Goal: Task Accomplishment & Management: Use online tool/utility

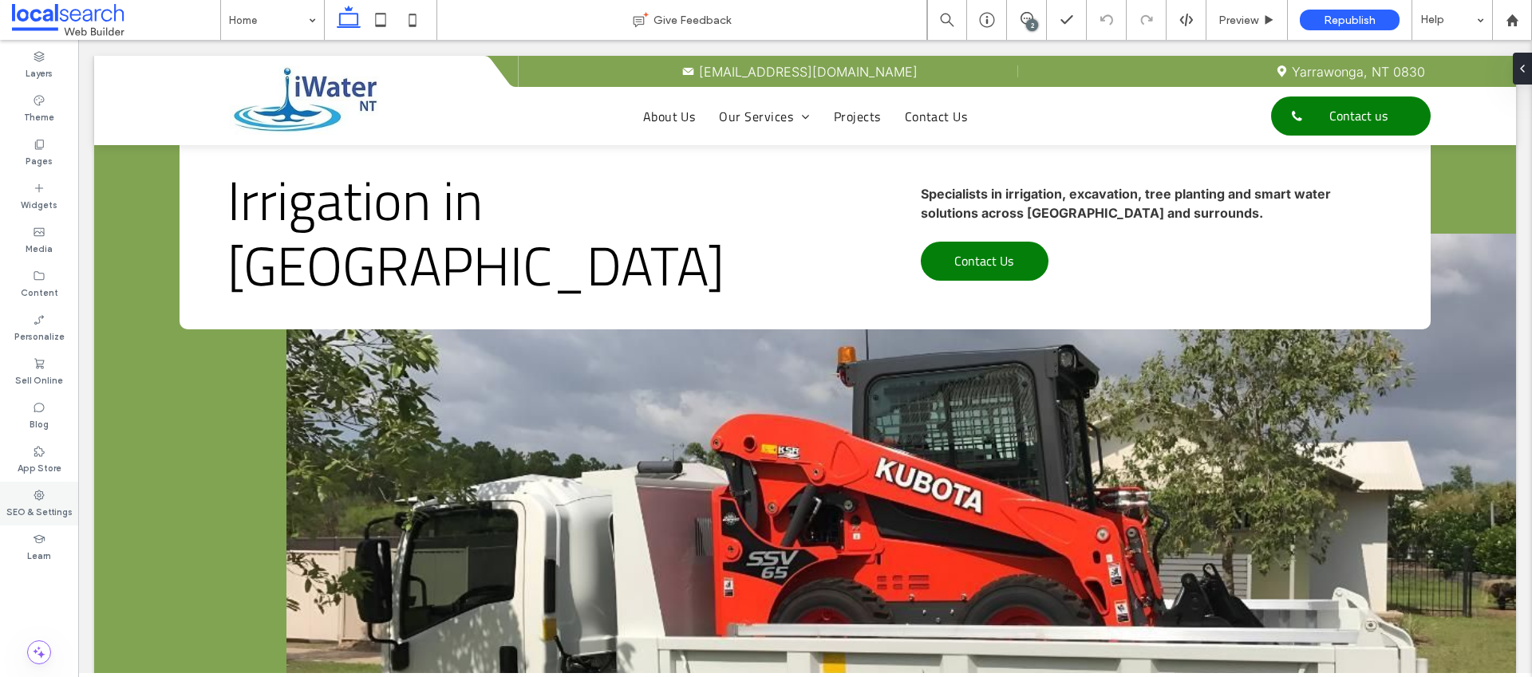
click at [42, 492] on icon at bounding box center [39, 495] width 13 height 13
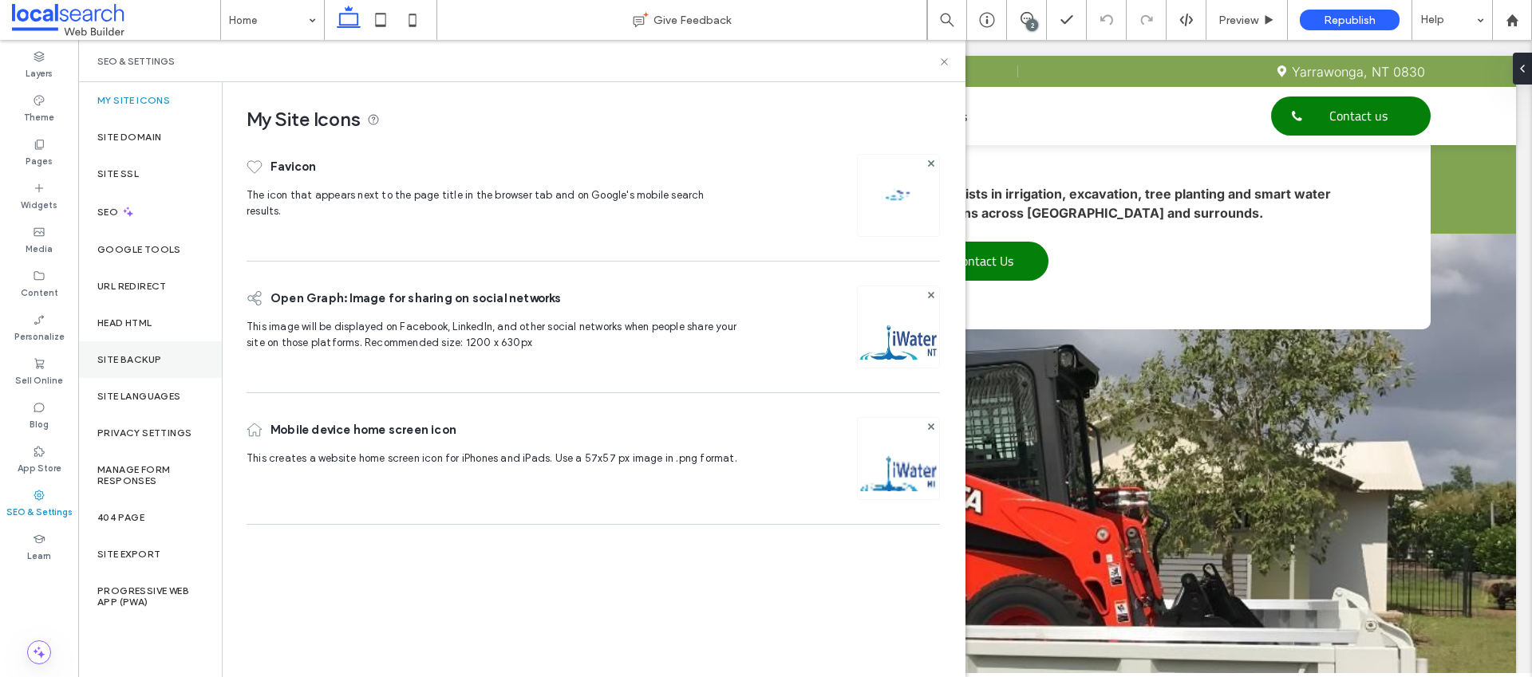
click at [150, 363] on label "Site Backup" at bounding box center [129, 359] width 64 height 11
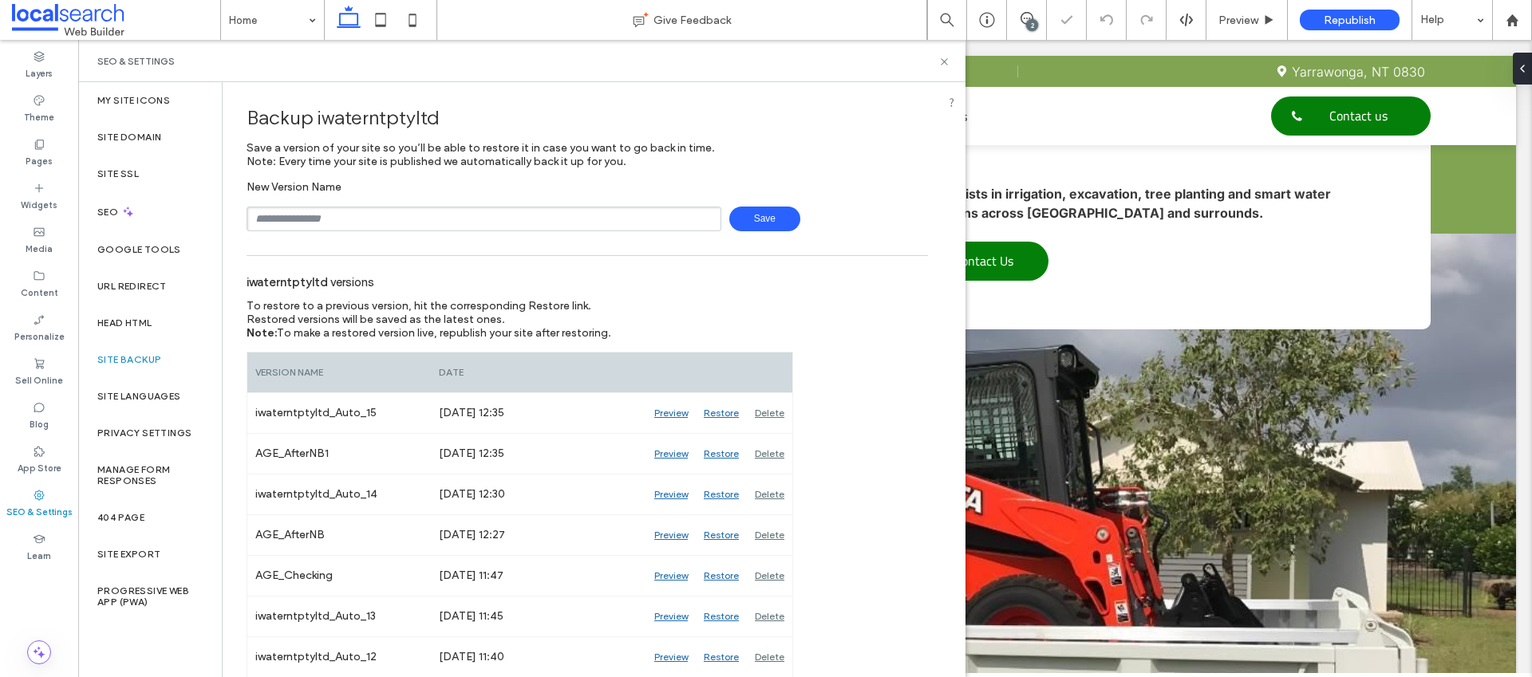
click at [323, 225] on input "text" at bounding box center [484, 219] width 475 height 25
type input "**********"
click at [791, 219] on span "Save" at bounding box center [764, 219] width 71 height 25
click at [944, 60] on icon at bounding box center [944, 62] width 12 height 12
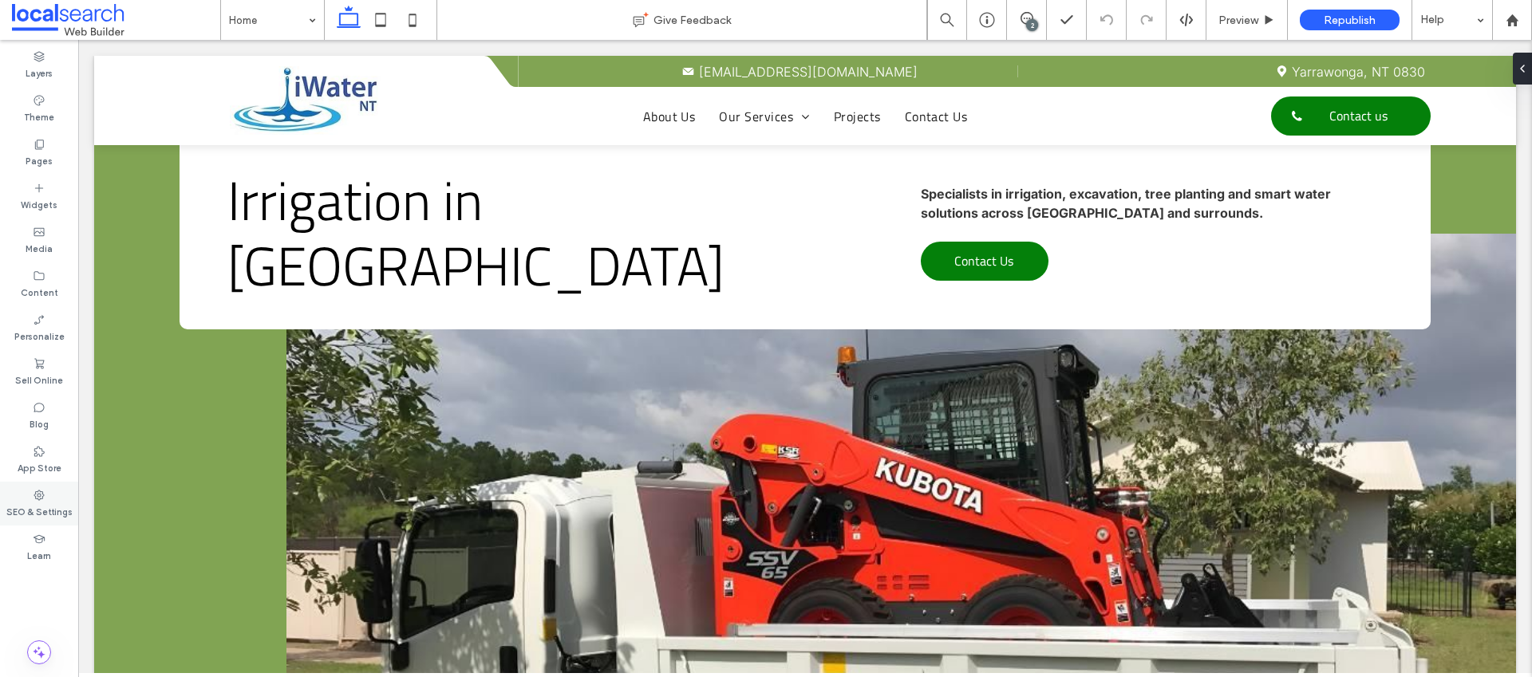
click at [46, 514] on label "SEO & Settings" at bounding box center [39, 511] width 66 height 18
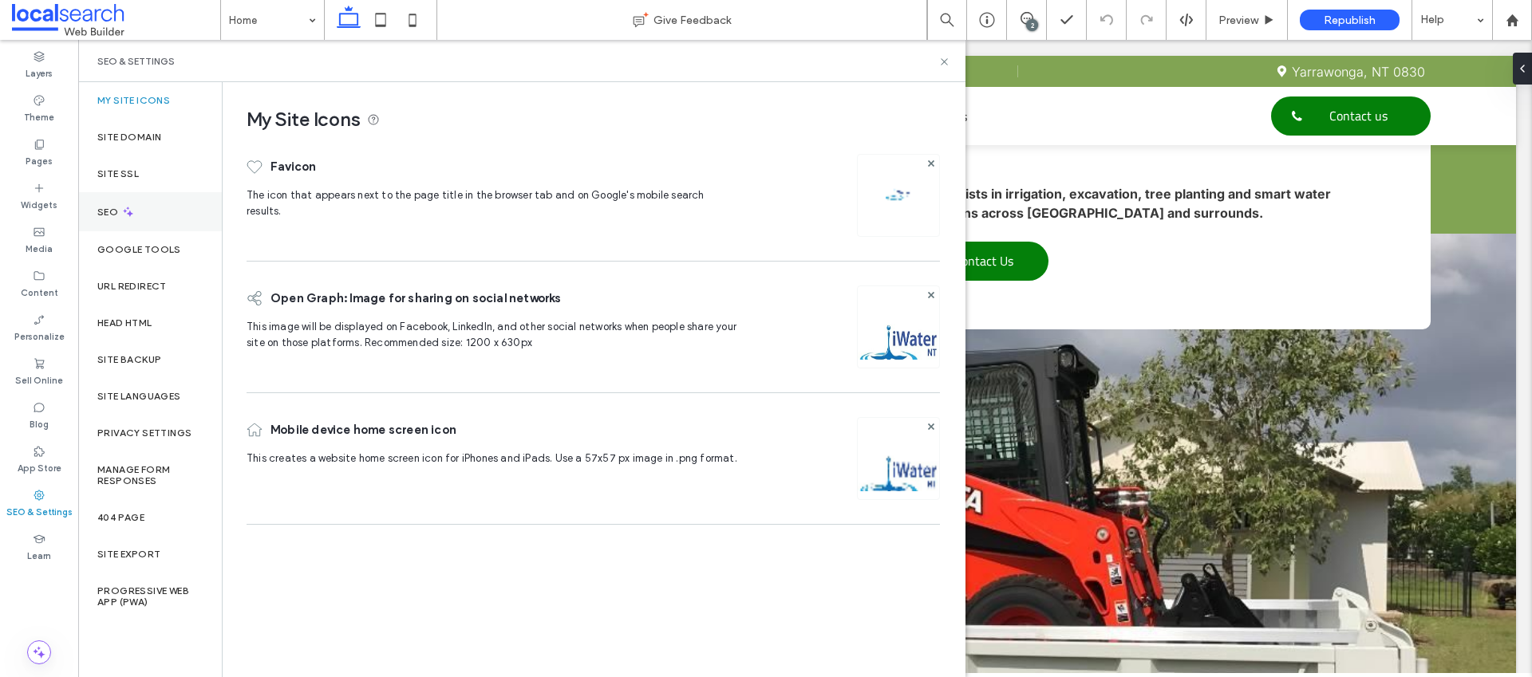
click at [140, 217] on div "SEO" at bounding box center [150, 211] width 144 height 39
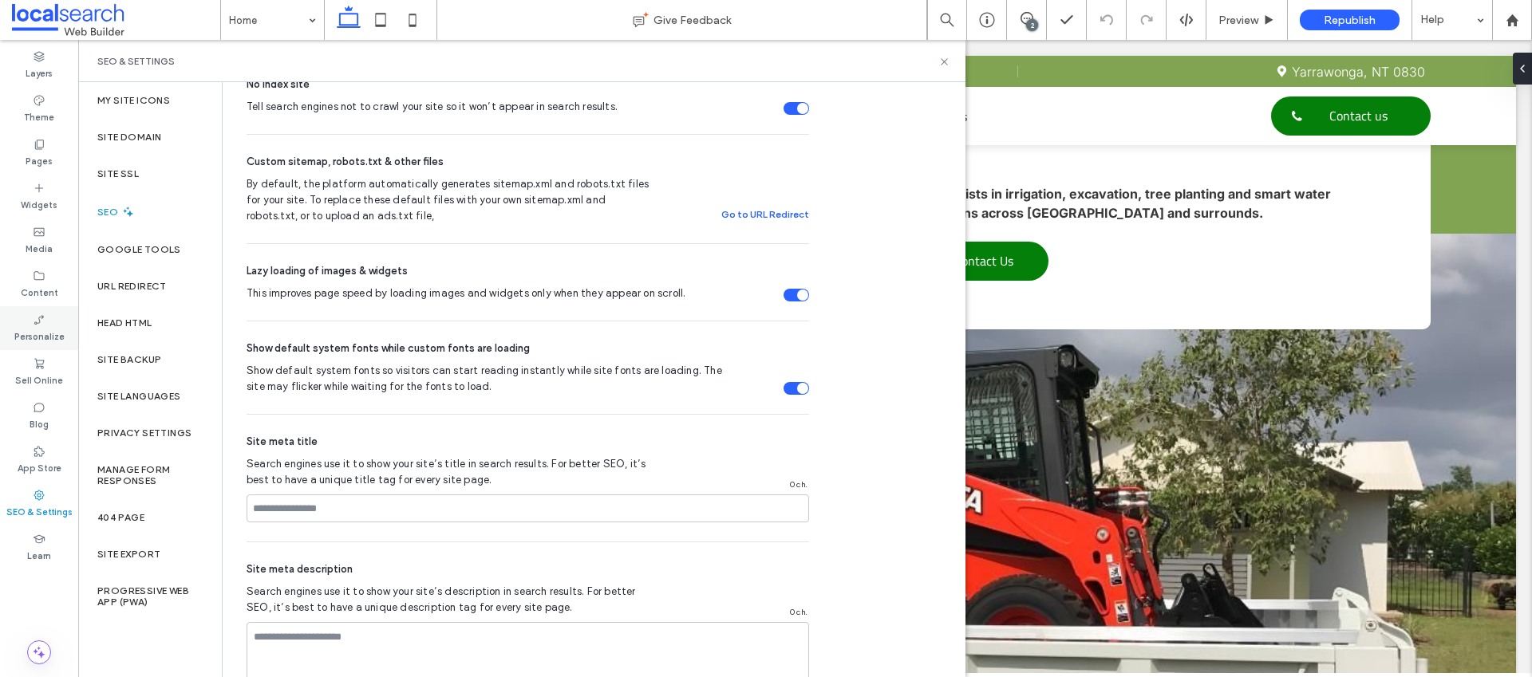
scroll to position [559, 0]
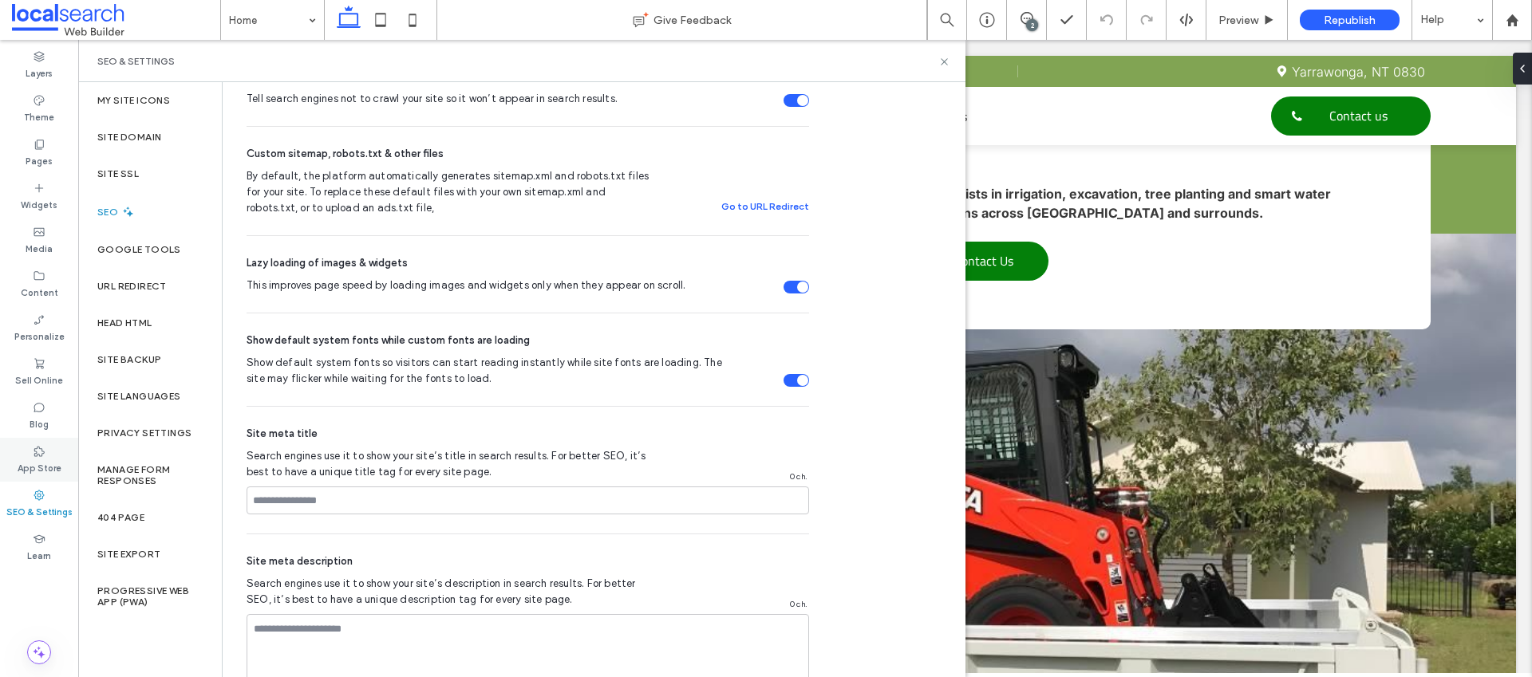
click at [46, 456] on div "App Store" at bounding box center [39, 460] width 78 height 44
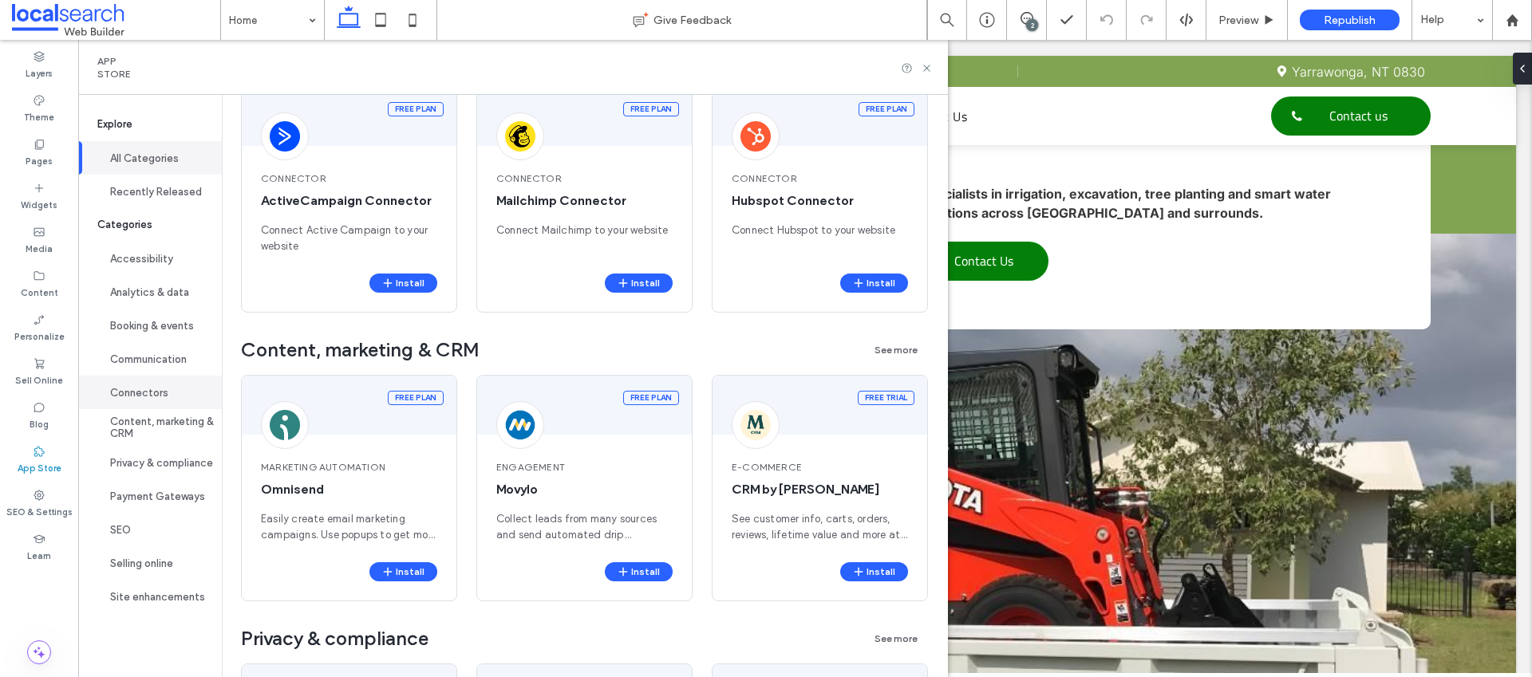
scroll to position [2179, 0]
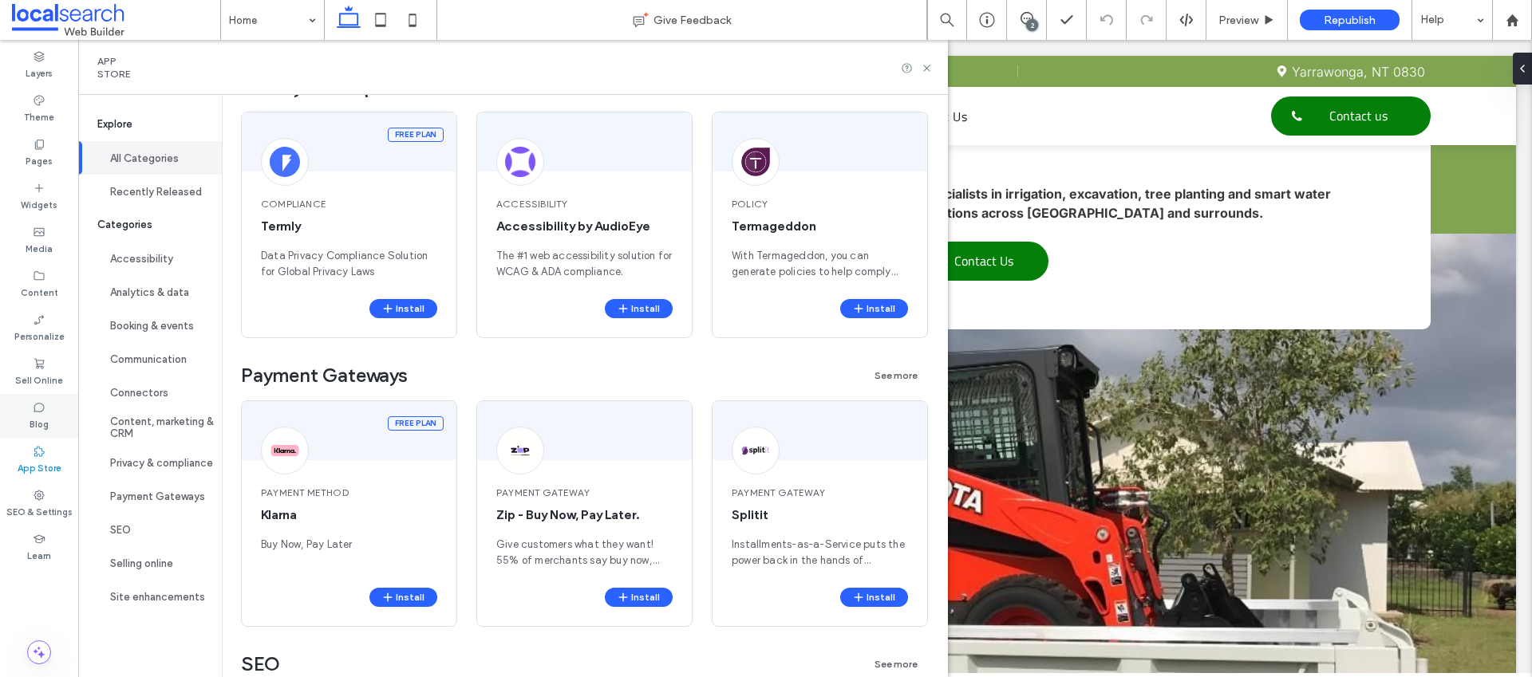
click at [40, 421] on label "Blog" at bounding box center [39, 423] width 19 height 18
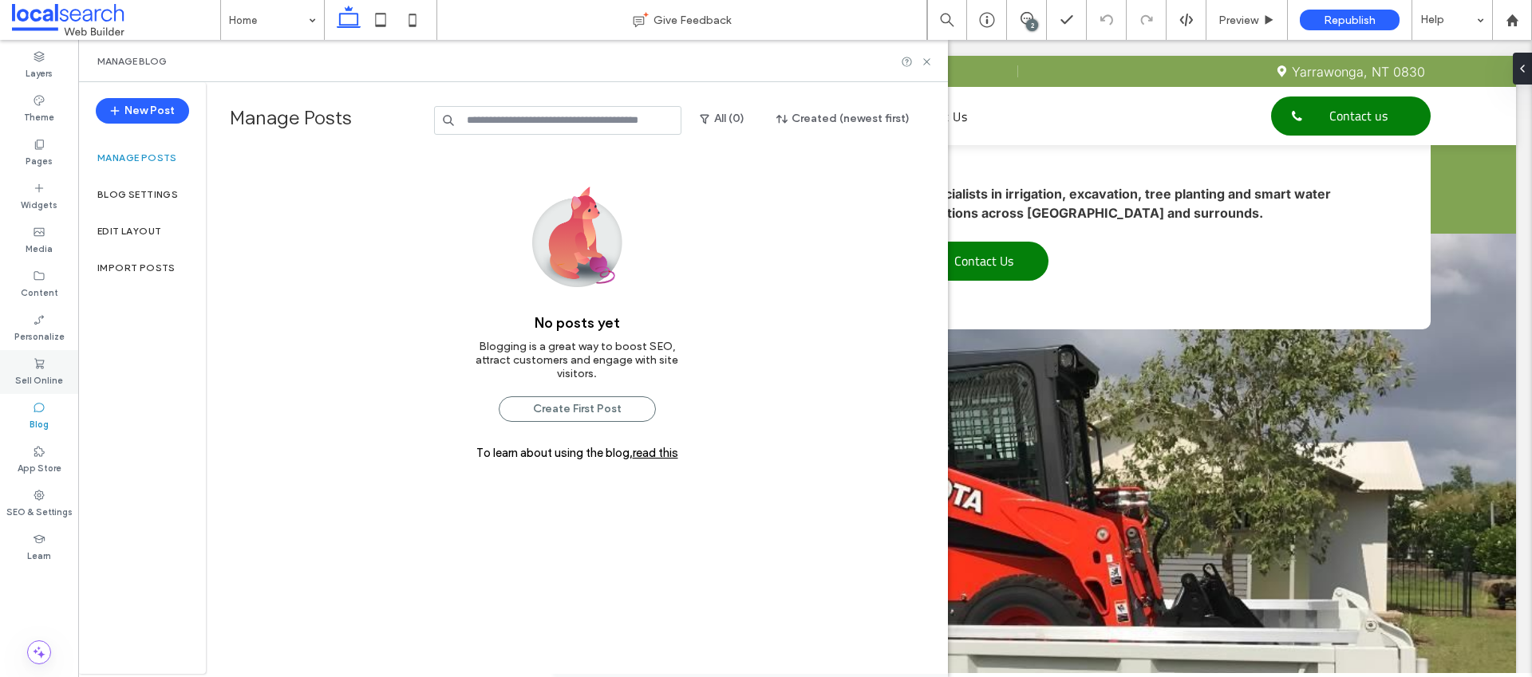
click at [45, 370] on label "Sell Online" at bounding box center [39, 379] width 48 height 18
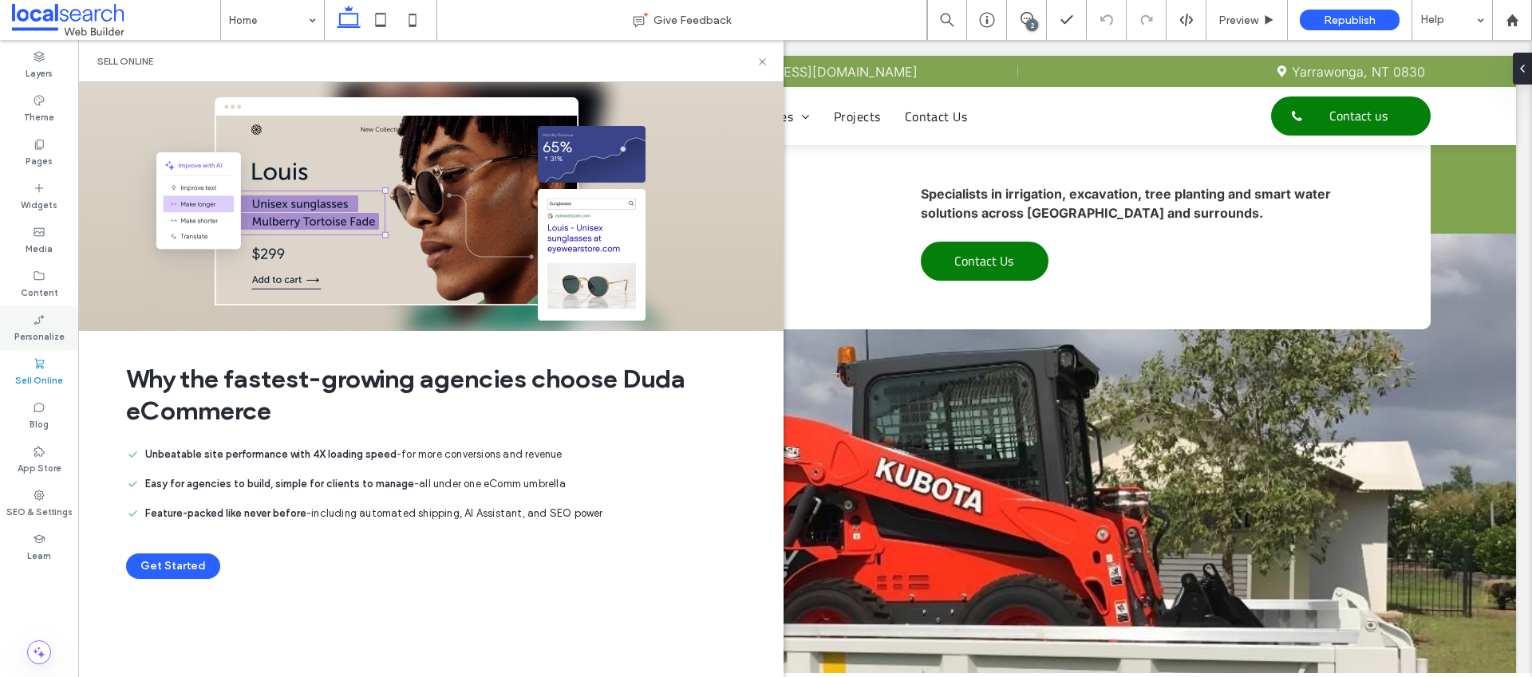
drag, startPoint x: 50, startPoint y: 340, endPoint x: 74, endPoint y: 342, distance: 24.1
click at [51, 341] on label "Personalize" at bounding box center [39, 335] width 50 height 18
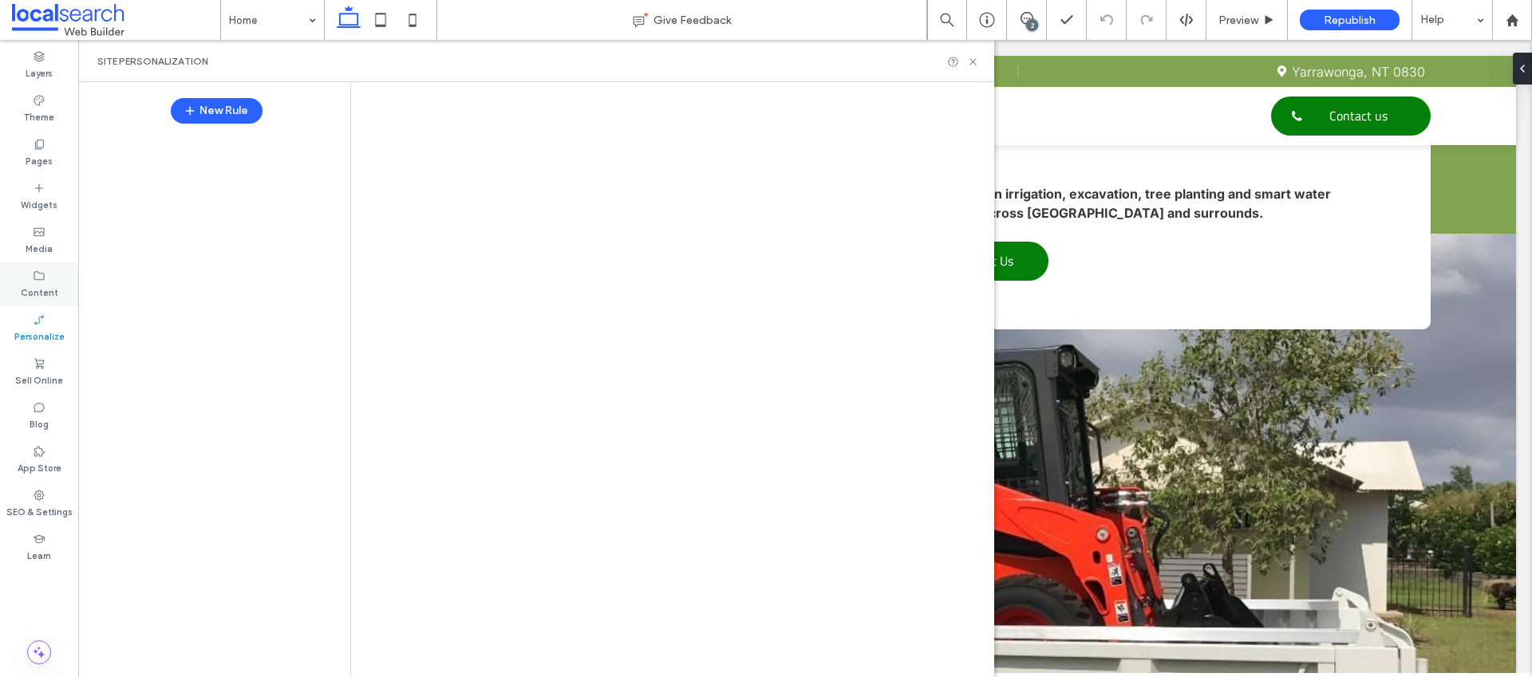
click at [41, 302] on div "Content" at bounding box center [39, 285] width 78 height 44
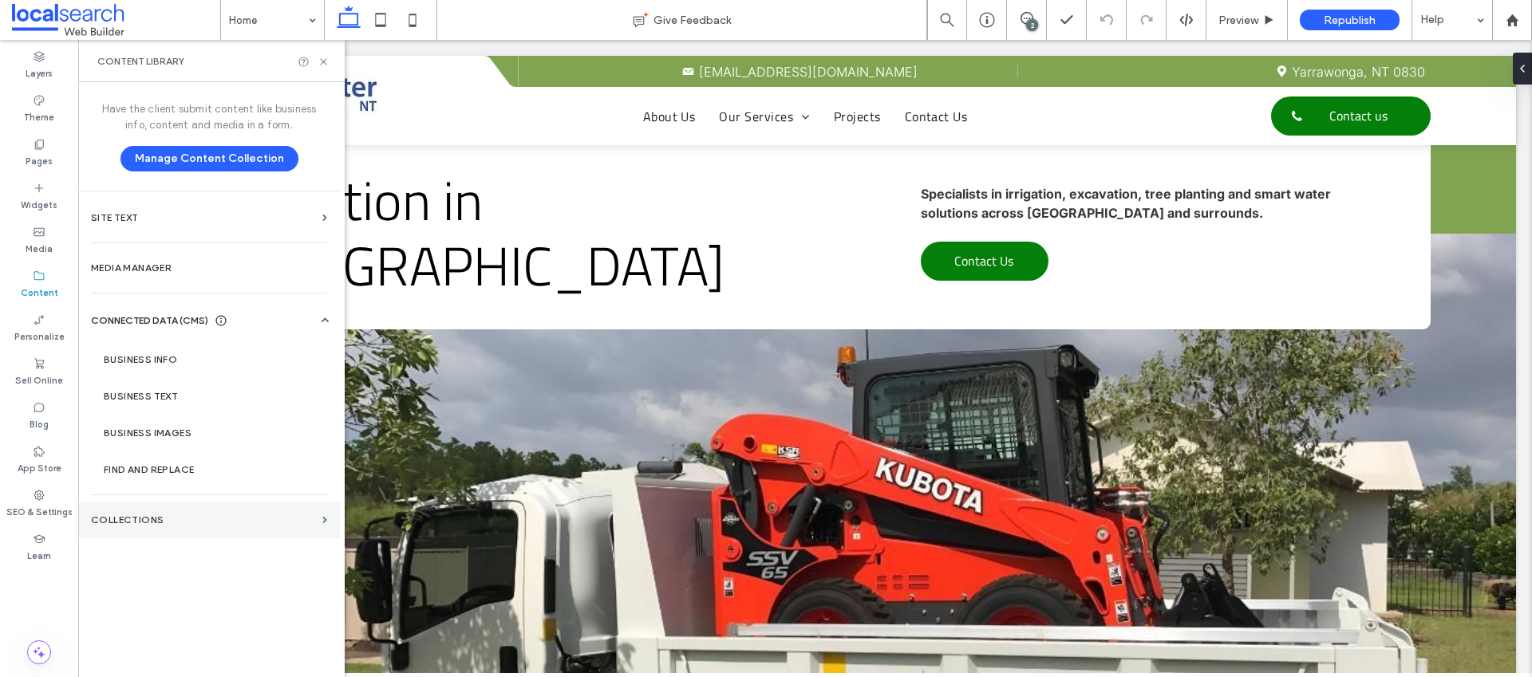
click at [147, 516] on label "Collections" at bounding box center [203, 520] width 225 height 11
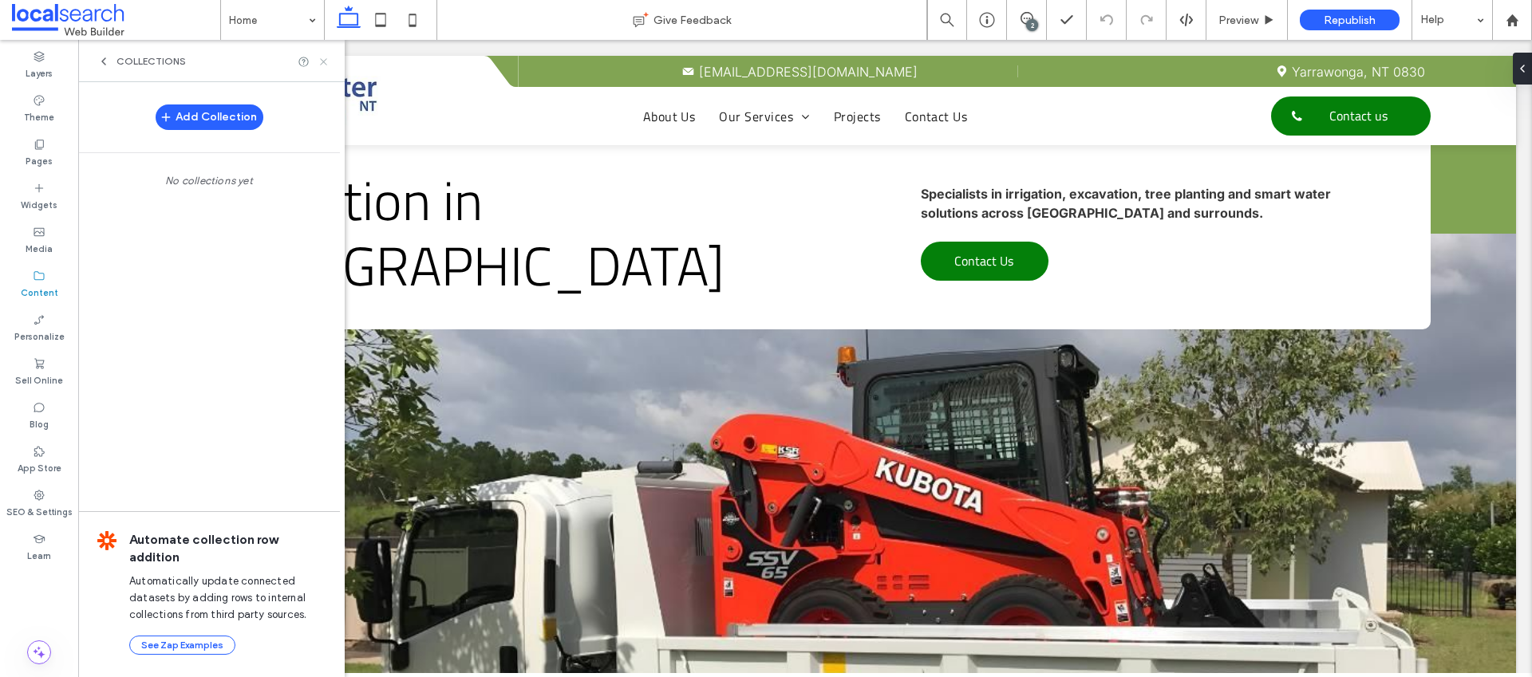
click at [326, 61] on icon at bounding box center [324, 62] width 12 height 12
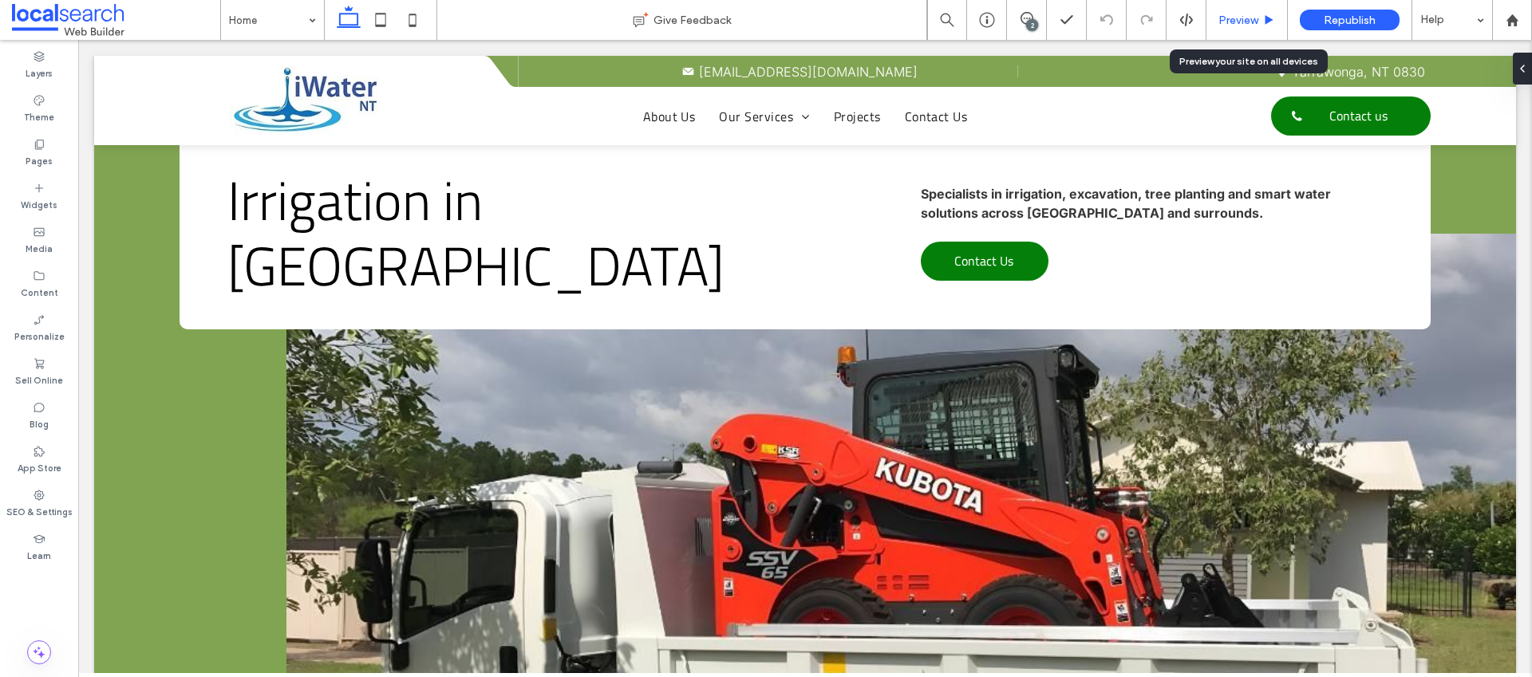
drag, startPoint x: 1230, startPoint y: 21, endPoint x: 916, endPoint y: 162, distance: 343.9
click at [1230, 21] on span "Preview" at bounding box center [1238, 21] width 40 height 14
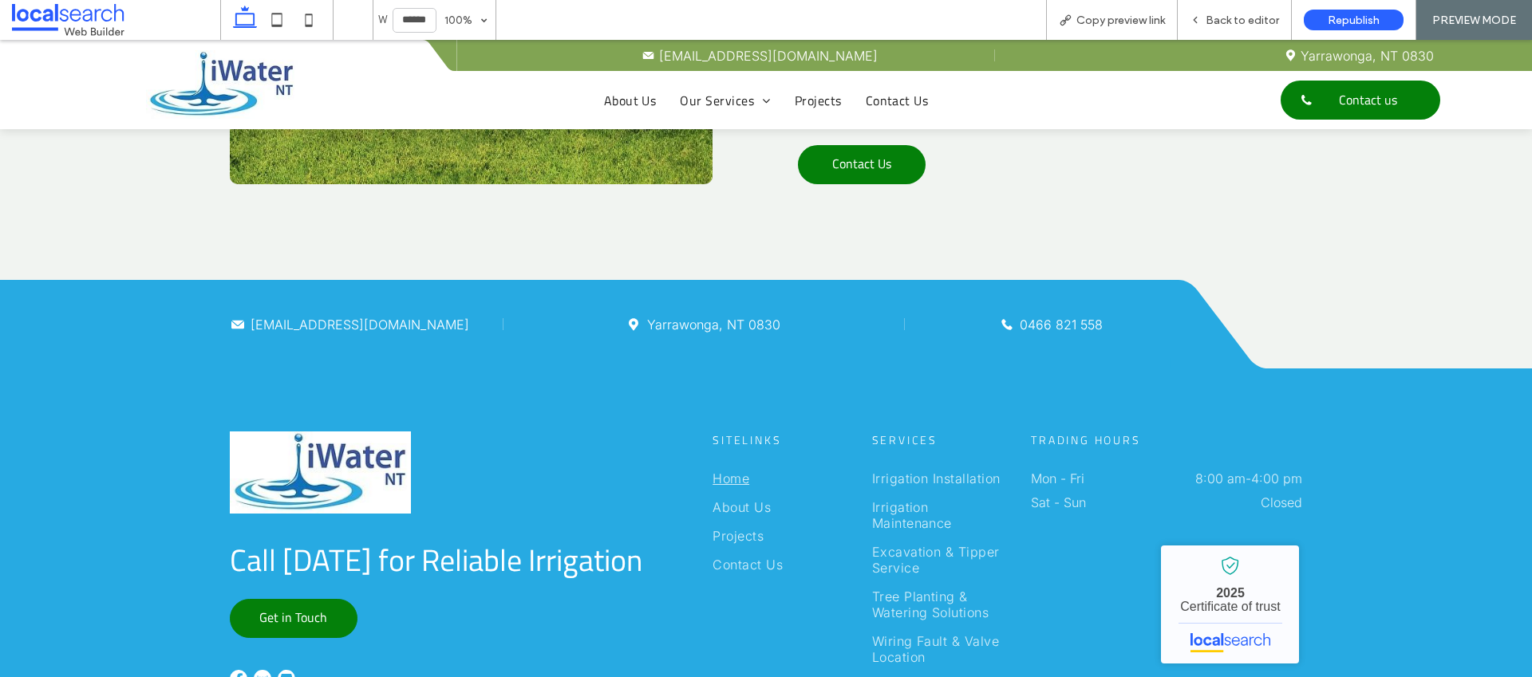
scroll to position [3887, 0]
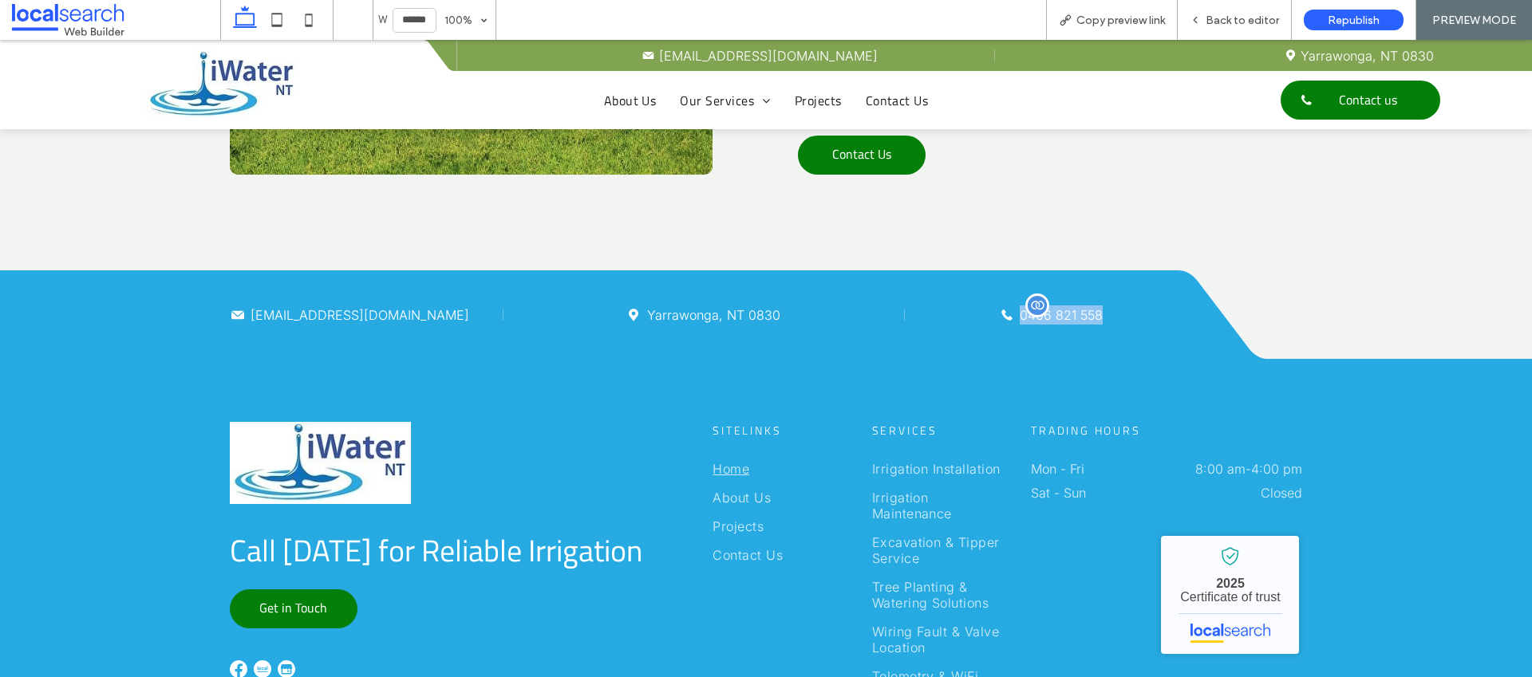
drag, startPoint x: 1108, startPoint y: 318, endPoint x: 1014, endPoint y: 319, distance: 93.4
click at [1014, 319] on div "Phone Icon P 0466 821 558" at bounding box center [1050, 315] width 255 height 19
copy span "0466 821 558"
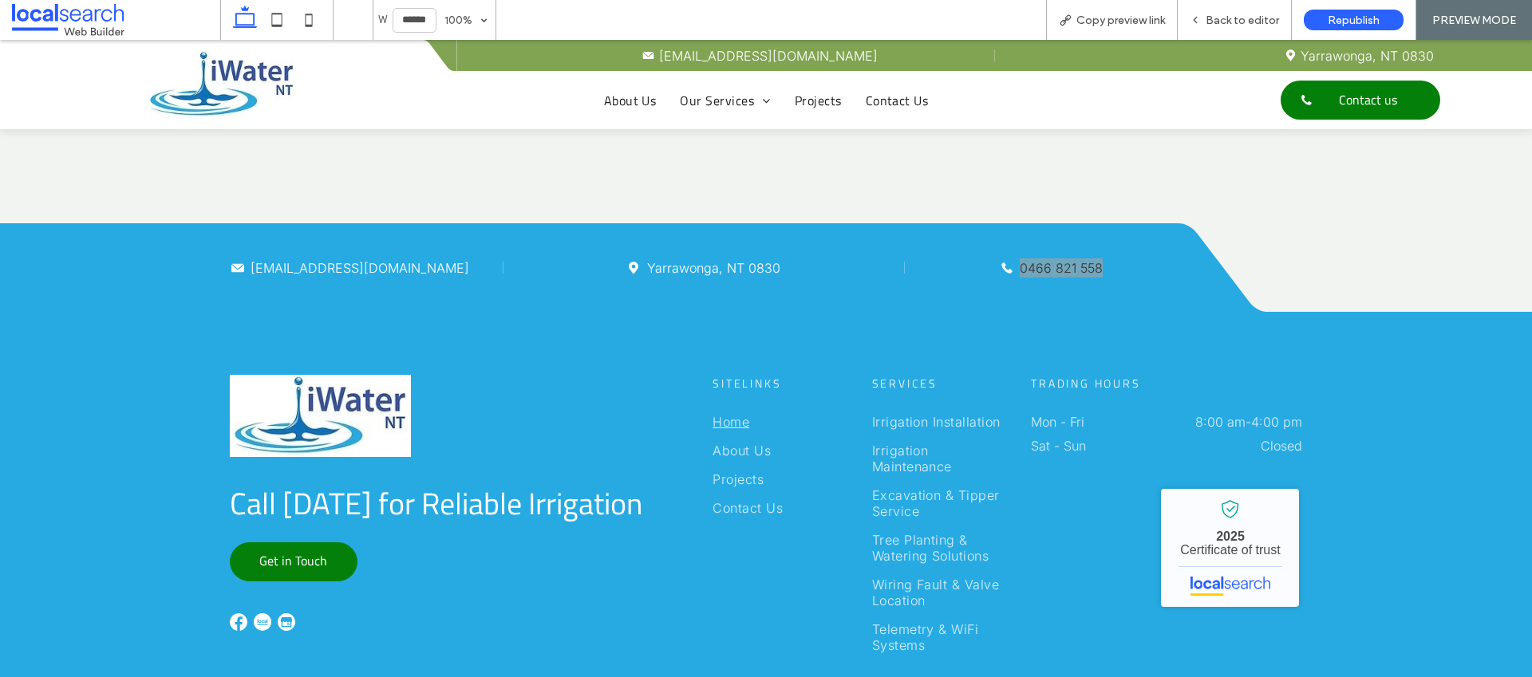
scroll to position [3929, 0]
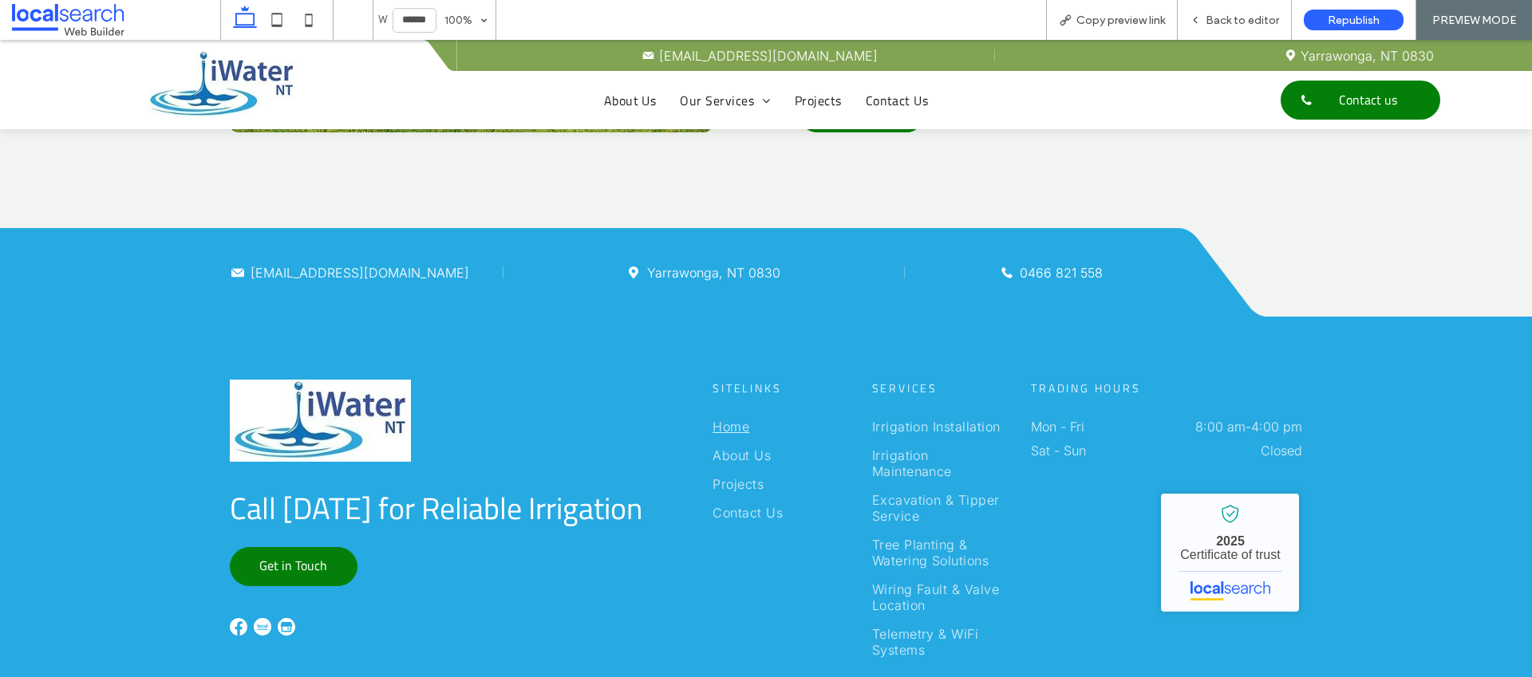
click at [746, 312] on div "Mail Icon [EMAIL_ADDRESS][DOMAIN_NAME] Pin Icon [GEOGRAPHIC_DATA], NT 0830 Phon…" at bounding box center [589, 272] width 1178 height 89
drag, startPoint x: 788, startPoint y: 270, endPoint x: 646, endPoint y: 269, distance: 142.0
click at [646, 269] on div "Pin Icon Yarrawonga, NT 0830" at bounding box center [703, 272] width 363 height 19
copy link "Yarrawonga, NT 0830"
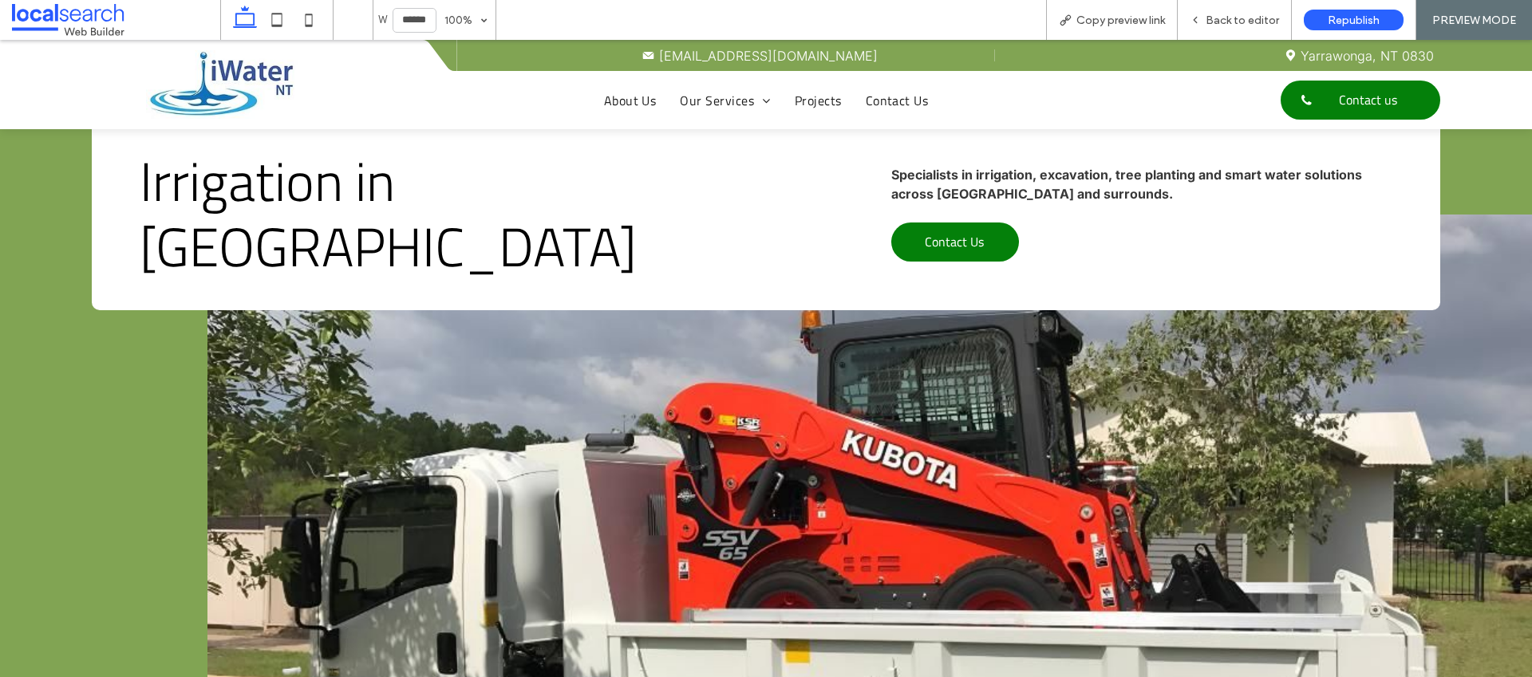
scroll to position [0, 0]
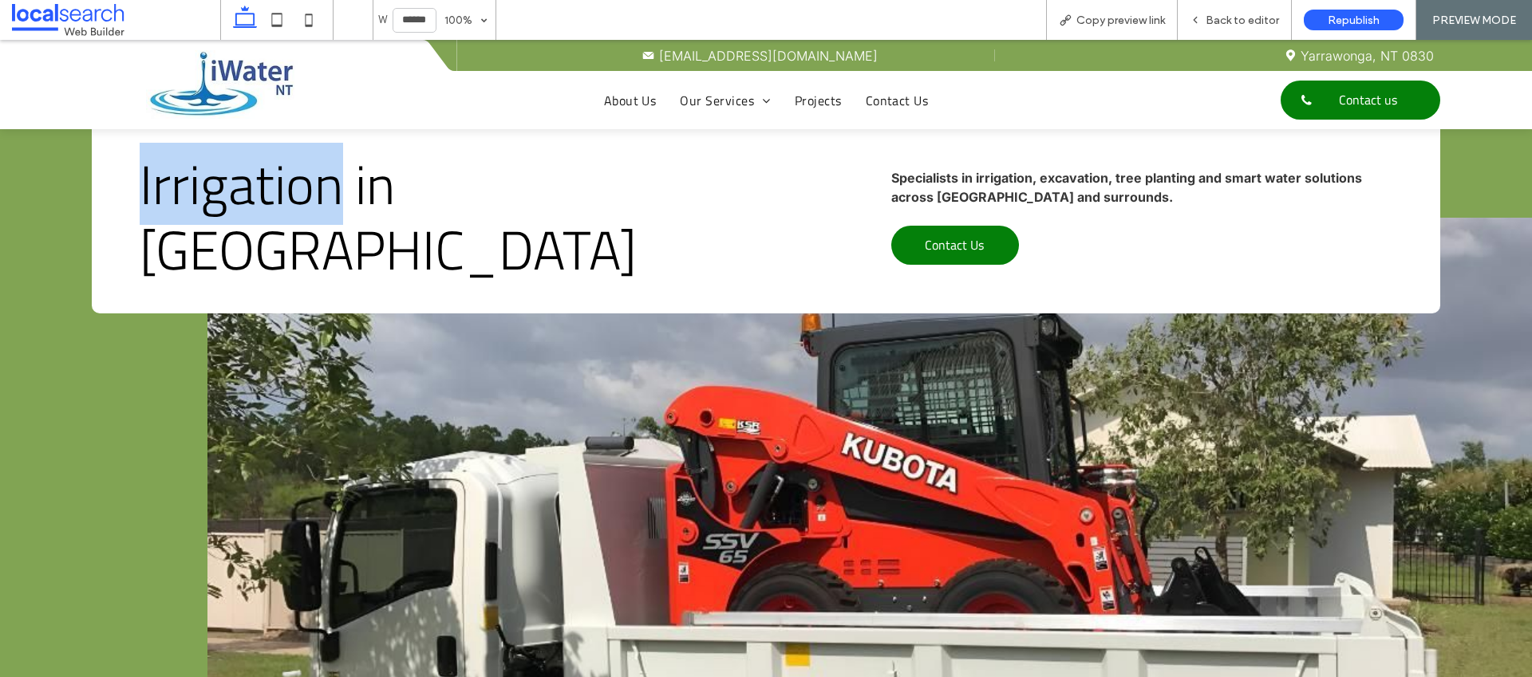
drag, startPoint x: 132, startPoint y: 220, endPoint x: 331, endPoint y: 223, distance: 198.7
click at [331, 223] on div "Irrigation in Darwin Specialists in irrigation, excavation, tree planting and s…" at bounding box center [766, 177] width 1349 height 274
copy span "Irrigation"
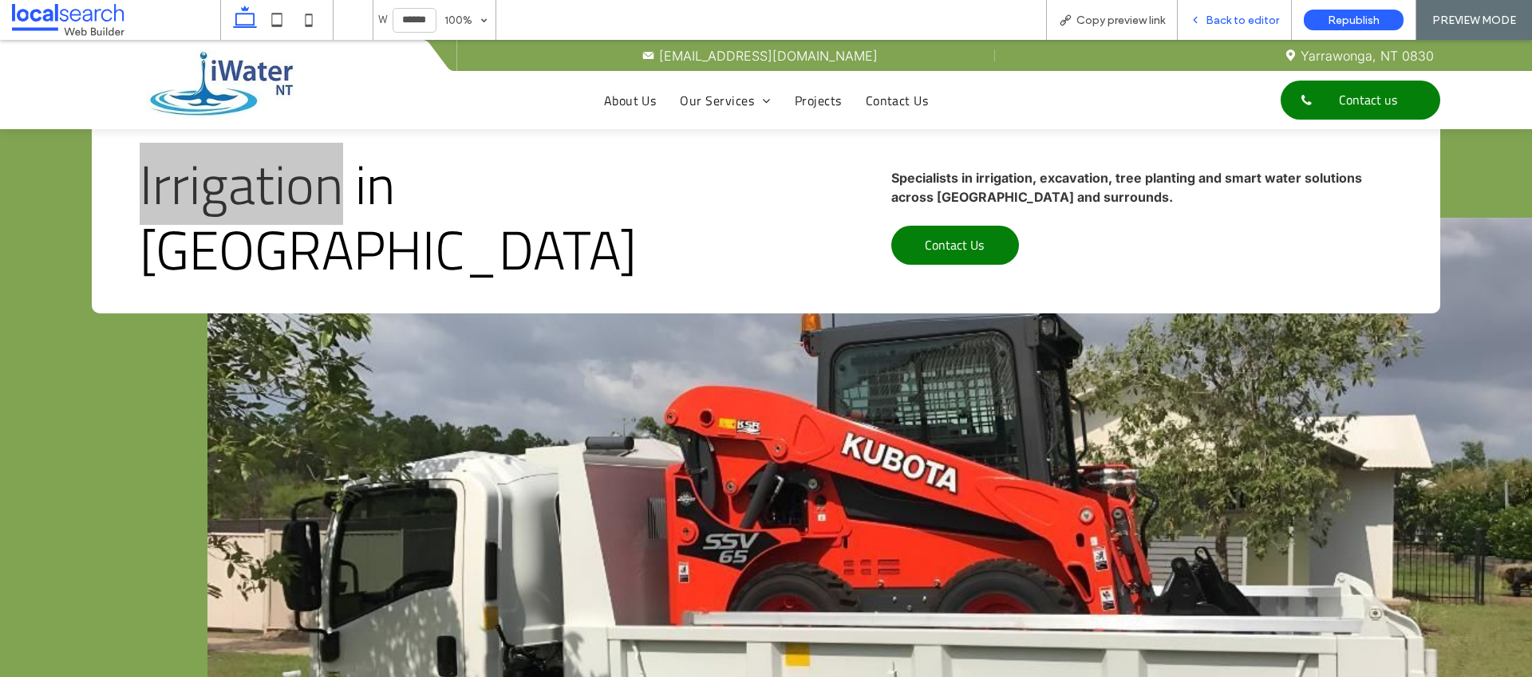
click at [1255, 19] on span "Back to editor" at bounding box center [1242, 21] width 73 height 14
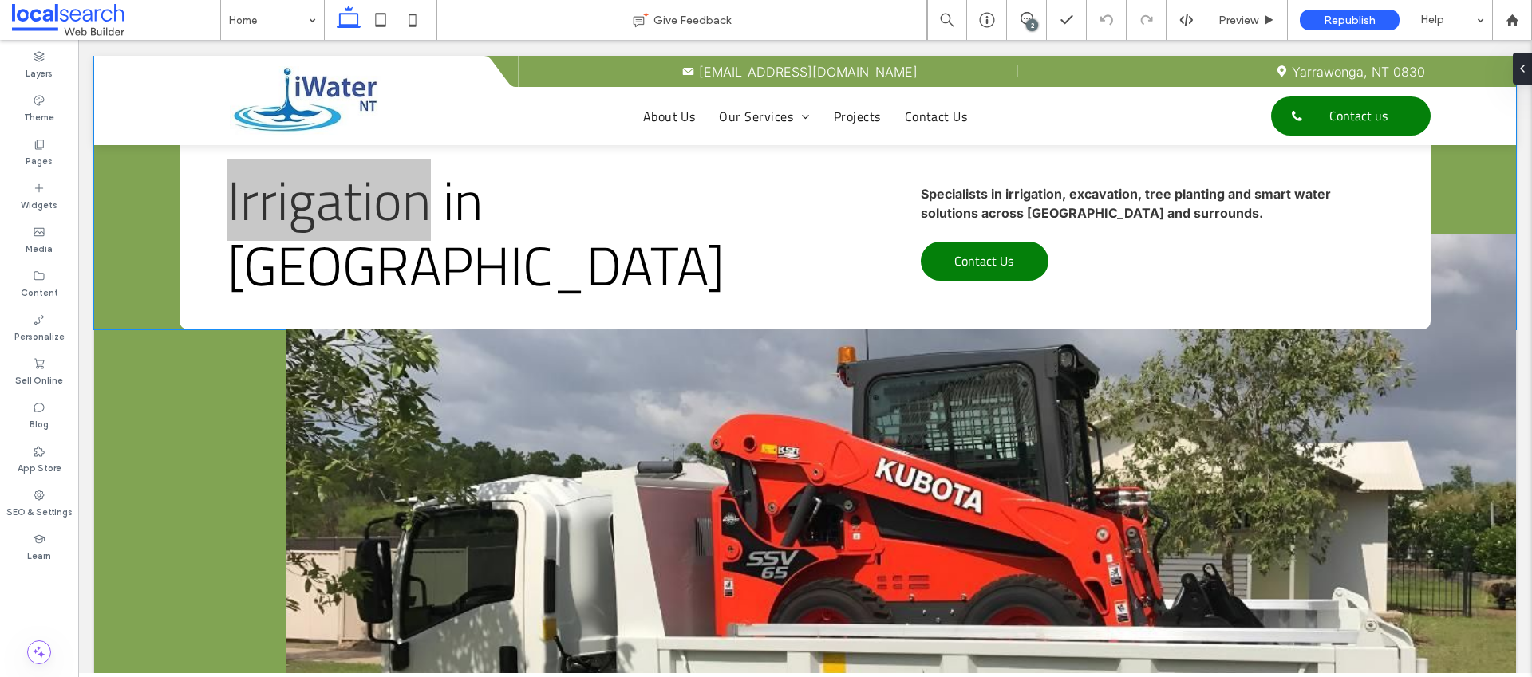
click at [460, 231] on span "Irrigation in [GEOGRAPHIC_DATA]" at bounding box center [475, 233] width 497 height 148
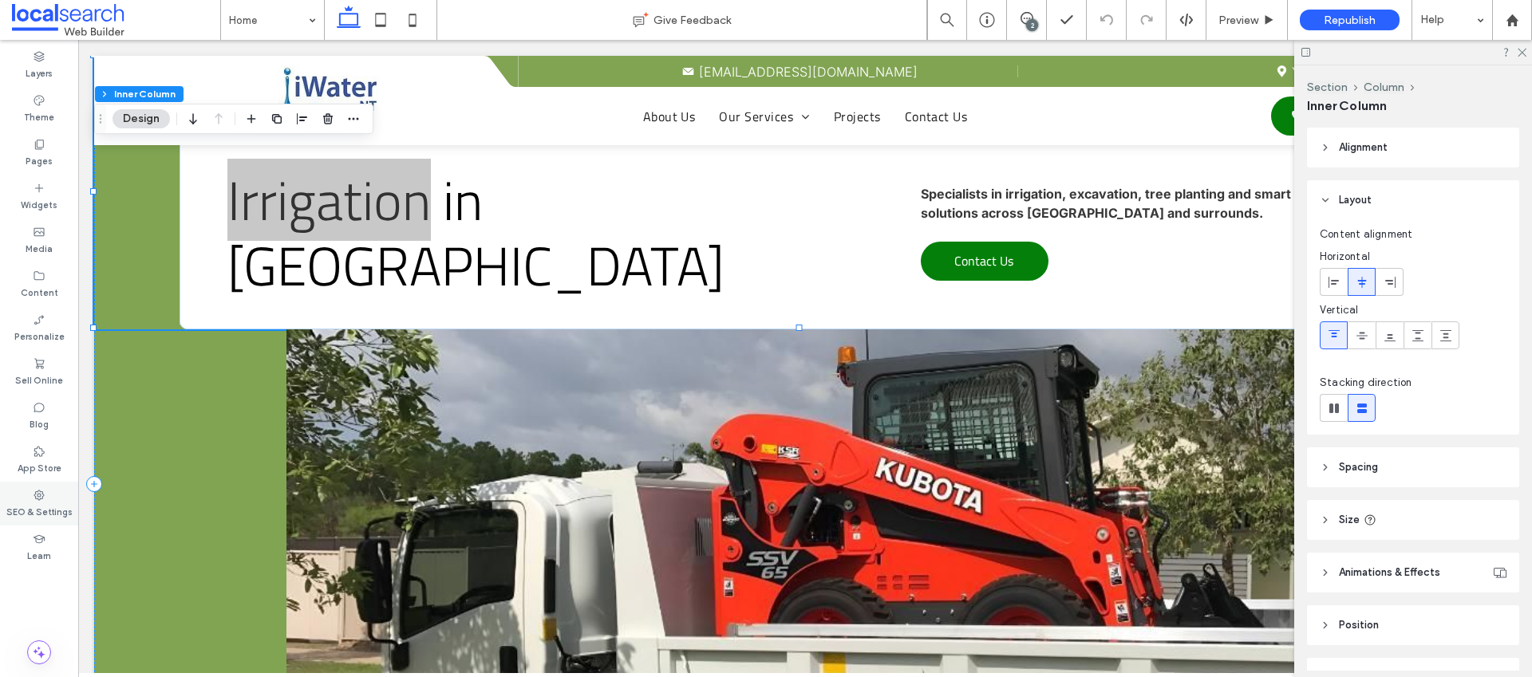
click at [44, 515] on label "SEO & Settings" at bounding box center [39, 511] width 66 height 18
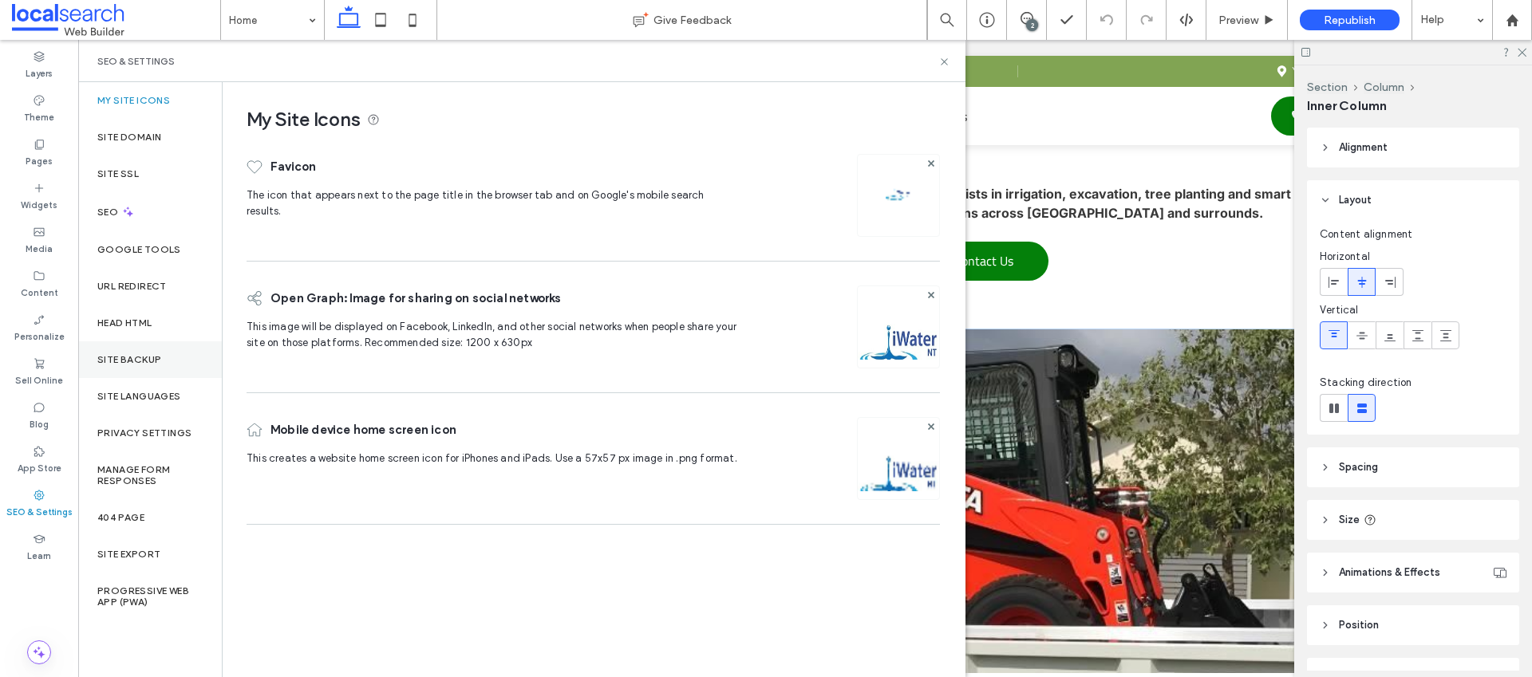
click at [126, 347] on div "Site Backup" at bounding box center [150, 360] width 144 height 37
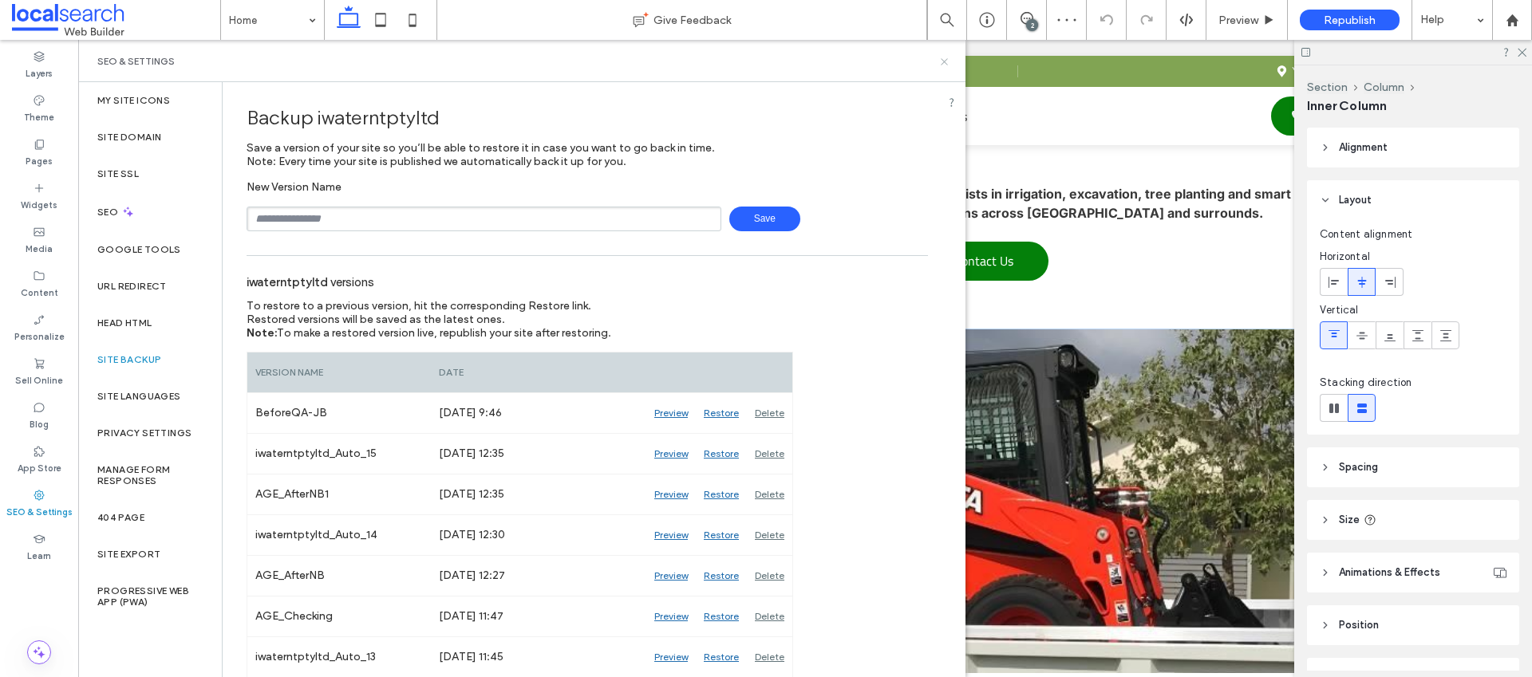
drag, startPoint x: 942, startPoint y: 61, endPoint x: 880, endPoint y: 17, distance: 75.5
click at [942, 61] on icon at bounding box center [944, 62] width 12 height 12
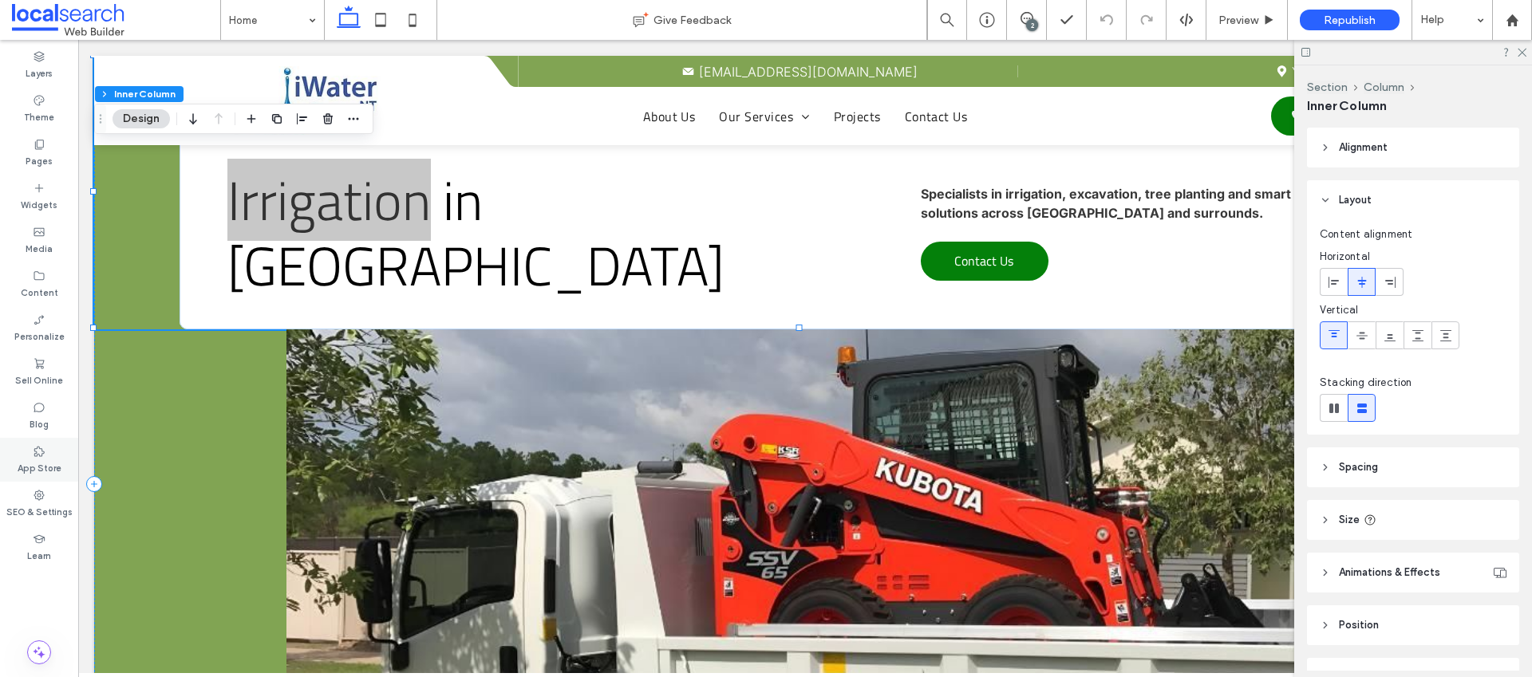
click at [53, 479] on div "App Store" at bounding box center [39, 460] width 78 height 44
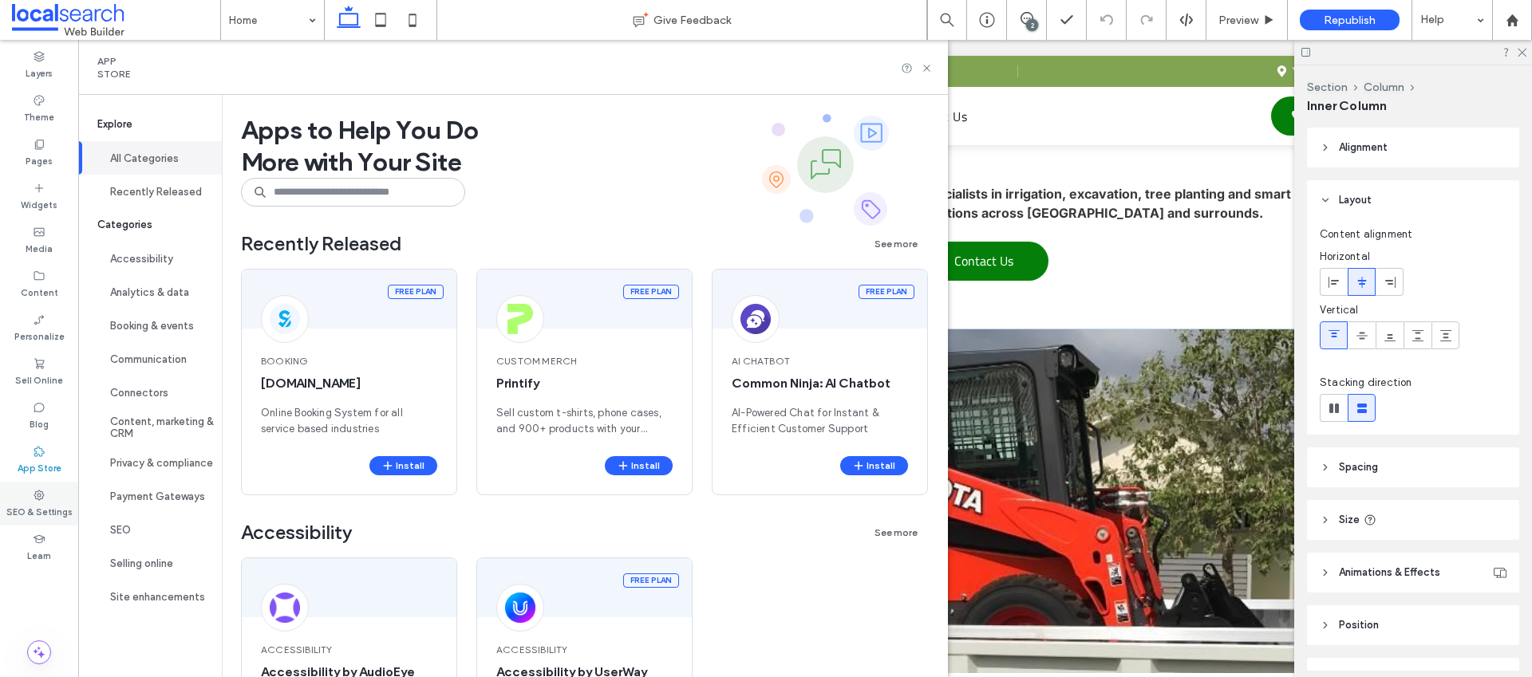
click at [38, 496] on icon at bounding box center [39, 495] width 13 height 13
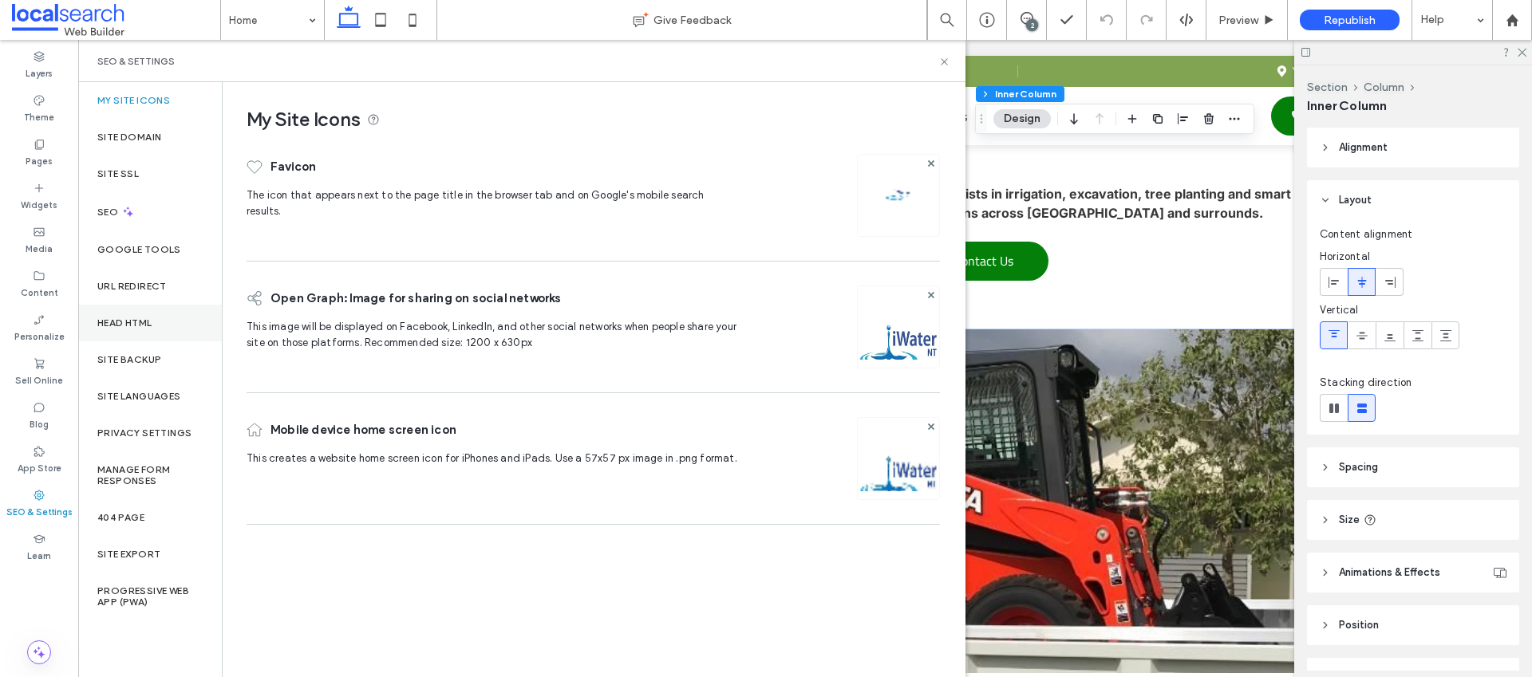
click at [157, 324] on div "Head HTML" at bounding box center [150, 323] width 144 height 37
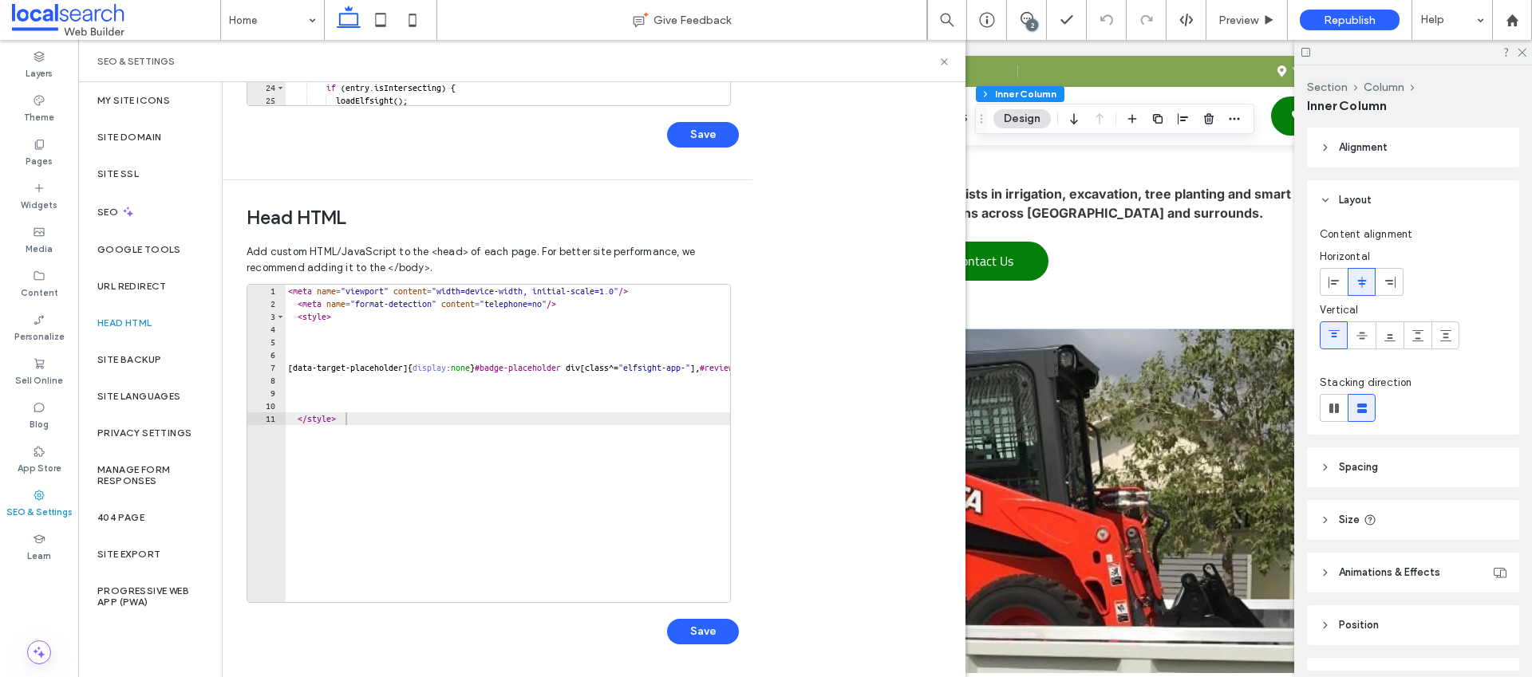
scroll to position [416, 0]
type textarea "********"
click at [347, 448] on div "< meta name = "viewport" content = "width=device-width, initial-scale=1.0" /> <…" at bounding box center [728, 449] width 886 height 331
paste textarea "**********"
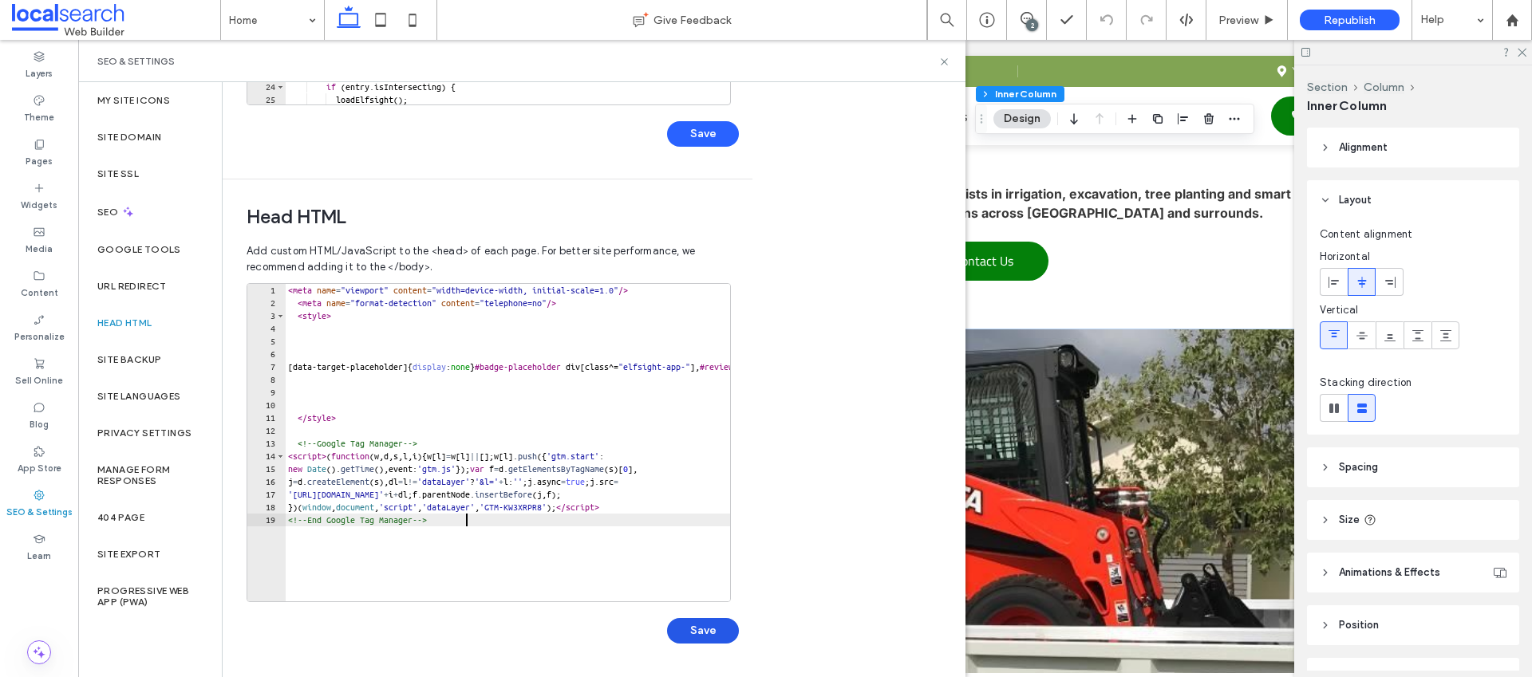
type textarea "**********"
click at [685, 634] on button "Save" at bounding box center [703, 631] width 72 height 26
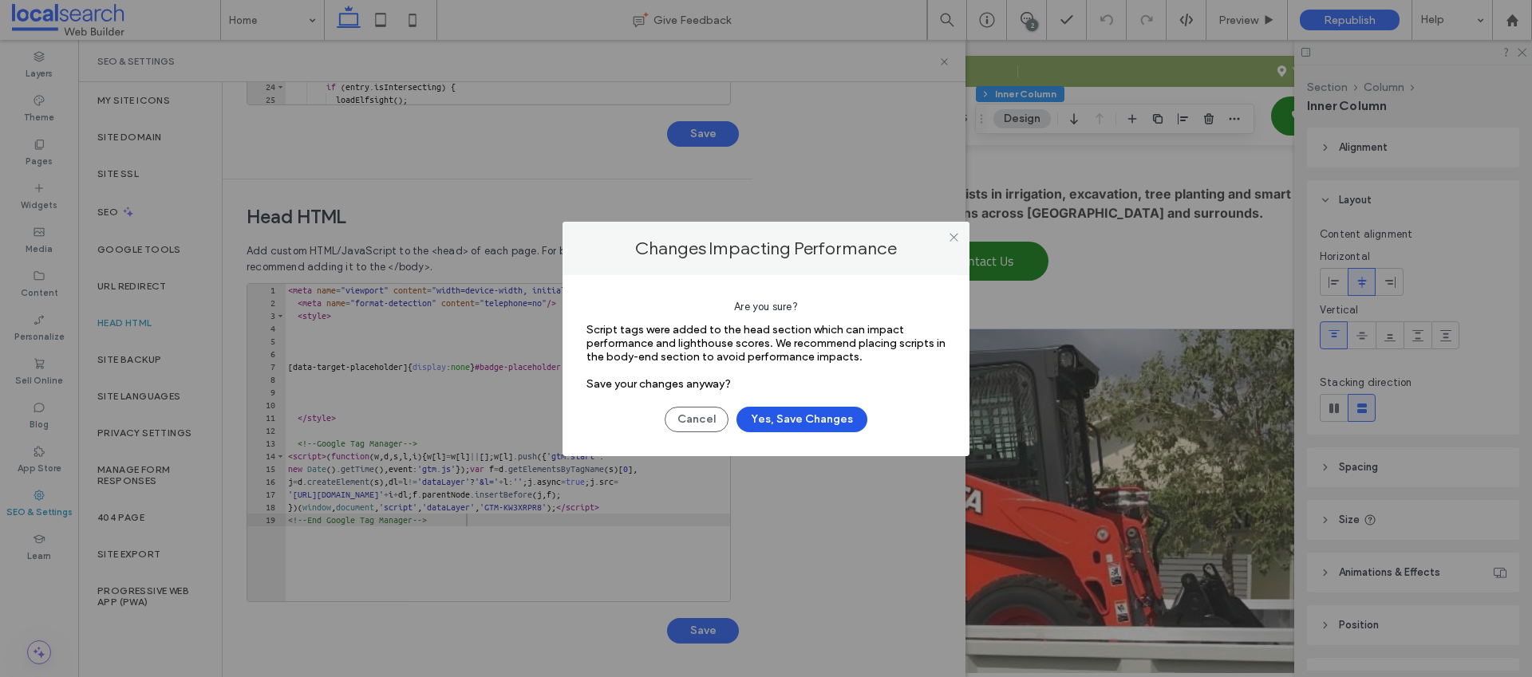
click at [778, 425] on button "Yes, Save Changes" at bounding box center [802, 420] width 131 height 26
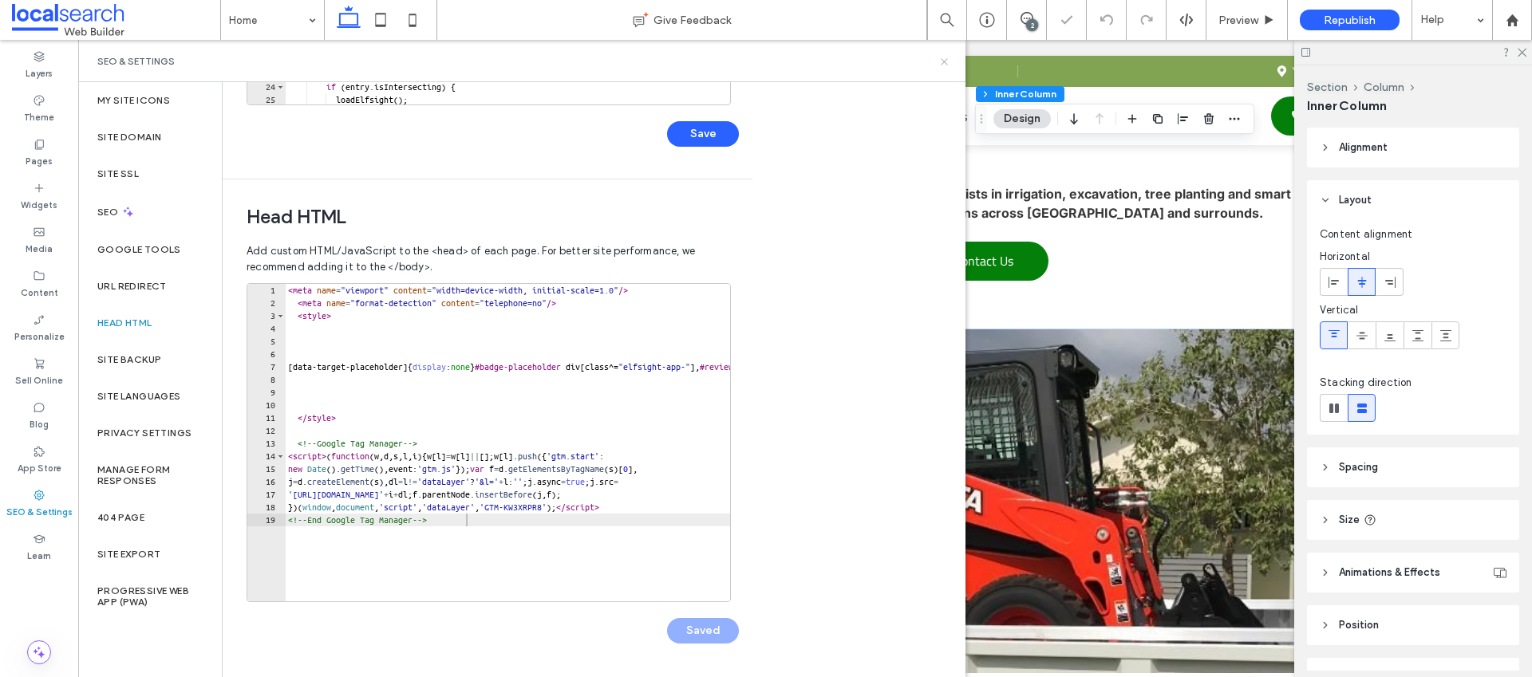
scroll to position [0, 0]
click at [942, 66] on icon at bounding box center [944, 62] width 12 height 12
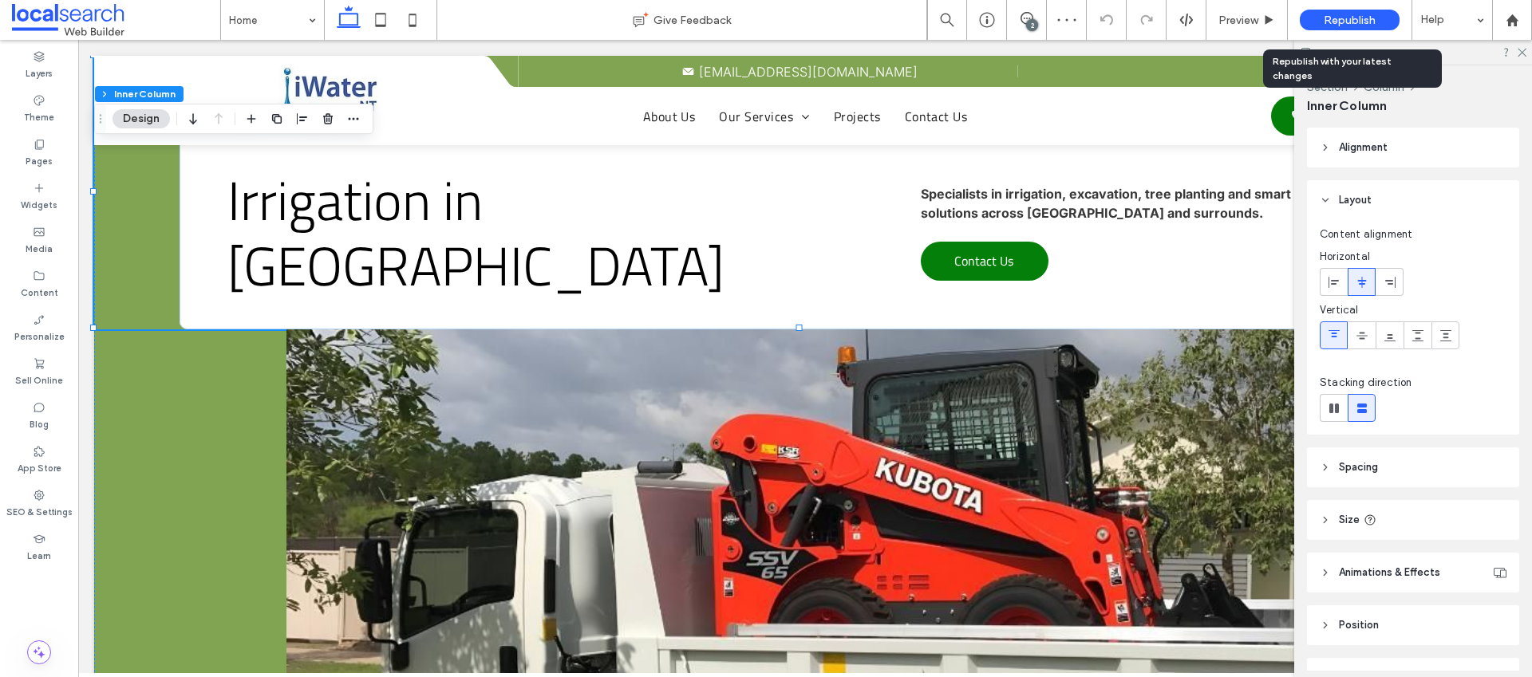
click at [1345, 22] on span "Republish" at bounding box center [1350, 21] width 52 height 14
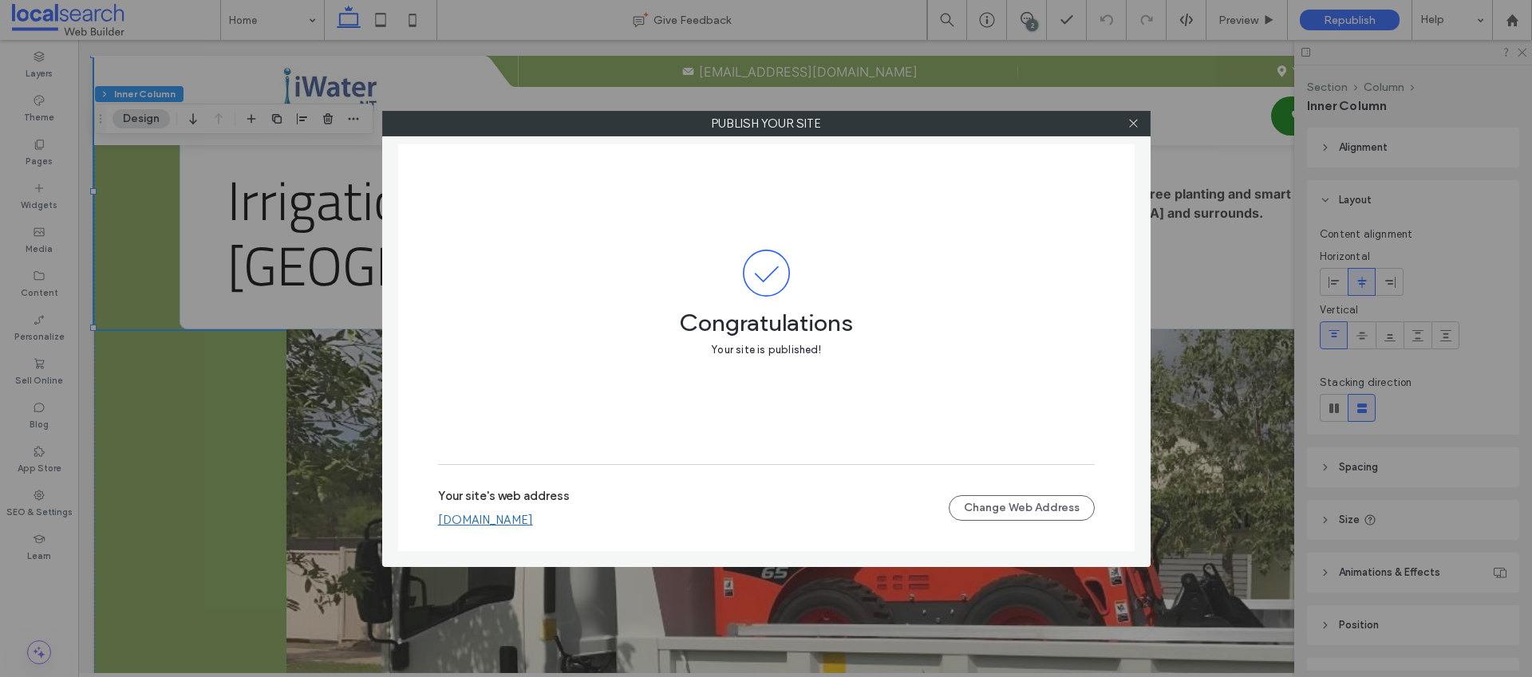
click at [511, 522] on link "iwaterntptyltd.webbuilder.localsearch.com.au" at bounding box center [485, 520] width 95 height 14
click at [1129, 118] on icon at bounding box center [1134, 123] width 12 height 12
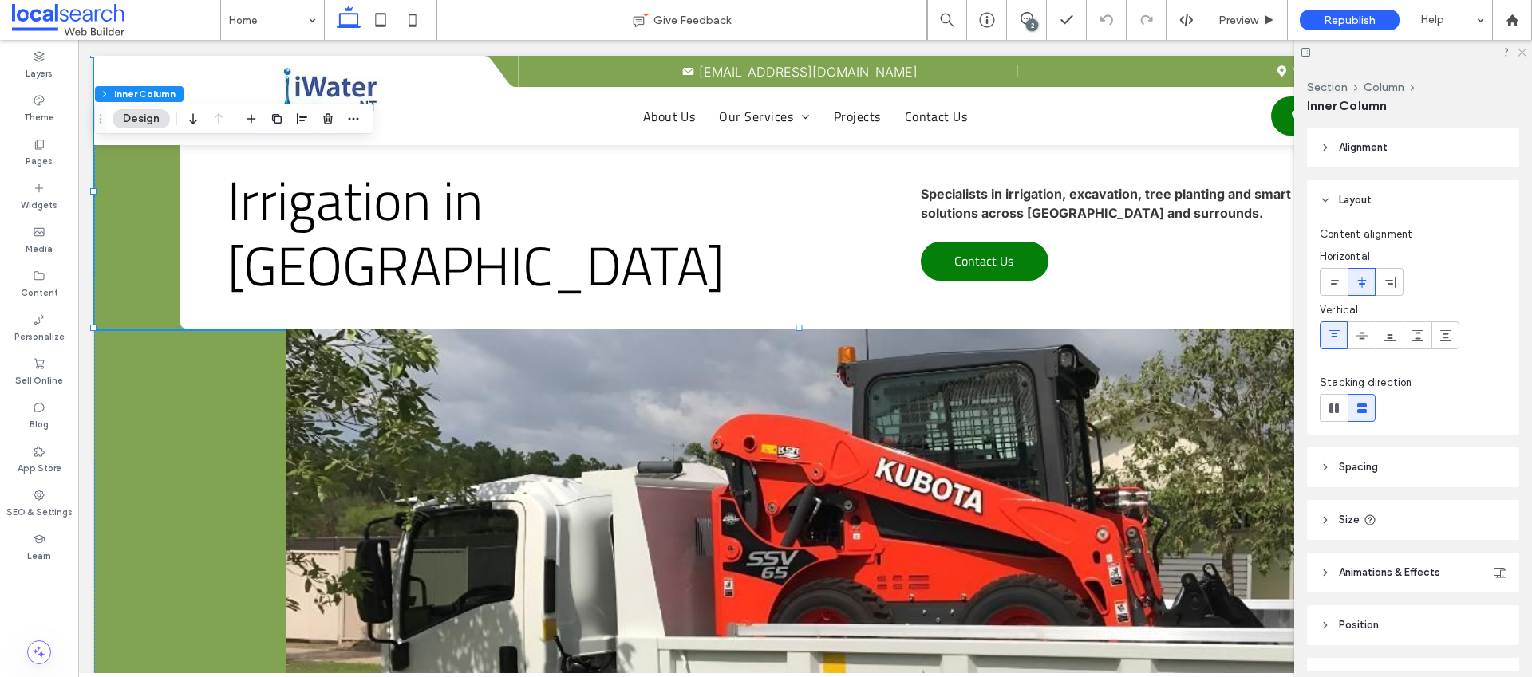
click at [1521, 56] on icon at bounding box center [1521, 51] width 10 height 10
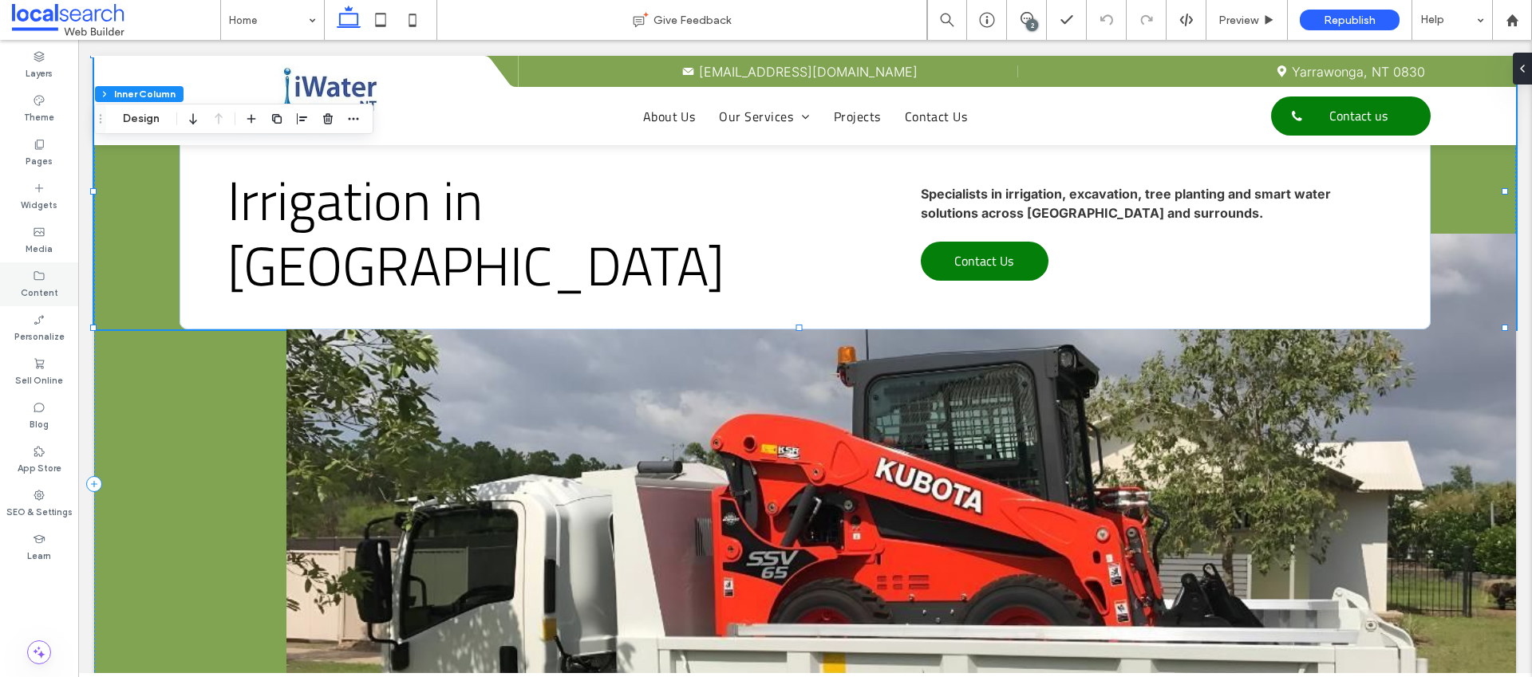
click at [40, 285] on label "Content" at bounding box center [40, 291] width 38 height 18
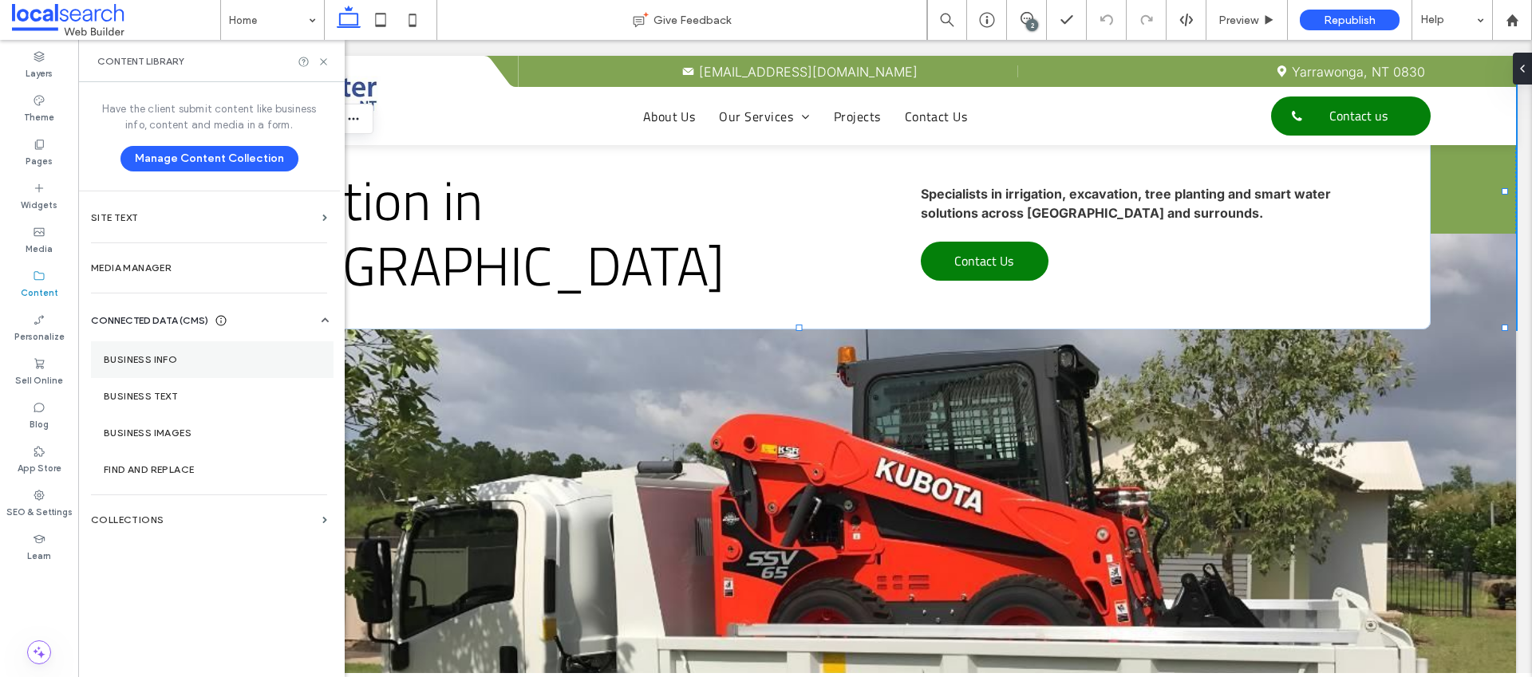
click at [136, 352] on section "Business Info" at bounding box center [212, 360] width 243 height 37
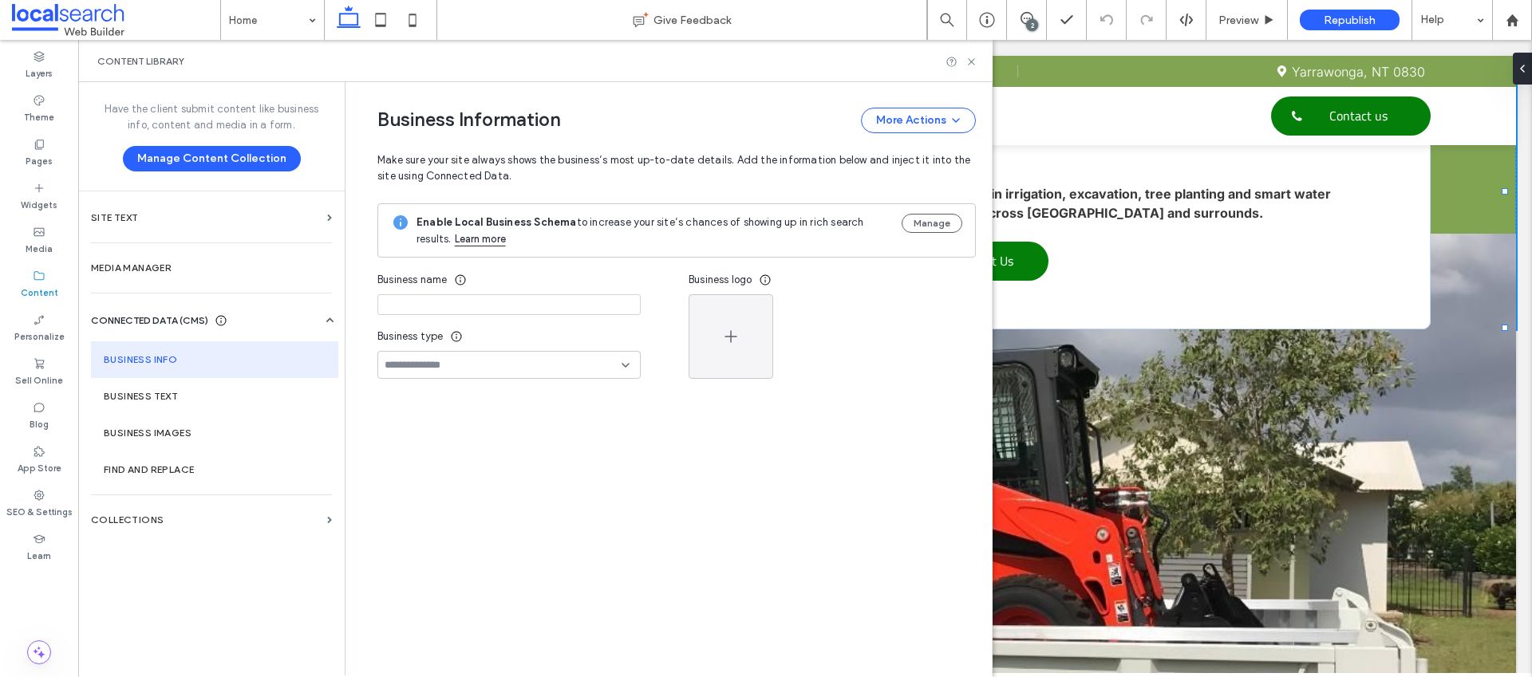
type input "**********"
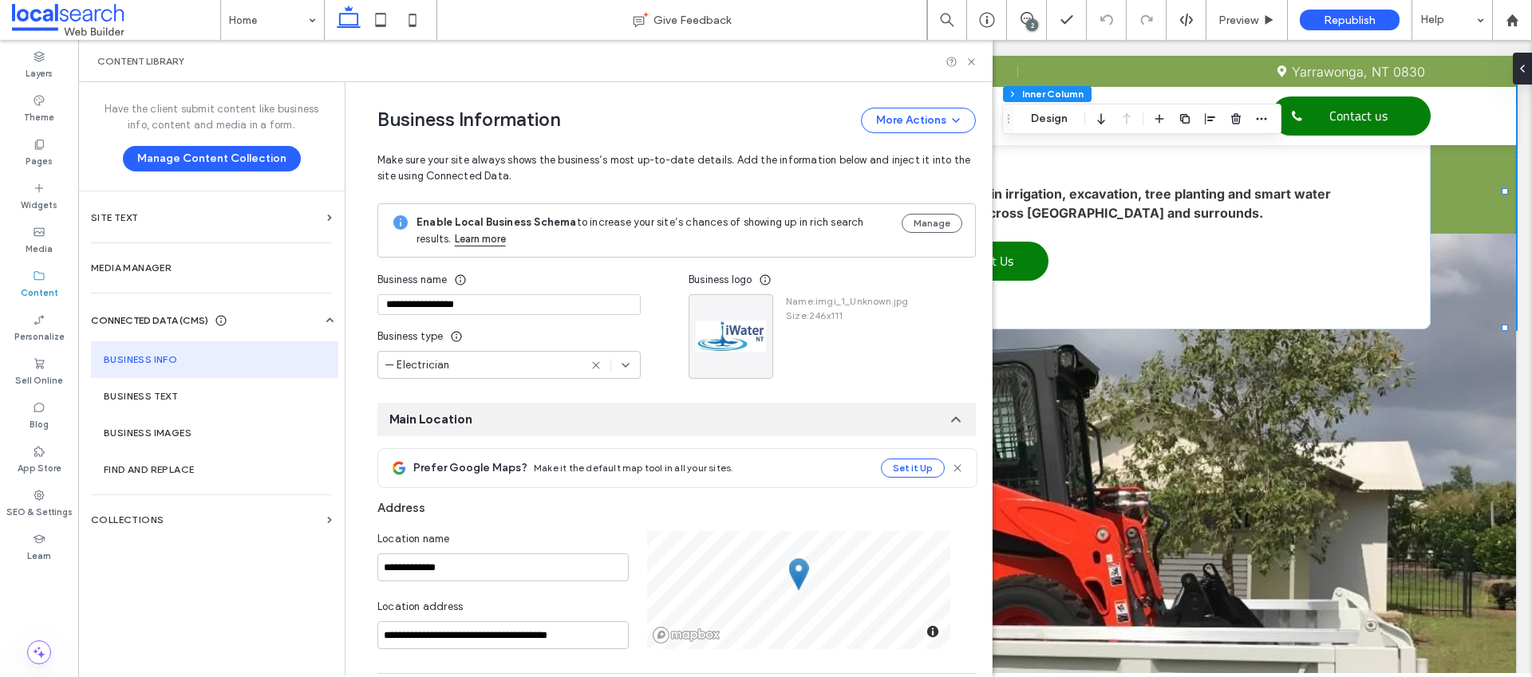
click at [592, 366] on use at bounding box center [595, 364] width 7 height 7
click at [974, 64] on use at bounding box center [971, 61] width 6 height 6
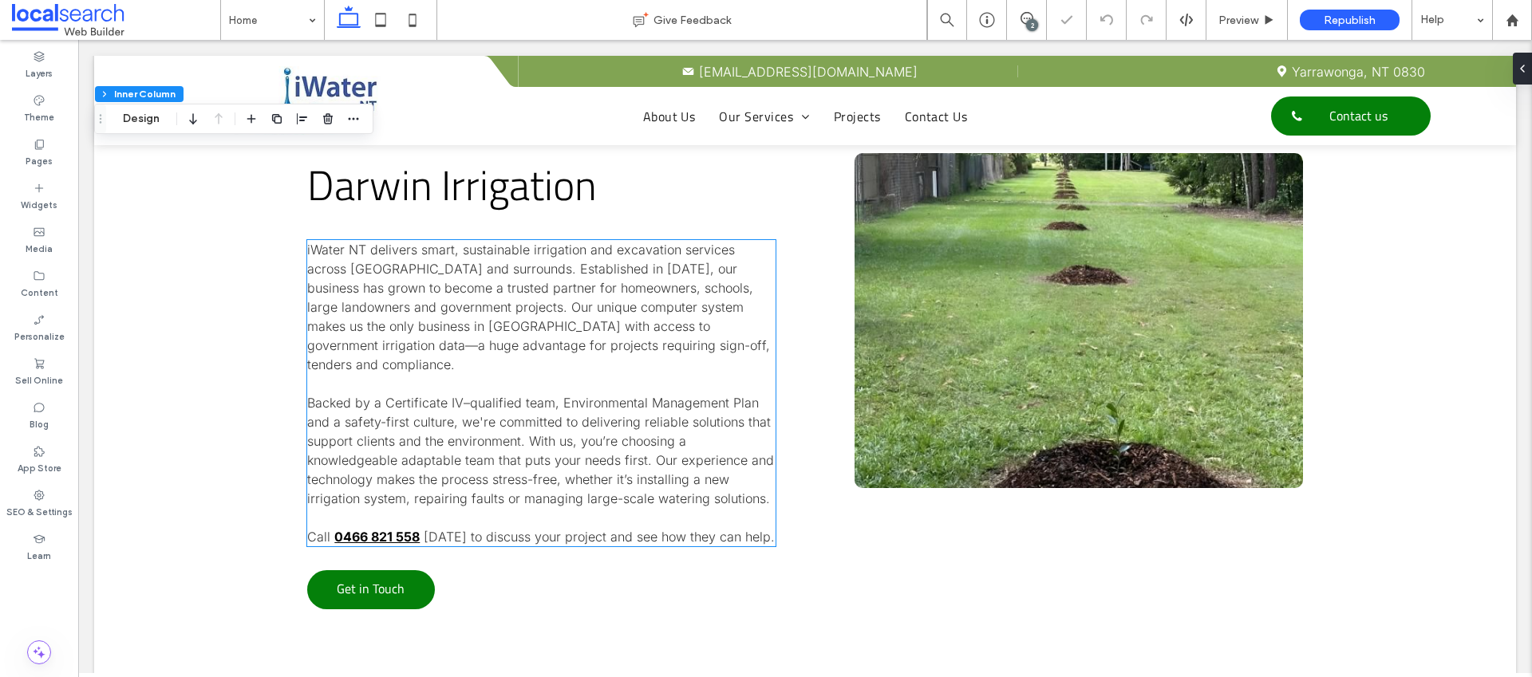
scroll to position [1120, 0]
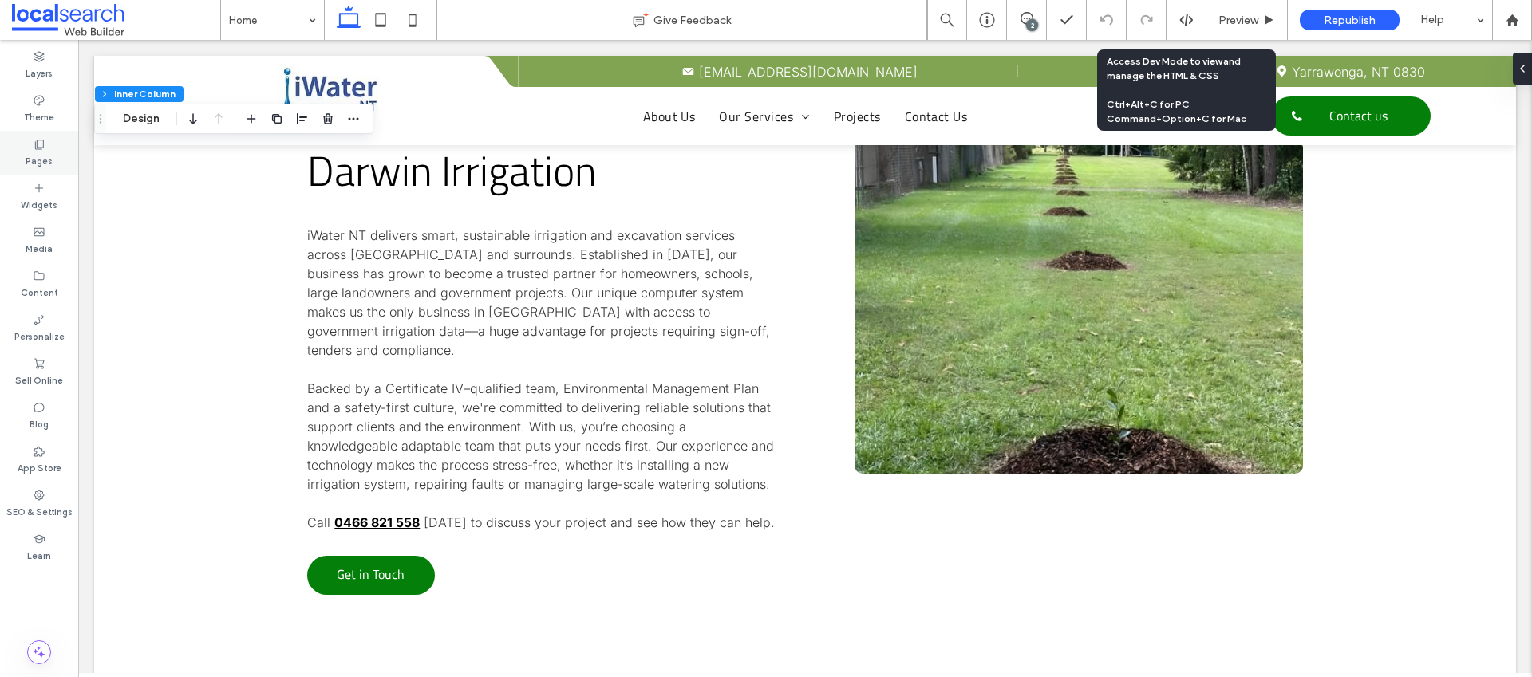
click at [38, 173] on div "Layers Theme Pages Widgets Media Content Personalize Sell Online Blog App Store…" at bounding box center [39, 359] width 78 height 638
click at [39, 166] on label "Pages" at bounding box center [39, 160] width 27 height 18
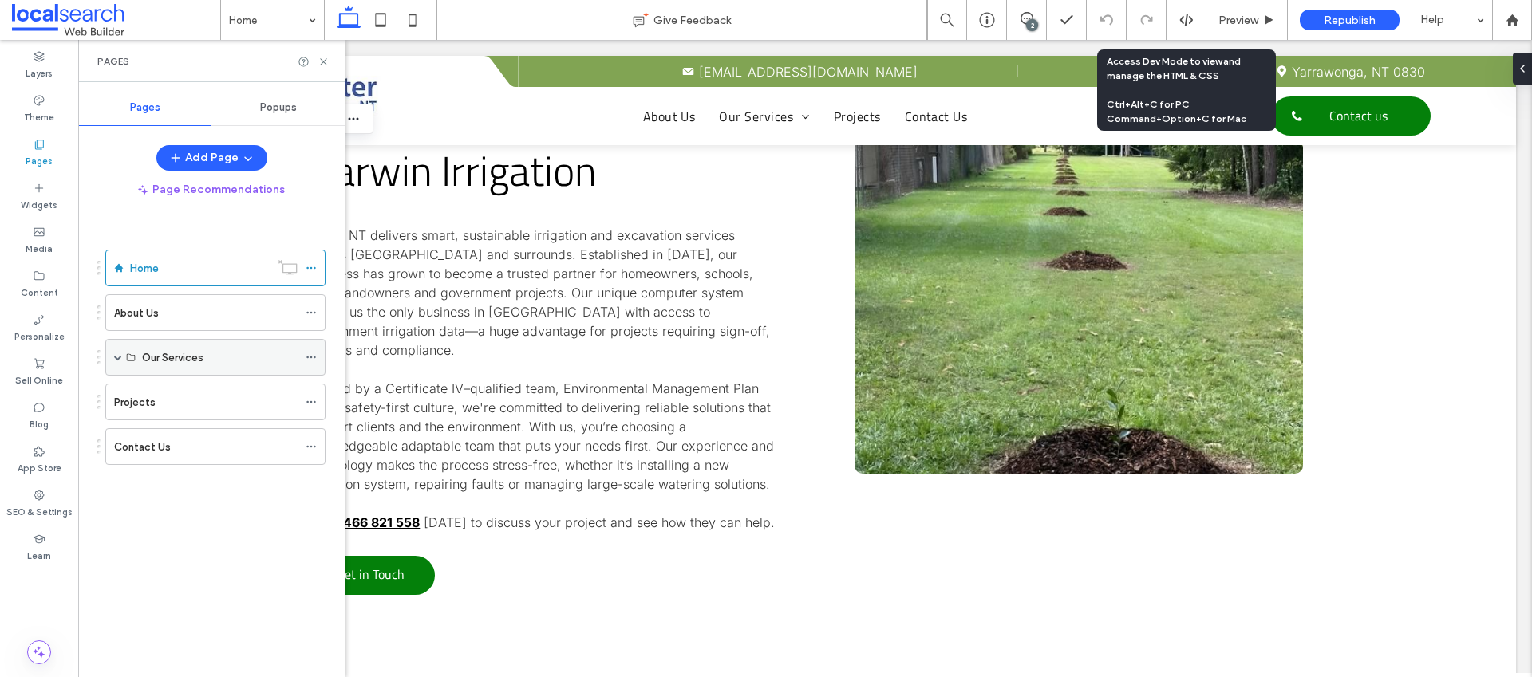
click at [117, 358] on span at bounding box center [118, 358] width 8 height 8
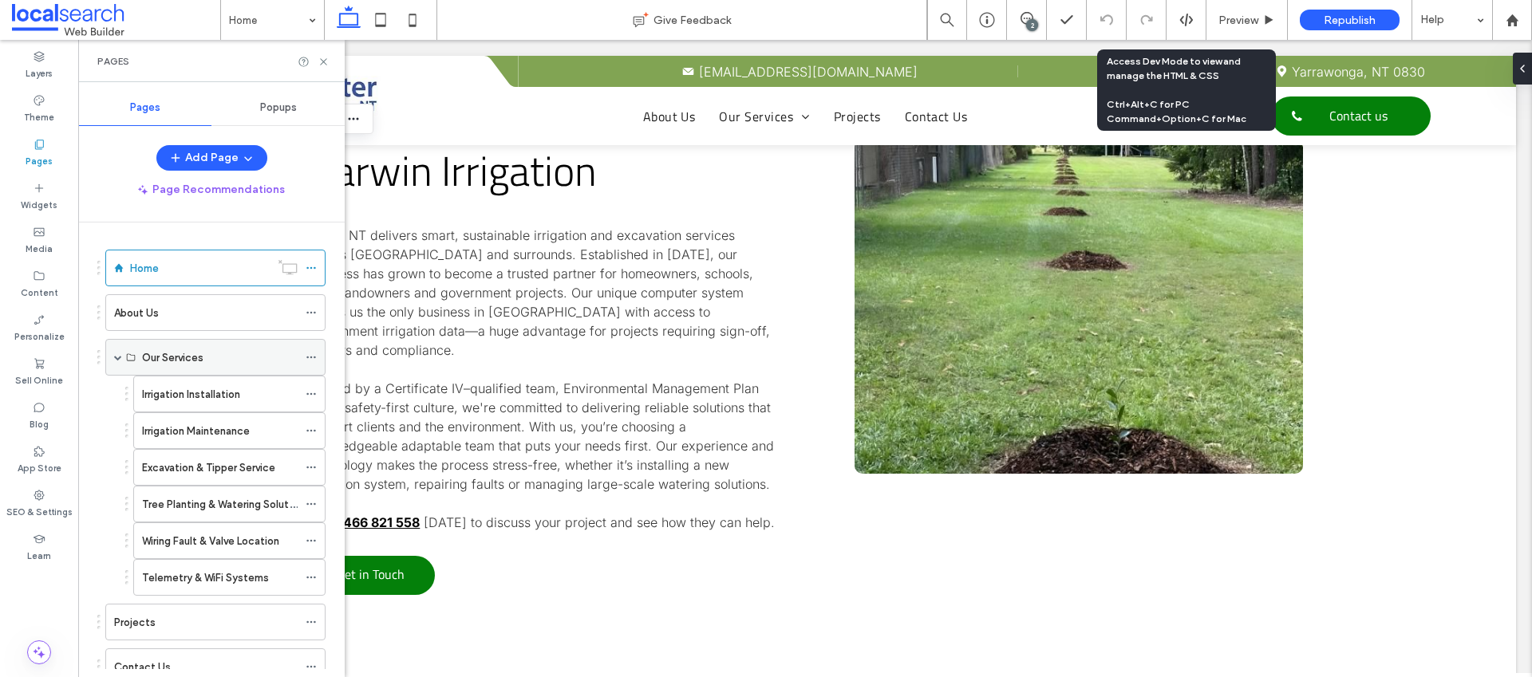
click at [114, 354] on span at bounding box center [118, 358] width 8 height 8
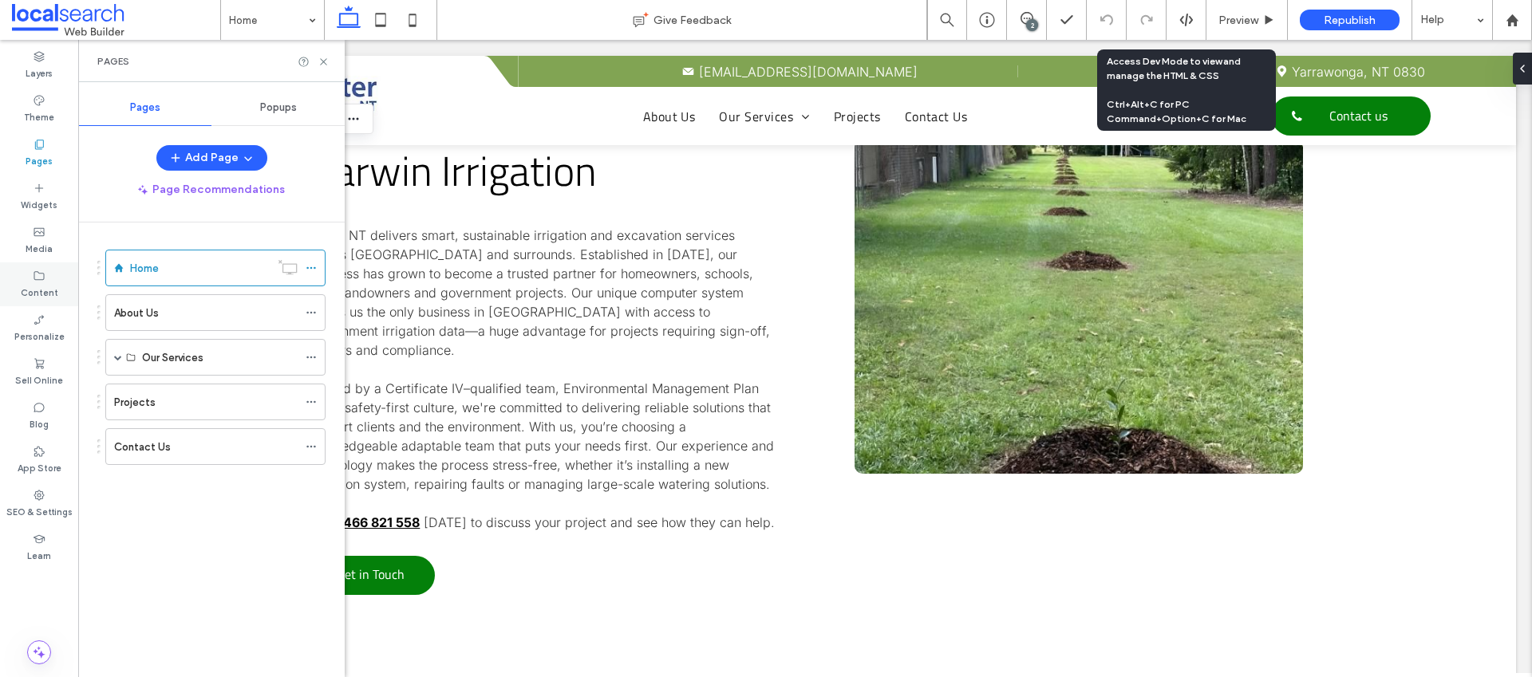
click at [41, 291] on label "Content" at bounding box center [40, 291] width 38 height 18
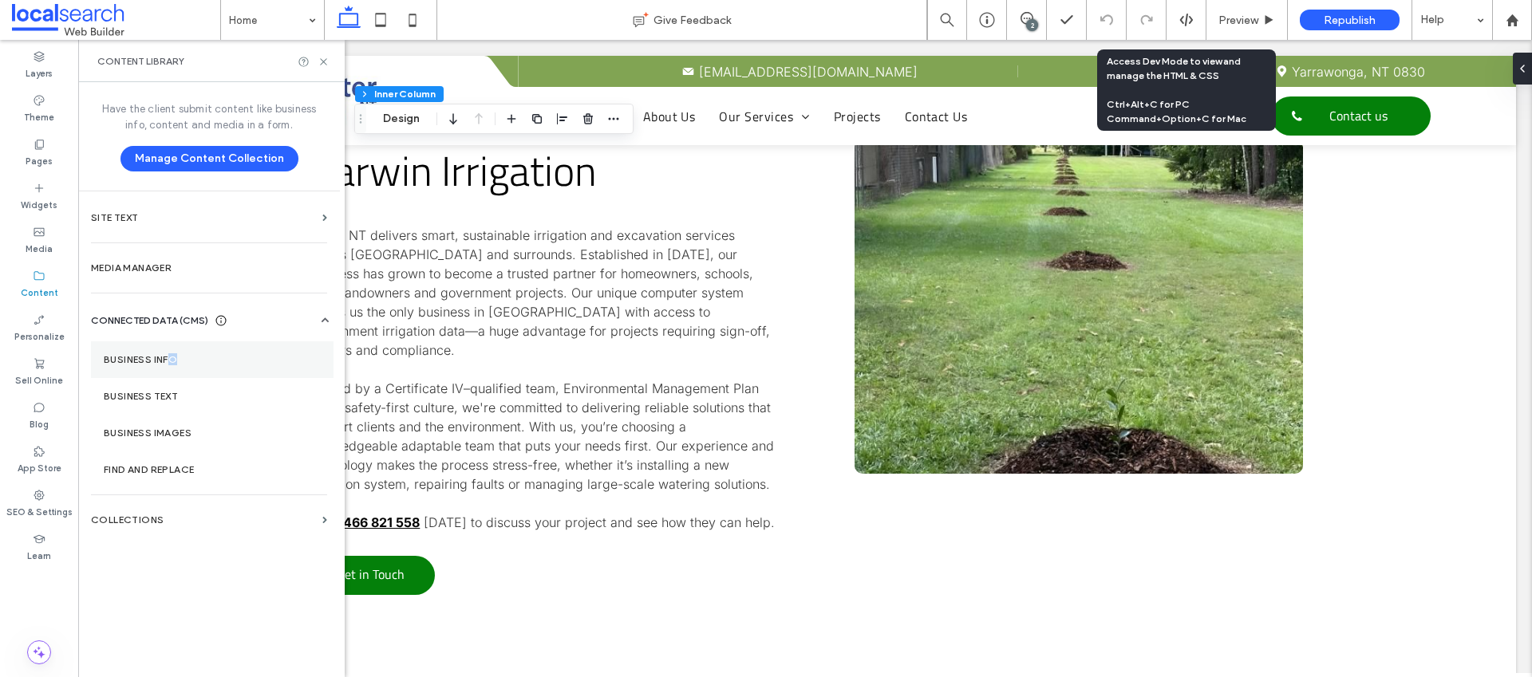
click at [176, 361] on label "Business Info" at bounding box center [212, 359] width 217 height 11
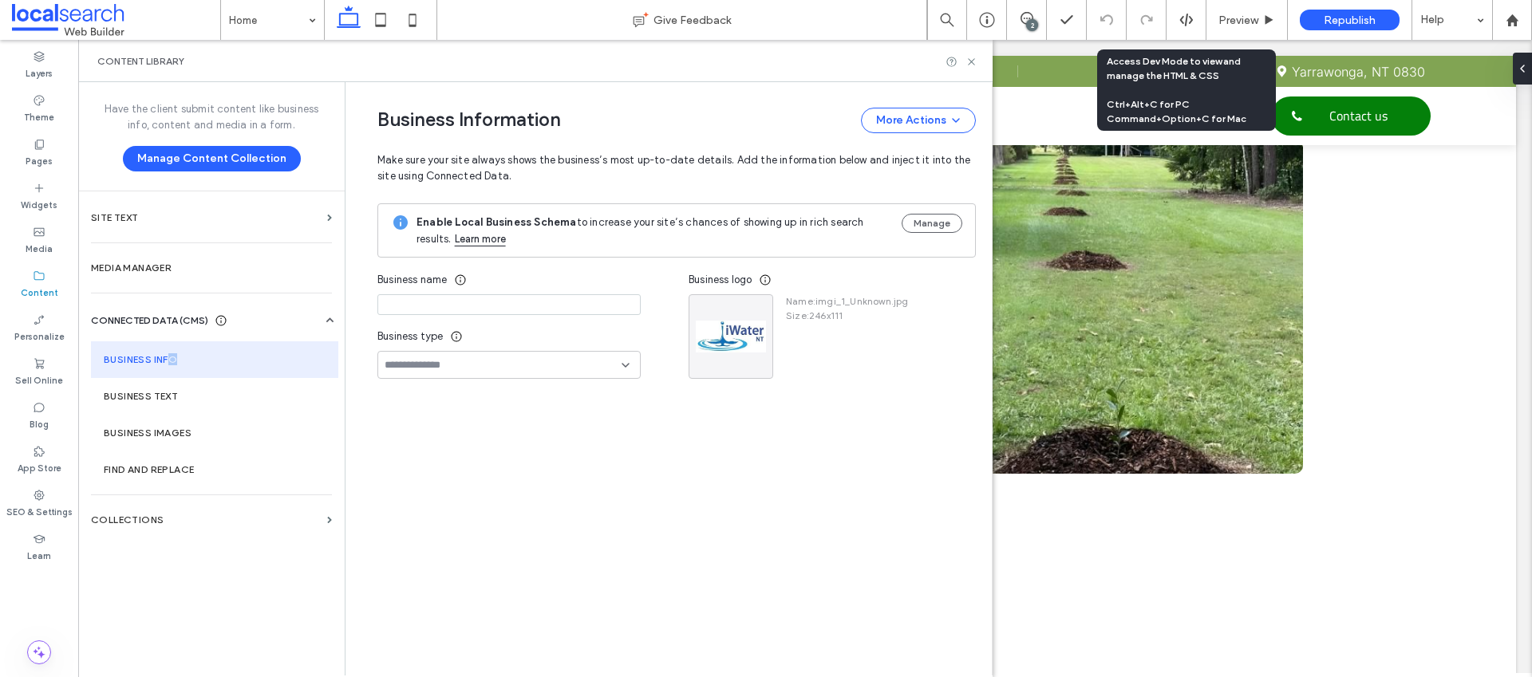
type input "**********"
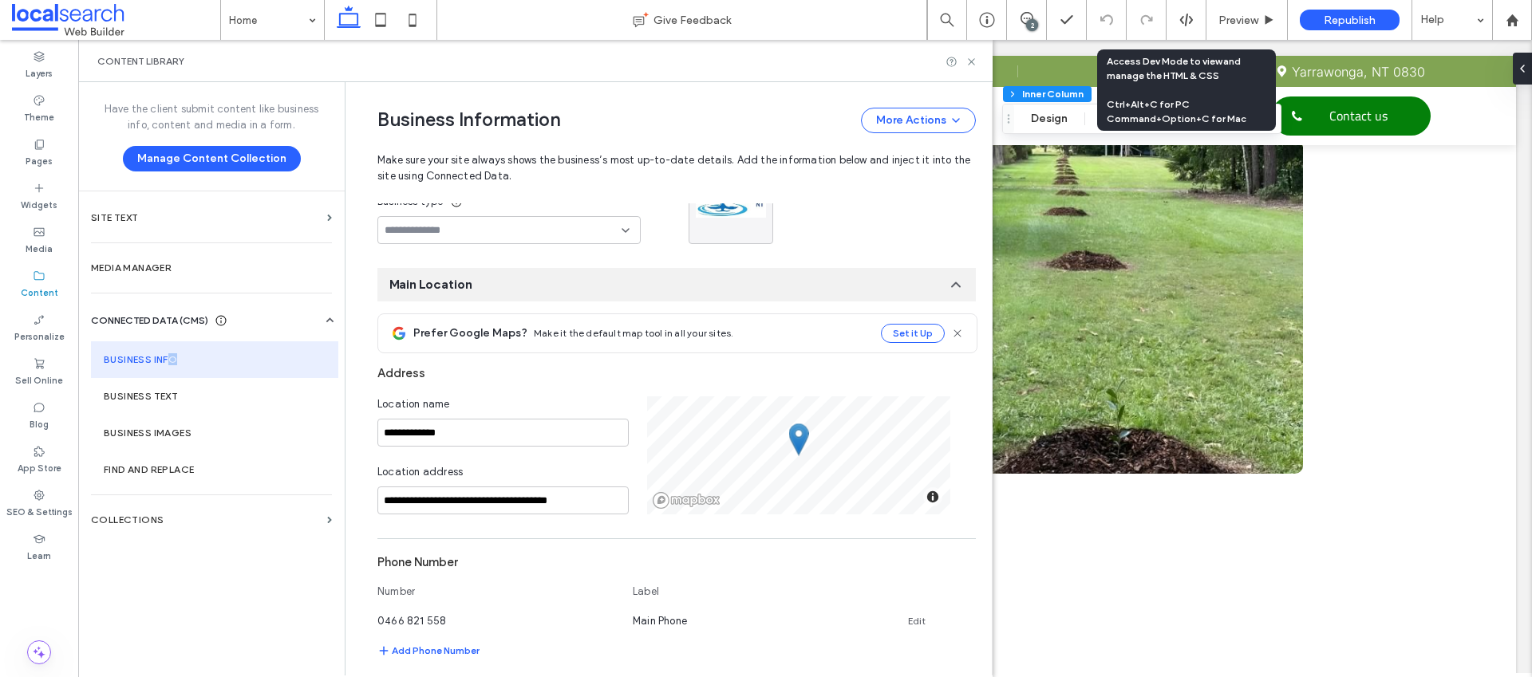
scroll to position [170, 0]
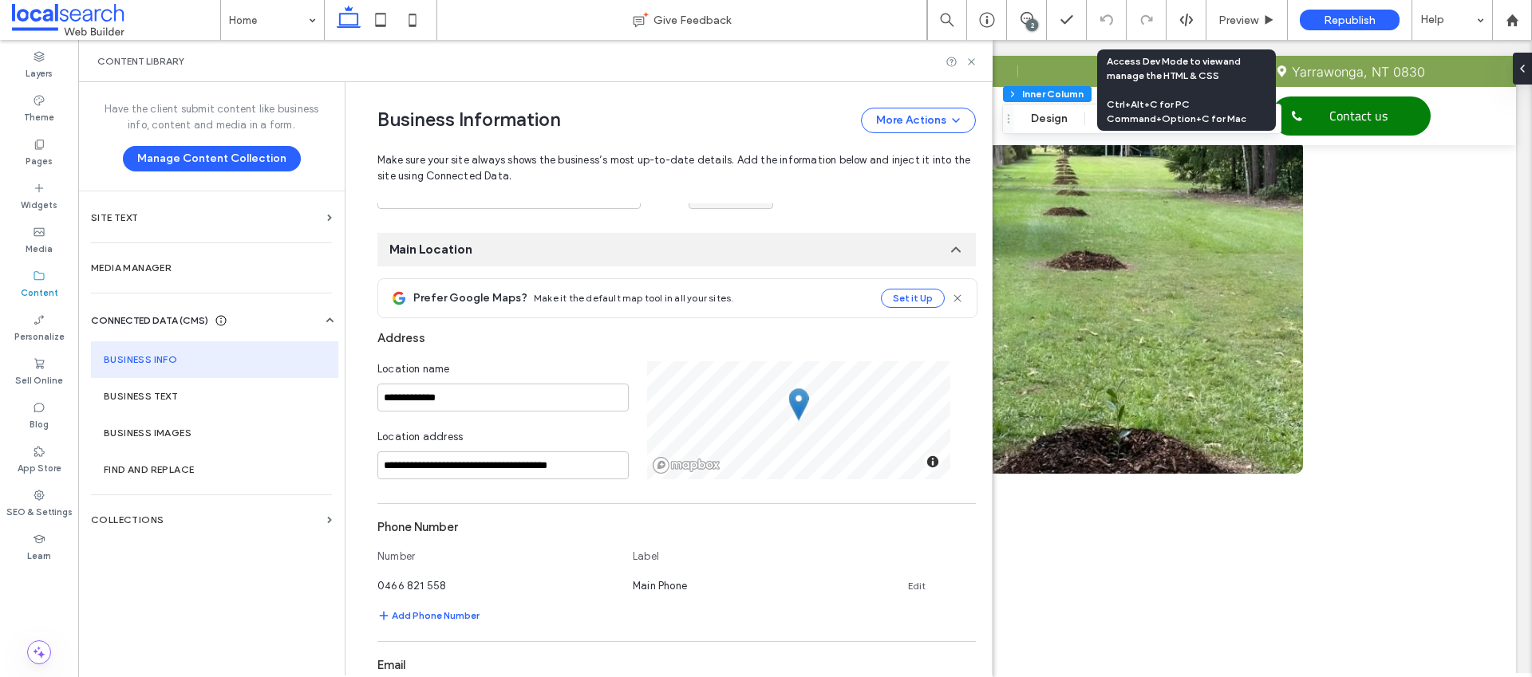
click at [614, 333] on div "Address" at bounding box center [676, 338] width 598 height 30
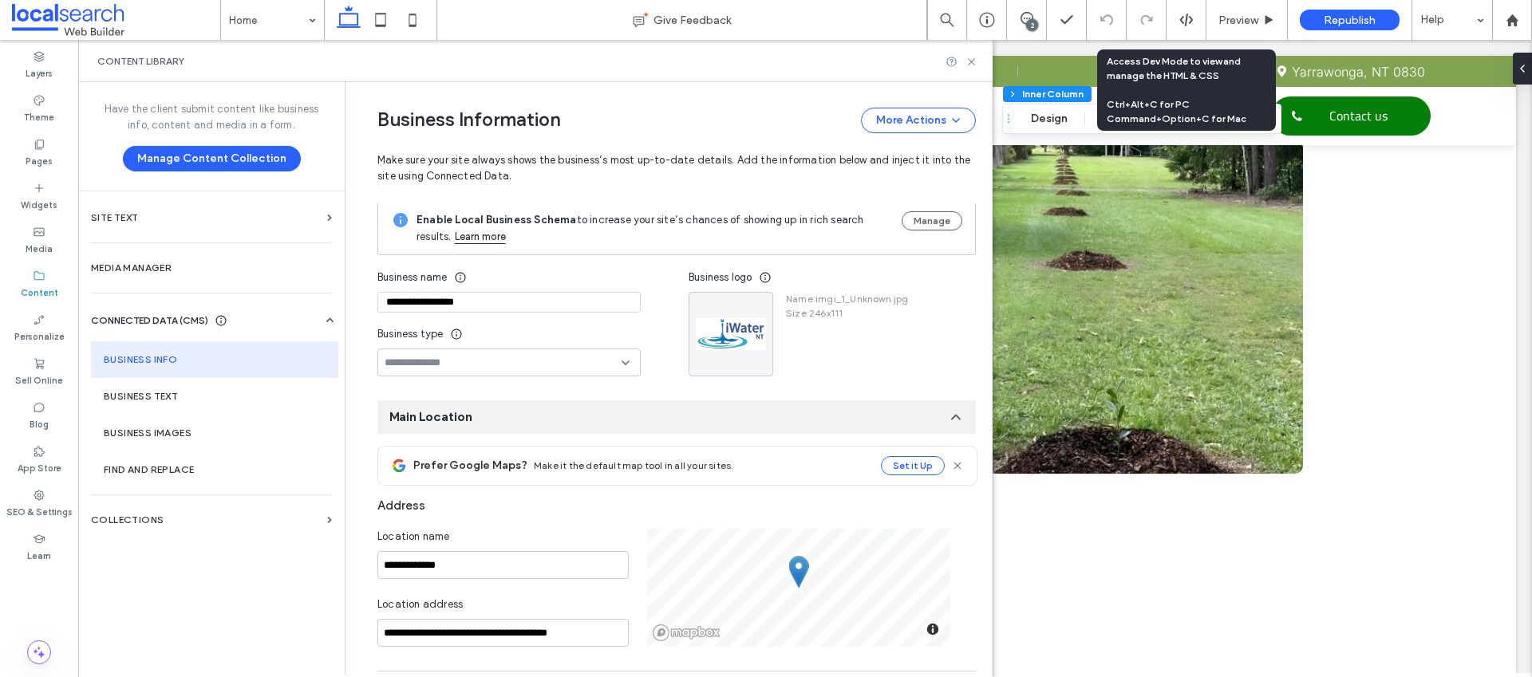
scroll to position [0, 0]
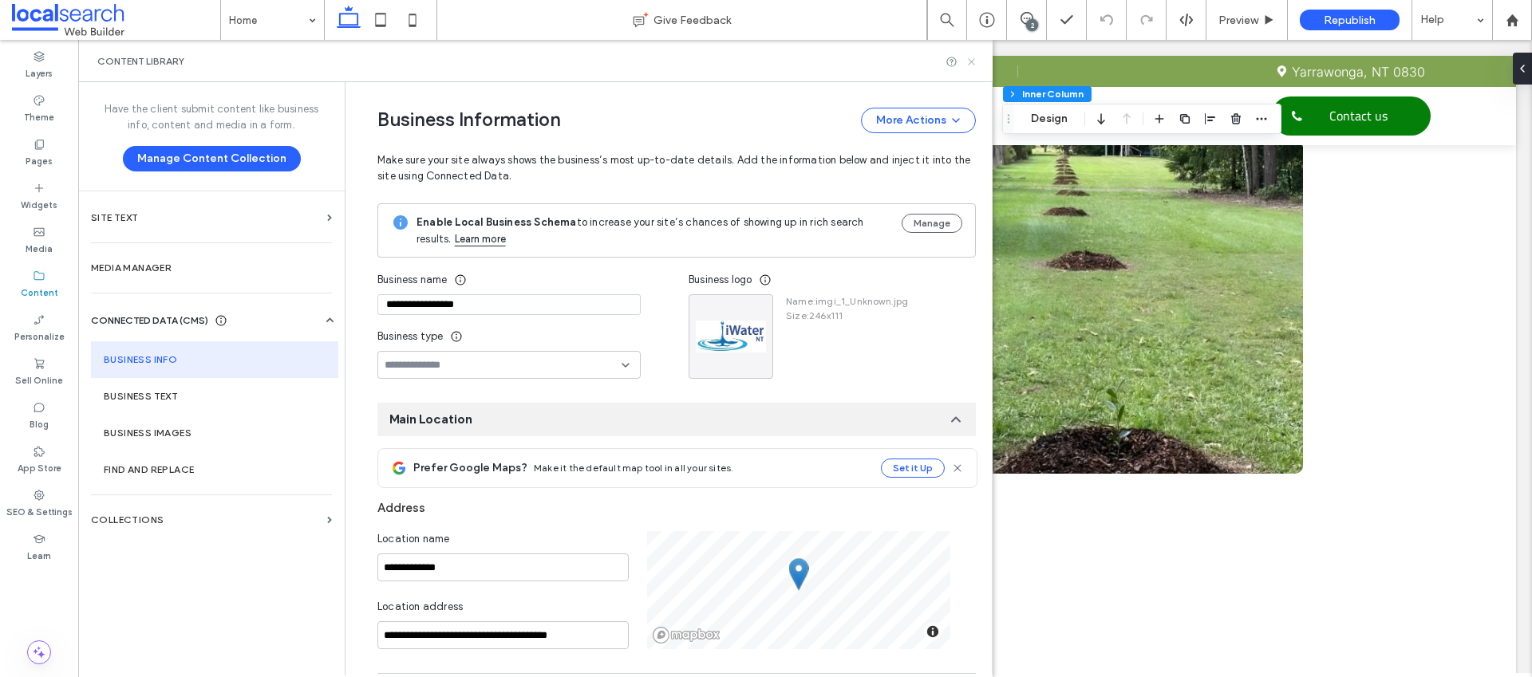
drag, startPoint x: 892, startPoint y: 22, endPoint x: 970, endPoint y: 62, distance: 87.8
click at [970, 62] on use at bounding box center [971, 61] width 6 height 6
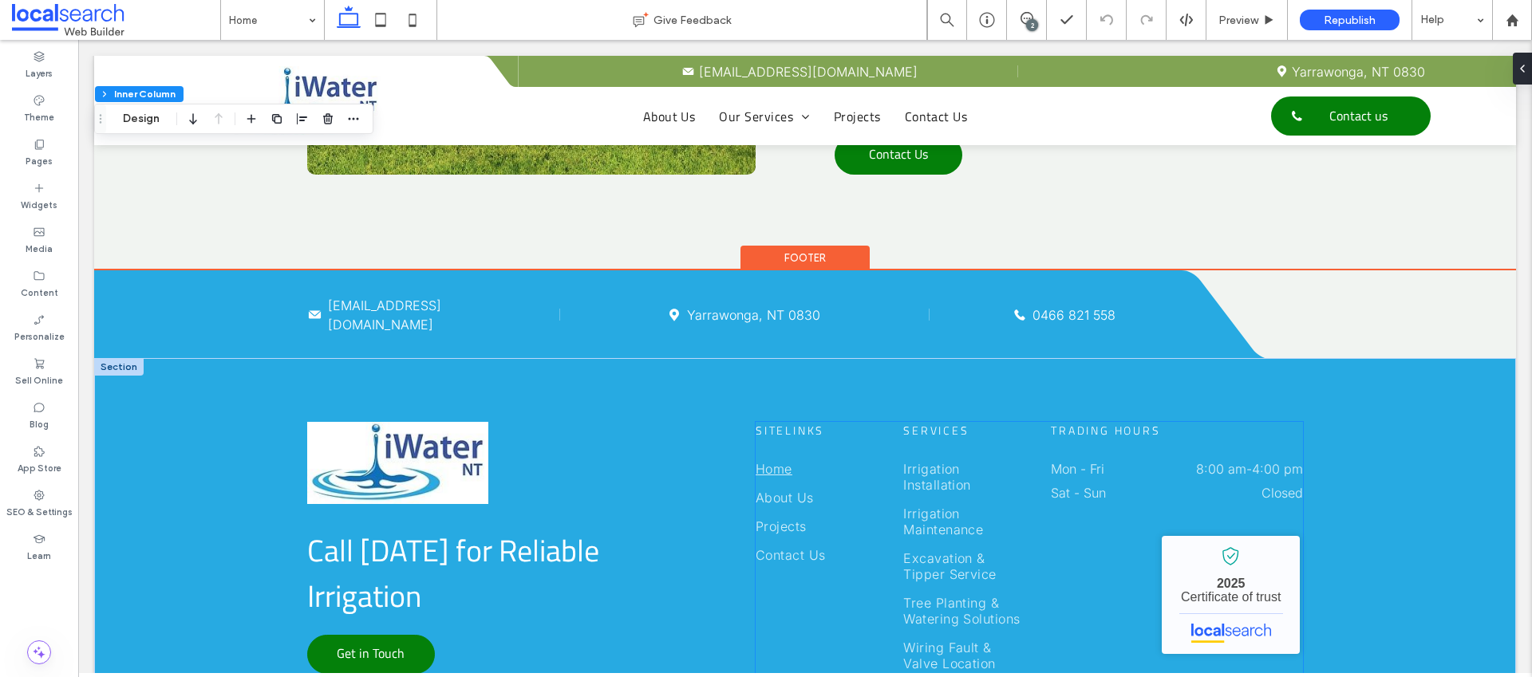
scroll to position [3881, 0]
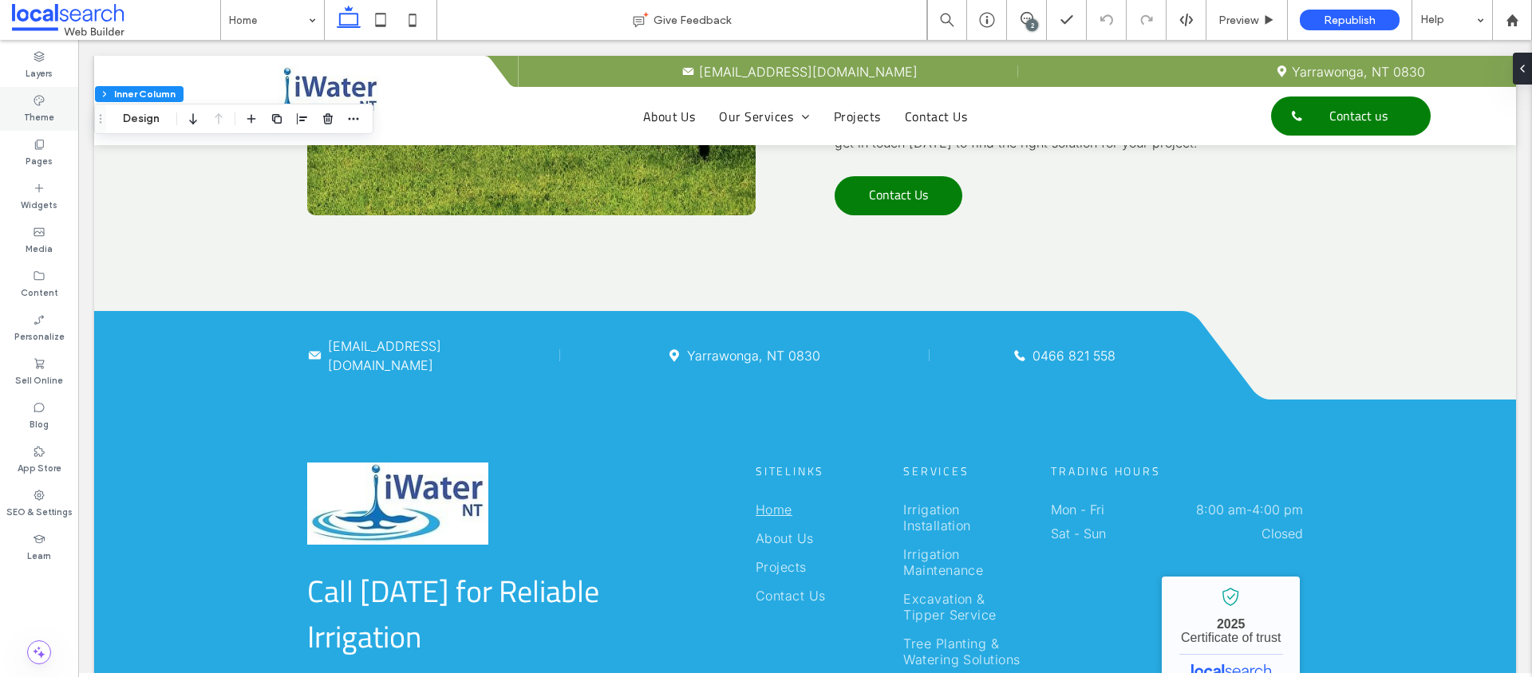
click at [47, 109] on label "Theme" at bounding box center [39, 116] width 30 height 18
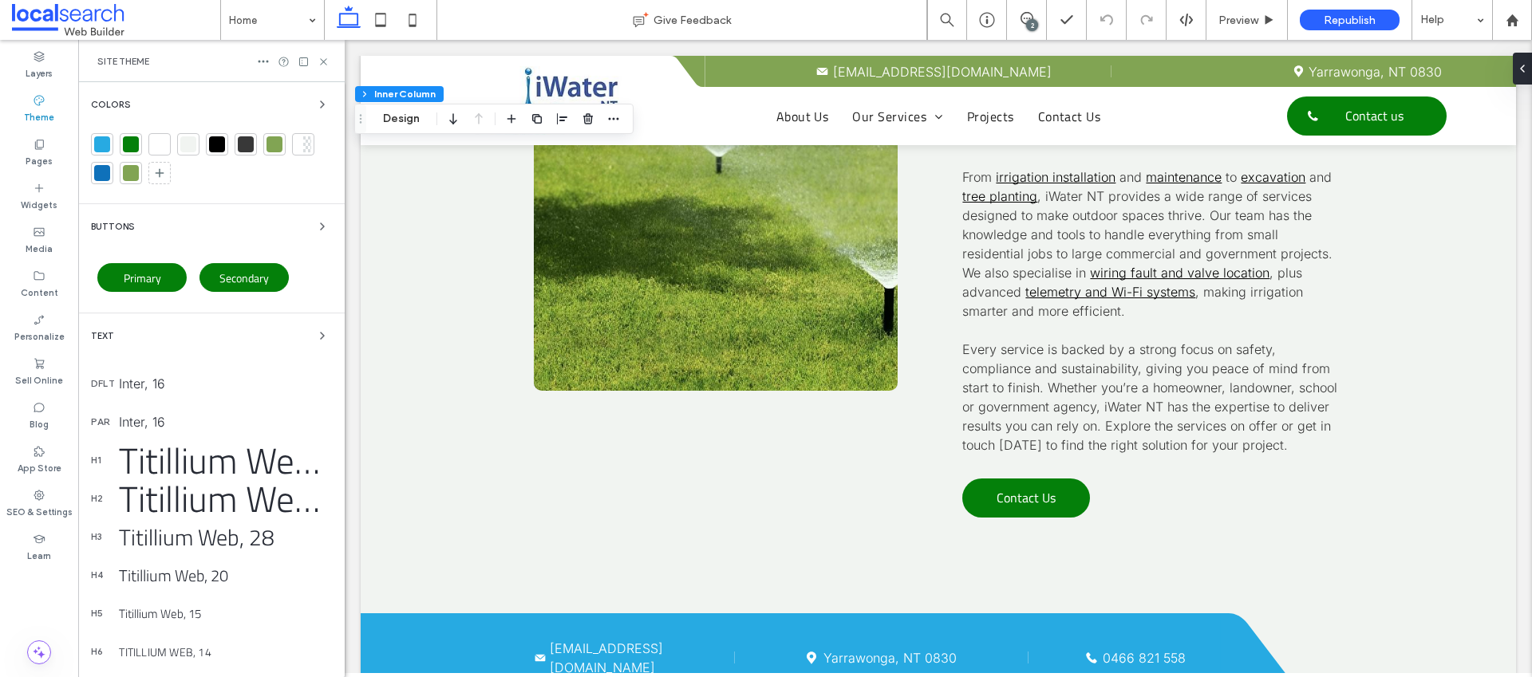
scroll to position [4083, 0]
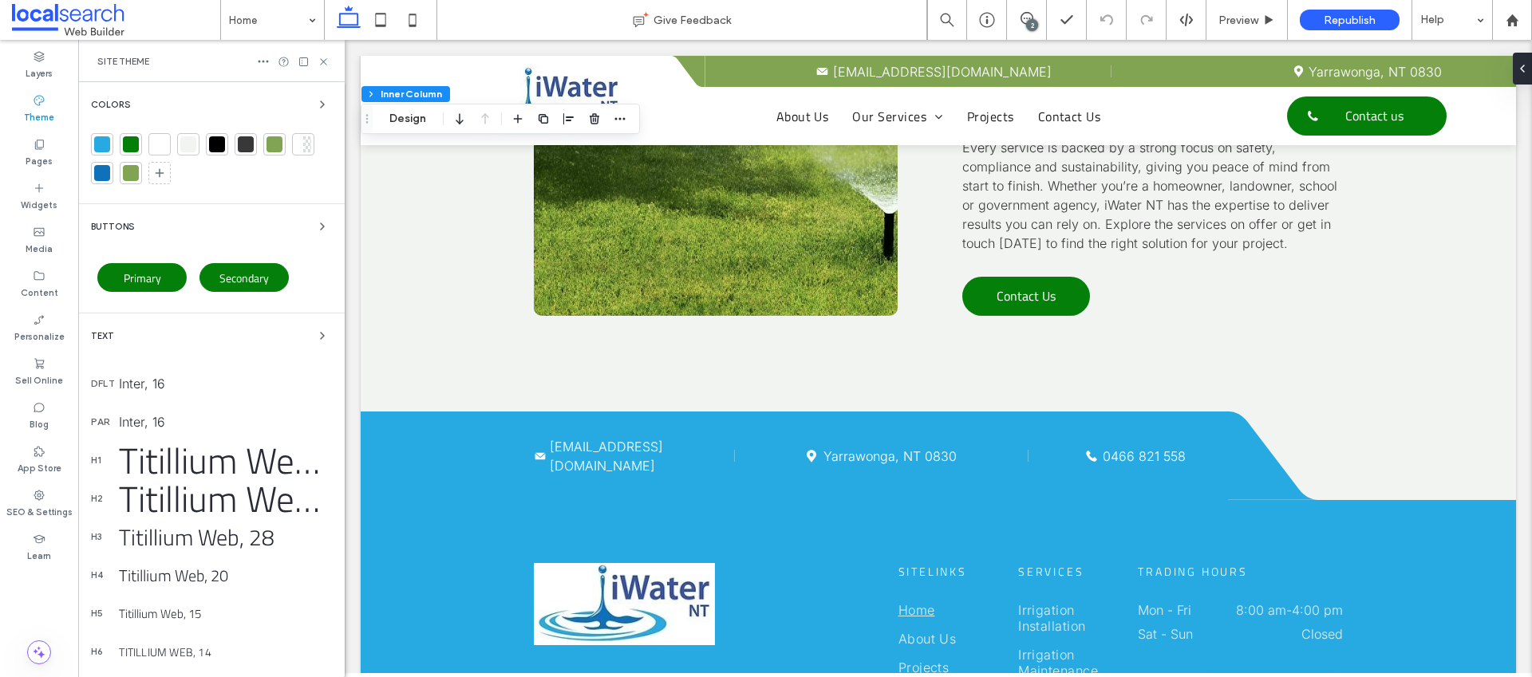
click at [105, 146] on div at bounding box center [102, 144] width 16 height 16
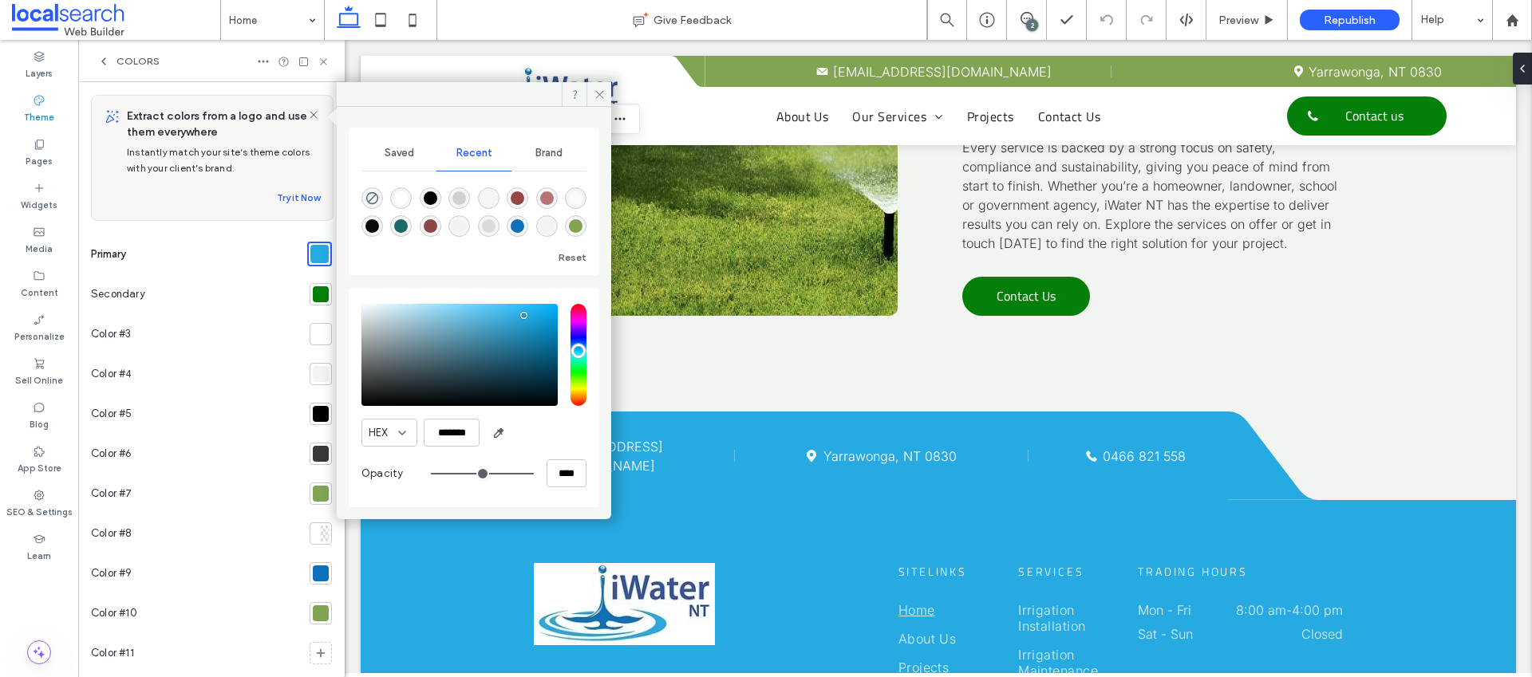
click at [318, 298] on div at bounding box center [321, 294] width 16 height 16
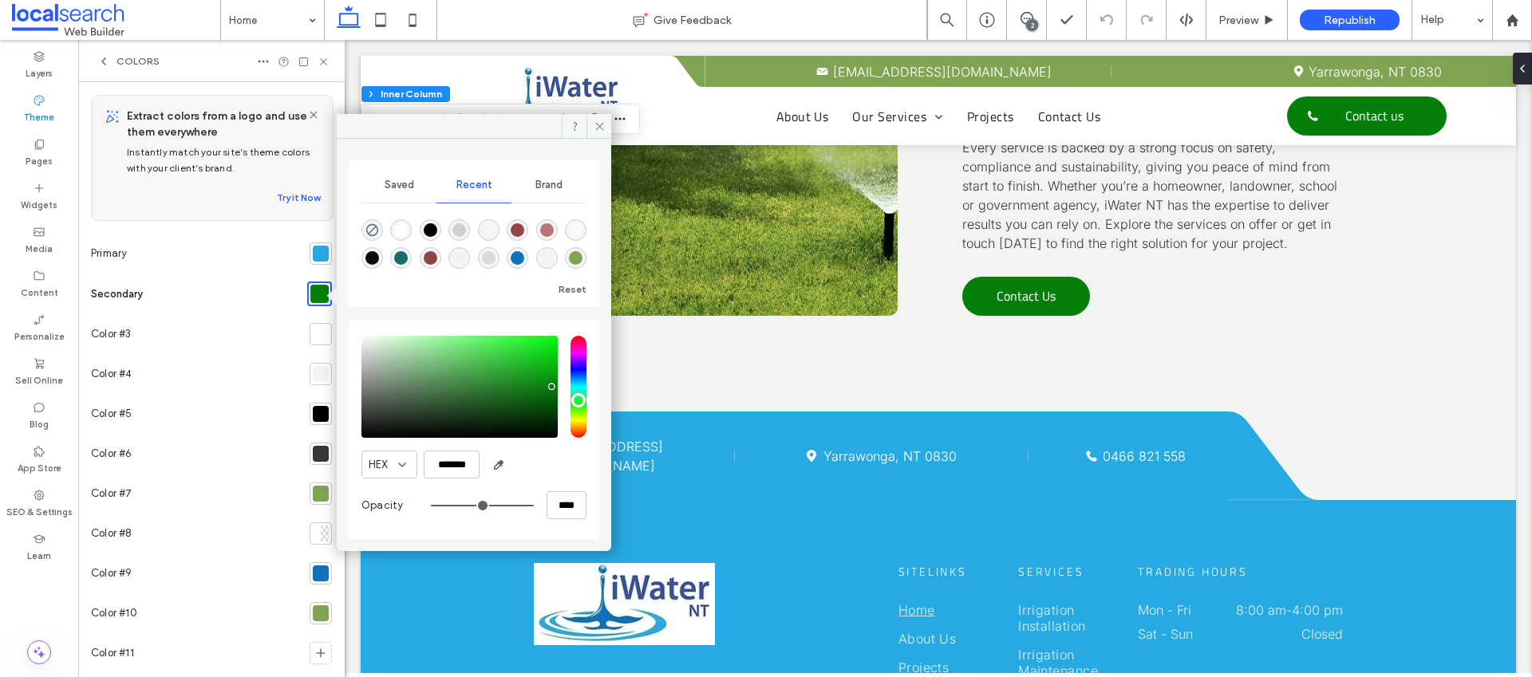
click at [314, 495] on div at bounding box center [321, 494] width 16 height 16
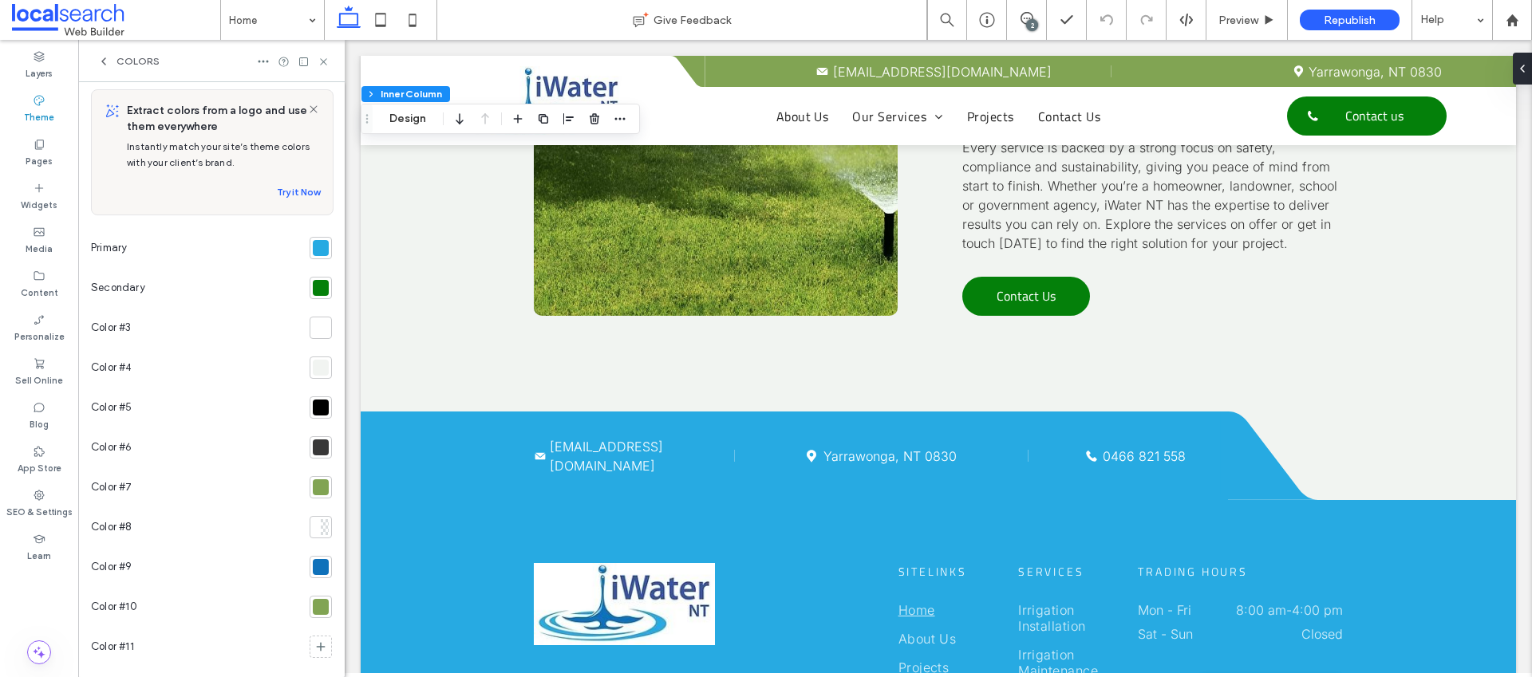
scroll to position [27, 0]
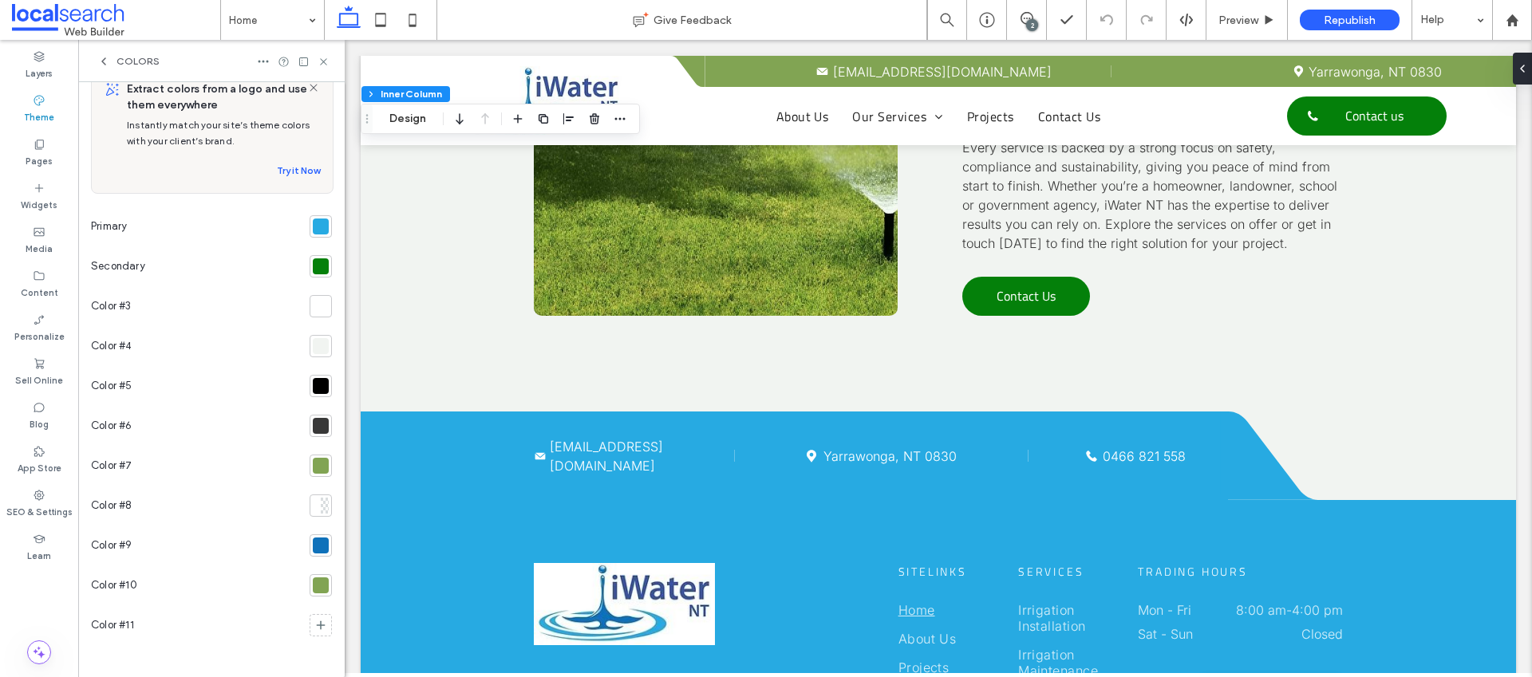
click at [314, 545] on div at bounding box center [321, 546] width 16 height 16
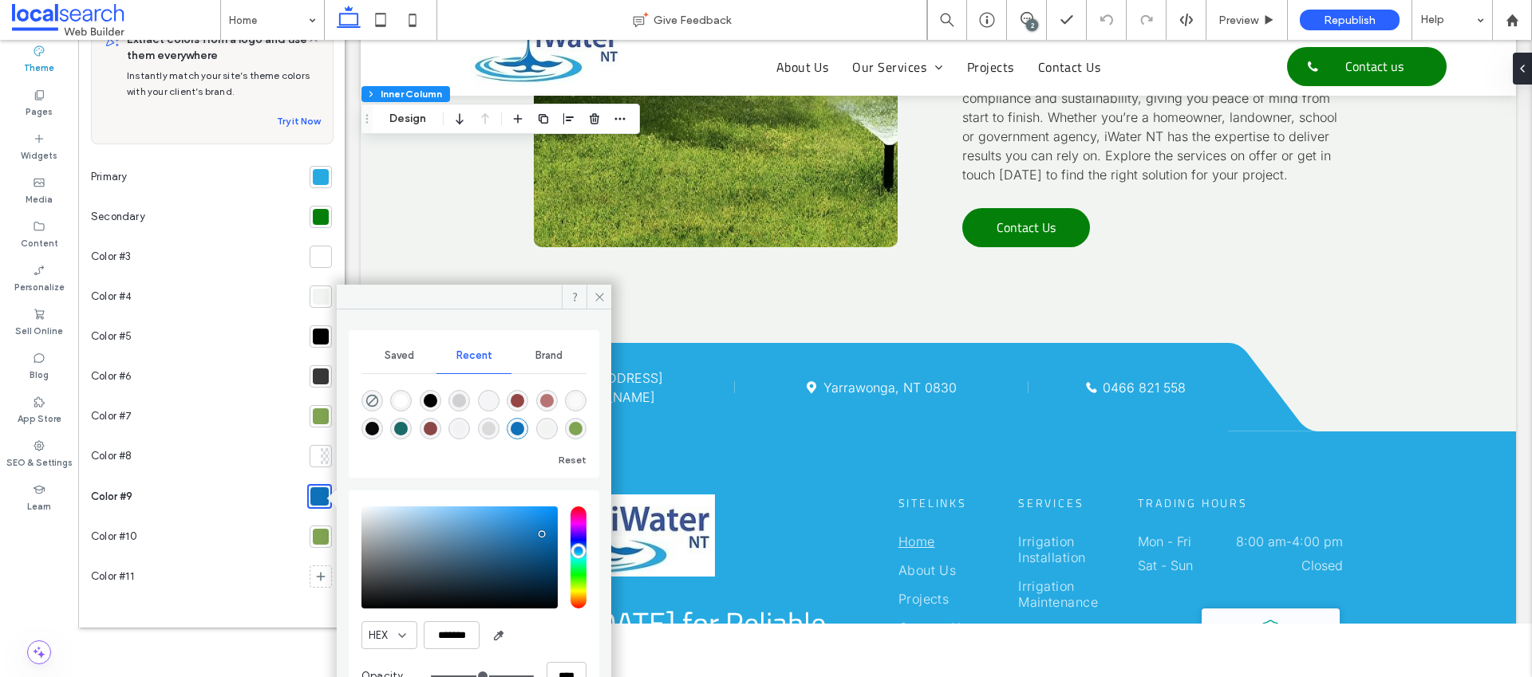
scroll to position [94, 0]
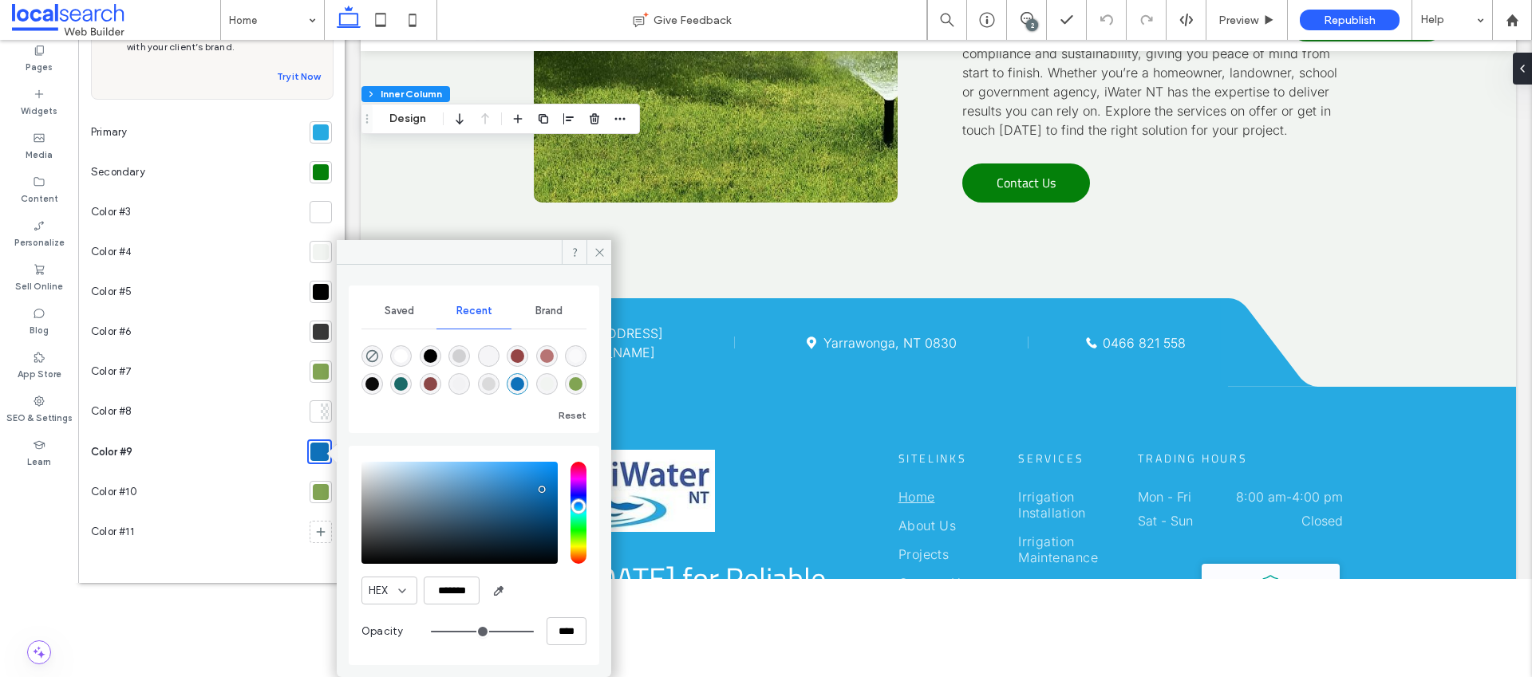
click at [313, 492] on div at bounding box center [321, 492] width 16 height 16
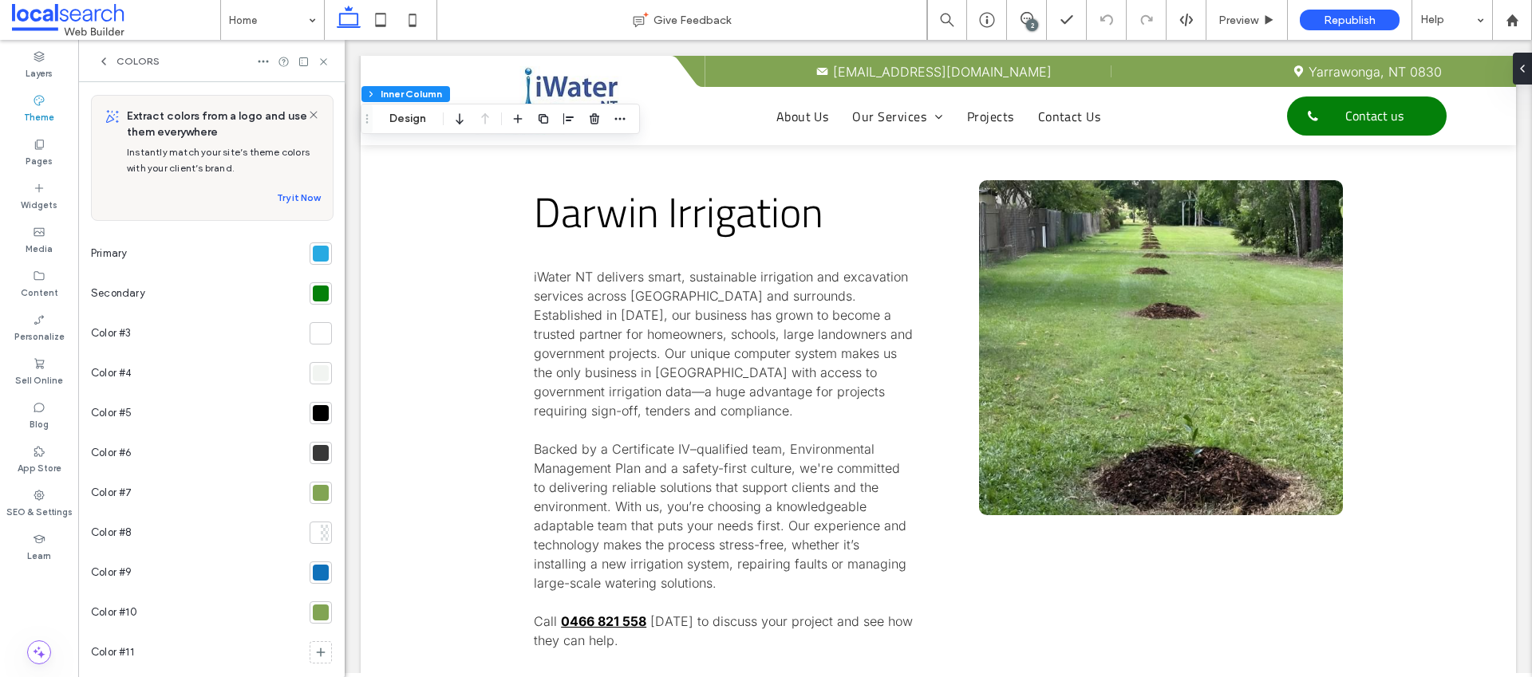
scroll to position [0, 0]
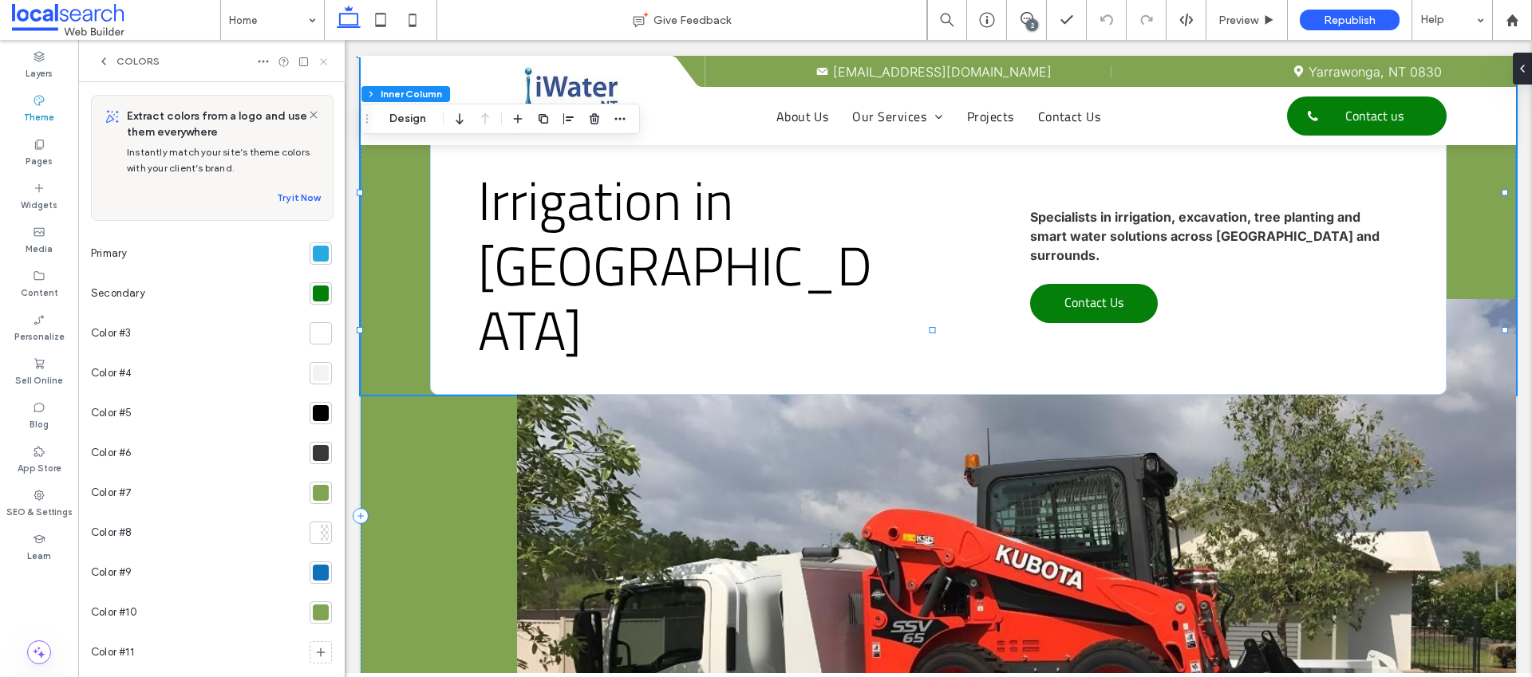
click at [328, 60] on icon at bounding box center [324, 62] width 12 height 12
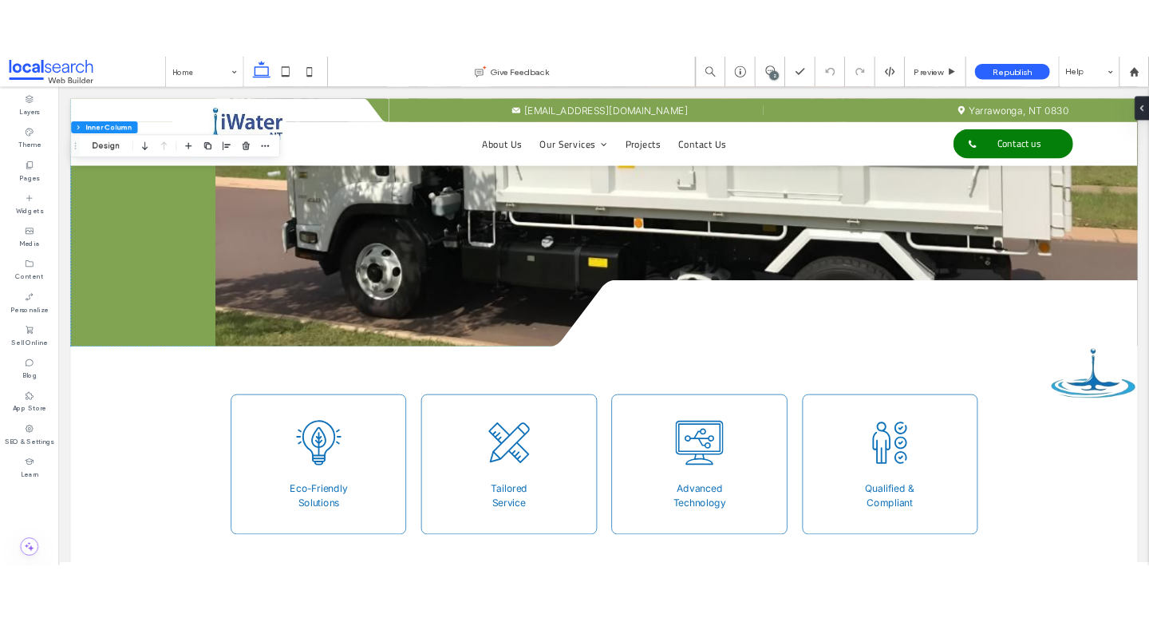
scroll to position [531, 0]
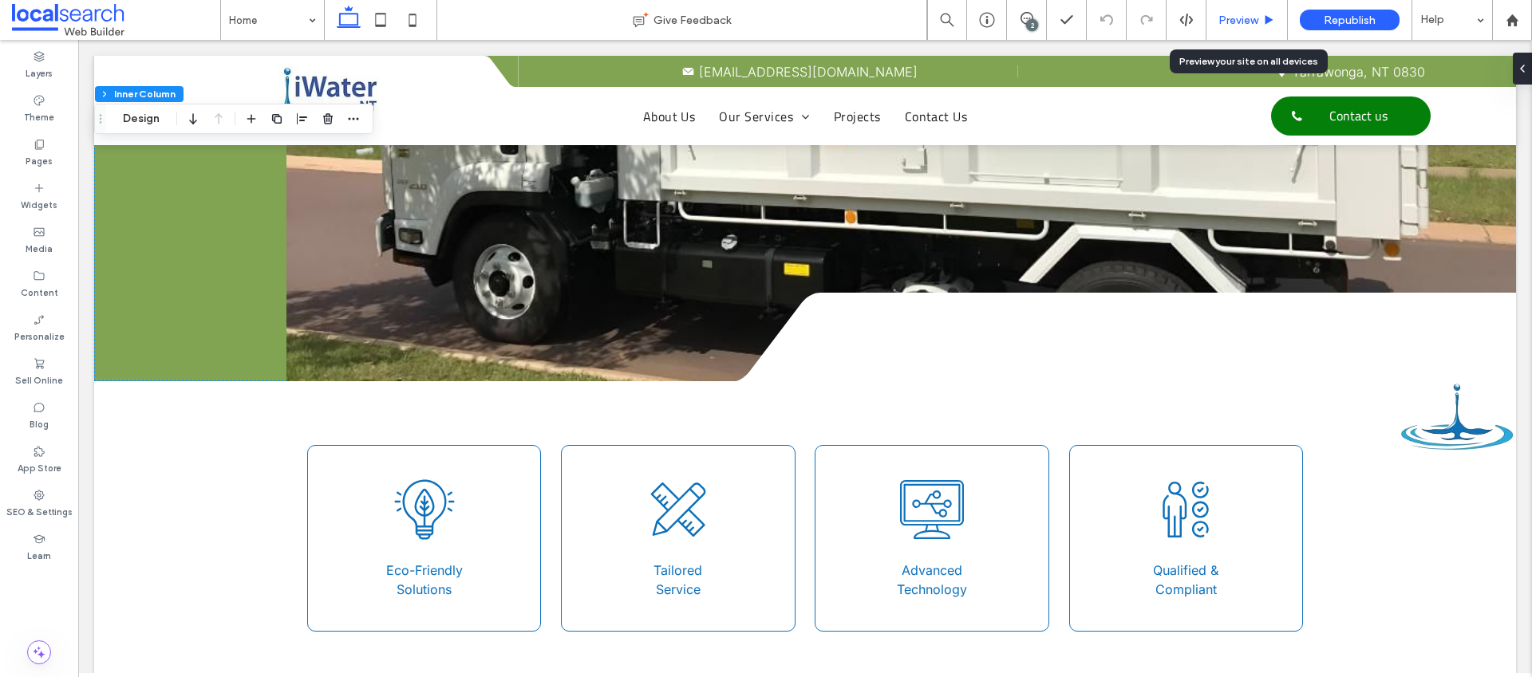
click at [1246, 23] on span "Preview" at bounding box center [1238, 21] width 40 height 14
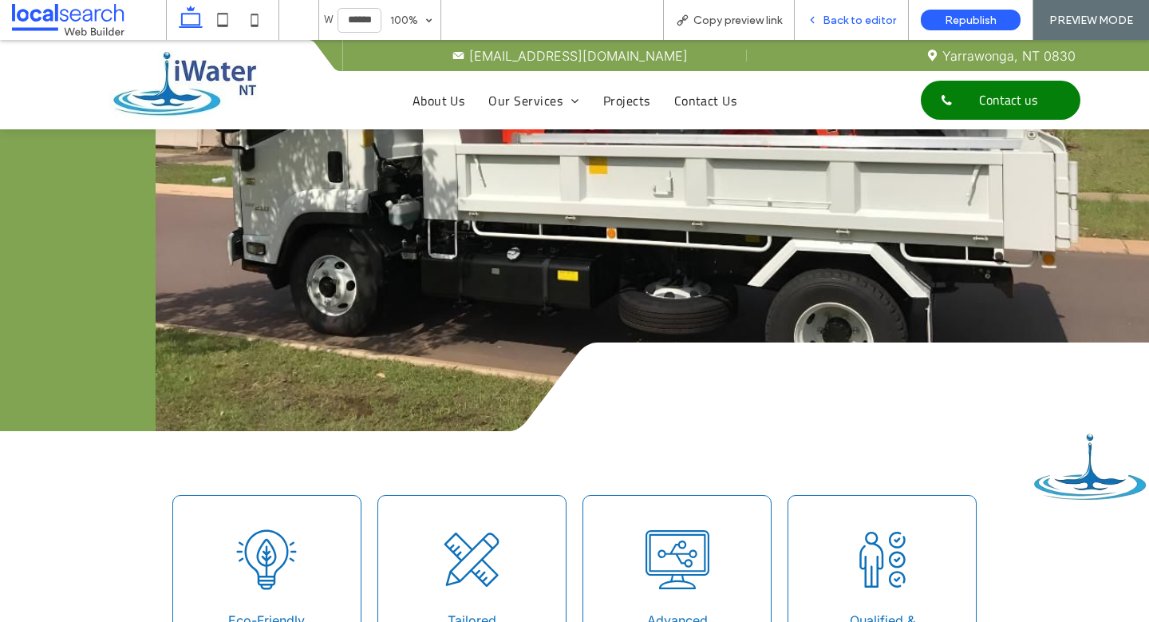
drag, startPoint x: 872, startPoint y: 14, endPoint x: 804, endPoint y: 4, distance: 68.6
click at [872, 14] on span "Back to editor" at bounding box center [859, 21] width 73 height 14
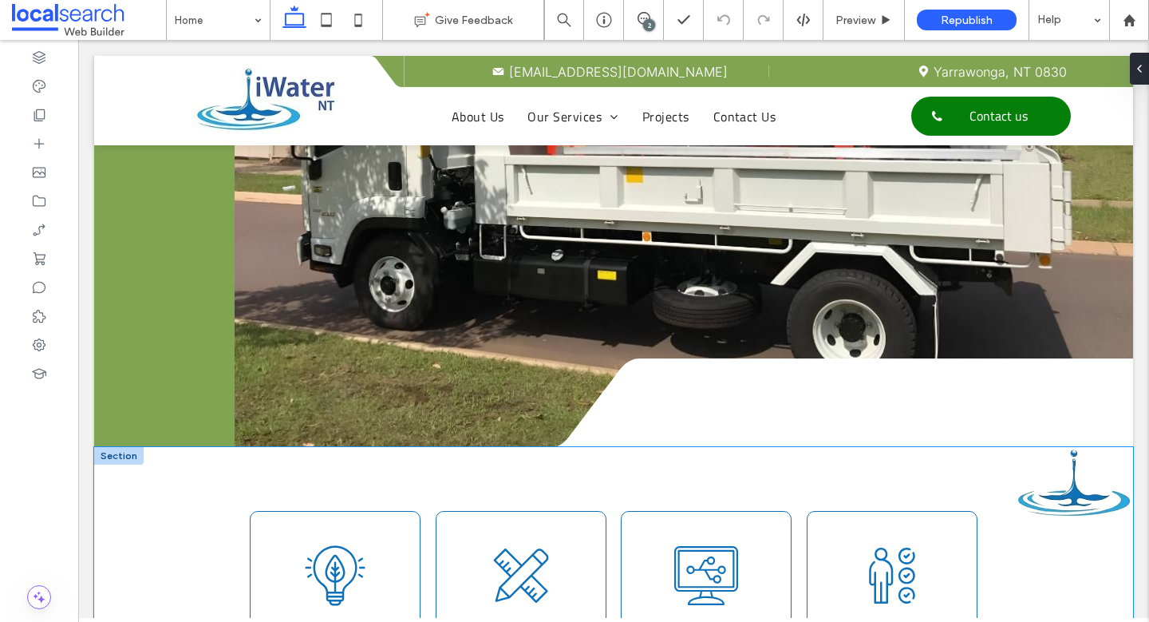
click at [1061, 447] on div "Bulb Icon Eco-Friendly Solutions Tailored Icon Tailored Service Technology Icon…" at bounding box center [613, 582] width 1039 height 271
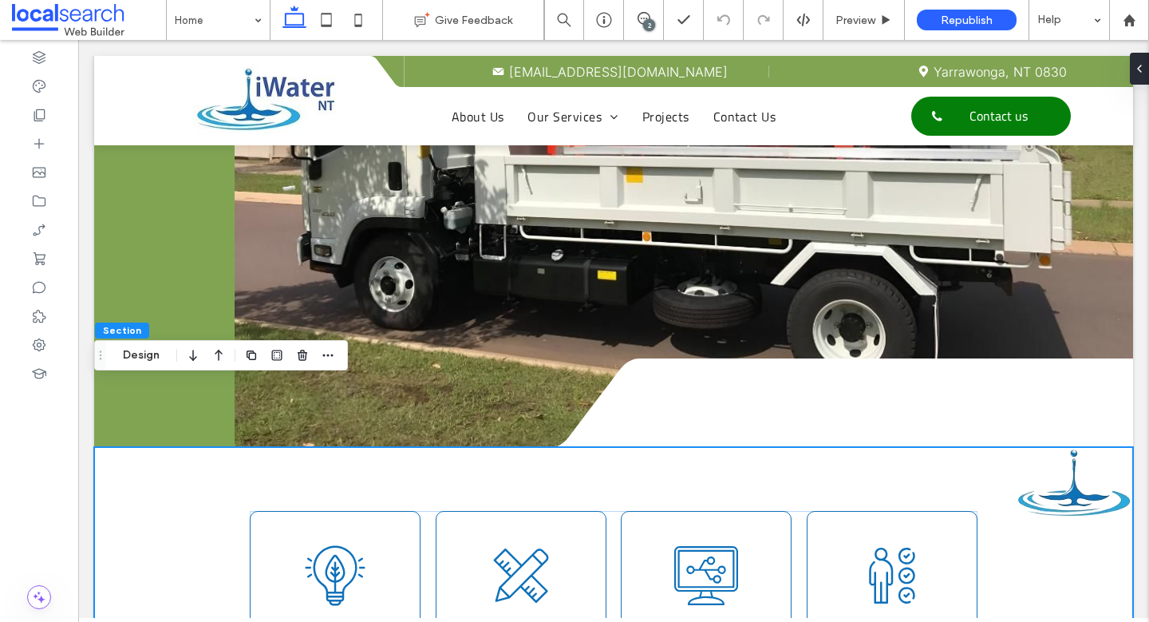
click at [1057, 447] on div "Bulb Icon Eco-Friendly Solutions Tailored Icon Tailored Service Technology Icon…" at bounding box center [613, 582] width 1039 height 271
click at [1058, 447] on div "Bulb Icon Eco-Friendly Solutions Tailored Icon Tailored Service Technology Icon…" at bounding box center [613, 582] width 1039 height 271
click at [1056, 447] on div "Bulb Icon Eco-Friendly Solutions Tailored Icon Tailored Service Technology Icon…" at bounding box center [613, 582] width 1039 height 271
click at [1058, 447] on div "Bulb Icon Eco-Friendly Solutions Tailored Icon Tailored Service Technology Icon…" at bounding box center [613, 582] width 1039 height 271
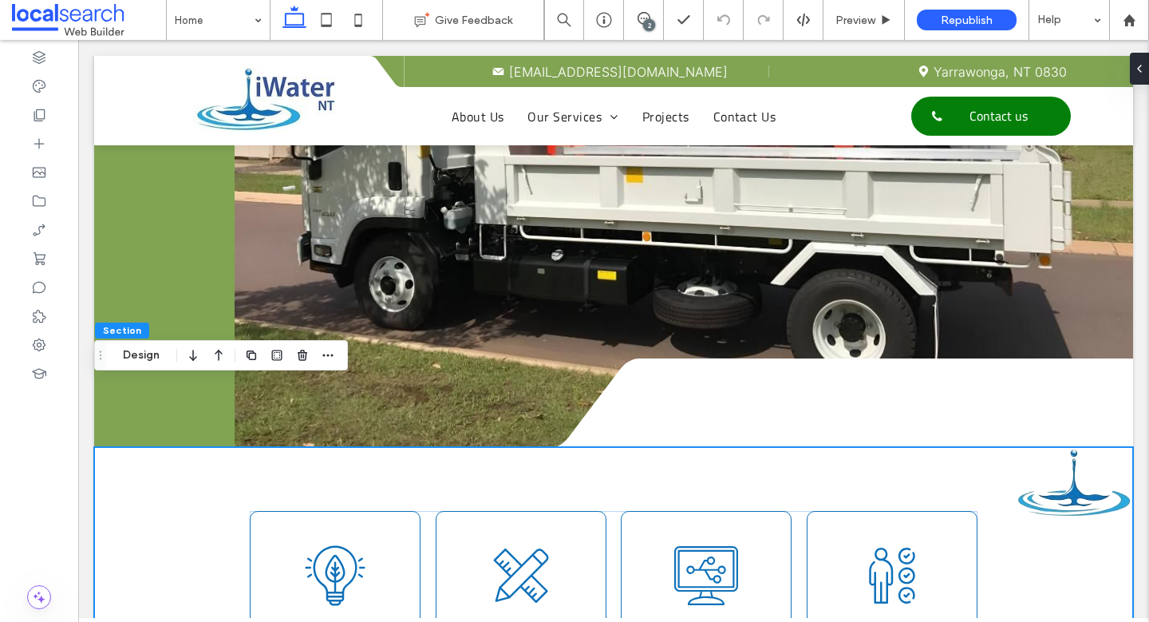
click at [978, 447] on div "Bulb Icon Eco-Friendly Solutions Tailored Icon Tailored Service Technology Icon…" at bounding box center [613, 582] width 1039 height 271
click at [158, 356] on button "Design" at bounding box center [141, 355] width 57 height 19
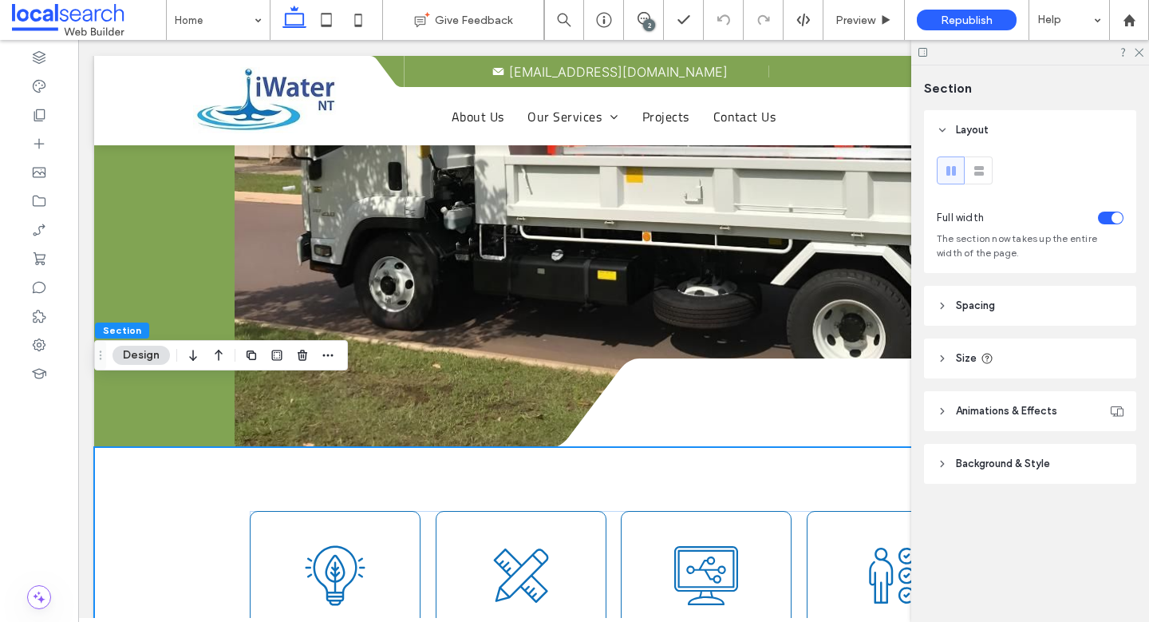
click at [971, 364] on span "Size" at bounding box center [966, 358] width 21 height 16
click at [1004, 505] on span "Background & Style" at bounding box center [1003, 511] width 94 height 16
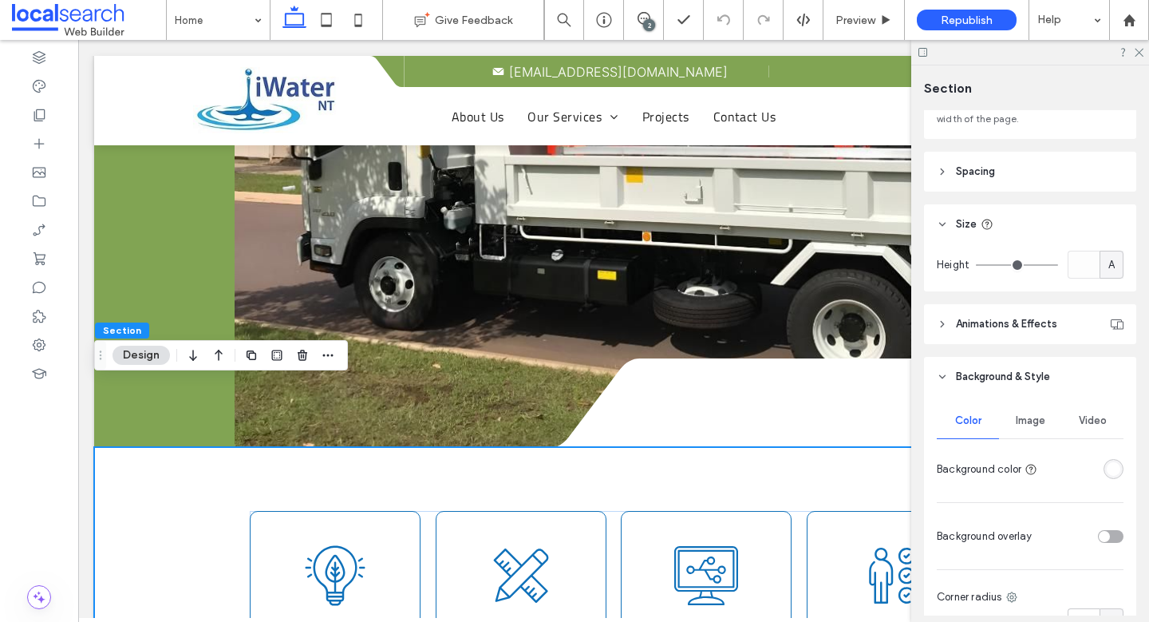
click at [1029, 417] on span "Image" at bounding box center [1031, 420] width 30 height 13
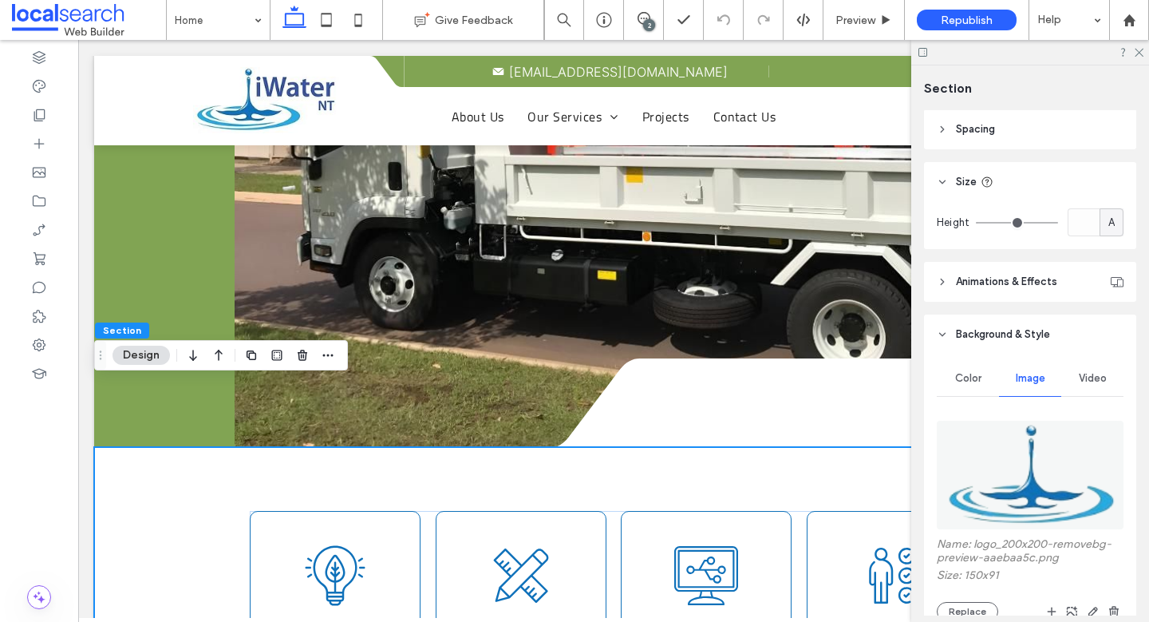
scroll to position [172, 0]
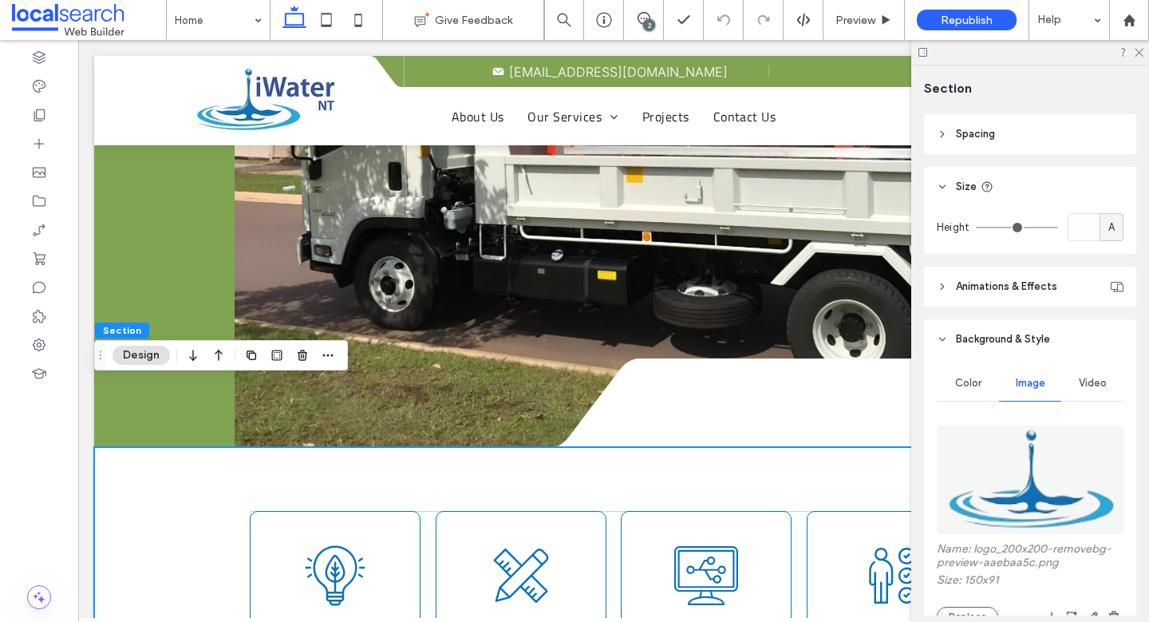
click at [1004, 286] on span "Animations & Effects" at bounding box center [1006, 286] width 101 height 16
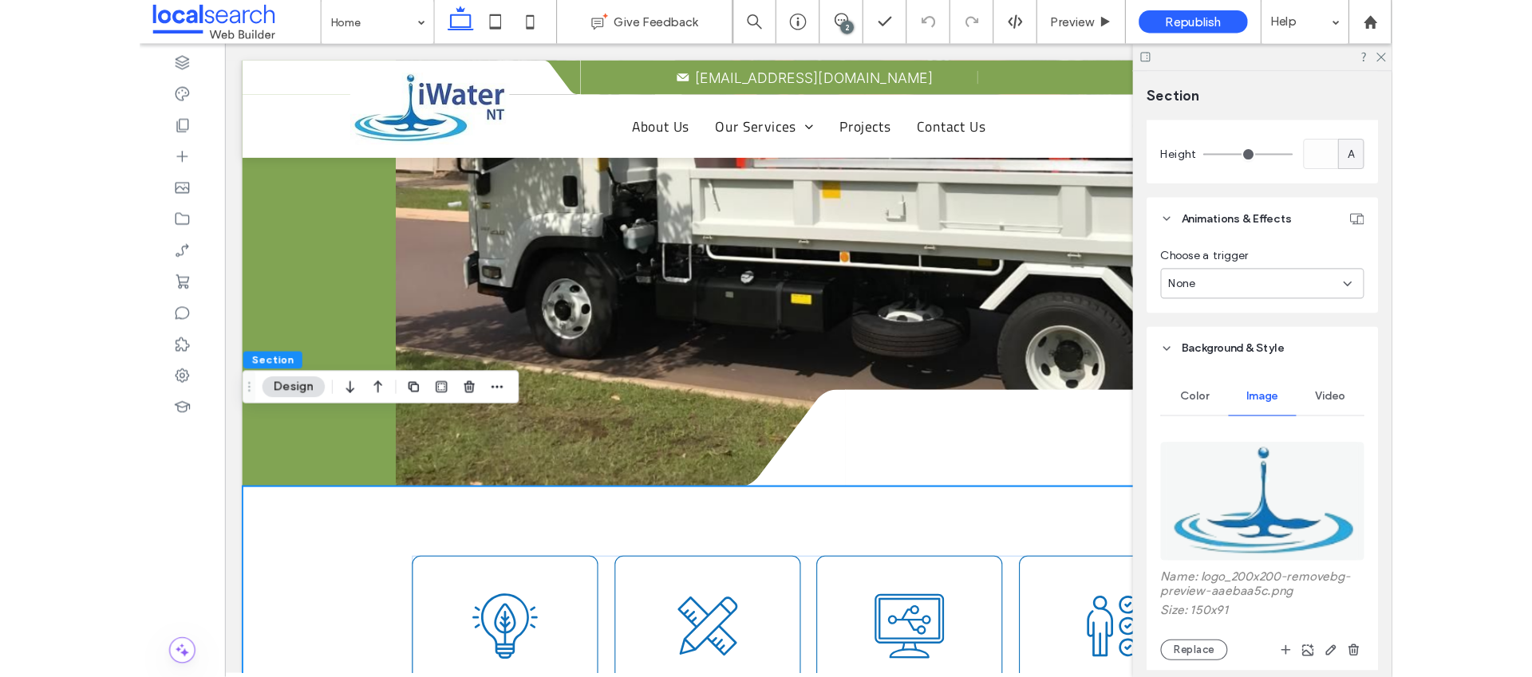
scroll to position [256, 0]
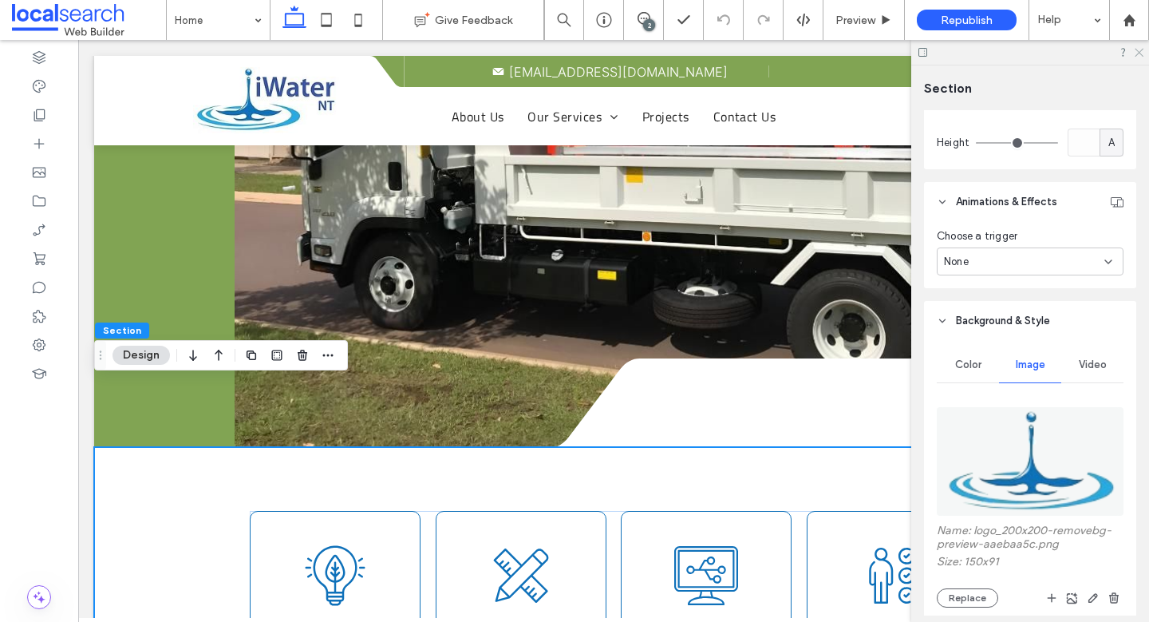
click at [1139, 53] on use at bounding box center [1139, 53] width 9 height 9
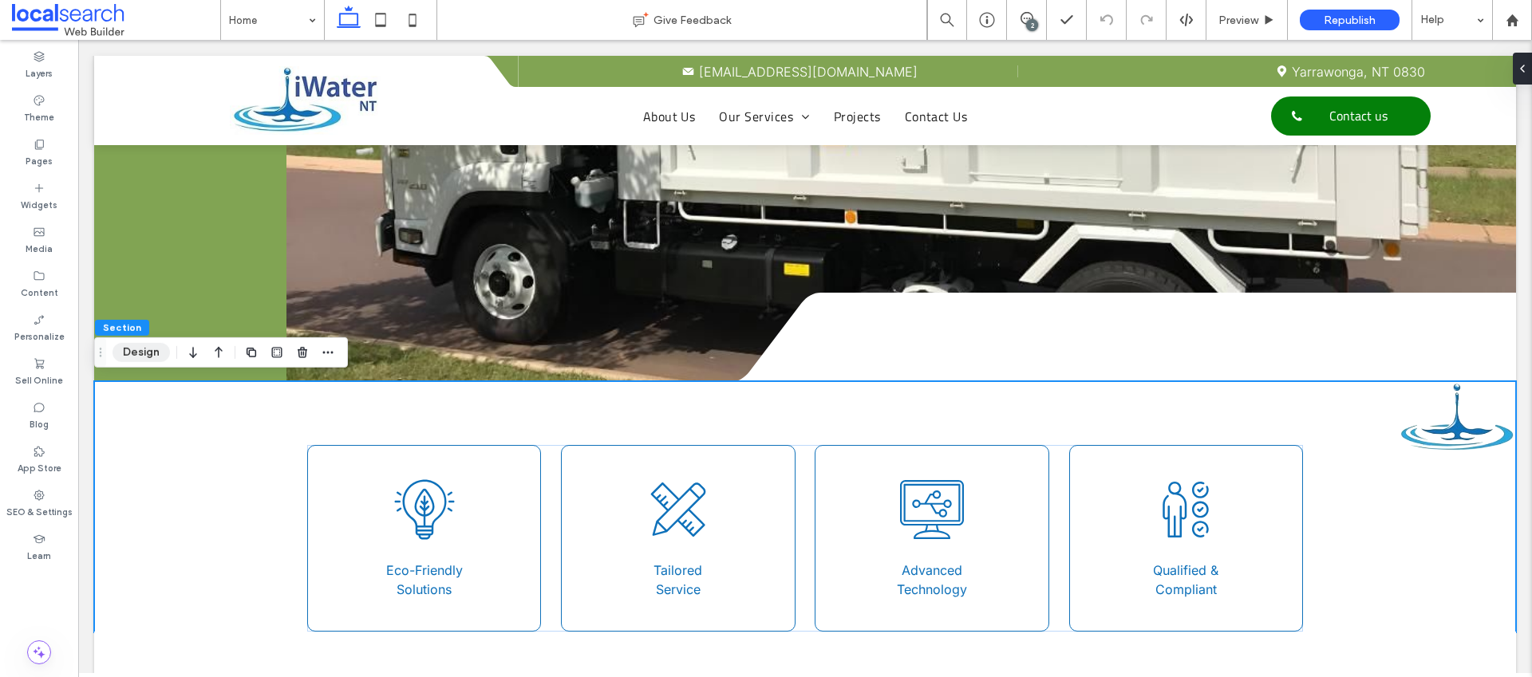
click at [152, 353] on button "Design" at bounding box center [141, 352] width 57 height 19
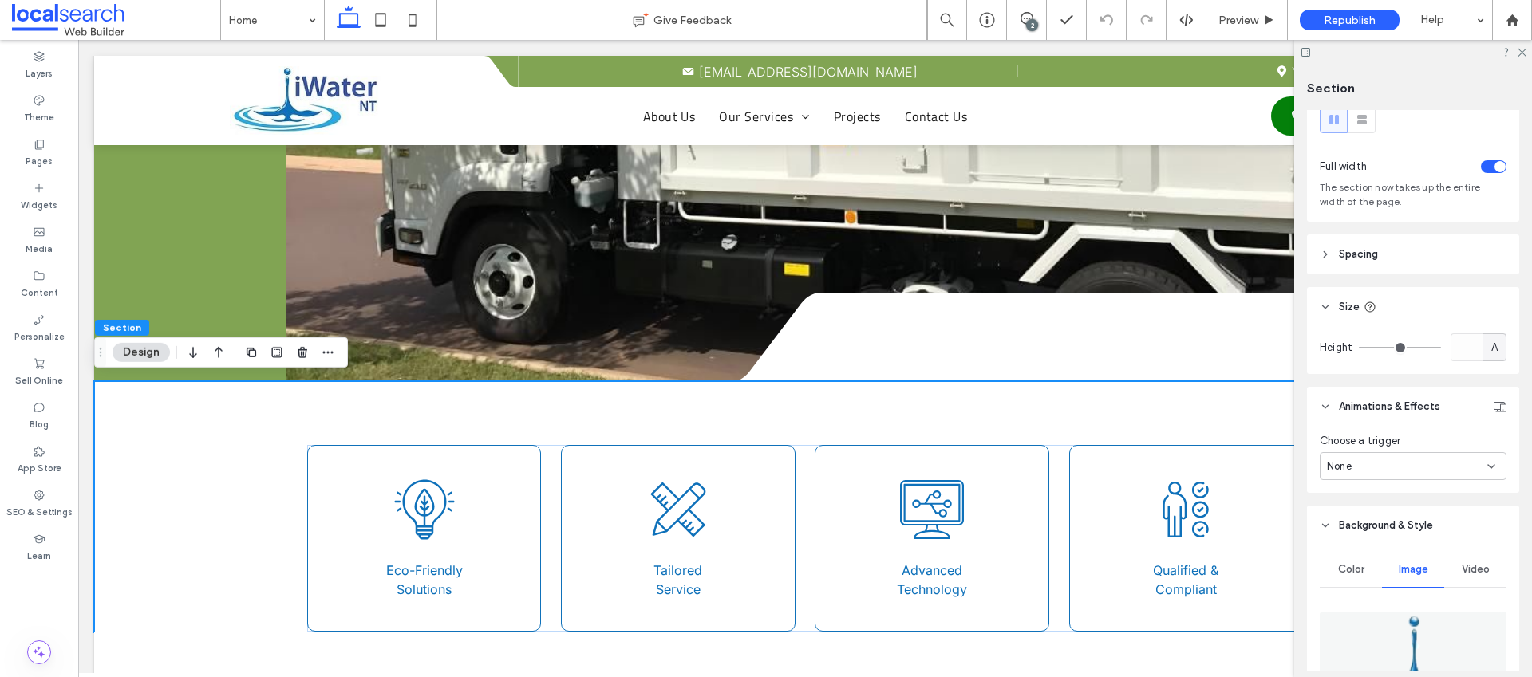
scroll to position [49, 0]
click at [1396, 253] on header "Spacing" at bounding box center [1413, 257] width 212 height 40
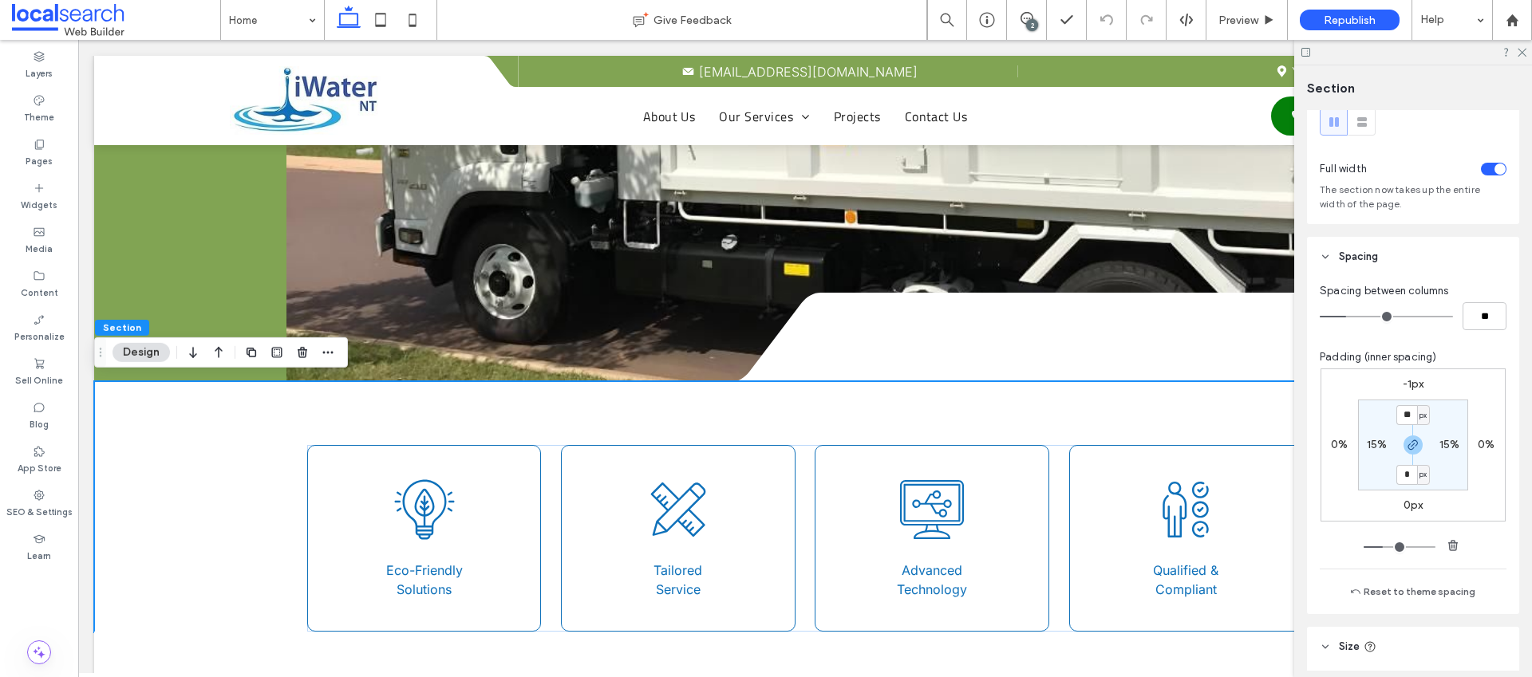
click at [1443, 445] on label "15%" at bounding box center [1450, 445] width 21 height 14
click at [1485, 447] on label "0%" at bounding box center [1486, 445] width 17 height 14
type input "*"
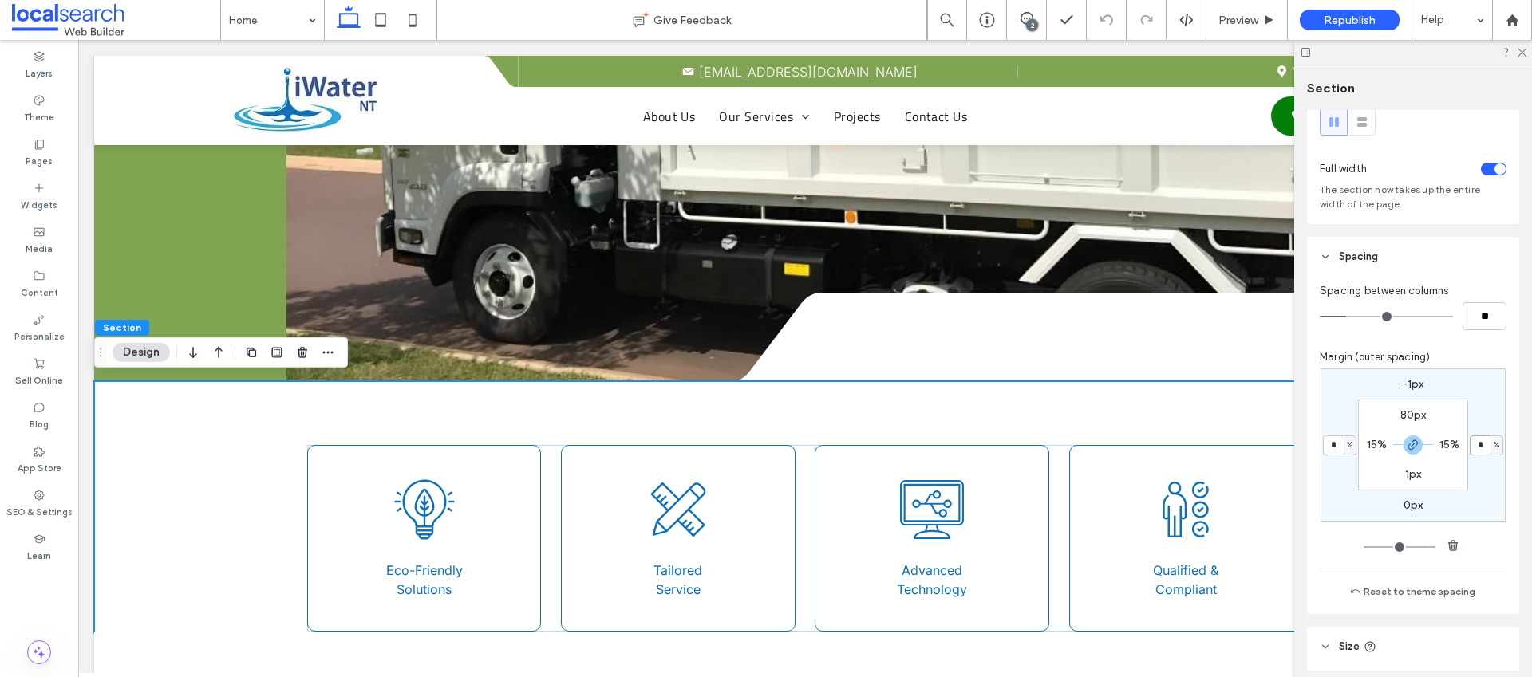
click at [1483, 448] on input "*" at bounding box center [1480, 446] width 21 height 20
type input "*"
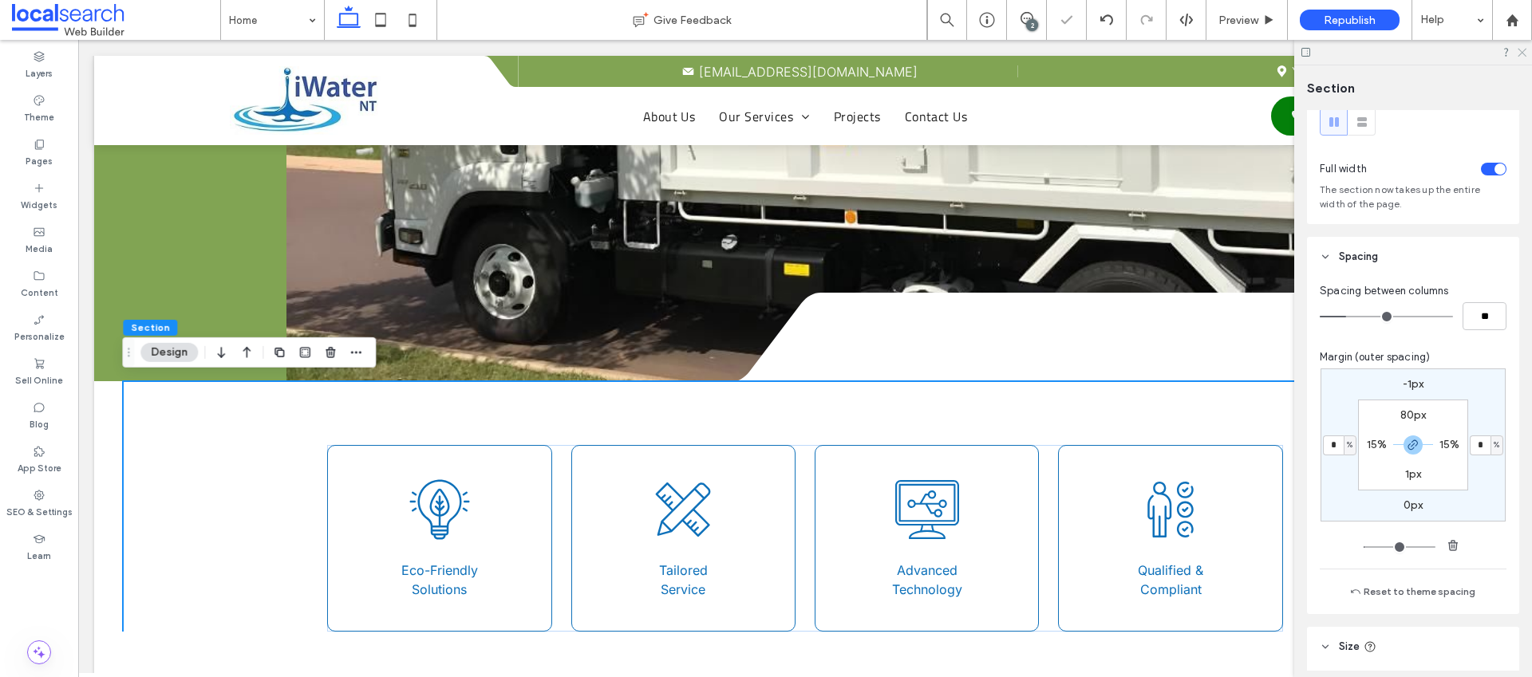
click at [1519, 51] on icon at bounding box center [1521, 51] width 10 height 10
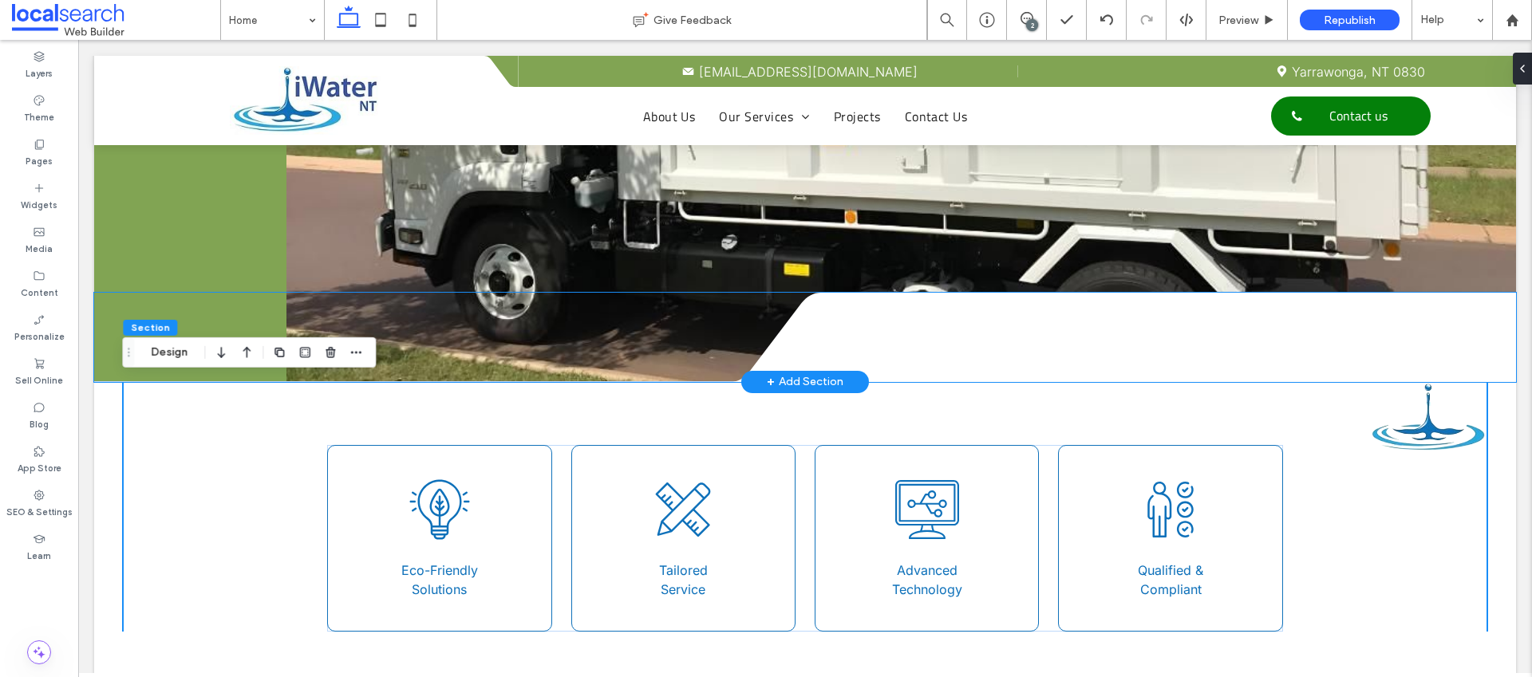
click at [1344, 342] on div at bounding box center [1172, 337] width 688 height 89
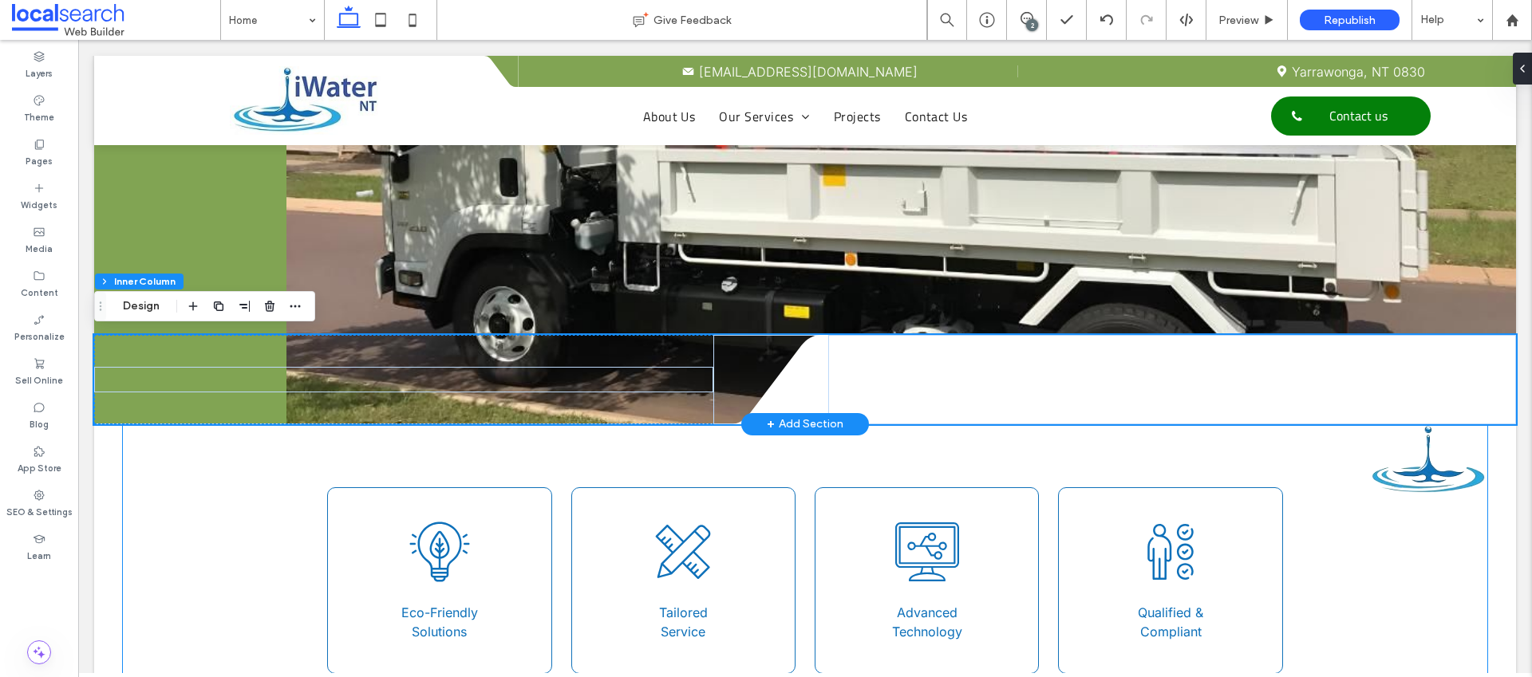
scroll to position [487, 0]
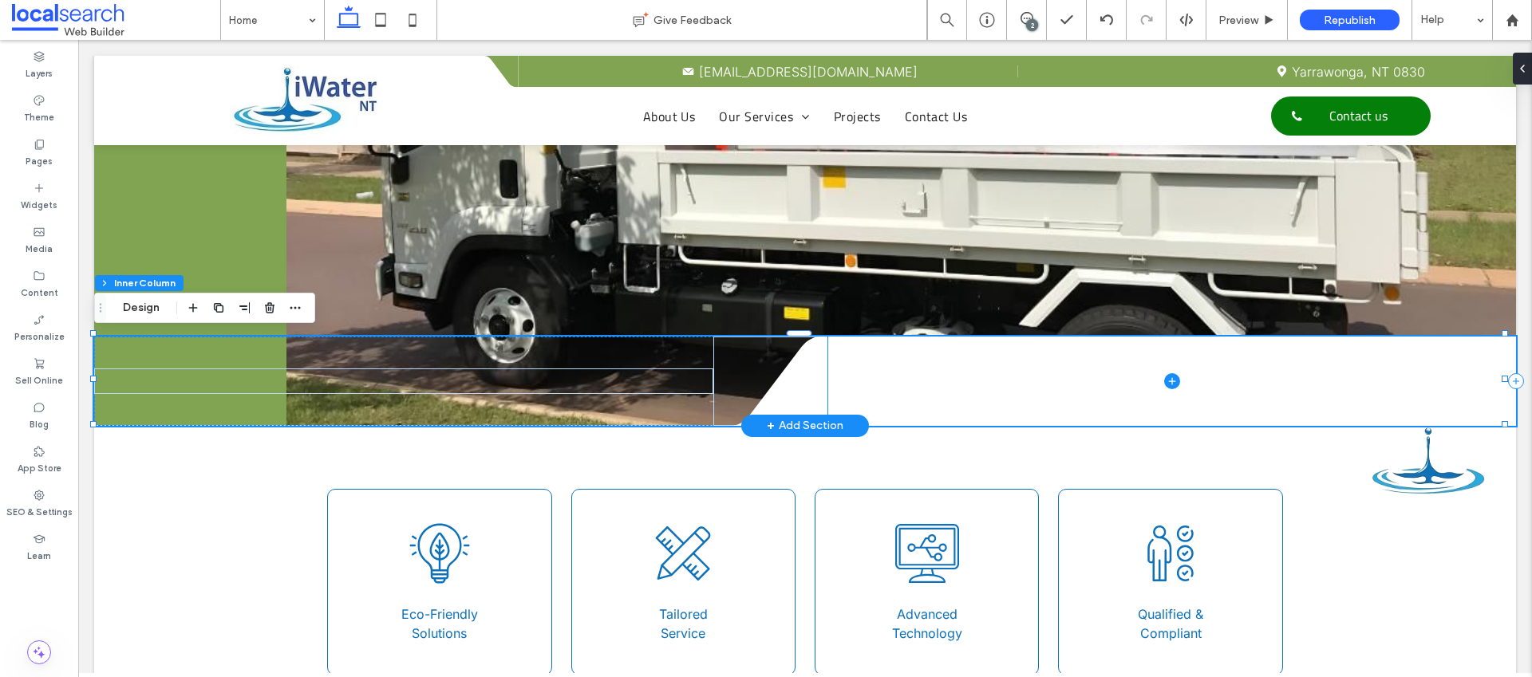
click at [933, 386] on span at bounding box center [1172, 381] width 688 height 89
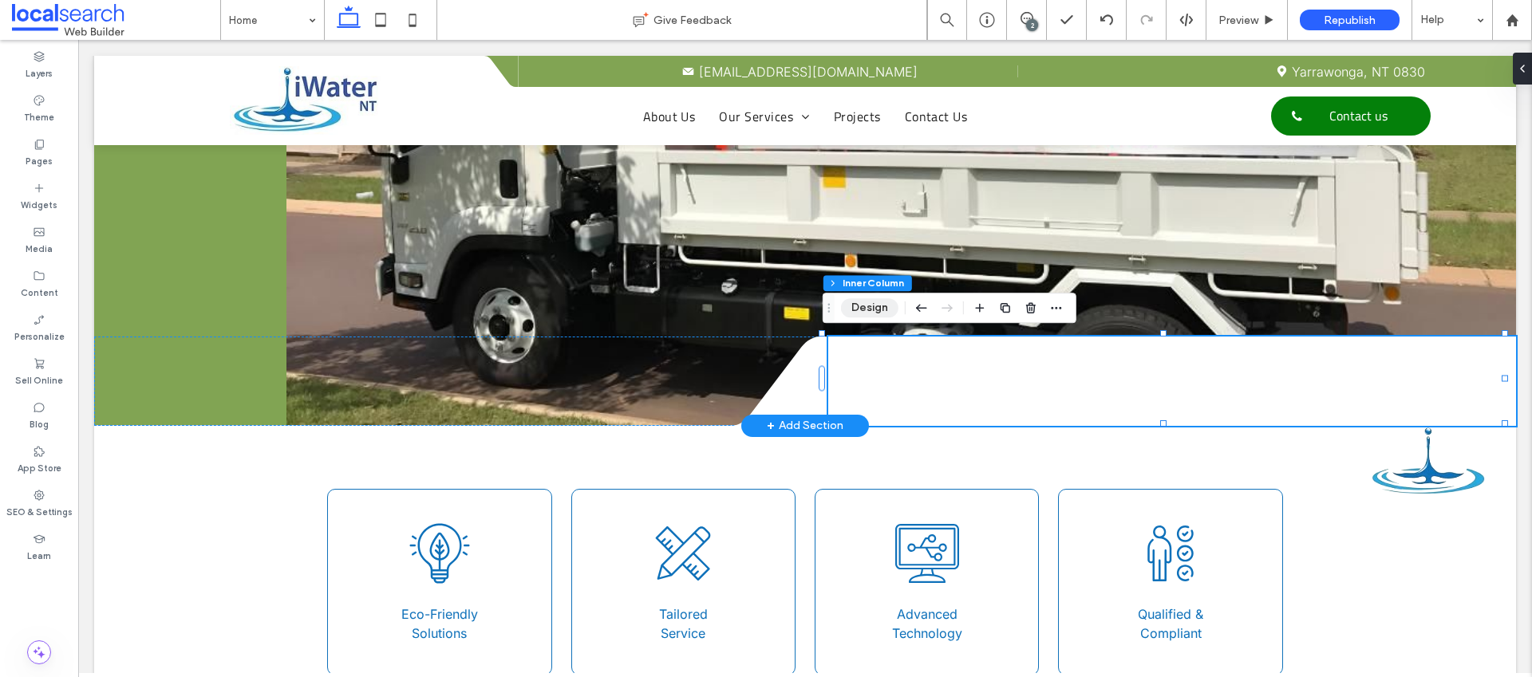
click at [873, 315] on button "Design" at bounding box center [869, 307] width 57 height 19
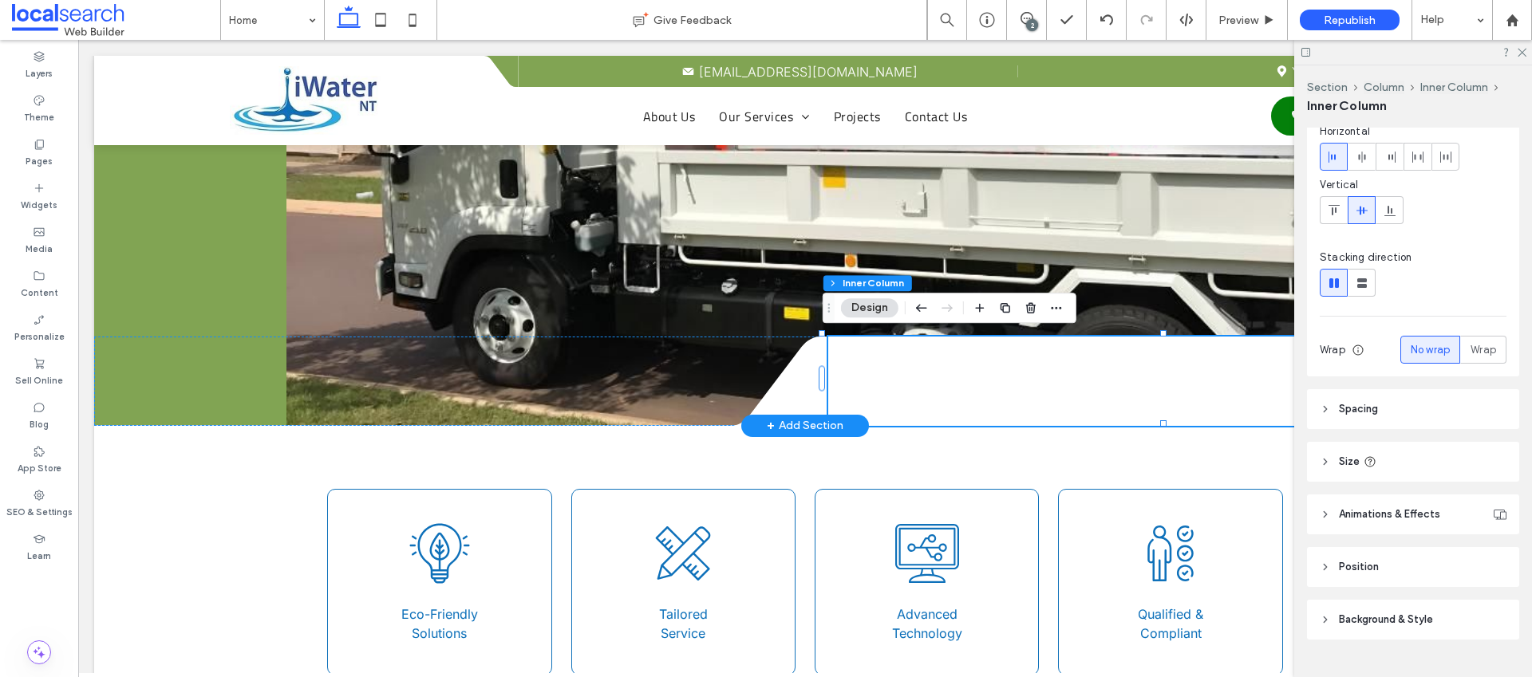
scroll to position [158, 0]
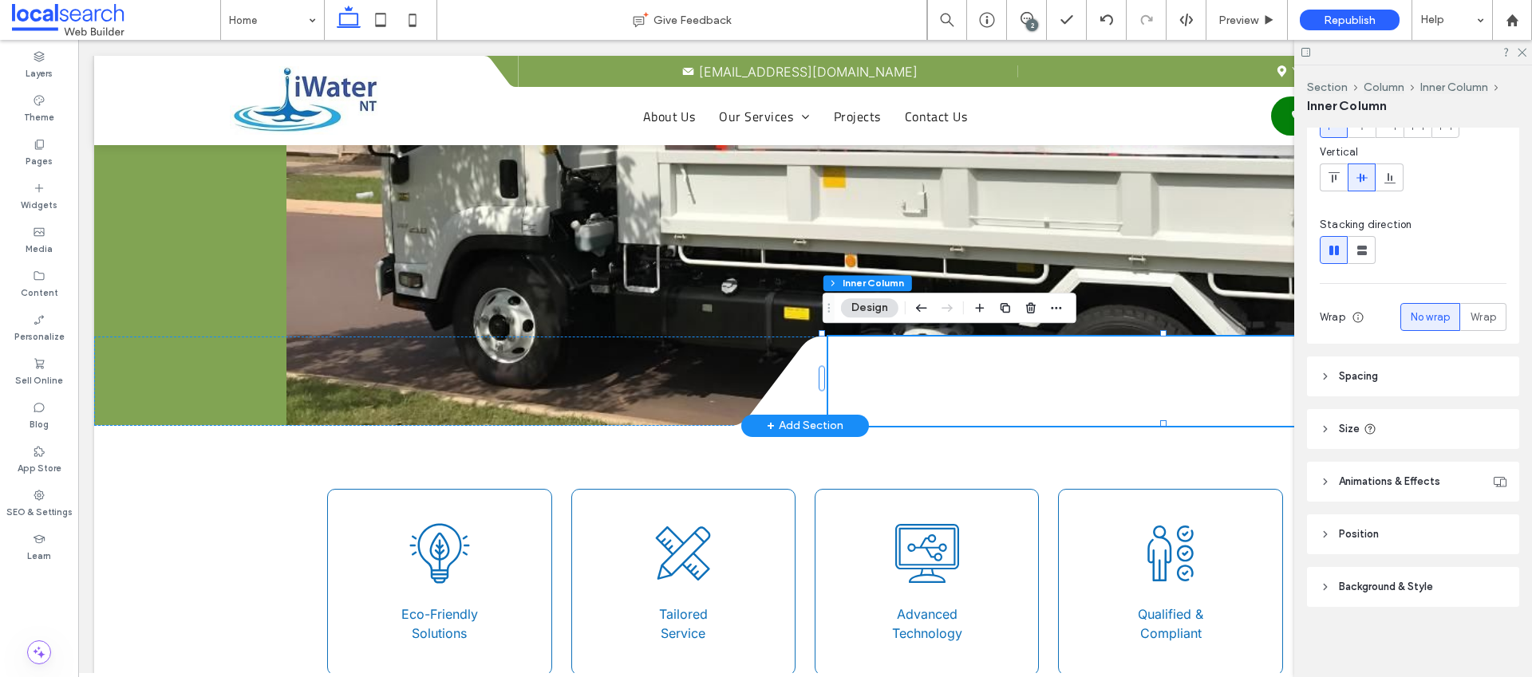
click at [1351, 533] on span "Position" at bounding box center [1359, 535] width 40 height 16
click at [1362, 653] on span "Background & Style" at bounding box center [1386, 654] width 94 height 16
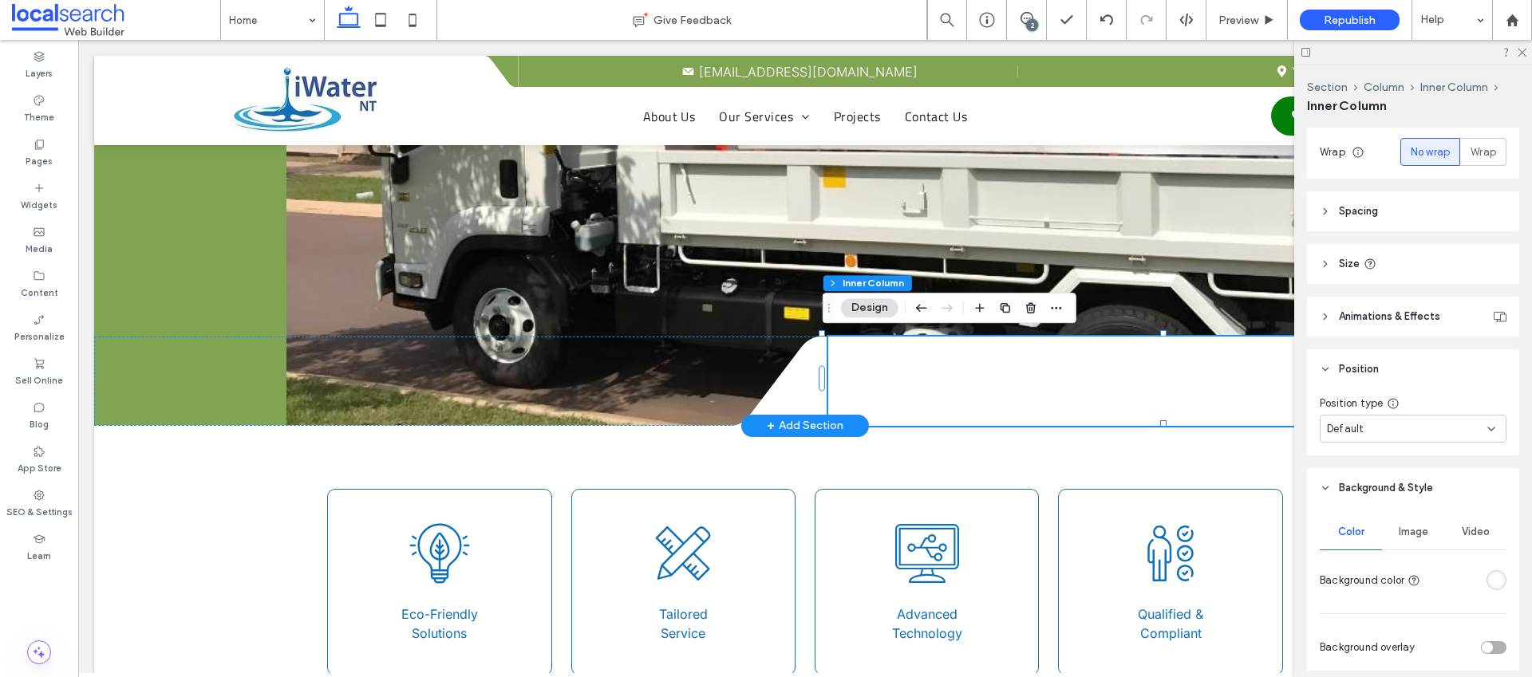
scroll to position [384, 0]
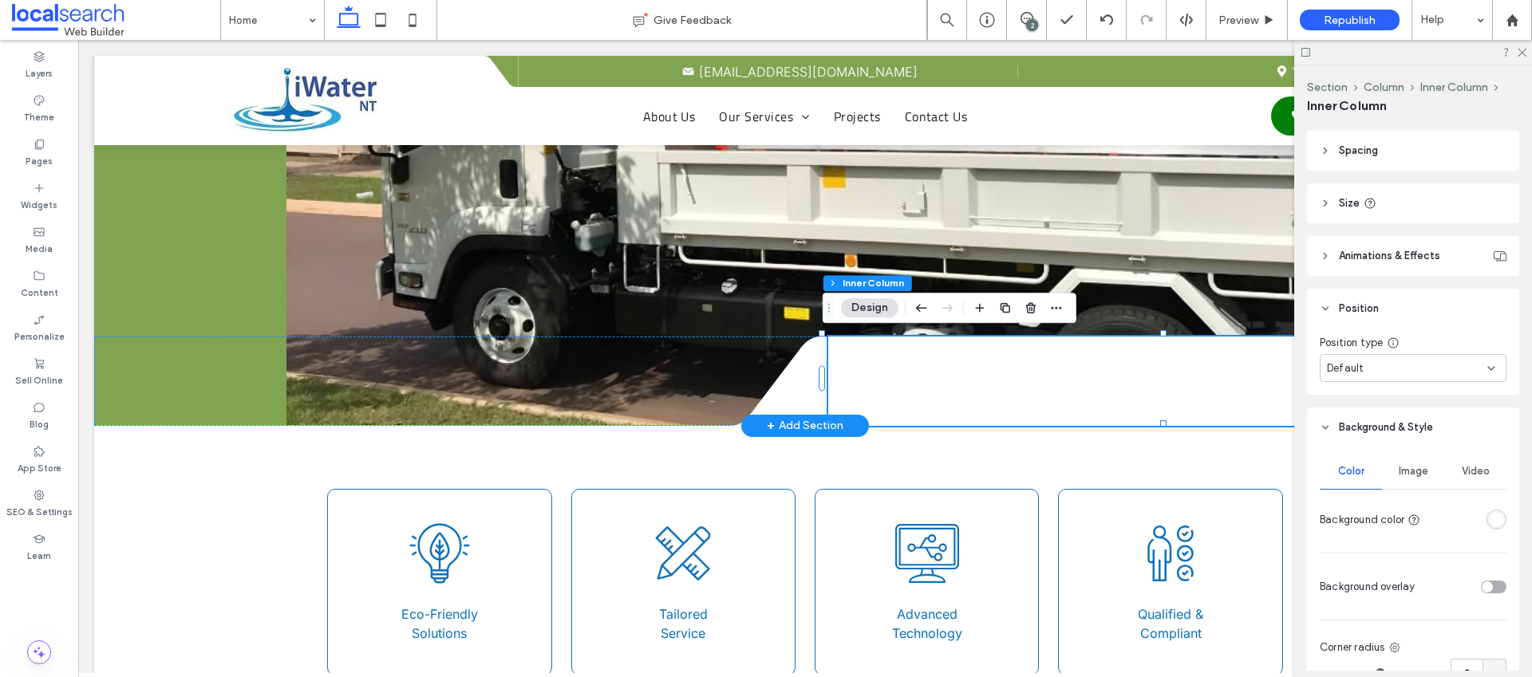
click at [1404, 484] on div "Image" at bounding box center [1413, 471] width 62 height 35
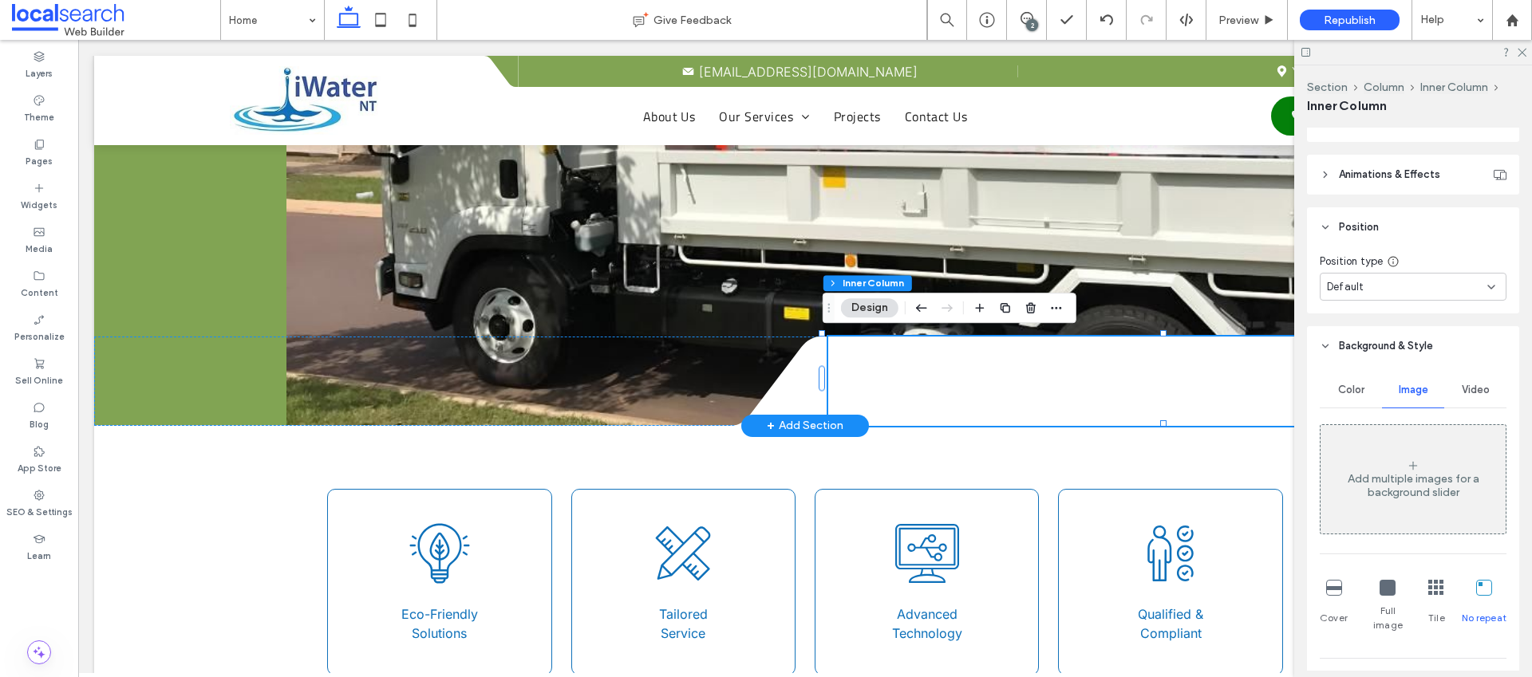
scroll to position [608, 0]
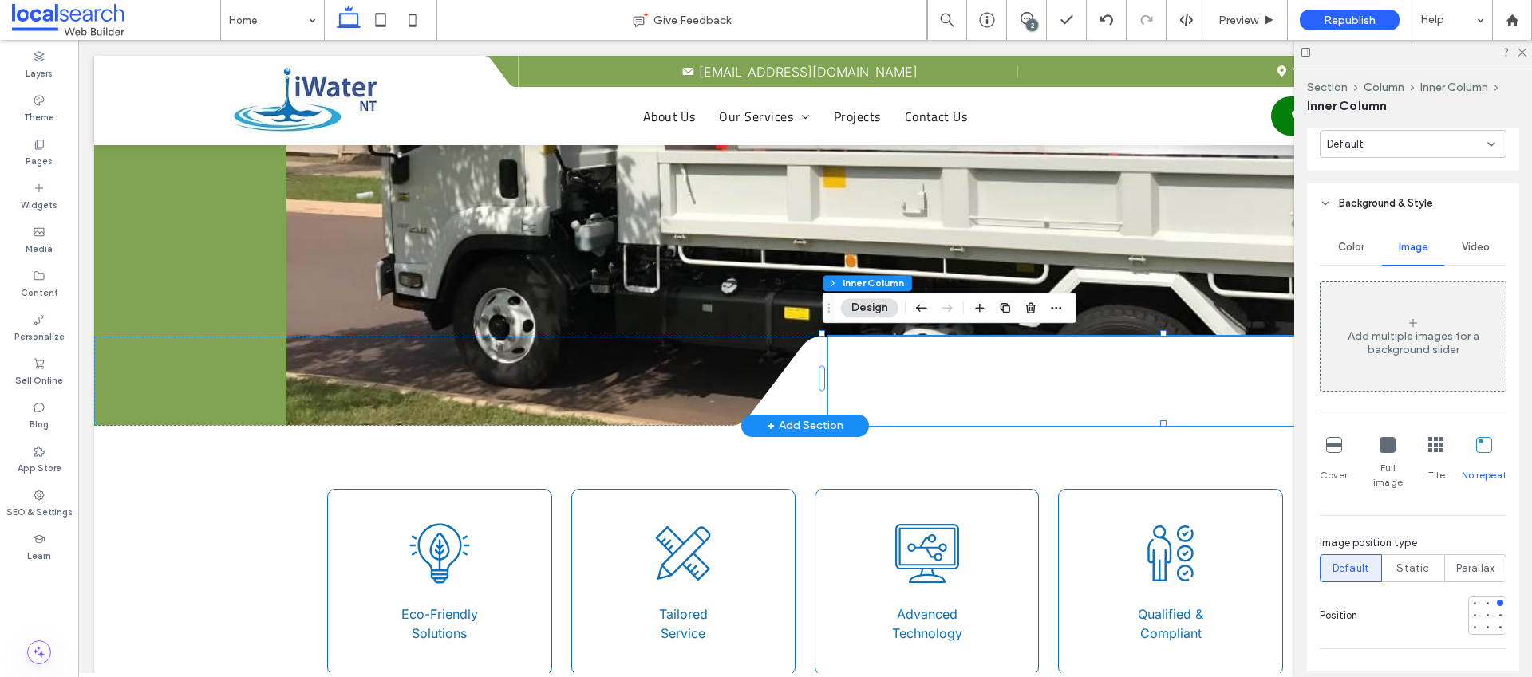
drag, startPoint x: 1363, startPoint y: 368, endPoint x: 1211, endPoint y: 346, distance: 154.0
click at [1363, 368] on div "Add multiple images for a background slider" at bounding box center [1413, 336] width 185 height 105
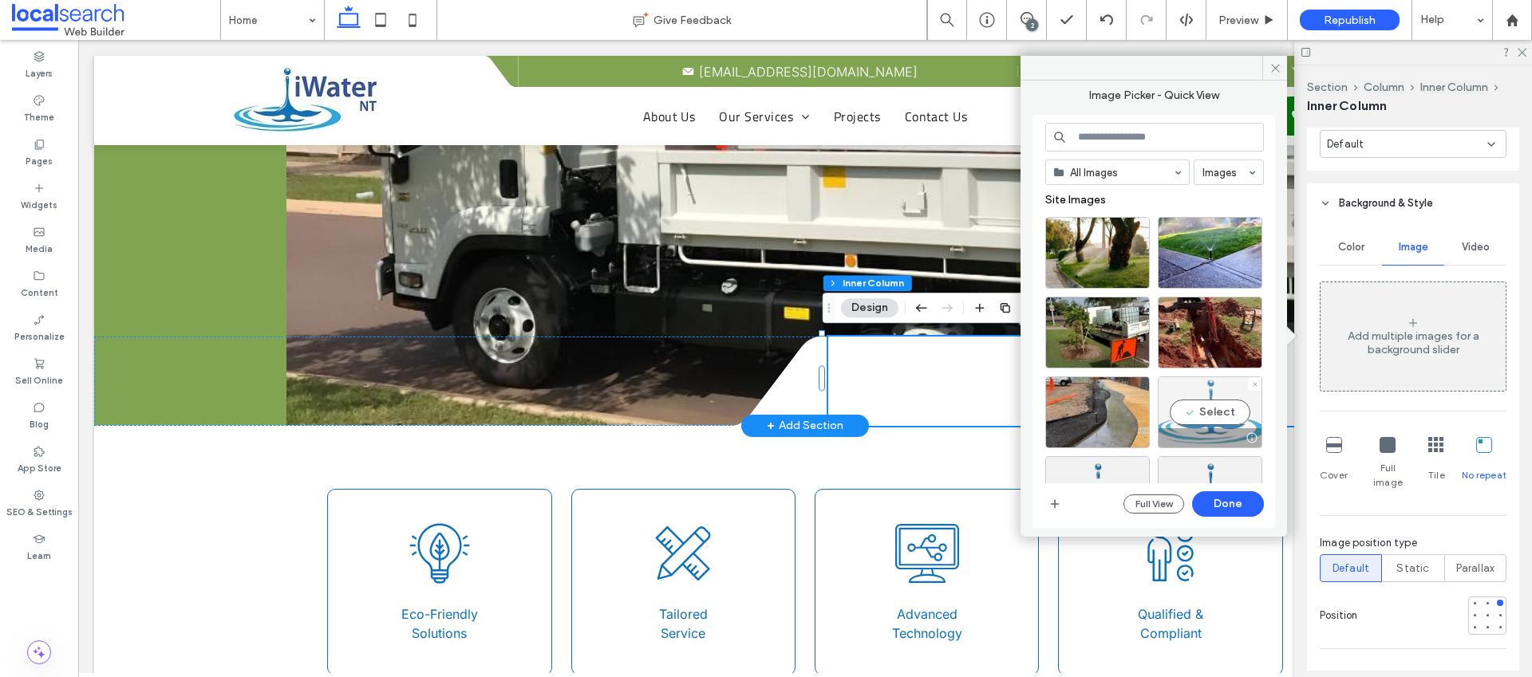
click at [1218, 421] on div "Select" at bounding box center [1210, 413] width 105 height 72
click at [1242, 510] on button "Done" at bounding box center [1228, 505] width 72 height 26
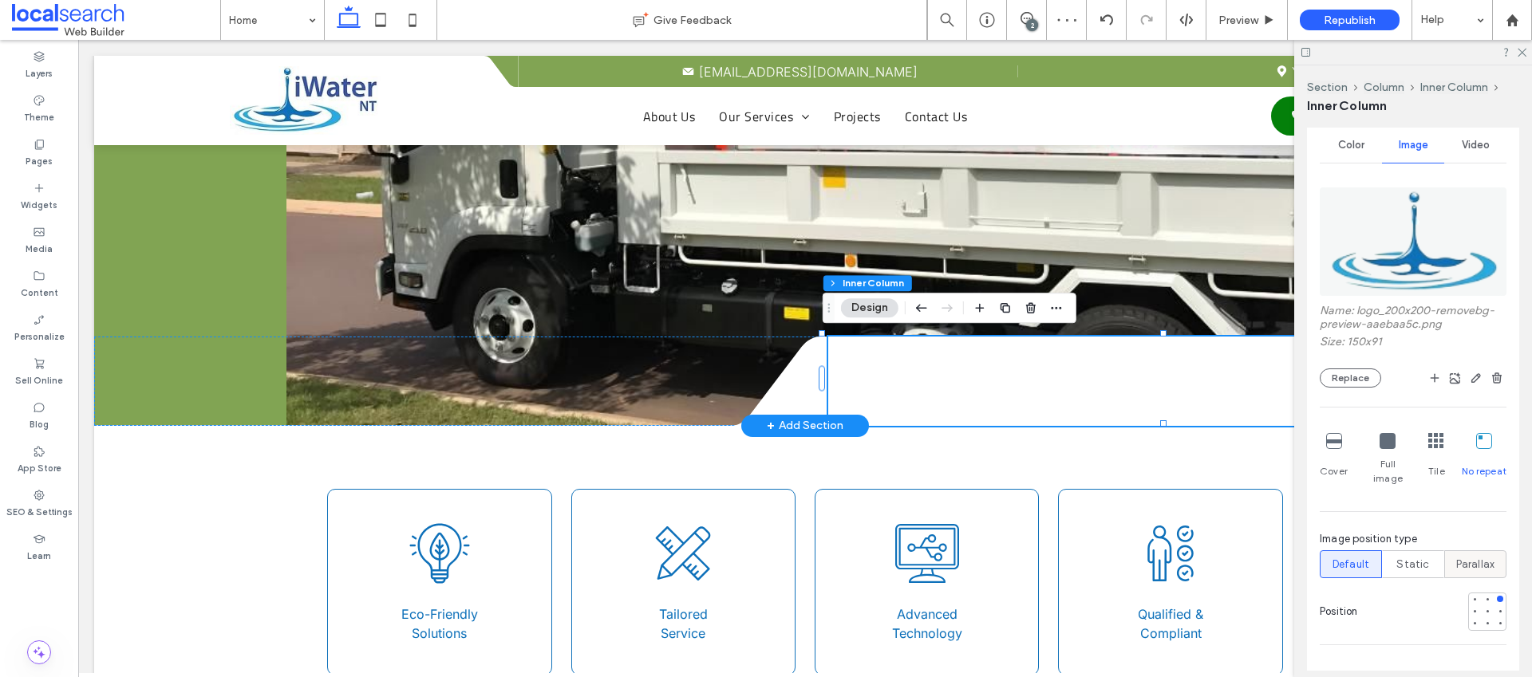
scroll to position [725, 0]
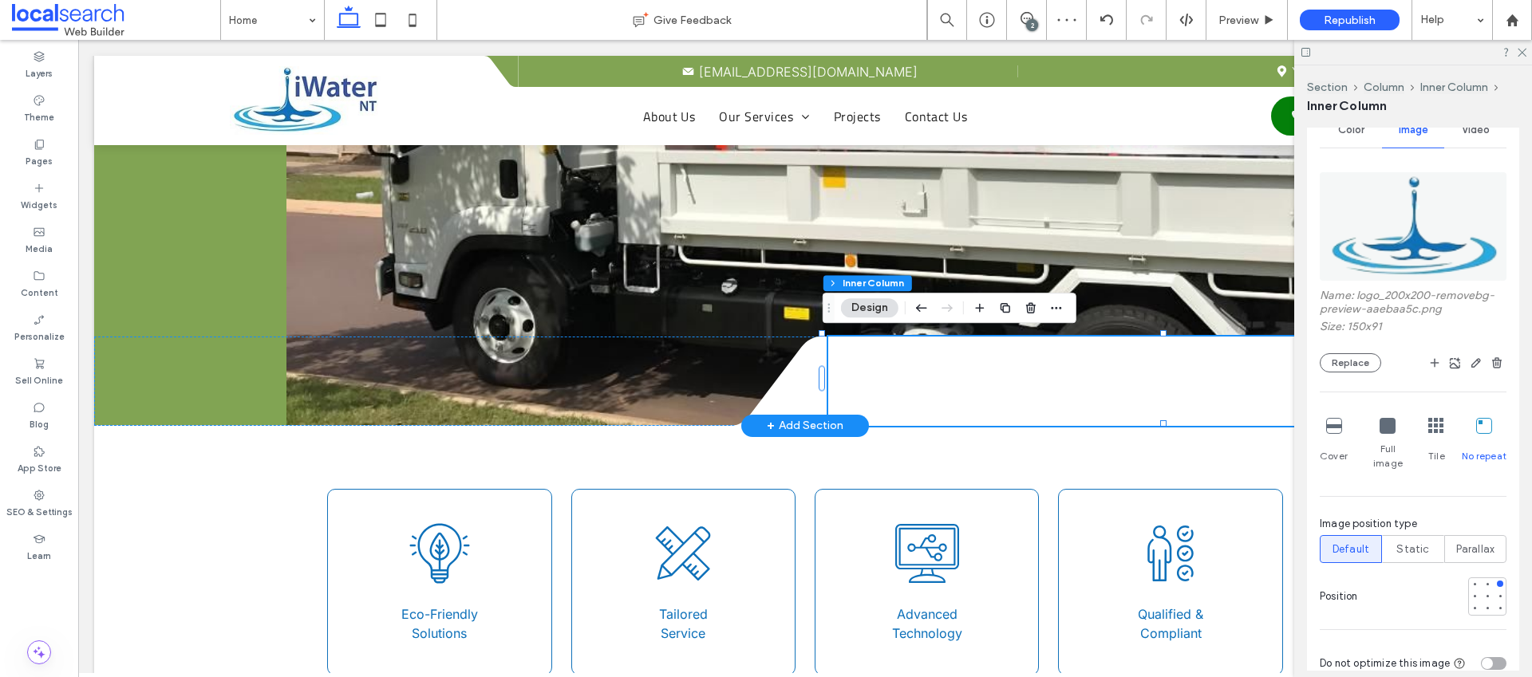
click at [1527, 46] on div at bounding box center [1413, 52] width 238 height 25
click at [1104, 464] on div "Bulb Icon Eco-Friendly Solutions Tailored Icon Tailored Service Technology Icon…" at bounding box center [805, 550] width 1365 height 251
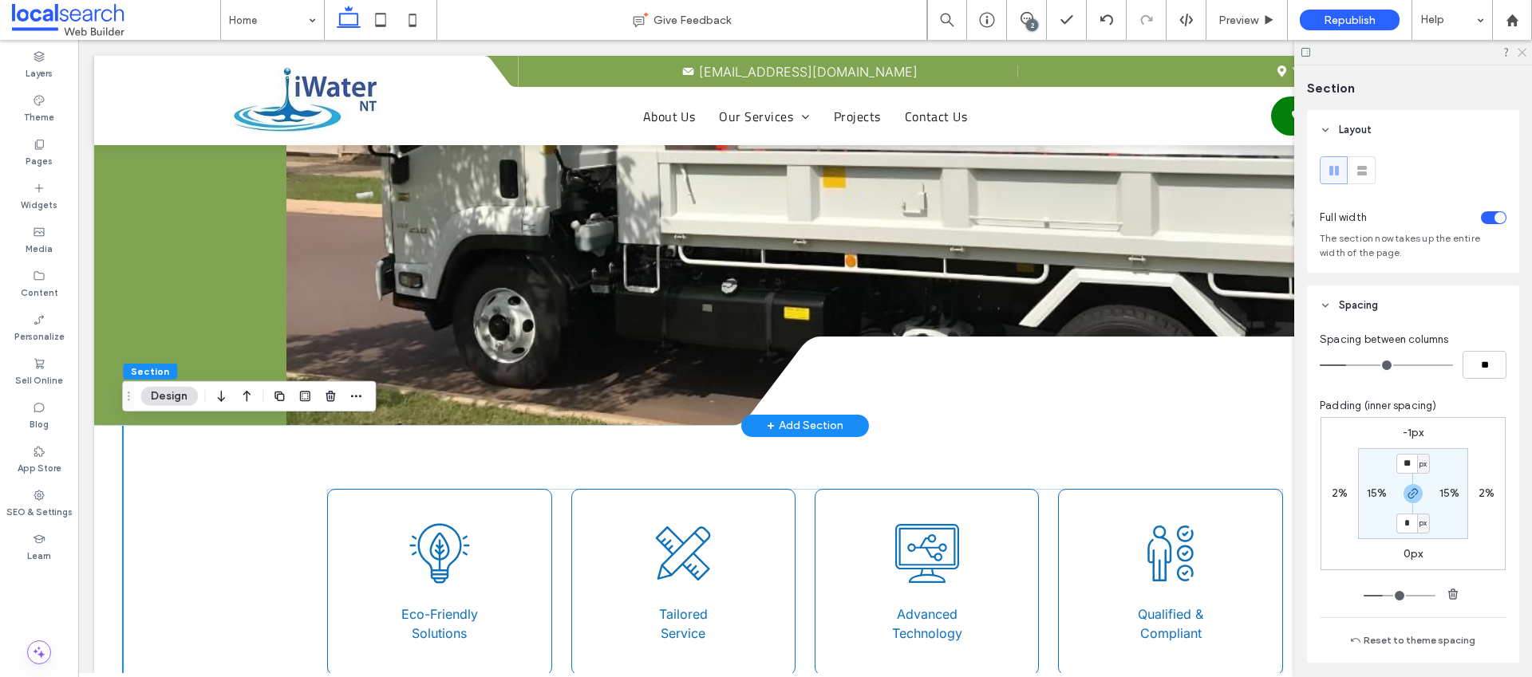
drag, startPoint x: 1519, startPoint y: 51, endPoint x: 1443, endPoint y: 10, distance: 86.4
click at [1519, 51] on icon at bounding box center [1521, 51] width 10 height 10
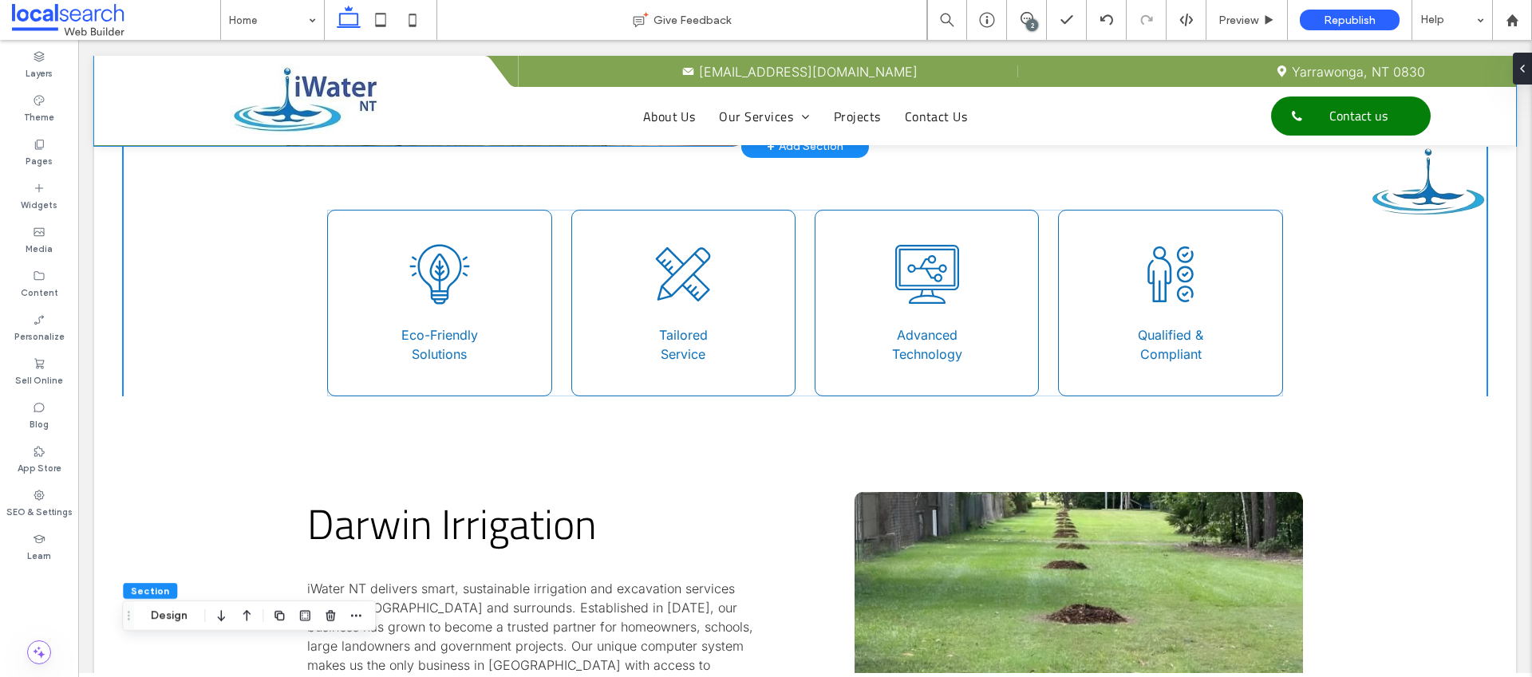
scroll to position [14, 0]
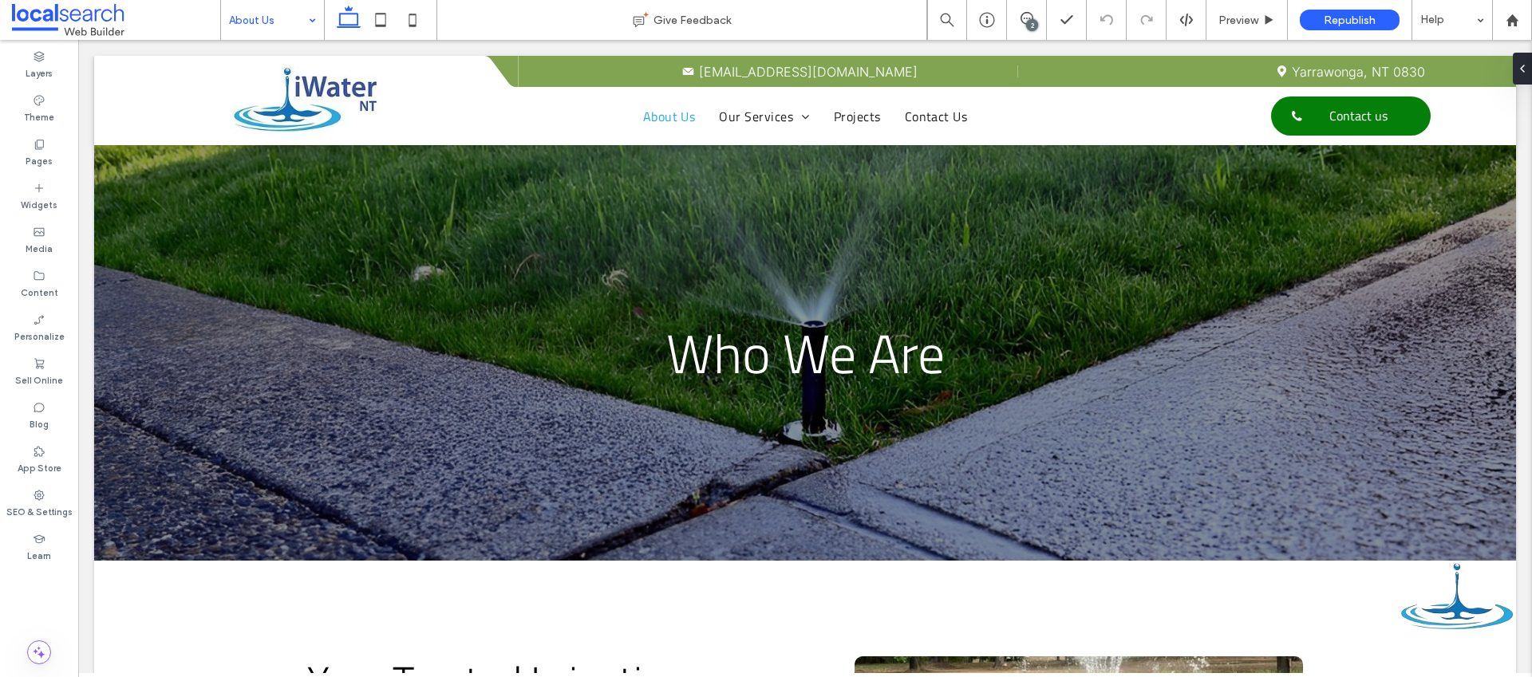
click at [281, 26] on input at bounding box center [268, 20] width 79 height 40
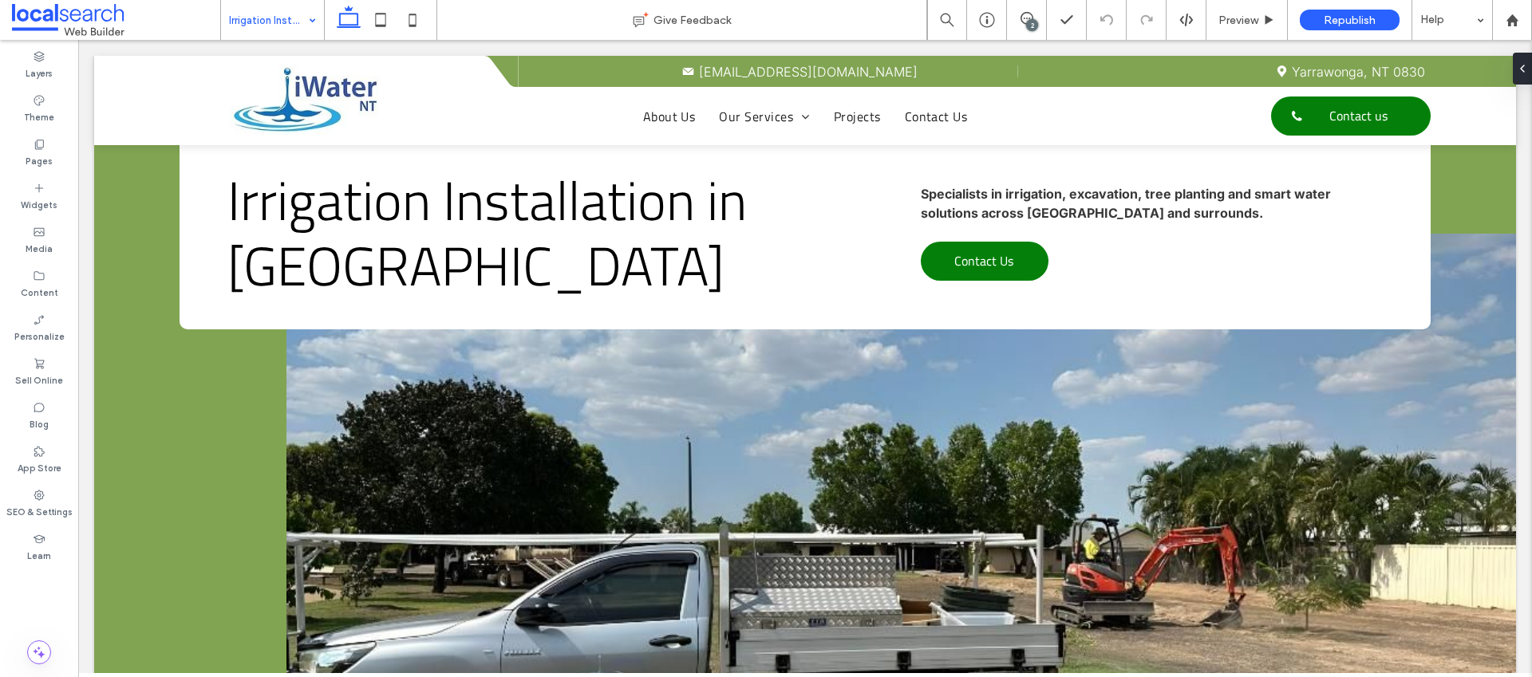
click at [310, 34] on div "Irrigation Installation" at bounding box center [272, 20] width 103 height 40
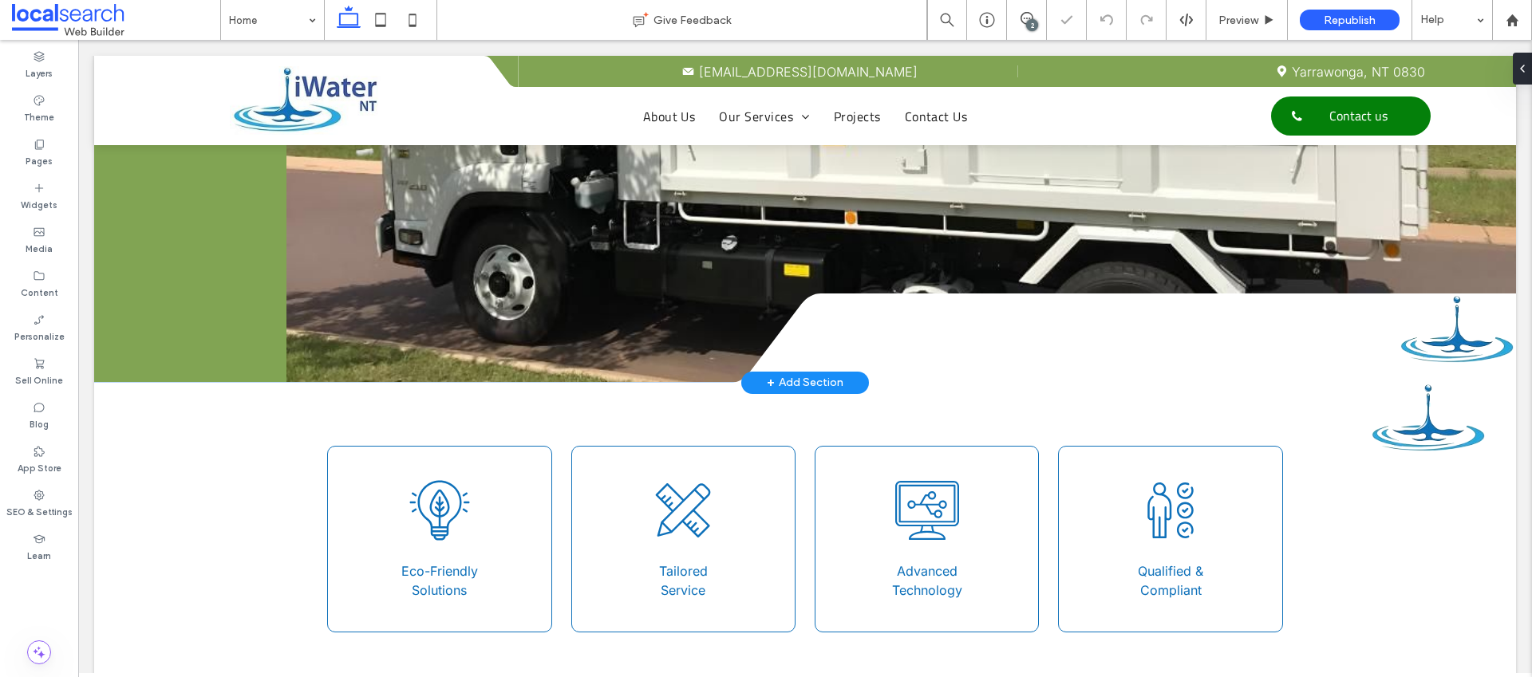
scroll to position [530, 0]
click at [1433, 331] on div at bounding box center [1172, 338] width 688 height 89
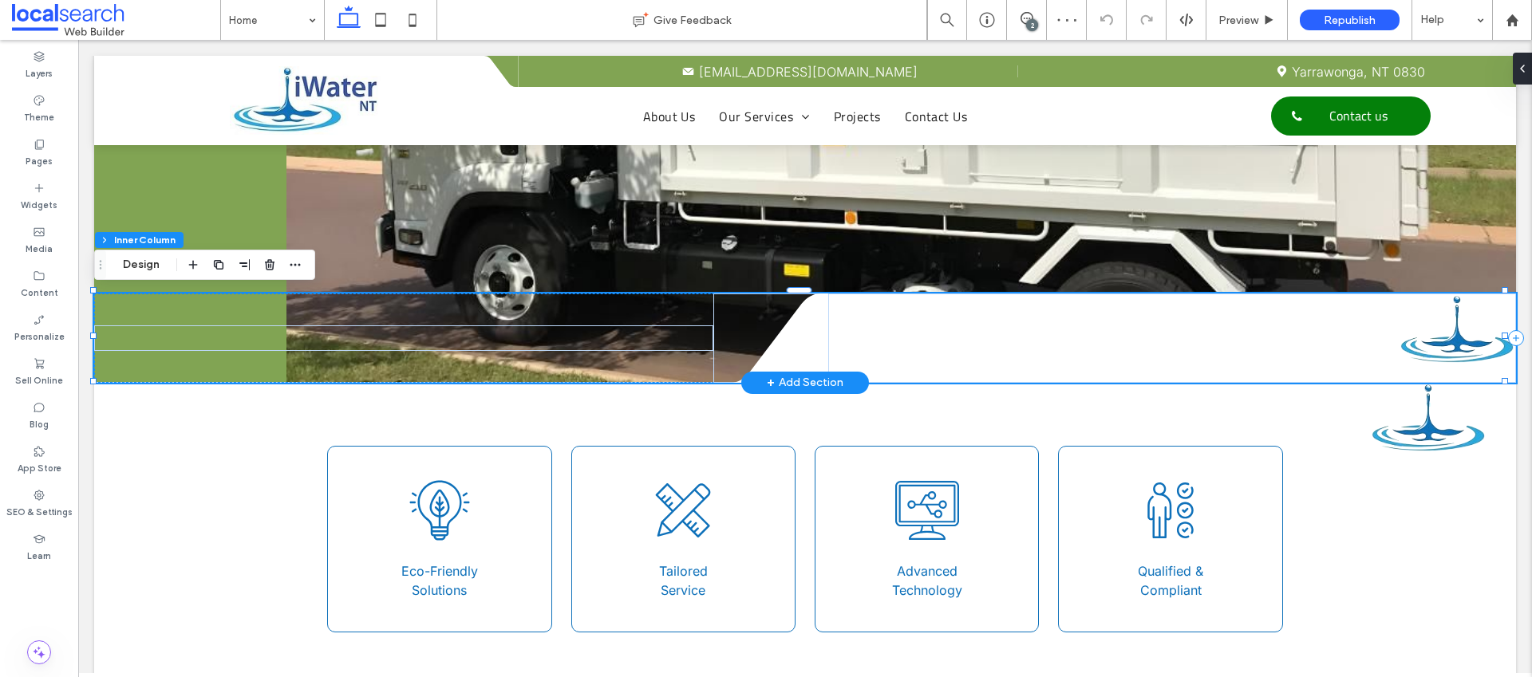
click at [1229, 338] on div at bounding box center [1172, 338] width 688 height 89
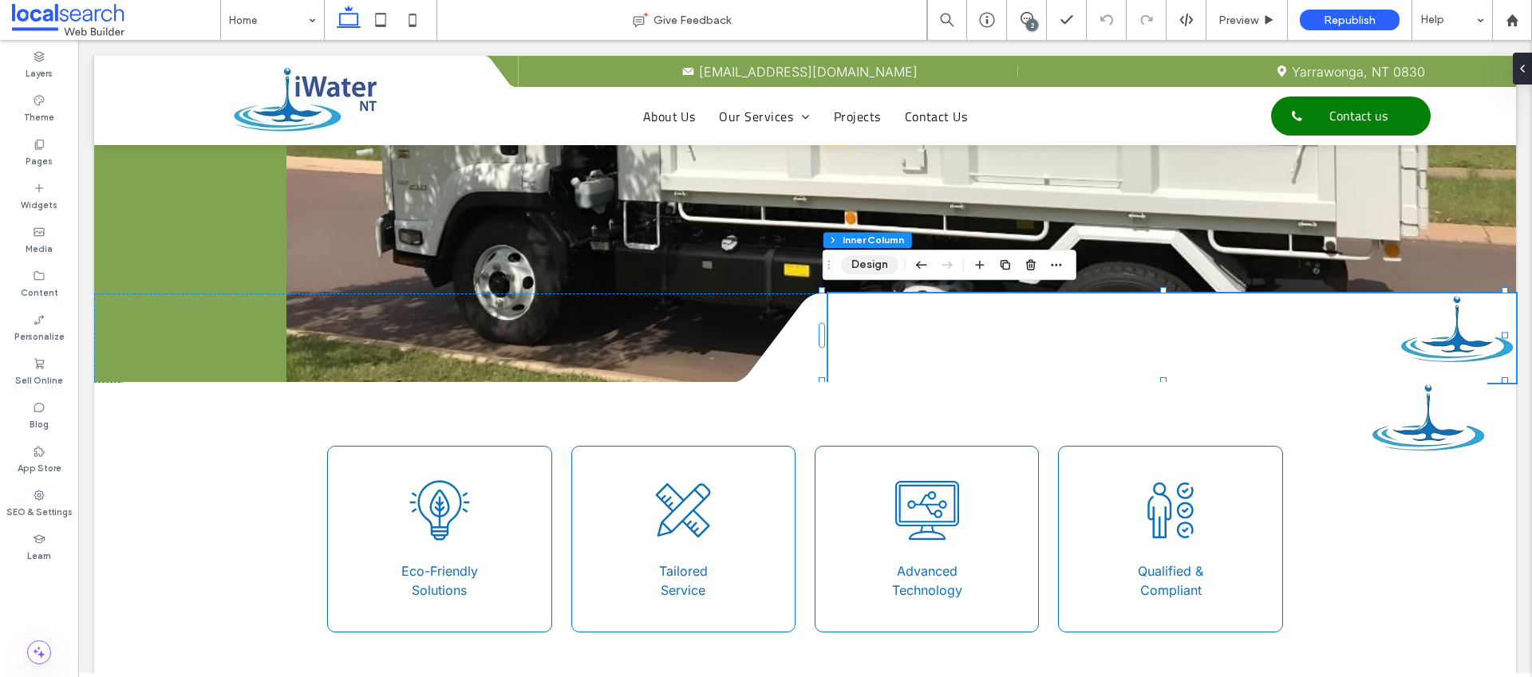
click at [861, 268] on button "Design" at bounding box center [869, 264] width 57 height 19
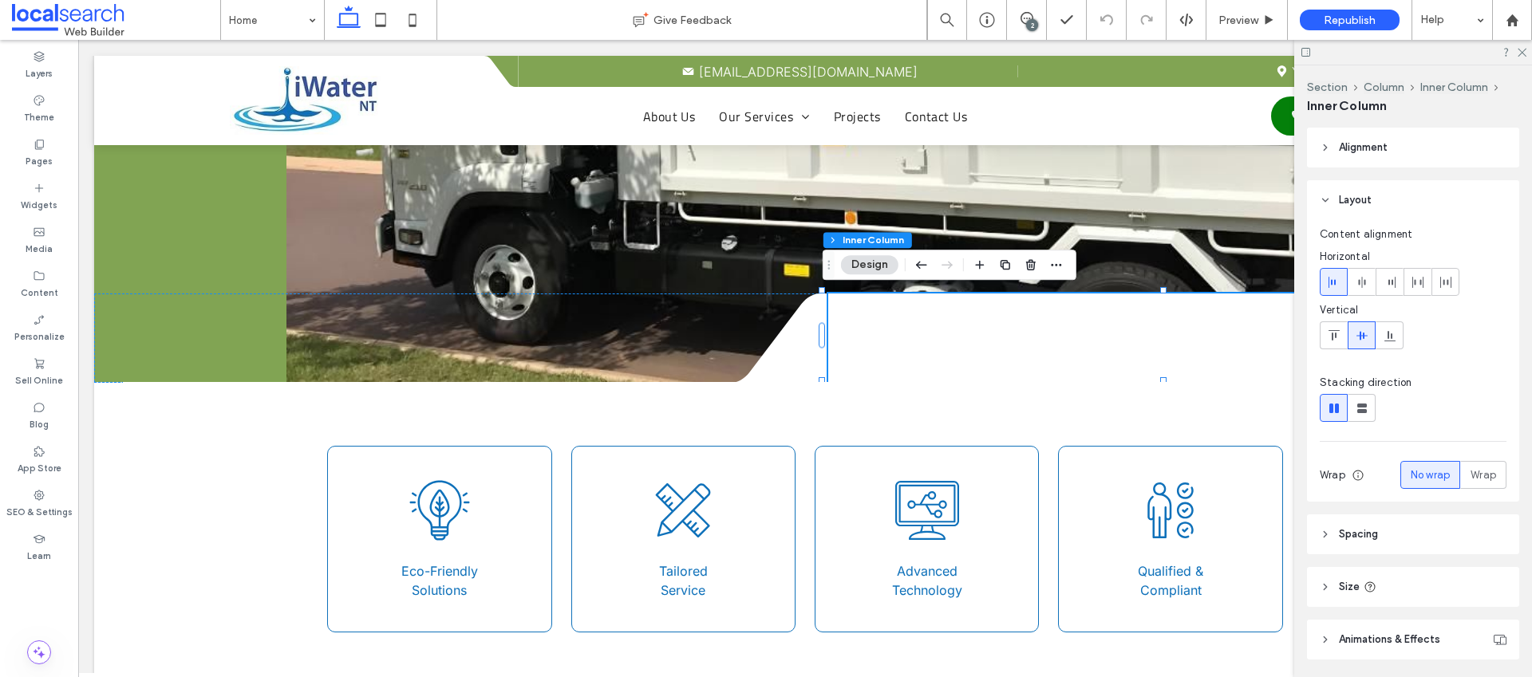
click at [1397, 539] on header "Spacing" at bounding box center [1413, 535] width 212 height 40
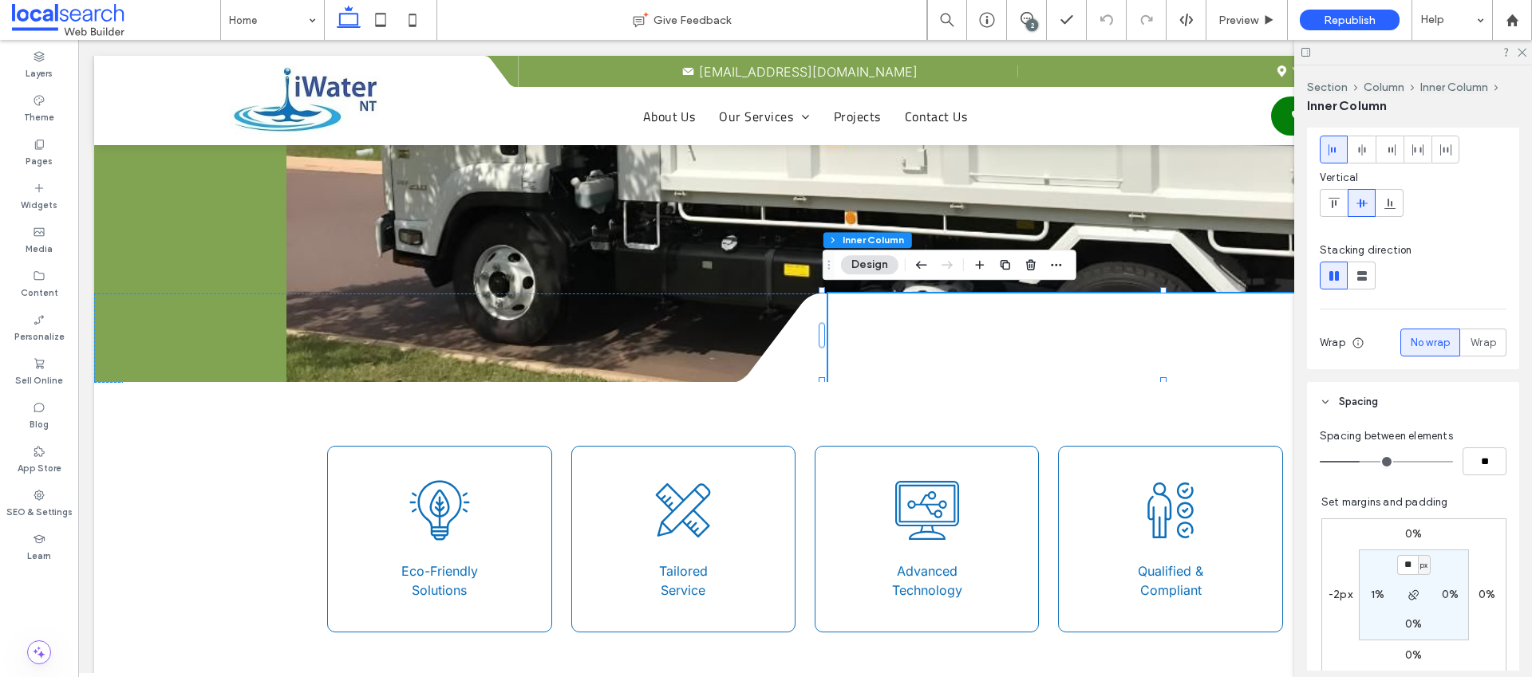
scroll to position [219, 0]
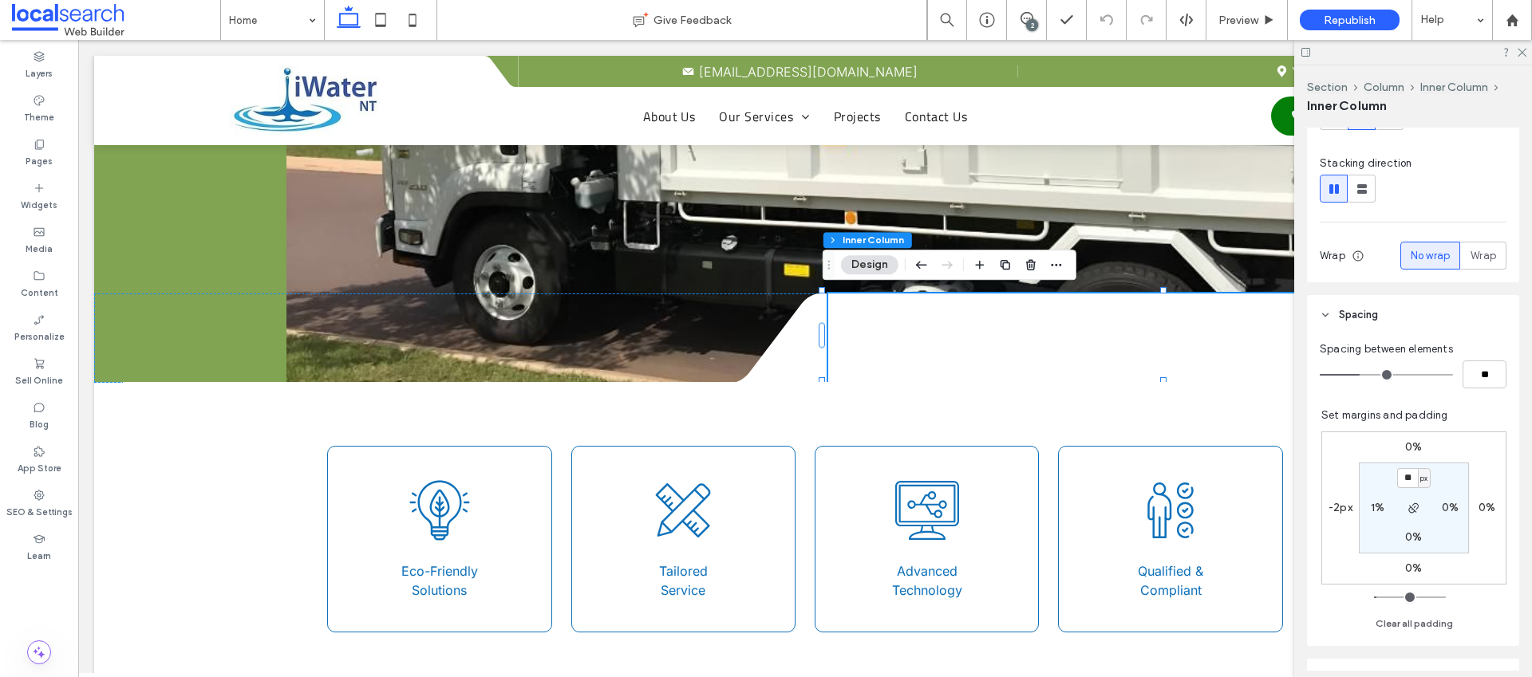
click at [1445, 507] on label "0%" at bounding box center [1450, 508] width 17 height 14
type input "*"
type input "**"
click at [1519, 53] on icon at bounding box center [1521, 51] width 10 height 10
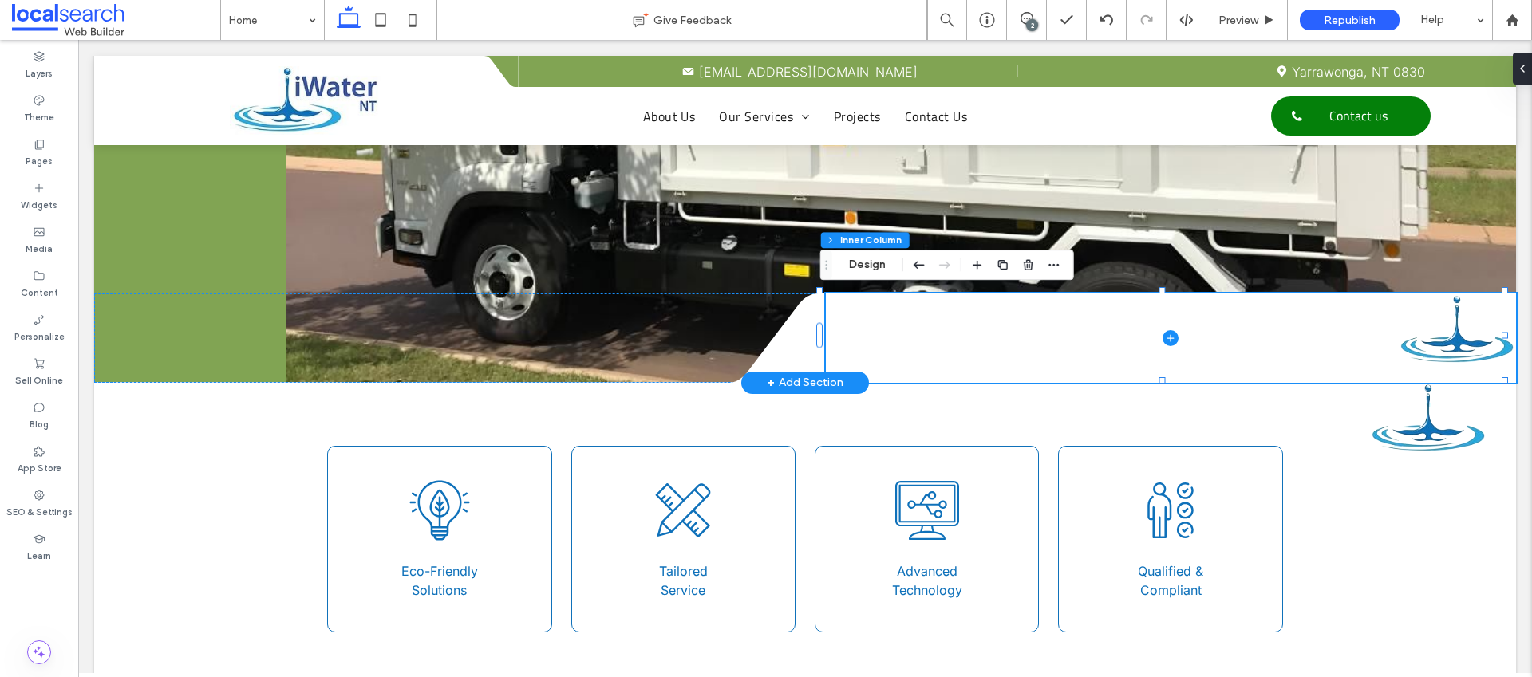
click at [1424, 343] on span at bounding box center [1171, 338] width 690 height 89
click at [868, 269] on button "Design" at bounding box center [867, 264] width 57 height 19
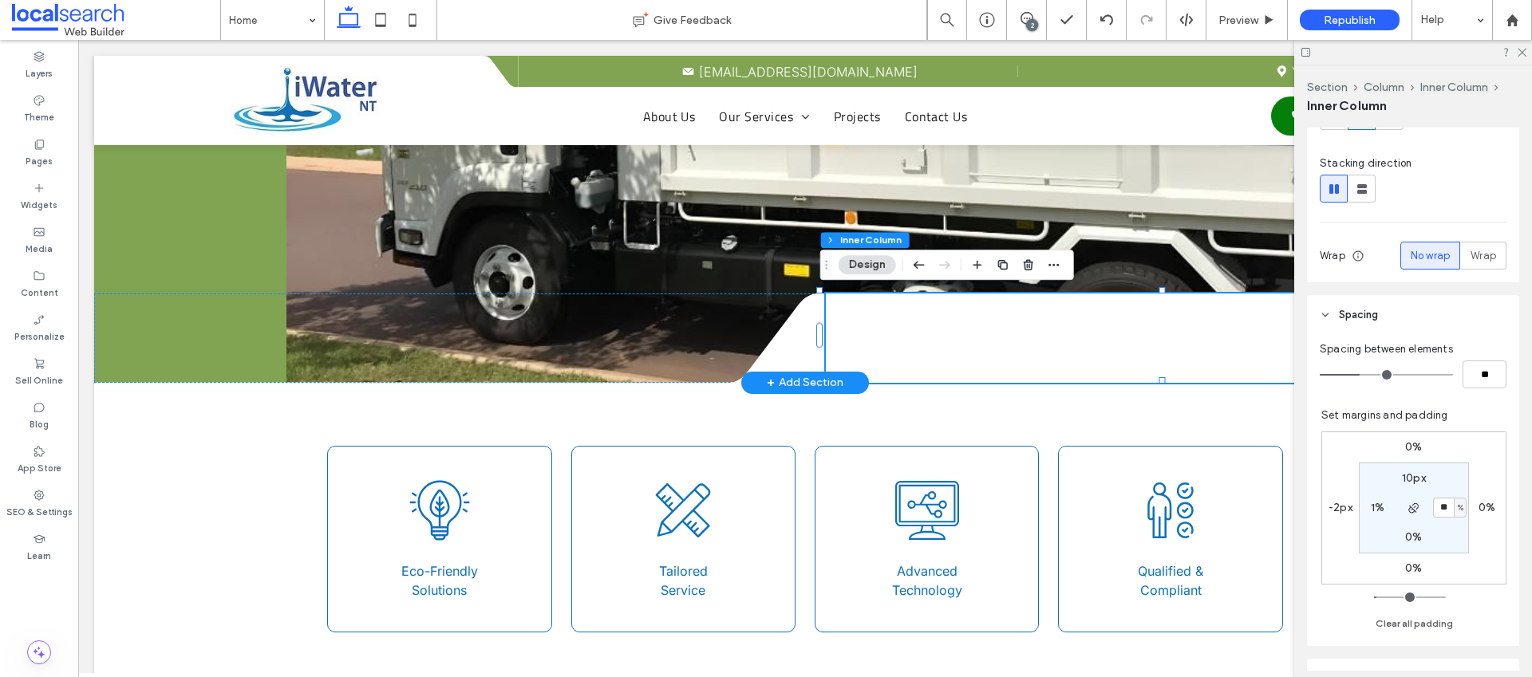
click at [1479, 503] on label "0%" at bounding box center [1487, 508] width 17 height 14
type input "*"
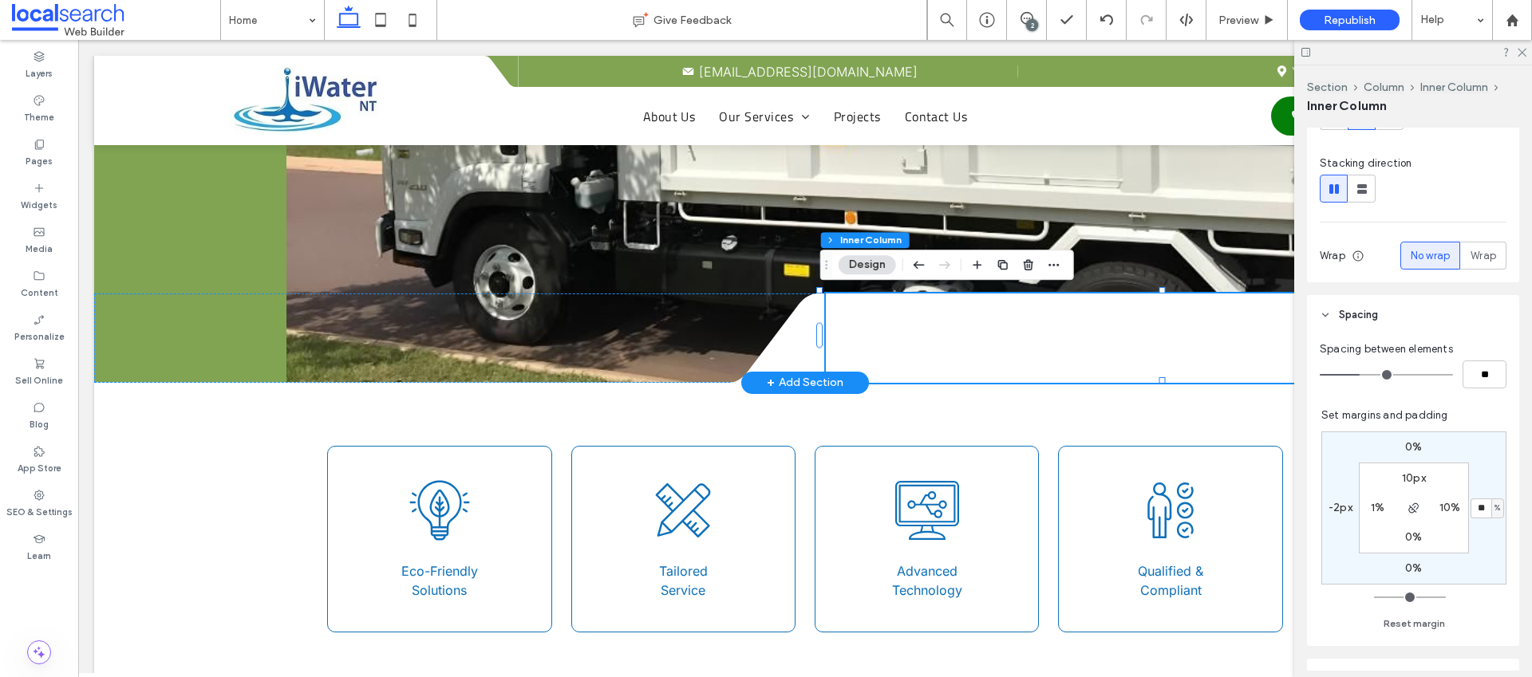
type input "**"
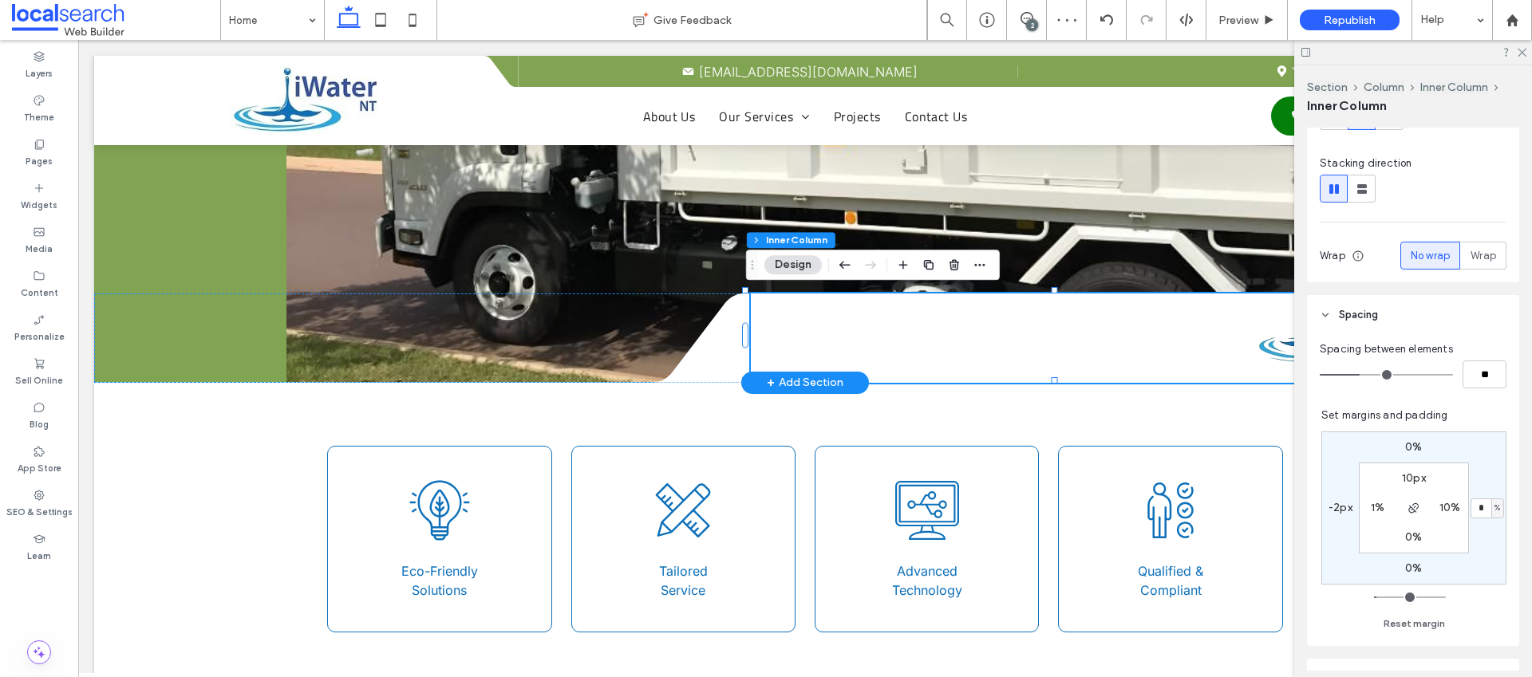
type input "*"
click at [1442, 506] on label "10%" at bounding box center [1451, 508] width 22 height 14
type input "**"
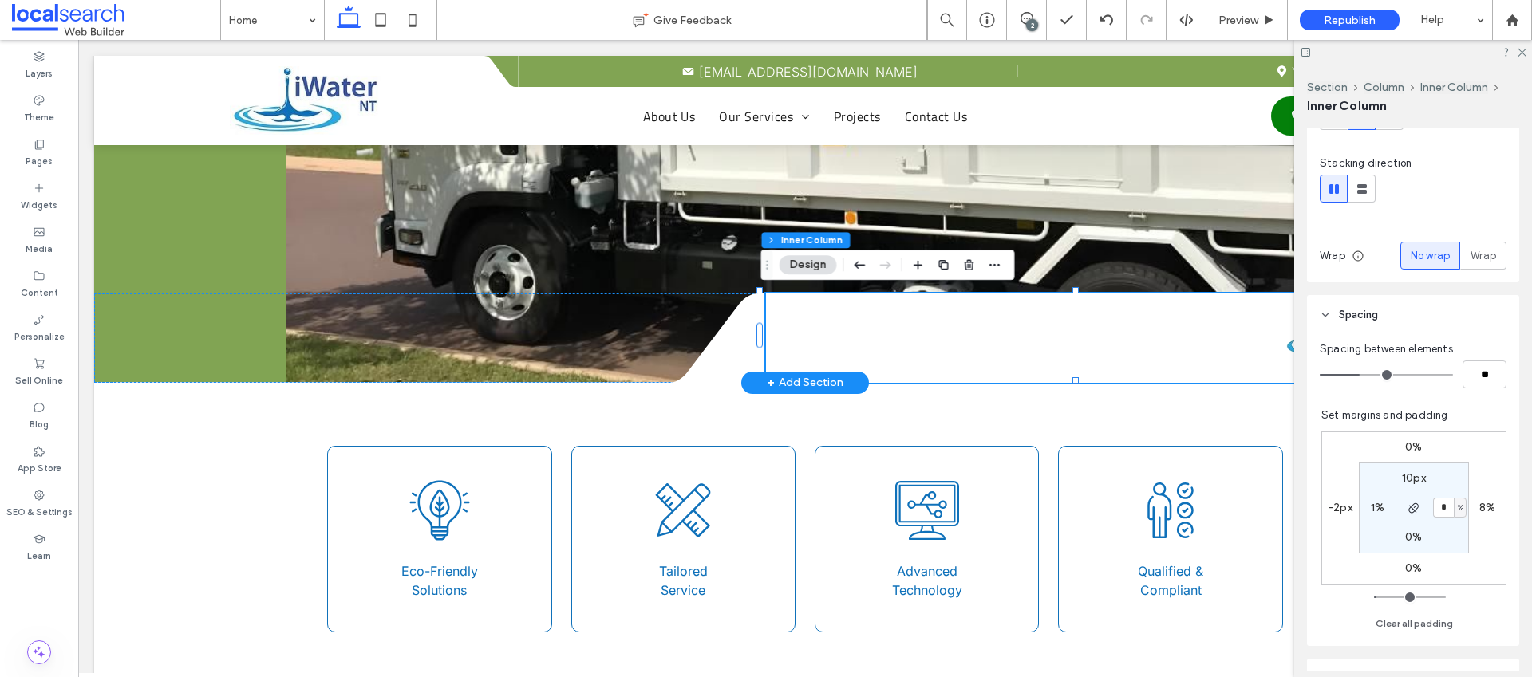
type input "*"
click at [1525, 49] on use at bounding box center [1522, 53] width 9 height 9
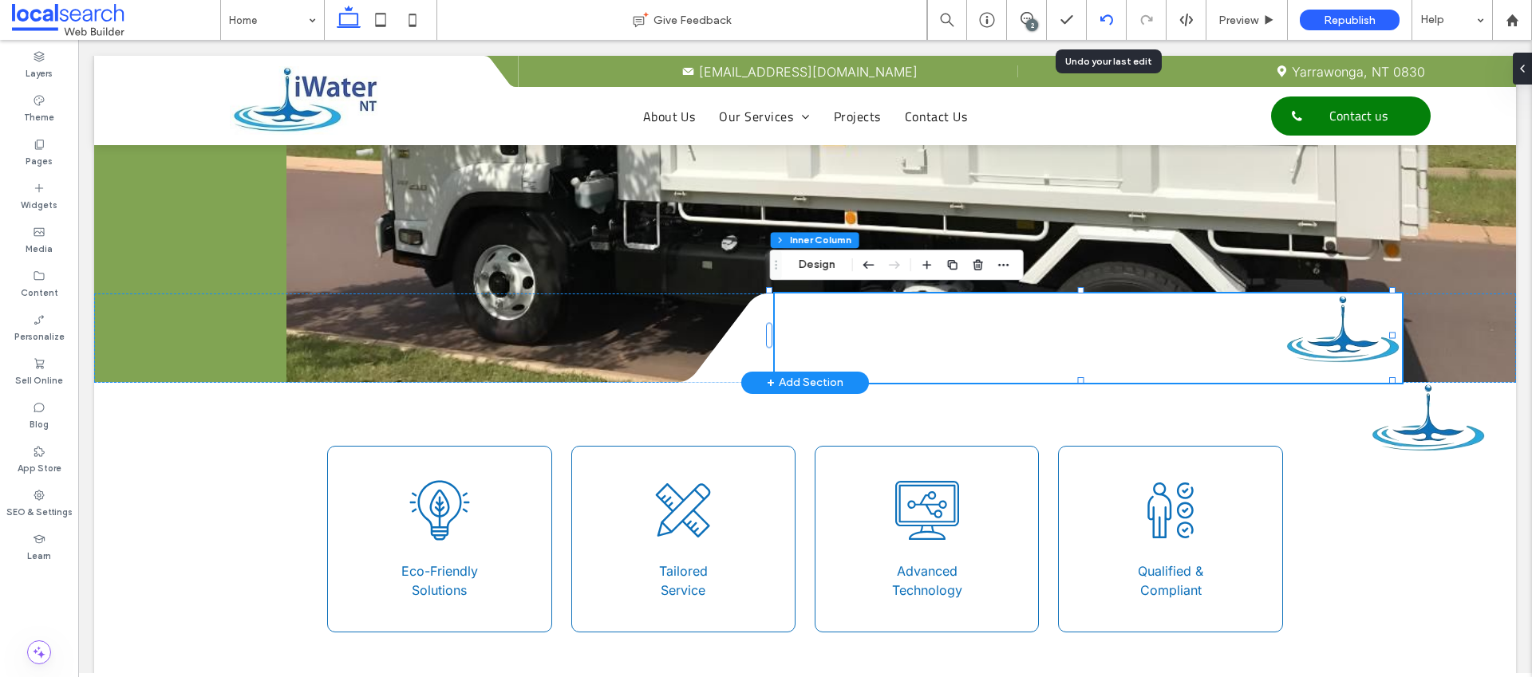
click at [1113, 18] on div at bounding box center [1106, 20] width 39 height 13
click at [1112, 22] on icon at bounding box center [1106, 20] width 13 height 13
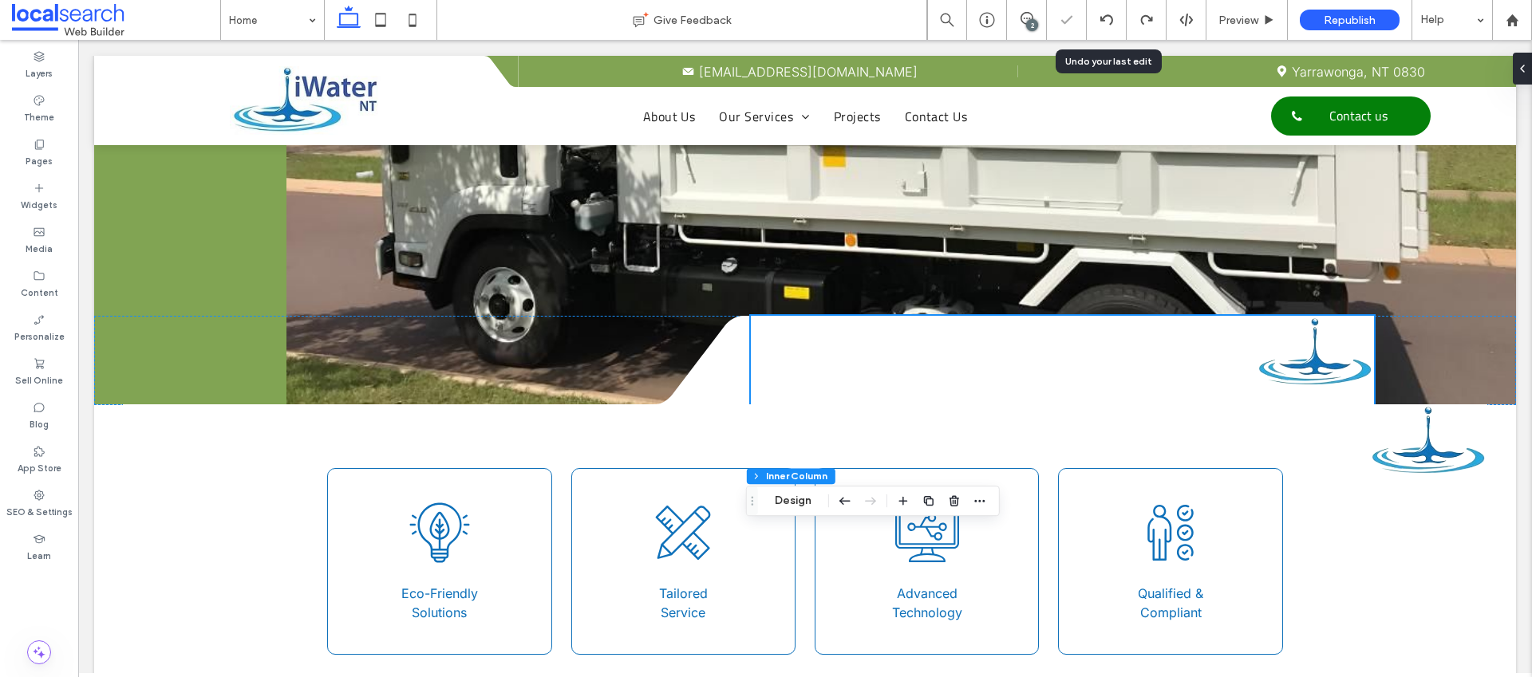
scroll to position [509, 0]
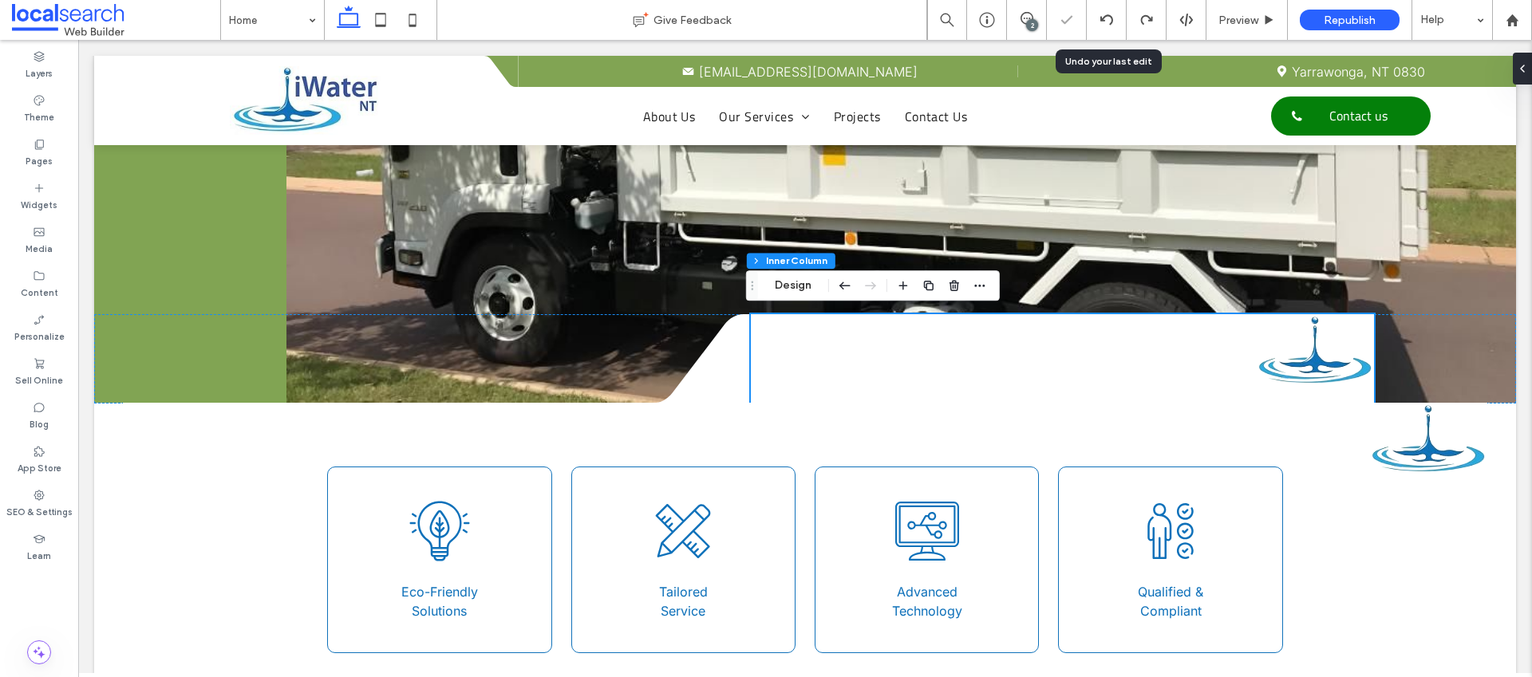
click at [1111, 22] on use at bounding box center [1106, 19] width 13 height 10
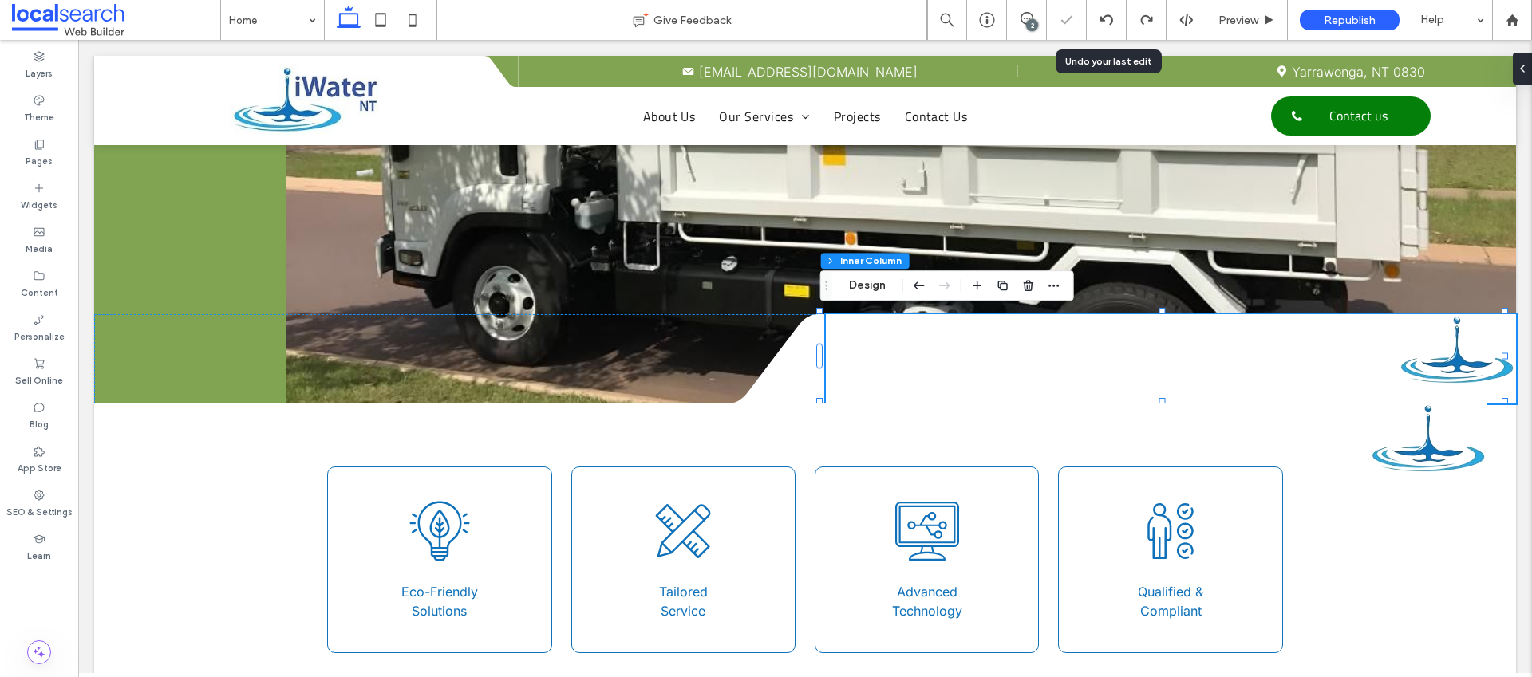
click at [1111, 22] on use at bounding box center [1106, 19] width 13 height 10
click at [889, 286] on button "Design" at bounding box center [869, 285] width 57 height 19
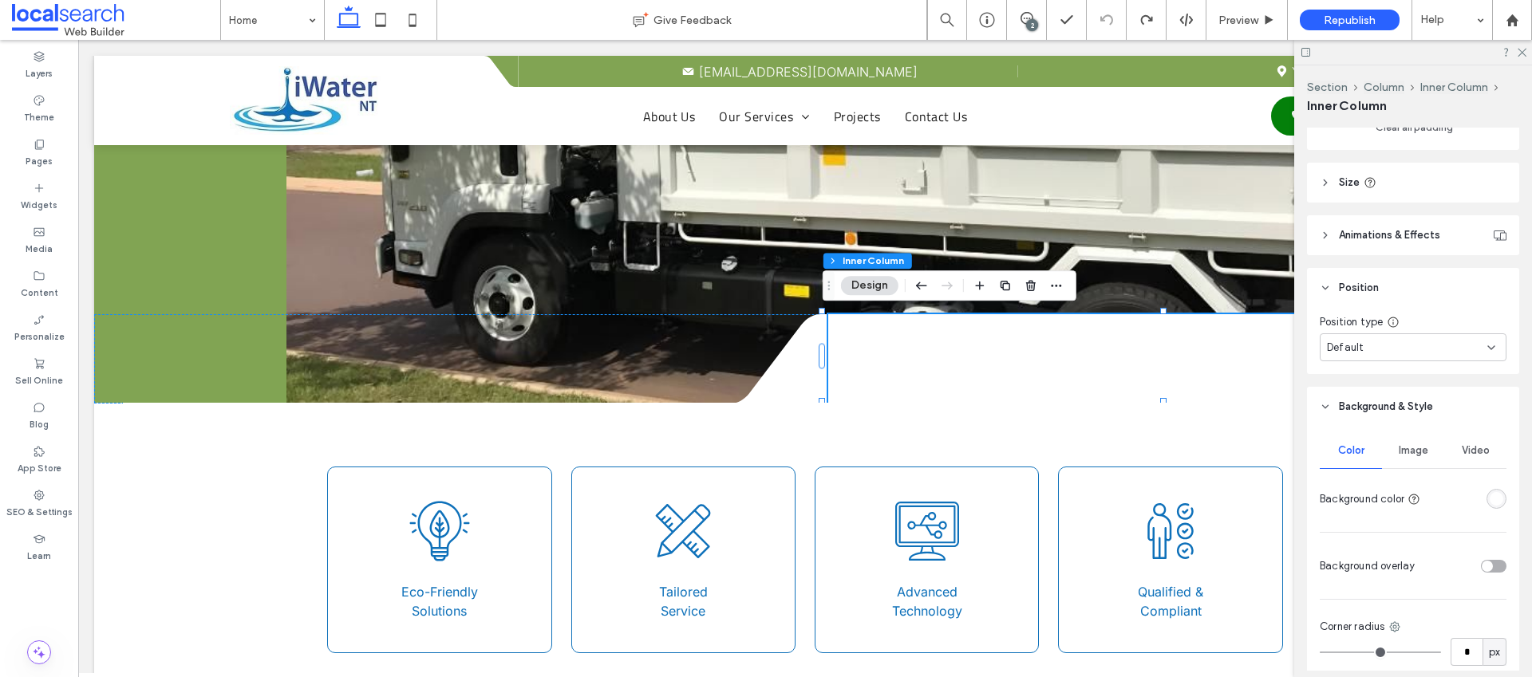
scroll to position [771, 0]
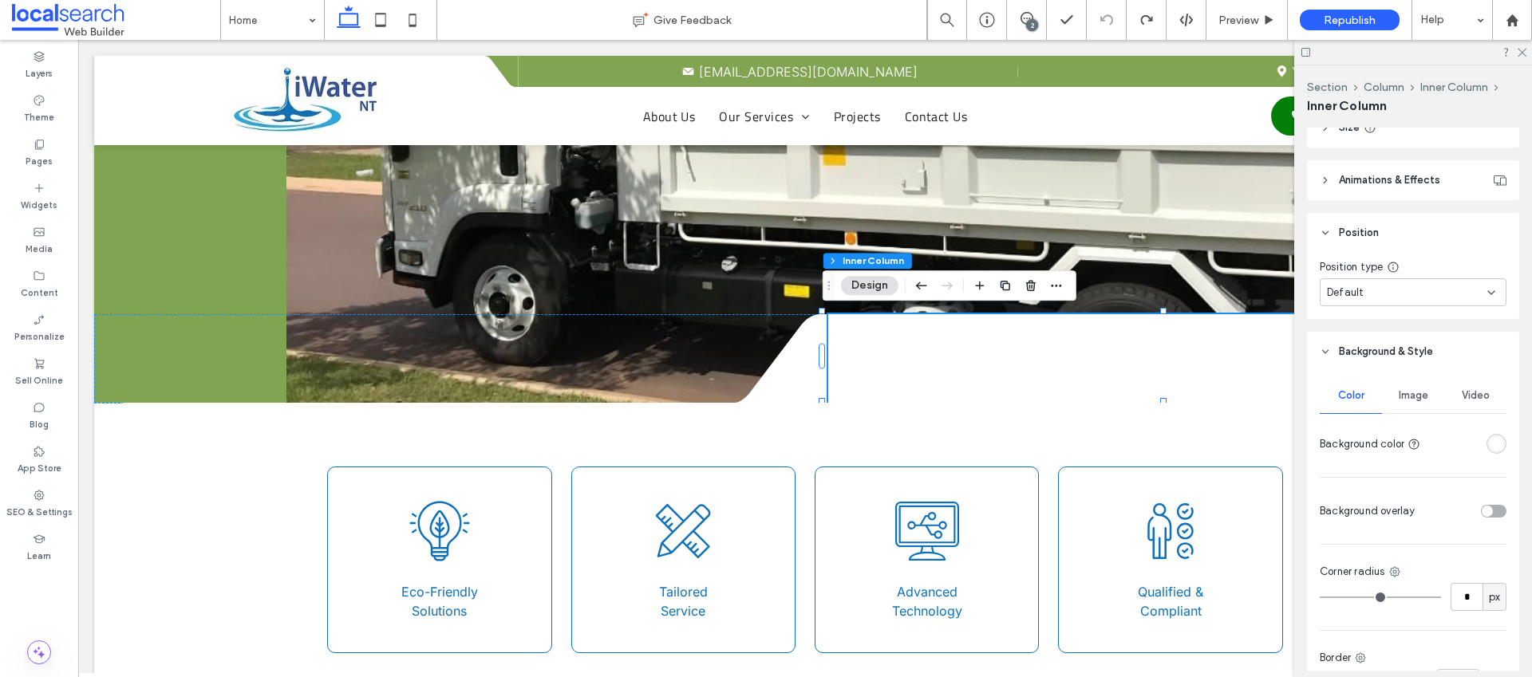
click at [1416, 397] on span "Image" at bounding box center [1414, 395] width 30 height 13
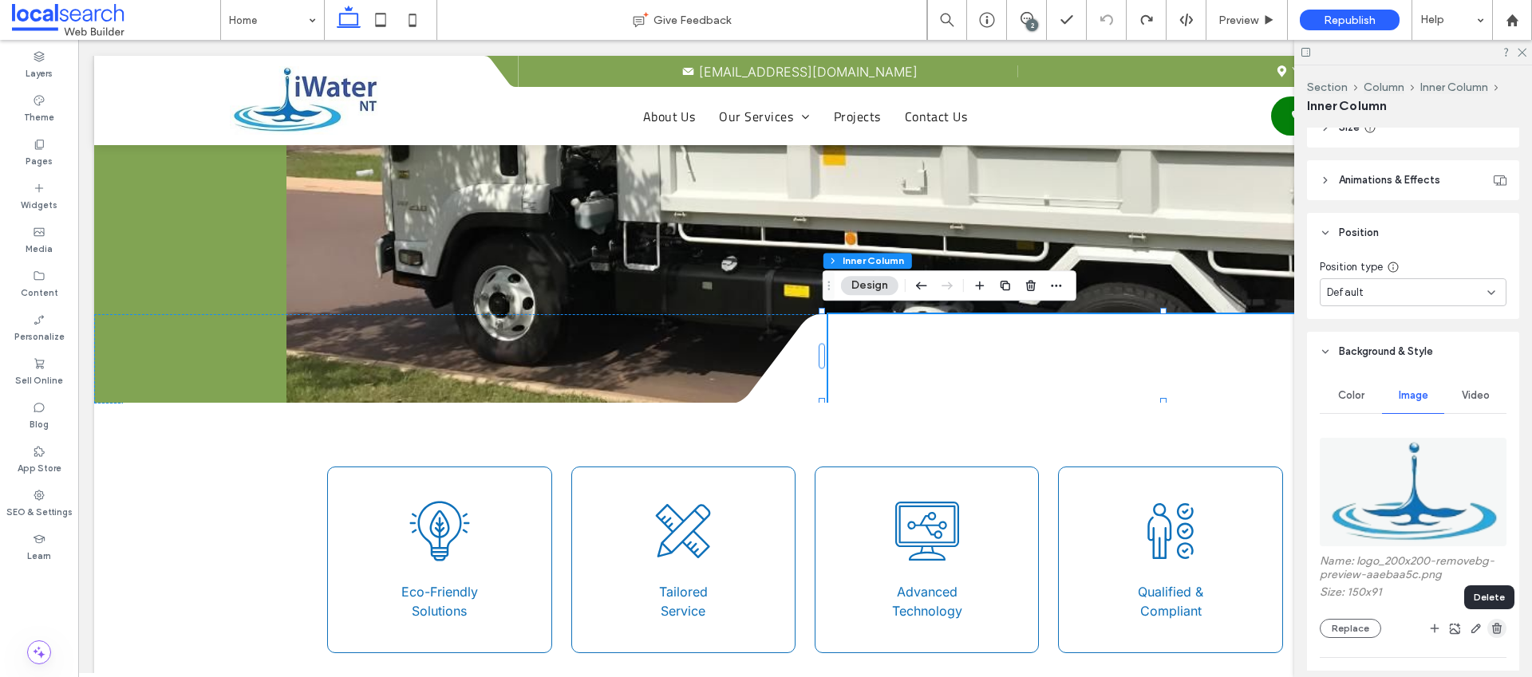
click at [1492, 626] on use "button" at bounding box center [1497, 628] width 10 height 10
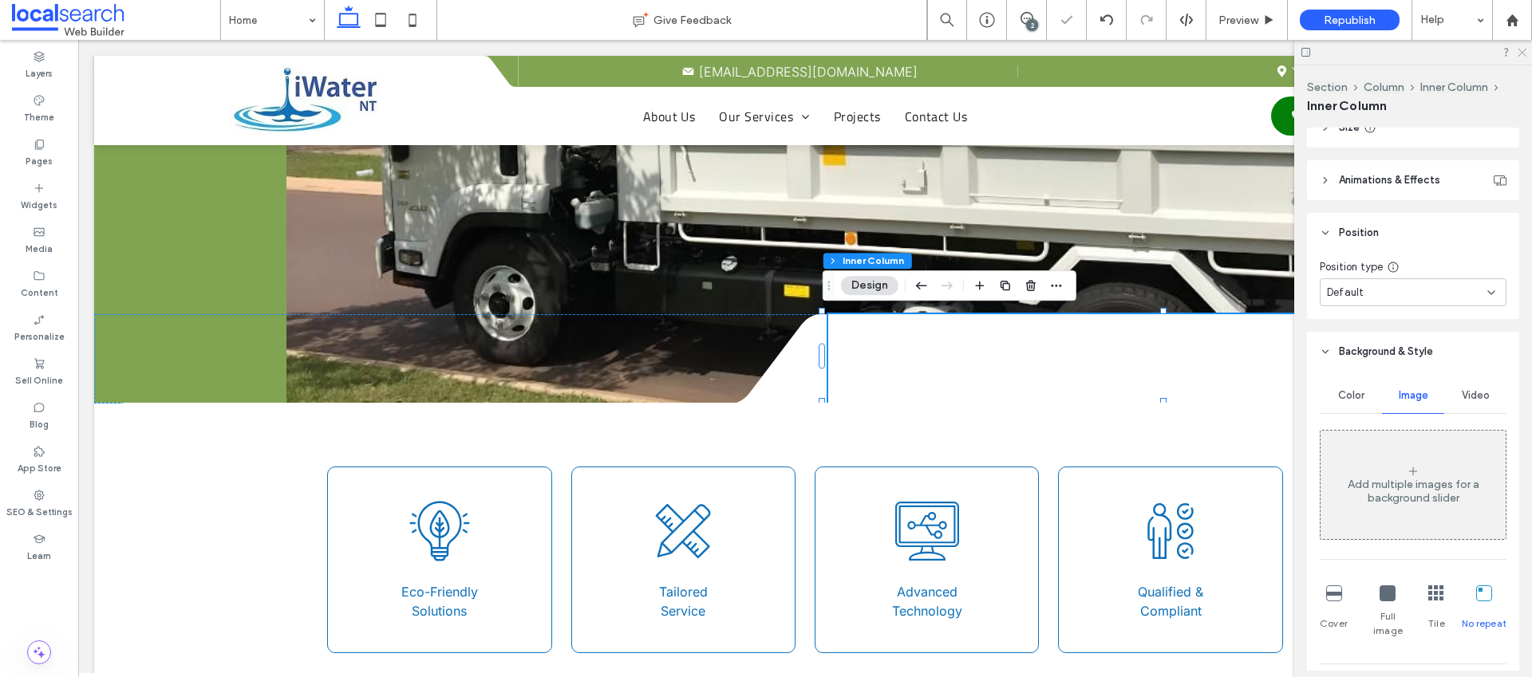
click at [1520, 53] on icon at bounding box center [1521, 51] width 10 height 10
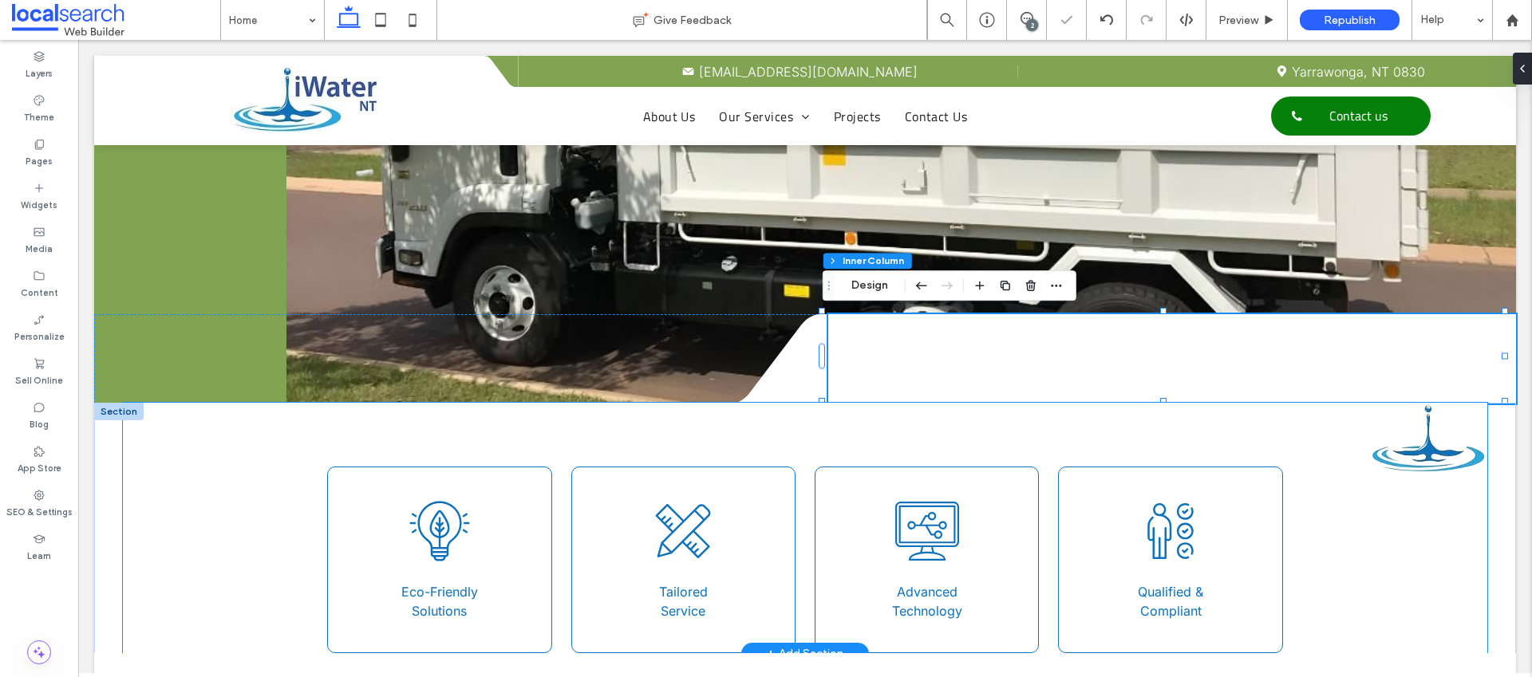
click at [271, 466] on div "Bulb Icon Eco-Friendly Solutions Tailored Icon Tailored Service Technology Icon…" at bounding box center [805, 528] width 1365 height 251
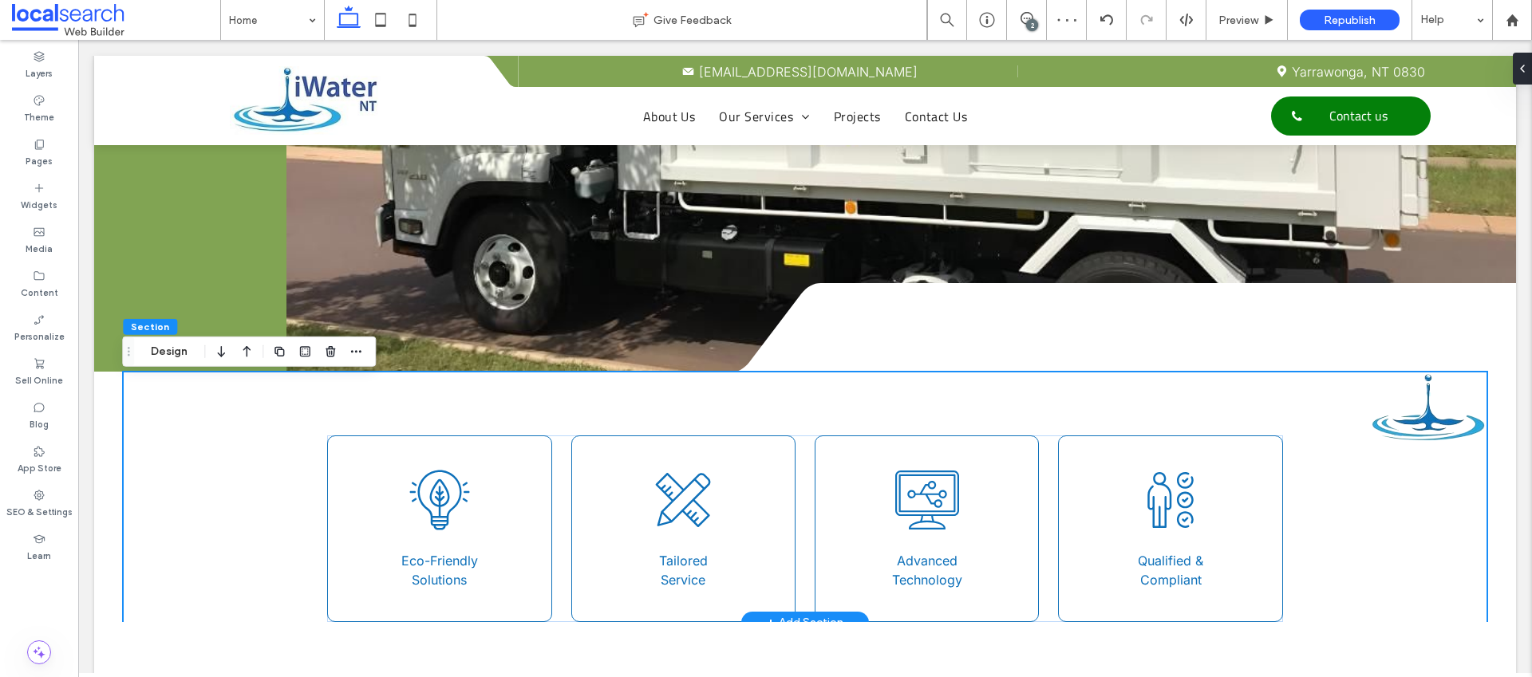
scroll to position [551, 0]
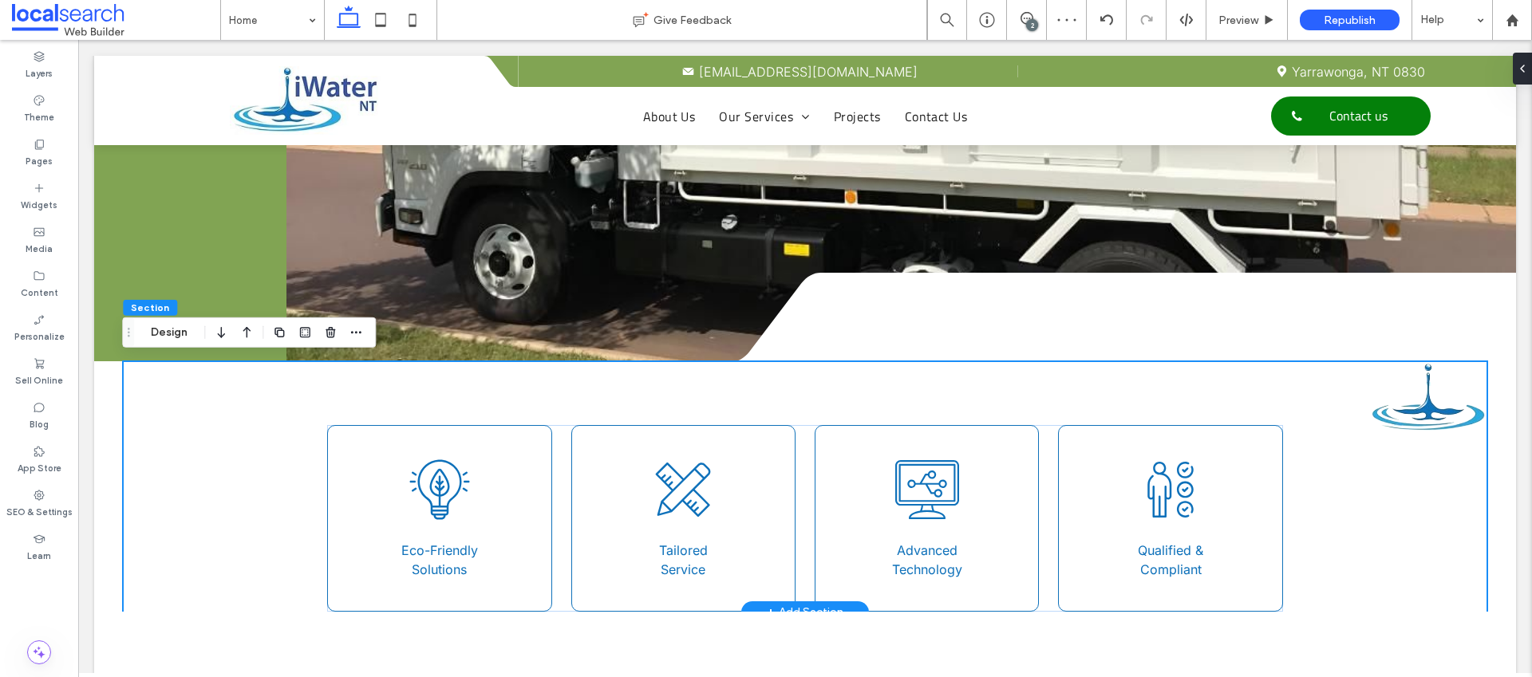
click at [1440, 473] on div "Bulb Icon Eco-Friendly Solutions Tailored Icon Tailored Service Technology Icon…" at bounding box center [805, 486] width 1365 height 251
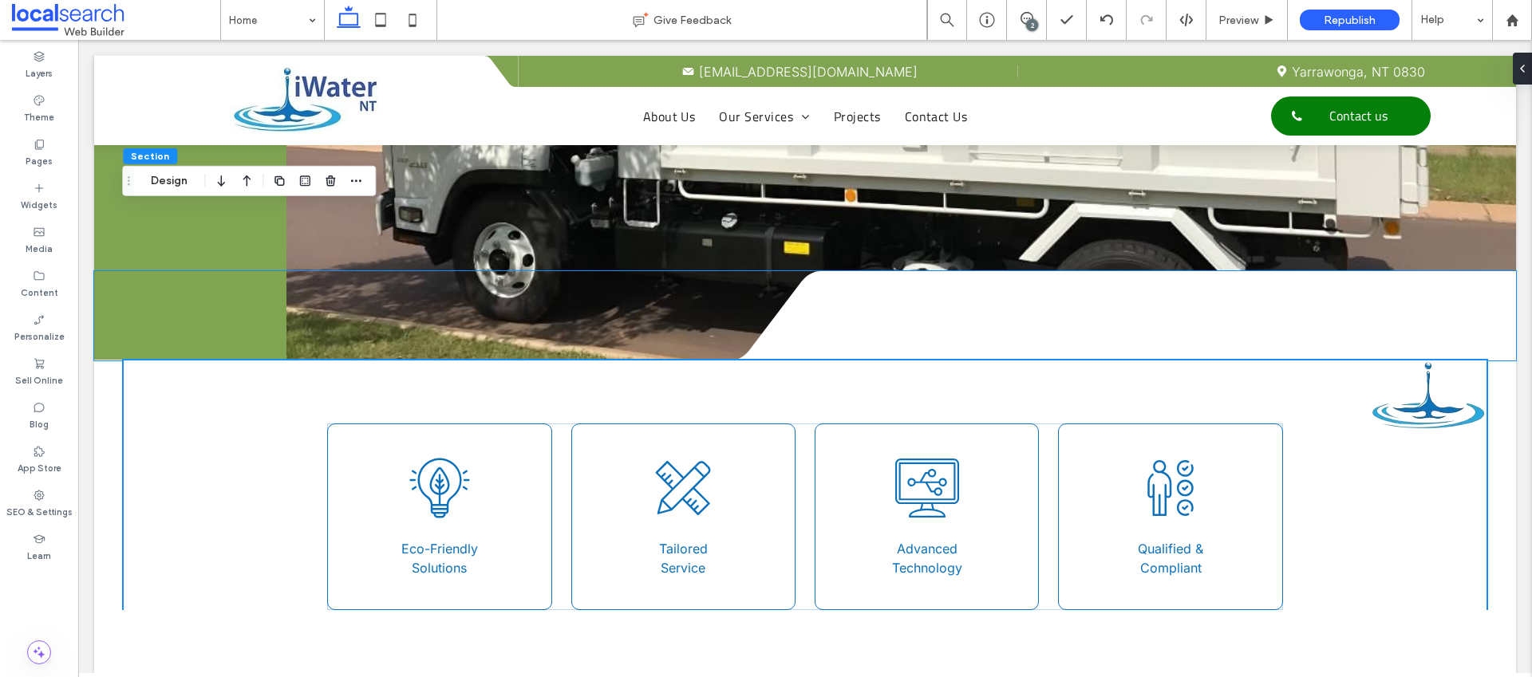
scroll to position [492, 0]
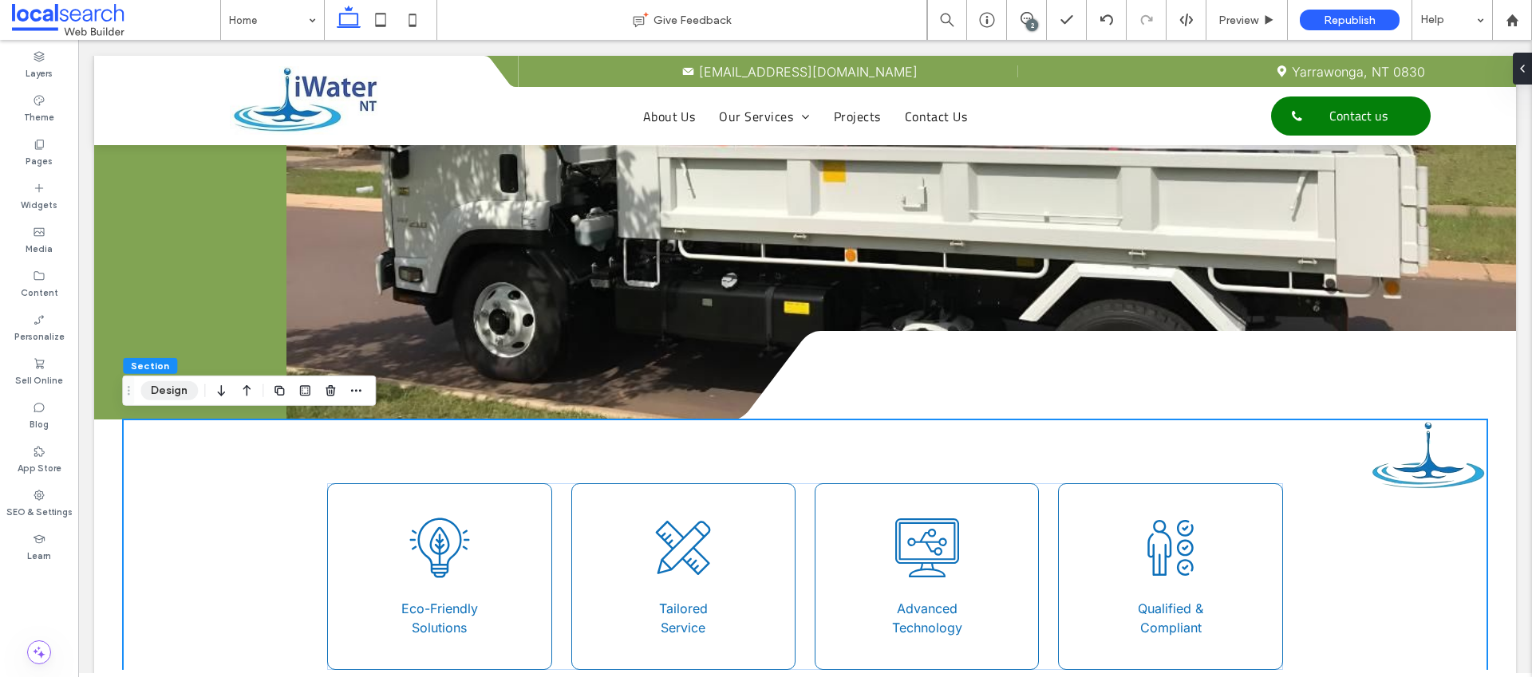
click at [179, 389] on button "Design" at bounding box center [168, 390] width 57 height 19
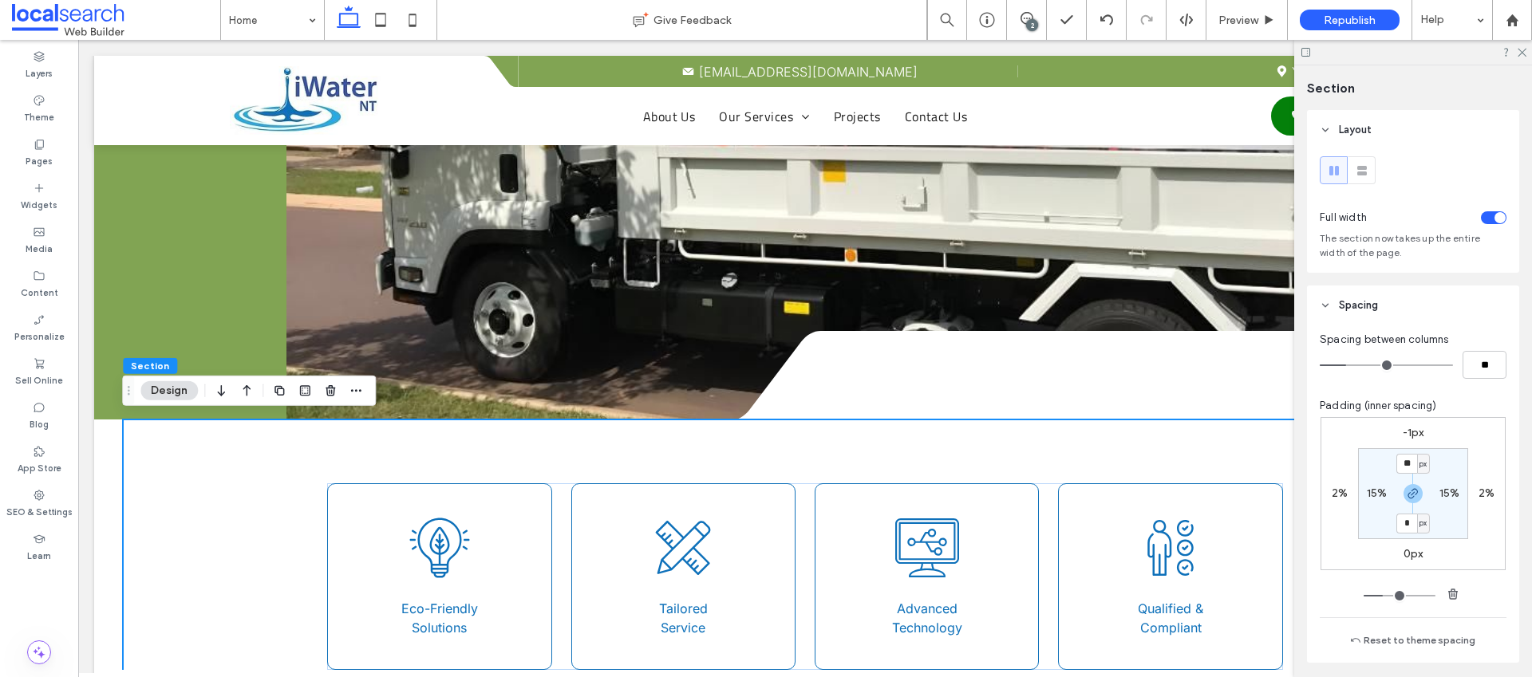
click at [1483, 493] on label "2%" at bounding box center [1487, 494] width 16 height 14
type input "*"
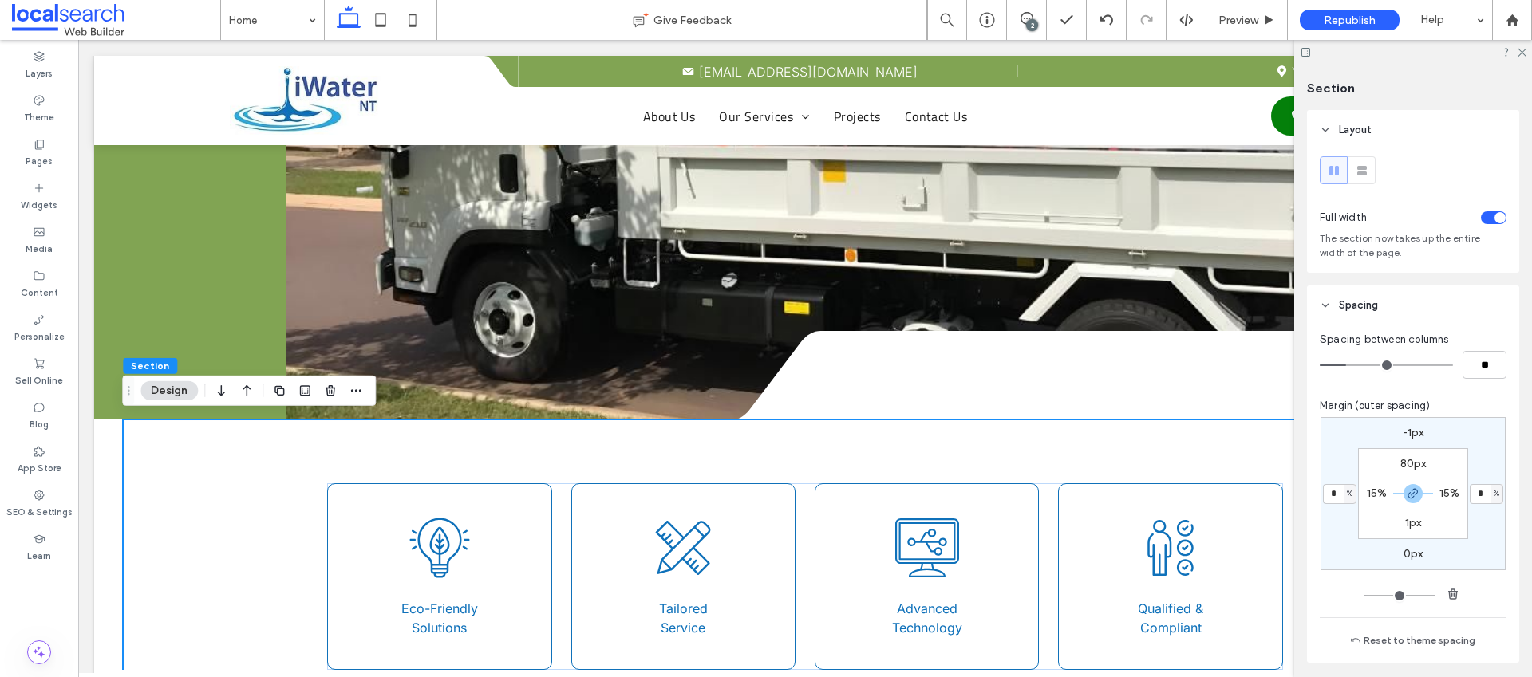
type input "*"
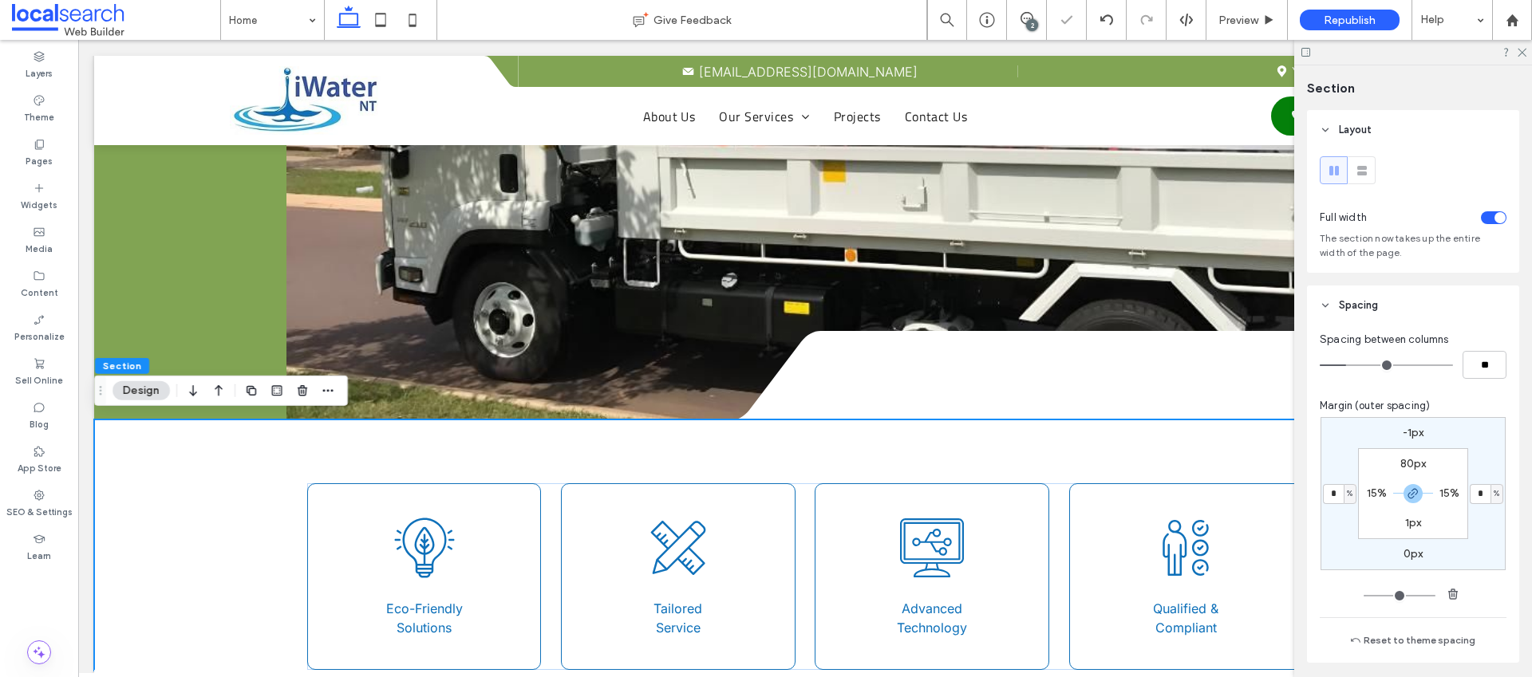
click at [1527, 54] on div at bounding box center [1413, 52] width 238 height 25
click at [1527, 49] on div at bounding box center [1413, 52] width 238 height 25
click at [1523, 49] on icon at bounding box center [1521, 51] width 10 height 10
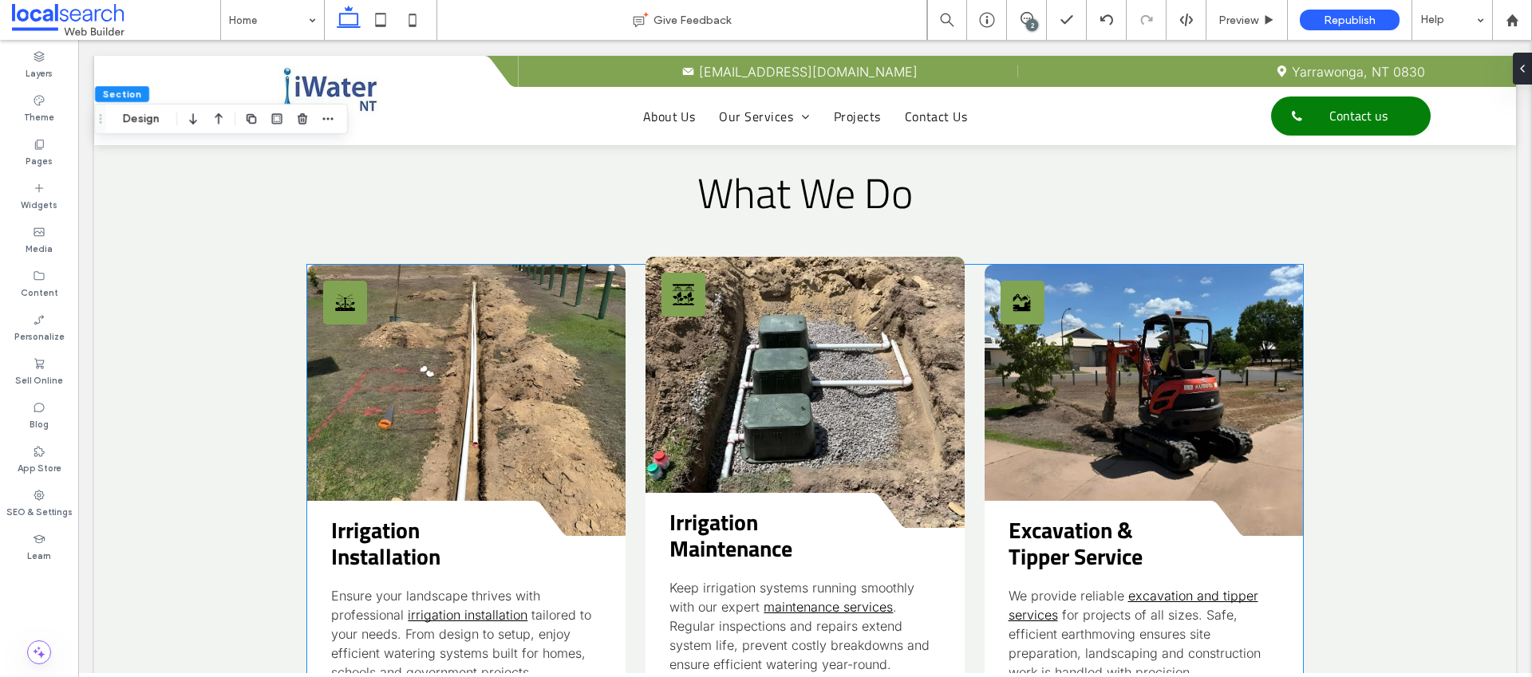
scroll to position [1751, 0]
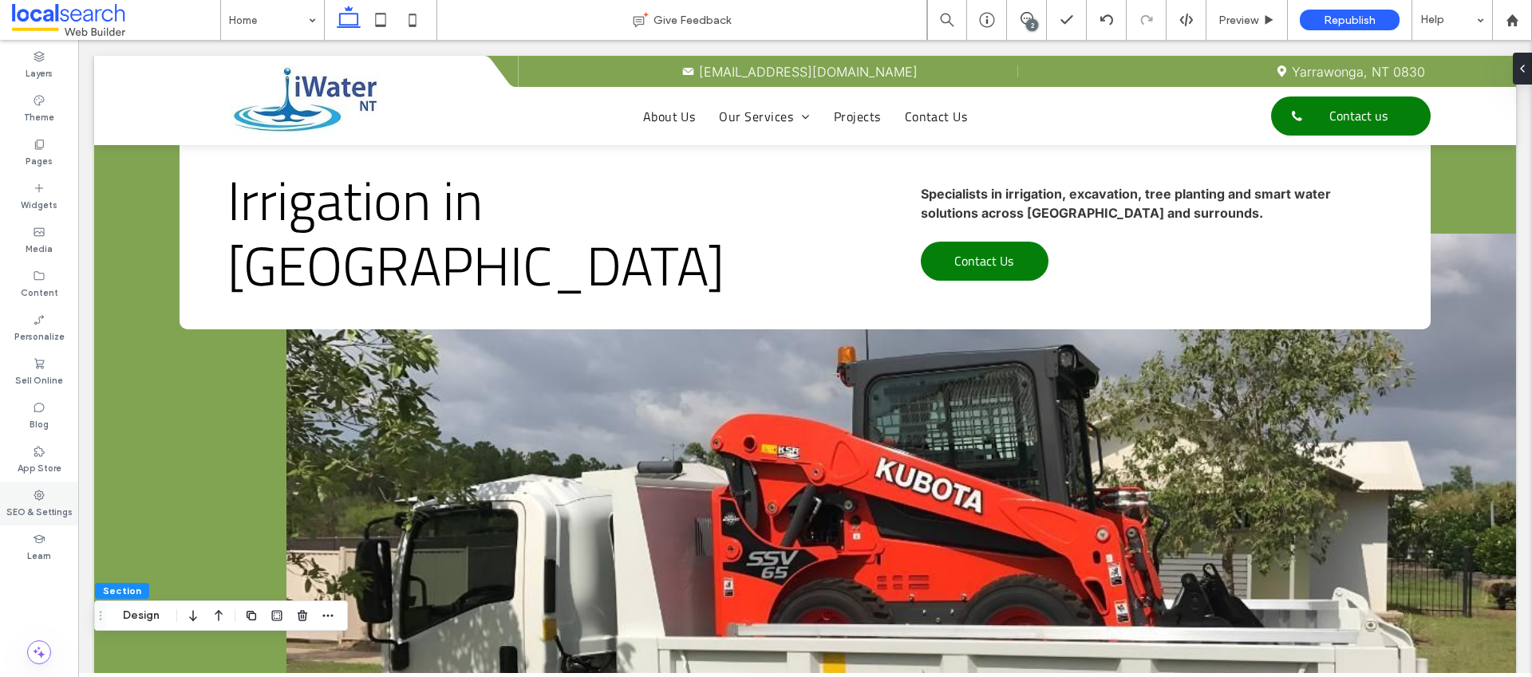
click at [34, 496] on icon at bounding box center [39, 495] width 13 height 13
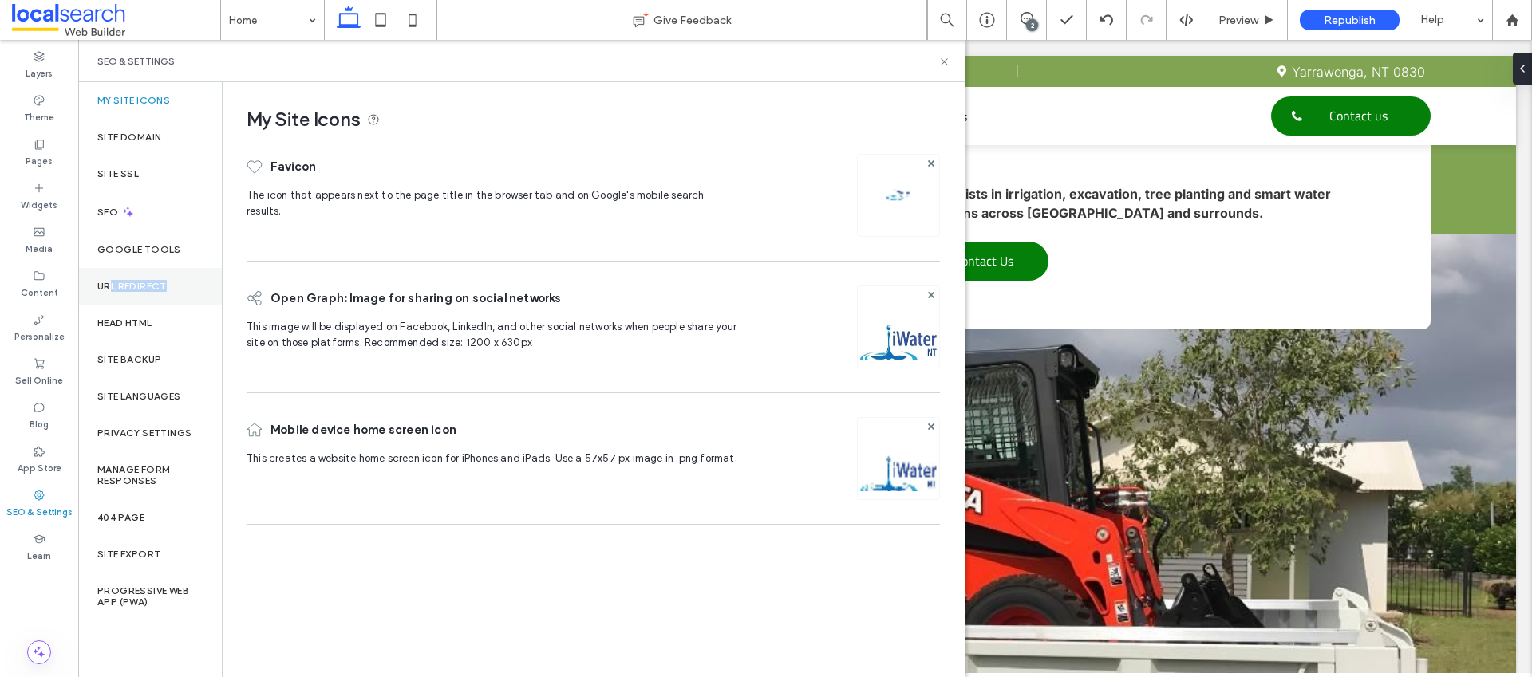
click at [113, 291] on div "URL Redirect" at bounding box center [150, 286] width 144 height 37
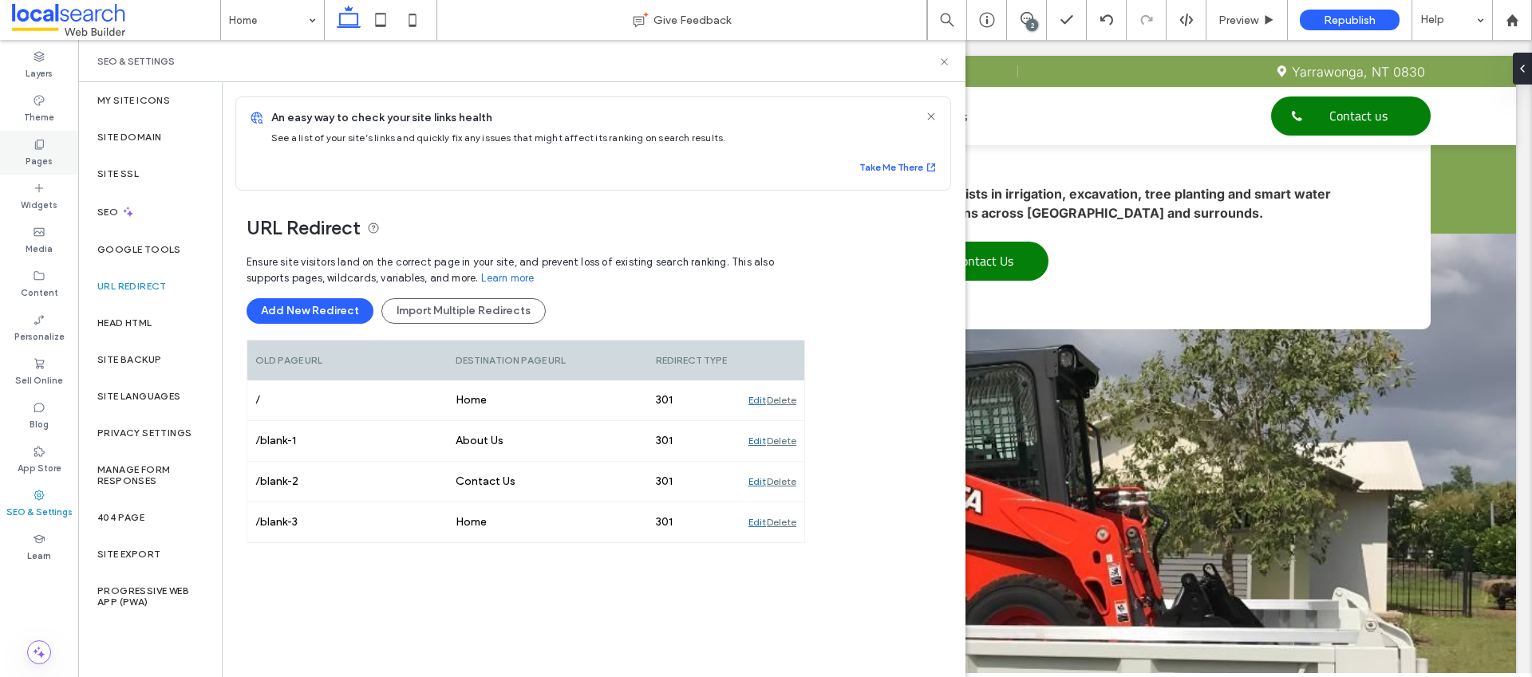
click at [50, 154] on label "Pages" at bounding box center [39, 160] width 27 height 18
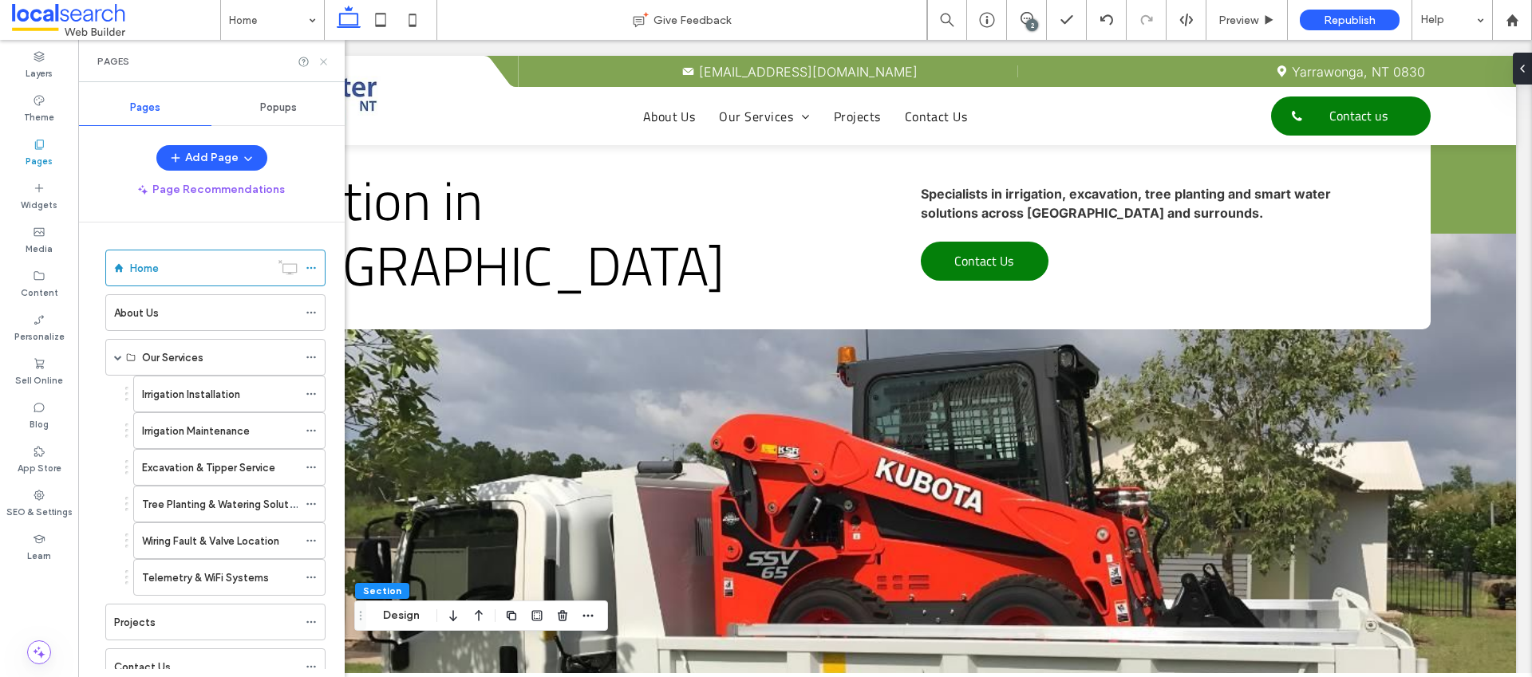
click at [324, 61] on icon at bounding box center [324, 62] width 12 height 12
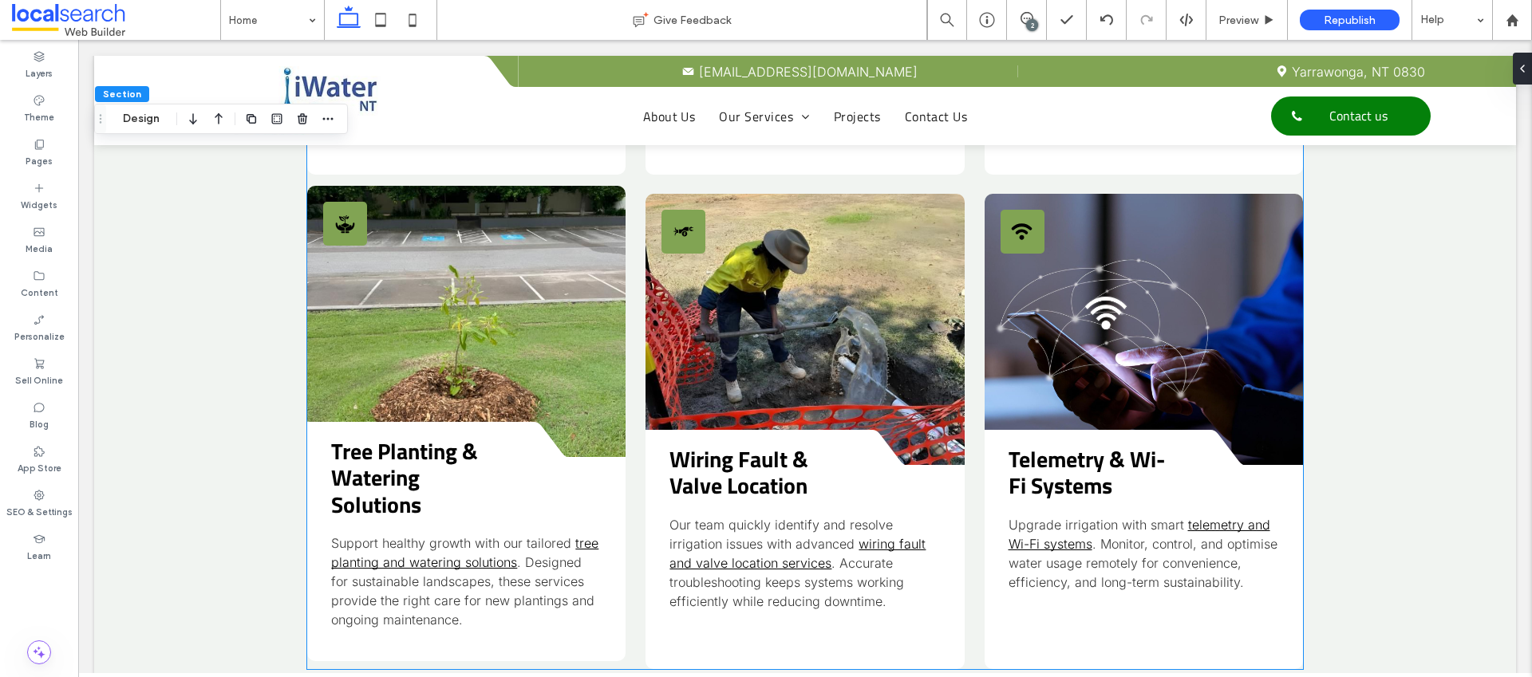
scroll to position [2361, 0]
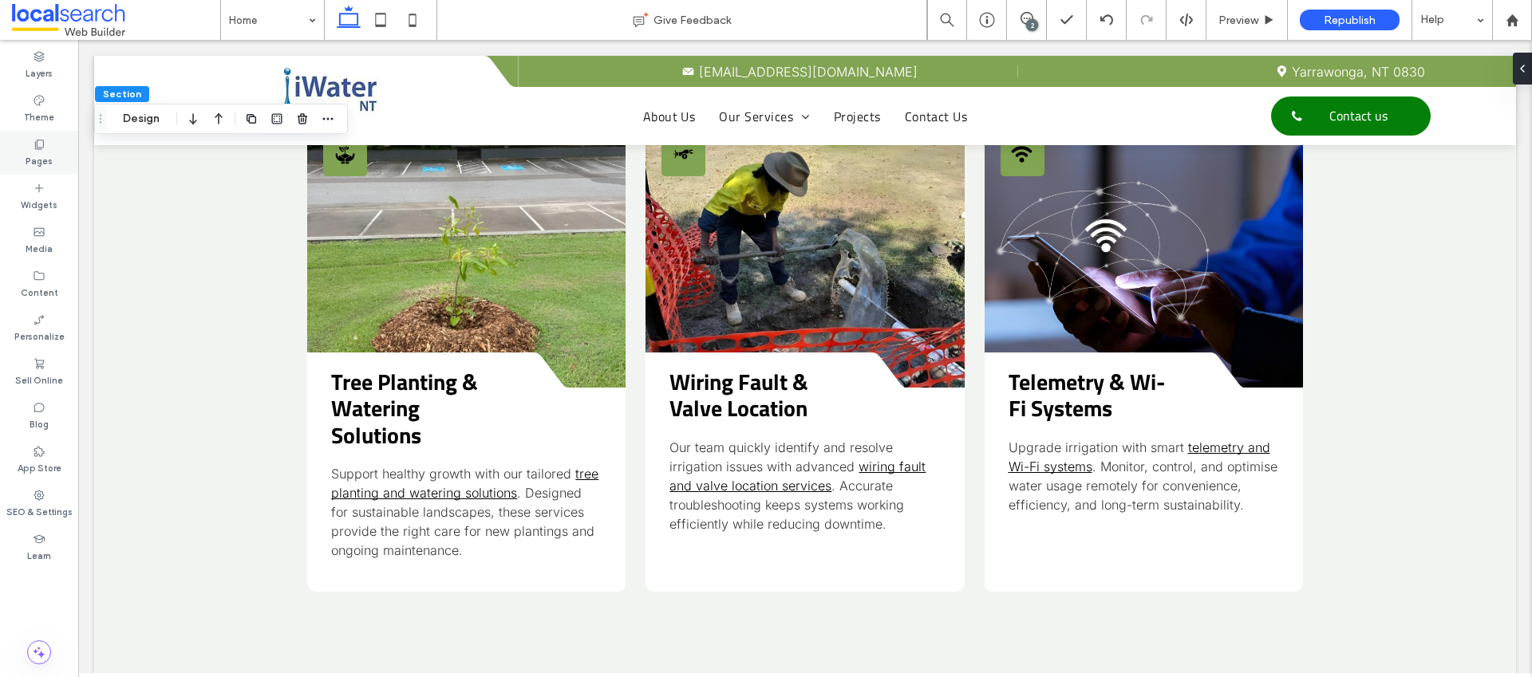
click at [35, 150] on div "Pages" at bounding box center [39, 153] width 78 height 44
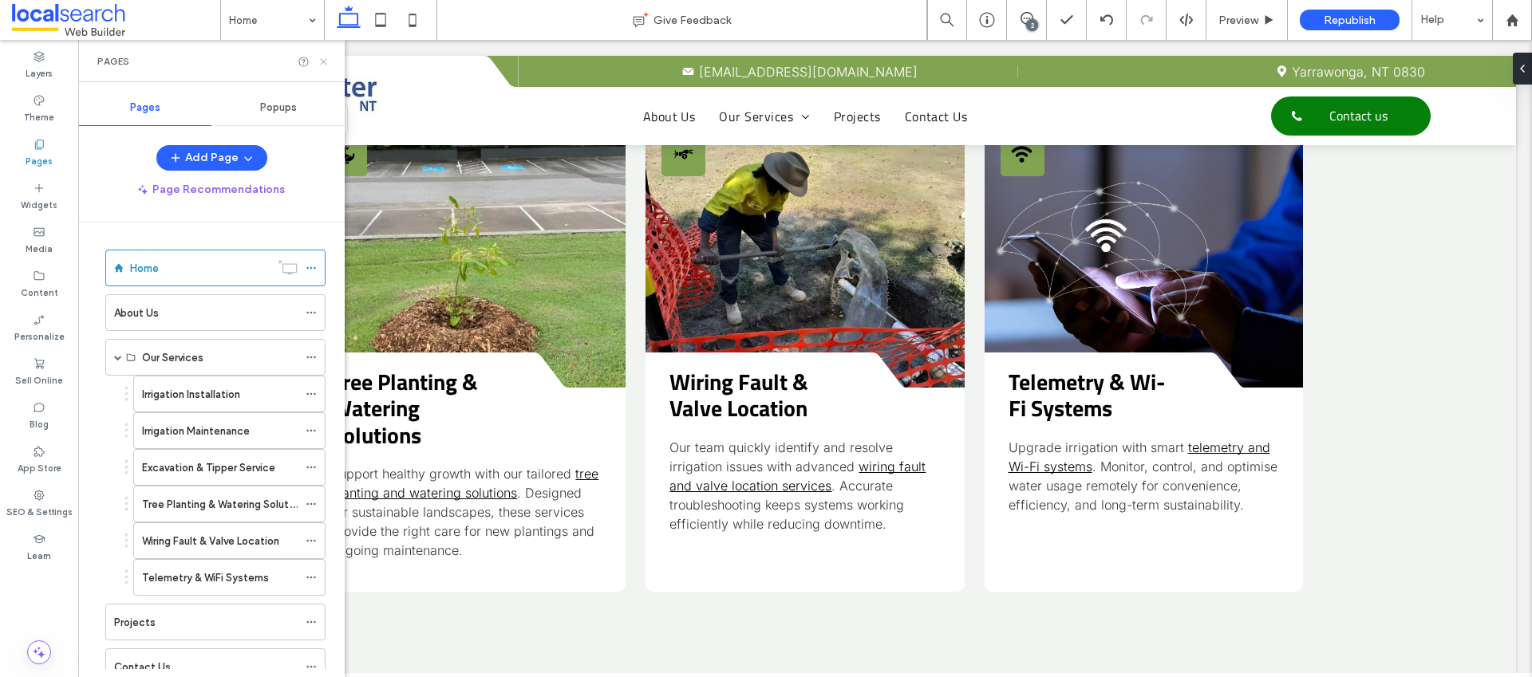
click at [321, 59] on use at bounding box center [323, 61] width 6 height 6
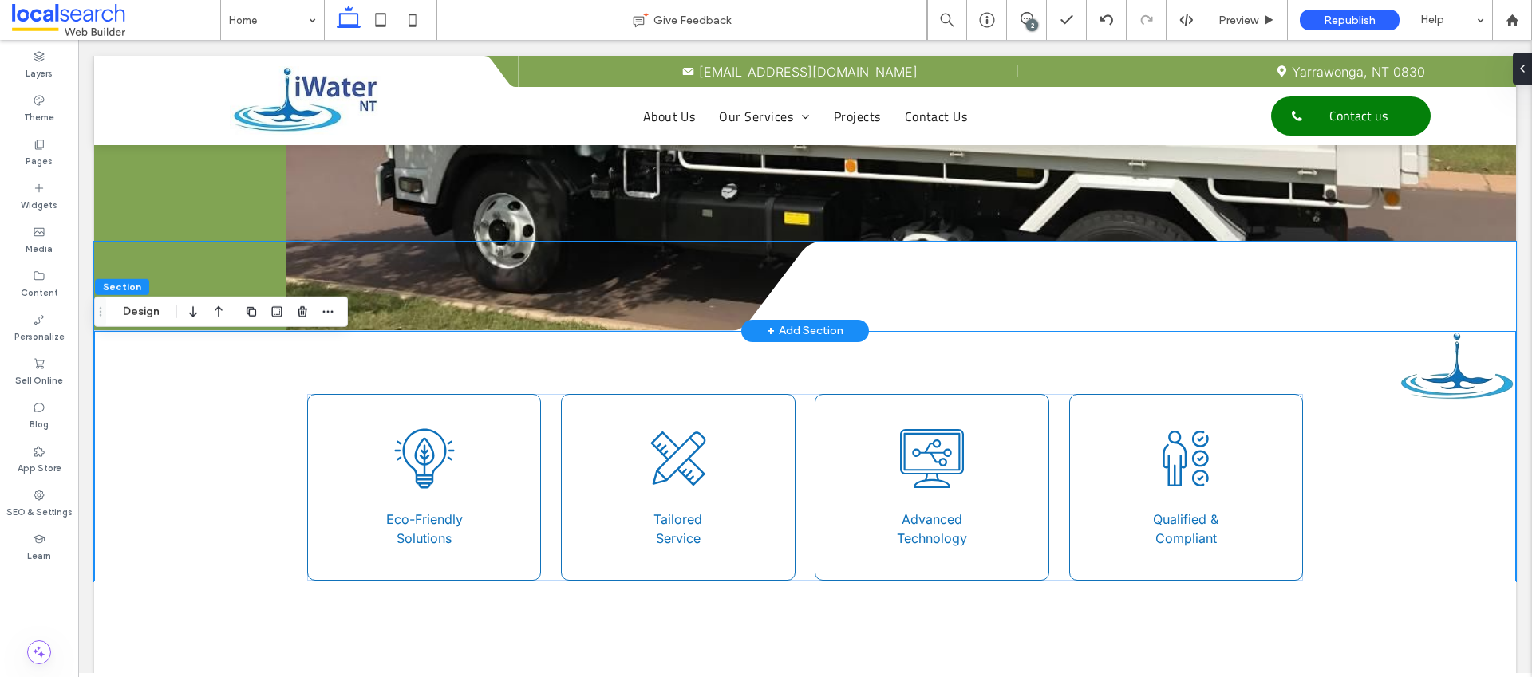
scroll to position [584, 0]
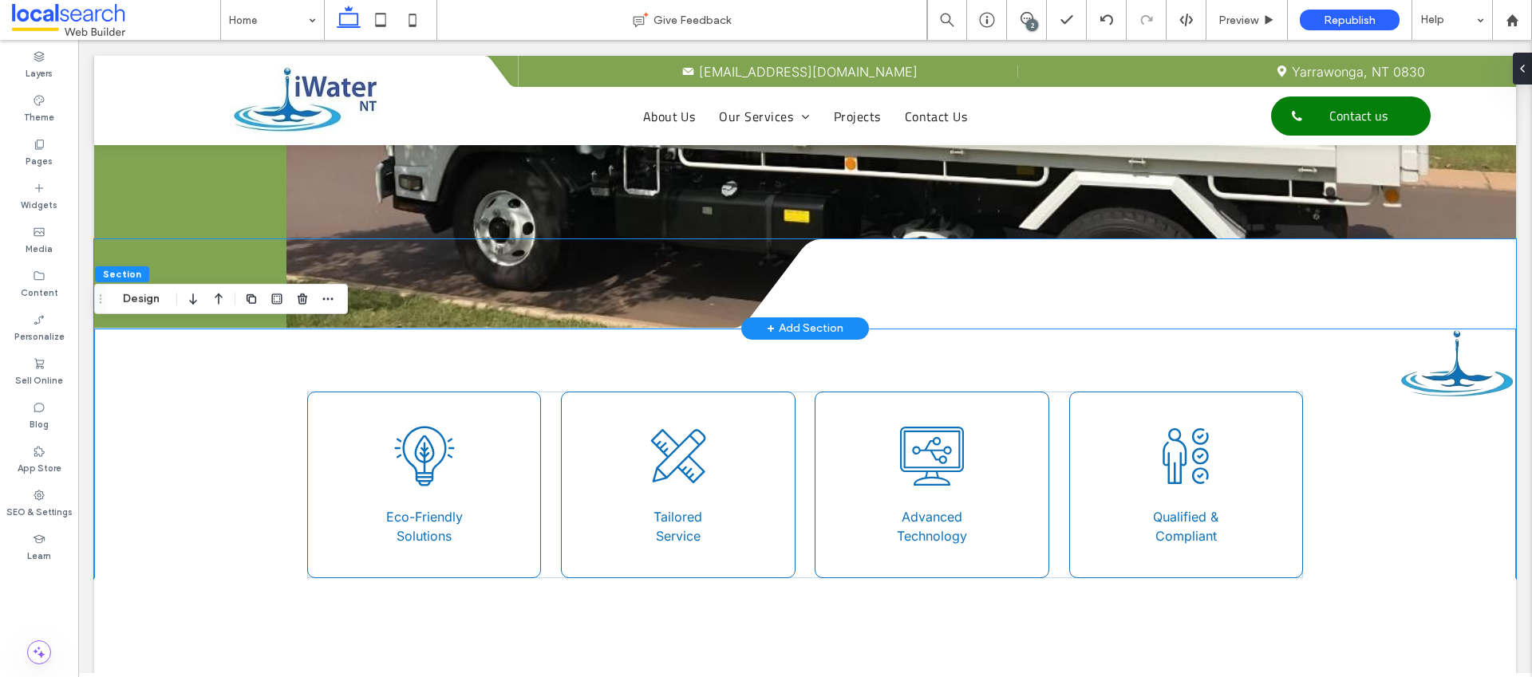
click at [909, 272] on div at bounding box center [1172, 283] width 688 height 89
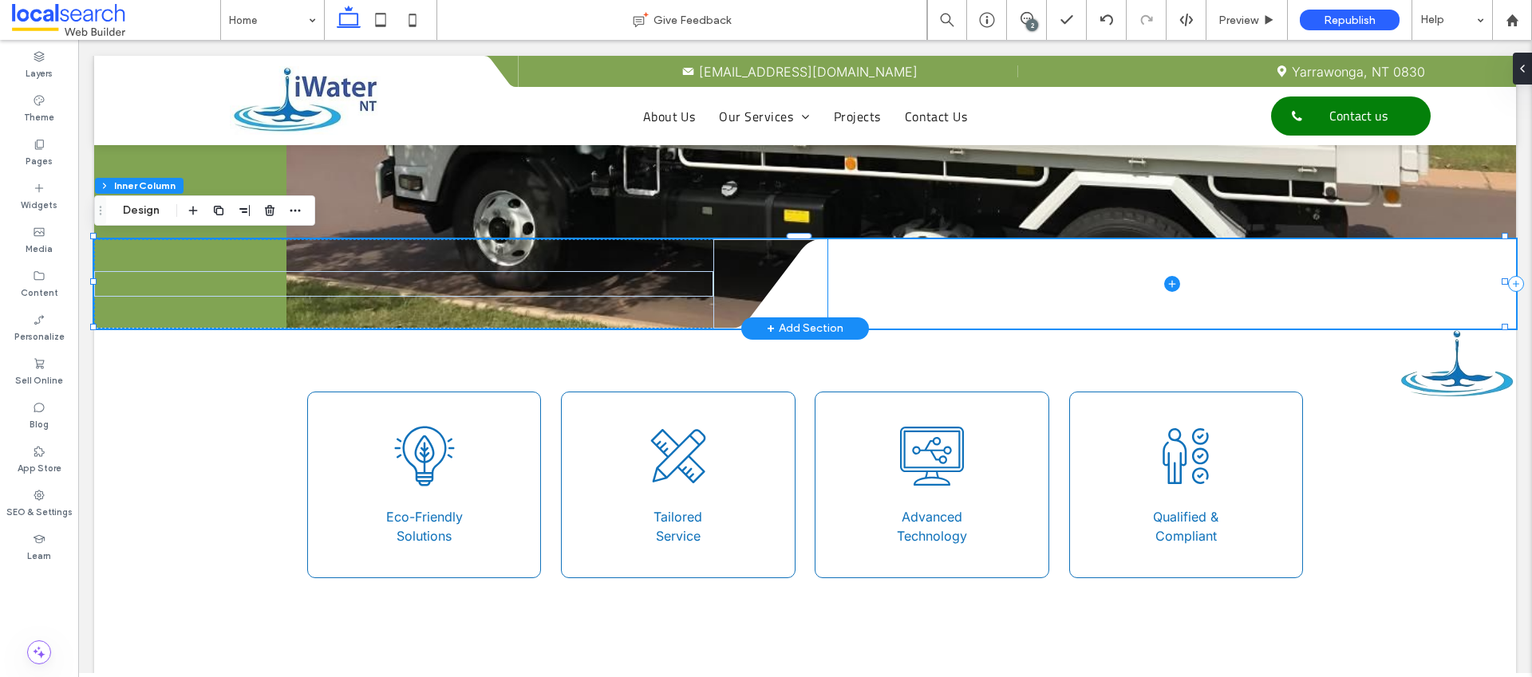
click at [931, 275] on span at bounding box center [1172, 283] width 688 height 89
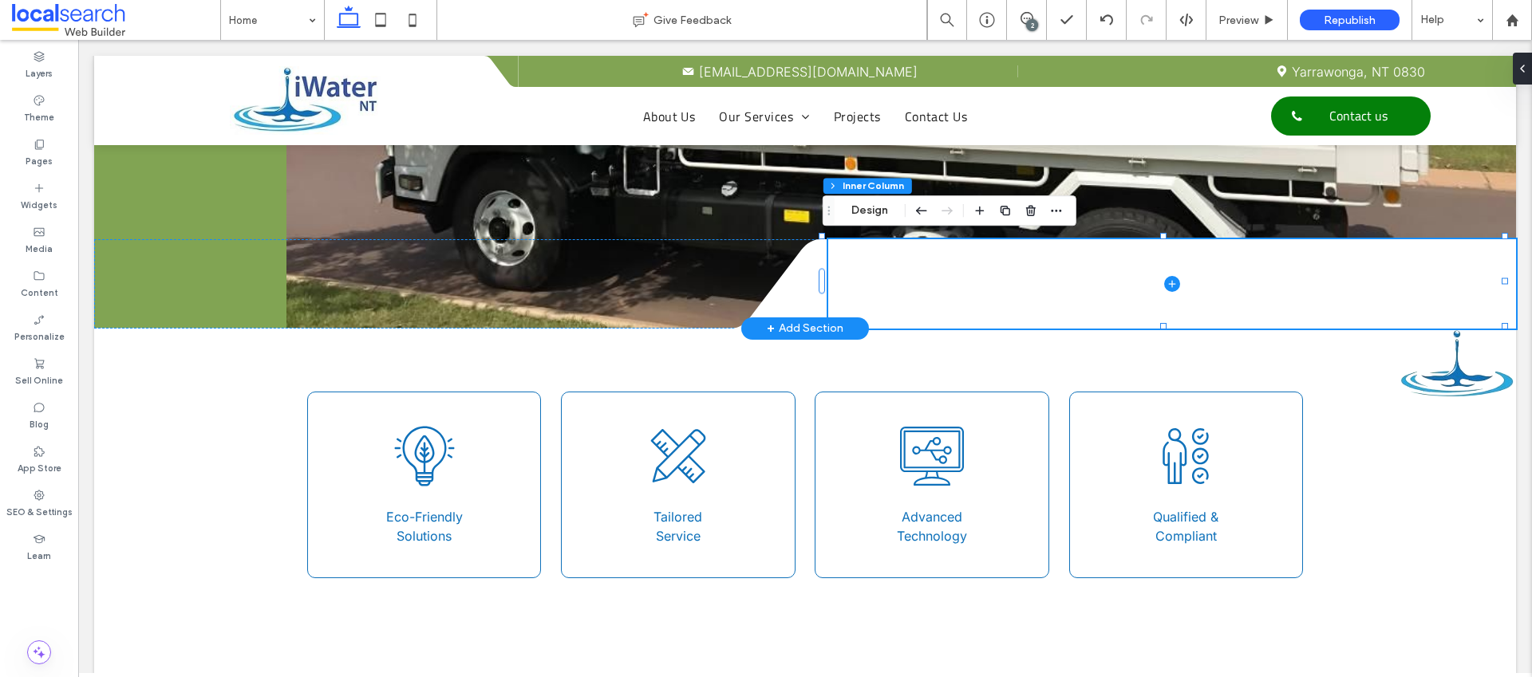
click at [911, 274] on span at bounding box center [1172, 283] width 688 height 89
click at [879, 215] on button "Design" at bounding box center [869, 210] width 57 height 19
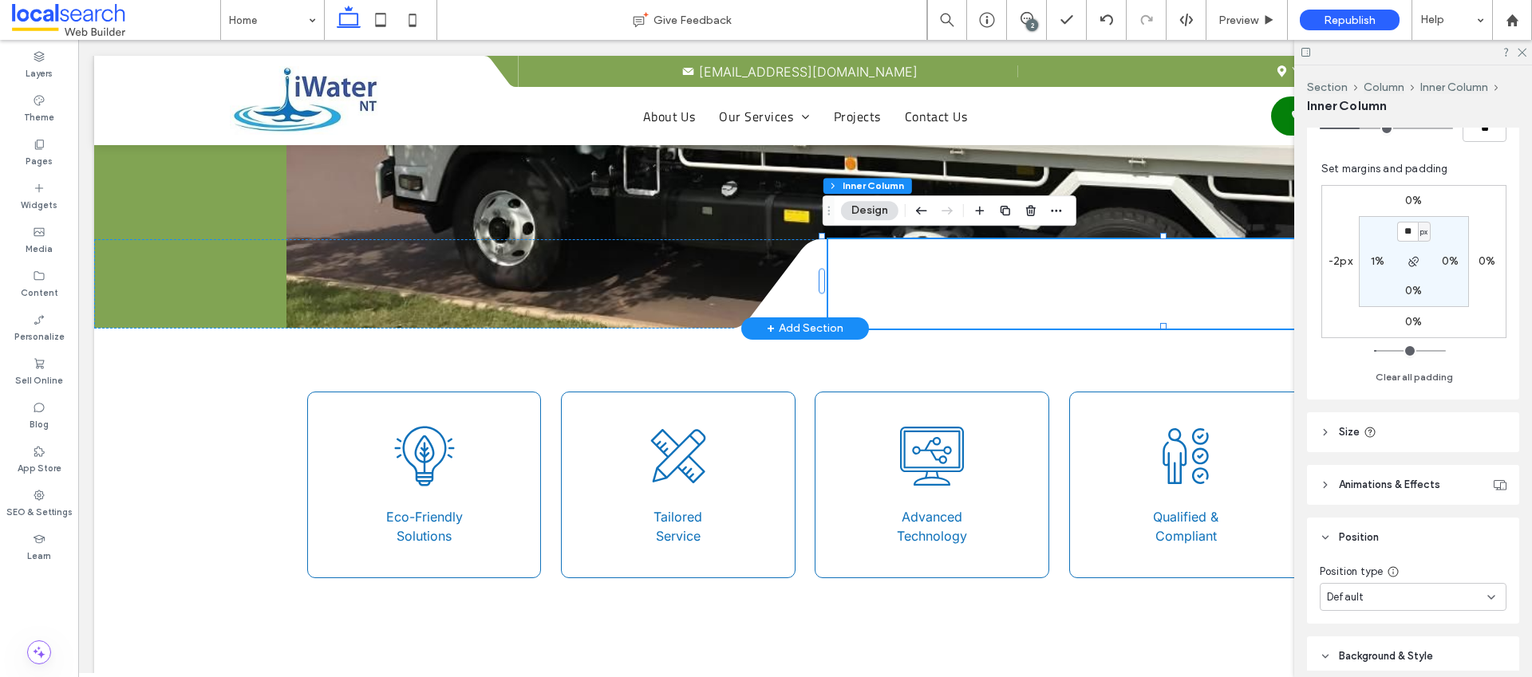
scroll to position [684, 0]
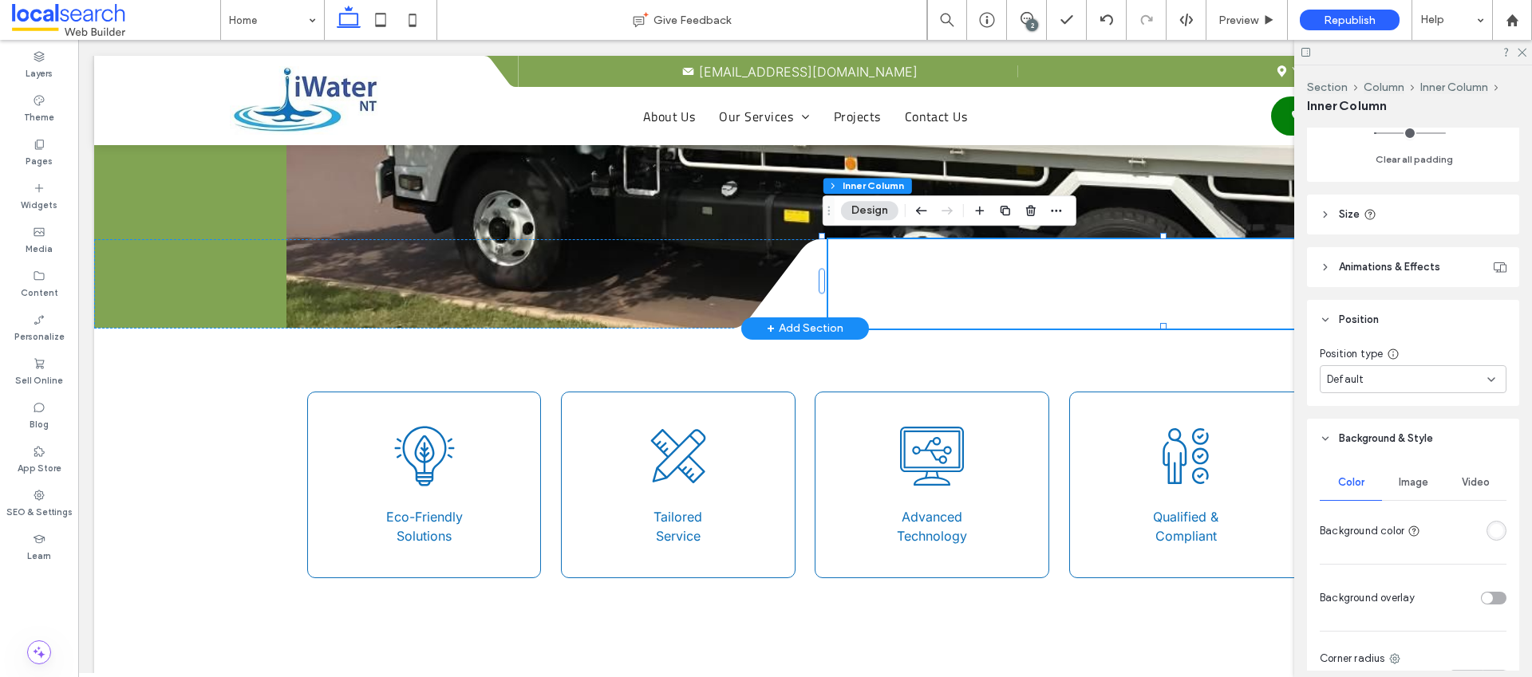
click at [1405, 484] on span "Image" at bounding box center [1414, 482] width 30 height 13
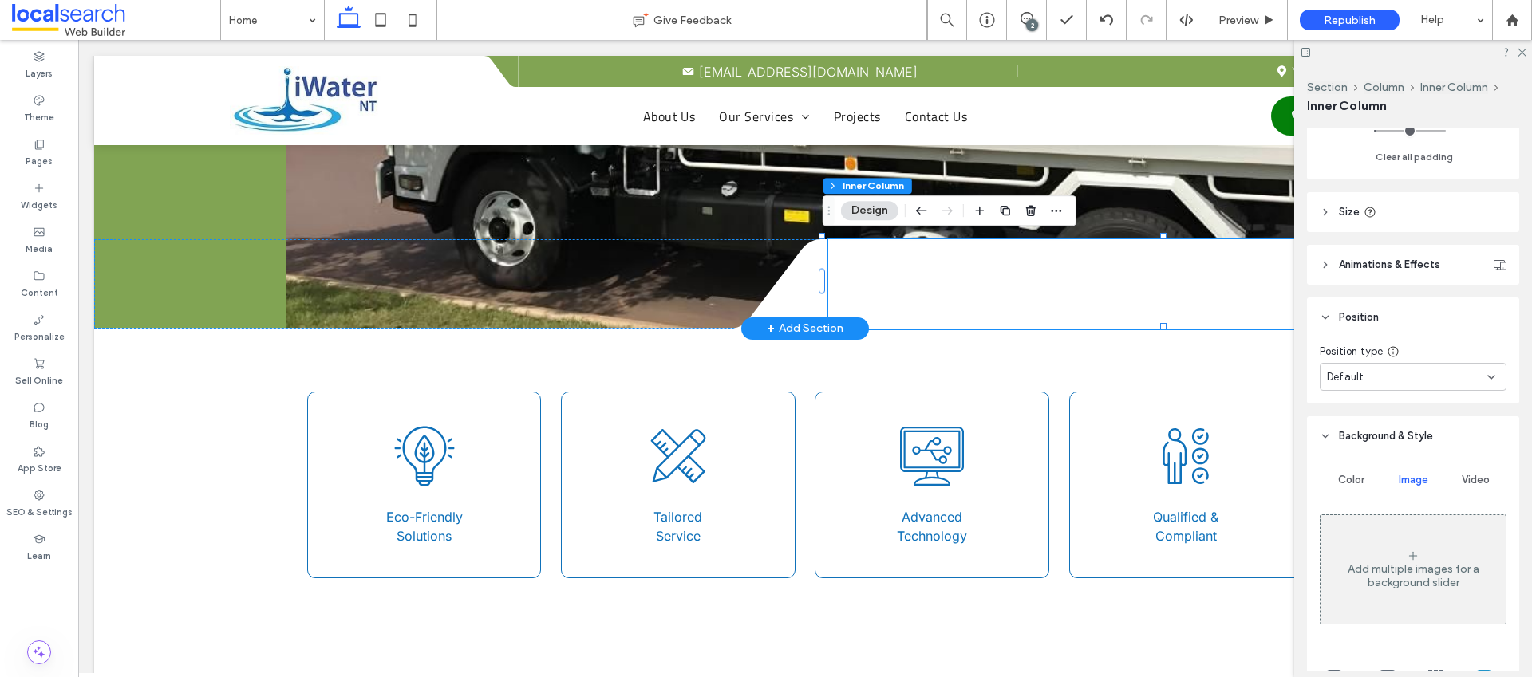
scroll to position [687, 0]
click at [1411, 538] on div "Add multiple images for a background slider" at bounding box center [1413, 568] width 185 height 105
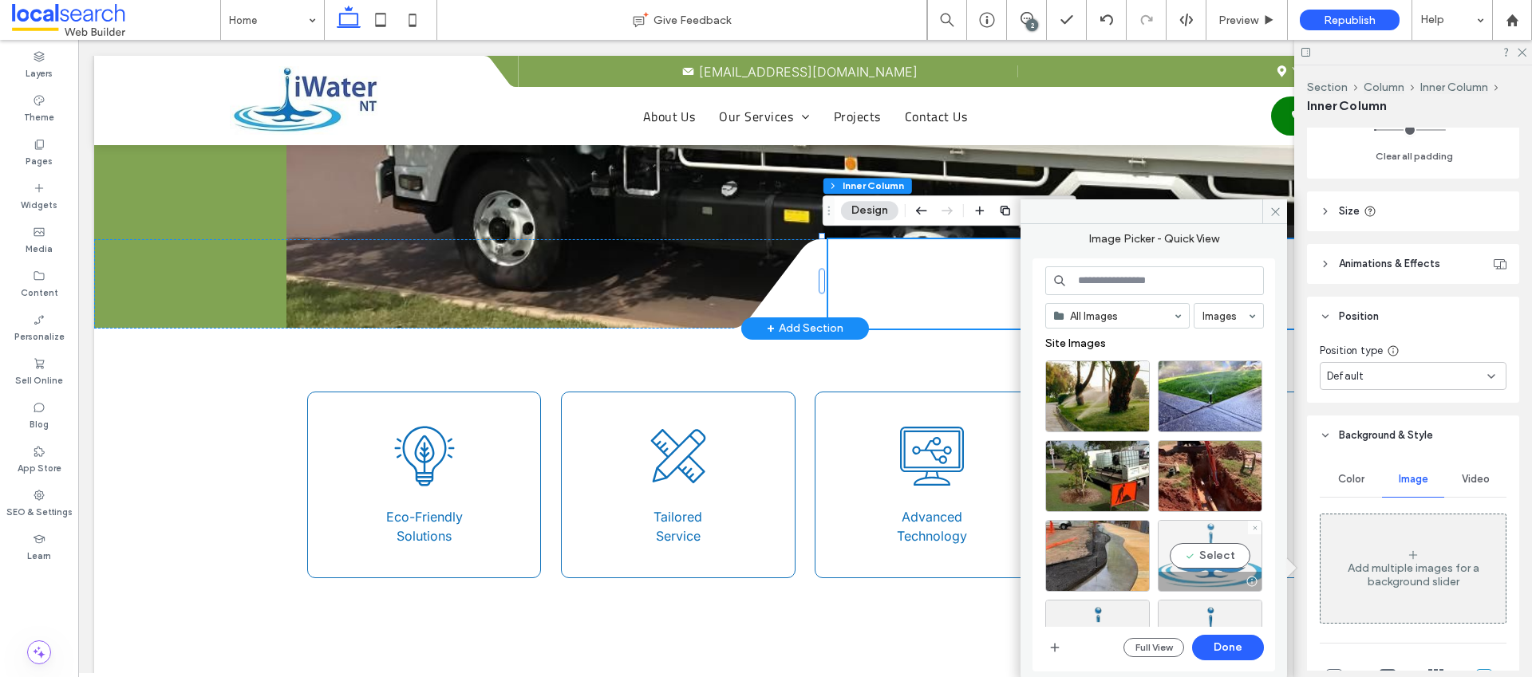
click at [1224, 542] on div "Select" at bounding box center [1210, 556] width 105 height 72
click at [1240, 644] on button "Done" at bounding box center [1228, 648] width 72 height 26
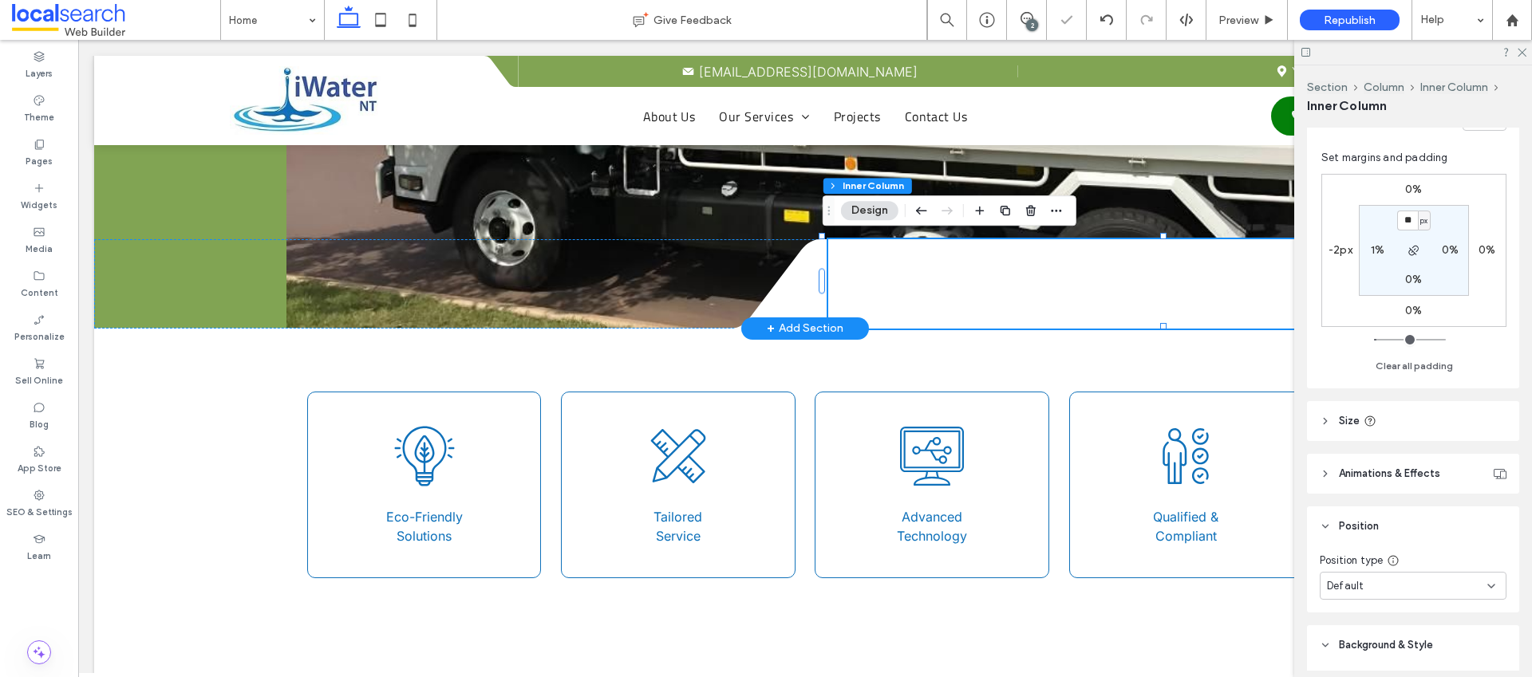
scroll to position [395, 0]
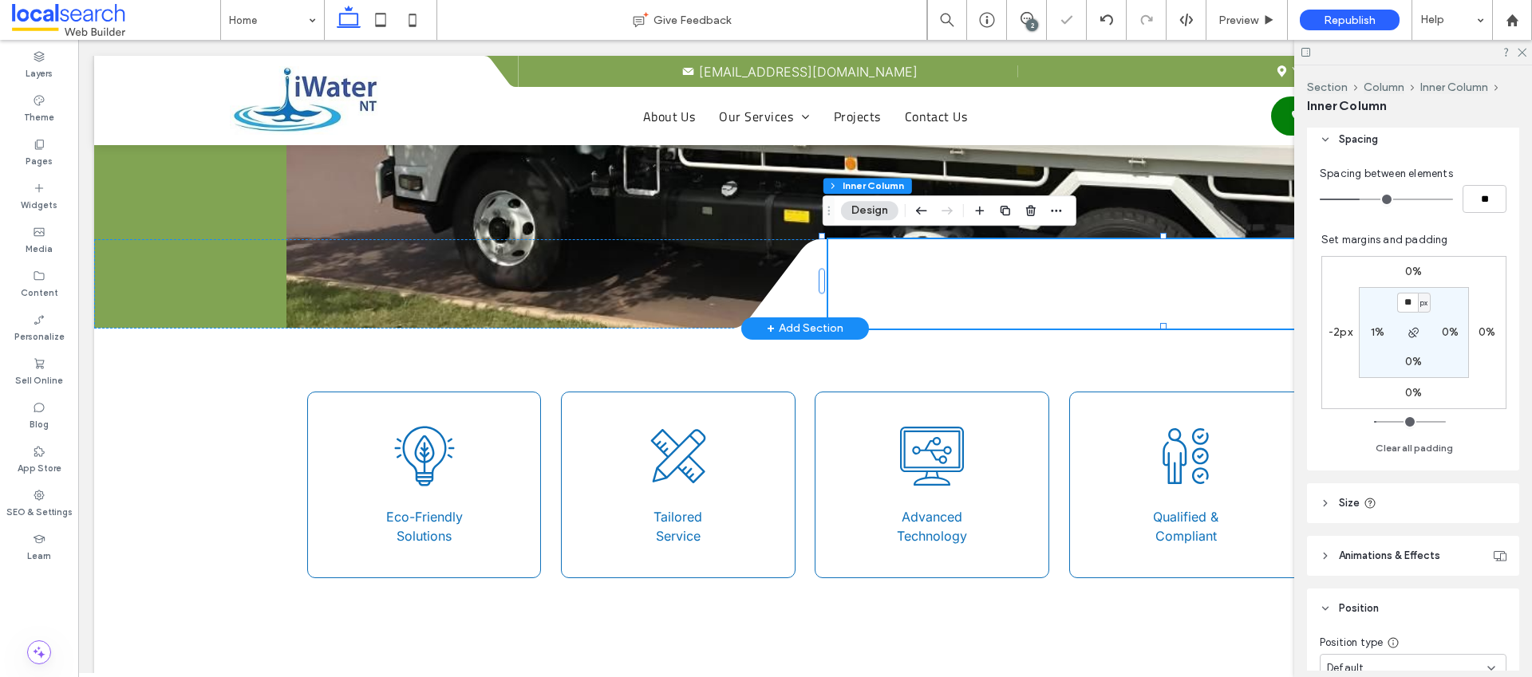
click at [1445, 330] on label "0%" at bounding box center [1450, 333] width 17 height 14
type input "*"
type input "**"
click at [1517, 54] on icon at bounding box center [1521, 51] width 10 height 10
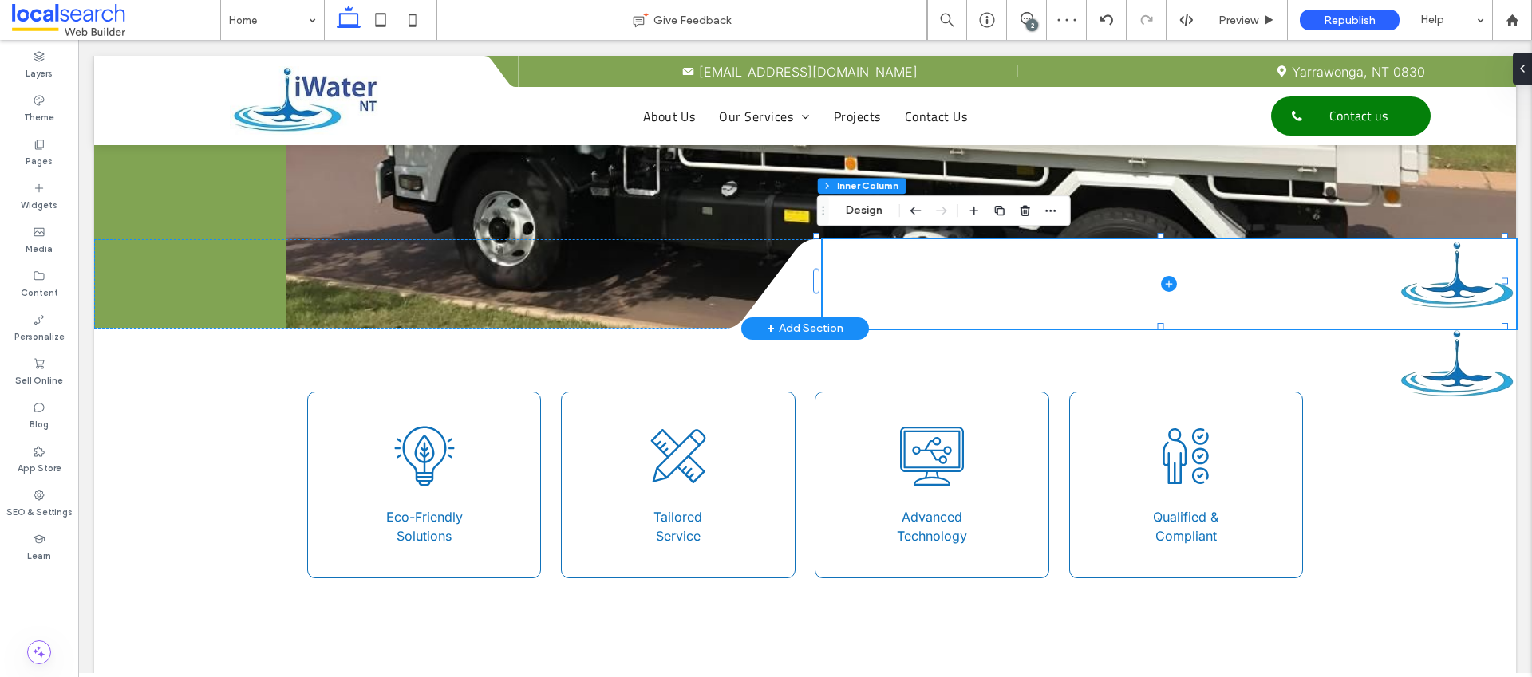
click at [1462, 286] on span at bounding box center [1169, 283] width 693 height 89
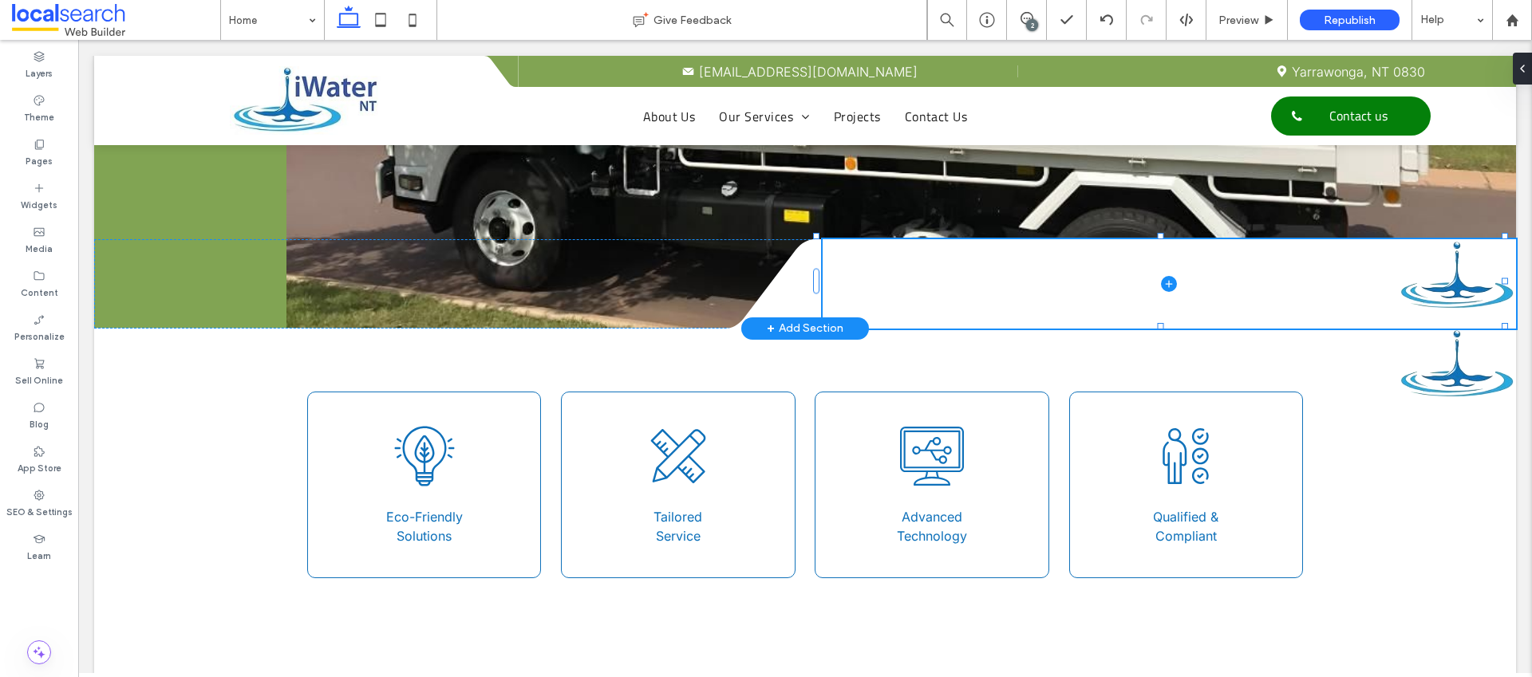
type input "**"
type input "****"
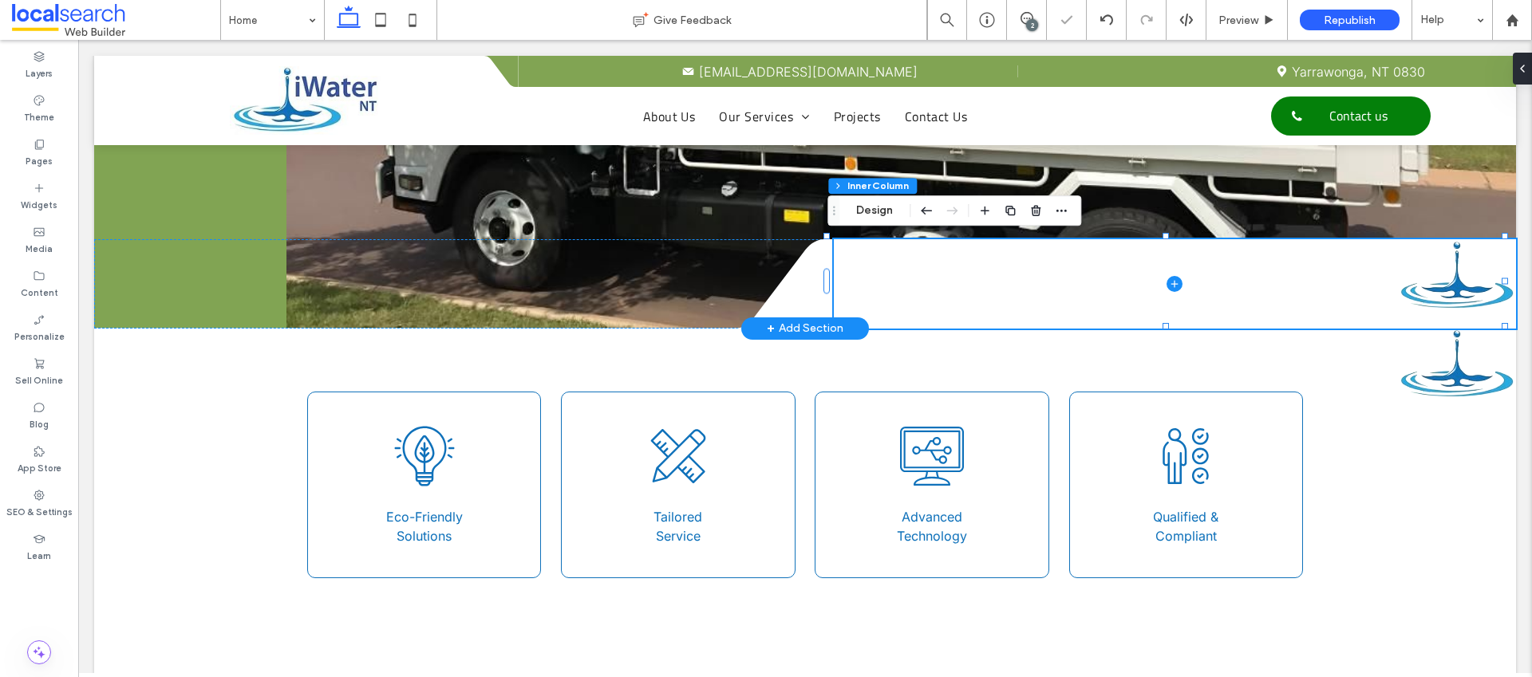
scroll to position [0, 0]
click at [1340, 286] on span at bounding box center [1175, 283] width 682 height 89
click at [883, 207] on button "Design" at bounding box center [874, 210] width 57 height 19
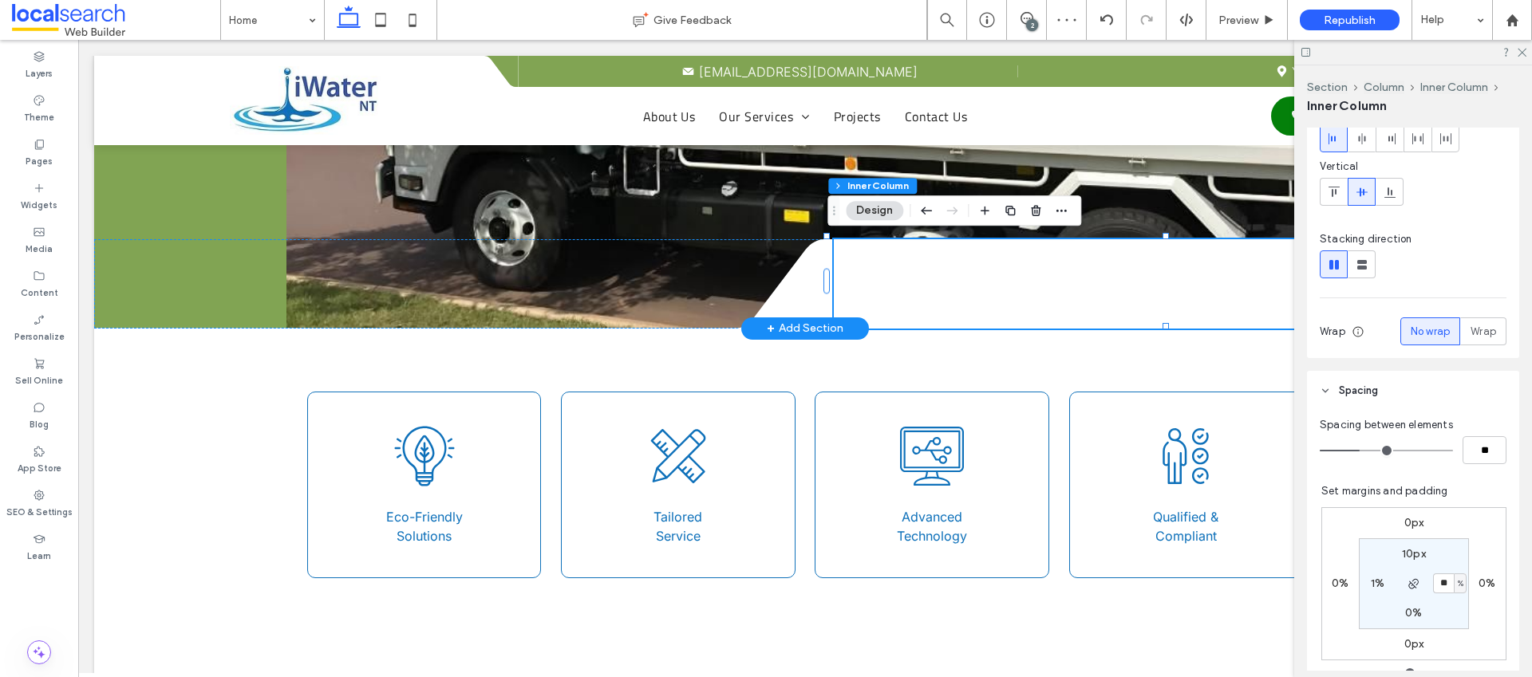
scroll to position [144, 0]
click at [1435, 586] on input "**" at bounding box center [1443, 583] width 21 height 20
type input "*"
click at [1479, 582] on label "0%" at bounding box center [1487, 583] width 17 height 14
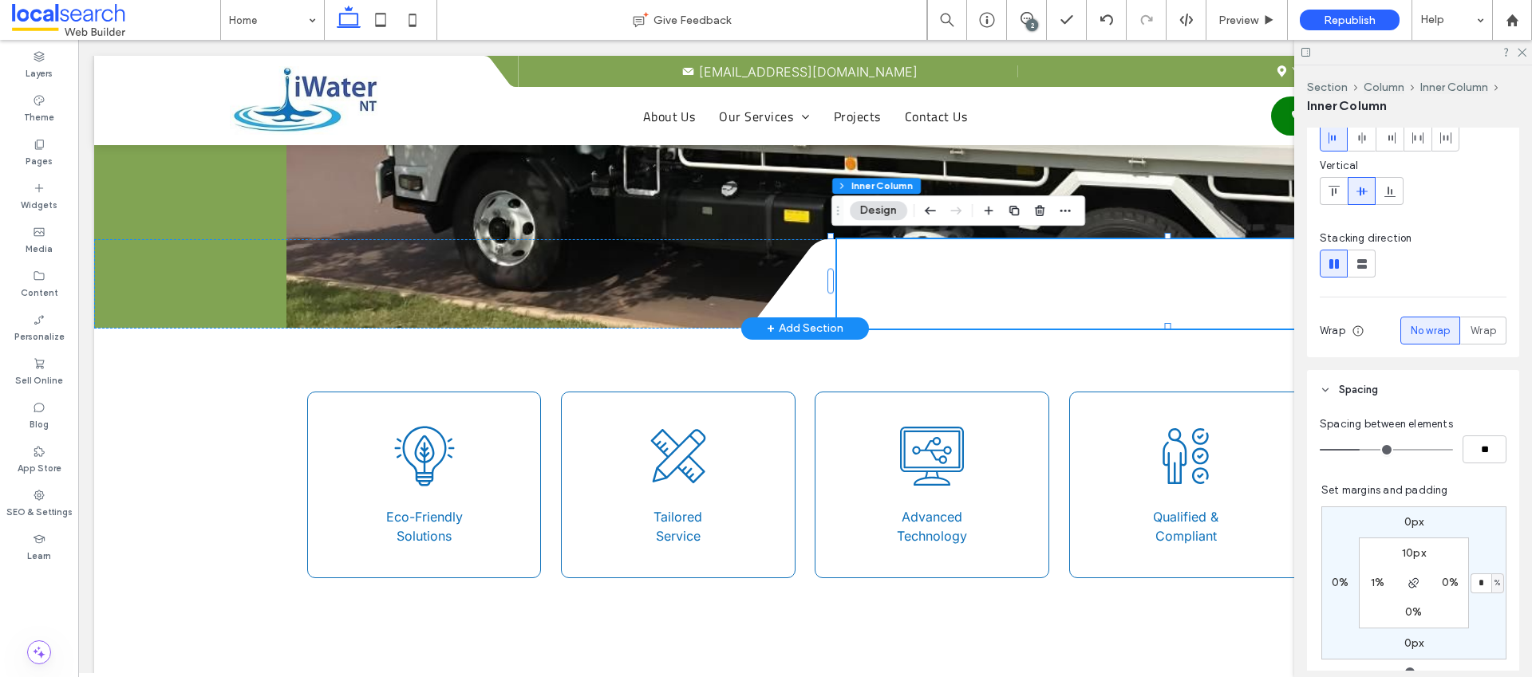
type input "*"
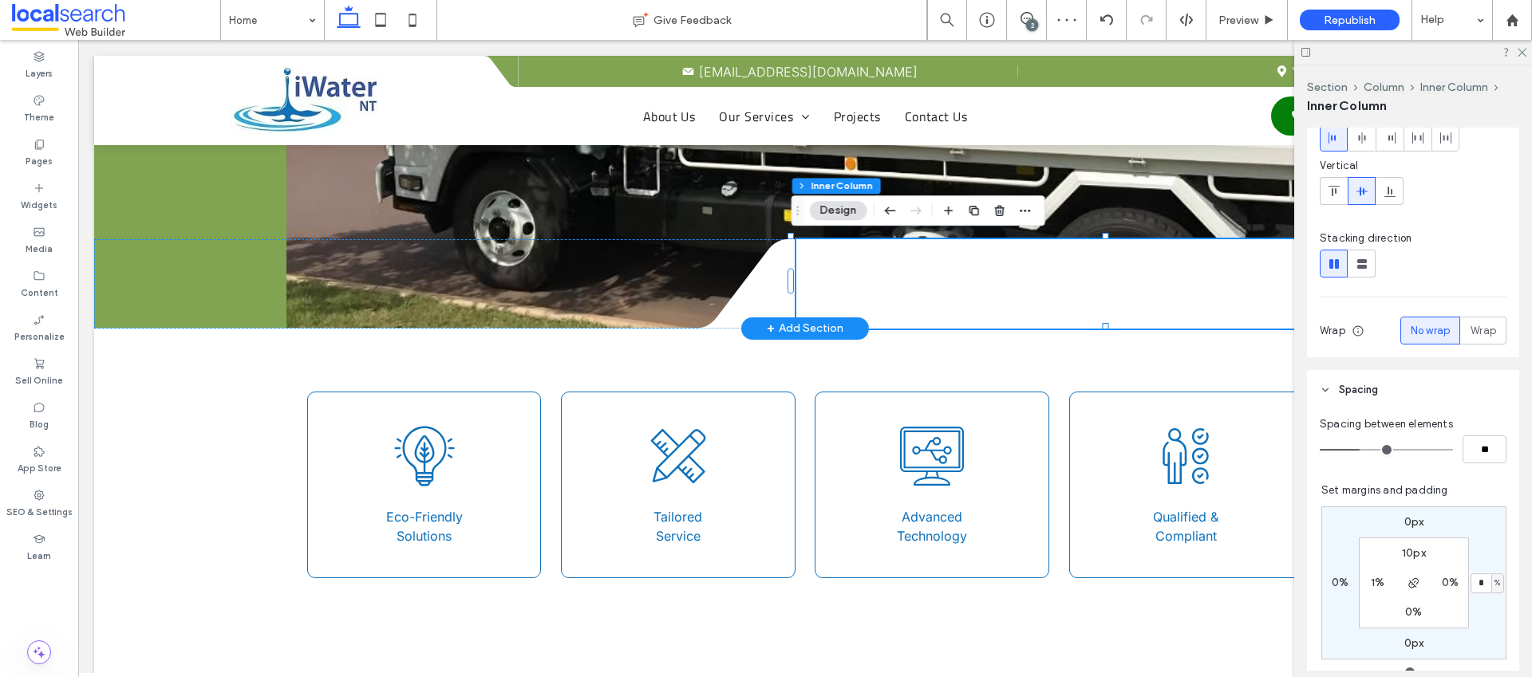
type input "*"
click at [1521, 46] on icon at bounding box center [1521, 51] width 10 height 10
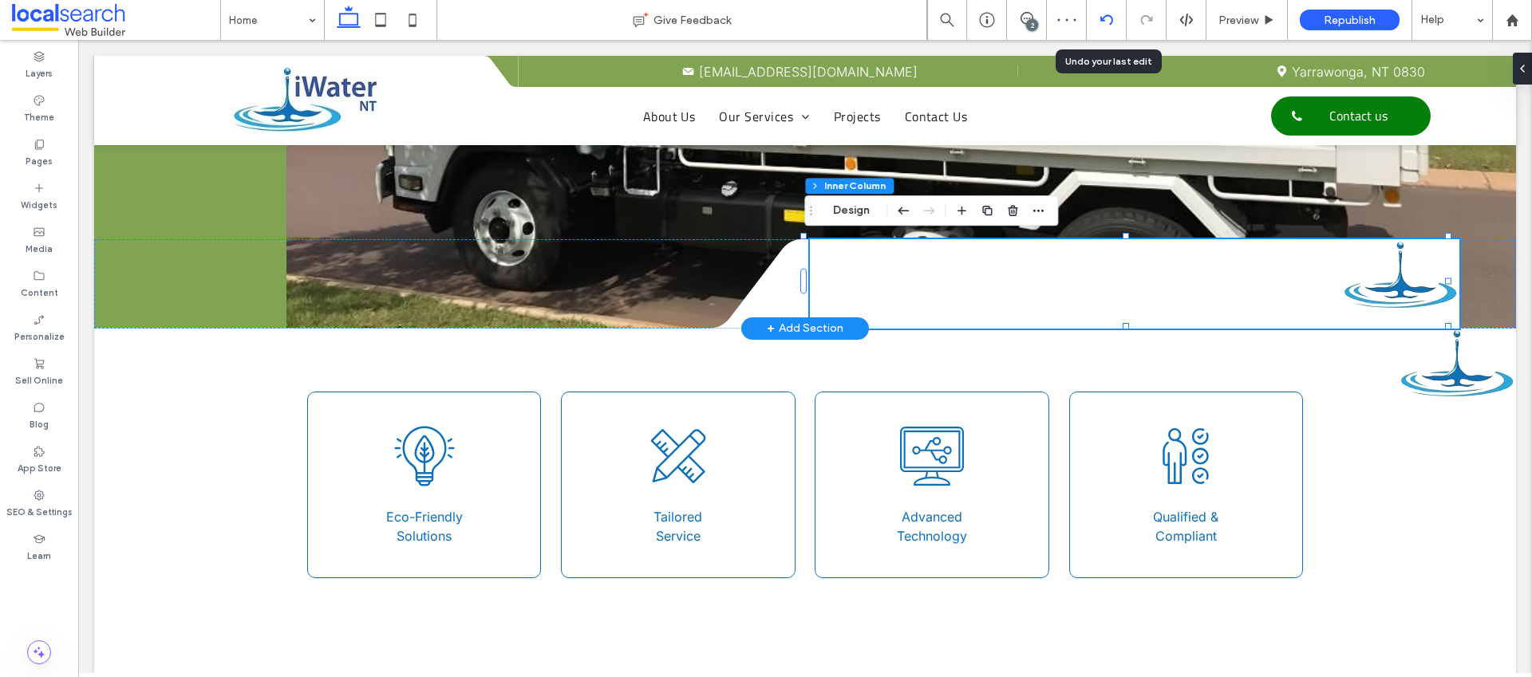
click at [1105, 18] on icon at bounding box center [1106, 20] width 13 height 13
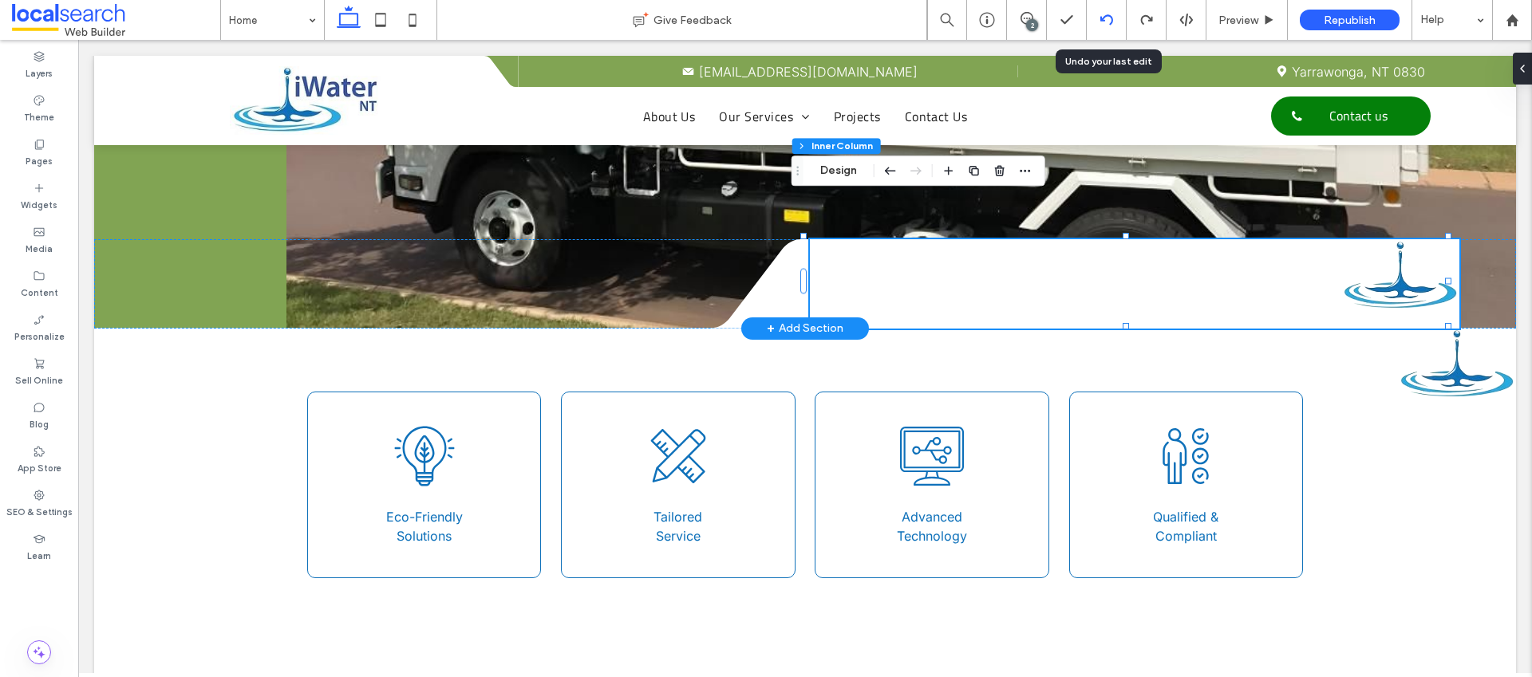
click at [1104, 24] on icon at bounding box center [1106, 20] width 13 height 13
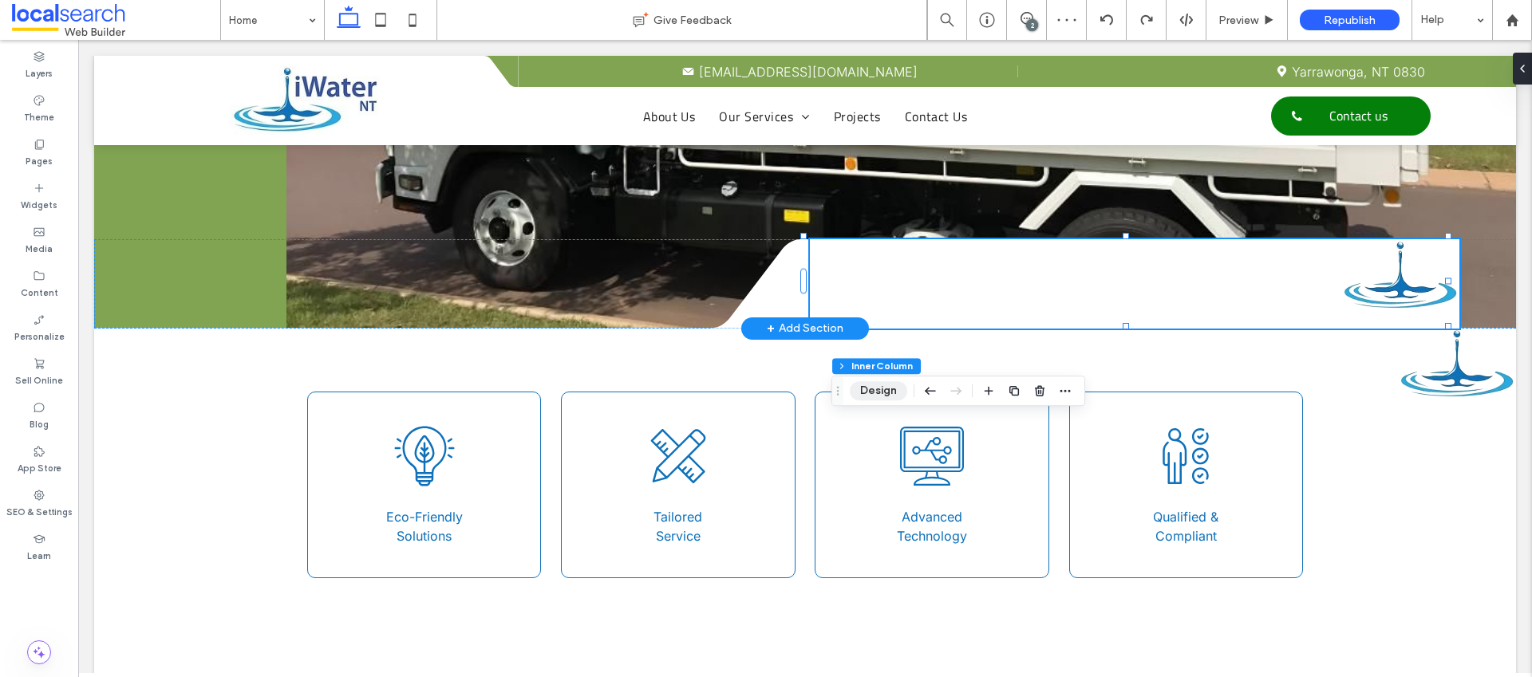
click at [893, 386] on button "Design" at bounding box center [878, 390] width 57 height 19
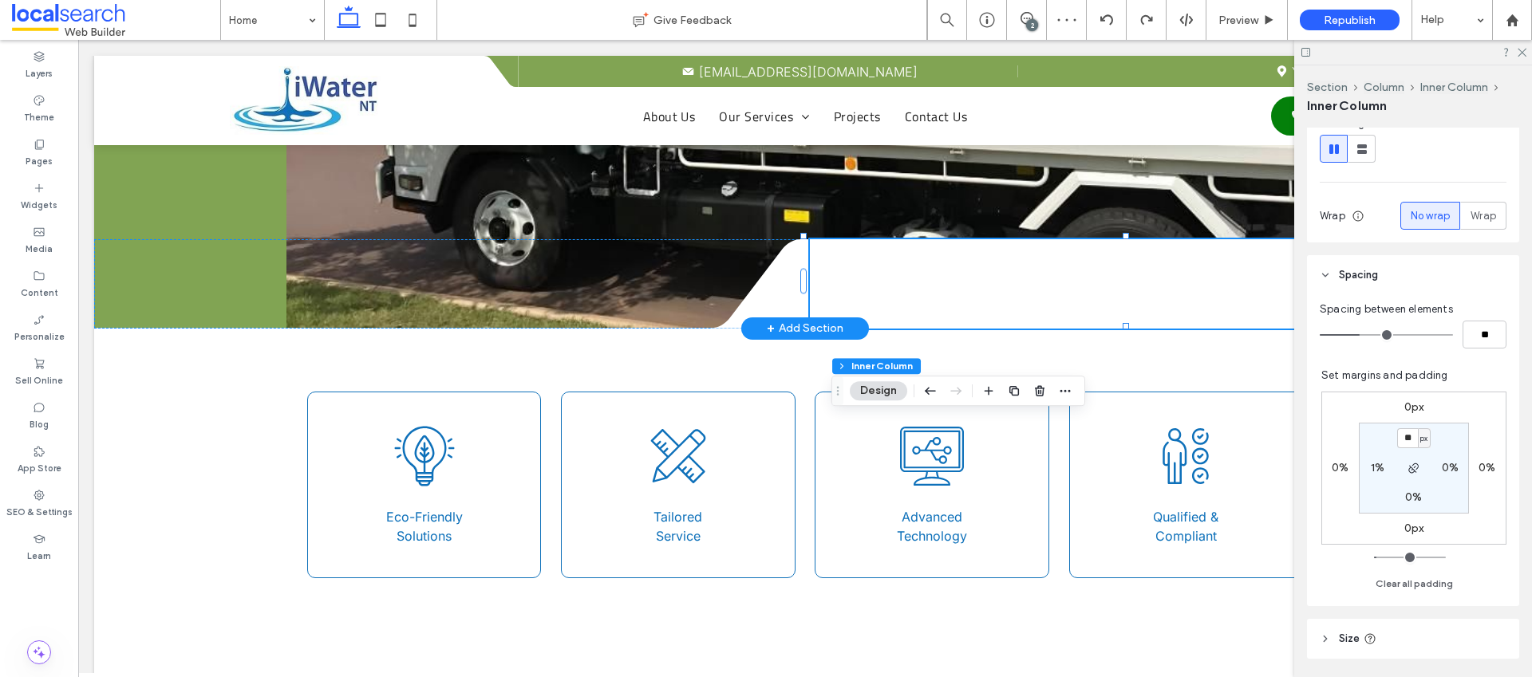
scroll to position [267, 0]
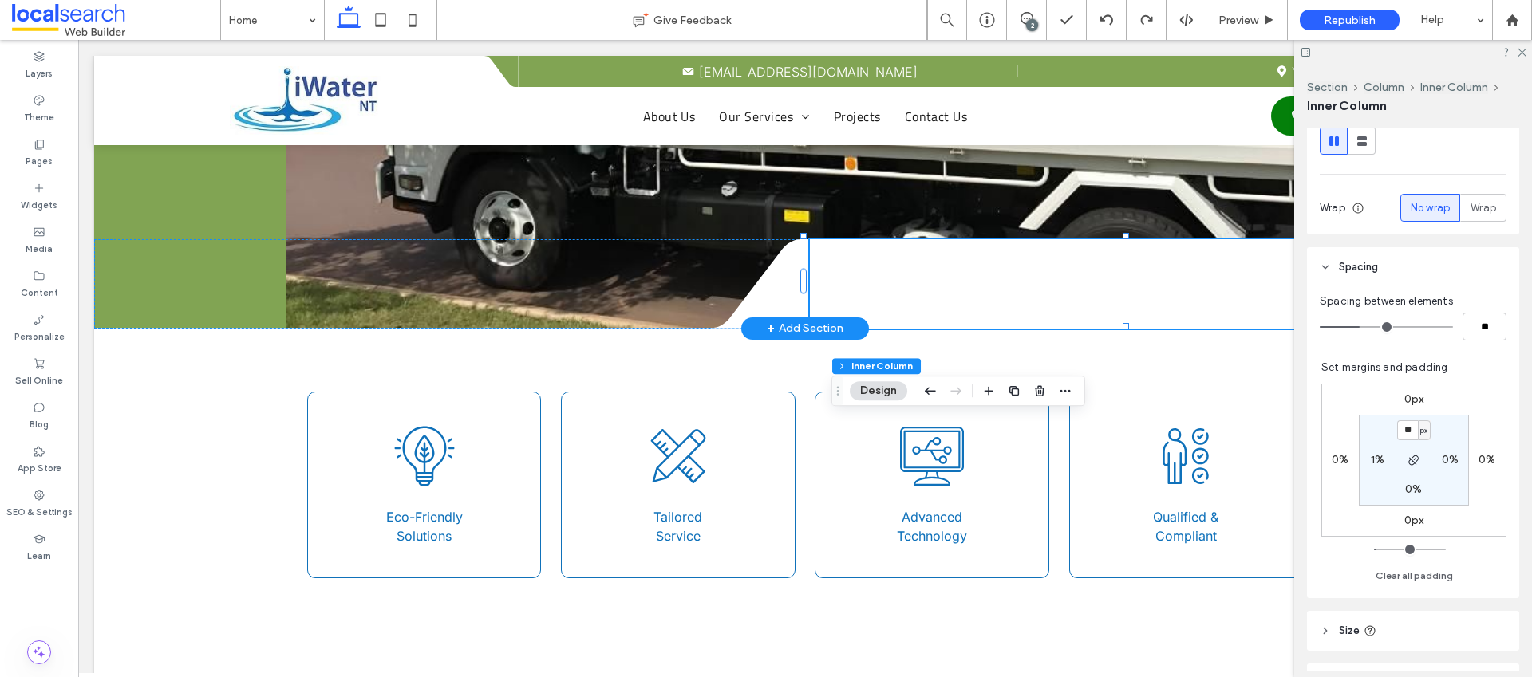
click at [1371, 458] on label "1%" at bounding box center [1378, 460] width 14 height 14
type input "*"
click at [1519, 53] on icon at bounding box center [1521, 51] width 10 height 10
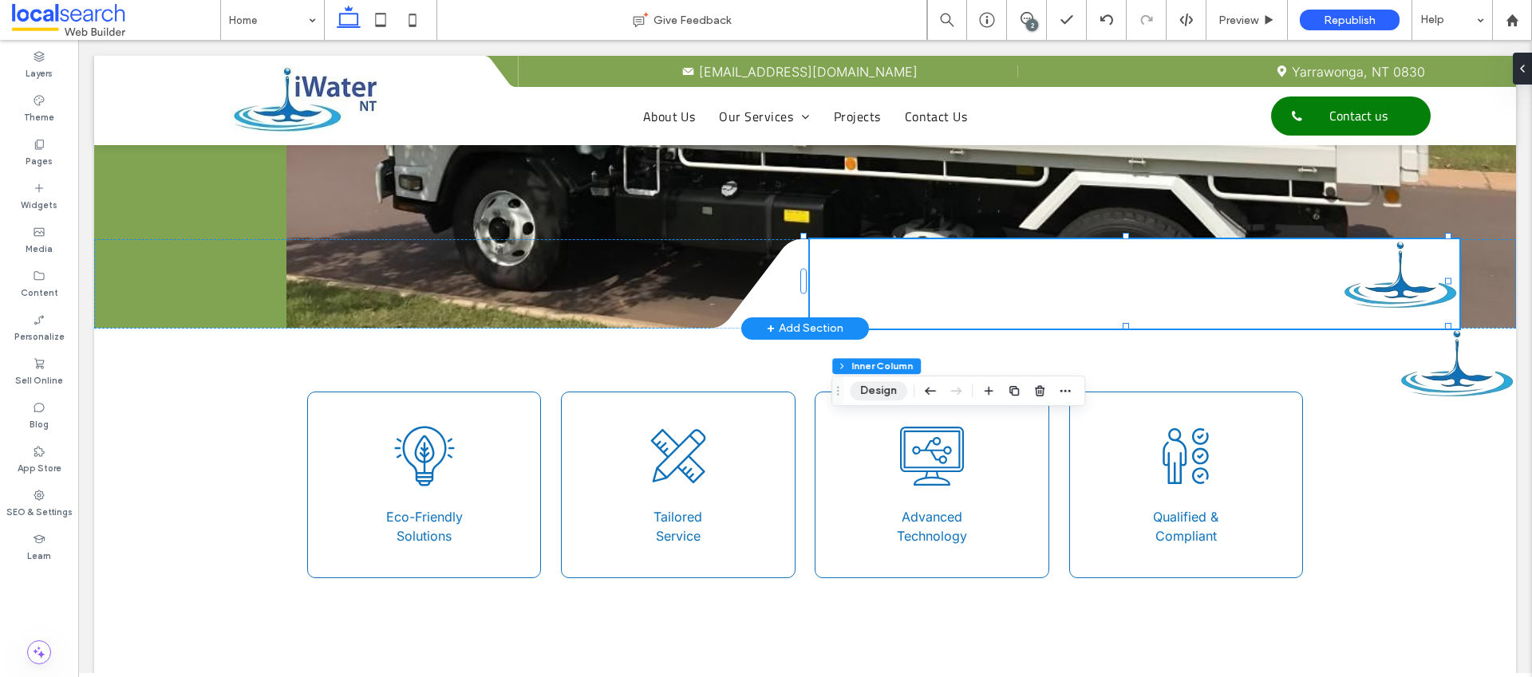
click at [880, 388] on button "Design" at bounding box center [878, 390] width 57 height 19
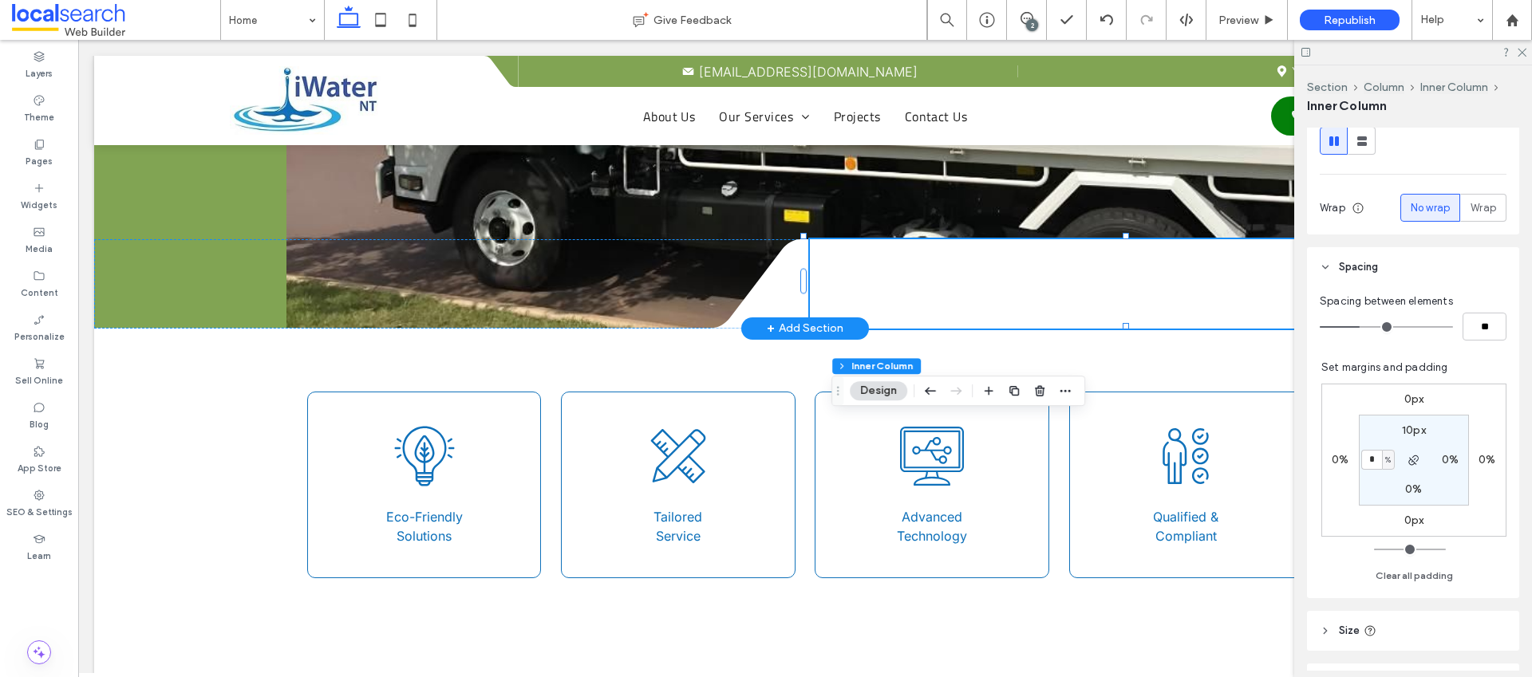
click at [1409, 431] on label "10px" at bounding box center [1414, 431] width 24 height 14
type input "**"
click at [1520, 49] on icon at bounding box center [1521, 51] width 10 height 10
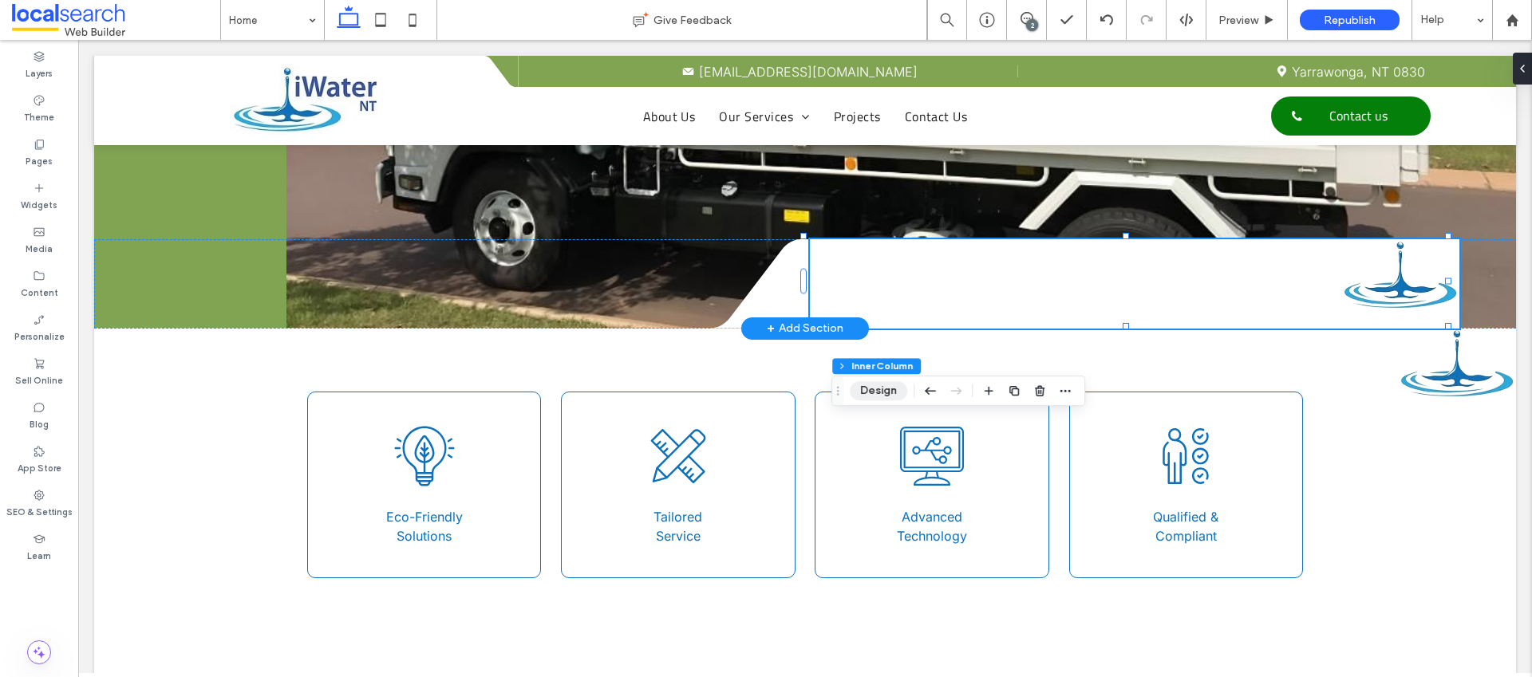
click at [891, 393] on button "Design" at bounding box center [878, 390] width 57 height 19
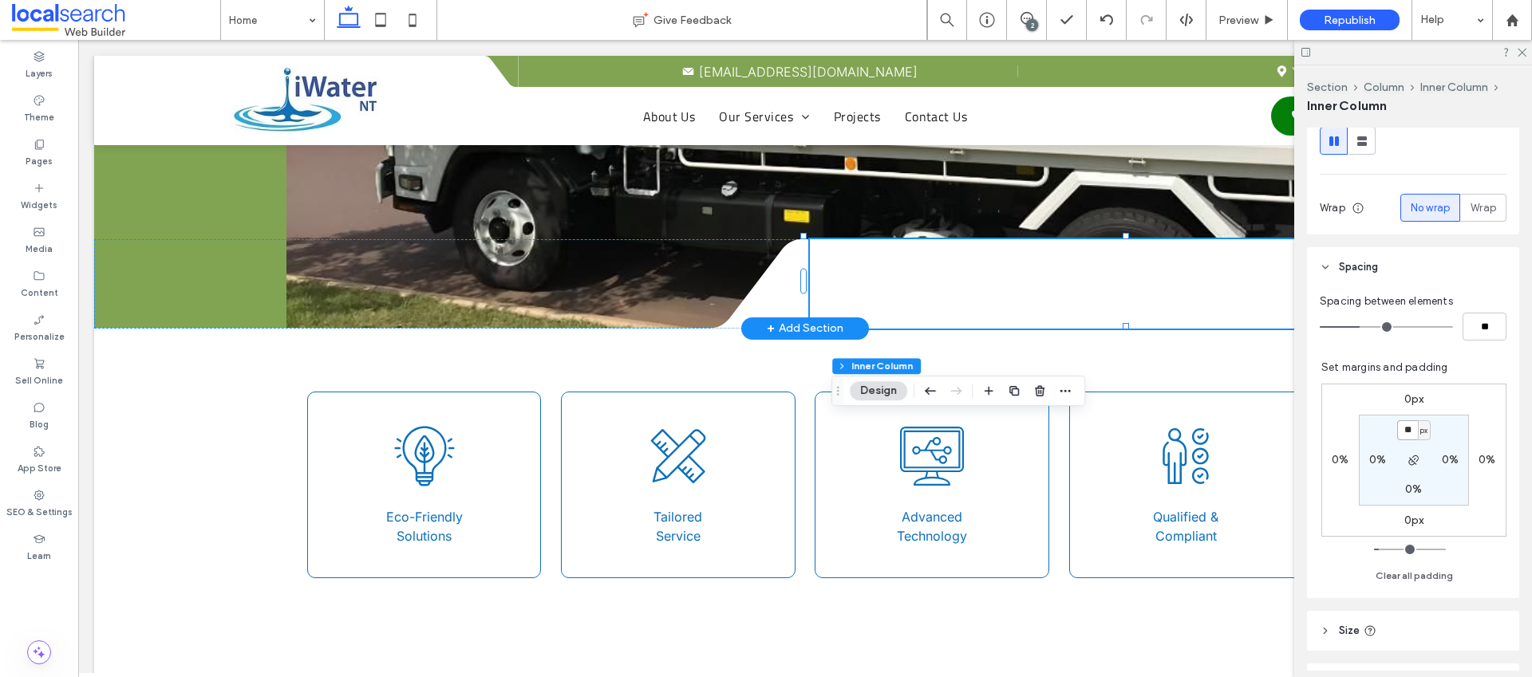
click at [1397, 425] on input "**" at bounding box center [1407, 431] width 21 height 20
type input "**"
click at [1378, 461] on div "0%" at bounding box center [1378, 460] width 36 height 14
click at [1371, 460] on label "0%" at bounding box center [1377, 460] width 17 height 14
type input "*"
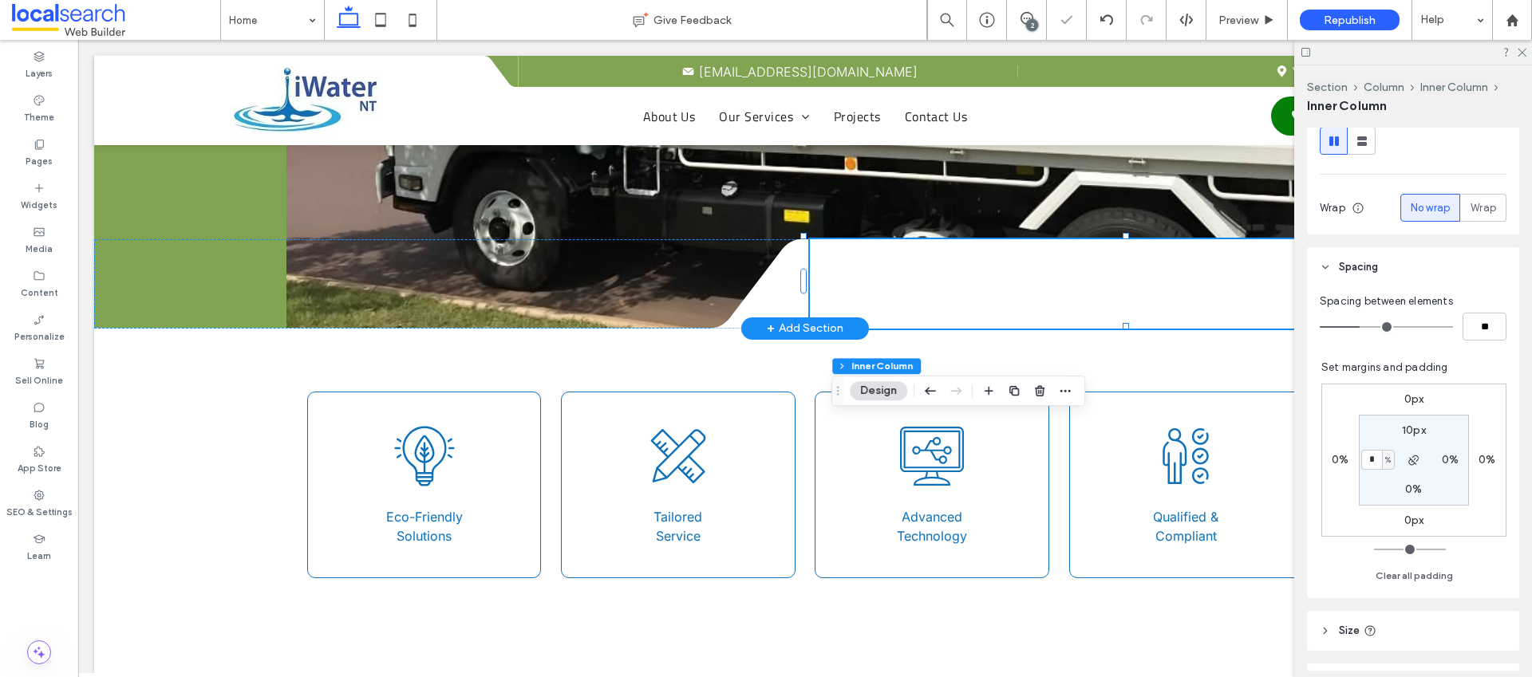
type input "*"
click at [1522, 46] on icon at bounding box center [1521, 51] width 10 height 10
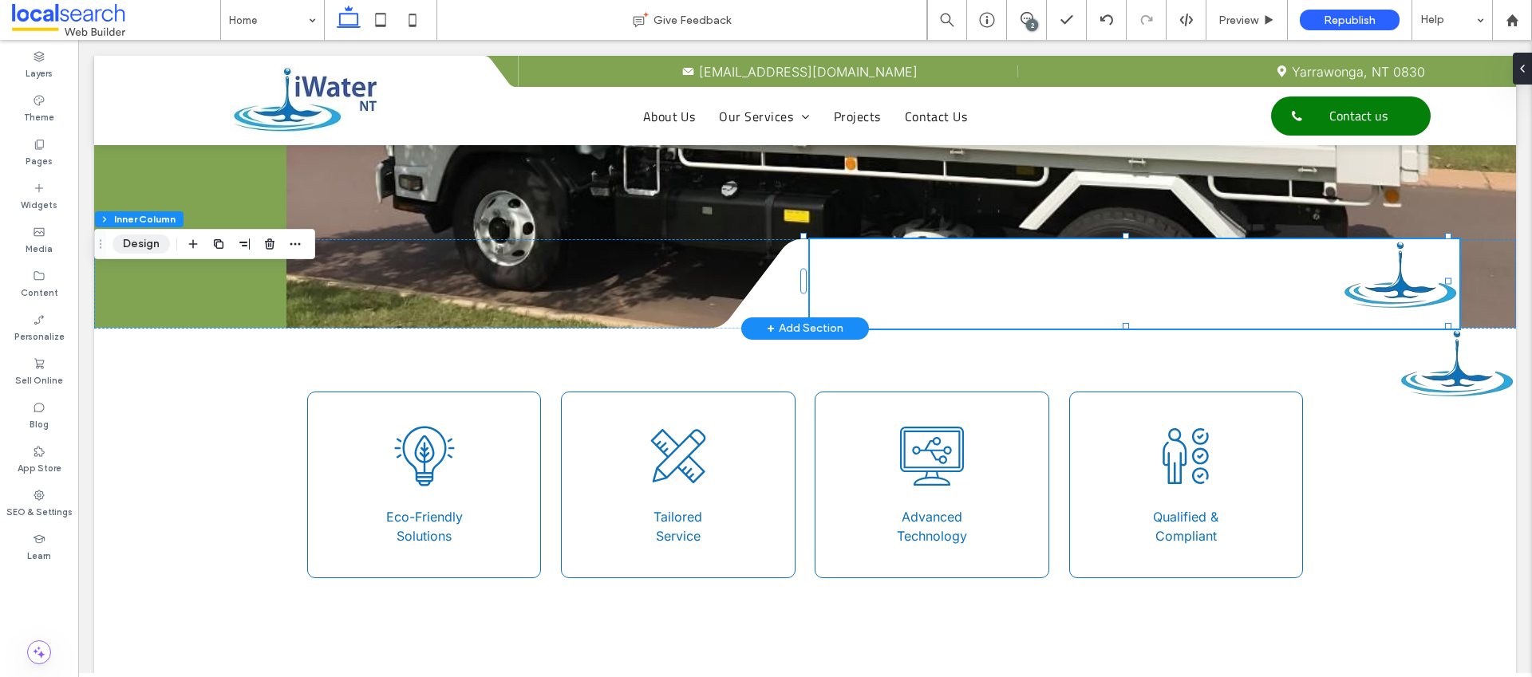
click at [124, 243] on button "Design" at bounding box center [141, 244] width 57 height 19
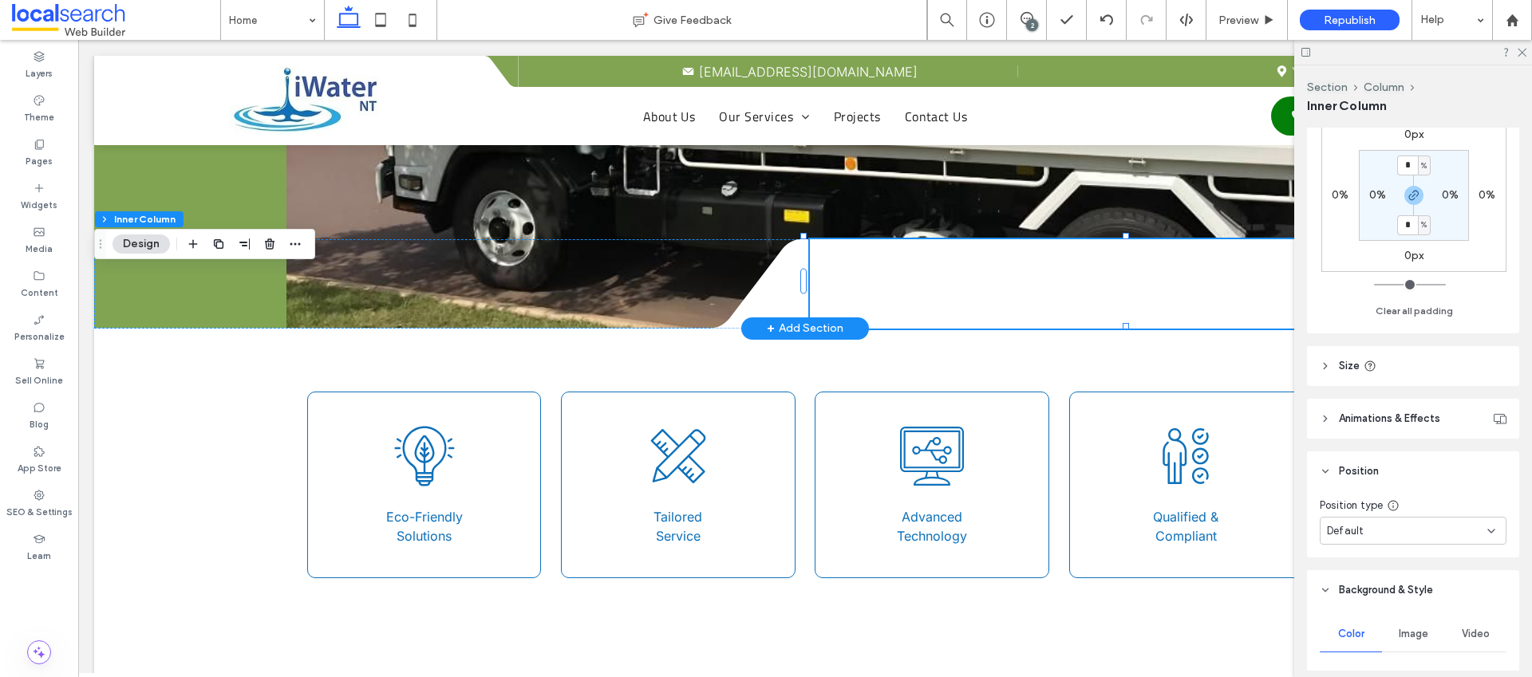
scroll to position [859, 0]
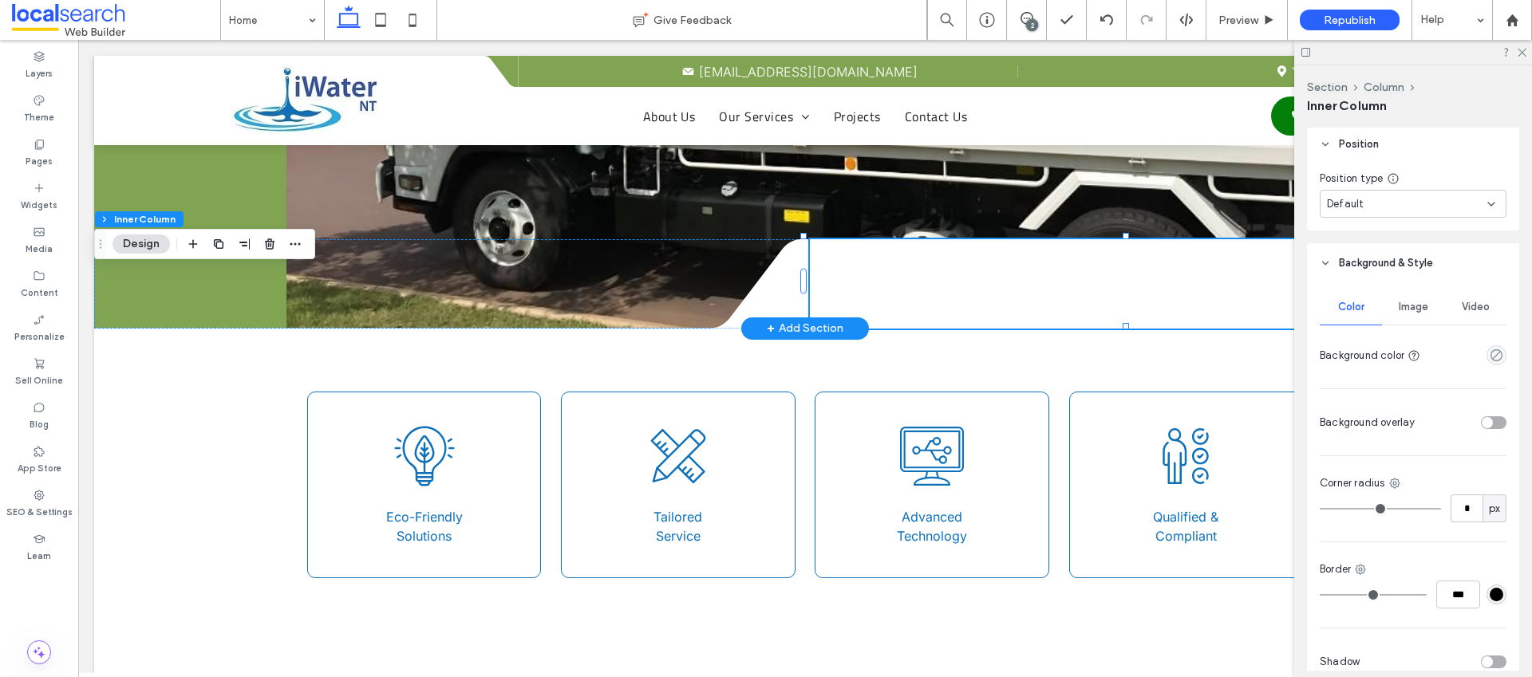
click at [1410, 293] on div "Image" at bounding box center [1413, 307] width 62 height 35
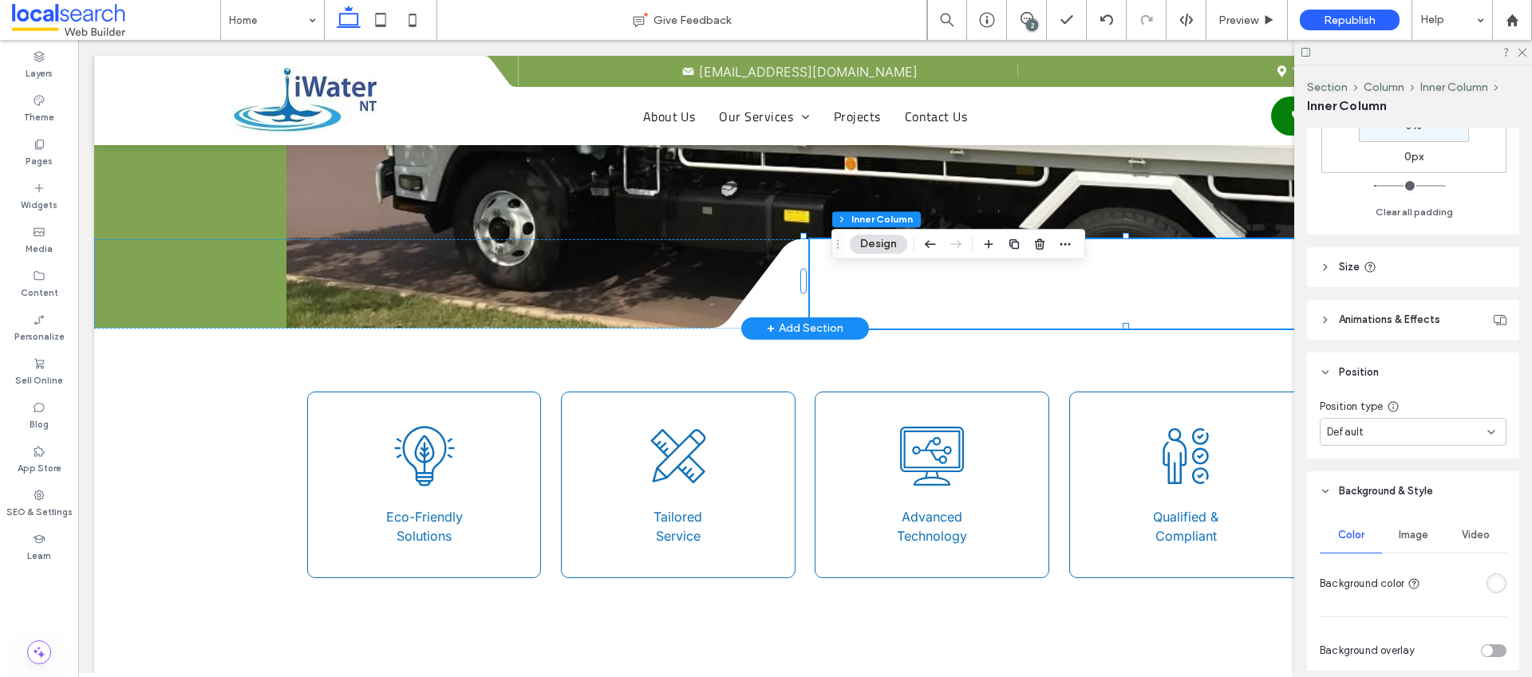
scroll to position [697, 0]
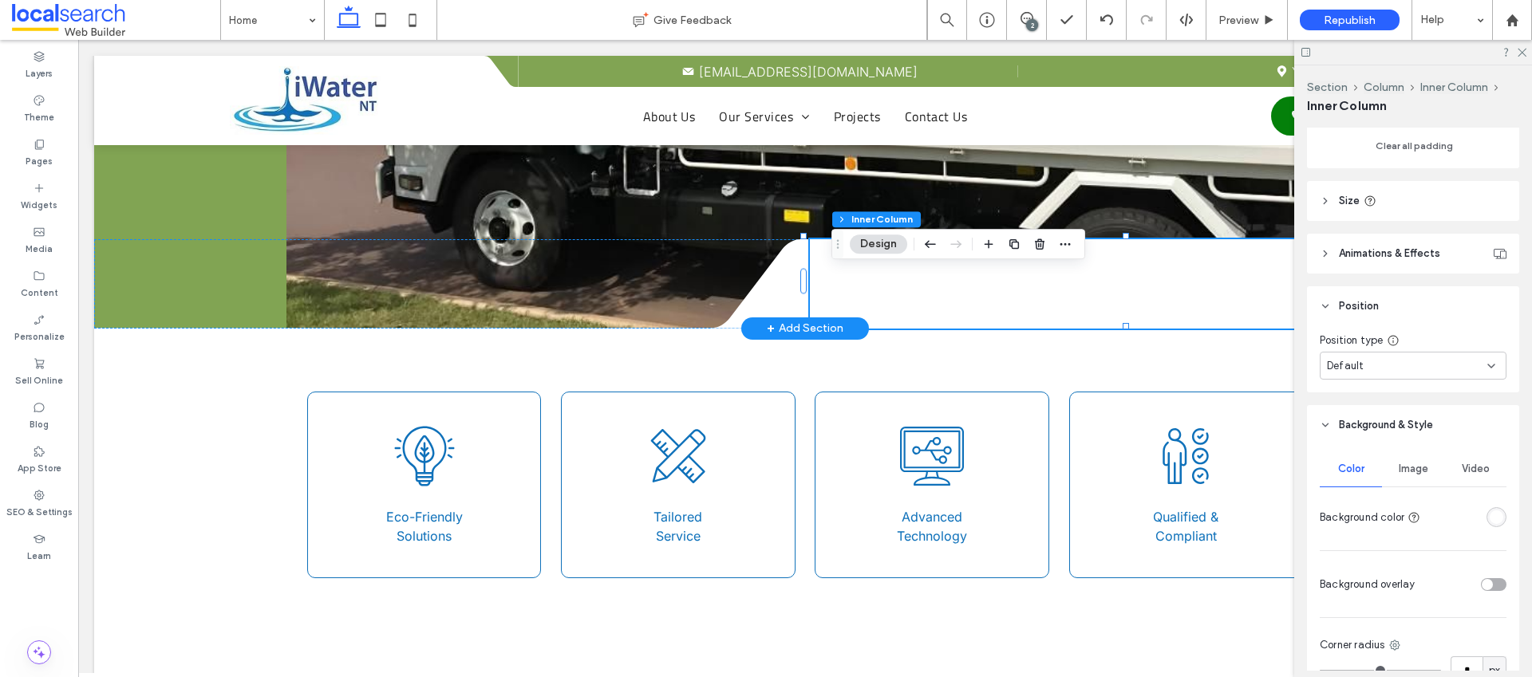
click at [1414, 460] on div "Image" at bounding box center [1413, 469] width 62 height 35
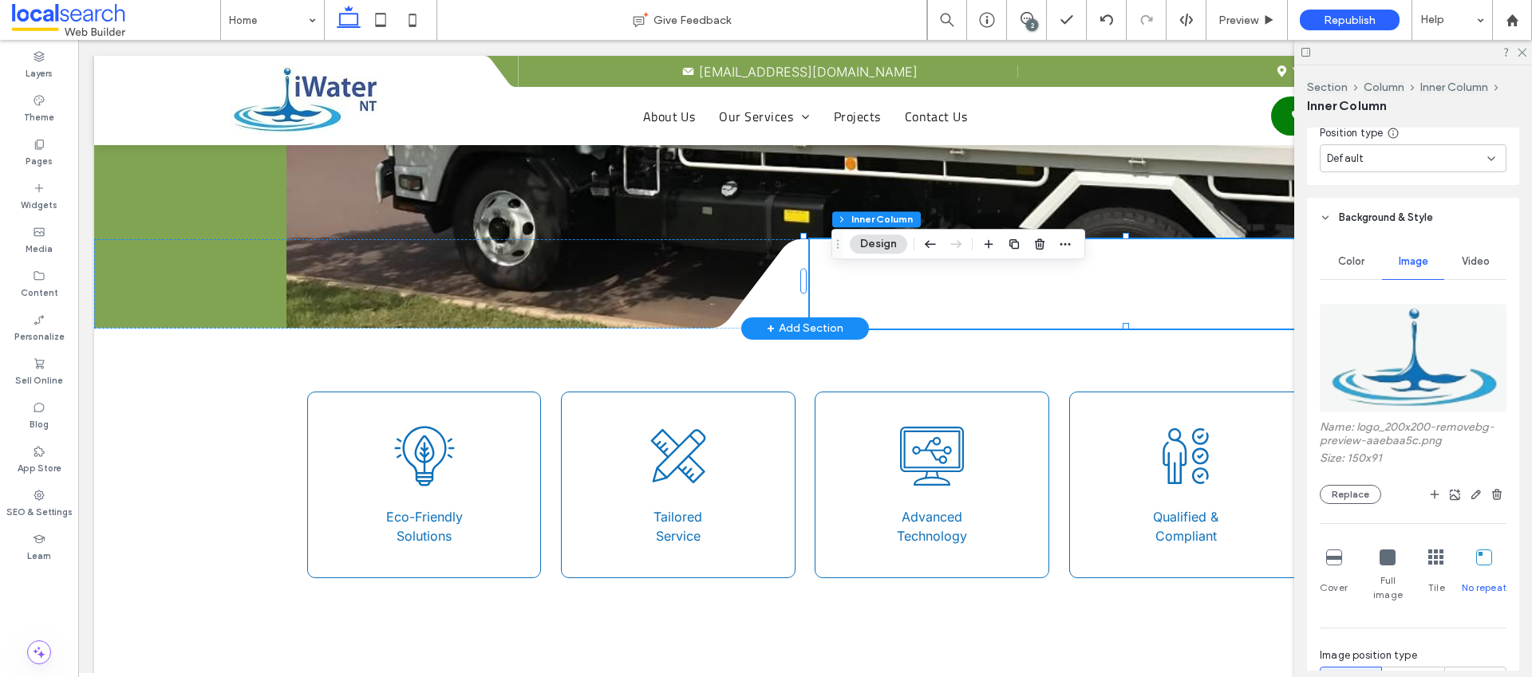
scroll to position [912, 0]
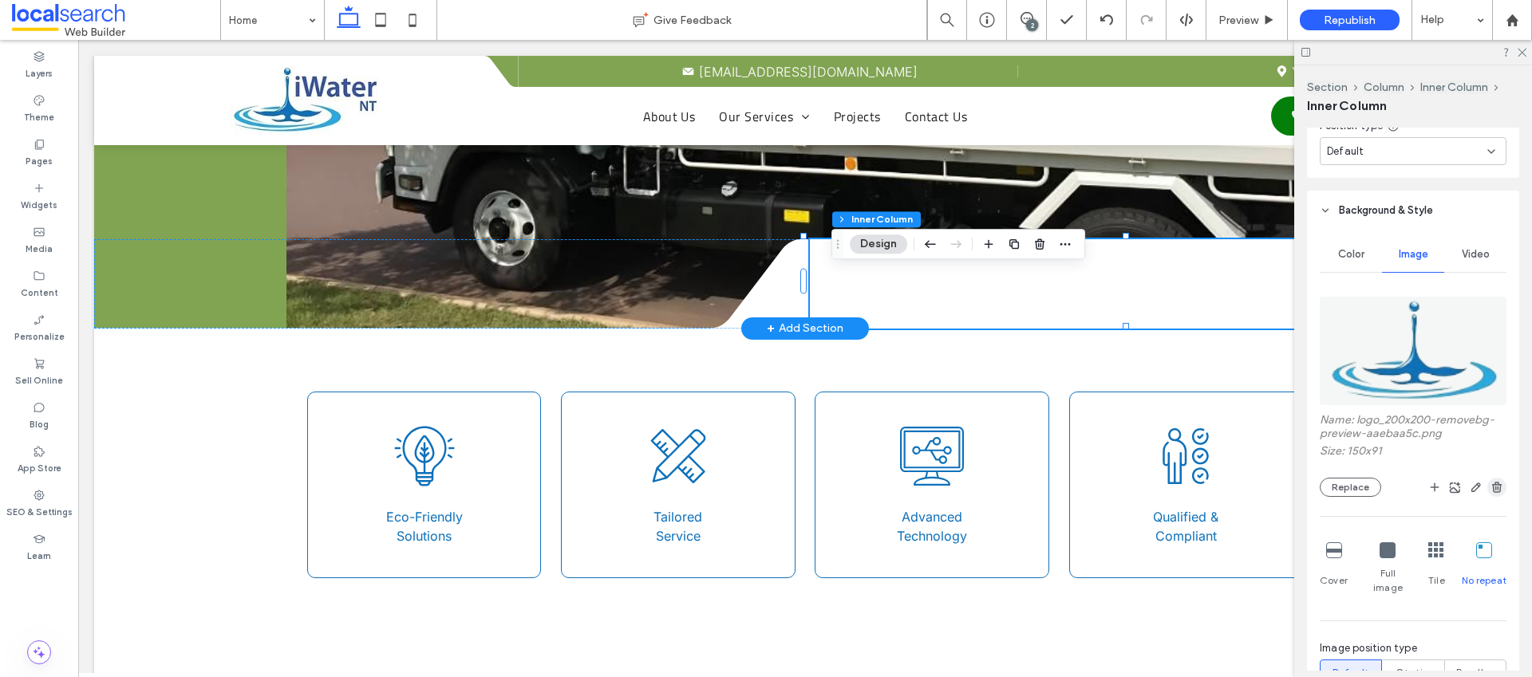
click at [1492, 488] on use "button" at bounding box center [1497, 487] width 10 height 10
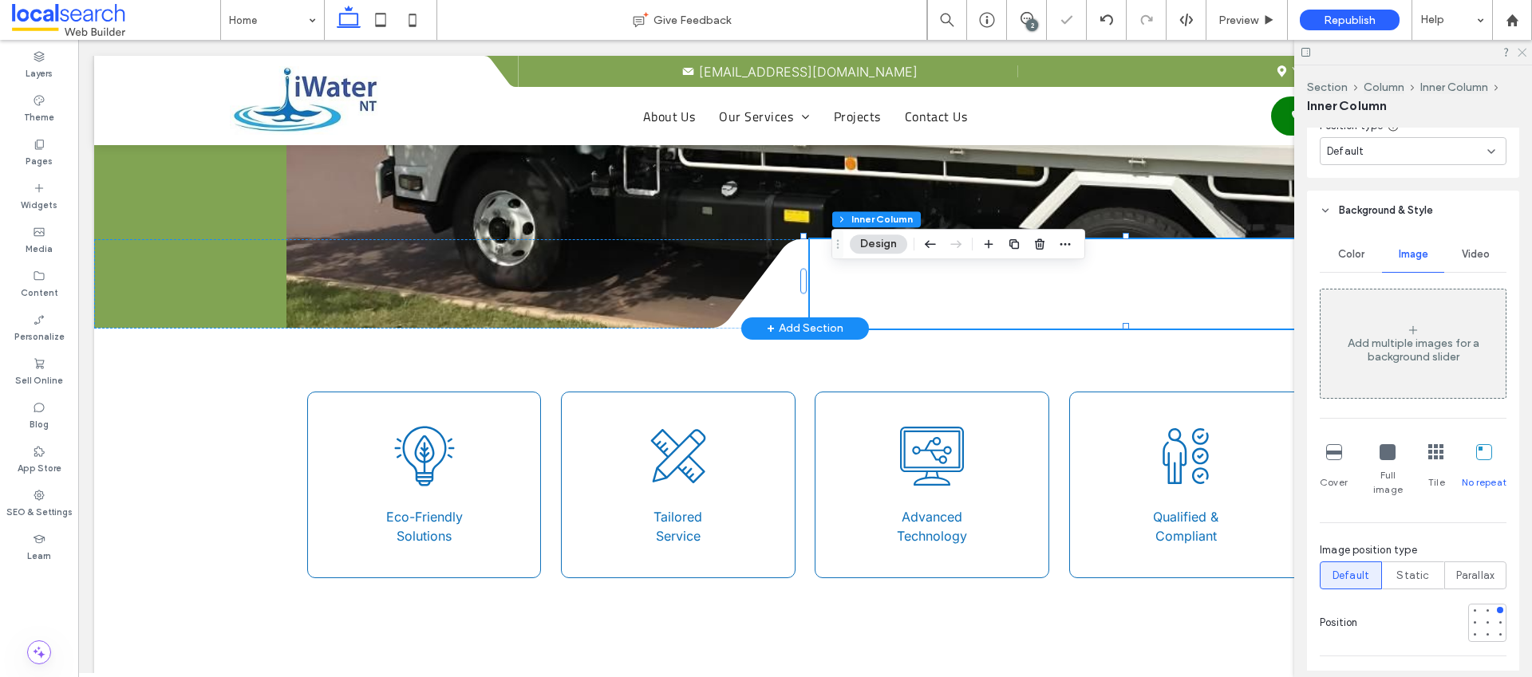
click at [1522, 55] on icon at bounding box center [1521, 51] width 10 height 10
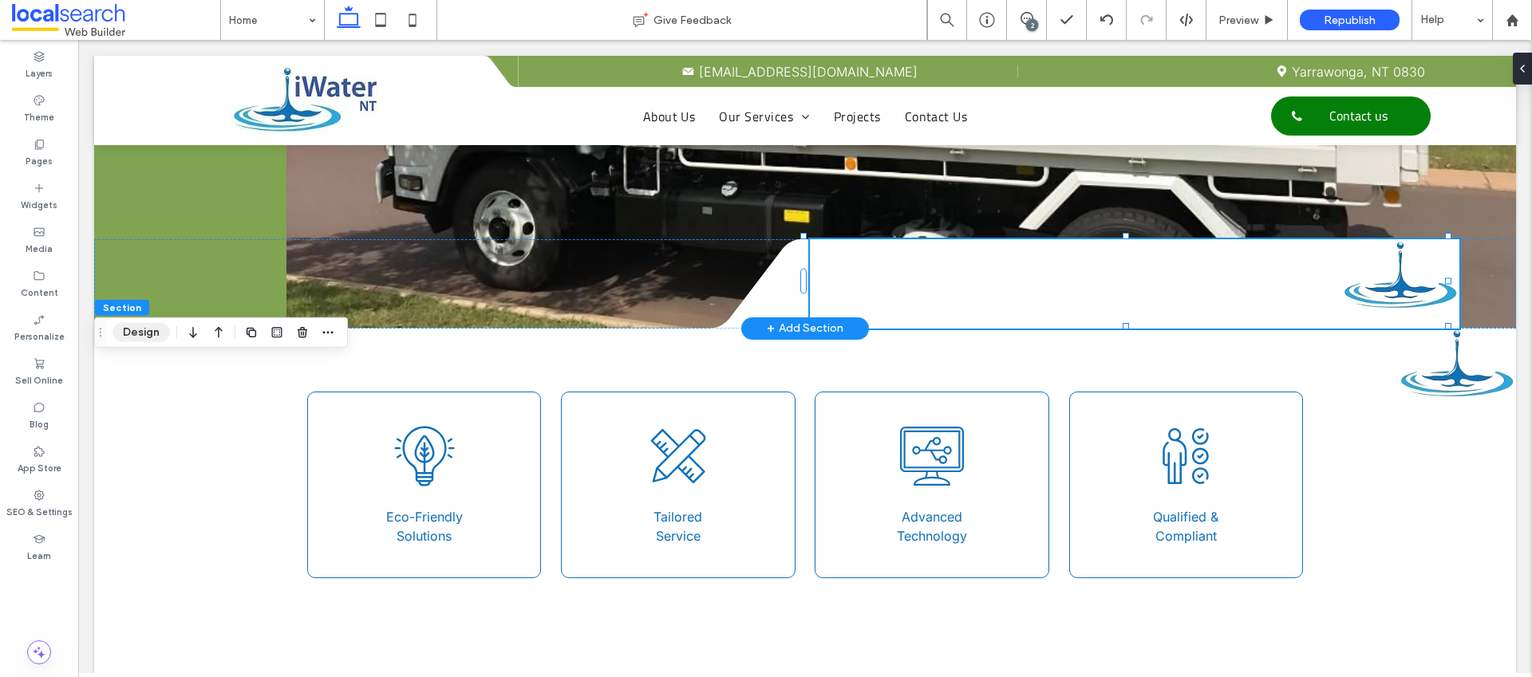
click at [149, 337] on button "Design" at bounding box center [141, 332] width 57 height 19
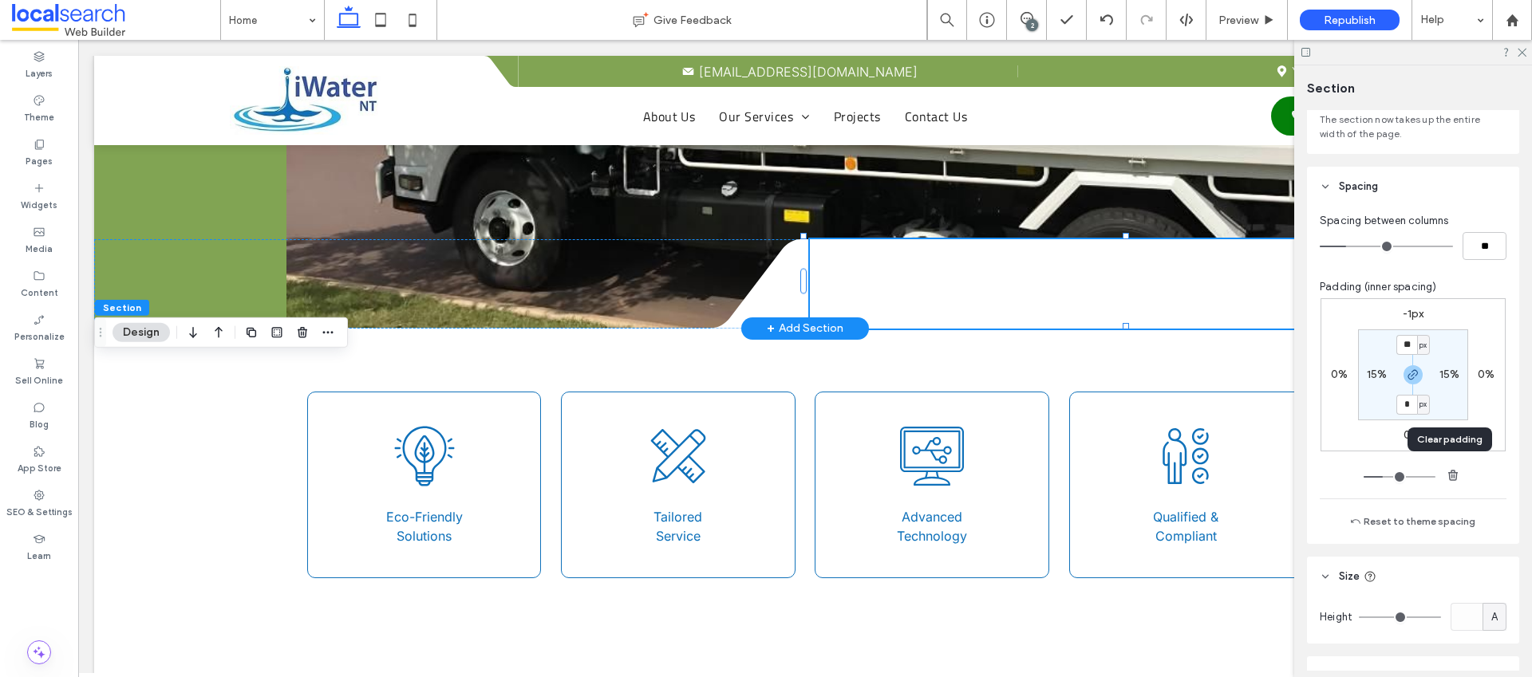
scroll to position [124, 0]
click at [1479, 370] on label "0%" at bounding box center [1486, 370] width 17 height 14
type input "*"
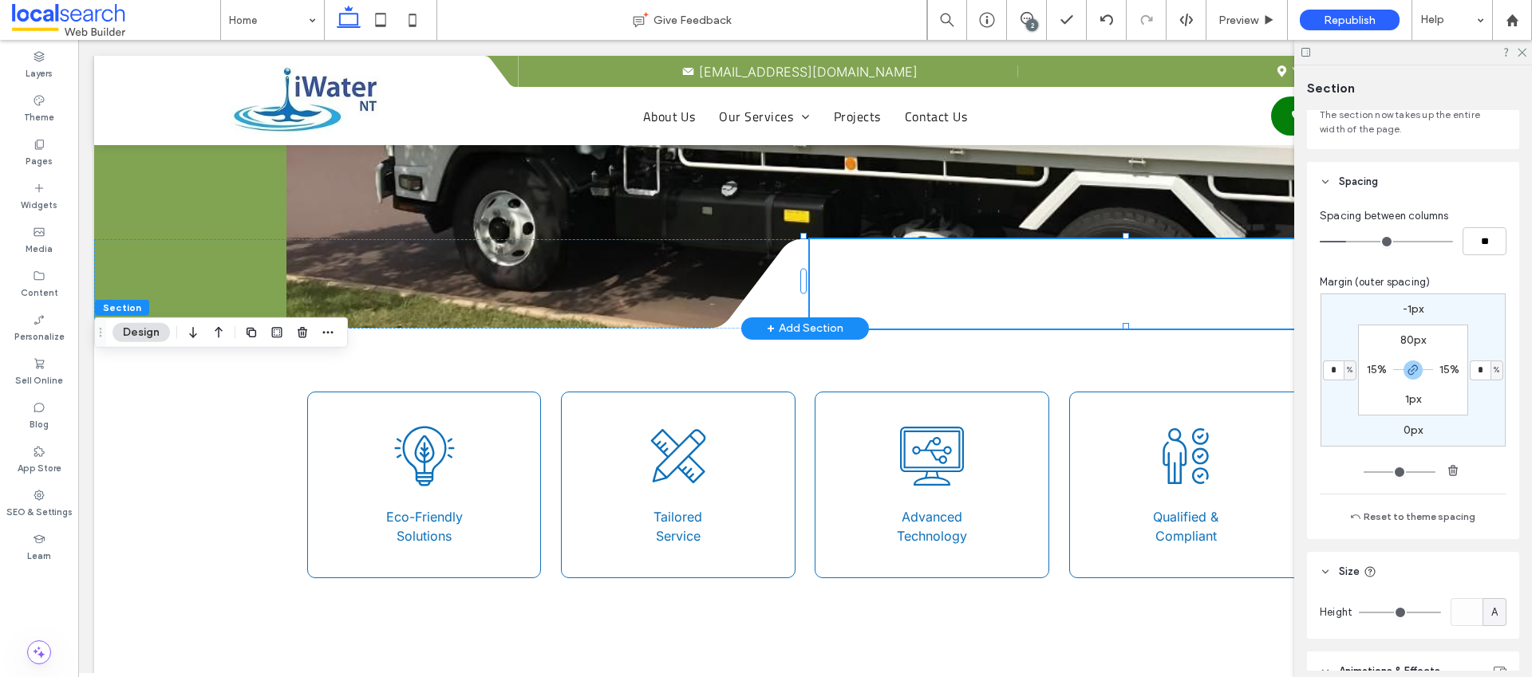
type input "*"
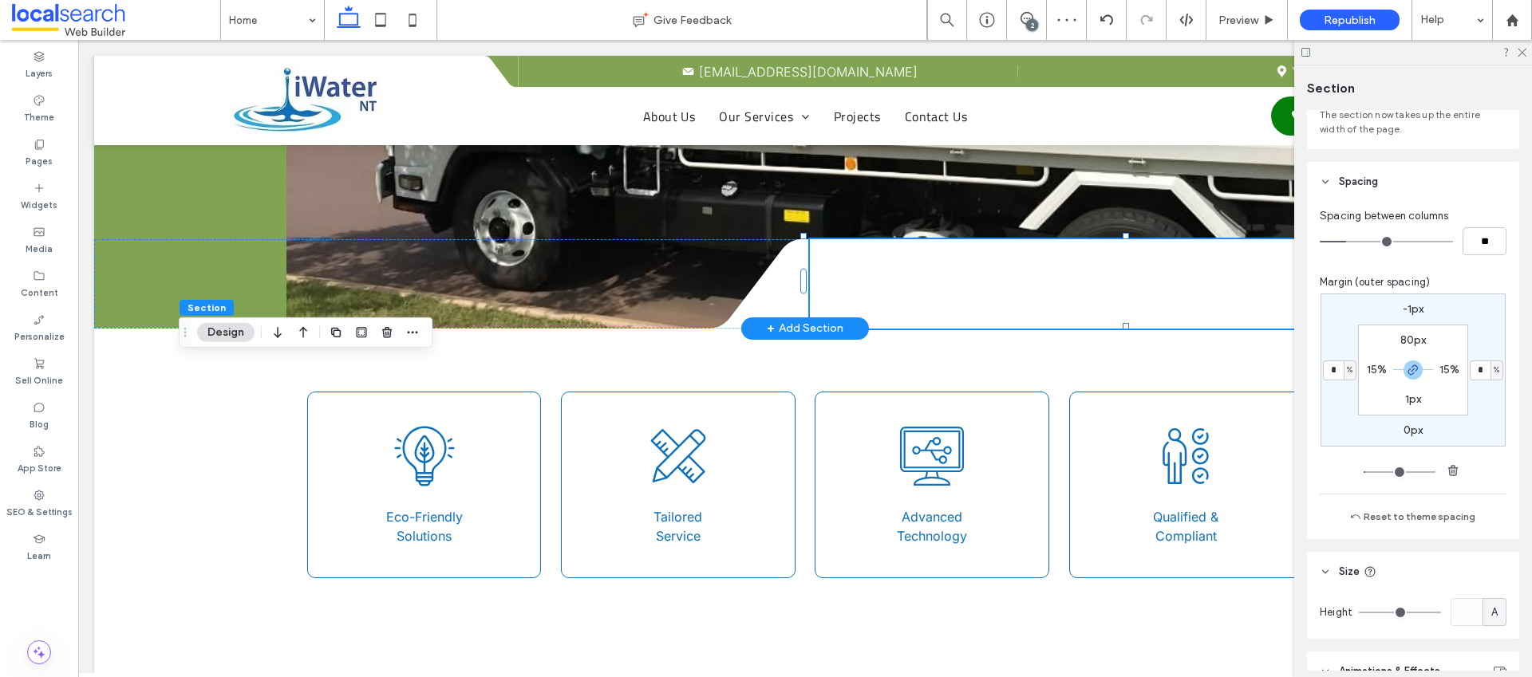
type input "*"
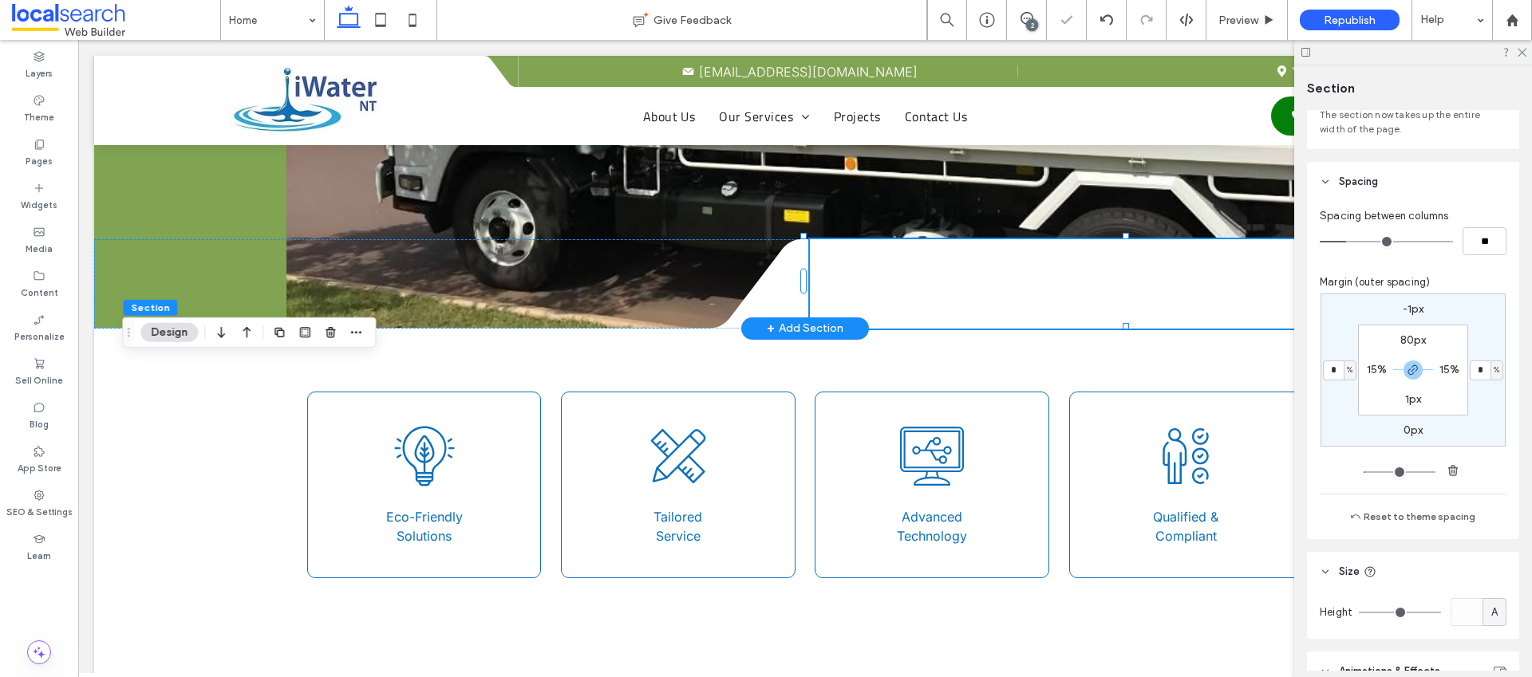
type input "*"
click at [1519, 53] on icon at bounding box center [1521, 51] width 10 height 10
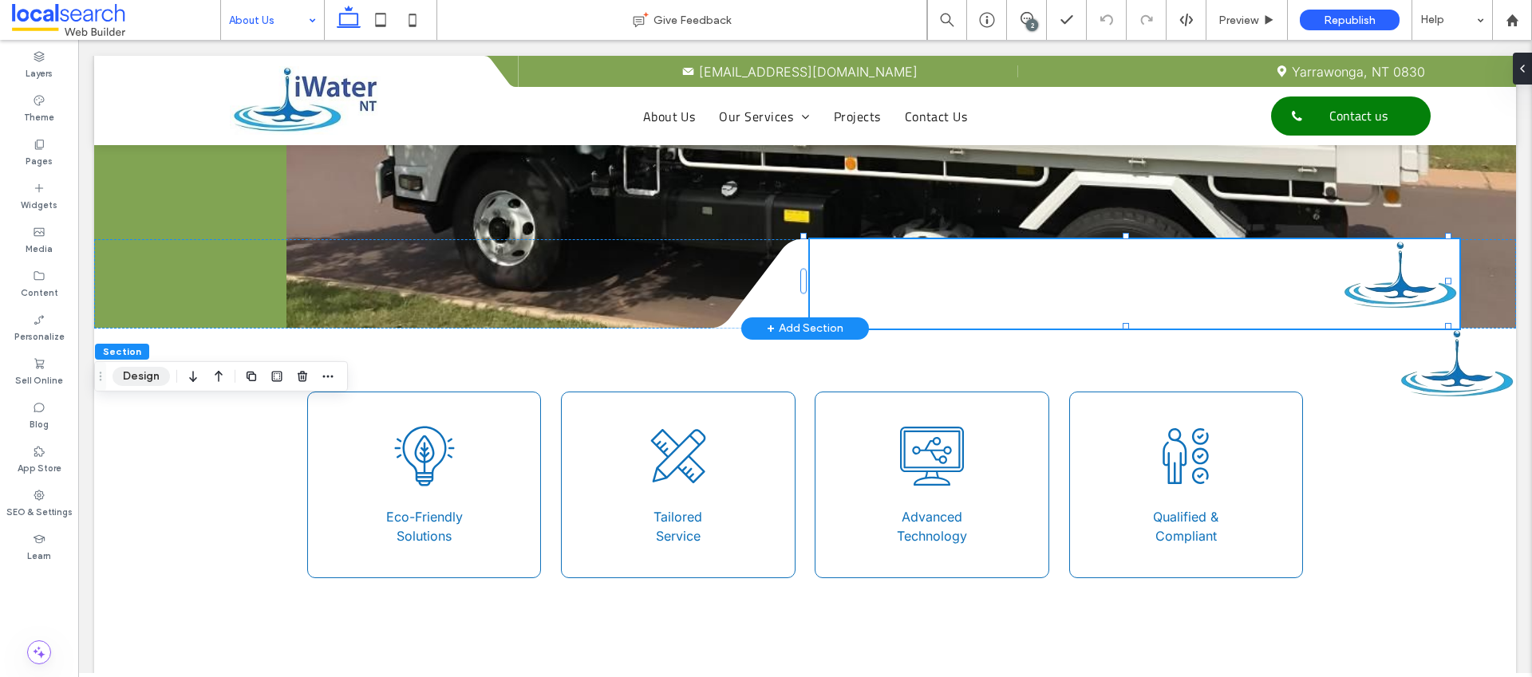
click at [151, 379] on button "Design" at bounding box center [141, 376] width 57 height 19
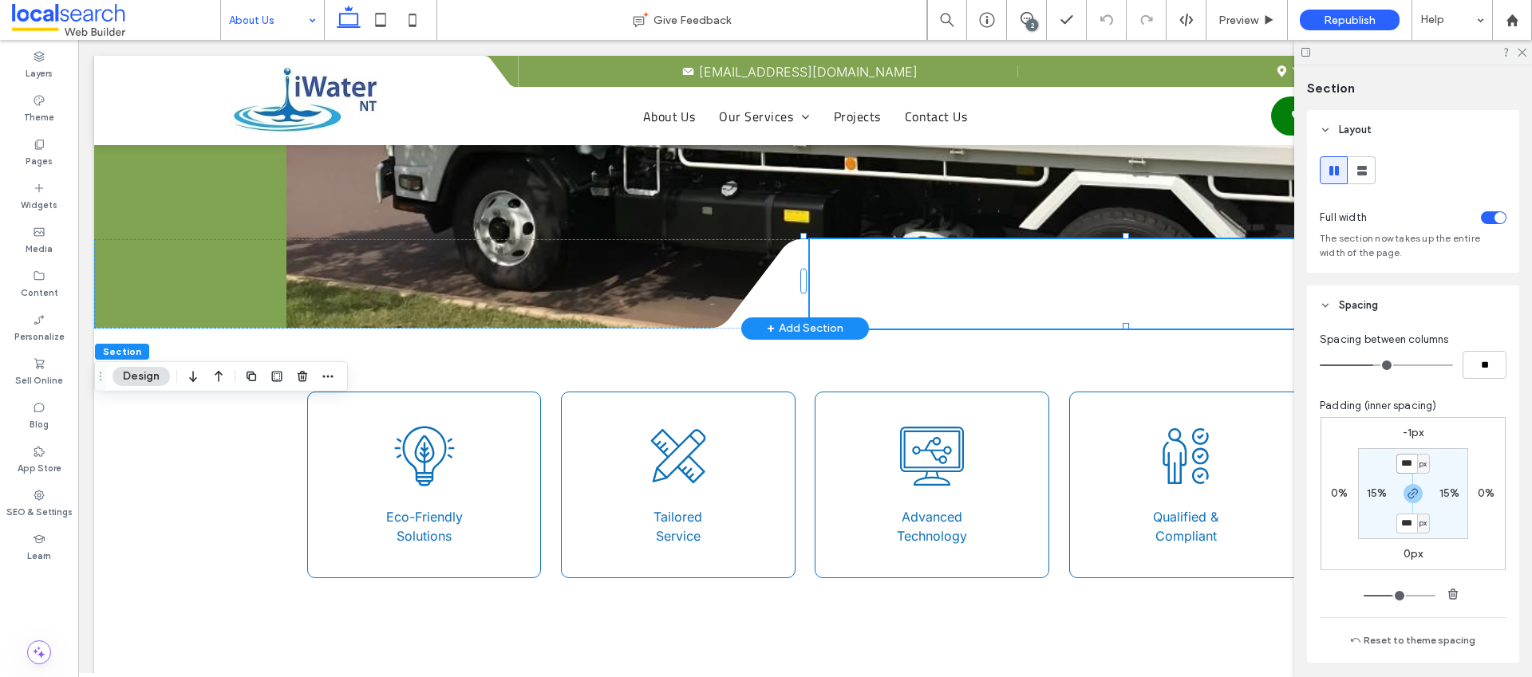
click at [1404, 463] on input "***" at bounding box center [1406, 464] width 21 height 20
type input "***"
click at [1526, 51] on icon at bounding box center [1521, 51] width 10 height 10
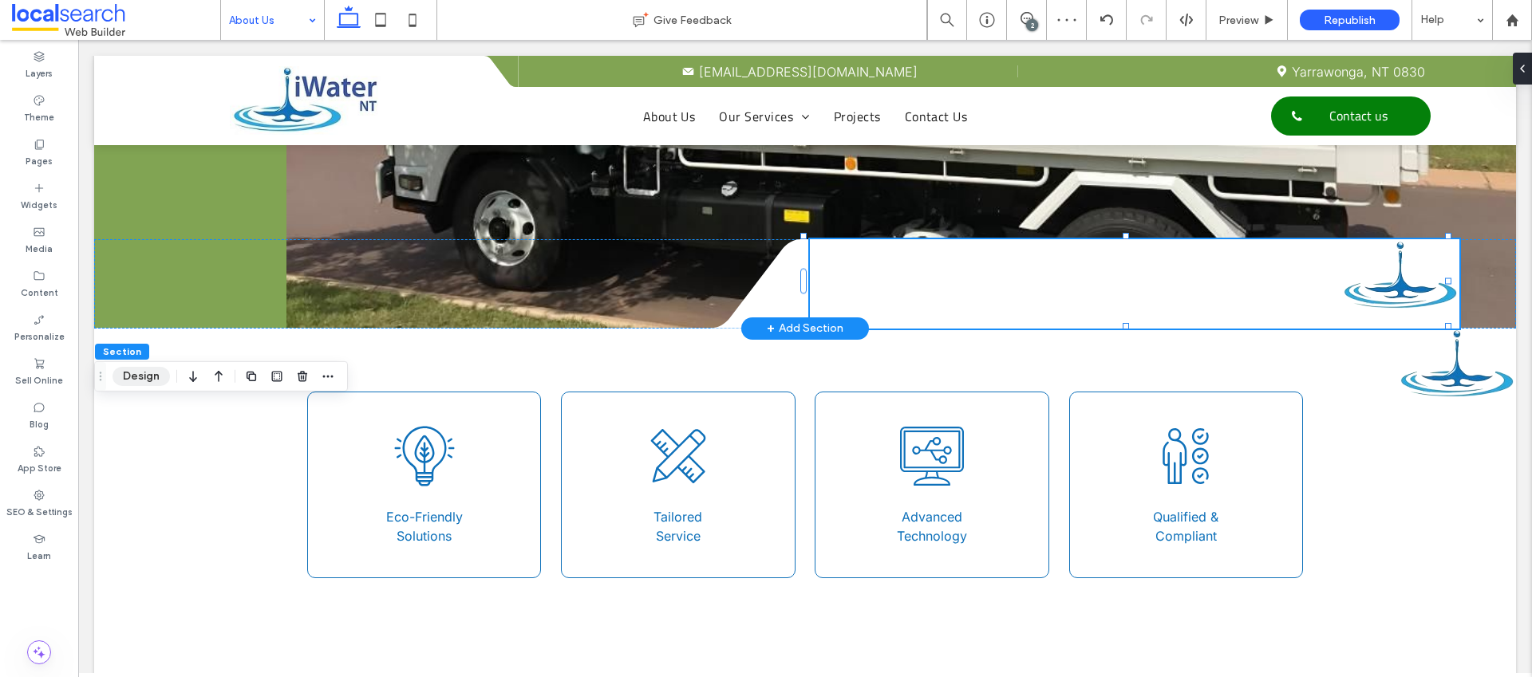
click at [124, 376] on button "Design" at bounding box center [141, 376] width 57 height 19
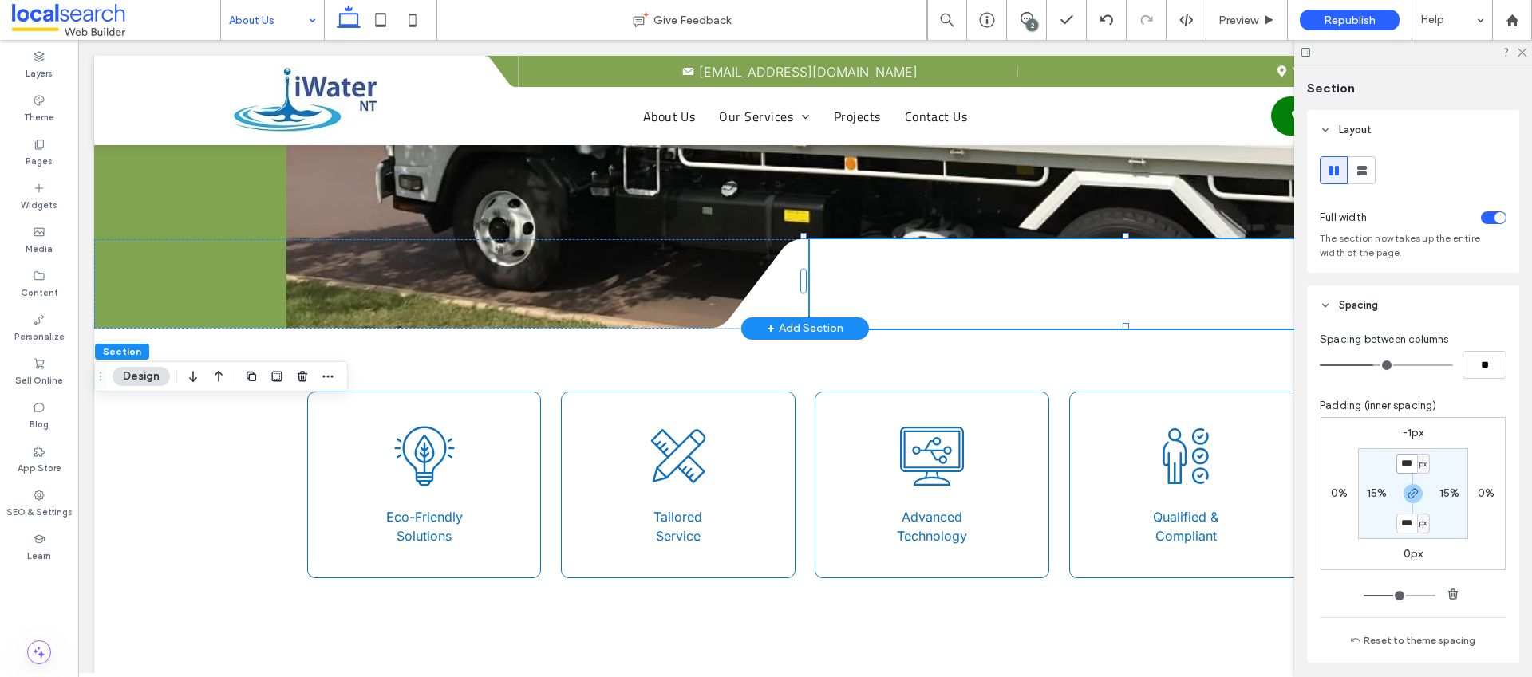
click at [1408, 463] on input "***" at bounding box center [1406, 464] width 21 height 20
type input "***"
drag, startPoint x: 1405, startPoint y: 432, endPoint x: 1491, endPoint y: 451, distance: 88.3
click at [1404, 432] on label "-1px" at bounding box center [1414, 433] width 22 height 14
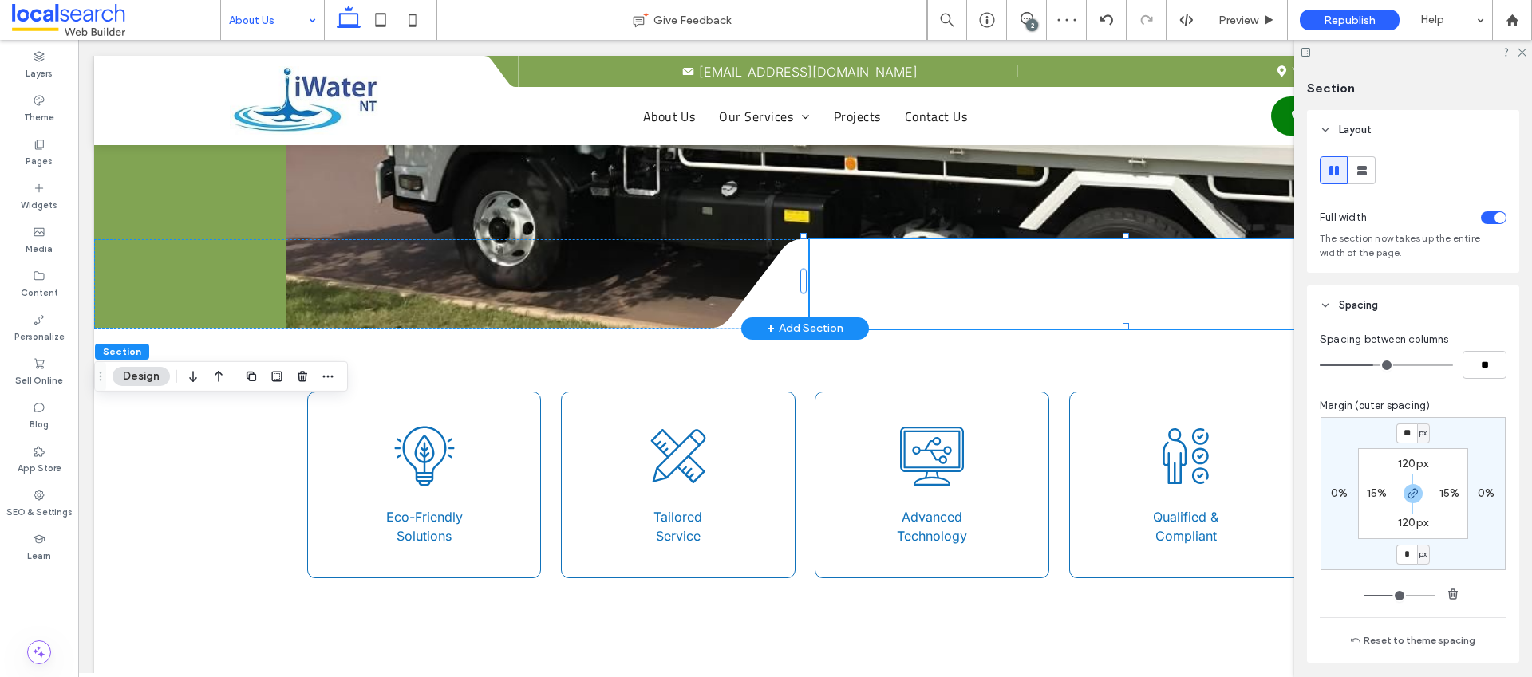
type input "*"
click at [1523, 54] on icon at bounding box center [1521, 51] width 10 height 10
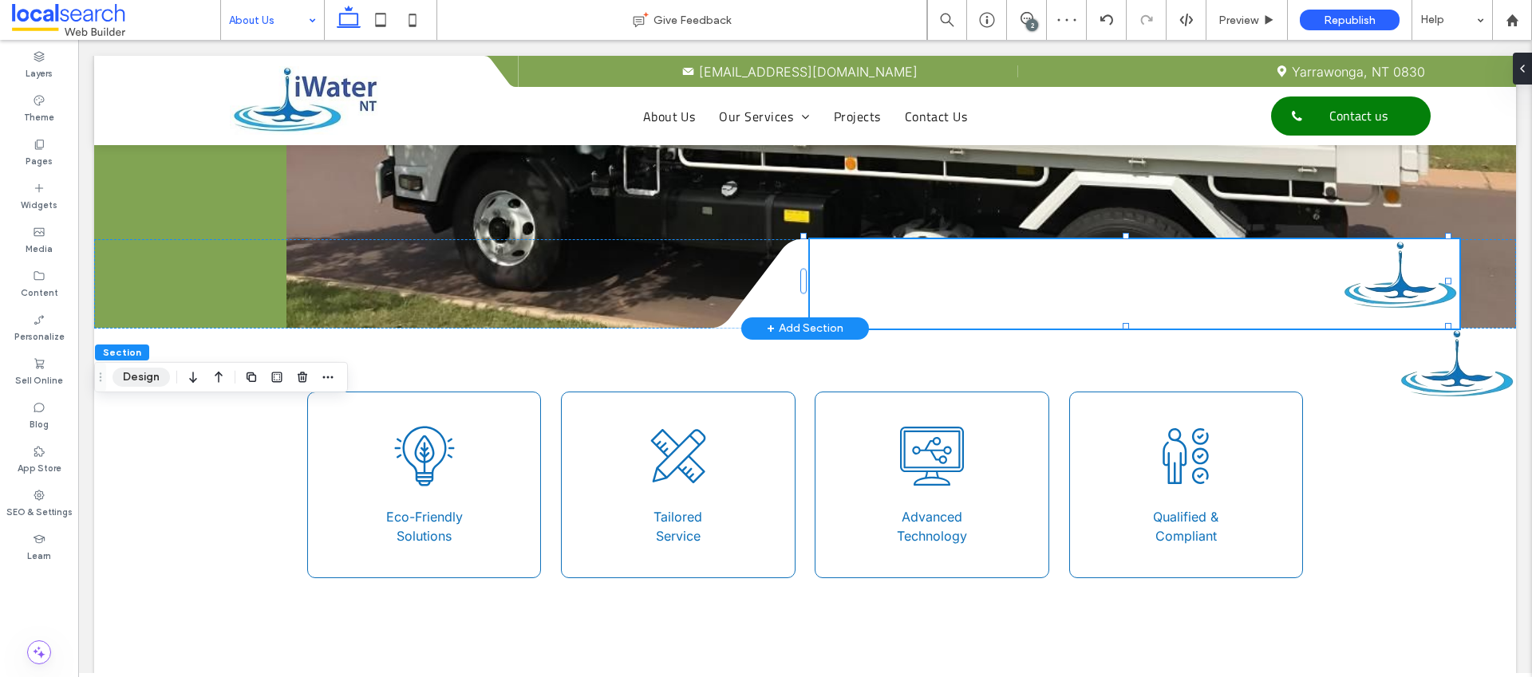
click at [147, 372] on button "Design" at bounding box center [141, 377] width 57 height 19
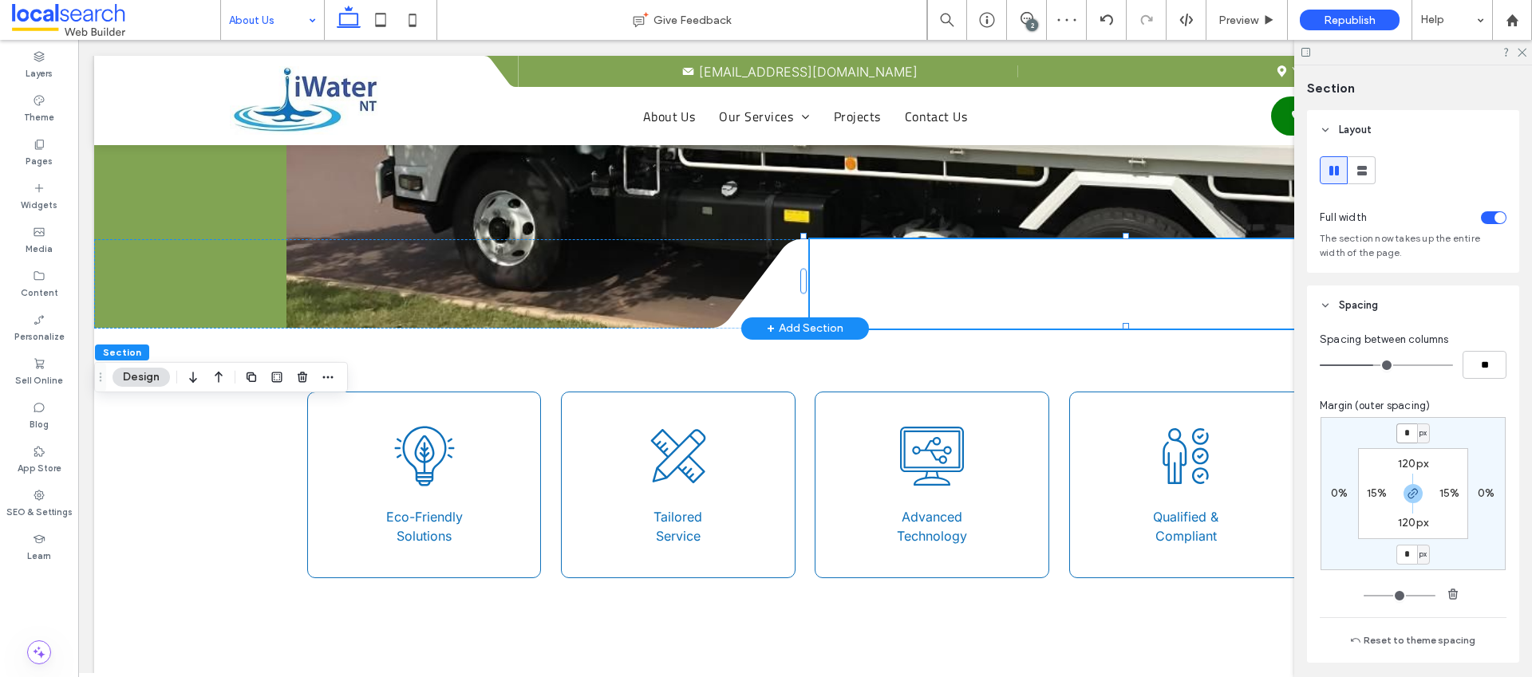
click at [1402, 433] on input "*" at bounding box center [1406, 434] width 21 height 20
click at [1408, 492] on icon "button" at bounding box center [1413, 494] width 13 height 13
click at [1400, 425] on input "*" at bounding box center [1406, 434] width 21 height 20
type input "**"
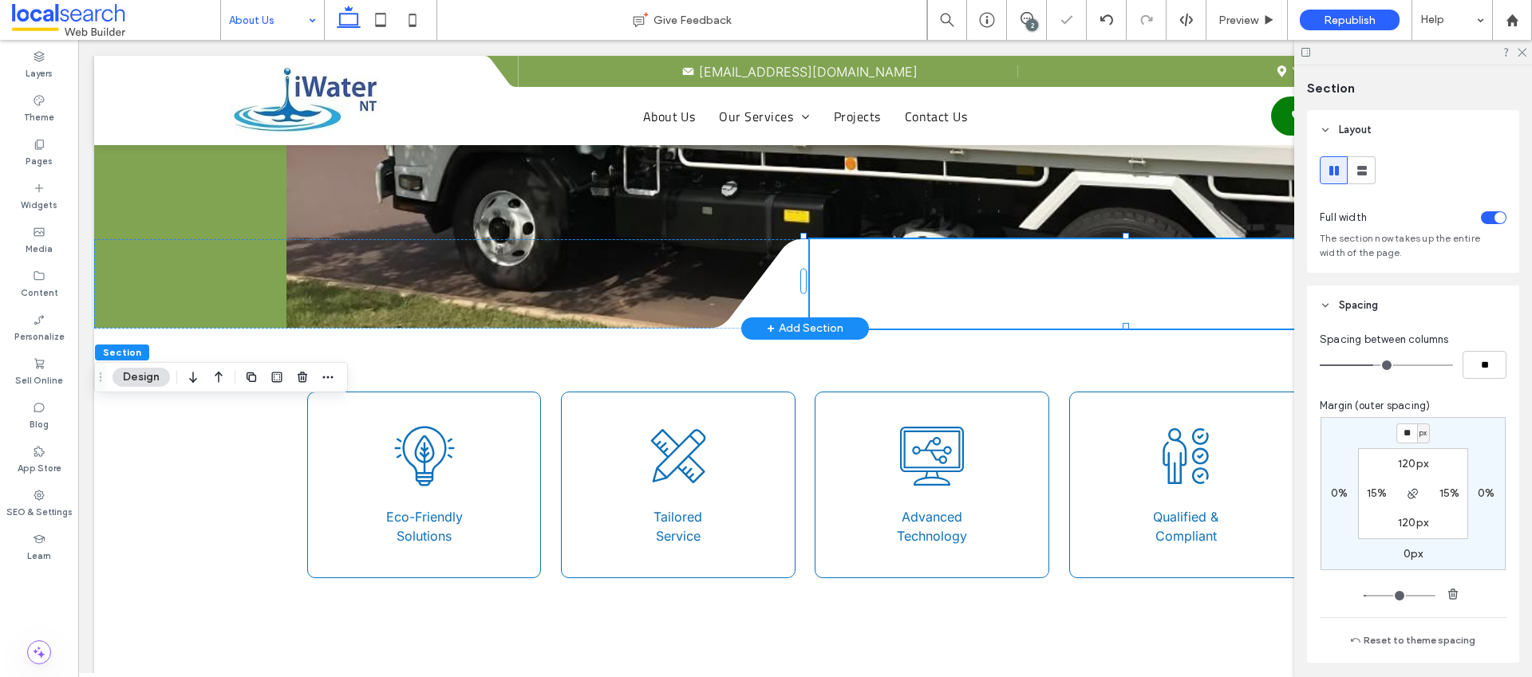
click at [1527, 55] on div at bounding box center [1413, 52] width 238 height 25
click at [1518, 47] on icon at bounding box center [1521, 51] width 10 height 10
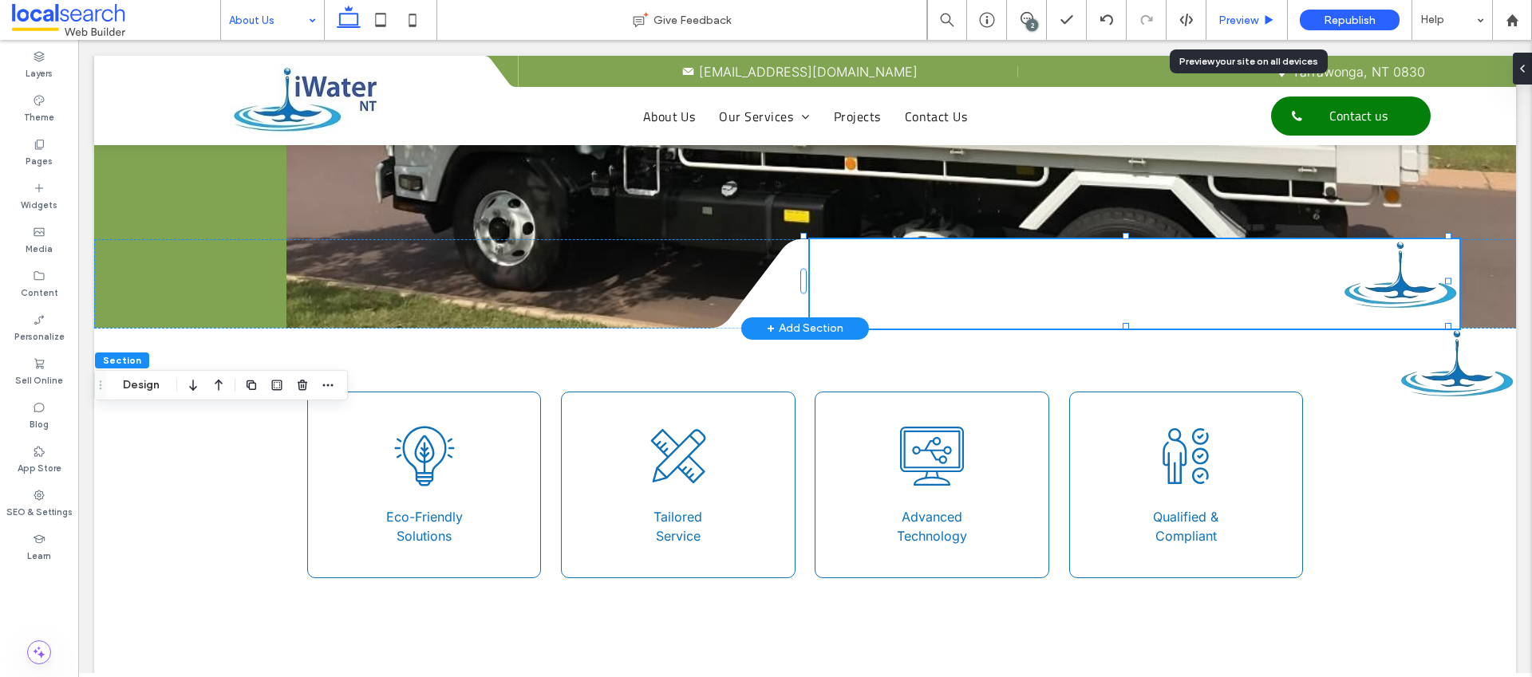
click at [1237, 22] on span "Preview" at bounding box center [1238, 21] width 40 height 14
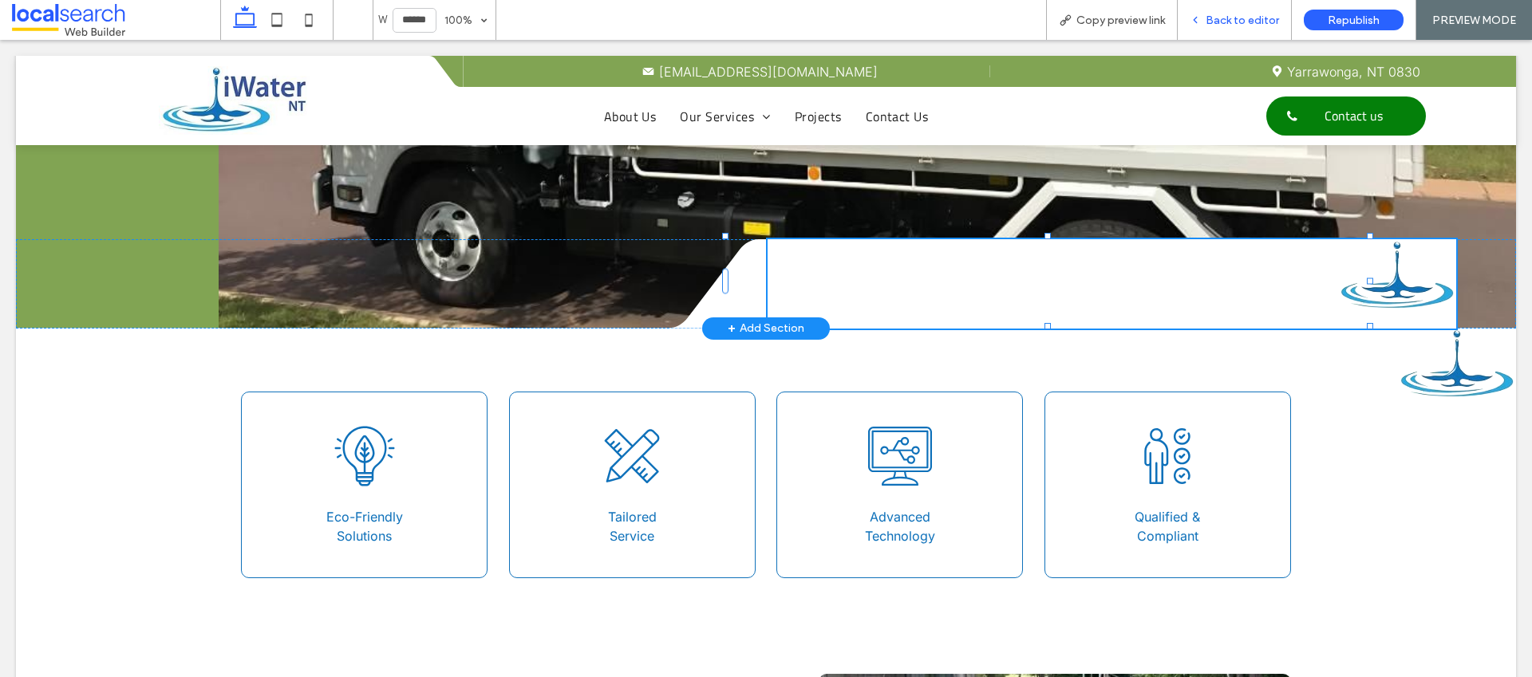
click at [1262, 17] on span "Back to editor" at bounding box center [1242, 21] width 73 height 14
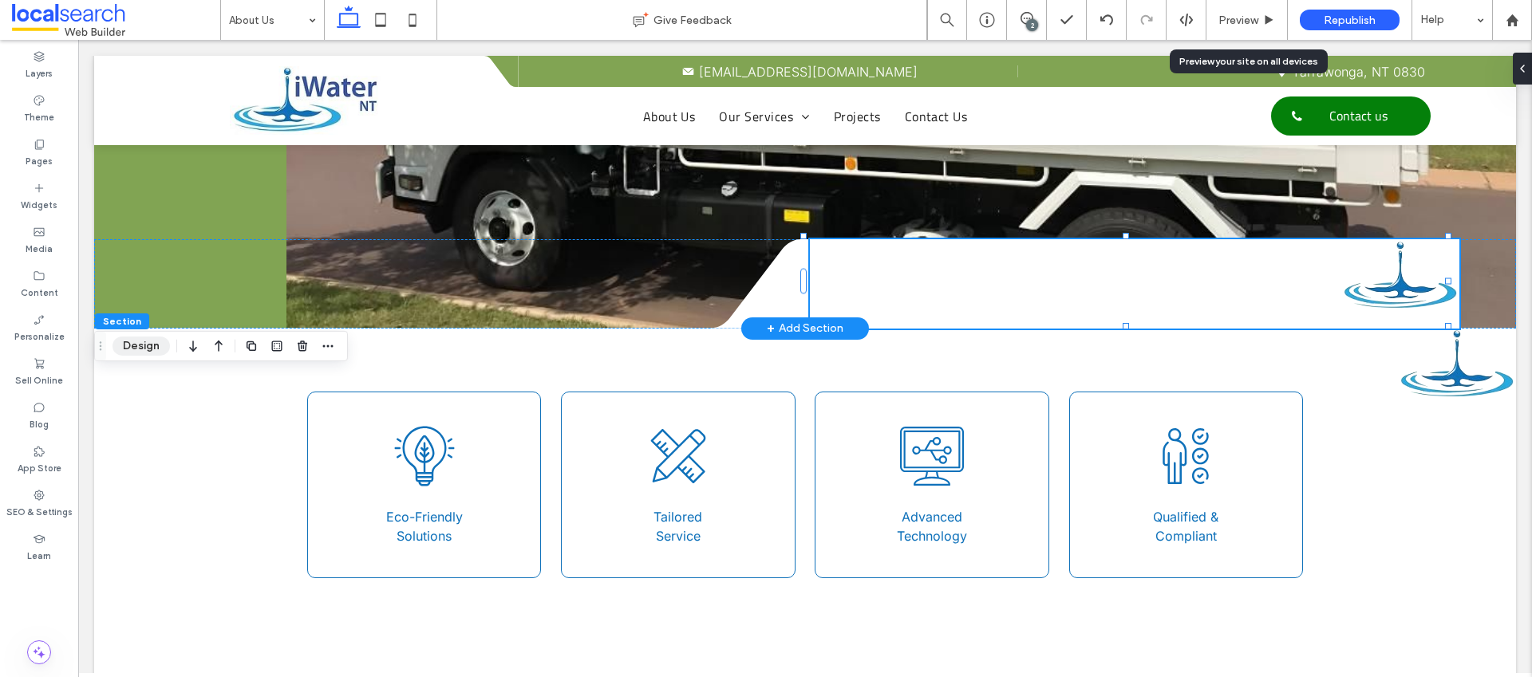
click at [150, 345] on button "Design" at bounding box center [141, 346] width 57 height 19
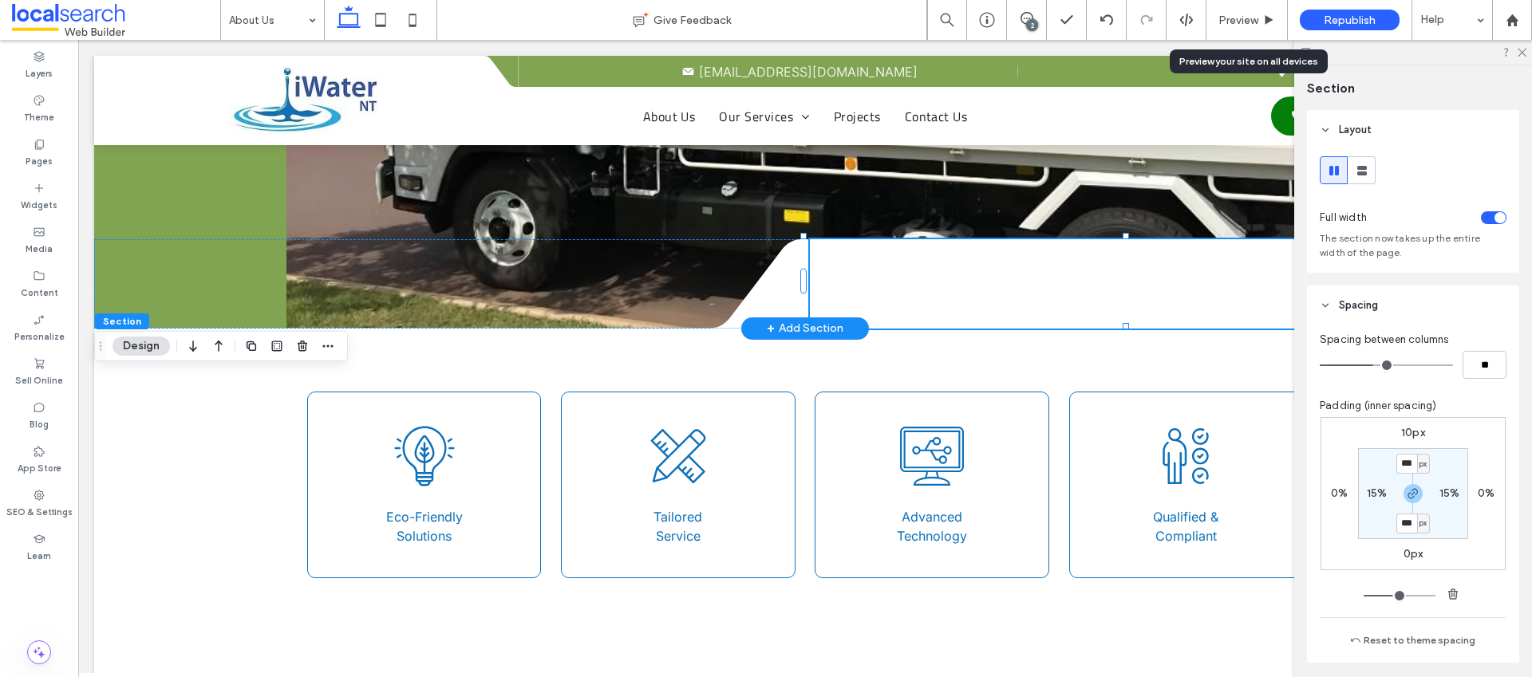
click at [1416, 432] on label "10px" at bounding box center [1413, 433] width 24 height 14
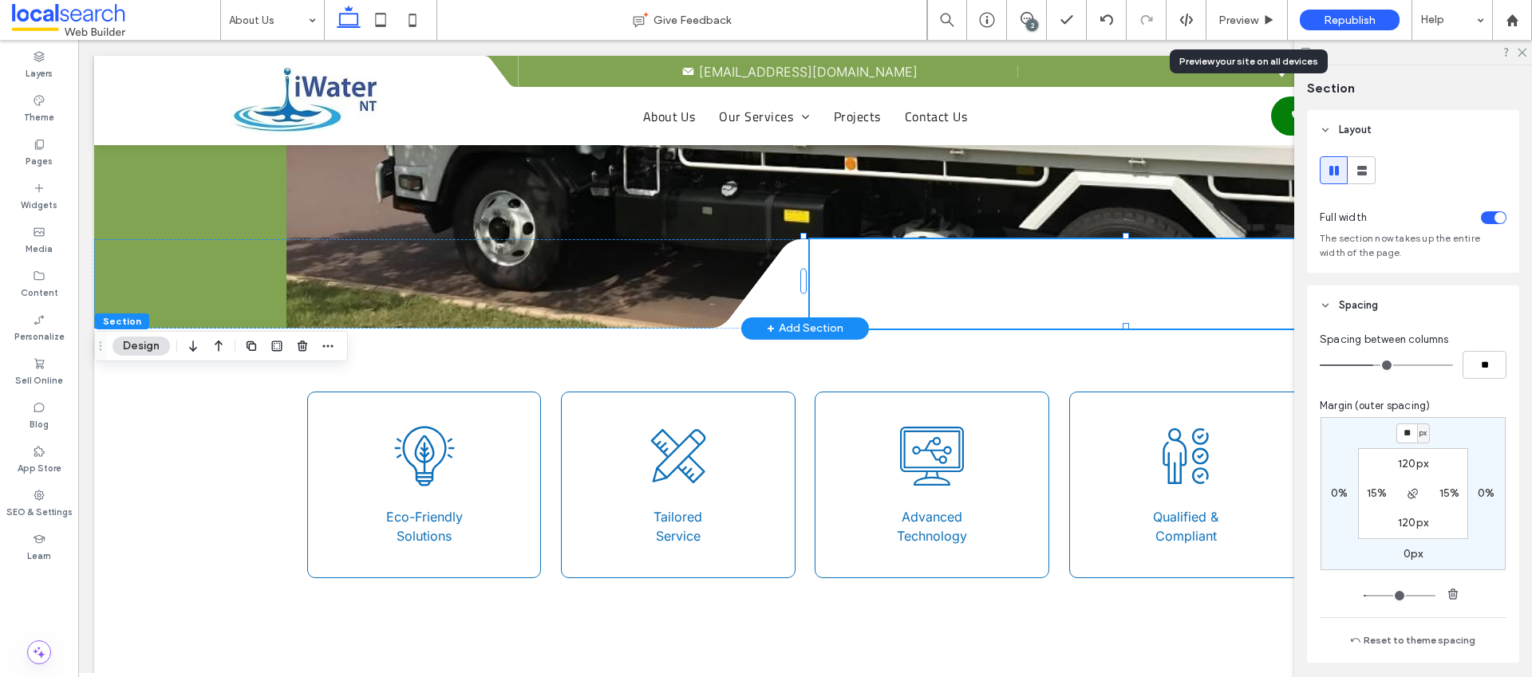
click at [1420, 434] on span "px" at bounding box center [1423, 433] width 7 height 16
click at [1423, 480] on div "%" at bounding box center [1414, 486] width 22 height 28
type input "*"
type input "***"
type input "*"
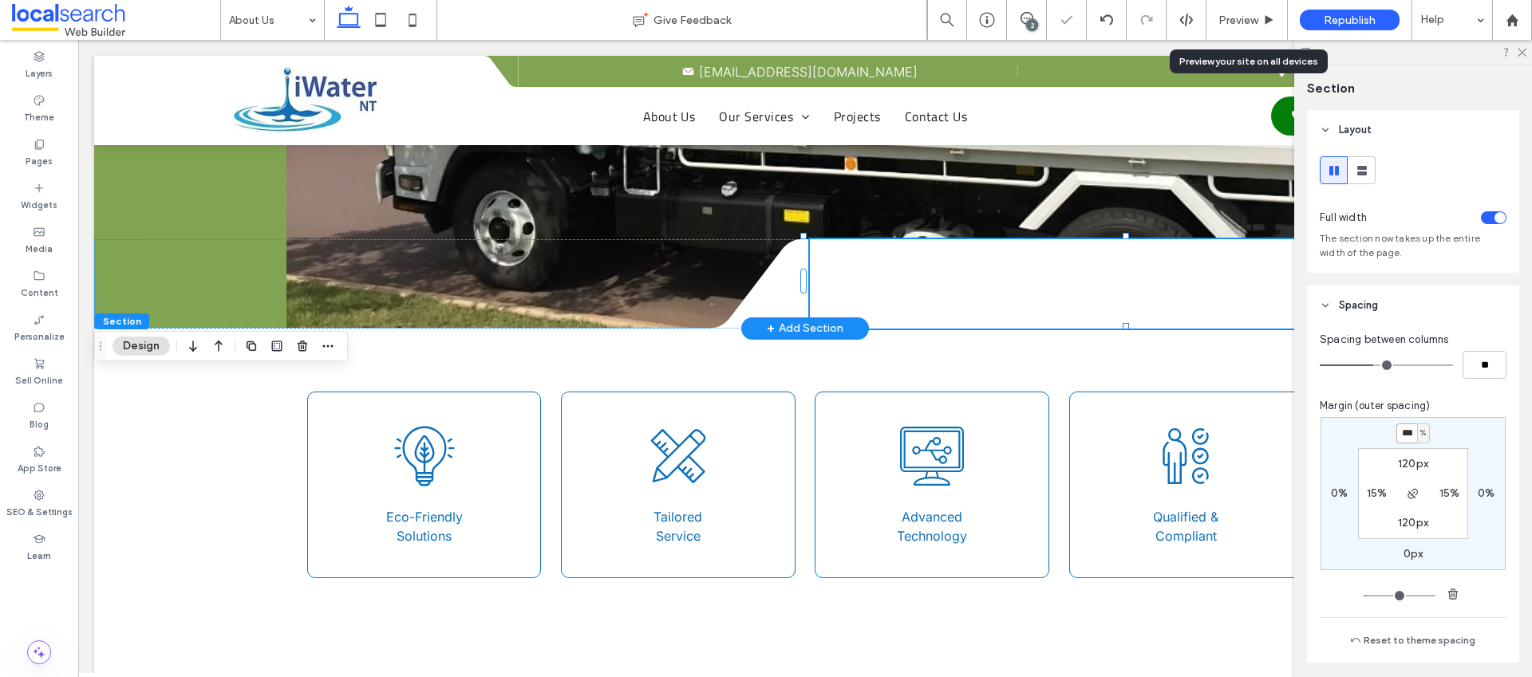
click at [1408, 432] on input "***" at bounding box center [1406, 434] width 21 height 20
type input "*"
click at [1519, 48] on icon at bounding box center [1521, 51] width 10 height 10
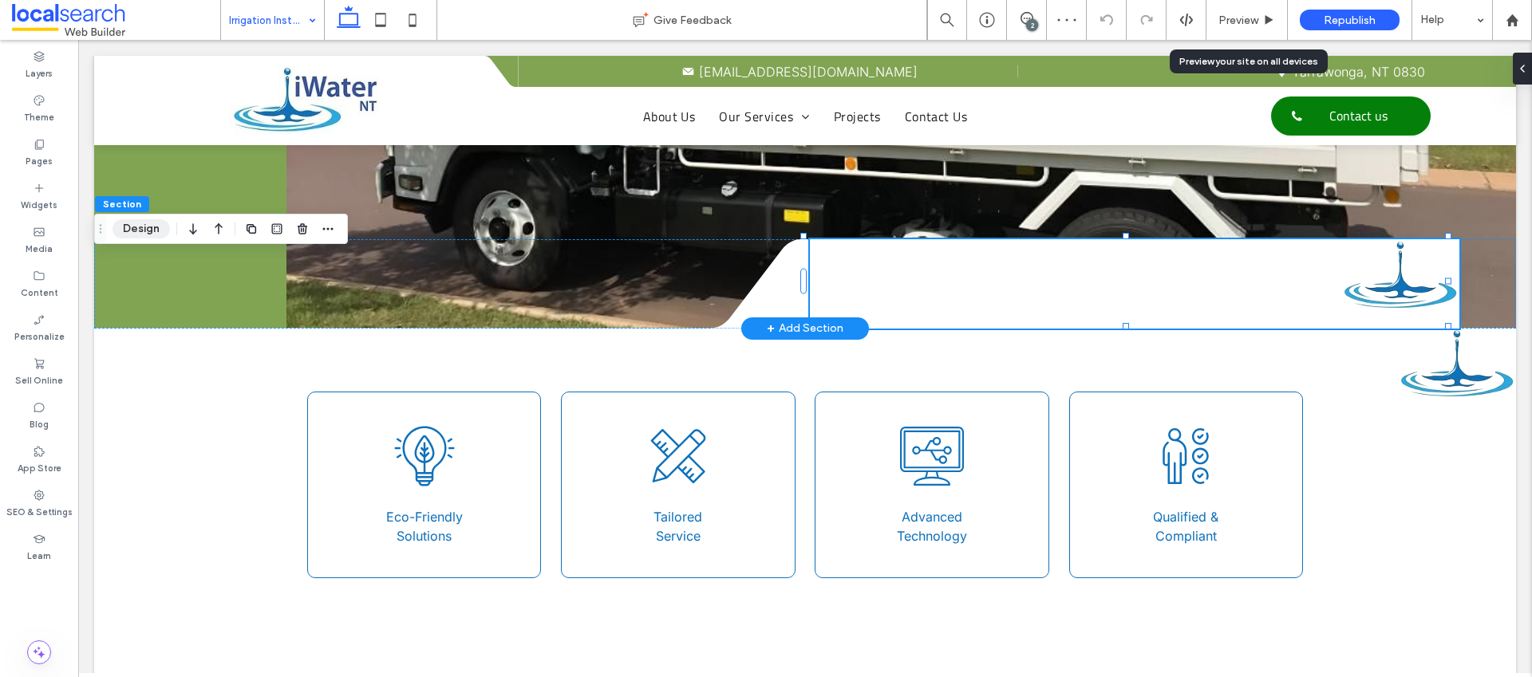
click at [142, 230] on button "Design" at bounding box center [141, 228] width 57 height 19
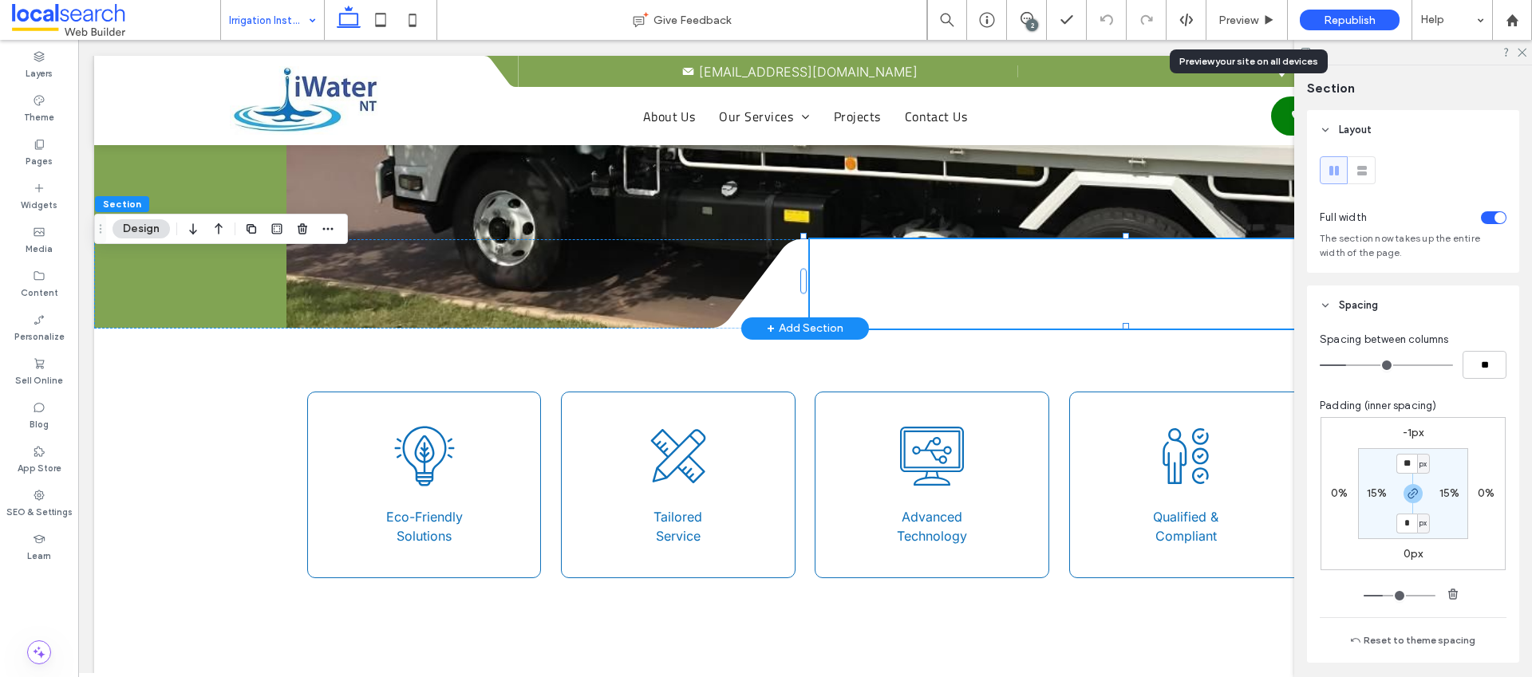
click at [1481, 496] on label "0%" at bounding box center [1486, 494] width 17 height 14
type input "*"
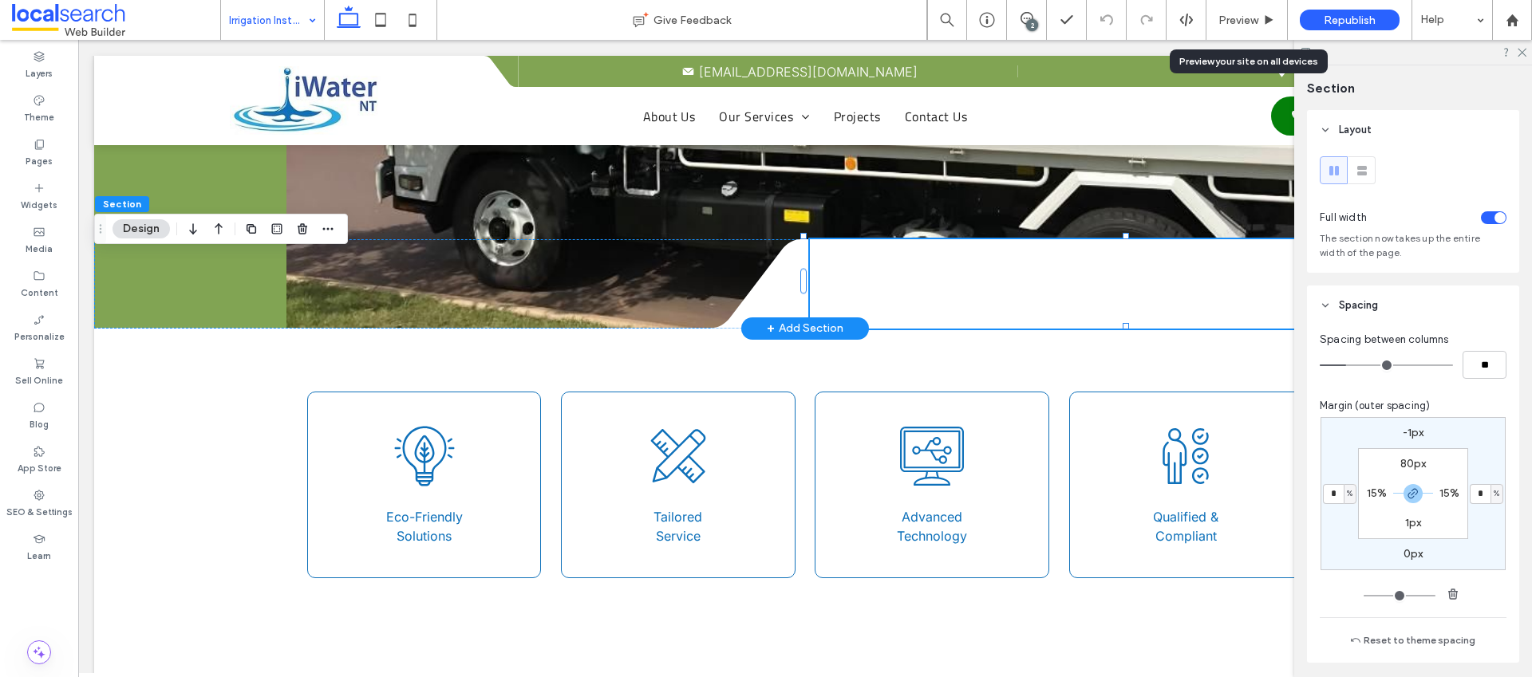
type input "*"
click at [1523, 45] on div at bounding box center [1413, 52] width 238 height 25
click at [1524, 50] on icon at bounding box center [1521, 51] width 10 height 10
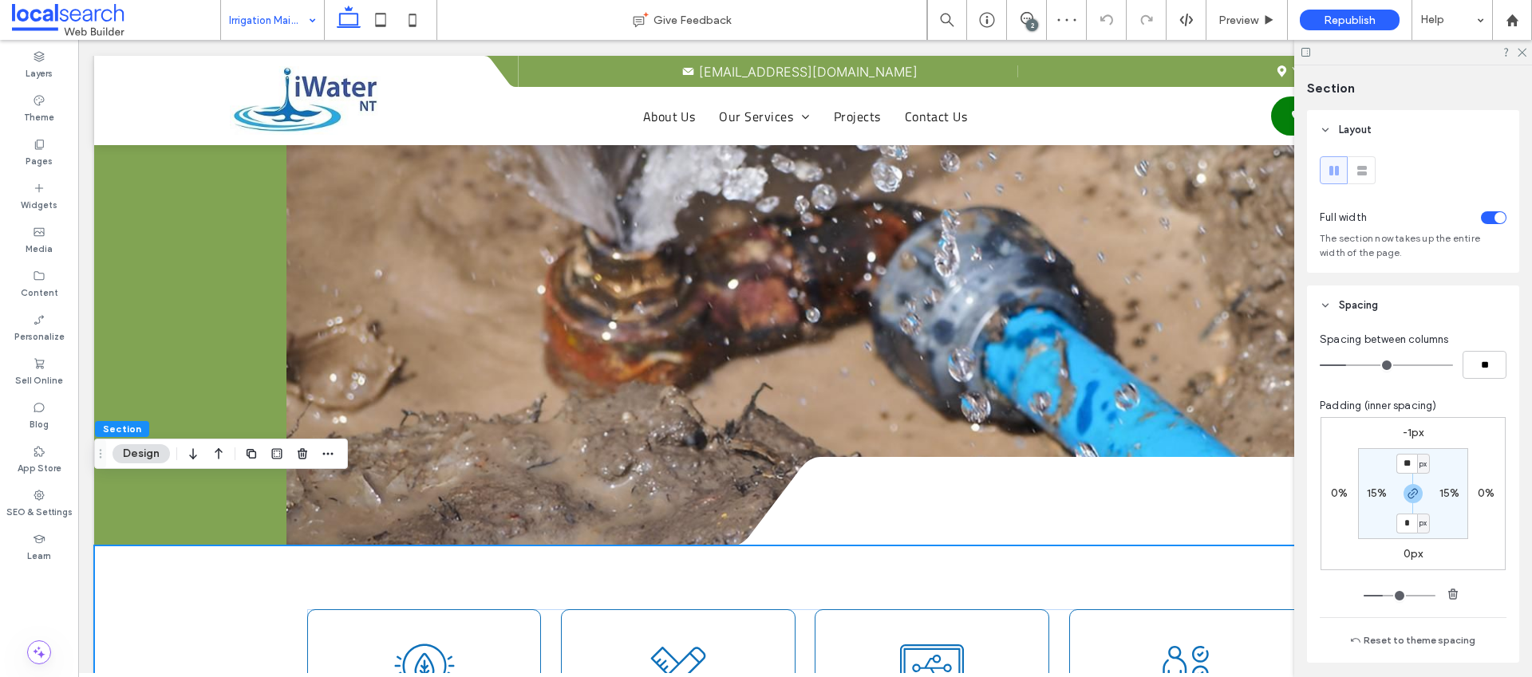
scroll to position [432, 0]
click at [1478, 497] on label "0%" at bounding box center [1486, 494] width 17 height 14
type input "*"
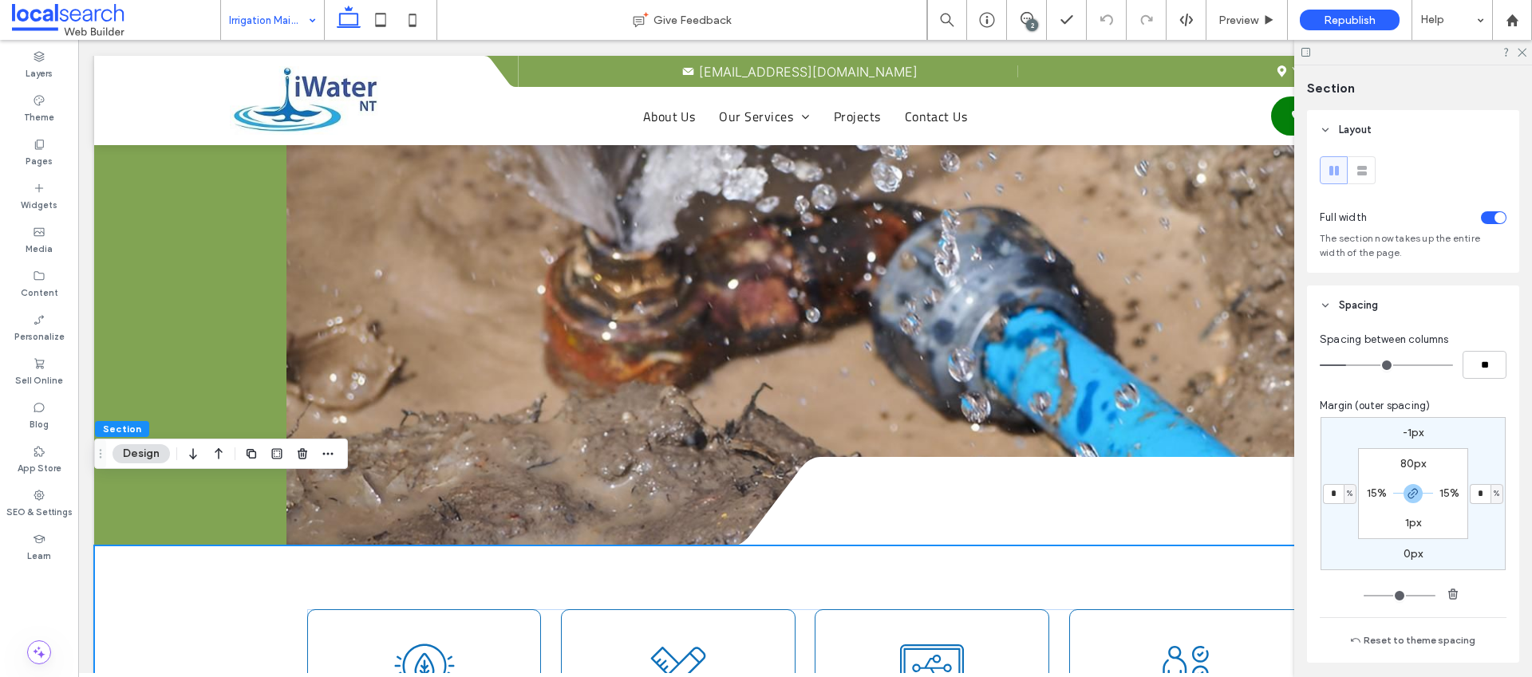
type input "*"
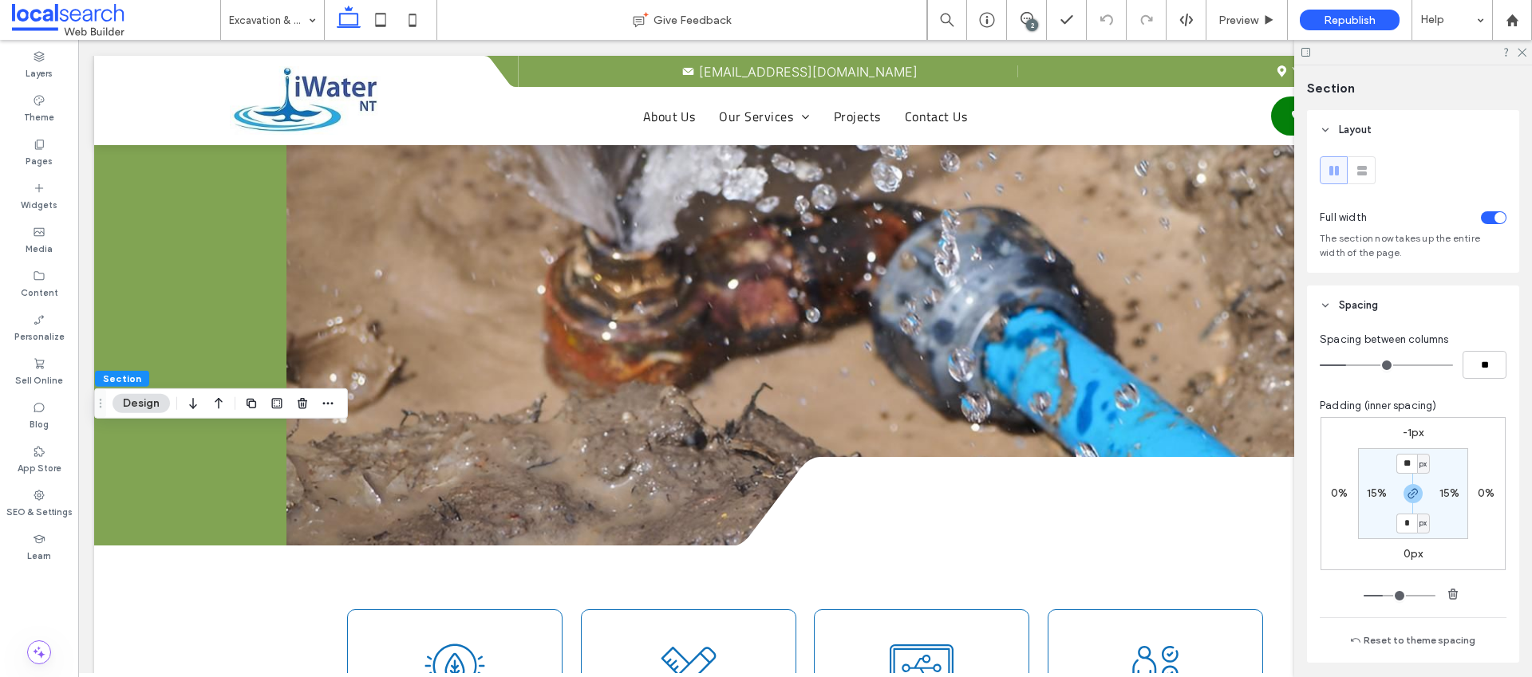
click at [1343, 492] on label "0%" at bounding box center [1339, 494] width 17 height 14
type input "*"
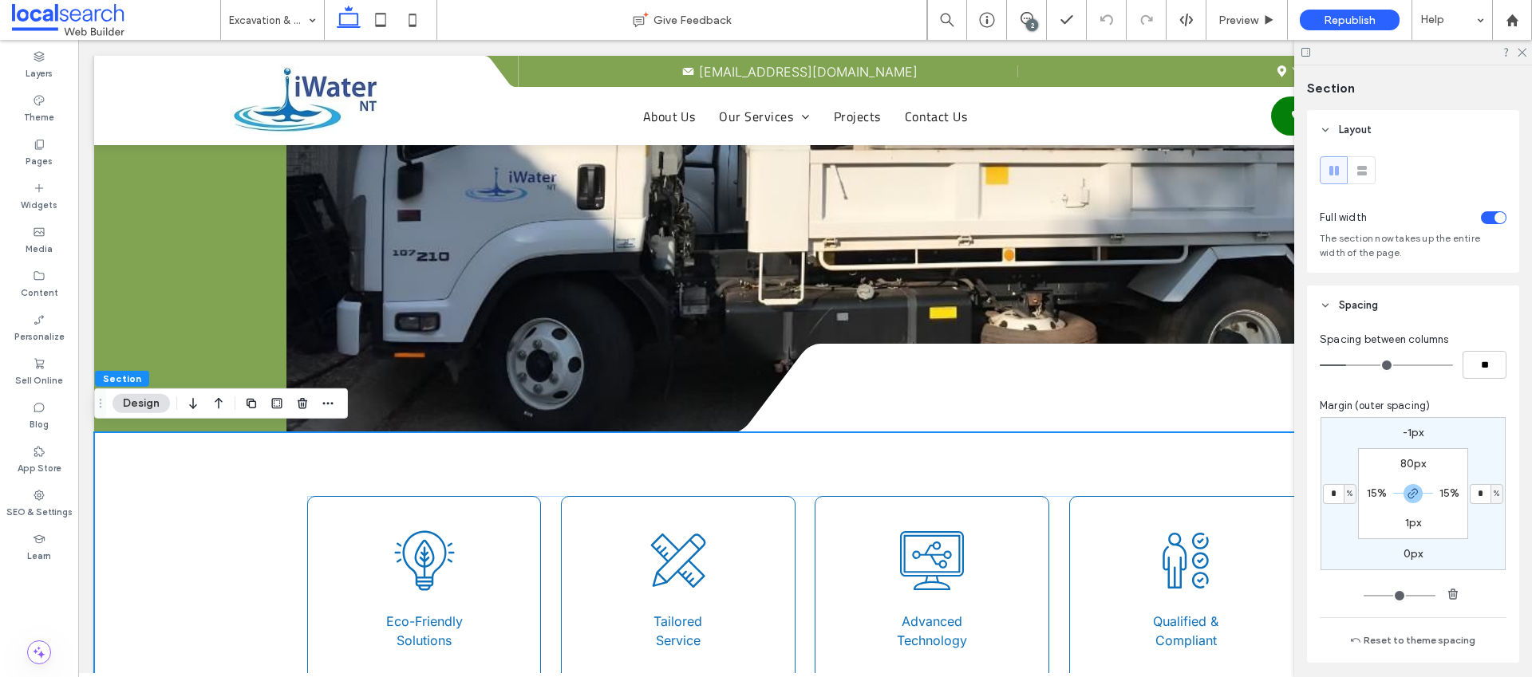
type input "*"
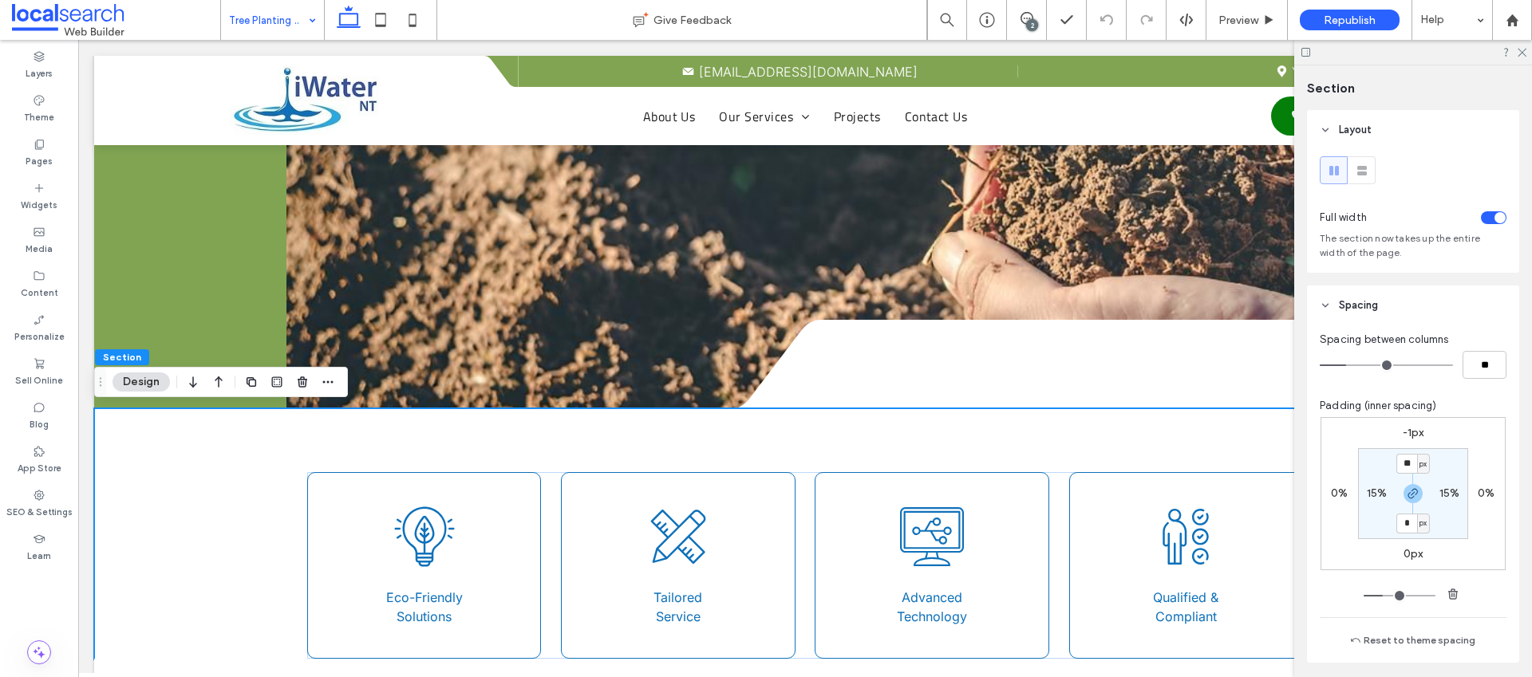
click at [1346, 488] on div "0%" at bounding box center [1339, 494] width 37 height 14
click at [1335, 495] on label "0%" at bounding box center [1339, 494] width 17 height 14
type input "*"
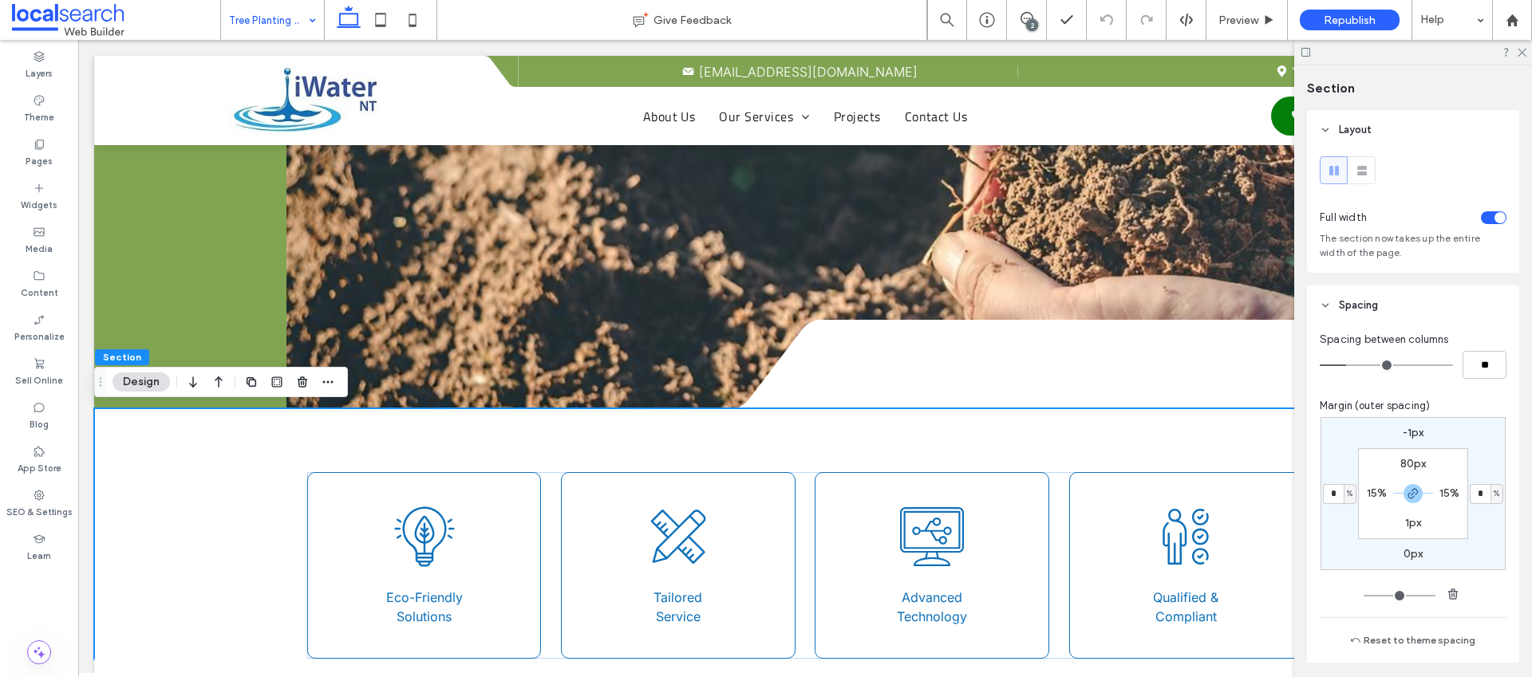
type input "*"
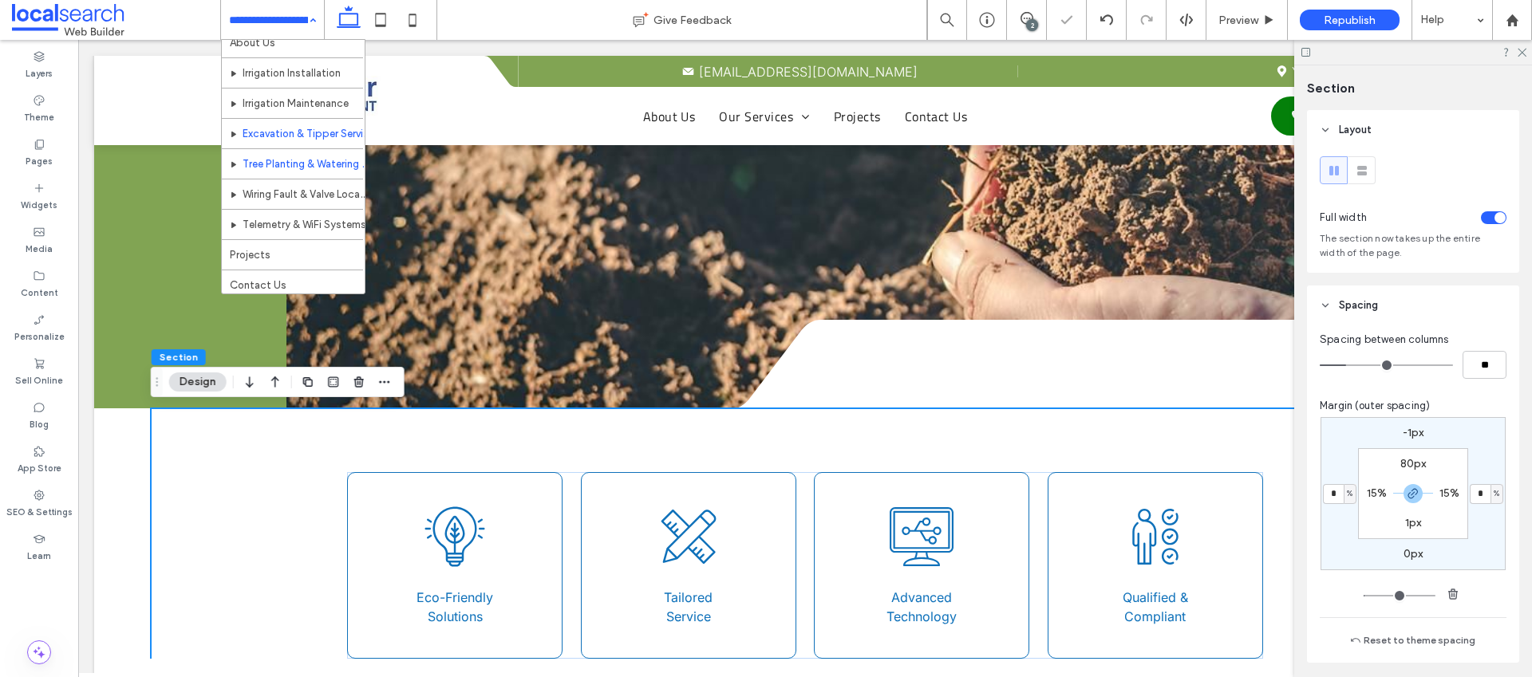
scroll to position [47, 0]
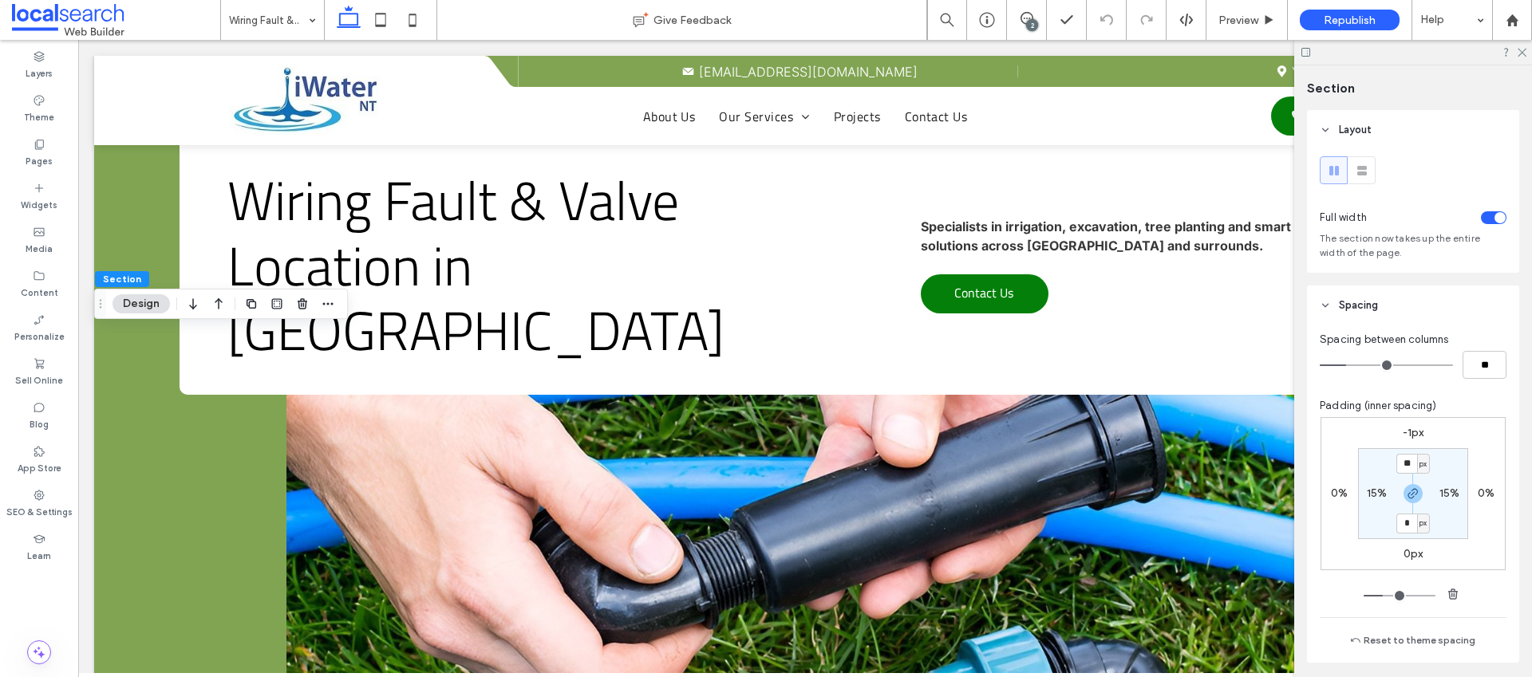
click at [1344, 493] on div "0%" at bounding box center [1339, 494] width 37 height 14
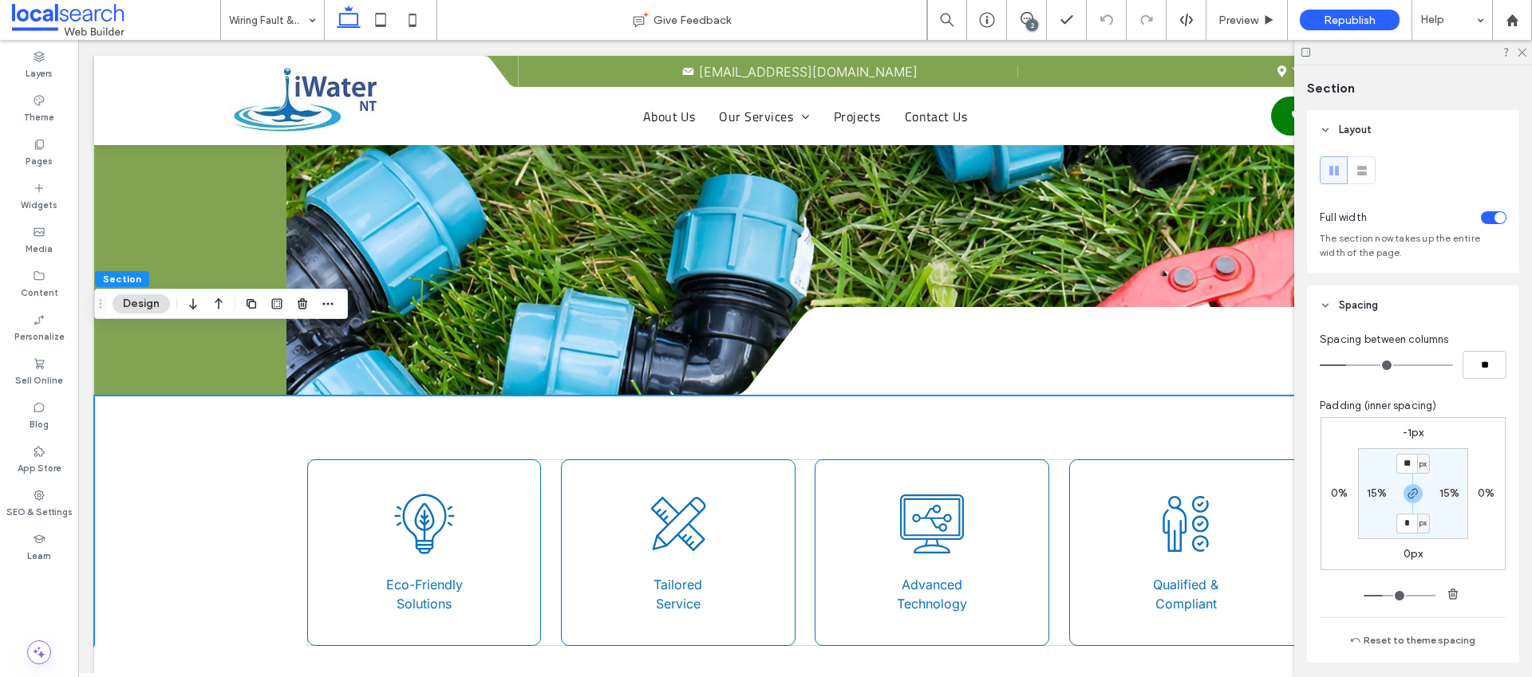
scroll to position [582, 0]
click at [1341, 492] on label "0%" at bounding box center [1339, 494] width 17 height 14
type input "*"
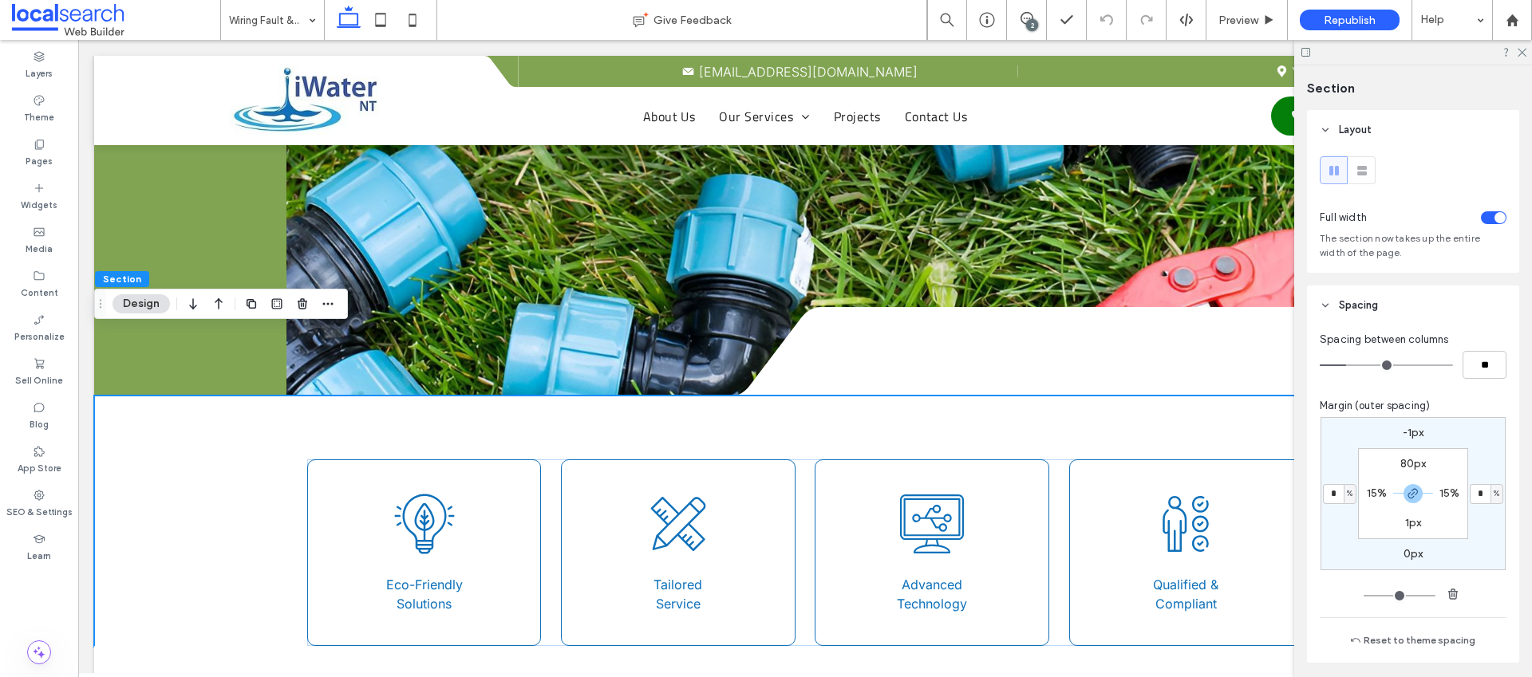
type input "*"
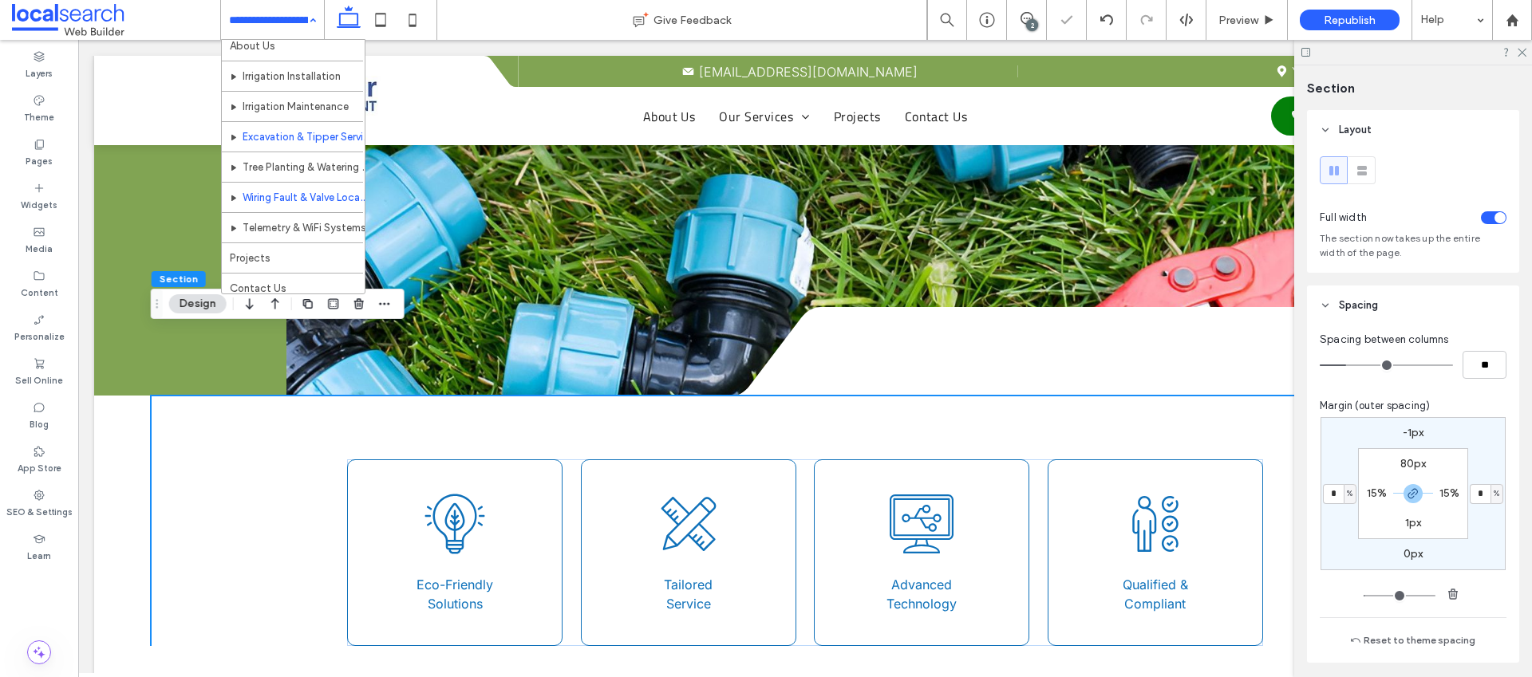
scroll to position [47, 0]
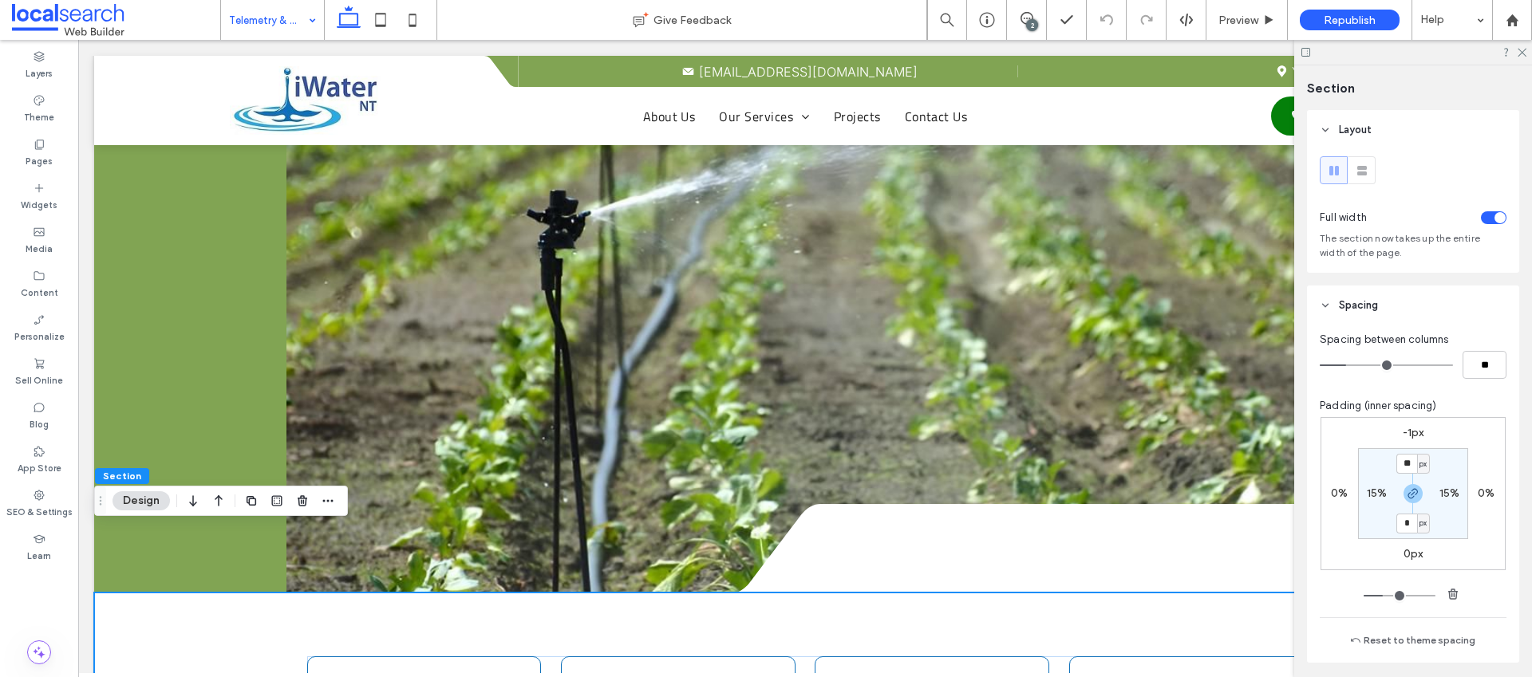
scroll to position [385, 0]
click at [1341, 488] on label "0%" at bounding box center [1339, 494] width 17 height 14
type input "*"
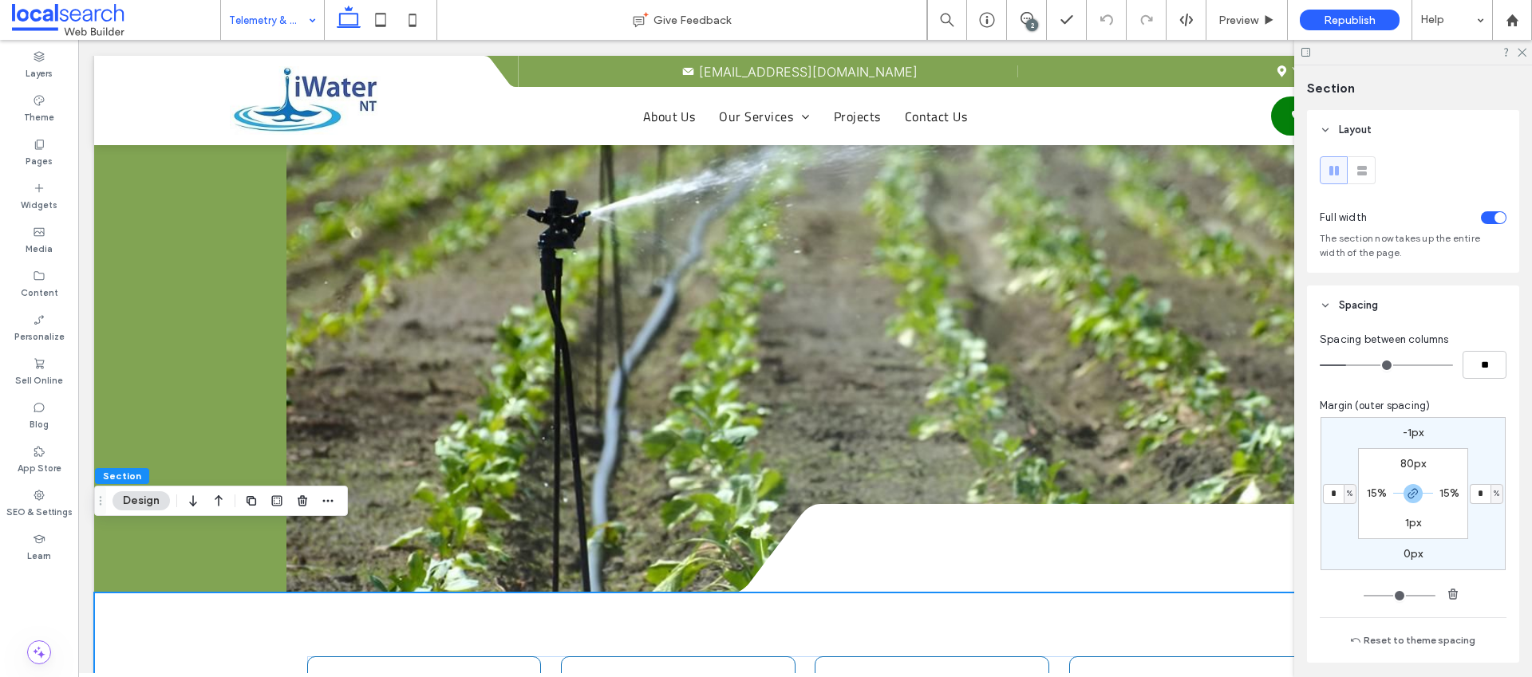
type input "*"
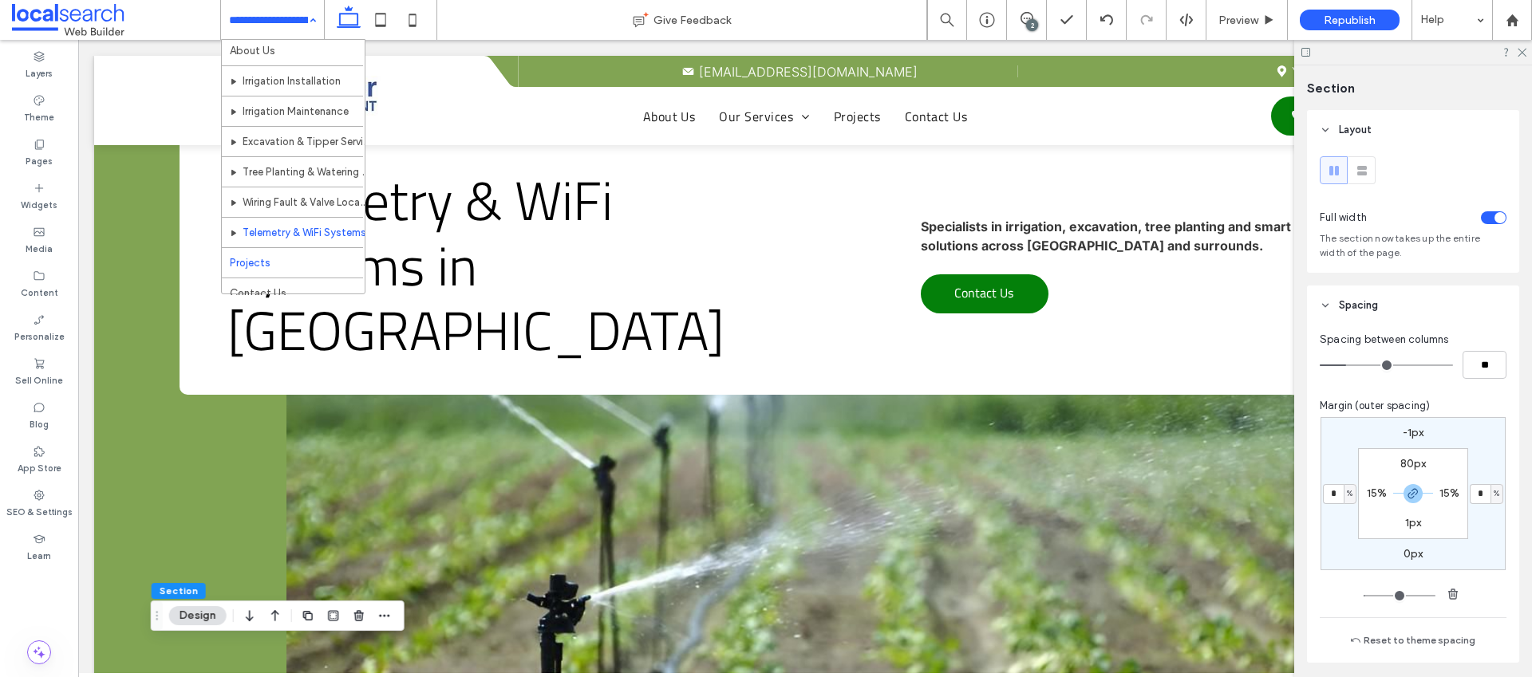
scroll to position [43, 0]
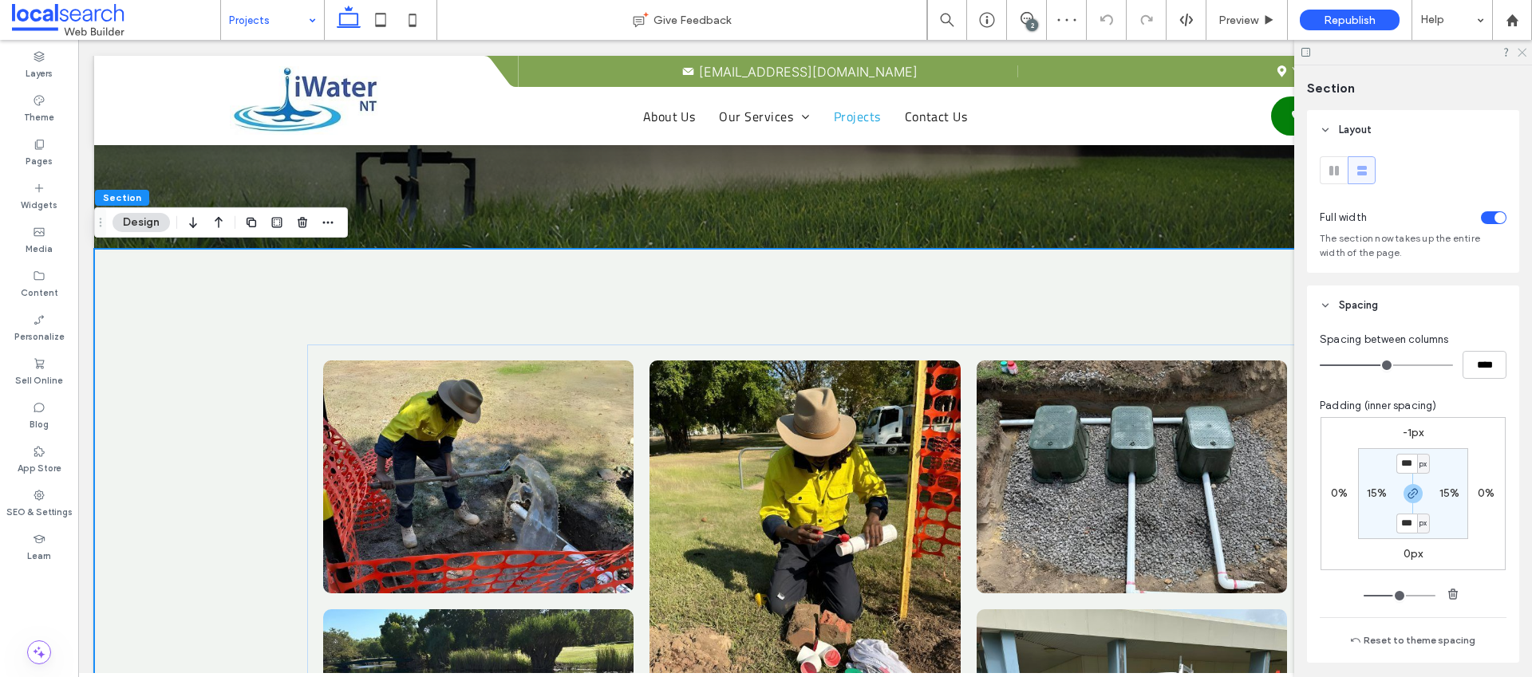
click at [1521, 49] on icon at bounding box center [1521, 51] width 10 height 10
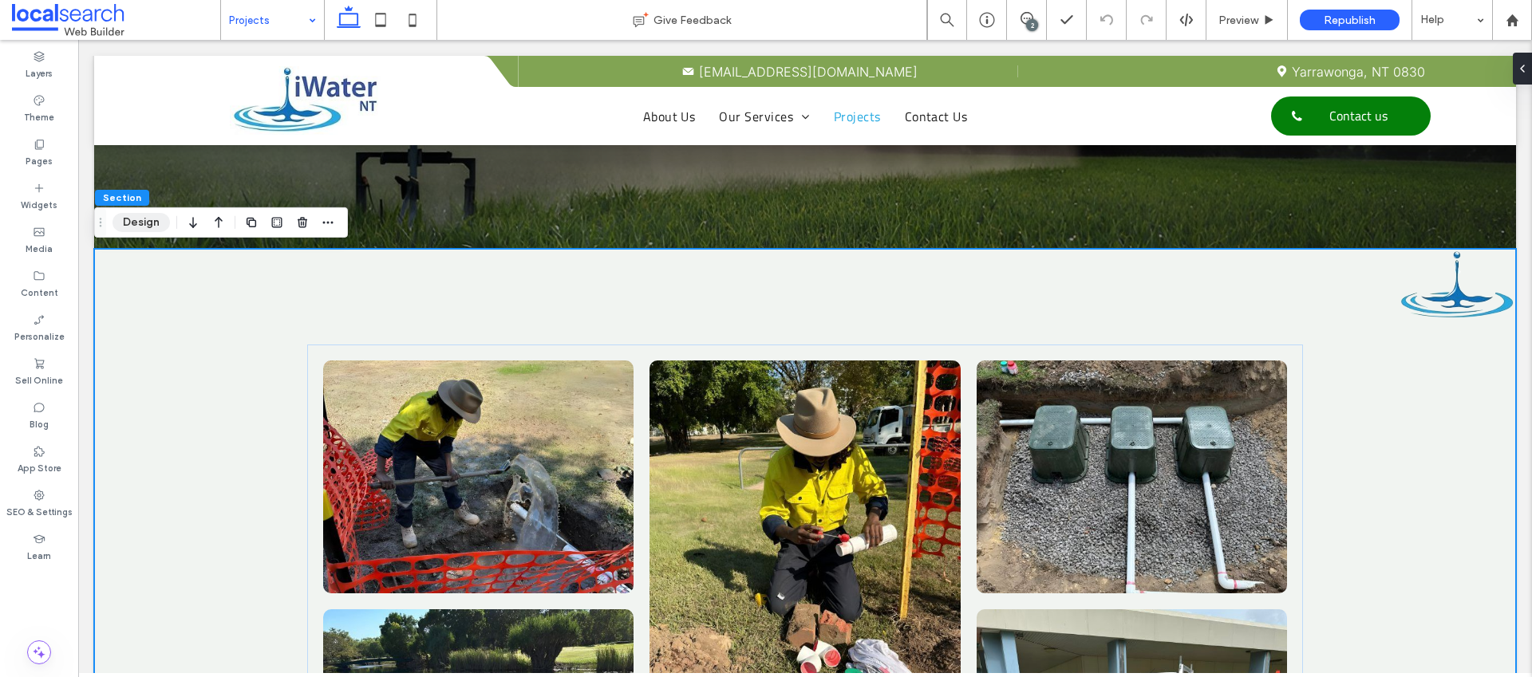
click at [164, 219] on button "Design" at bounding box center [141, 222] width 57 height 19
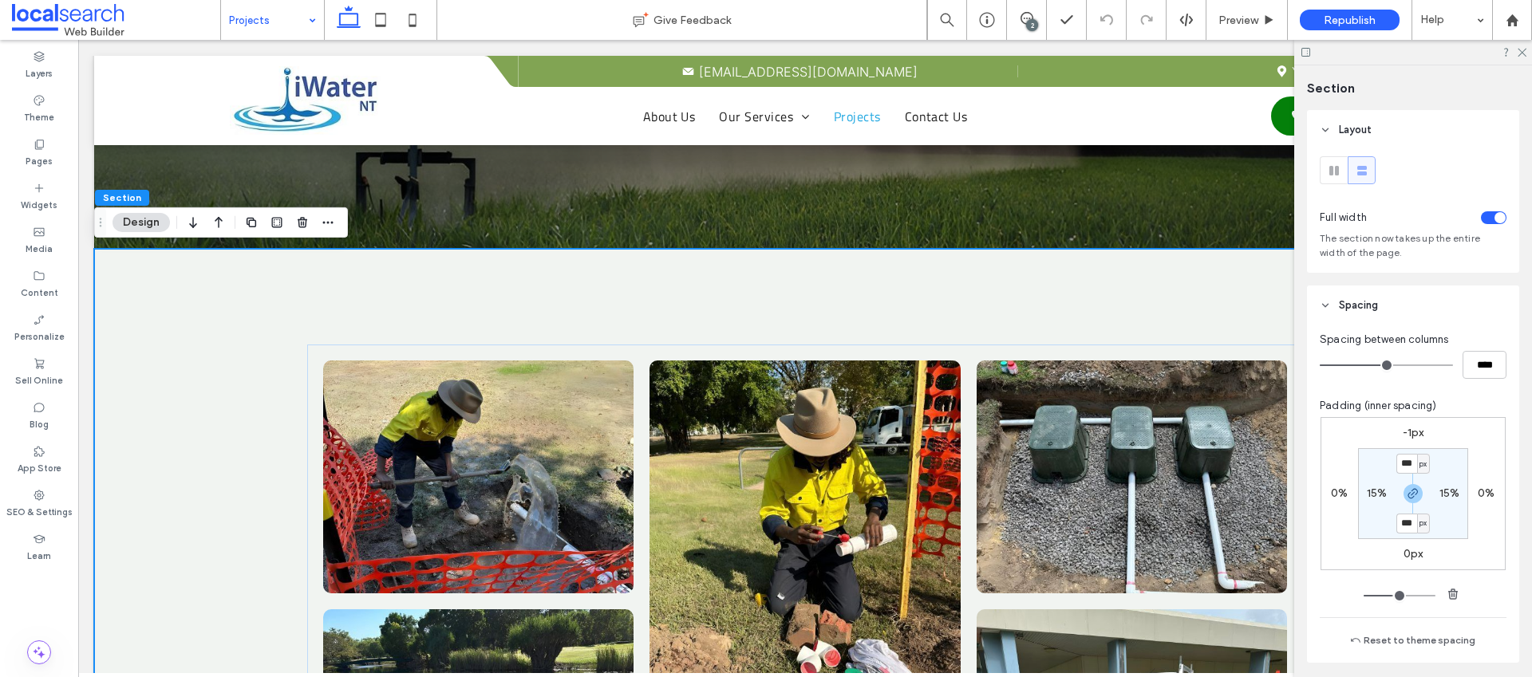
click at [1418, 431] on label "-1px" at bounding box center [1414, 433] width 22 height 14
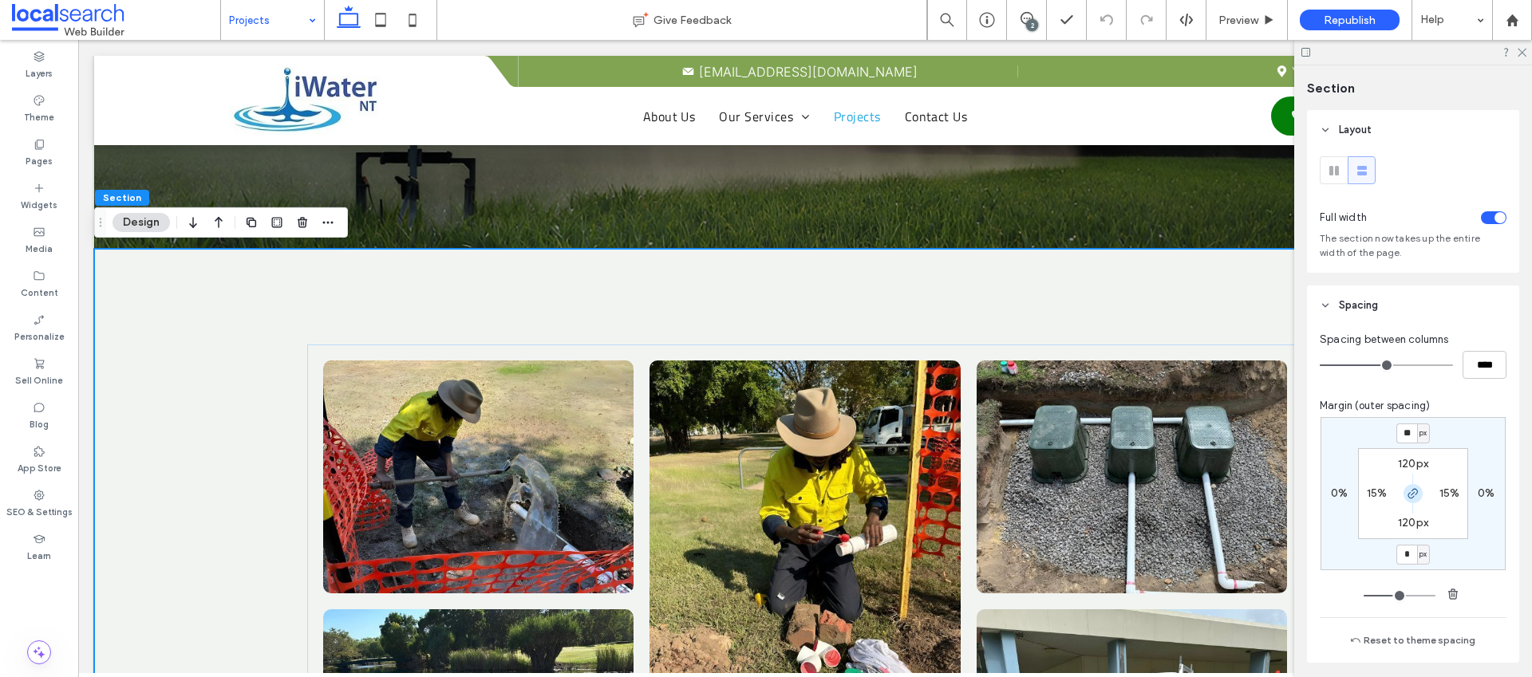
click at [1408, 493] on icon "button" at bounding box center [1413, 494] width 13 height 13
type input "*"
click at [1402, 438] on input "**" at bounding box center [1406, 434] width 21 height 20
type input "**"
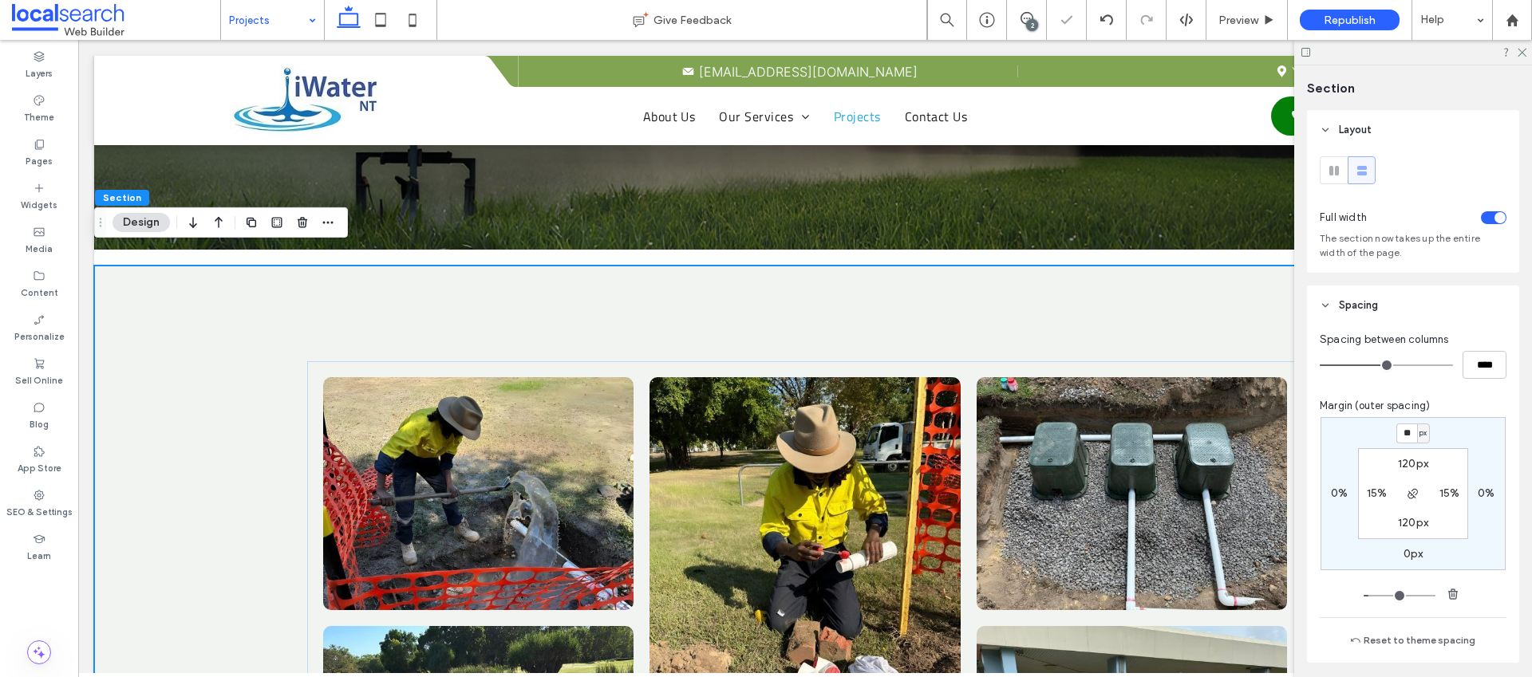
click at [1420, 432] on span "px" at bounding box center [1423, 433] width 7 height 16
click at [1418, 488] on div "%" at bounding box center [1414, 486] width 22 height 28
type input "*"
type input "***"
type input "*"
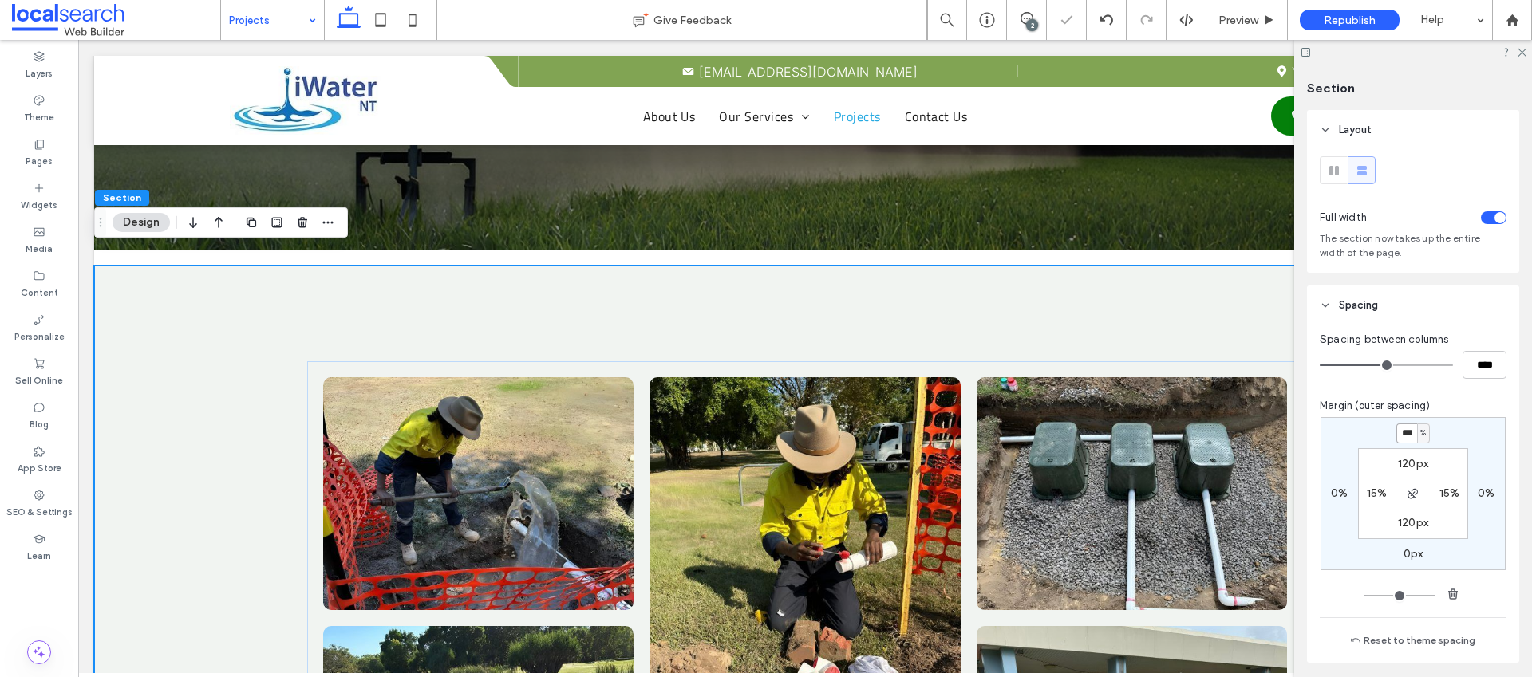
click at [1402, 430] on input "***" at bounding box center [1406, 434] width 21 height 20
type input "*"
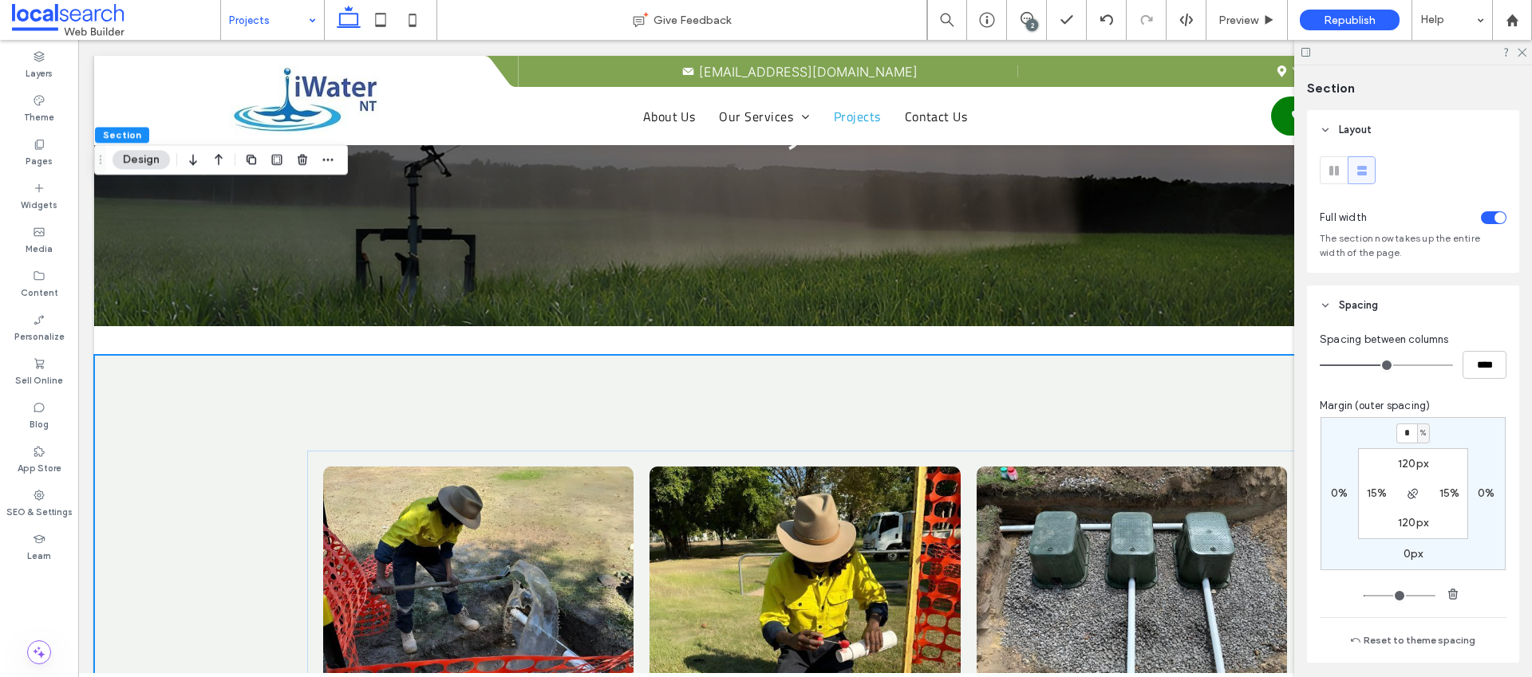
scroll to position [148, 0]
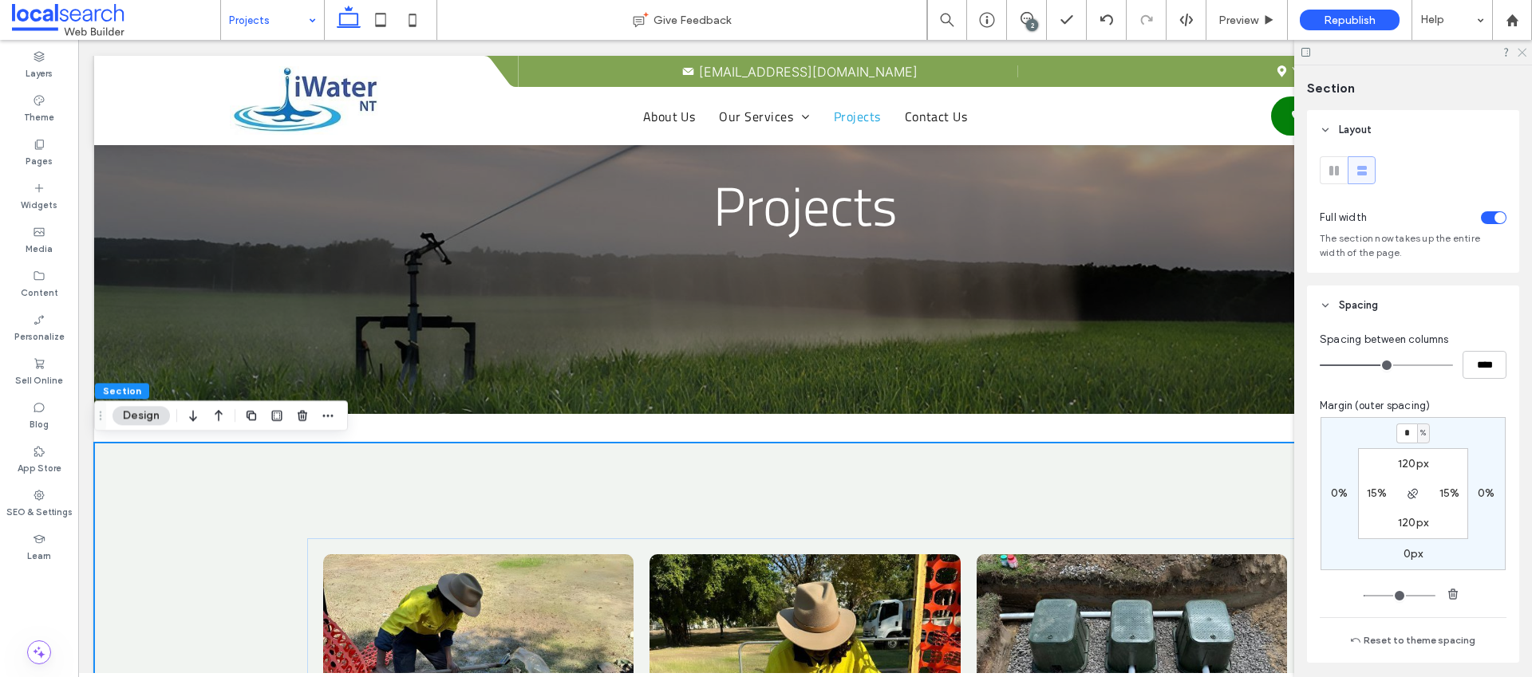
drag, startPoint x: 1523, startPoint y: 53, endPoint x: 1057, endPoint y: 91, distance: 467.5
click at [1523, 53] on use at bounding box center [1522, 53] width 9 height 9
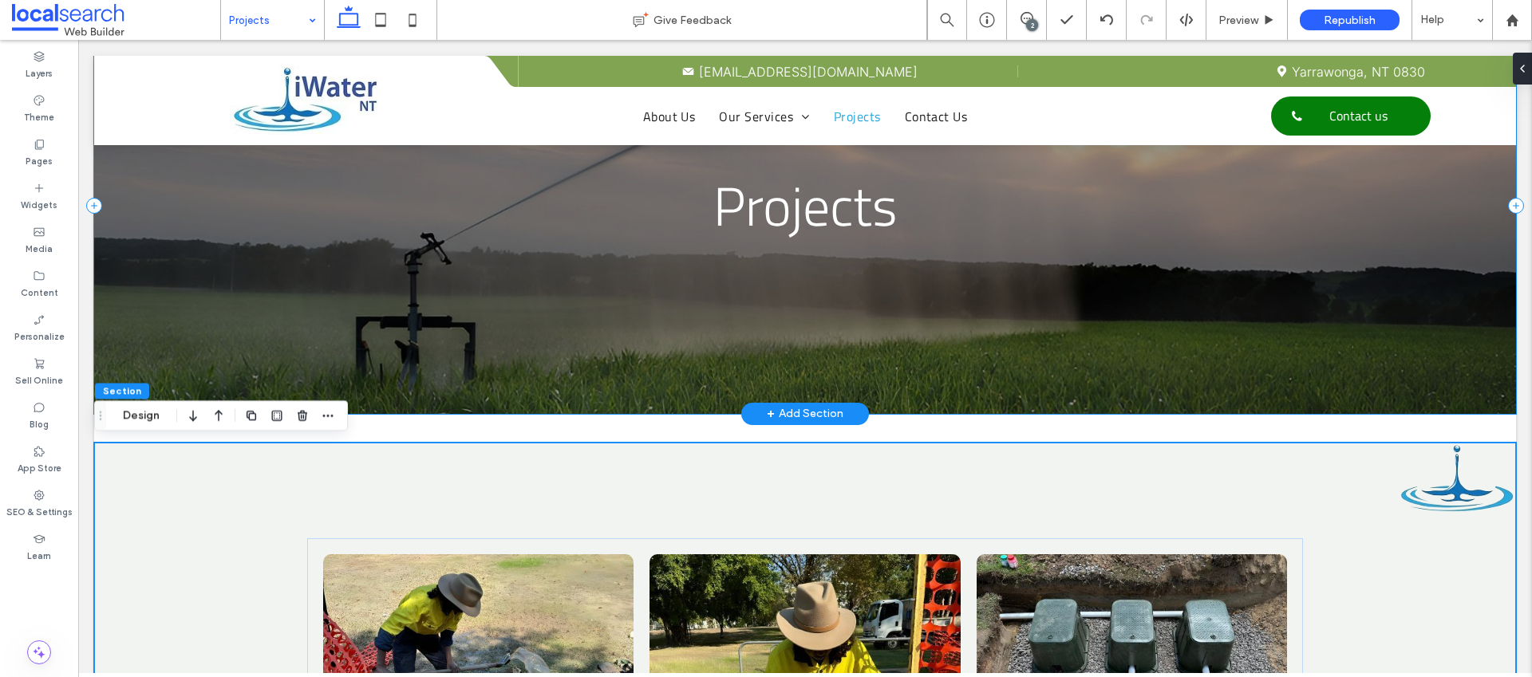
click at [502, 271] on div "Projects" at bounding box center [805, 206] width 1422 height 417
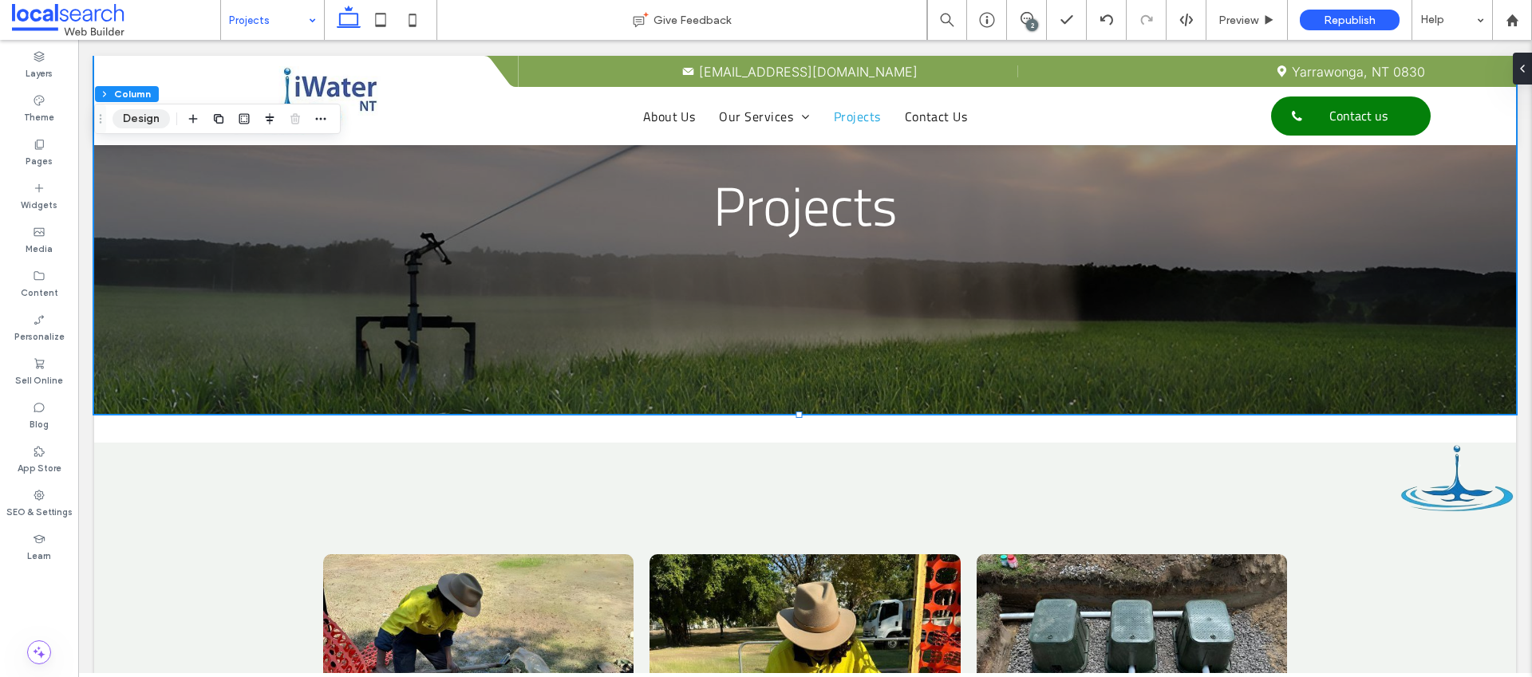
click at [162, 121] on button "Design" at bounding box center [141, 118] width 57 height 19
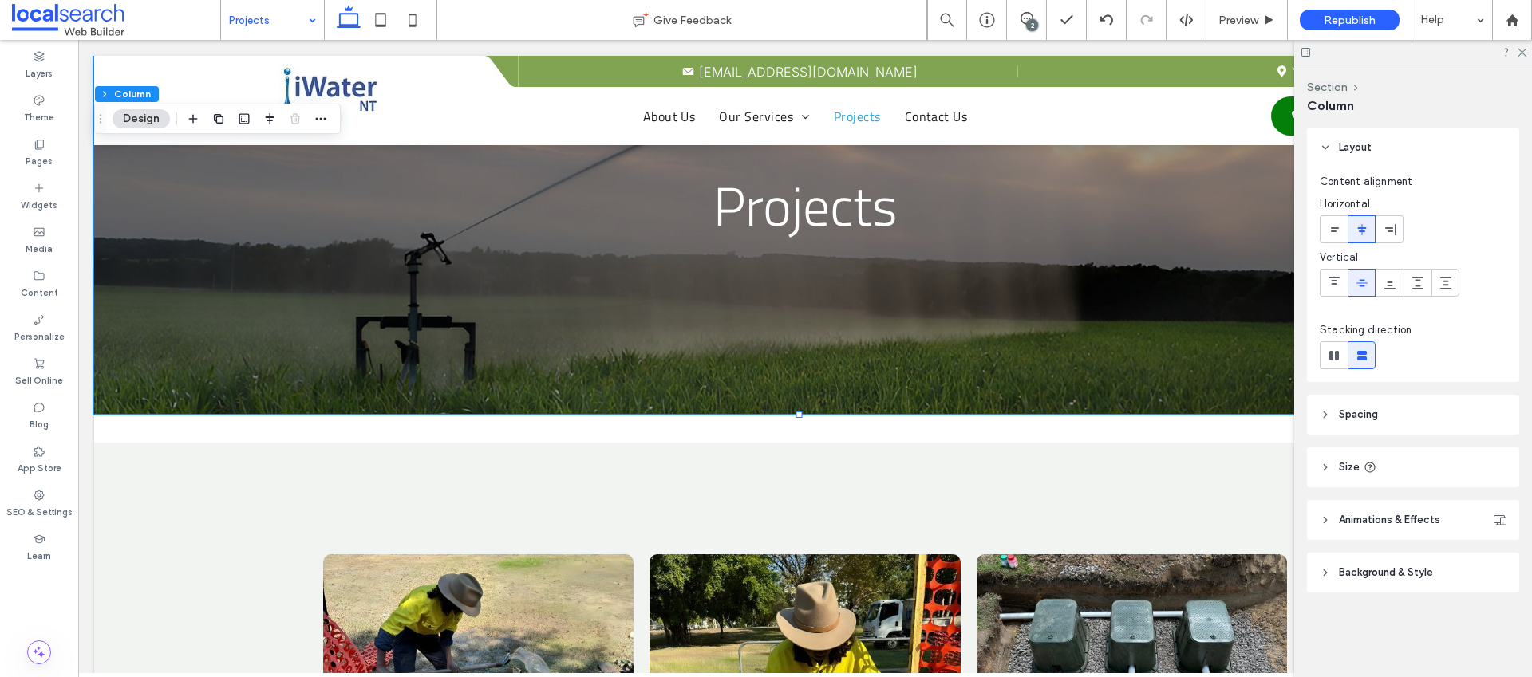
click at [1380, 569] on span "Background & Style" at bounding box center [1386, 573] width 94 height 16
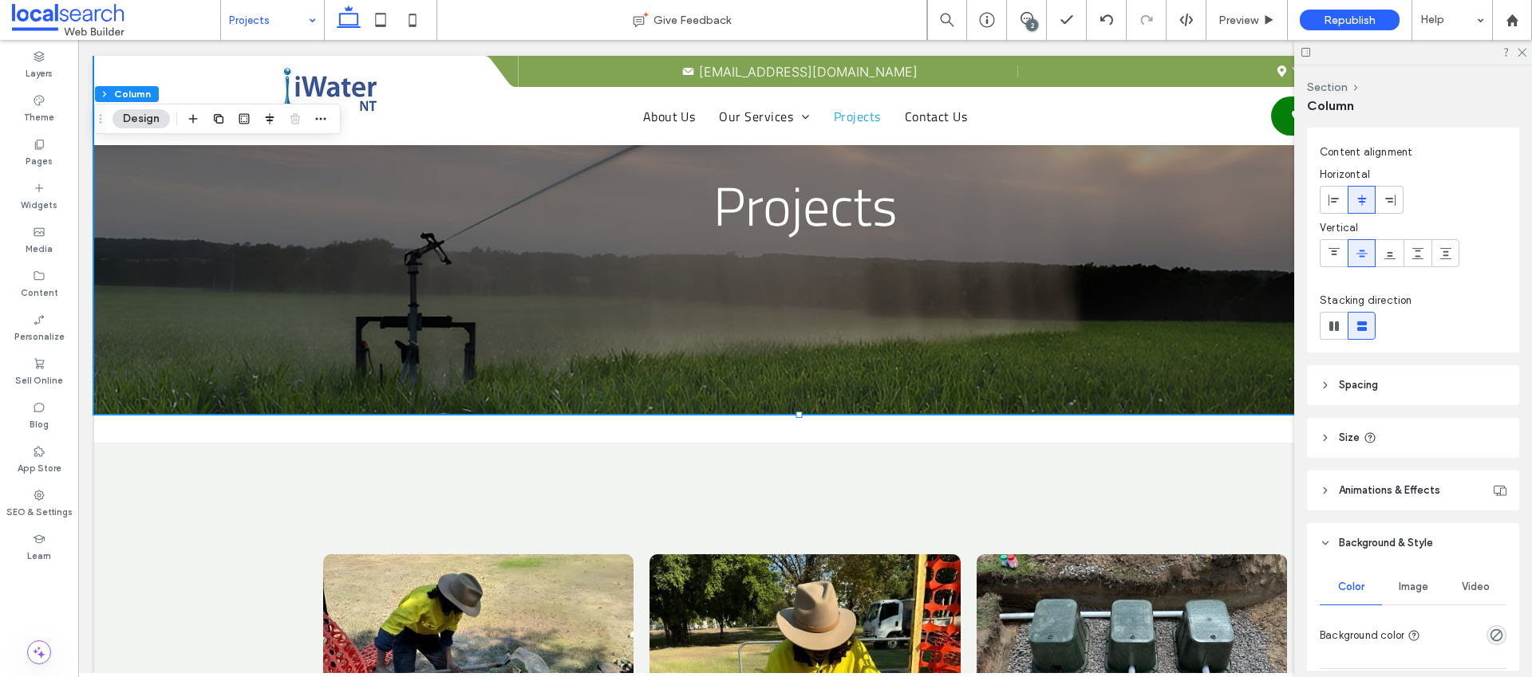
scroll to position [38, 0]
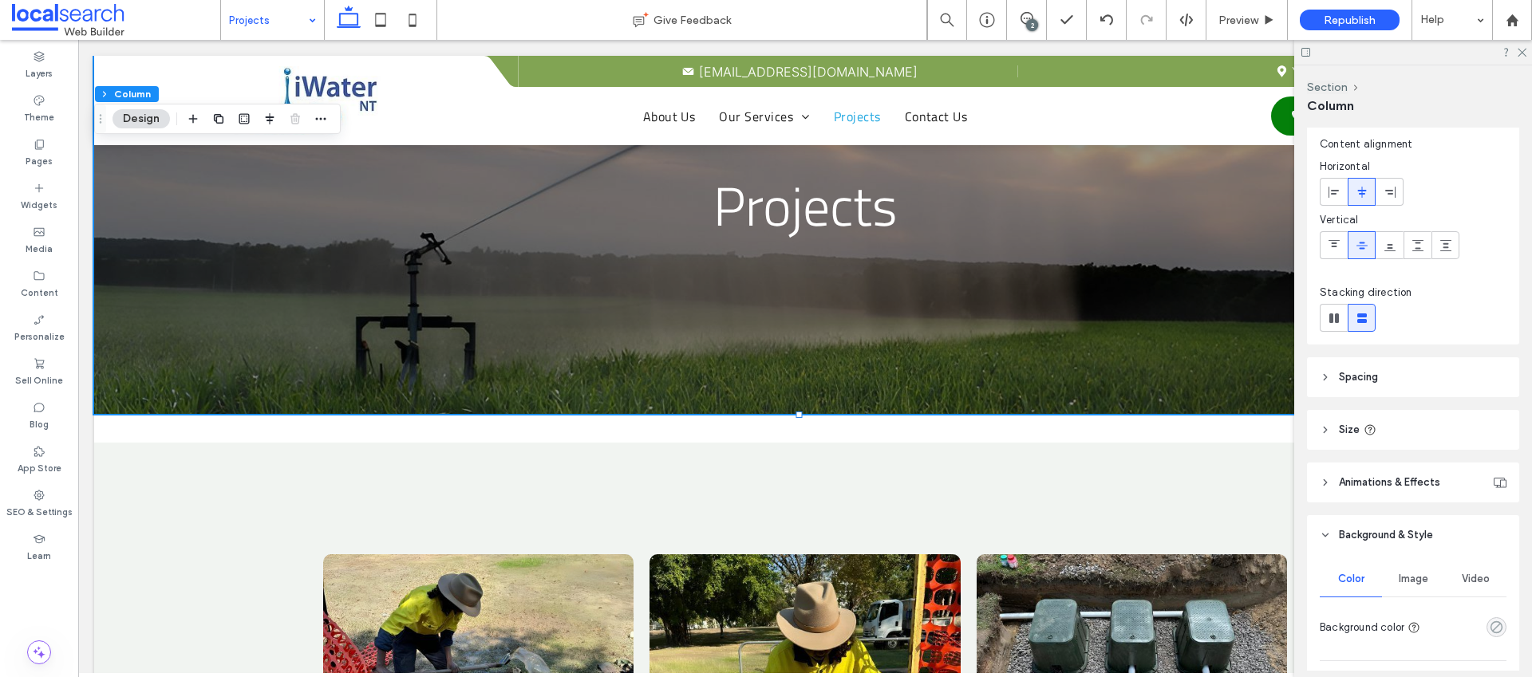
click at [1491, 626] on use "rgba(0, 0, 0, 0)" at bounding box center [1497, 628] width 12 height 12
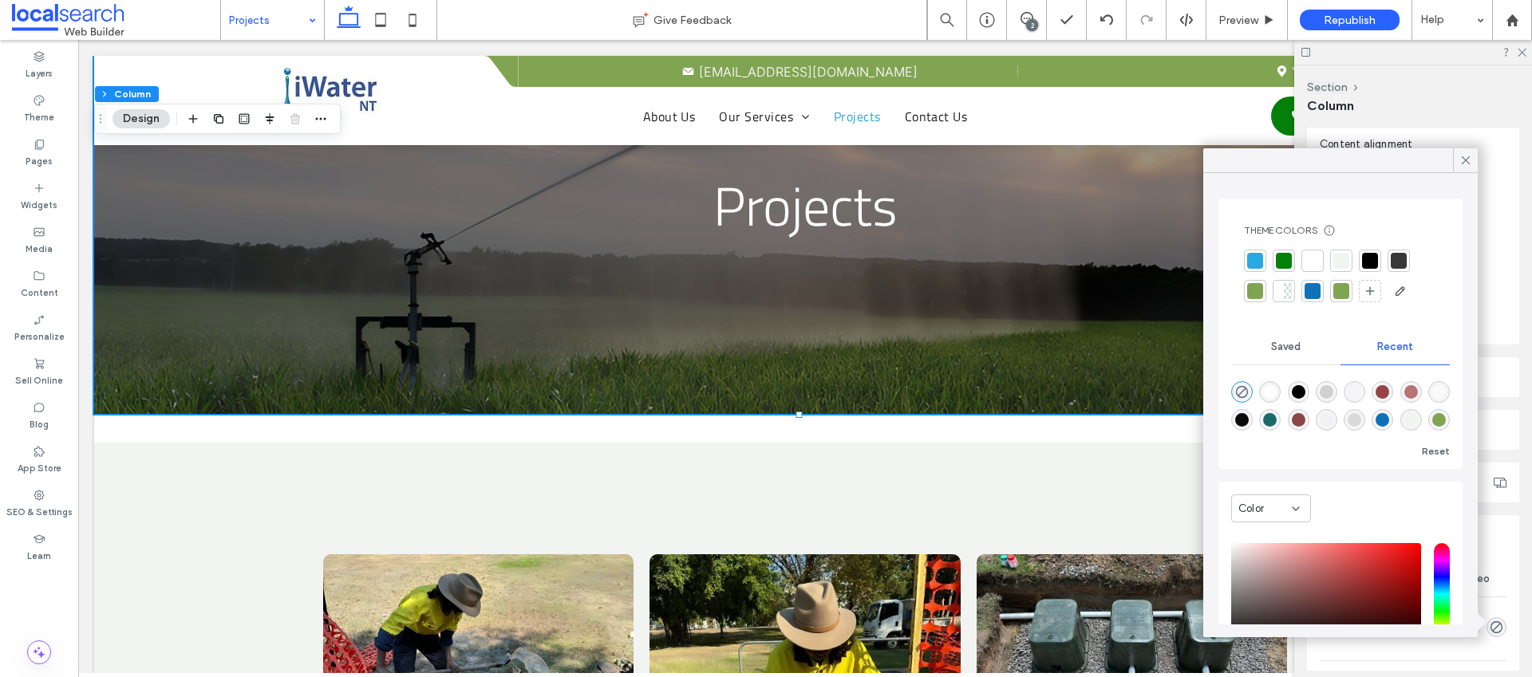
click at [1344, 263] on div at bounding box center [1341, 261] width 16 height 16
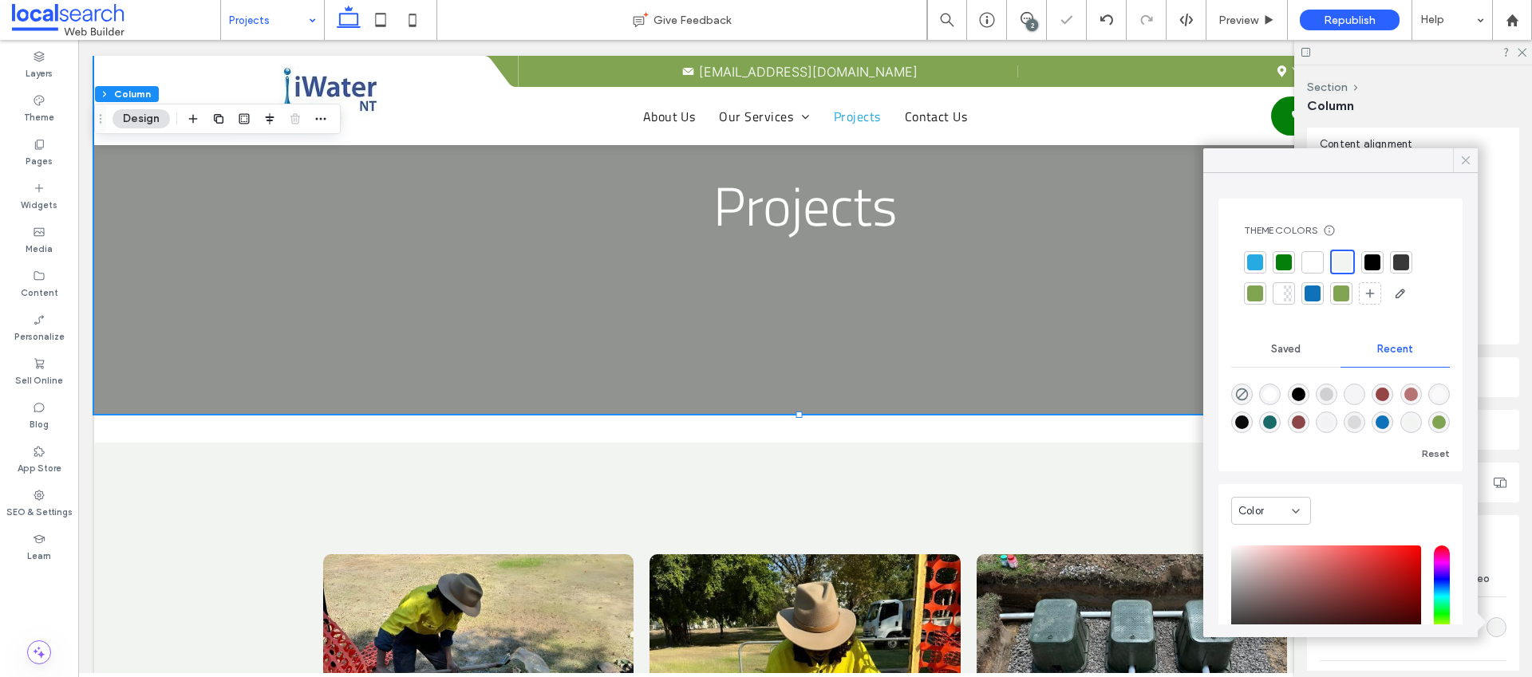
click at [1463, 159] on icon at bounding box center [1466, 160] width 14 height 14
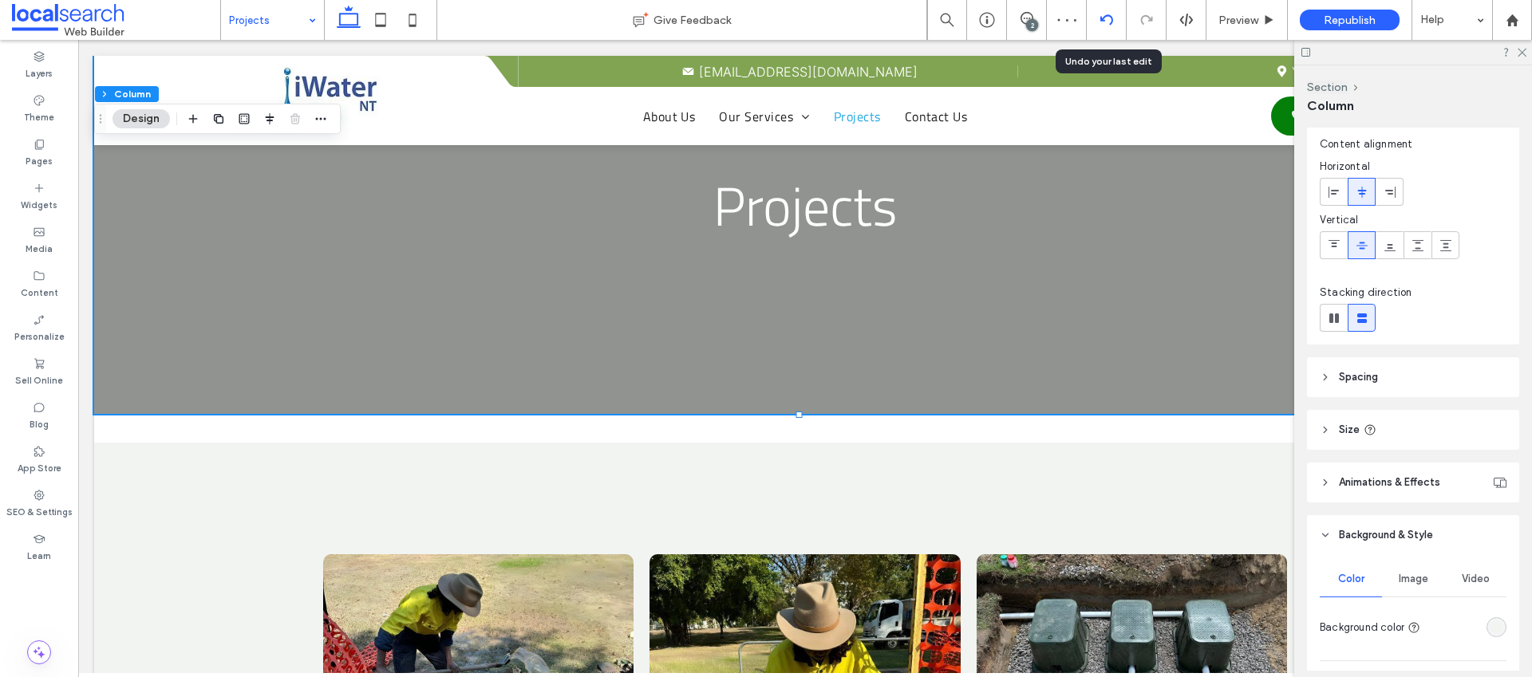
click at [1112, 25] on icon at bounding box center [1106, 20] width 13 height 13
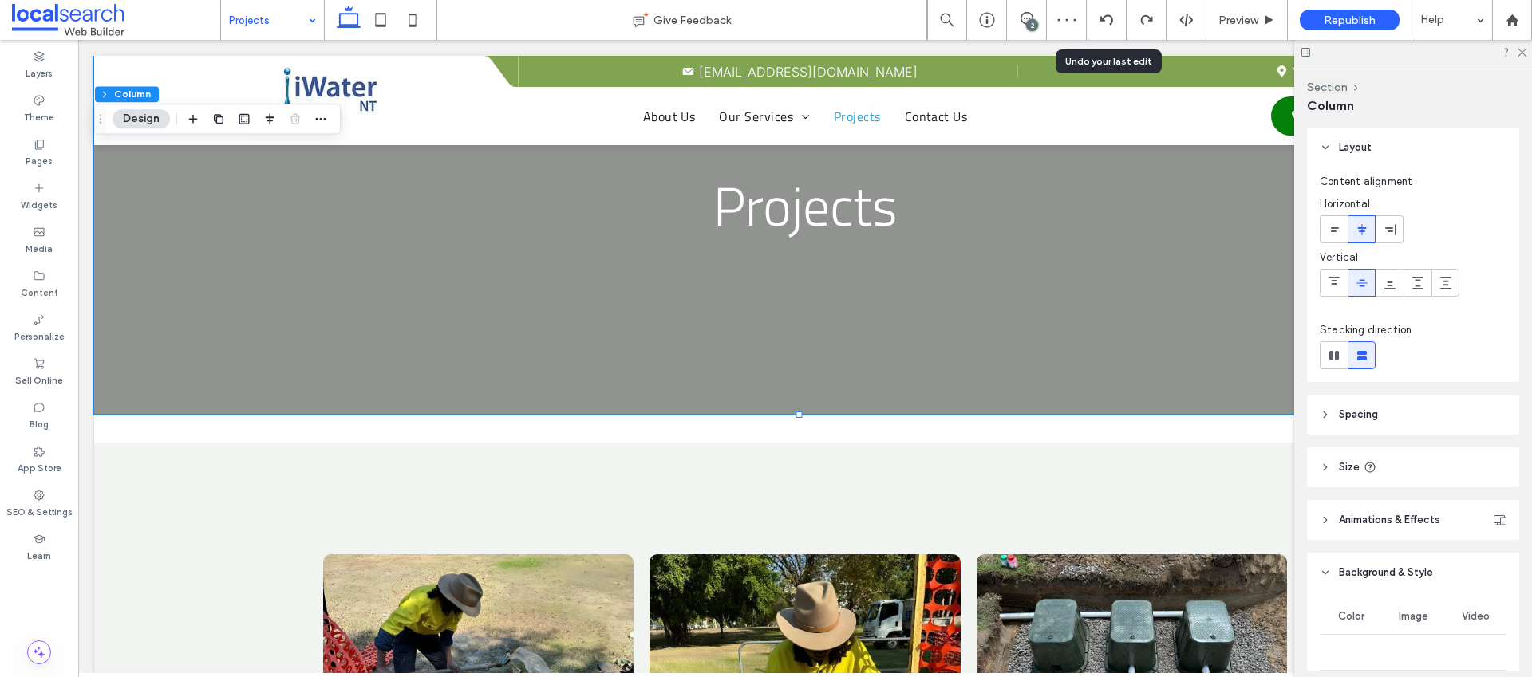
click at [1112, 25] on icon at bounding box center [1106, 20] width 13 height 13
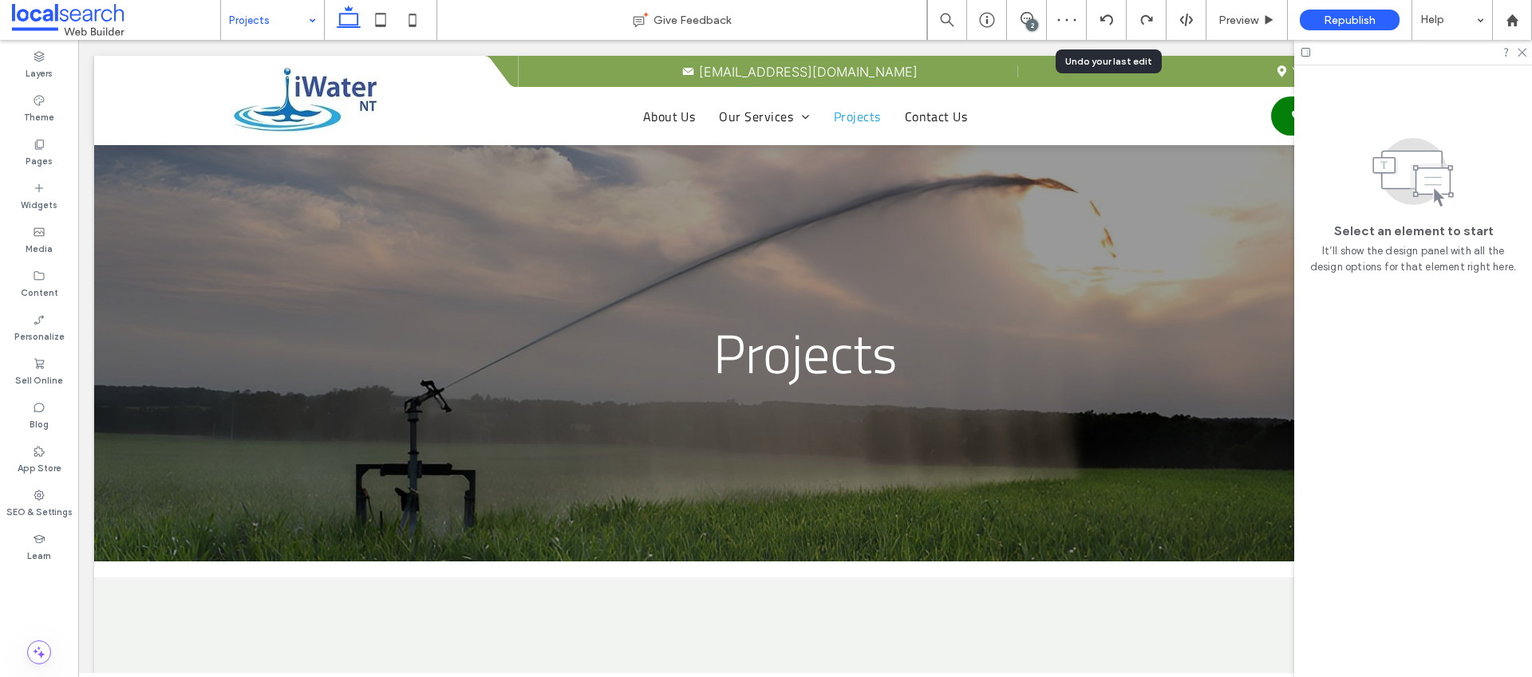
scroll to position [0, 0]
click at [1112, 25] on icon at bounding box center [1106, 20] width 13 height 13
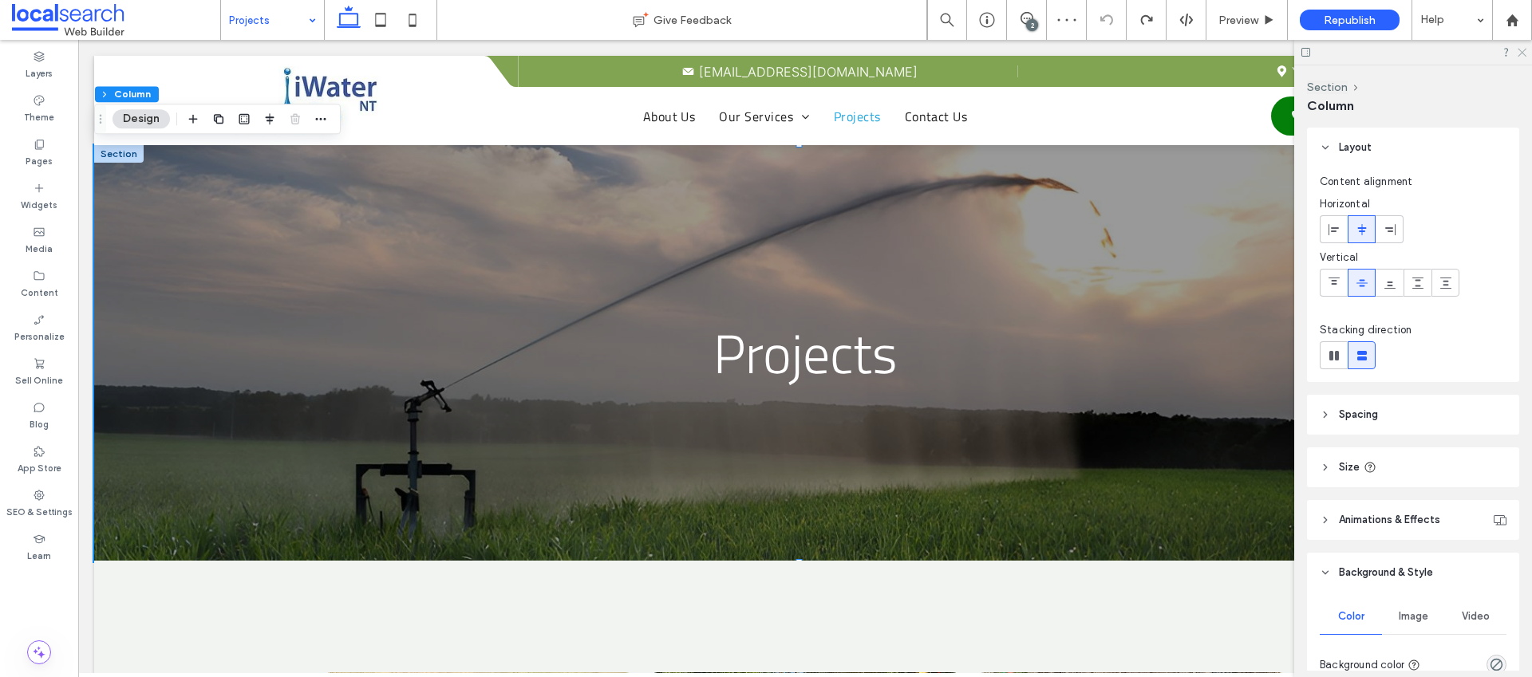
click at [1525, 52] on icon at bounding box center [1521, 51] width 10 height 10
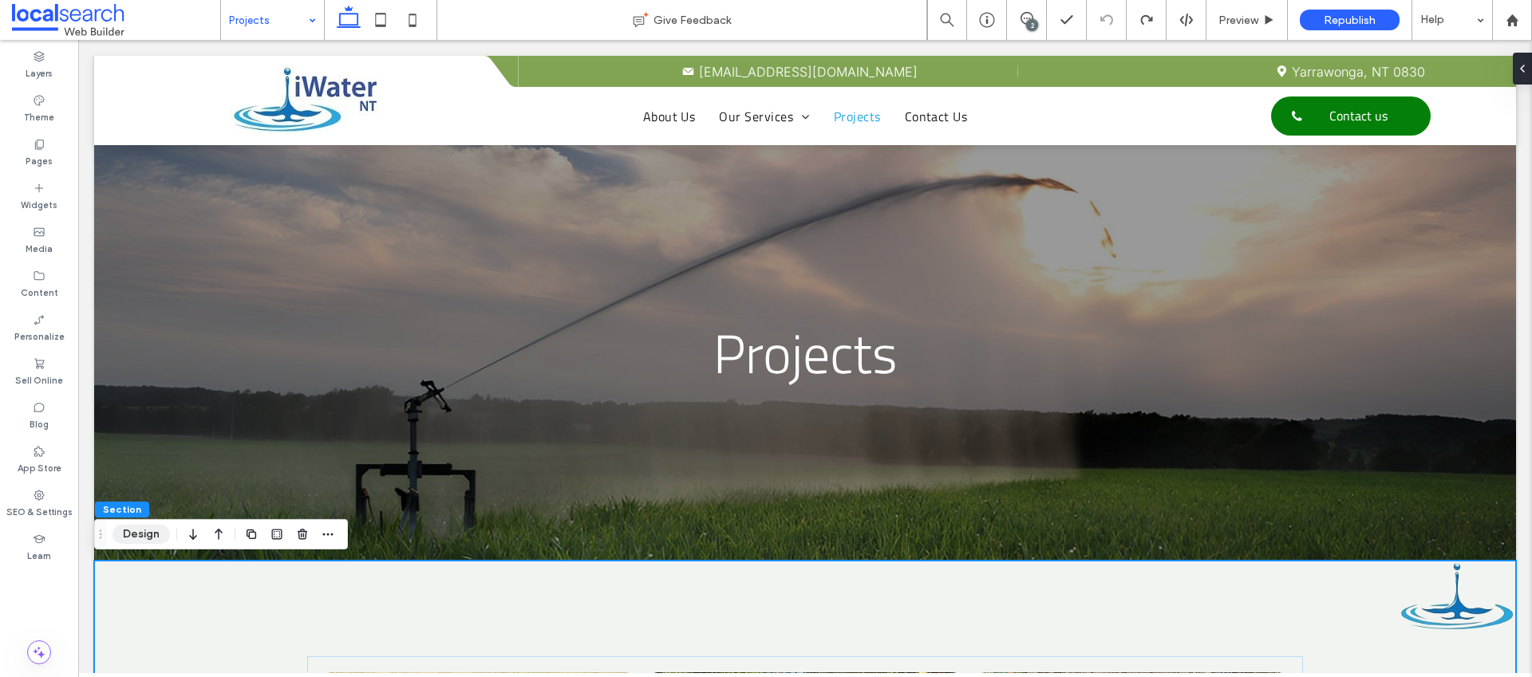
click at [120, 543] on button "Design" at bounding box center [141, 534] width 57 height 19
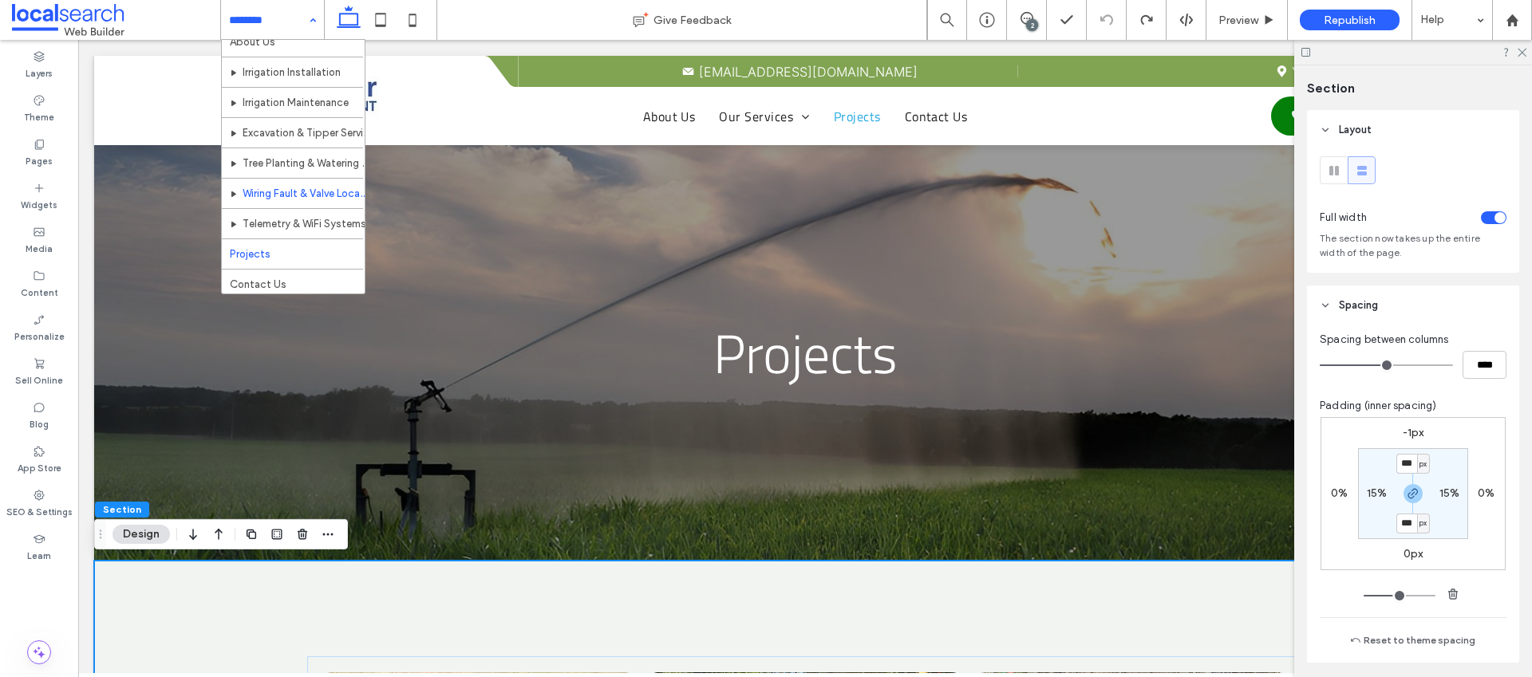
scroll to position [47, 0]
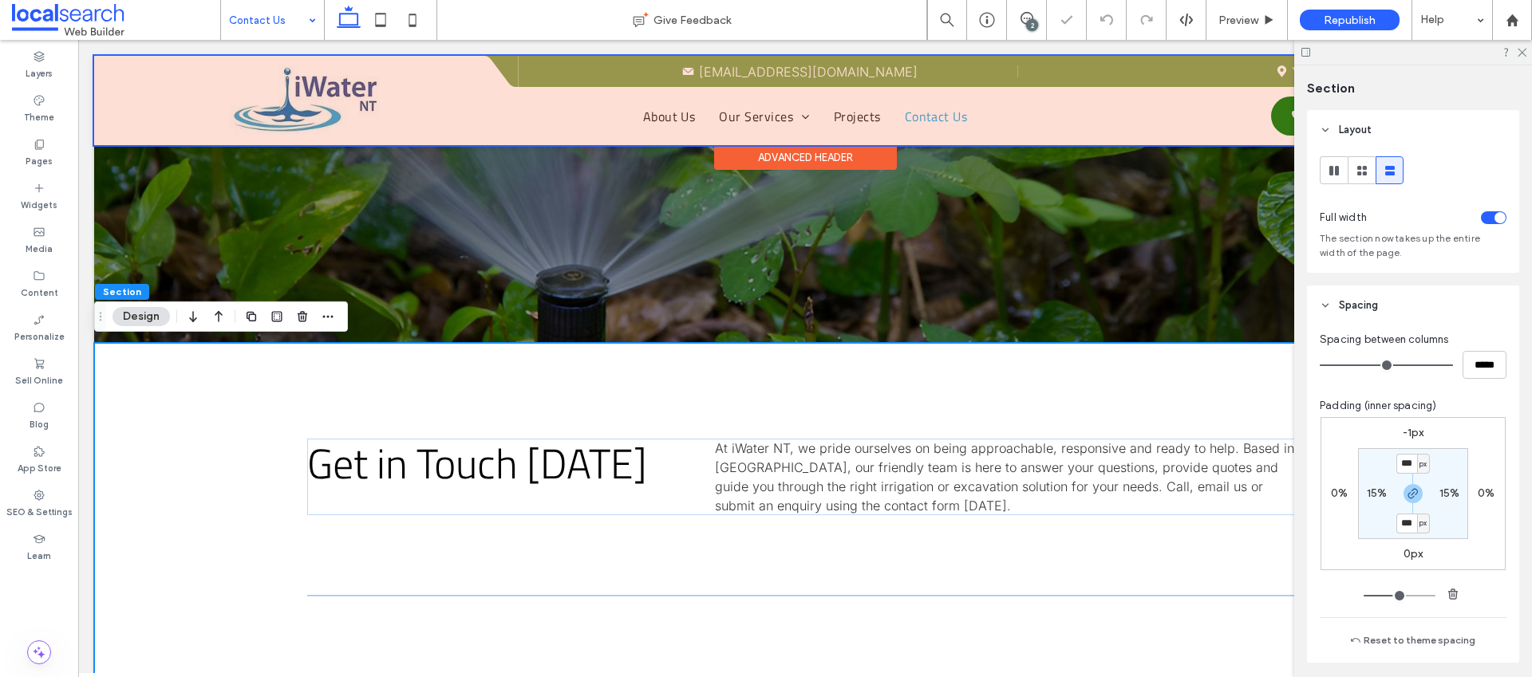
scroll to position [218, 0]
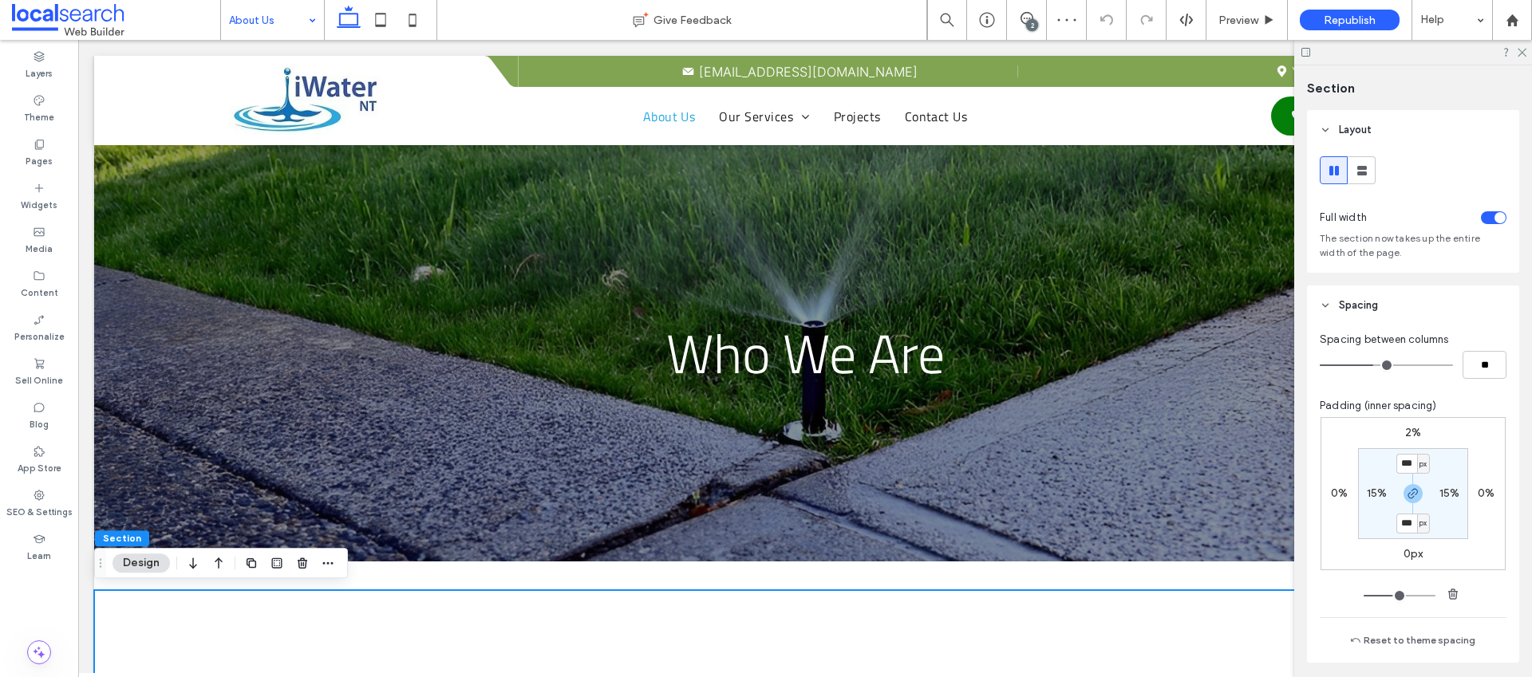
drag, startPoint x: 1416, startPoint y: 428, endPoint x: 1410, endPoint y: 433, distance: 8.5
click at [1416, 428] on div "2%" at bounding box center [1413, 433] width 37 height 14
click at [1407, 434] on label "2%" at bounding box center [1413, 433] width 16 height 14
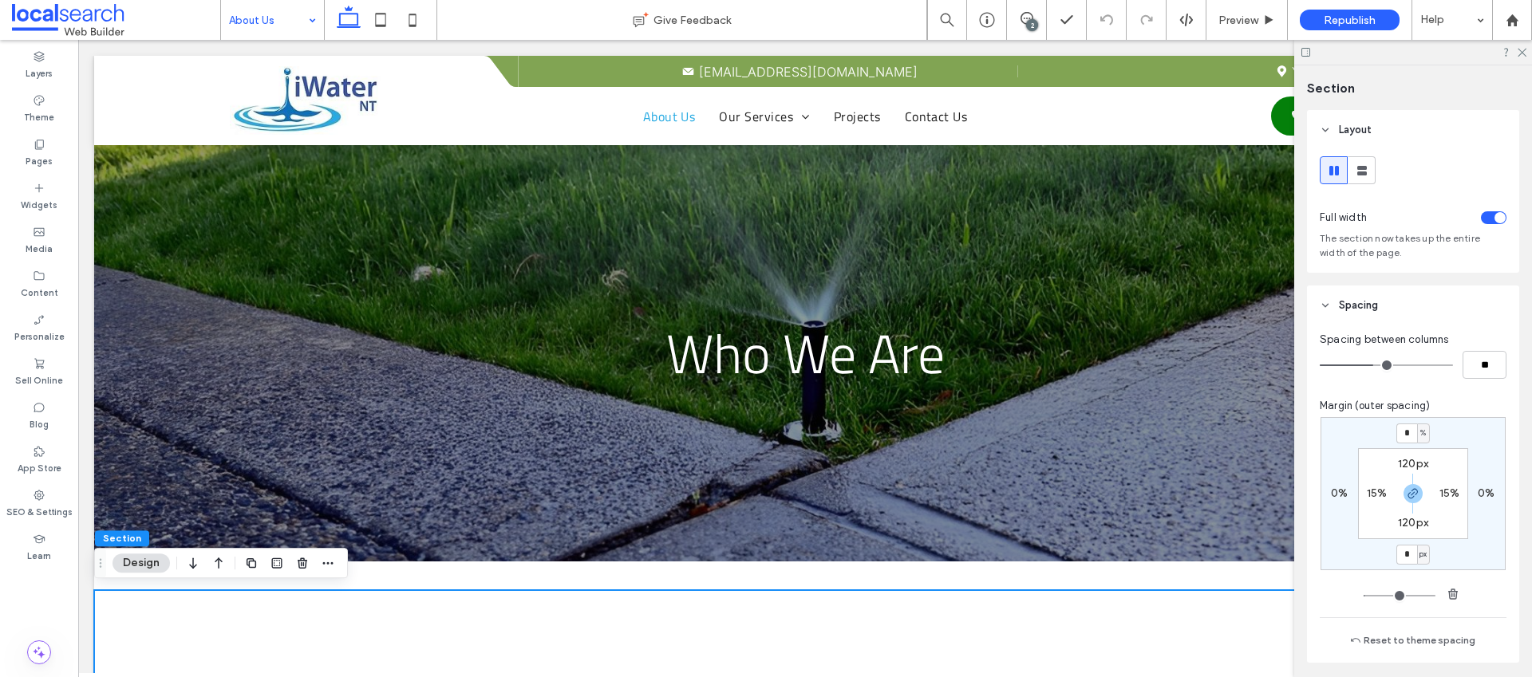
click at [1420, 429] on span "%" at bounding box center [1423, 433] width 6 height 16
click at [1418, 459] on span "px" at bounding box center [1413, 458] width 11 height 16
type input "**"
type input "****"
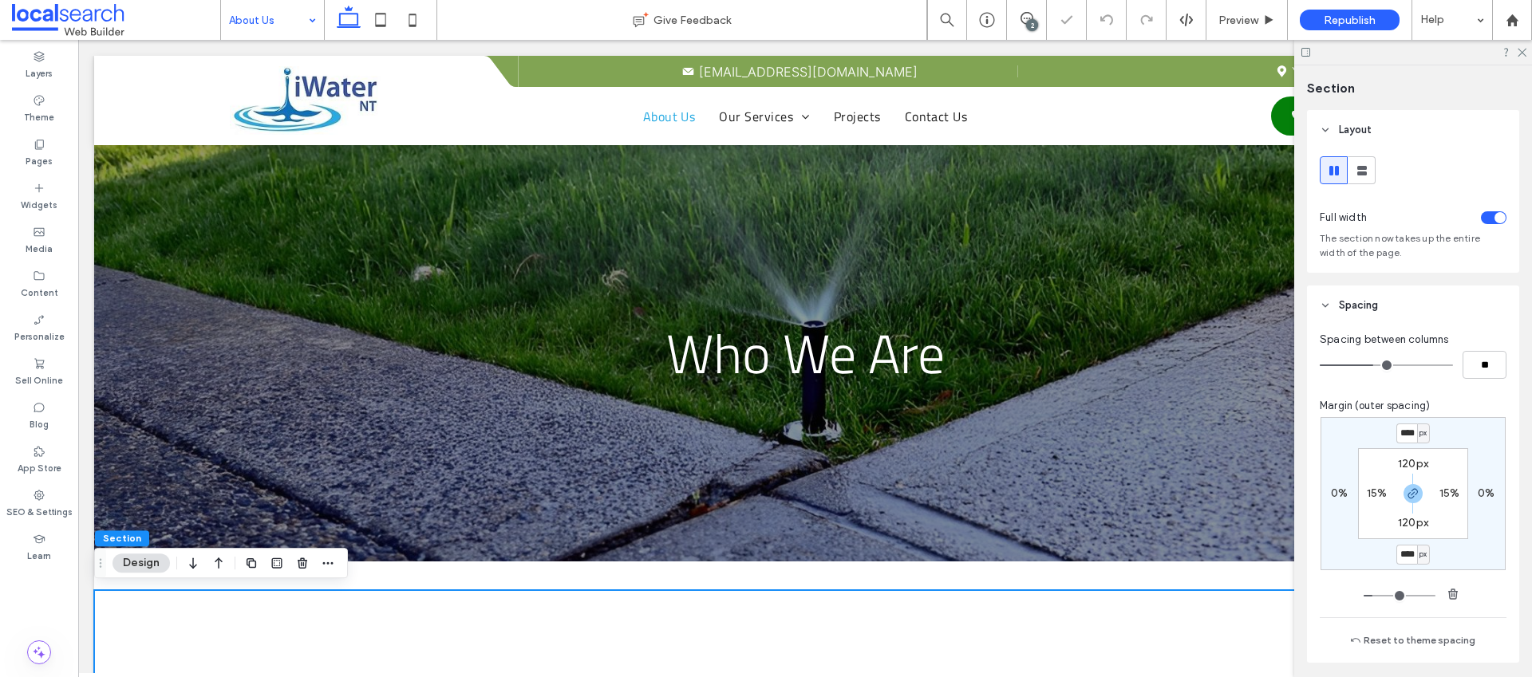
type input "**"
click at [1404, 432] on input "****" at bounding box center [1406, 434] width 21 height 20
type input "**"
type input "*"
type input "**"
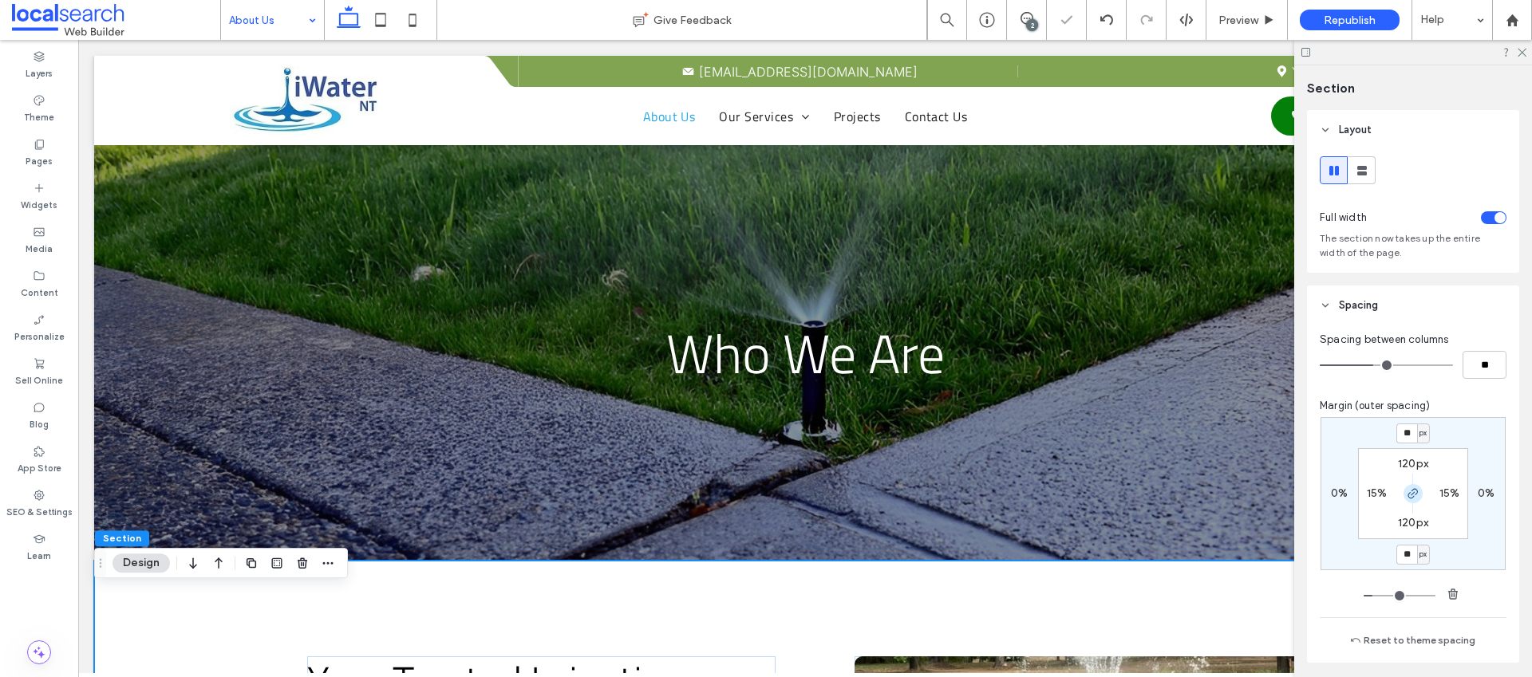
click at [1407, 500] on icon "button" at bounding box center [1413, 494] width 13 height 13
click at [1405, 549] on label "-1px" at bounding box center [1414, 554] width 22 height 14
type input "*"
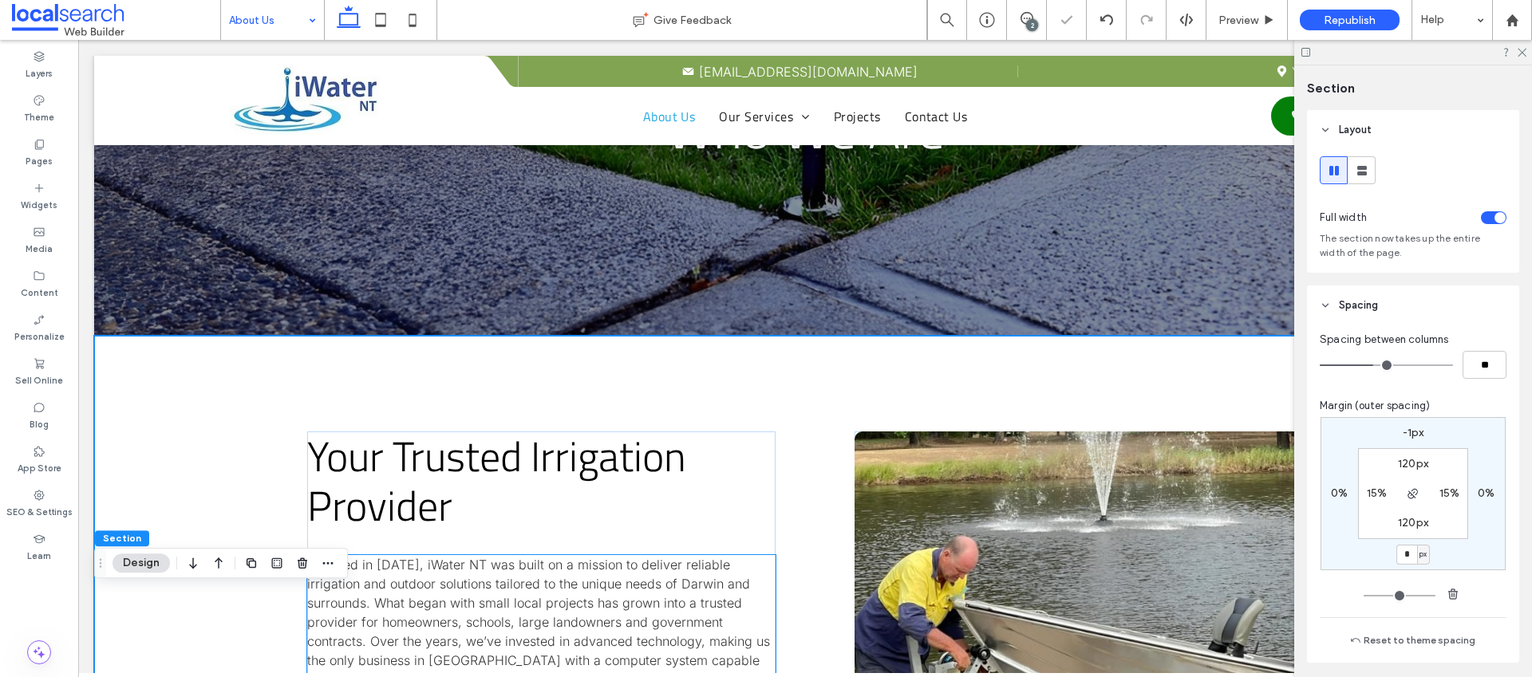
scroll to position [252, 0]
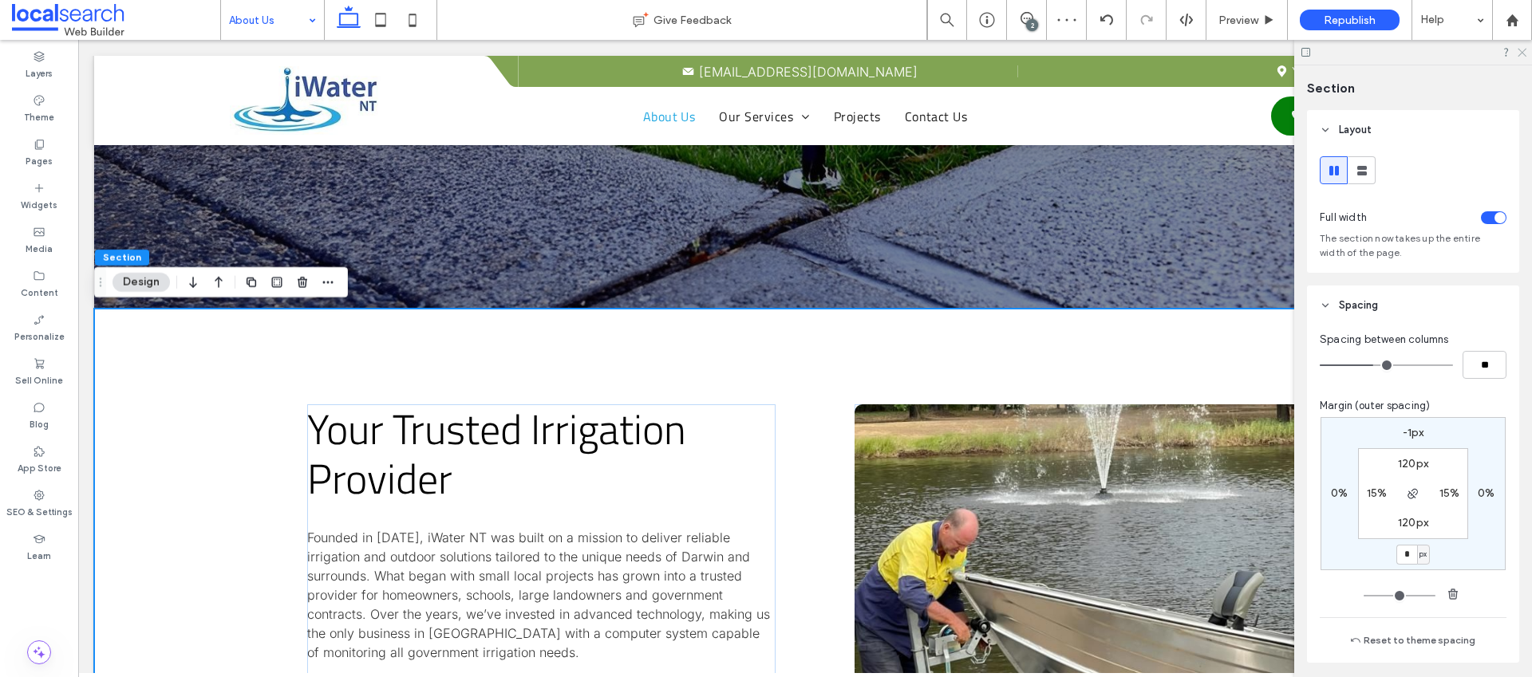
click at [1521, 55] on icon at bounding box center [1521, 51] width 10 height 10
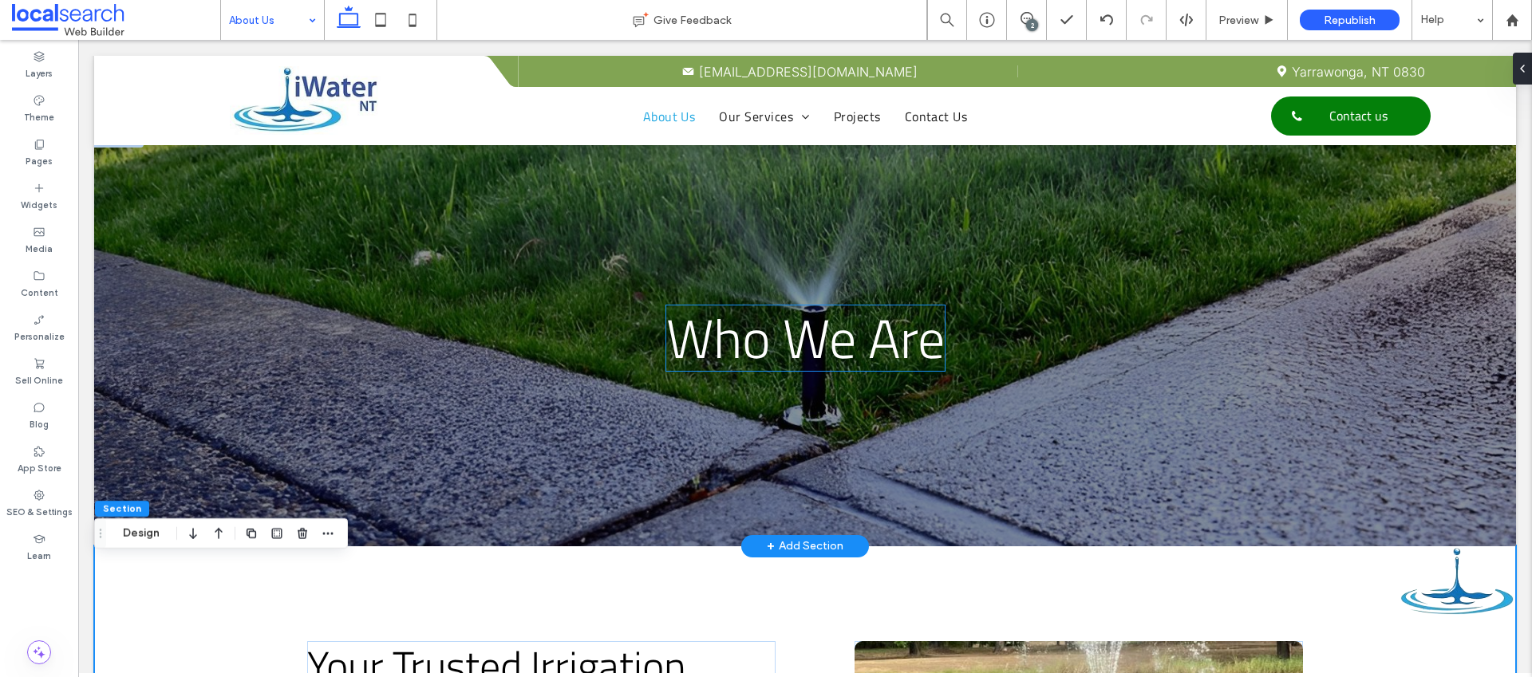
scroll to position [219, 0]
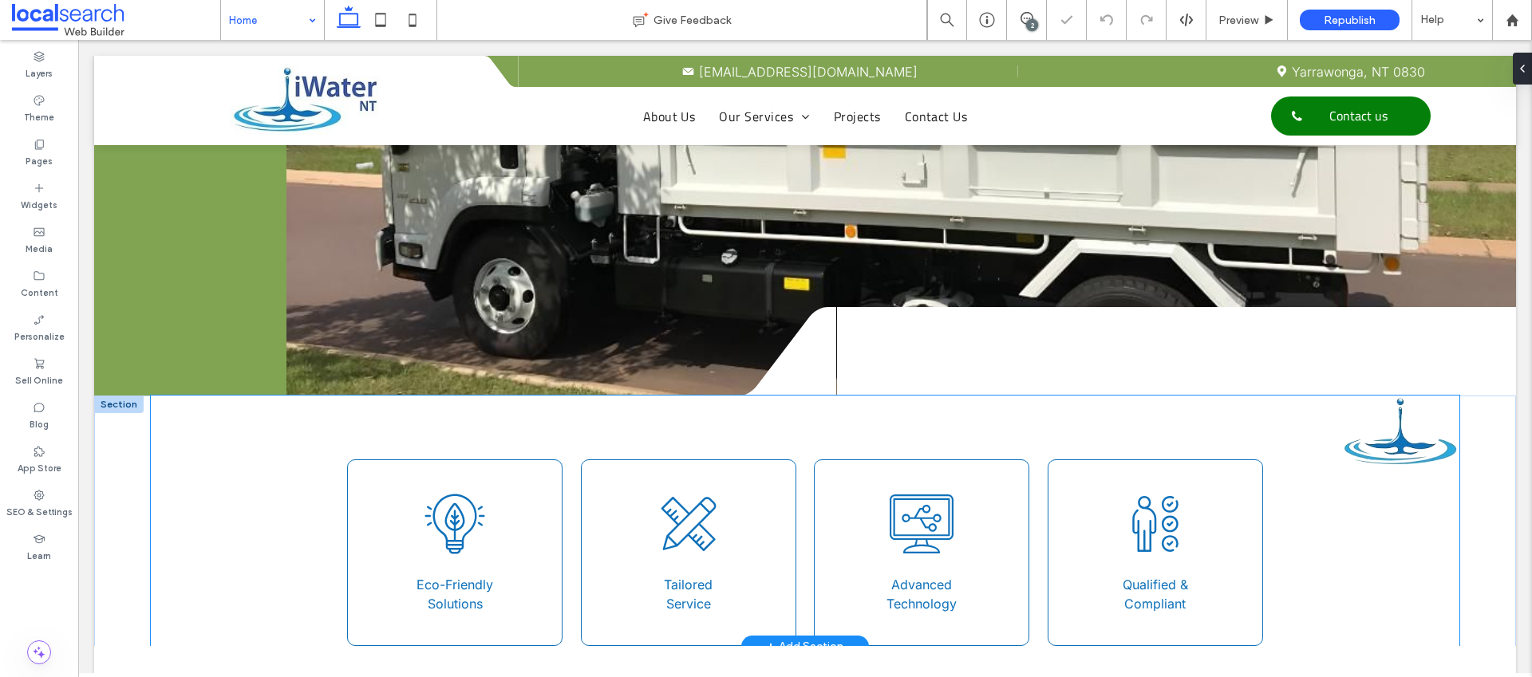
click at [186, 504] on div "Bulb Icon Eco-Friendly Solutions Tailored Icon Tailored Service Technology Icon…" at bounding box center [805, 521] width 1308 height 251
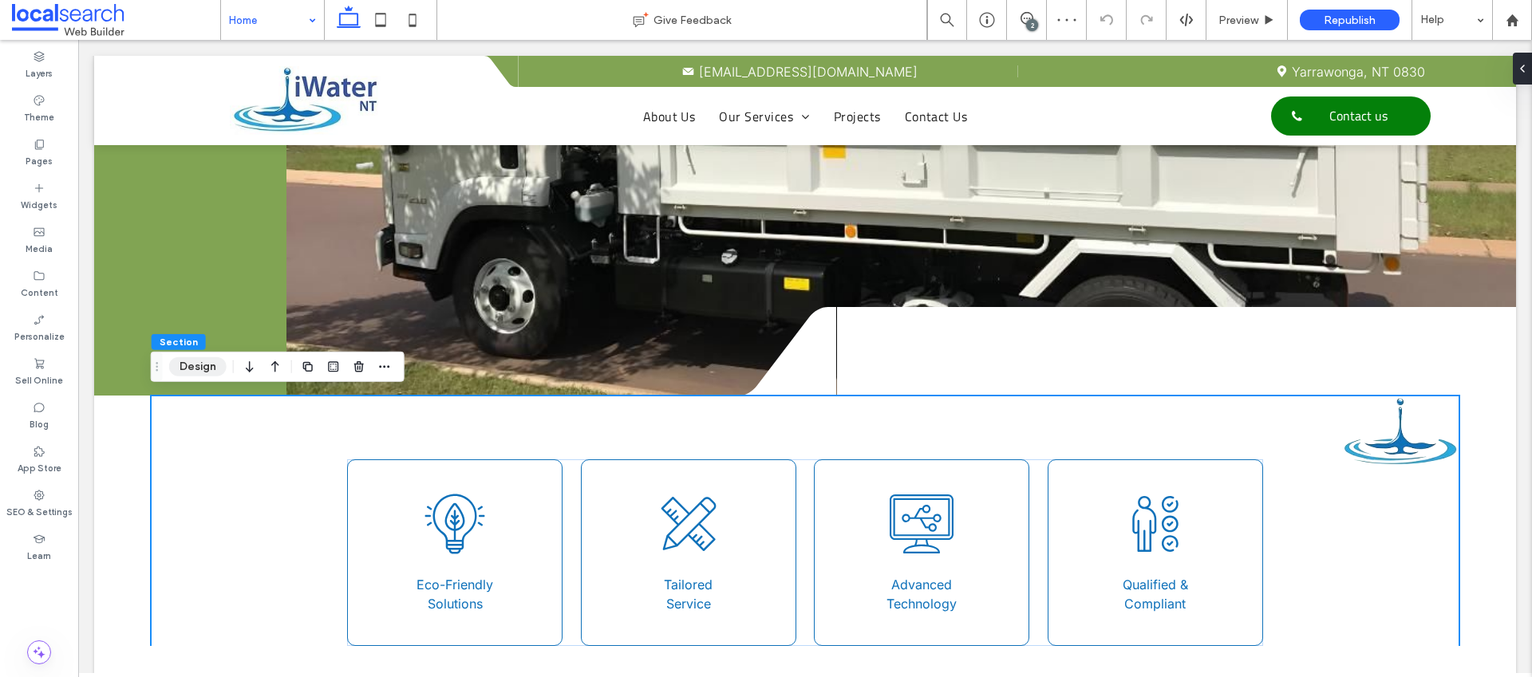
click at [196, 369] on button "Design" at bounding box center [197, 366] width 57 height 19
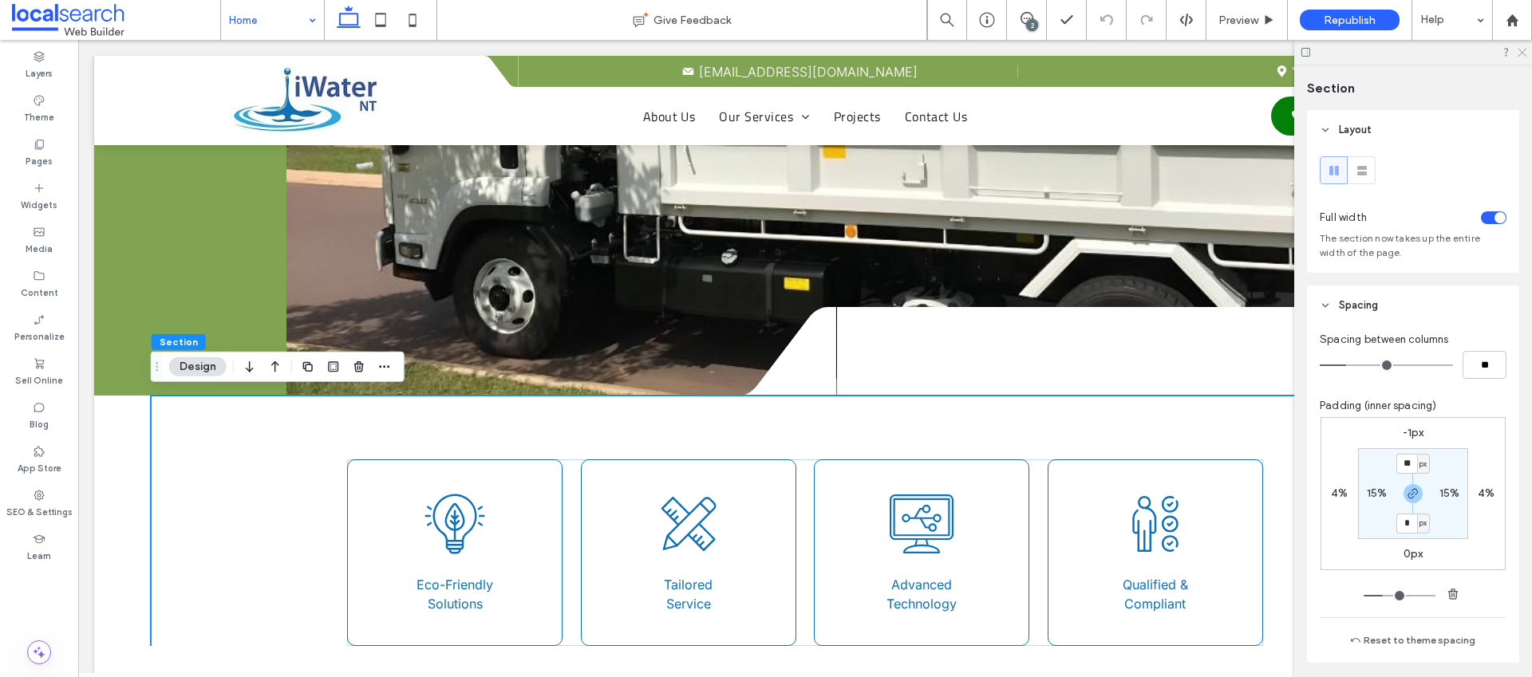
click at [1523, 49] on icon at bounding box center [1521, 51] width 10 height 10
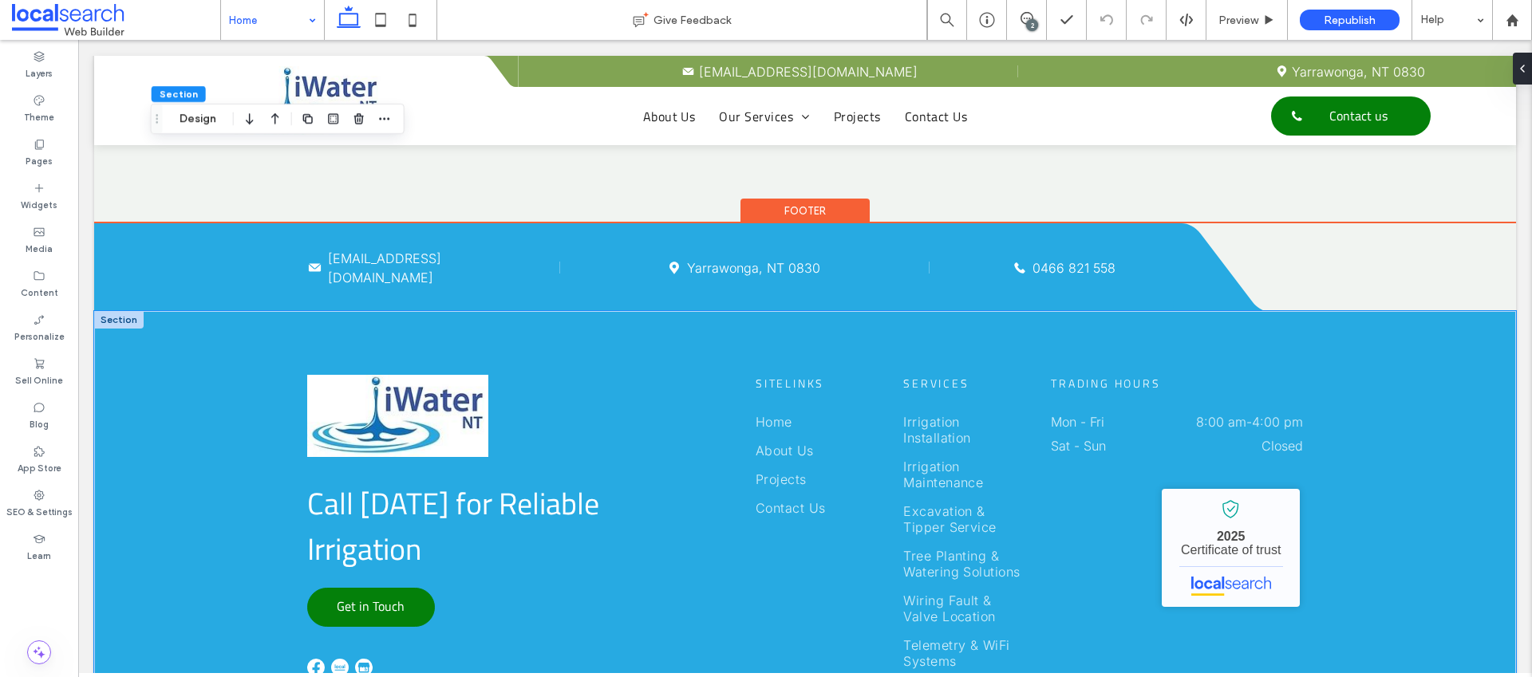
scroll to position [3947, 0]
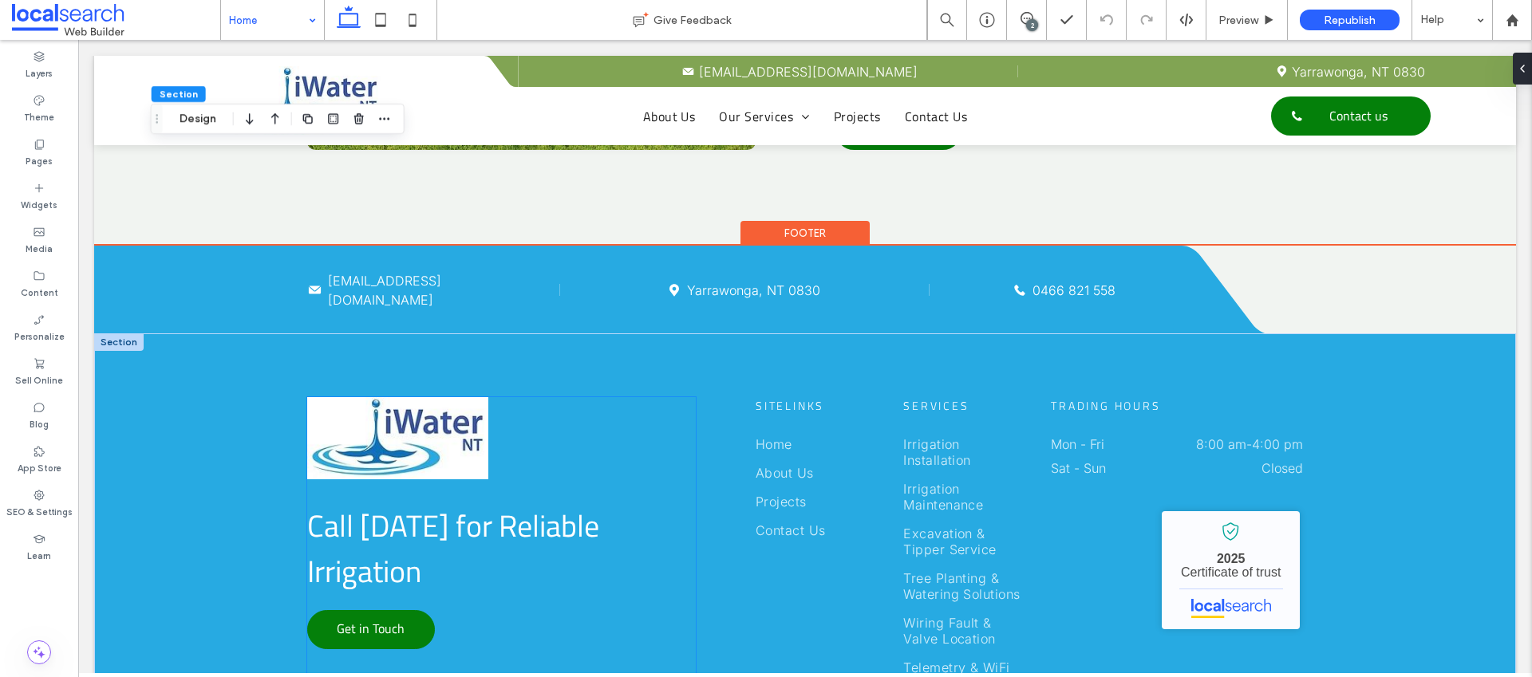
click at [381, 422] on img at bounding box center [397, 437] width 181 height 81
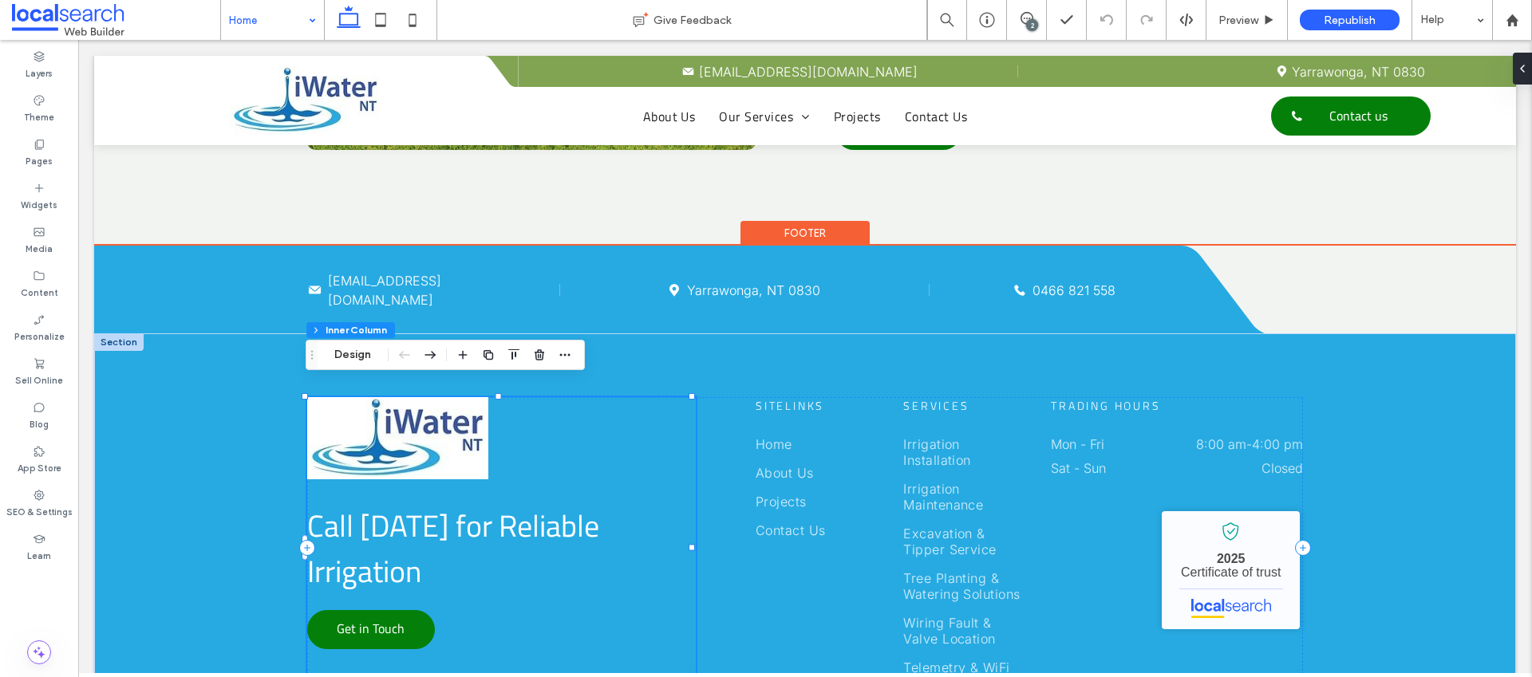
click at [370, 425] on img at bounding box center [397, 437] width 181 height 81
click at [399, 403] on img at bounding box center [397, 437] width 181 height 81
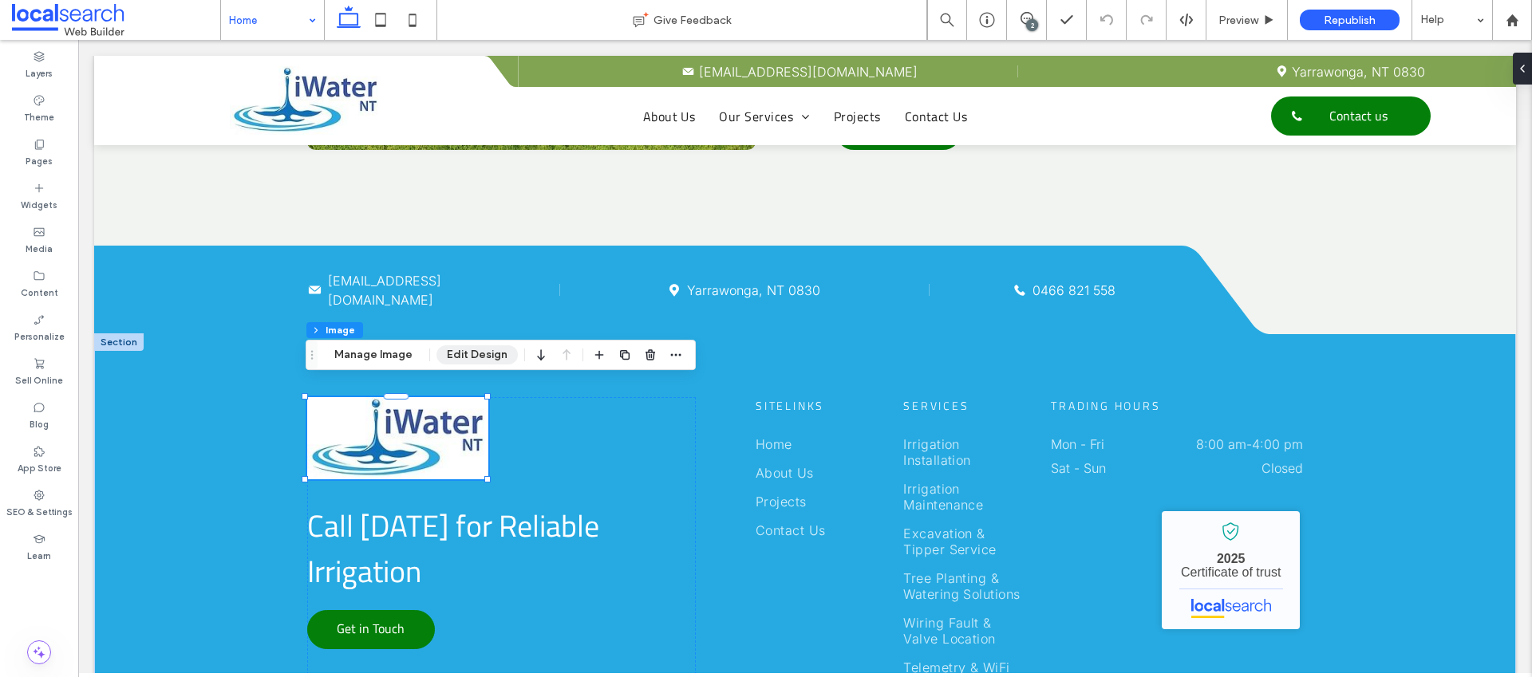
click at [448, 354] on button "Edit Design" at bounding box center [476, 355] width 81 height 19
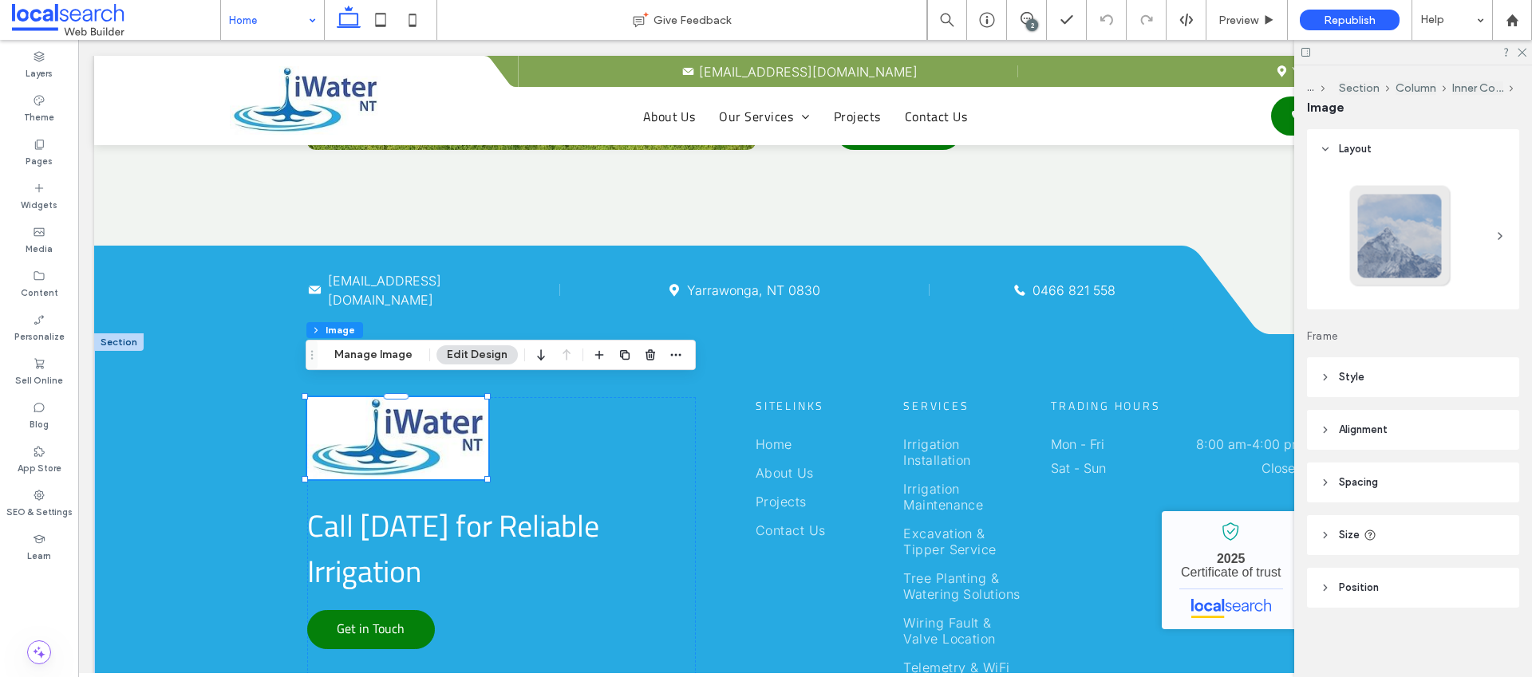
click at [1365, 424] on span "Alignment" at bounding box center [1363, 430] width 49 height 16
click at [1354, 427] on span "Alignment" at bounding box center [1363, 430] width 49 height 16
click at [1363, 374] on span "Style" at bounding box center [1352, 377] width 26 height 16
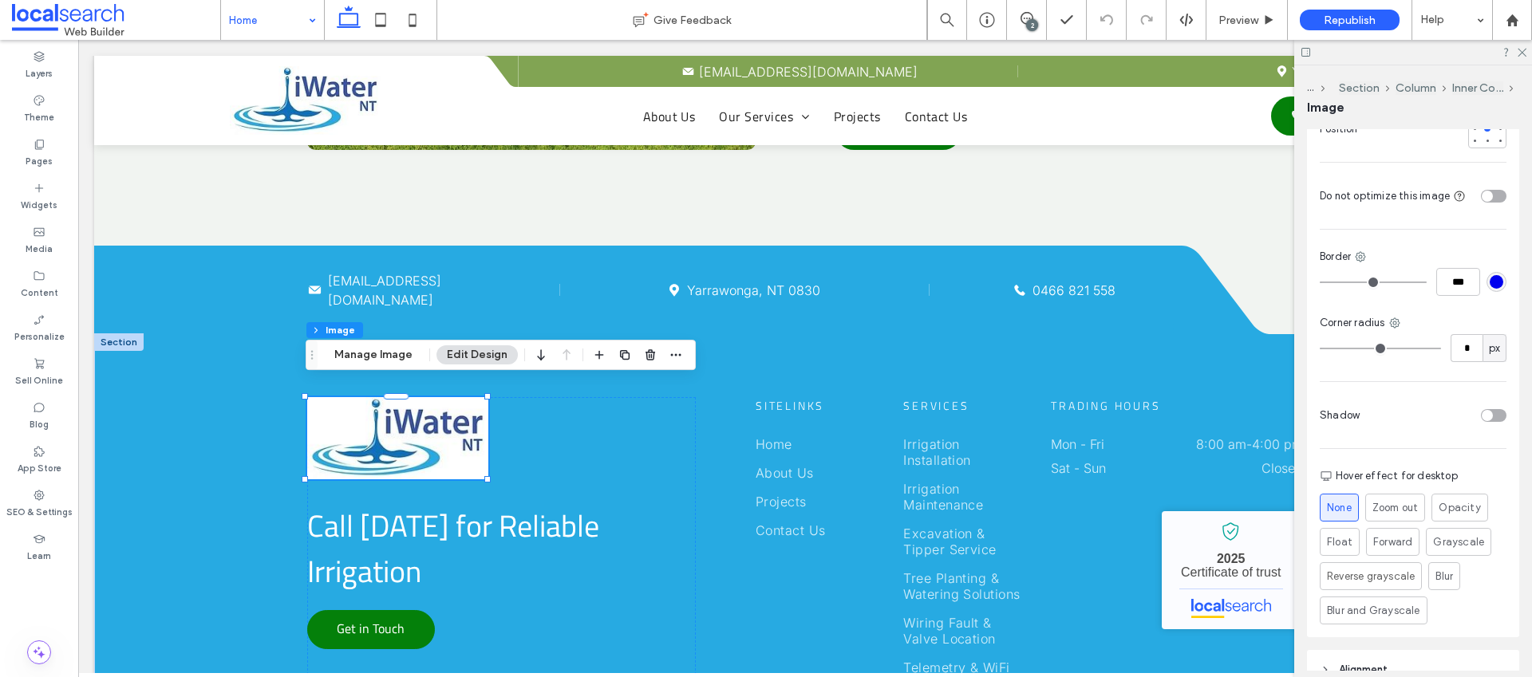
scroll to position [332, 0]
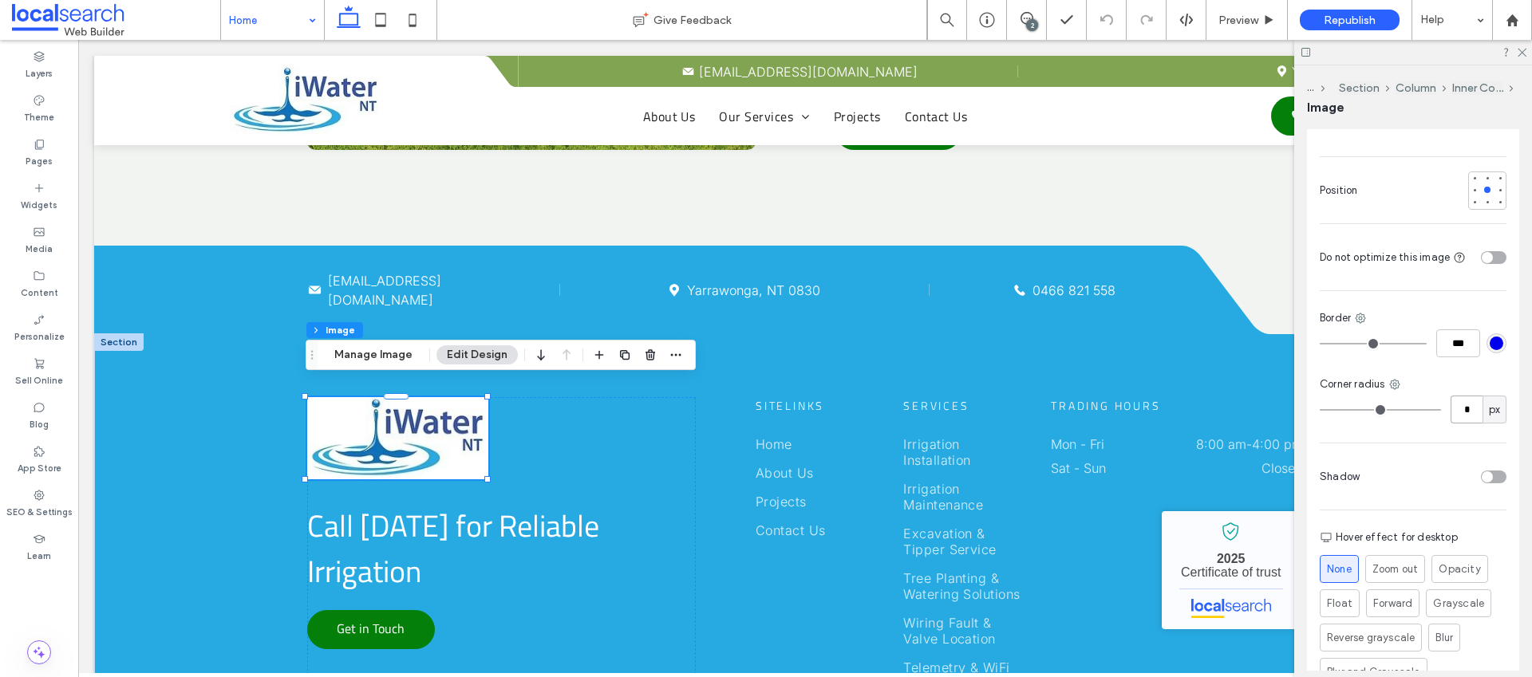
click at [1469, 396] on input "*" at bounding box center [1467, 410] width 32 height 28
type input "**"
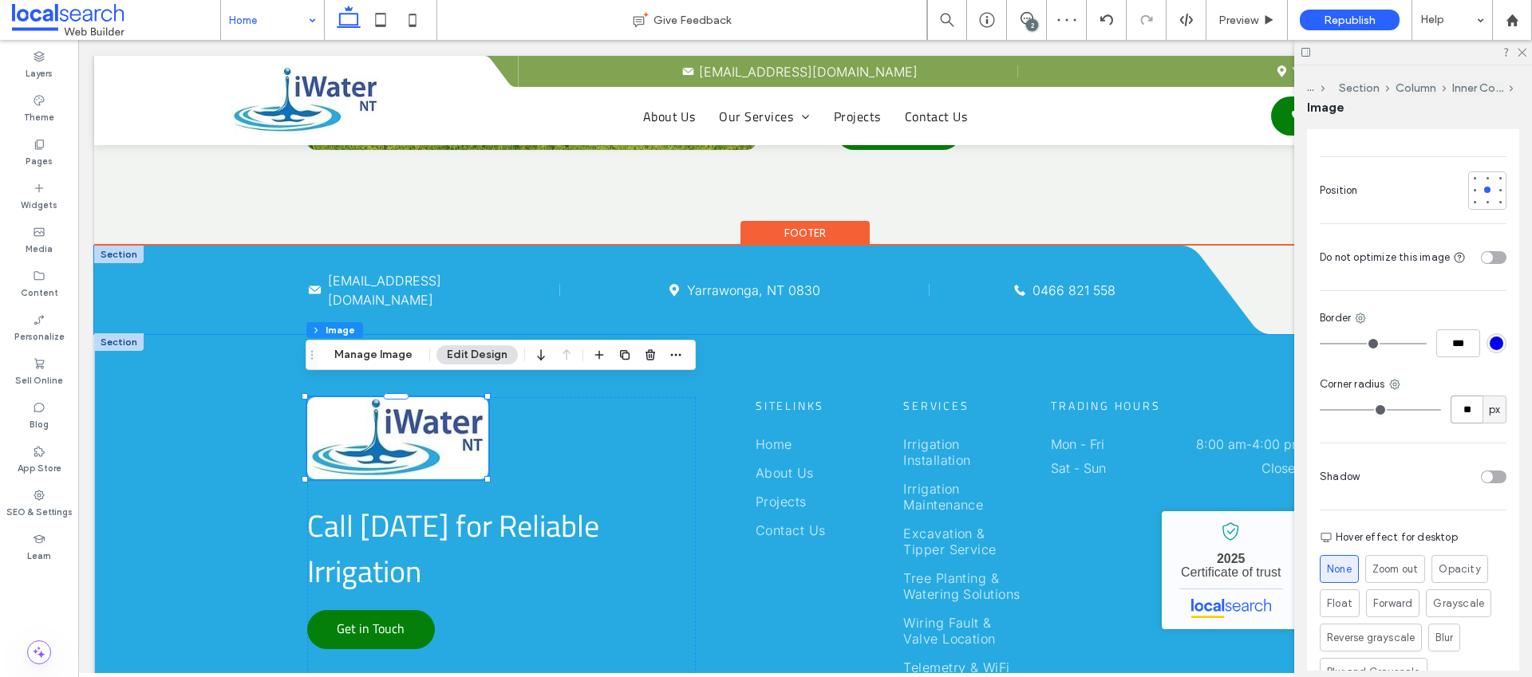
click at [216, 285] on div "Mail Icon iwaternt@icloud.com Pin Icon Yarrawonga, NT 0830 Phone Icon P 0466 82…" at bounding box center [637, 290] width 1087 height 89
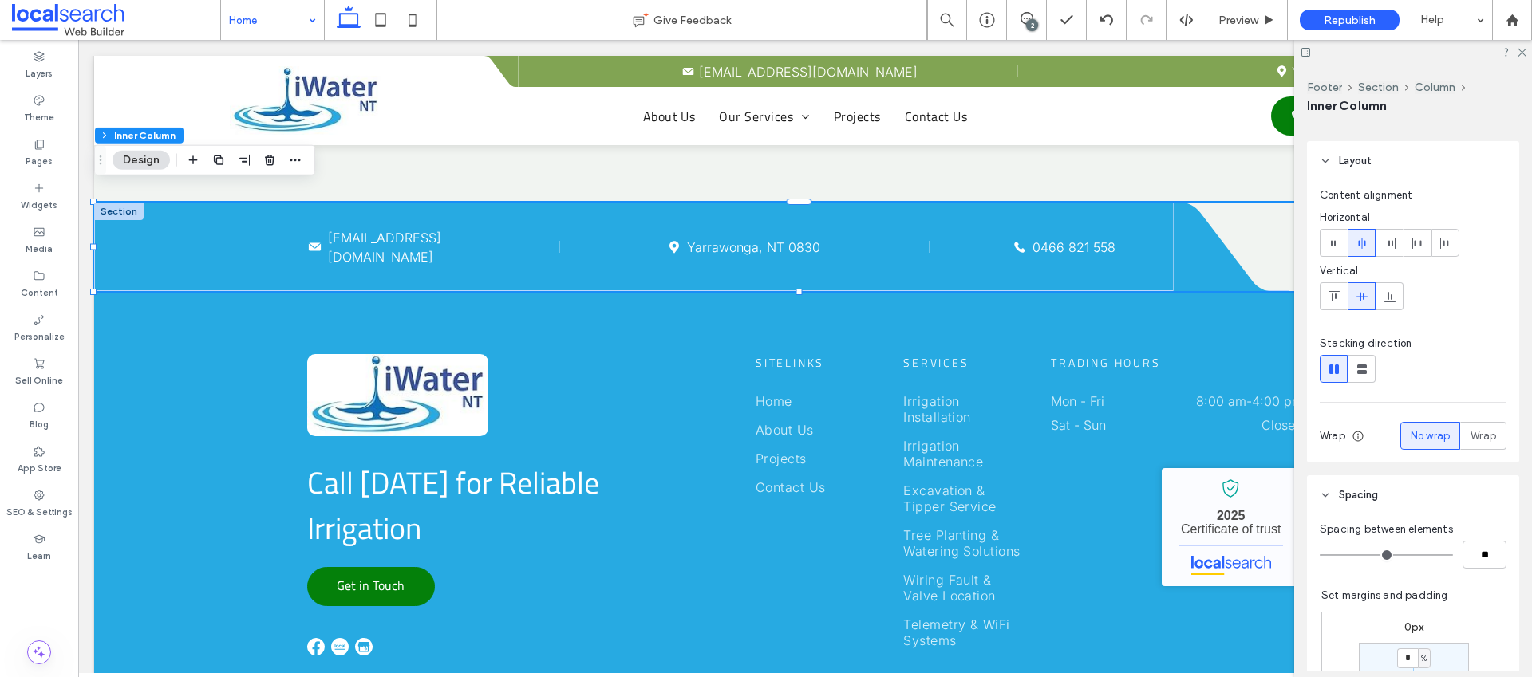
scroll to position [0, 0]
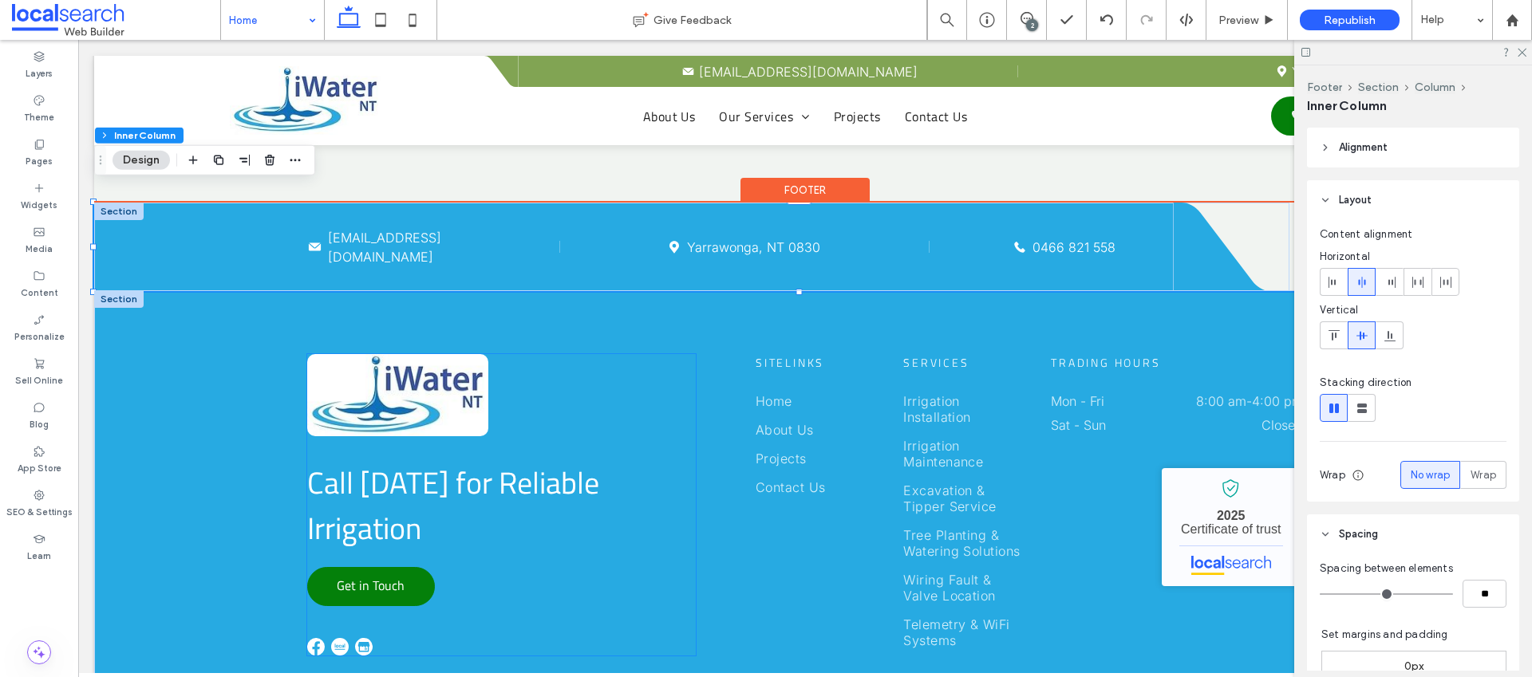
click at [420, 389] on img at bounding box center [397, 394] width 181 height 81
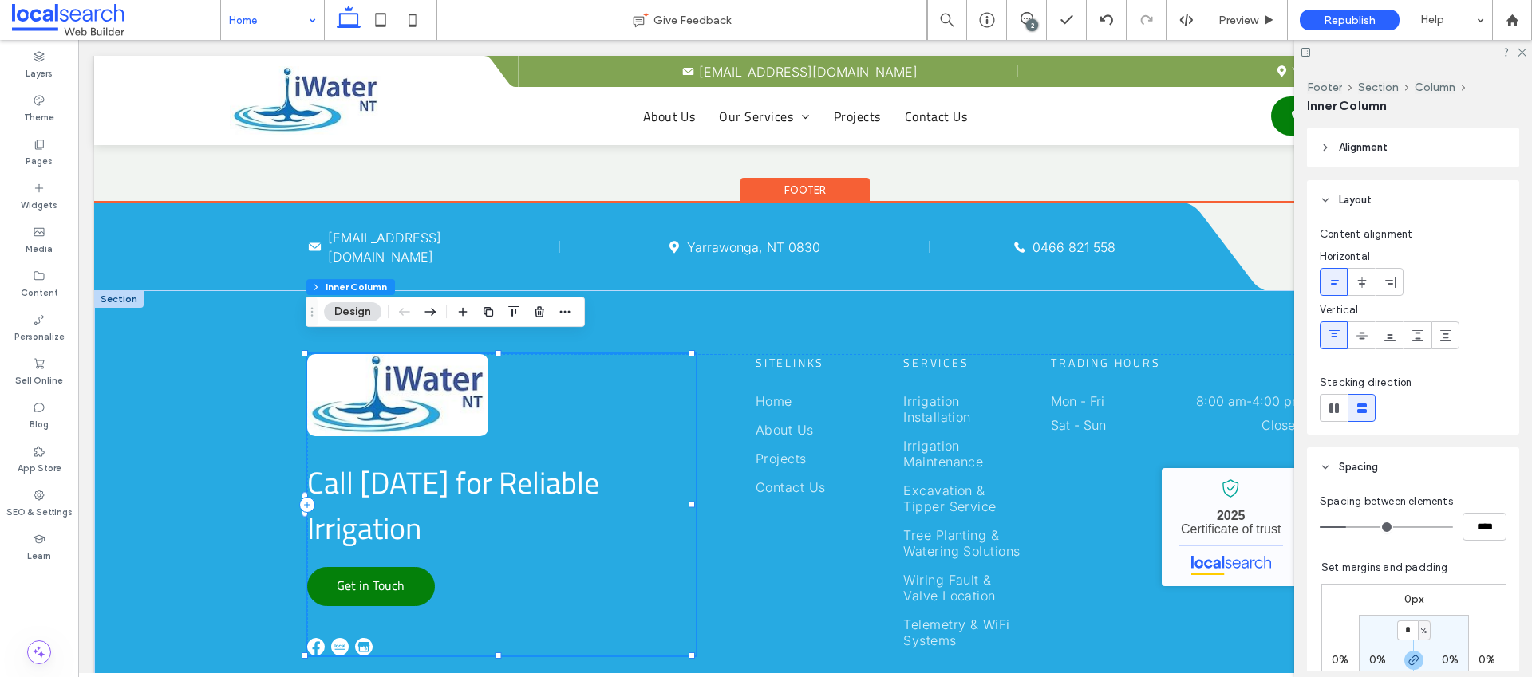
click at [414, 385] on img at bounding box center [397, 394] width 181 height 81
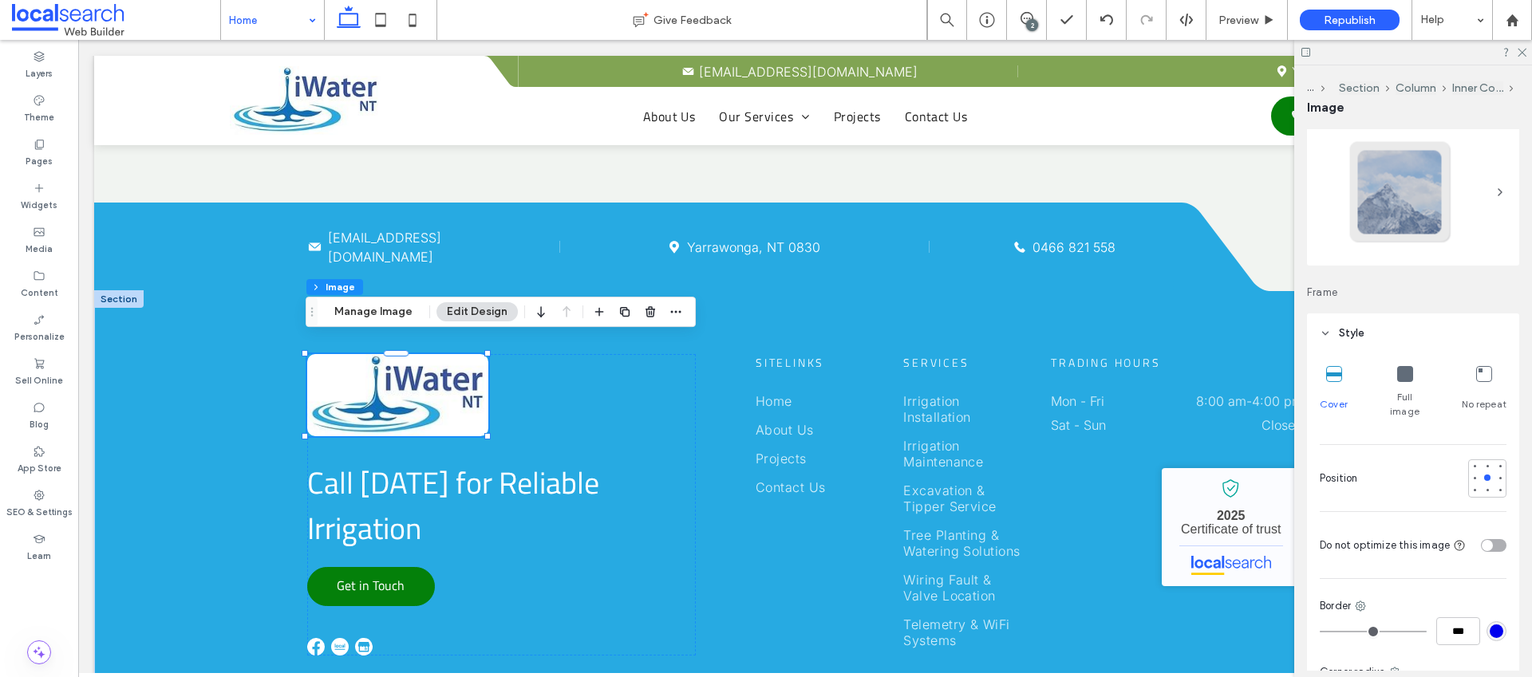
scroll to position [267, 0]
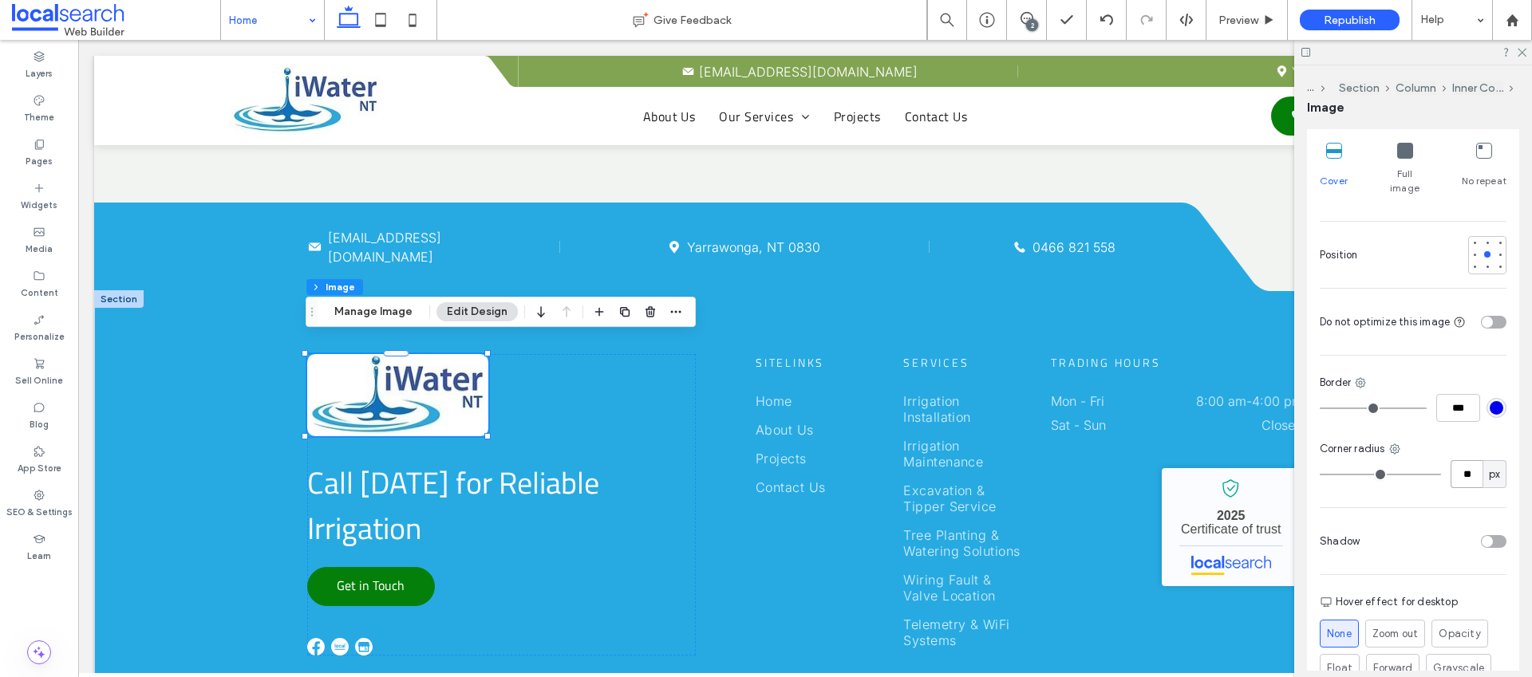
click at [1472, 463] on input "**" at bounding box center [1467, 474] width 32 height 28
type input "*"
drag, startPoint x: 1441, startPoint y: 11, endPoint x: 1519, endPoint y: 51, distance: 87.8
click at [1521, 50] on icon at bounding box center [1521, 51] width 10 height 10
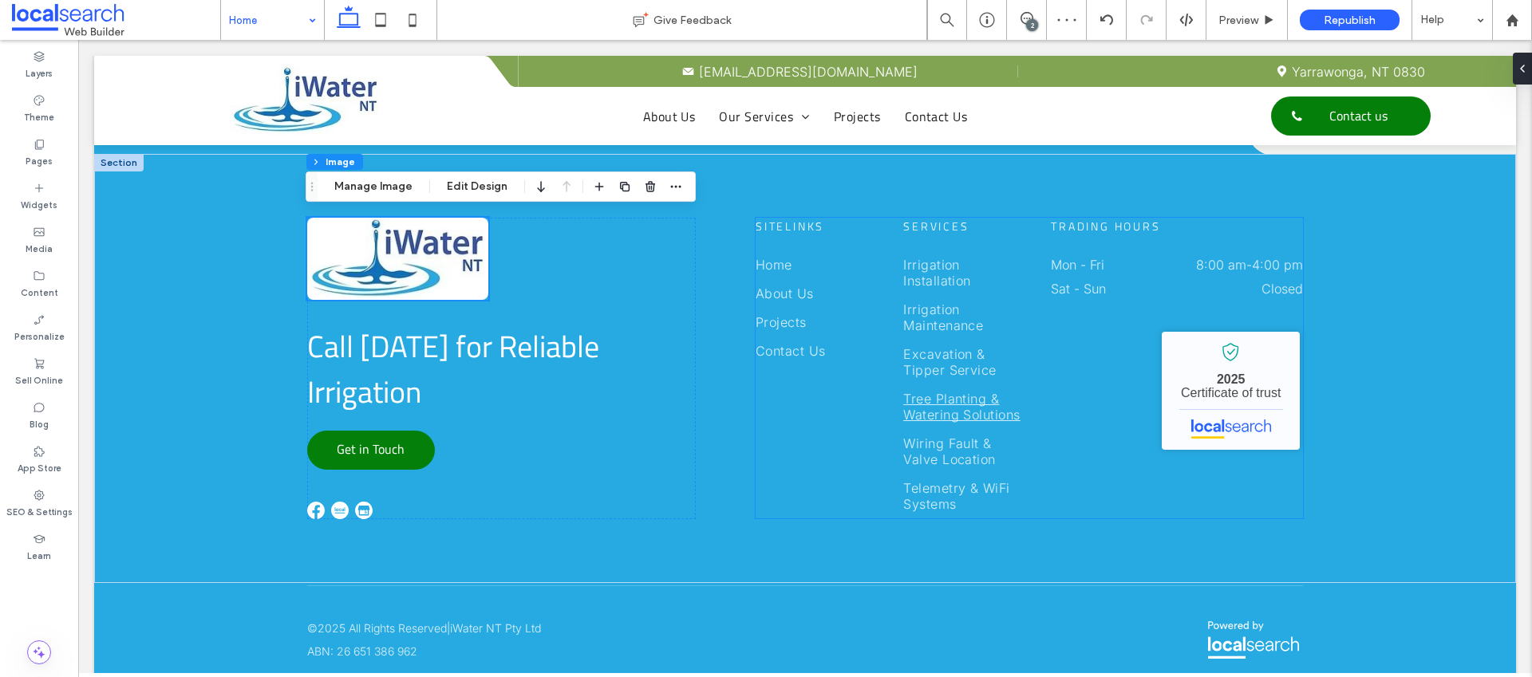
scroll to position [4133, 0]
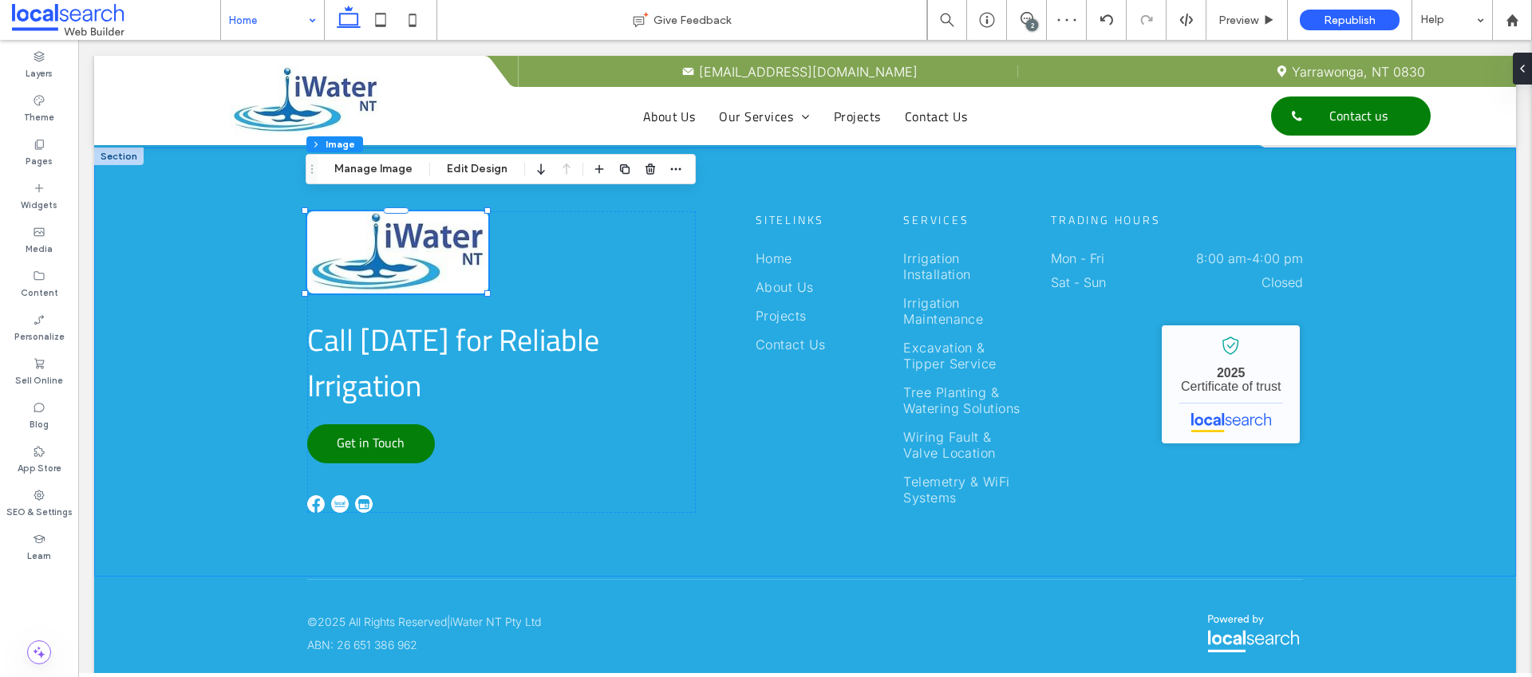
click at [206, 304] on div "Call Today for Reliable Irrigation Get in Touch Sitelinks Home About Us Project…" at bounding box center [805, 362] width 1422 height 429
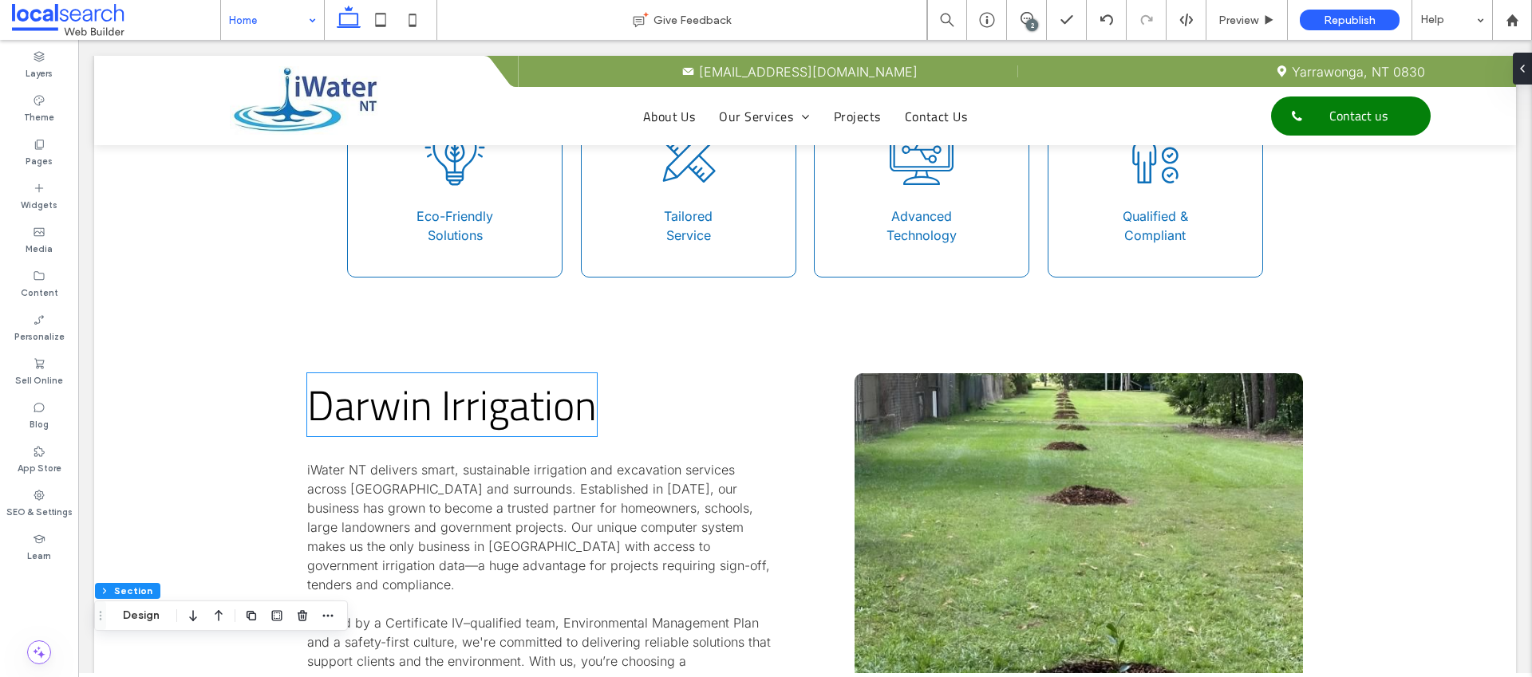
scroll to position [0, 0]
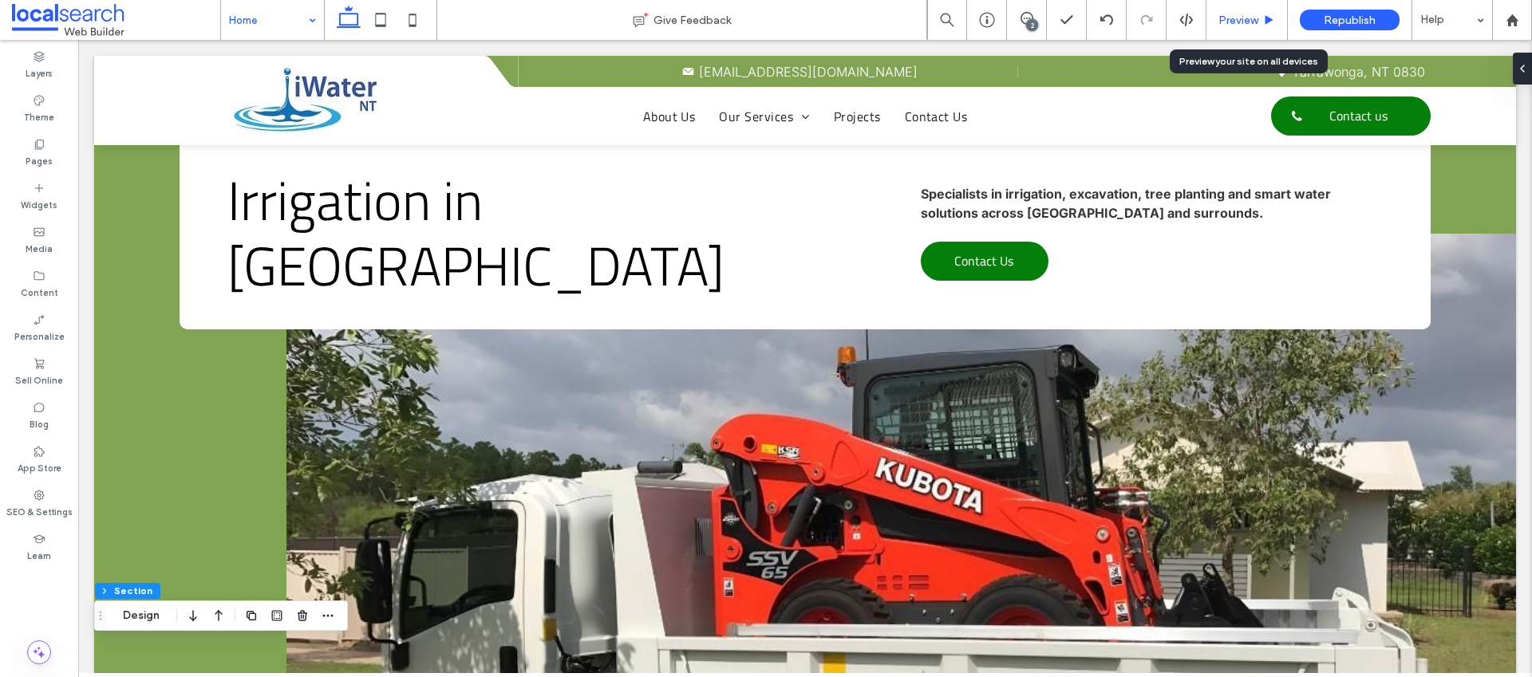
click at [1256, 23] on span "Preview" at bounding box center [1238, 21] width 40 height 14
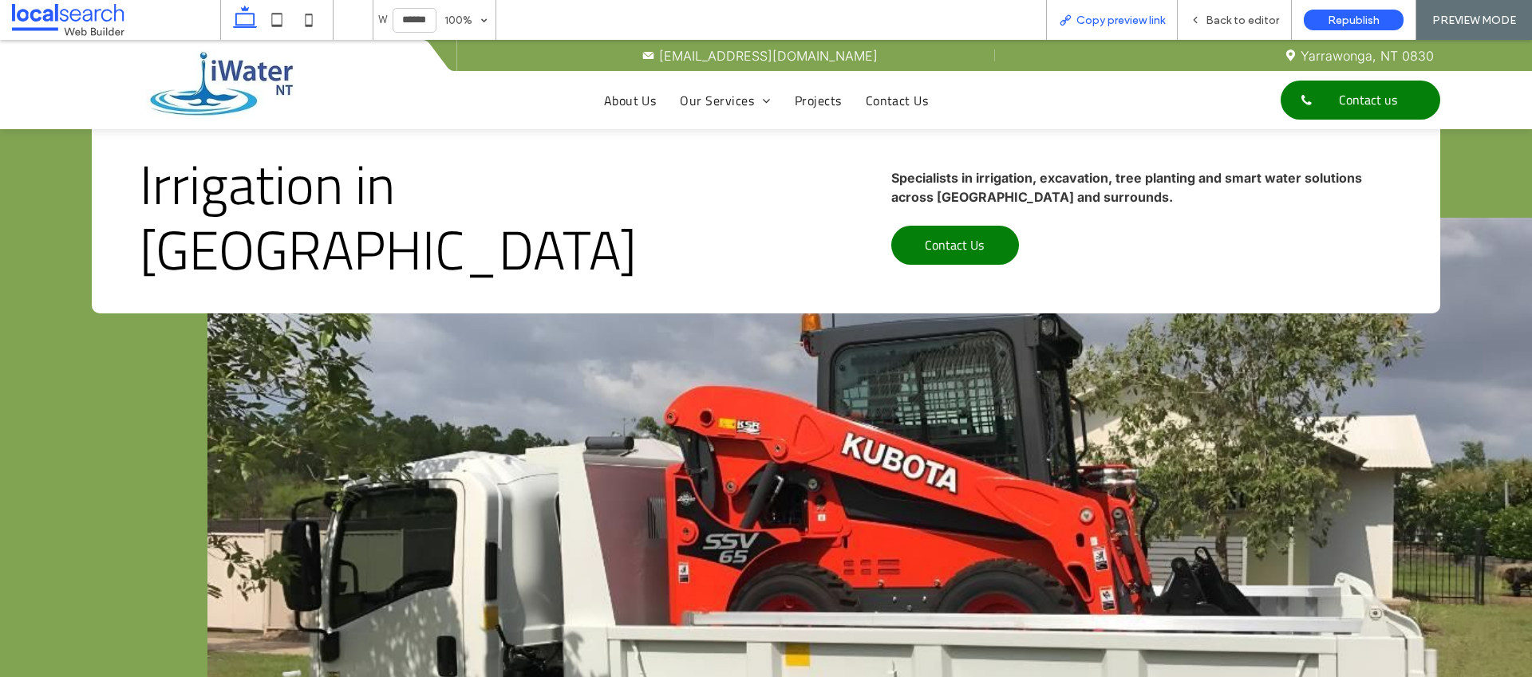
click at [1108, 26] on span "Copy preview link" at bounding box center [1120, 21] width 89 height 14
click at [1230, 18] on span "Back to editor" at bounding box center [1242, 21] width 73 height 14
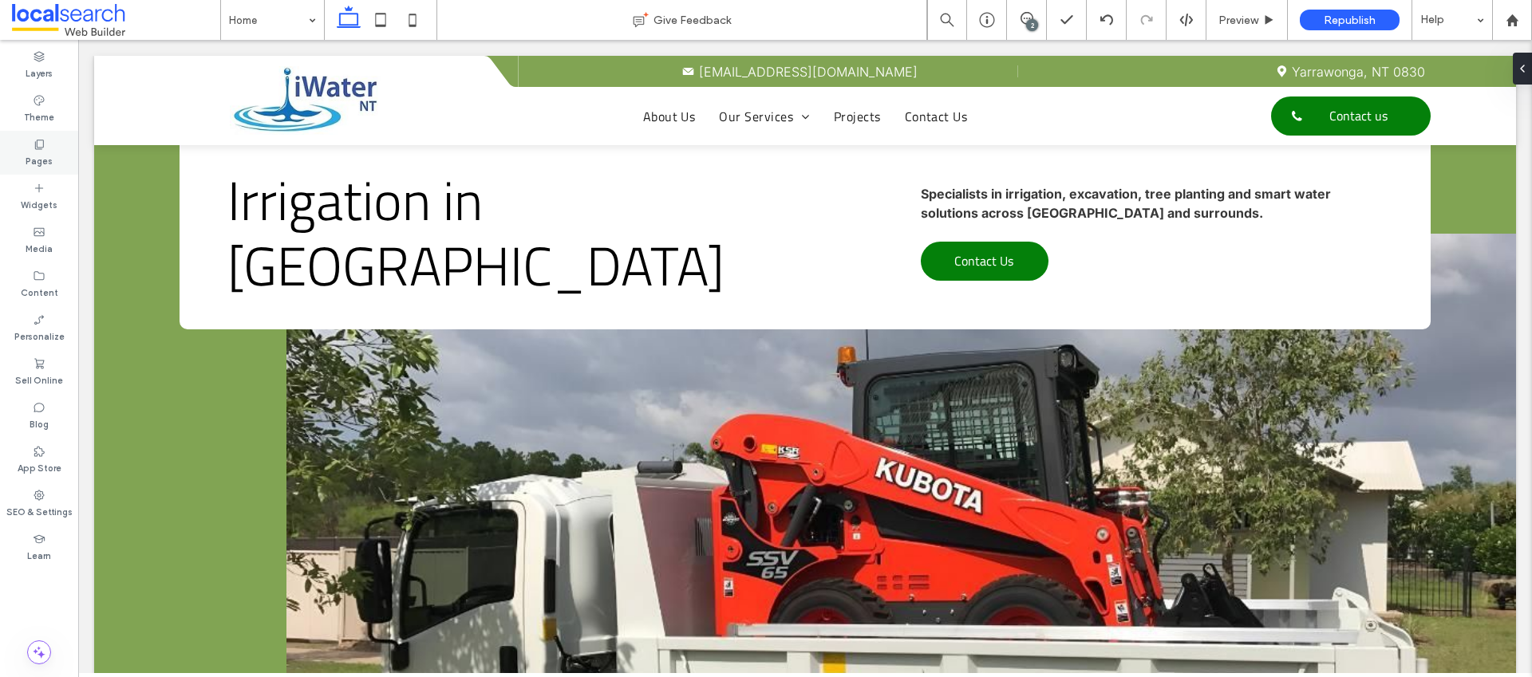
click at [38, 124] on div "Theme" at bounding box center [39, 109] width 78 height 44
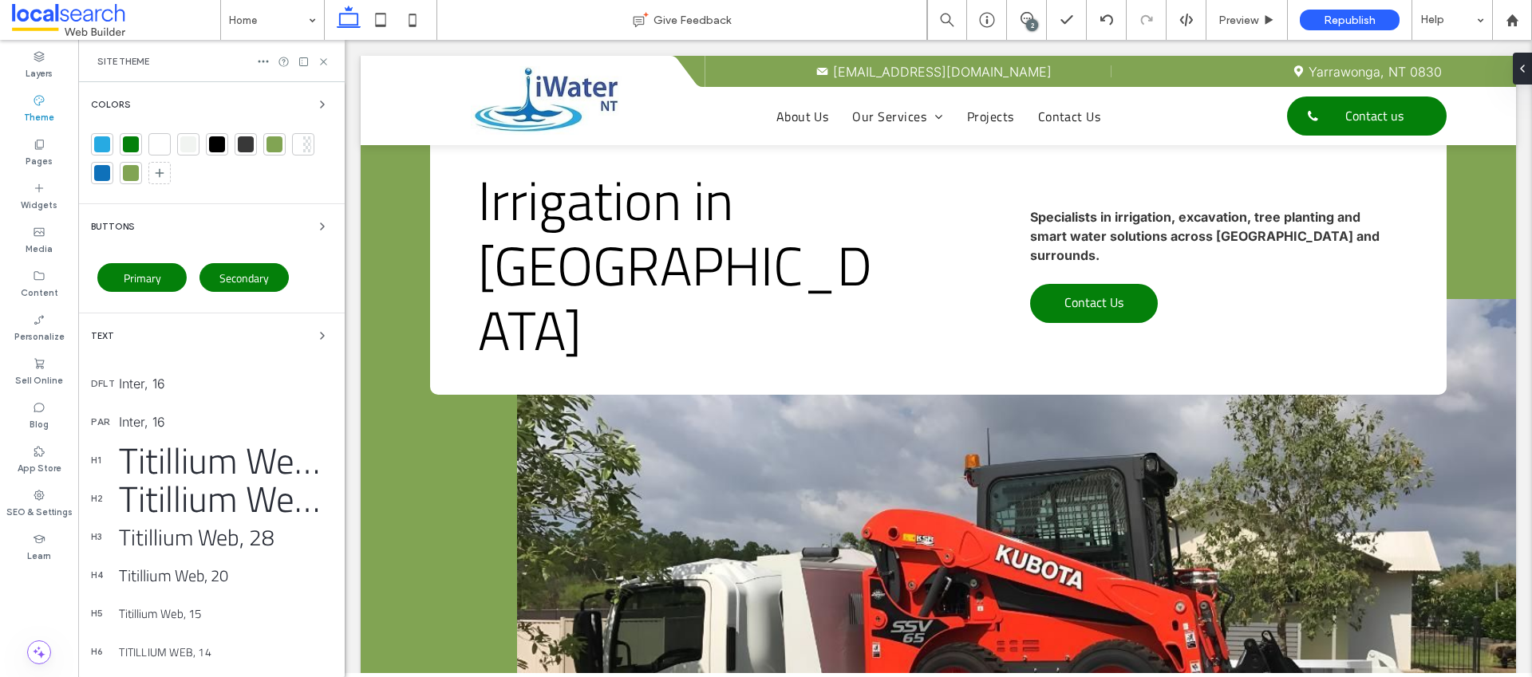
click at [285, 167] on div at bounding box center [211, 161] width 241 height 57
click at [319, 65] on icon at bounding box center [324, 62] width 12 height 12
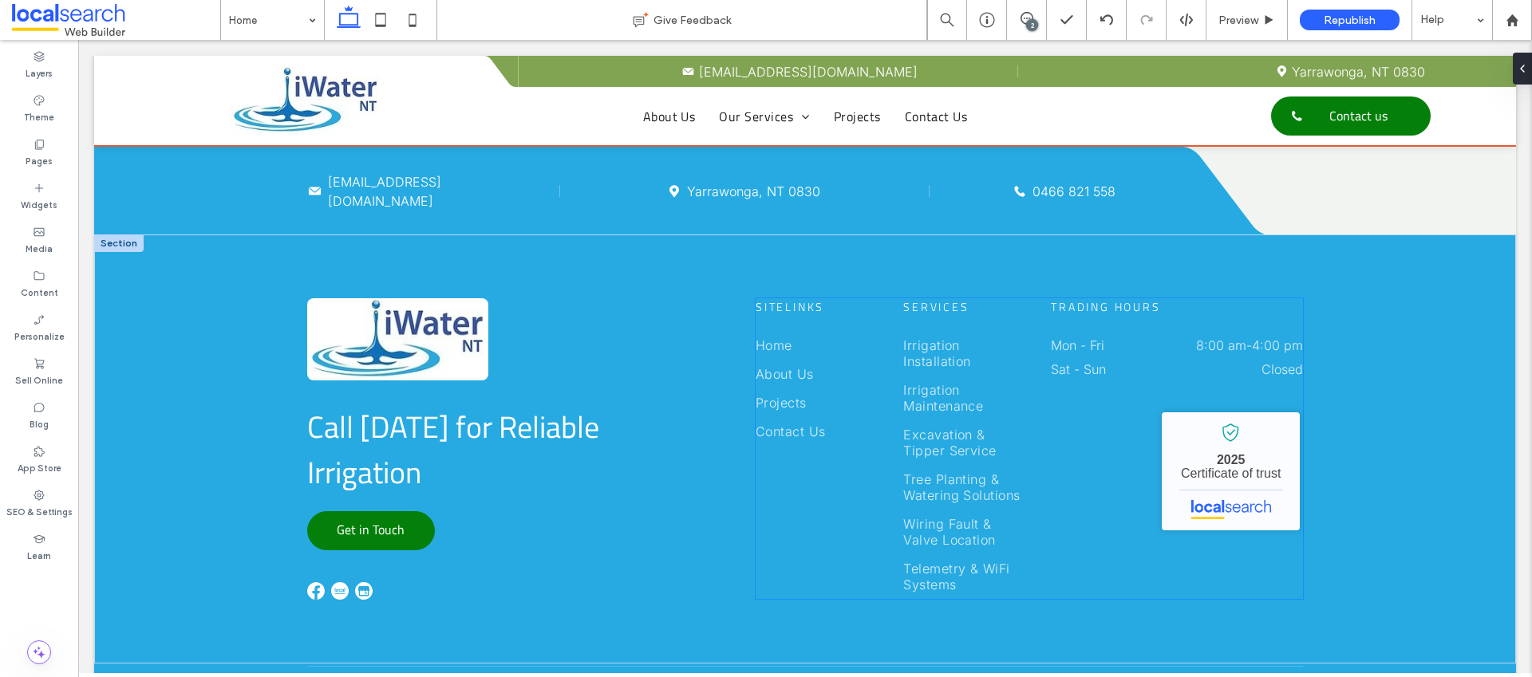
scroll to position [3881, 0]
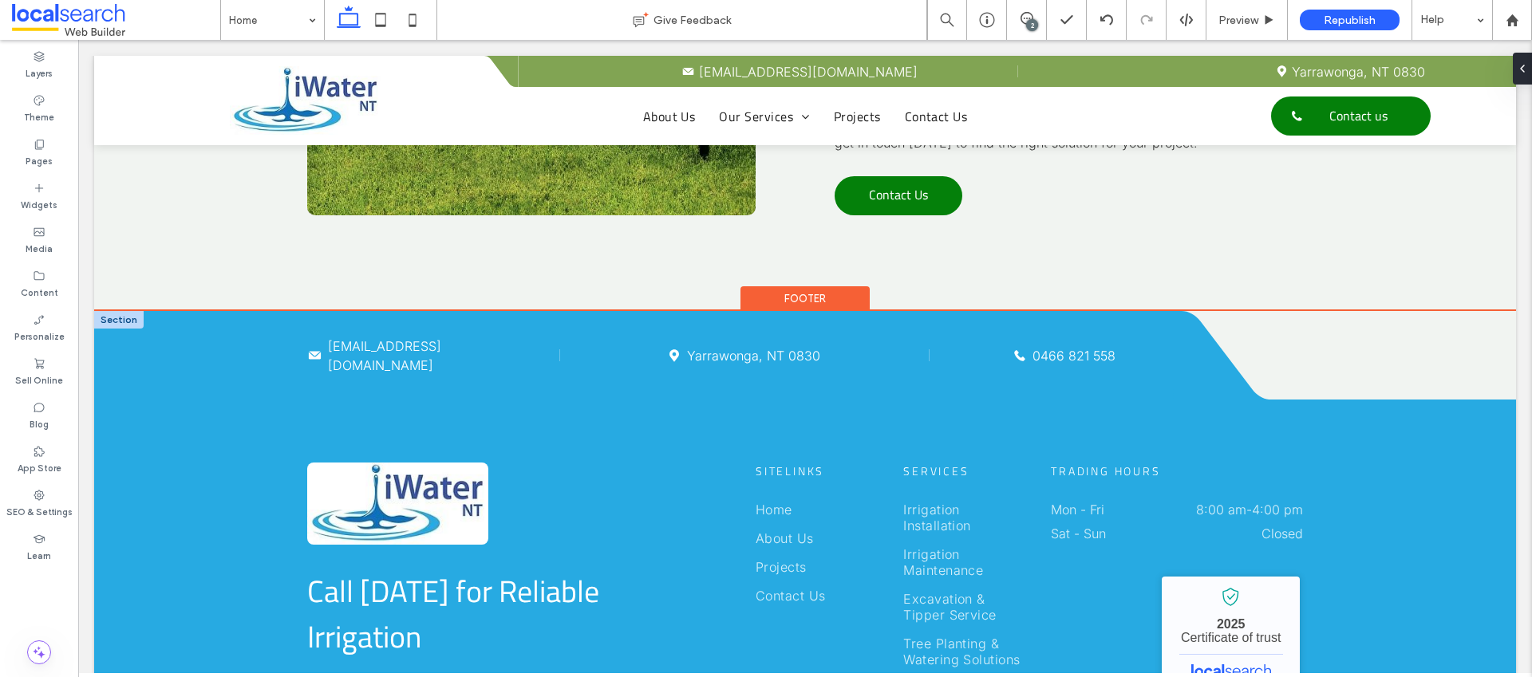
click at [126, 311] on div at bounding box center [118, 320] width 49 height 18
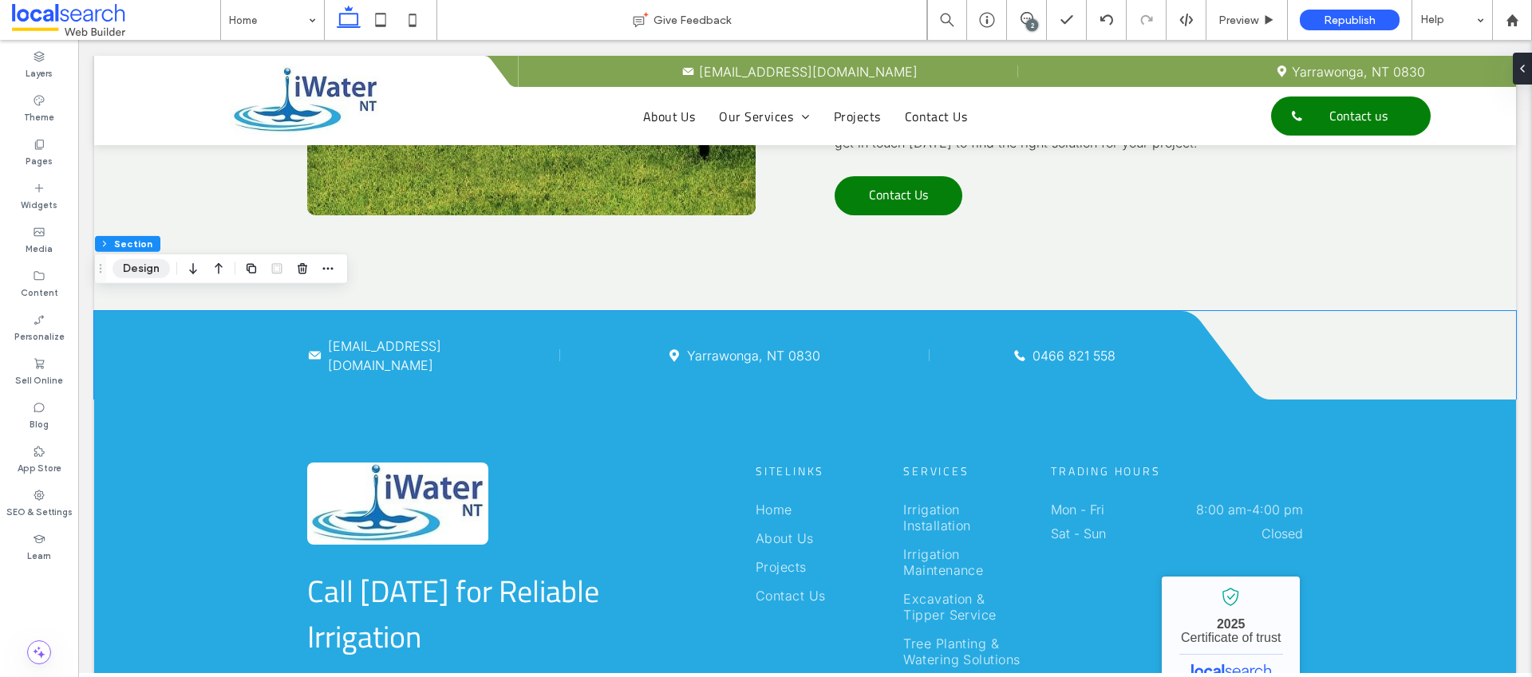
click at [137, 275] on button "Design" at bounding box center [141, 268] width 57 height 19
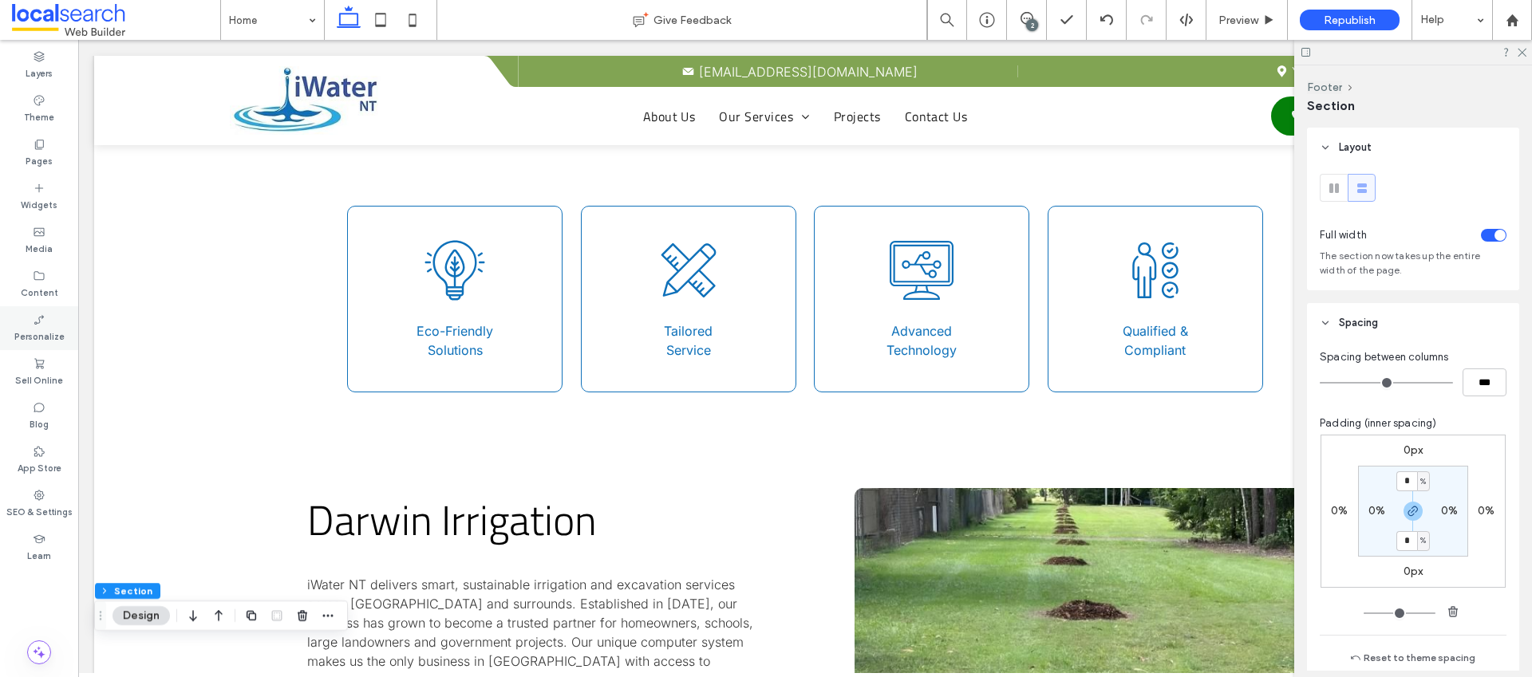
scroll to position [0, 0]
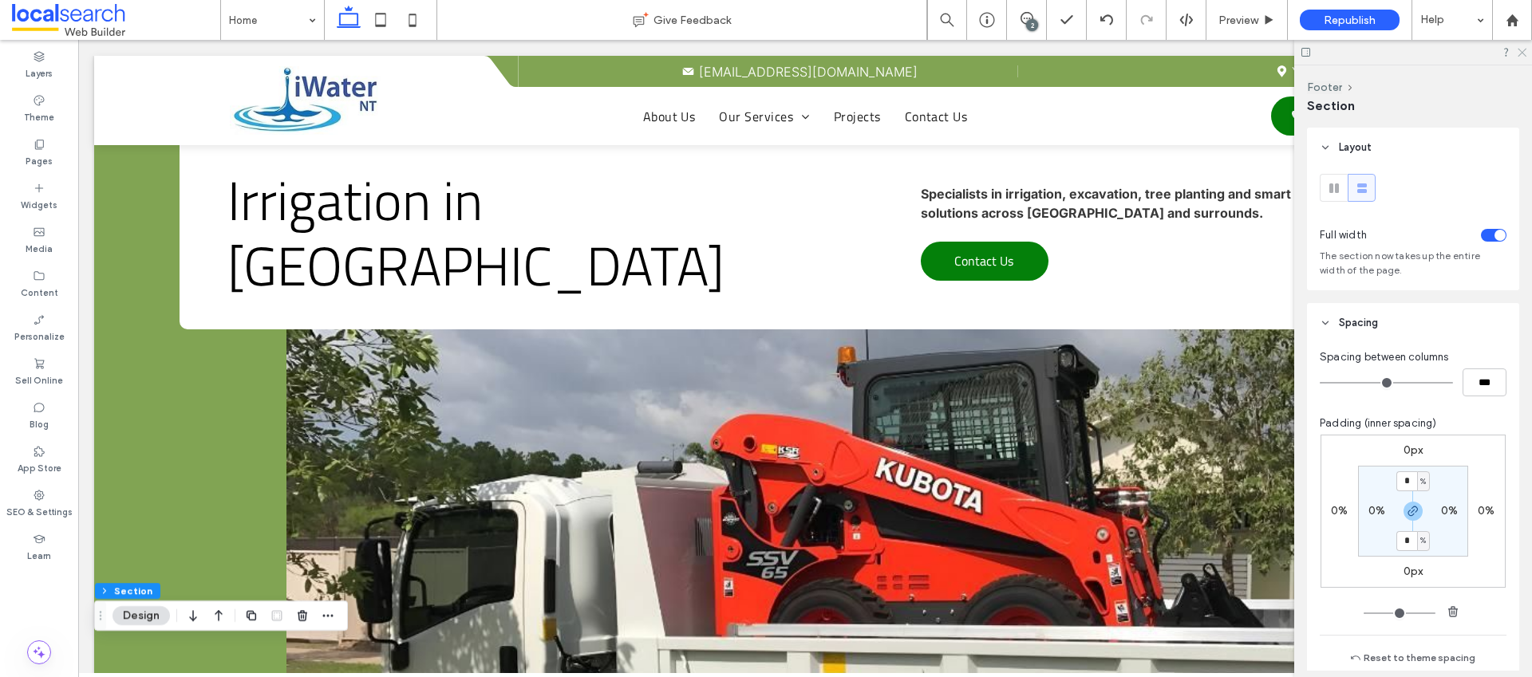
click at [1523, 53] on icon at bounding box center [1521, 51] width 10 height 10
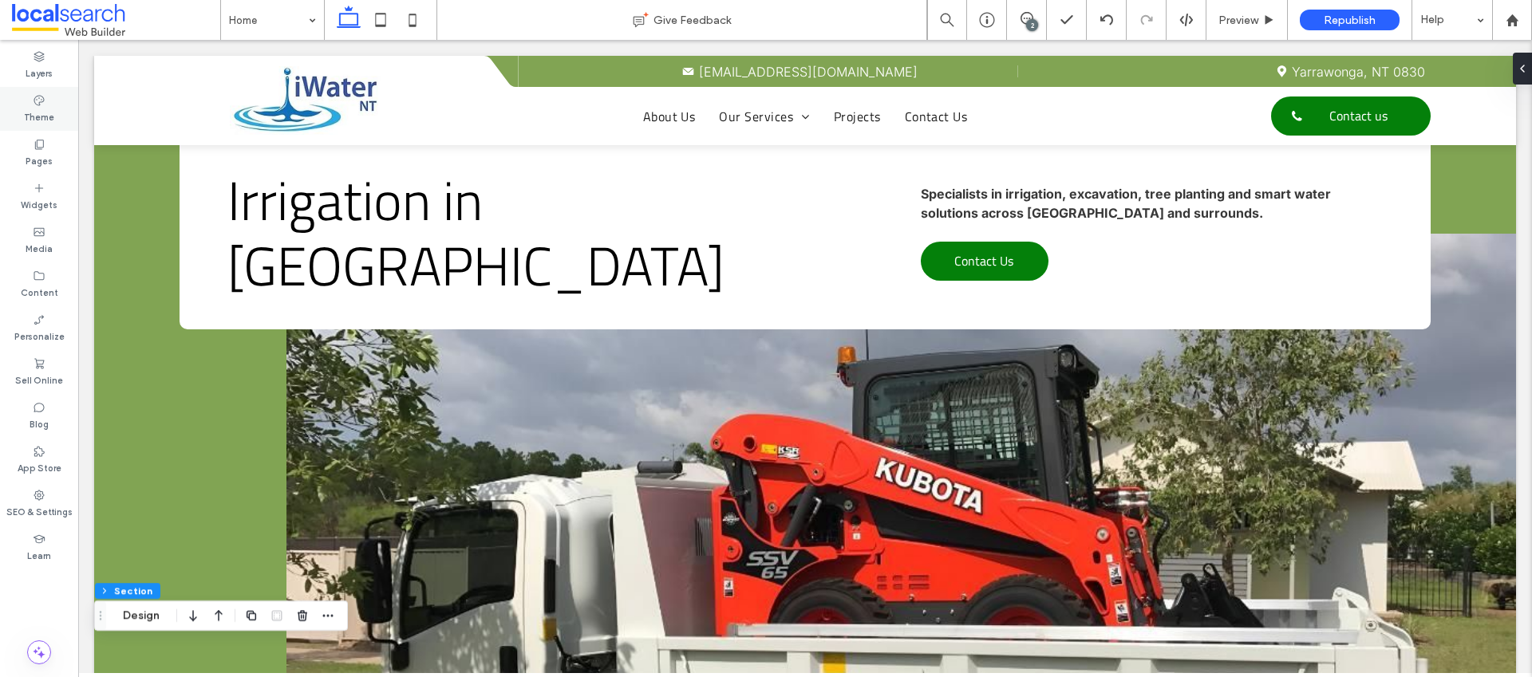
click at [42, 109] on label "Theme" at bounding box center [39, 116] width 30 height 18
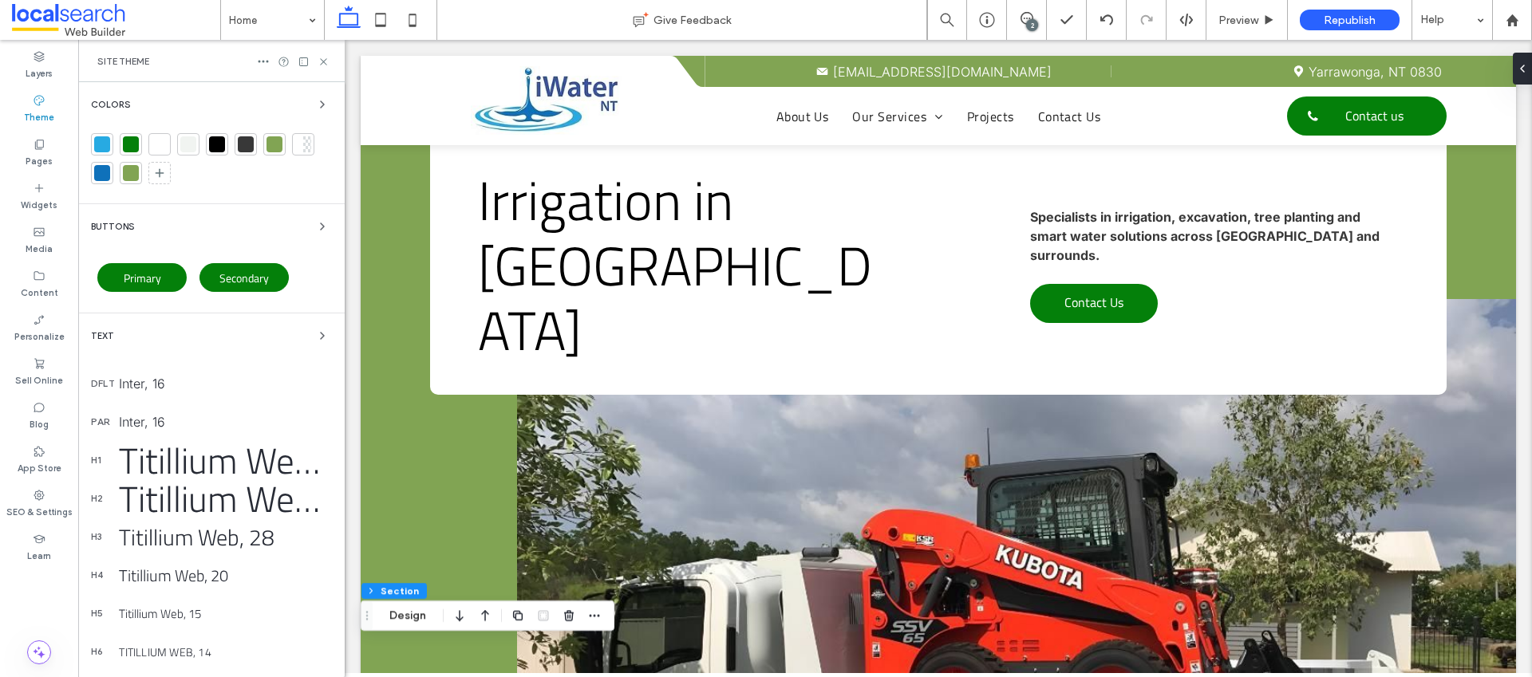
click at [275, 144] on div at bounding box center [275, 144] width 16 height 16
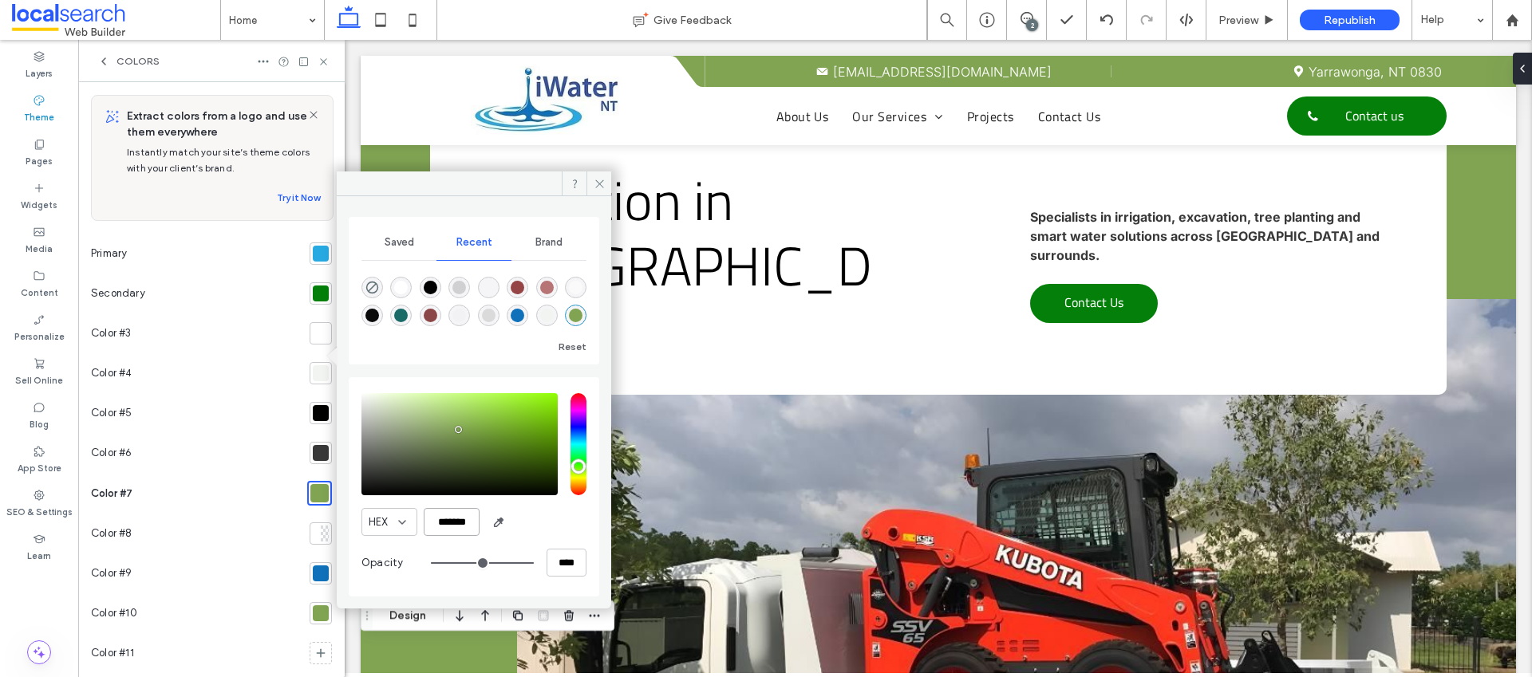
click at [463, 519] on input "*******" at bounding box center [452, 522] width 56 height 28
click at [313, 575] on div at bounding box center [321, 574] width 16 height 16
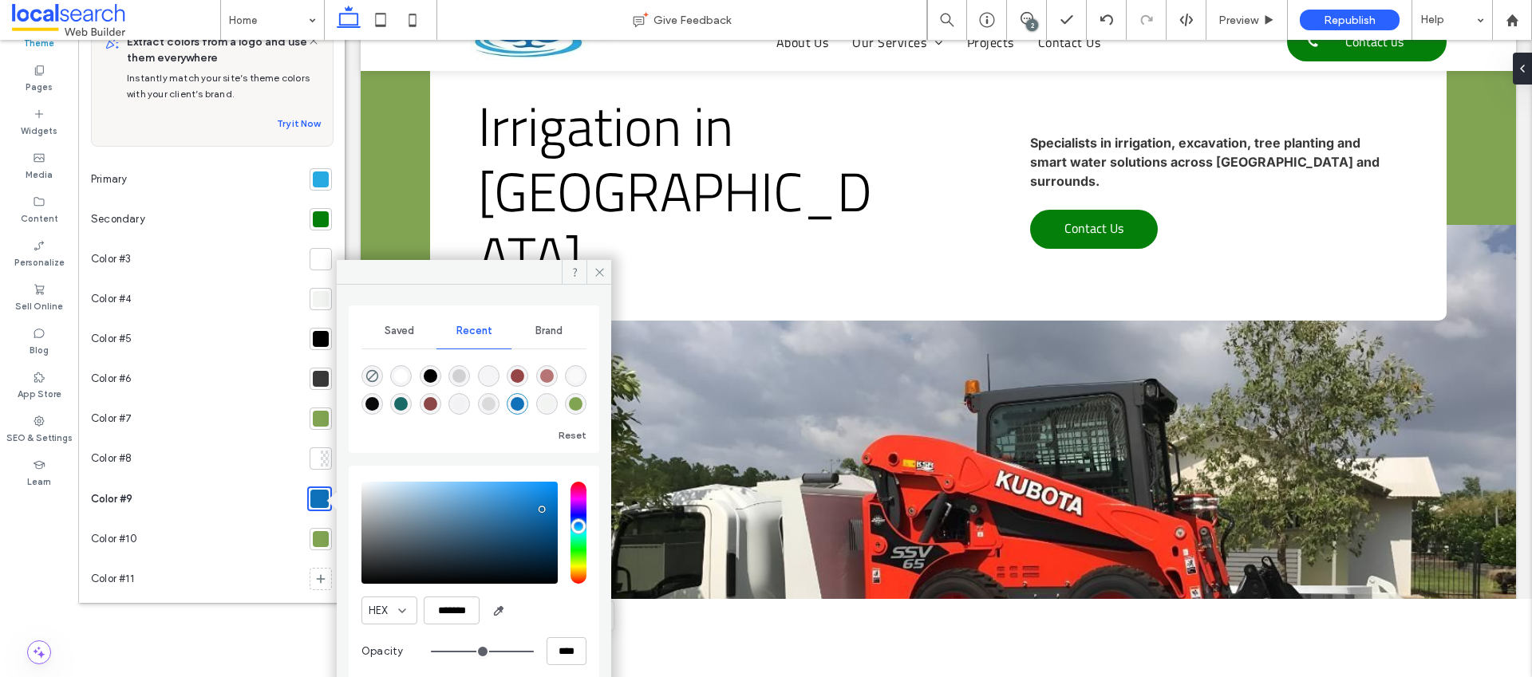
scroll to position [94, 0]
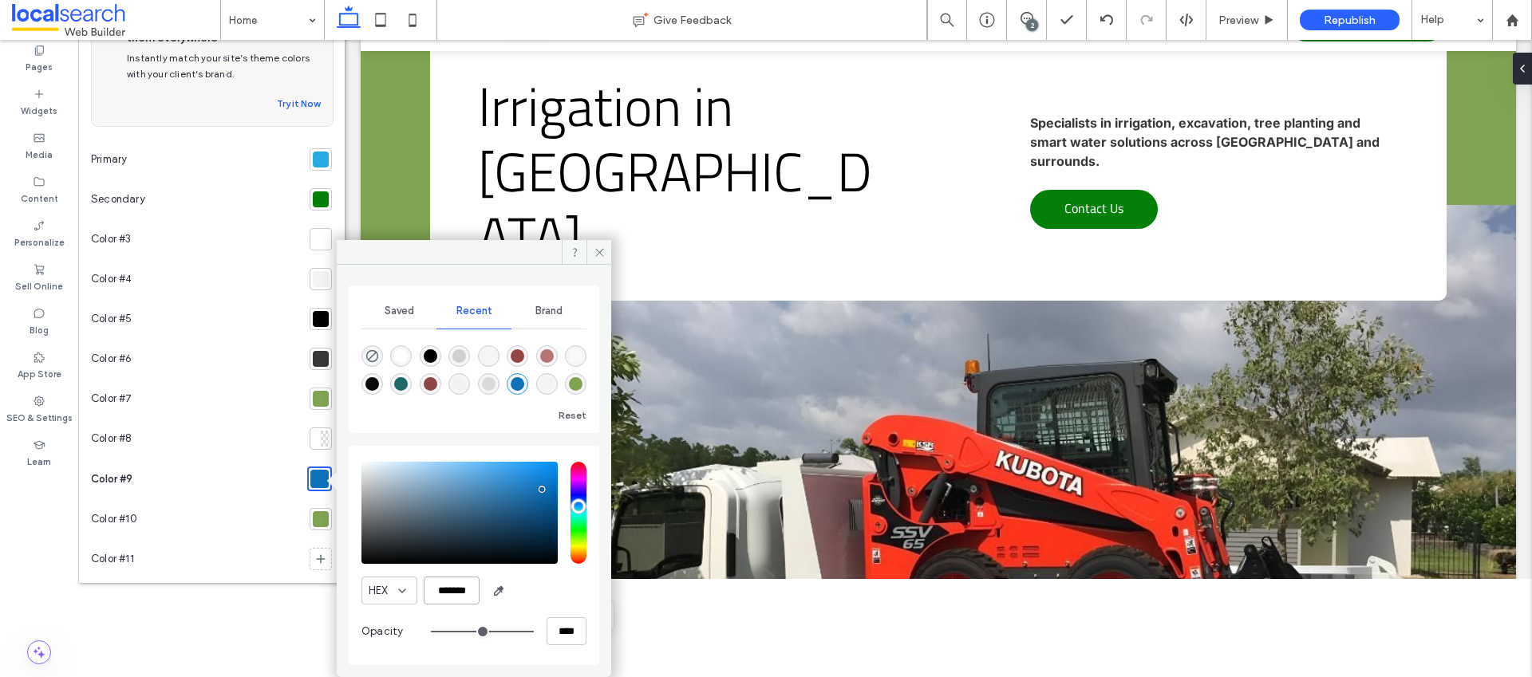
click at [444, 588] on input "*******" at bounding box center [452, 591] width 56 height 28
click at [313, 397] on div at bounding box center [321, 399] width 16 height 16
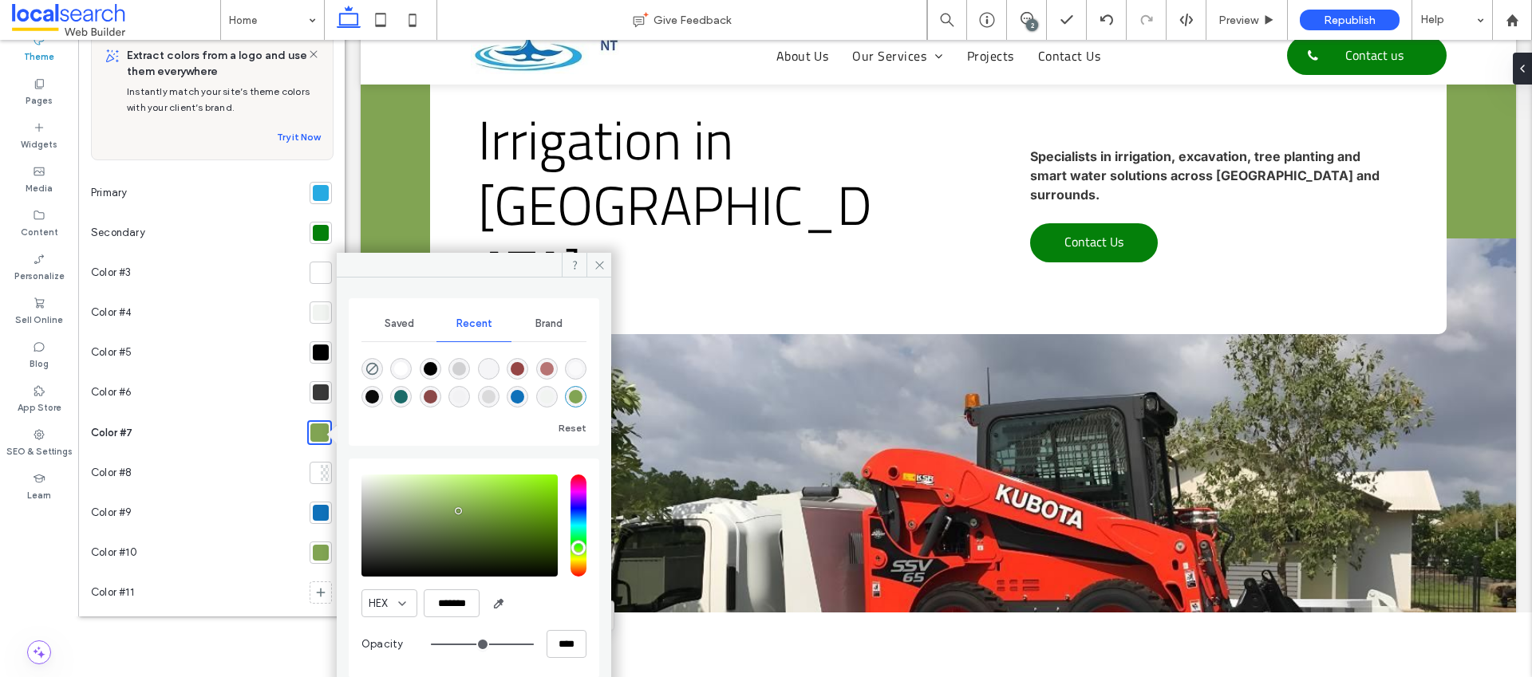
scroll to position [73, 0]
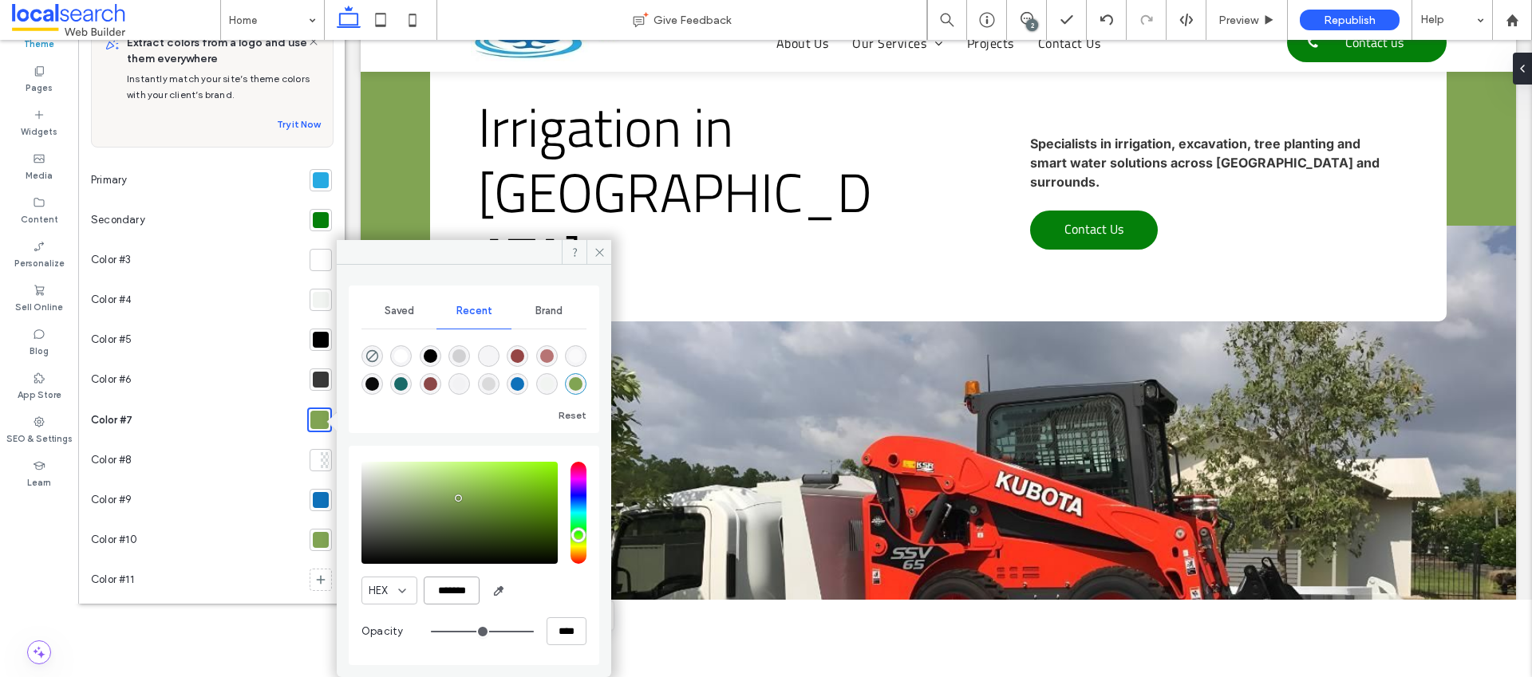
click at [462, 590] on input "*******" at bounding box center [452, 591] width 56 height 28
paste input "color picker textbox"
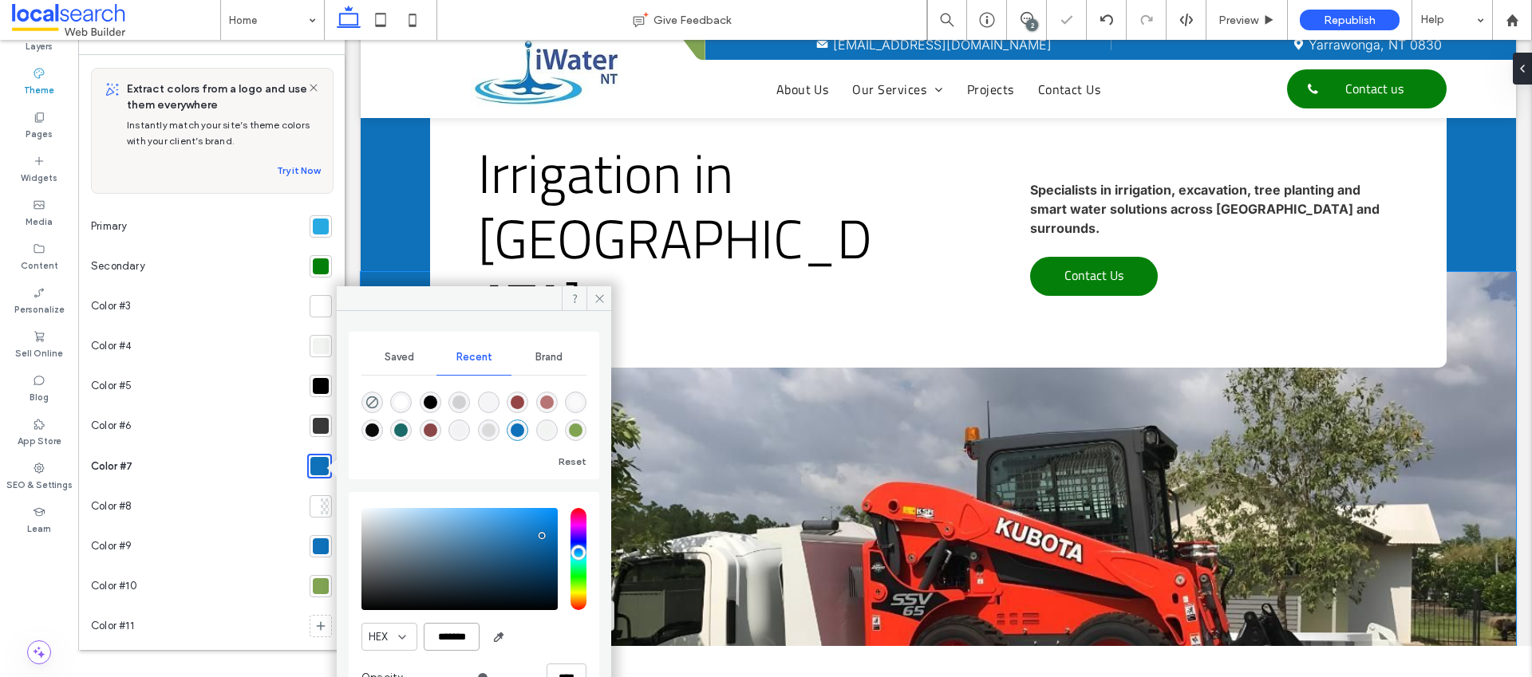
scroll to position [0, 0]
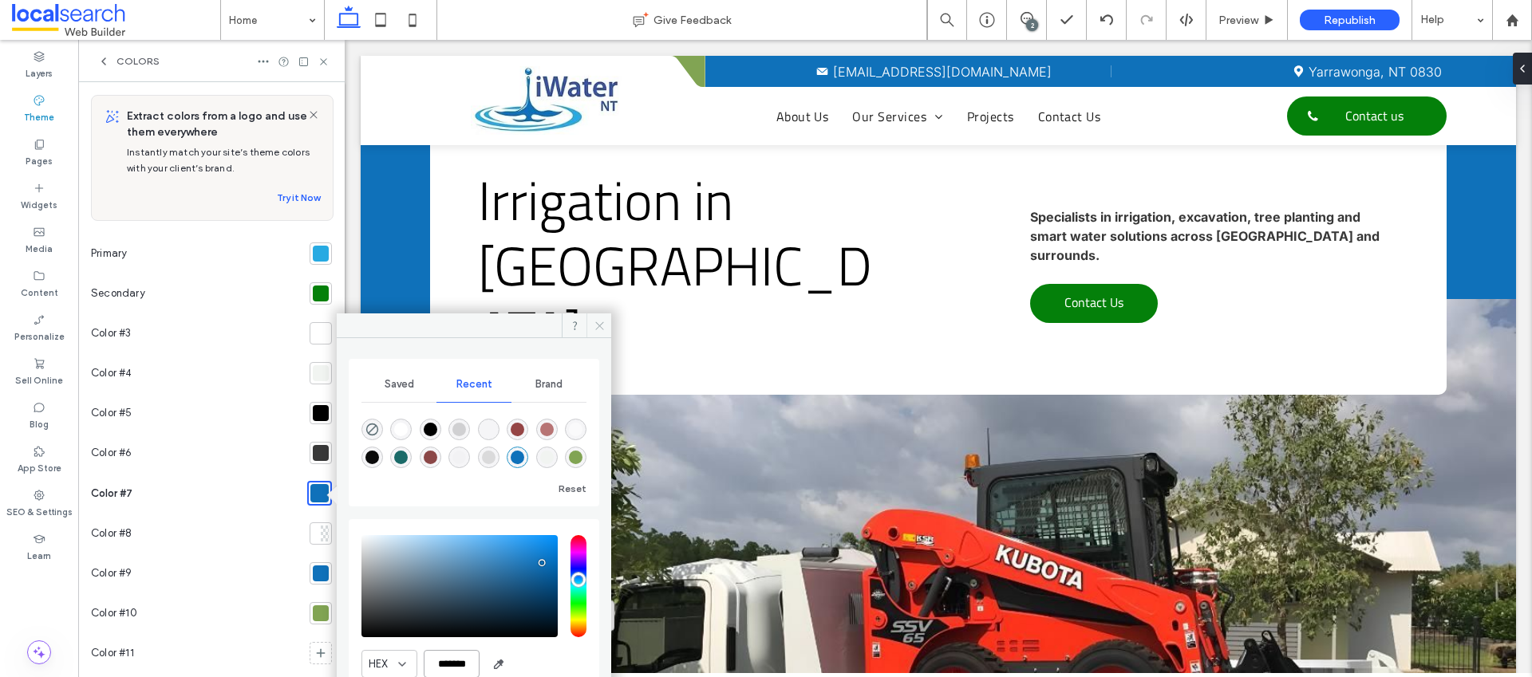
type input "*******"
click at [602, 330] on icon at bounding box center [600, 326] width 12 height 12
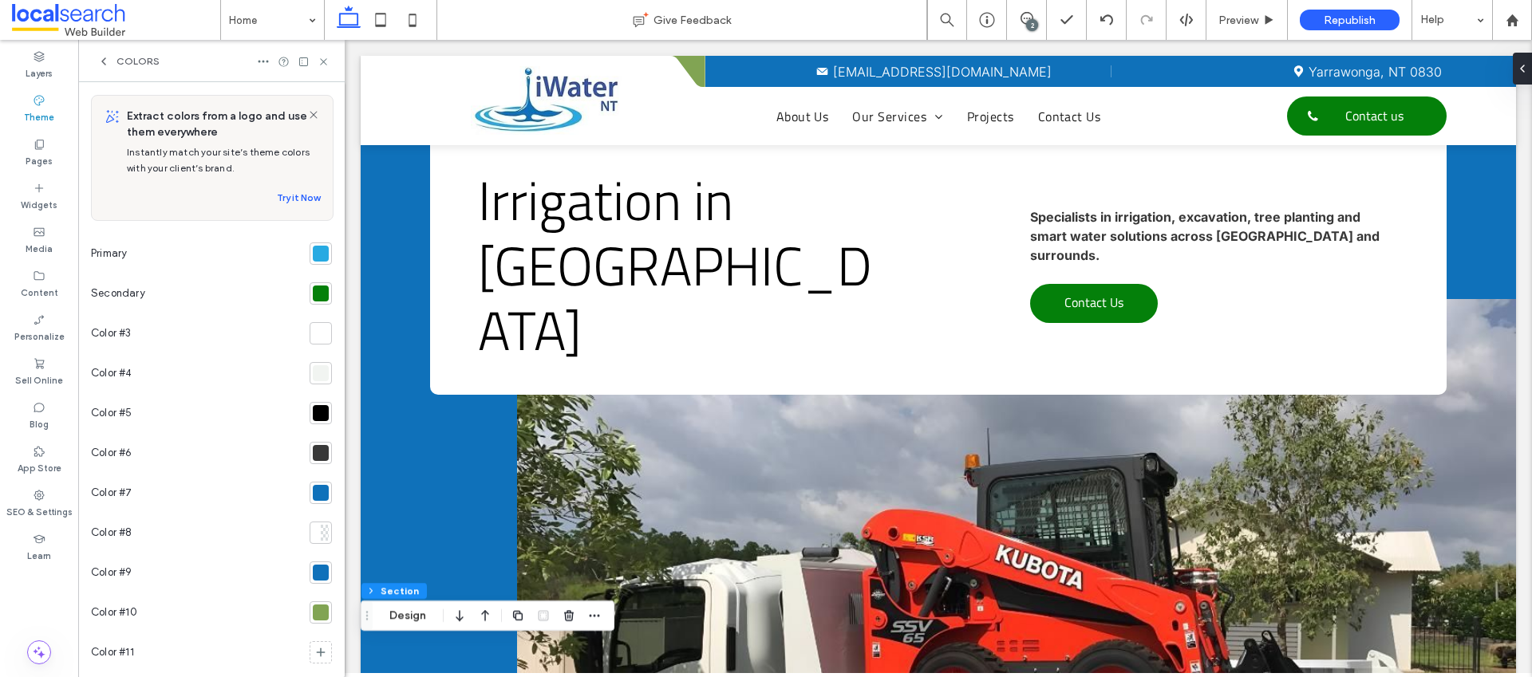
click at [313, 569] on div at bounding box center [321, 573] width 16 height 16
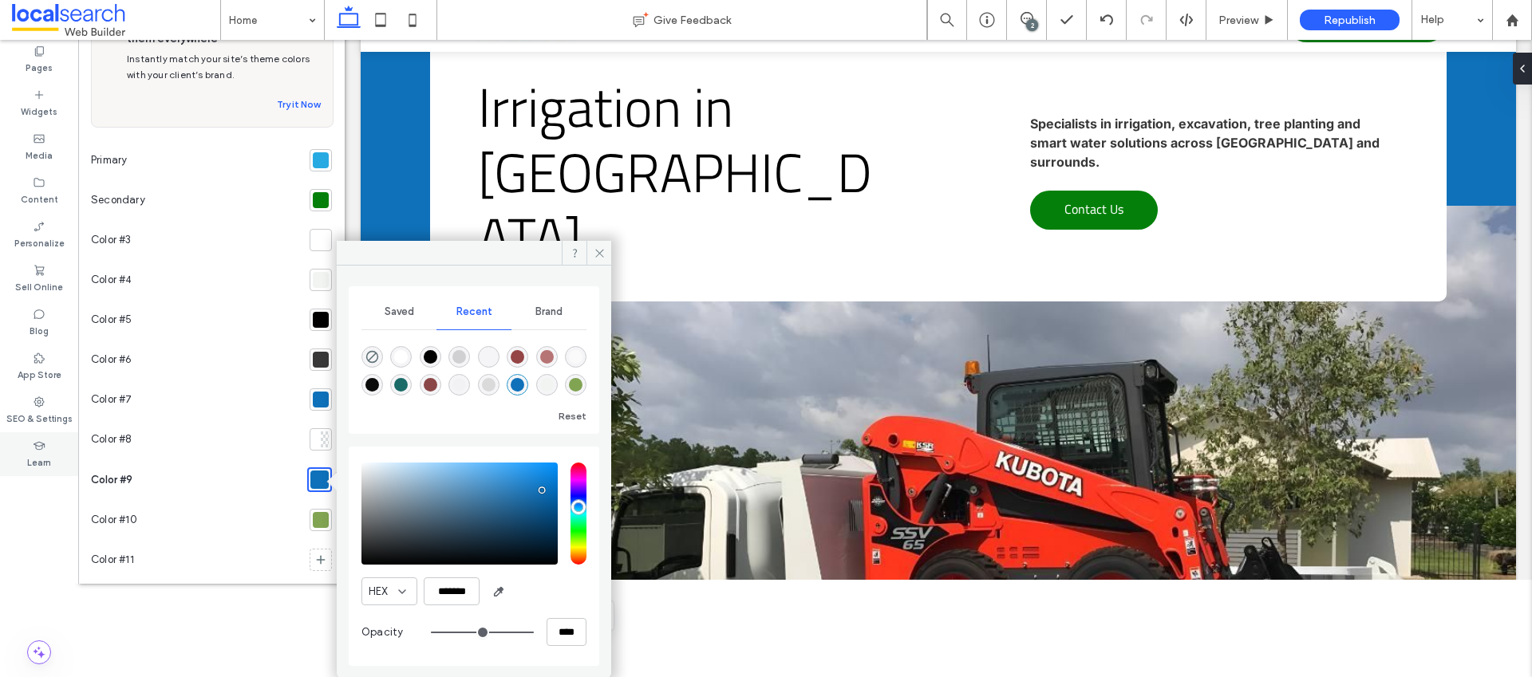
scroll to position [94, 0]
click at [461, 588] on input "*******" at bounding box center [452, 591] width 56 height 28
paste input "color picker textbox"
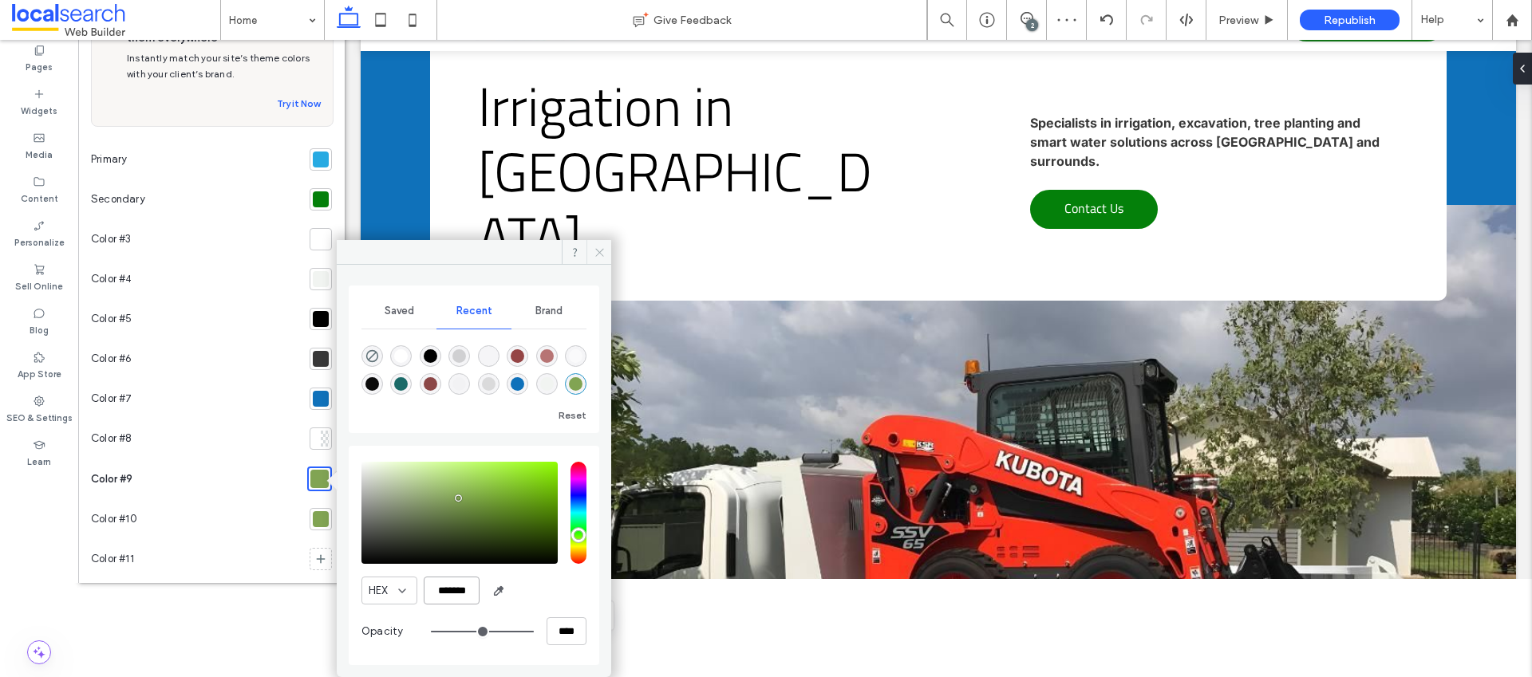
type input "*******"
click at [606, 249] on span at bounding box center [599, 252] width 25 height 24
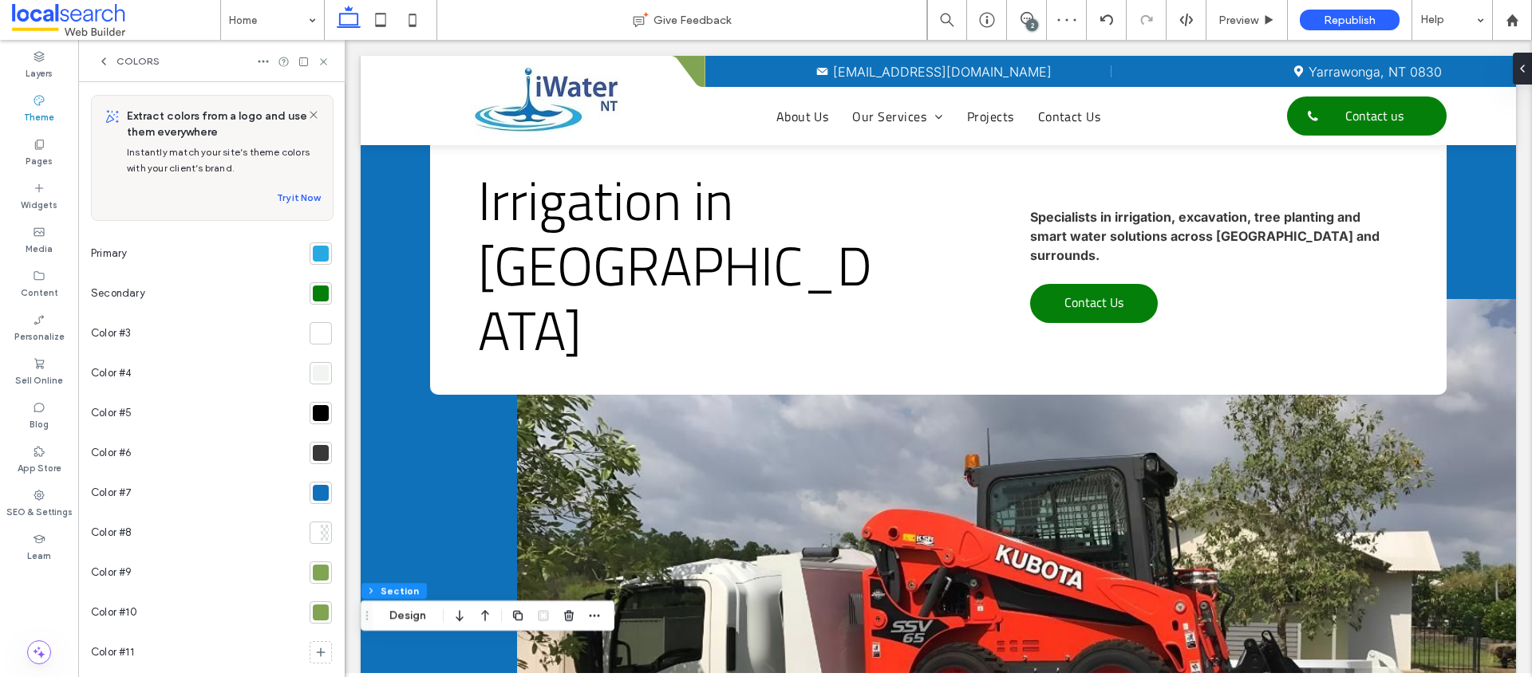
scroll to position [0, 0]
click at [325, 61] on icon at bounding box center [324, 62] width 12 height 12
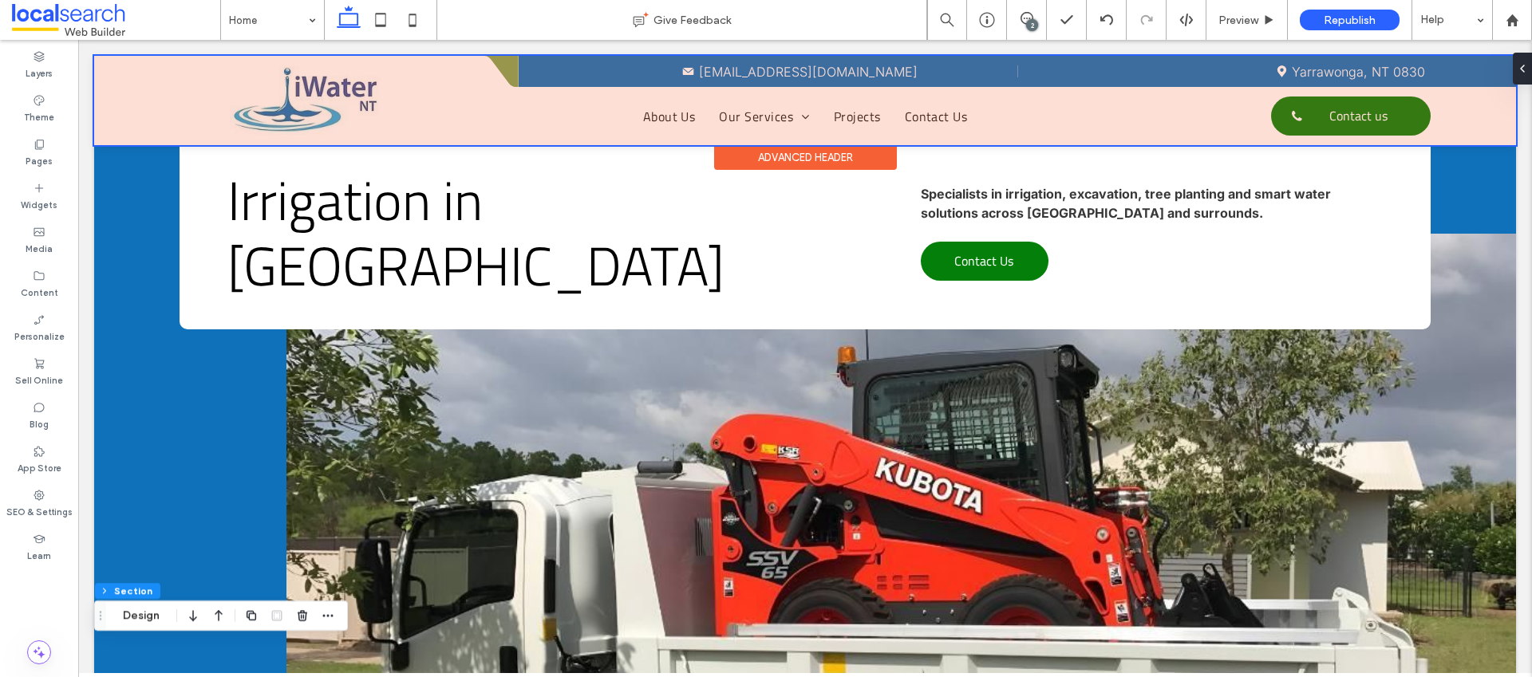
click at [506, 61] on div at bounding box center [805, 100] width 1422 height 89
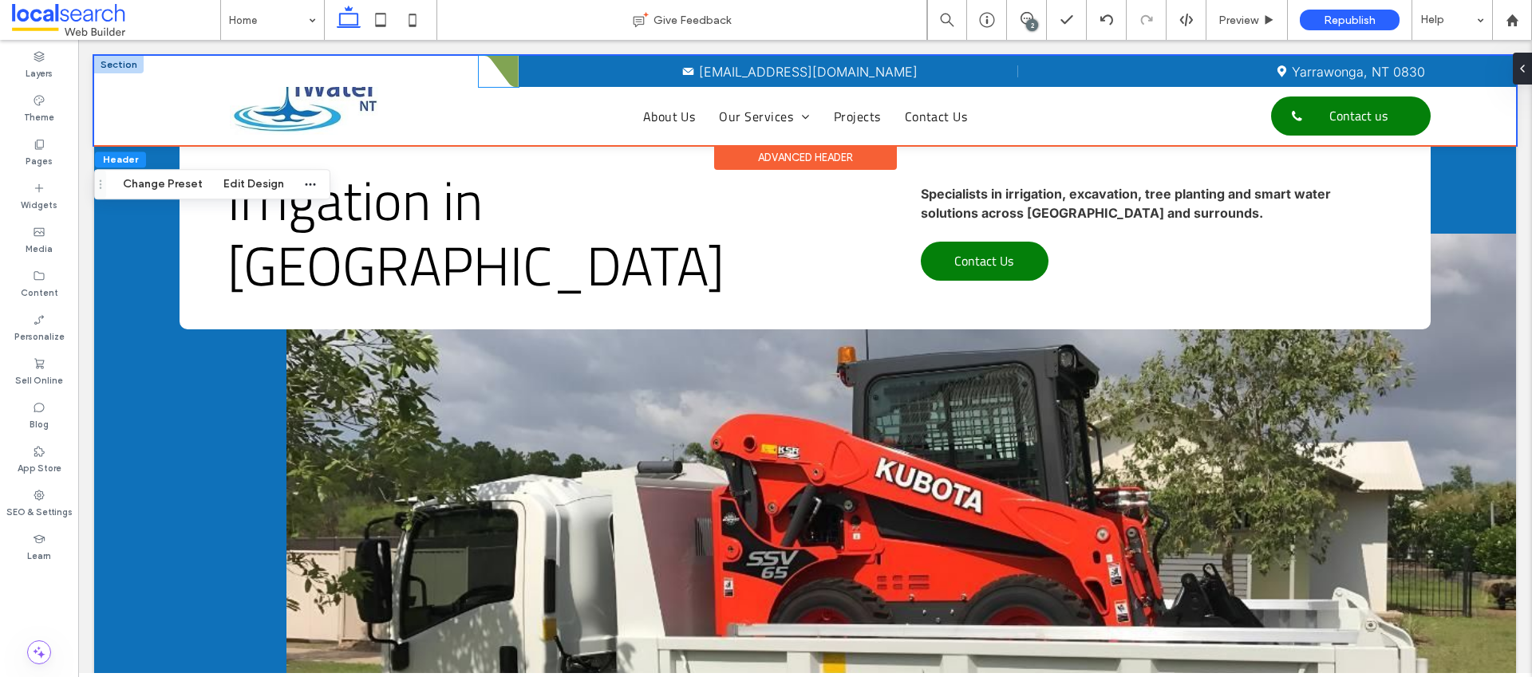
click at [512, 65] on icon at bounding box center [499, 71] width 40 height 31
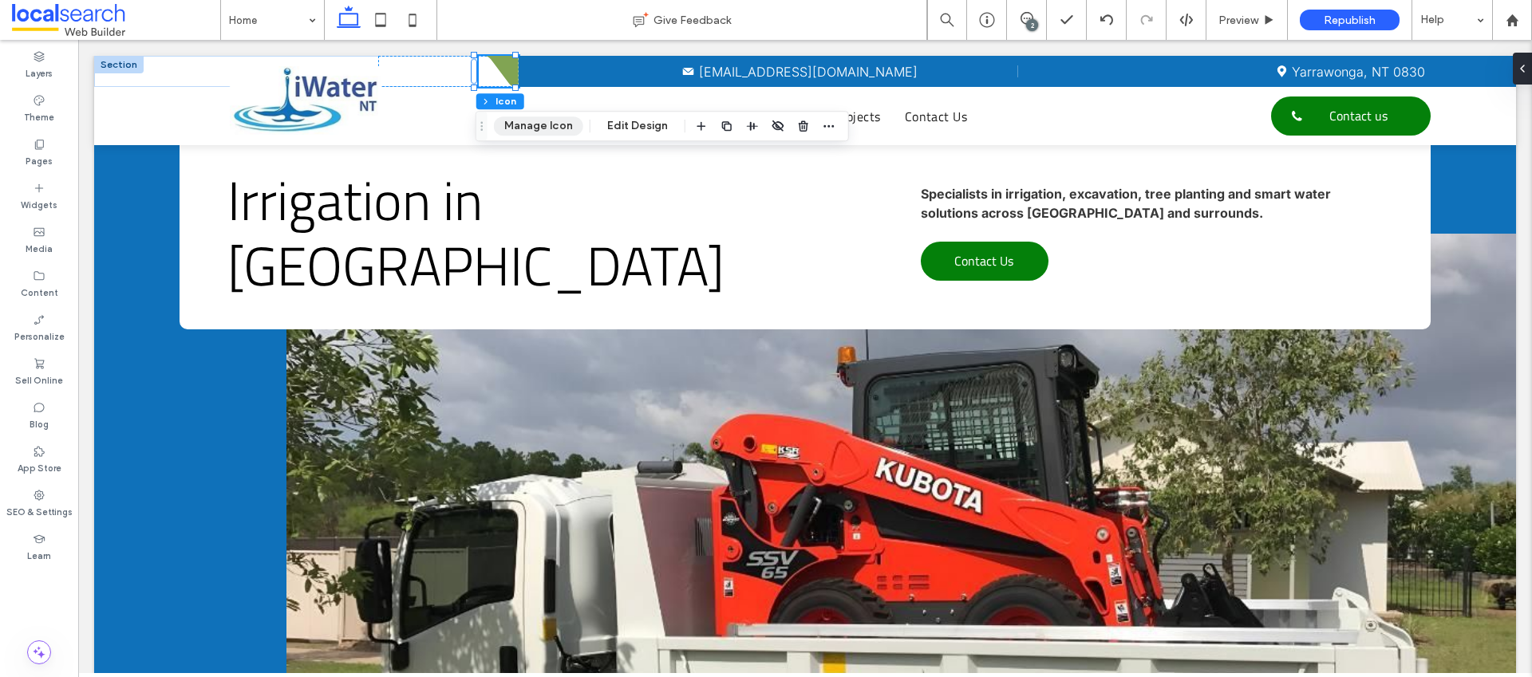
click at [564, 124] on button "Manage Icon" at bounding box center [538, 126] width 89 height 19
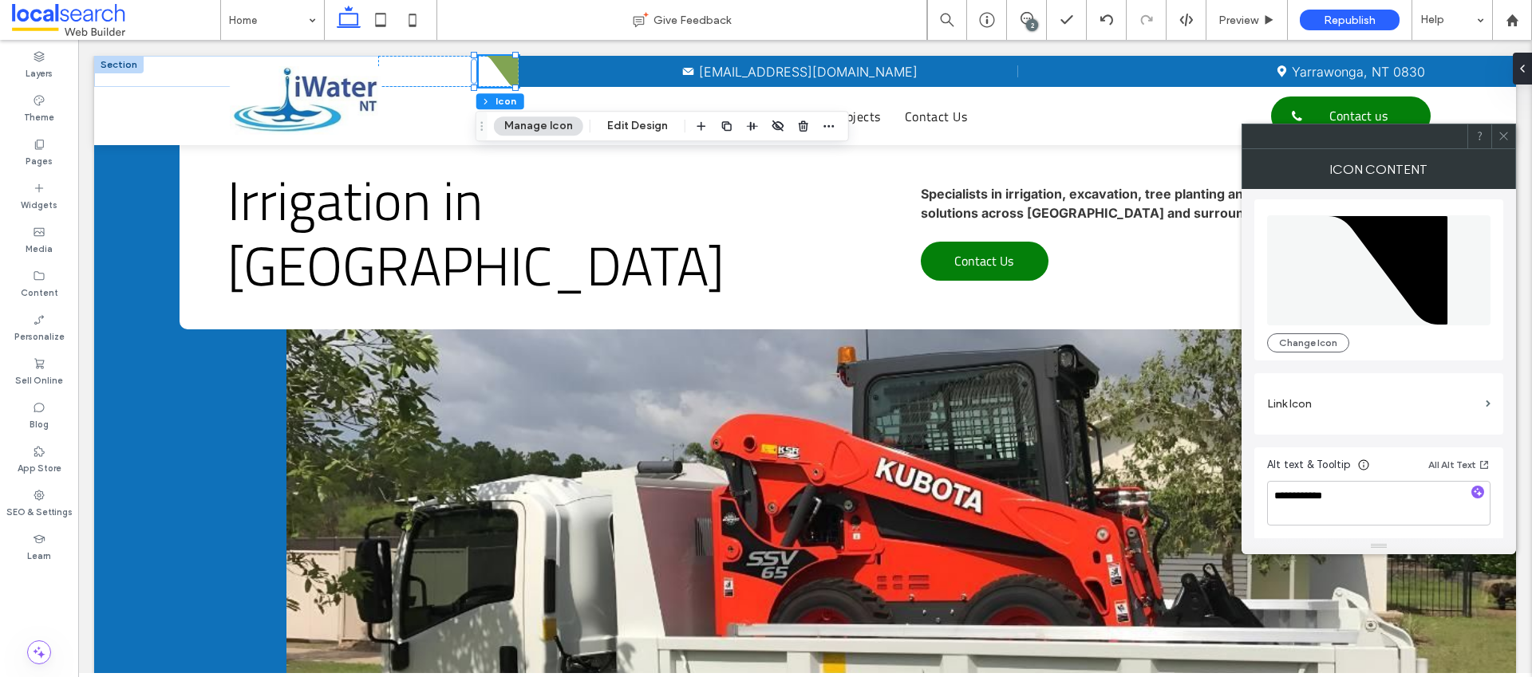
scroll to position [4, 0]
drag, startPoint x: 1504, startPoint y: 136, endPoint x: 1493, endPoint y: 135, distance: 11.3
click at [1504, 136] on icon at bounding box center [1504, 136] width 12 height 12
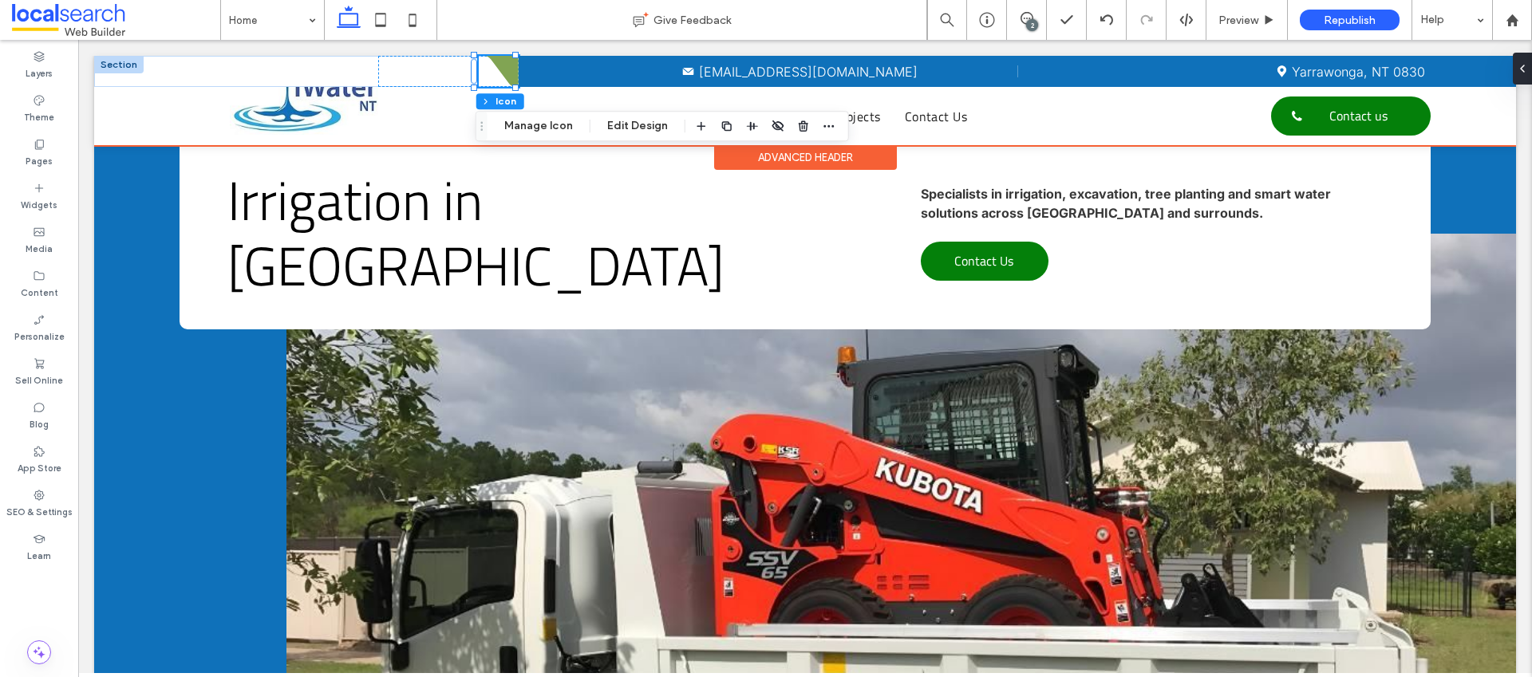
click at [498, 65] on icon at bounding box center [499, 71] width 40 height 31
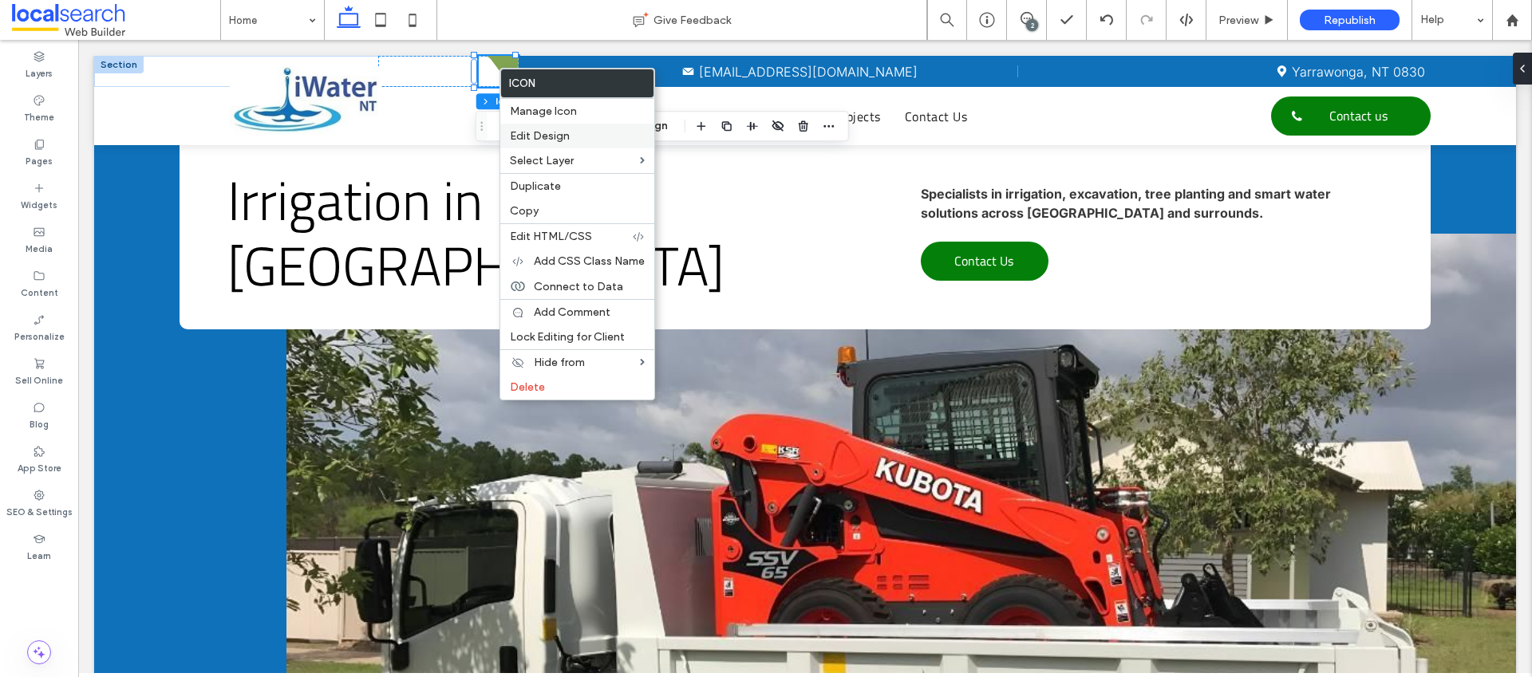
click at [535, 131] on span "Edit Design" at bounding box center [540, 136] width 60 height 14
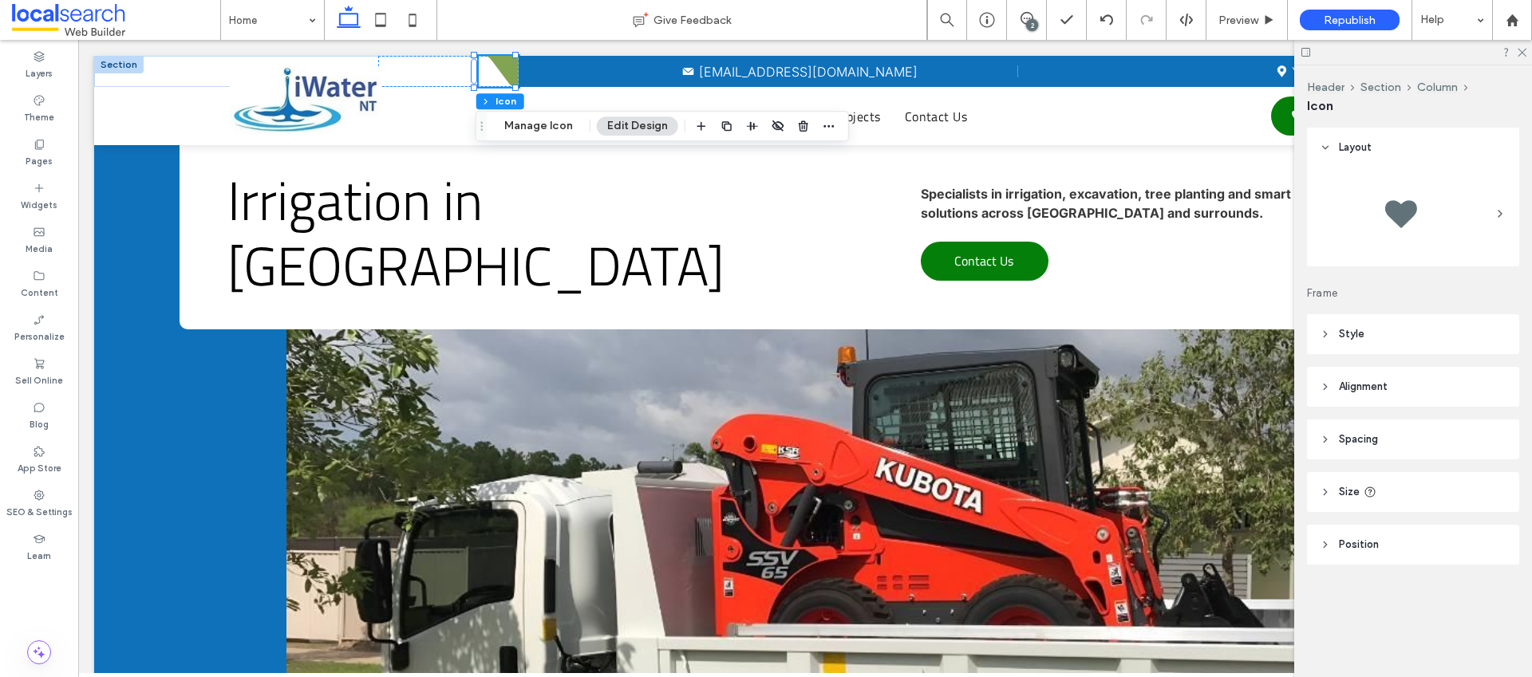
click at [1355, 337] on span "Style" at bounding box center [1352, 334] width 26 height 16
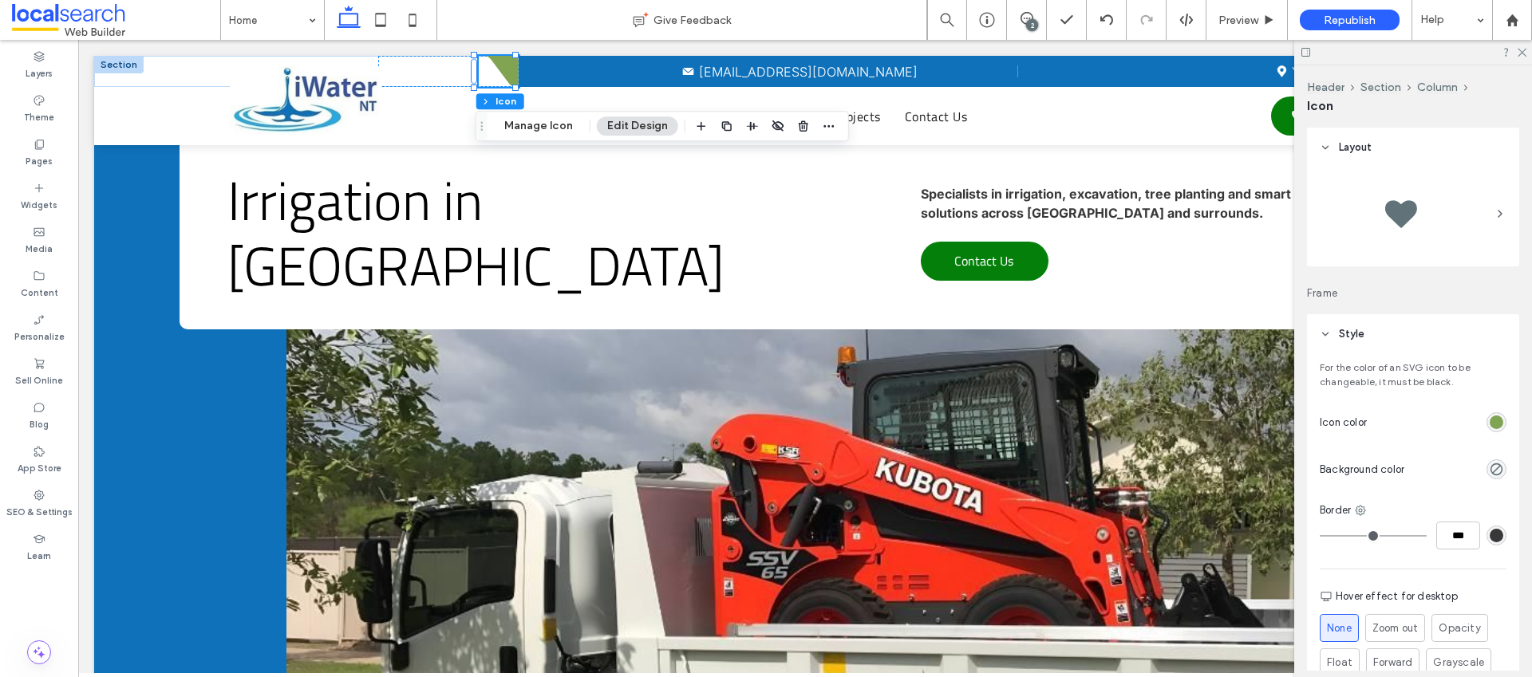
click at [1490, 422] on div "rgb(129, 164, 83)" at bounding box center [1497, 423] width 14 height 14
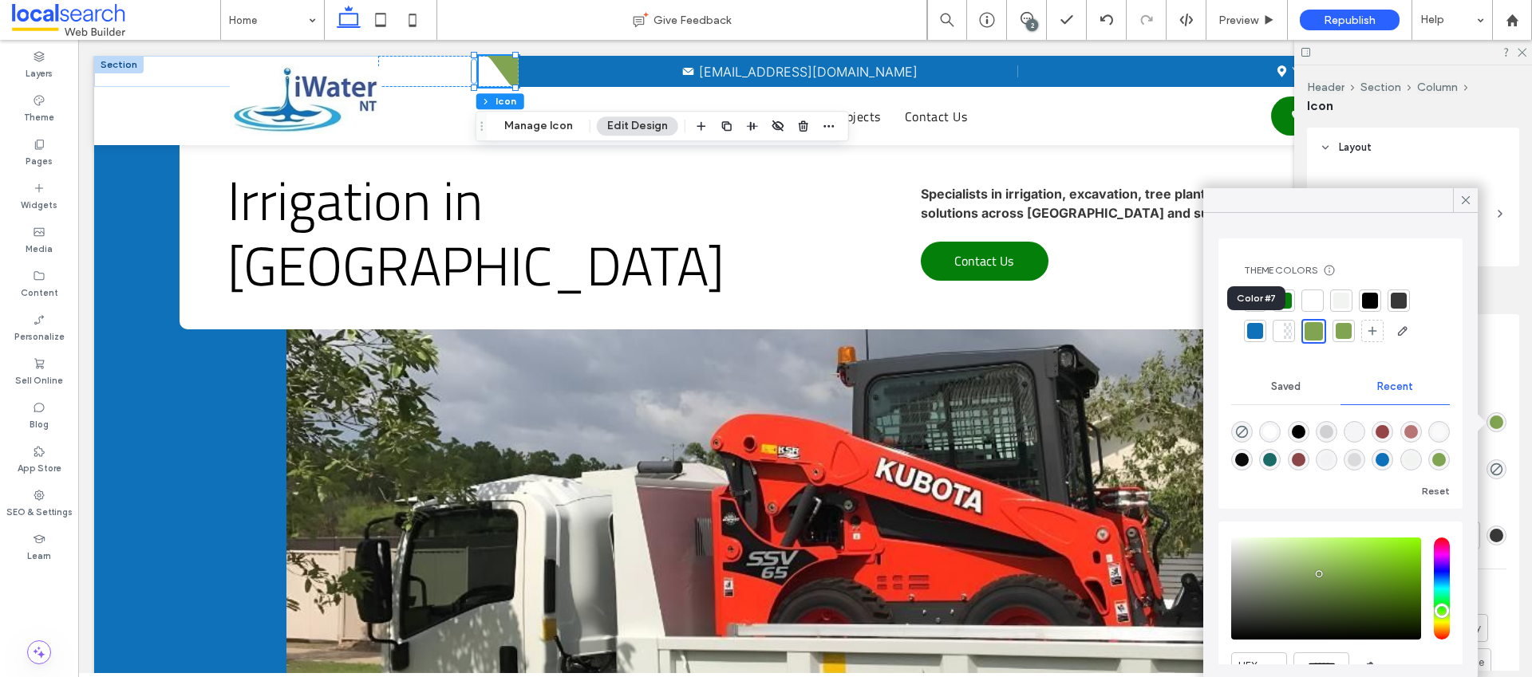
click at [1256, 331] on div at bounding box center [1255, 331] width 16 height 16
click at [1468, 200] on icon at bounding box center [1466, 200] width 14 height 14
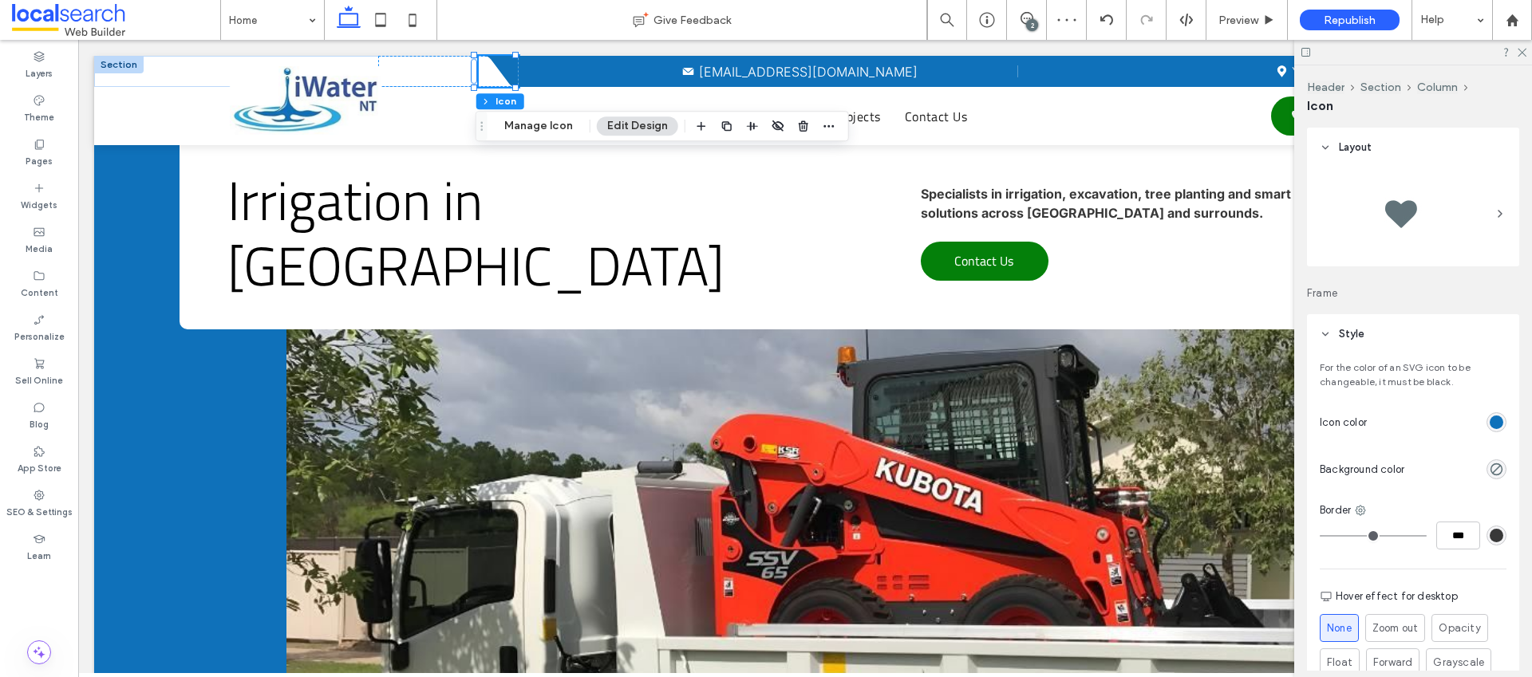
drag, startPoint x: 1520, startPoint y: 53, endPoint x: 1333, endPoint y: 21, distance: 189.4
click at [1520, 49] on icon at bounding box center [1521, 51] width 10 height 10
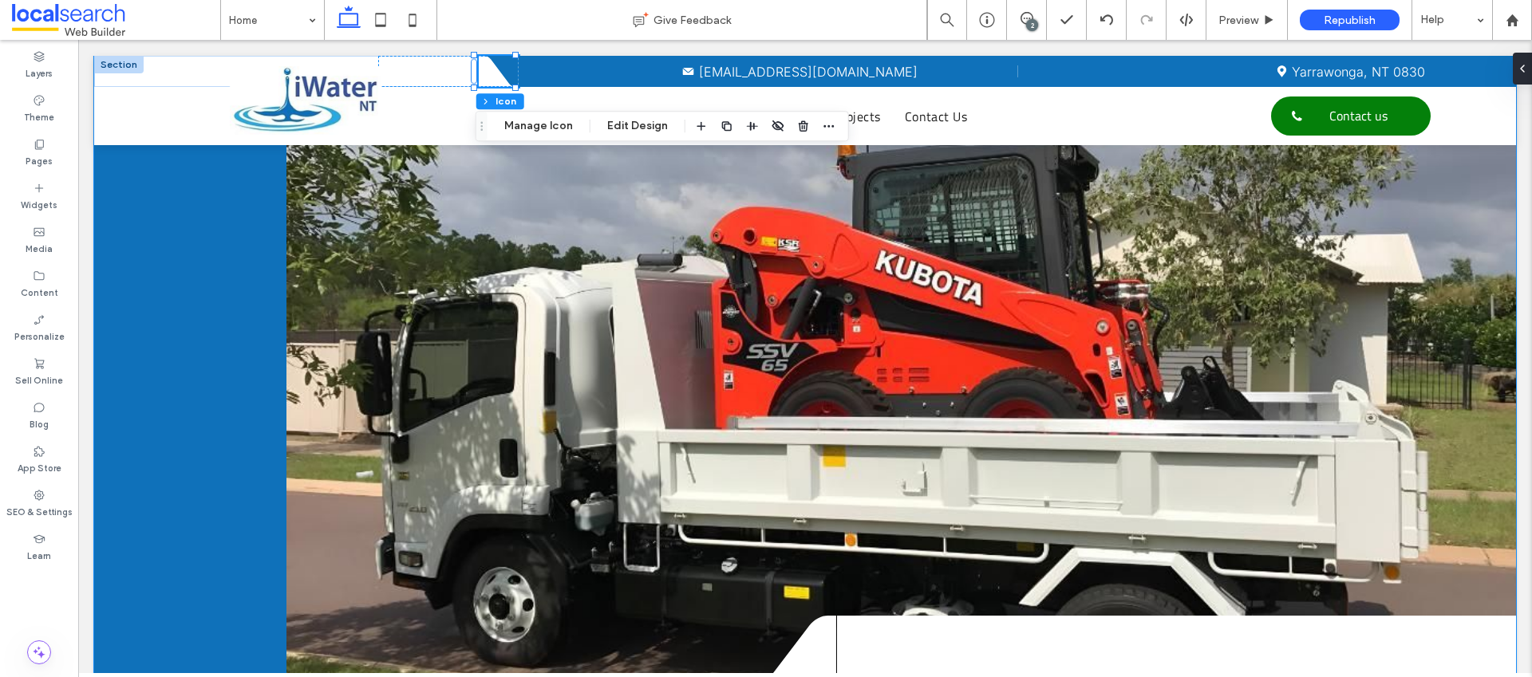
scroll to position [0, 0]
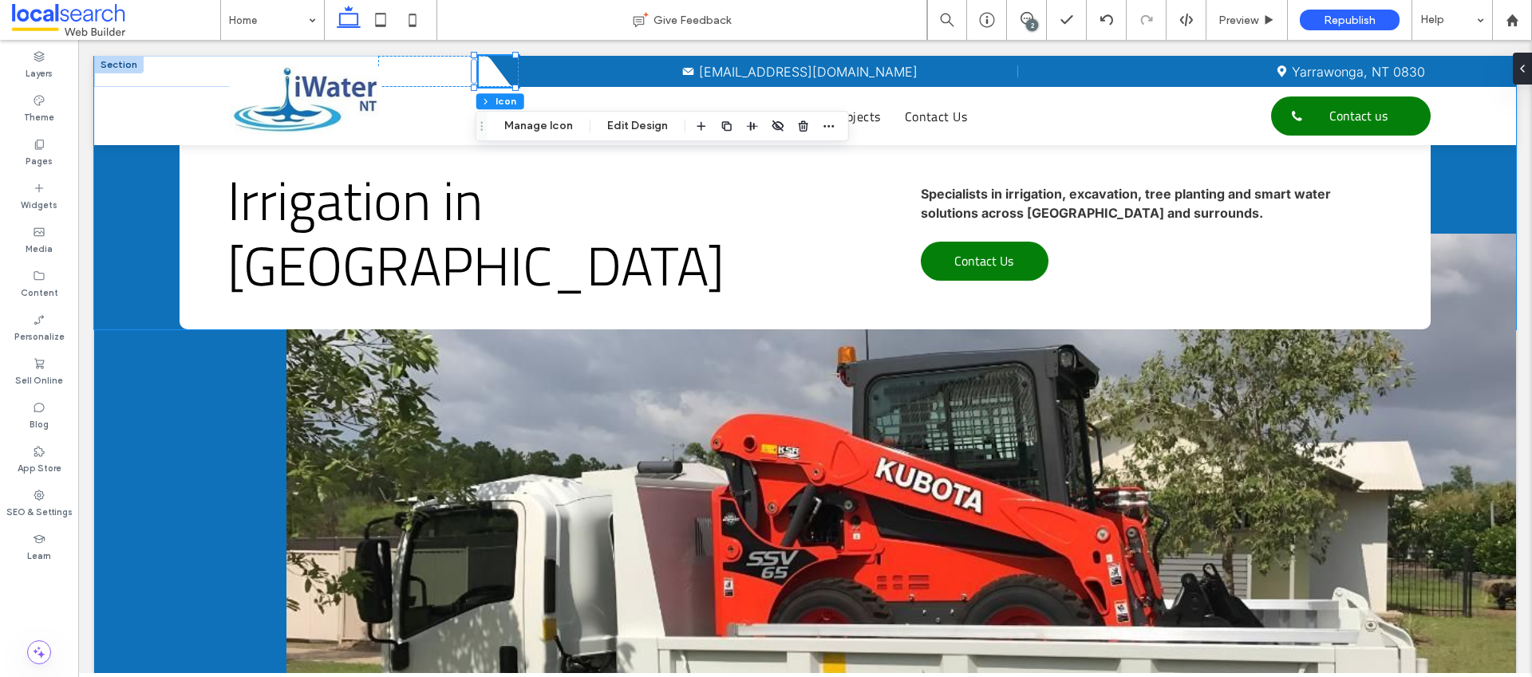
click at [1150, 265] on div "Specialists in irrigation, excavation, tree planting and smart water solutions …" at bounding box center [1152, 233] width 462 height 128
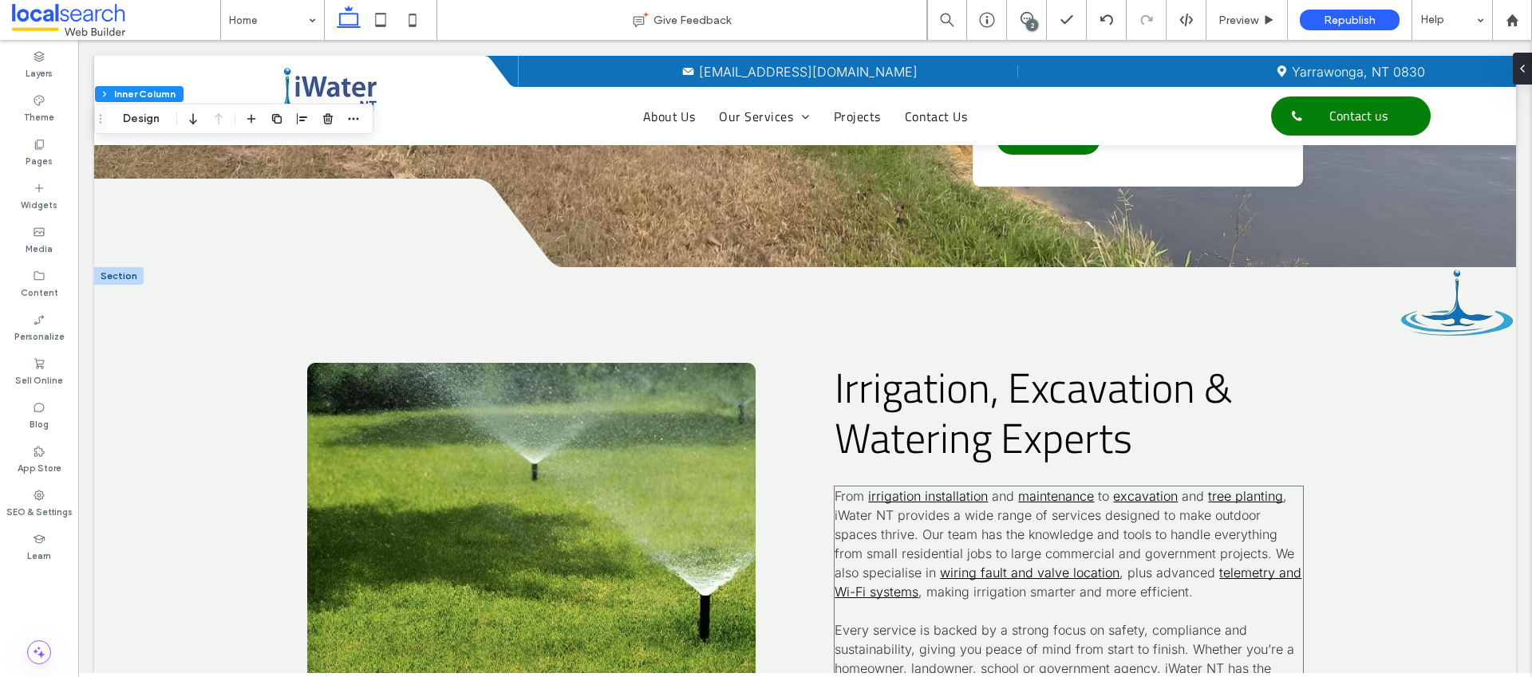
scroll to position [3271, 0]
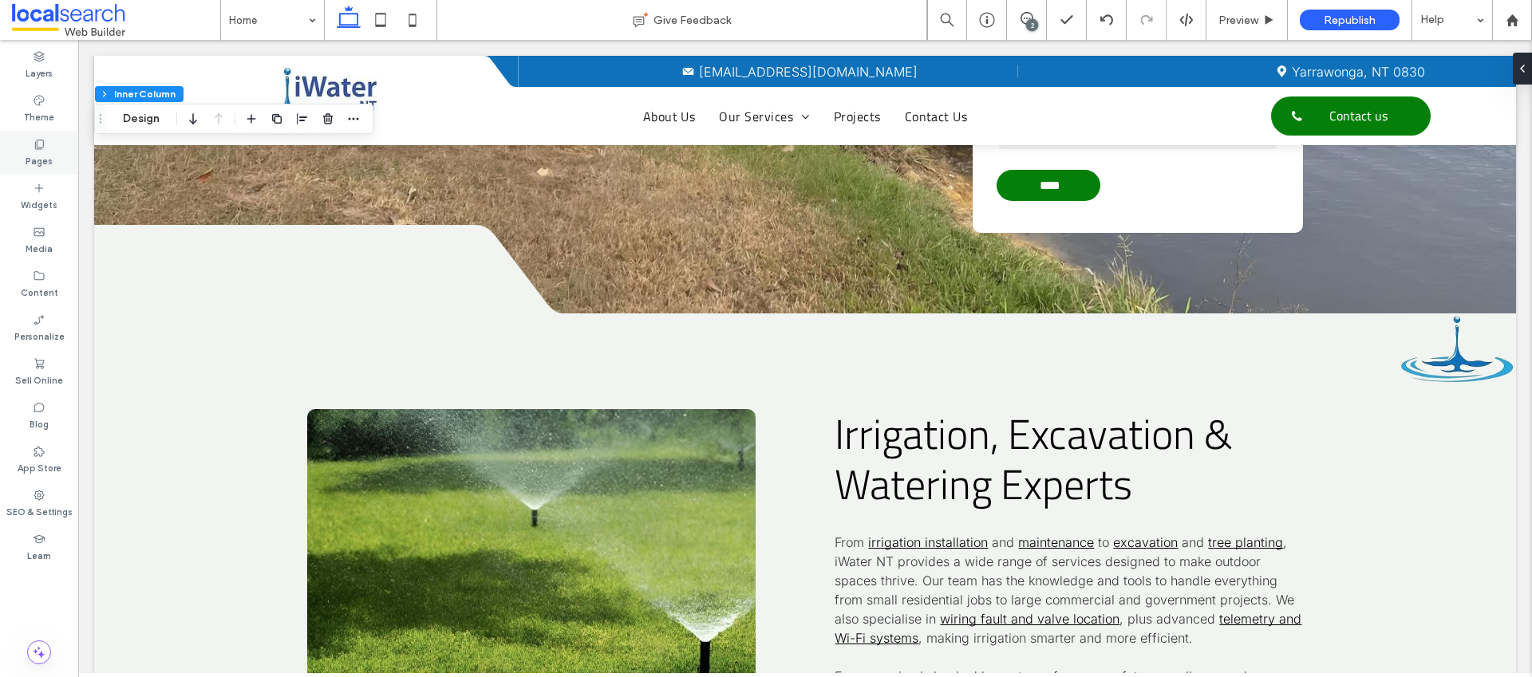
click at [38, 111] on label "Theme" at bounding box center [39, 116] width 30 height 18
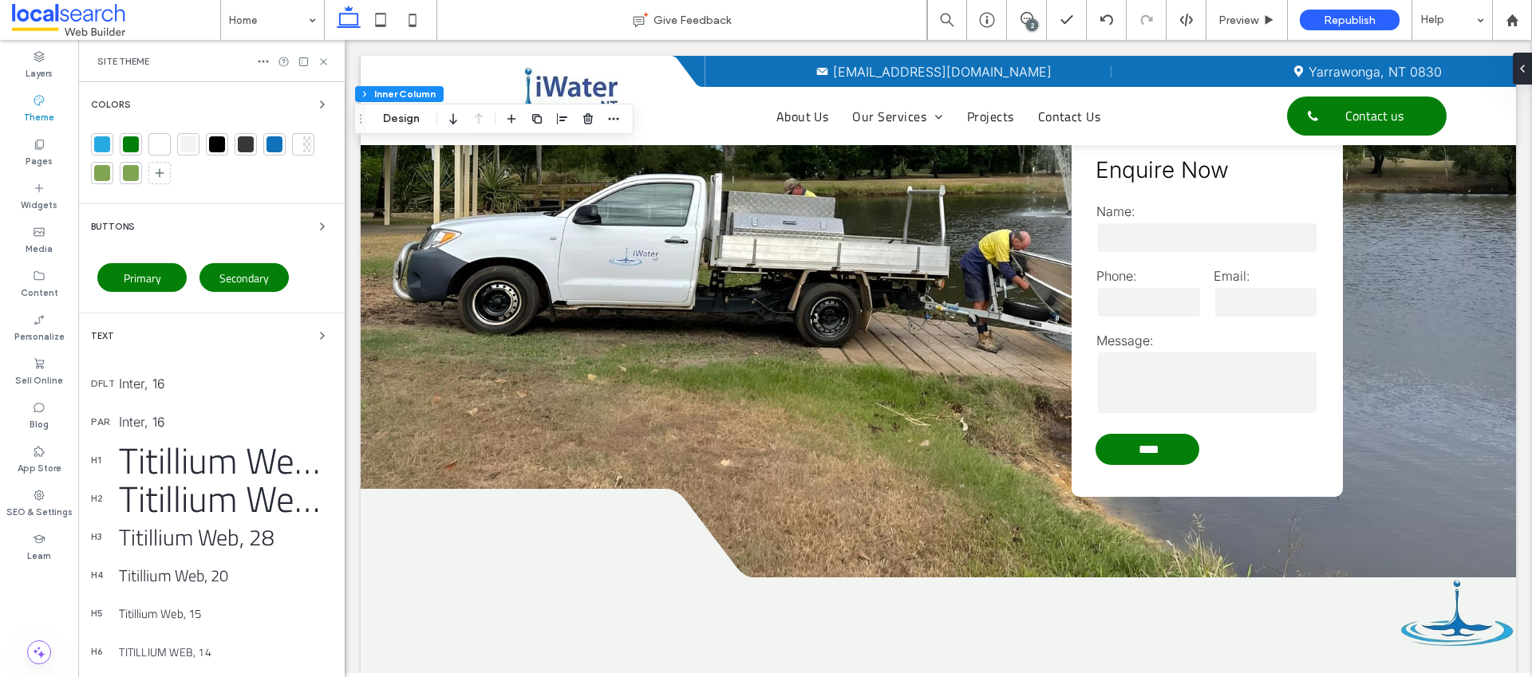
scroll to position [3492, 0]
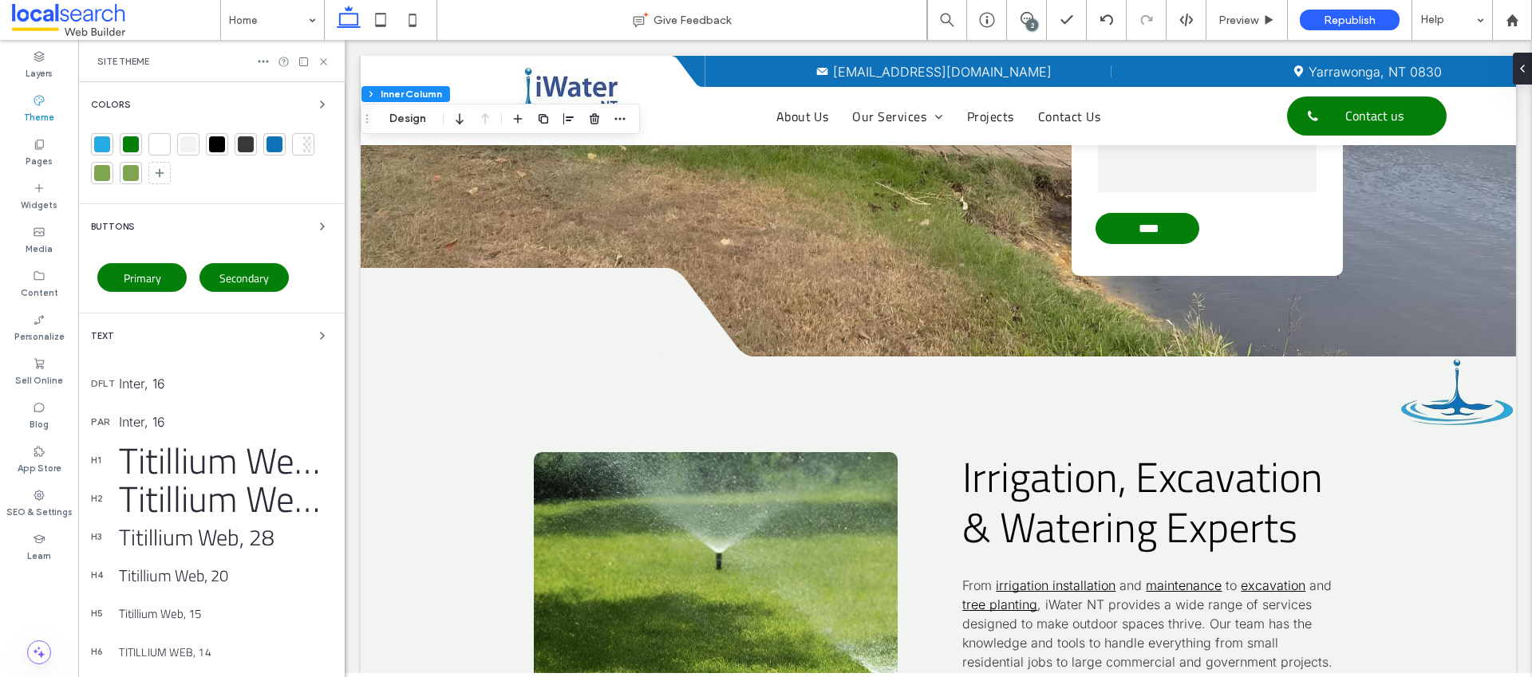
click at [280, 106] on div "Colors" at bounding box center [211, 104] width 241 height 19
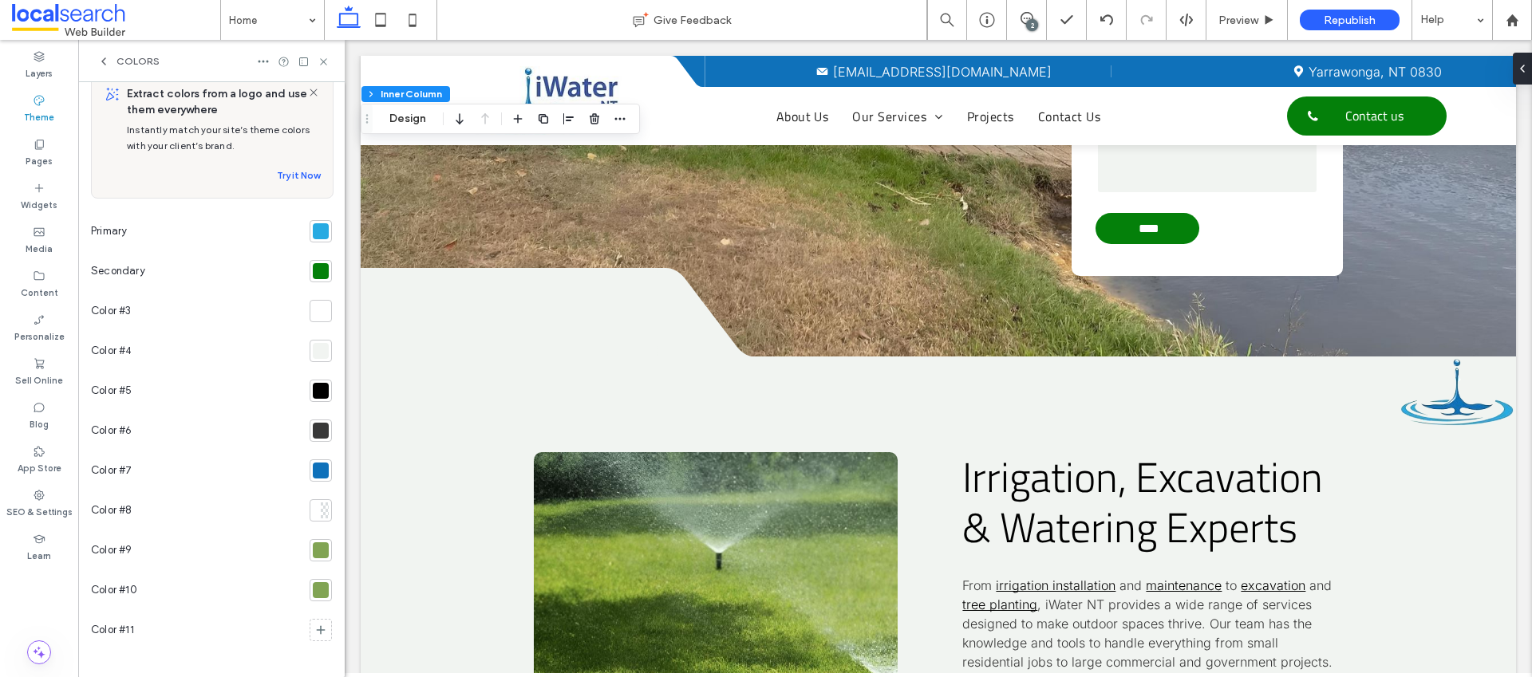
scroll to position [27, 0]
click at [207, 464] on div "Color #7" at bounding box center [197, 466] width 212 height 40
click at [144, 466] on use at bounding box center [144, 465] width 9 height 9
type input "**********"
click at [169, 486] on div "Color #8" at bounding box center [197, 506] width 212 height 40
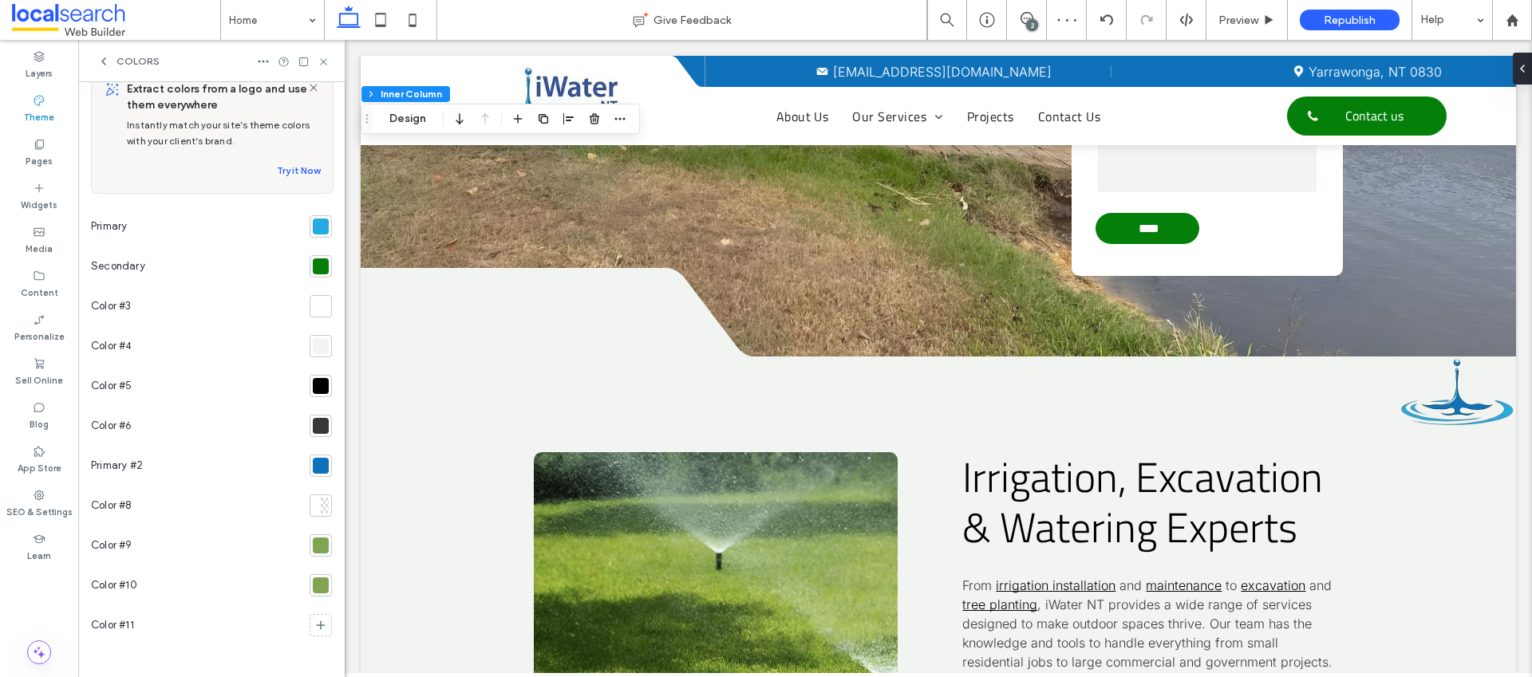
drag, startPoint x: 43, startPoint y: 67, endPoint x: 42, endPoint y: 104, distance: 36.7
click at [43, 67] on label "Layers" at bounding box center [39, 72] width 27 height 18
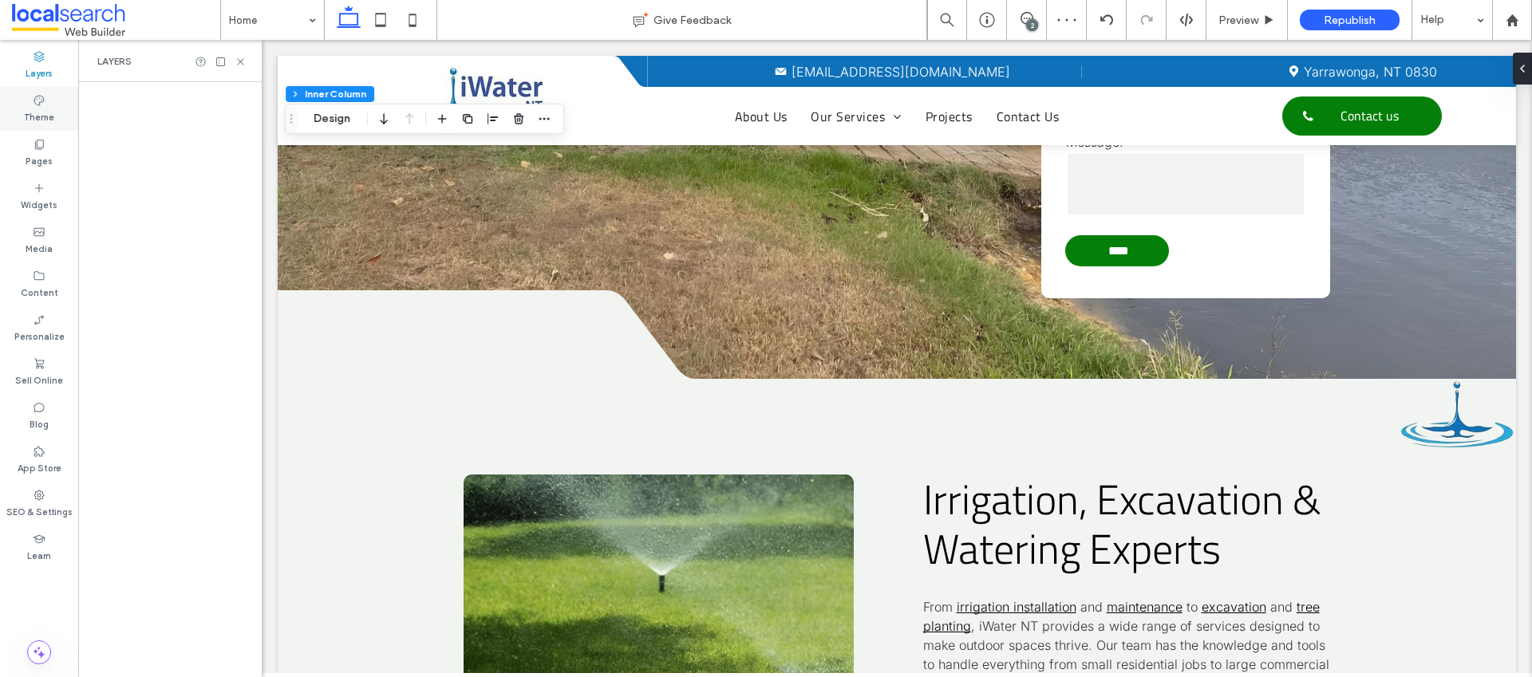
click at [41, 110] on label "Theme" at bounding box center [39, 116] width 30 height 18
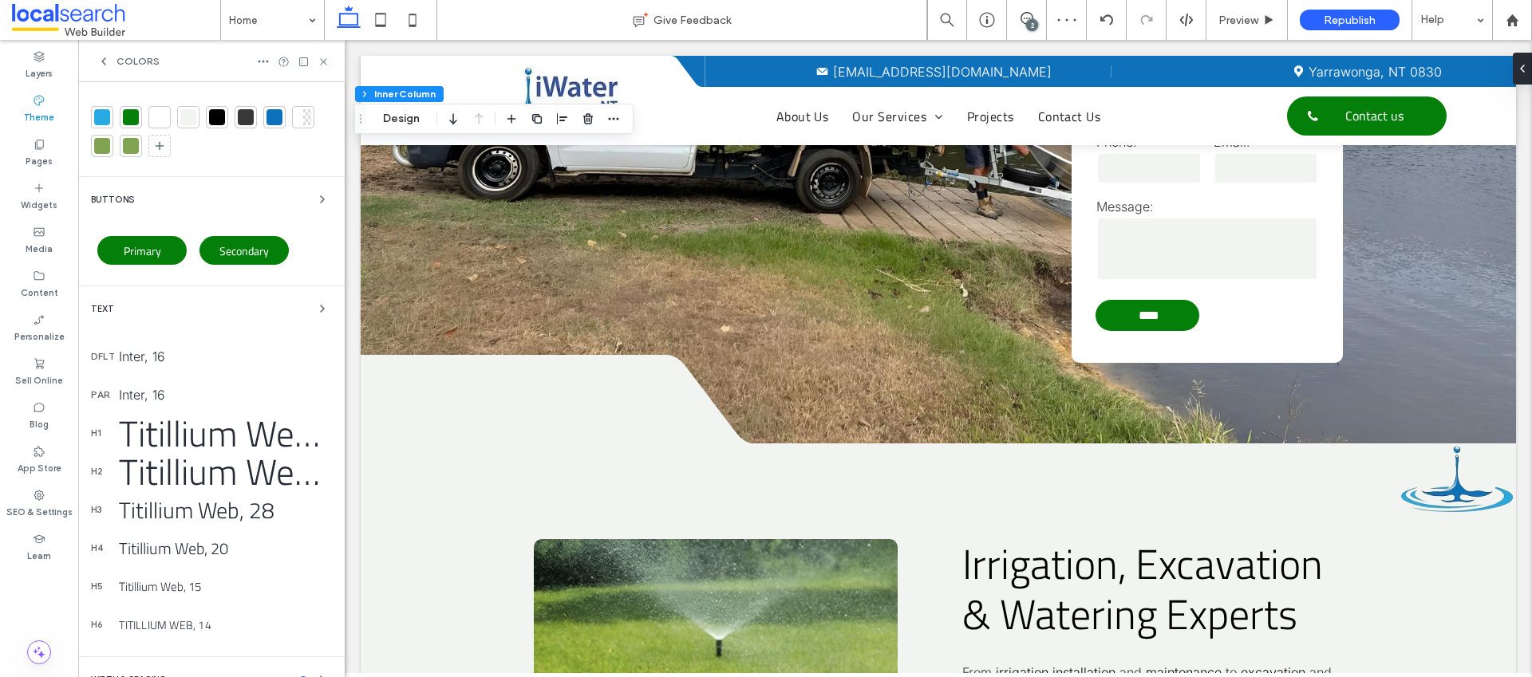
scroll to position [3492, 0]
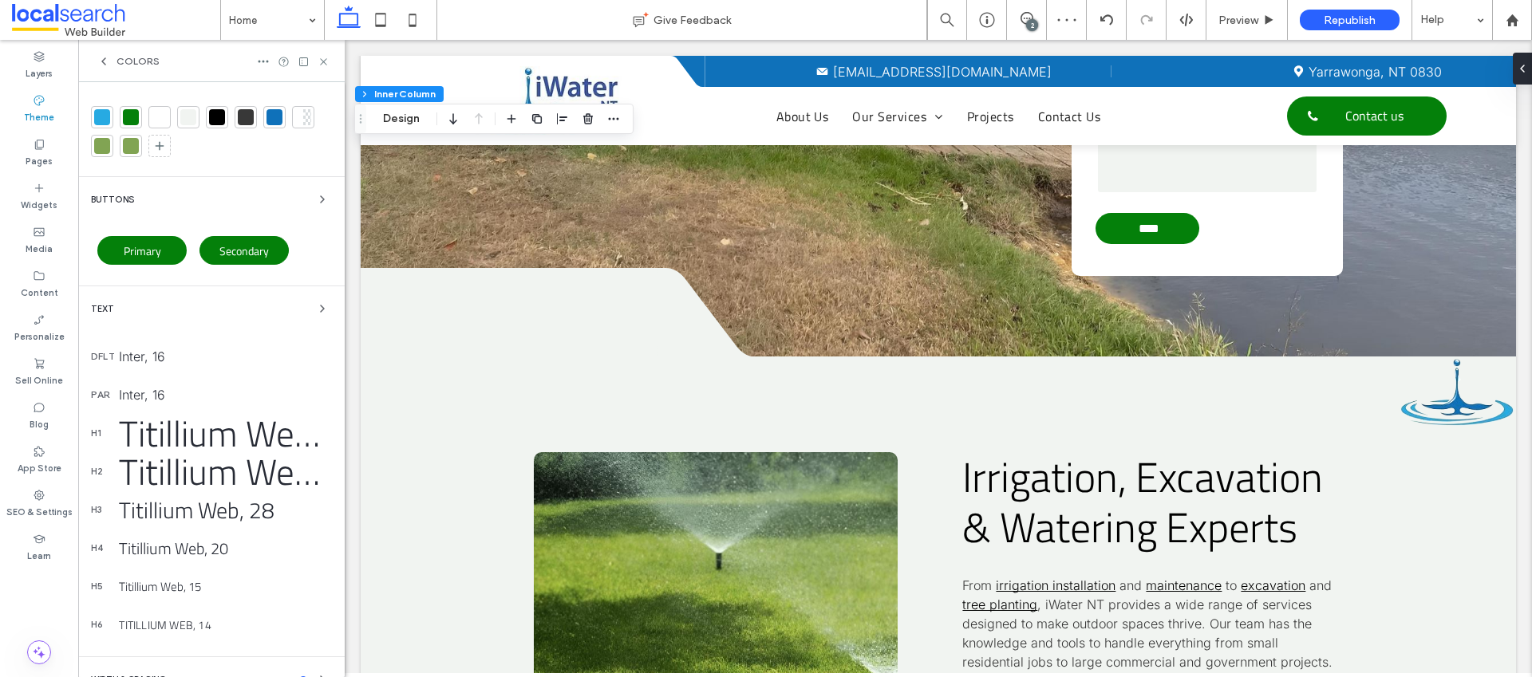
click at [40, 109] on label "Theme" at bounding box center [39, 116] width 30 height 18
click at [127, 65] on span "Colors" at bounding box center [138, 61] width 43 height 13
click at [153, 140] on icon at bounding box center [159, 146] width 13 height 13
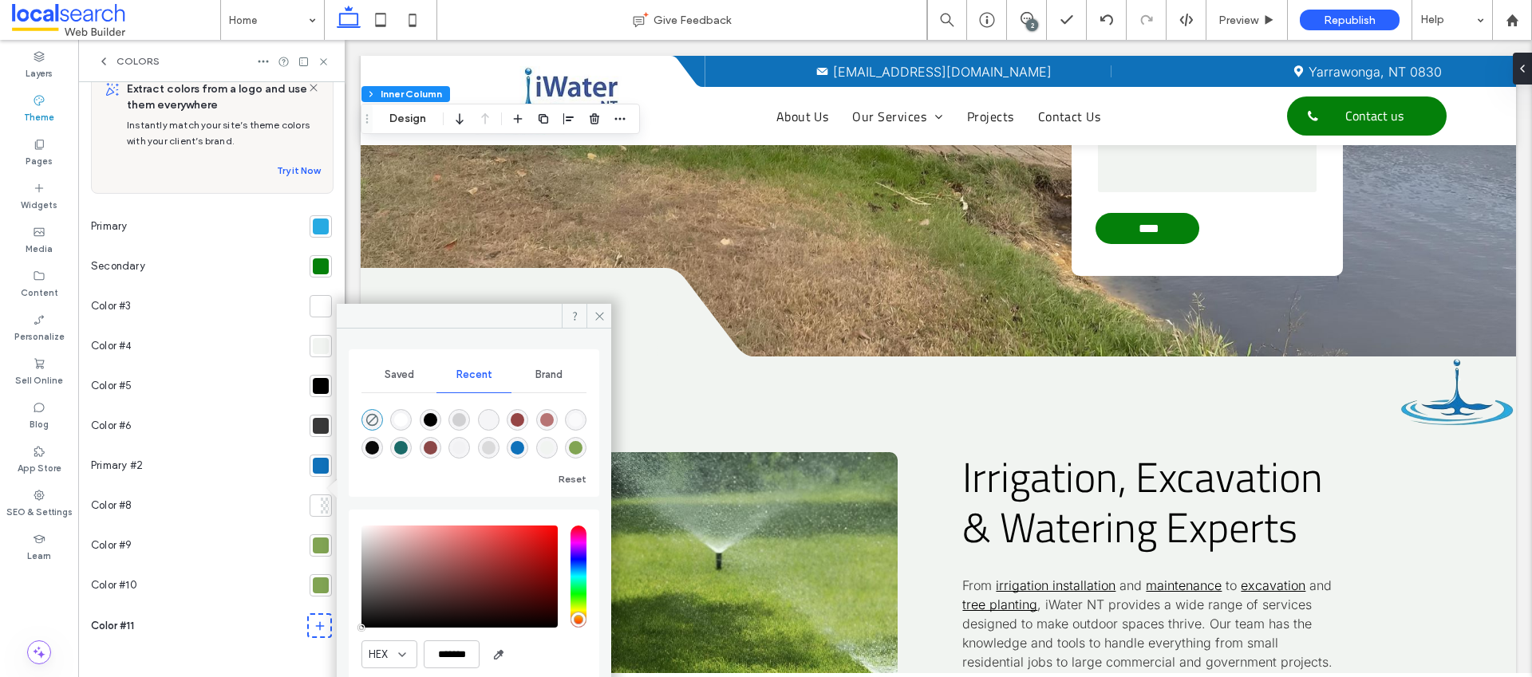
scroll to position [3511, 0]
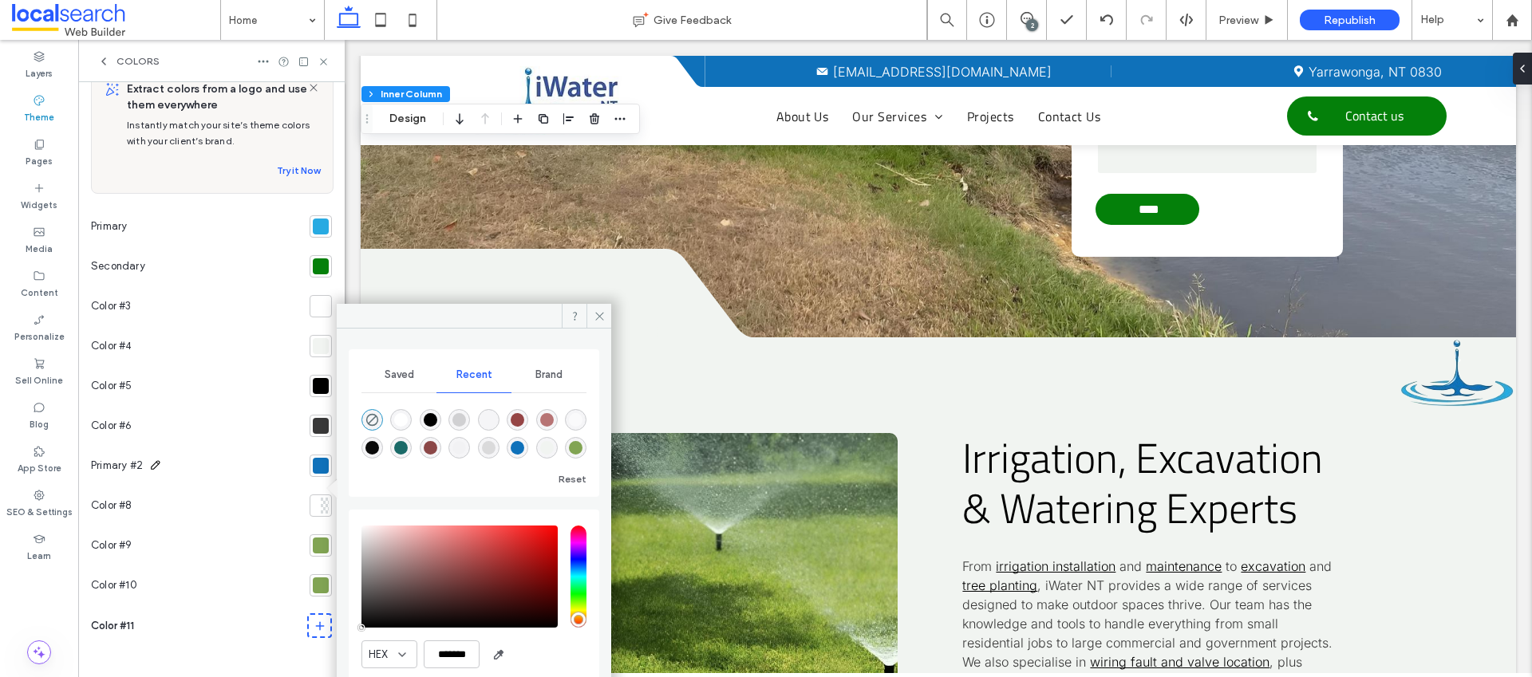
click at [127, 462] on span "Primary #2" at bounding box center [117, 466] width 52 height 16
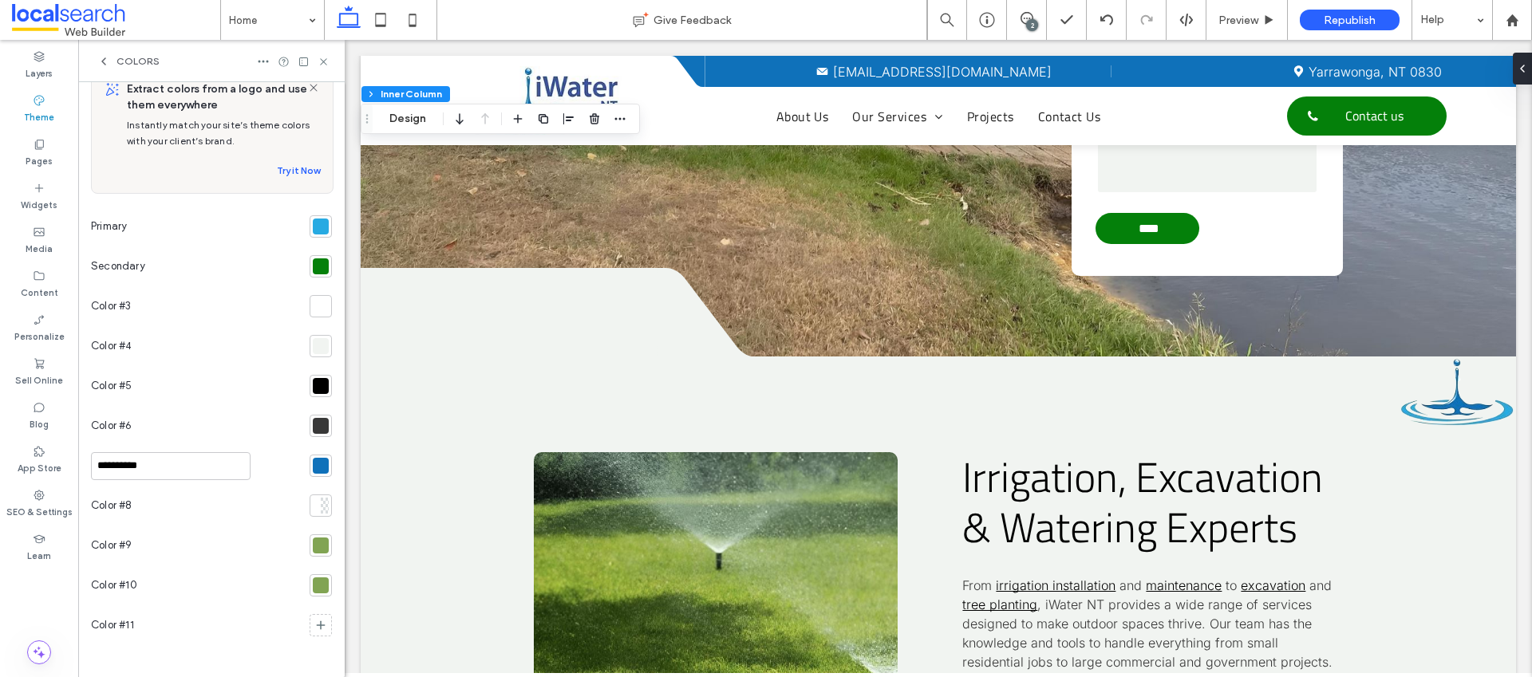
click at [170, 467] on input "**********" at bounding box center [171, 466] width 160 height 28
click at [188, 427] on div "Color #6" at bounding box center [197, 426] width 212 height 40
drag, startPoint x: 108, startPoint y: 467, endPoint x: 113, endPoint y: 426, distance: 41.1
click at [113, 426] on div "Extract colors from a logo and use them everywhere Instantly match your site’s …" at bounding box center [211, 357] width 241 height 578
click at [182, 324] on div "Color #3" at bounding box center [197, 306] width 212 height 40
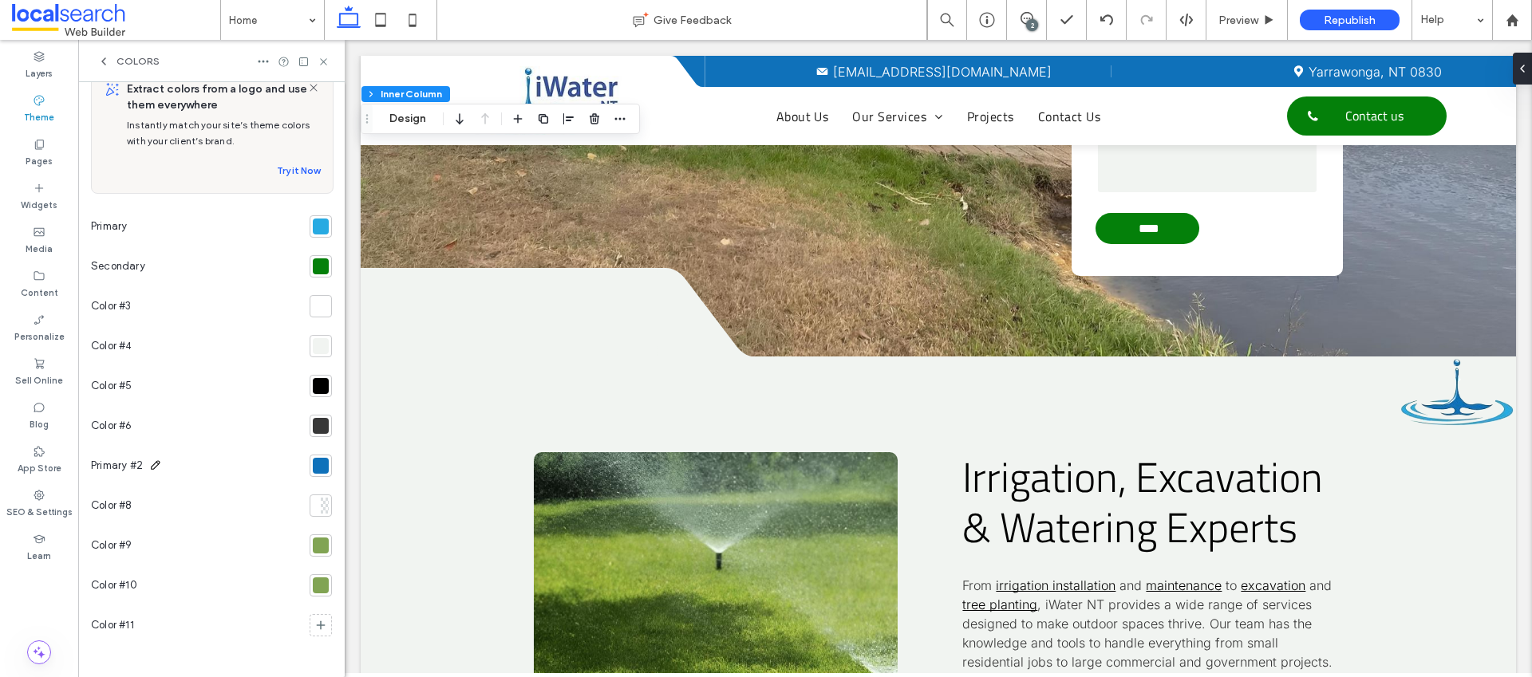
click at [154, 464] on icon at bounding box center [155, 465] width 13 height 13
type input "**********"
click at [152, 488] on div "Color #8" at bounding box center [197, 506] width 212 height 40
click at [120, 463] on span "Primary #7" at bounding box center [117, 466] width 52 height 16
click at [120, 464] on input "**********" at bounding box center [171, 466] width 160 height 28
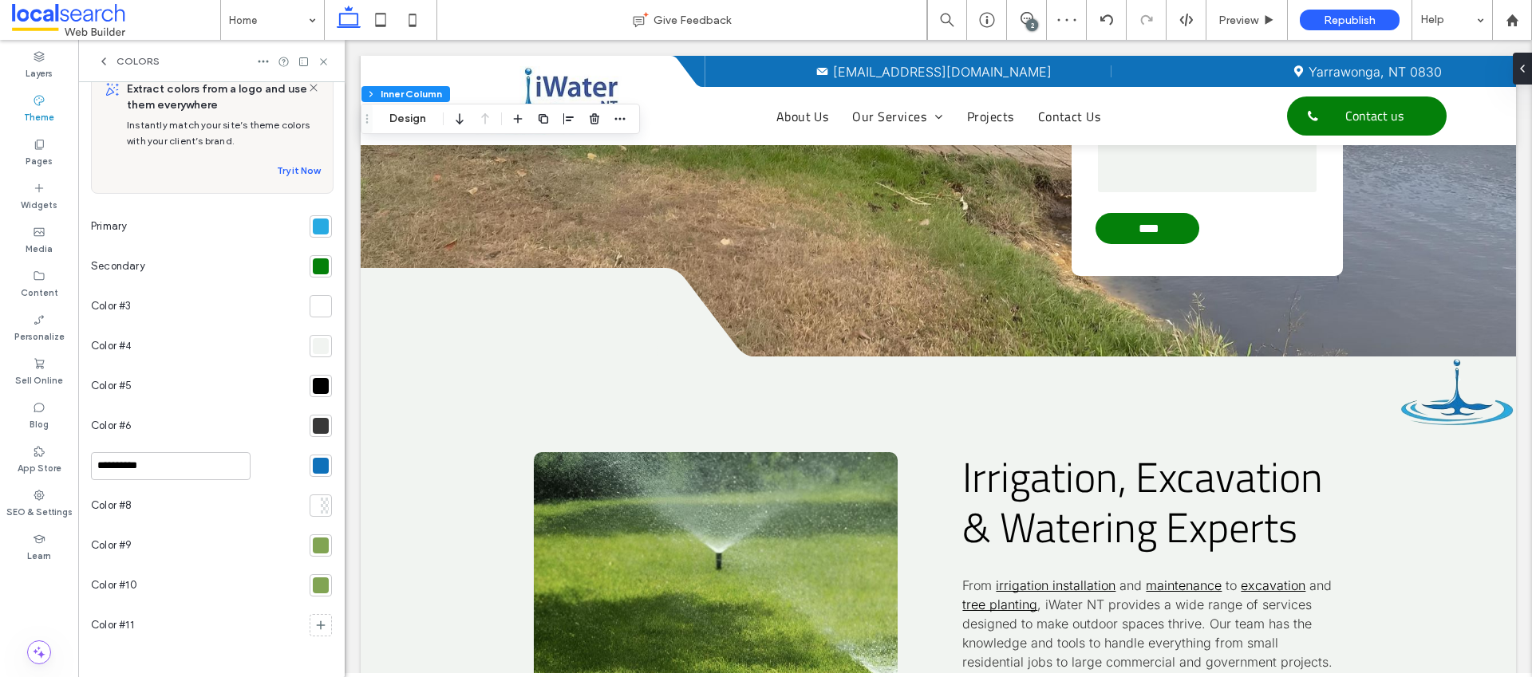
click at [120, 464] on input "**********" at bounding box center [171, 466] width 160 height 28
drag, startPoint x: 120, startPoint y: 464, endPoint x: 131, endPoint y: 464, distance: 11.2
click at [120, 464] on input "**********" at bounding box center [171, 466] width 160 height 28
click at [107, 462] on input "**********" at bounding box center [171, 466] width 160 height 28
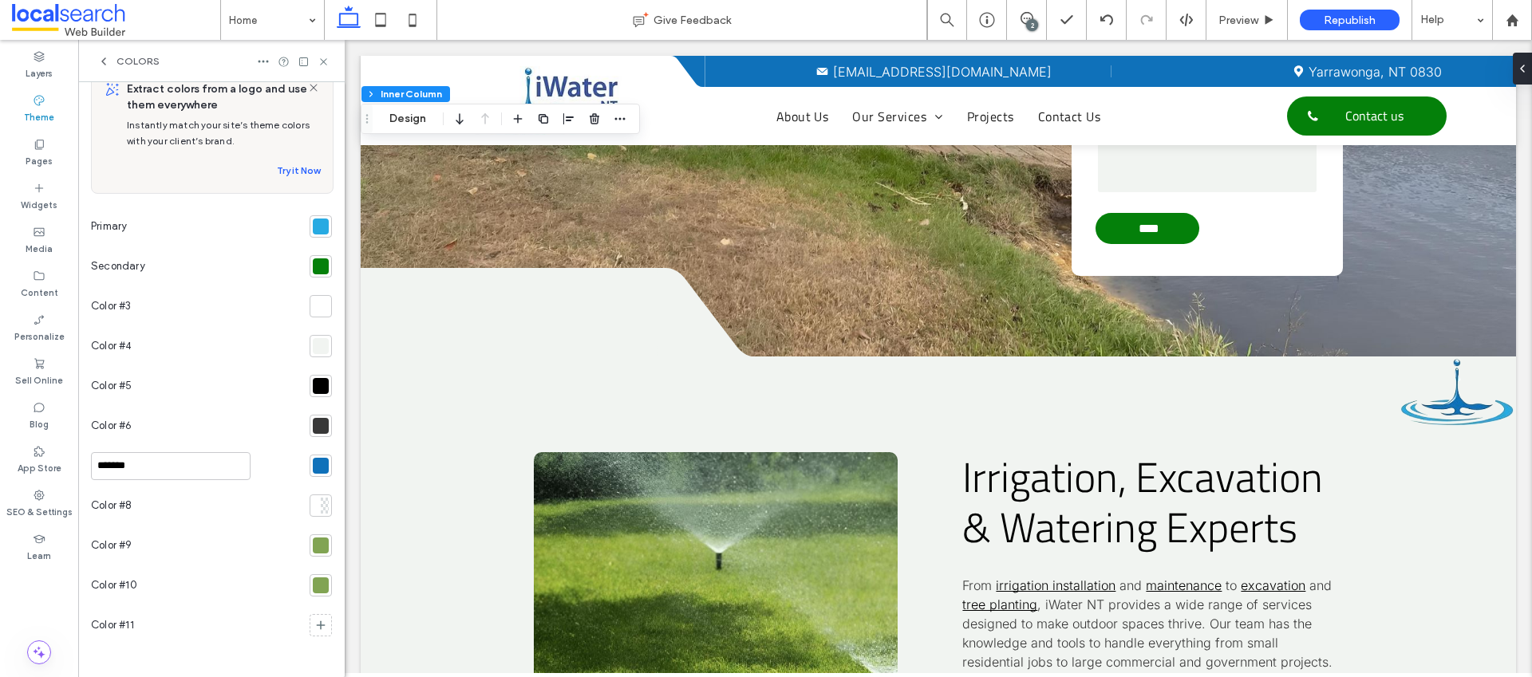
type input "********"
click at [112, 493] on div "Color #8" at bounding box center [115, 506] width 48 height 32
click at [136, 482] on div "Color #7" at bounding box center [197, 466] width 212 height 40
click at [322, 60] on icon at bounding box center [324, 62] width 12 height 12
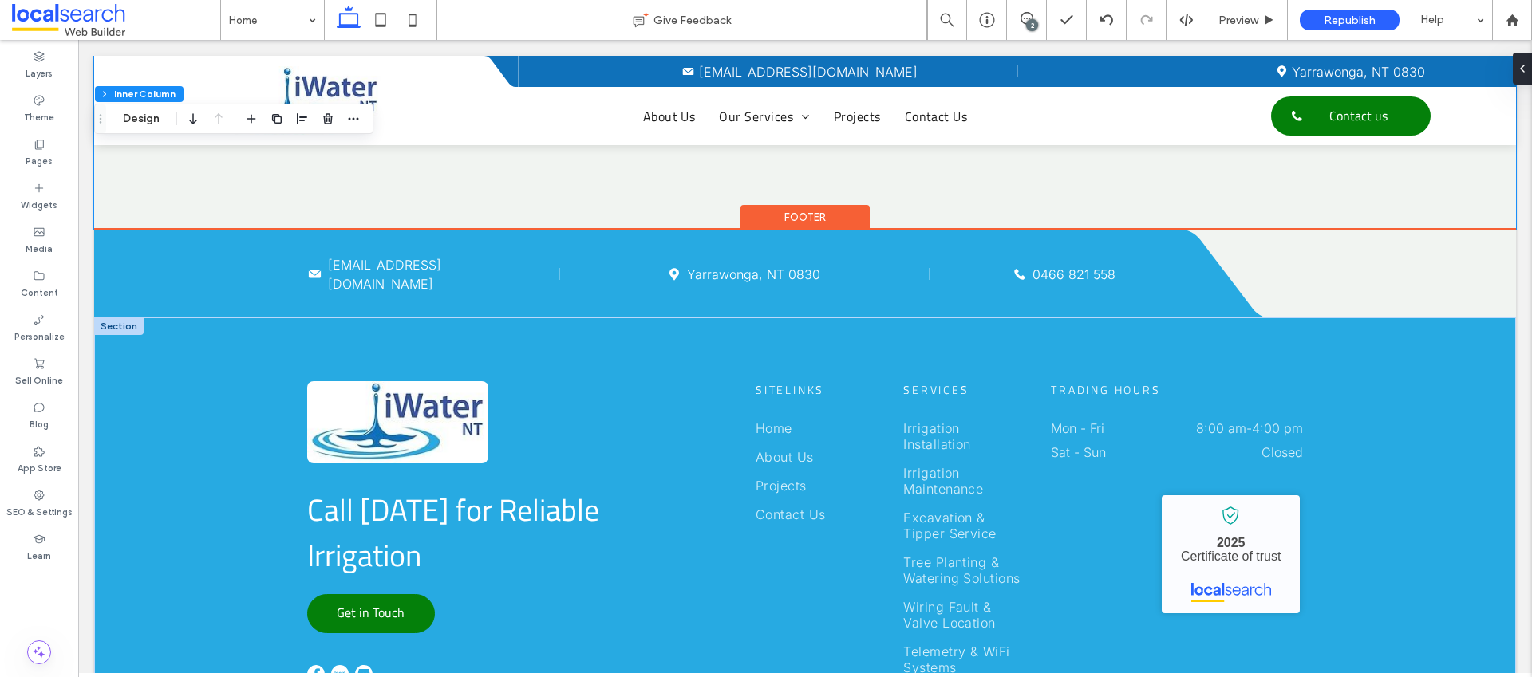
scroll to position [3983, 0]
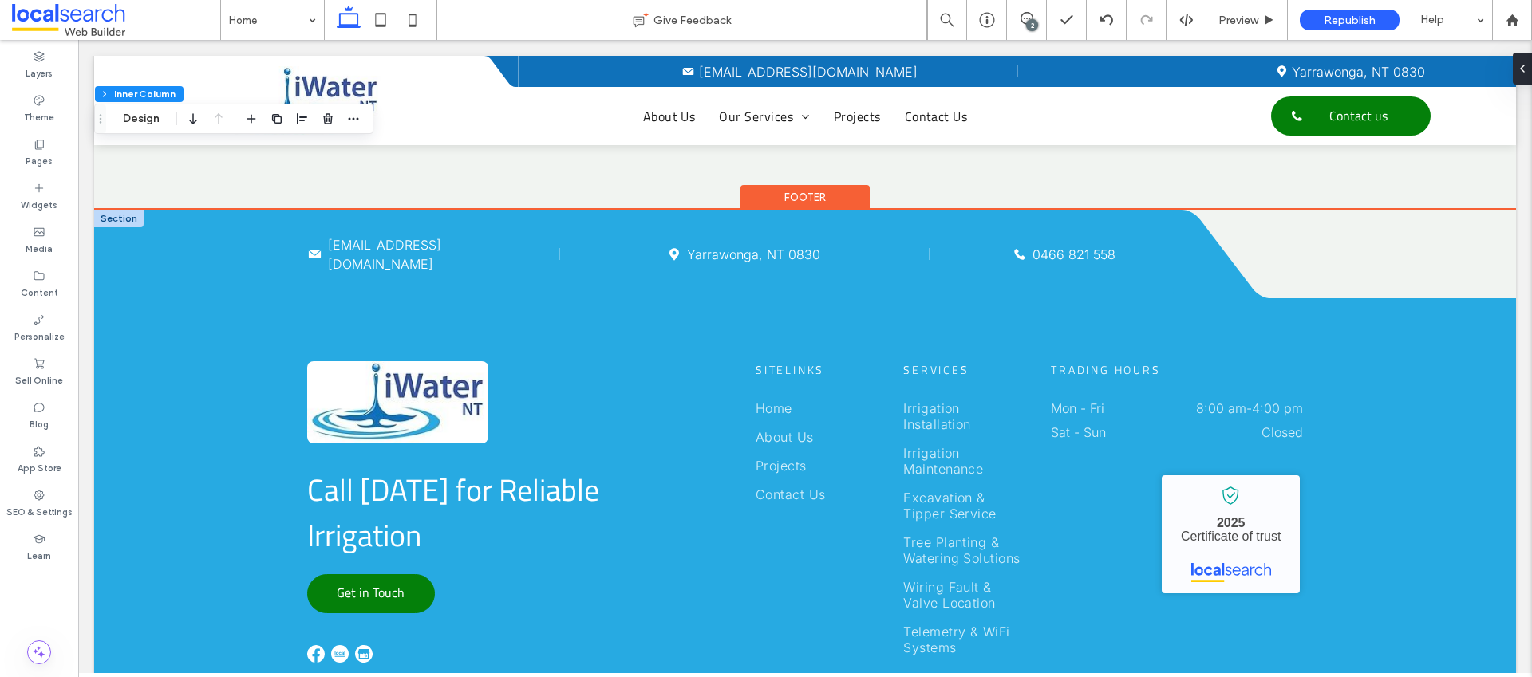
click at [124, 210] on div at bounding box center [118, 219] width 49 height 18
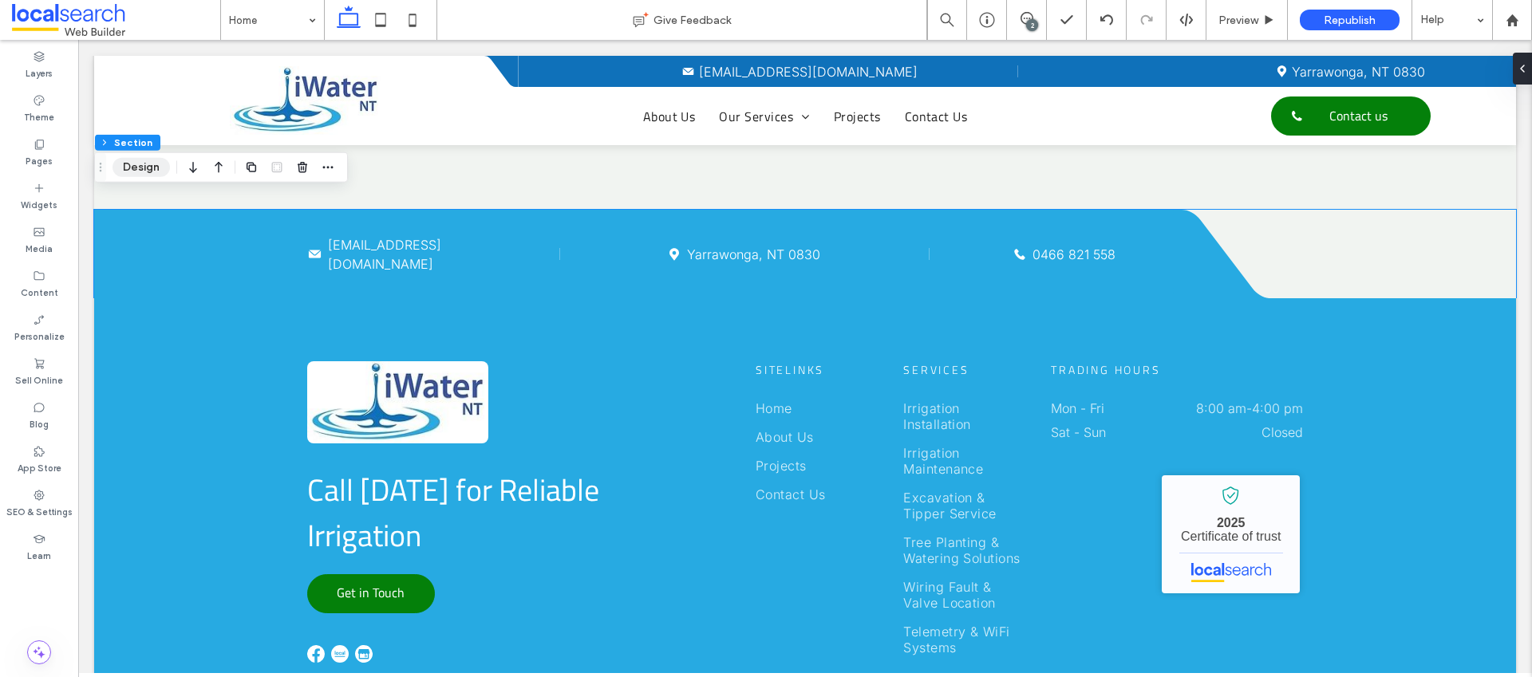
click at [143, 167] on button "Design" at bounding box center [141, 167] width 57 height 19
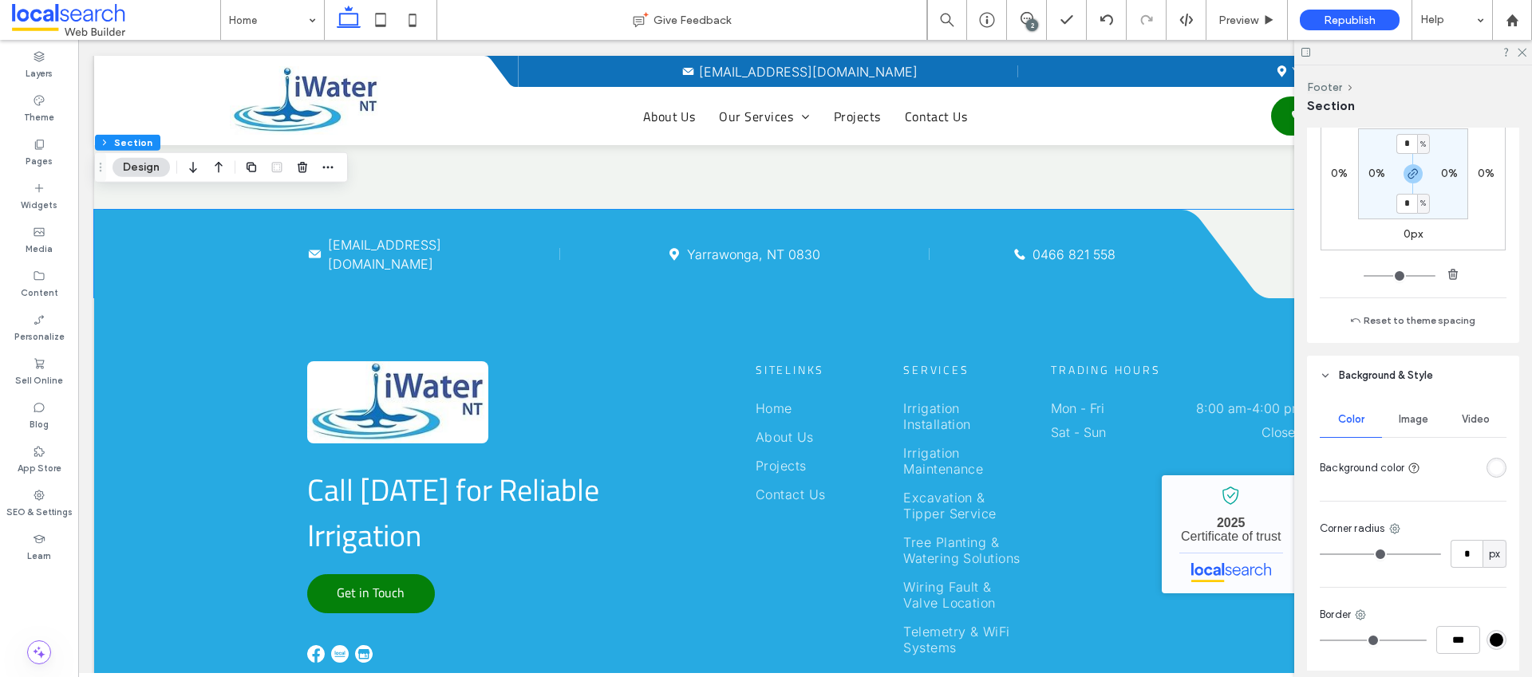
scroll to position [464, 0]
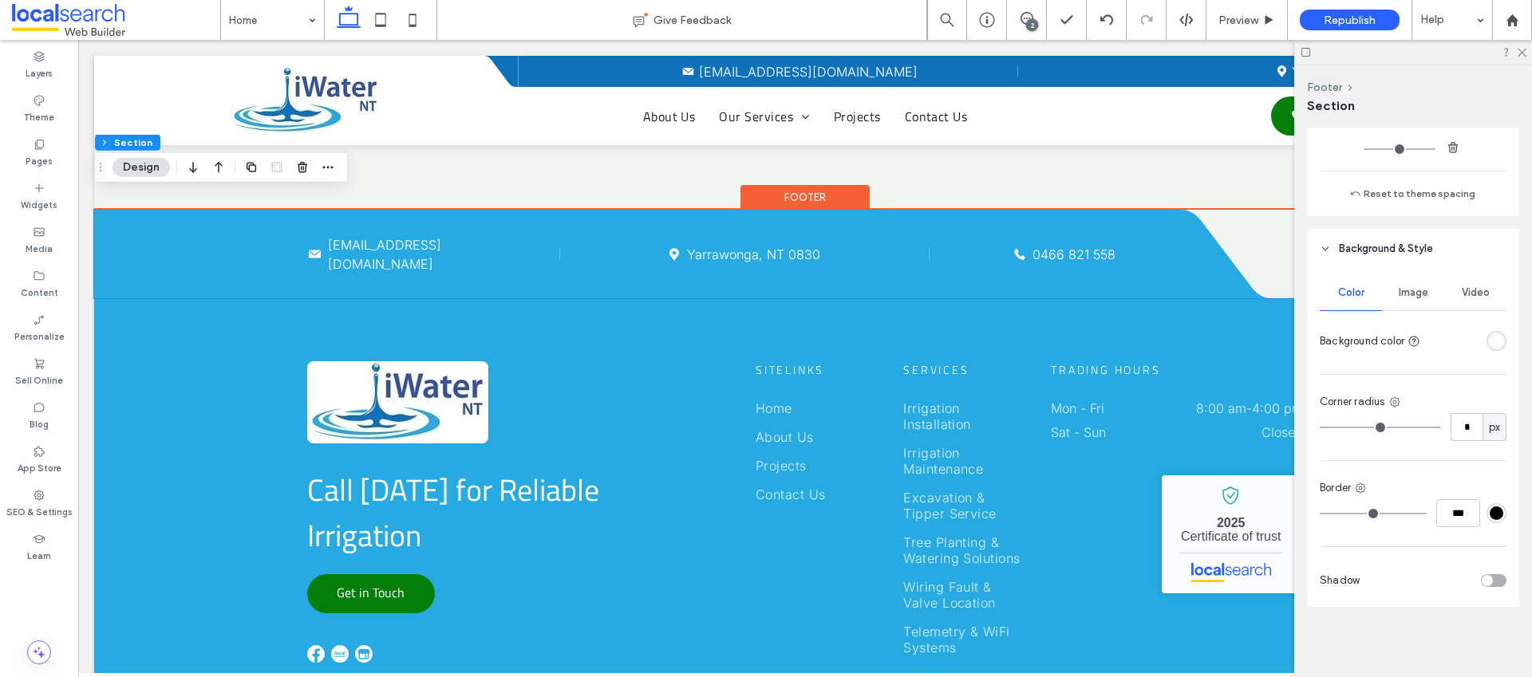
click at [191, 211] on div "Mail Icon [EMAIL_ADDRESS][DOMAIN_NAME] Pin Icon [GEOGRAPHIC_DATA], NT 0830 Phon…" at bounding box center [637, 254] width 1087 height 89
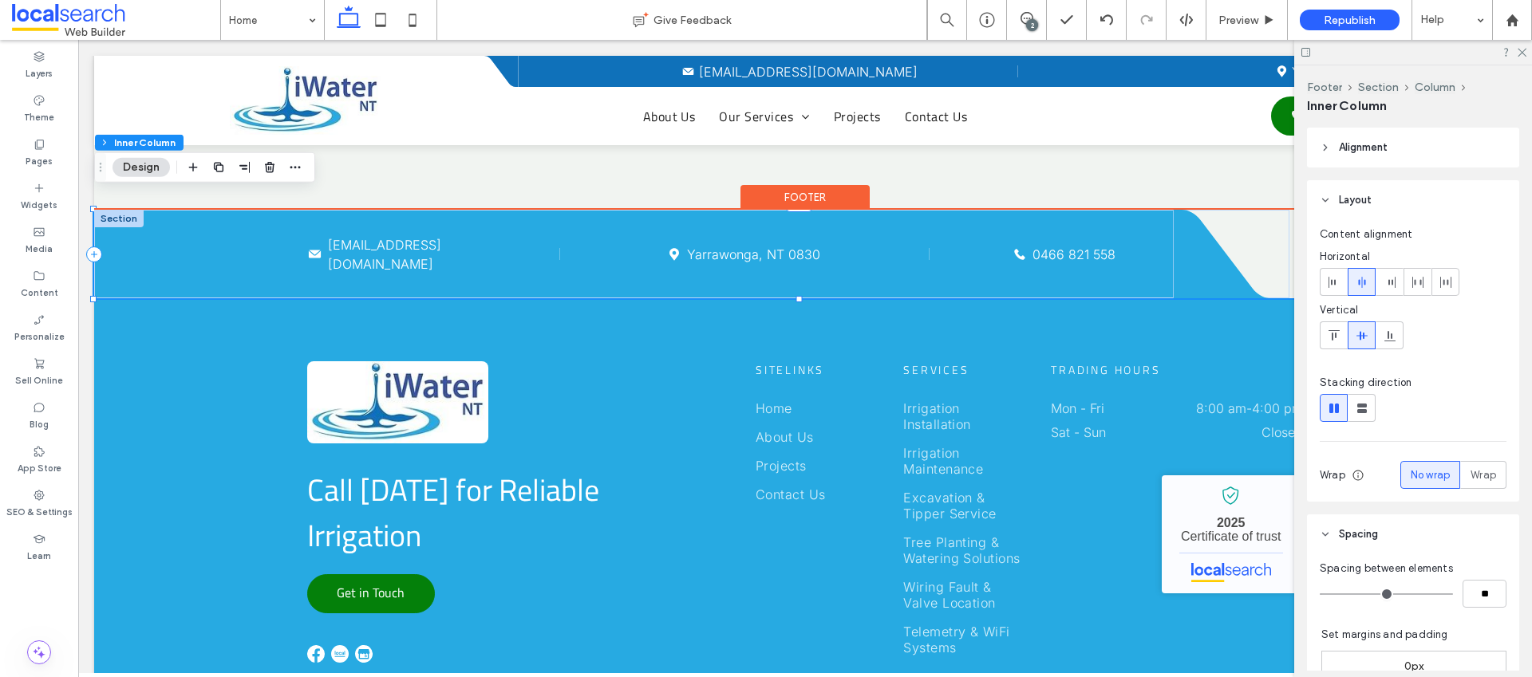
click at [182, 231] on div "Mail Icon [EMAIL_ADDRESS][DOMAIN_NAME] Pin Icon [GEOGRAPHIC_DATA], NT 0830 Phon…" at bounding box center [637, 254] width 1087 height 89
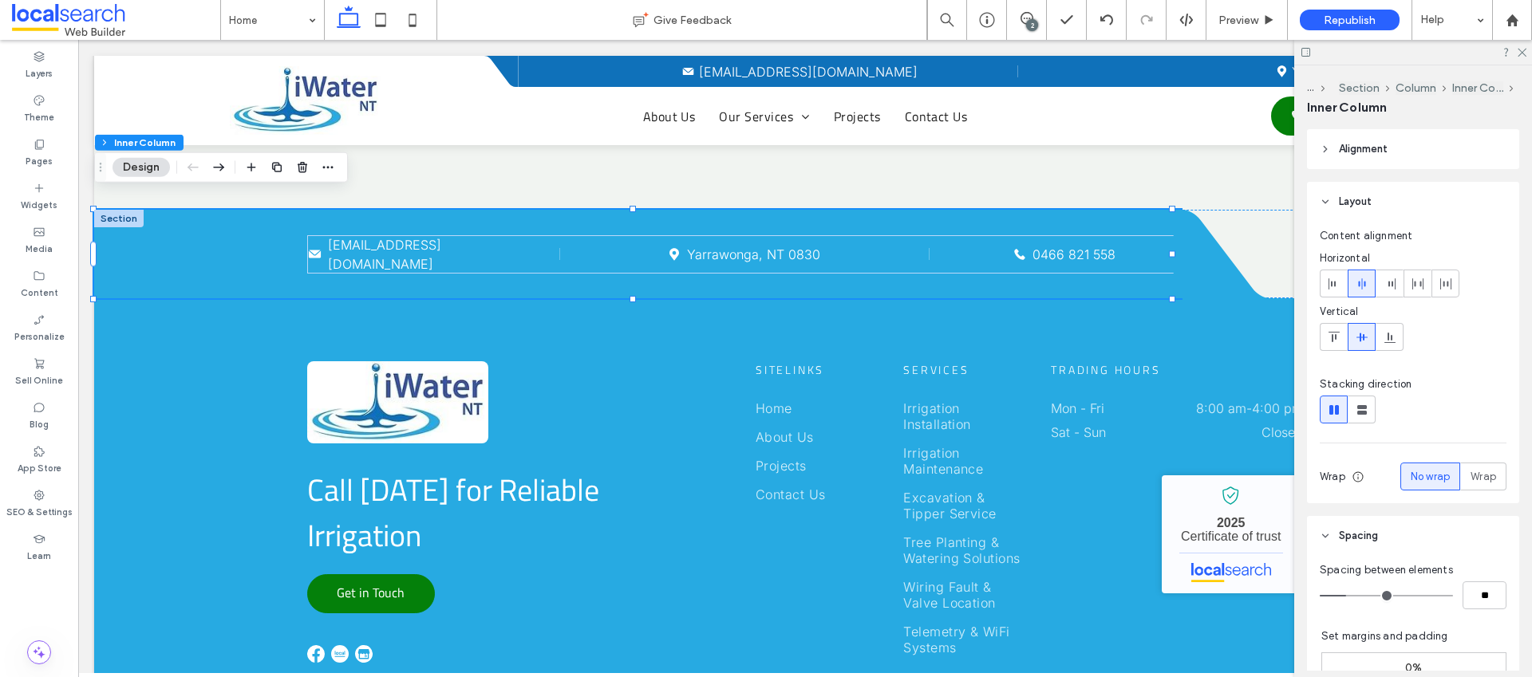
scroll to position [696, 0]
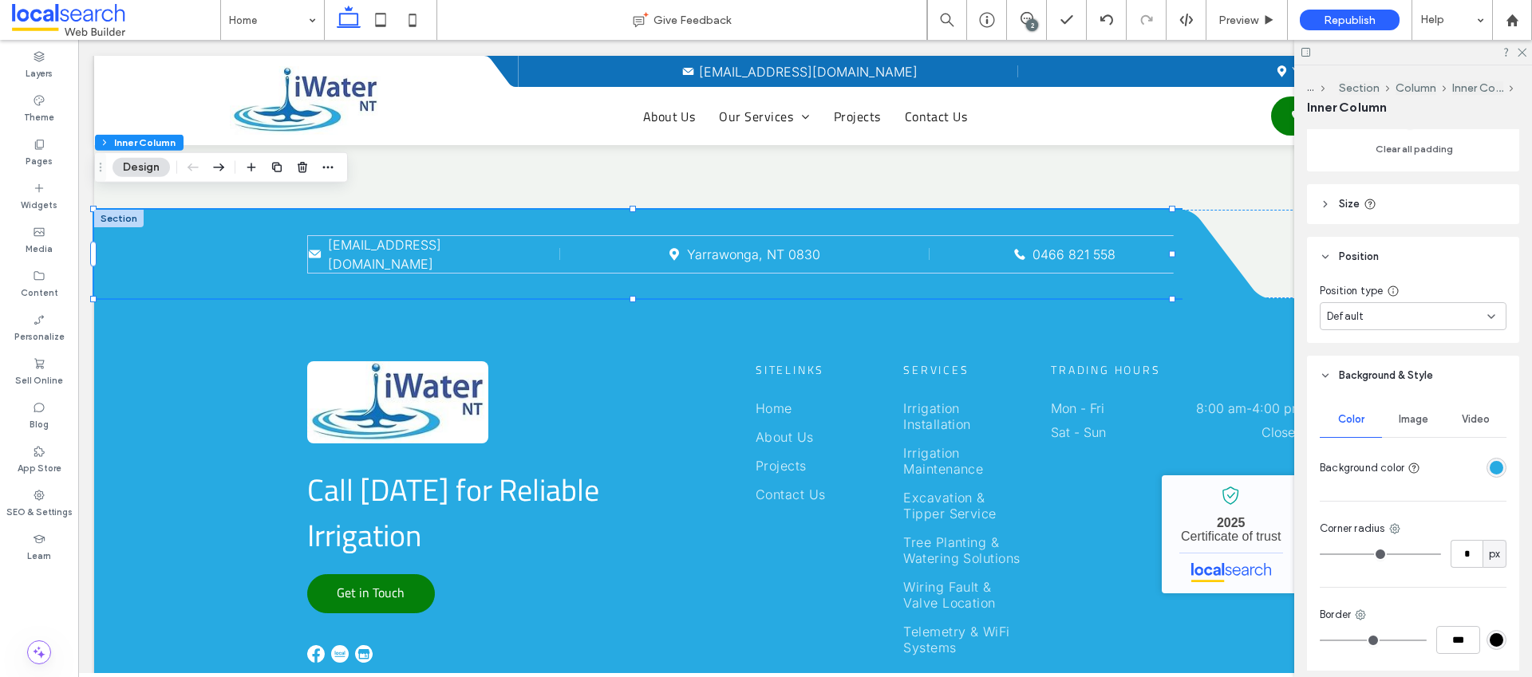
click at [1490, 469] on div "rgba(39,170,226,1)" at bounding box center [1497, 468] width 14 height 14
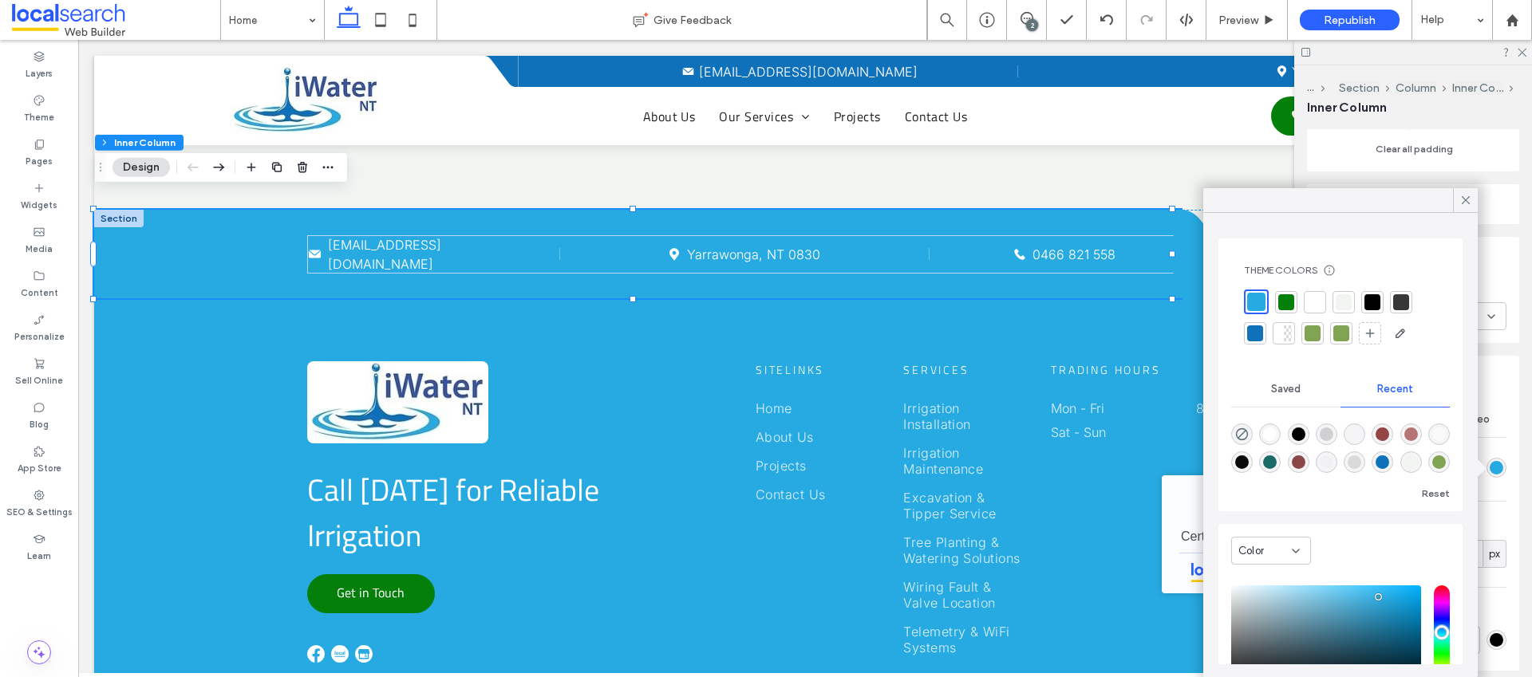
click at [1258, 330] on div at bounding box center [1255, 334] width 16 height 16
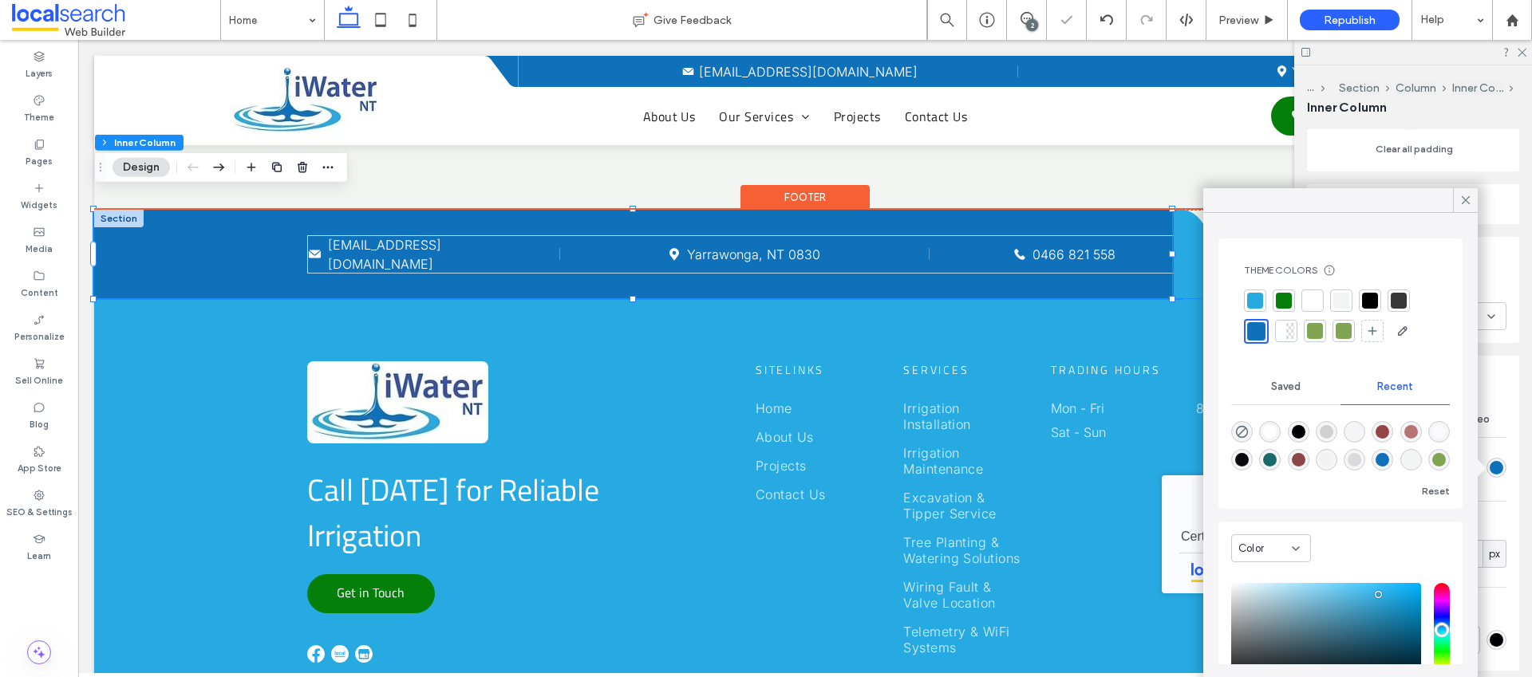
click at [1183, 254] on icon at bounding box center [1231, 254] width 114 height 89
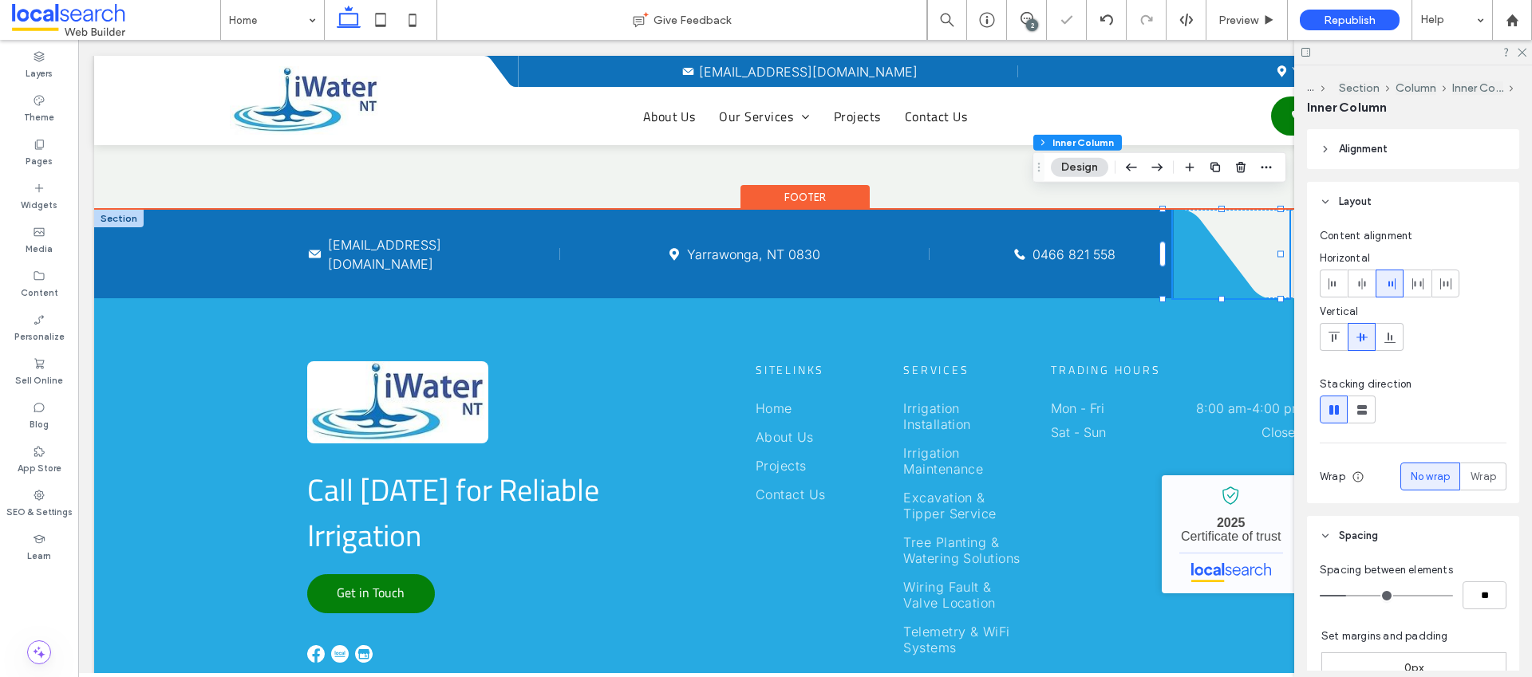
click at [1185, 247] on icon at bounding box center [1231, 254] width 114 height 89
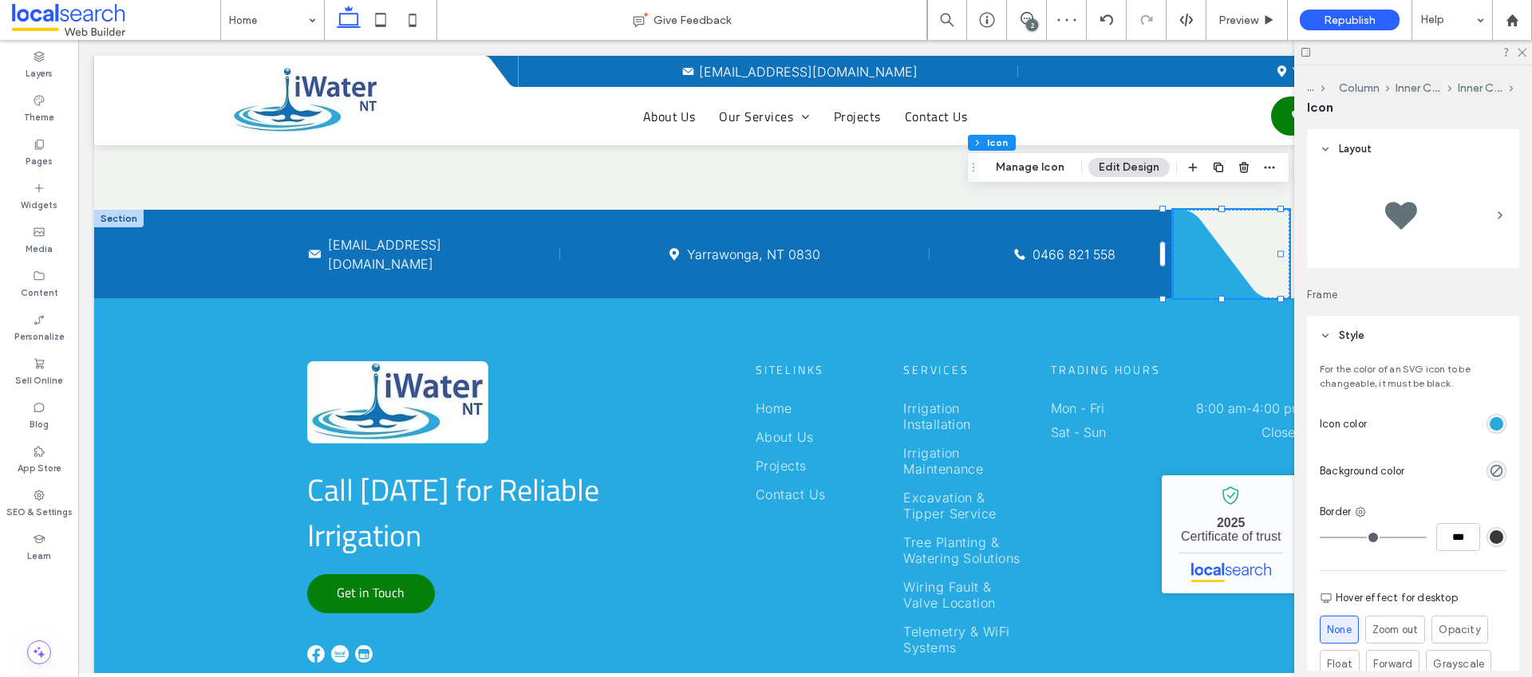
click at [1117, 169] on button "Edit Design" at bounding box center [1128, 167] width 81 height 19
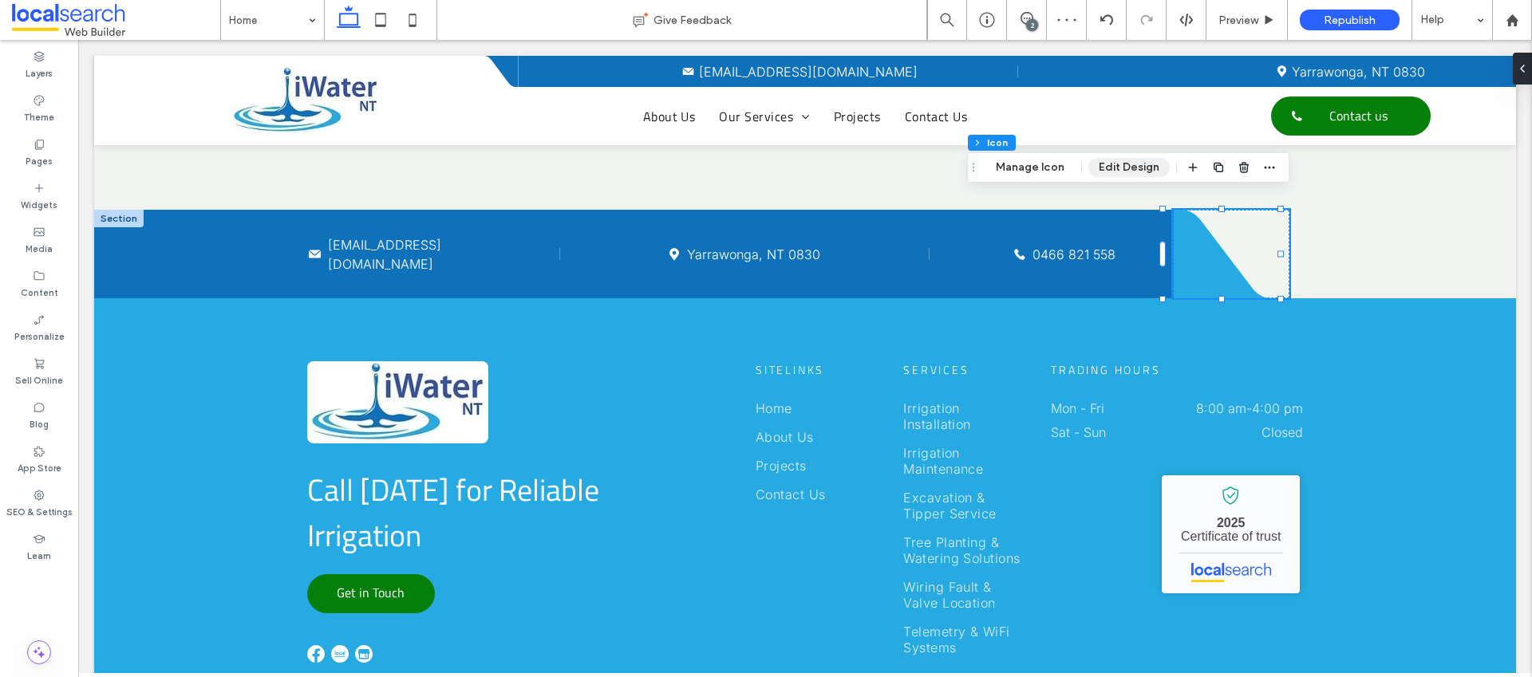
click at [1131, 170] on button "Edit Design" at bounding box center [1128, 167] width 81 height 19
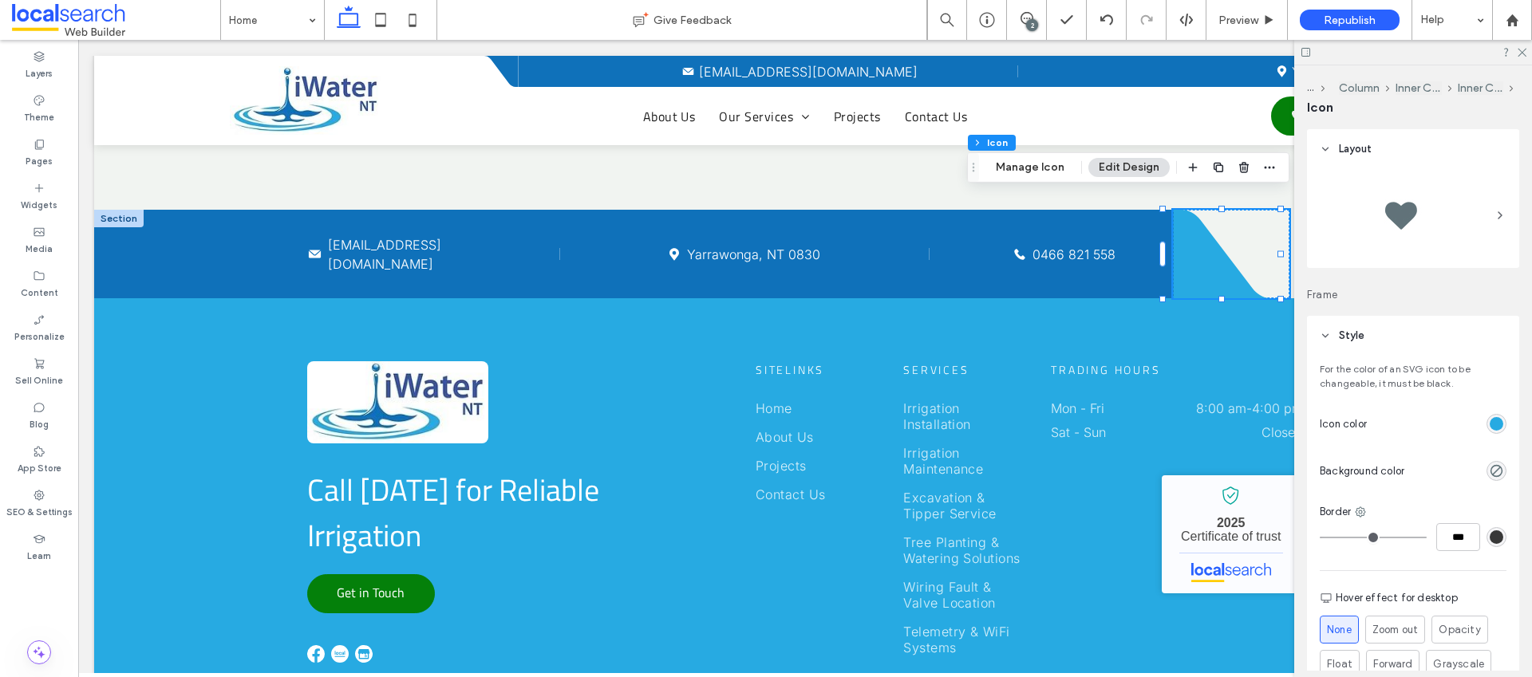
click at [1490, 423] on div "rgb(39, 170, 226)" at bounding box center [1497, 424] width 14 height 14
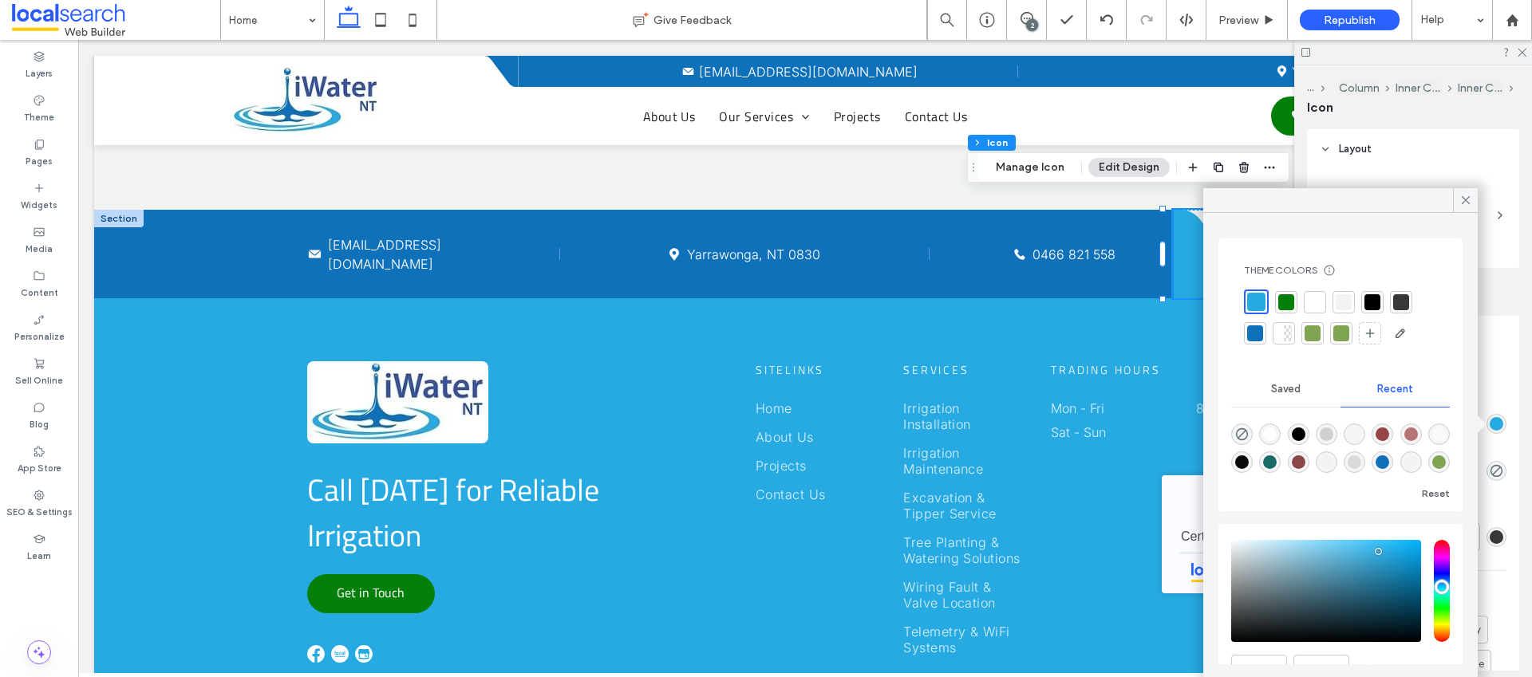
click at [1258, 330] on div at bounding box center [1255, 334] width 16 height 16
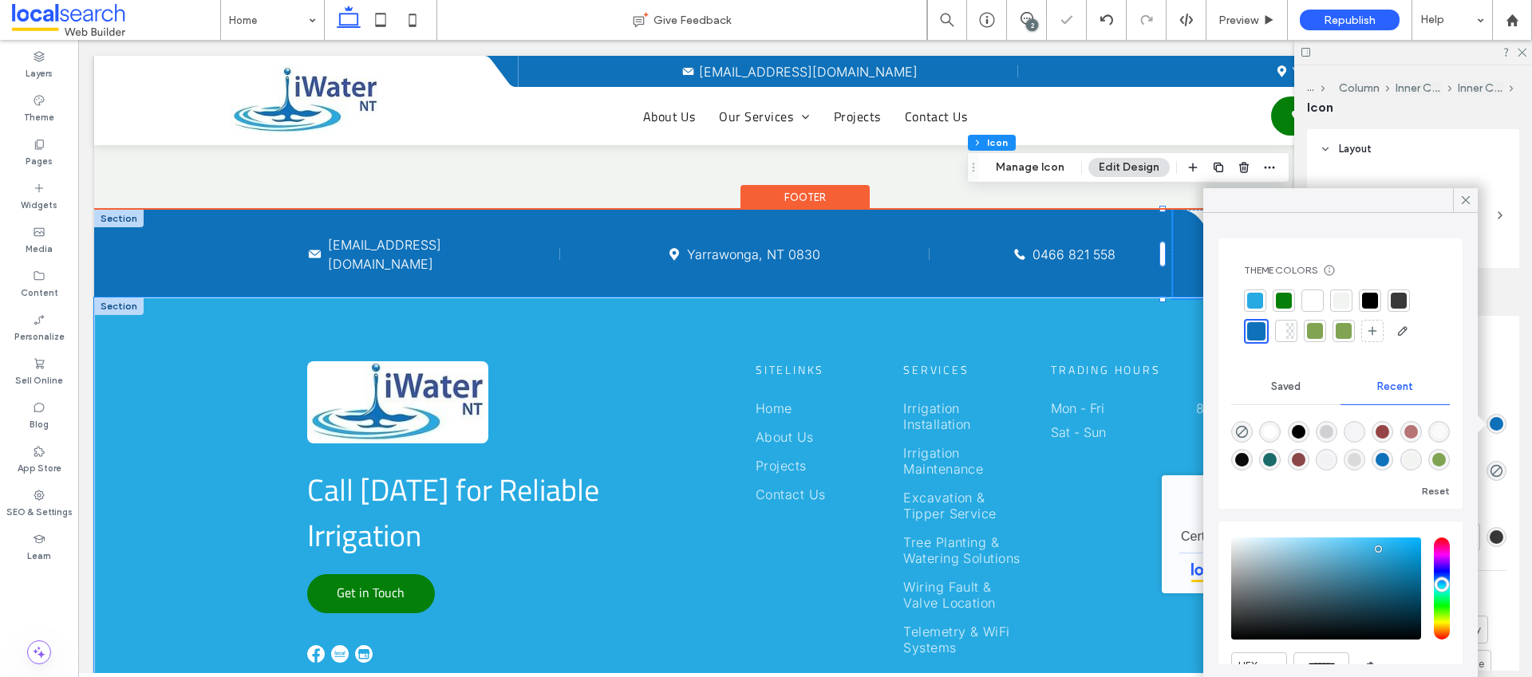
click at [212, 318] on div "Call [DATE] for Reliable Irrigation Get in Touch Sitelinks Home About Us Projec…" at bounding box center [805, 512] width 1422 height 429
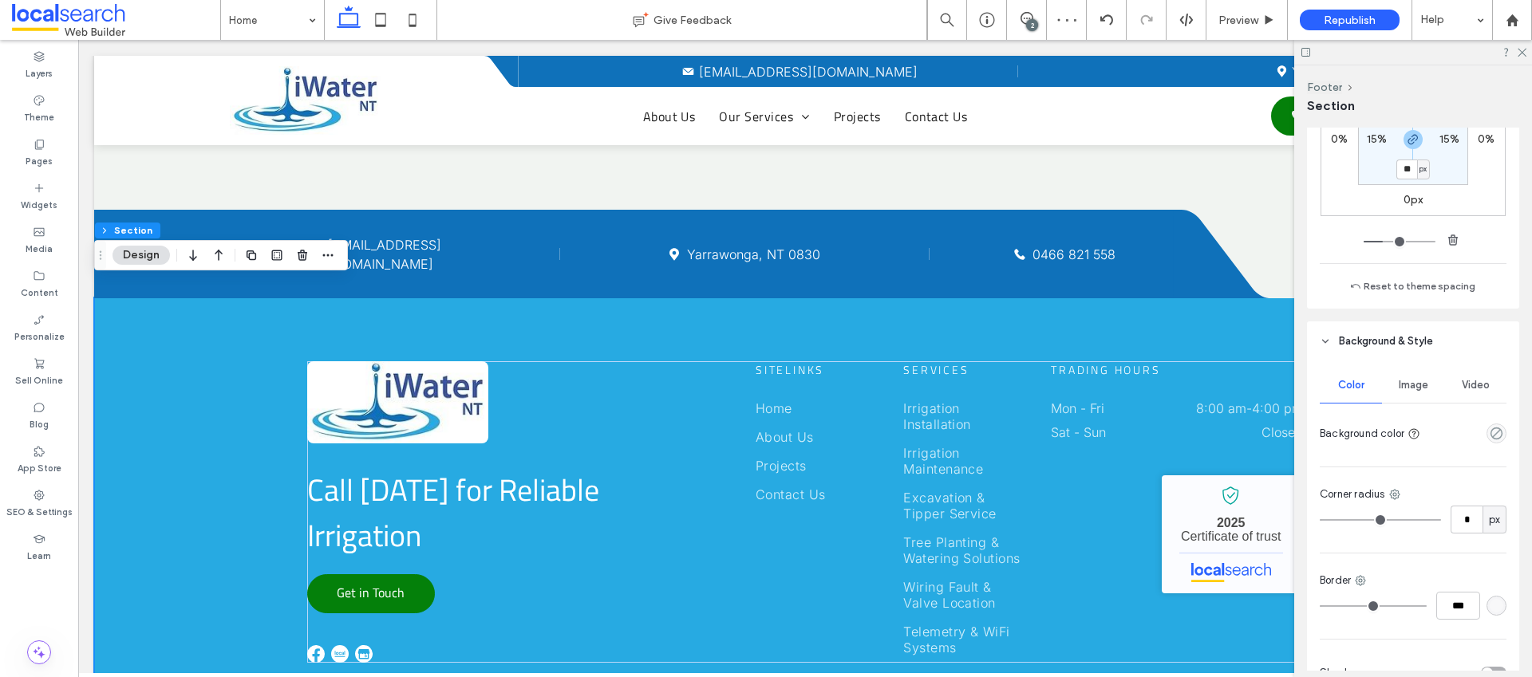
scroll to position [375, 0]
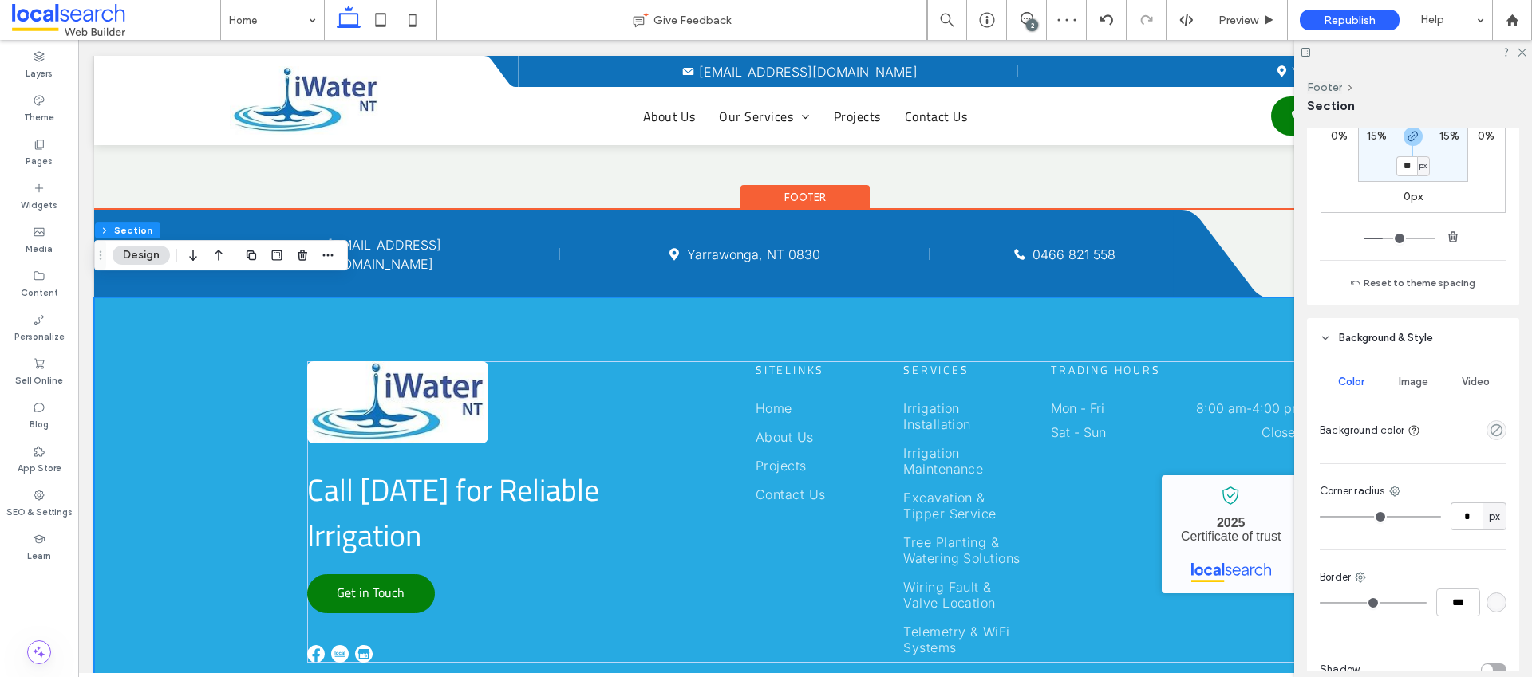
click at [168, 298] on div "Call [DATE] for Reliable Irrigation Get in Touch Sitelinks Home About Us Projec…" at bounding box center [805, 512] width 1422 height 429
click at [179, 363] on div "Call [DATE] for Reliable Irrigation Get in Touch Sitelinks Home About Us Projec…" at bounding box center [805, 512] width 1422 height 429
click at [182, 333] on div "Call [DATE] for Reliable Irrigation Get in Touch Sitelinks Home About Us Projec…" at bounding box center [805, 512] width 1422 height 429
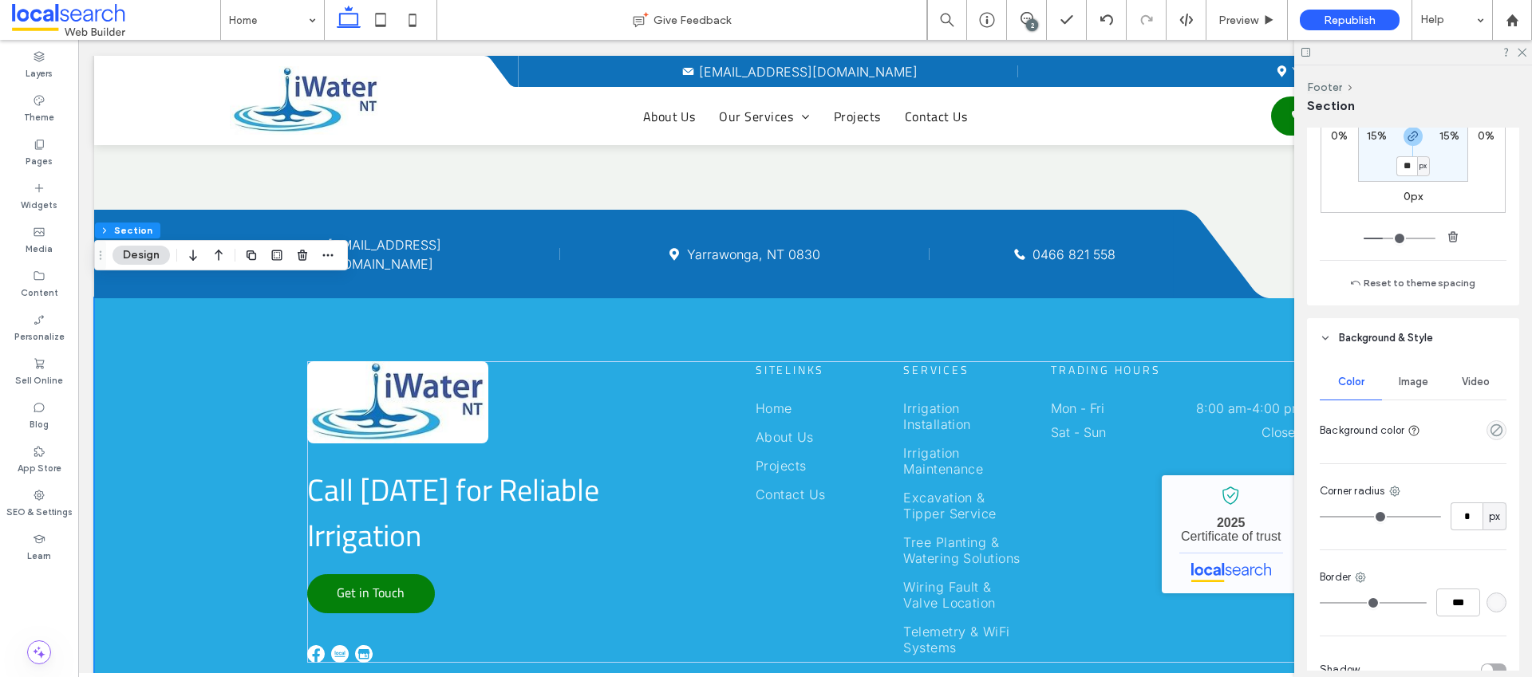
click at [136, 251] on button "Design" at bounding box center [141, 255] width 57 height 19
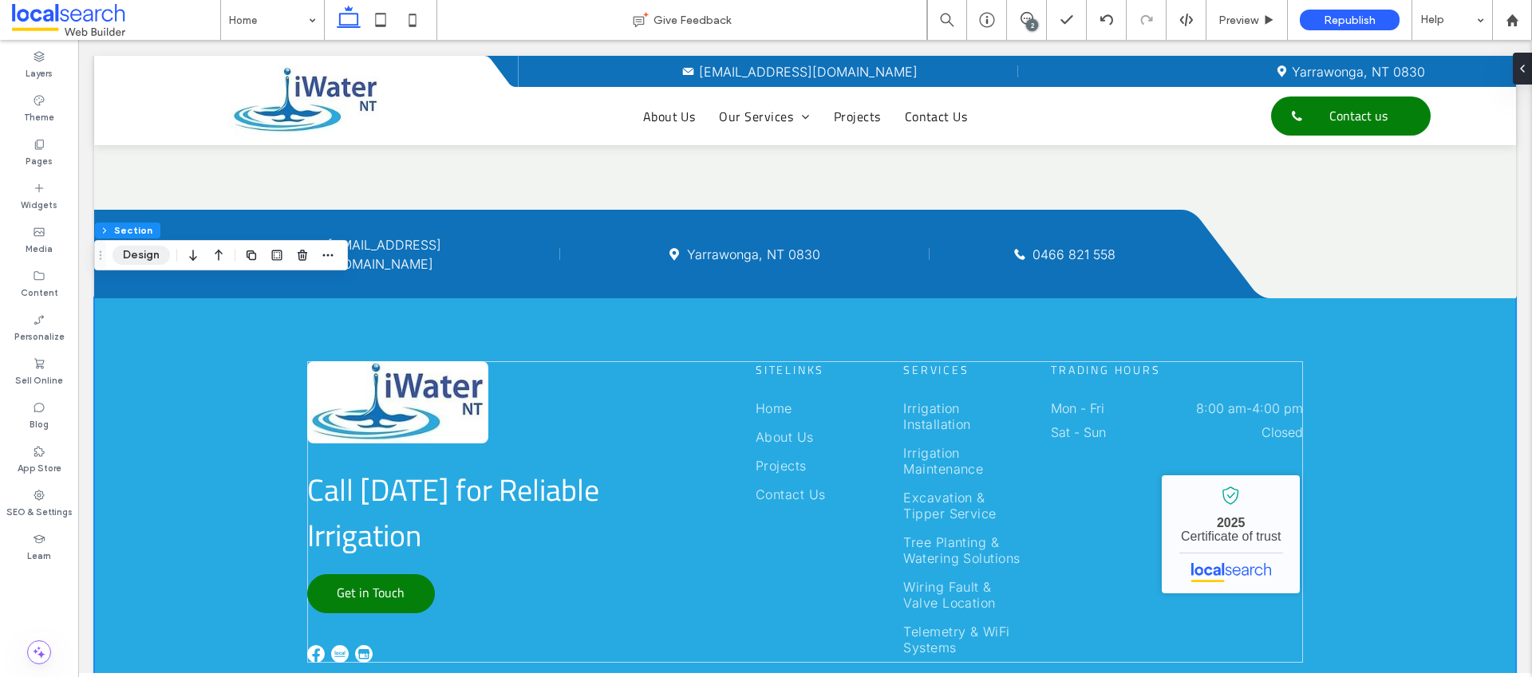
click at [136, 251] on button "Design" at bounding box center [141, 255] width 57 height 19
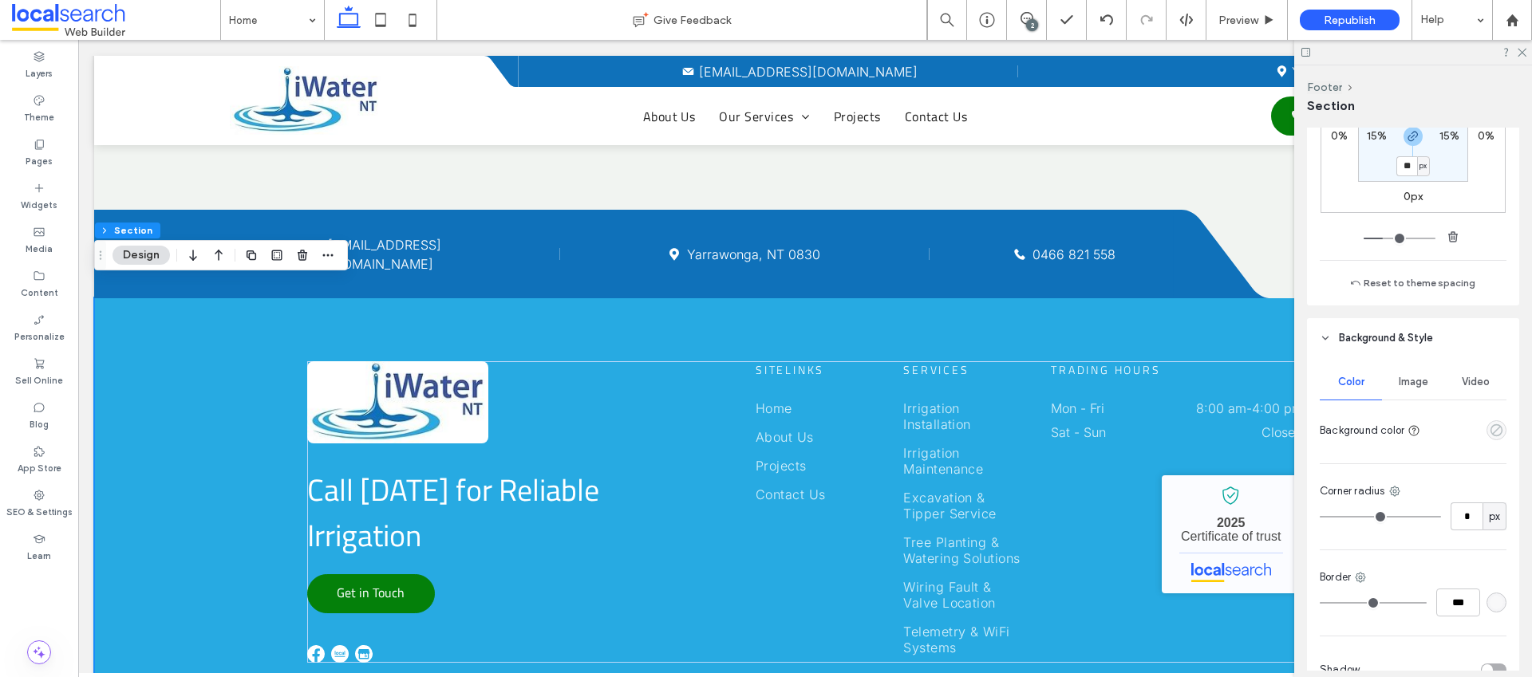
click at [1491, 433] on use "empty color" at bounding box center [1497, 431] width 12 height 12
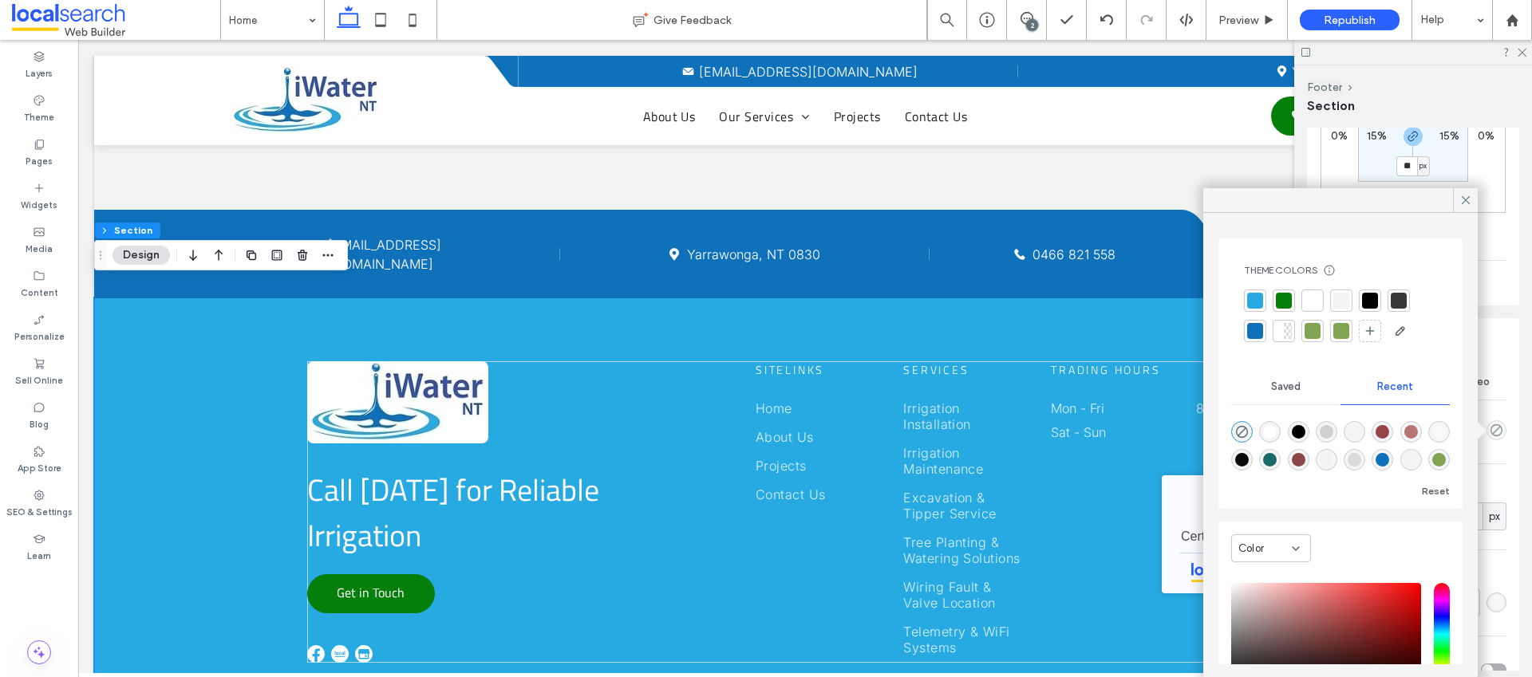
click at [1255, 325] on div at bounding box center [1255, 331] width 16 height 16
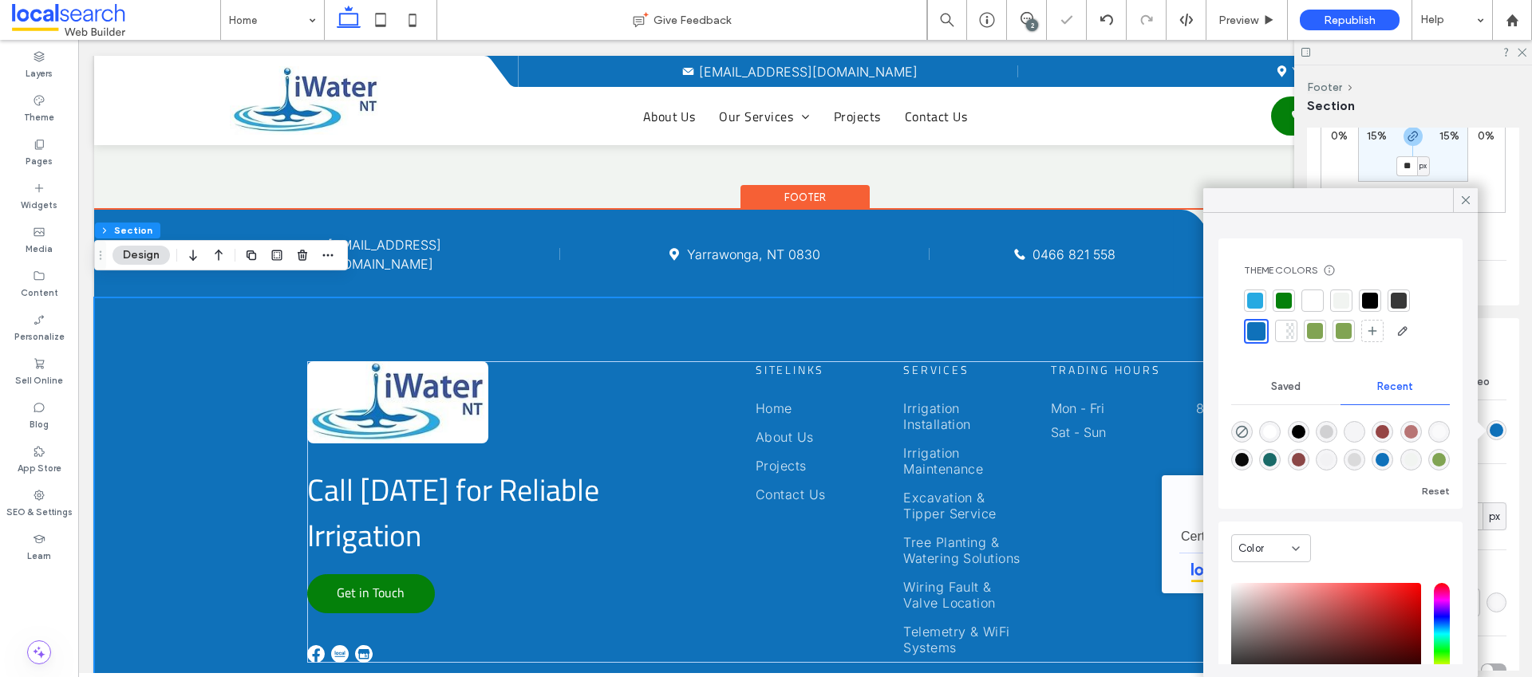
click at [236, 365] on div "Call [DATE] for Reliable Irrigation Get in Touch Sitelinks Home About Us Projec…" at bounding box center [805, 512] width 1422 height 429
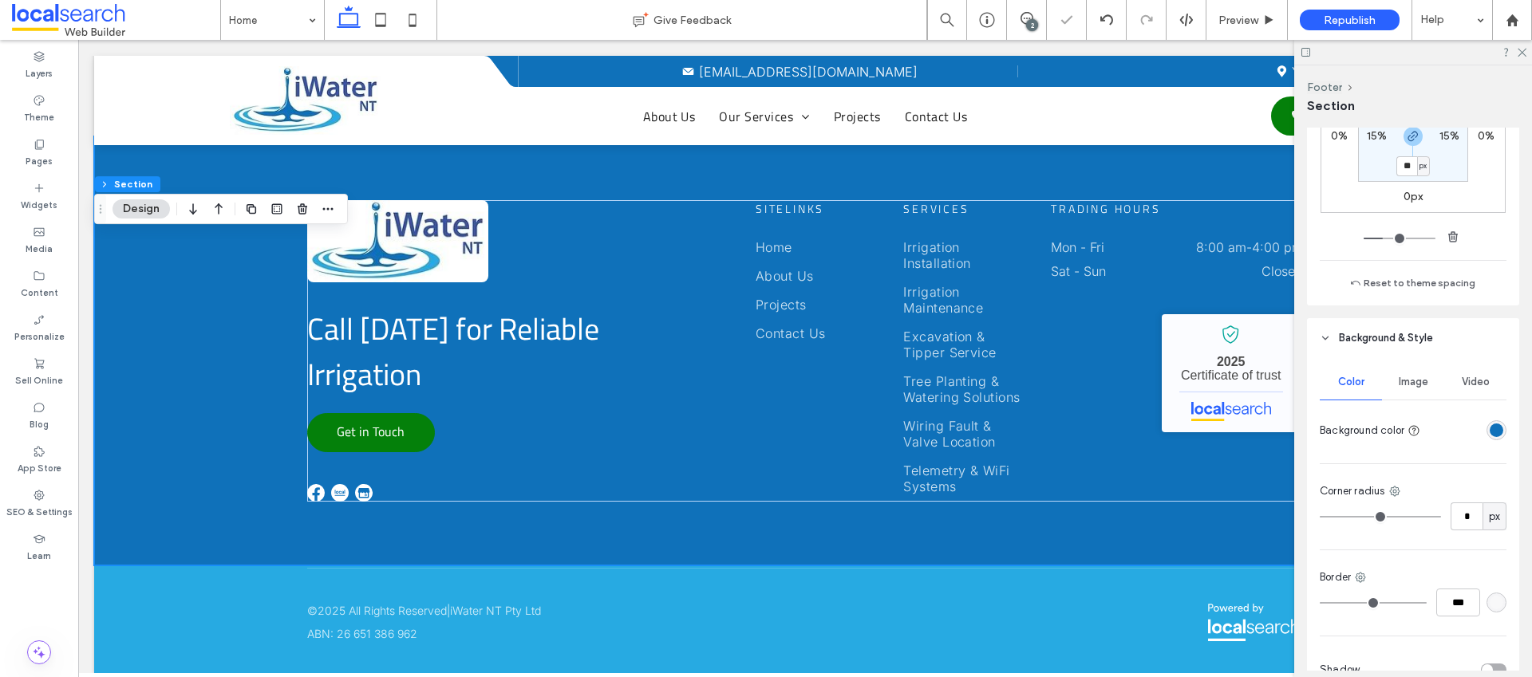
scroll to position [4145, 0]
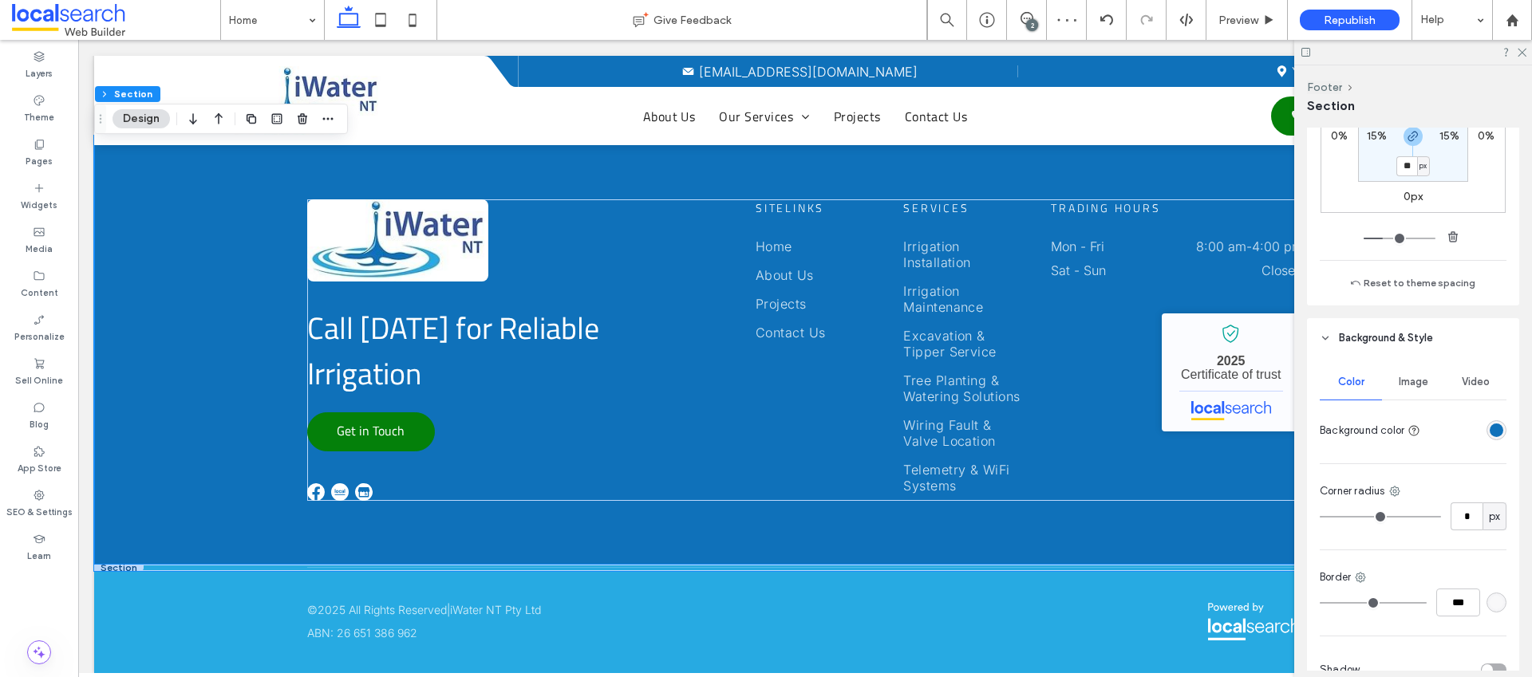
click at [151, 565] on div at bounding box center [805, 568] width 1422 height 6
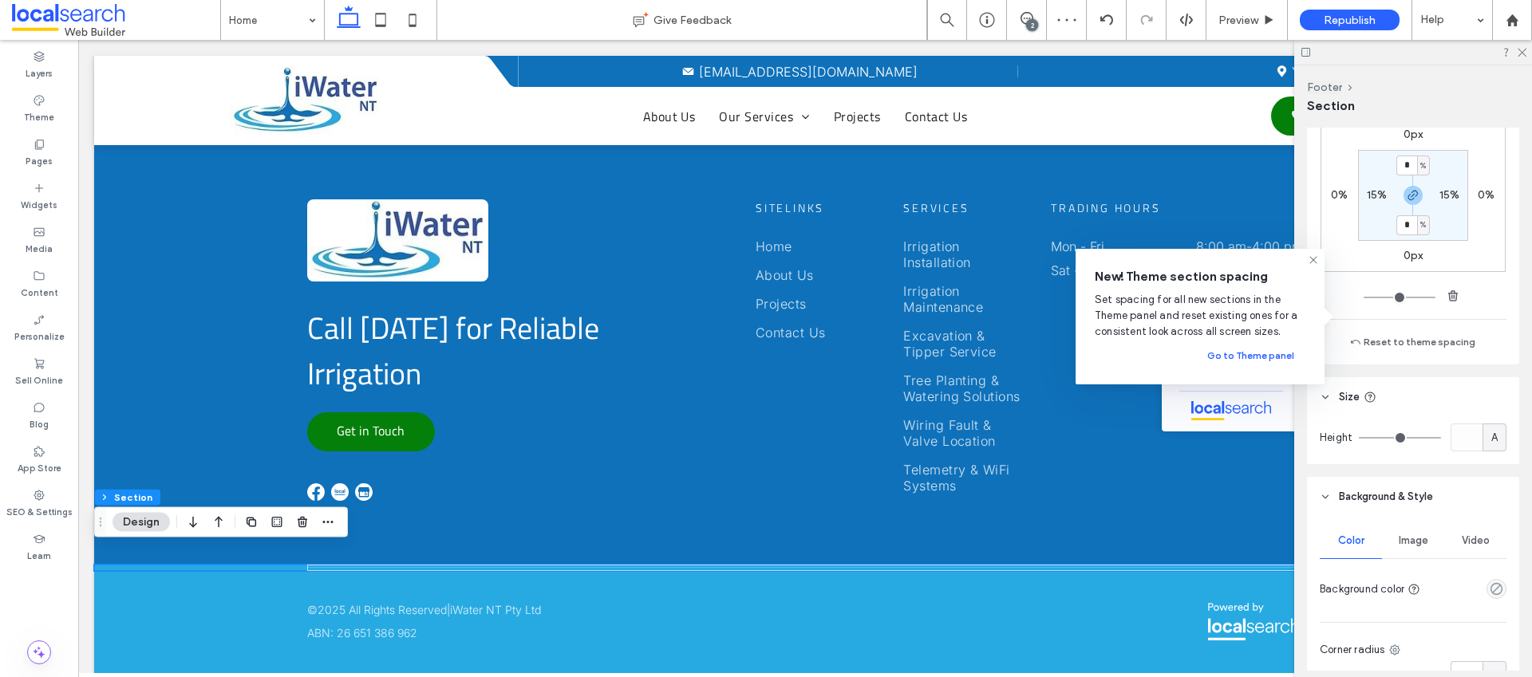
scroll to position [523, 0]
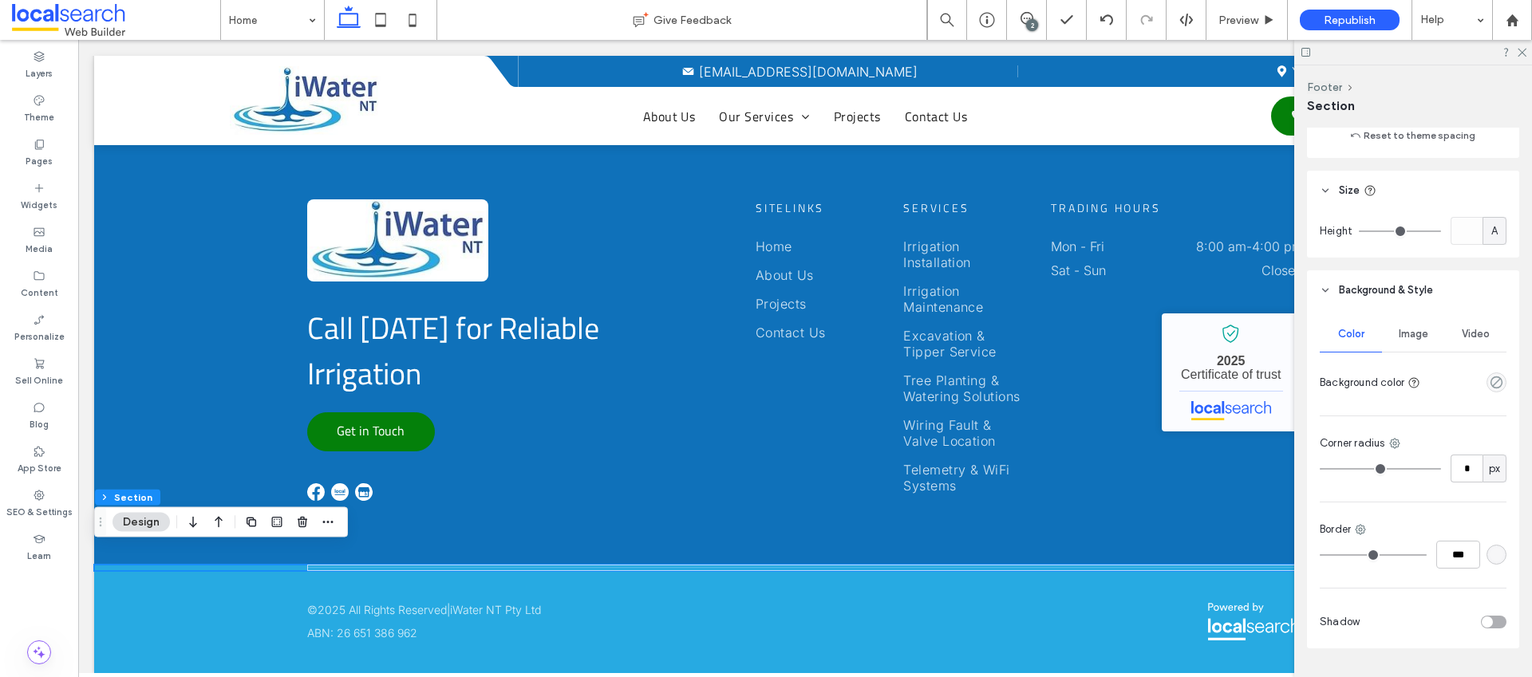
click at [1487, 389] on div "empty color" at bounding box center [1497, 383] width 20 height 20
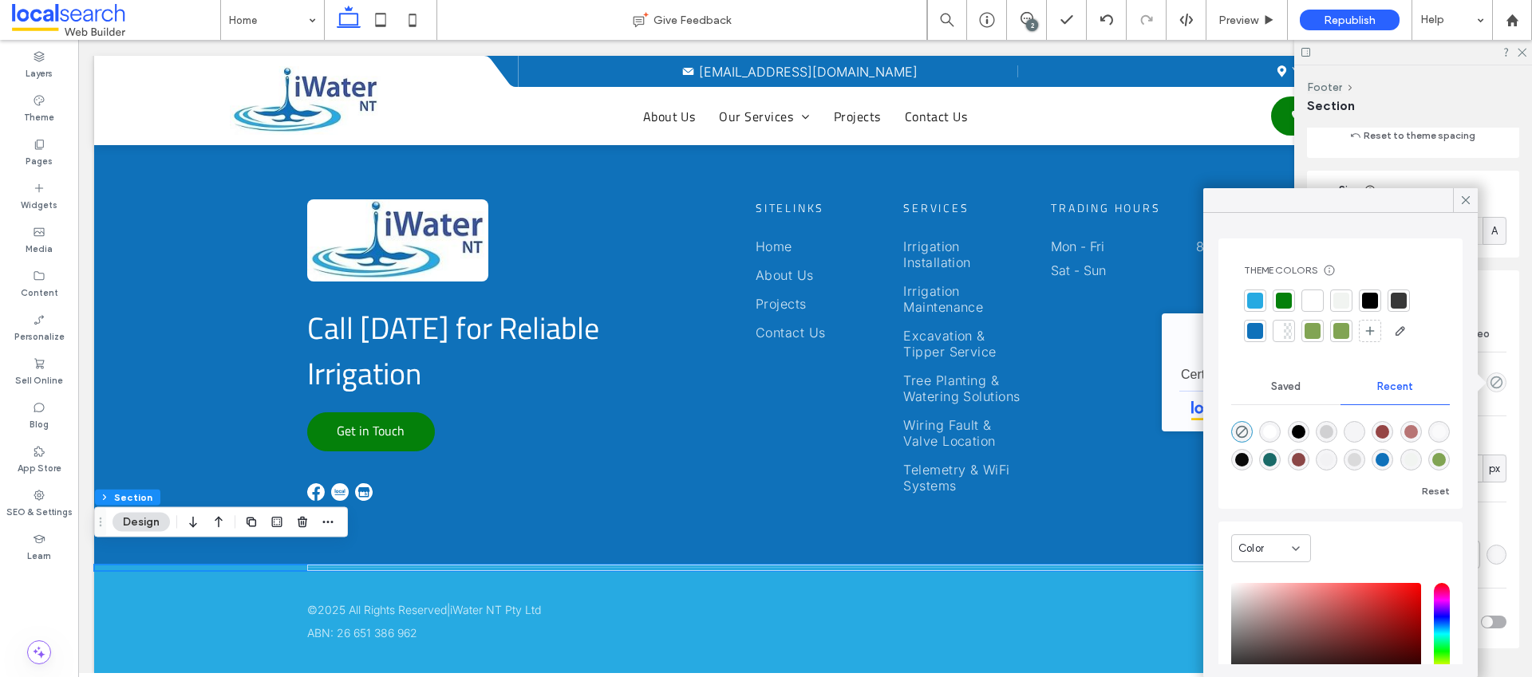
click at [1255, 330] on div at bounding box center [1255, 331] width 16 height 16
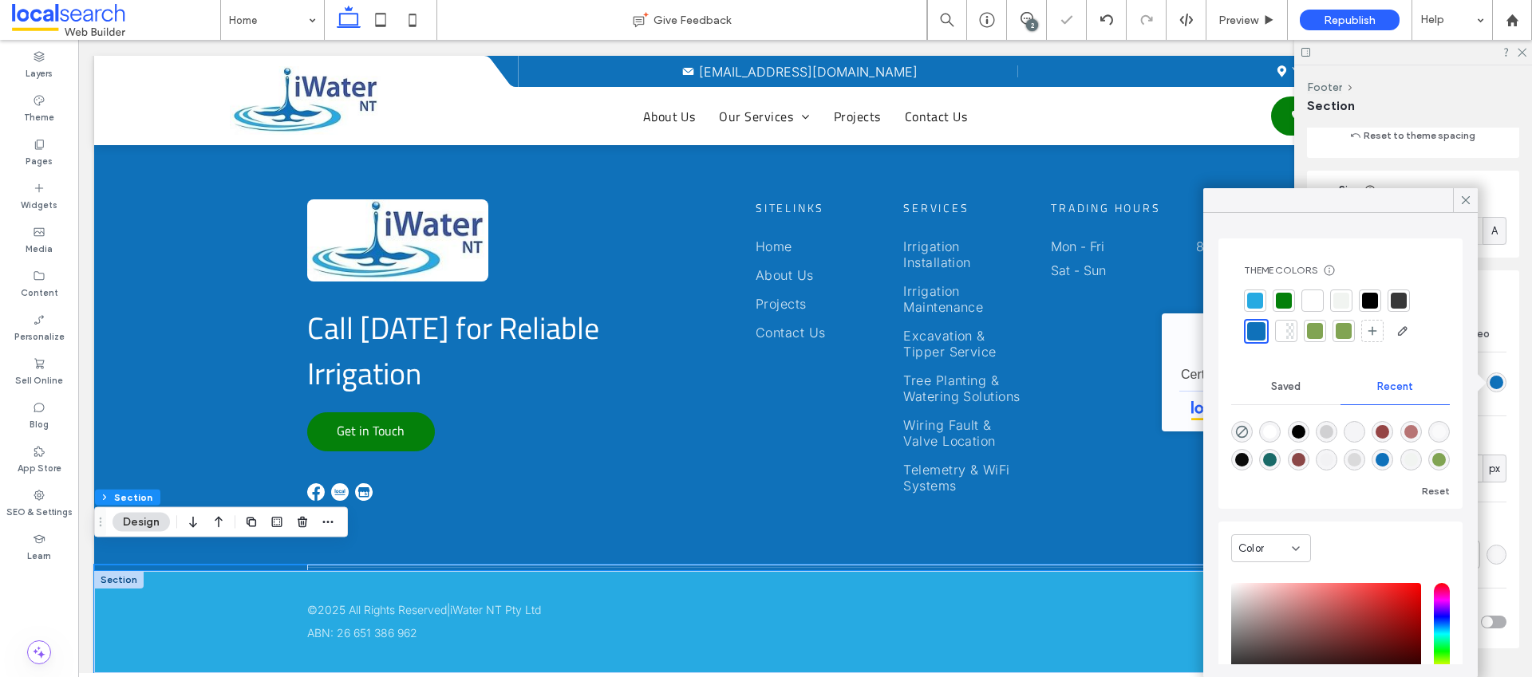
click at [240, 575] on div "© 2025 All Rights Reserved | iWater NT Pty Ltd ABN: 26 651 386 962" at bounding box center [805, 622] width 1422 height 102
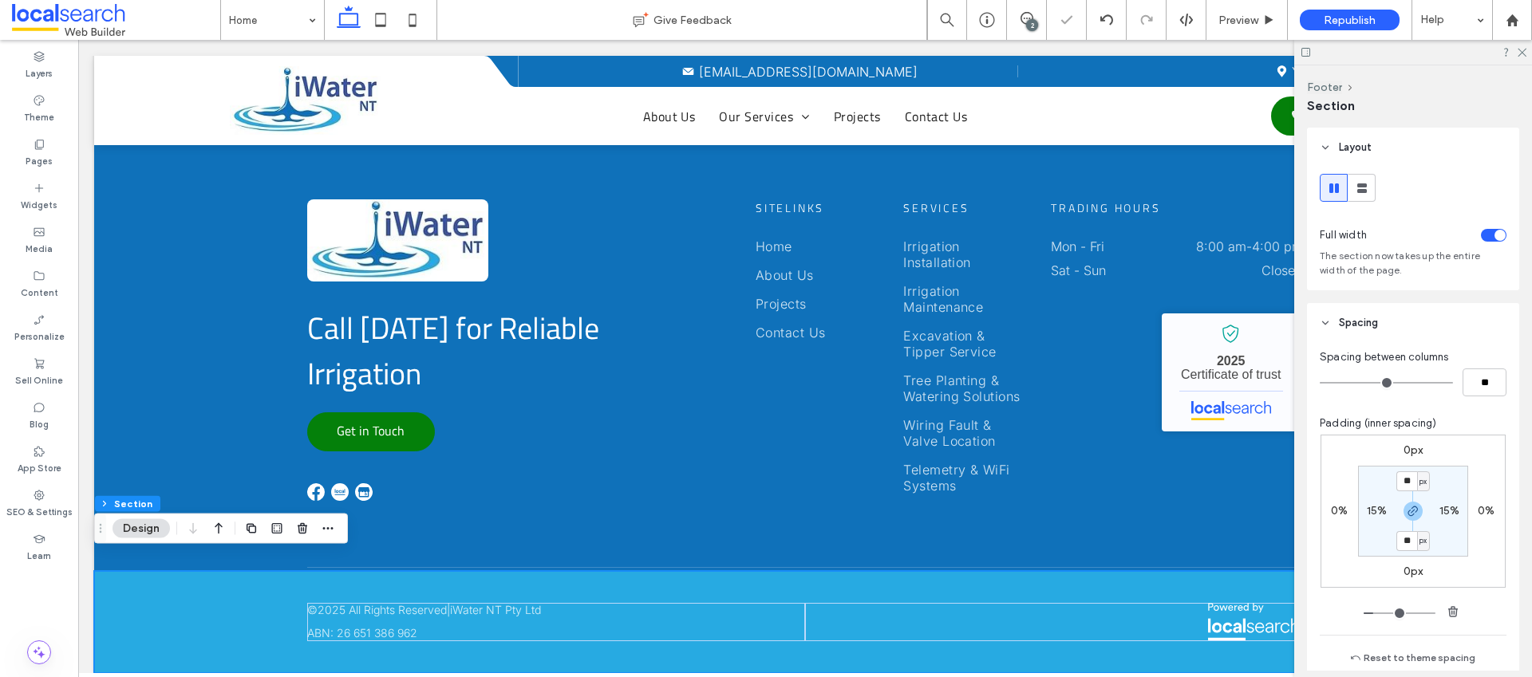
scroll to position [564, 0]
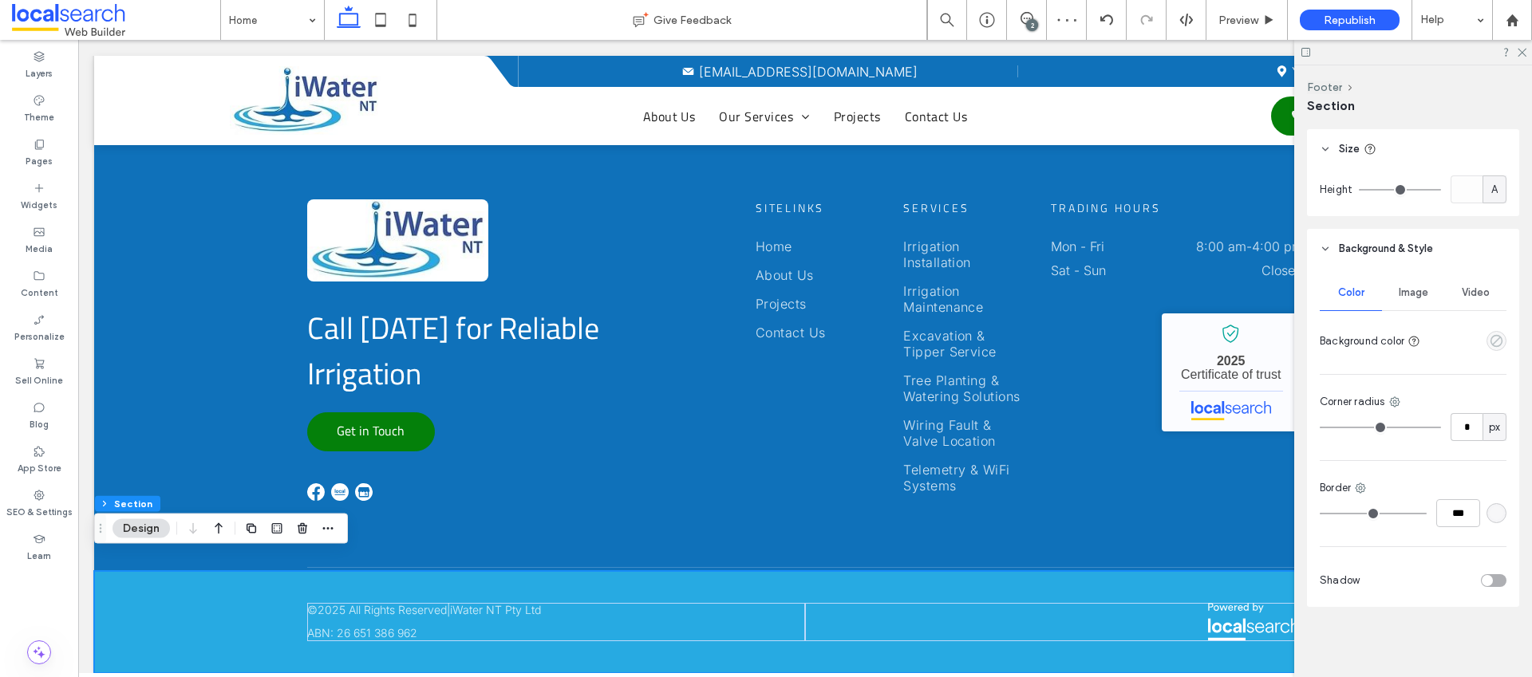
click at [1490, 338] on icon "empty color" at bounding box center [1497, 341] width 14 height 14
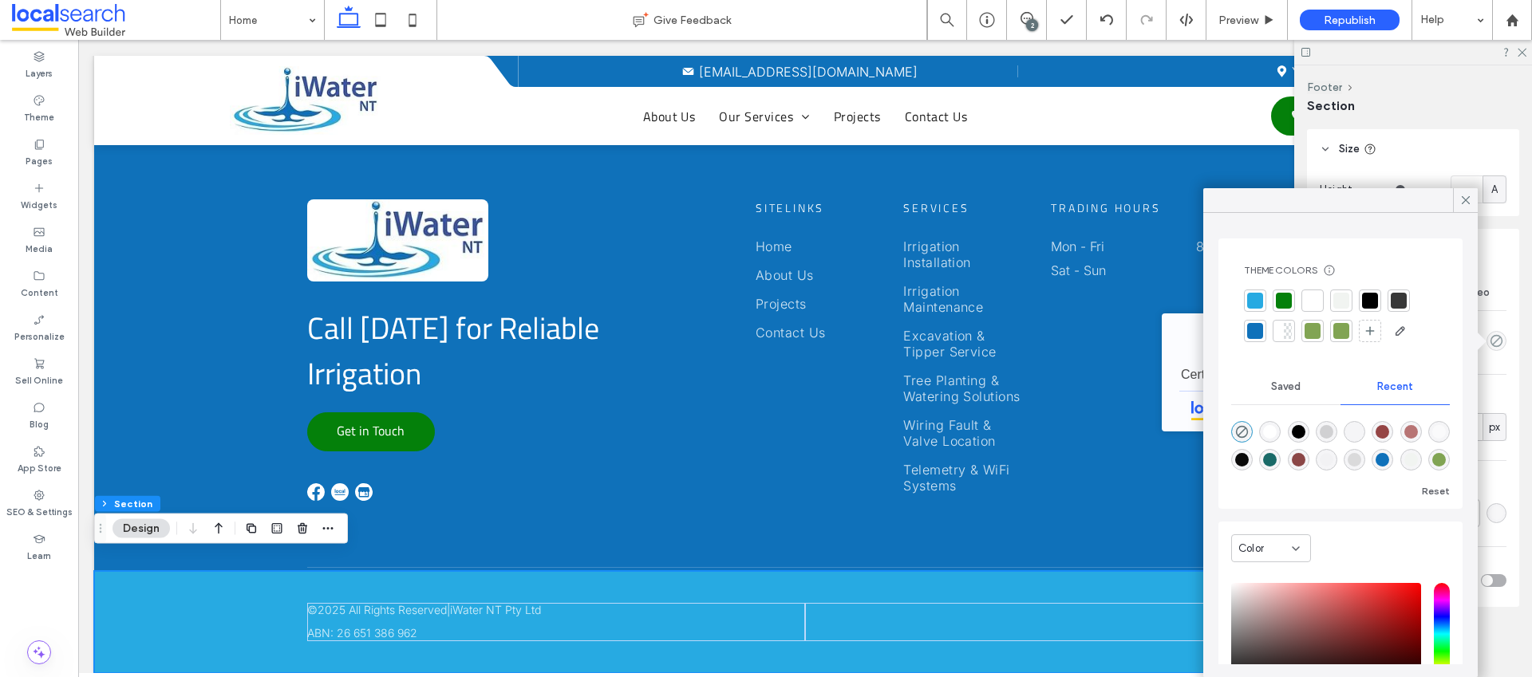
click at [1261, 322] on div at bounding box center [1255, 331] width 22 height 22
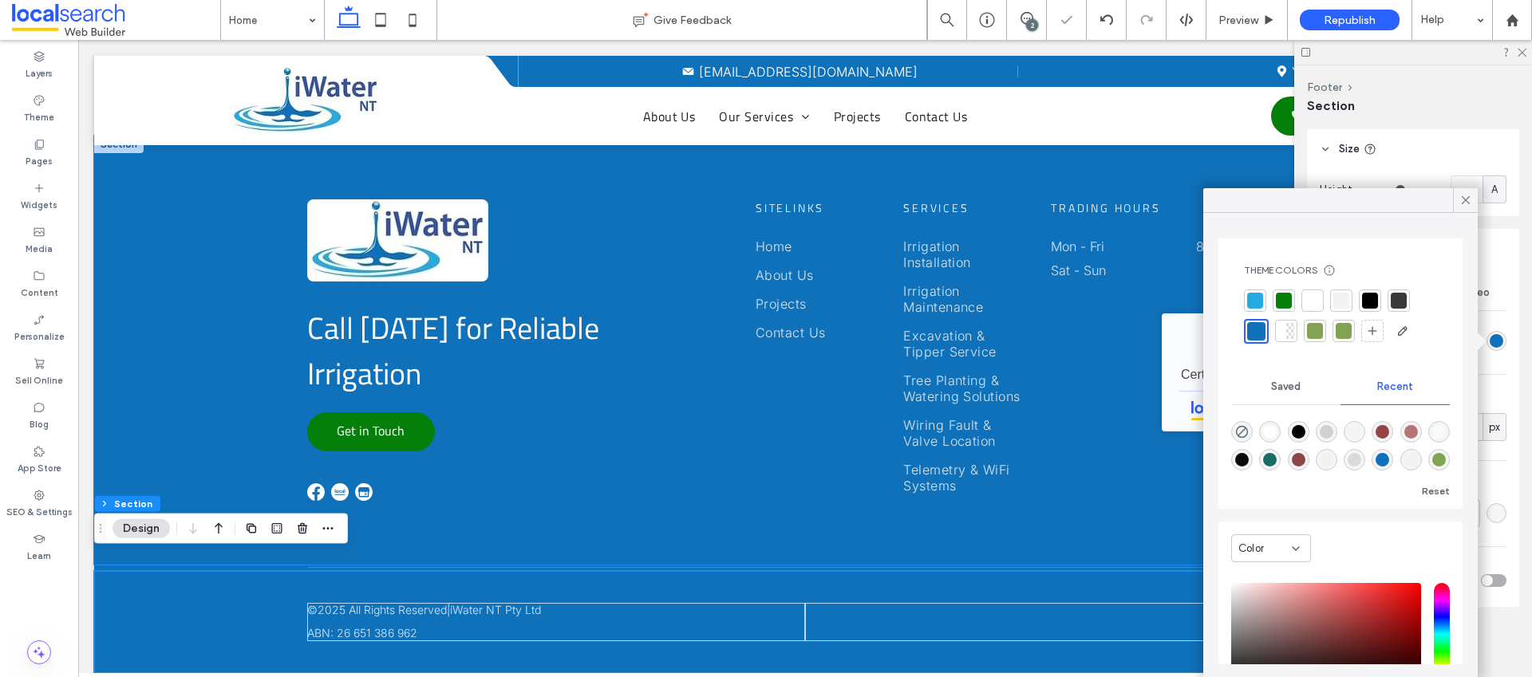
click at [212, 404] on div "Call [DATE] for Reliable Irrigation Get in Touch Sitelinks Home About Us Projec…" at bounding box center [805, 350] width 1422 height 429
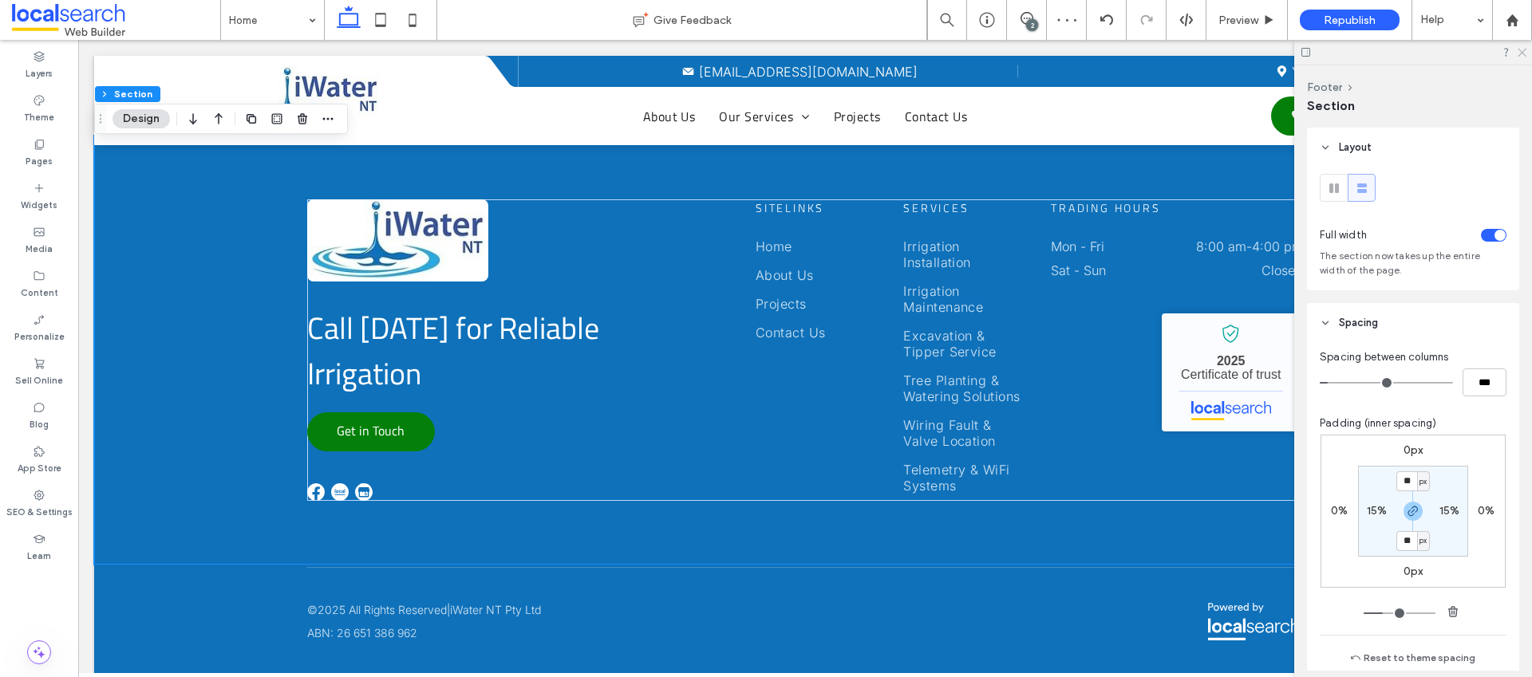
click at [1526, 48] on icon at bounding box center [1521, 51] width 10 height 10
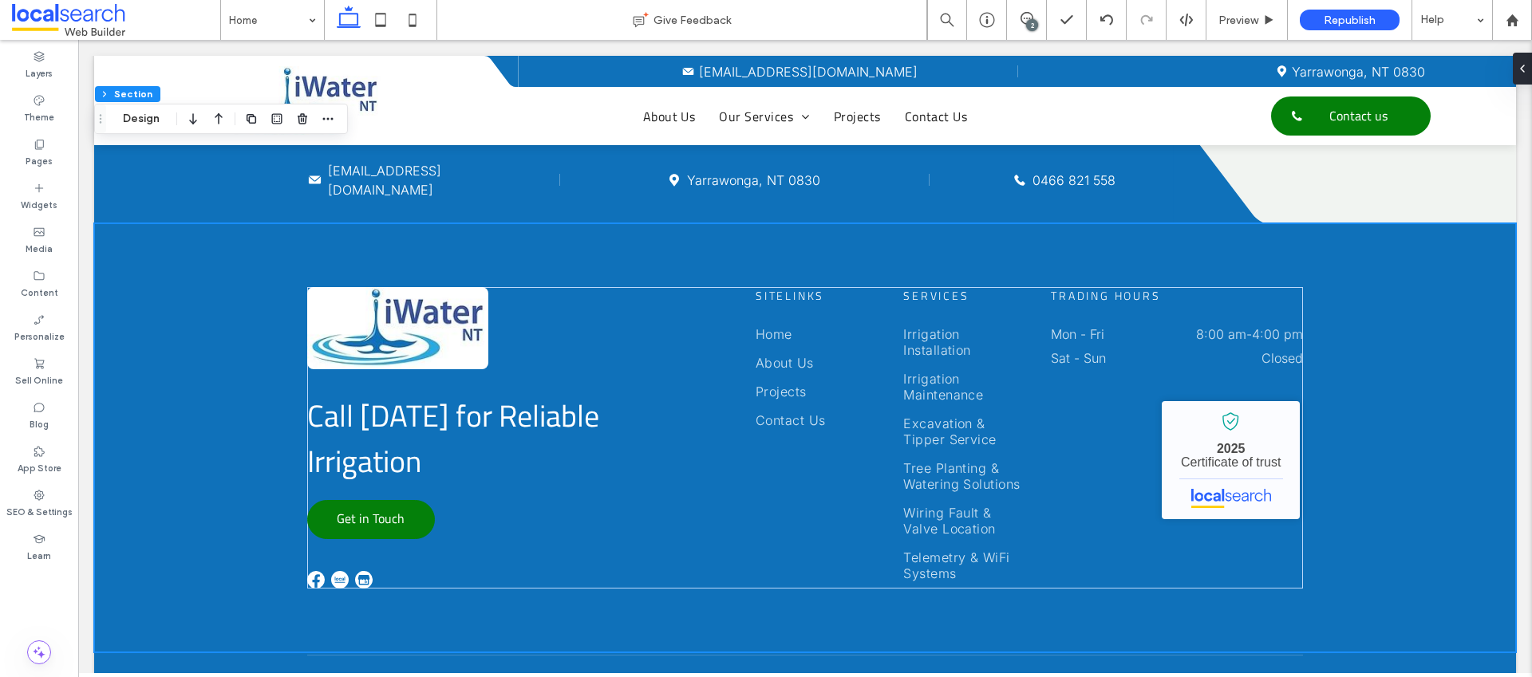
scroll to position [3964, 0]
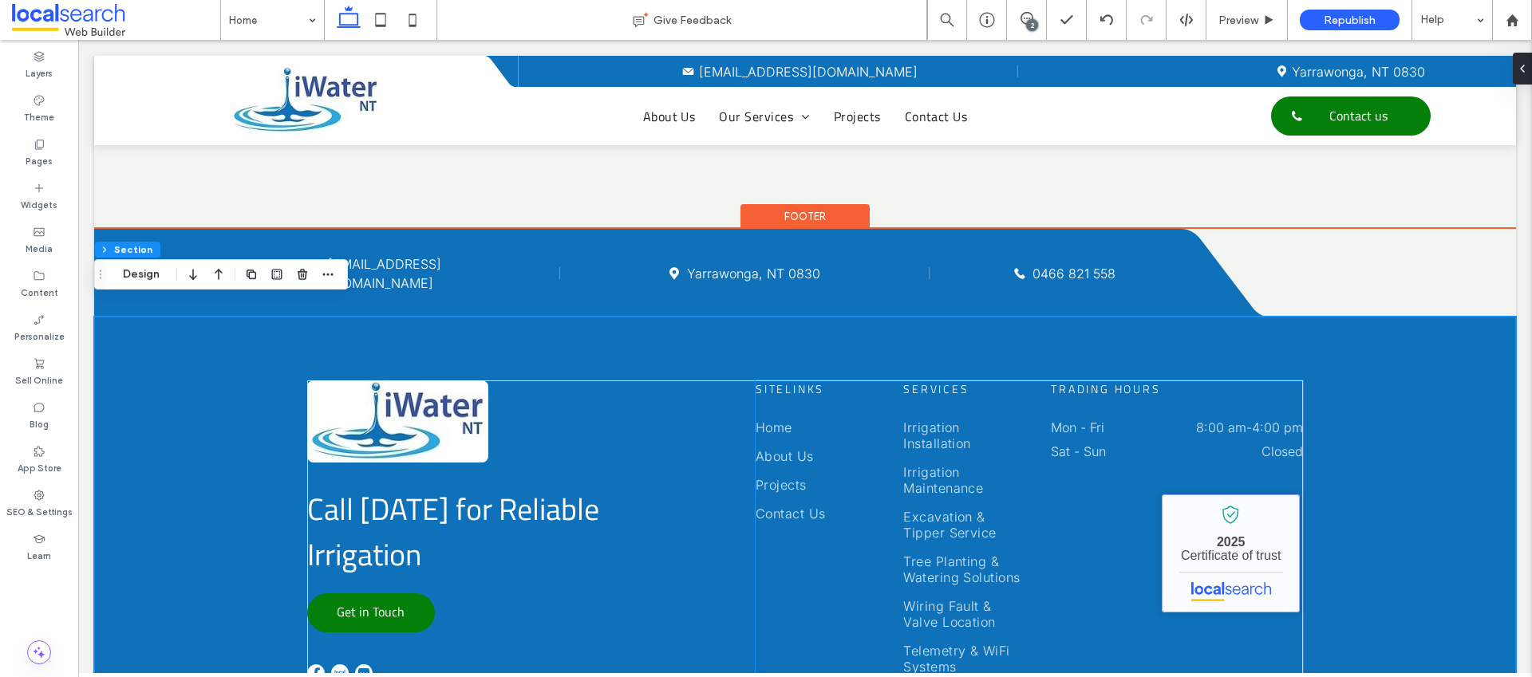
click at [1207, 549] on link "iWater NT Pty Ltd - Localsearch verified business" at bounding box center [1231, 554] width 138 height 118
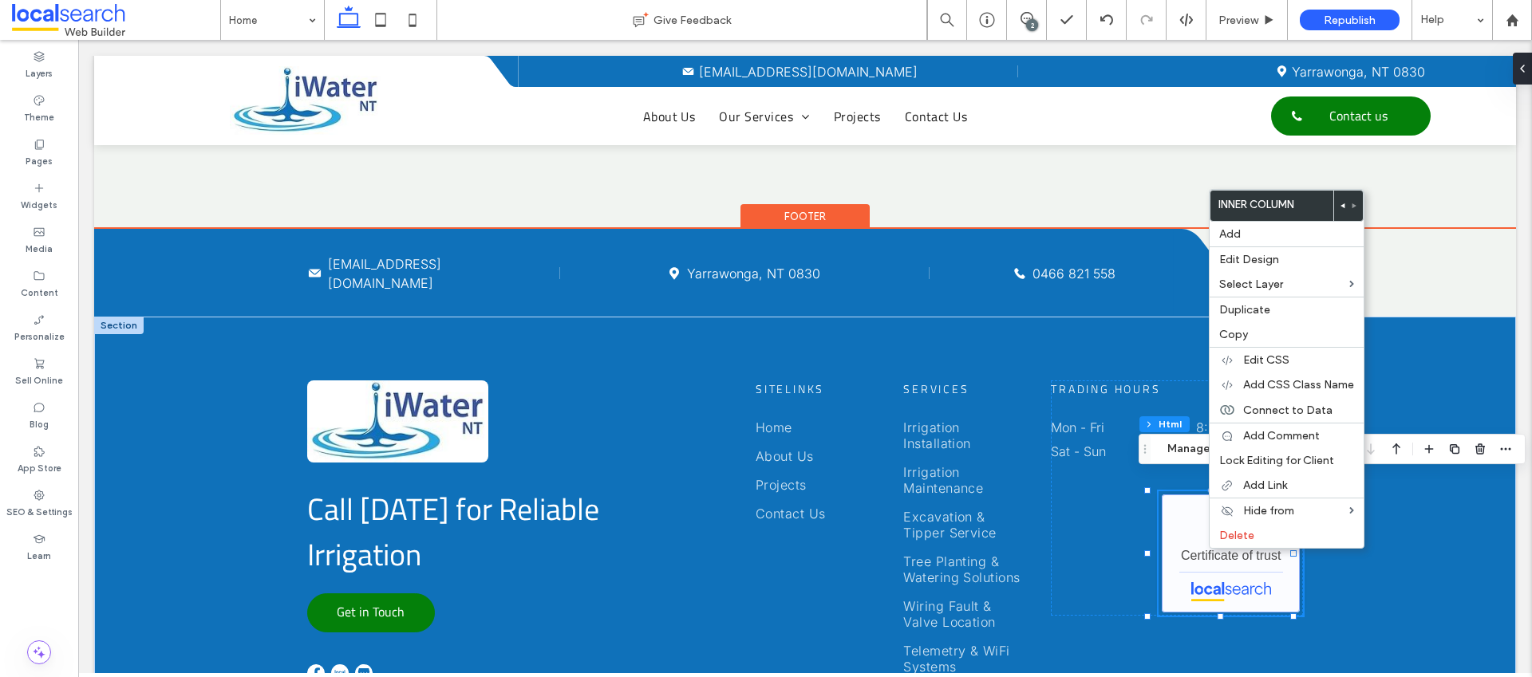
click at [1176, 506] on link "iWater NT Pty Ltd - Localsearch verified business" at bounding box center [1231, 554] width 138 height 118
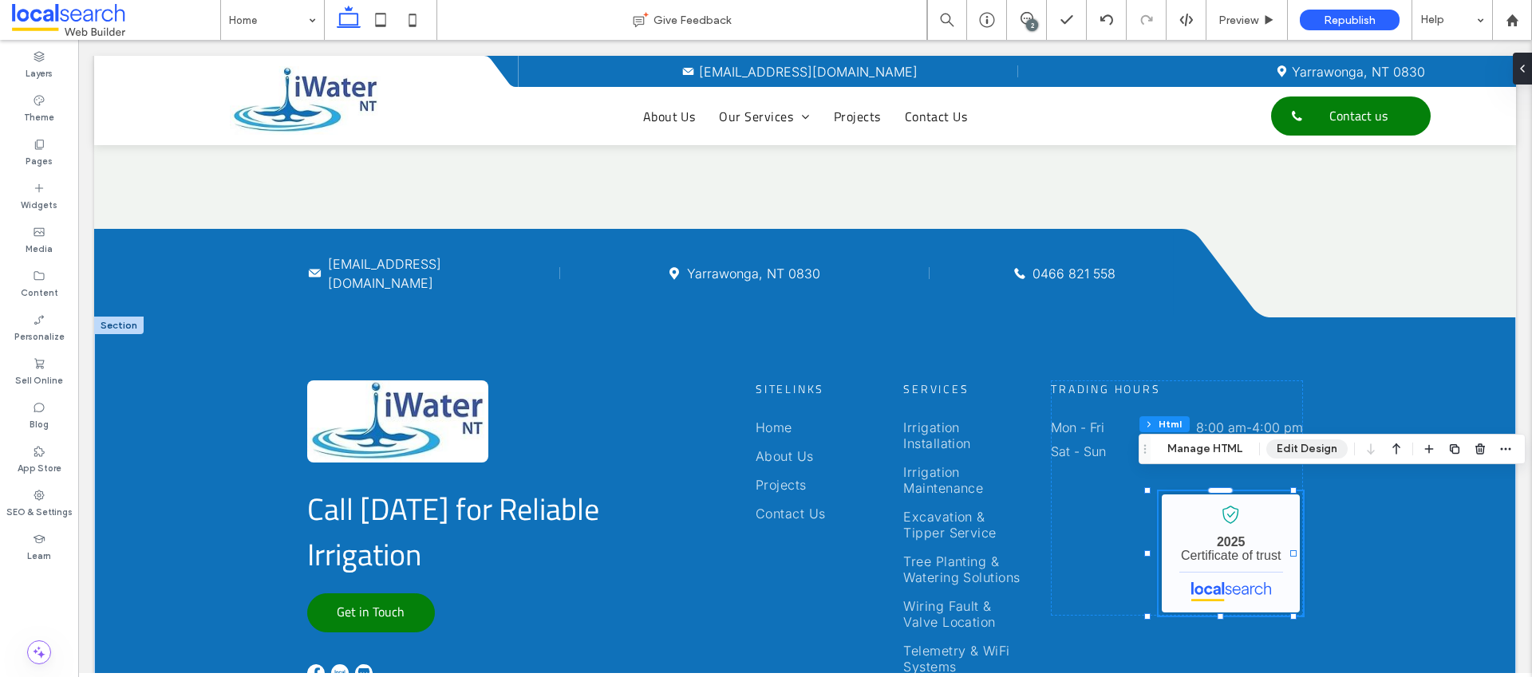
click at [1279, 444] on button "Edit Design" at bounding box center [1306, 449] width 81 height 19
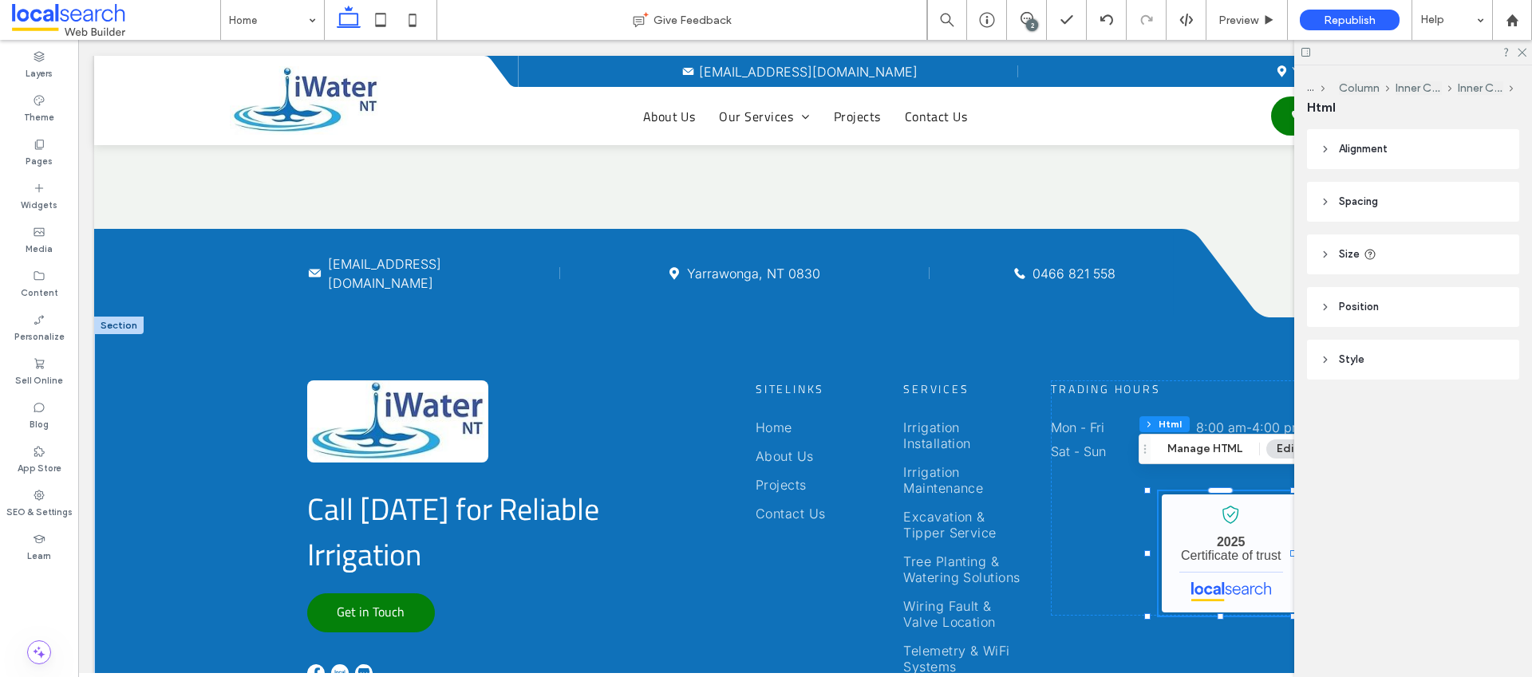
click at [1352, 257] on span "Size" at bounding box center [1349, 255] width 21 height 16
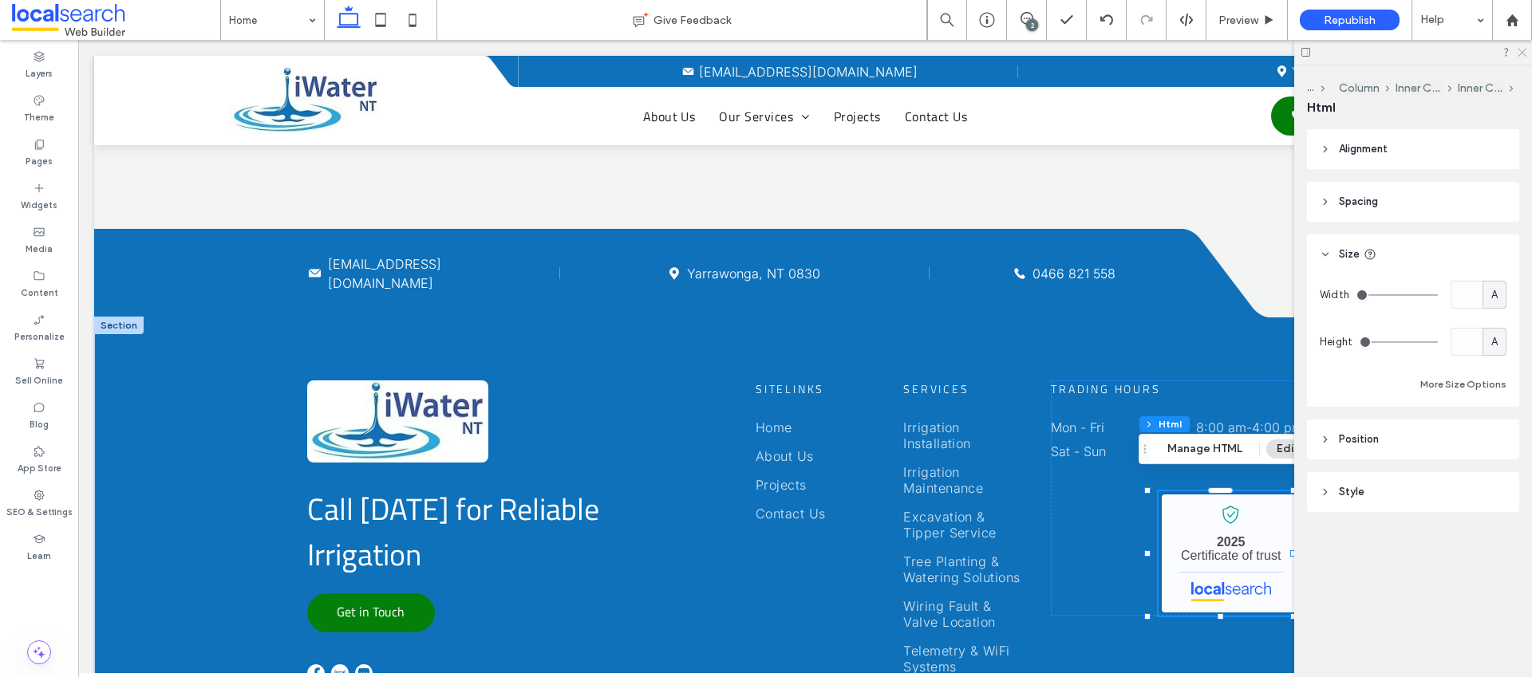
click at [1524, 48] on icon at bounding box center [1521, 51] width 10 height 10
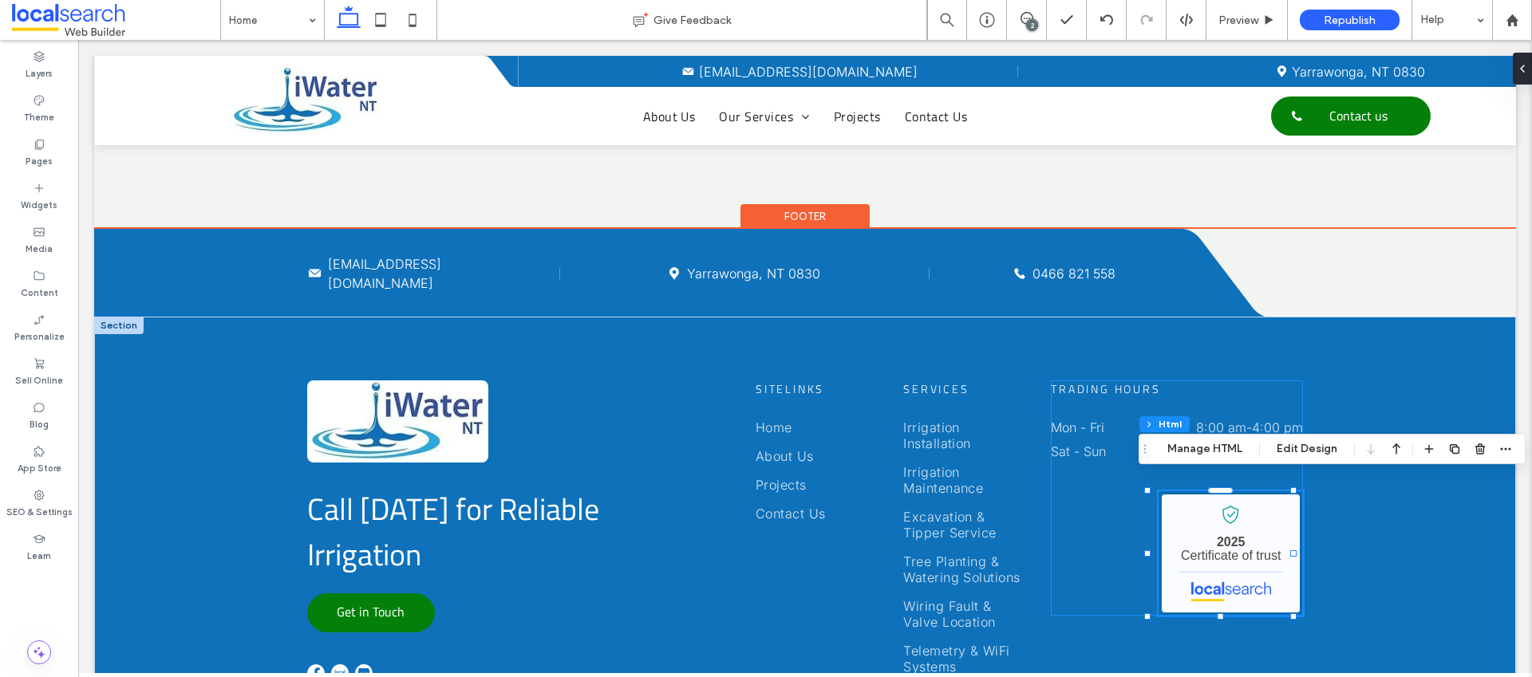
click at [1108, 528] on div "Trading Hours Mon - Fri 8:00 am - 4:00 pm Sat - Sun Closed iWater NT Pty Ltd - …" at bounding box center [1176, 498] width 251 height 235
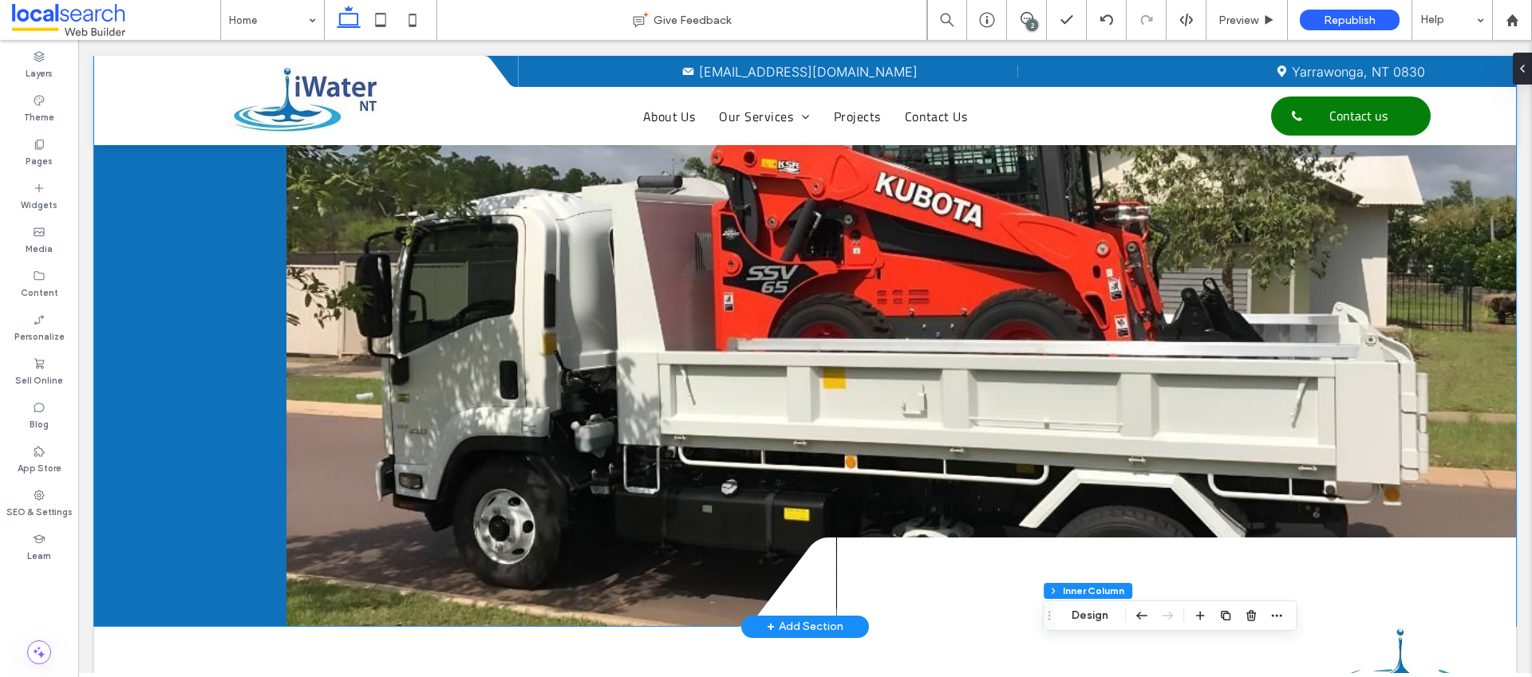
scroll to position [0, 0]
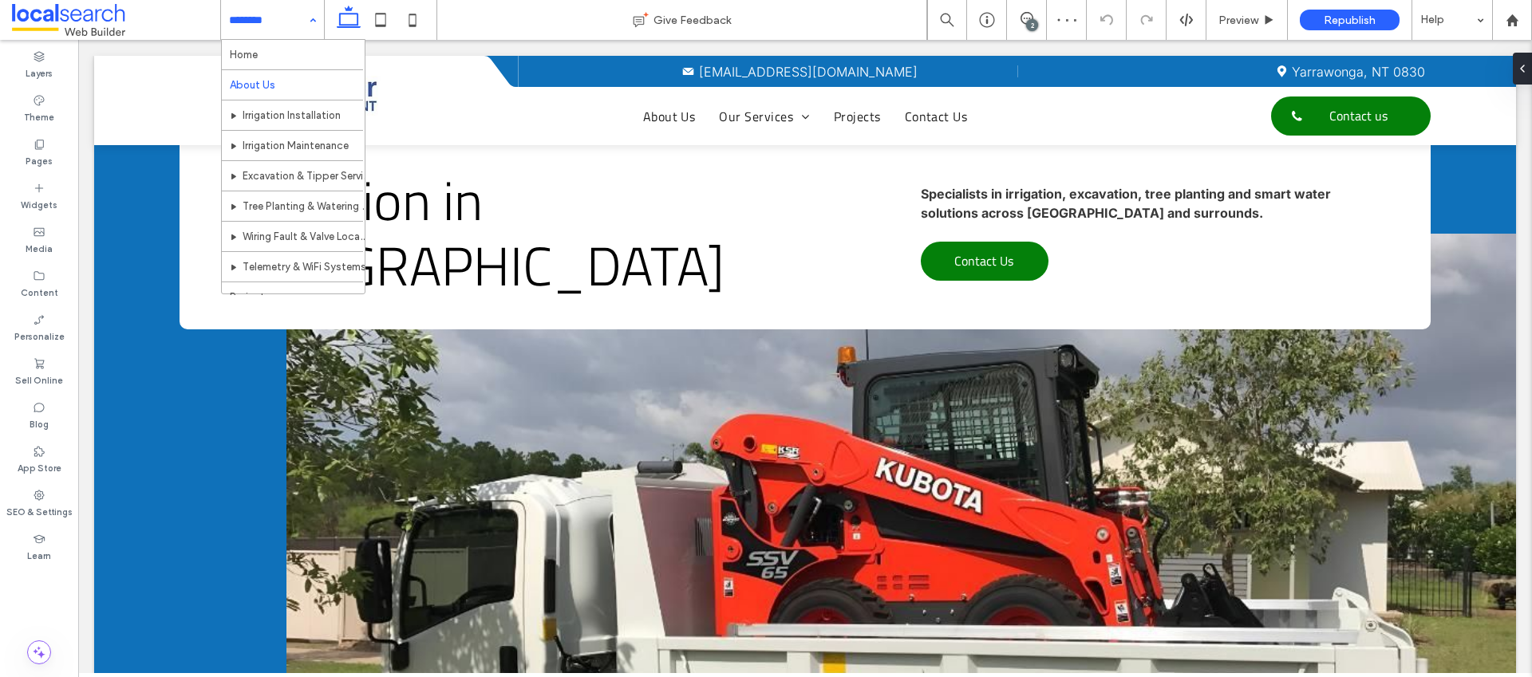
click at [298, 26] on input at bounding box center [268, 20] width 79 height 40
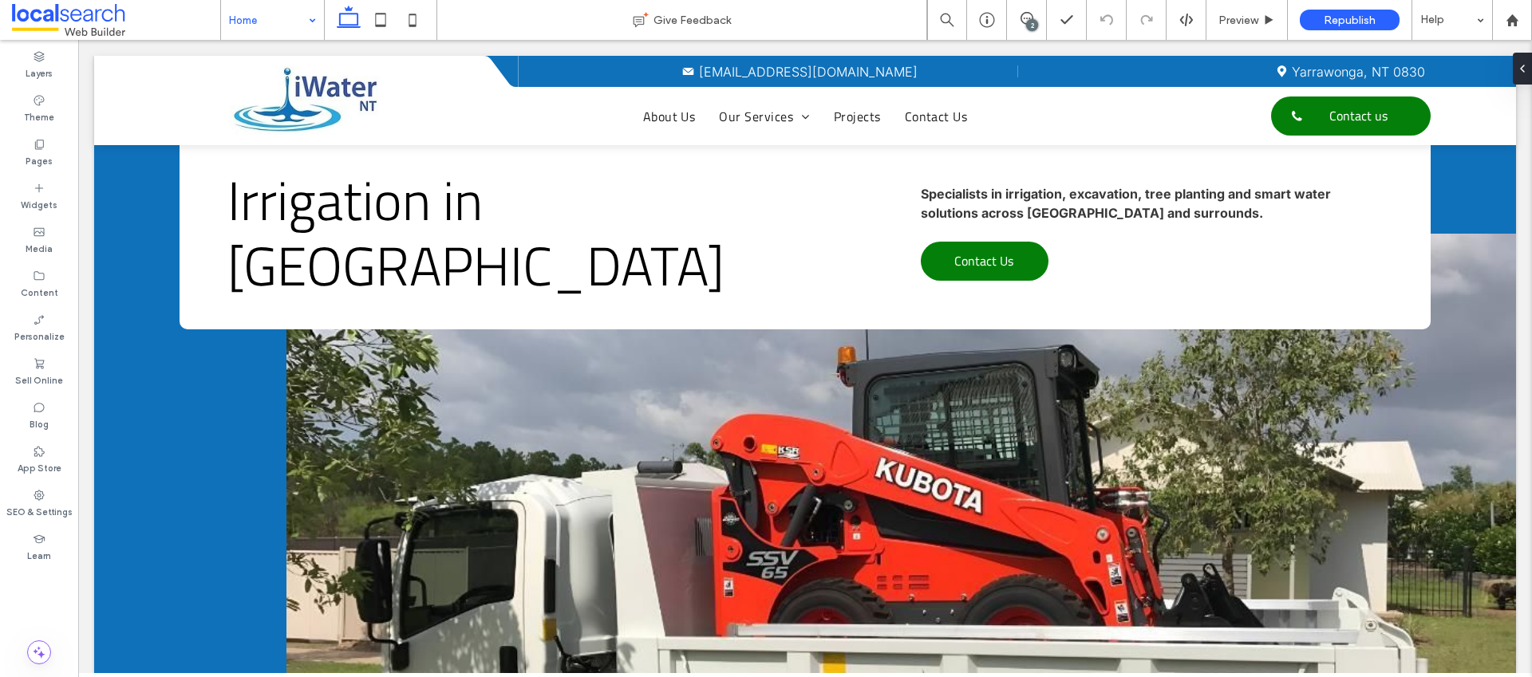
click at [241, 12] on input at bounding box center [268, 20] width 79 height 40
click at [42, 120] on label "Theme" at bounding box center [39, 116] width 30 height 18
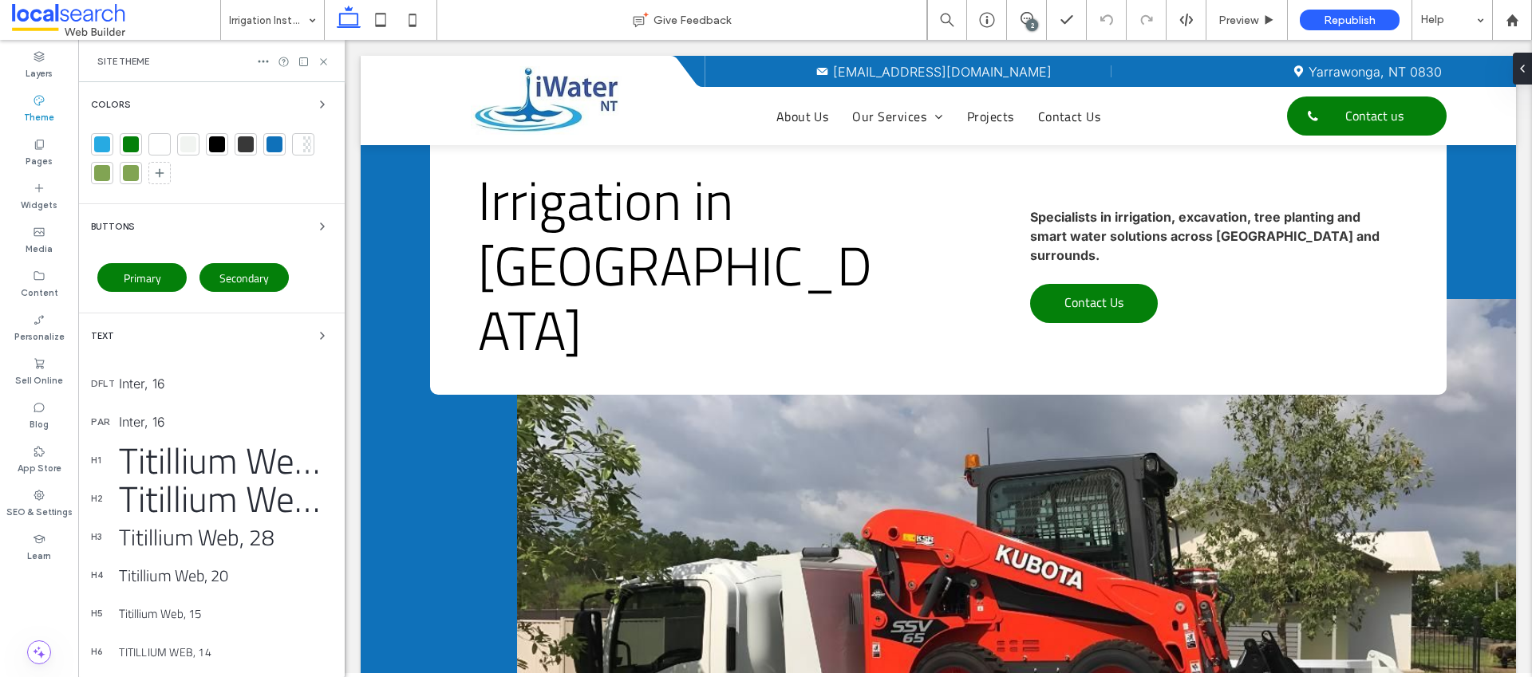
click at [239, 92] on div "Colors Buttons Primary Secondary Text dflt Inter, 16 par Inter, 16 h1 Titillium…" at bounding box center [211, 451] width 267 height 739
click at [236, 96] on div "Colors" at bounding box center [211, 104] width 241 height 19
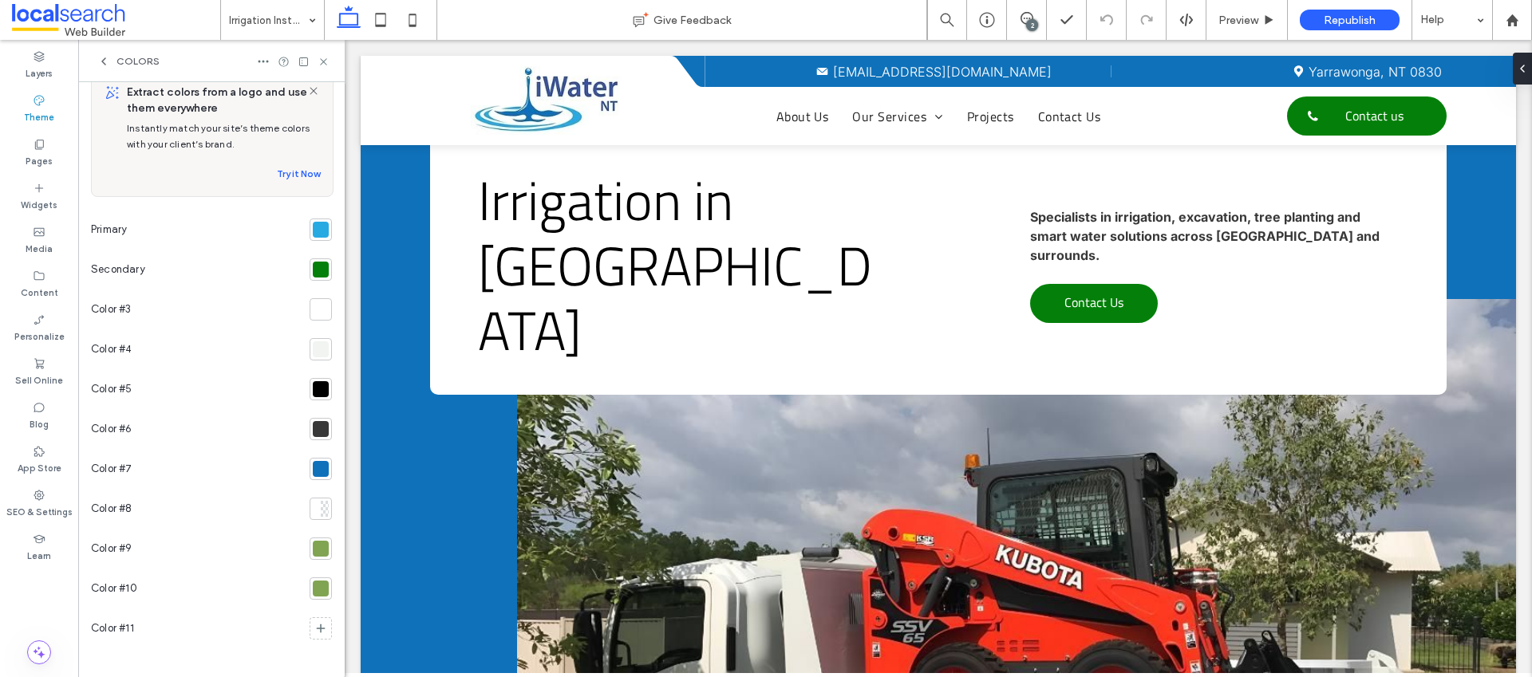
scroll to position [27, 0]
click at [128, 464] on span "Color #7" at bounding box center [111, 466] width 41 height 16
type input "*"
type input "**********"
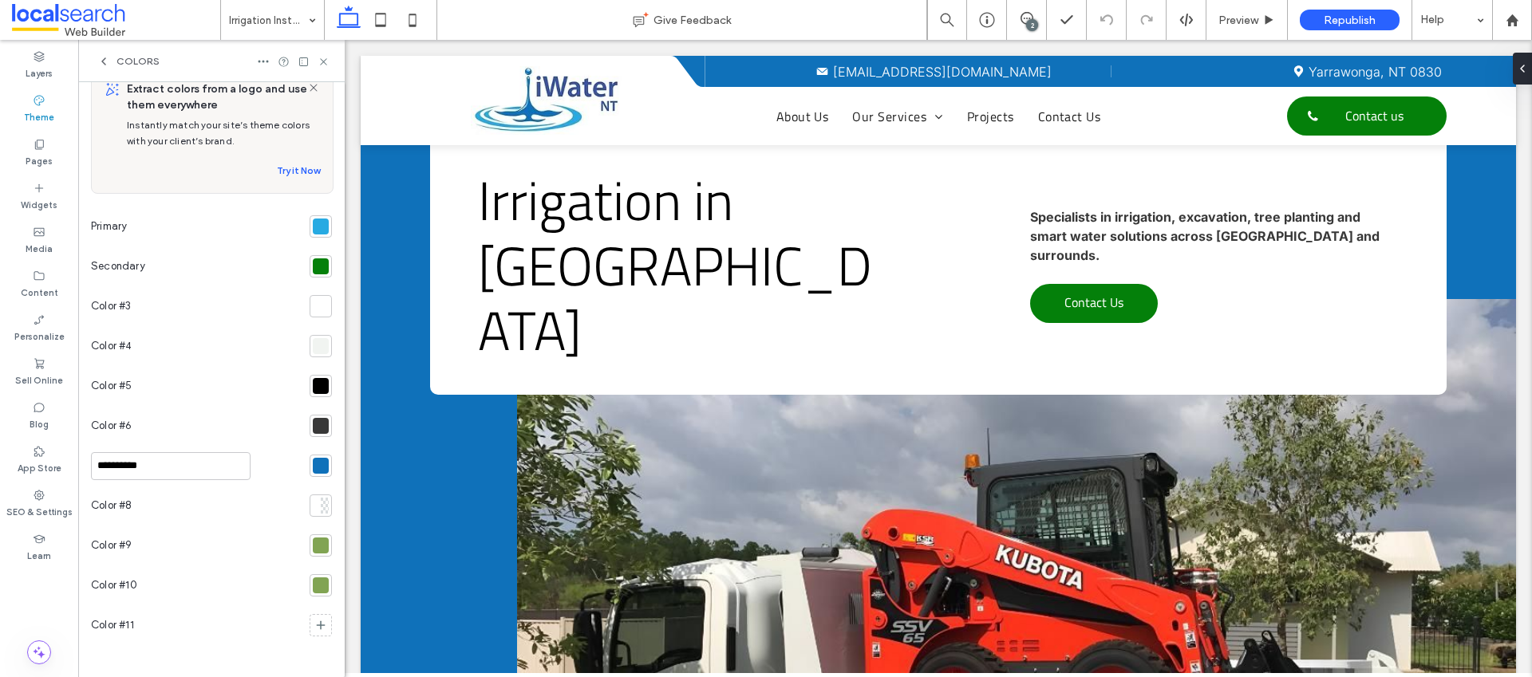
click at [314, 267] on div at bounding box center [321, 267] width 16 height 16
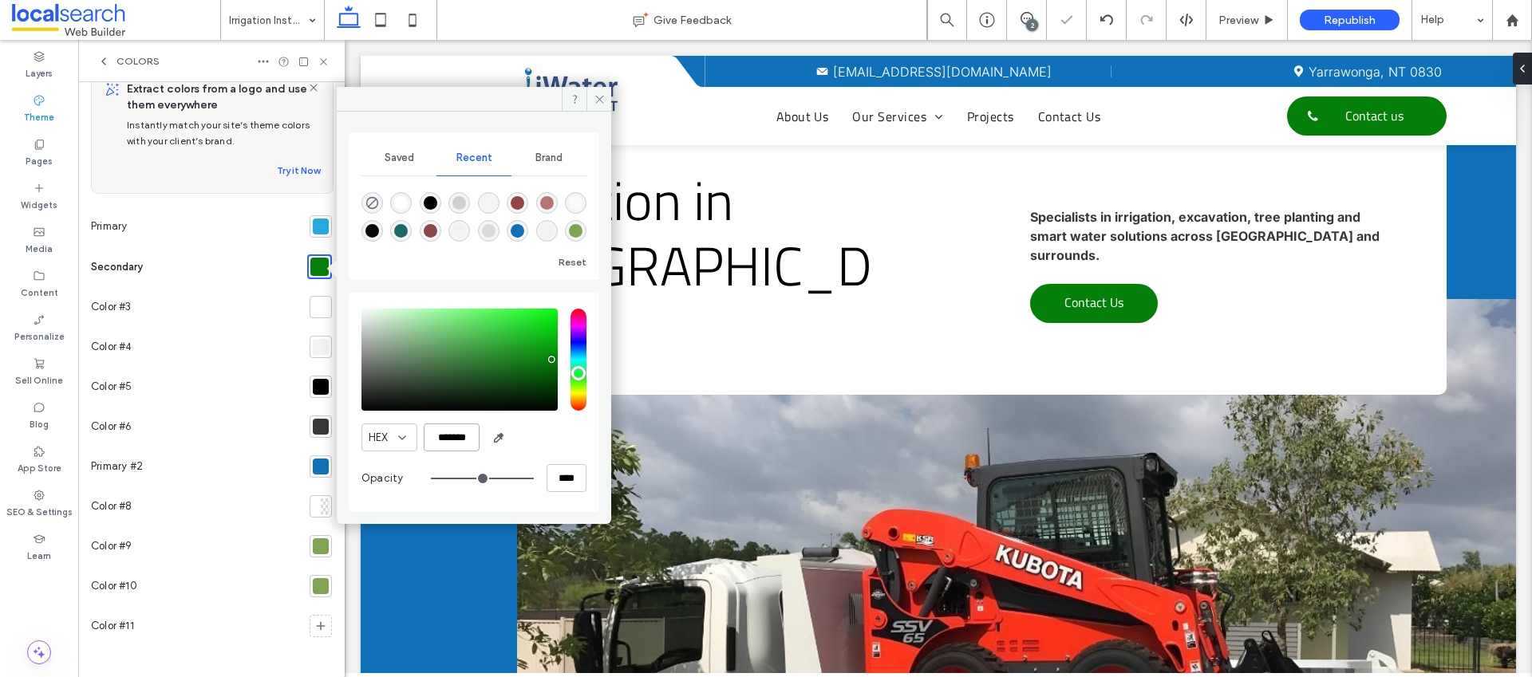
click at [465, 440] on input "*******" at bounding box center [452, 438] width 56 height 28
click at [594, 99] on icon at bounding box center [600, 99] width 12 height 12
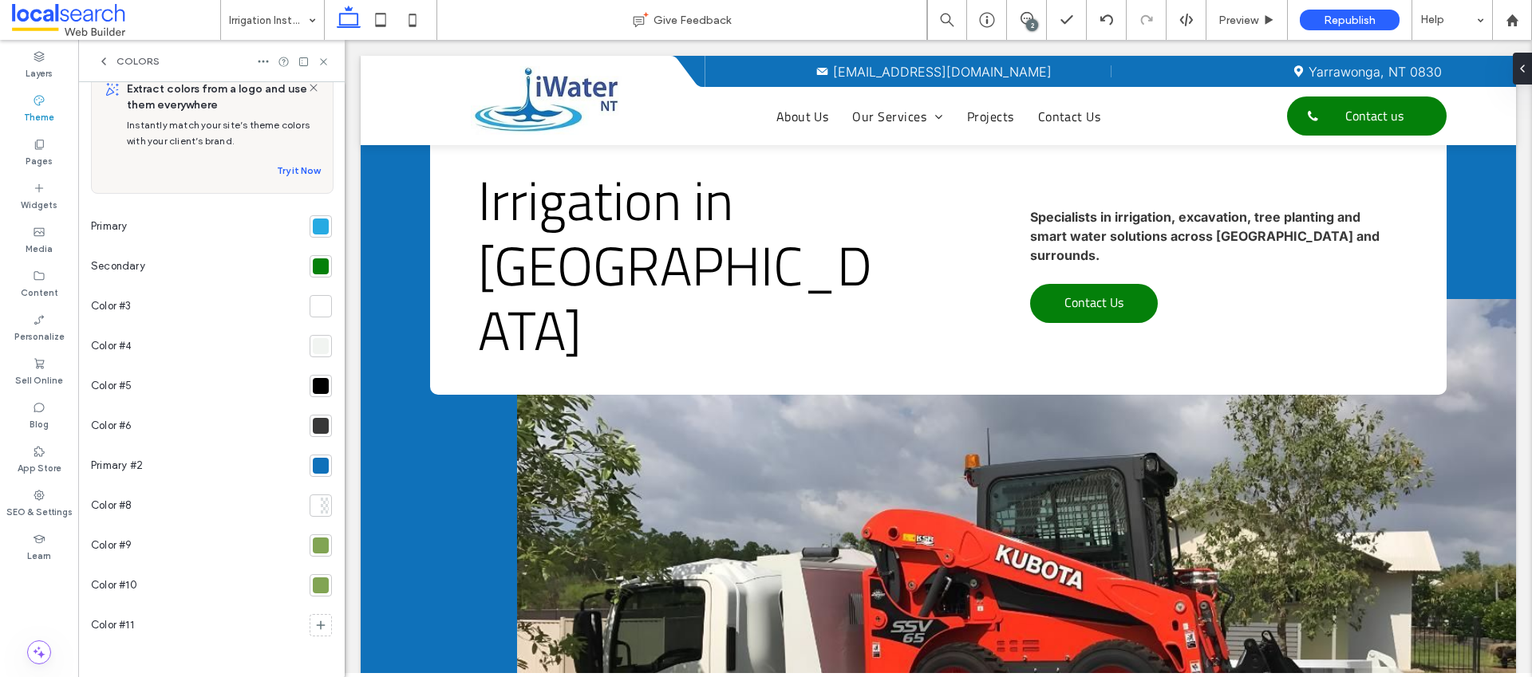
click at [315, 543] on div at bounding box center [321, 546] width 16 height 16
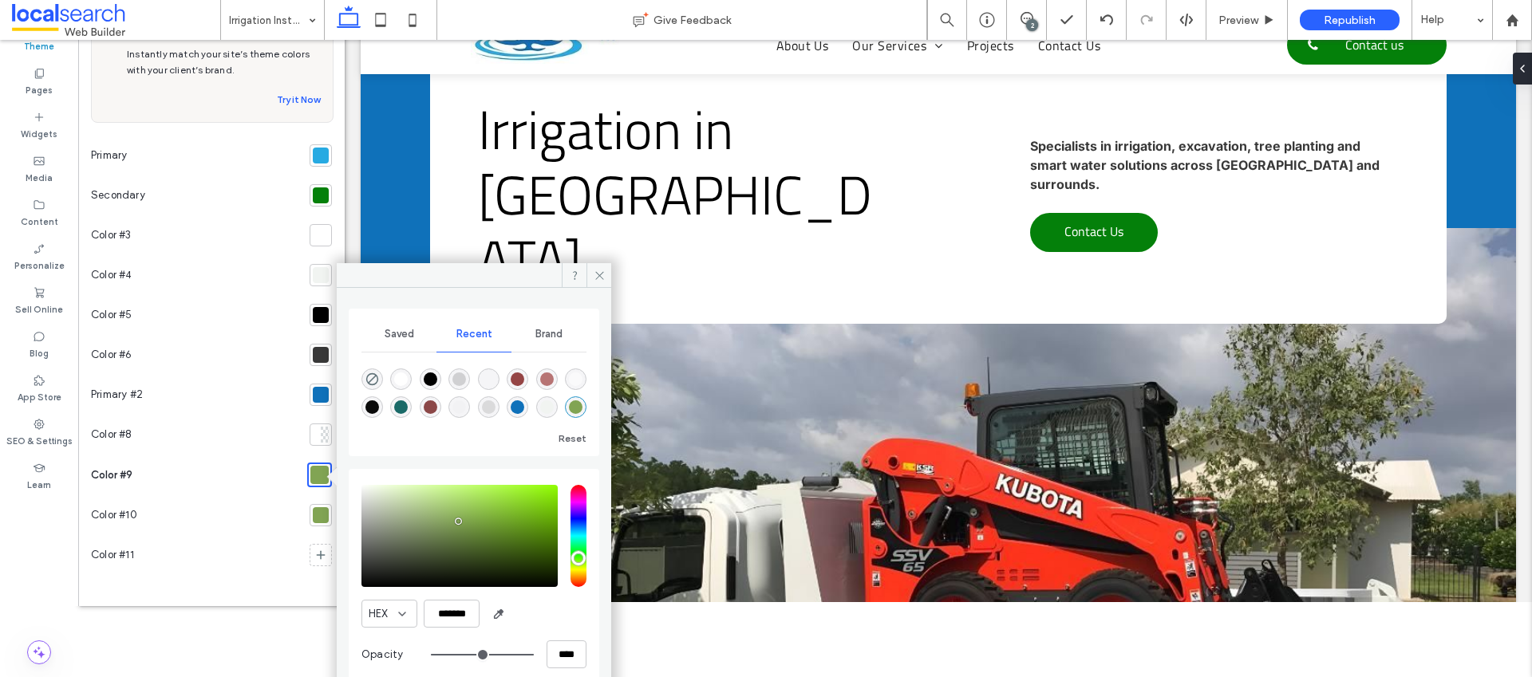
scroll to position [94, 0]
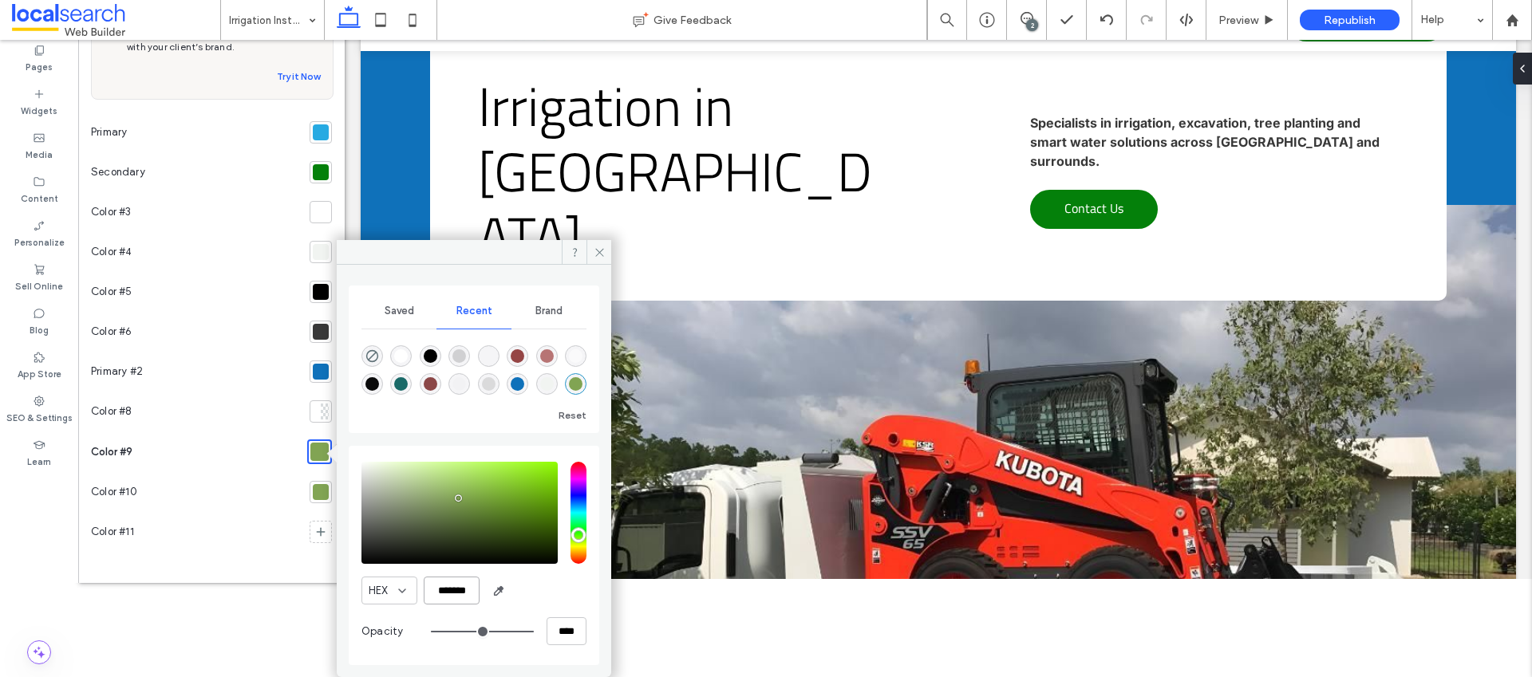
click at [468, 590] on input "*******" at bounding box center [452, 591] width 56 height 28
paste input "color picker textbox"
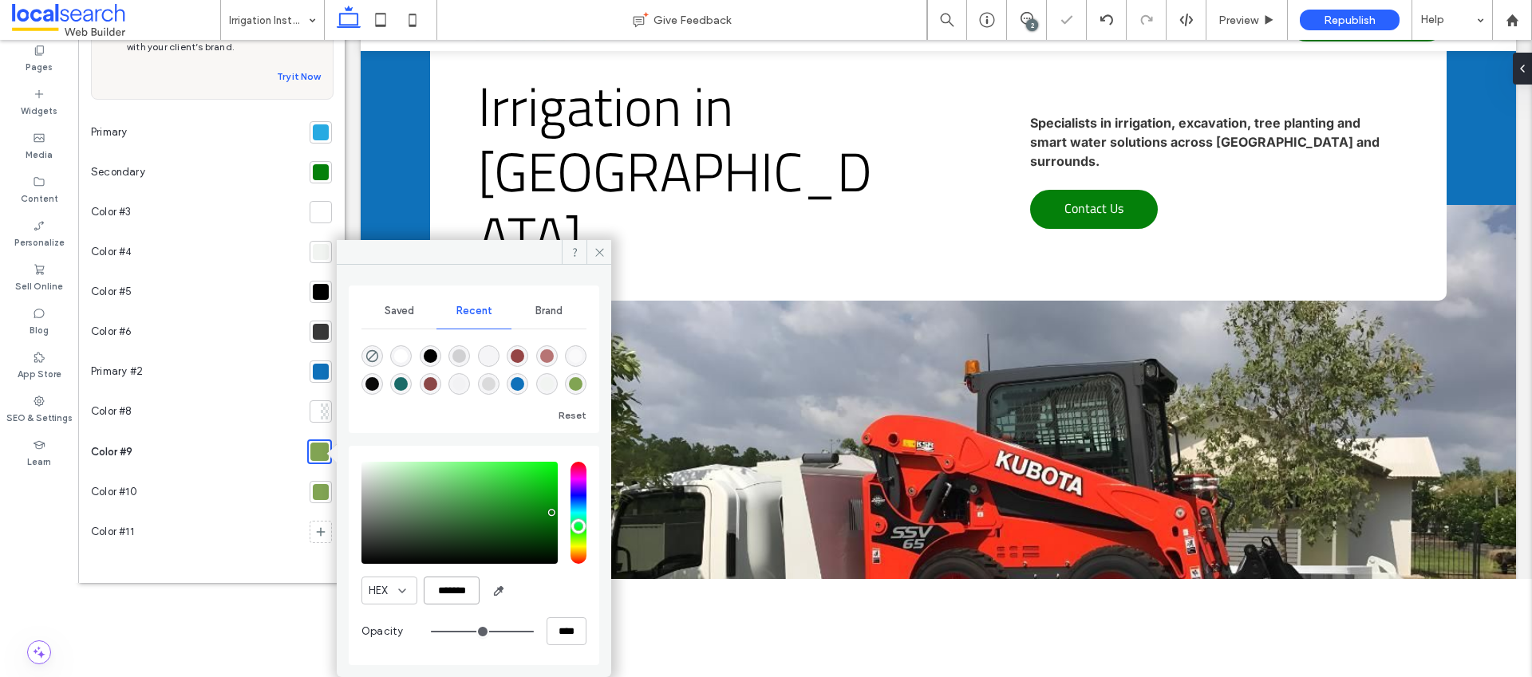
scroll to position [0, 1]
type input "*******"
click at [589, 250] on span at bounding box center [599, 252] width 25 height 24
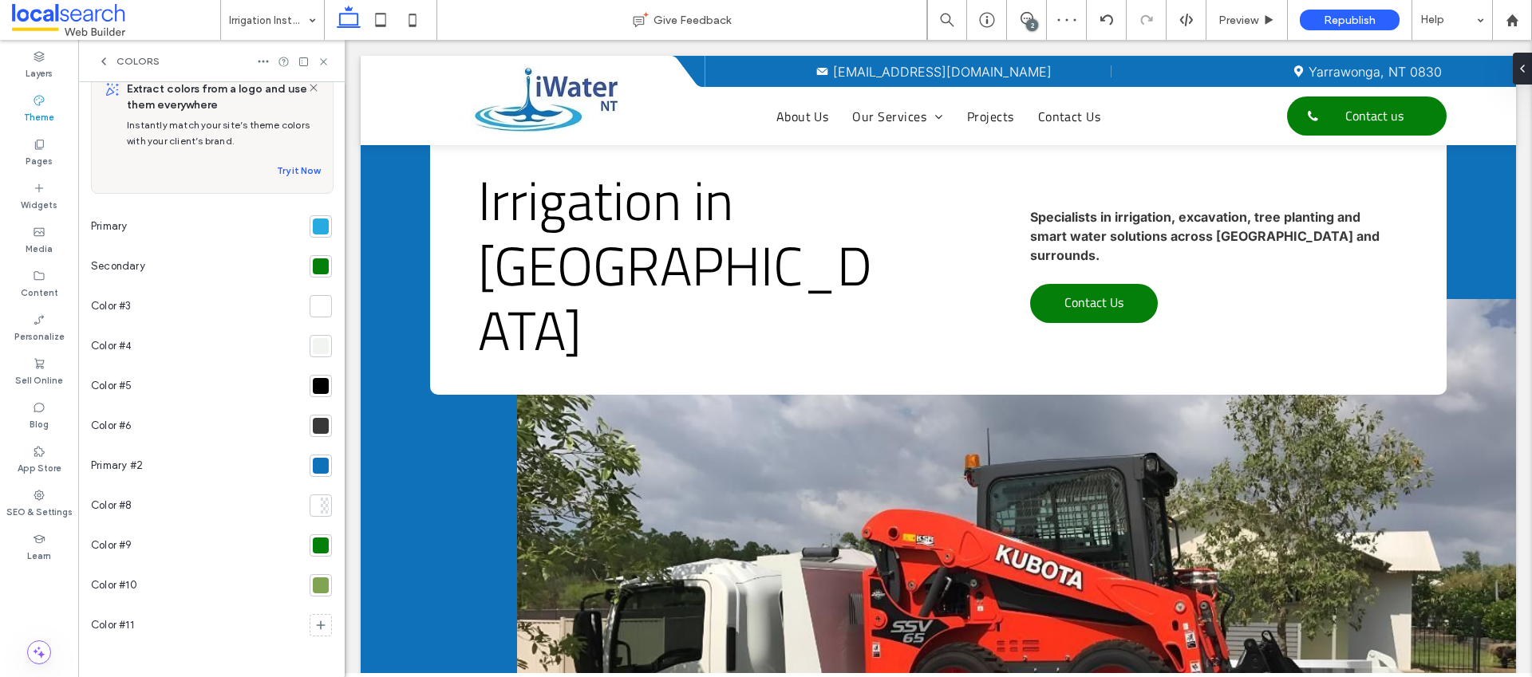
click at [318, 59] on icon at bounding box center [324, 62] width 12 height 12
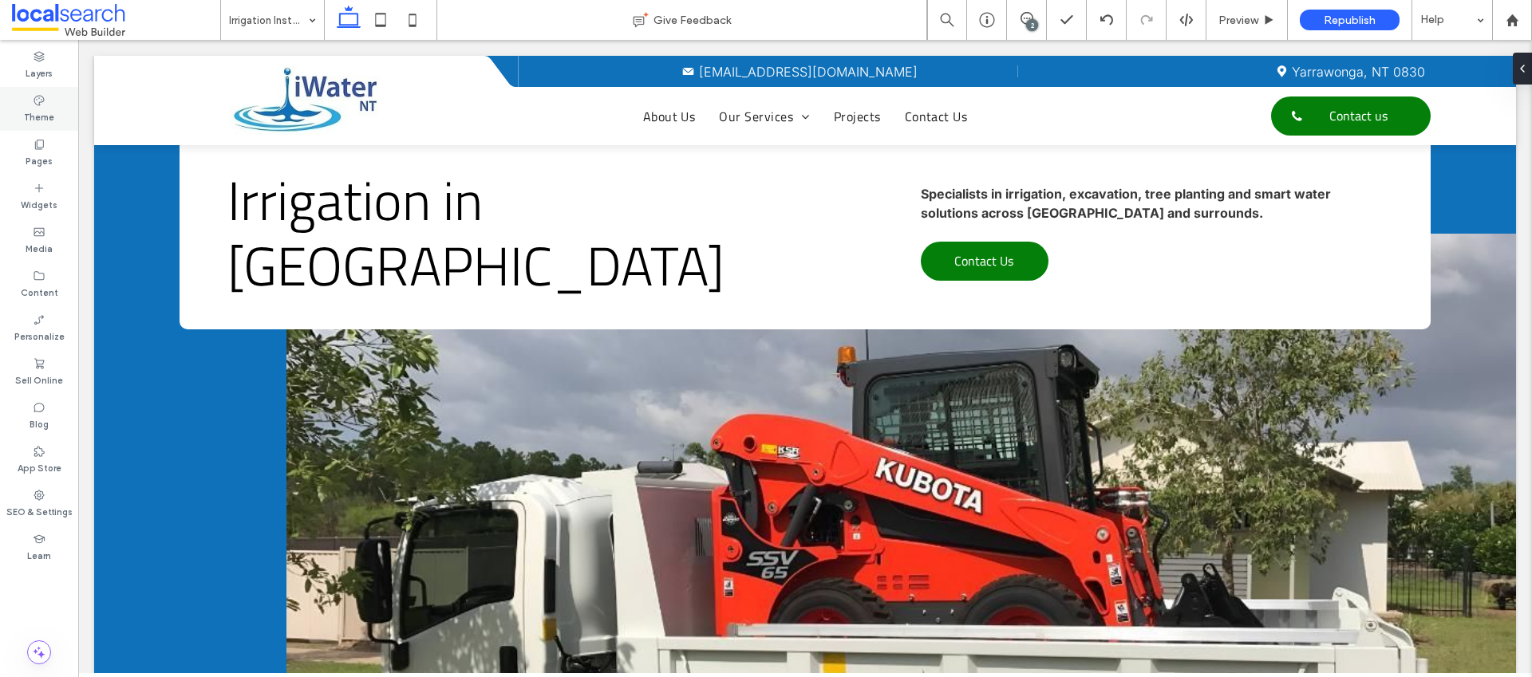
click at [40, 112] on label "Theme" at bounding box center [39, 116] width 30 height 18
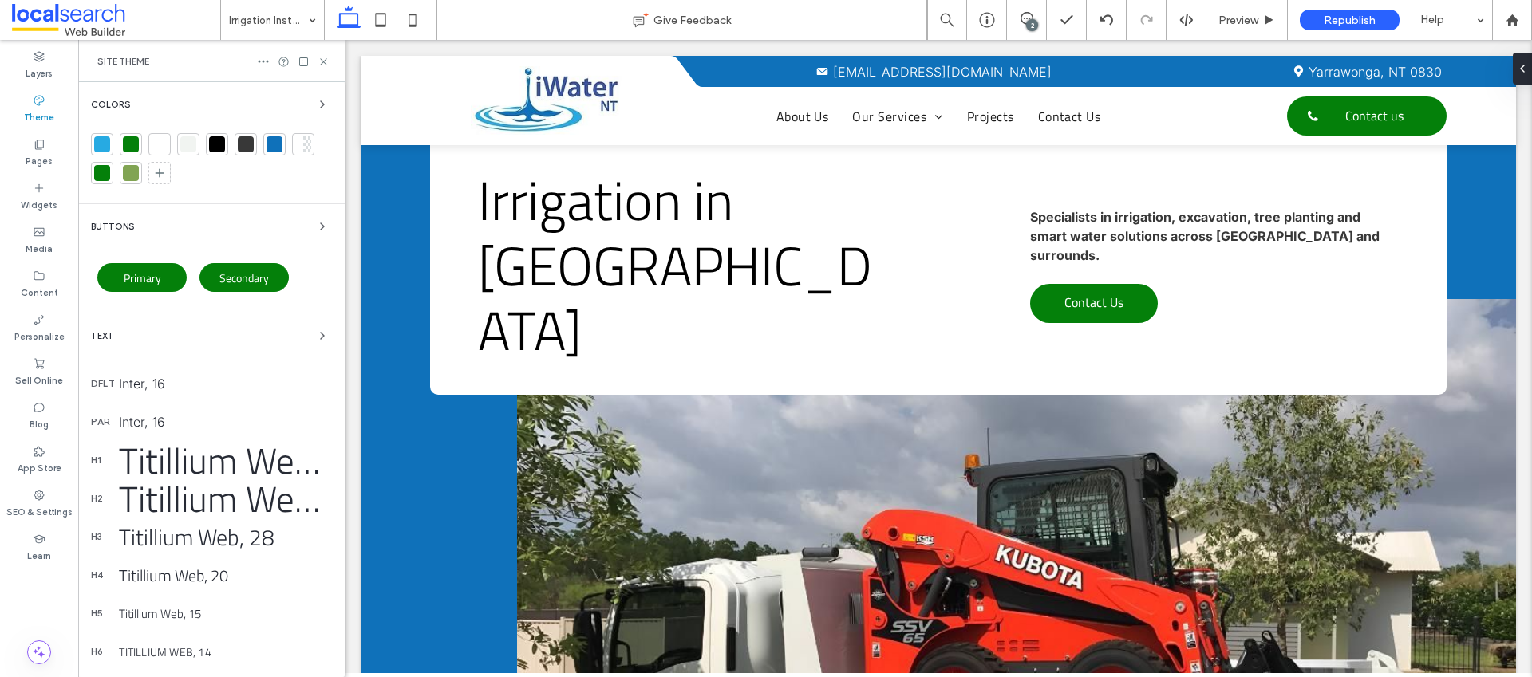
click at [170, 224] on div "Buttons" at bounding box center [211, 226] width 241 height 19
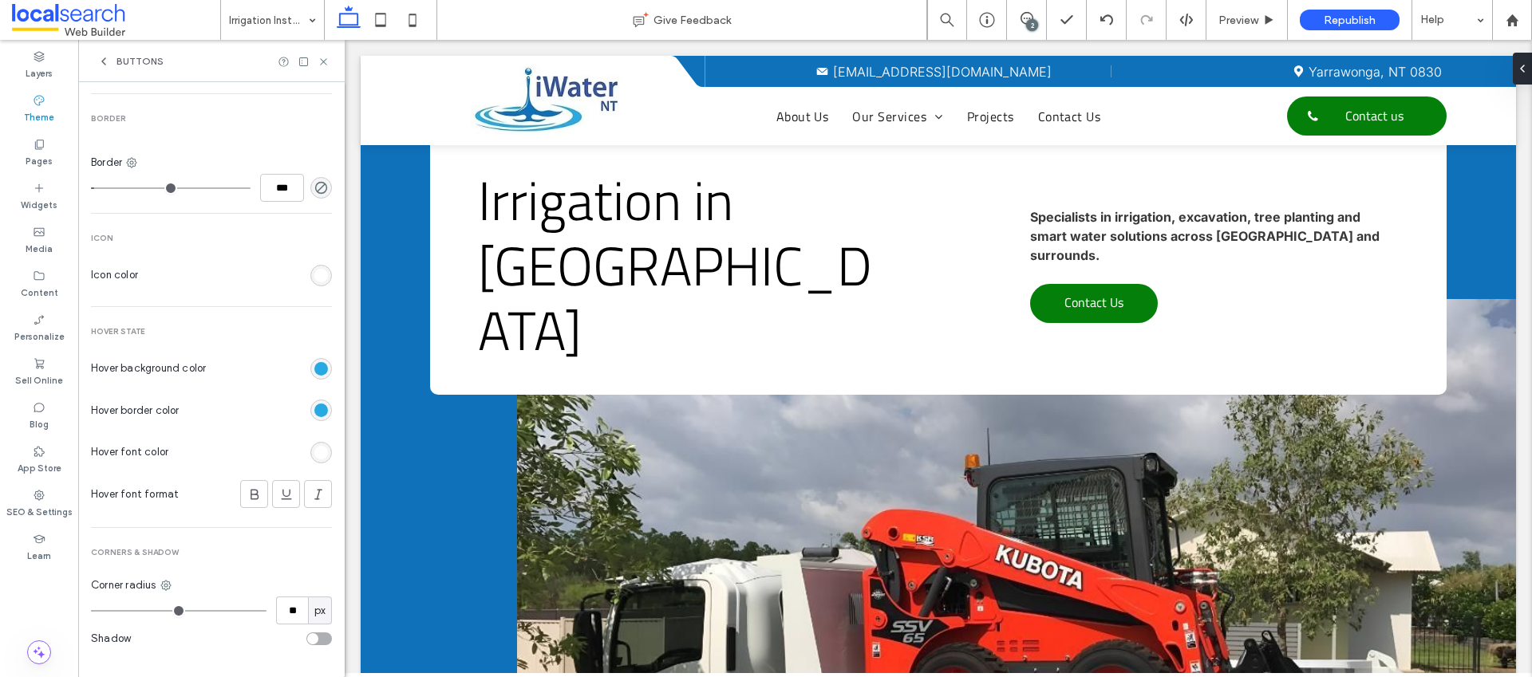
scroll to position [621, 0]
click at [314, 365] on div "rgb(39, 170, 226)" at bounding box center [321, 367] width 14 height 14
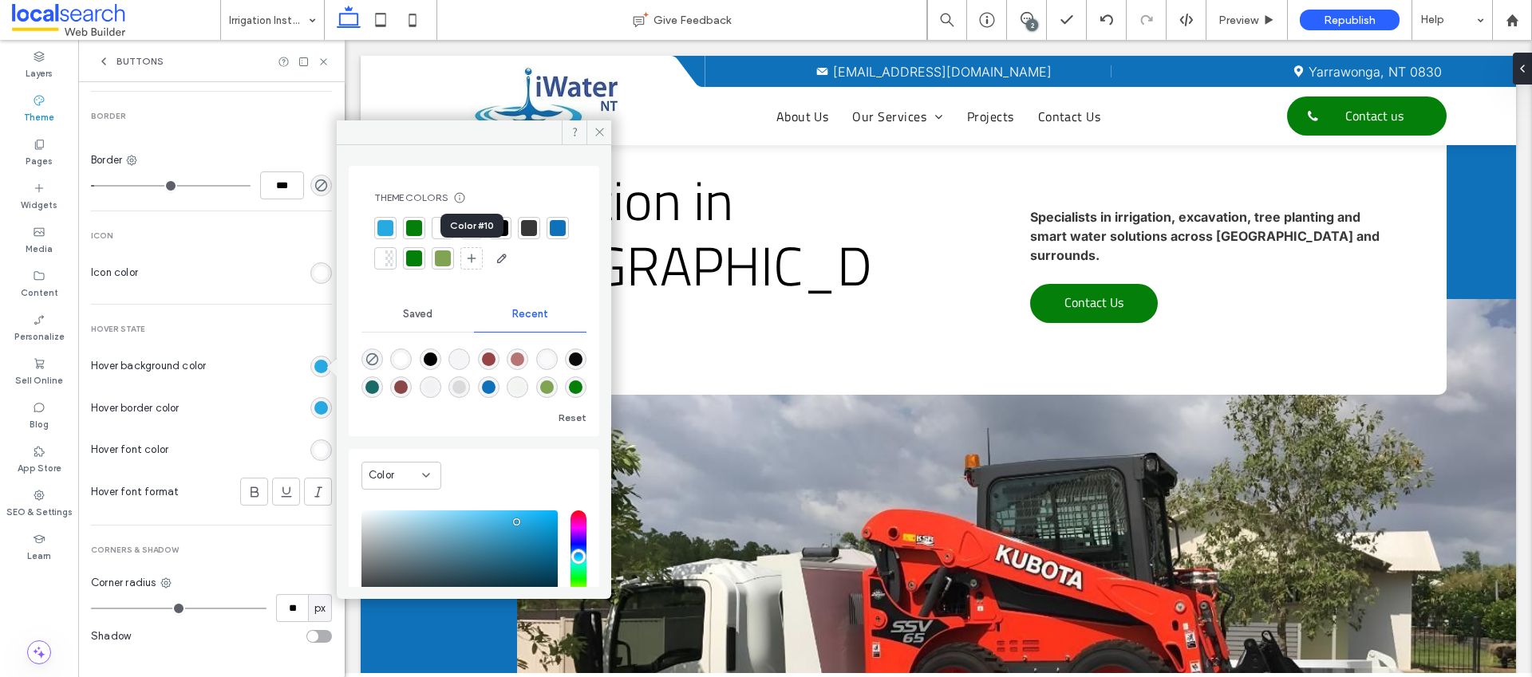
click at [451, 259] on div at bounding box center [443, 259] width 16 height 16
click at [314, 408] on div "rgb(39, 170, 226)" at bounding box center [321, 408] width 14 height 14
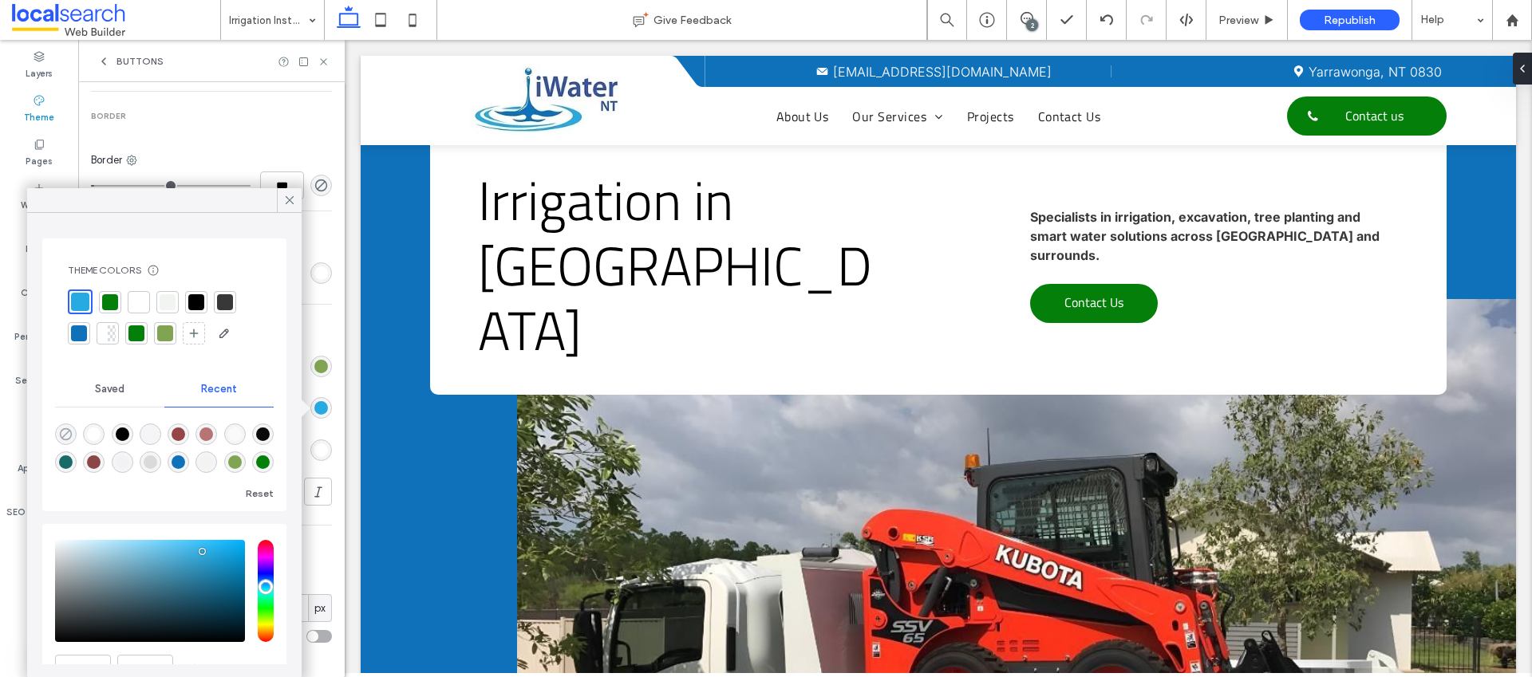
click at [62, 433] on icon "rgba(0, 0, 0, 0)" at bounding box center [66, 435] width 14 height 14
type input "*******"
type input "*"
type input "**"
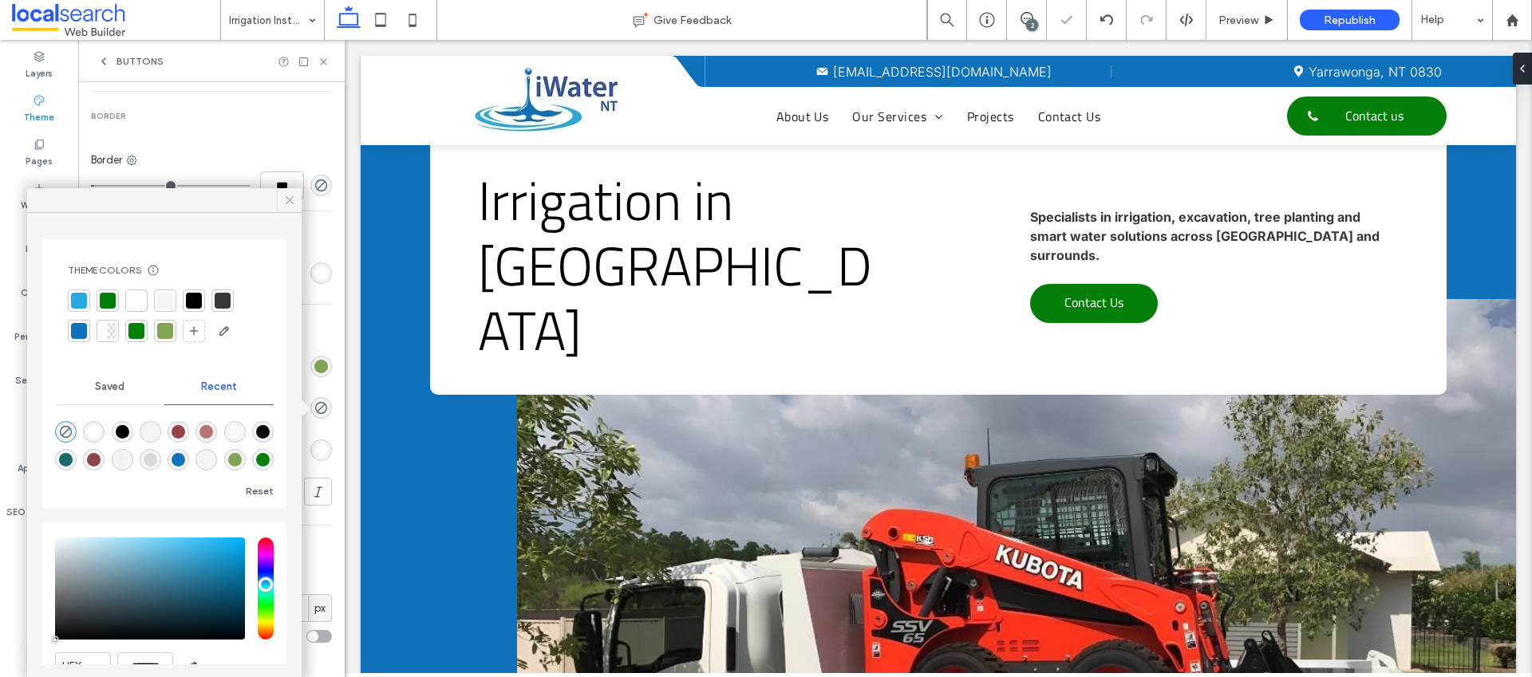
click at [290, 199] on use at bounding box center [290, 200] width 8 height 8
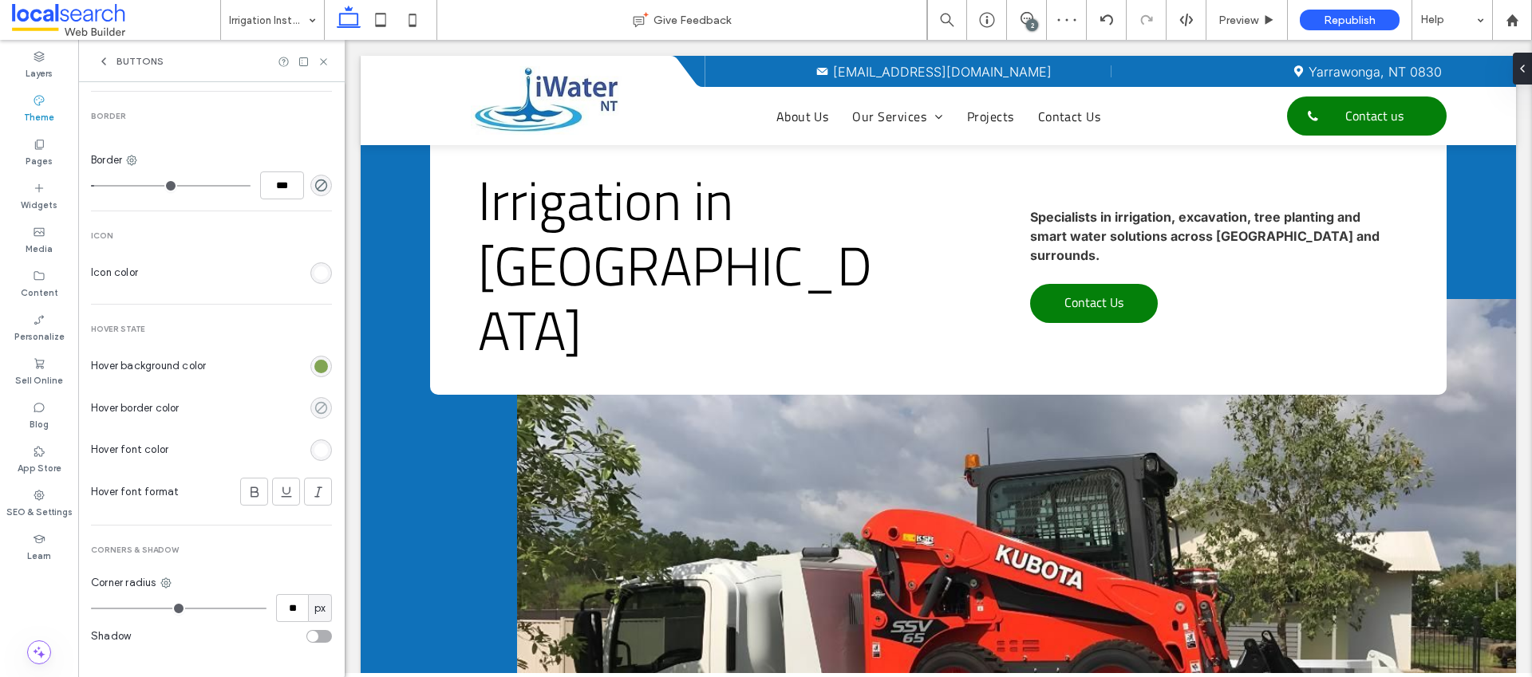
click at [314, 405] on icon "rgba(0, 0, 0, 0)" at bounding box center [321, 408] width 14 height 14
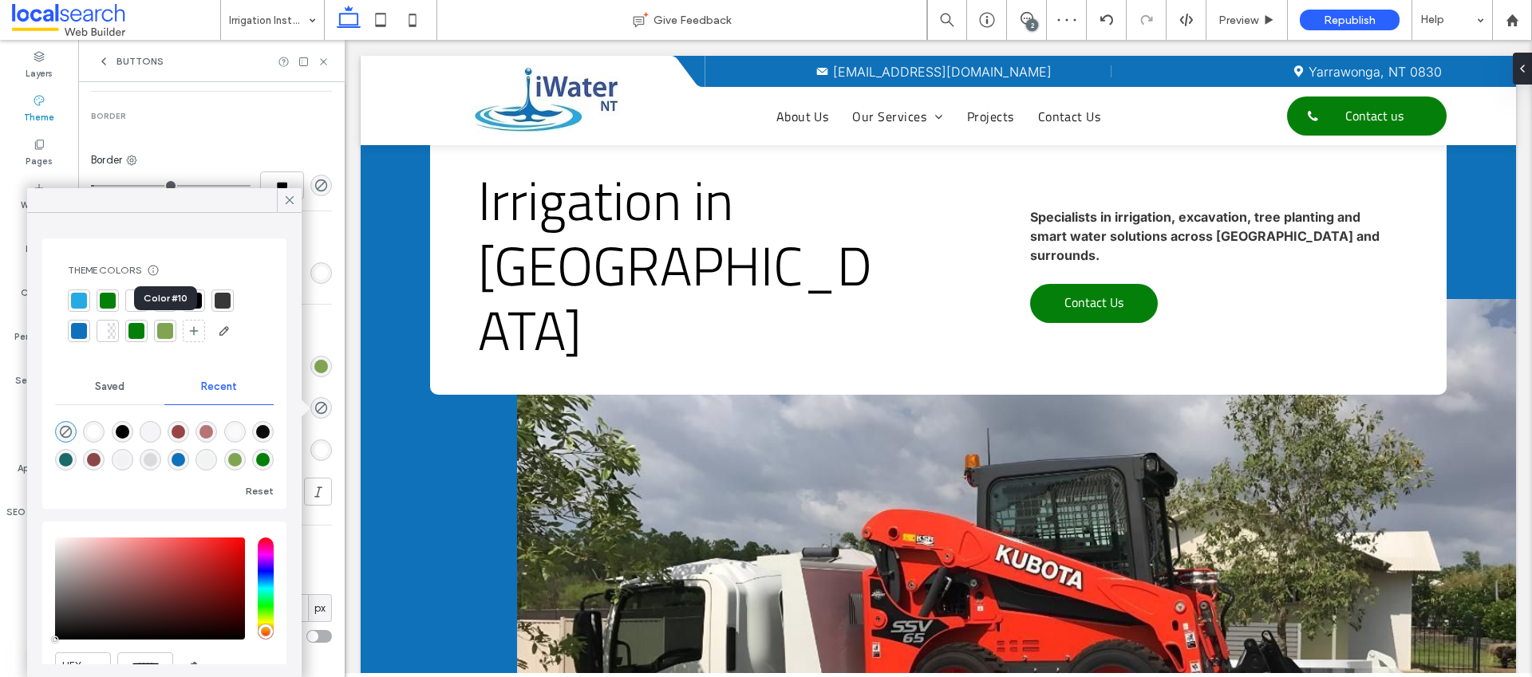
click at [161, 332] on div at bounding box center [165, 331] width 16 height 16
click at [287, 203] on icon at bounding box center [289, 200] width 14 height 14
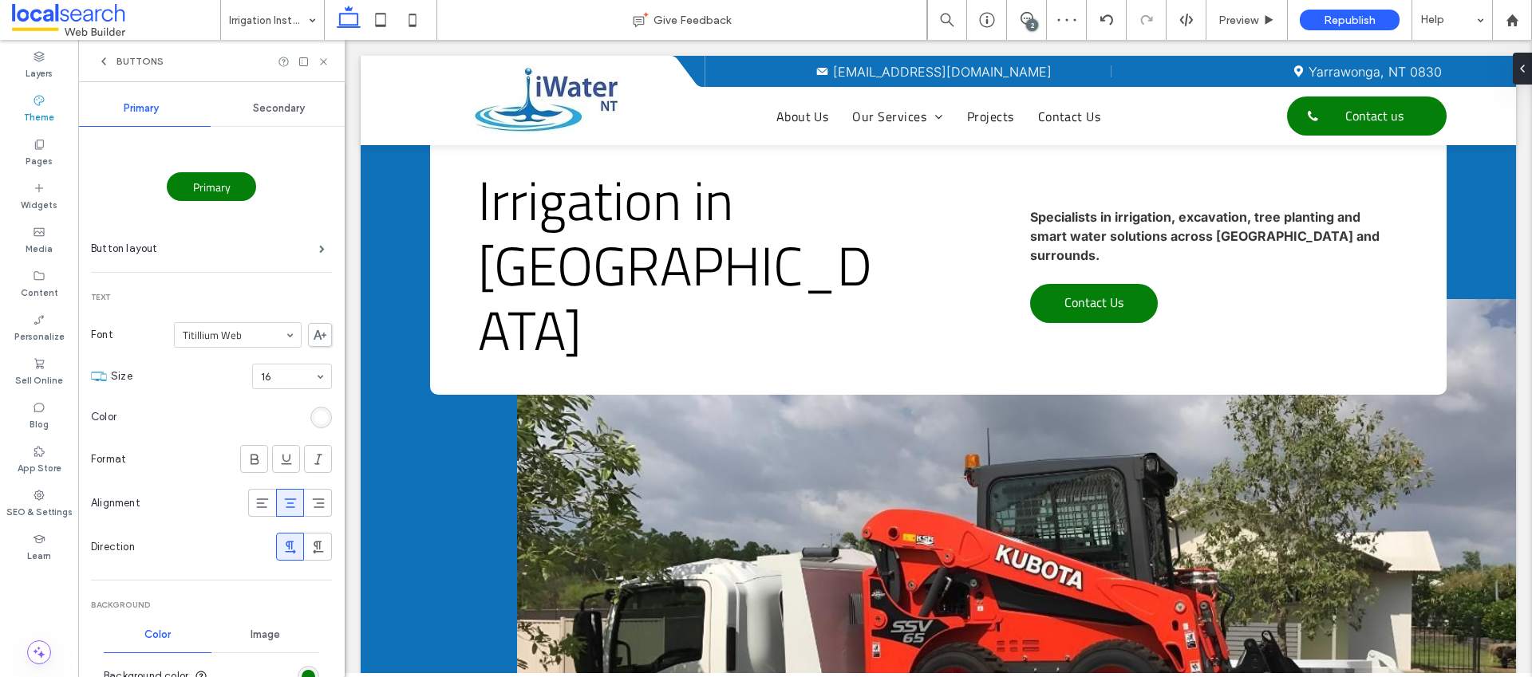
scroll to position [0, 0]
click at [323, 61] on use at bounding box center [323, 61] width 6 height 6
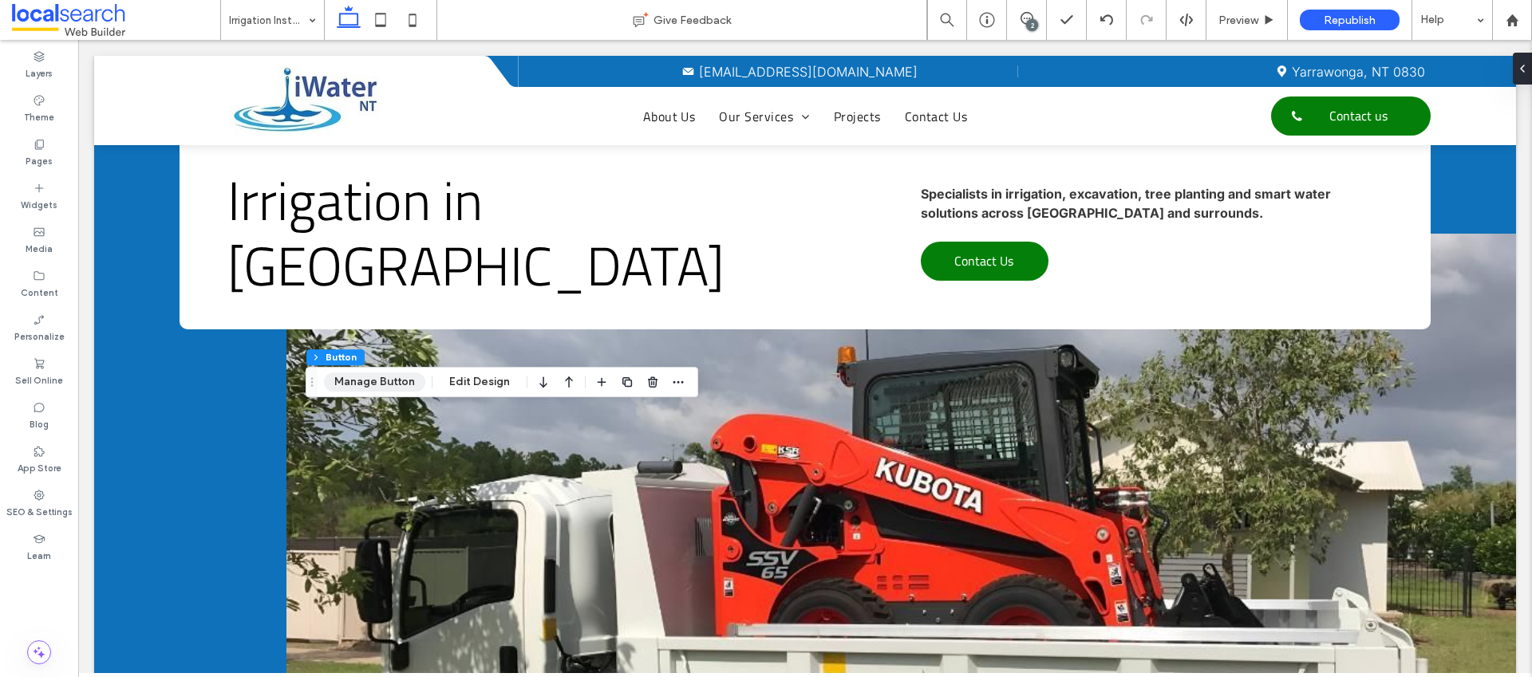
click at [383, 384] on button "Manage Button" at bounding box center [374, 382] width 101 height 19
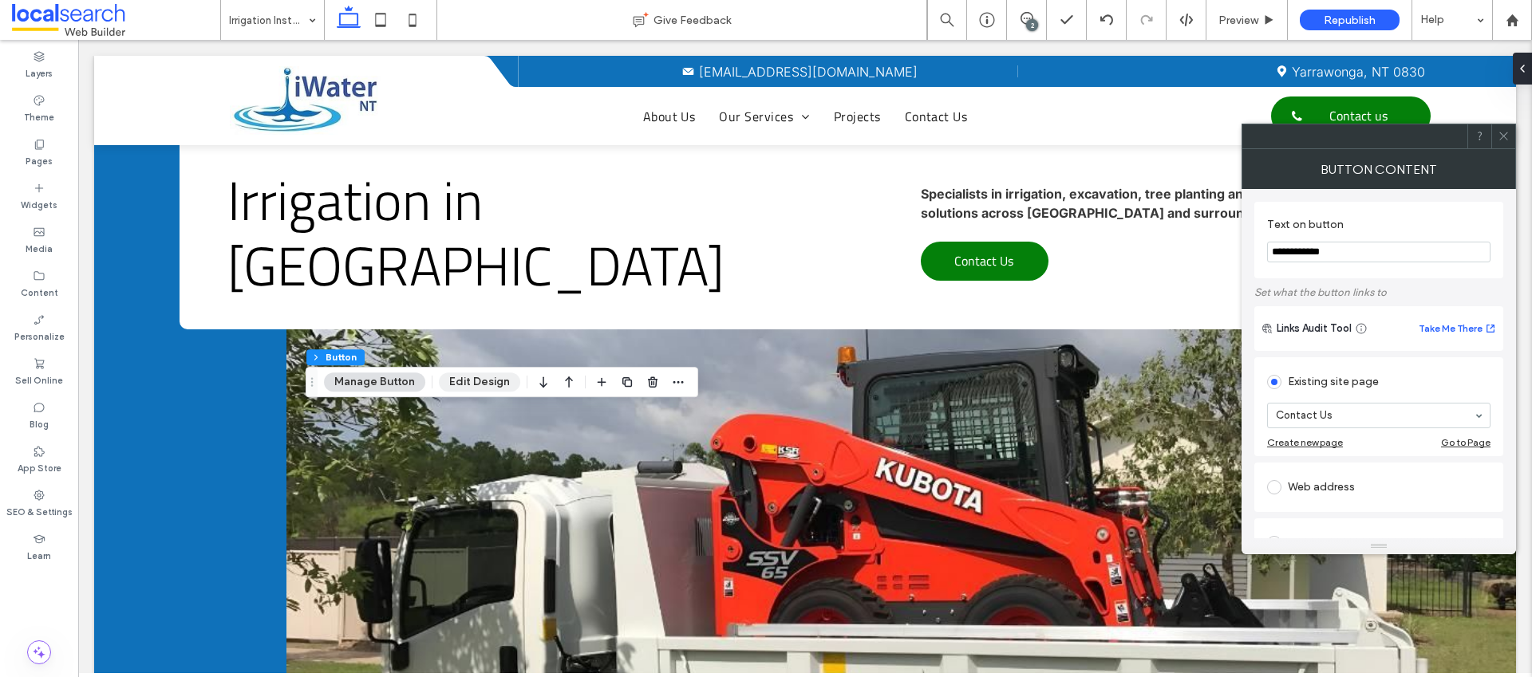
click at [499, 384] on button "Edit Design" at bounding box center [479, 382] width 81 height 19
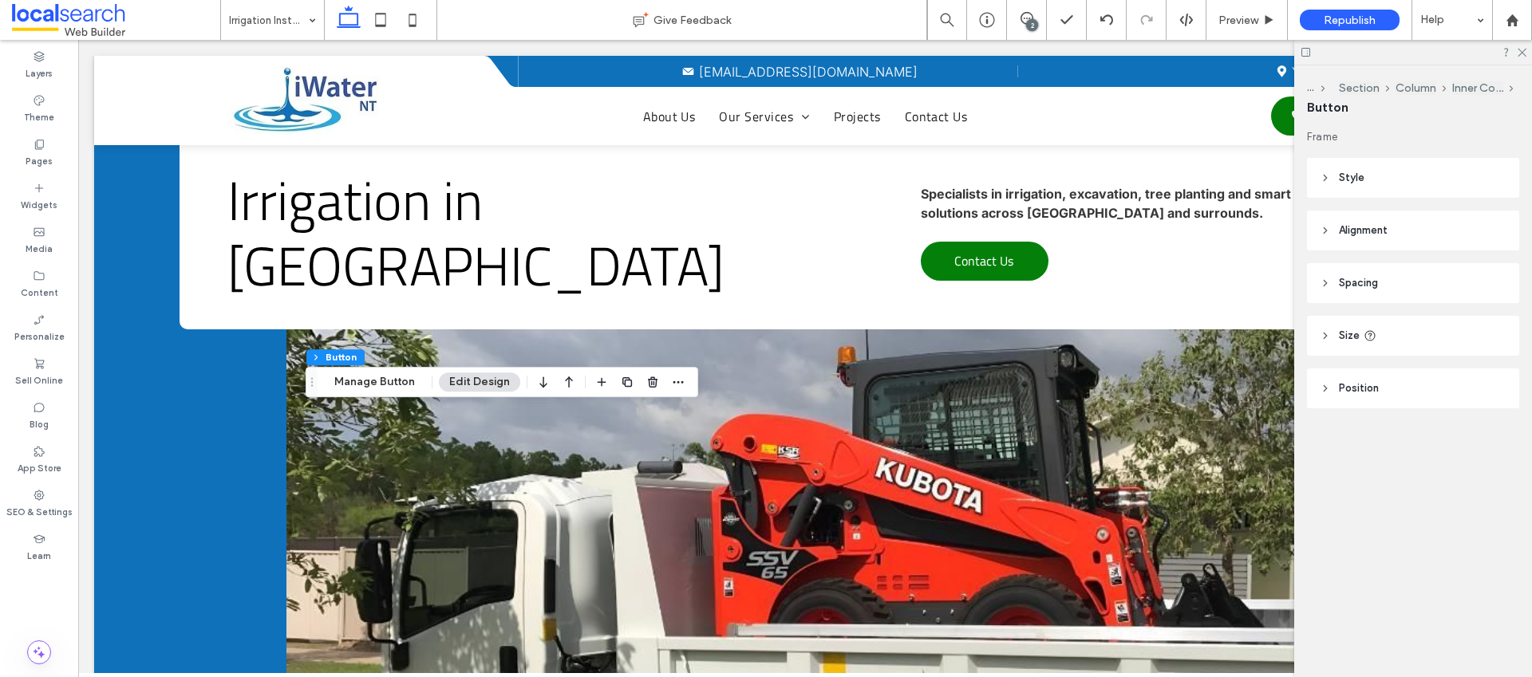
click at [1350, 172] on span "Style" at bounding box center [1352, 178] width 26 height 16
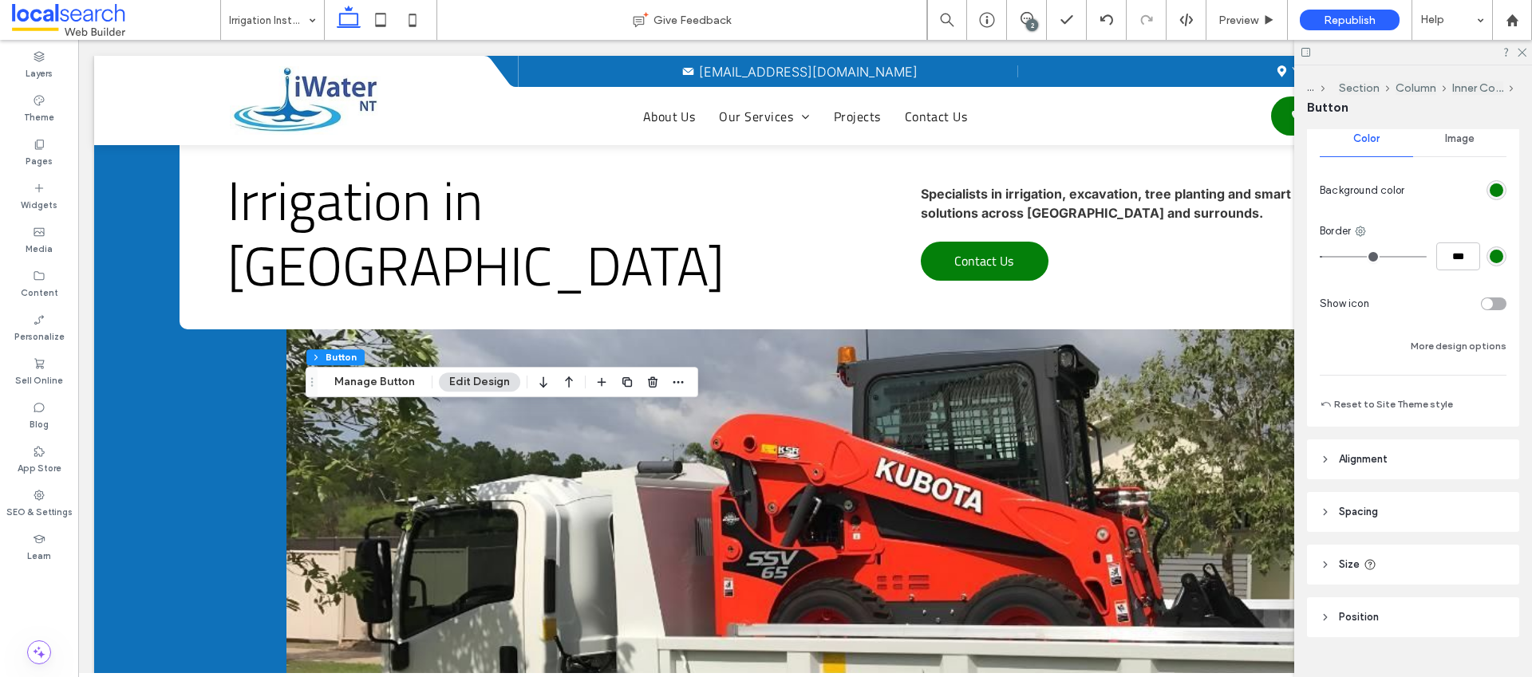
scroll to position [287, 0]
click at [1432, 391] on button "Reset to Site Theme style" at bounding box center [1386, 397] width 133 height 19
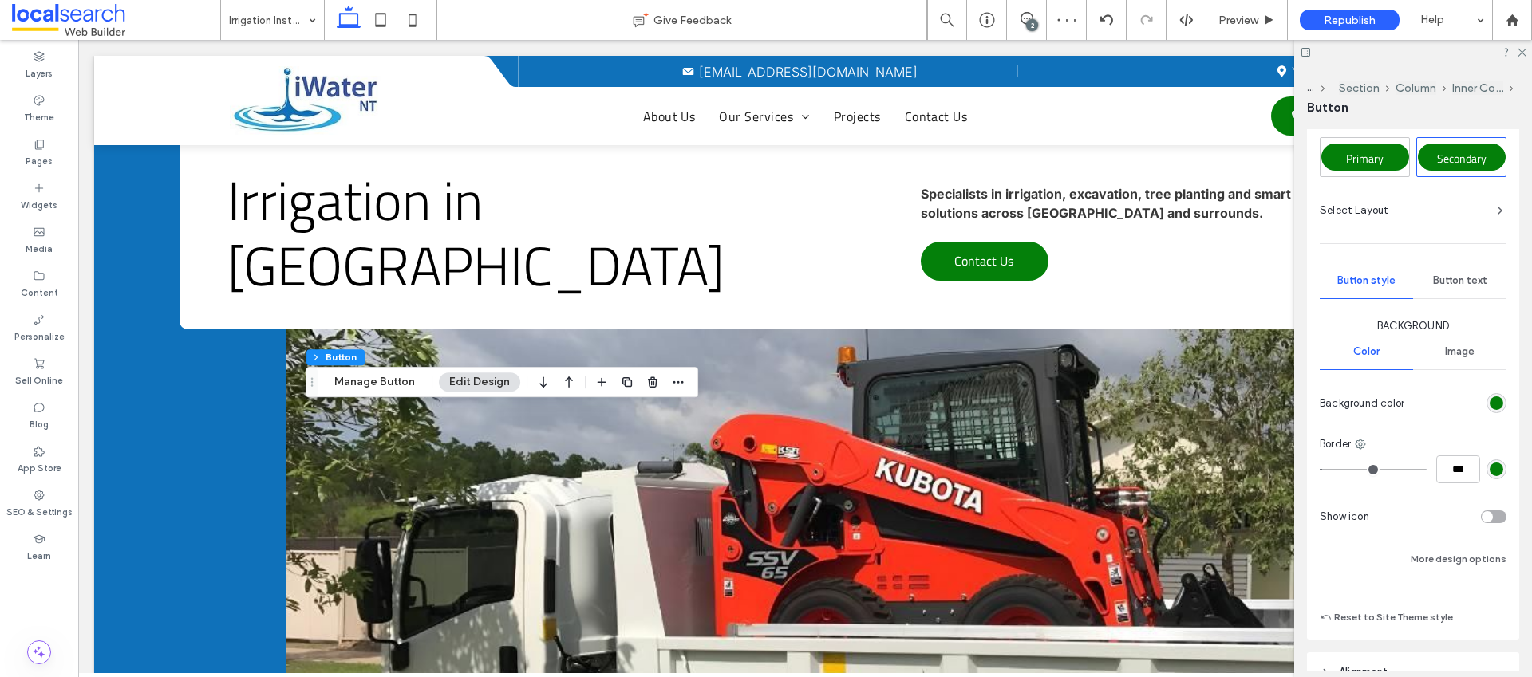
scroll to position [77, 0]
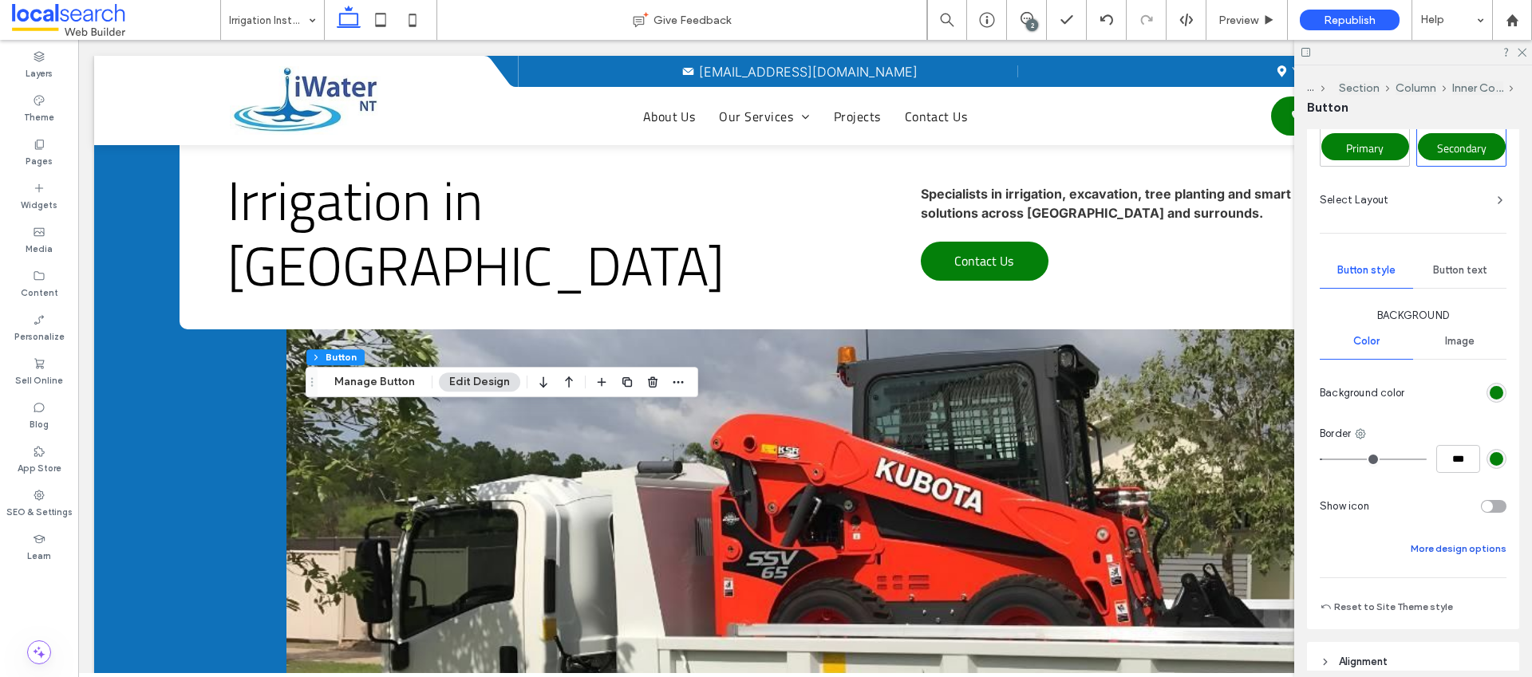
click at [1454, 548] on button "More design options" at bounding box center [1459, 548] width 96 height 19
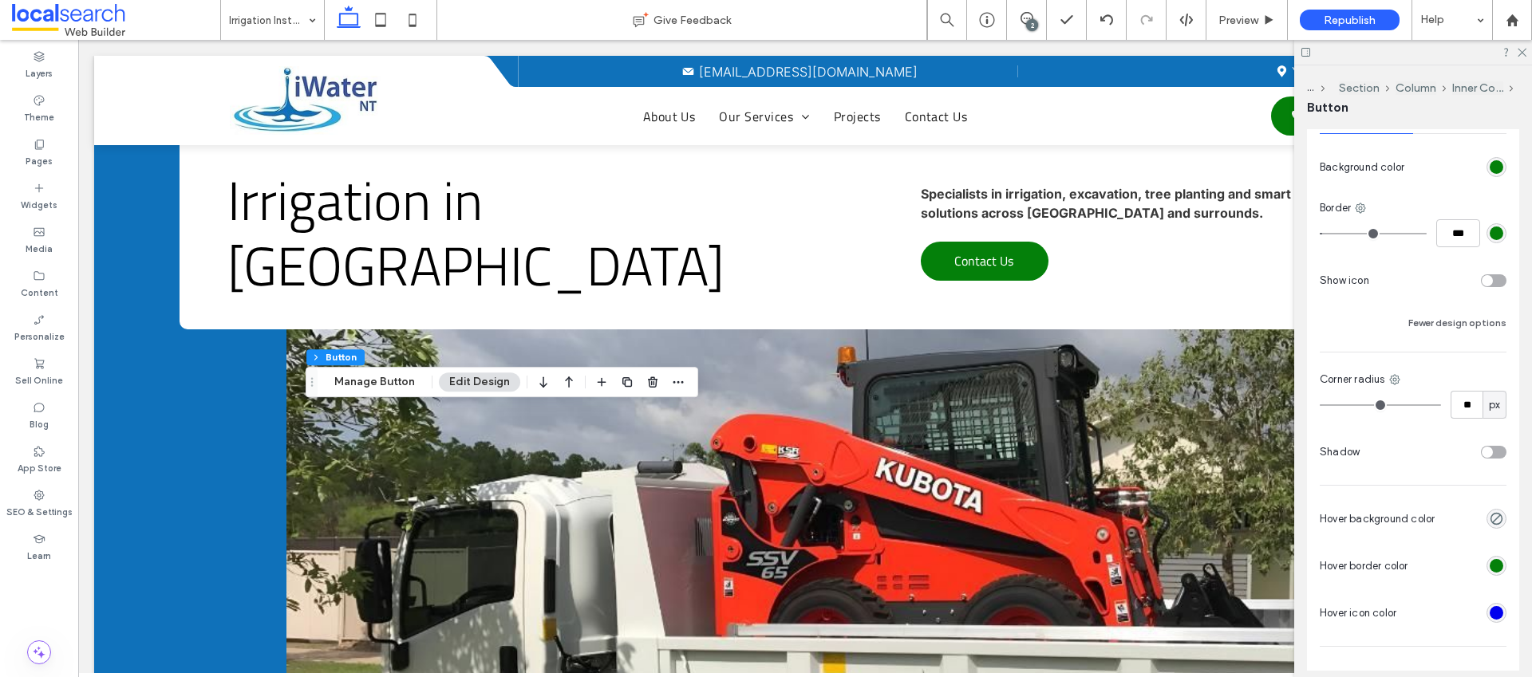
scroll to position [341, 0]
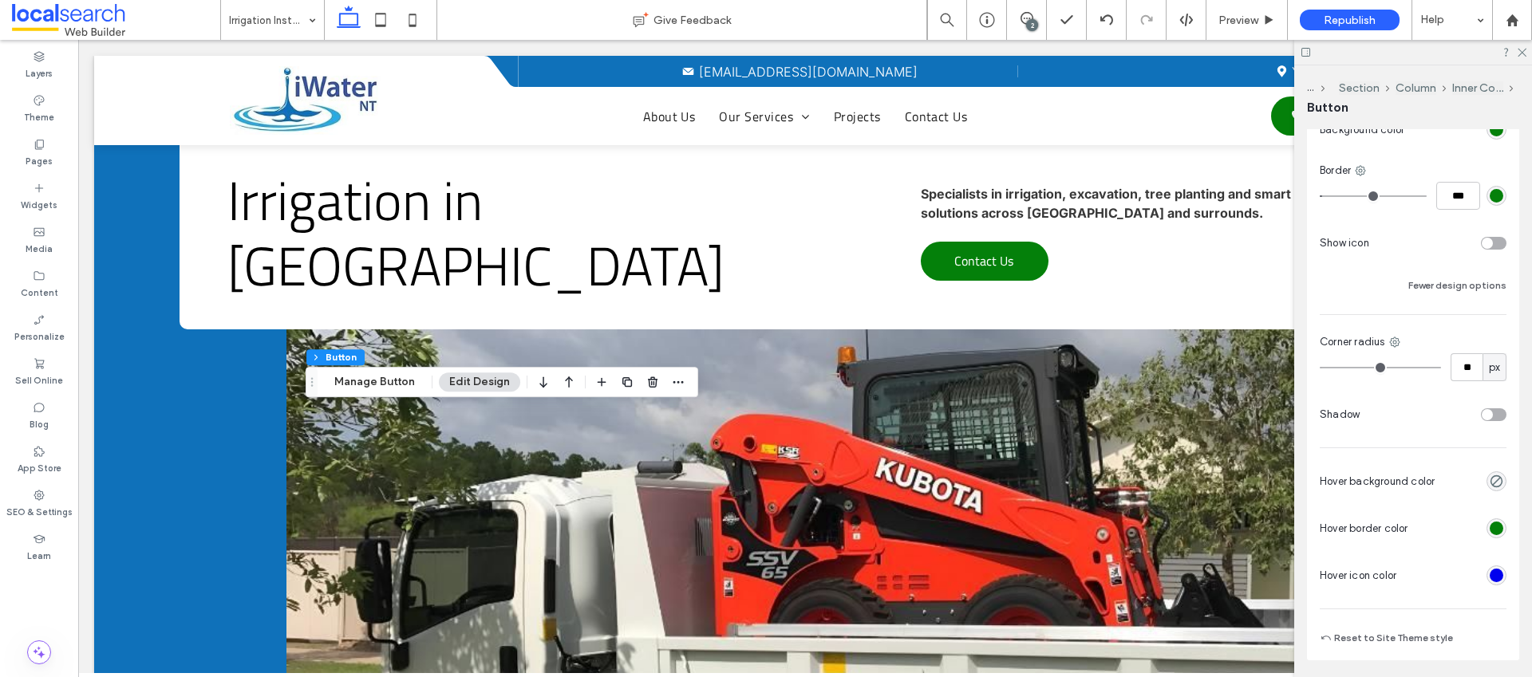
click at [1491, 533] on div "rgb(4, 128, 10)" at bounding box center [1497, 529] width 14 height 14
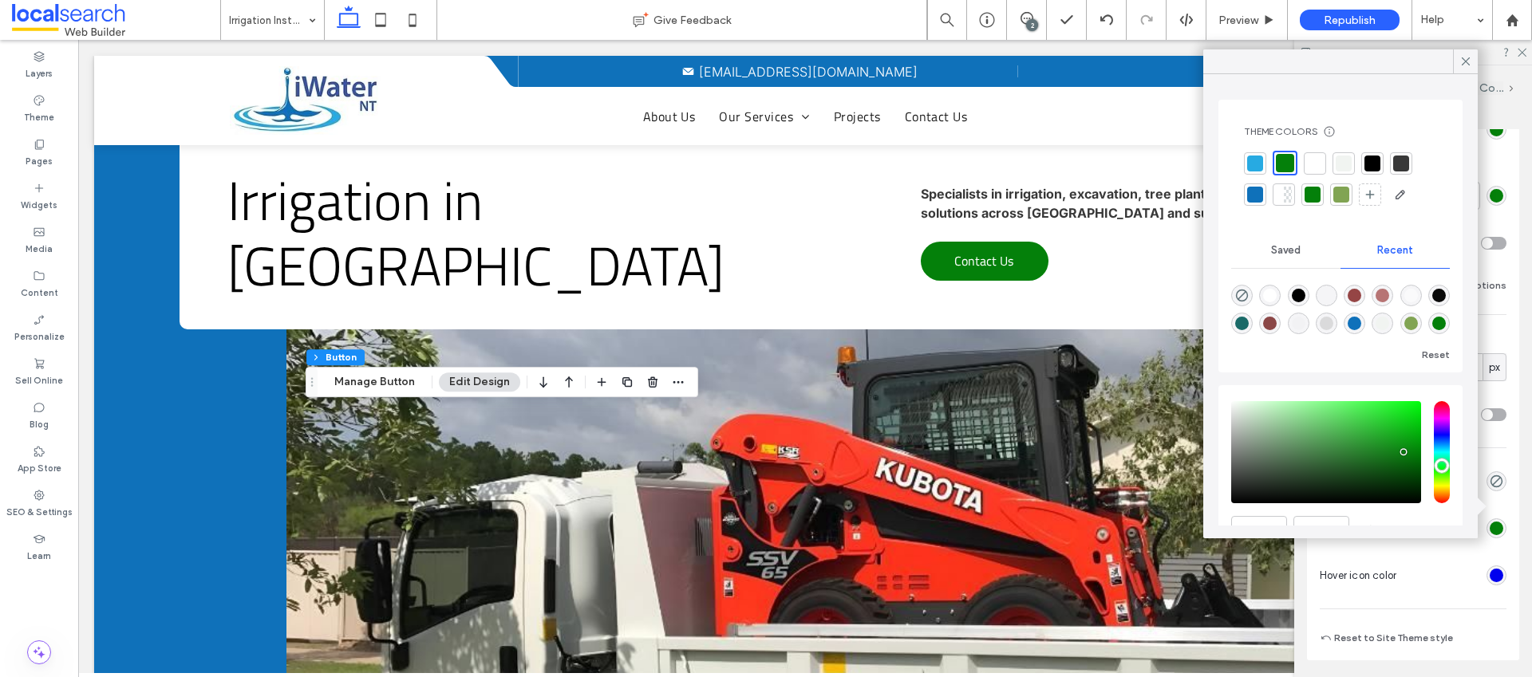
click at [1337, 200] on div at bounding box center [1341, 195] width 16 height 16
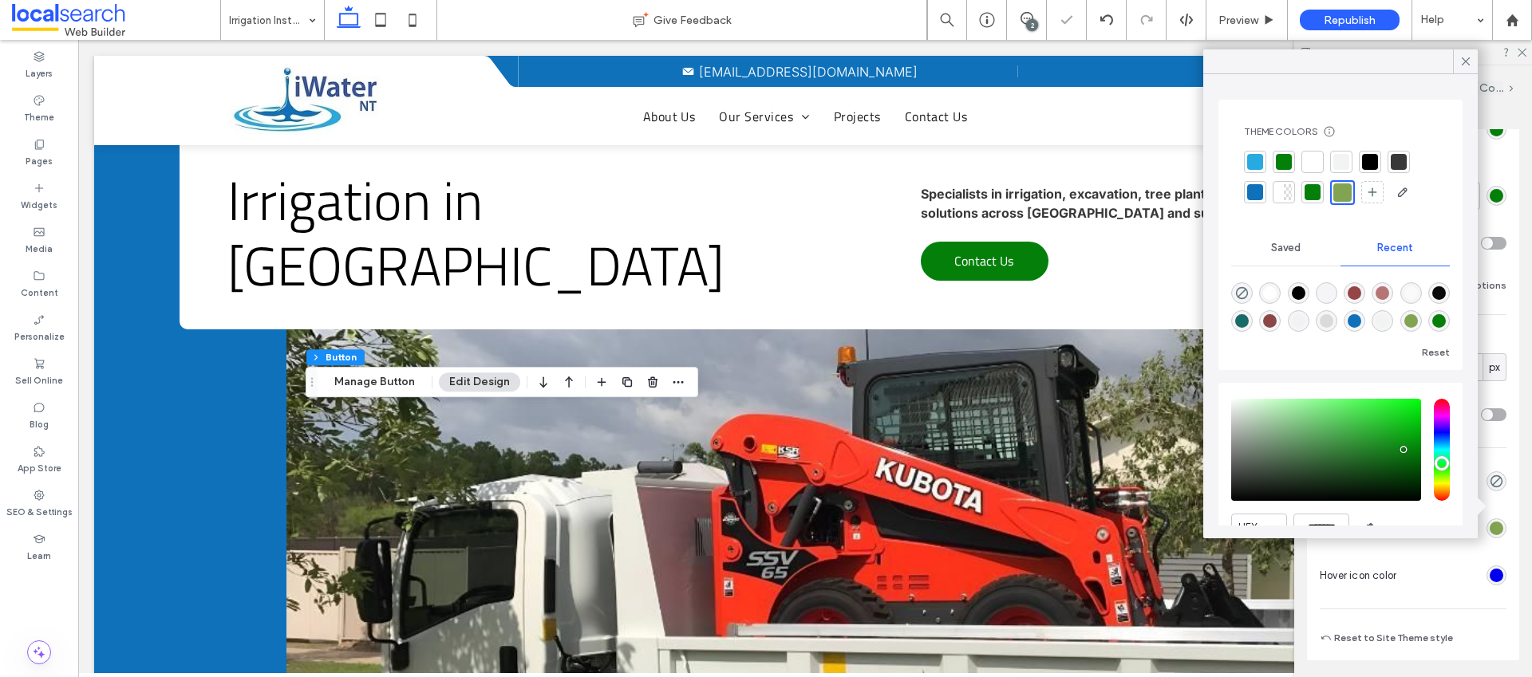
click at [1490, 575] on div "rgb(0, 0, 238)" at bounding box center [1497, 576] width 14 height 14
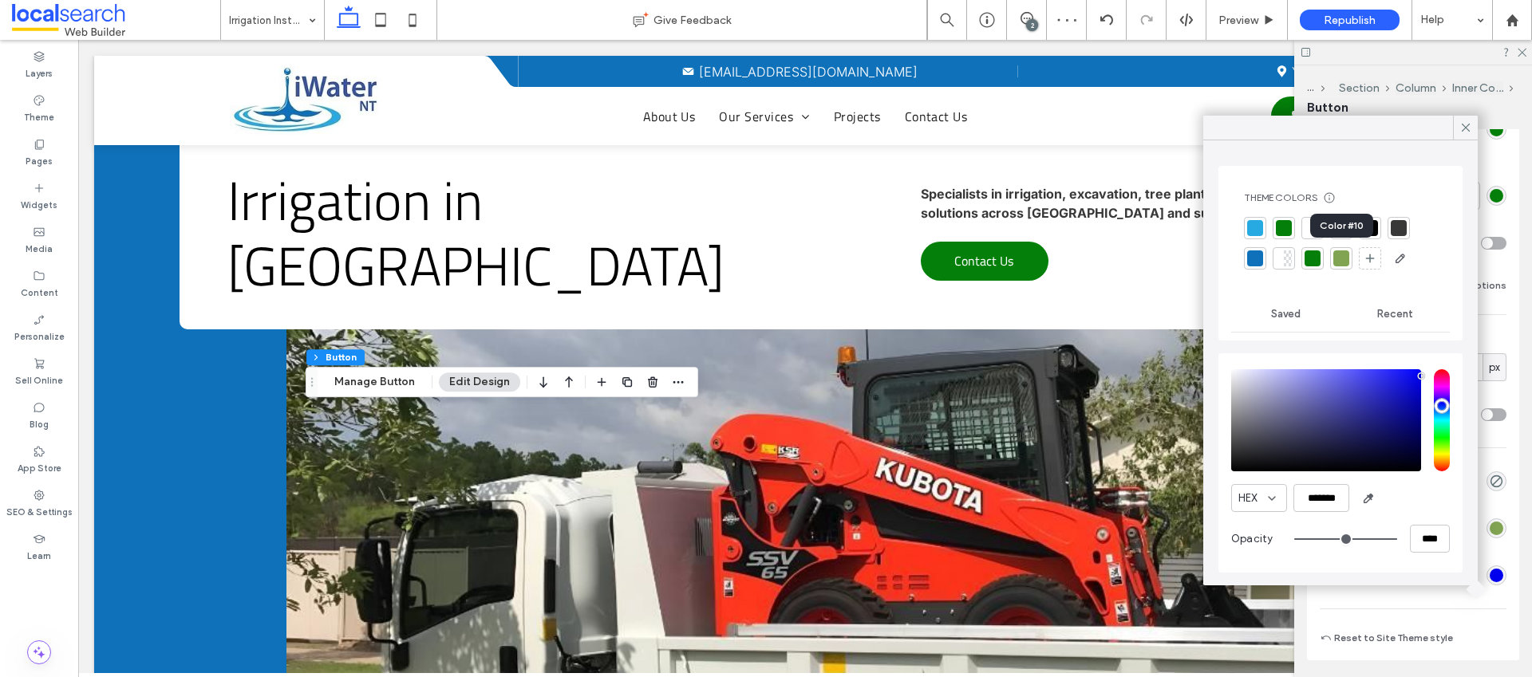
click at [1343, 255] on div at bounding box center [1341, 259] width 16 height 16
click at [1463, 124] on use at bounding box center [1466, 128] width 8 height 8
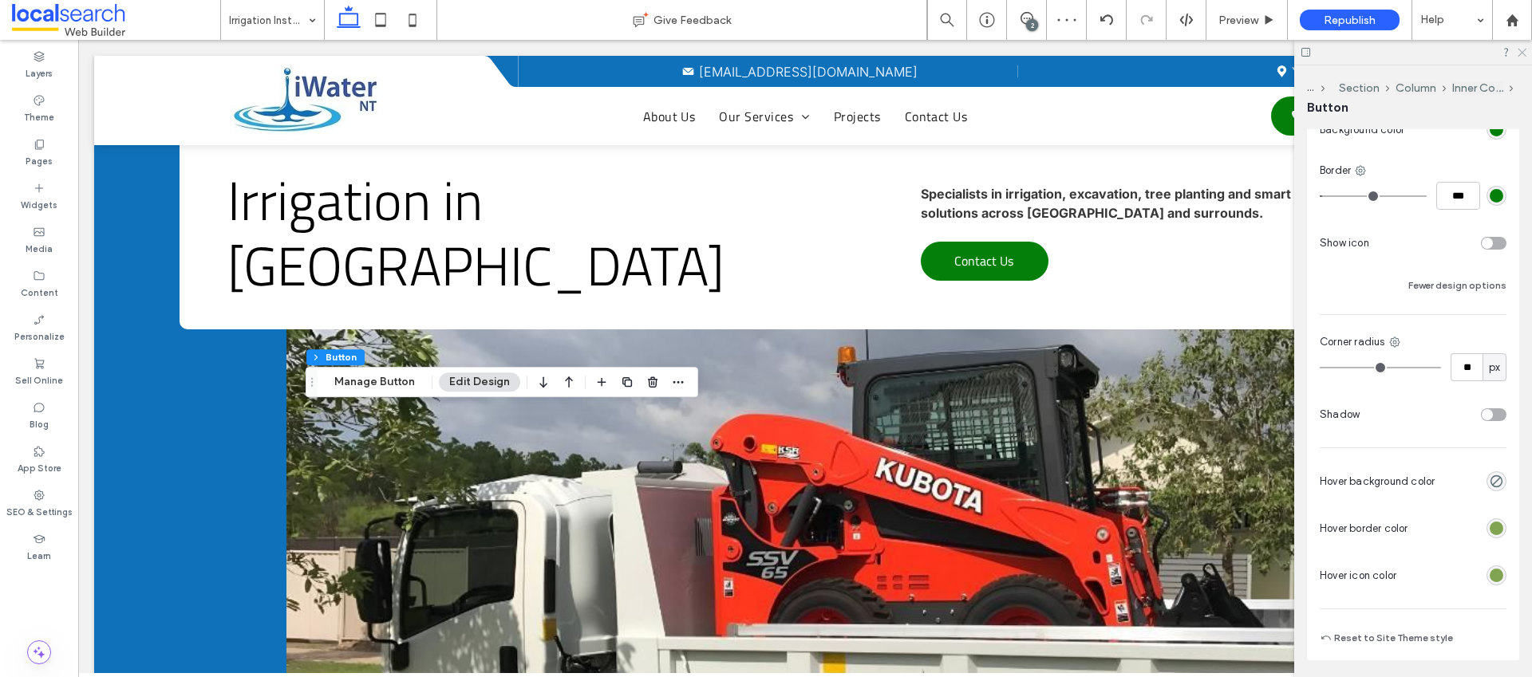
click at [1525, 55] on use at bounding box center [1522, 53] width 9 height 9
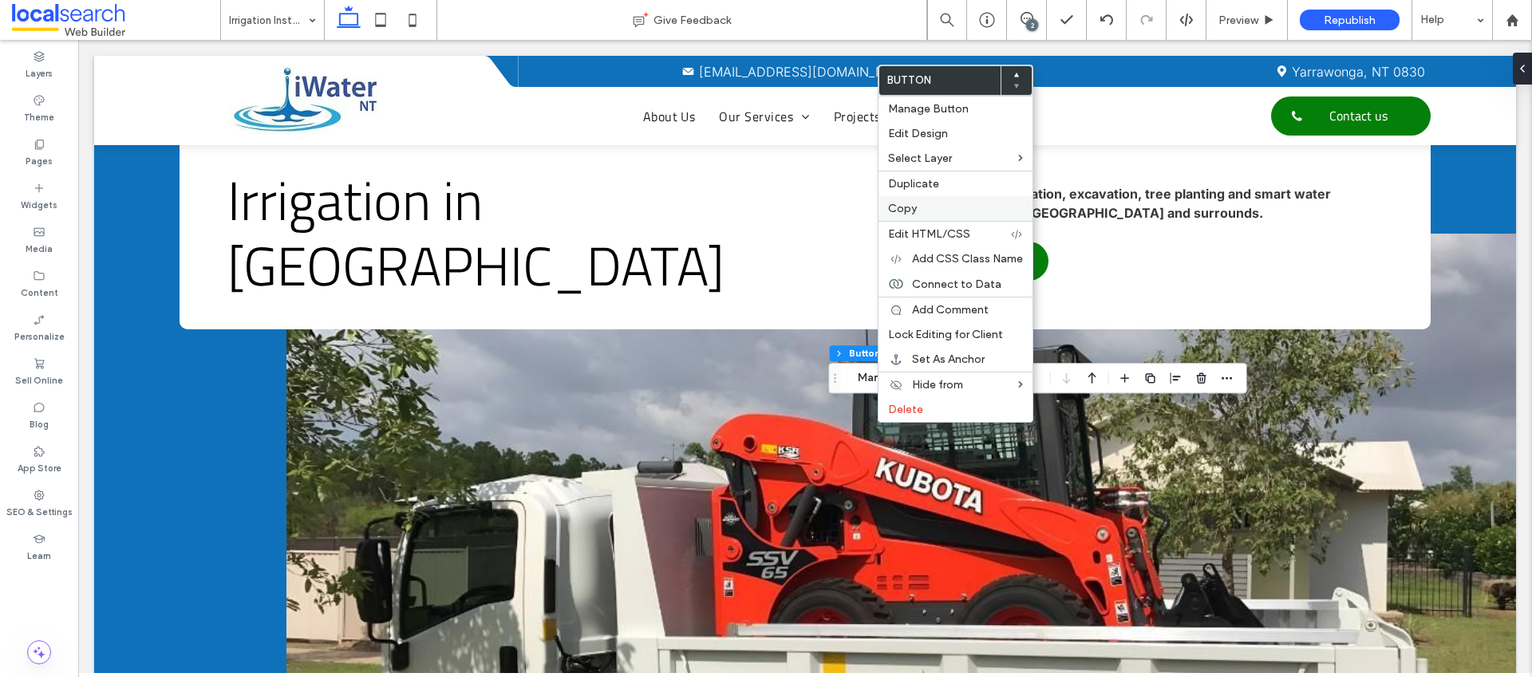
click at [924, 209] on label "Copy" at bounding box center [955, 209] width 135 height 14
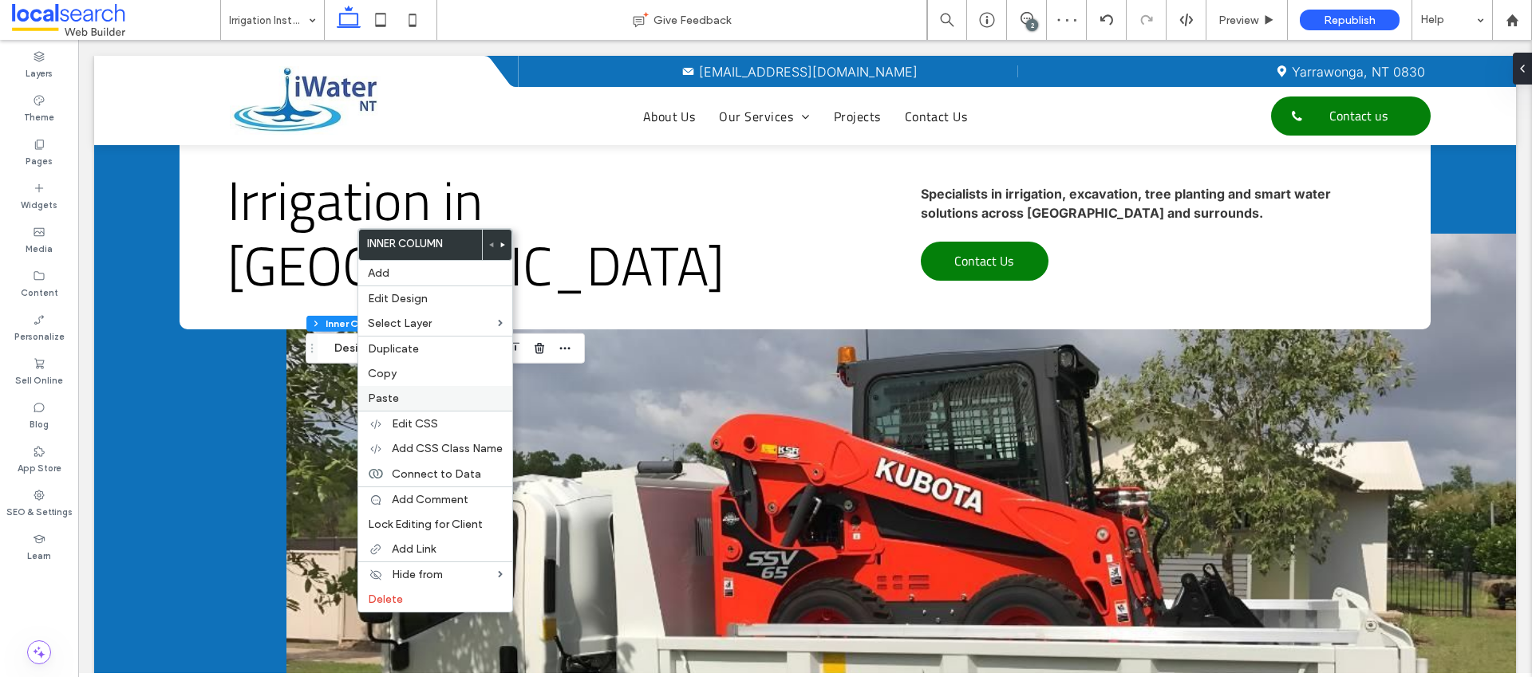
click at [410, 399] on label "Paste" at bounding box center [435, 399] width 135 height 14
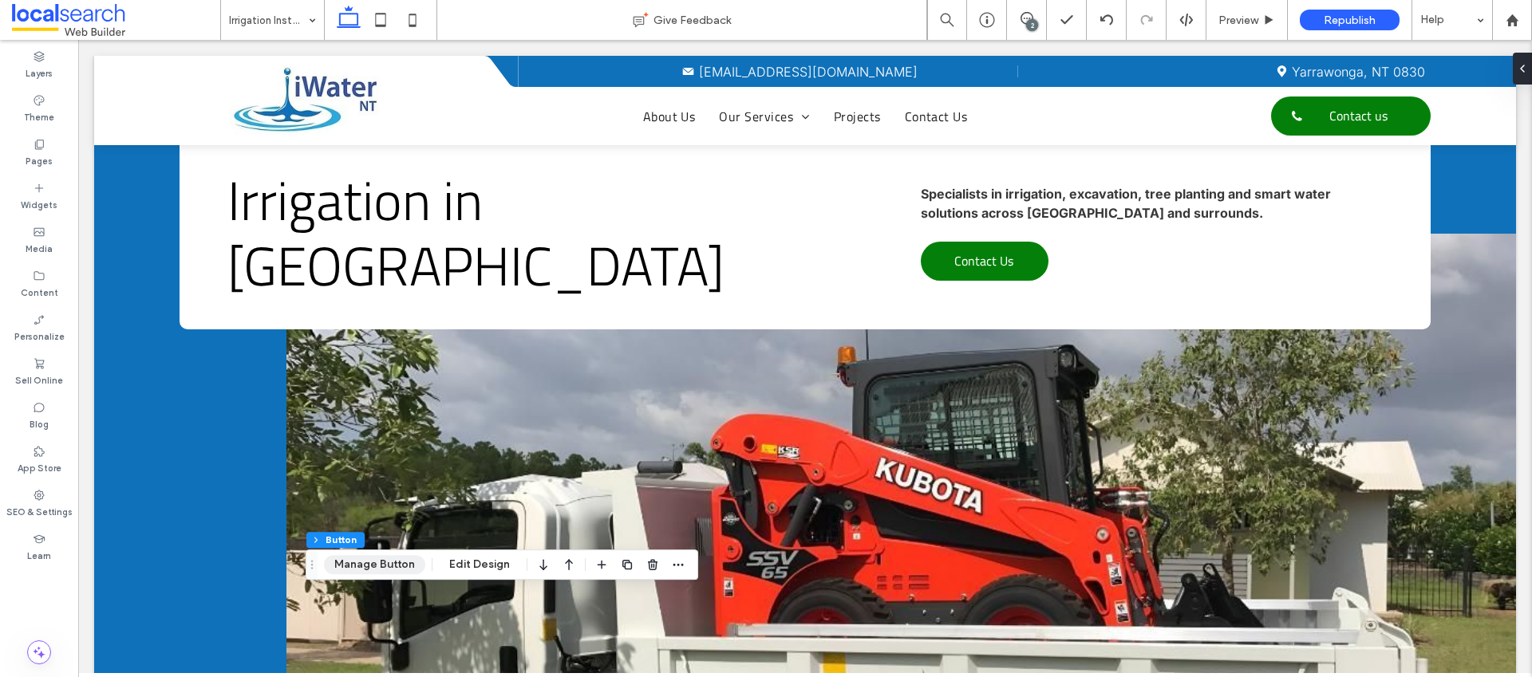
click at [393, 557] on button "Manage Button" at bounding box center [374, 564] width 101 height 19
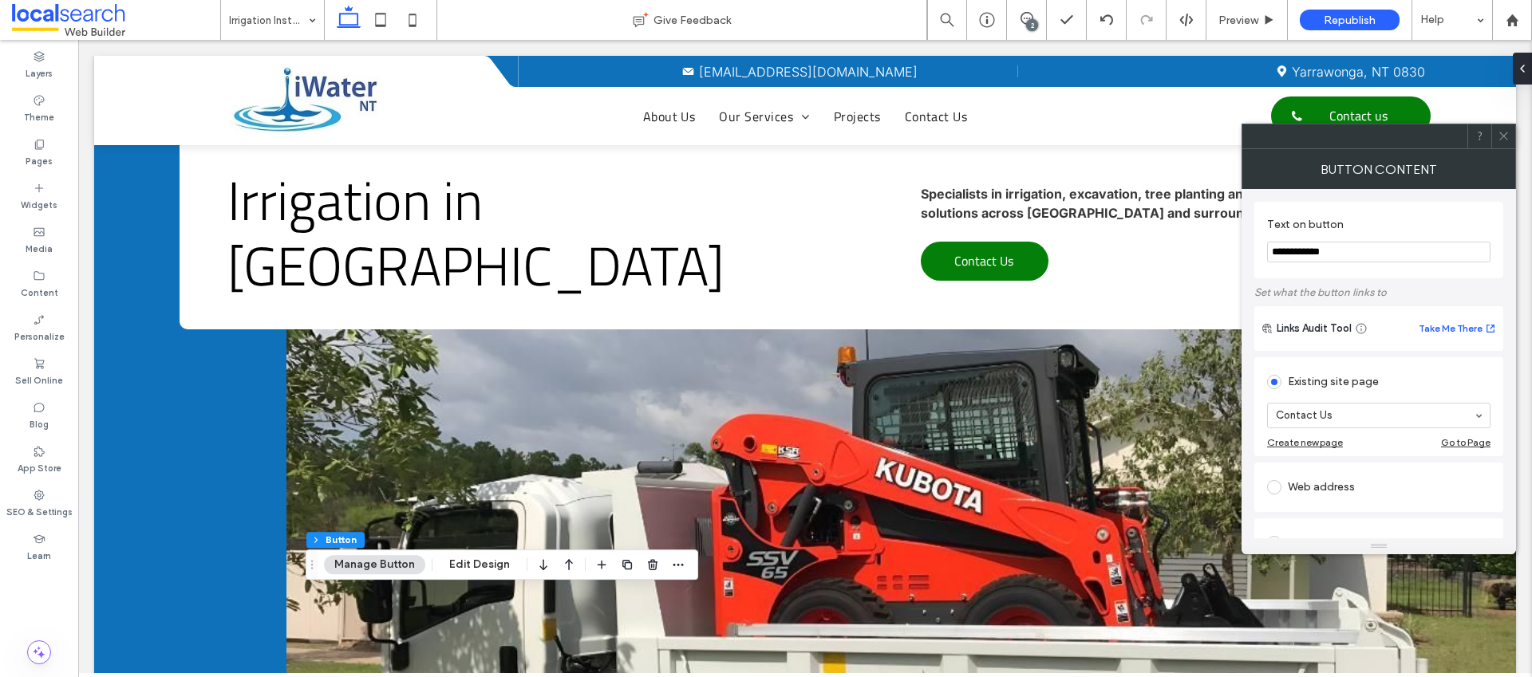
type input "**********"
drag, startPoint x: 1503, startPoint y: 140, endPoint x: 1507, endPoint y: 130, distance: 11.4
click at [1505, 136] on icon at bounding box center [1504, 136] width 12 height 12
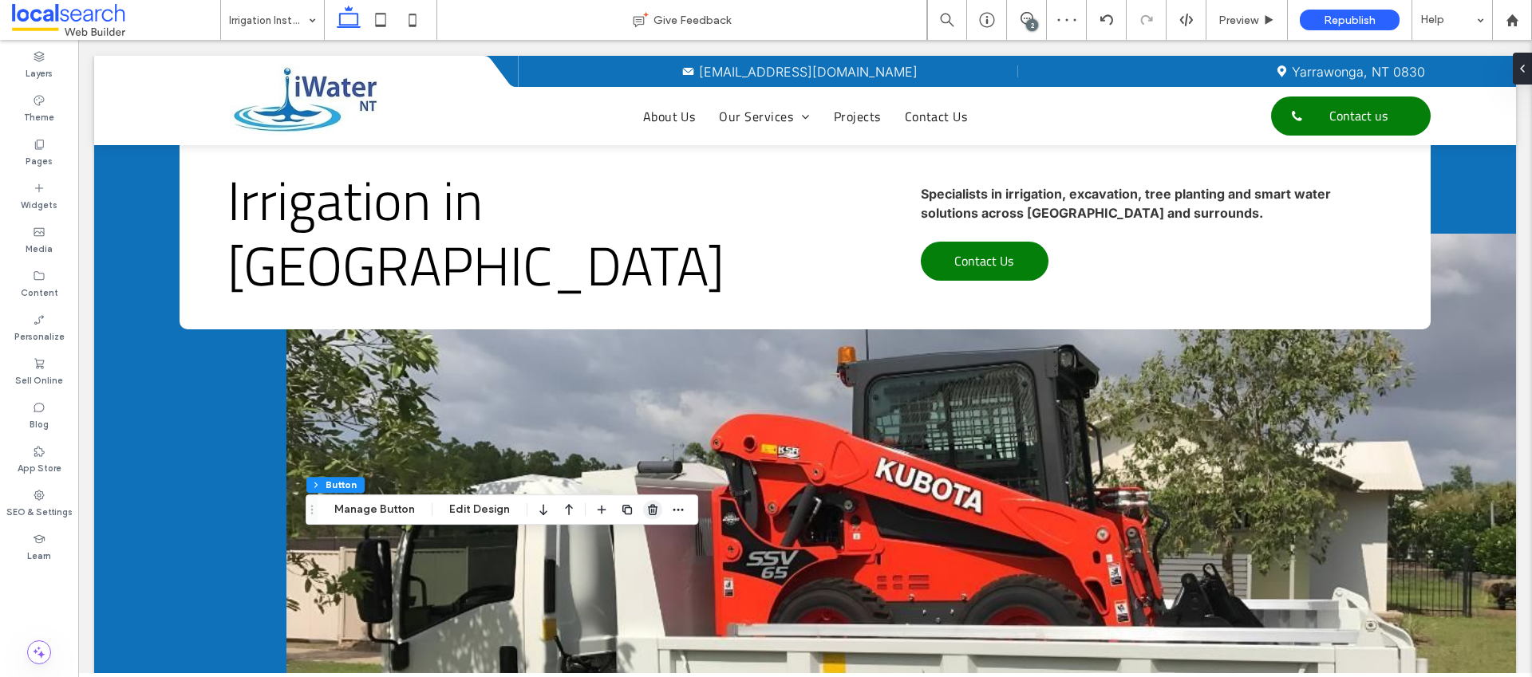
click at [649, 511] on use "button" at bounding box center [653, 509] width 10 height 10
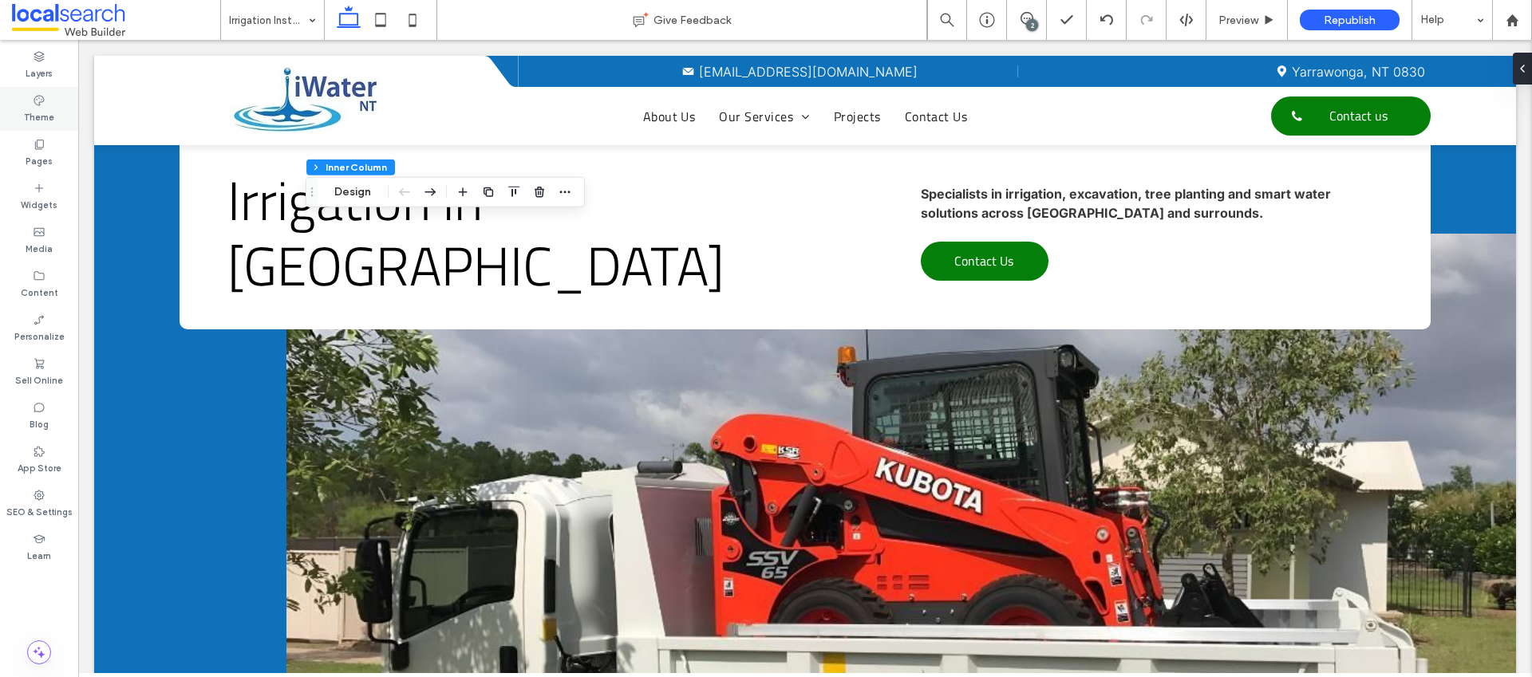
click at [46, 104] on div "Theme" at bounding box center [39, 109] width 78 height 44
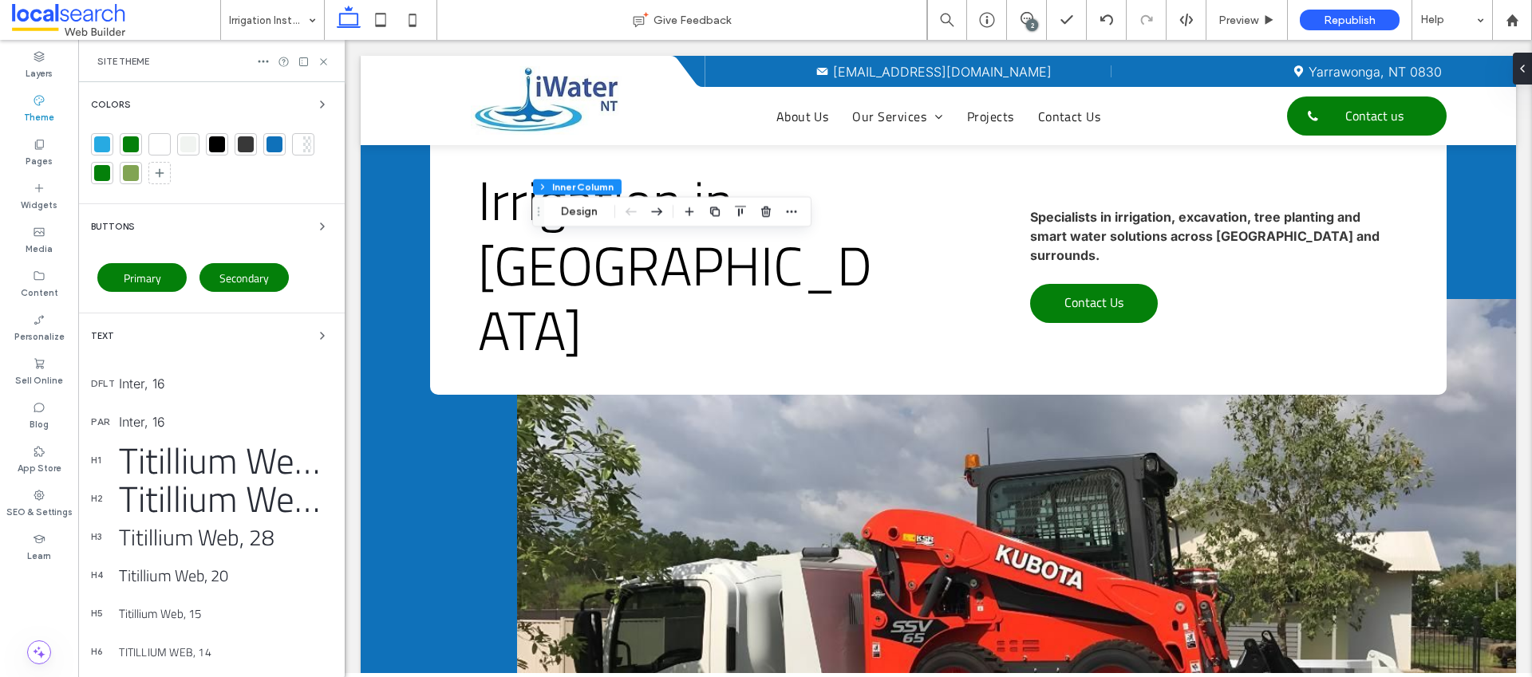
click at [271, 109] on div "Colors" at bounding box center [211, 104] width 241 height 19
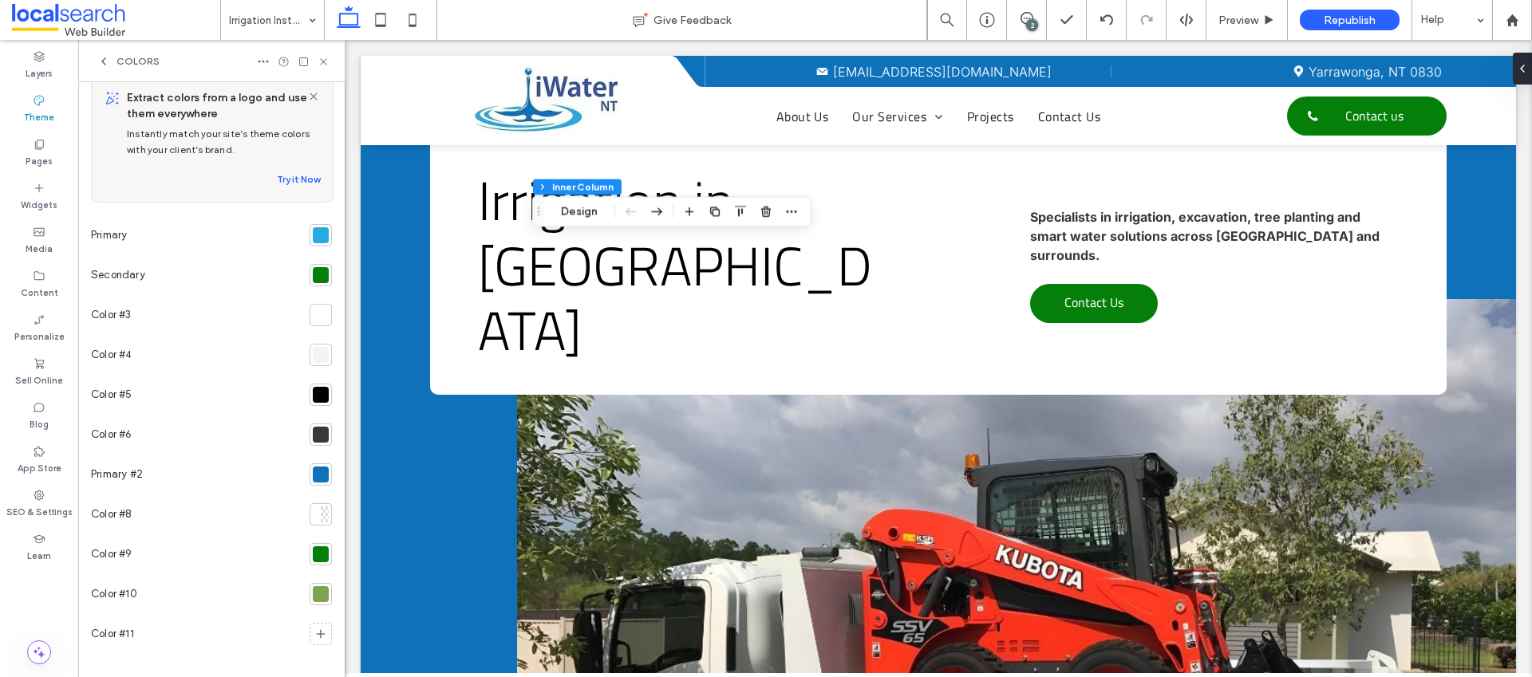
scroll to position [27, 0]
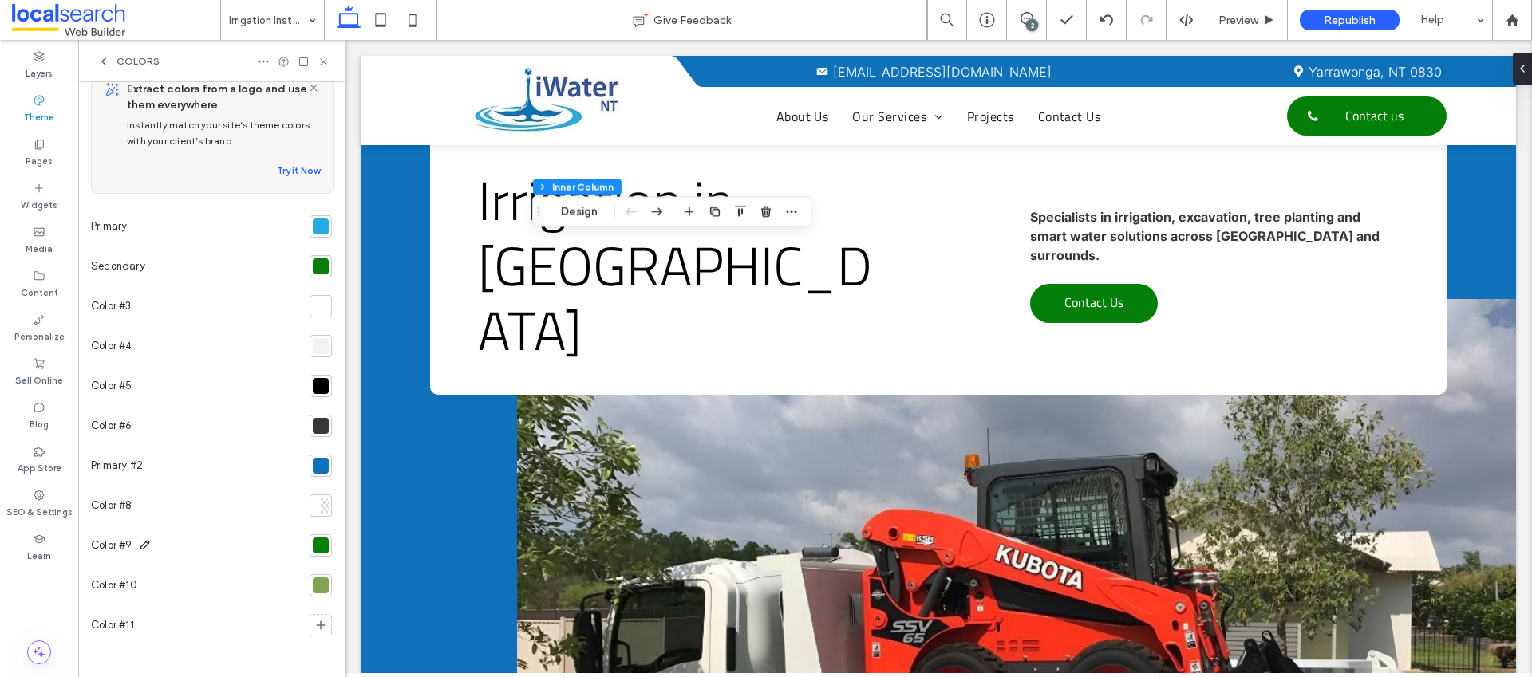
click at [145, 543] on icon at bounding box center [145, 545] width 13 height 13
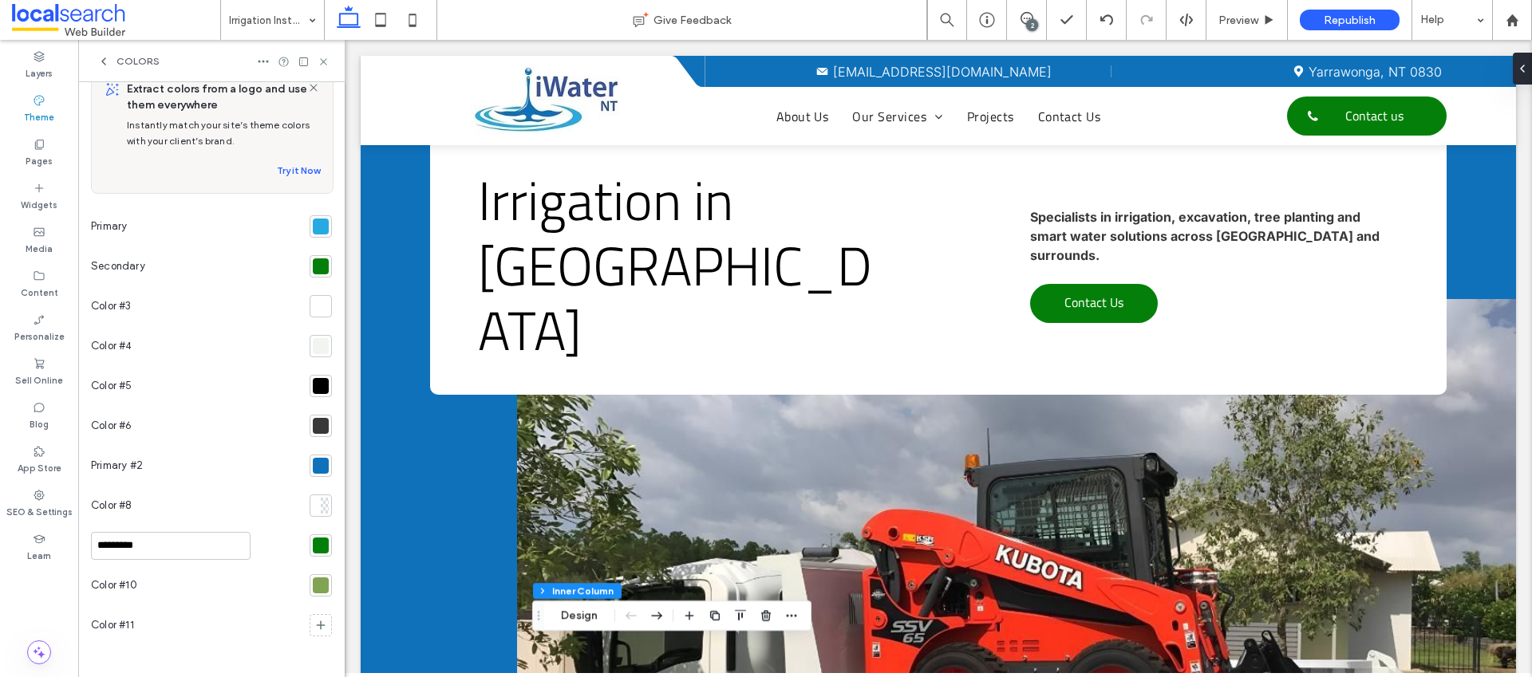
type input "********"
click at [275, 519] on div "Color #8" at bounding box center [197, 506] width 212 height 40
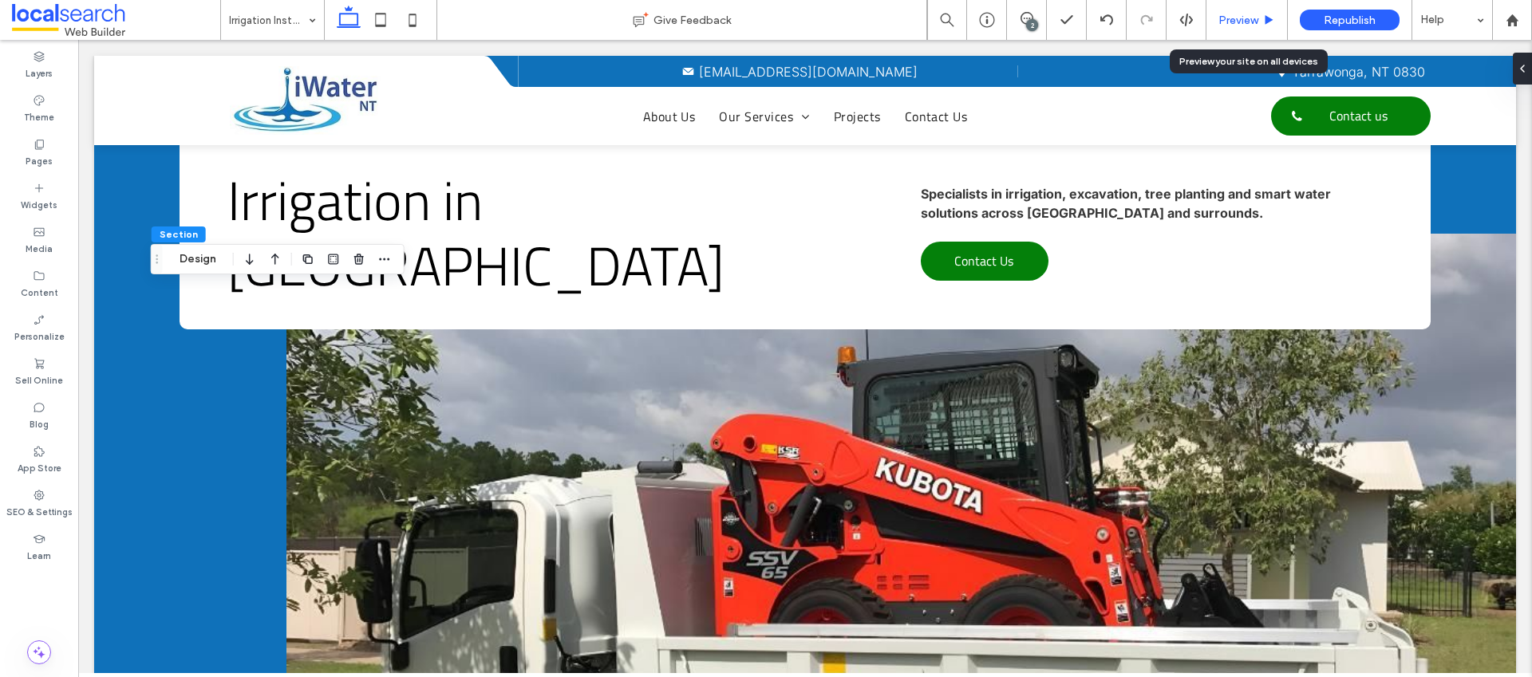
click at [1244, 20] on span "Preview" at bounding box center [1238, 21] width 40 height 14
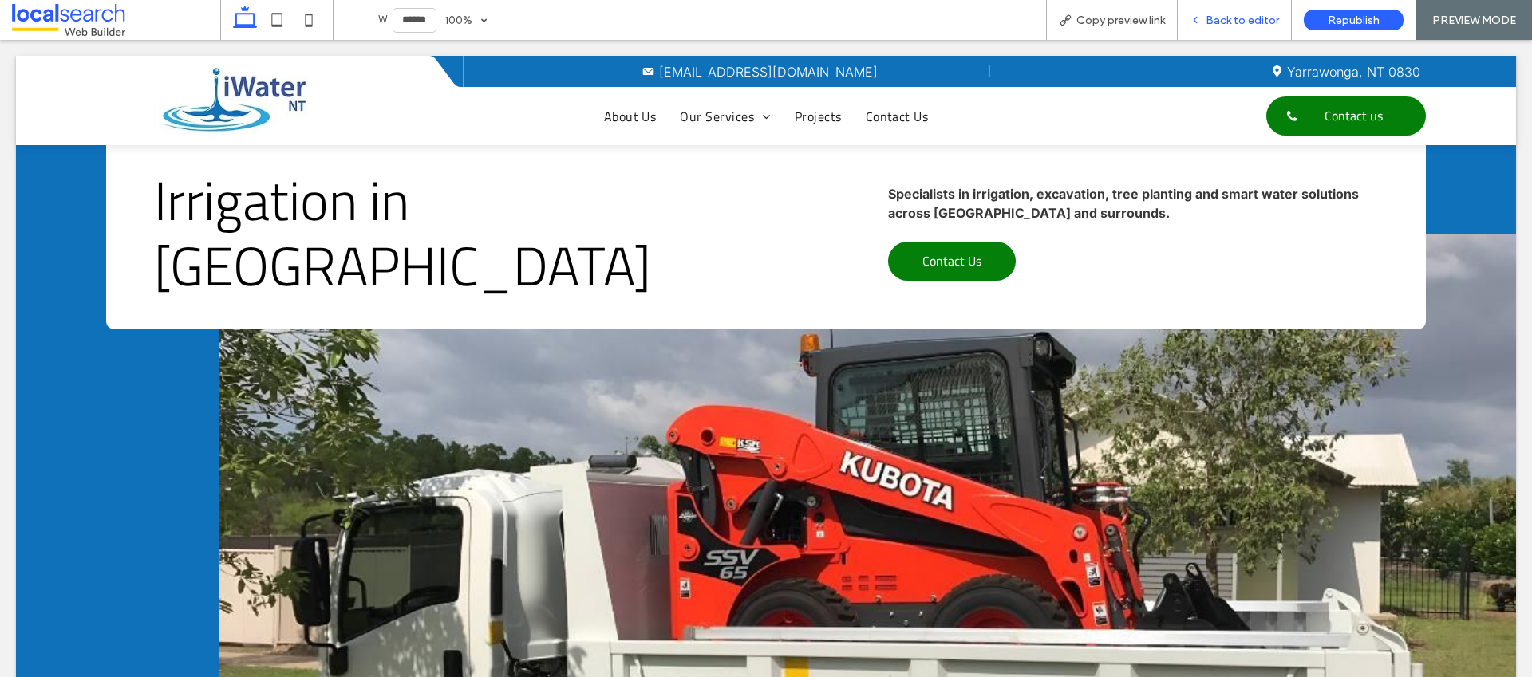
click at [1252, 6] on div "Back to editor" at bounding box center [1235, 20] width 114 height 40
click at [1238, 18] on span "Back to editor" at bounding box center [1242, 21] width 73 height 14
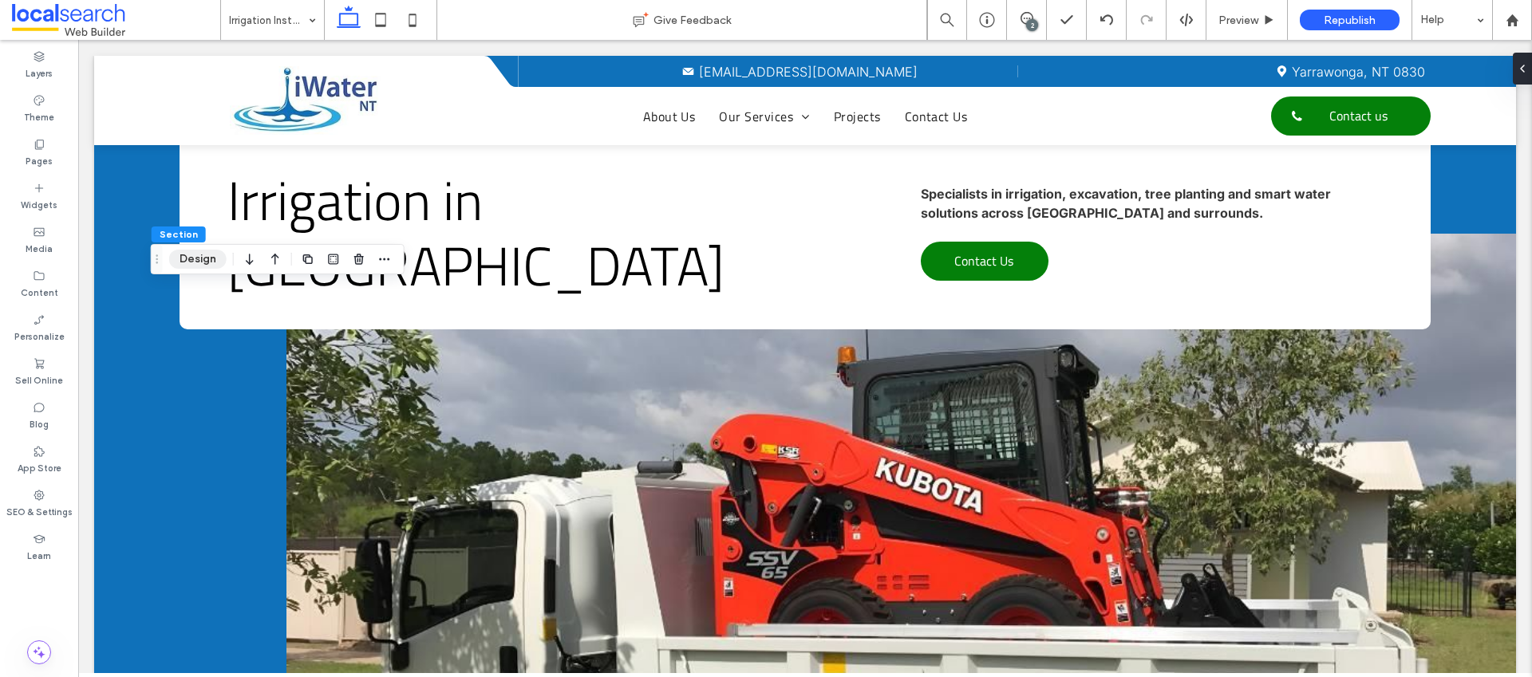
click at [212, 263] on button "Design" at bounding box center [197, 259] width 57 height 19
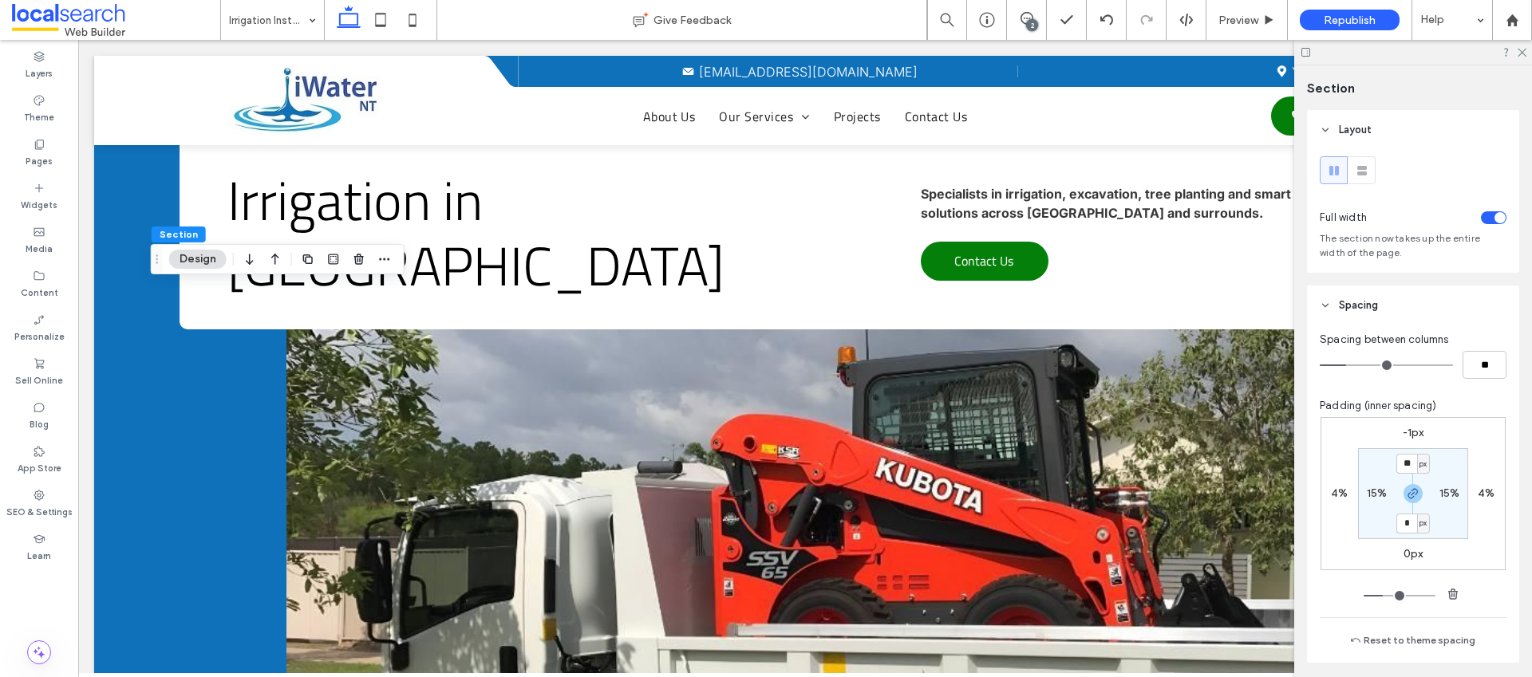
click at [1322, 495] on div "4%" at bounding box center [1339, 494] width 37 height 14
click at [1336, 491] on label "4%" at bounding box center [1339, 494] width 17 height 14
type input "*"
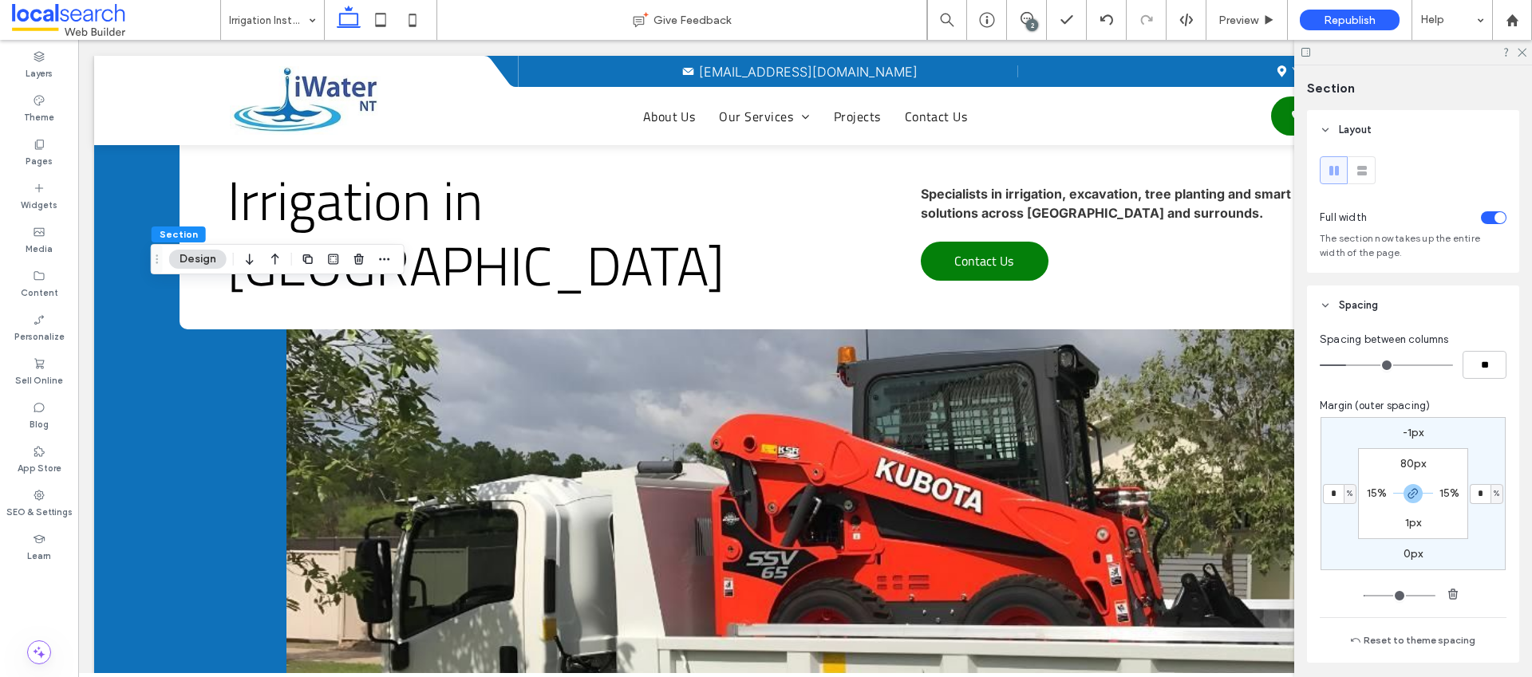
type input "*"
click at [1521, 57] on div at bounding box center [1413, 52] width 238 height 25
click at [1519, 52] on icon at bounding box center [1521, 51] width 10 height 10
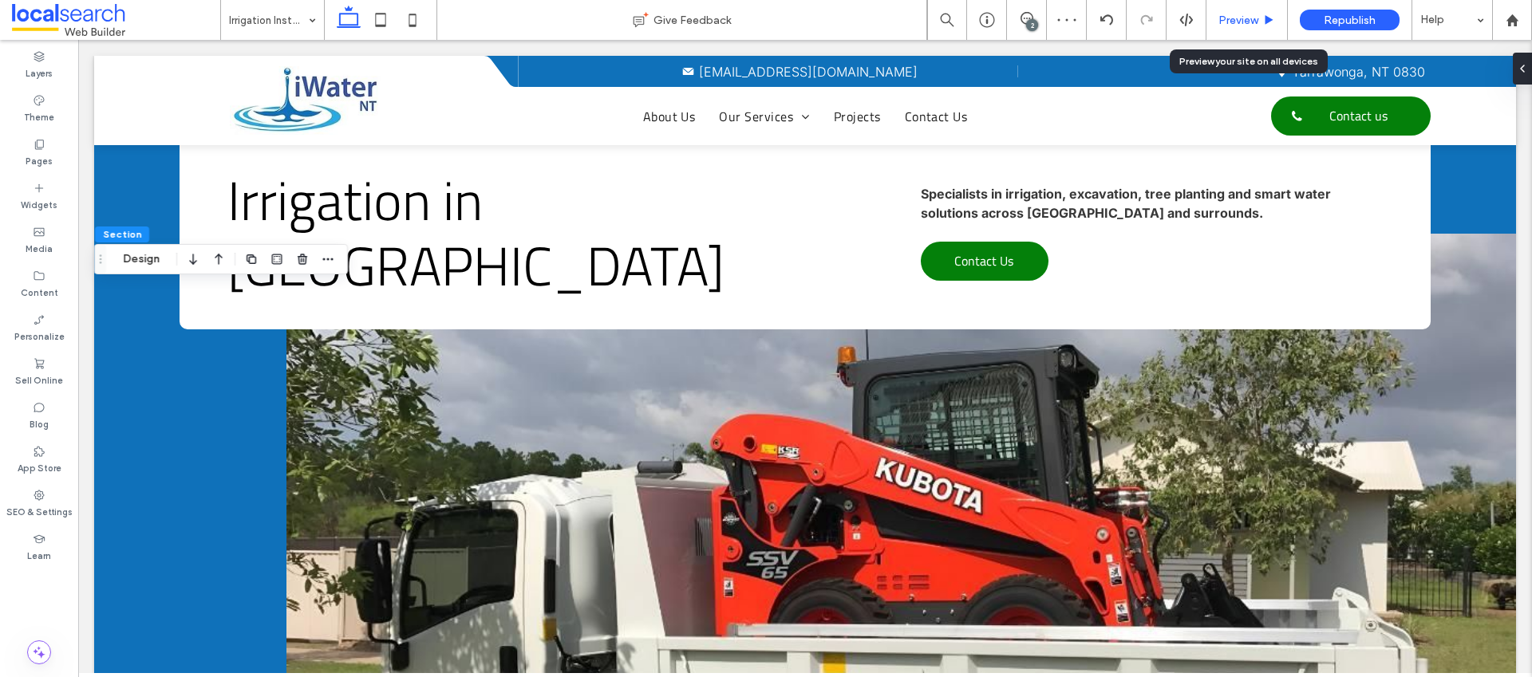
click at [1265, 23] on icon at bounding box center [1269, 20] width 12 height 12
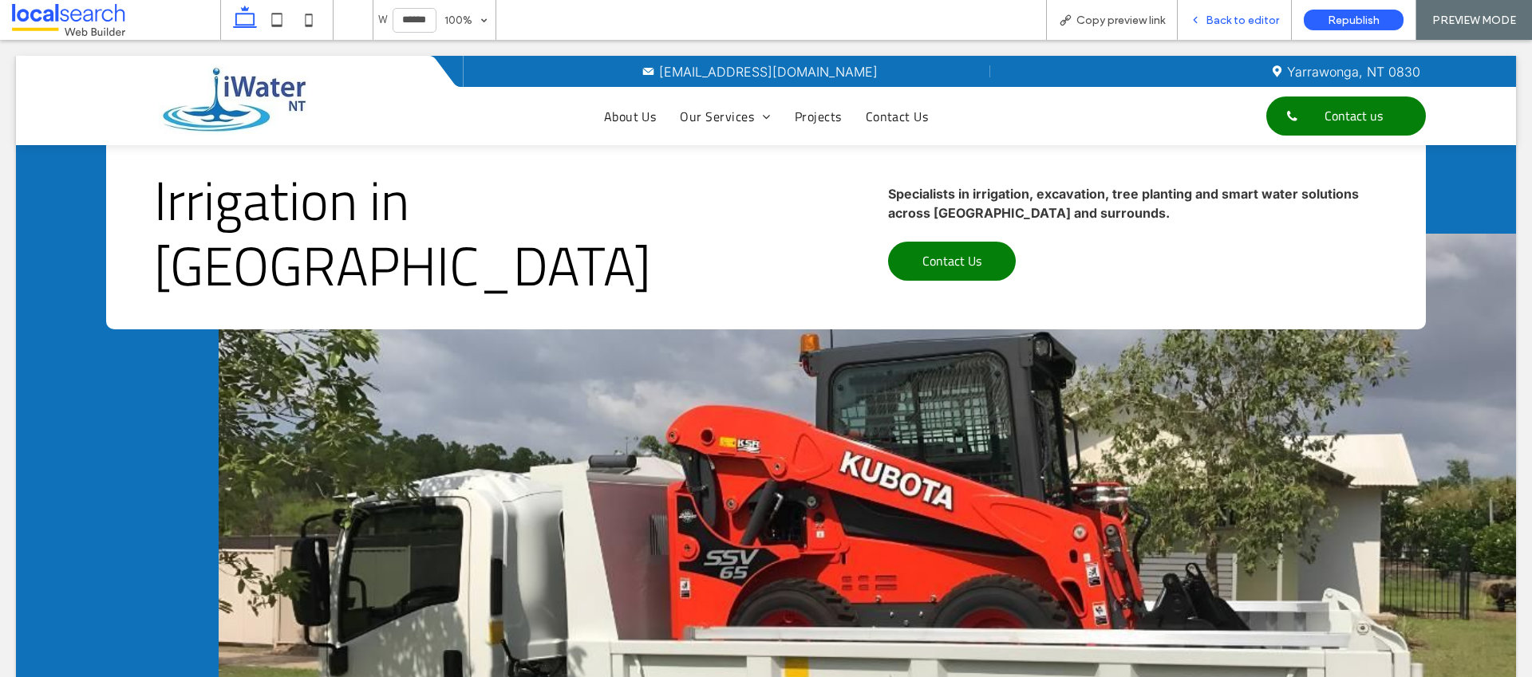
click at [1250, 14] on span "Back to editor" at bounding box center [1242, 21] width 73 height 14
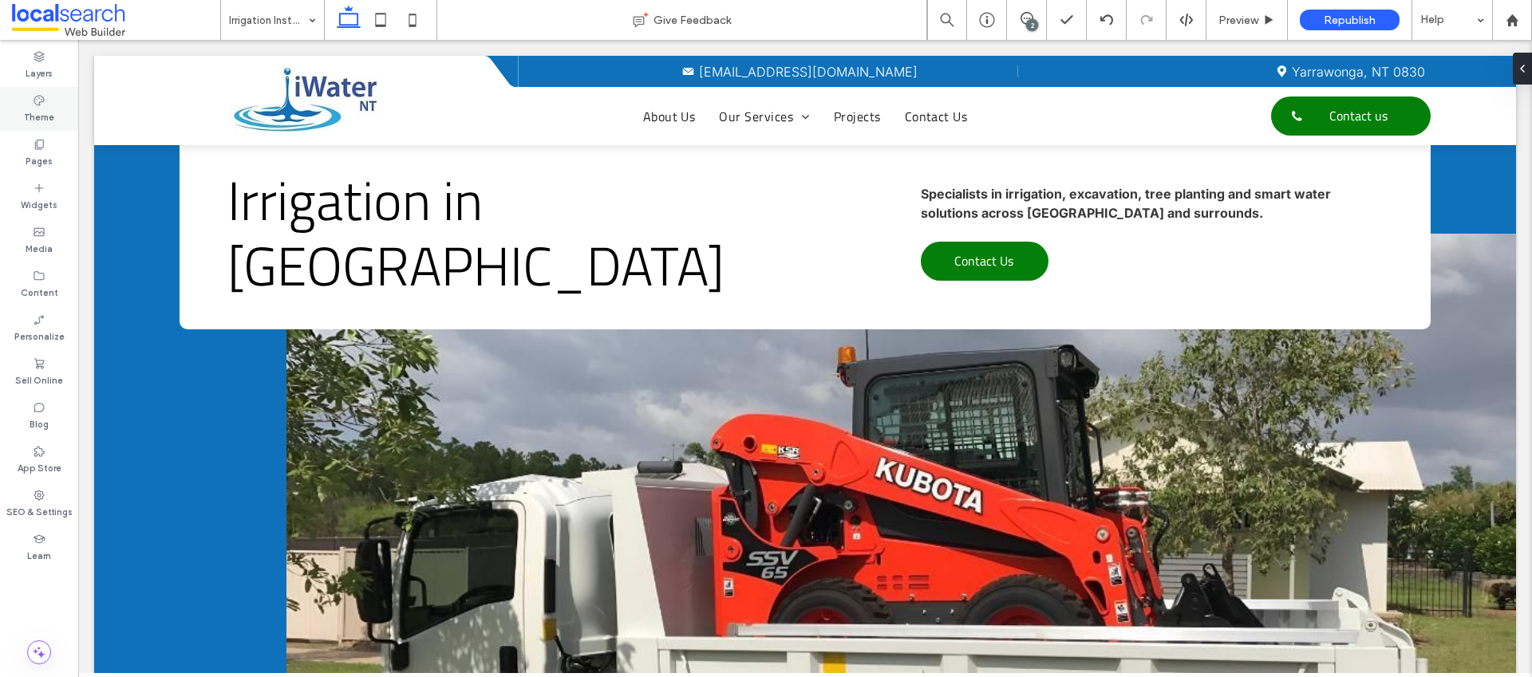
click at [48, 104] on div "Theme" at bounding box center [39, 109] width 78 height 44
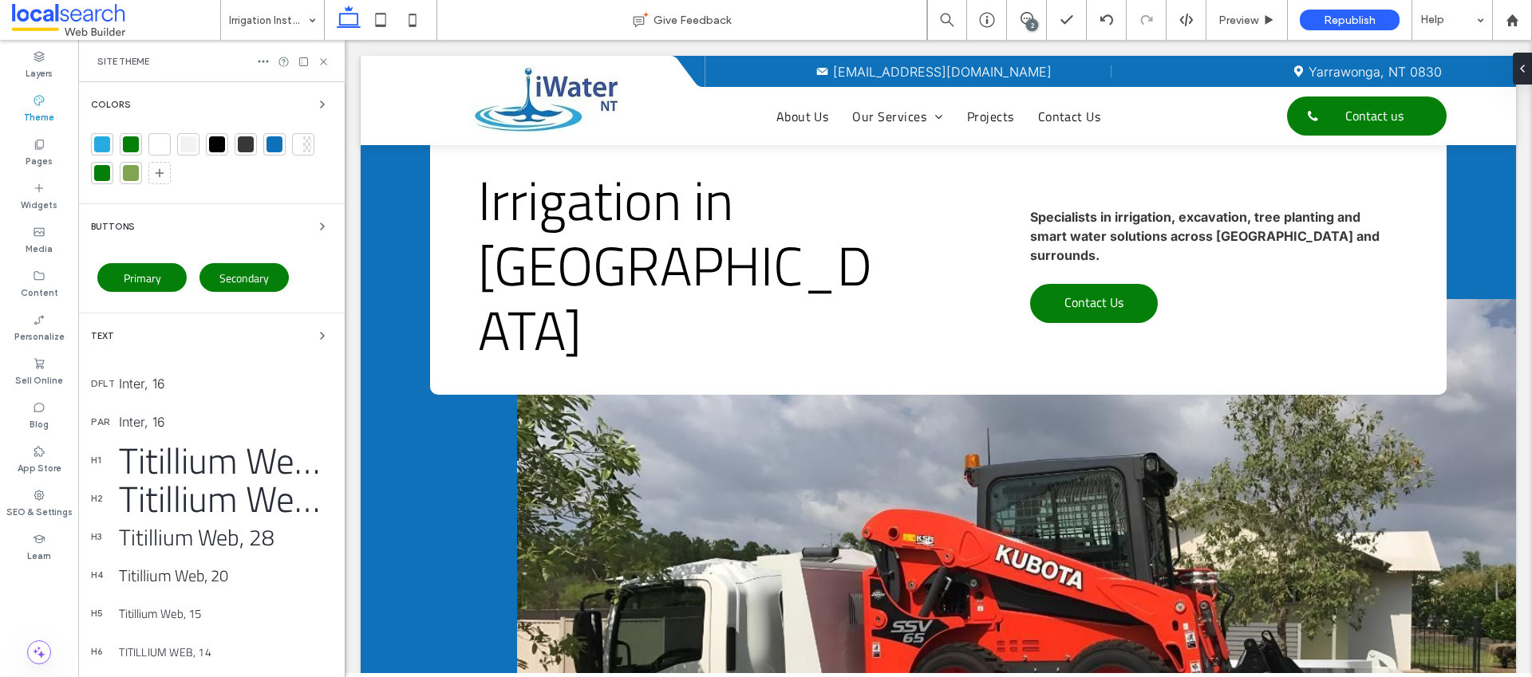
click at [154, 233] on div "Buttons" at bounding box center [211, 226] width 241 height 19
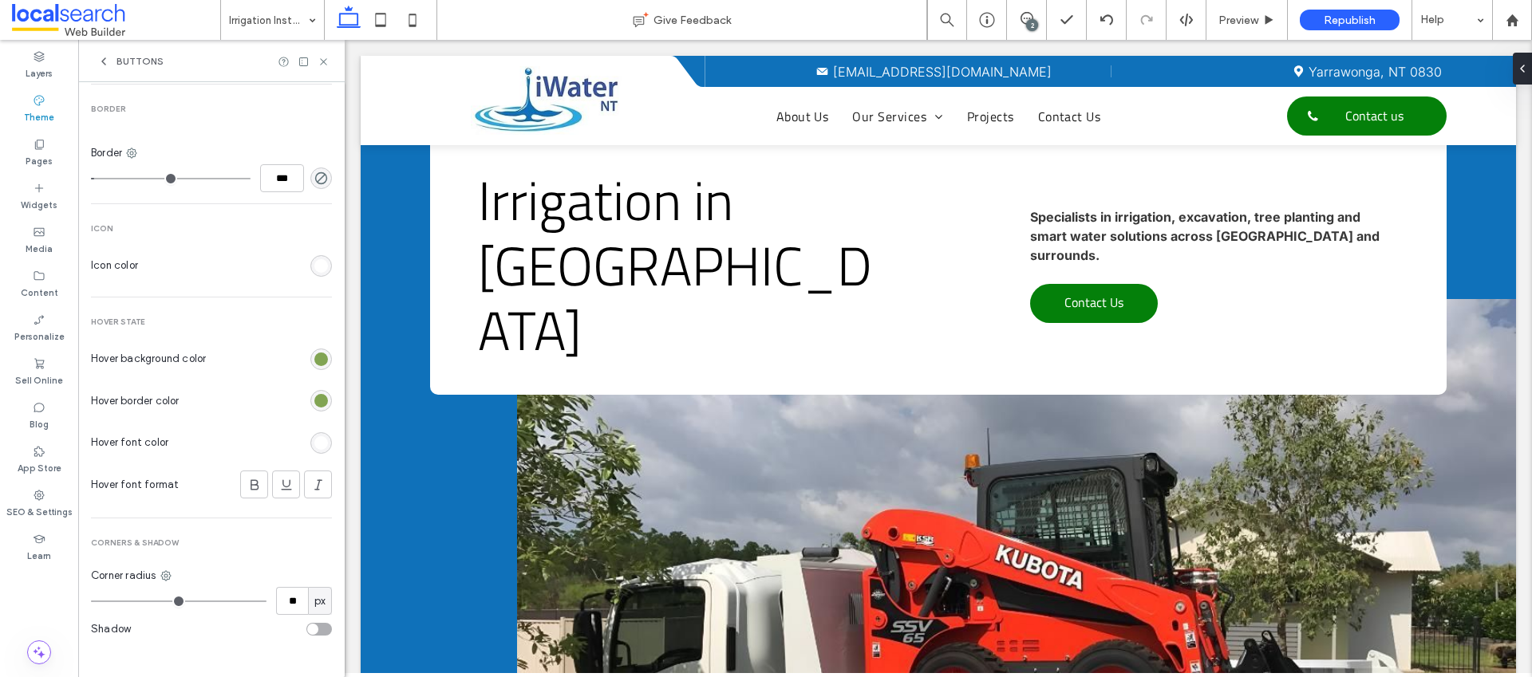
scroll to position [598, 0]
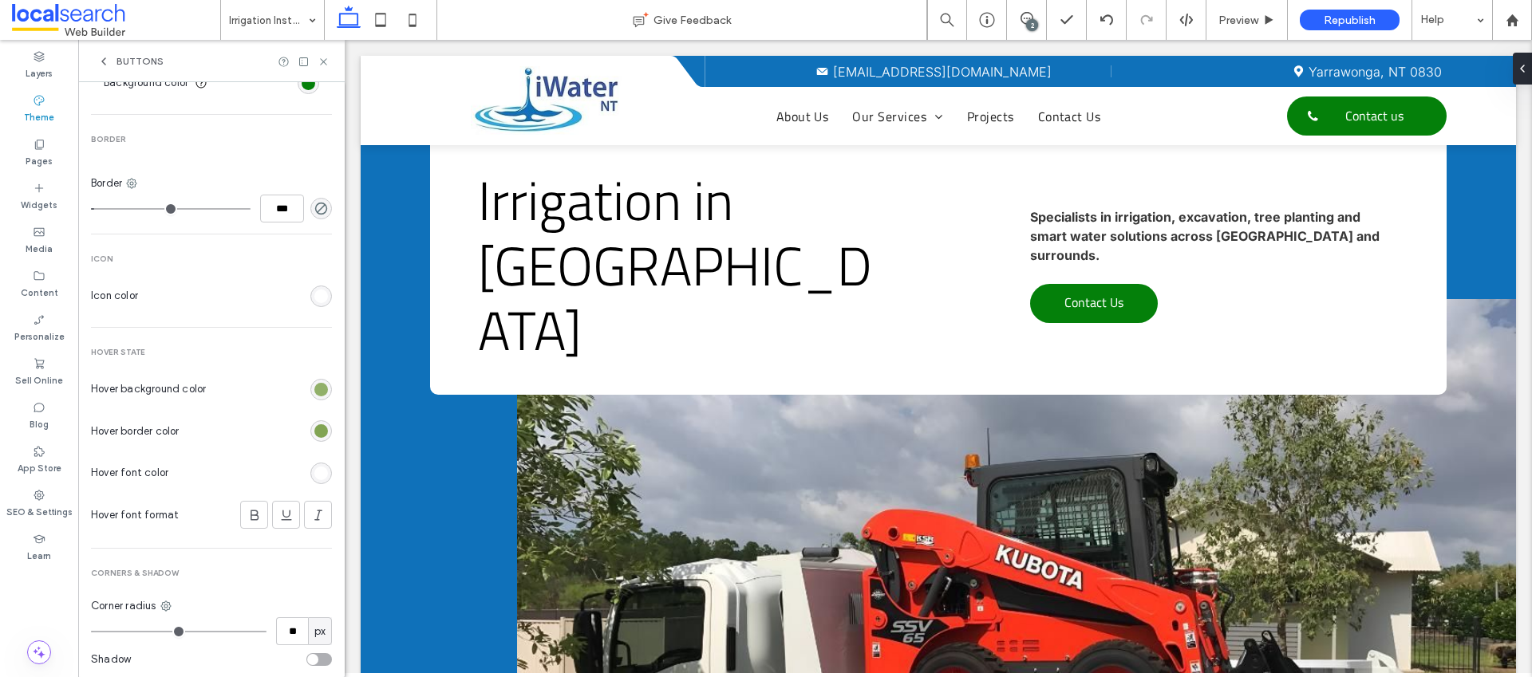
click at [314, 389] on div "rgb(129, 164, 83)" at bounding box center [321, 390] width 14 height 14
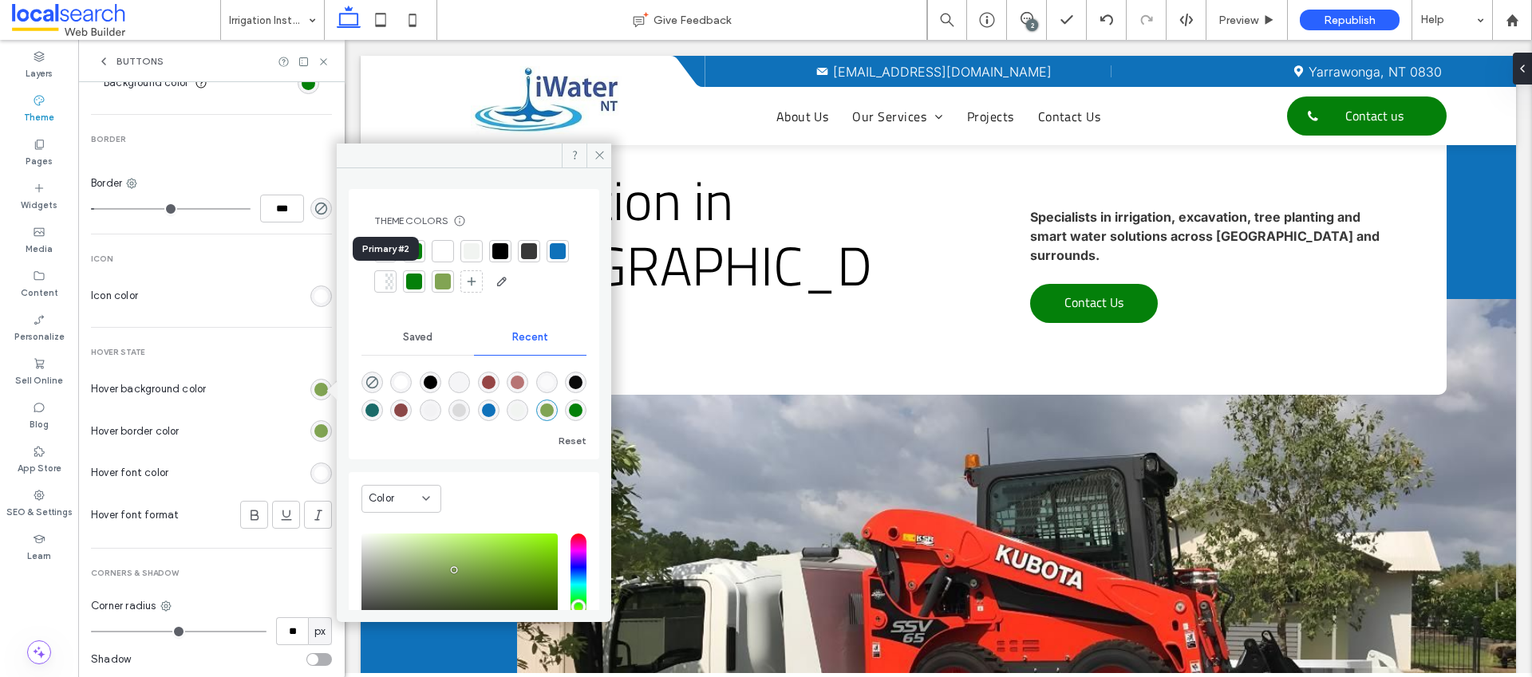
click at [550, 259] on div at bounding box center [558, 251] width 16 height 16
click at [314, 431] on div "rgb(129, 164, 83)" at bounding box center [321, 432] width 14 height 14
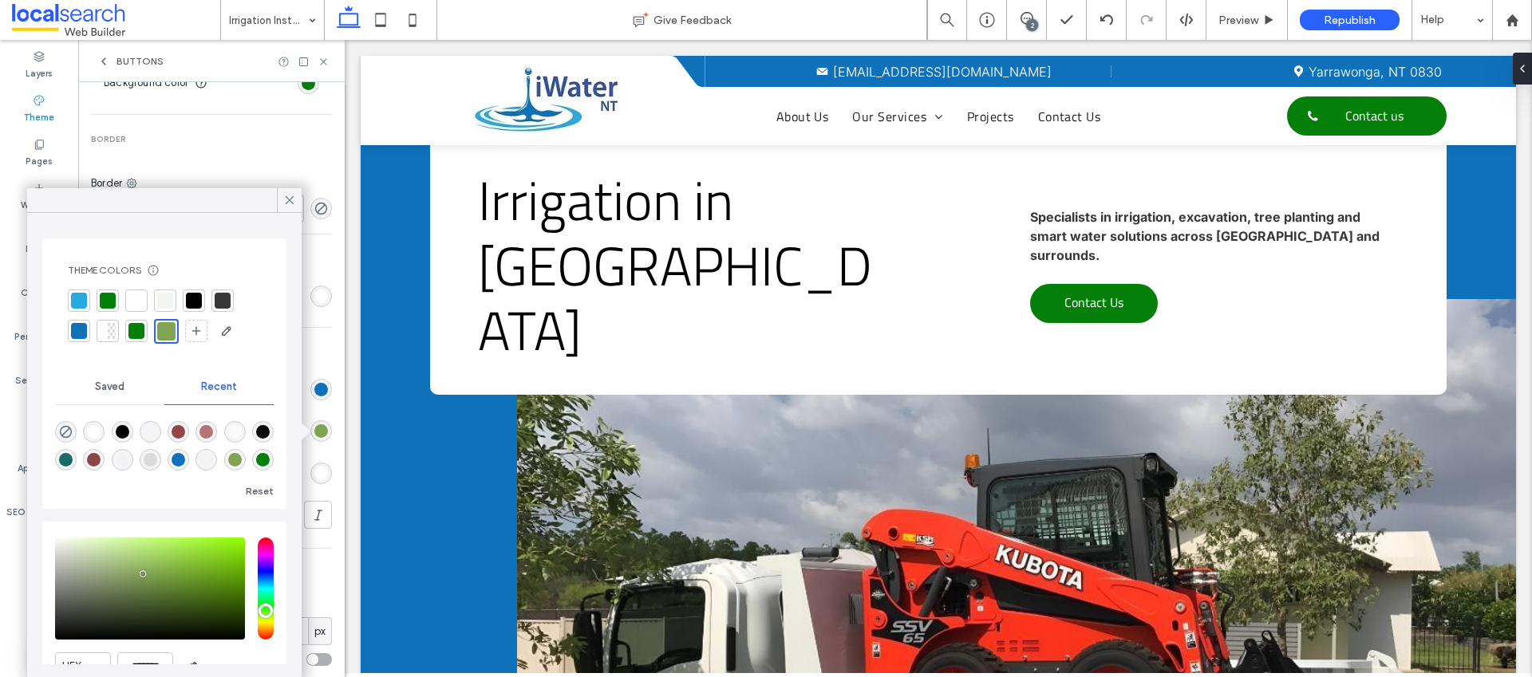
click at [81, 336] on div at bounding box center [79, 331] width 16 height 16
click at [290, 200] on icon at bounding box center [289, 200] width 14 height 14
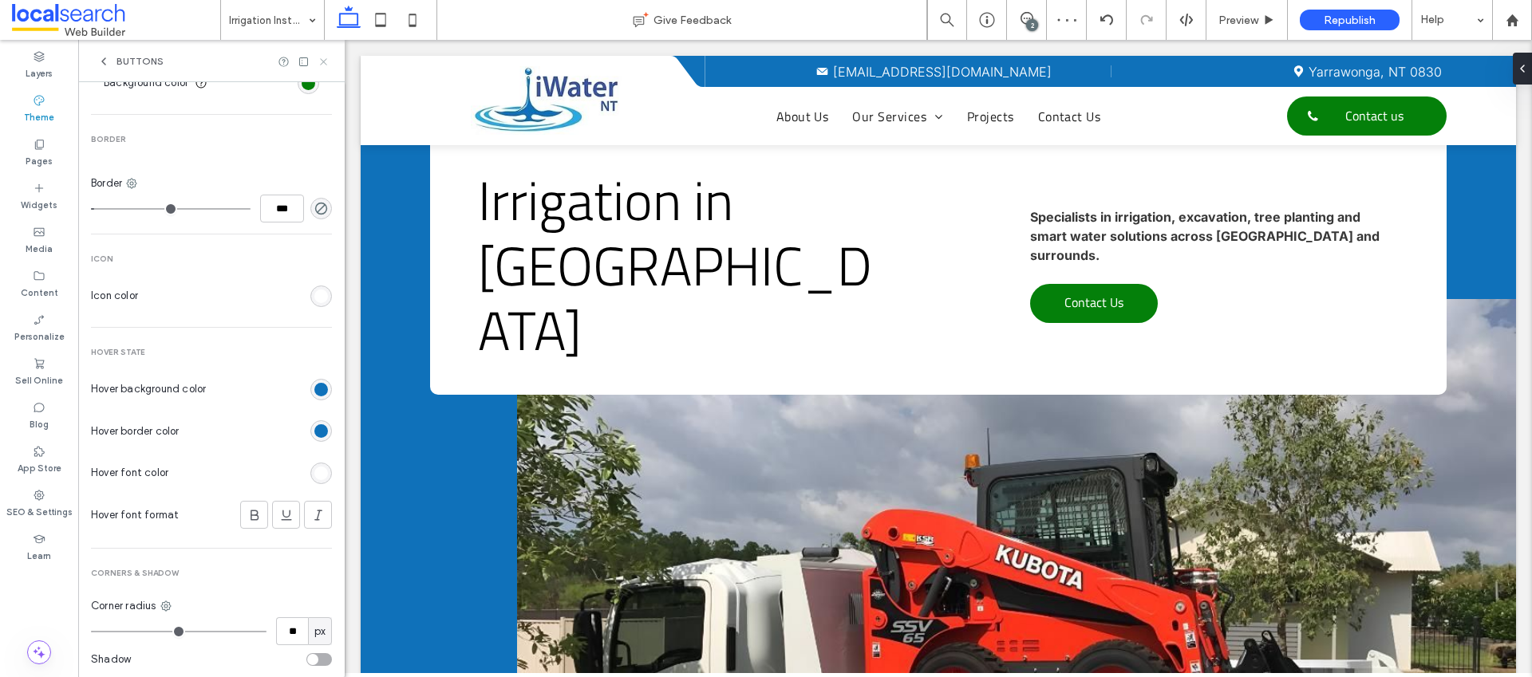
click at [321, 61] on icon at bounding box center [324, 62] width 12 height 12
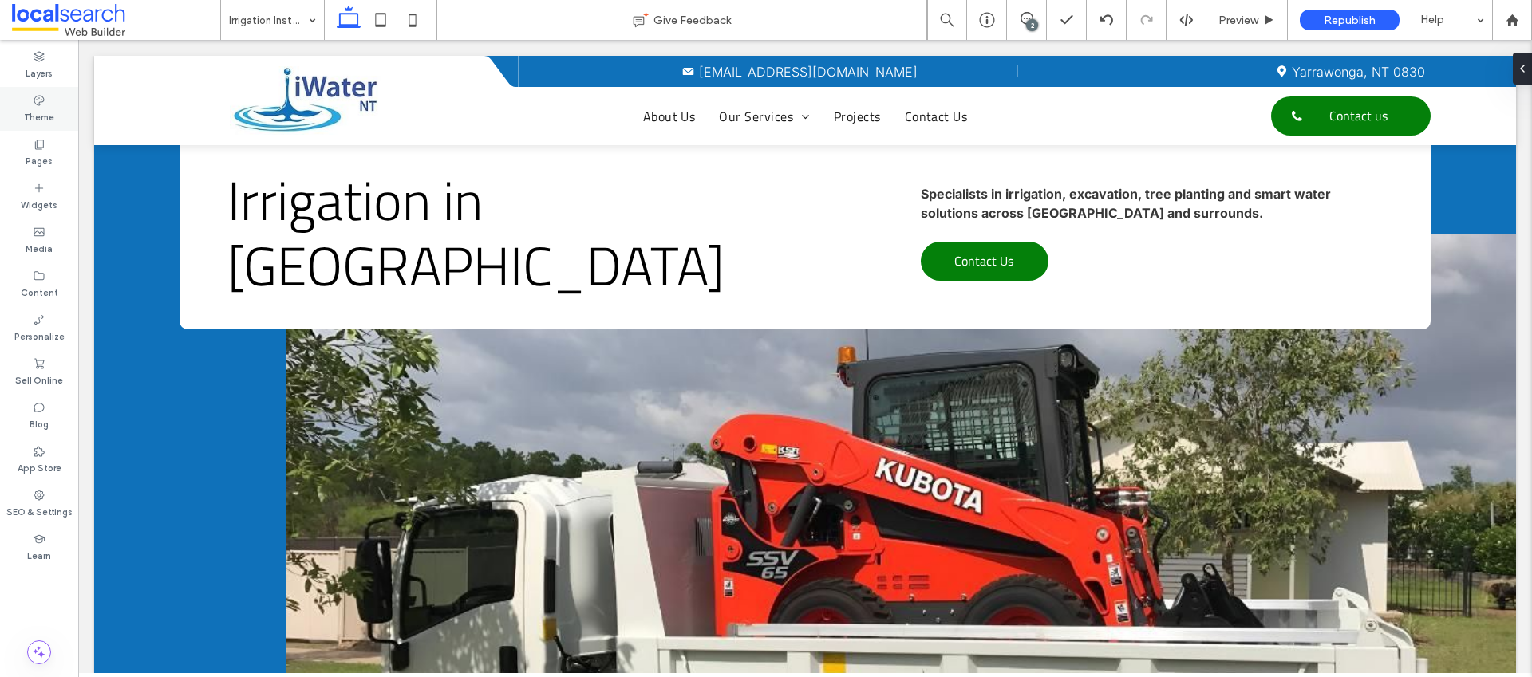
click at [41, 109] on label "Theme" at bounding box center [39, 116] width 30 height 18
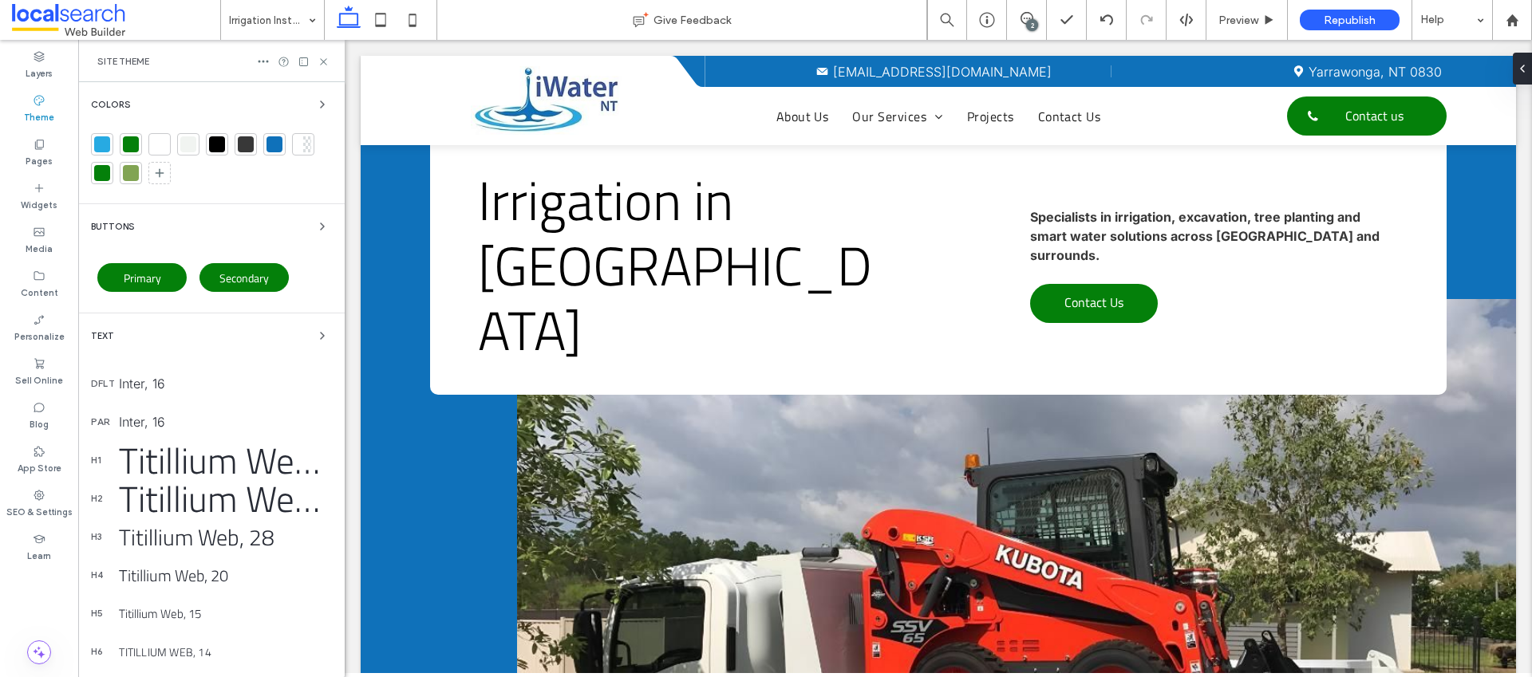
click at [152, 223] on div "Buttons" at bounding box center [211, 226] width 241 height 19
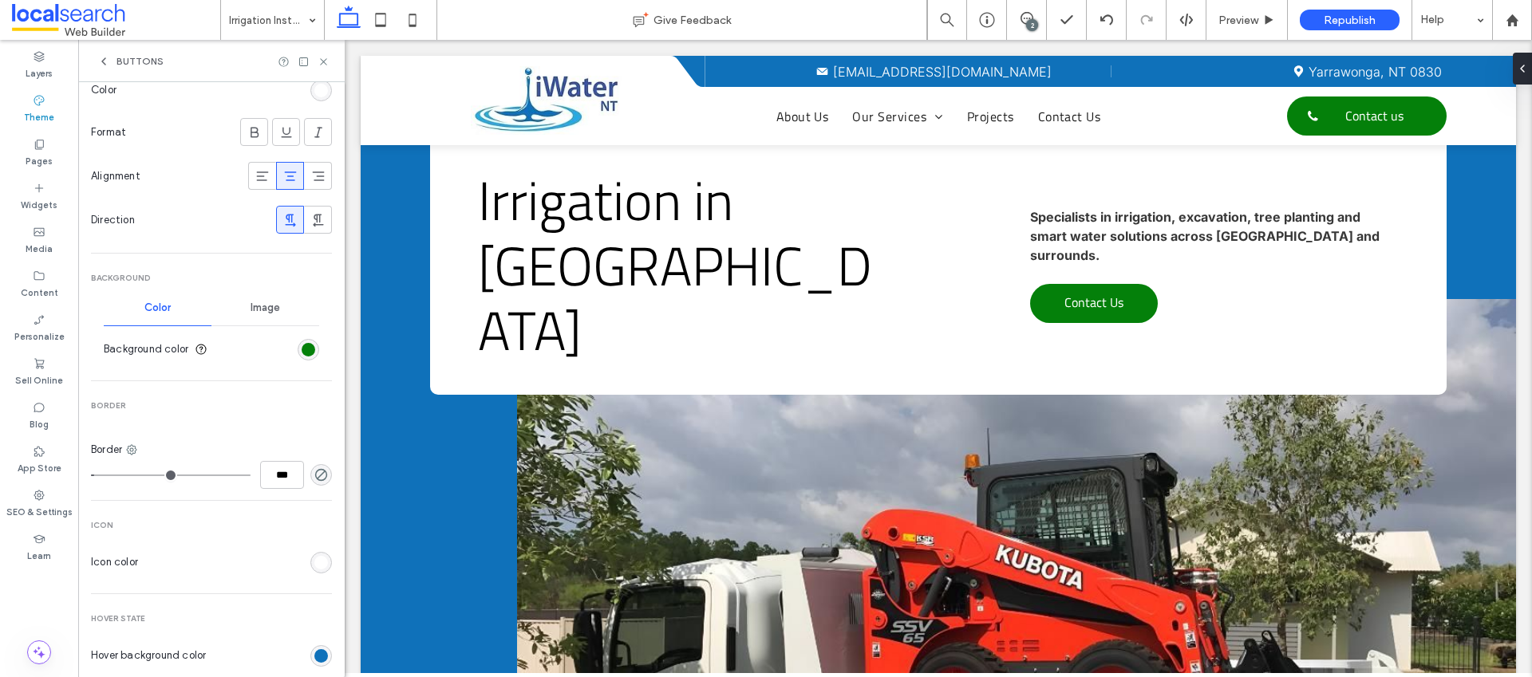
scroll to position [400, 0]
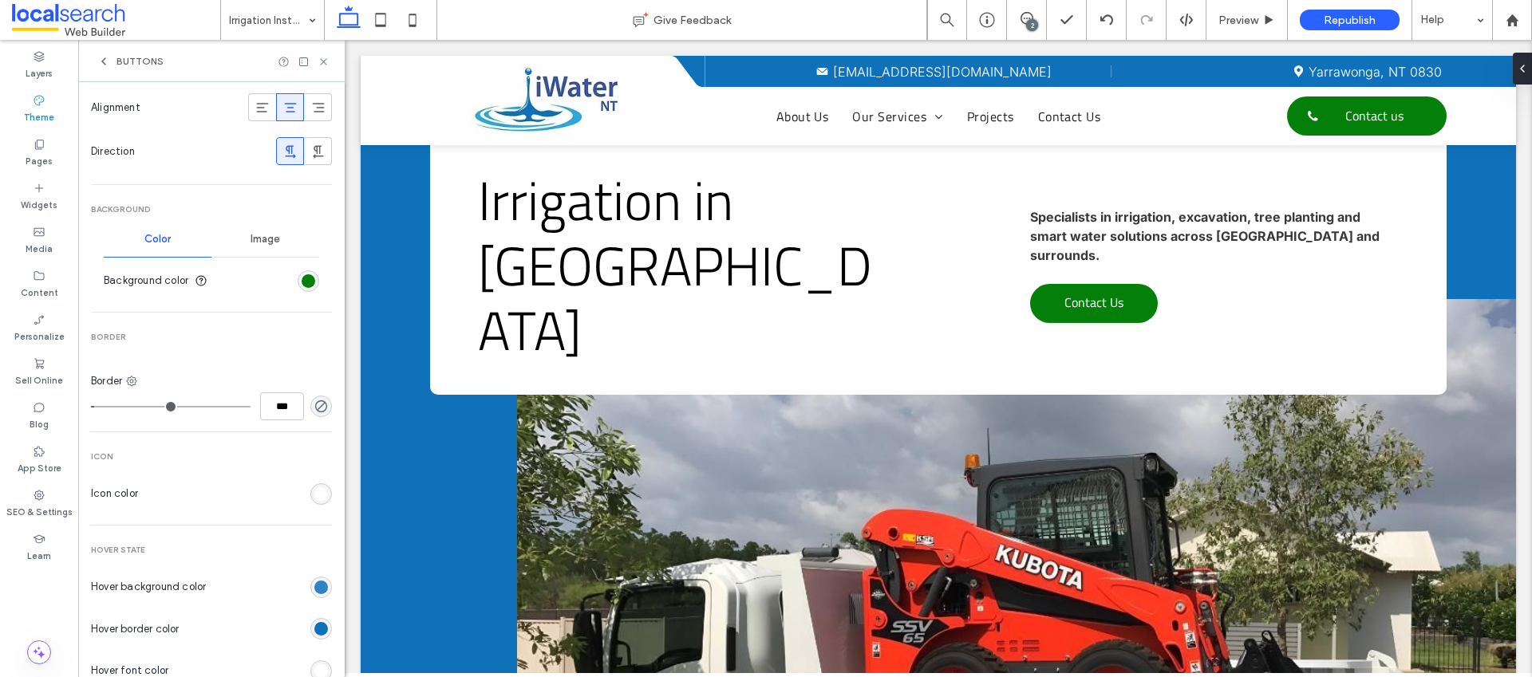
click at [314, 587] on div "rgb(15, 113, 186)" at bounding box center [321, 588] width 14 height 14
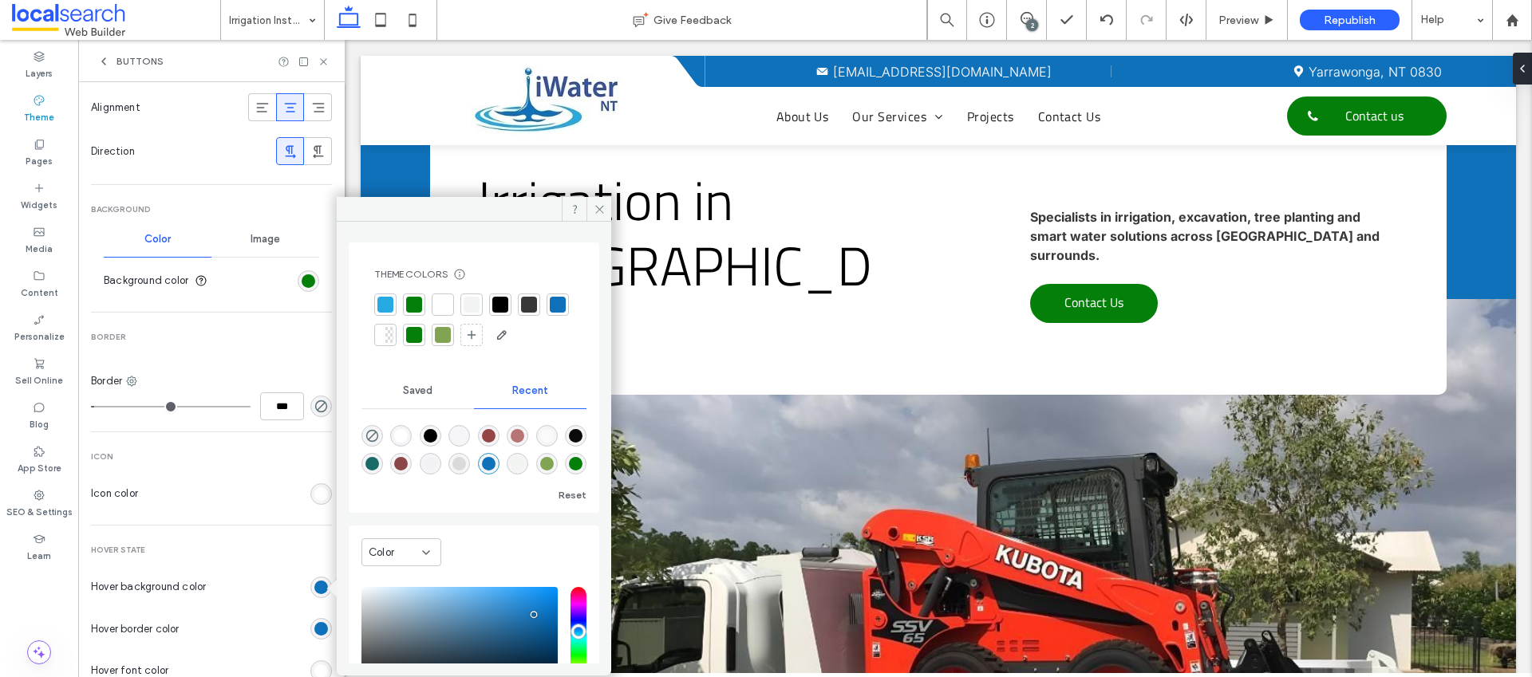
click at [388, 309] on div at bounding box center [385, 305] width 16 height 16
click at [314, 624] on div "rgb(15, 113, 186)" at bounding box center [321, 629] width 14 height 14
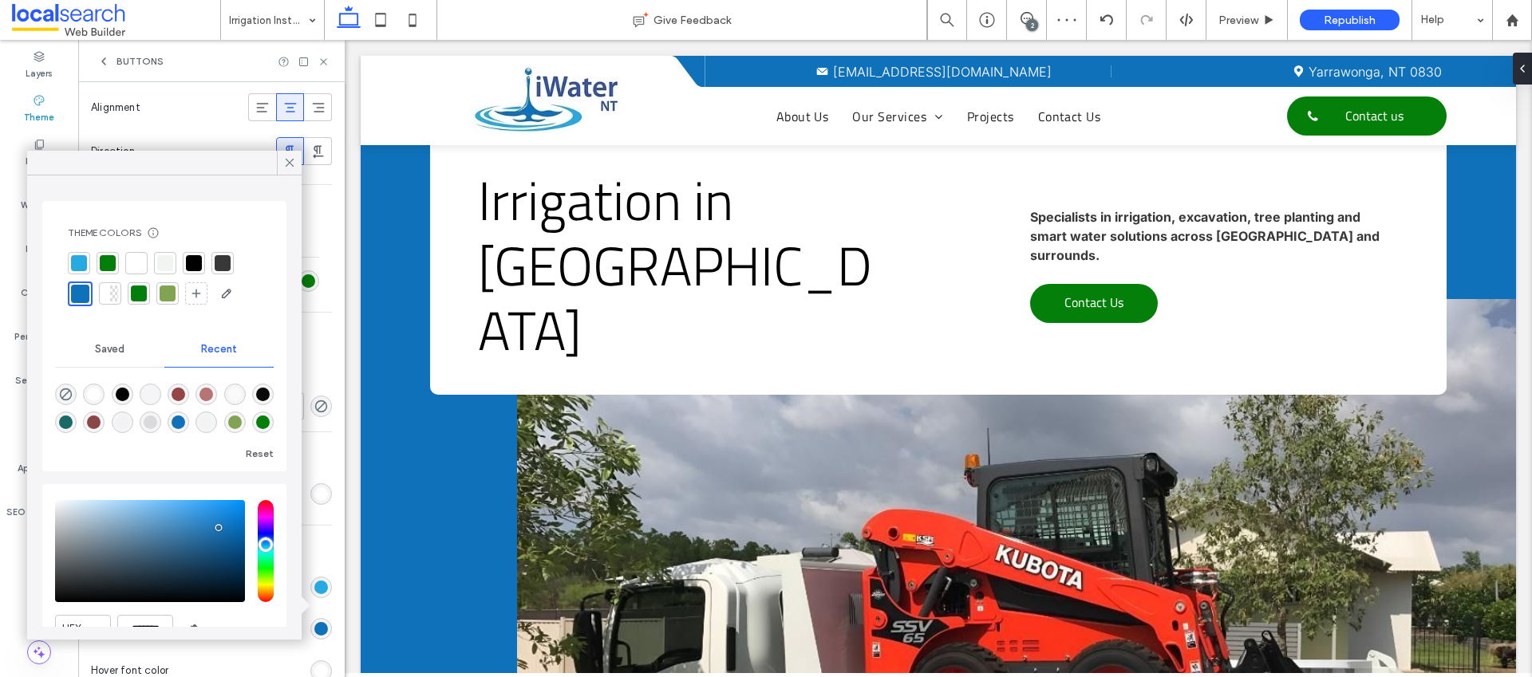
click at [81, 262] on div at bounding box center [79, 263] width 16 height 16
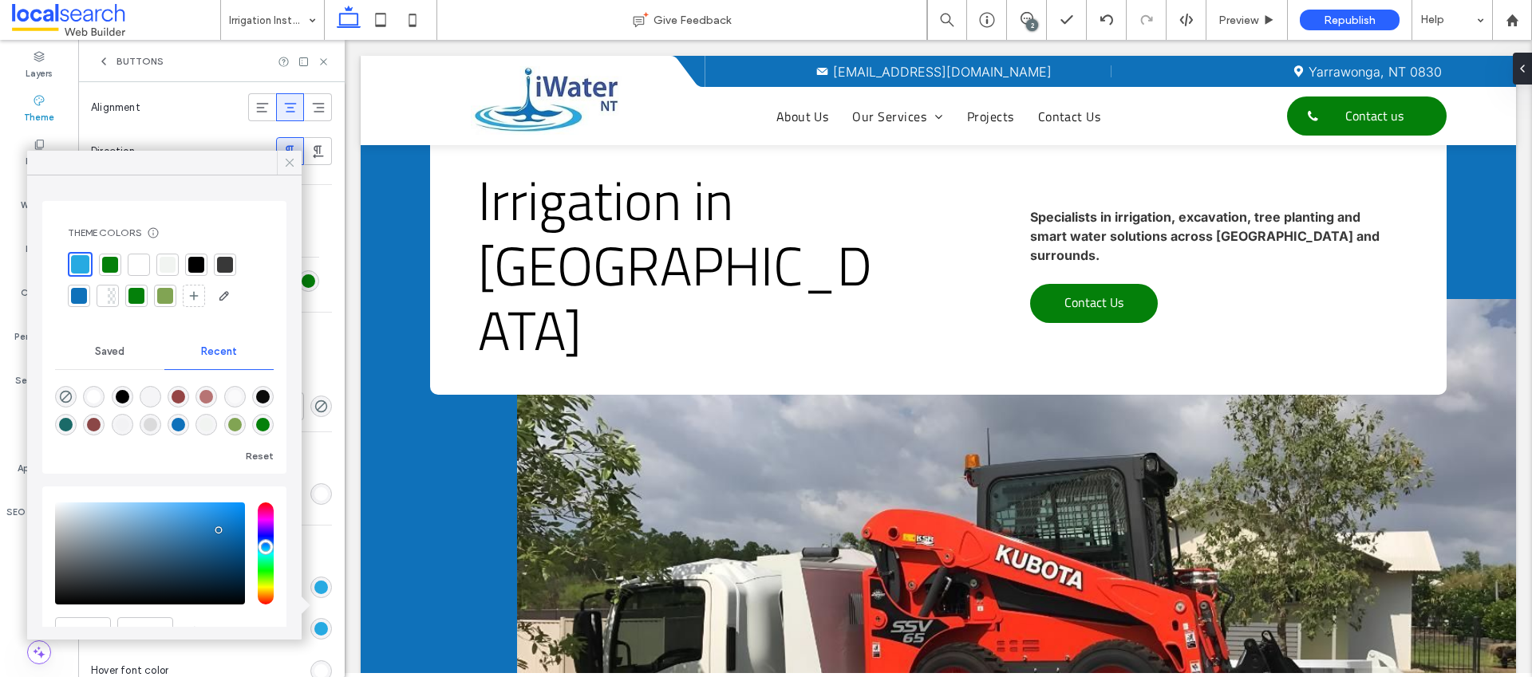
click at [288, 159] on icon at bounding box center [289, 163] width 14 height 14
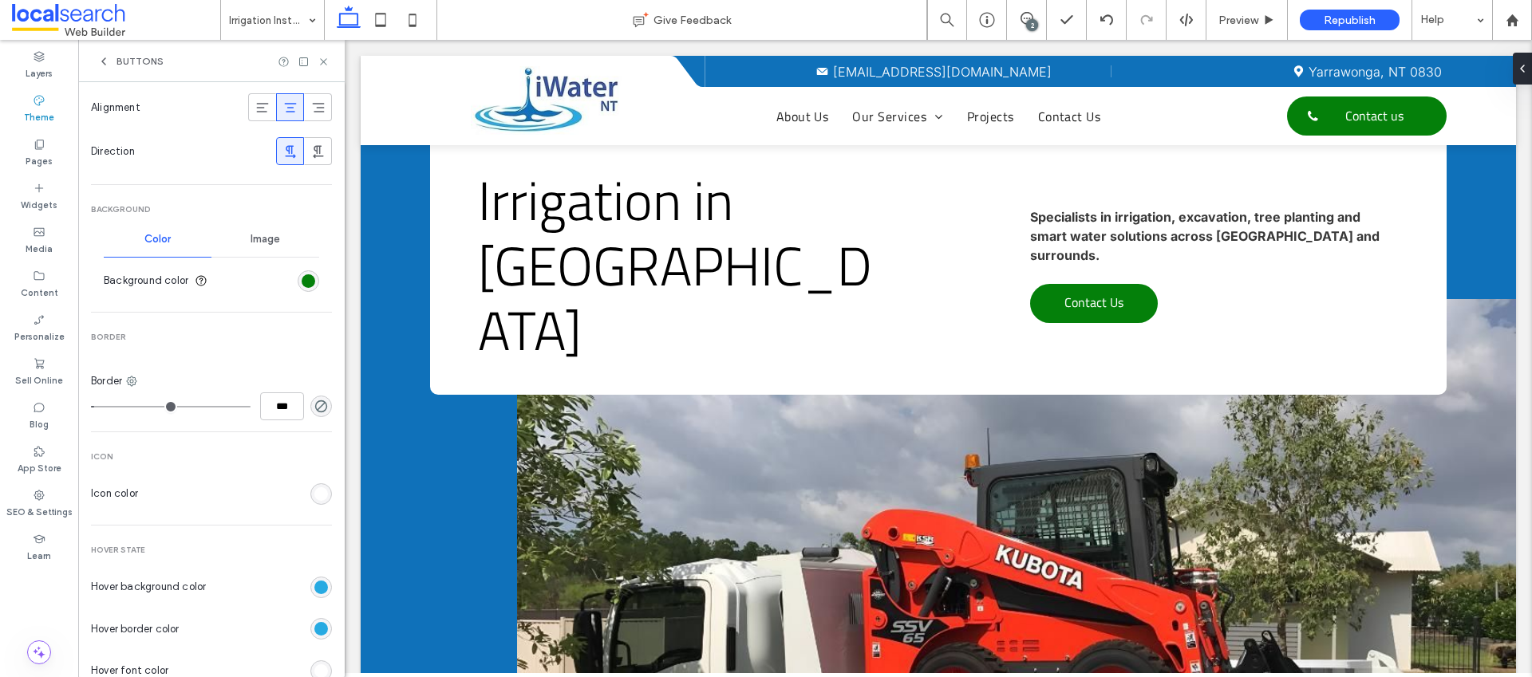
click at [100, 61] on icon at bounding box center [103, 61] width 13 height 13
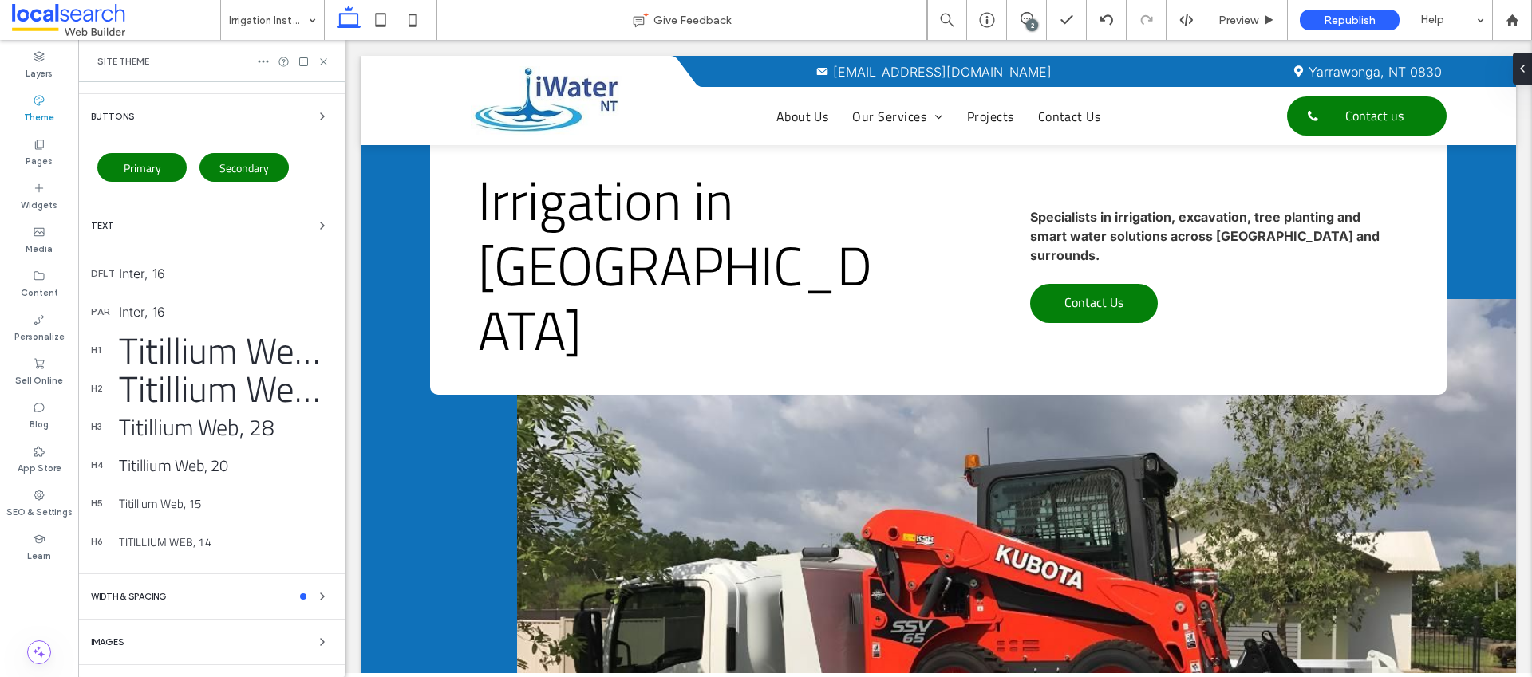
scroll to position [0, 0]
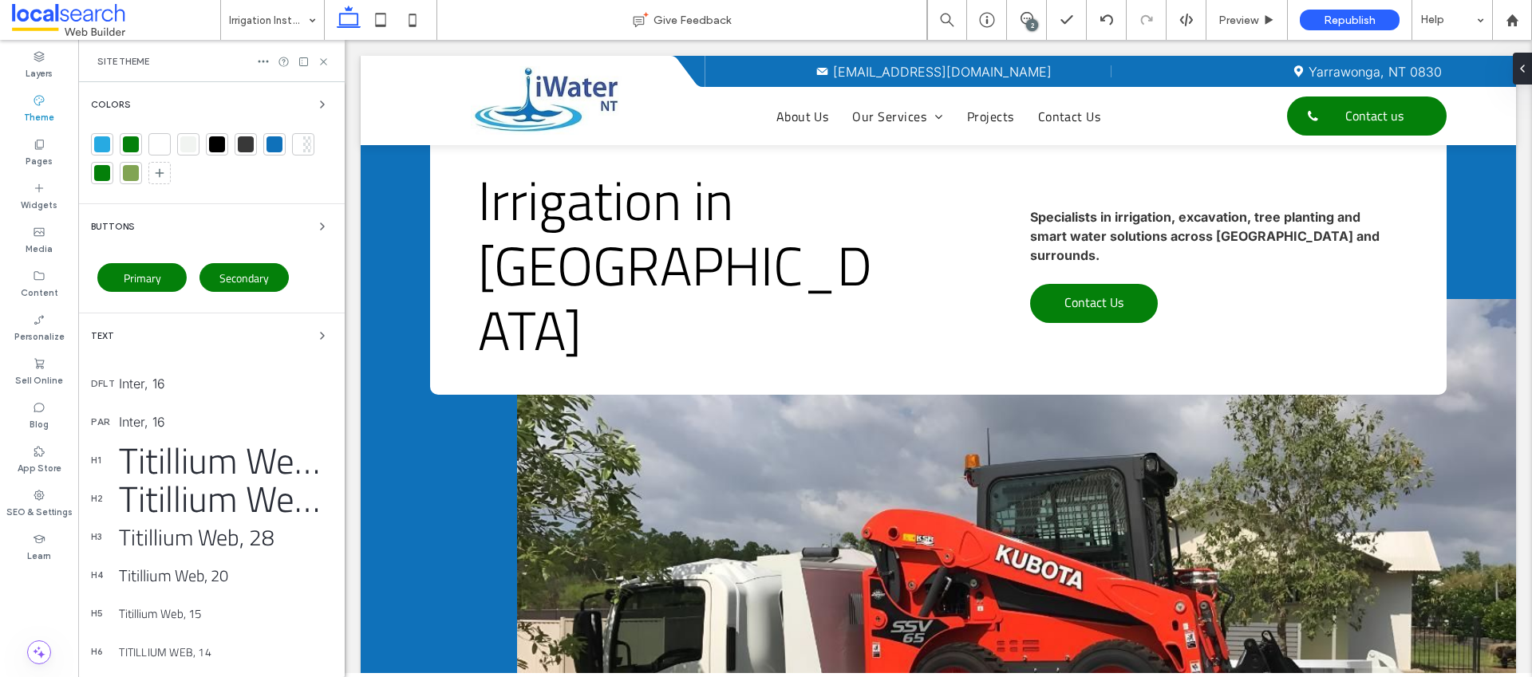
click at [302, 103] on div "Colors" at bounding box center [211, 104] width 241 height 19
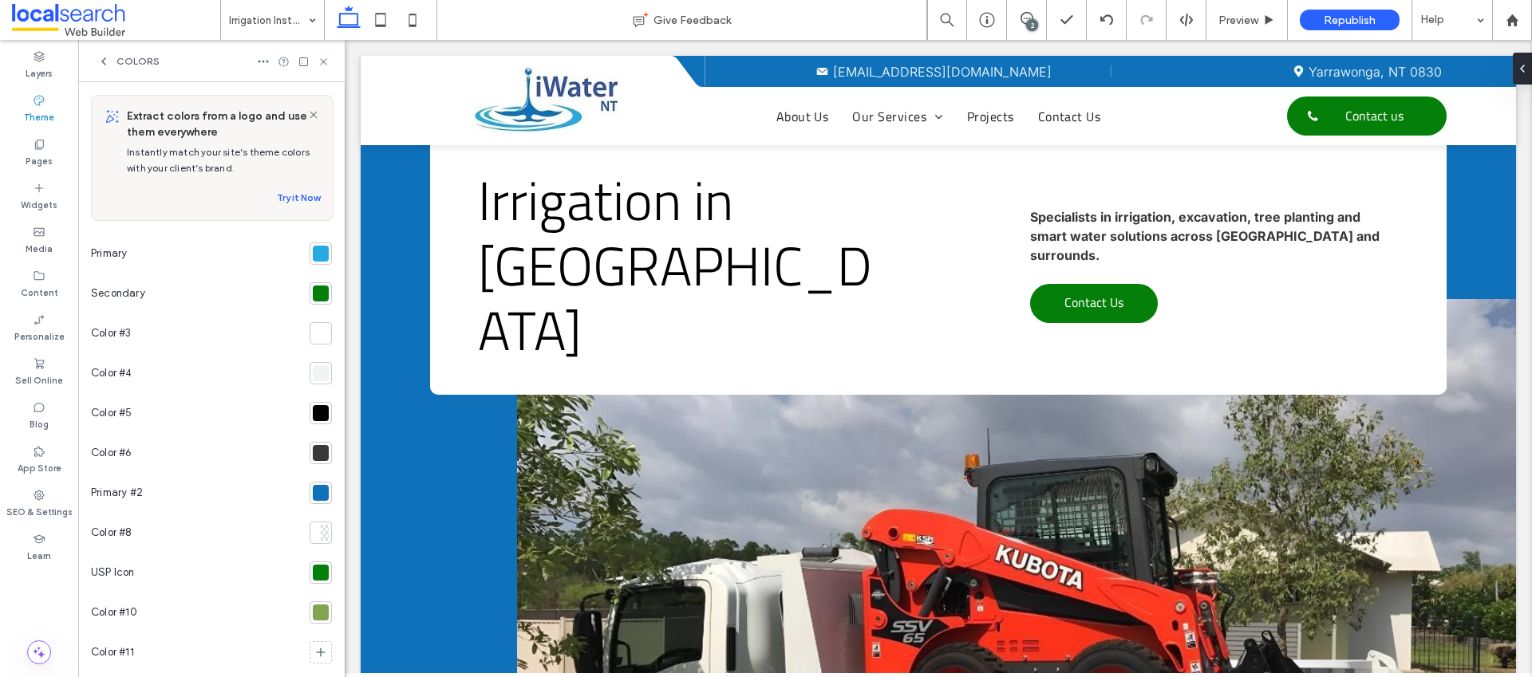
click at [313, 575] on div at bounding box center [321, 573] width 16 height 16
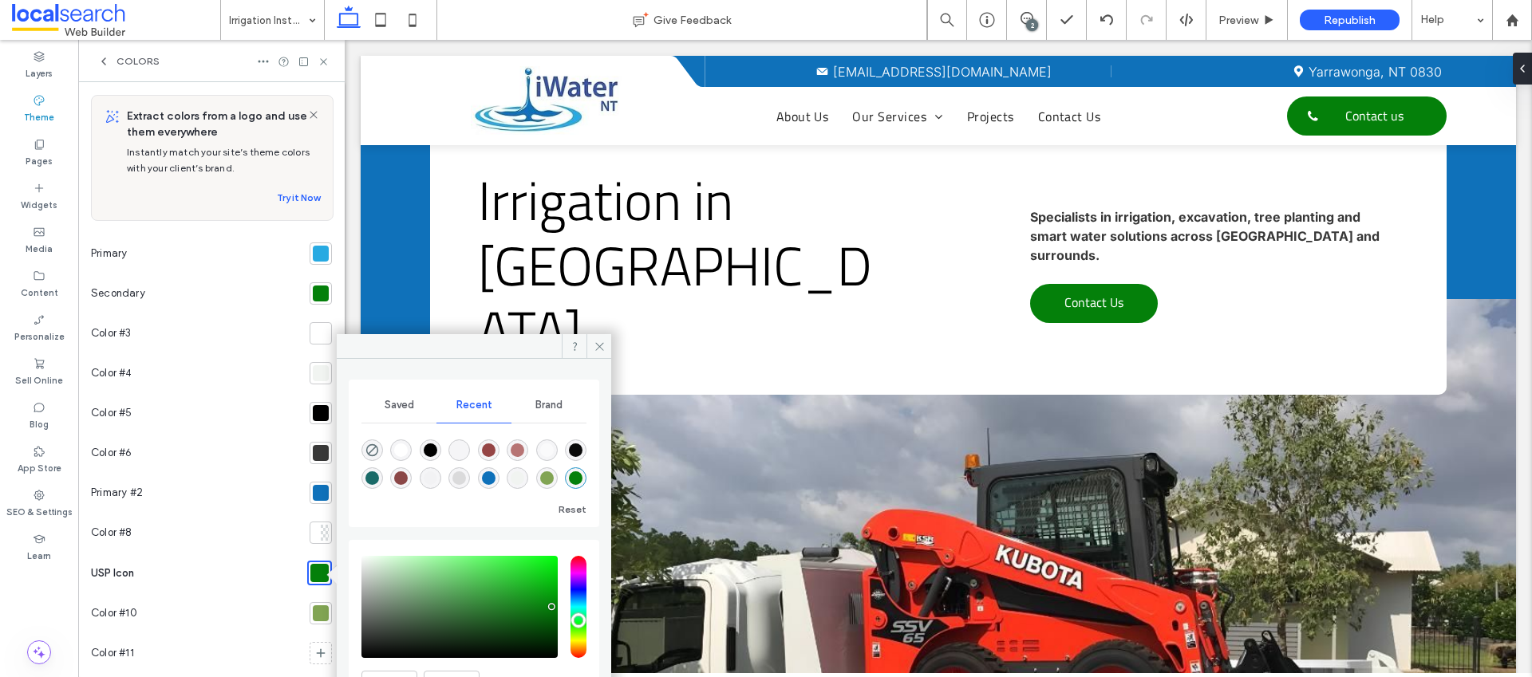
click at [403, 409] on span "Saved" at bounding box center [400, 405] width 30 height 13
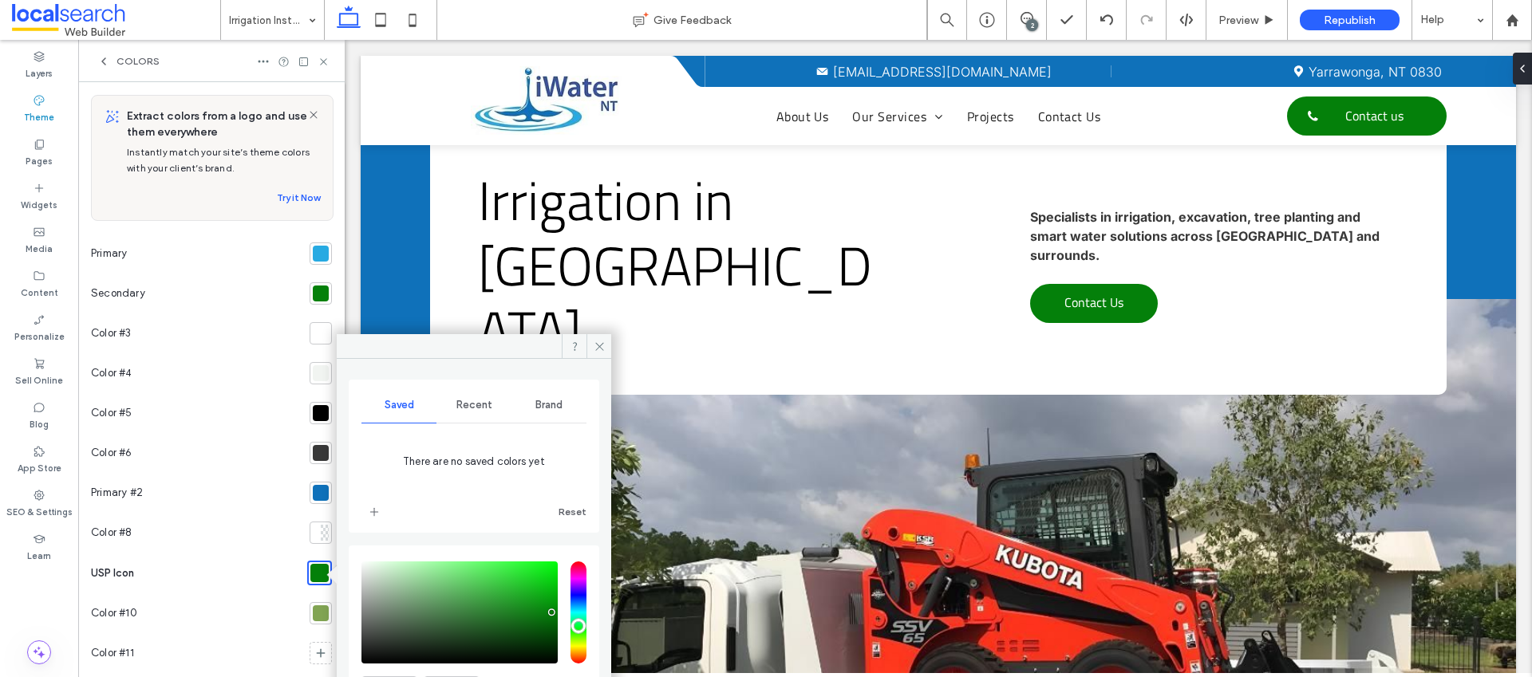
click at [470, 401] on span "Recent" at bounding box center [474, 405] width 36 height 13
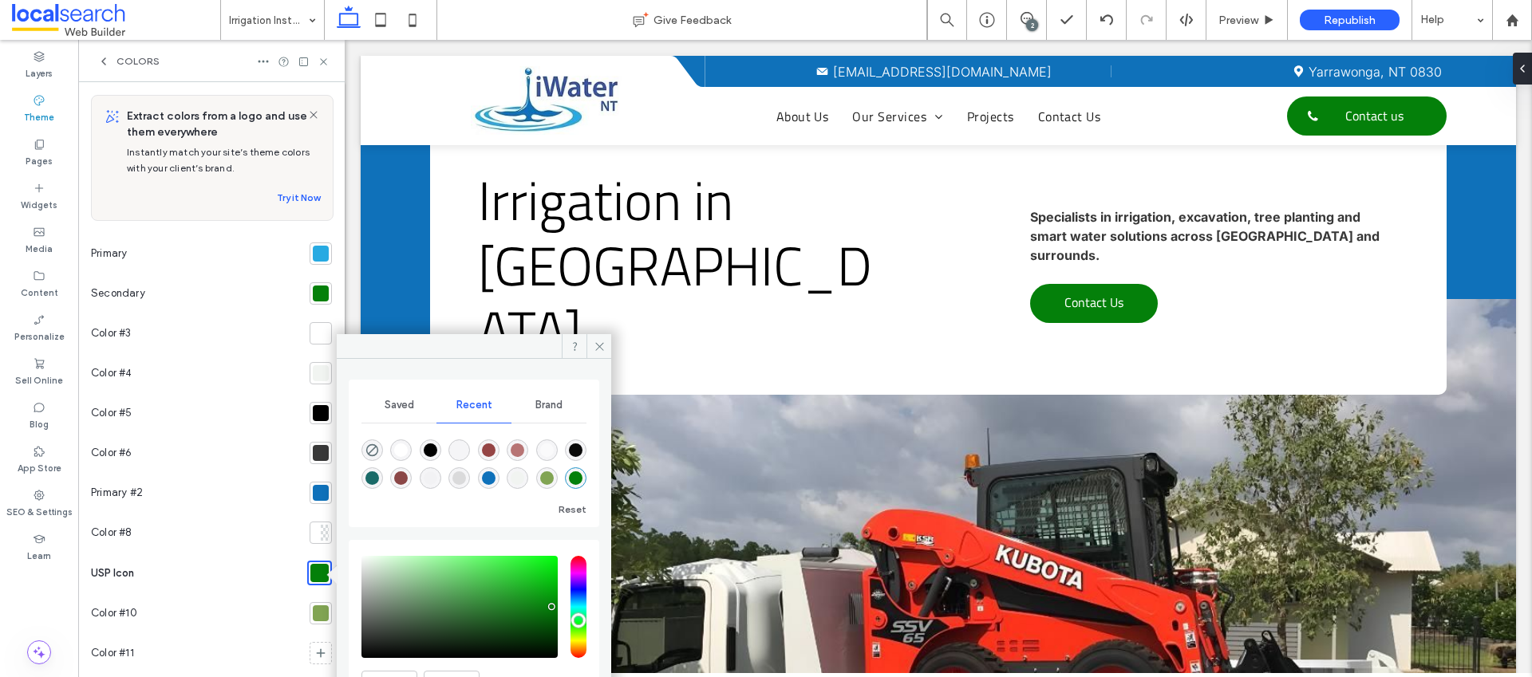
click at [547, 409] on span "Brand" at bounding box center [548, 405] width 27 height 13
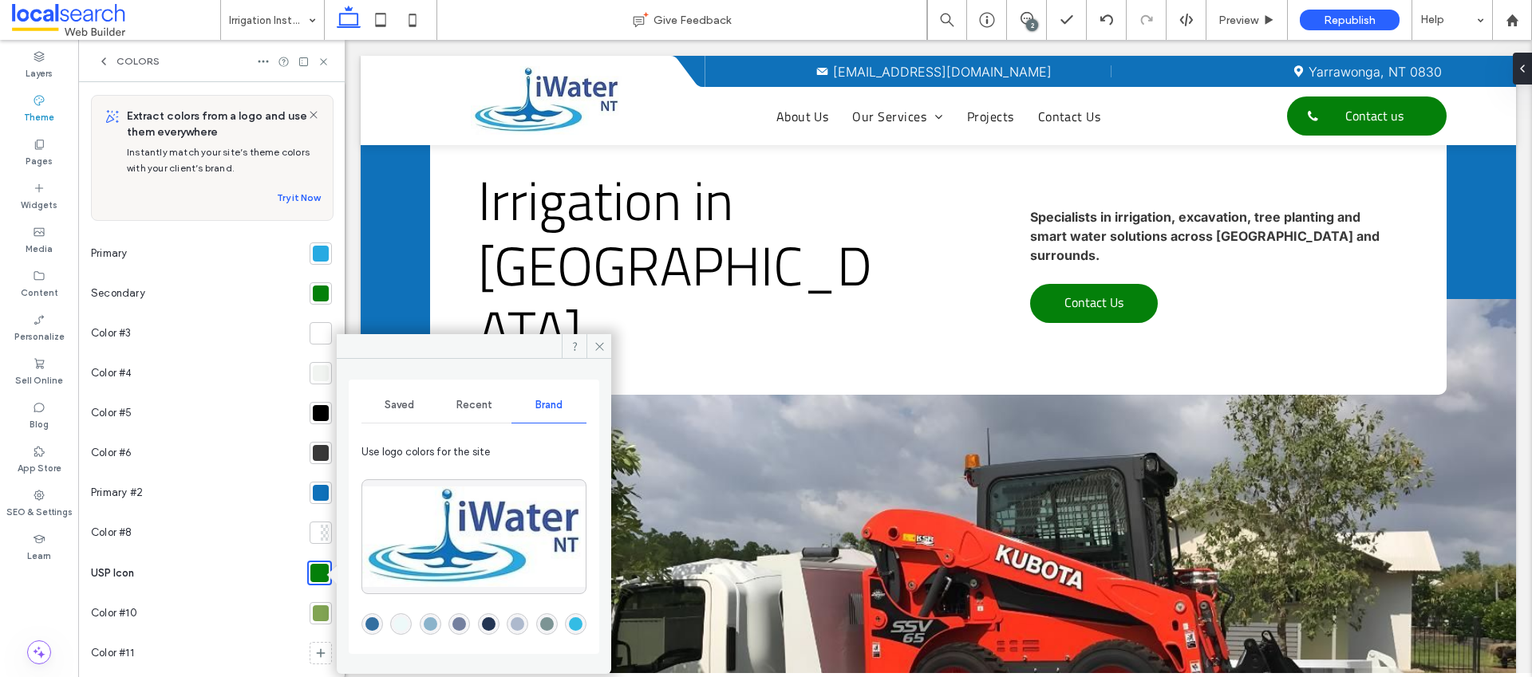
click at [422, 405] on div "Saved" at bounding box center [398, 405] width 75 height 35
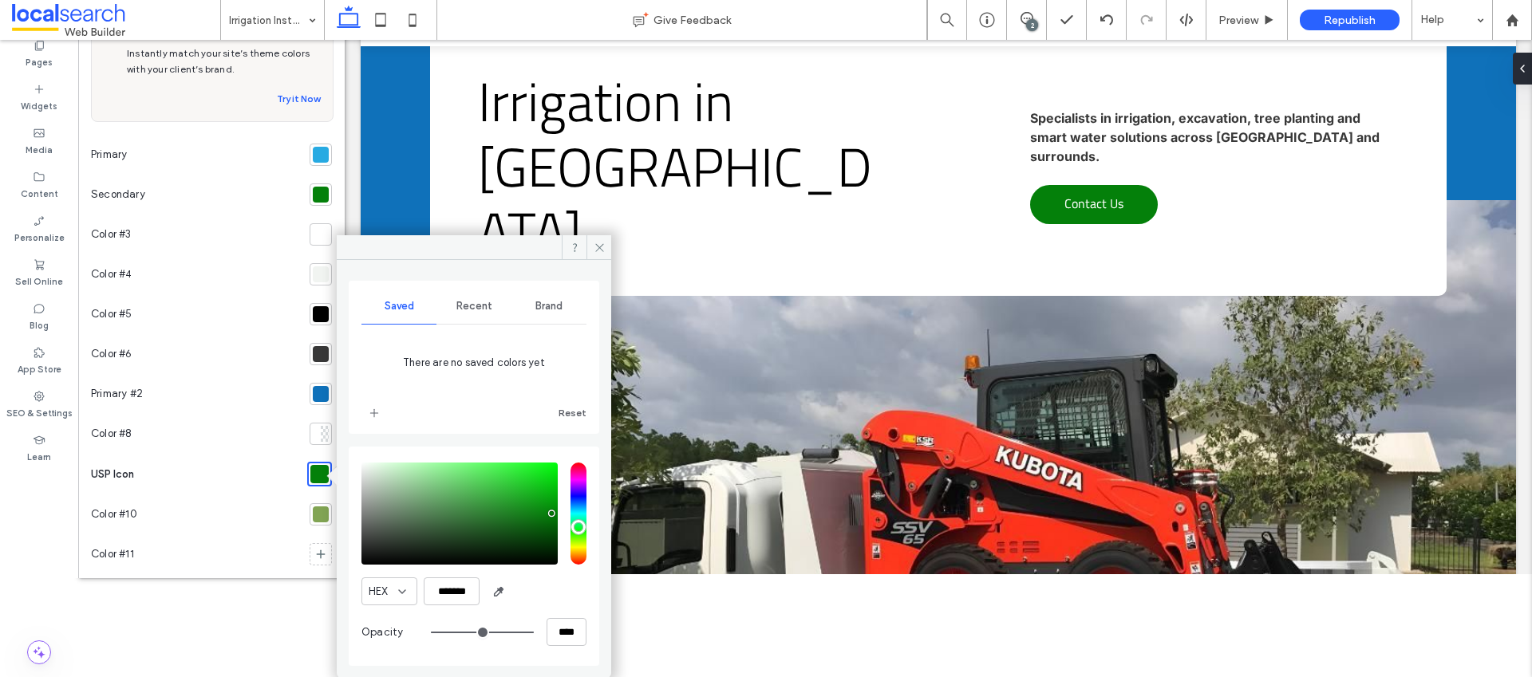
scroll to position [100, 0]
click at [602, 244] on use at bounding box center [599, 247] width 8 height 8
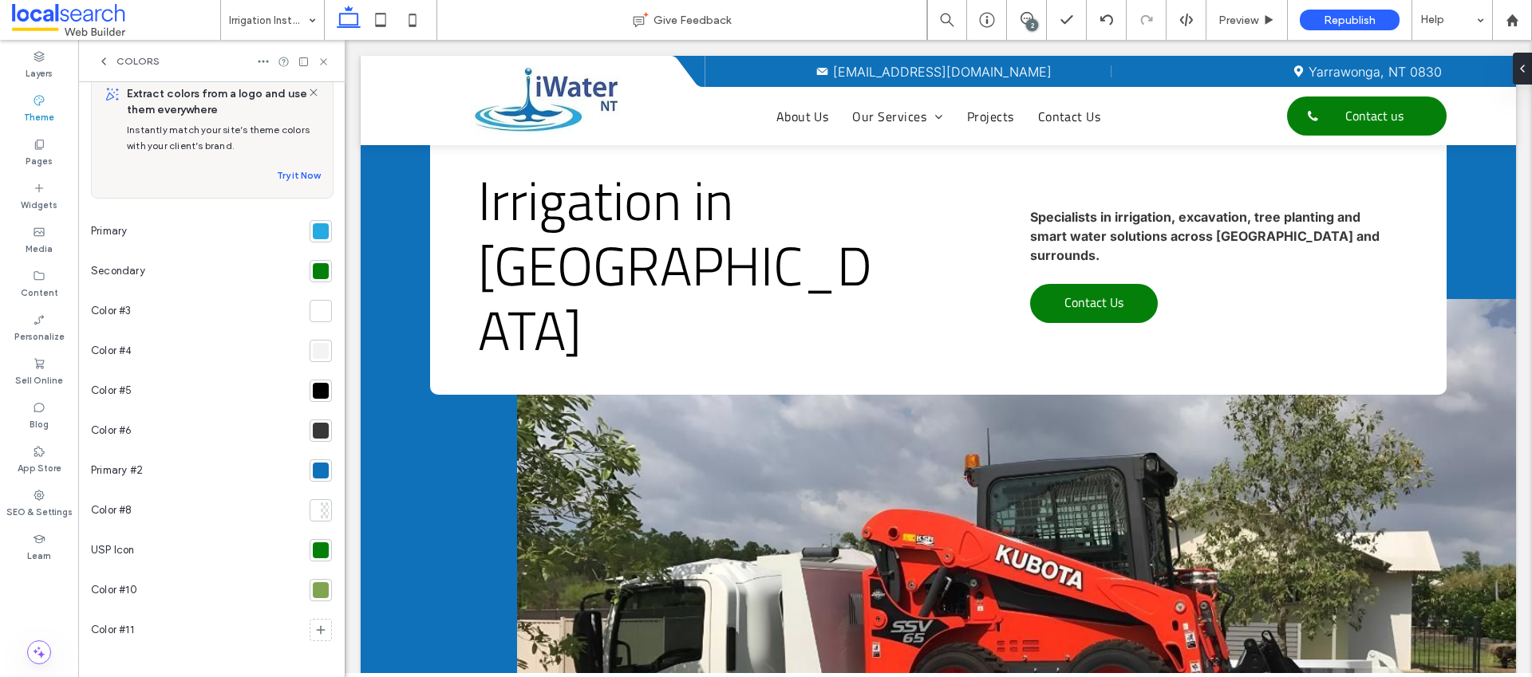
scroll to position [27, 0]
click at [319, 224] on div at bounding box center [321, 227] width 16 height 16
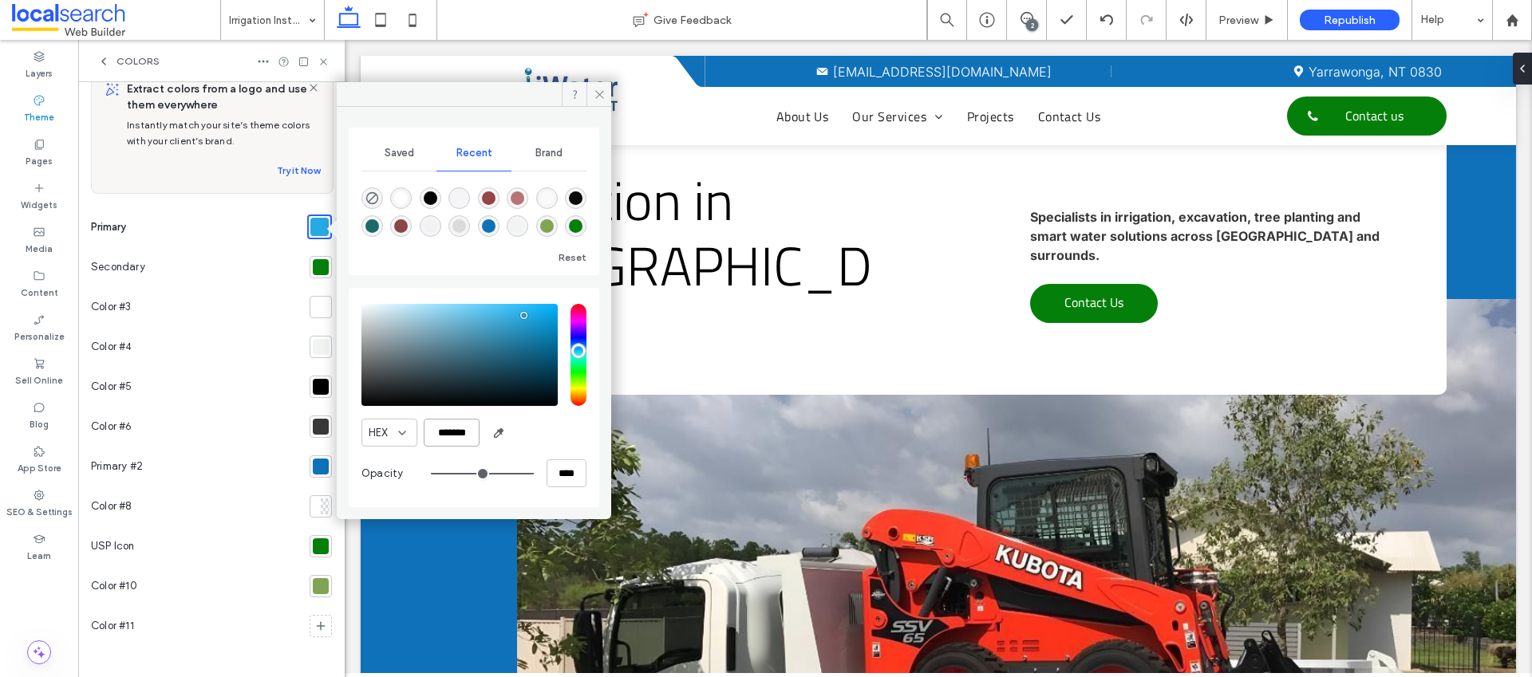
click at [448, 424] on input "*******" at bounding box center [452, 433] width 56 height 28
click at [313, 551] on div at bounding box center [321, 547] width 16 height 16
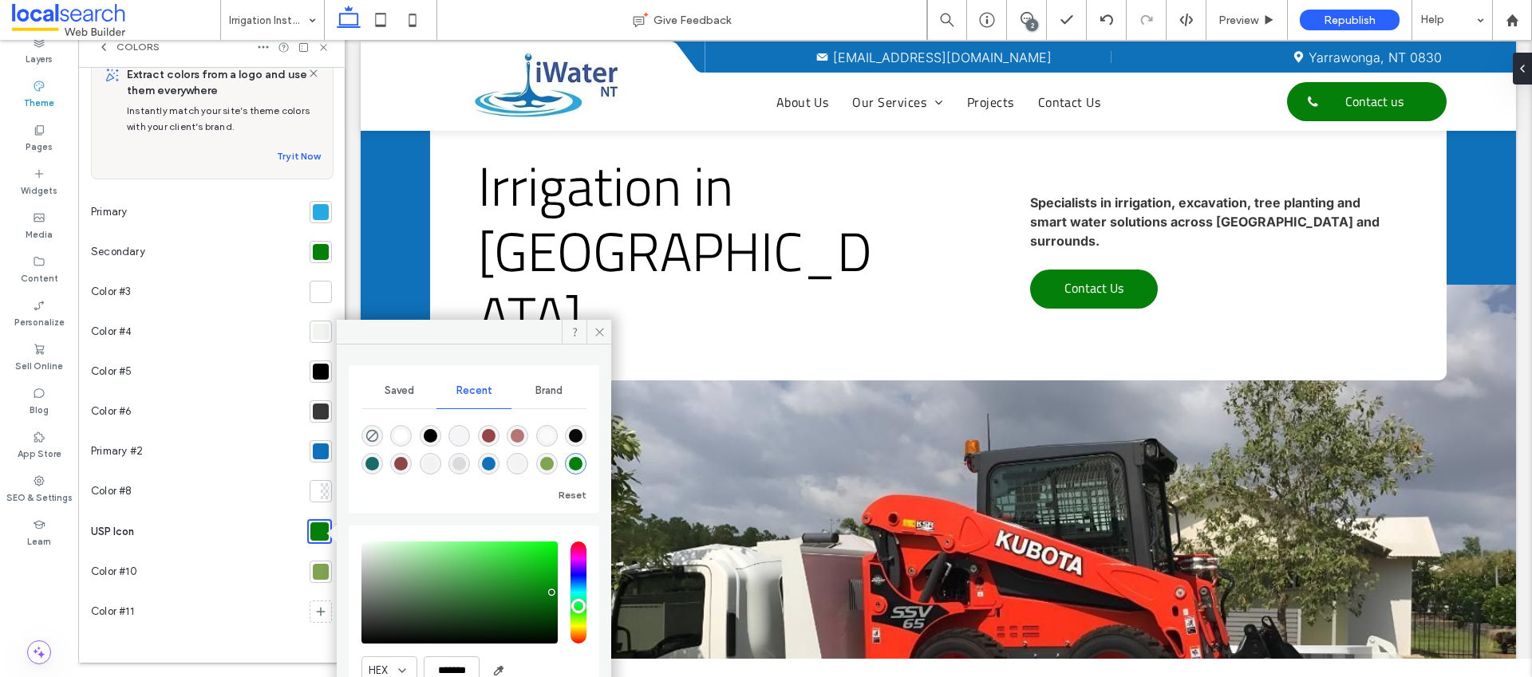
scroll to position [94, 0]
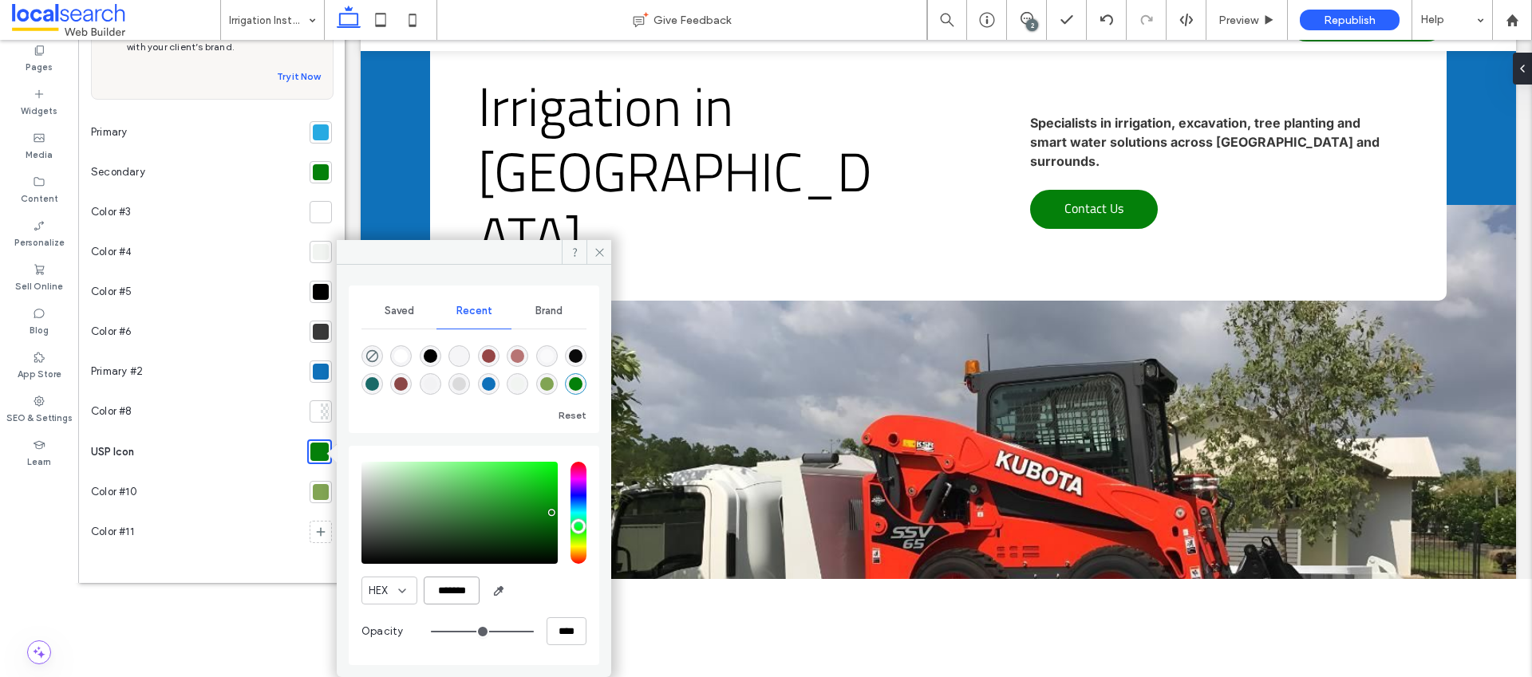
click at [452, 590] on input "*******" at bounding box center [452, 591] width 56 height 28
paste input "color picker textbox"
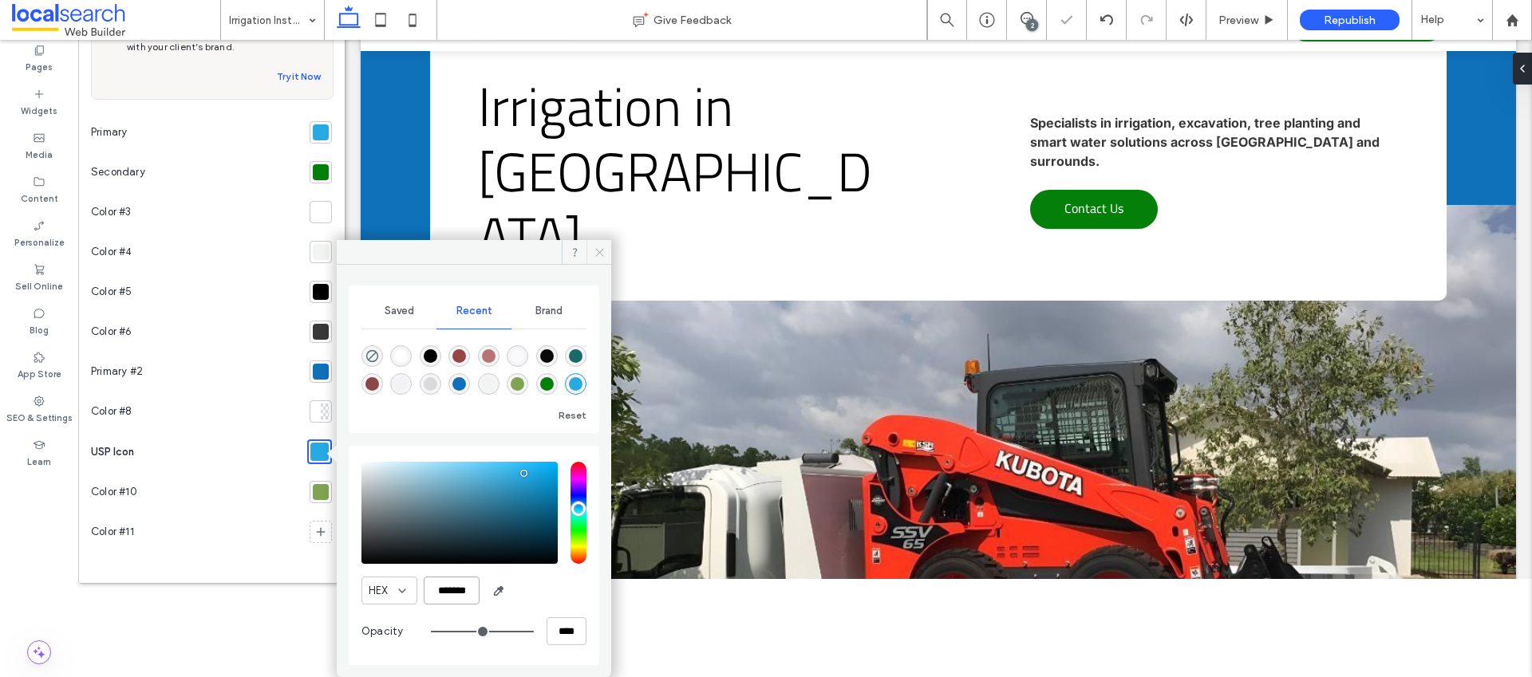
type input "*******"
click at [594, 250] on icon at bounding box center [600, 253] width 12 height 12
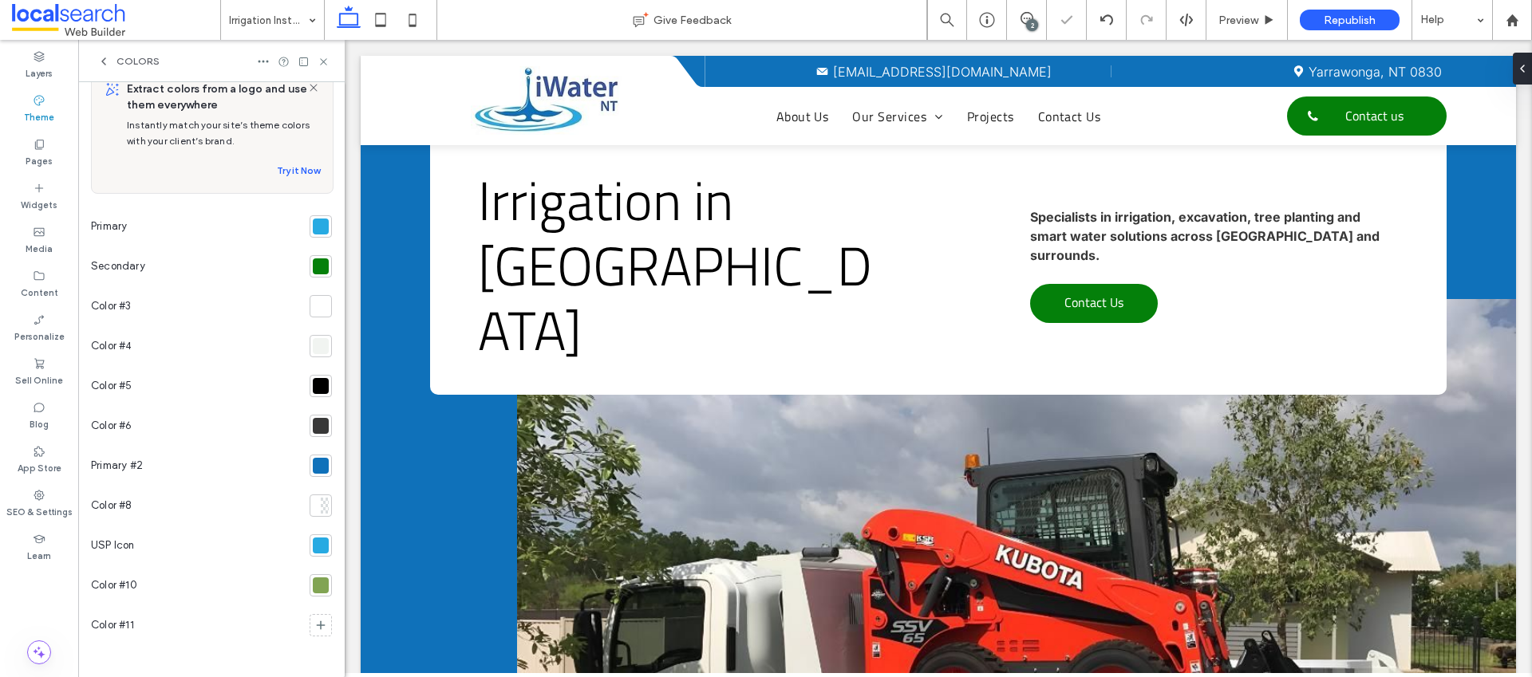
scroll to position [0, 0]
click at [318, 470] on div at bounding box center [321, 466] width 16 height 16
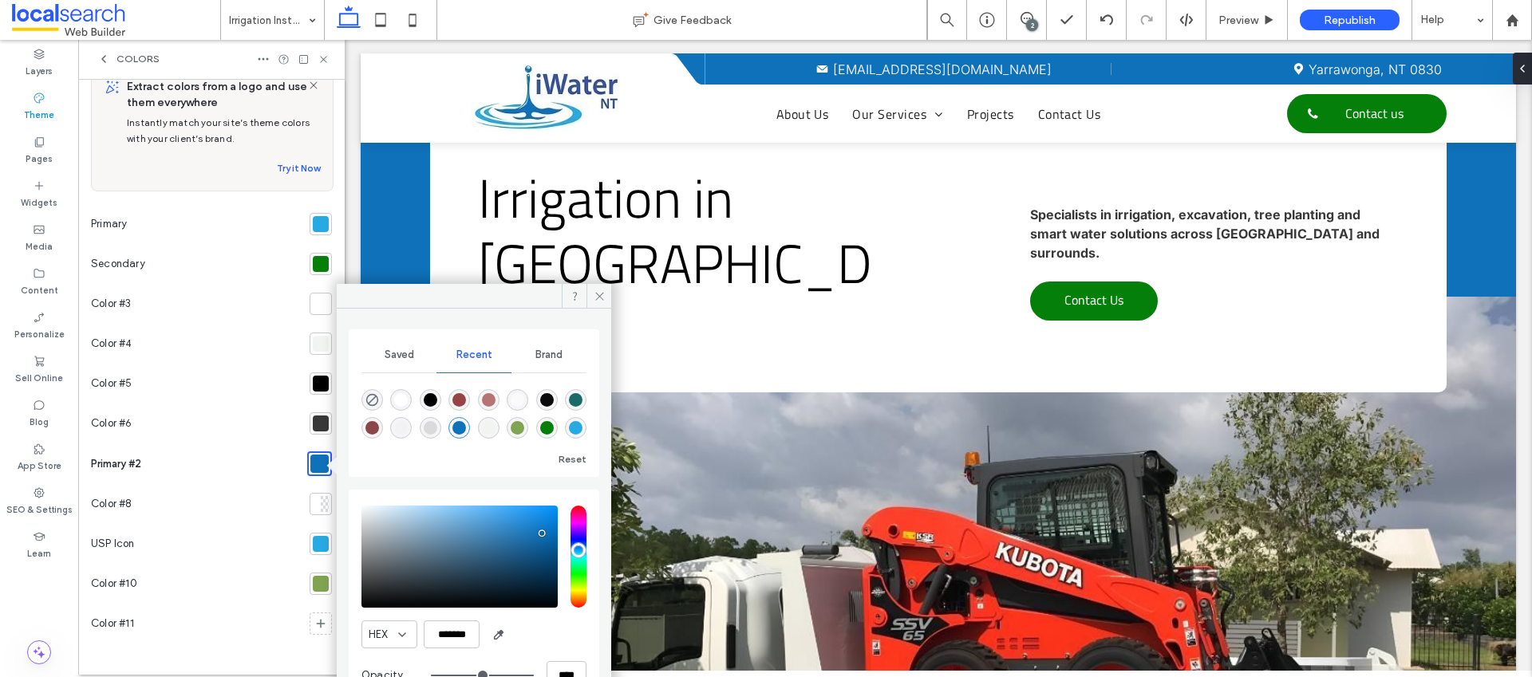
scroll to position [3, 0]
click at [460, 626] on input "*******" at bounding box center [452, 634] width 56 height 28
click at [313, 546] on div at bounding box center [321, 543] width 16 height 16
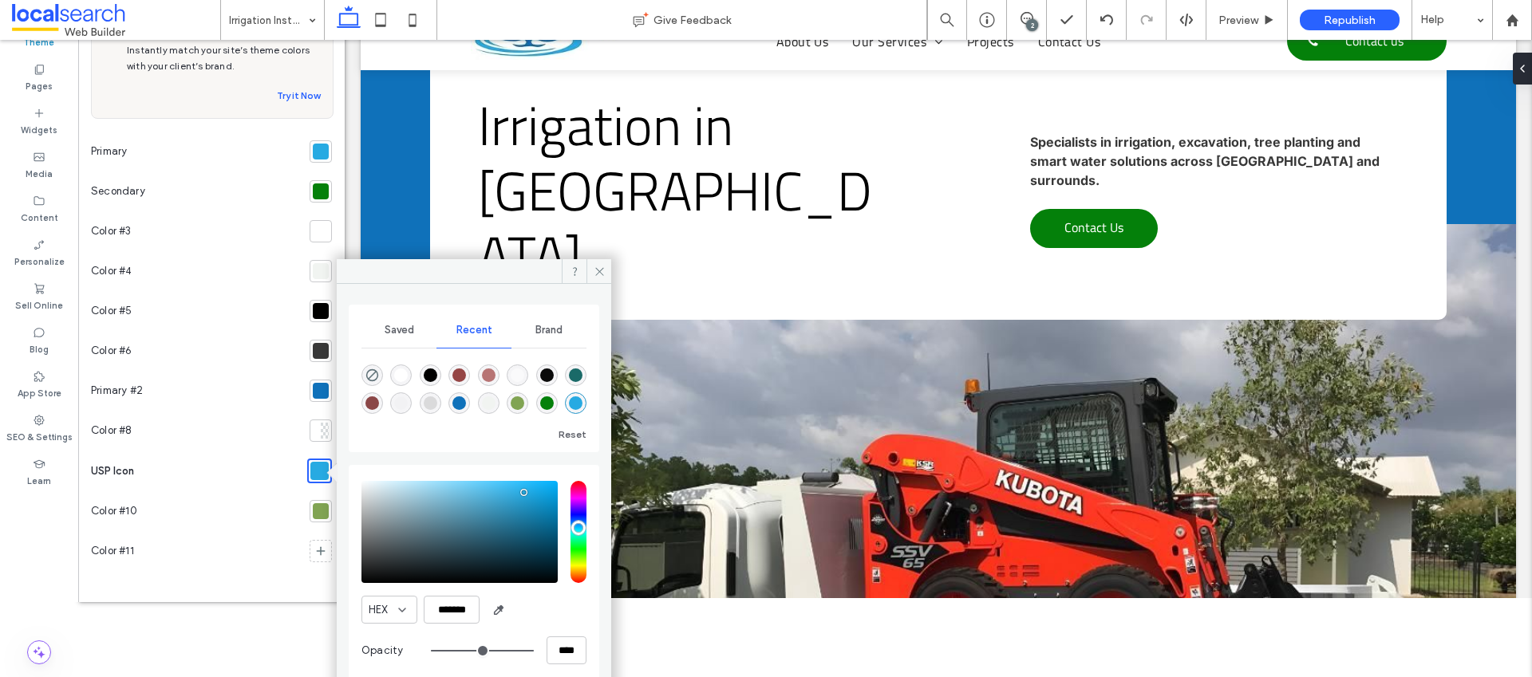
scroll to position [94, 0]
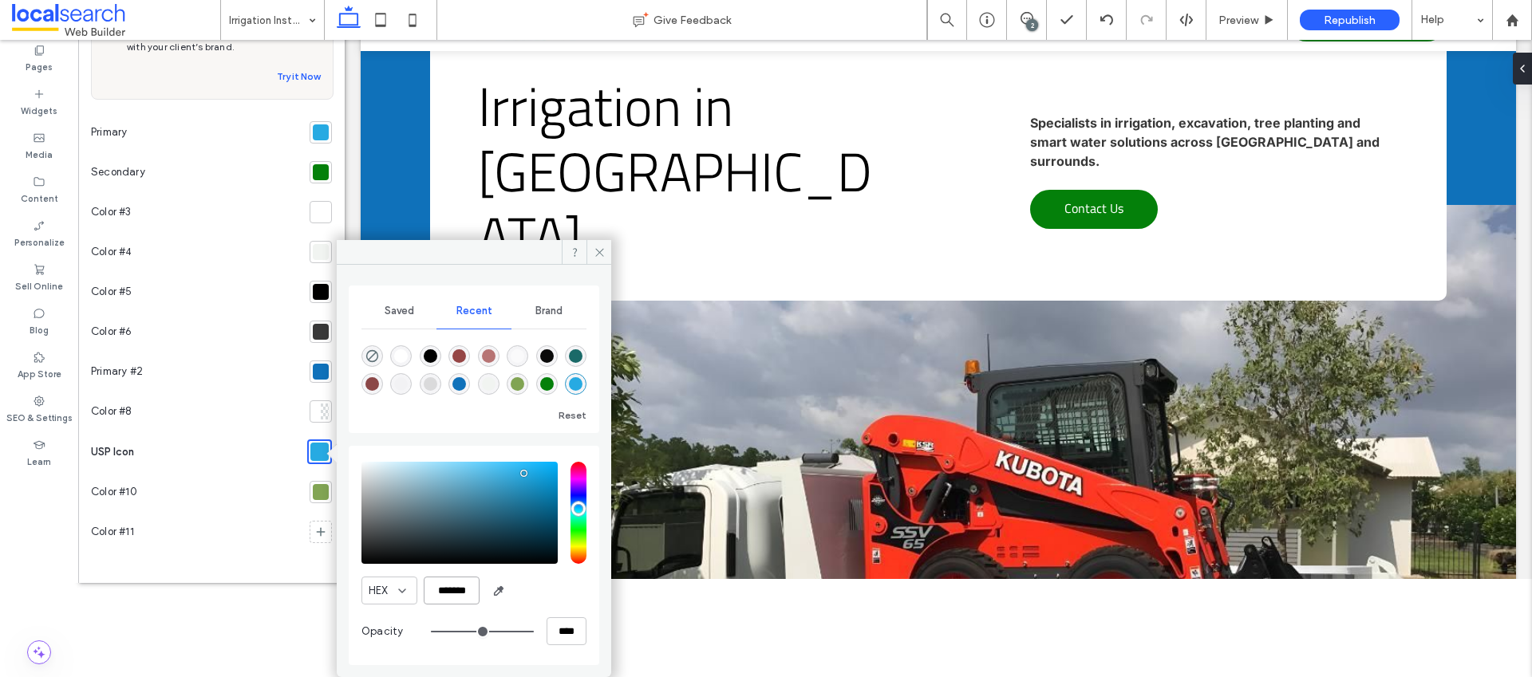
click at [472, 593] on input "*******" at bounding box center [452, 591] width 56 height 28
paste input "color picker textbox"
type input "*******"
click at [596, 254] on icon at bounding box center [600, 253] width 12 height 12
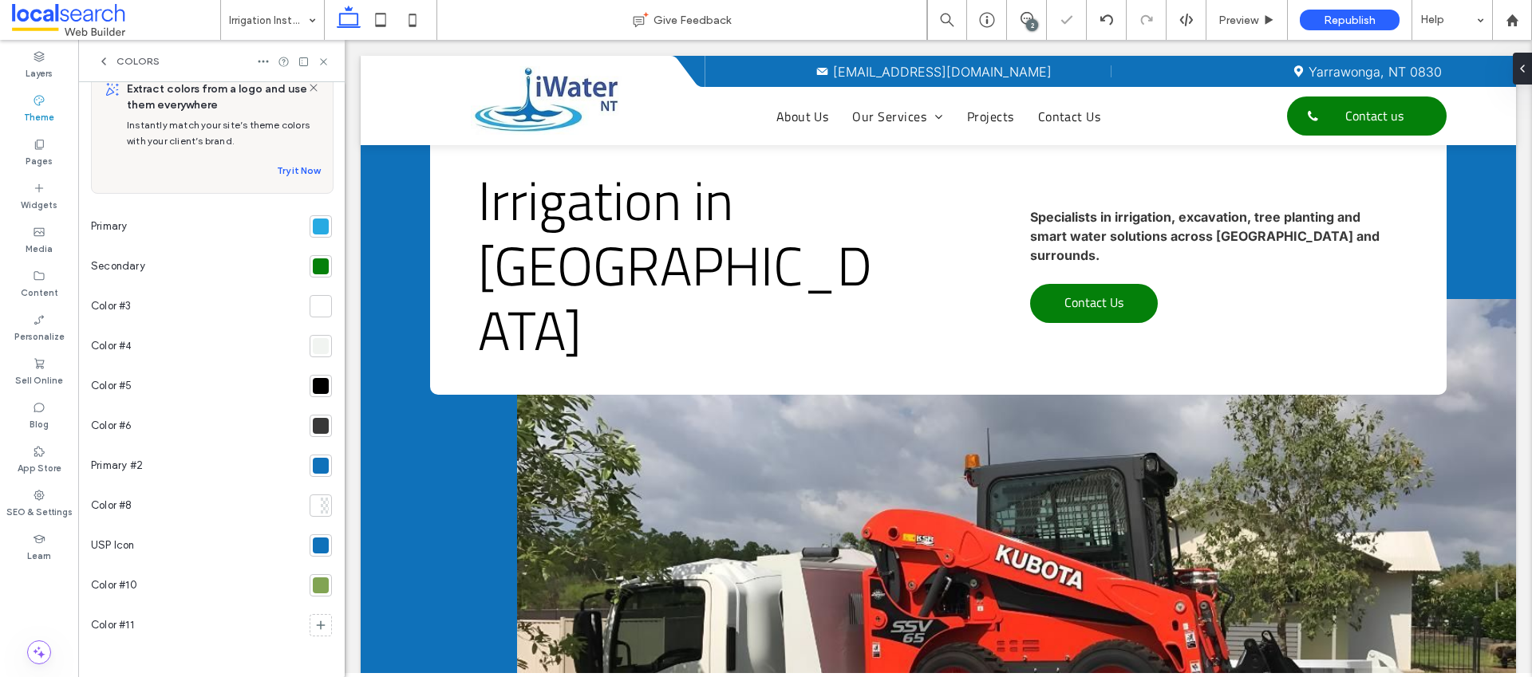
scroll to position [0, 0]
click at [326, 59] on icon at bounding box center [324, 62] width 12 height 12
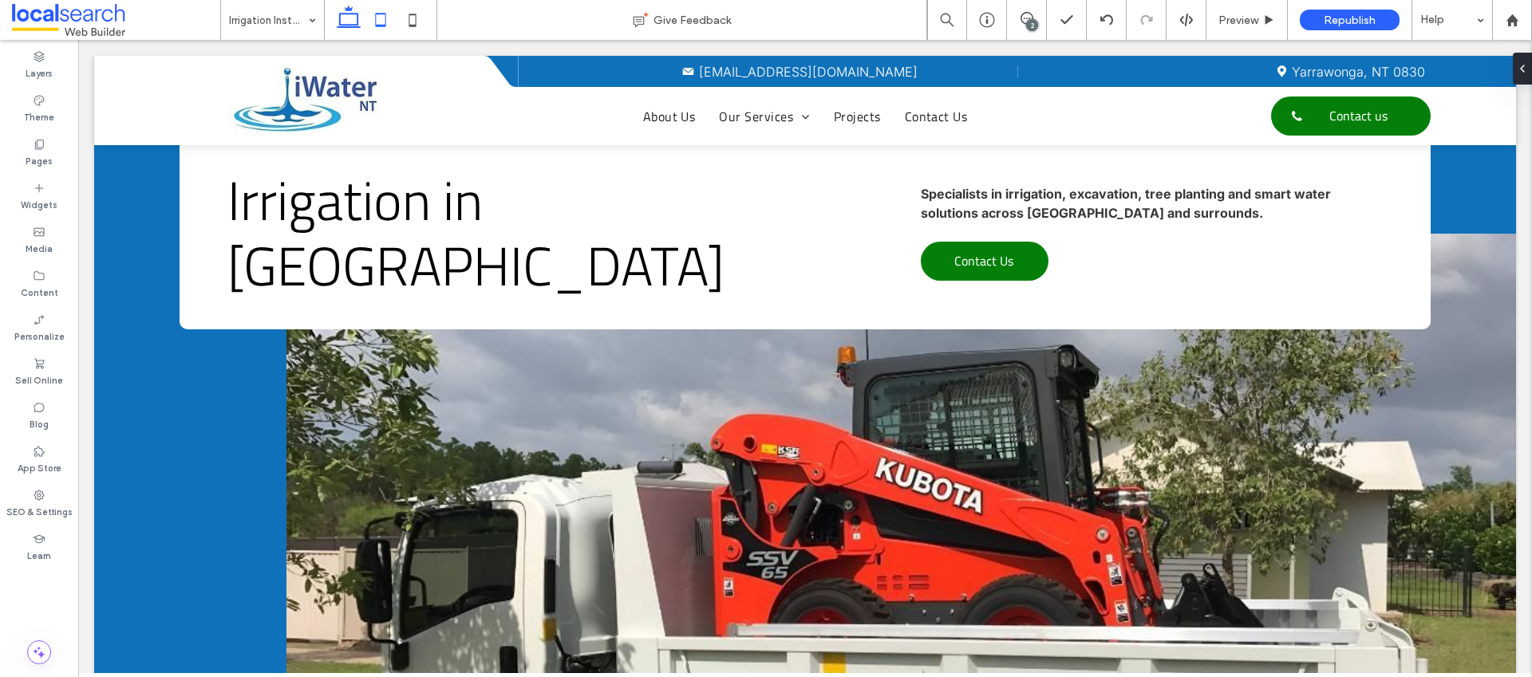
click at [382, 19] on icon at bounding box center [381, 20] width 32 height 32
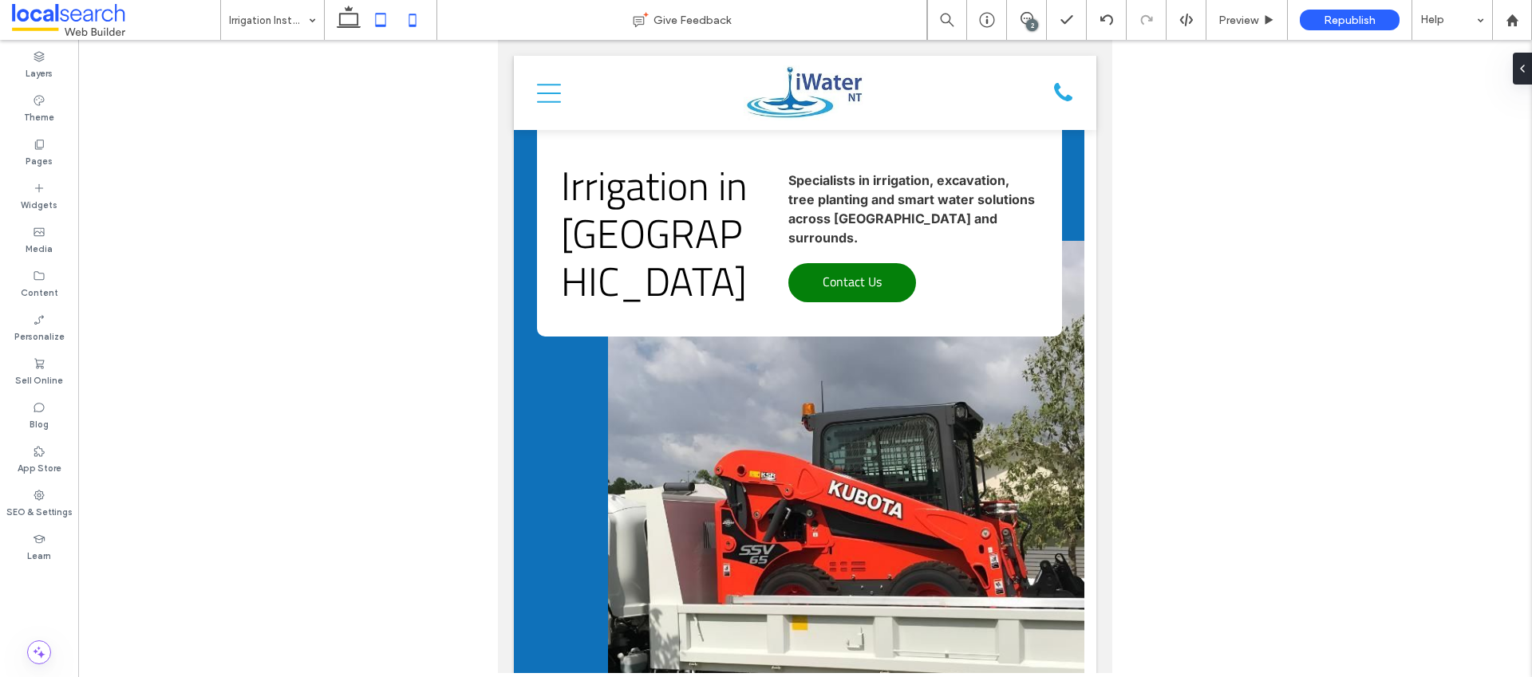
click at [424, 18] on icon at bounding box center [413, 20] width 32 height 32
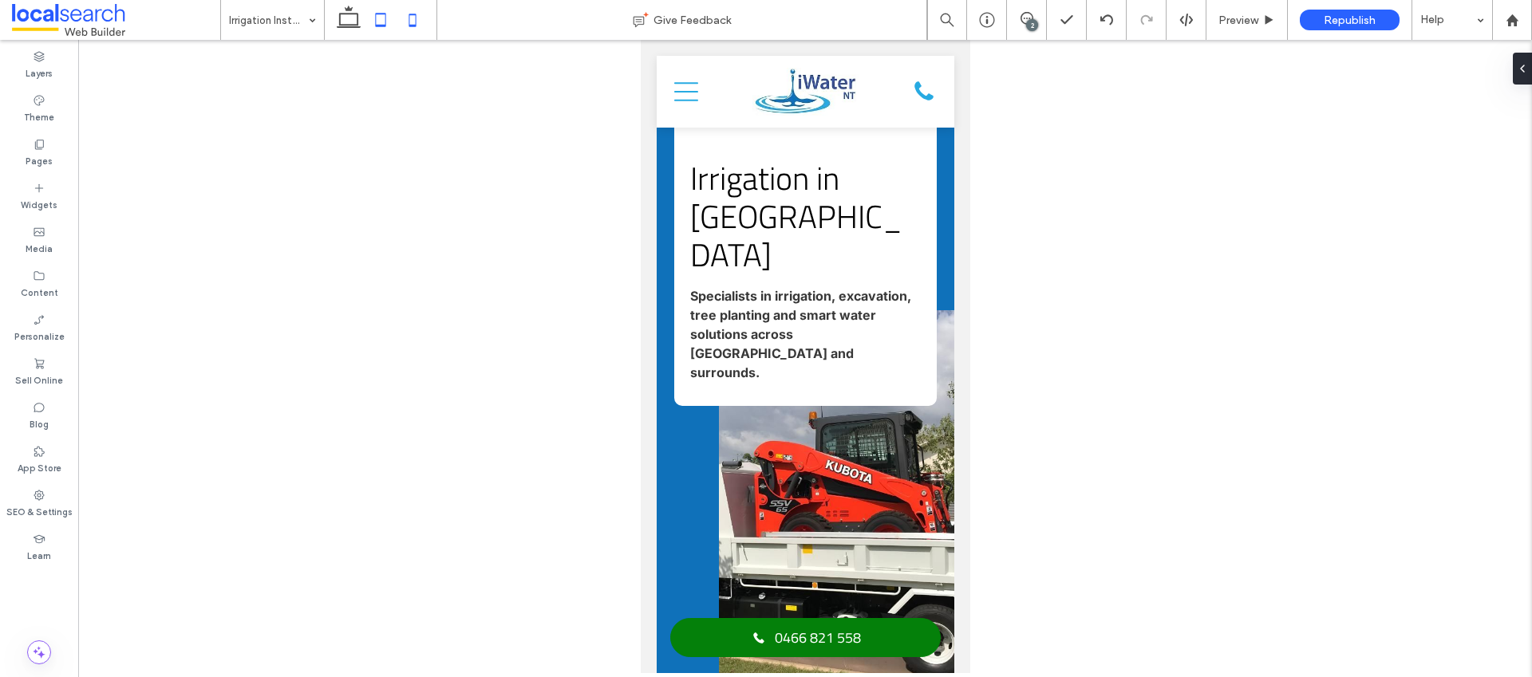
click at [383, 24] on icon at bounding box center [381, 20] width 32 height 32
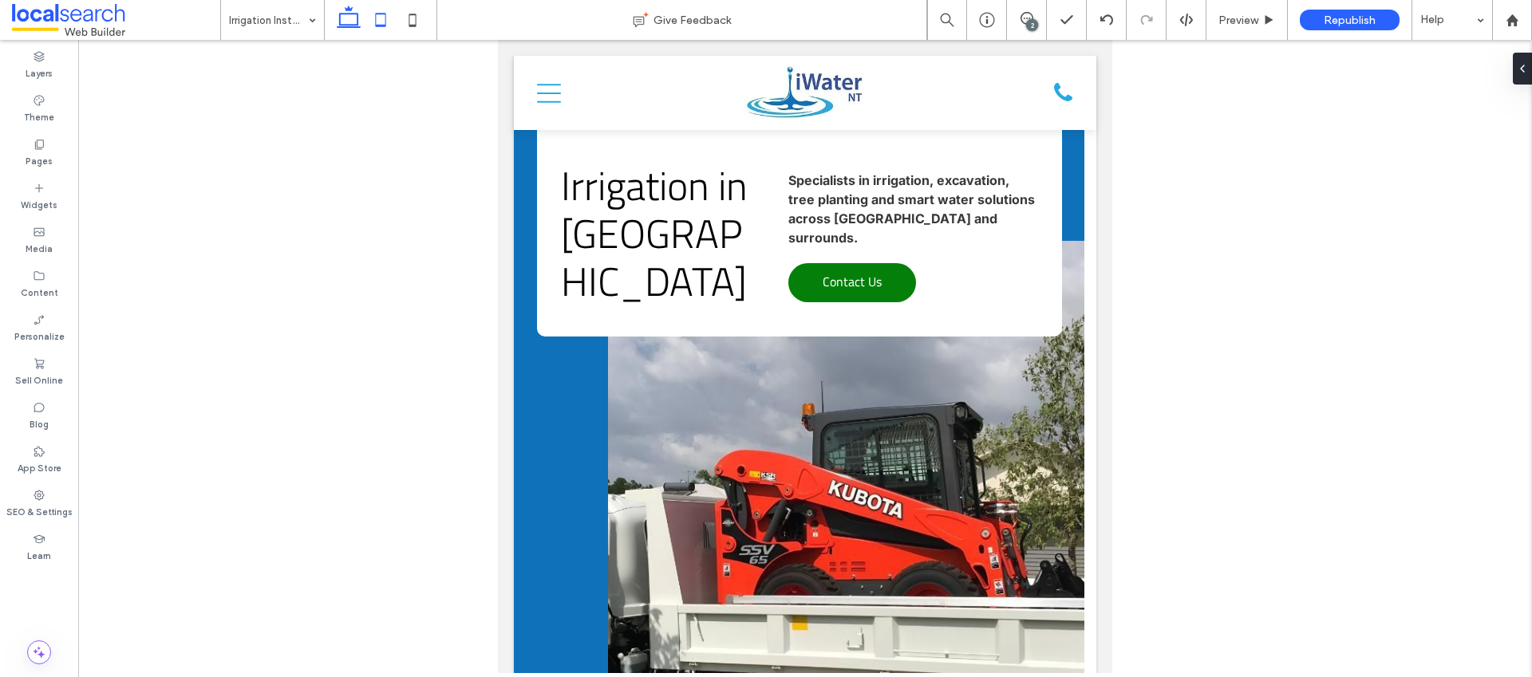
click at [361, 14] on icon at bounding box center [349, 20] width 32 height 32
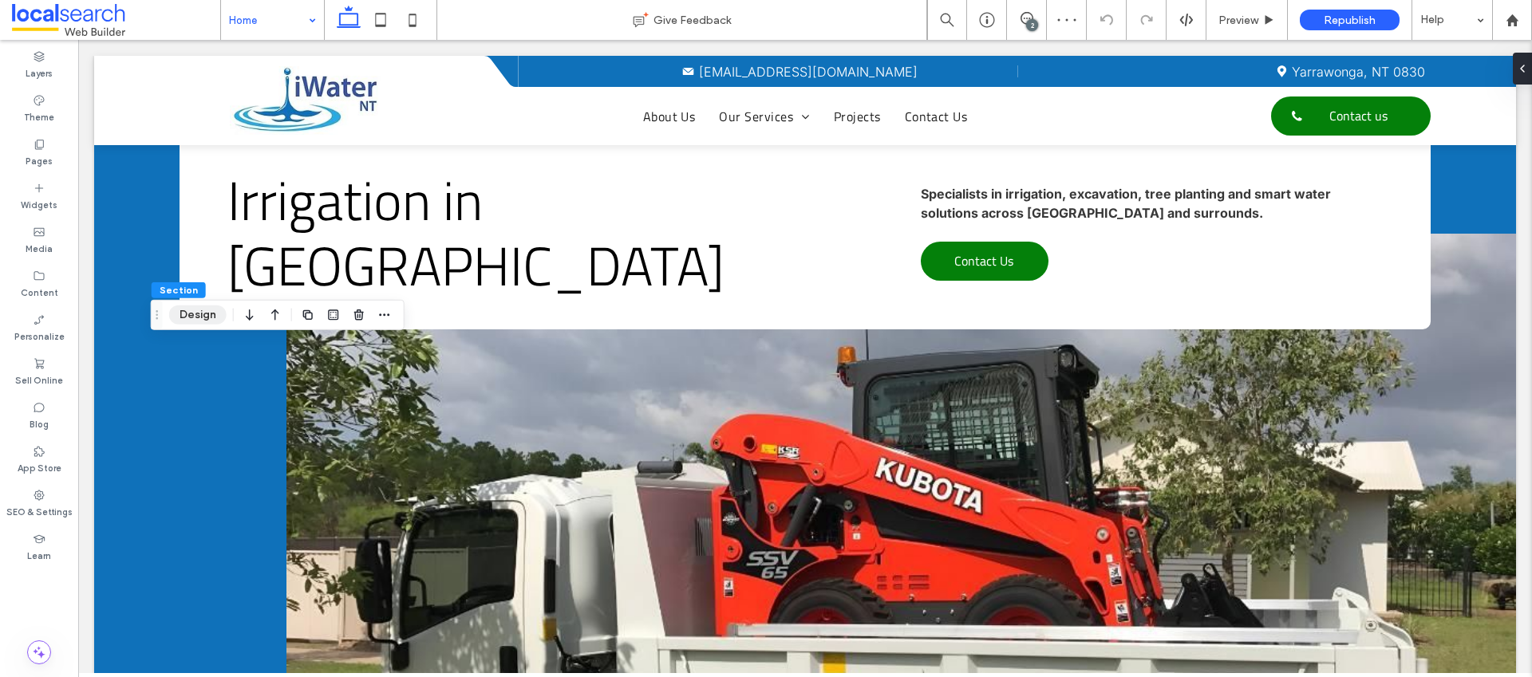
click at [199, 322] on button "Design" at bounding box center [197, 315] width 57 height 19
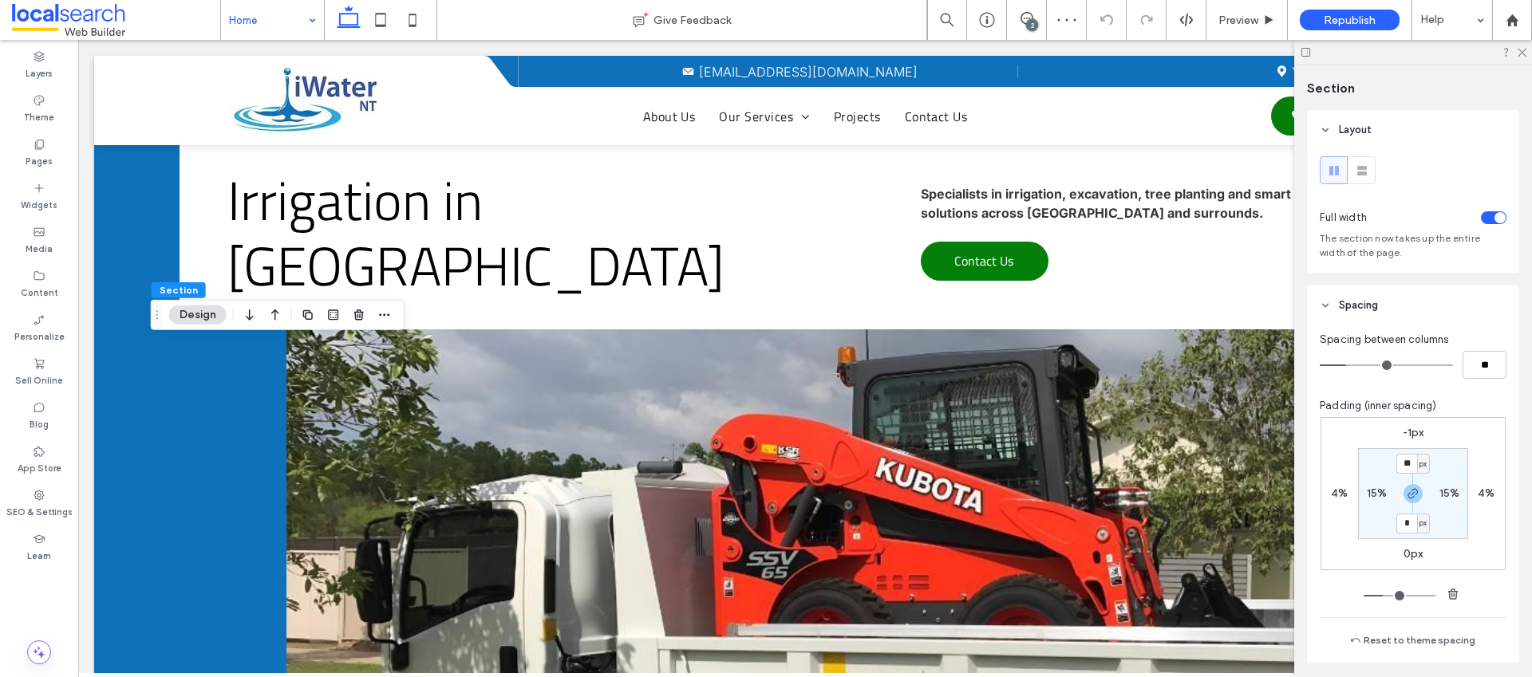
click at [1337, 488] on label "4%" at bounding box center [1339, 494] width 17 height 14
type input "*"
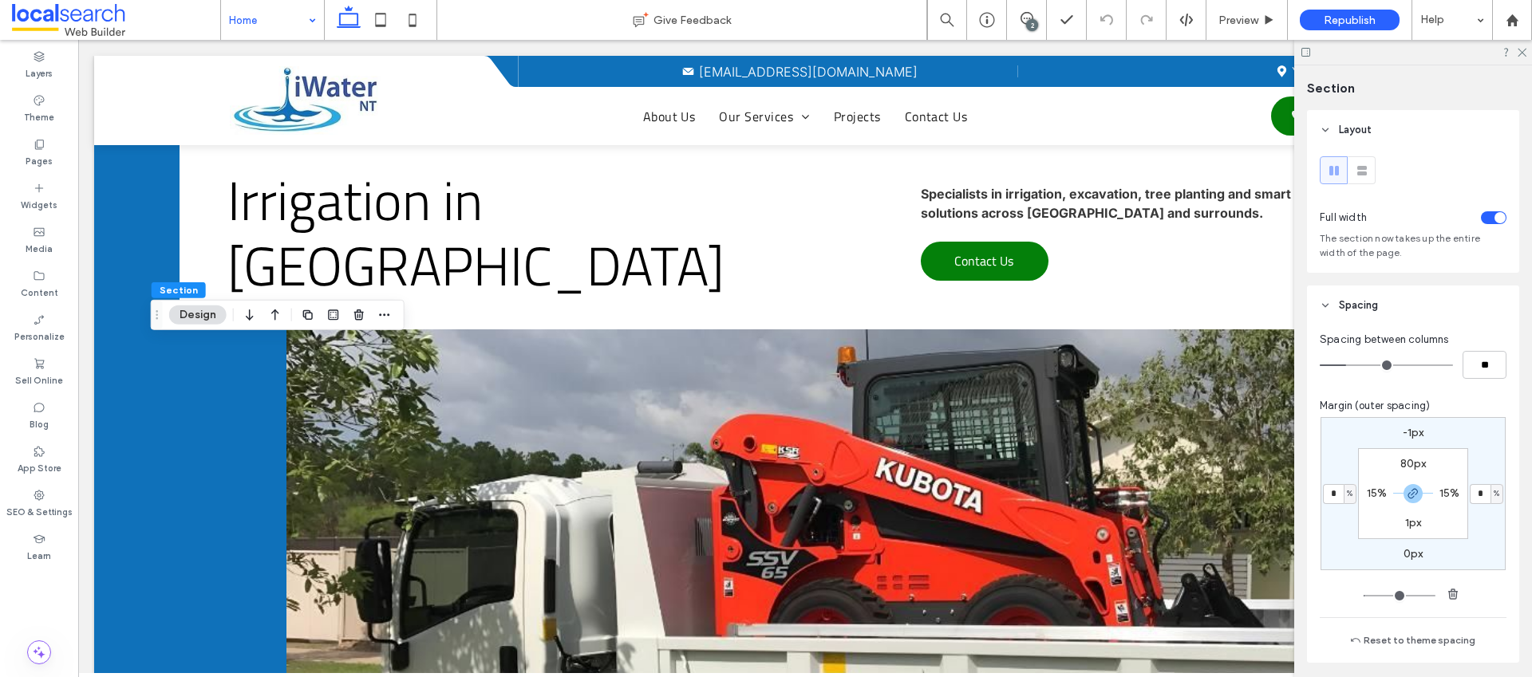
type input "*"
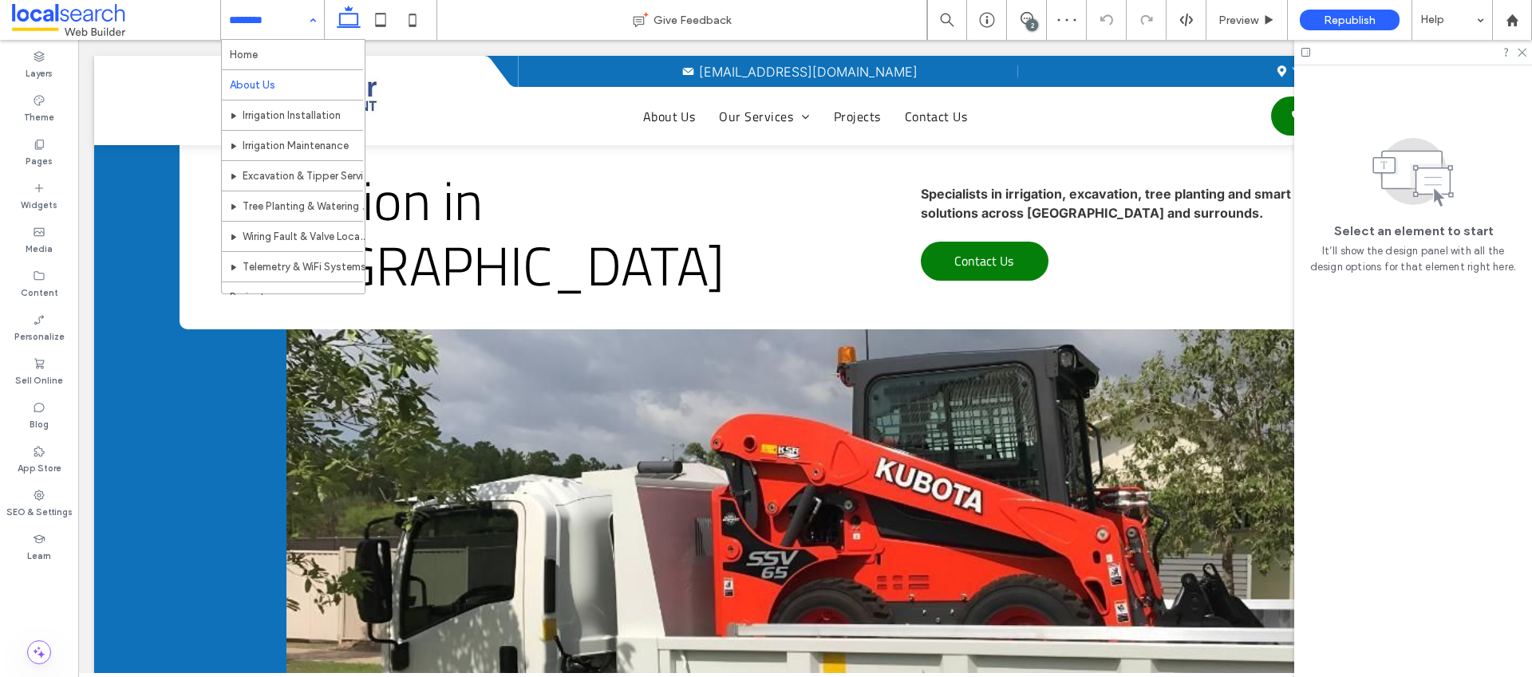
click at [290, 16] on input at bounding box center [268, 20] width 79 height 40
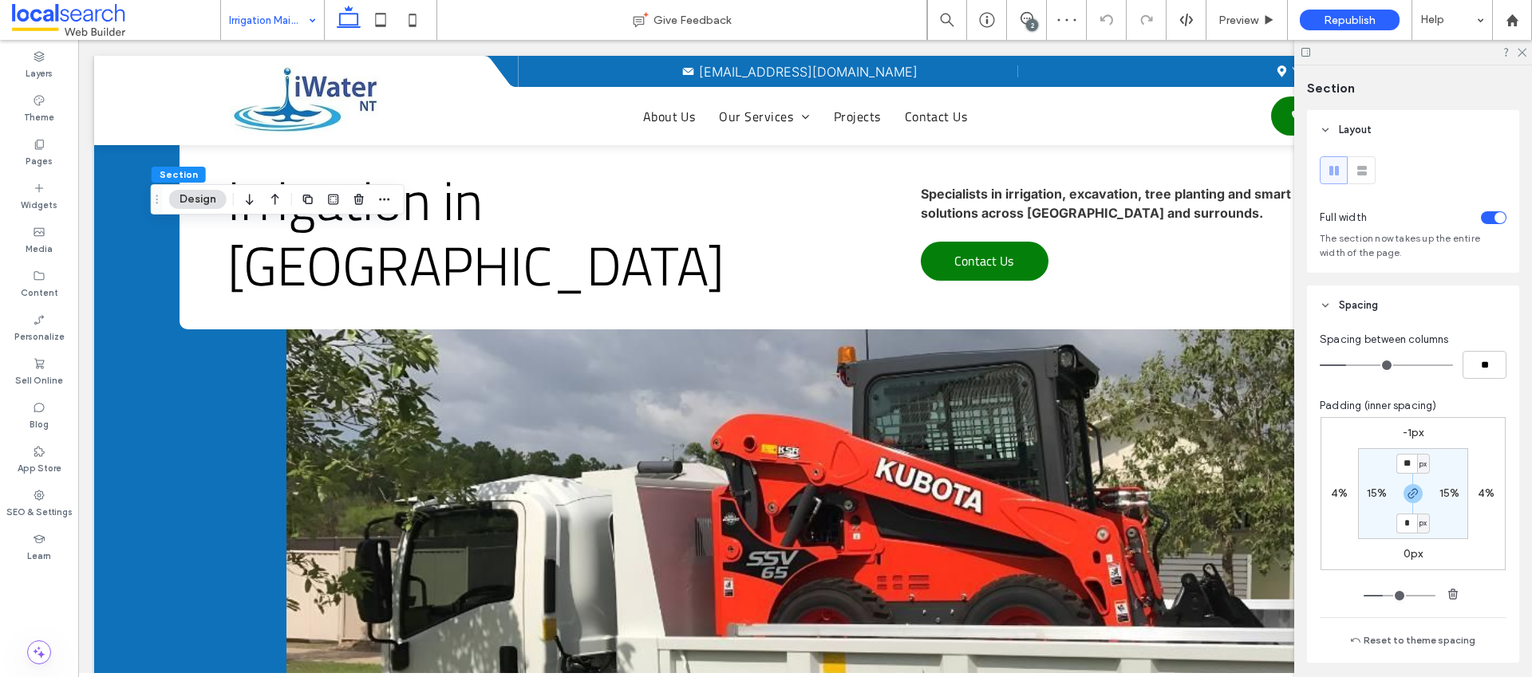
click at [1337, 496] on label "4%" at bounding box center [1339, 494] width 17 height 14
type input "*"
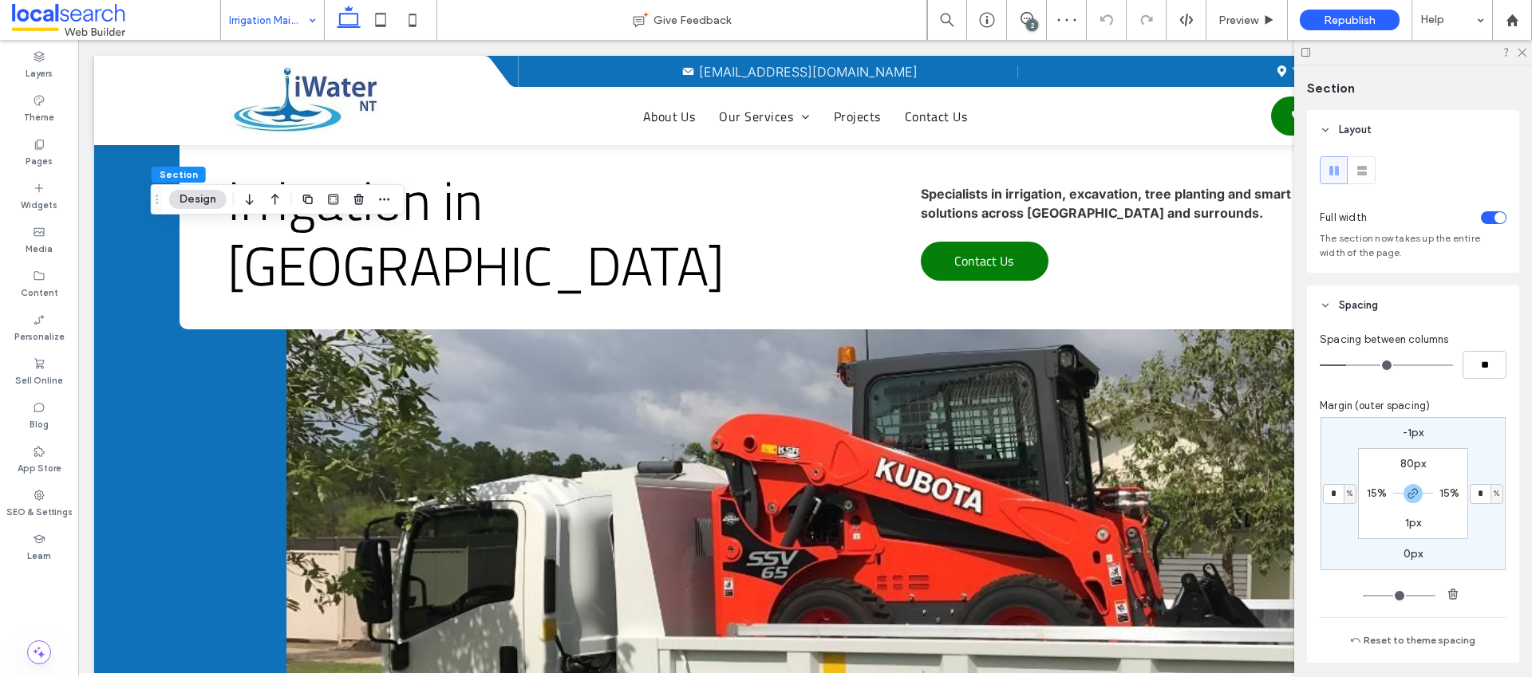
type input "*"
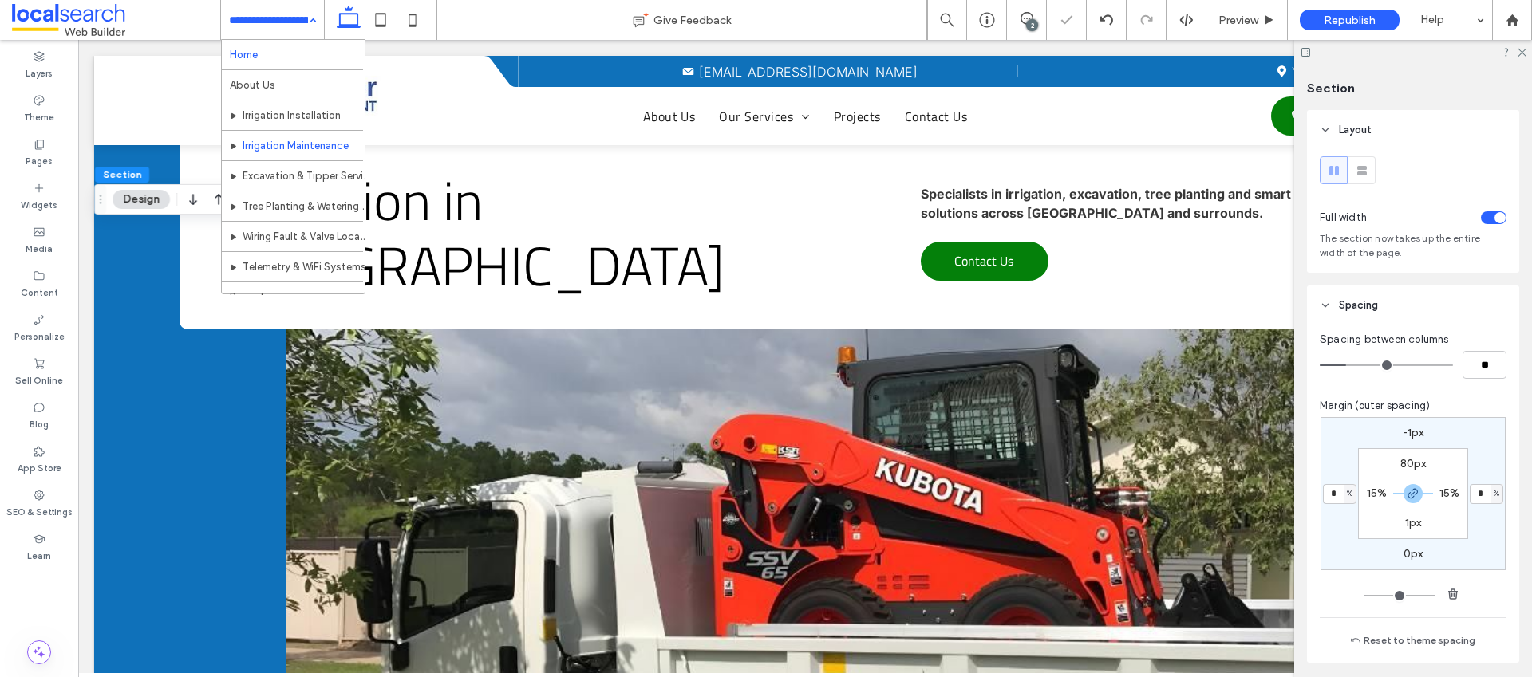
drag, startPoint x: 273, startPoint y: 26, endPoint x: 271, endPoint y: 42, distance: 16.0
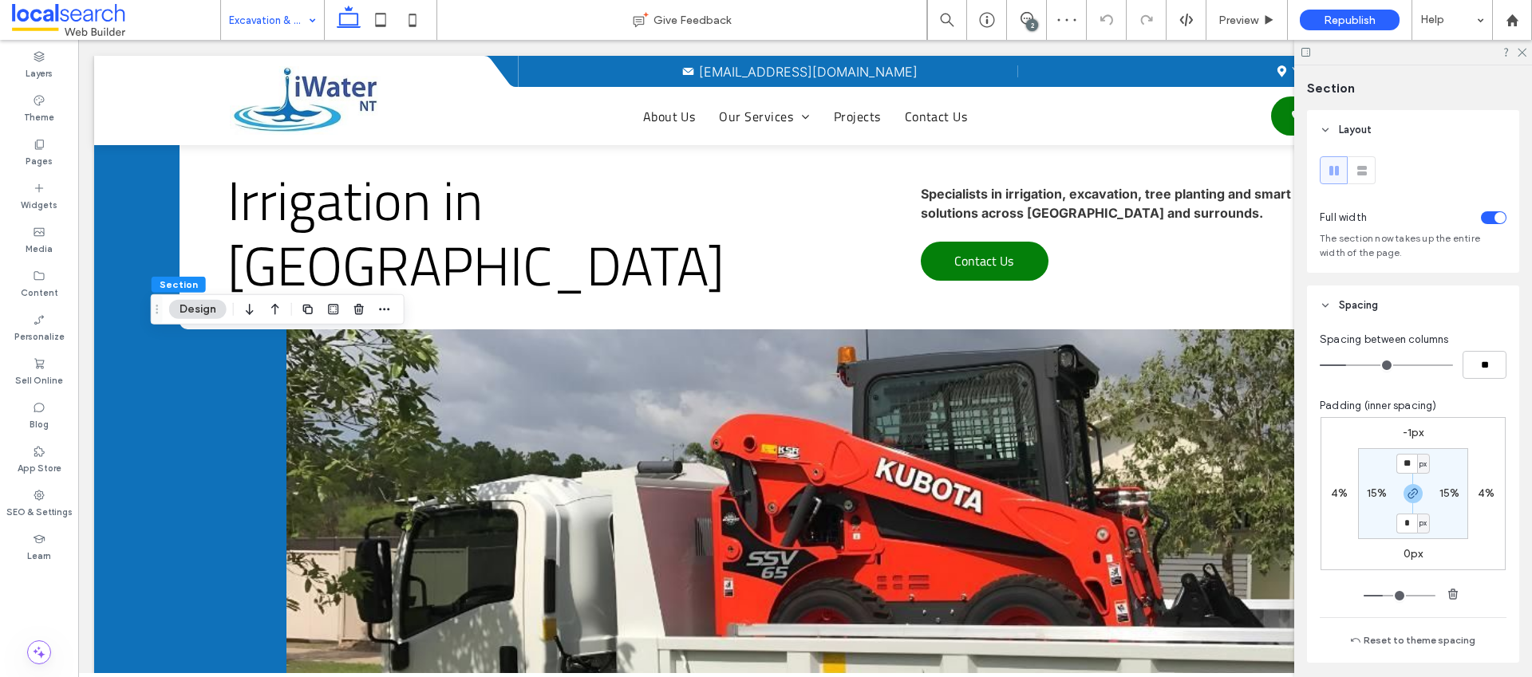
click at [1342, 493] on label "4%" at bounding box center [1339, 494] width 17 height 14
type input "*"
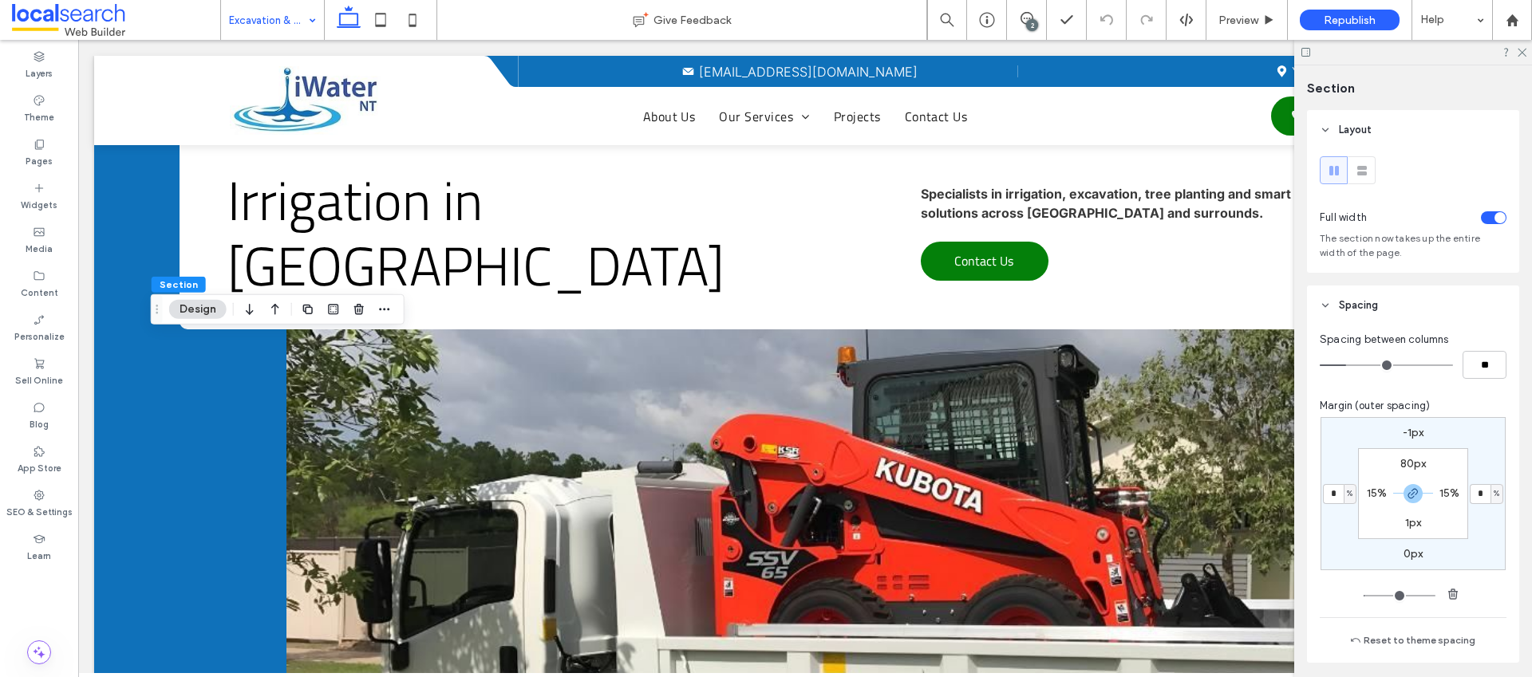
type input "*"
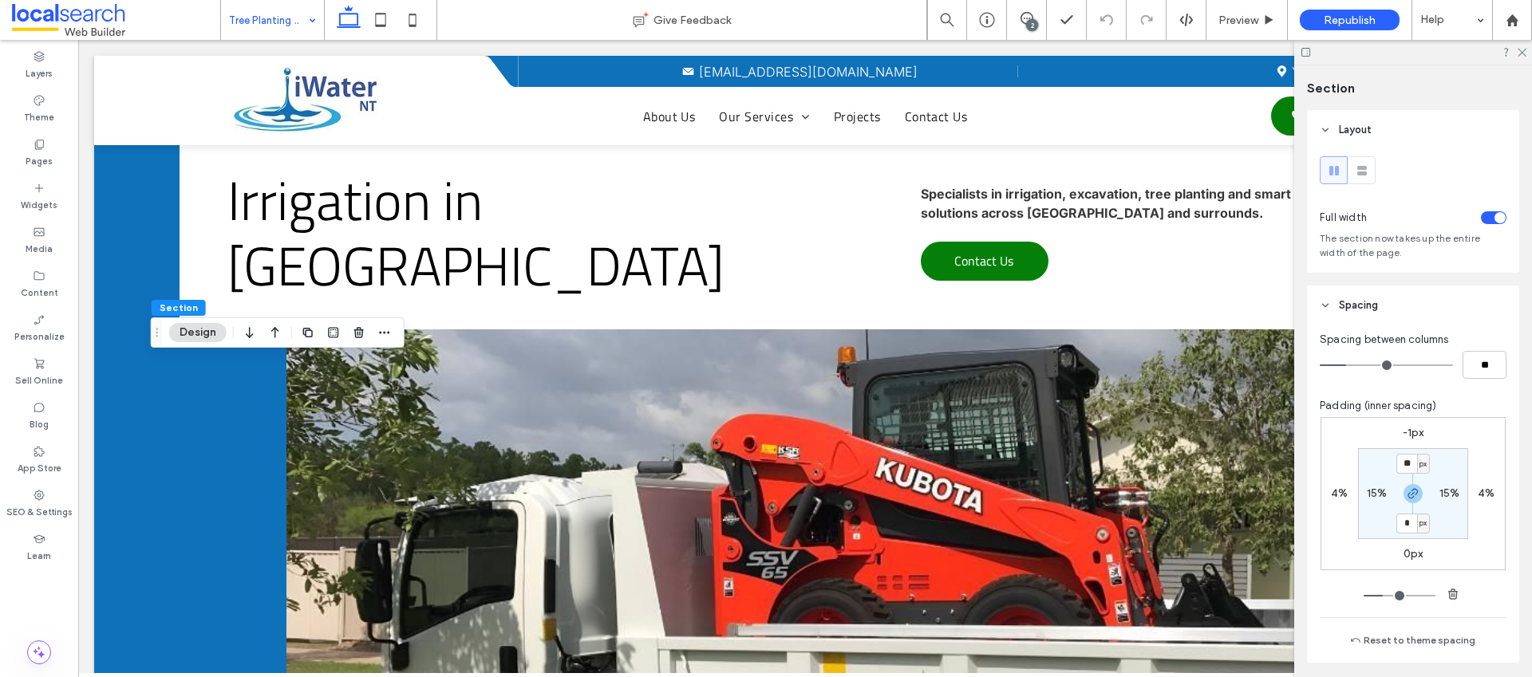
click at [1341, 490] on label "4%" at bounding box center [1339, 494] width 17 height 14
type input "*"
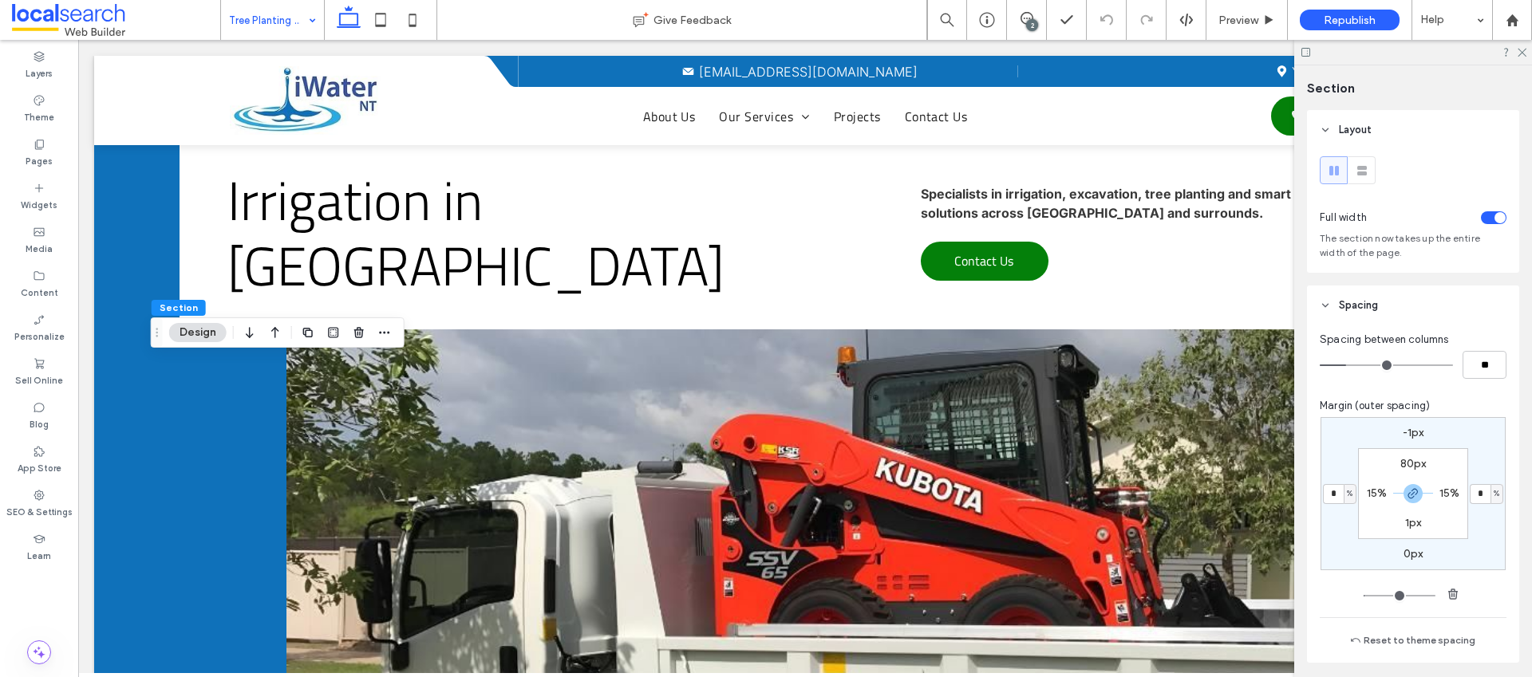
type input "*"
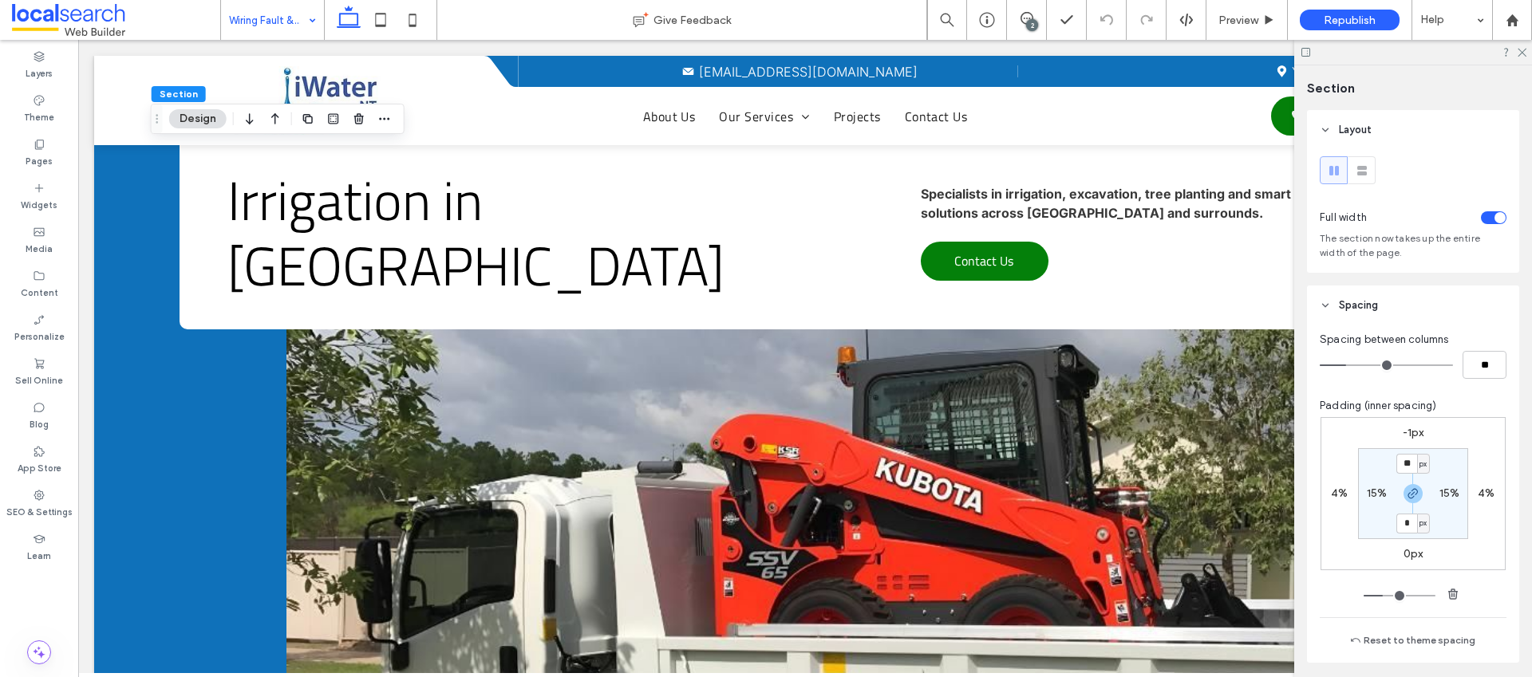
click at [1334, 490] on label "4%" at bounding box center [1339, 494] width 17 height 14
type input "*"
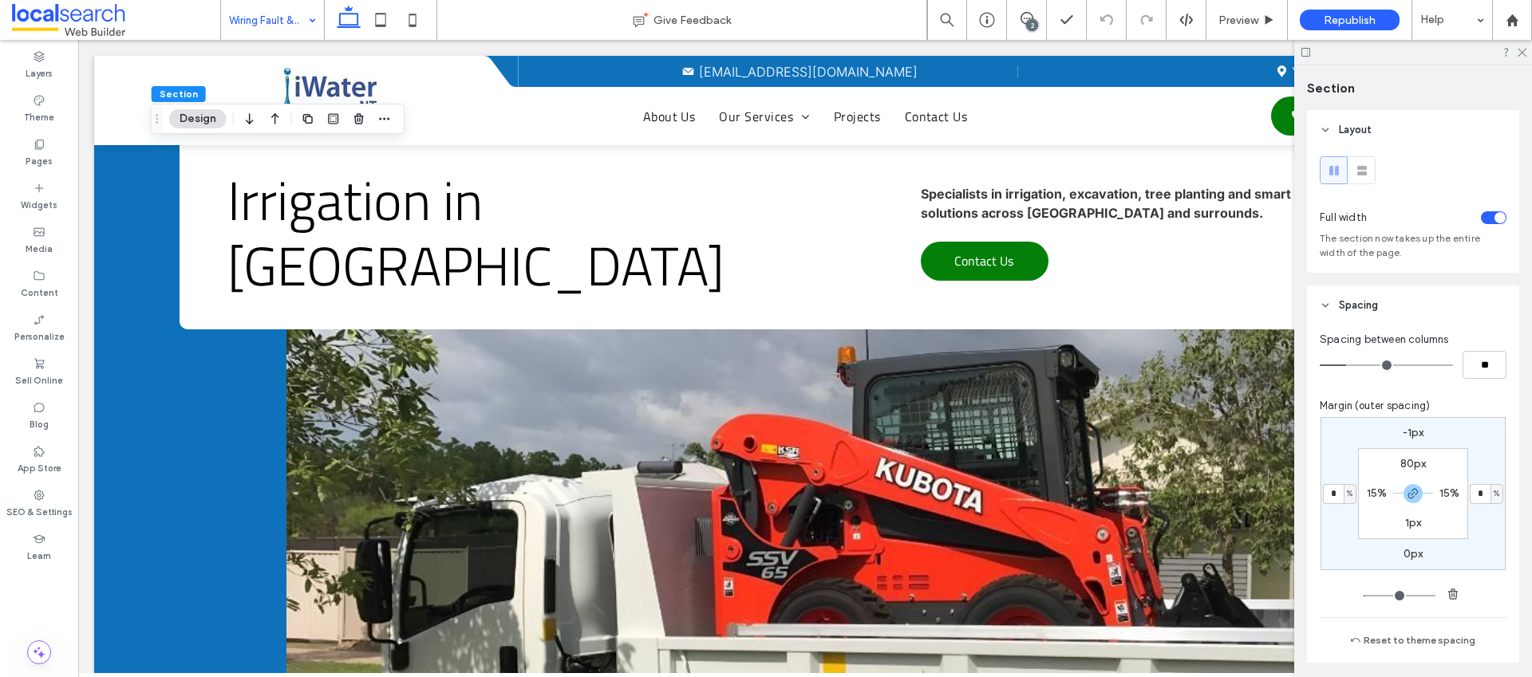
type input "*"
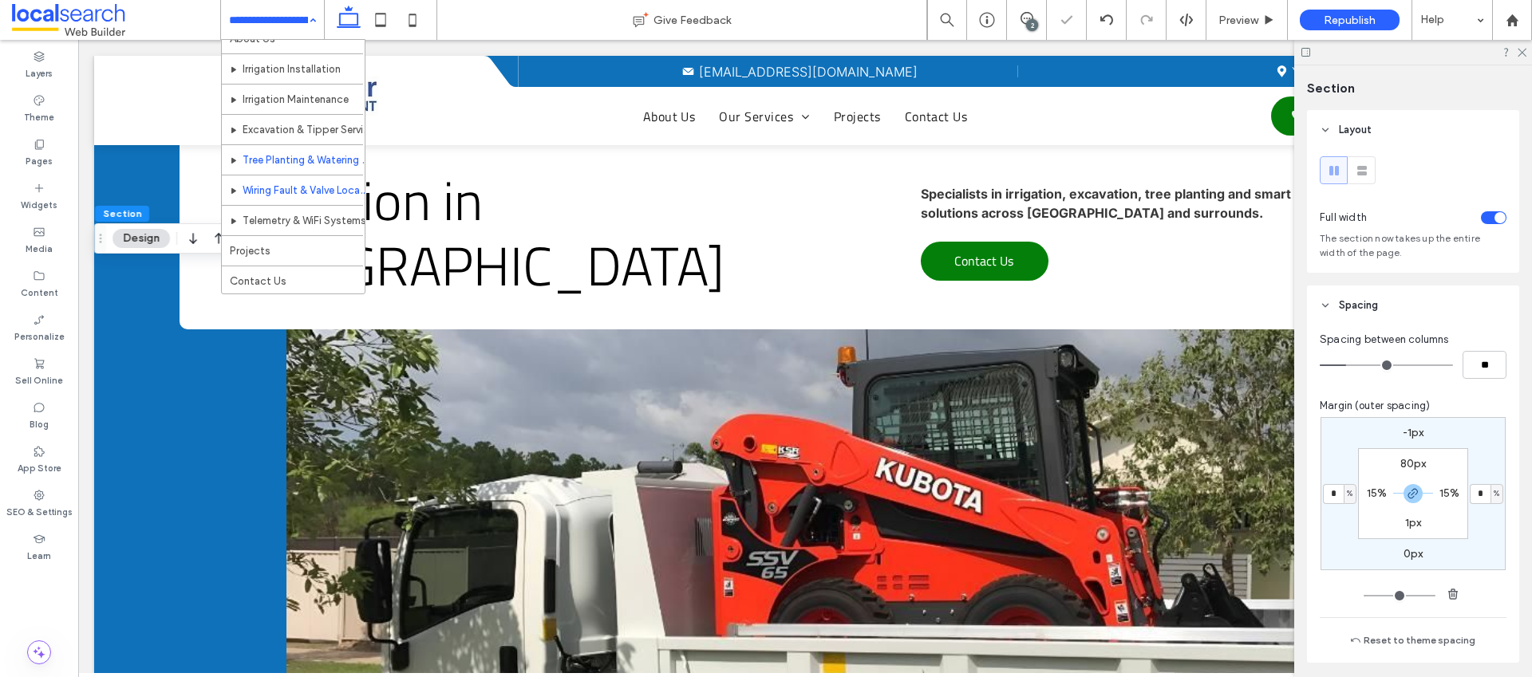
scroll to position [47, 0]
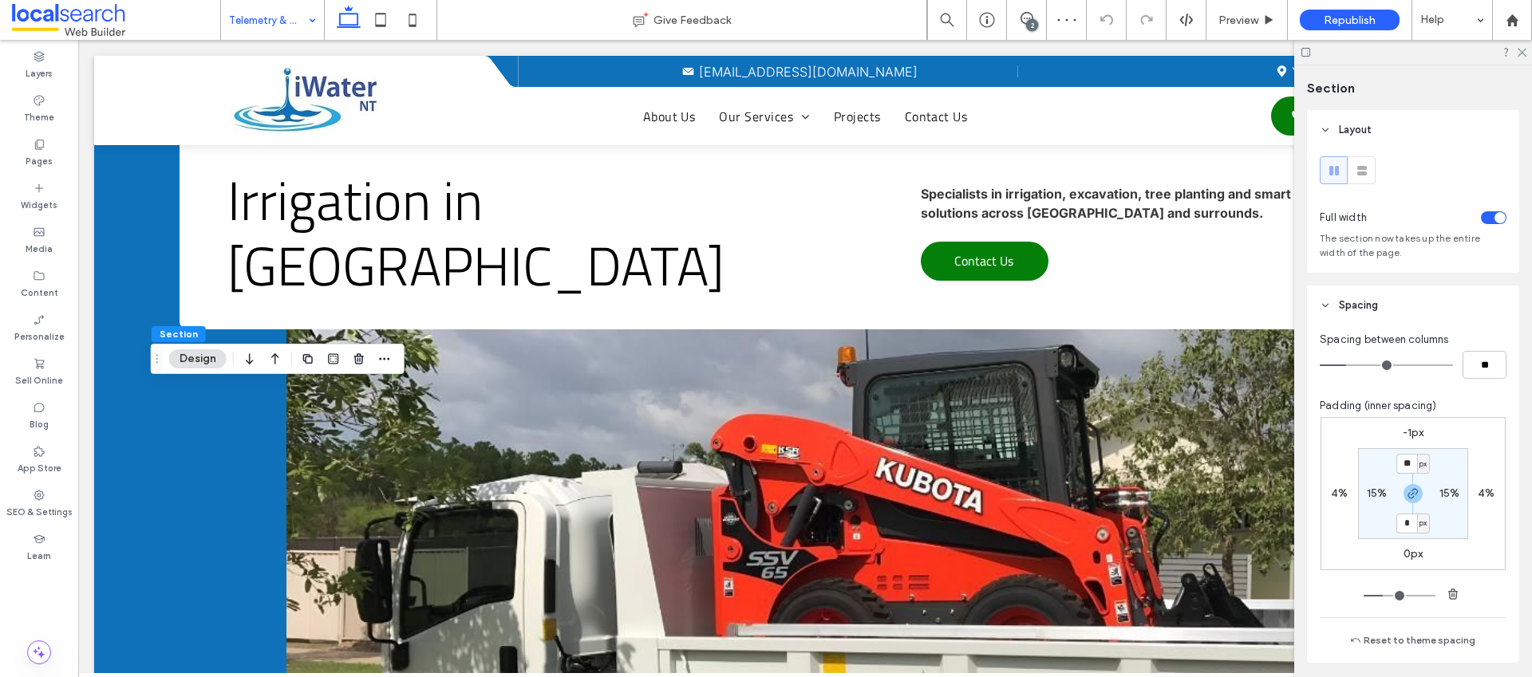
click at [1333, 493] on label "4%" at bounding box center [1339, 494] width 17 height 14
type input "*"
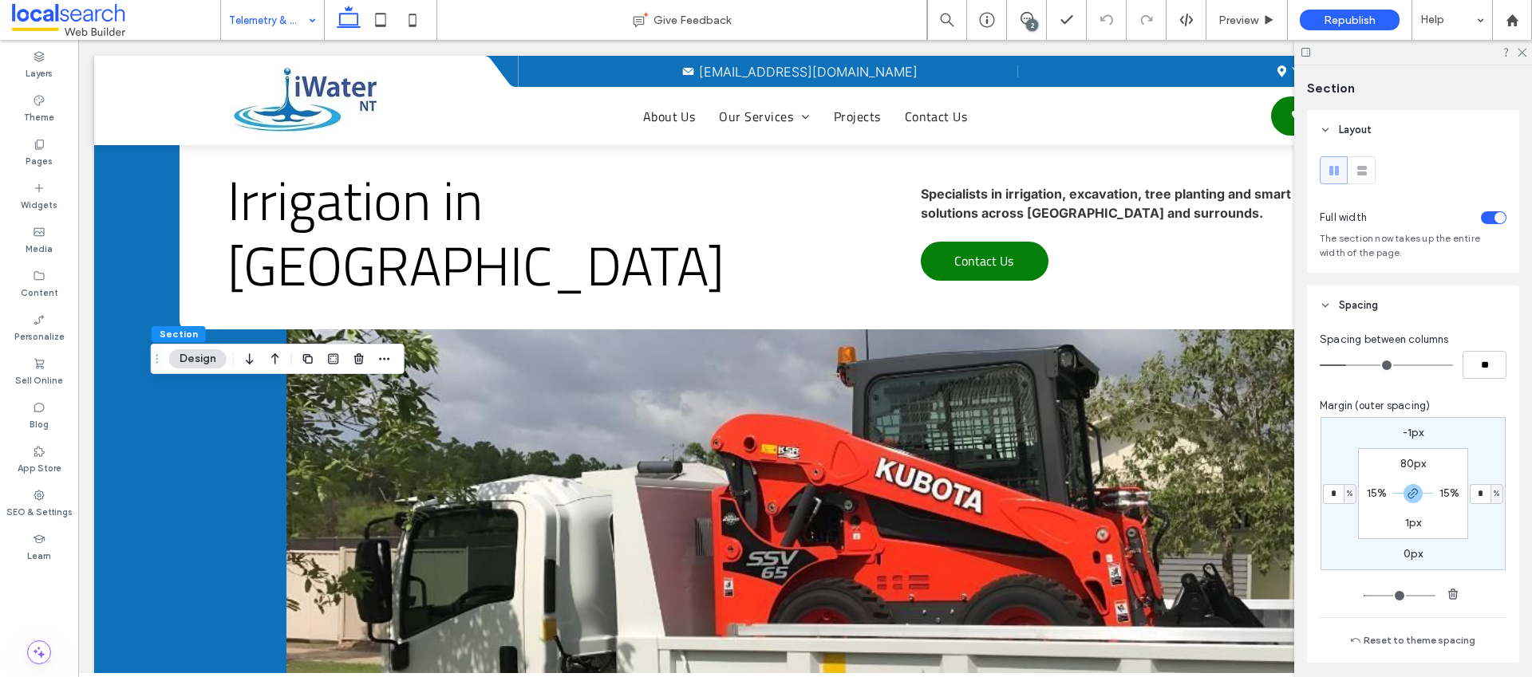
type input "*"
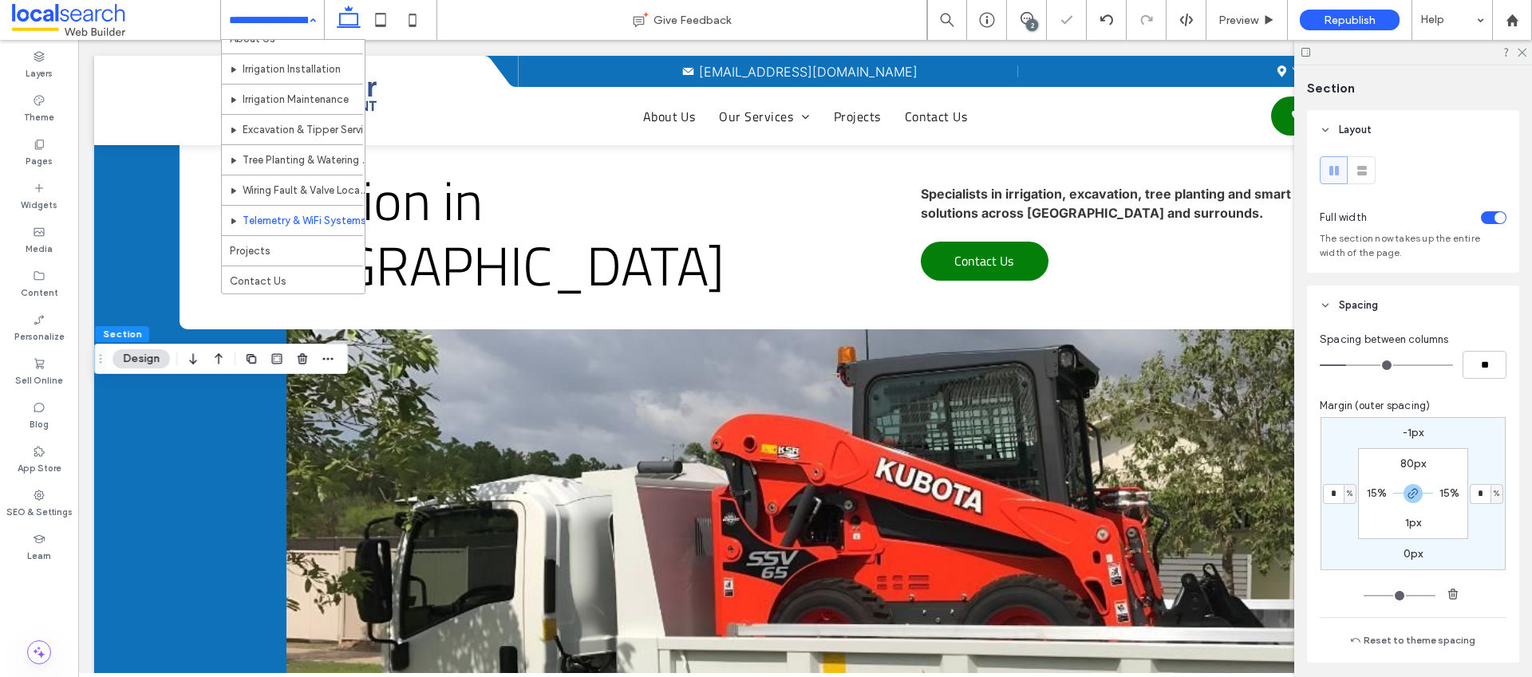
scroll to position [47, 0]
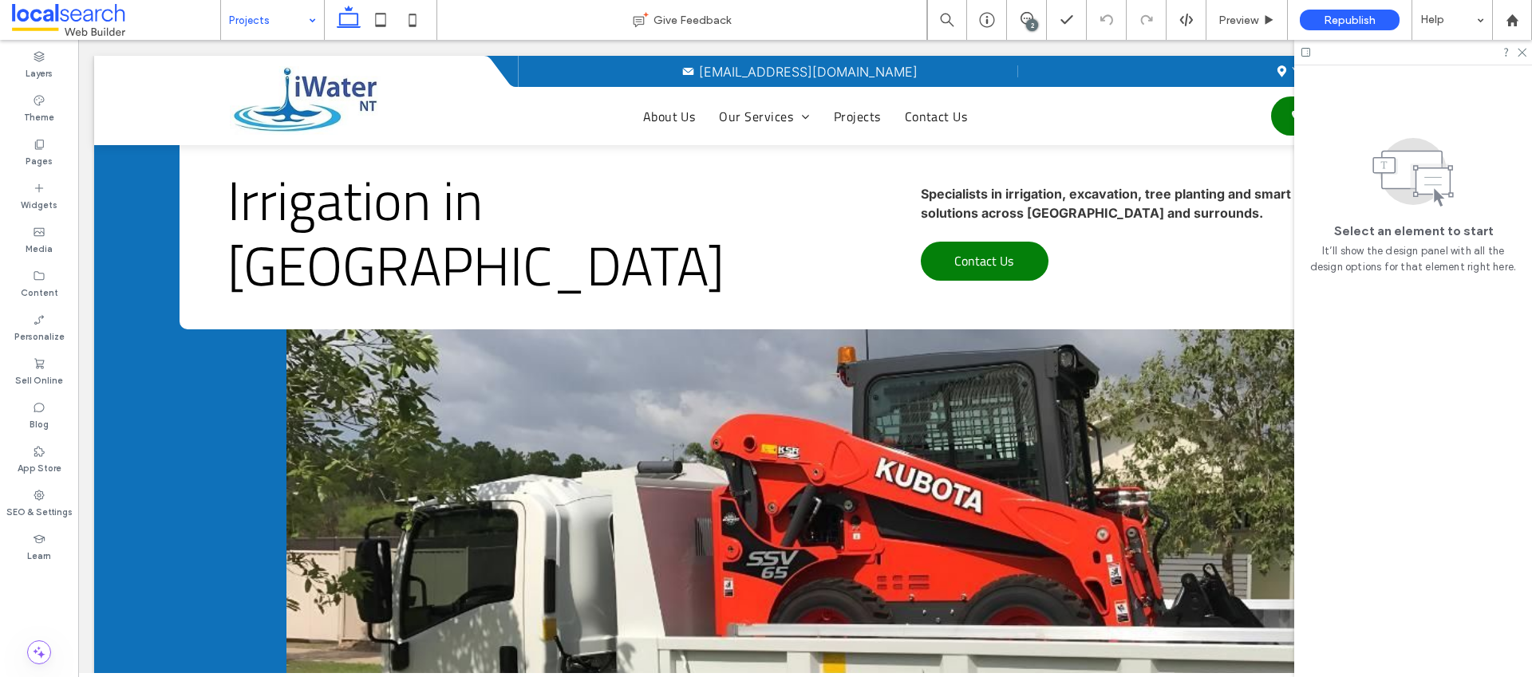
click at [267, 19] on input at bounding box center [268, 20] width 79 height 40
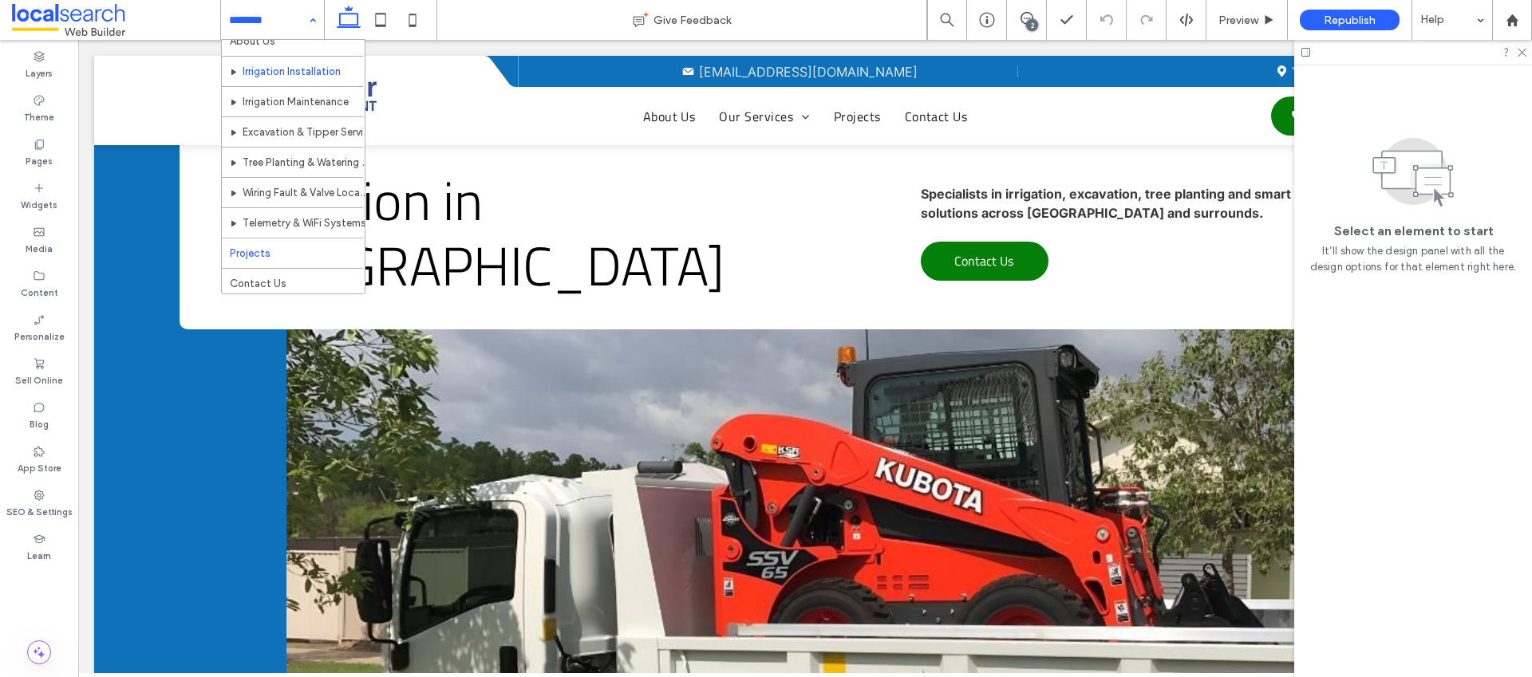
scroll to position [47, 0]
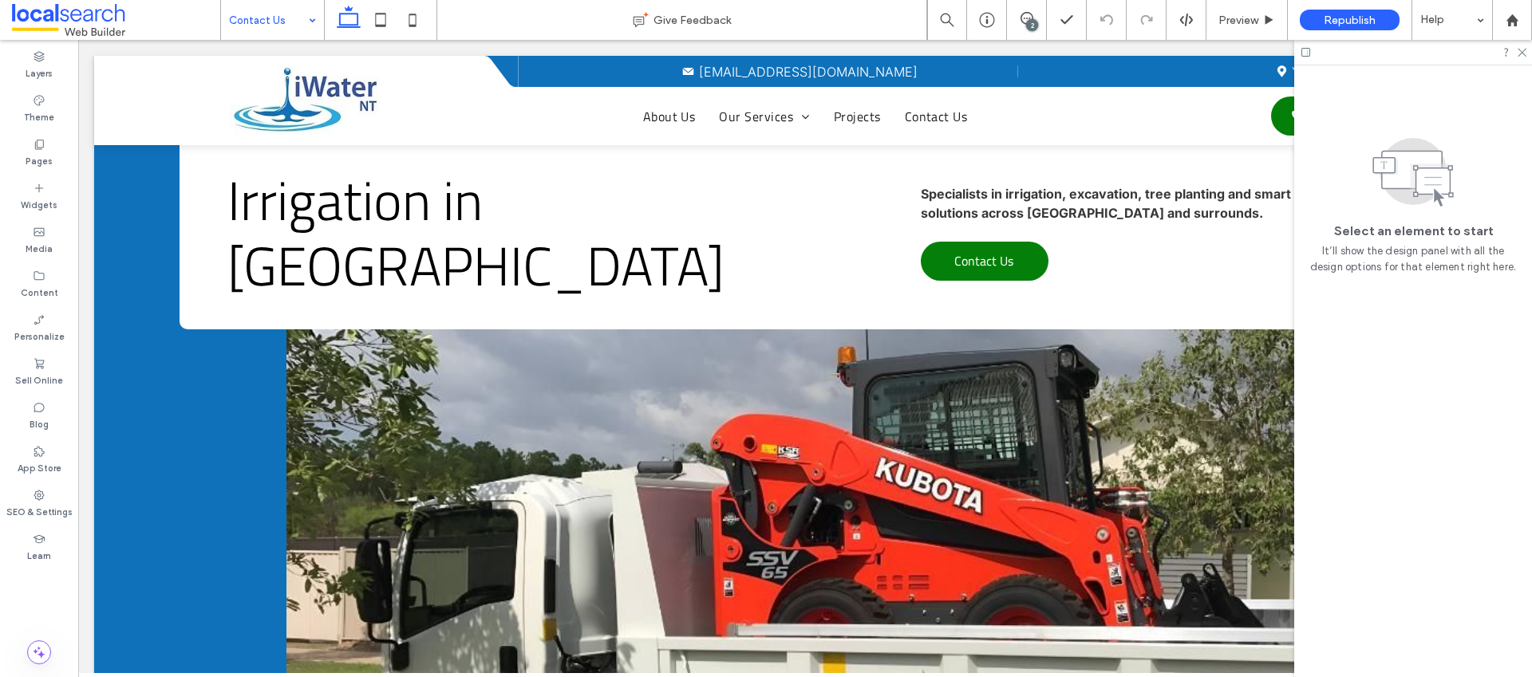
click at [300, 26] on input at bounding box center [268, 20] width 79 height 40
click at [47, 496] on div "SEO & Settings" at bounding box center [39, 504] width 78 height 44
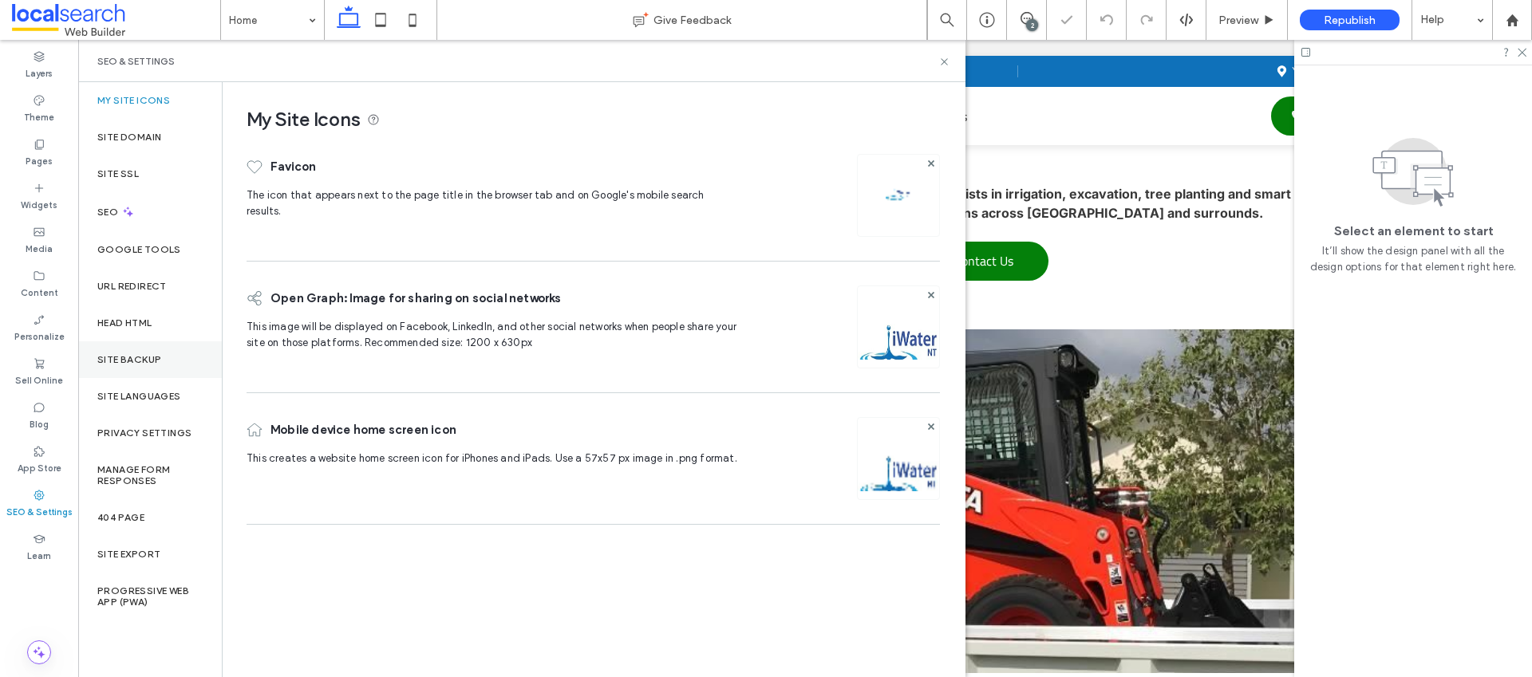
click at [126, 357] on label "Site Backup" at bounding box center [129, 359] width 64 height 11
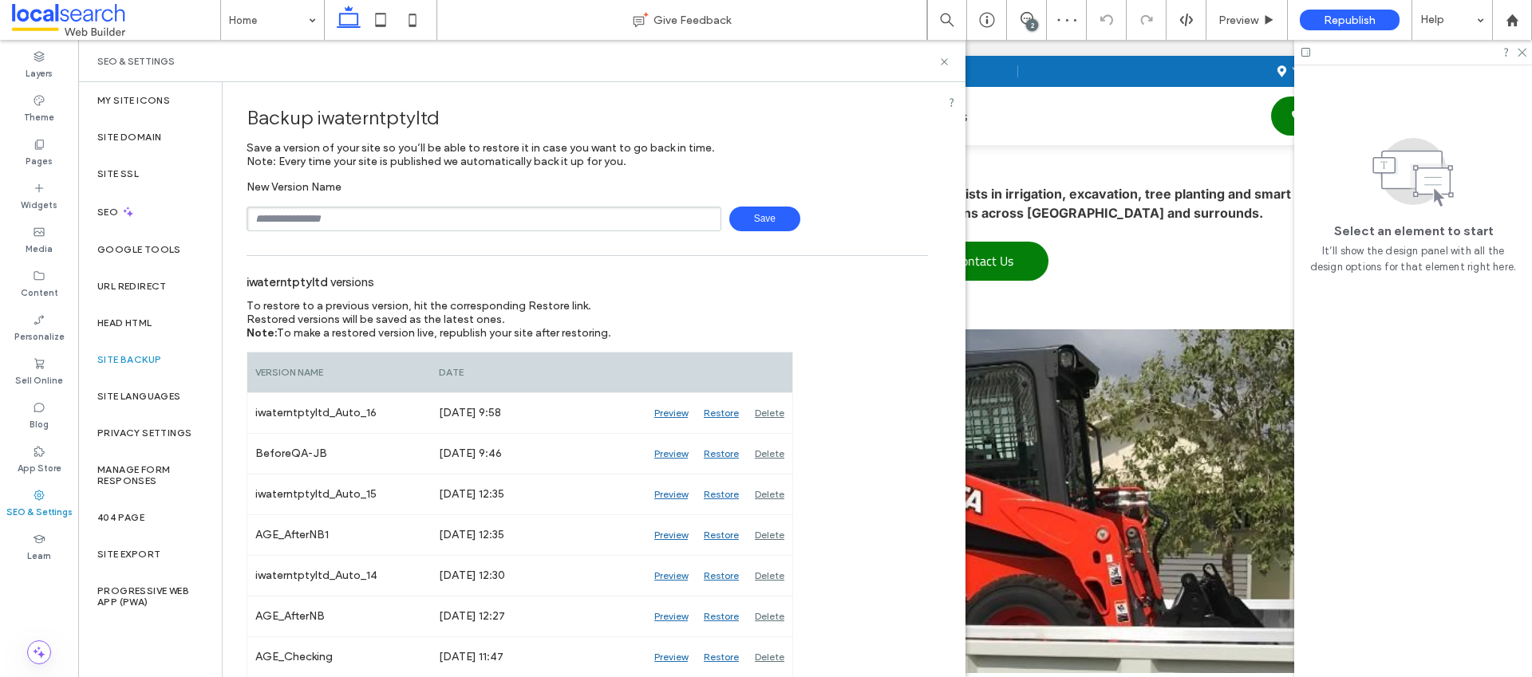
click at [936, 55] on div "SEO & Settings" at bounding box center [521, 61] width 849 height 13
click at [946, 58] on icon at bounding box center [944, 62] width 12 height 12
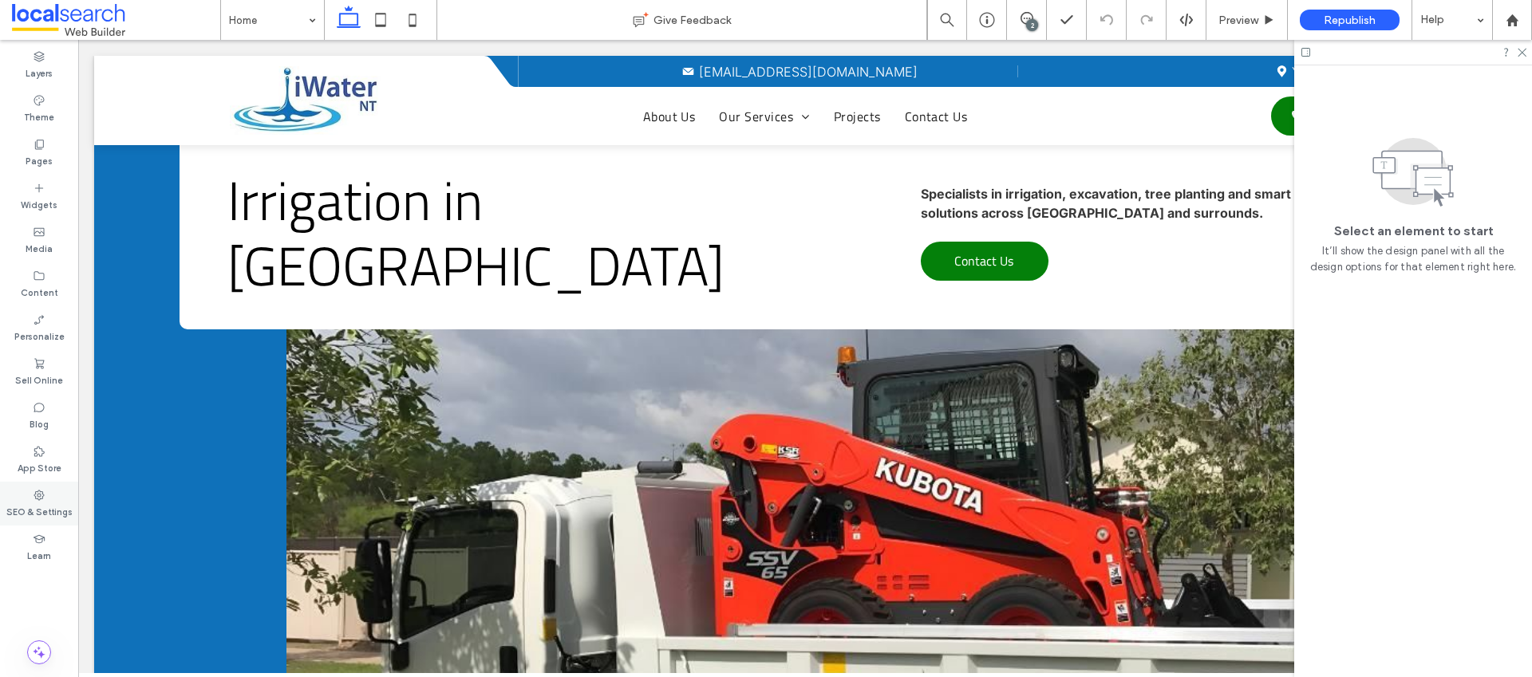
click at [51, 496] on div "SEO & Settings" at bounding box center [39, 504] width 78 height 44
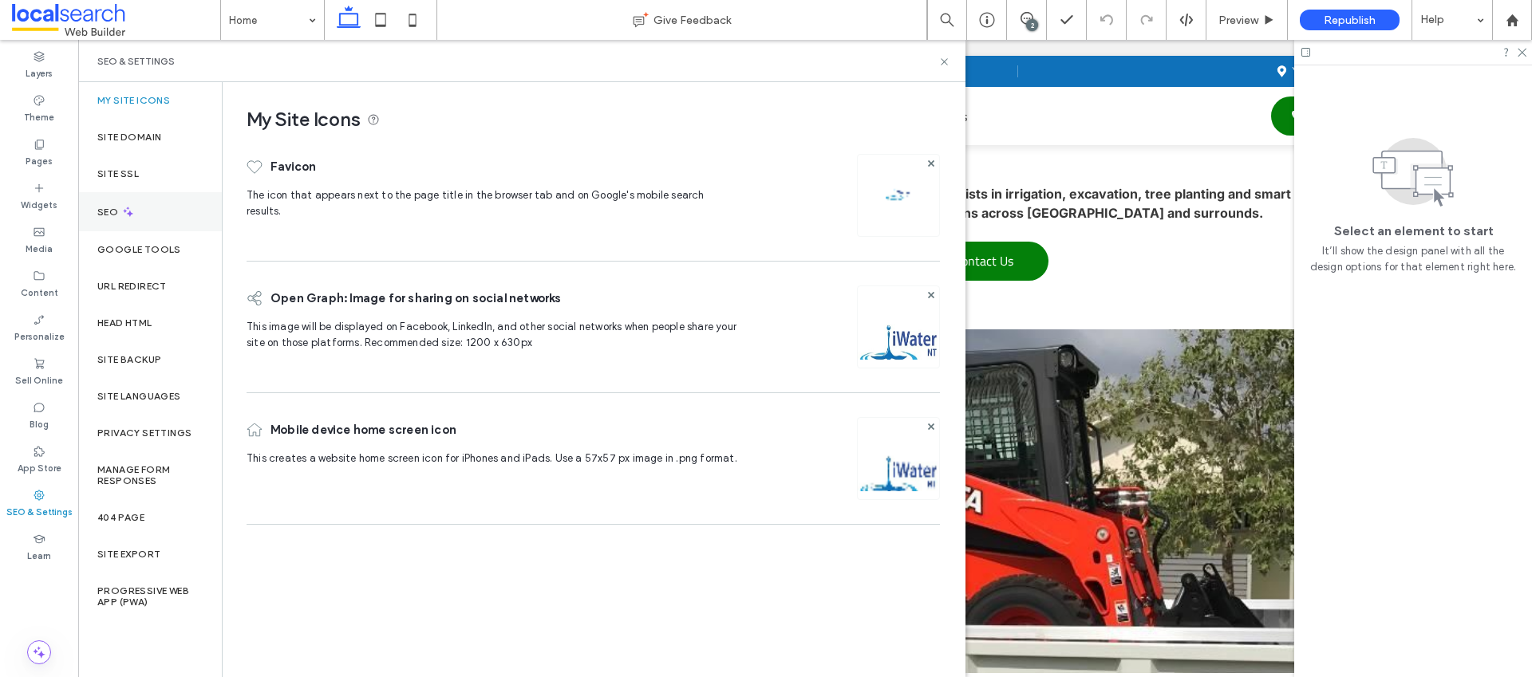
click at [142, 227] on div "SEO" at bounding box center [150, 211] width 144 height 39
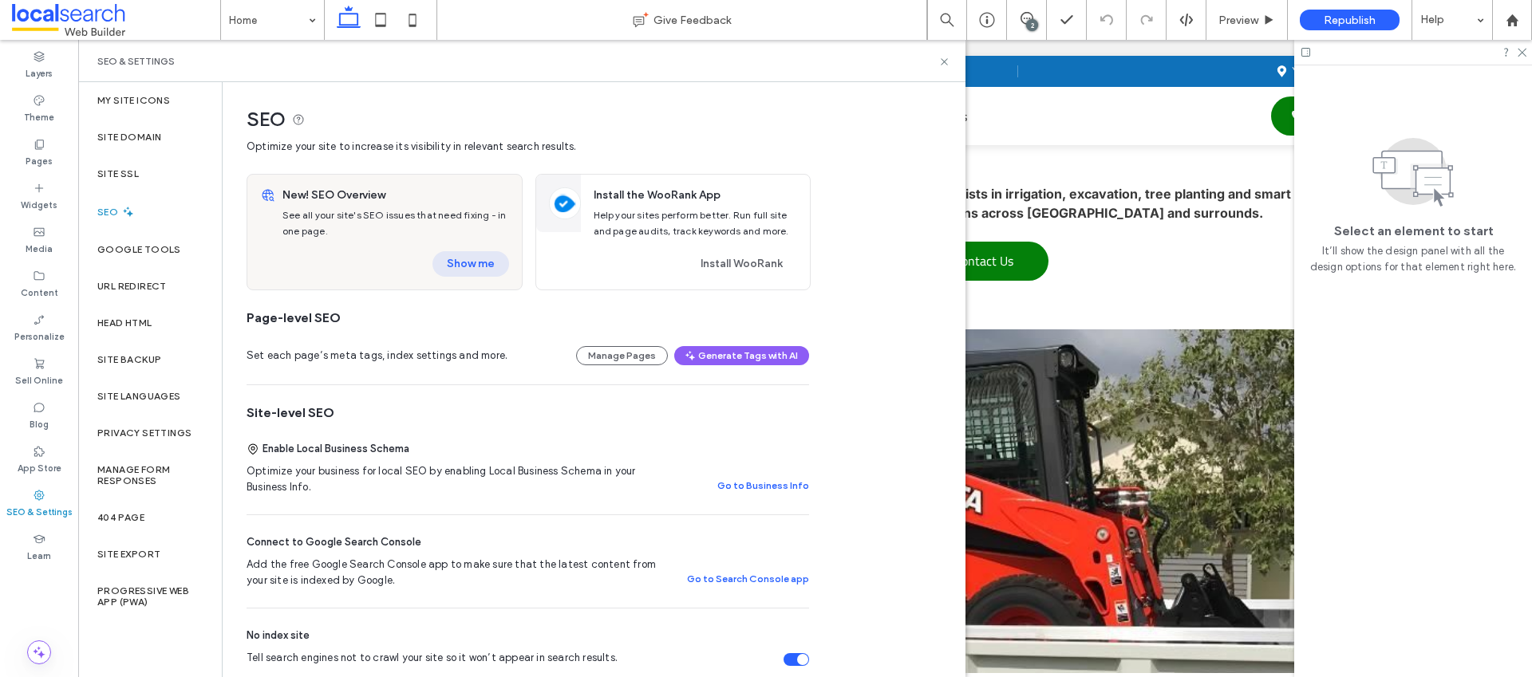
click at [452, 271] on button "Show me" at bounding box center [470, 264] width 77 height 26
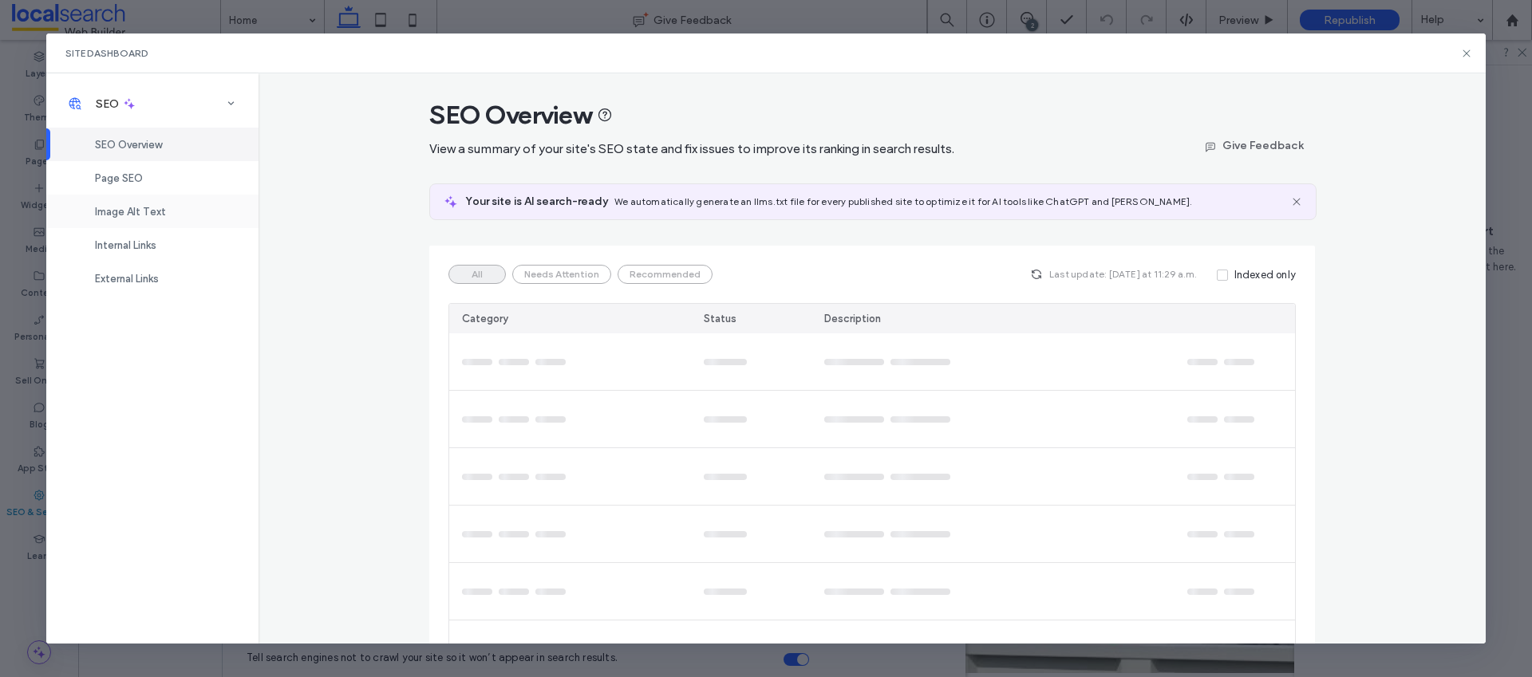
click at [144, 207] on span "Image Alt Text" at bounding box center [130, 212] width 71 height 12
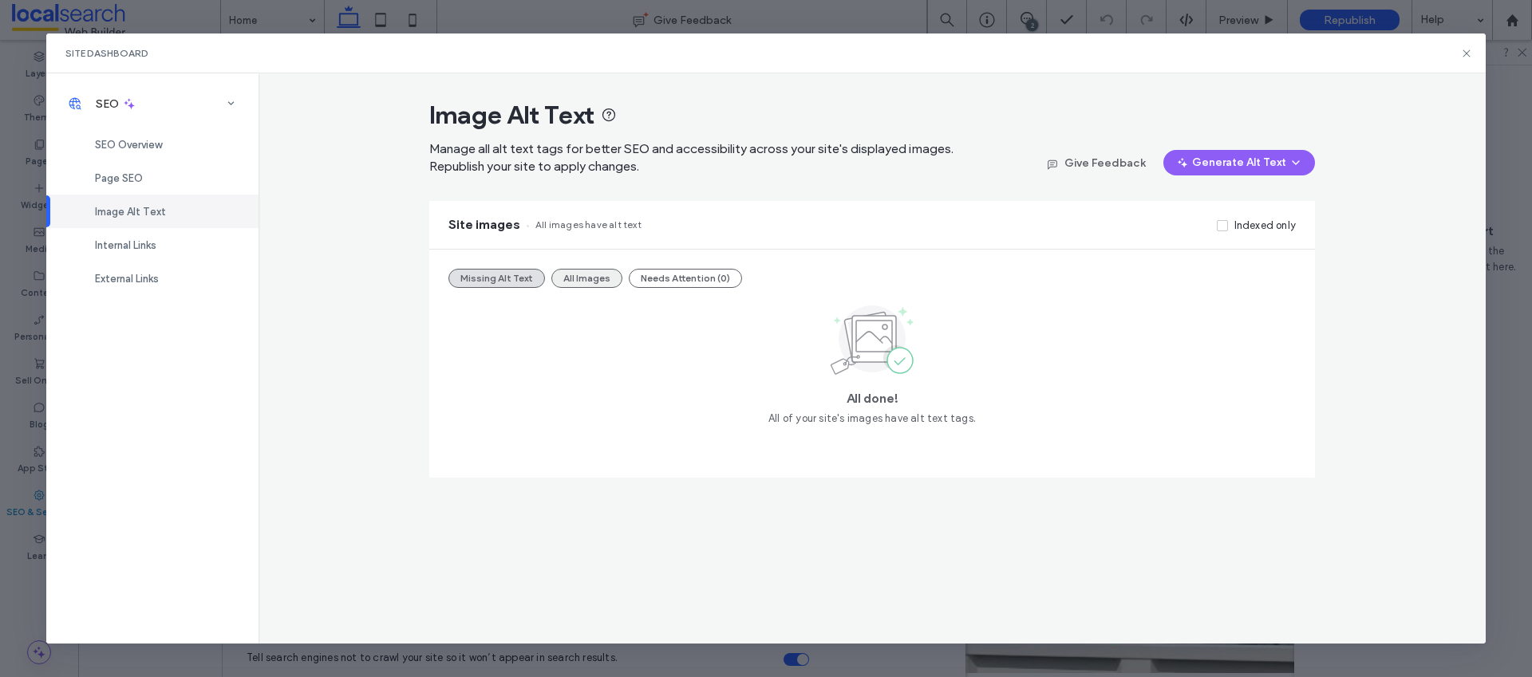
click at [581, 286] on button "All Images" at bounding box center [586, 278] width 71 height 19
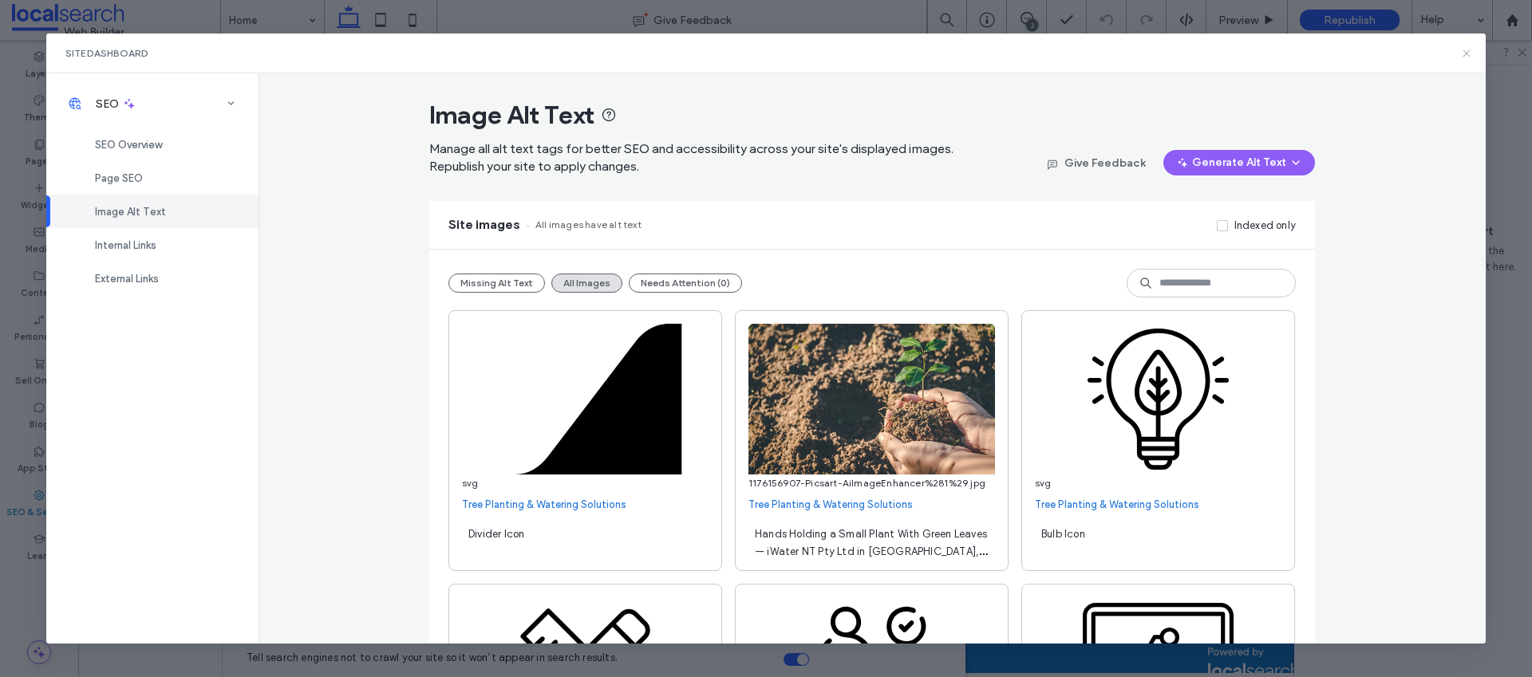
click at [1463, 48] on icon at bounding box center [1466, 53] width 13 height 13
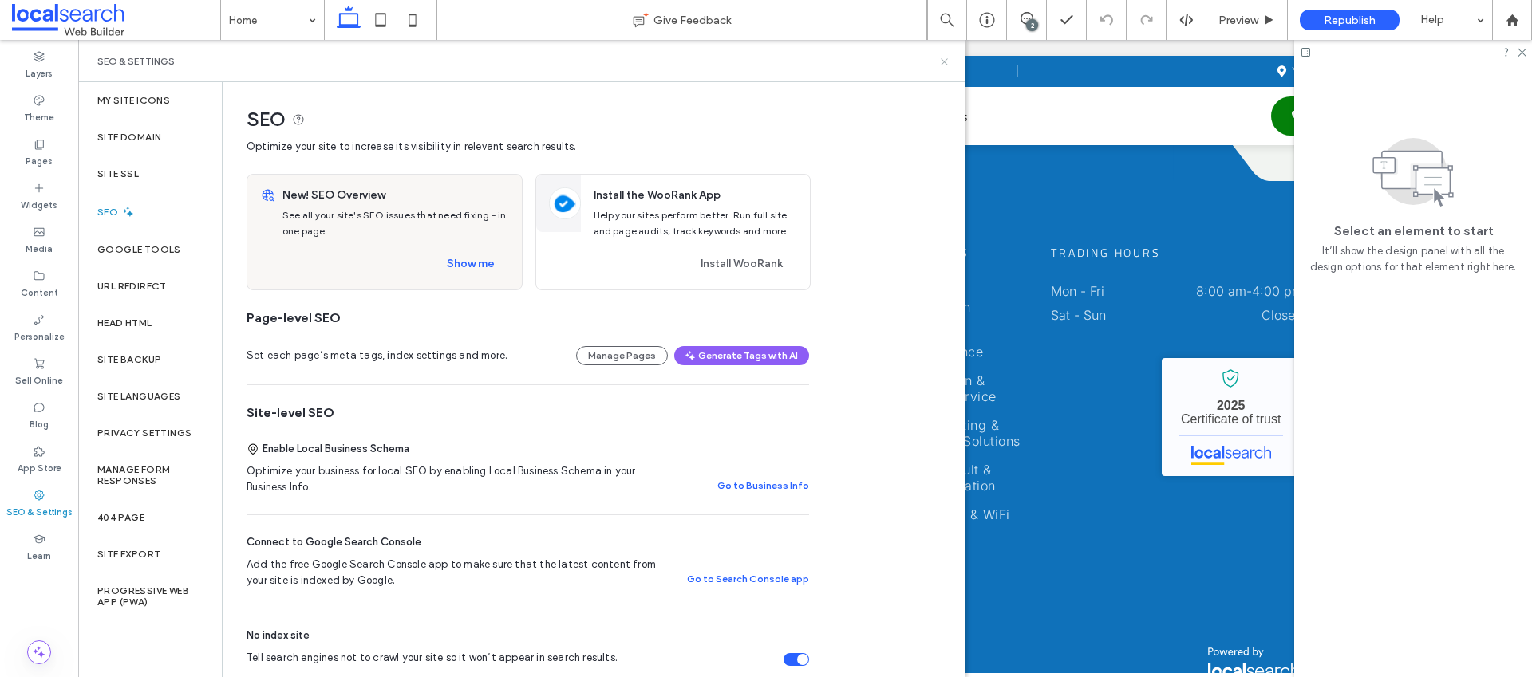
click at [942, 62] on icon at bounding box center [944, 62] width 12 height 12
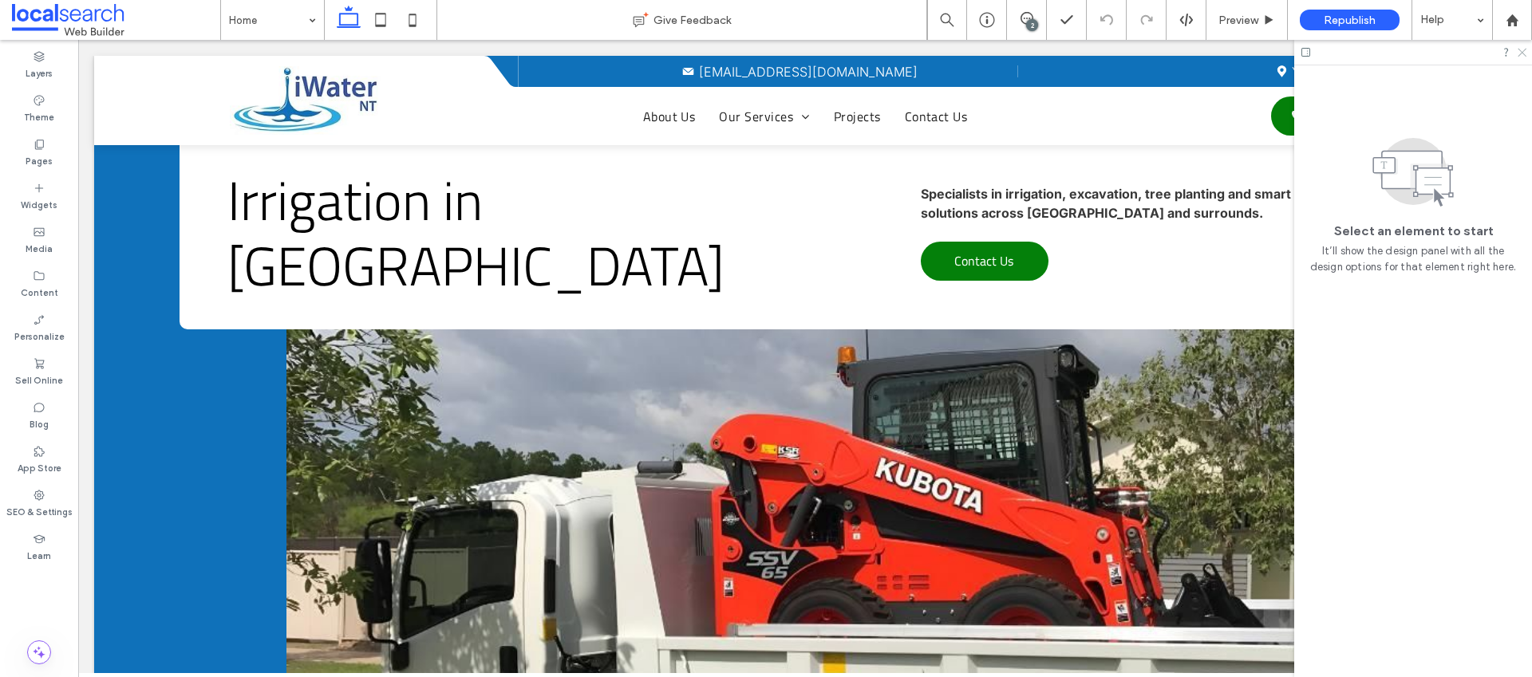
click at [1521, 52] on use at bounding box center [1522, 53] width 9 height 9
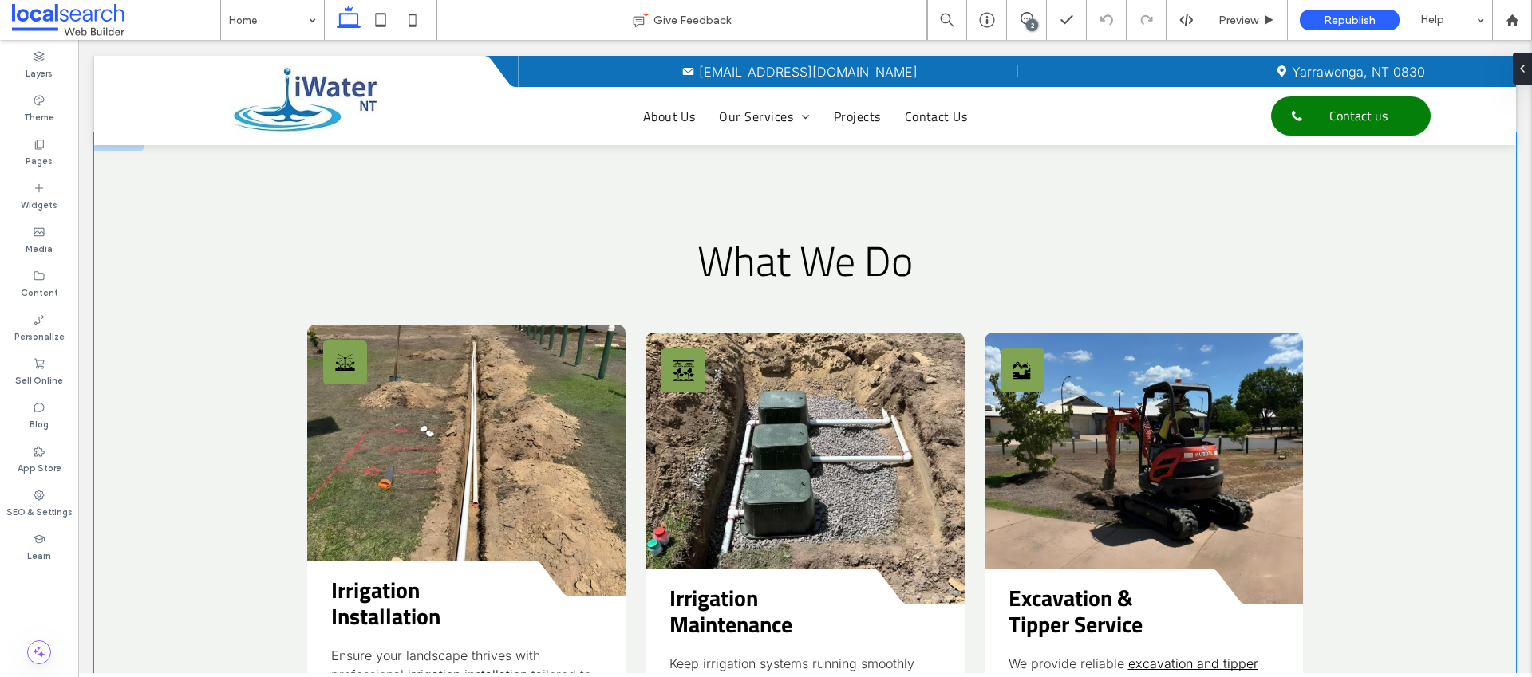
scroll to position [1623, 0]
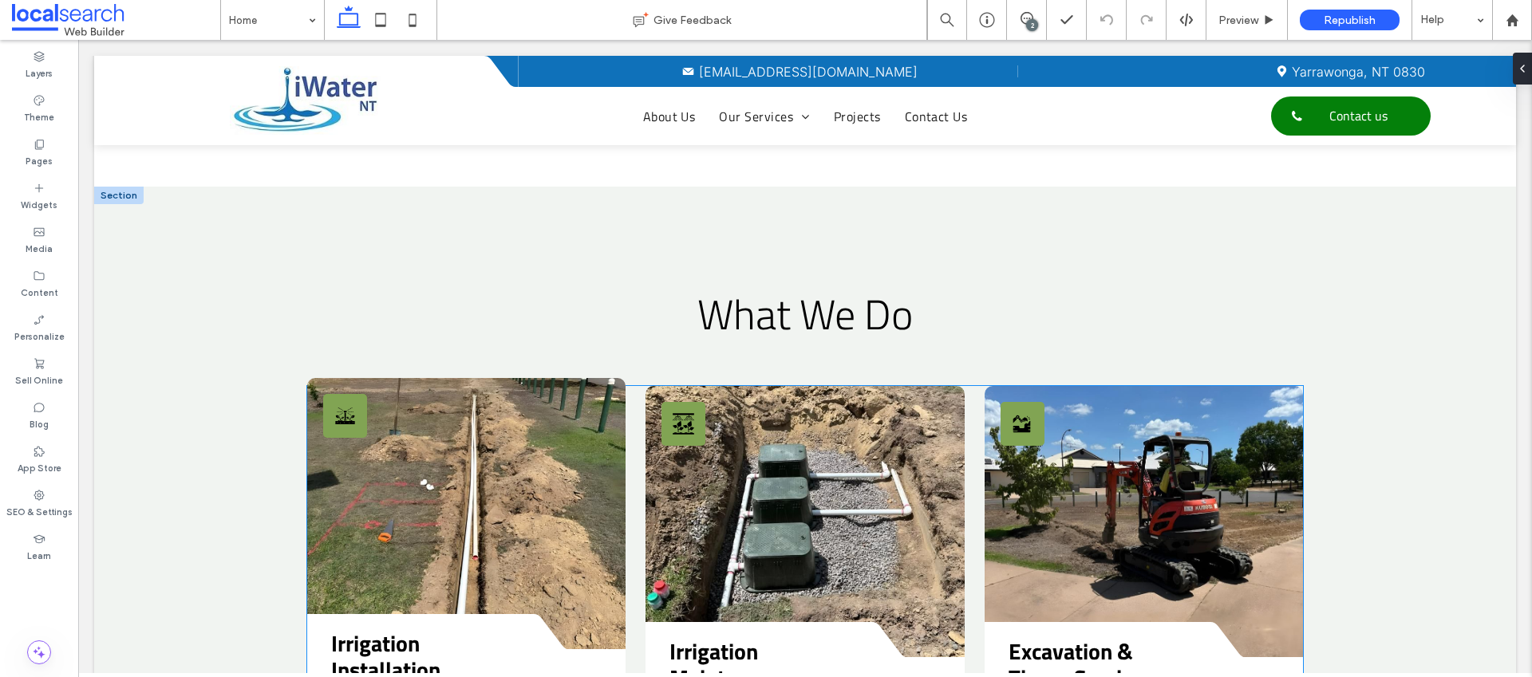
click at [344, 405] on icon "Irrigation Icon" at bounding box center [345, 416] width 22 height 22
click at [350, 405] on icon "Irrigation Icon" at bounding box center [345, 416] width 22 height 22
click at [342, 405] on icon "Irrigation Icon" at bounding box center [345, 416] width 22 height 22
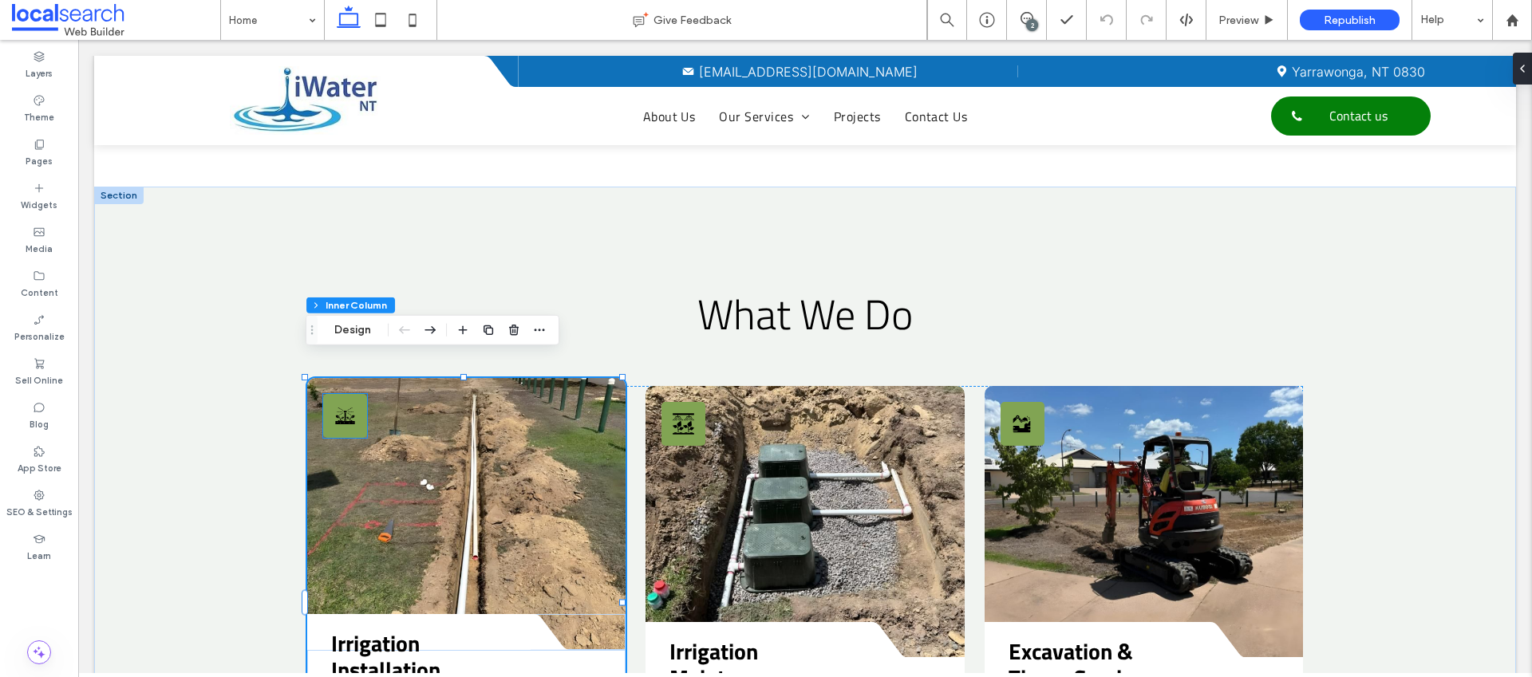
click at [344, 405] on icon "Irrigation Icon" at bounding box center [345, 416] width 22 height 22
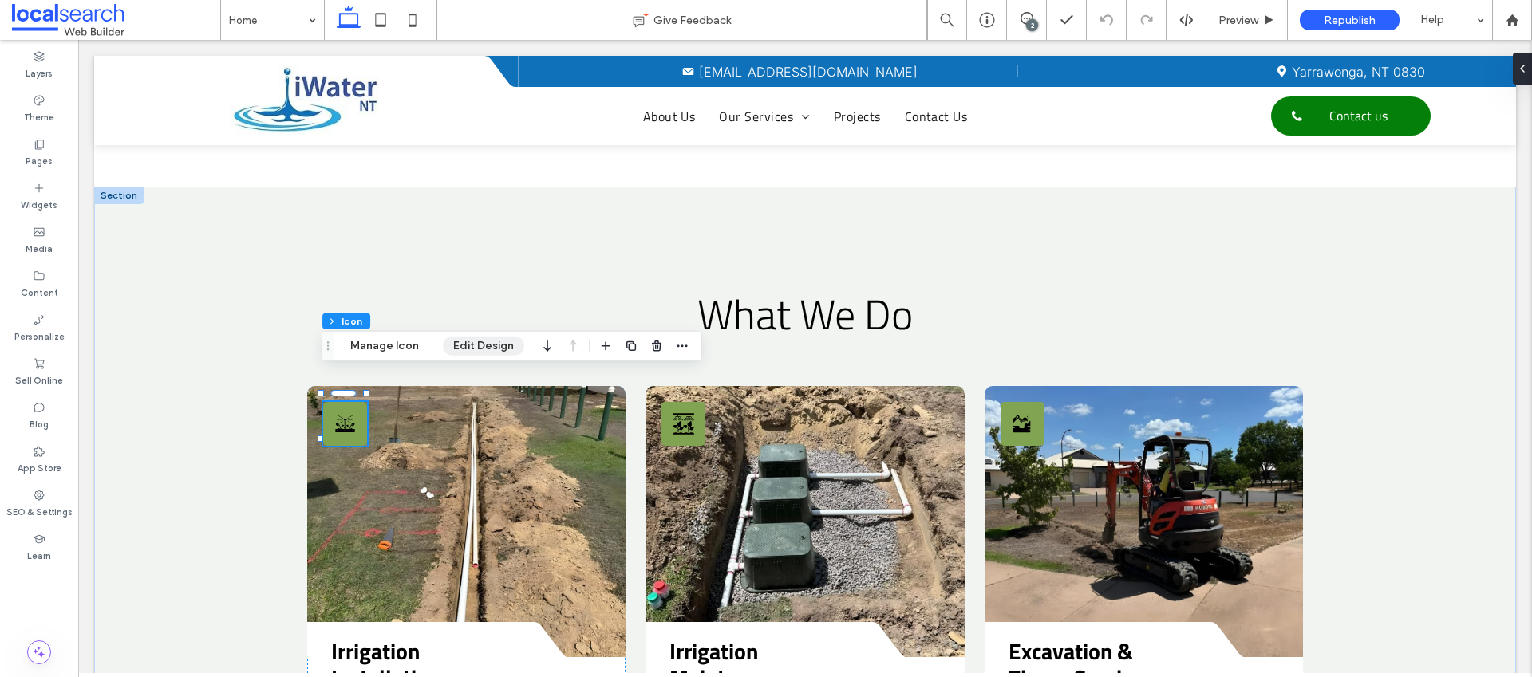
click at [464, 345] on button "Edit Design" at bounding box center [483, 346] width 81 height 19
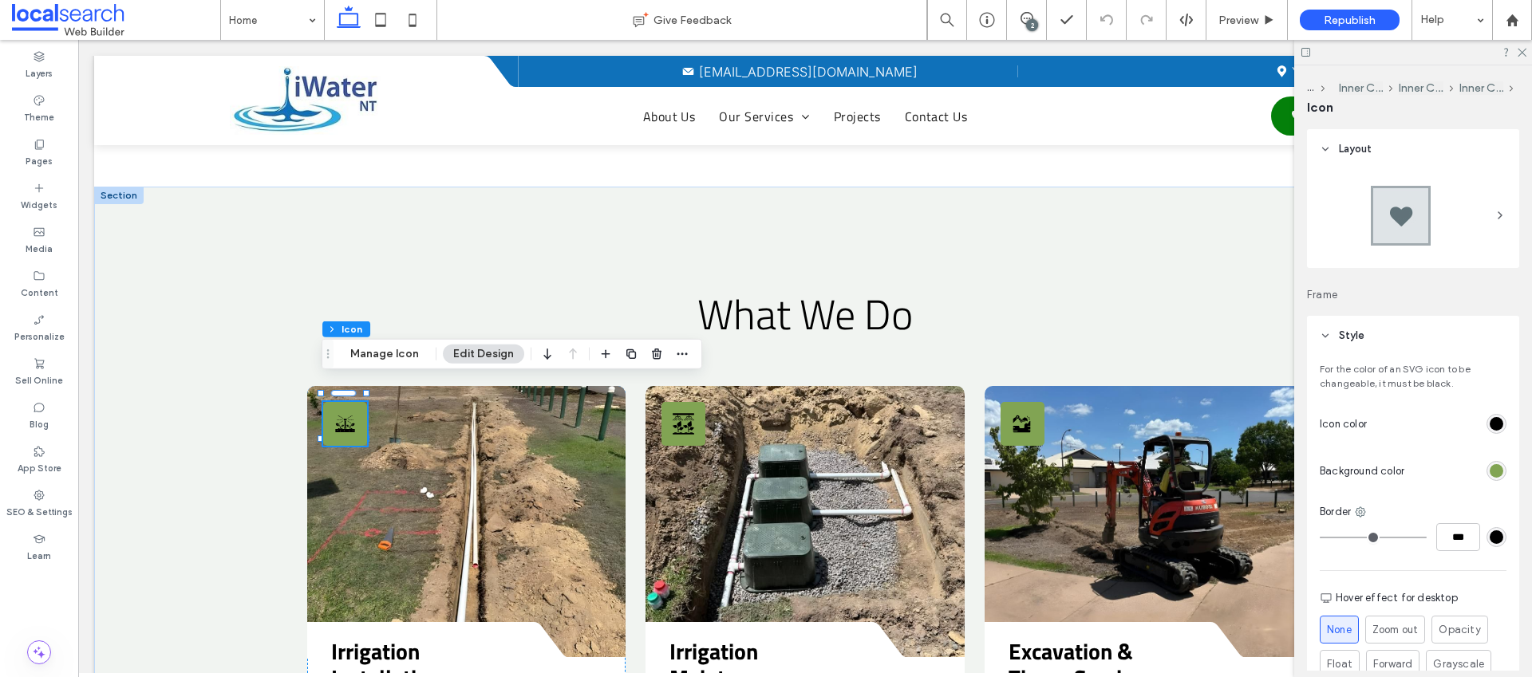
click at [1490, 472] on div "rgb(129, 164, 83)" at bounding box center [1497, 471] width 14 height 14
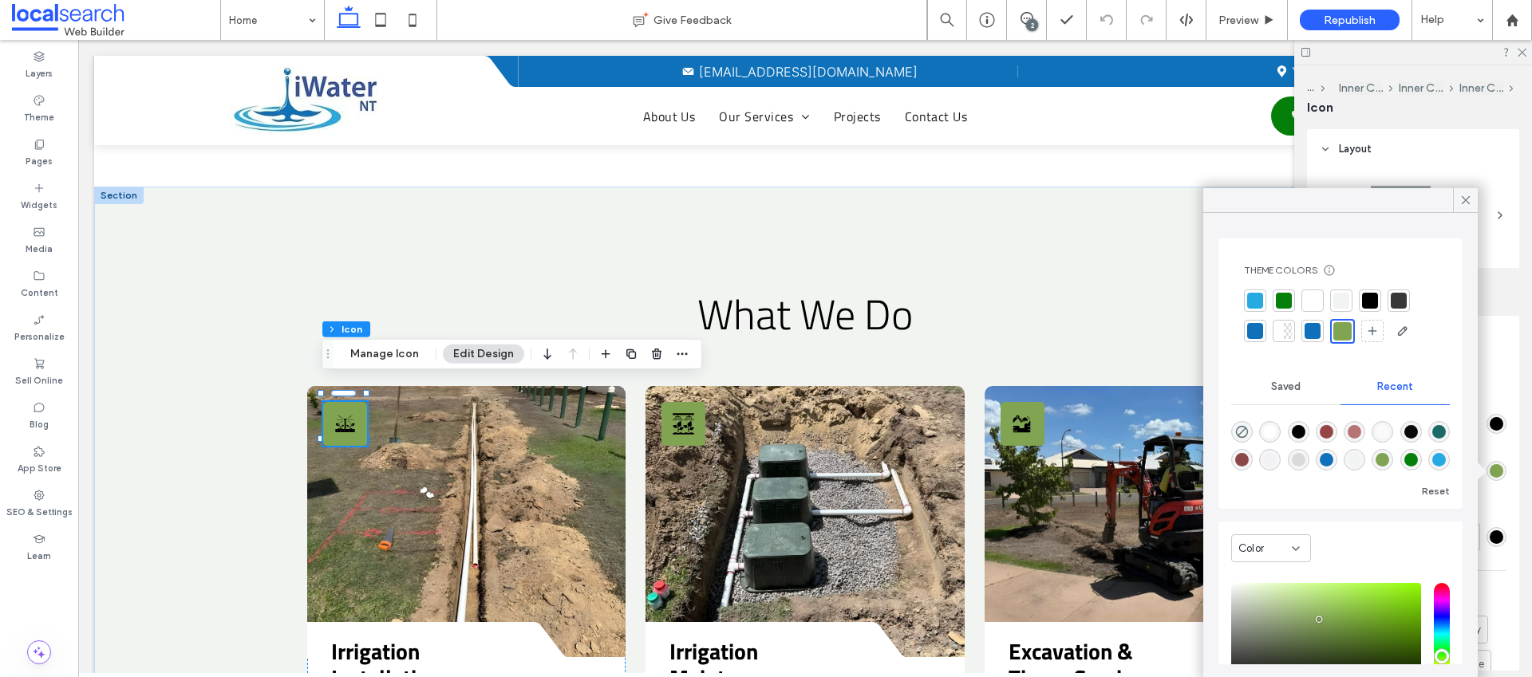
click at [1288, 307] on div at bounding box center [1284, 301] width 16 height 16
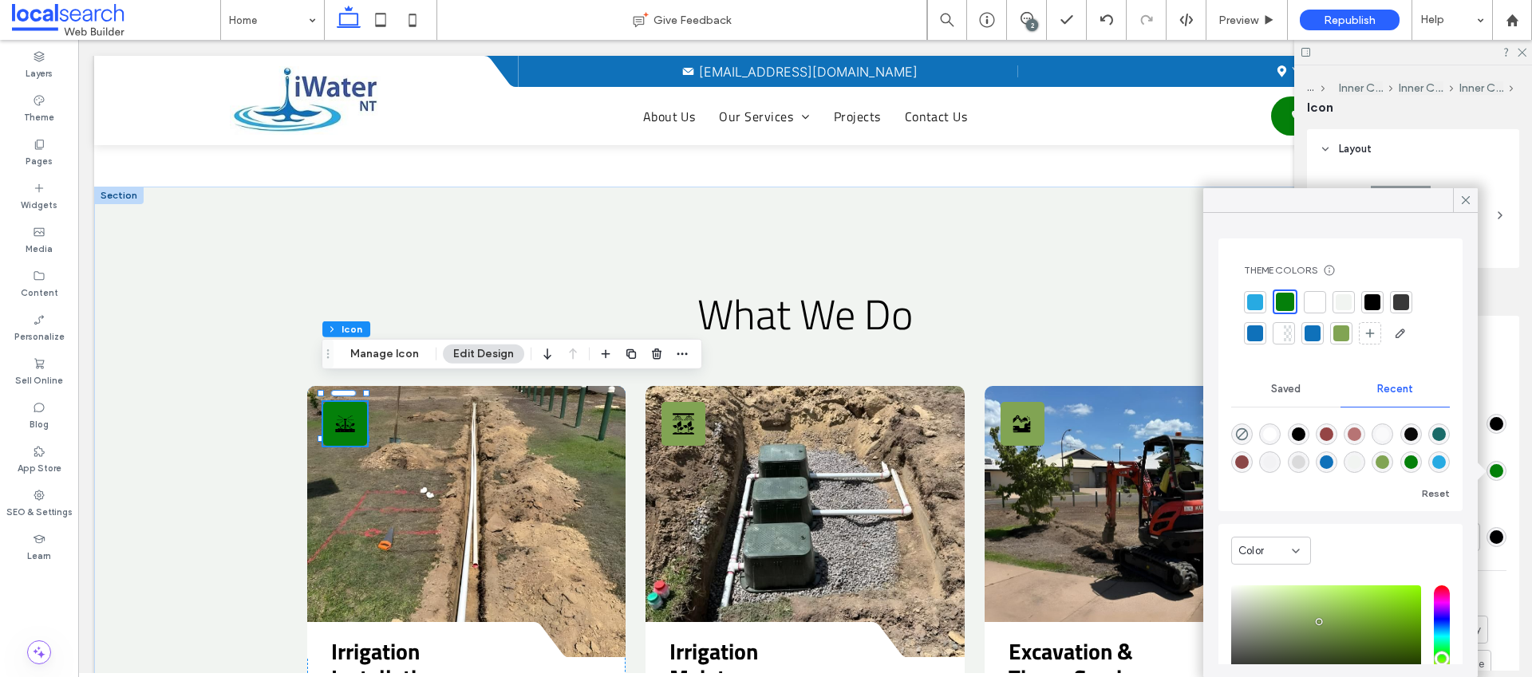
click at [1490, 431] on div "rgb(0, 0, 0)" at bounding box center [1497, 424] width 20 height 20
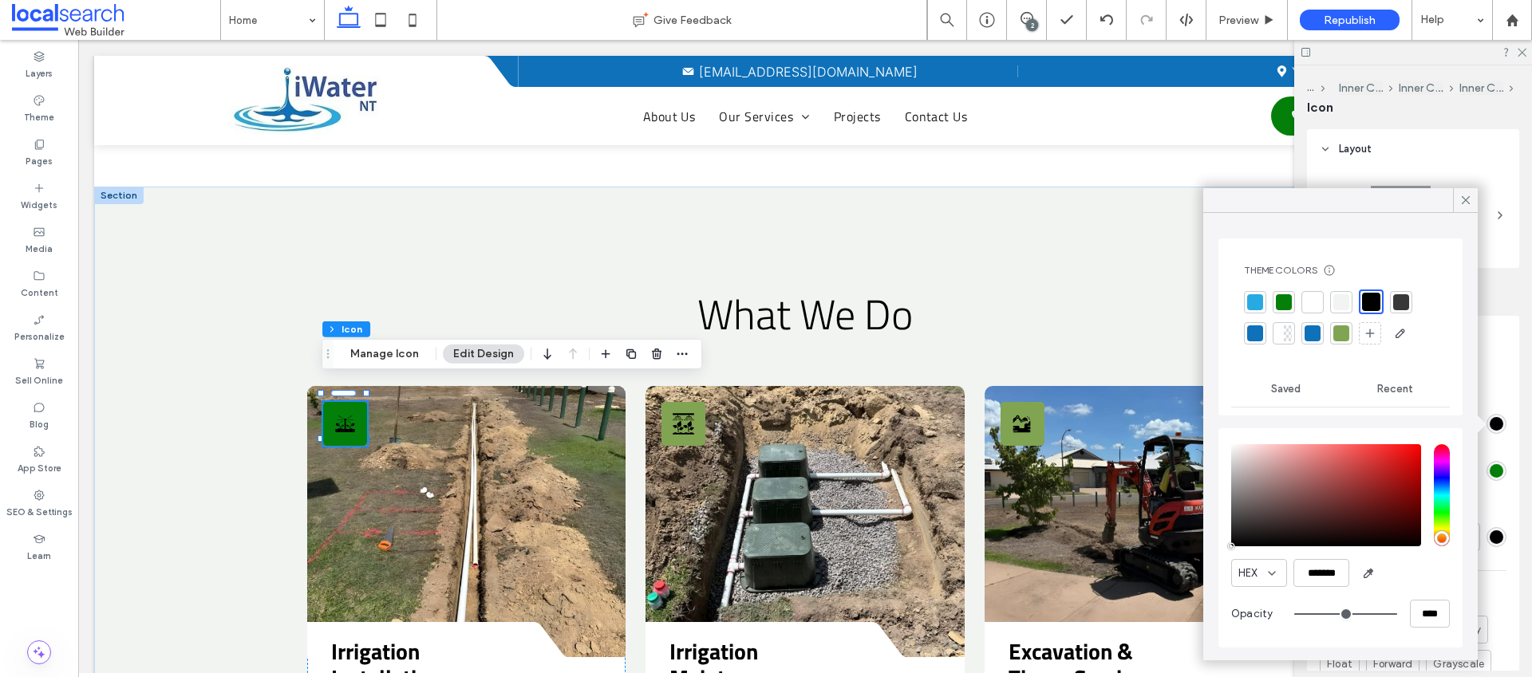
click at [1490, 425] on div "rgb(0, 0, 0)" at bounding box center [1497, 424] width 14 height 14
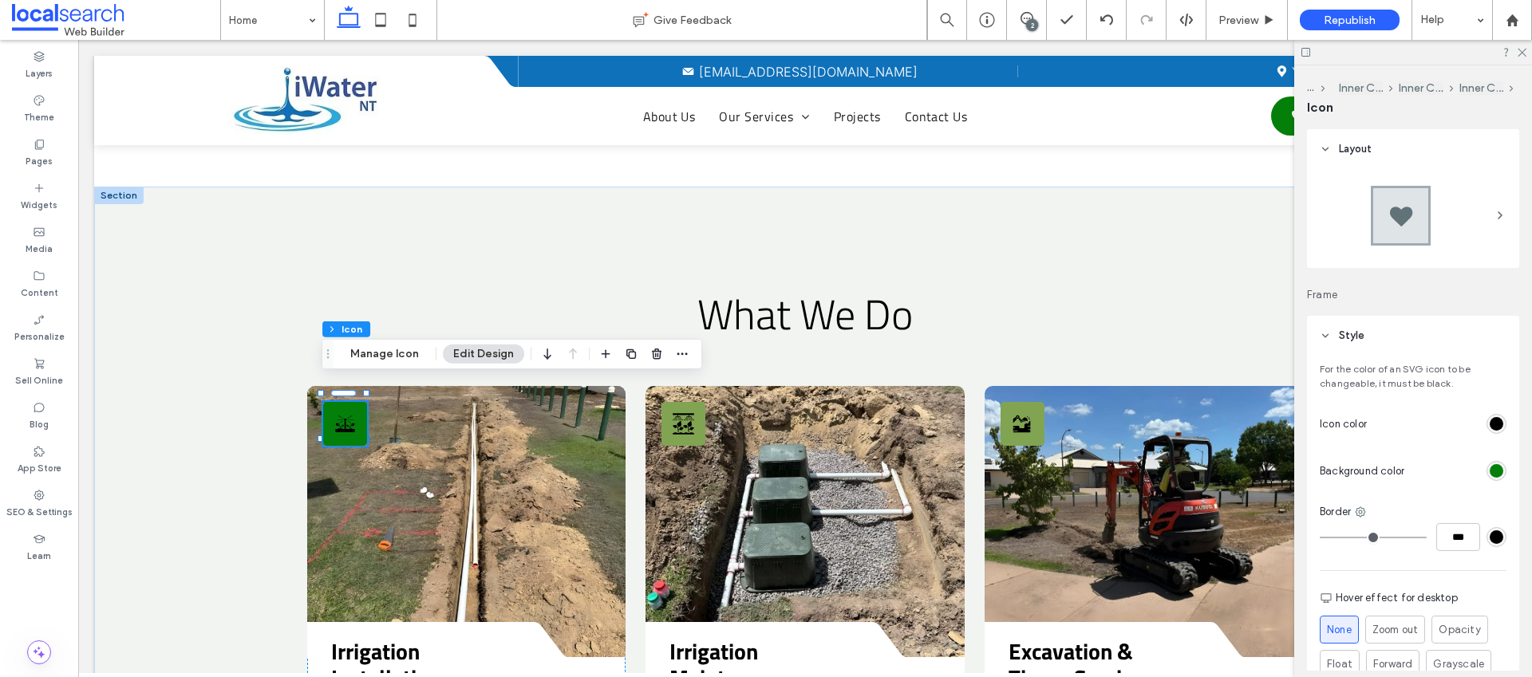
click at [1490, 422] on div "rgb(0, 0, 0)" at bounding box center [1497, 424] width 14 height 14
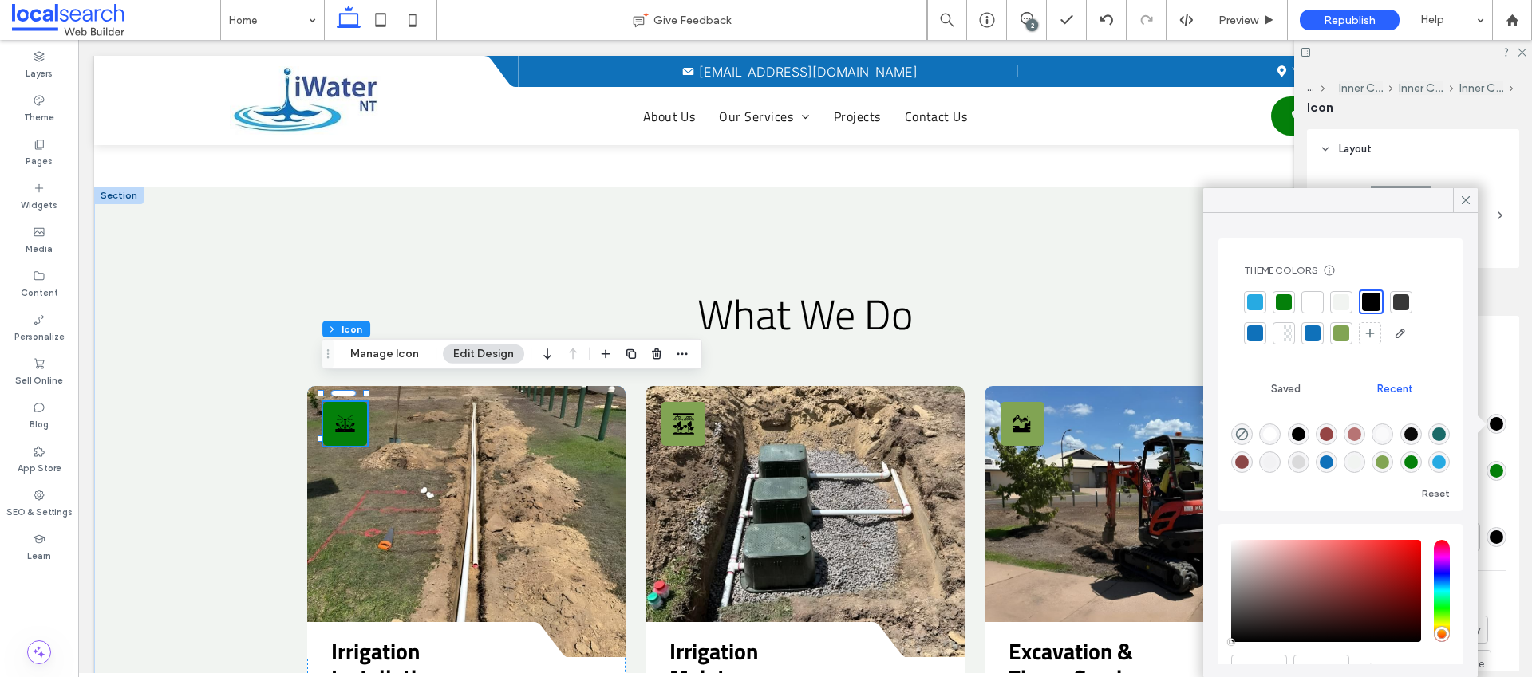
click at [1313, 302] on div at bounding box center [1313, 302] width 16 height 16
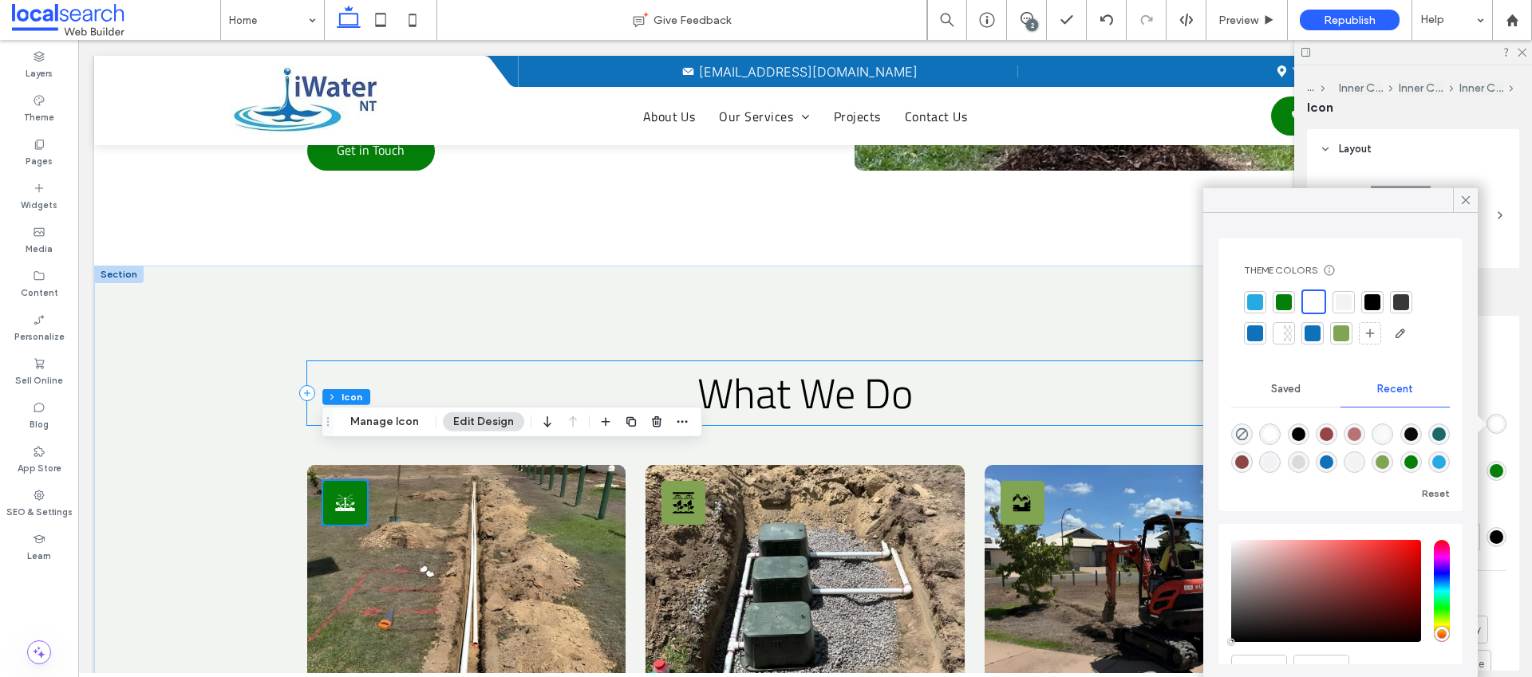
scroll to position [1558, 0]
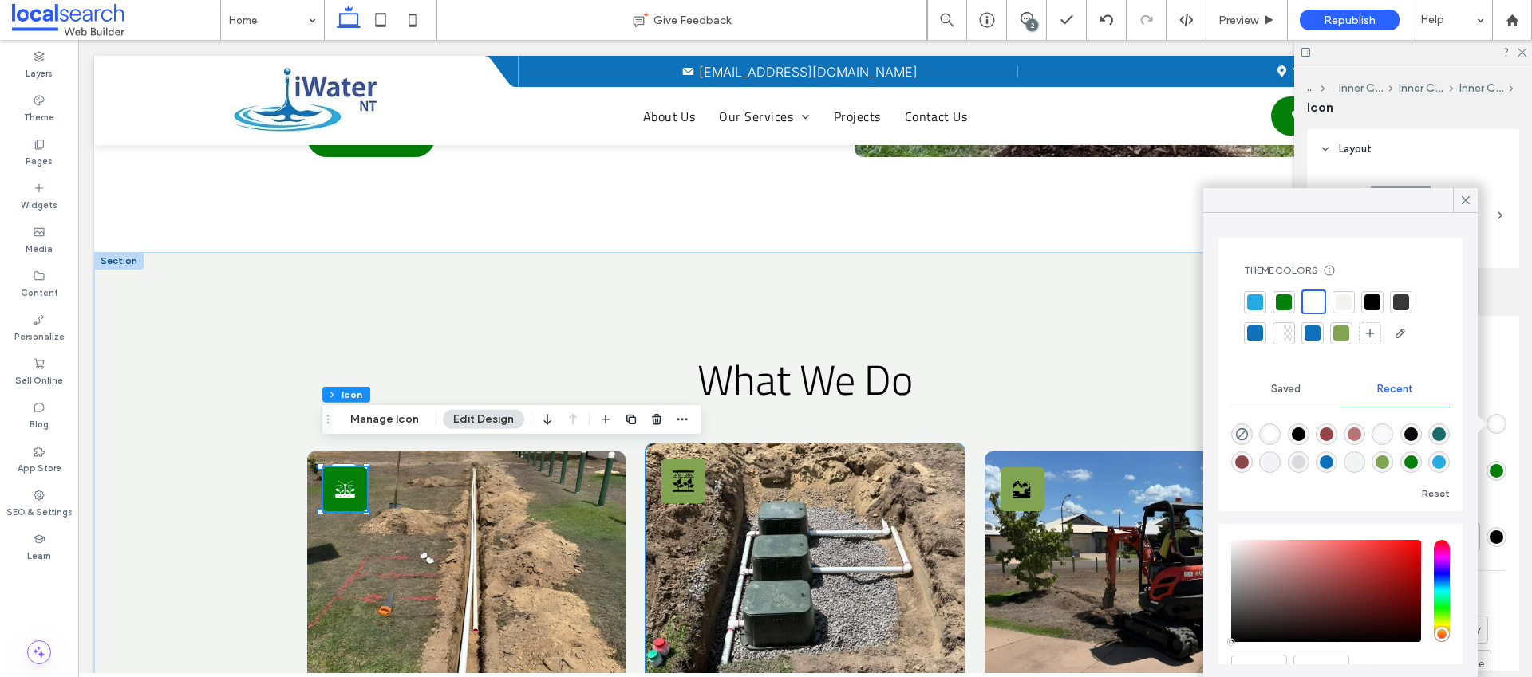
click at [686, 479] on icon at bounding box center [689, 485] width 11 height 12
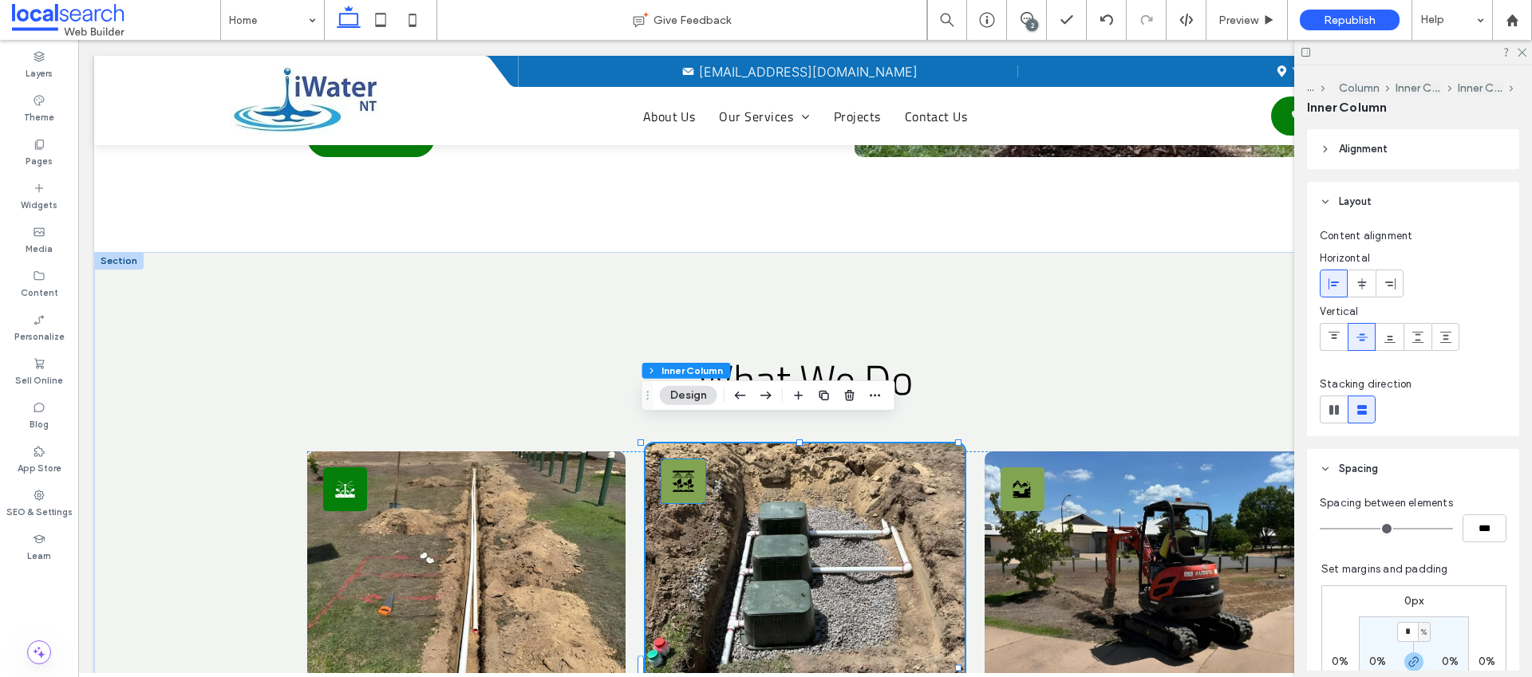
click at [692, 460] on div "Irrigate Icon" at bounding box center [684, 482] width 44 height 44
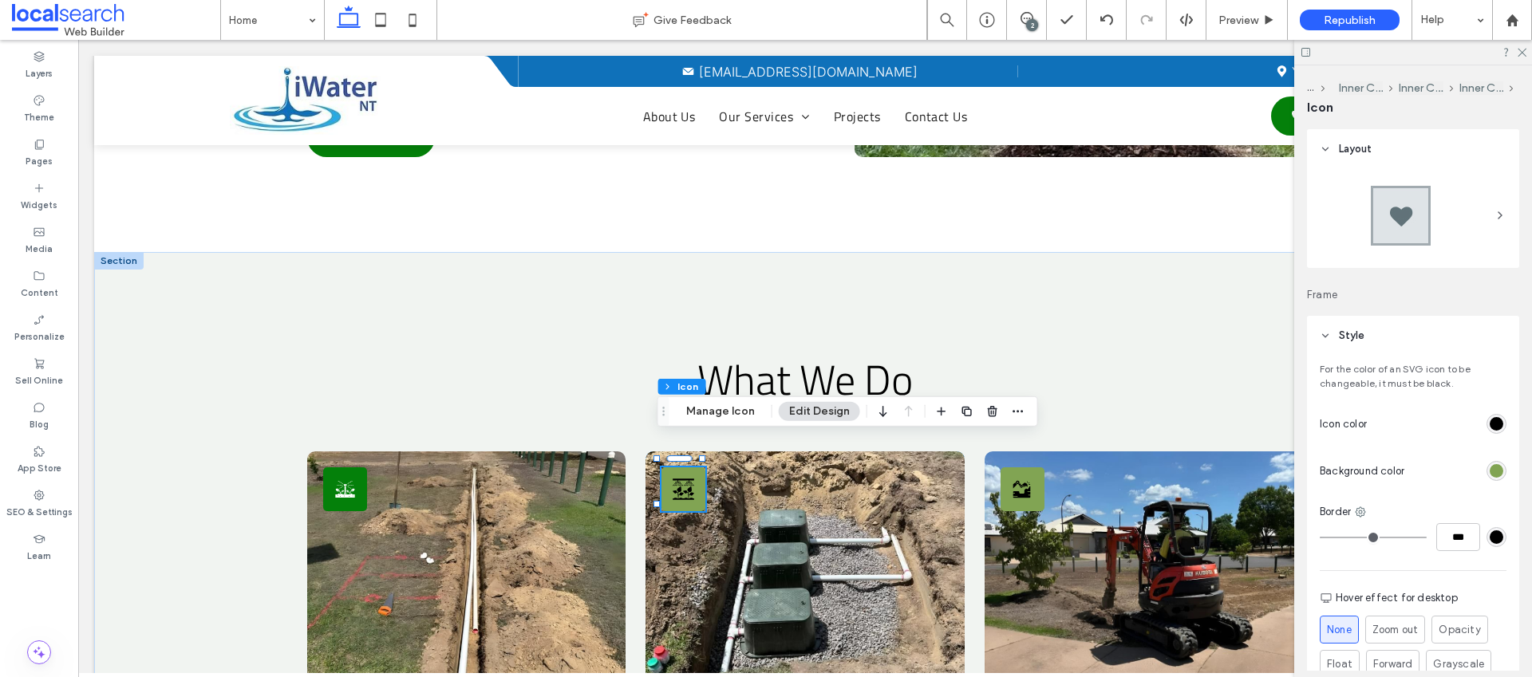
click at [1490, 474] on div "rgb(129, 164, 83)" at bounding box center [1497, 471] width 14 height 14
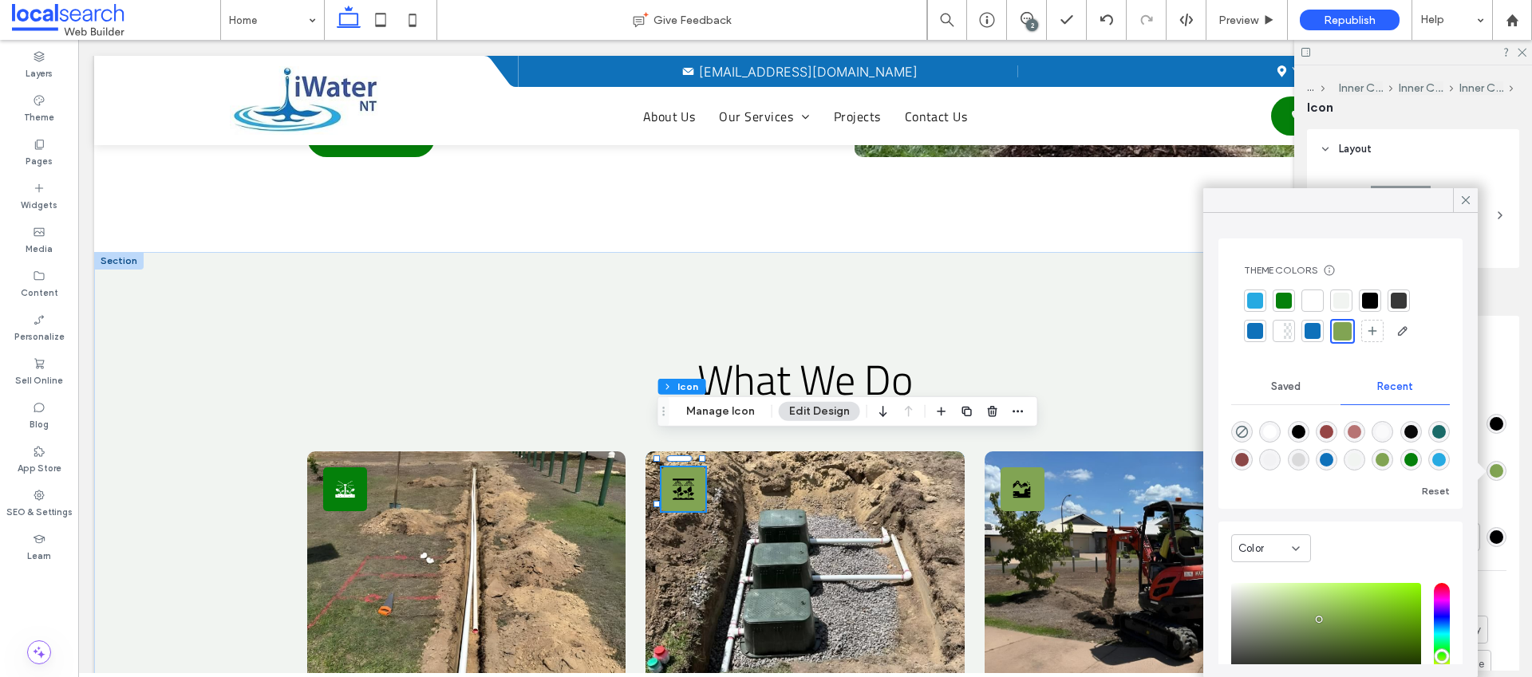
click at [1282, 299] on div at bounding box center [1284, 301] width 16 height 16
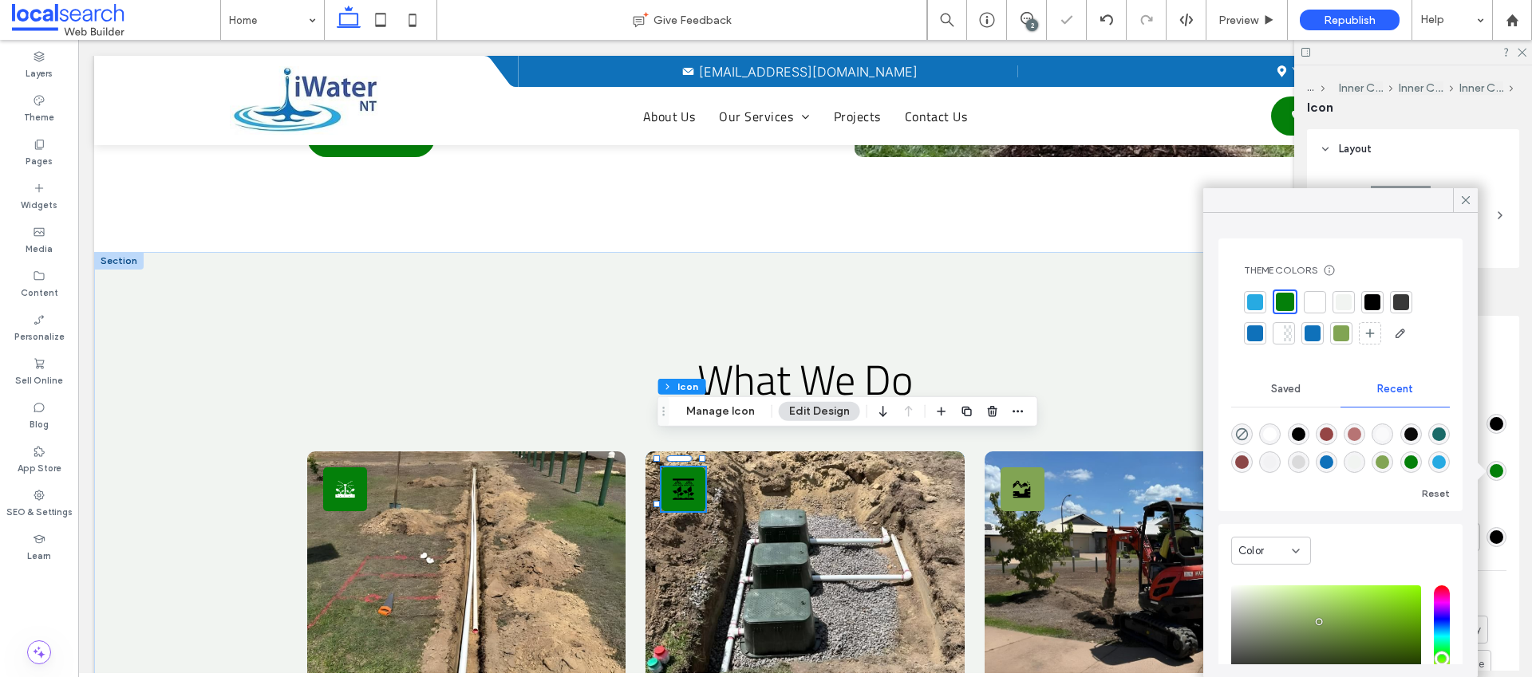
click at [1490, 421] on div "rgb(0, 0, 0)" at bounding box center [1497, 424] width 14 height 14
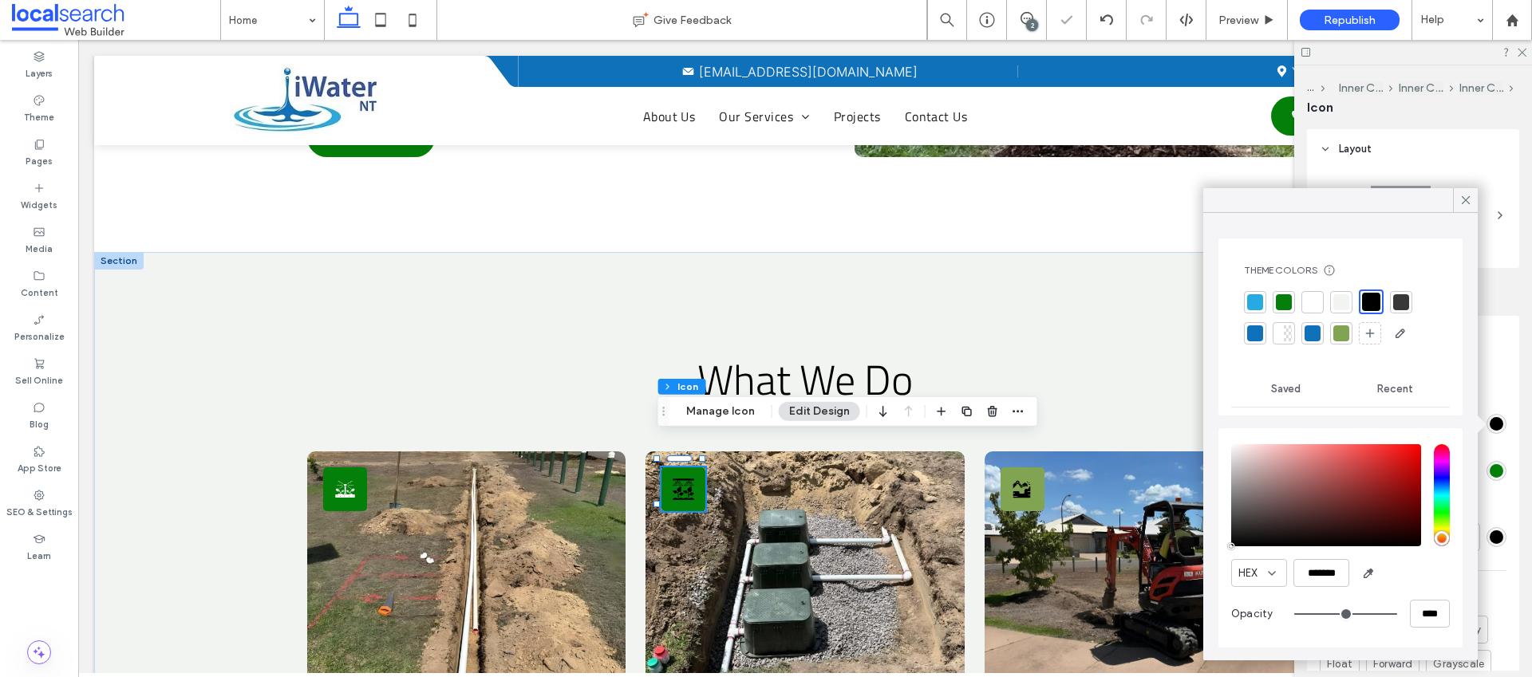
click at [1316, 302] on div at bounding box center [1313, 302] width 16 height 16
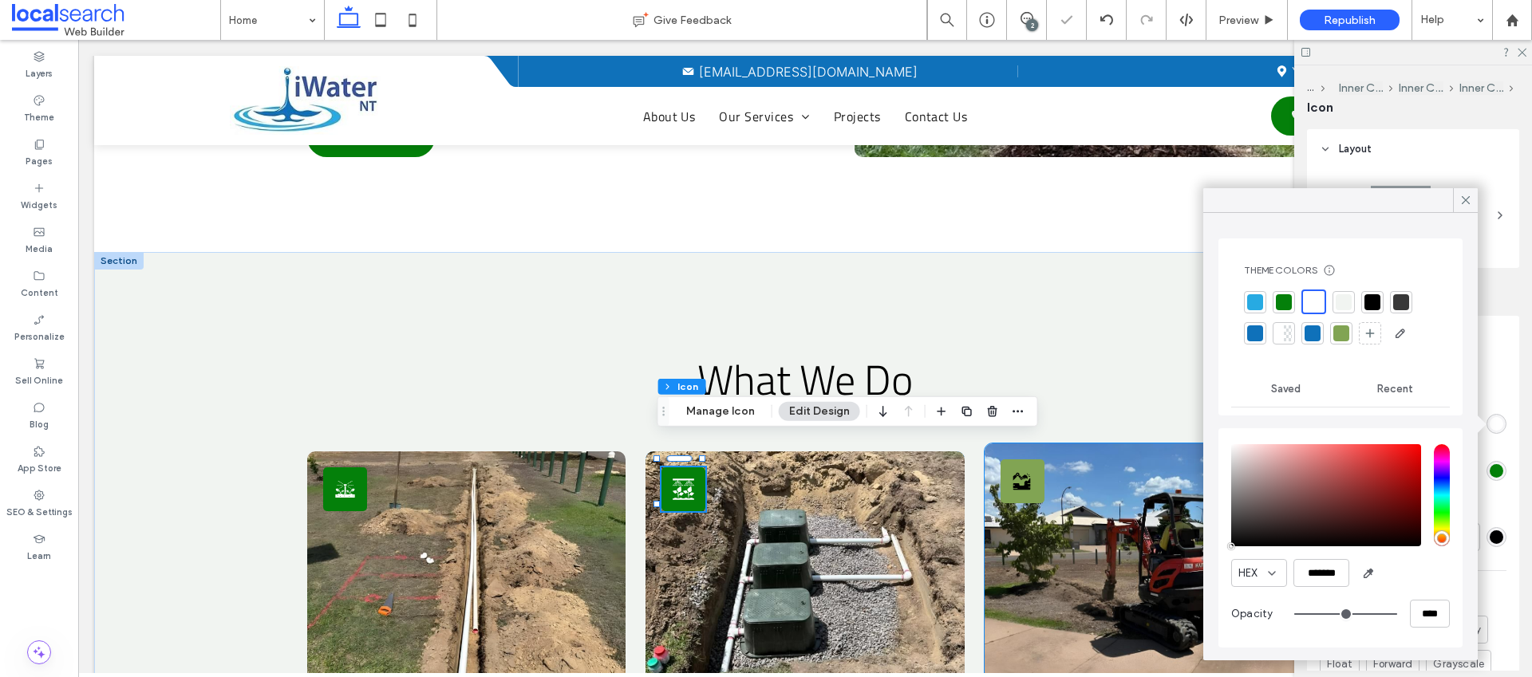
click at [1026, 460] on div "Excavation Icon" at bounding box center [1023, 482] width 44 height 44
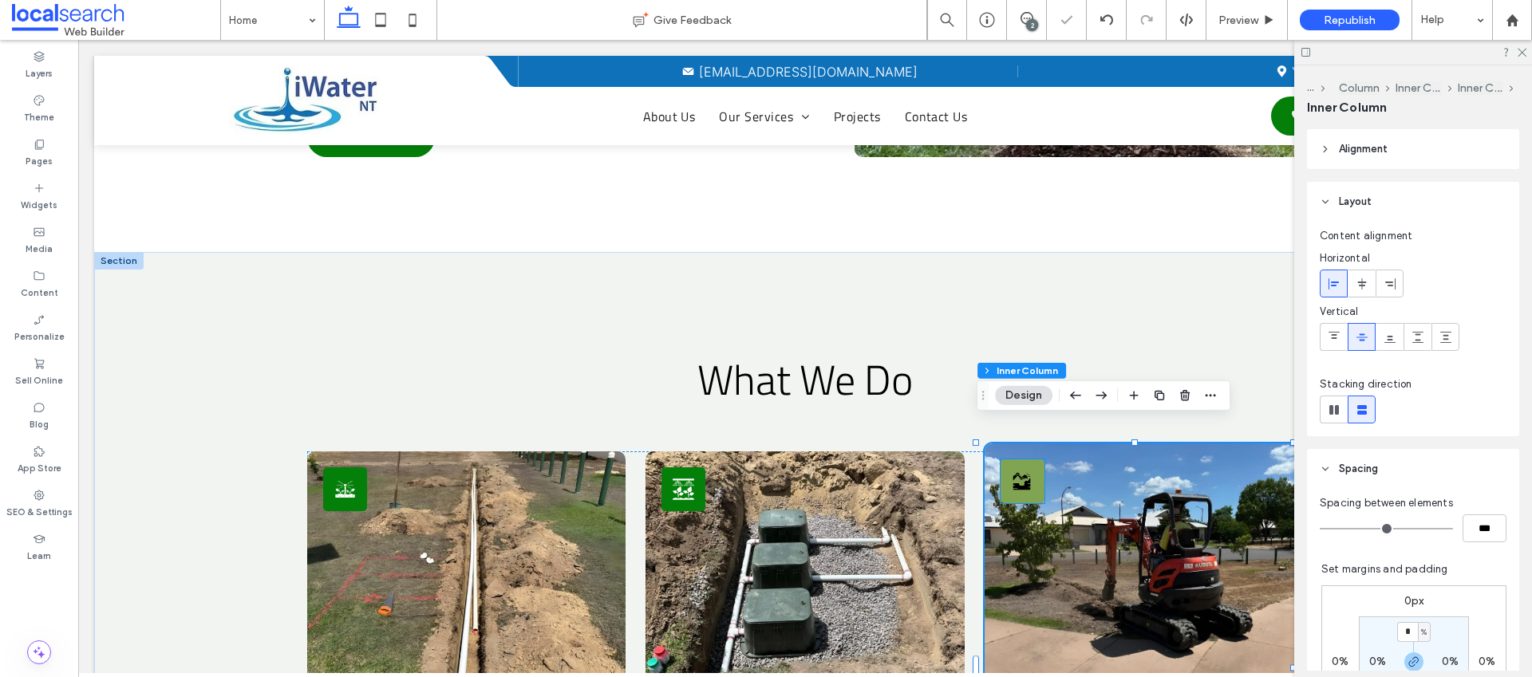
click at [1021, 471] on icon "Excavation Icon" at bounding box center [1022, 482] width 22 height 22
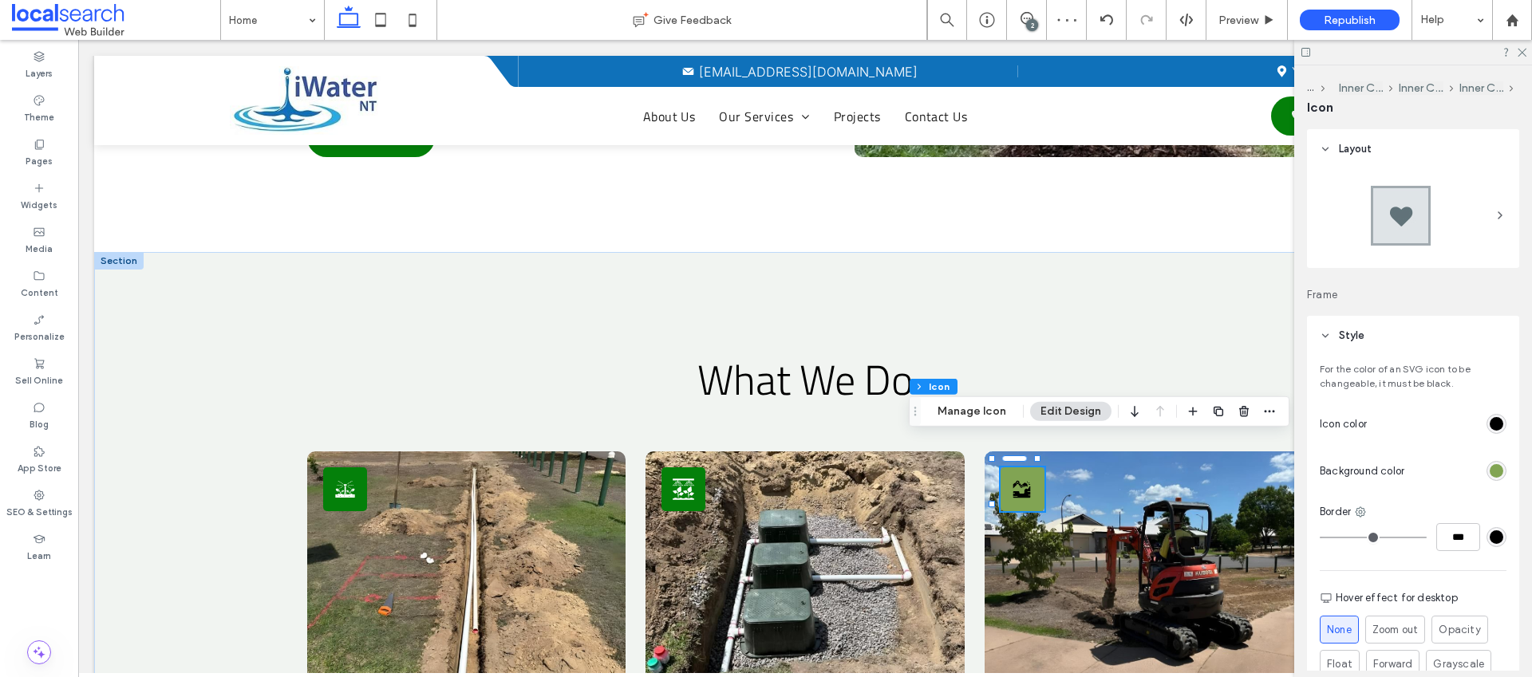
click at [1490, 470] on div "rgb(129, 164, 83)" at bounding box center [1497, 471] width 14 height 14
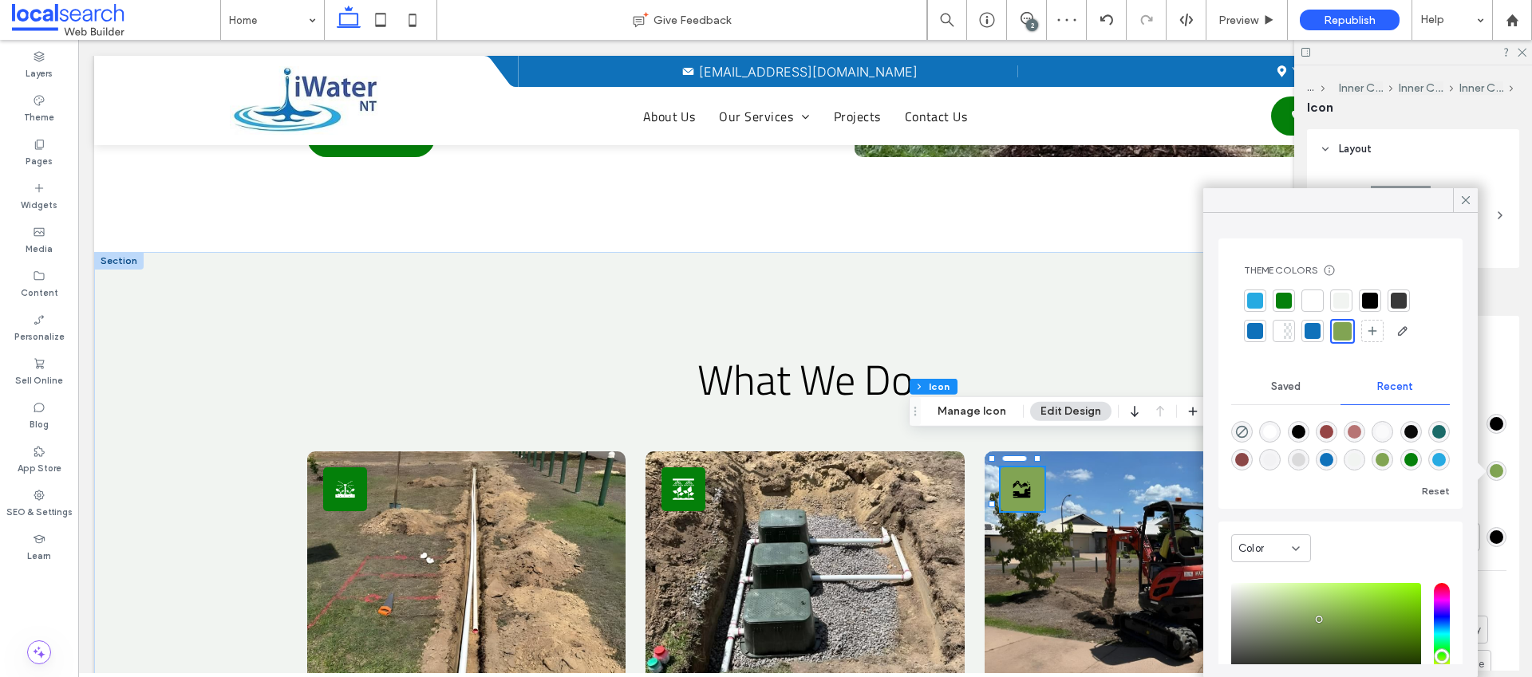
click at [1286, 296] on div at bounding box center [1284, 301] width 16 height 16
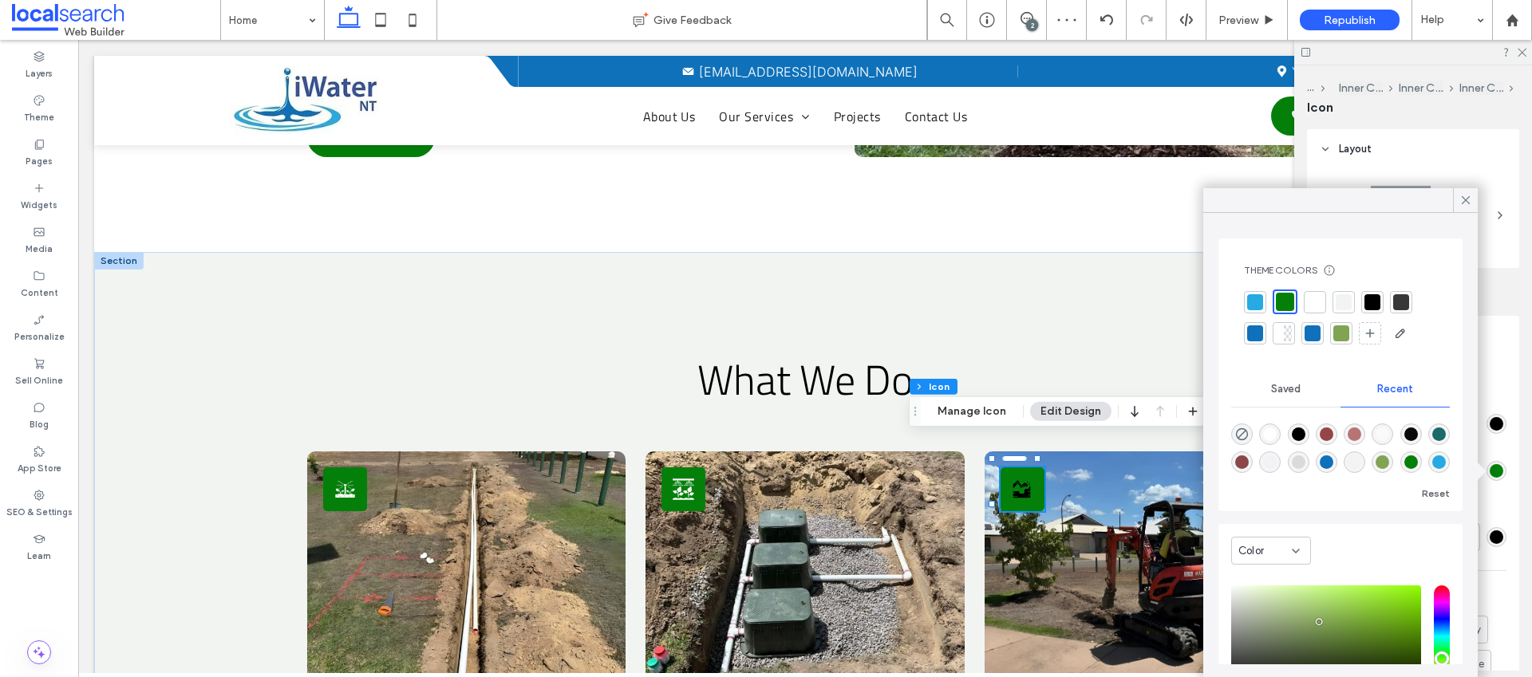
click at [1492, 428] on div "rgb(0, 0, 0)" at bounding box center [1497, 424] width 14 height 14
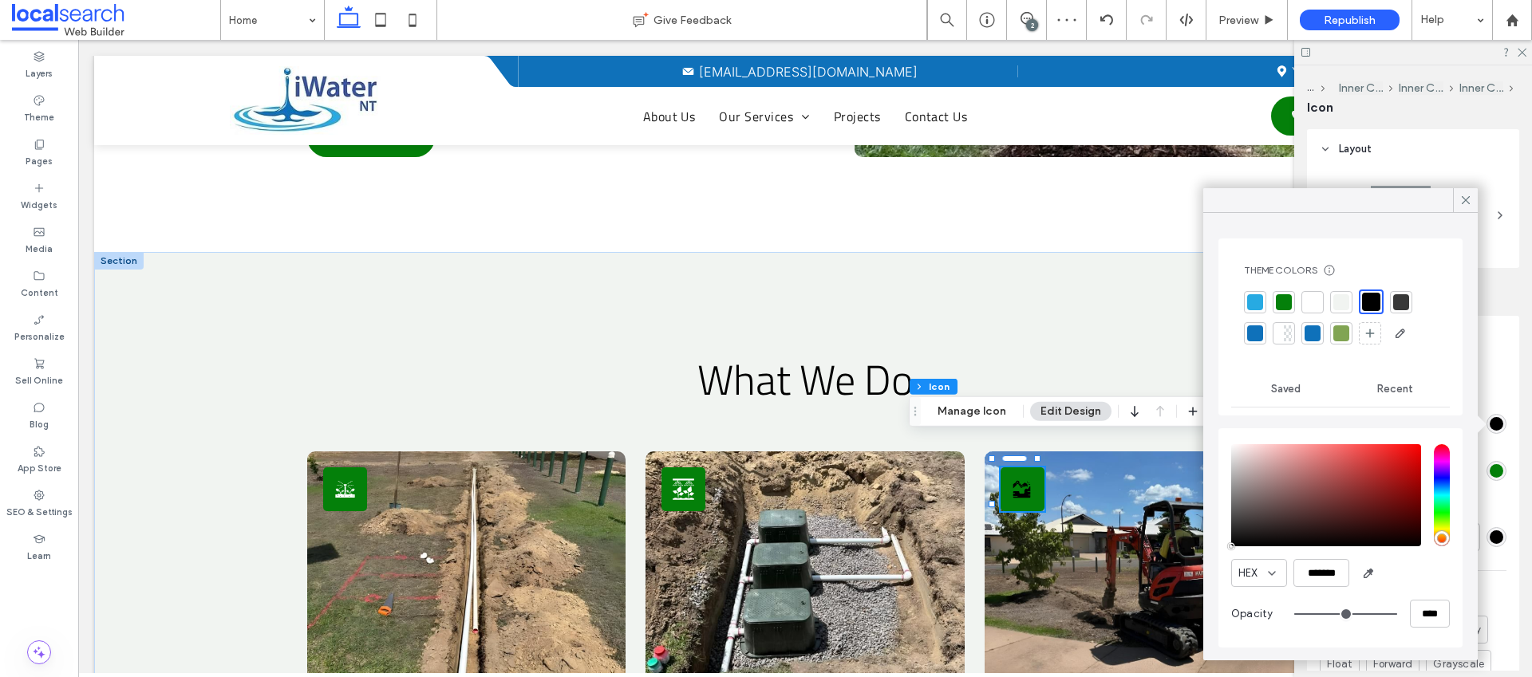
click at [1316, 297] on div at bounding box center [1313, 302] width 16 height 16
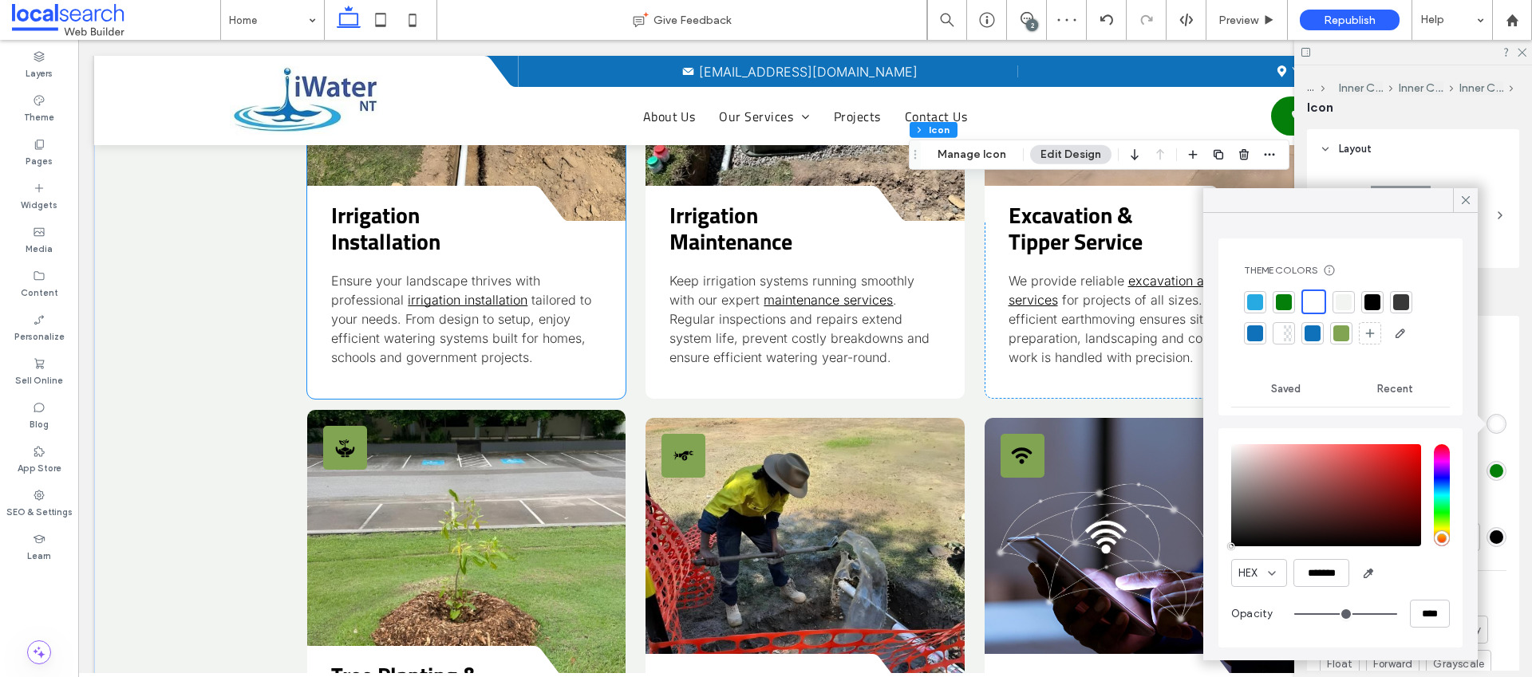
scroll to position [2116, 0]
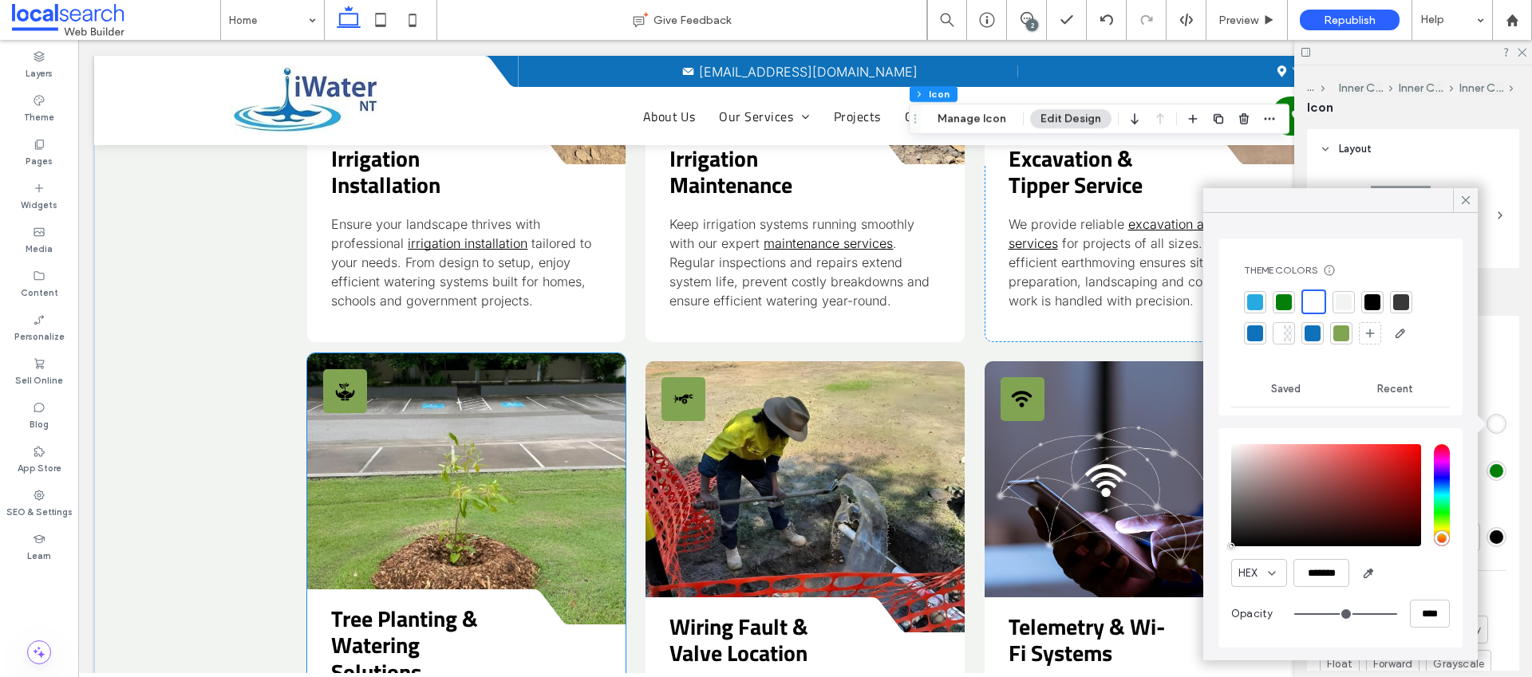
click at [346, 399] on icon at bounding box center [348, 400] width 4 height 2
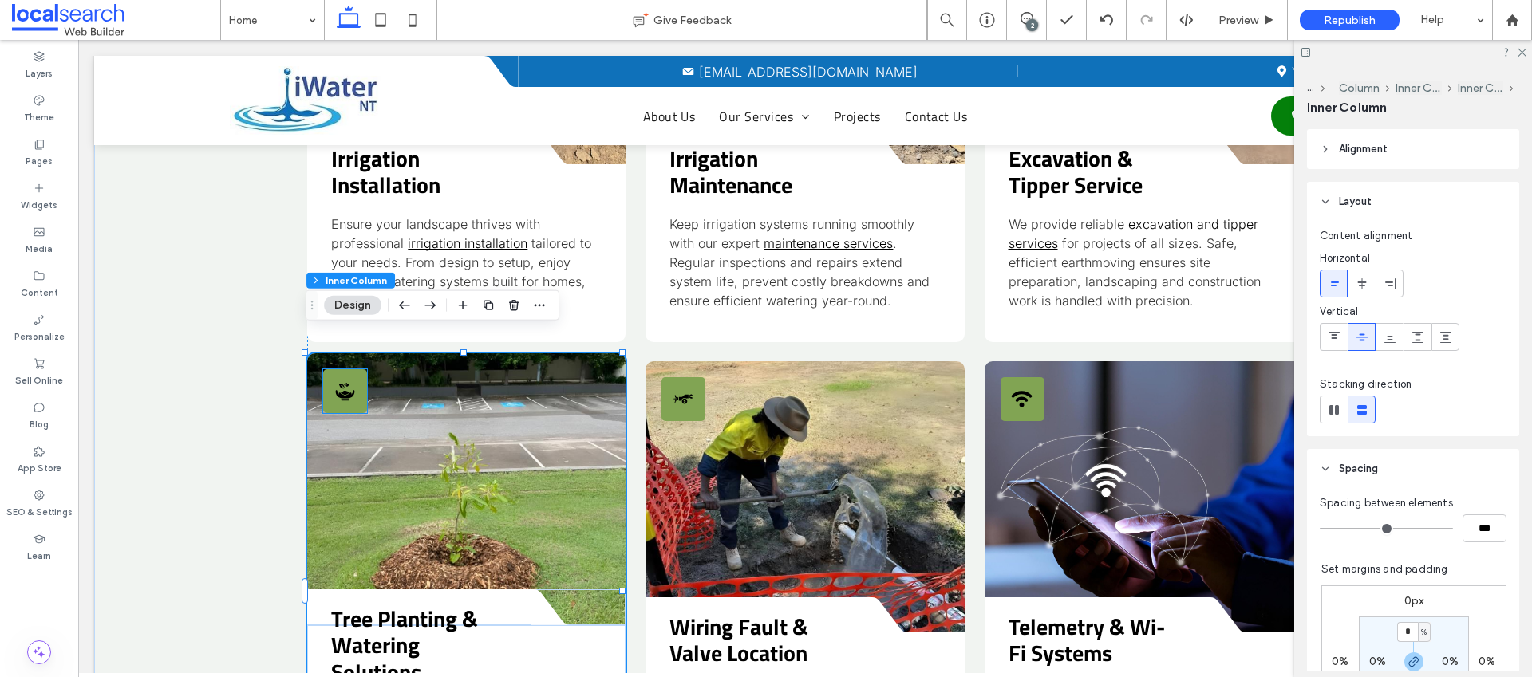
click at [336, 390] on icon at bounding box center [341, 394] width 10 height 8
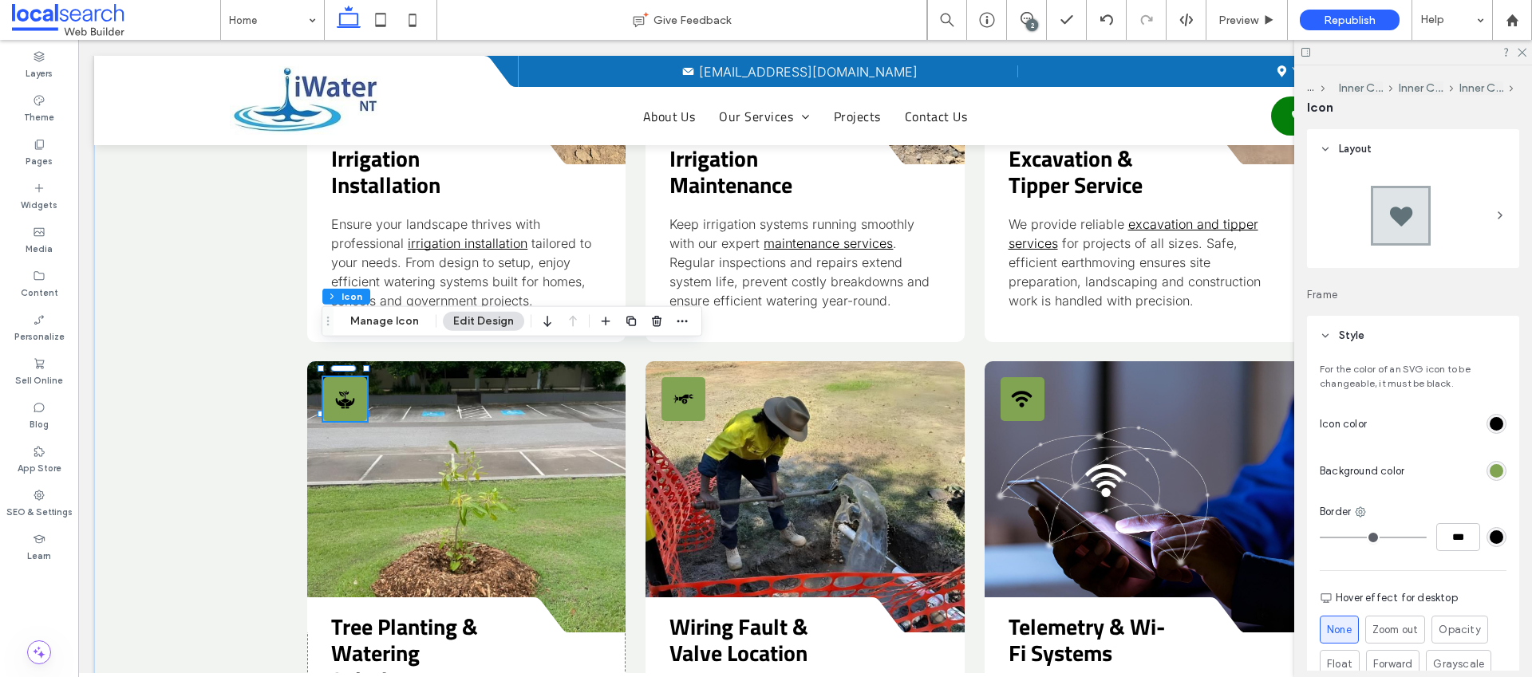
click at [1490, 424] on div "rgb(0, 0, 0)" at bounding box center [1497, 424] width 14 height 14
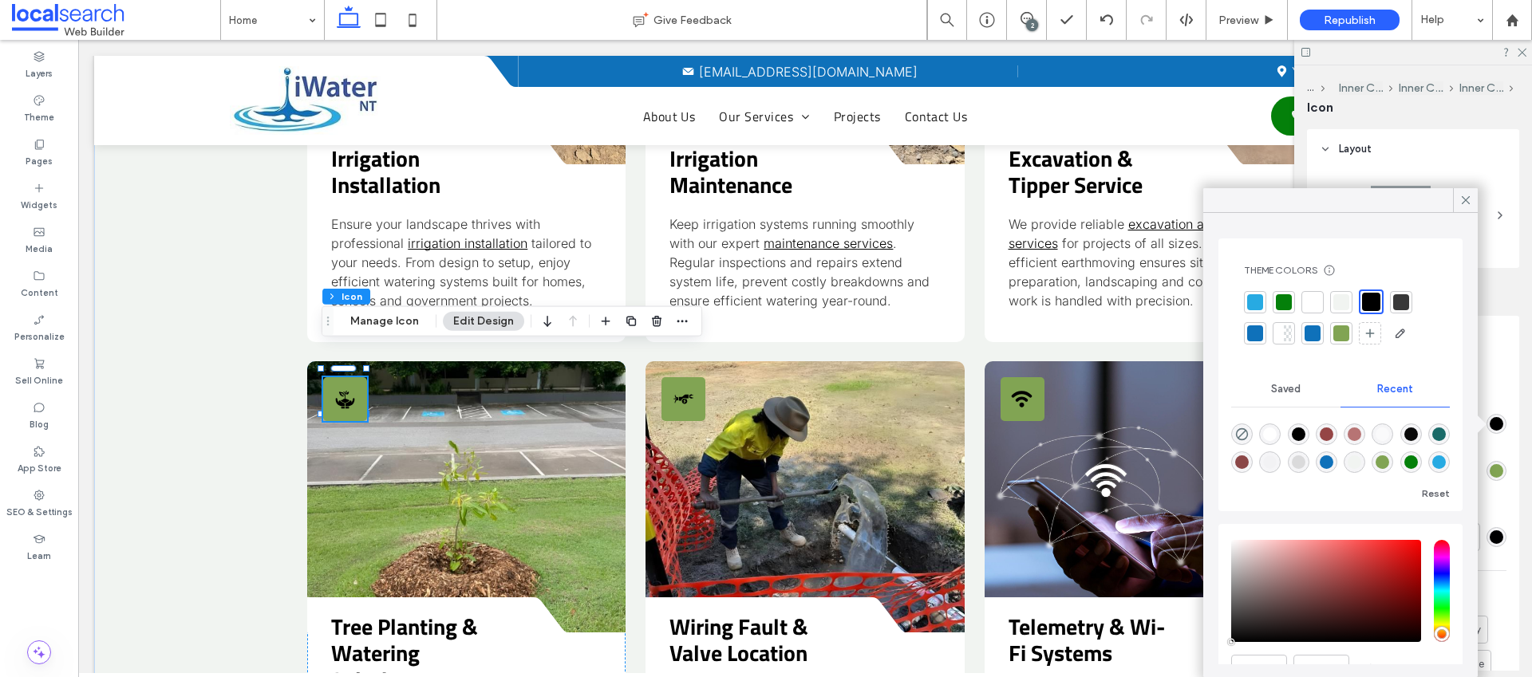
click at [1313, 297] on div at bounding box center [1313, 302] width 16 height 16
click at [1494, 467] on div "rgb(129, 164, 83)" at bounding box center [1497, 471] width 14 height 14
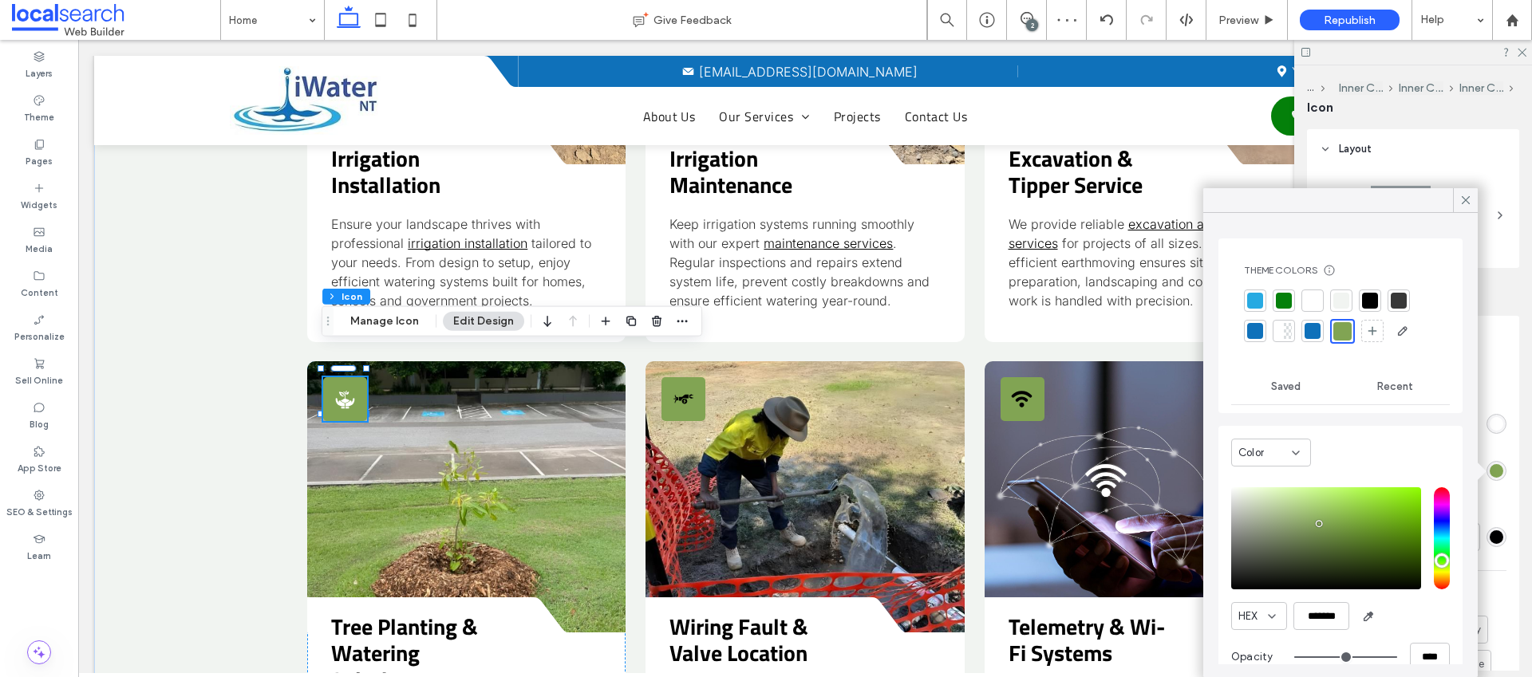
click at [1287, 297] on div at bounding box center [1284, 301] width 16 height 16
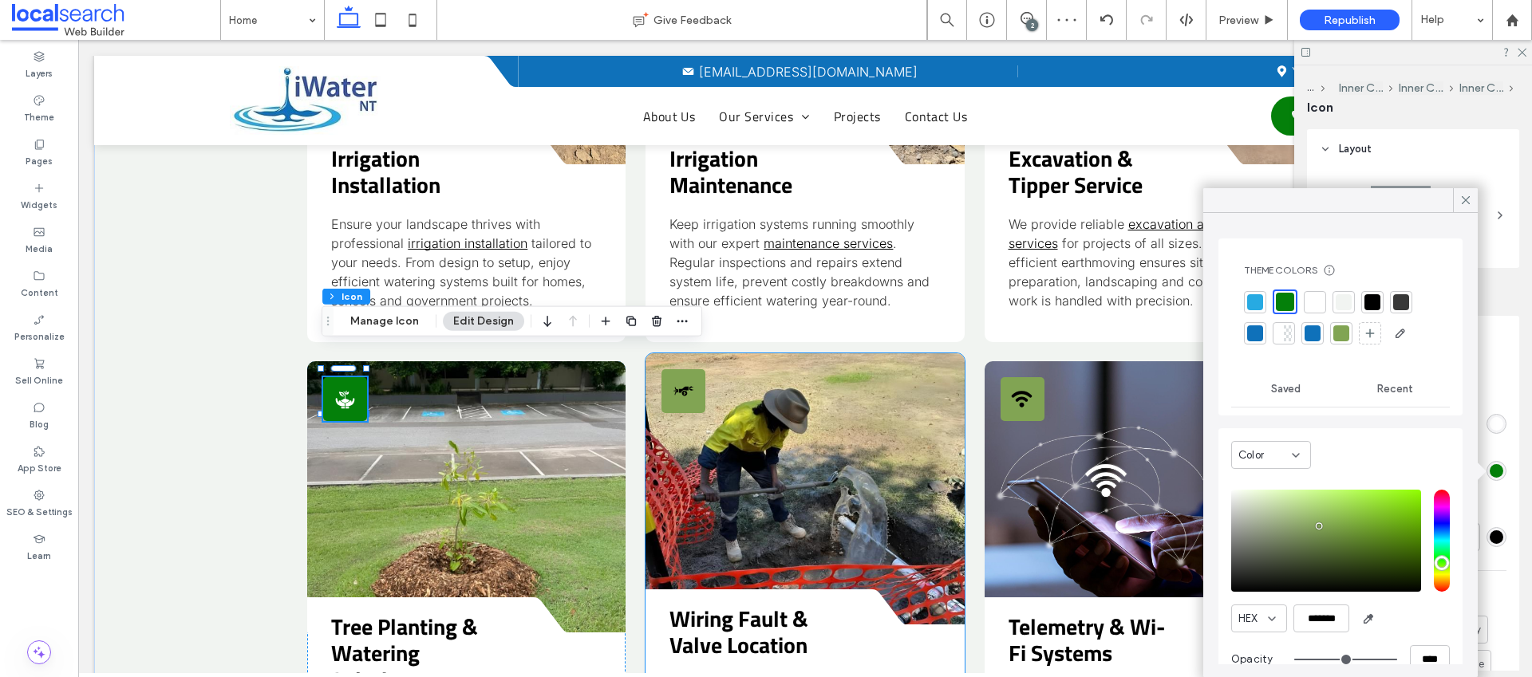
click at [677, 381] on icon "Wiring Icon" at bounding box center [684, 392] width 22 height 22
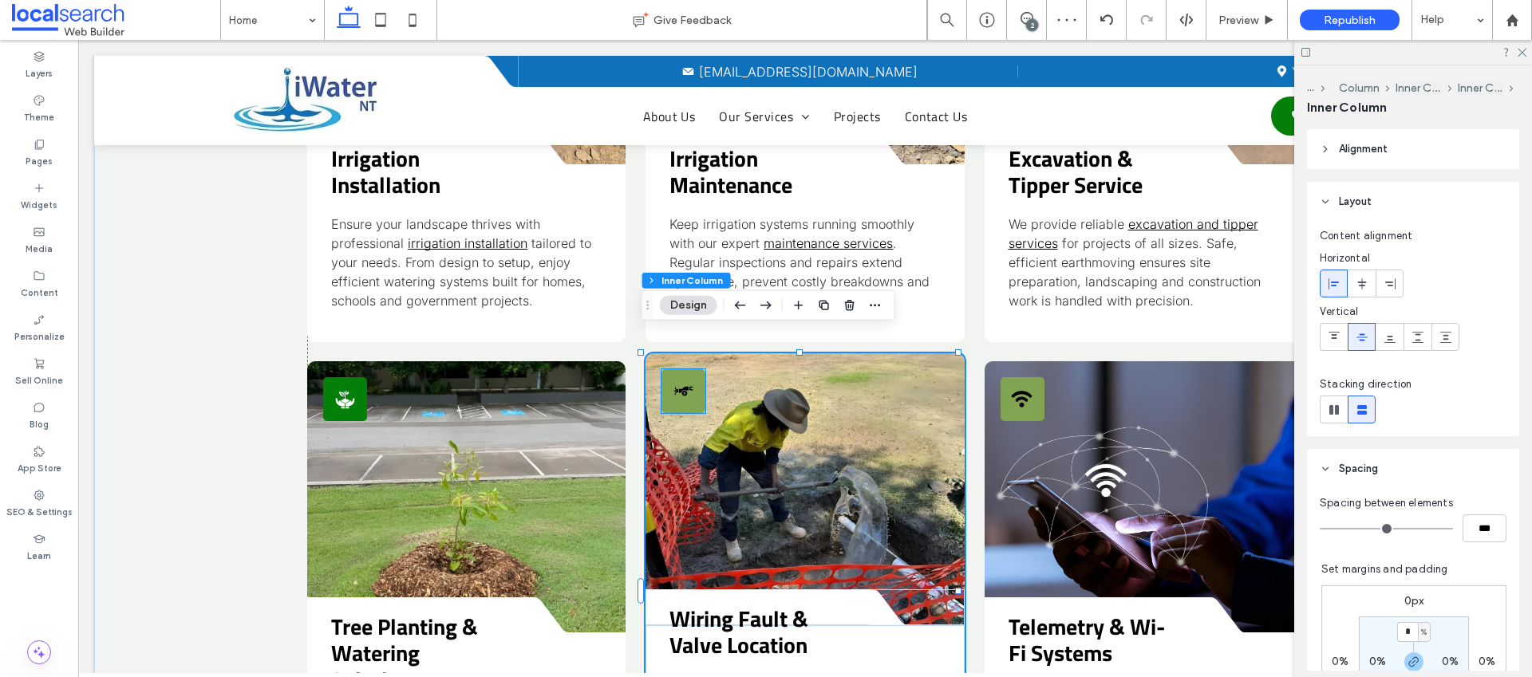
click at [696, 372] on div "Wiring Icon" at bounding box center [684, 391] width 44 height 44
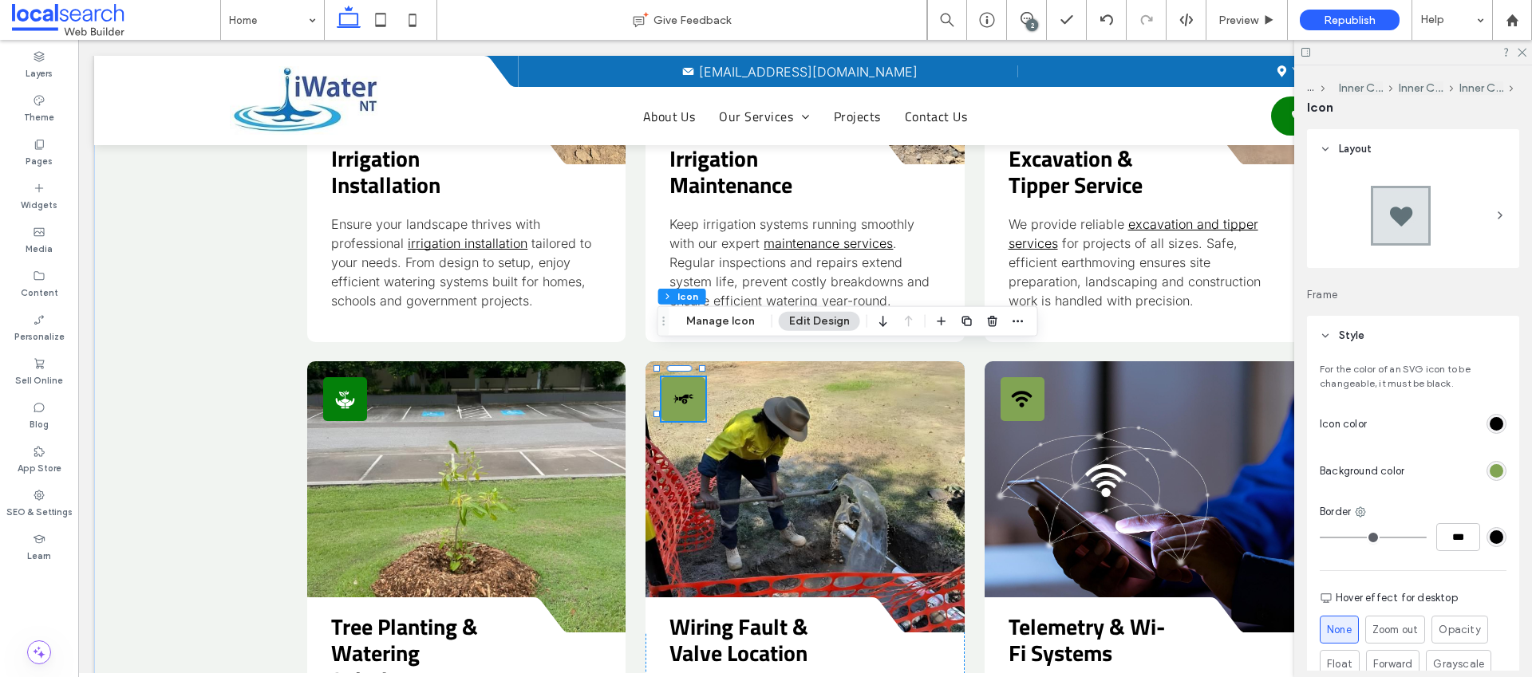
click at [1490, 476] on div "rgb(129, 164, 83)" at bounding box center [1497, 471] width 14 height 14
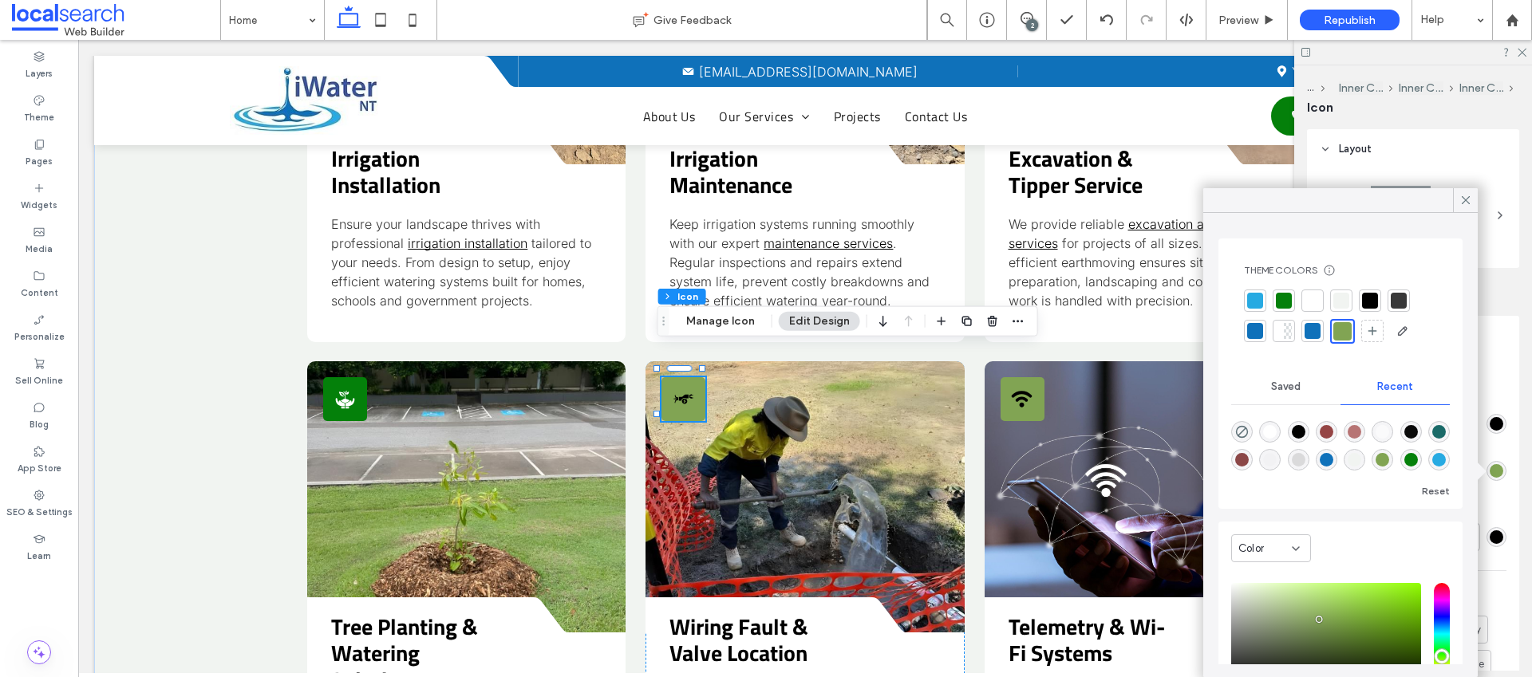
click at [1254, 326] on div at bounding box center [1255, 331] width 16 height 16
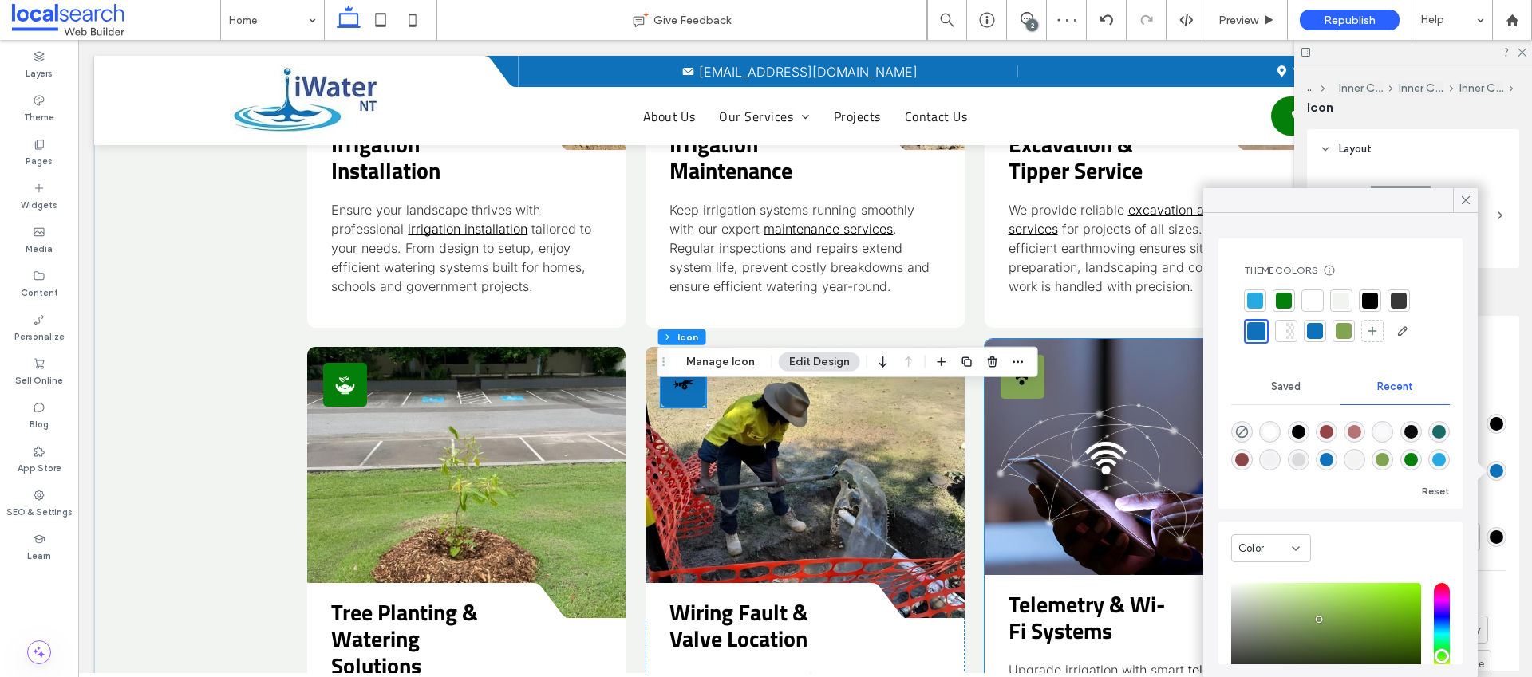
scroll to position [2083, 0]
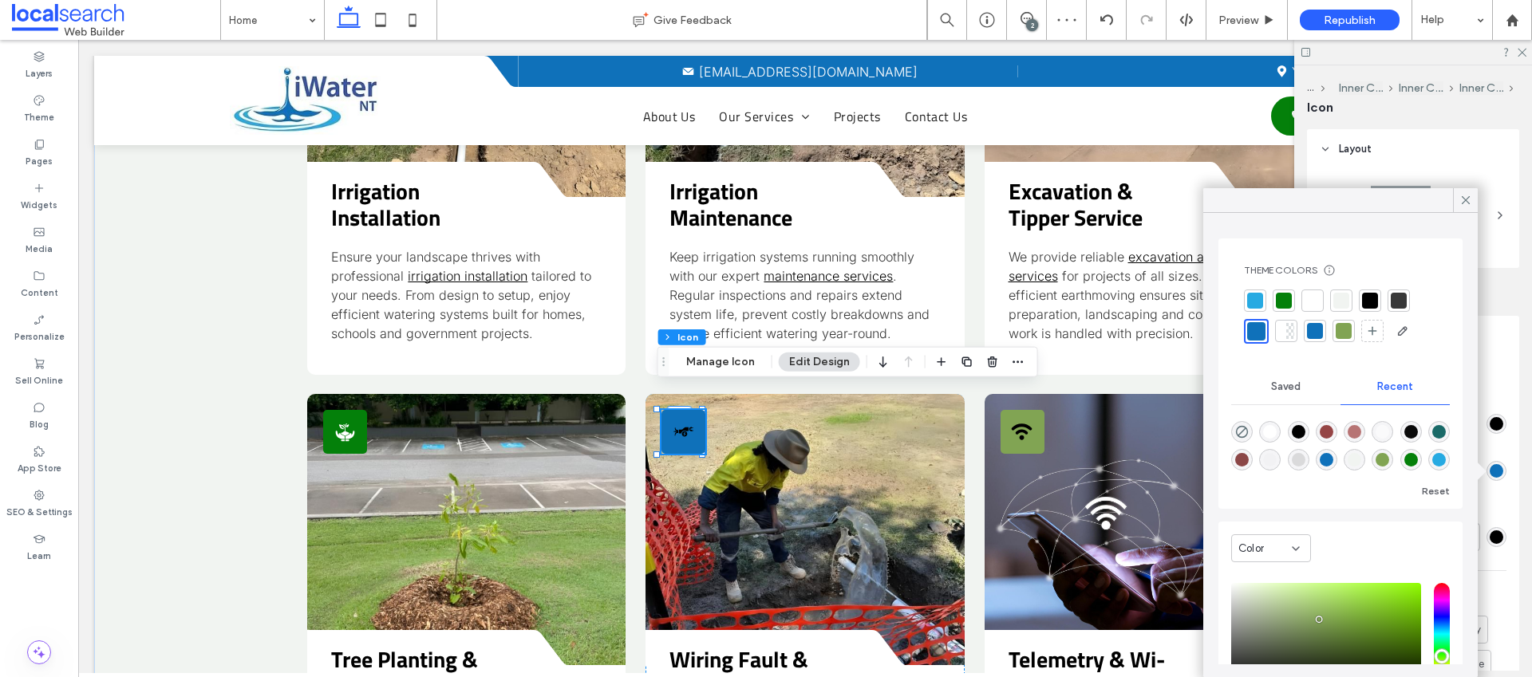
click at [1286, 300] on div at bounding box center [1284, 301] width 16 height 16
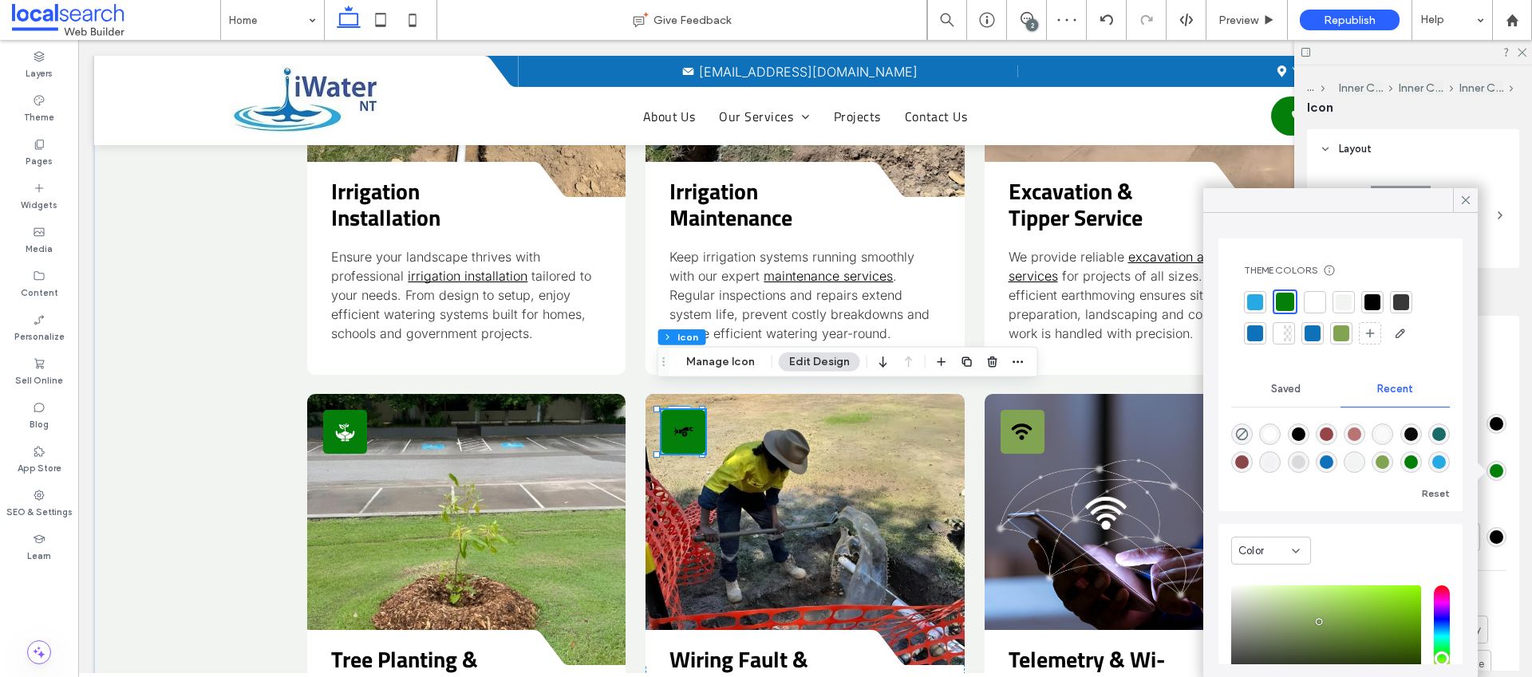
click at [1495, 425] on div "rgb(0, 0, 0)" at bounding box center [1497, 424] width 20 height 20
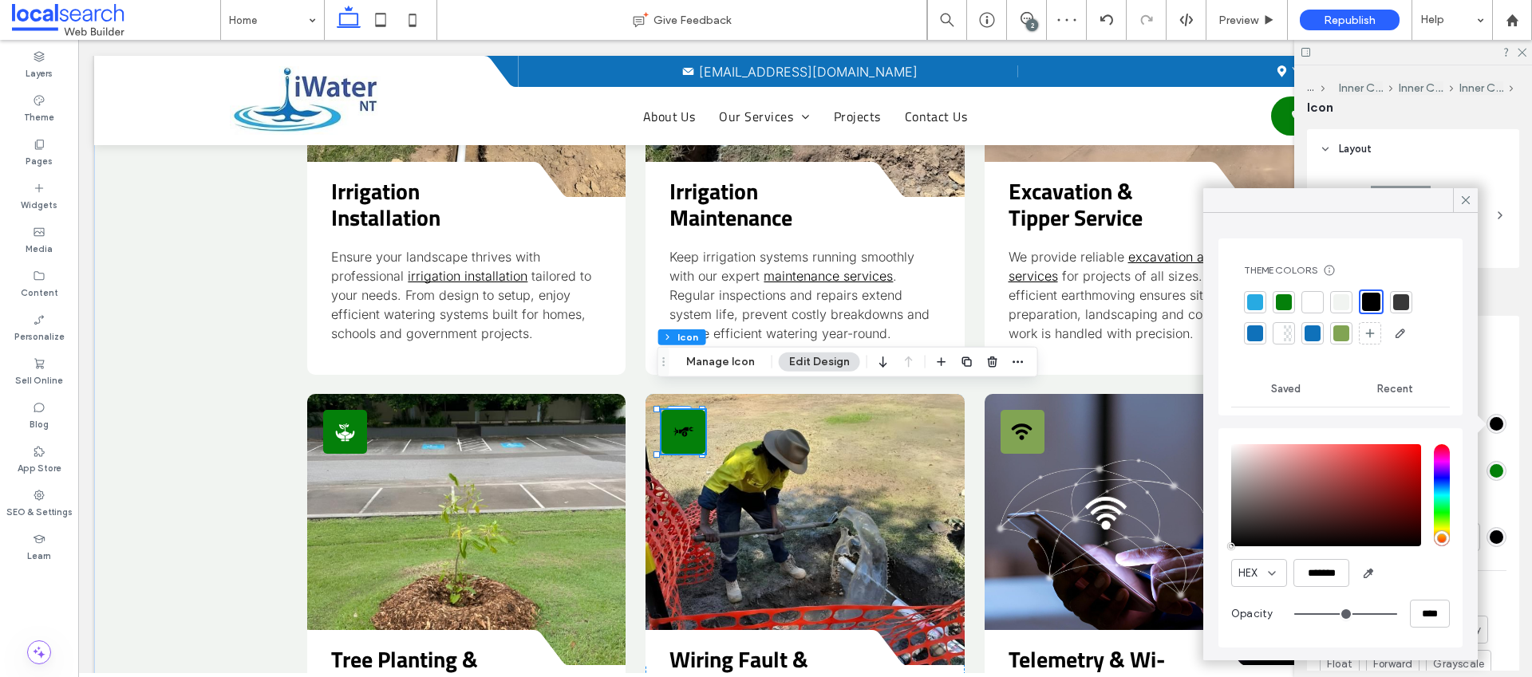
click at [1314, 299] on div at bounding box center [1313, 302] width 16 height 16
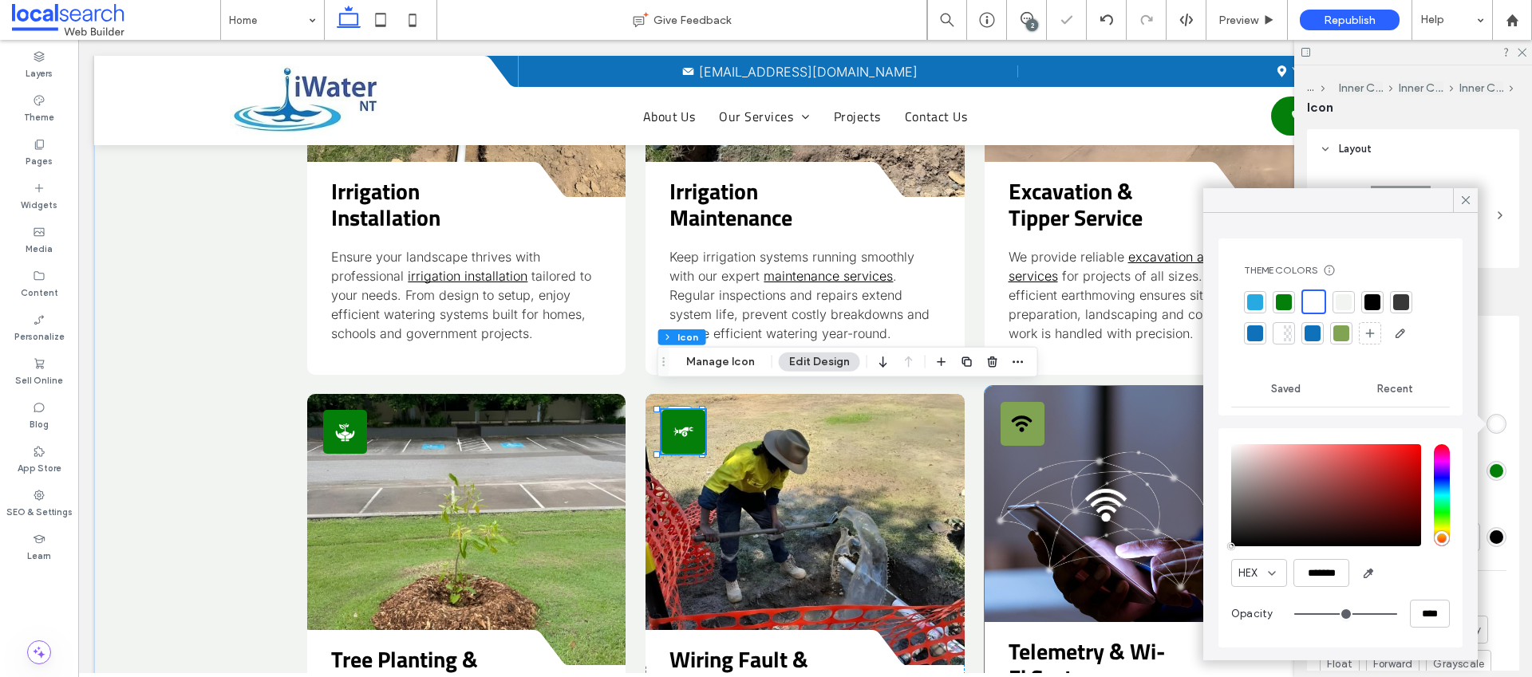
click at [1020, 428] on icon at bounding box center [1022, 430] width 5 height 5
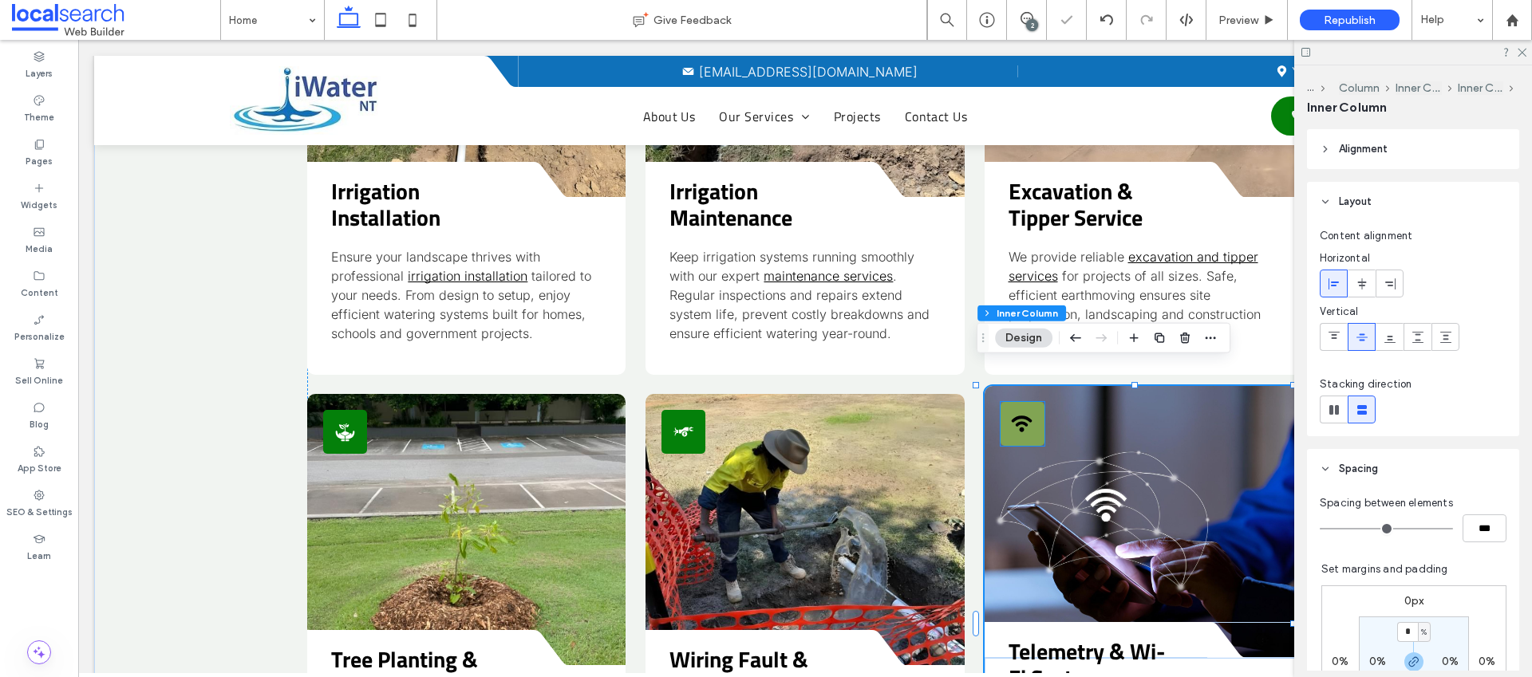
click at [1020, 413] on icon "Wifi Icon" at bounding box center [1022, 424] width 22 height 22
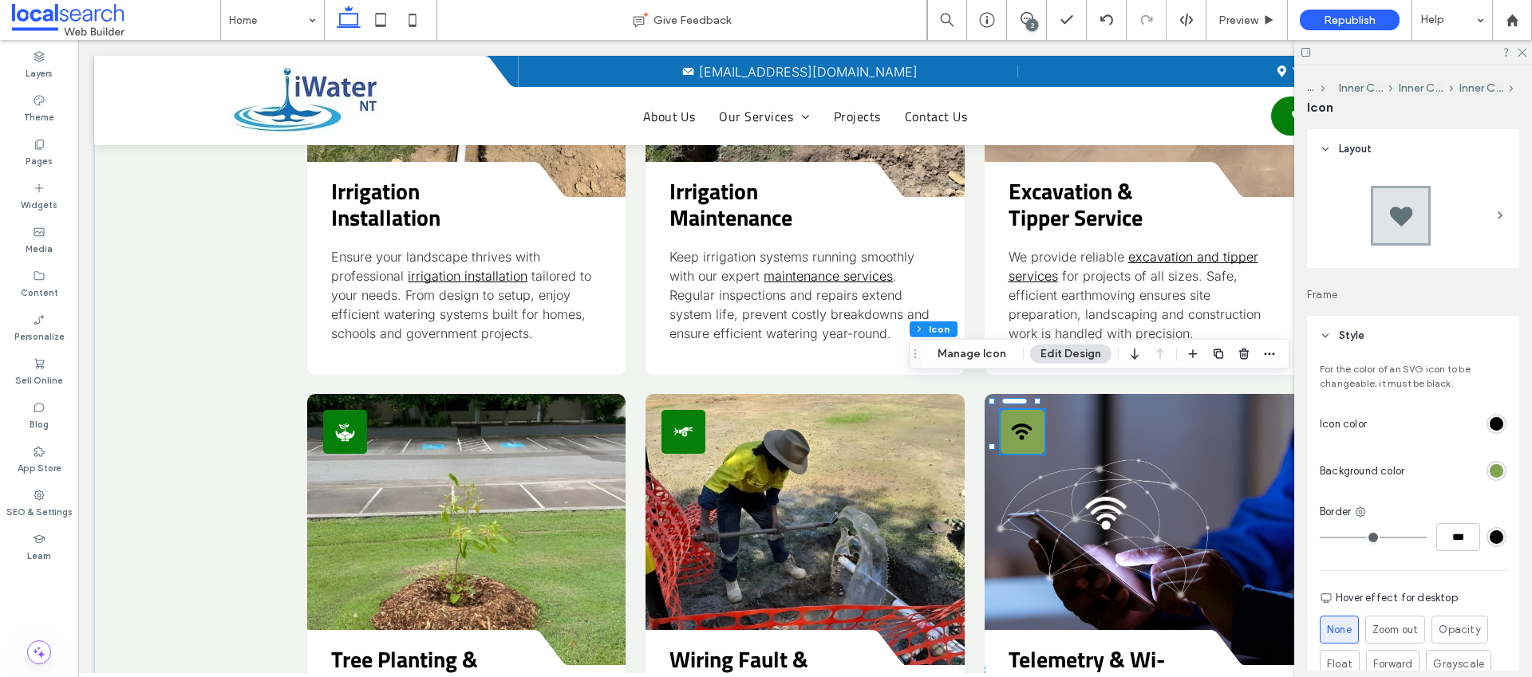
click at [1491, 472] on div "rgb(129, 164, 83)" at bounding box center [1497, 471] width 14 height 14
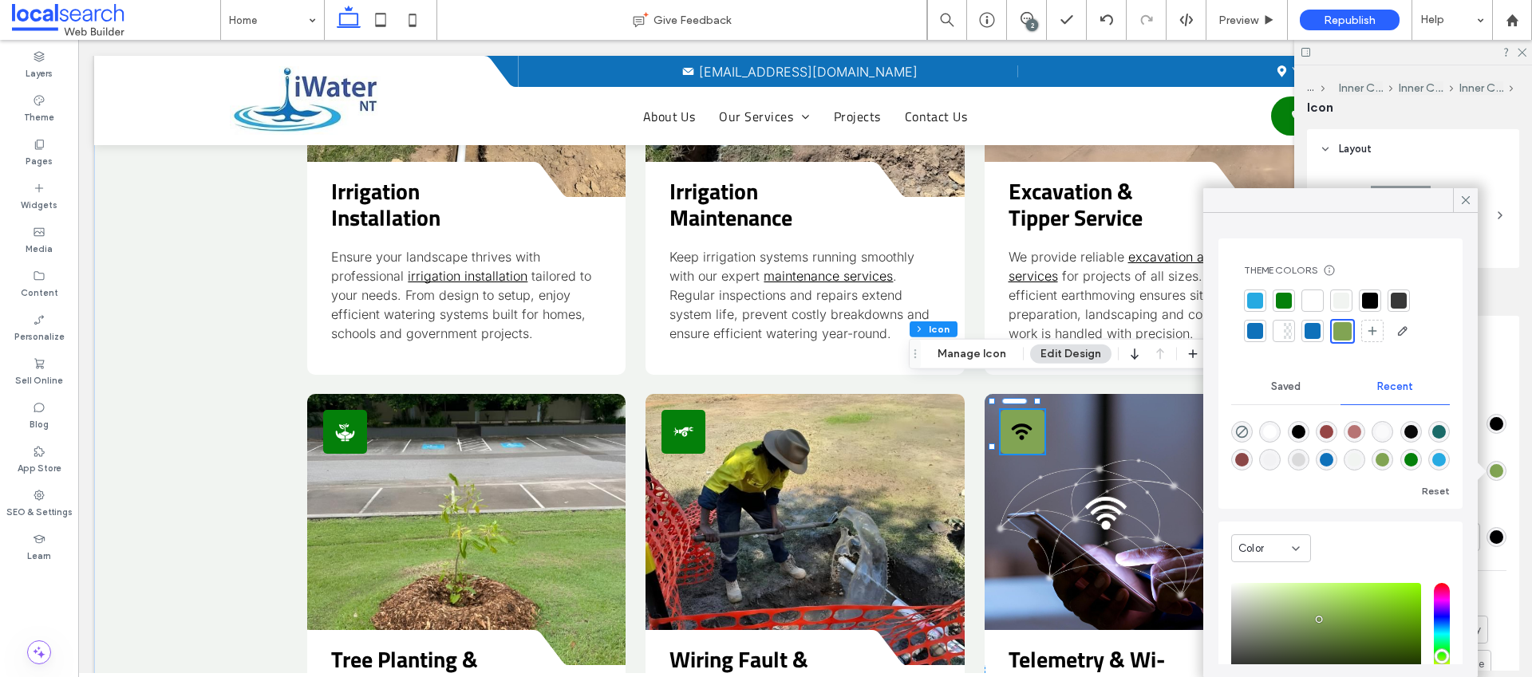
click at [1285, 304] on div at bounding box center [1284, 301] width 16 height 16
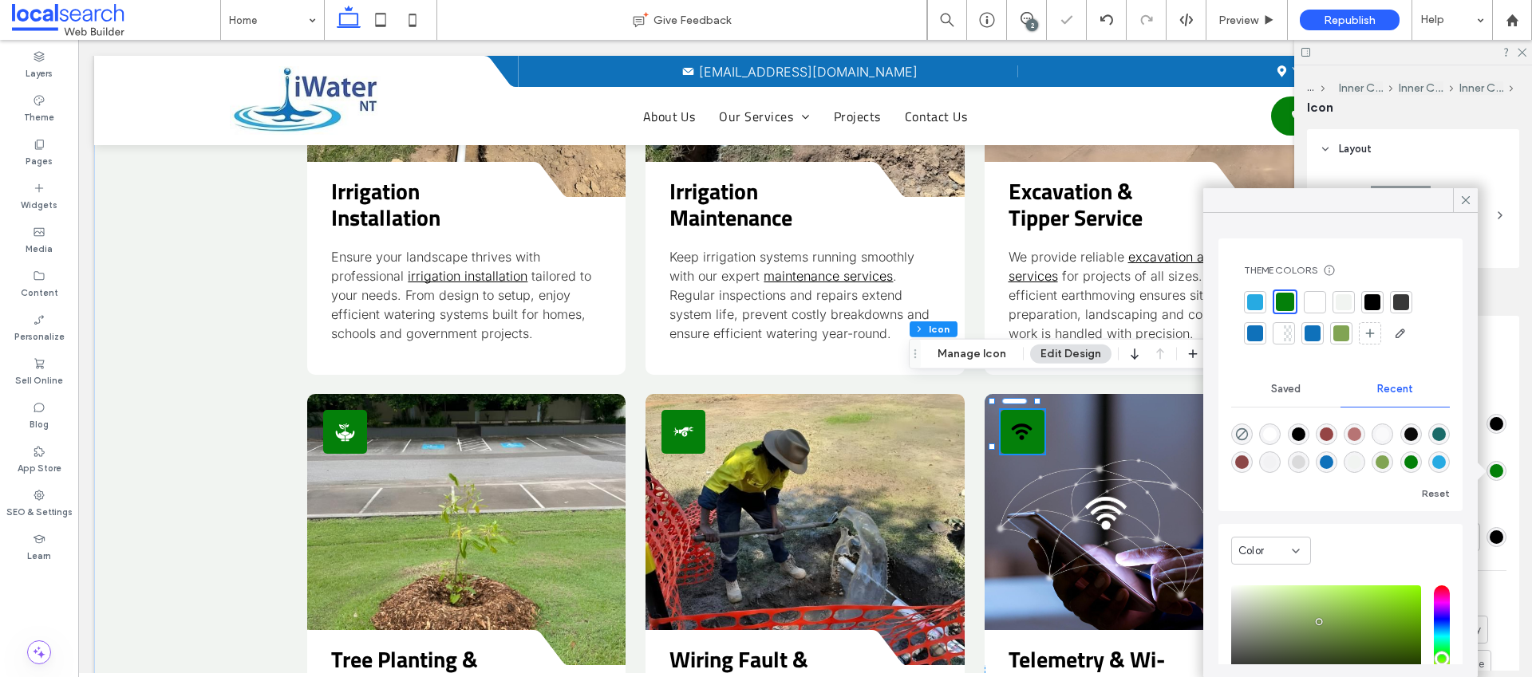
click at [1490, 425] on div "rgb(0, 0, 0)" at bounding box center [1497, 424] width 14 height 14
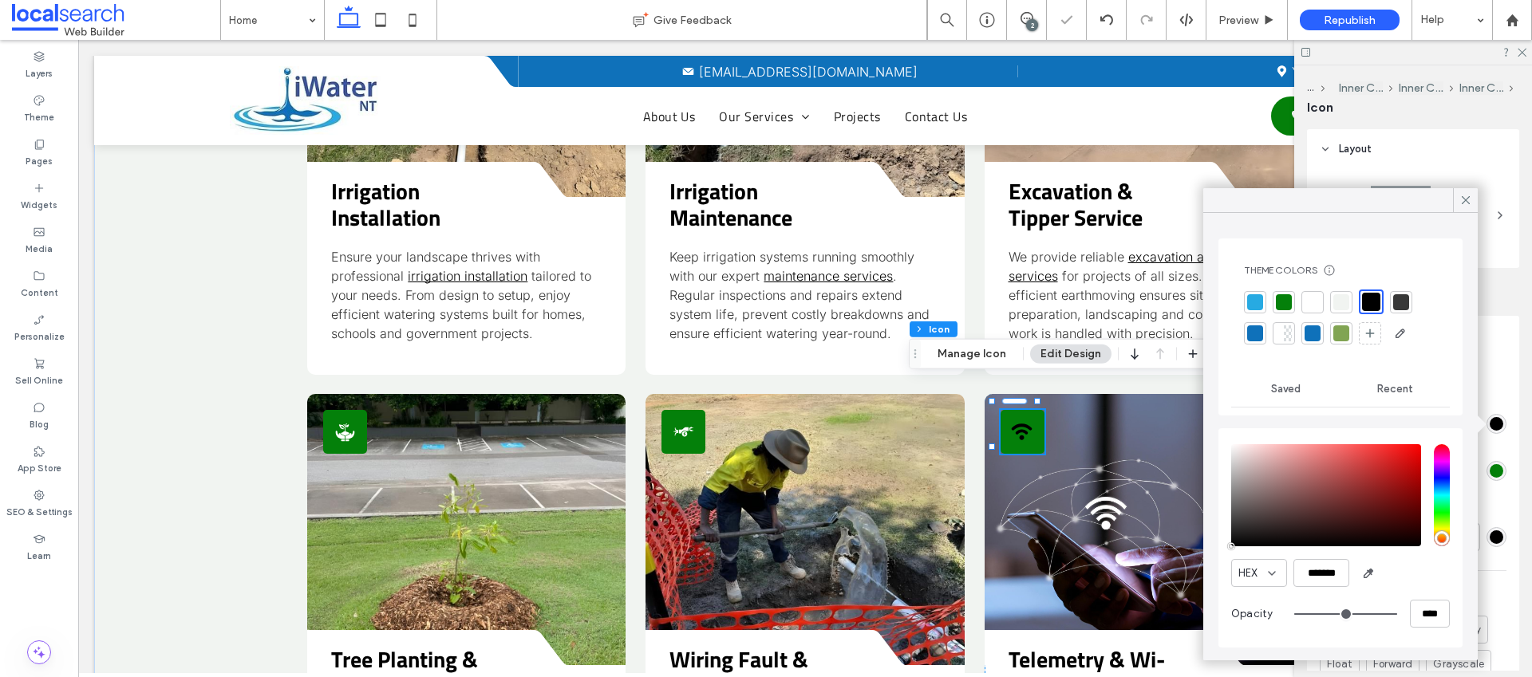
click at [1317, 298] on div at bounding box center [1313, 302] width 16 height 16
click at [1469, 201] on icon at bounding box center [1466, 200] width 14 height 14
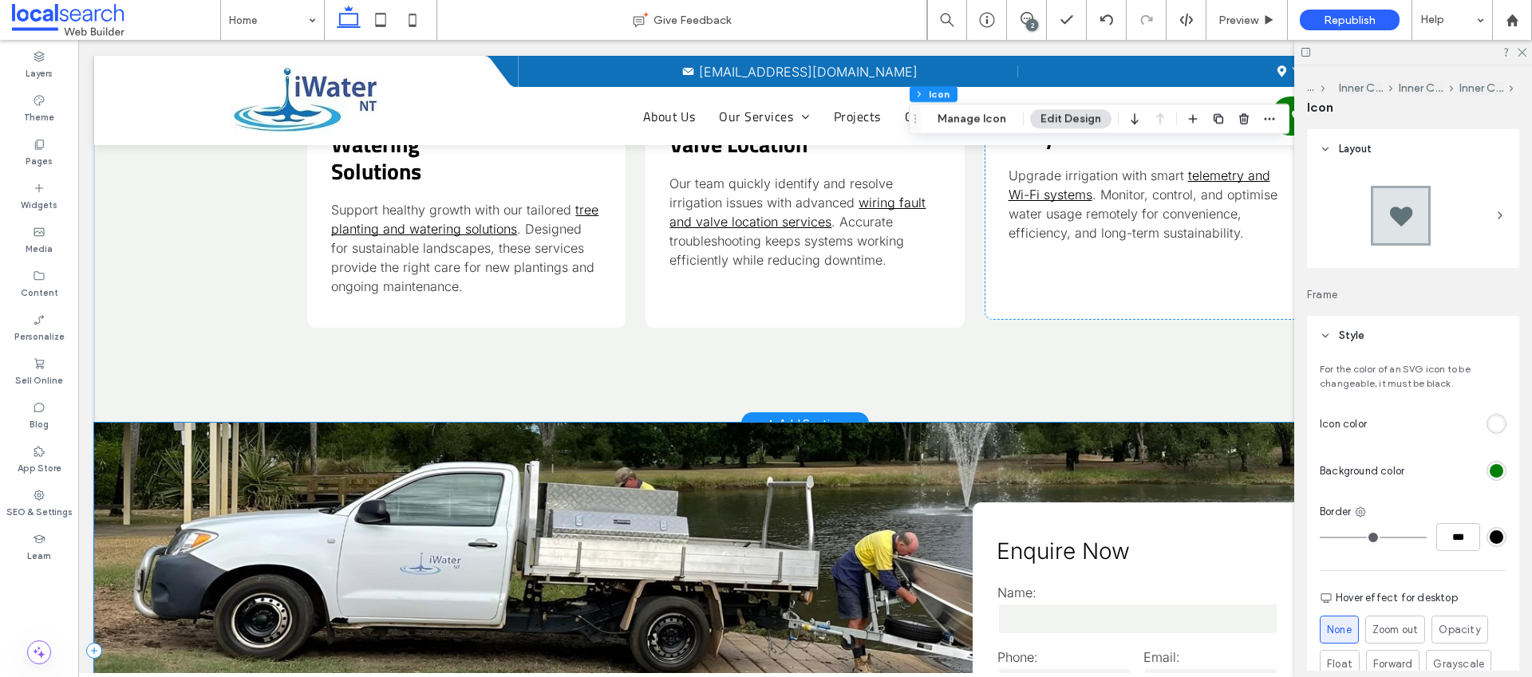
scroll to position [2645, 0]
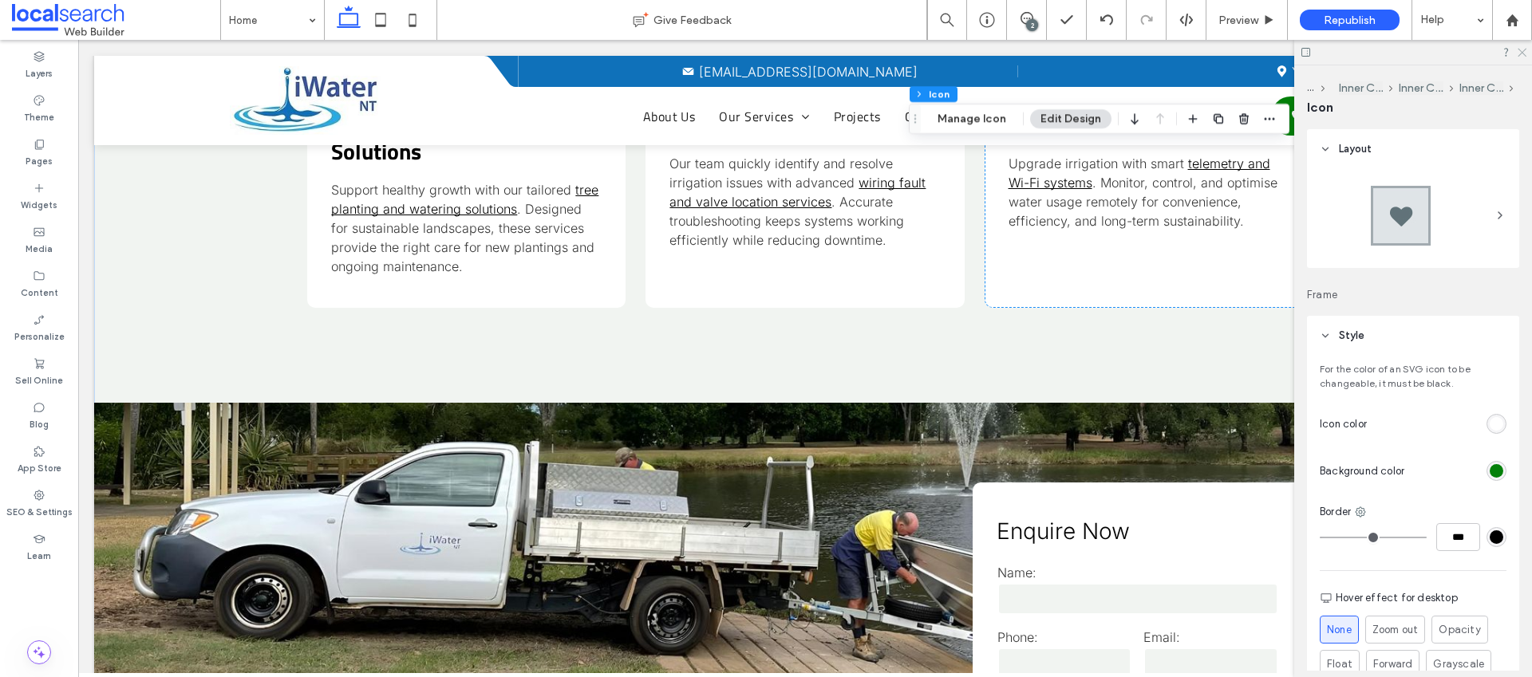
click at [1517, 46] on icon at bounding box center [1521, 51] width 10 height 10
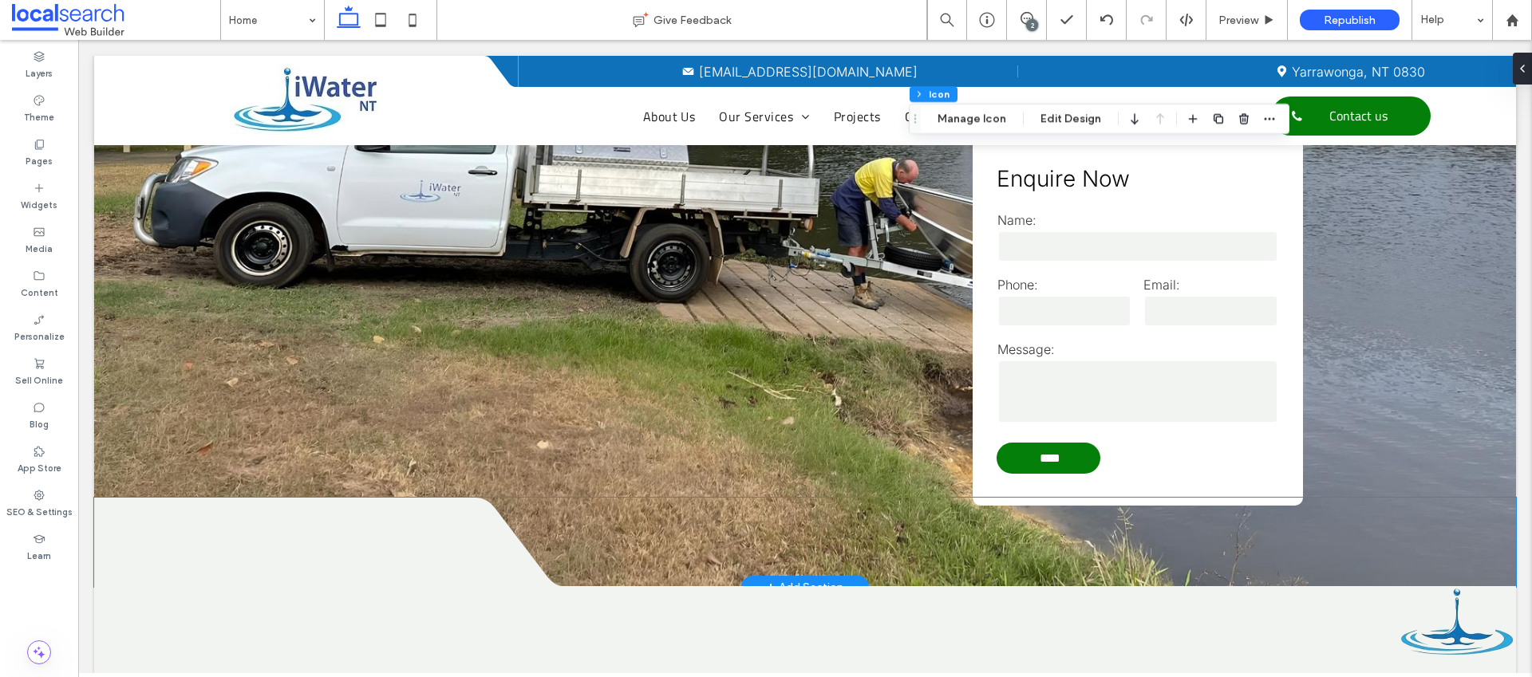
scroll to position [2994, 0]
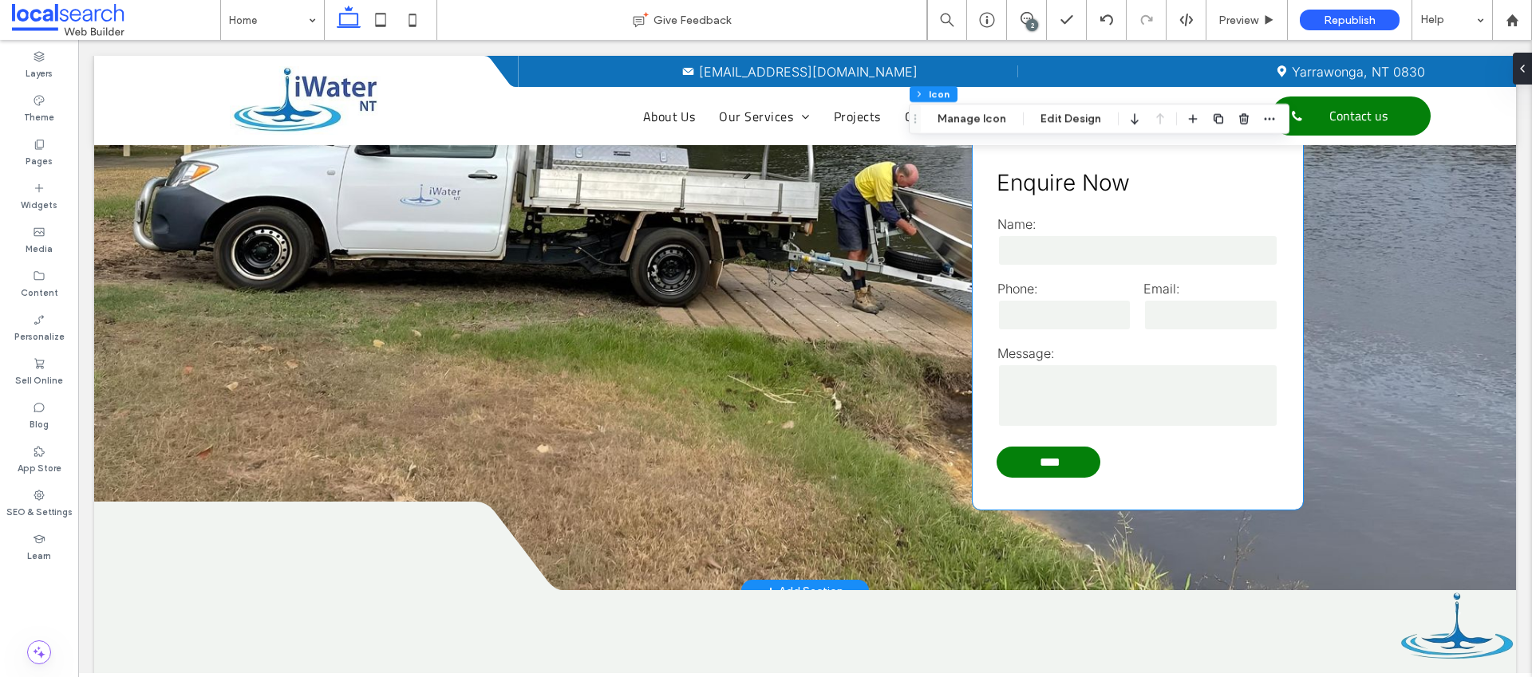
click at [1037, 306] on input "tel" at bounding box center [1064, 315] width 135 height 32
click at [1035, 299] on input "tel" at bounding box center [1064, 315] width 135 height 32
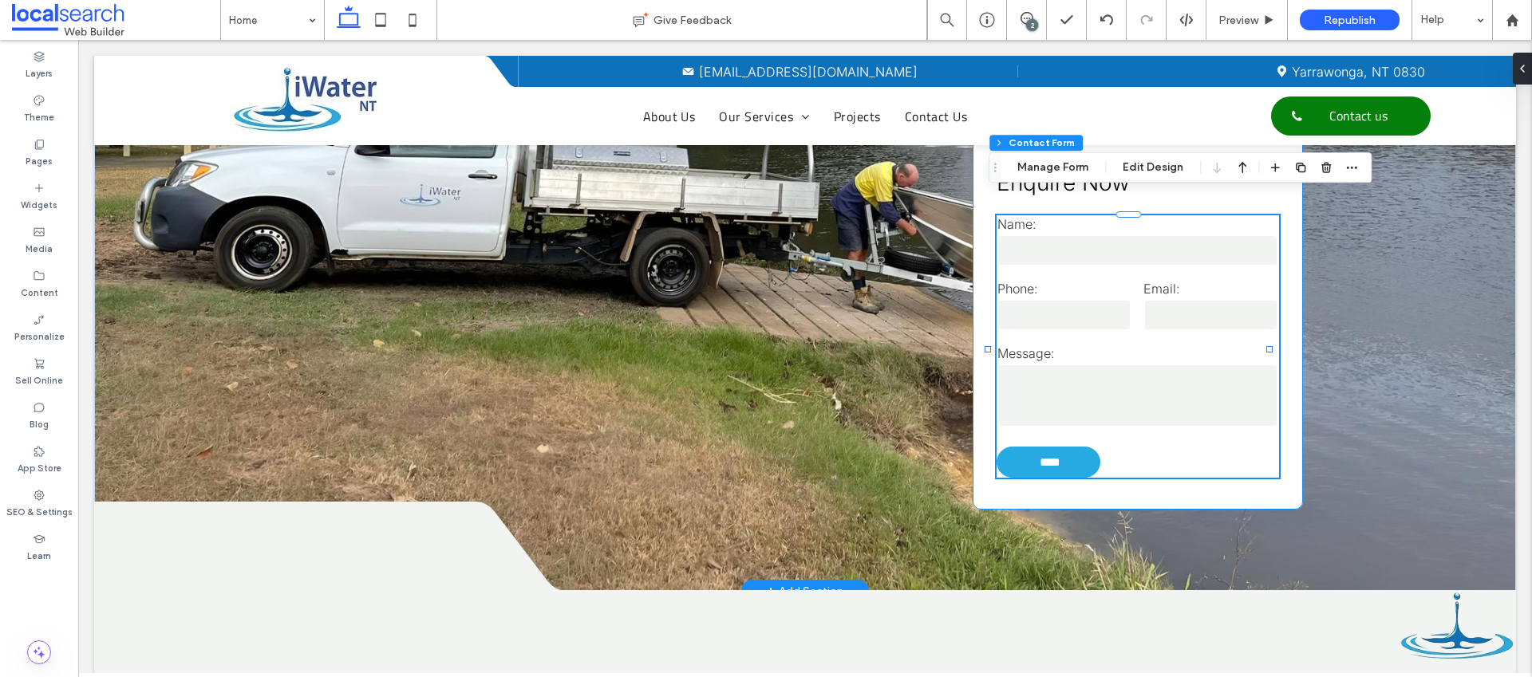
type input "*"
type input "***"
type input "*"
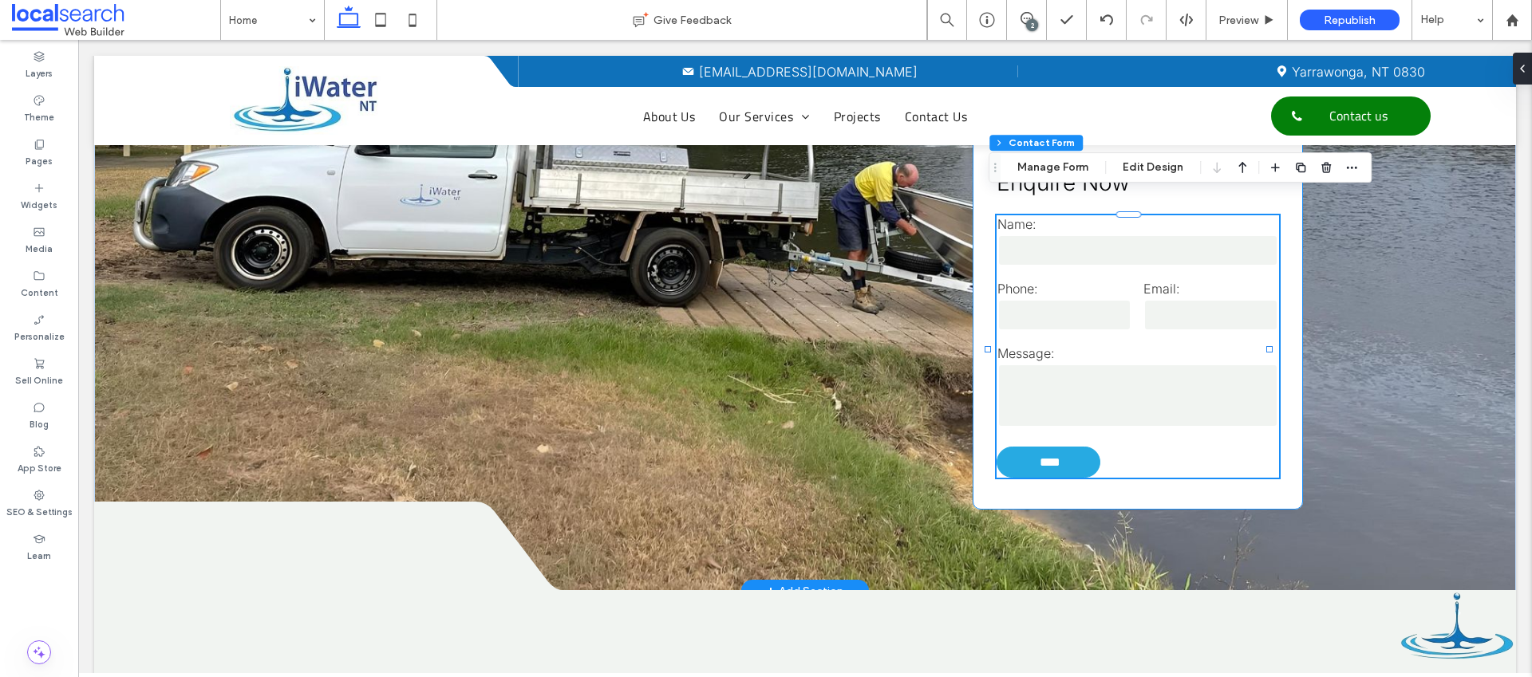
type input "***"
click at [1069, 168] on button "Manage Form" at bounding box center [1053, 167] width 92 height 19
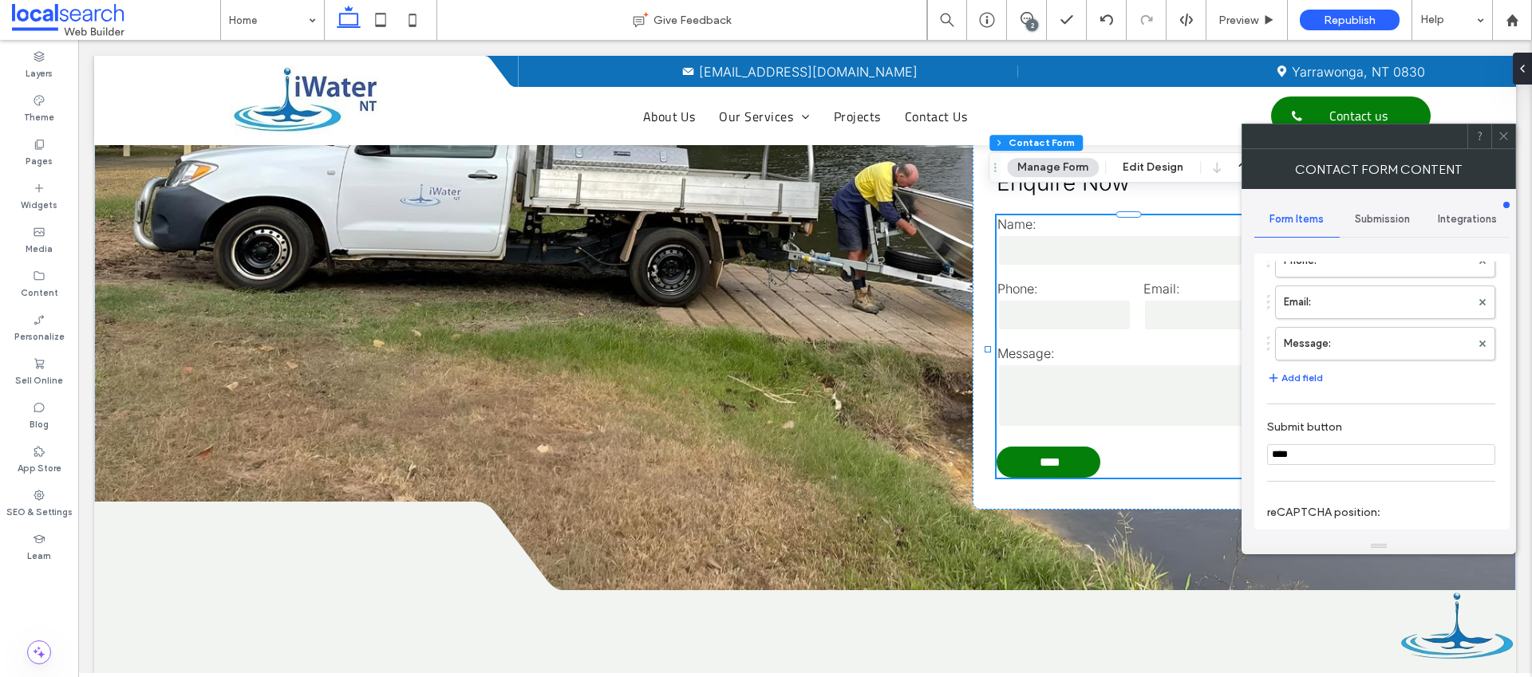
scroll to position [323, 0]
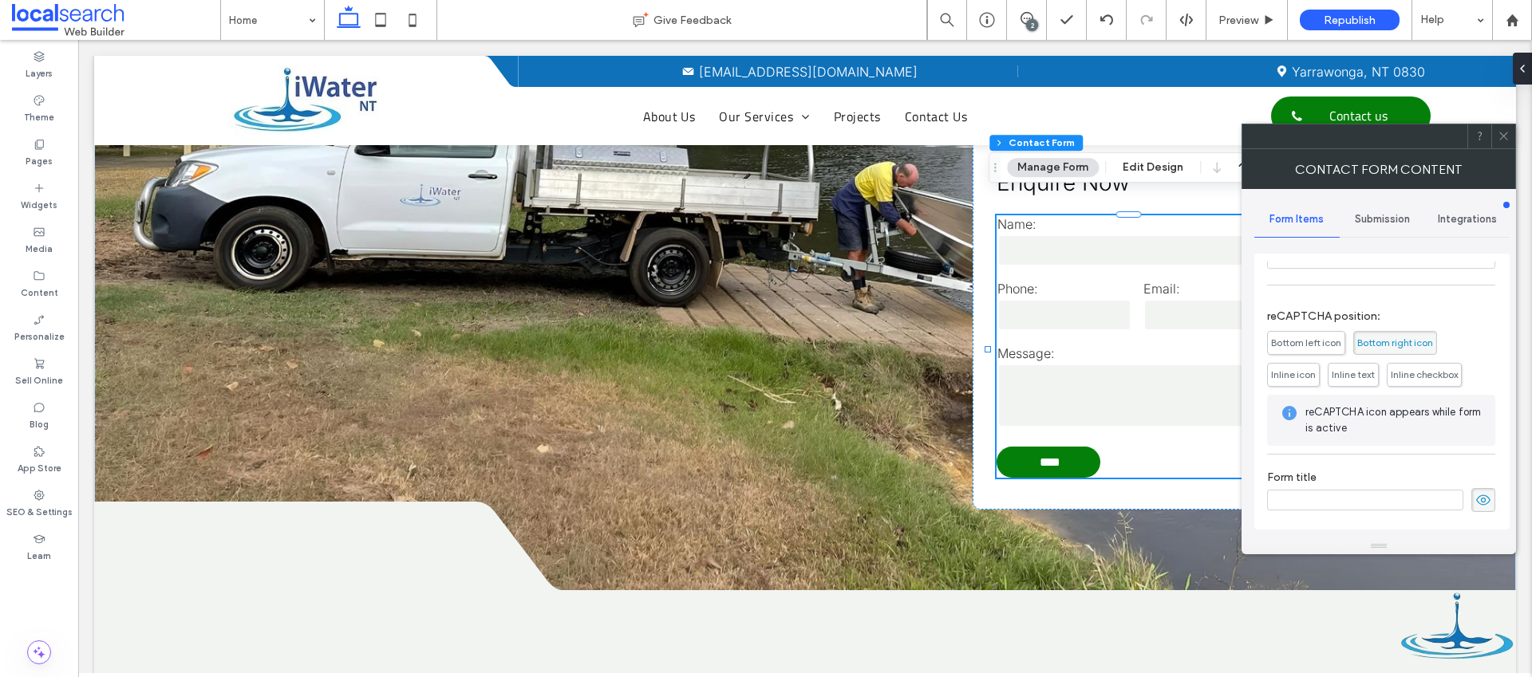
click at [1384, 199] on div "Form Items Submission Integrations Try PaperForm for more capabilities Name: Ph…" at bounding box center [1381, 364] width 255 height 350
click at [1380, 213] on span "Submission" at bounding box center [1382, 219] width 55 height 13
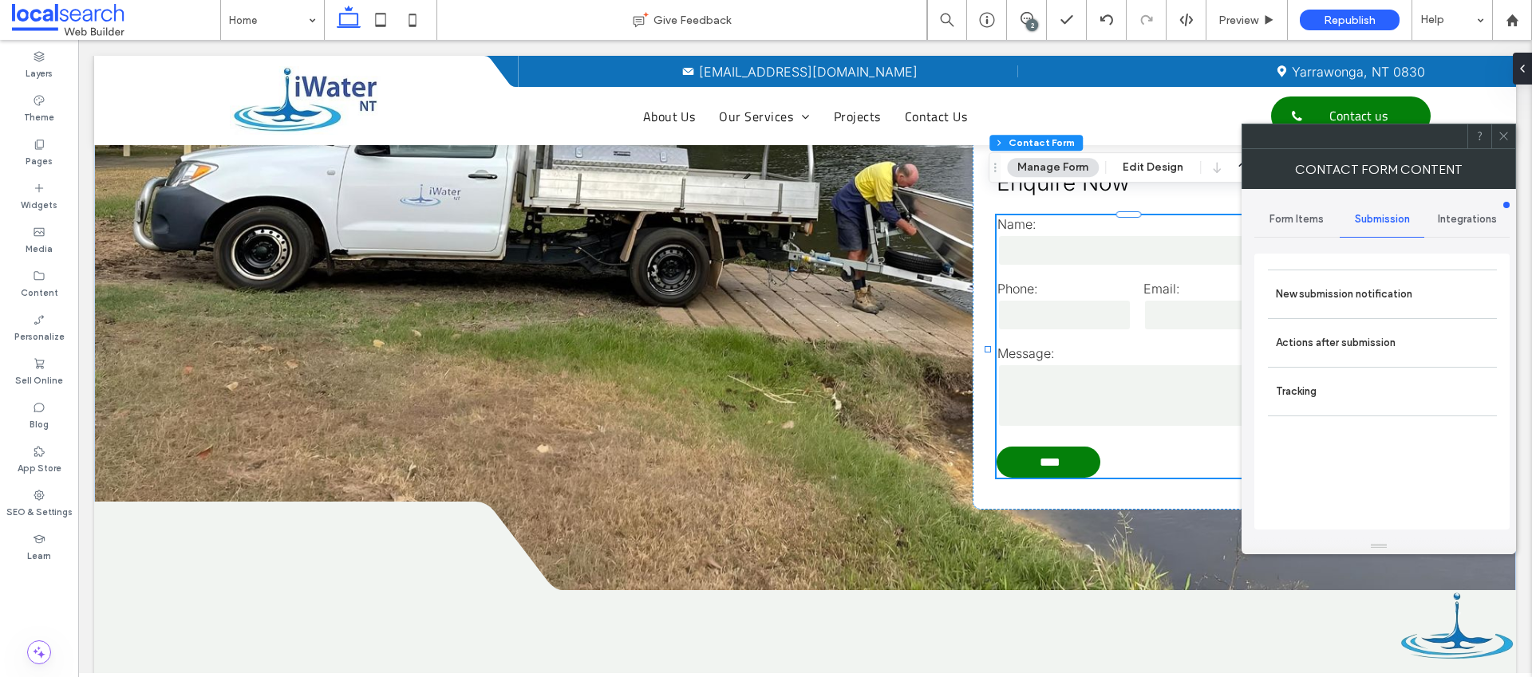
click at [1339, 263] on div "New submission notification Actions after submission Tracking" at bounding box center [1381, 392] width 255 height 276
click at [1336, 284] on label "New submission notification" at bounding box center [1382, 294] width 213 height 32
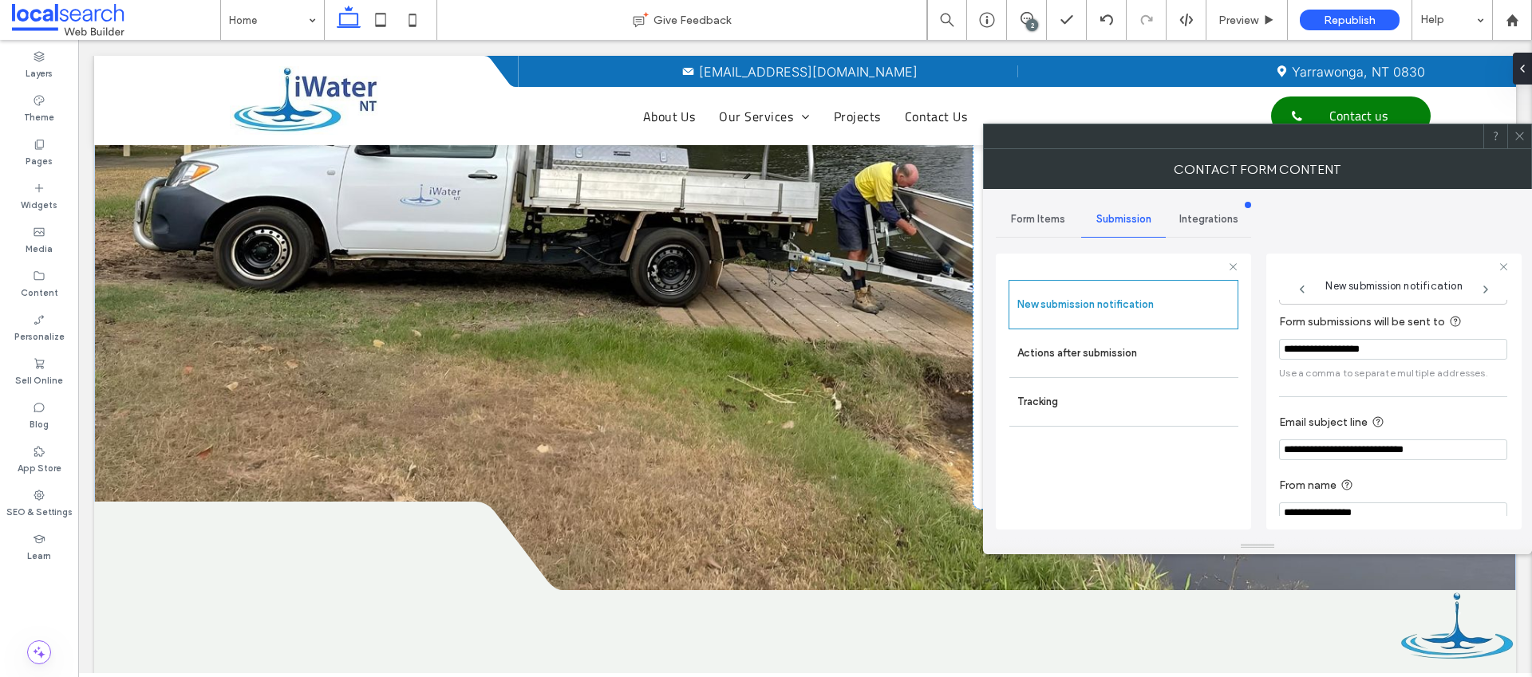
scroll to position [83, 0]
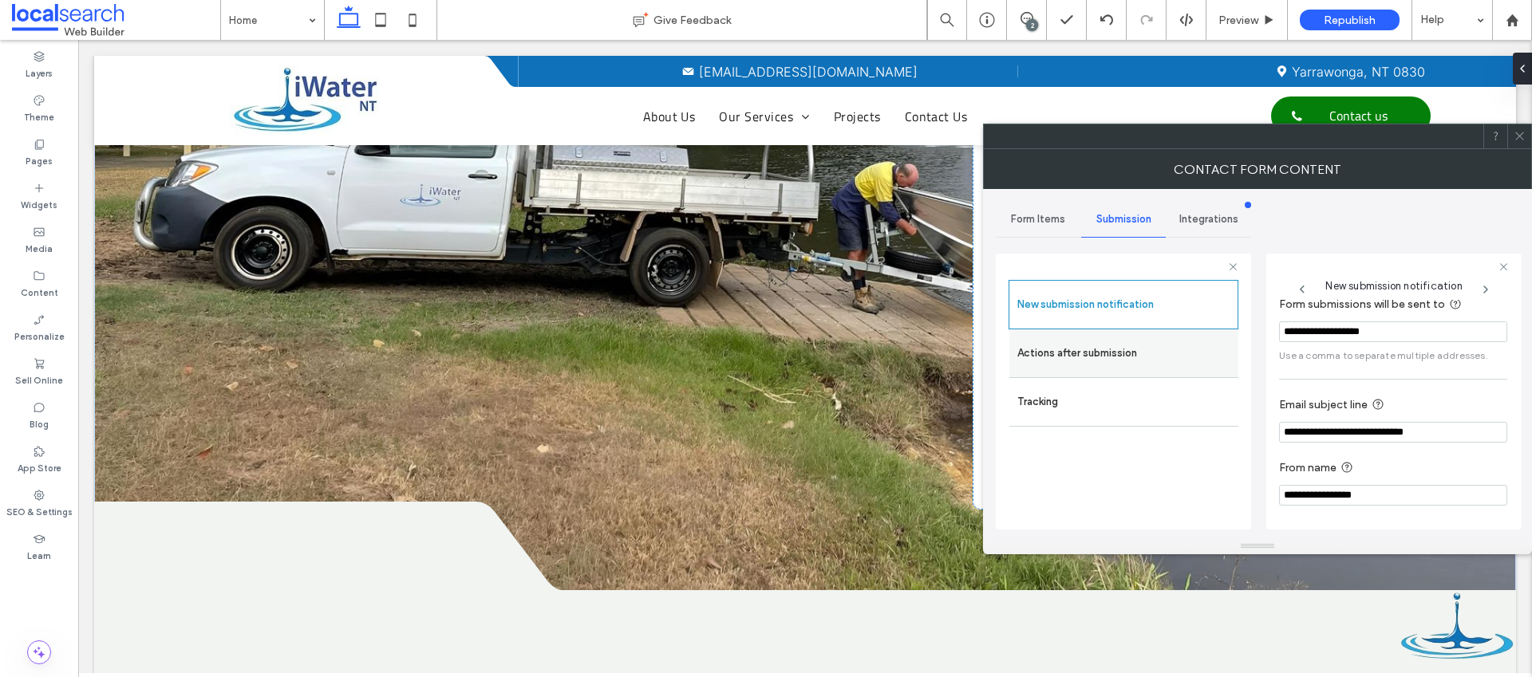
click at [1125, 360] on label "Actions after submission" at bounding box center [1123, 354] width 213 height 32
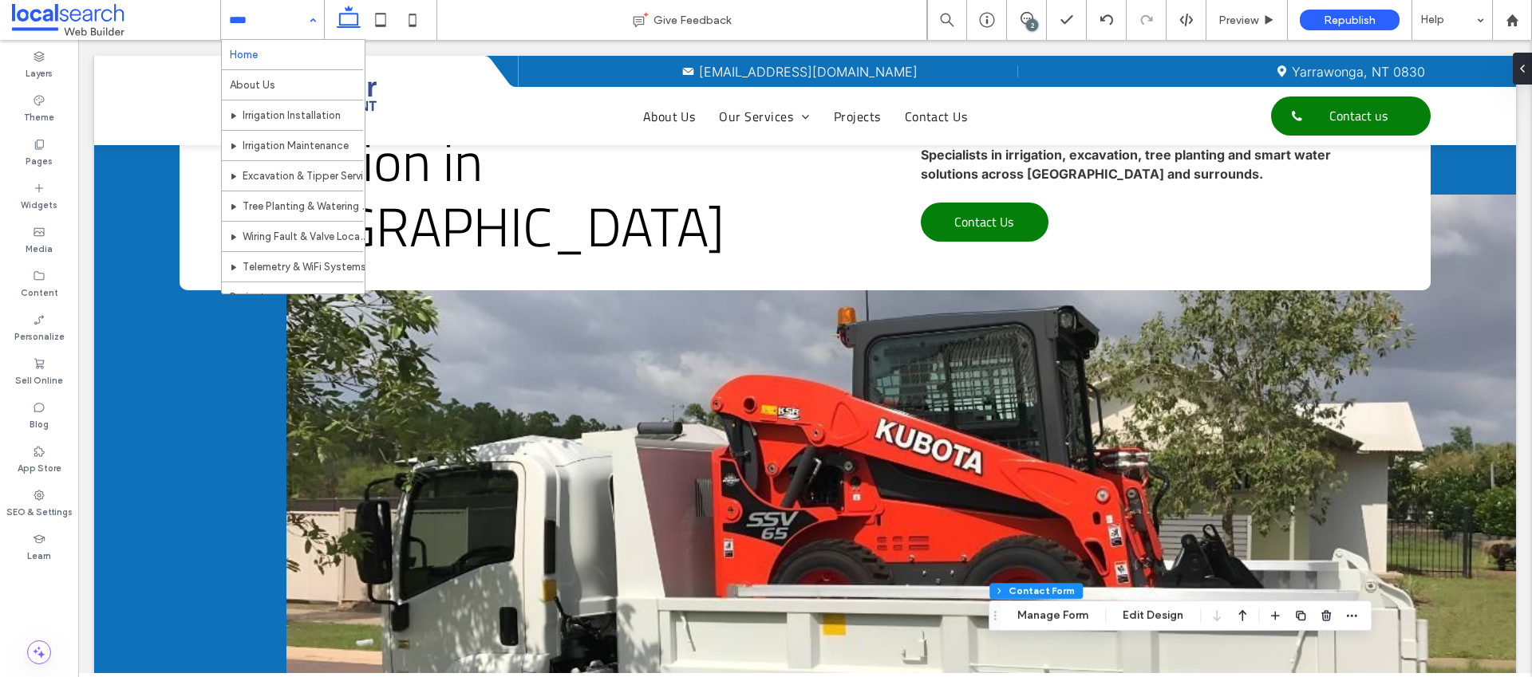
scroll to position [0, 0]
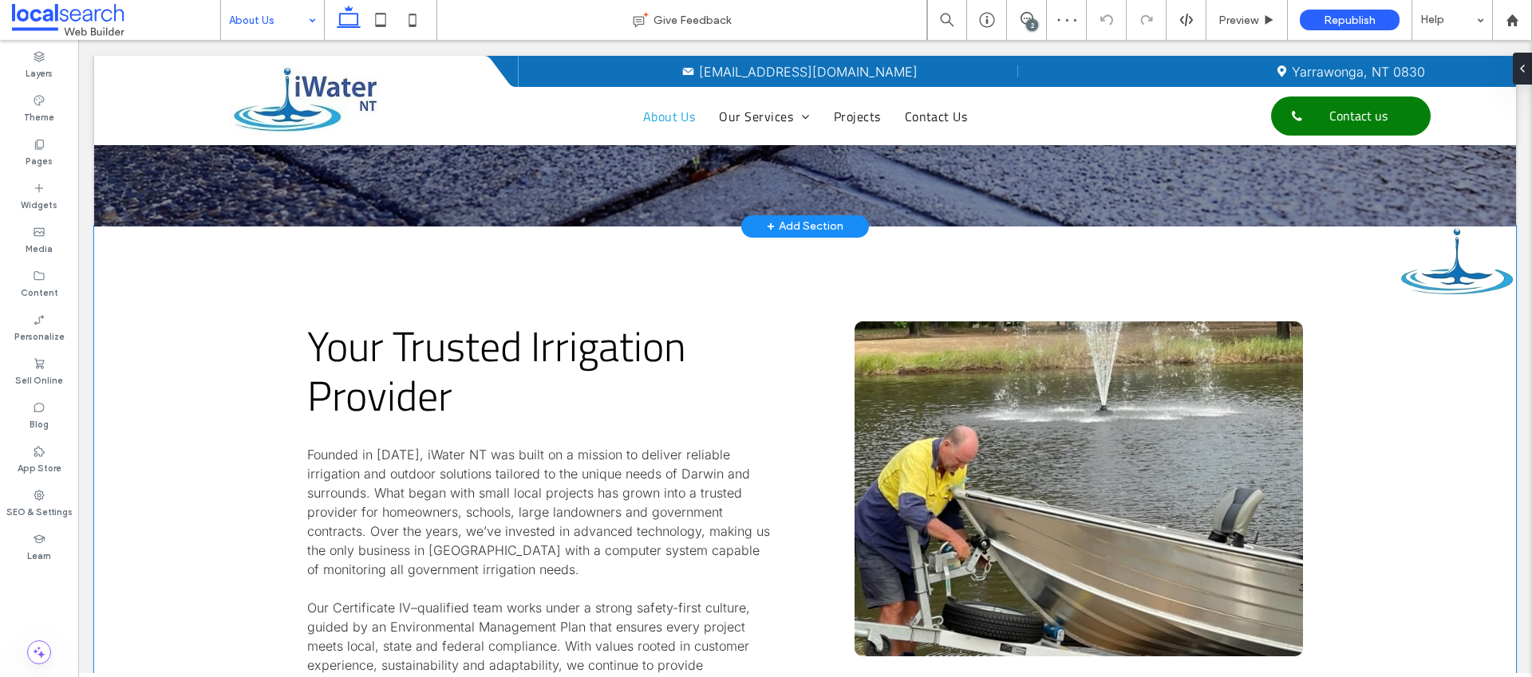
scroll to position [365, 0]
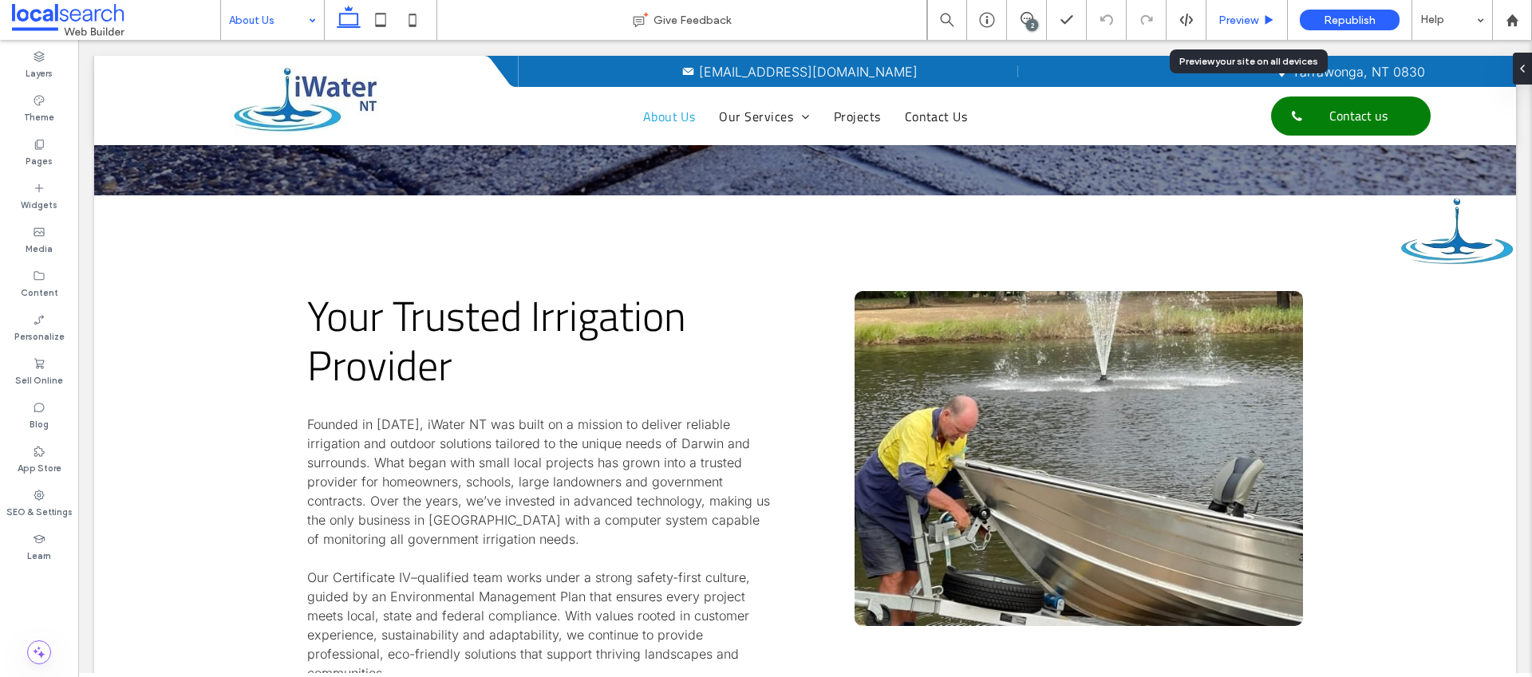
click at [1242, 18] on span "Preview" at bounding box center [1238, 21] width 40 height 14
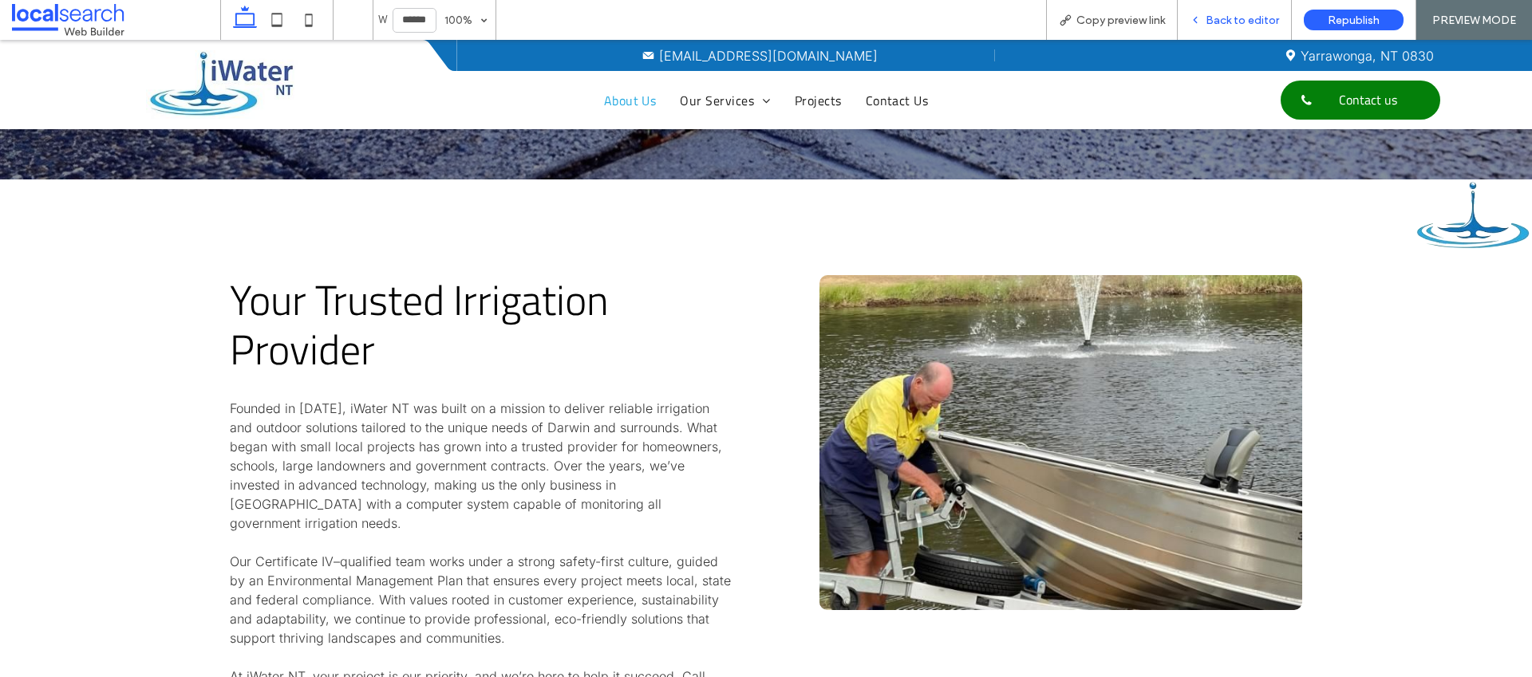
drag, startPoint x: 1206, startPoint y: 18, endPoint x: 452, endPoint y: 205, distance: 777.0
click at [1206, 18] on div "Back to editor" at bounding box center [1234, 21] width 113 height 14
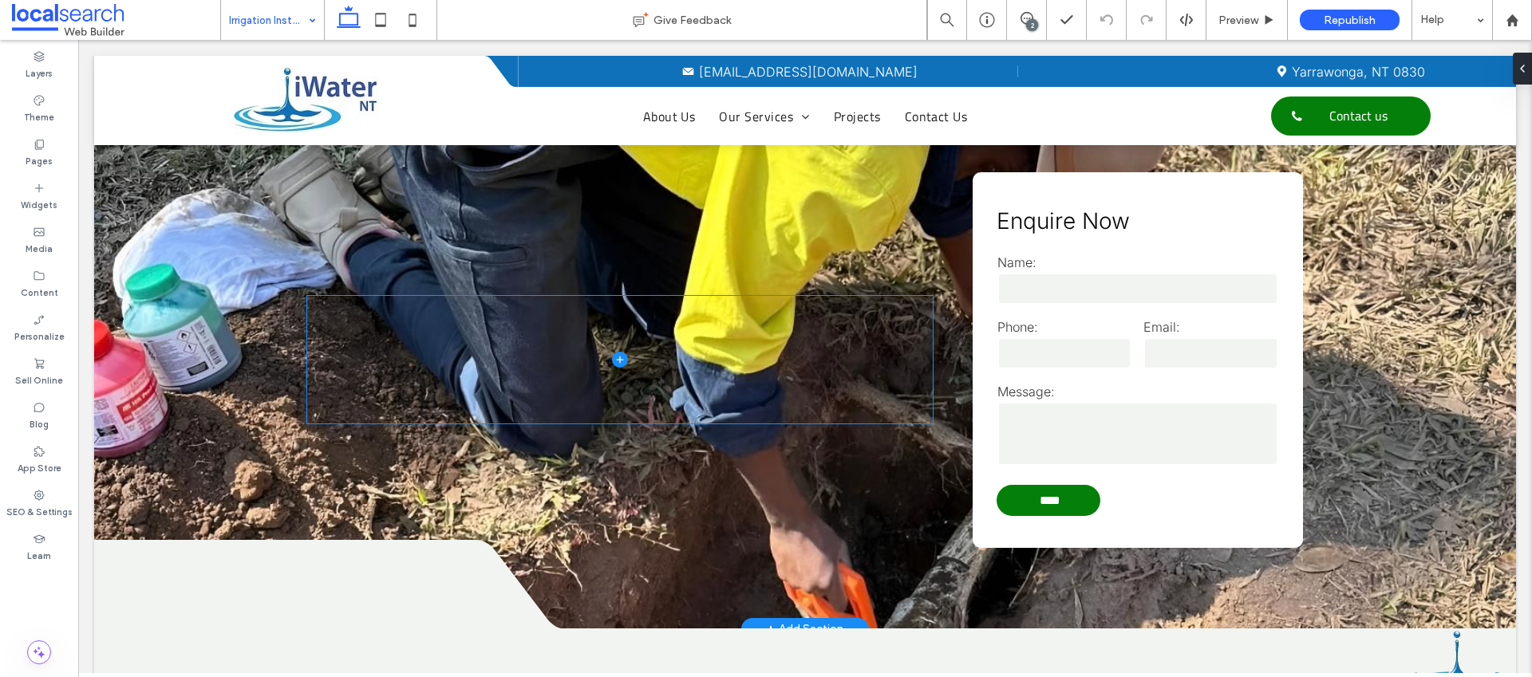
scroll to position [2069, 0]
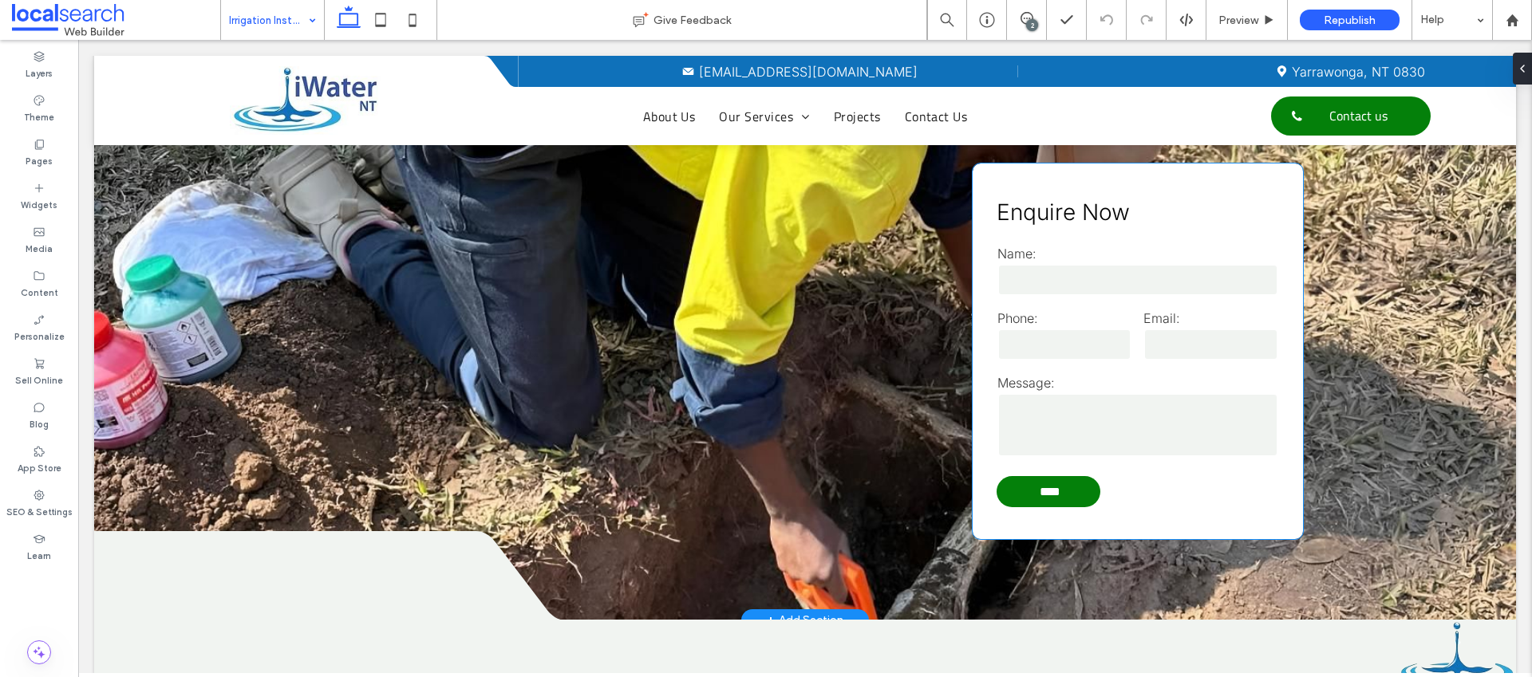
click at [1020, 357] on input "tel" at bounding box center [1064, 345] width 135 height 32
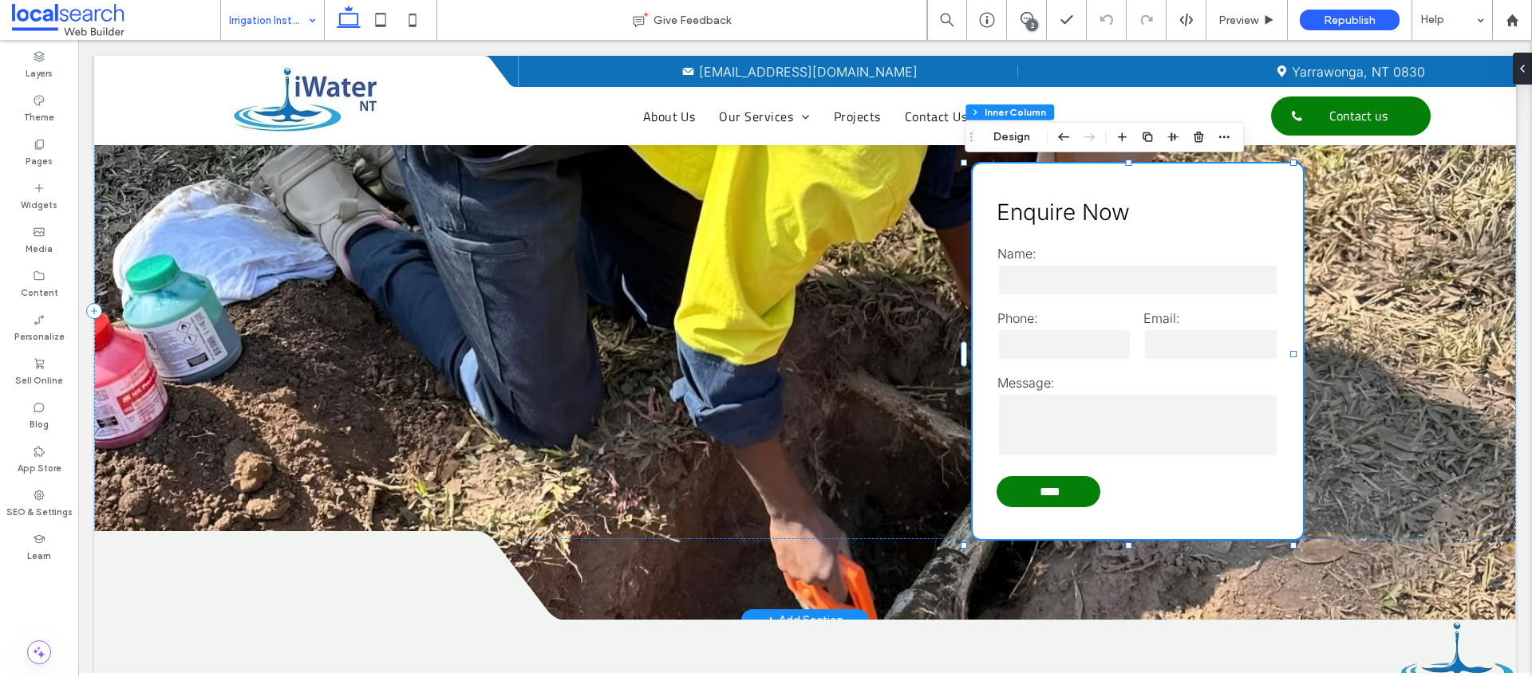
click at [1025, 347] on input "tel" at bounding box center [1064, 345] width 135 height 32
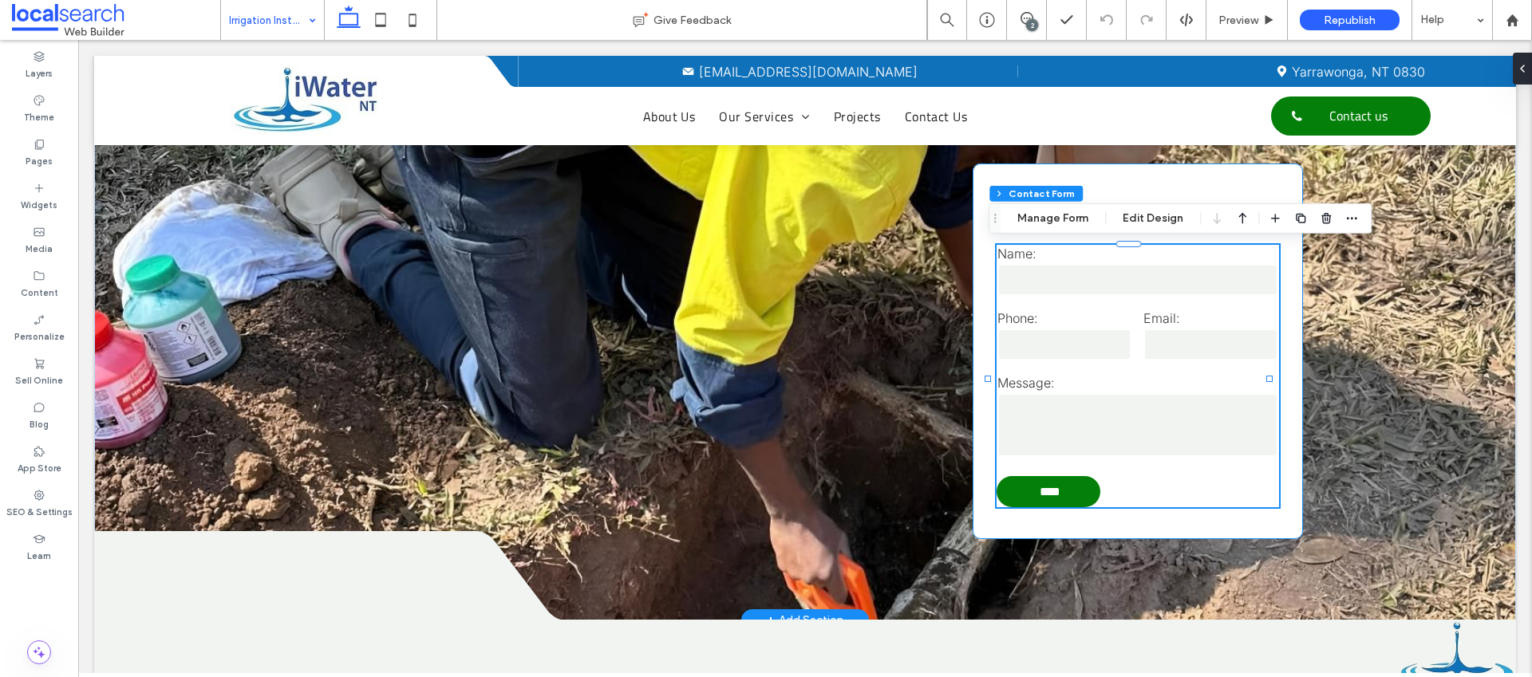
type input "*"
type input "***"
type input "*"
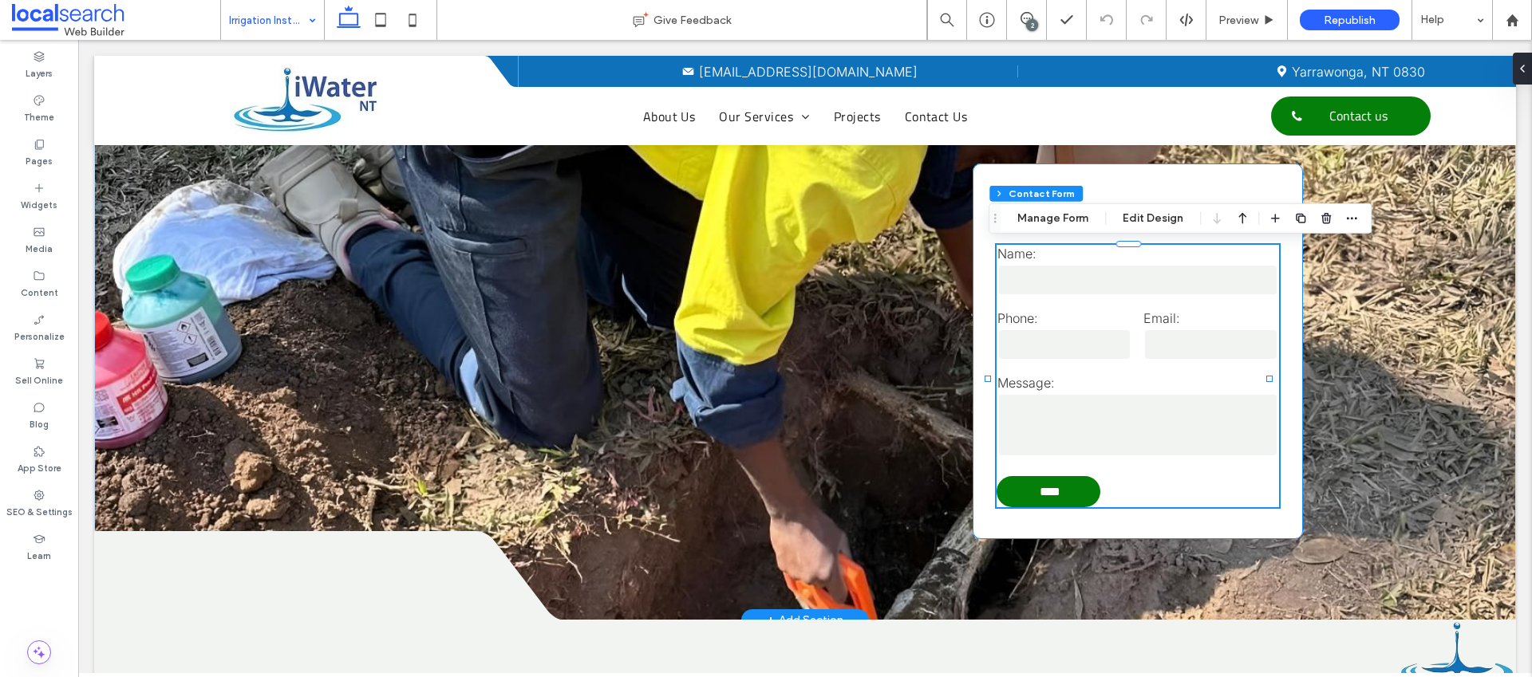
type input "***"
click at [1060, 225] on button "Manage Form" at bounding box center [1053, 218] width 92 height 19
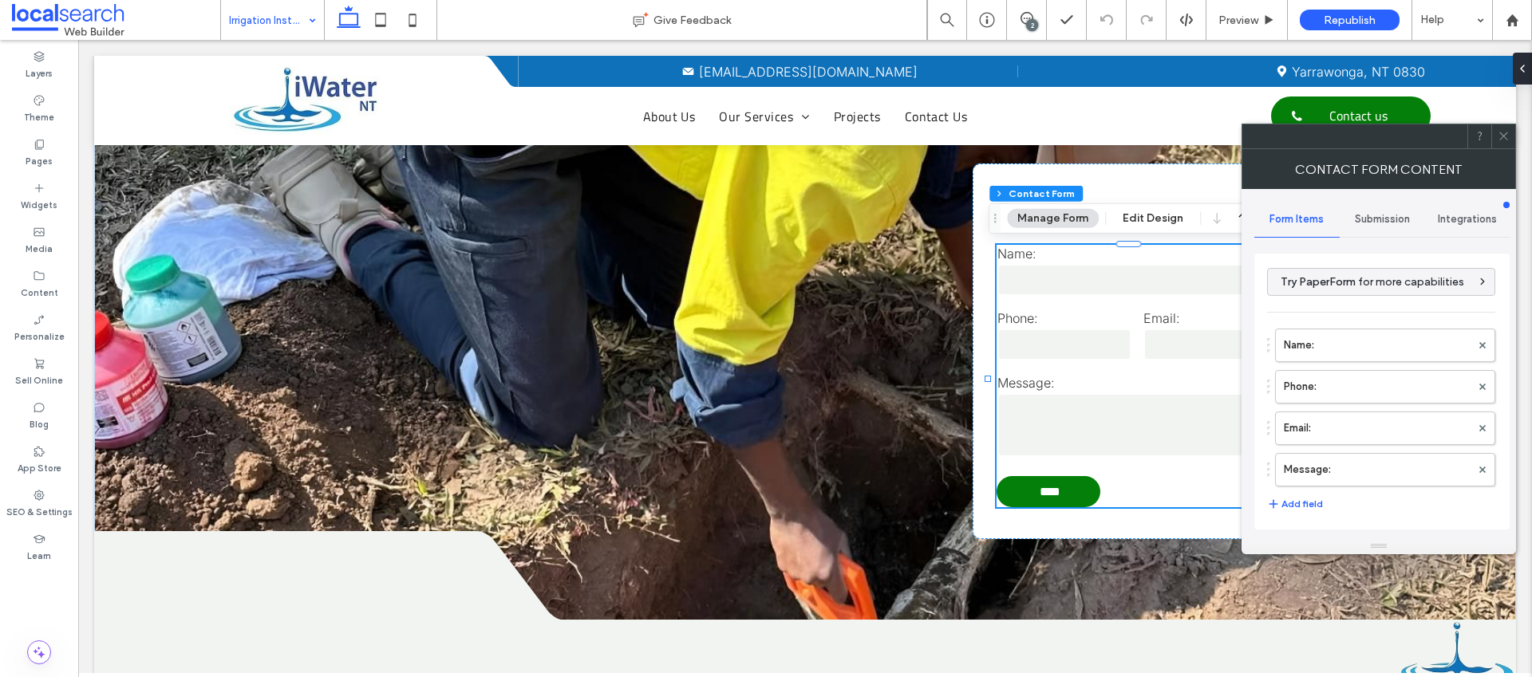
scroll to position [323, 0]
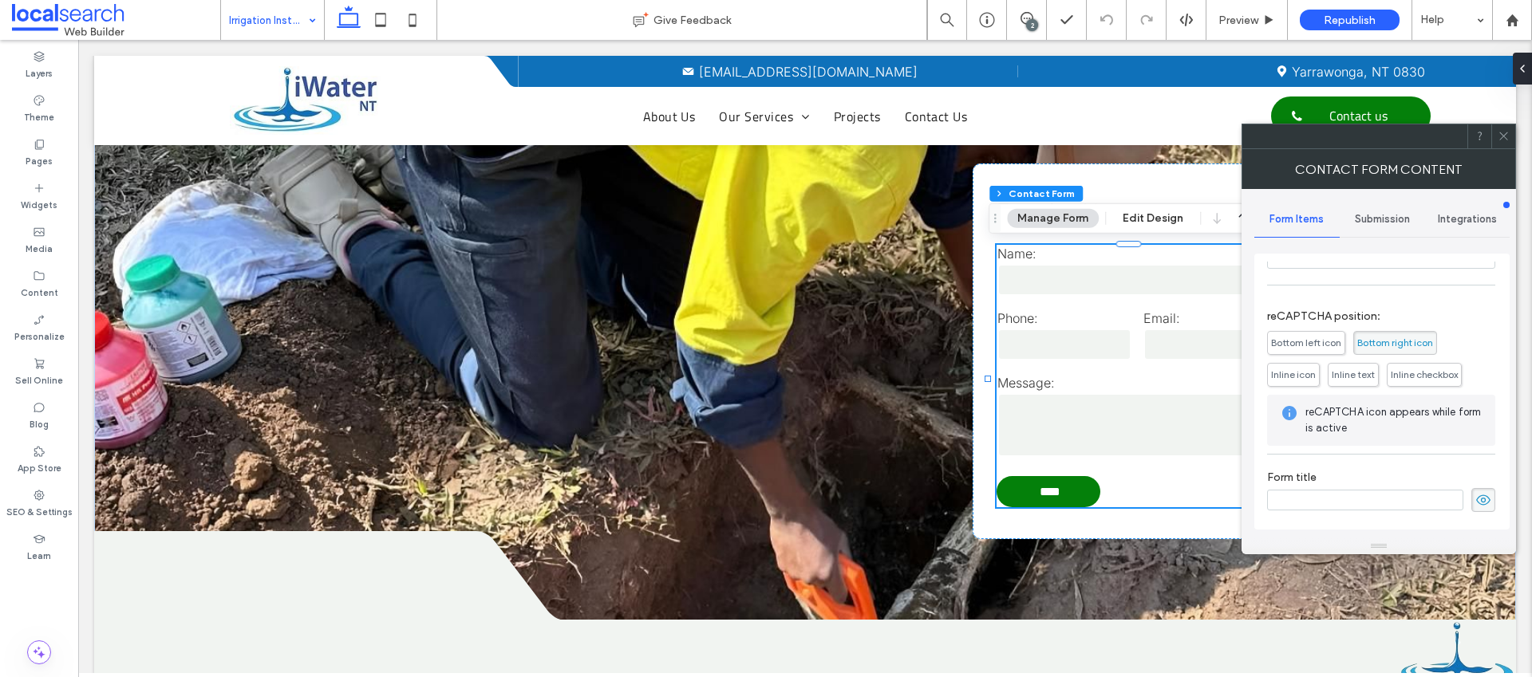
click at [1373, 224] on span "Submission" at bounding box center [1382, 219] width 55 height 13
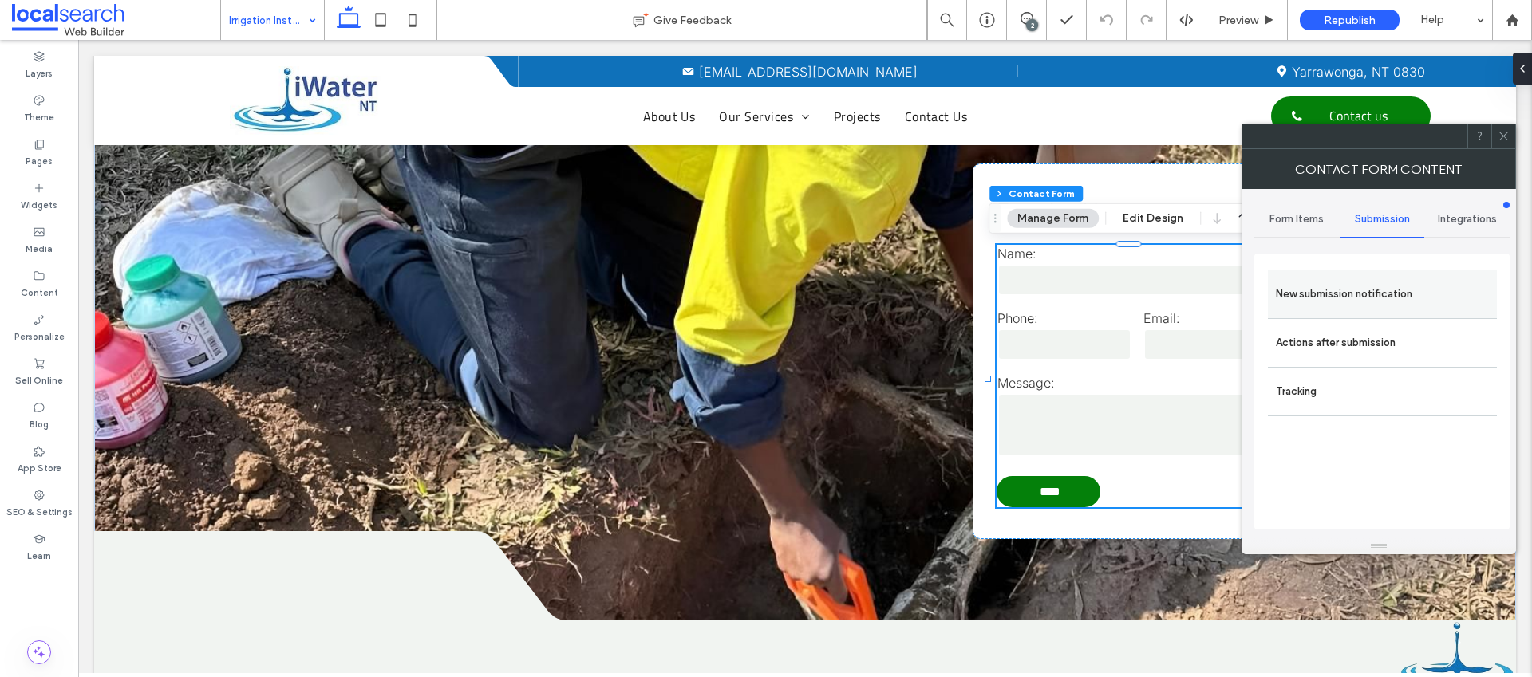
click at [1361, 286] on label "New submission notification" at bounding box center [1382, 294] width 213 height 32
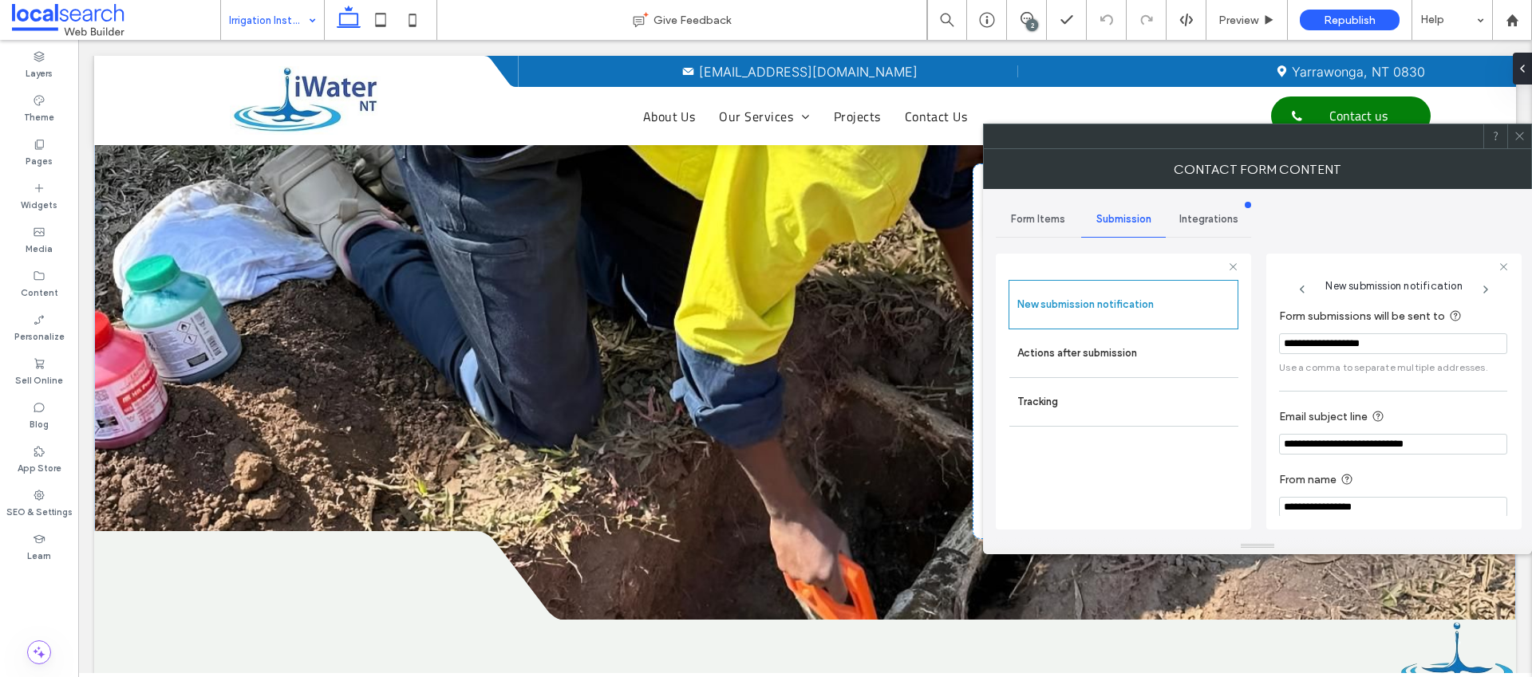
scroll to position [83, 0]
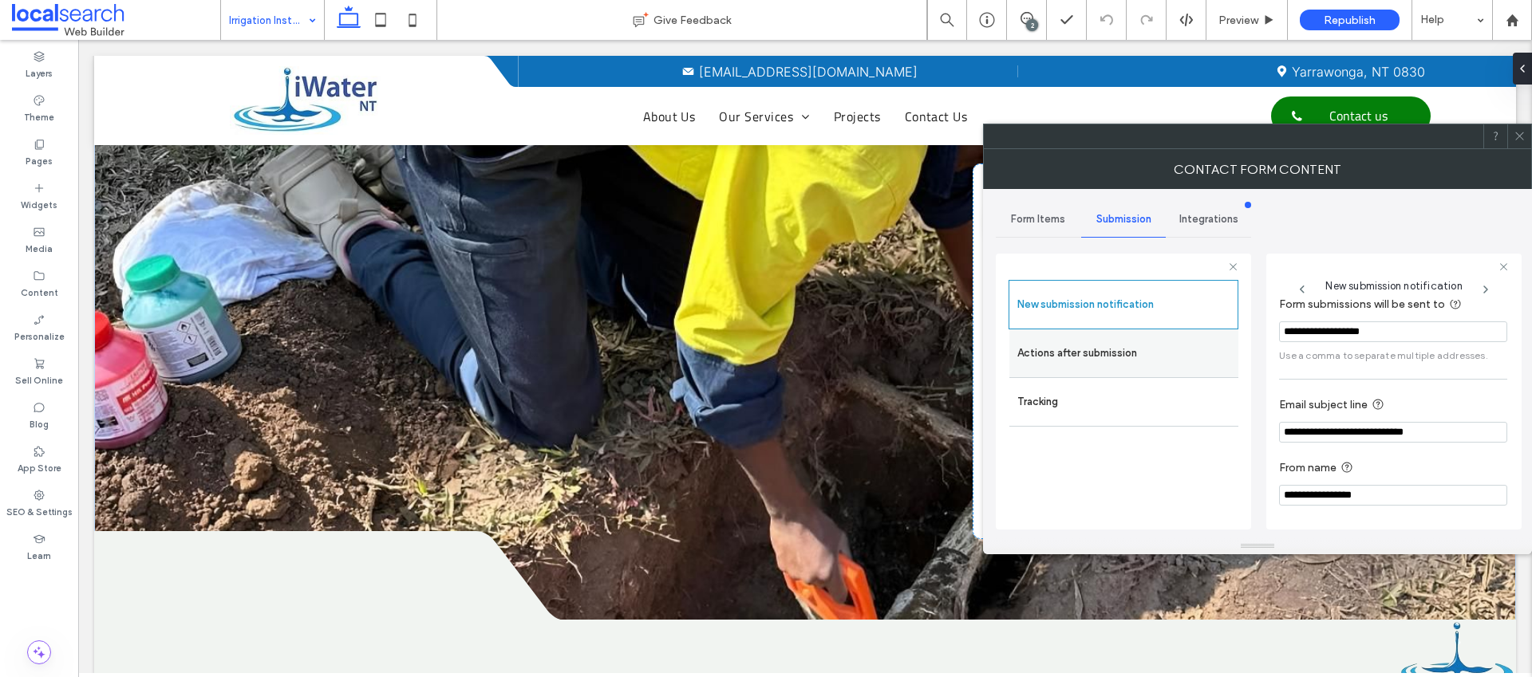
click at [1178, 346] on label "Actions after submission" at bounding box center [1123, 354] width 213 height 32
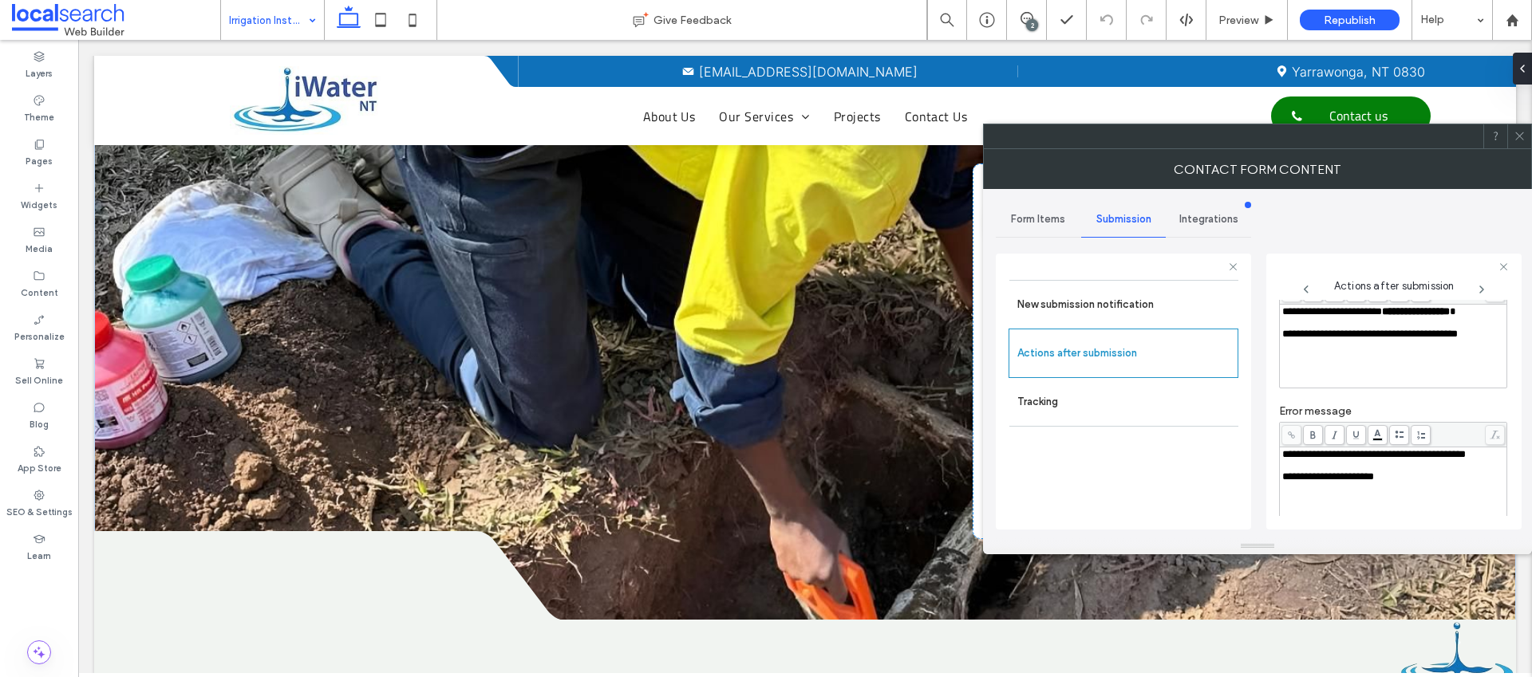
click at [1520, 142] on span at bounding box center [1520, 136] width 12 height 24
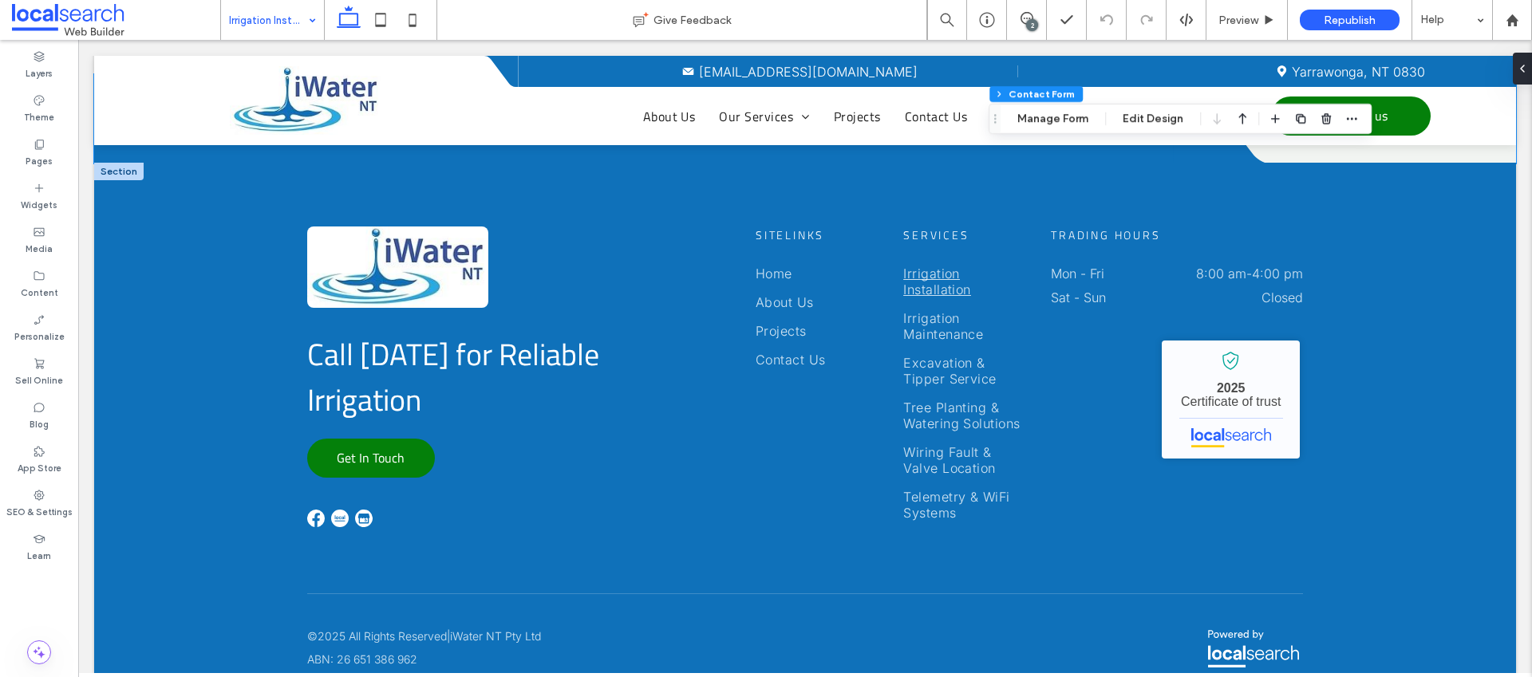
scroll to position [3316, 0]
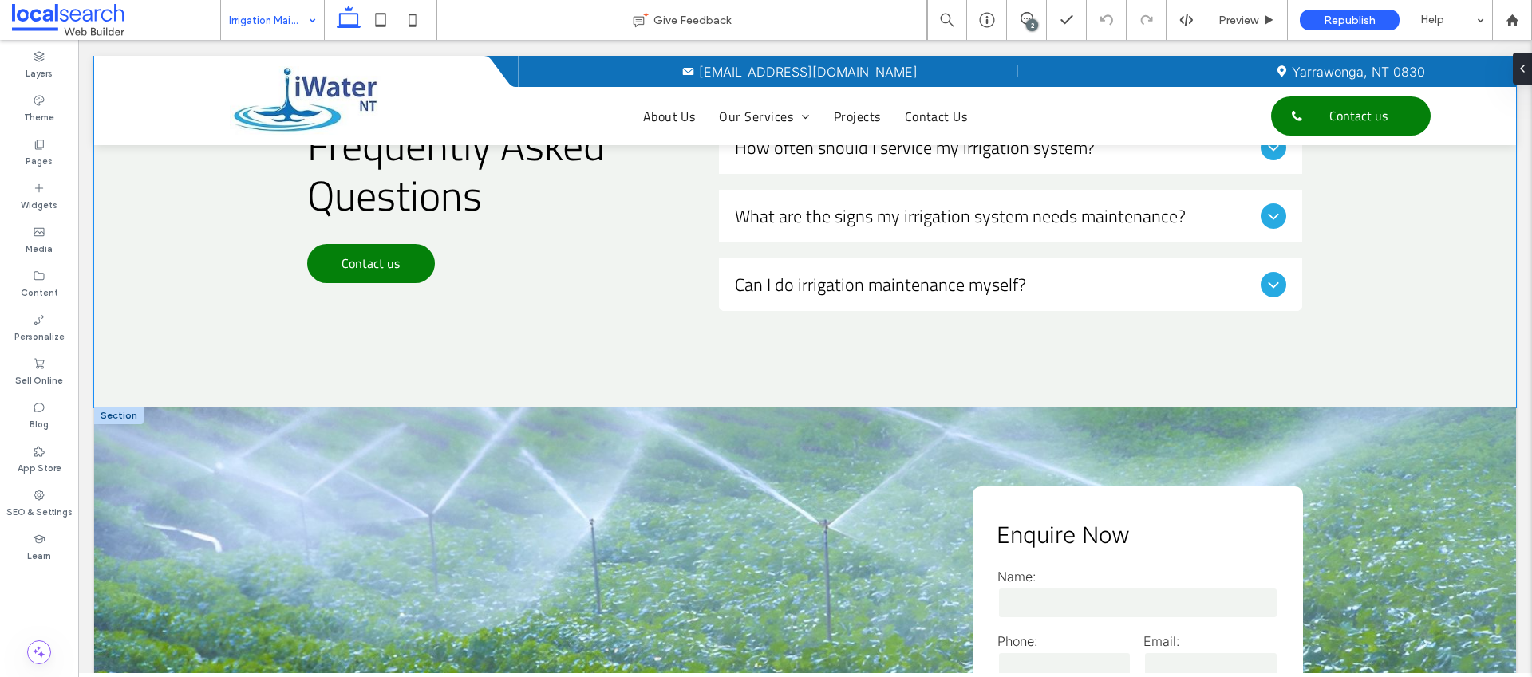
scroll to position [1840, 0]
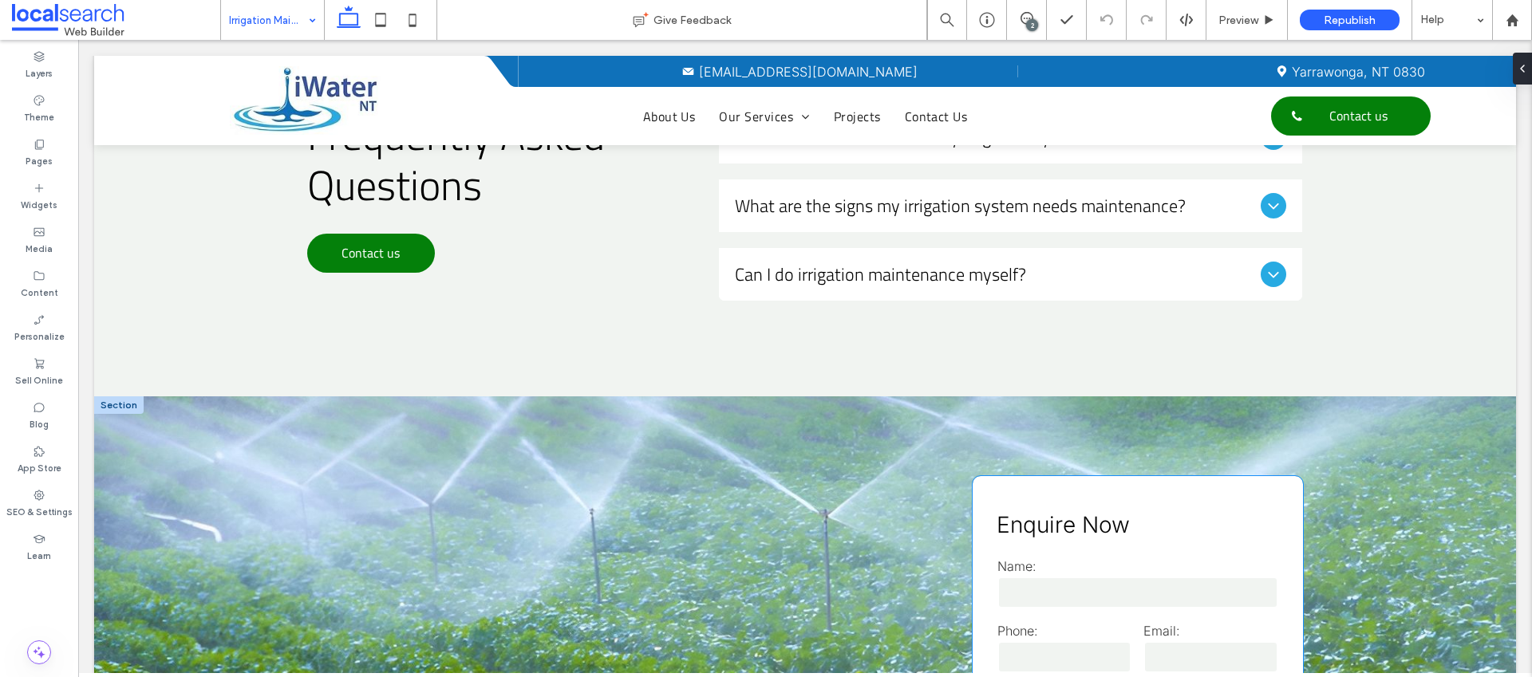
click at [1027, 577] on input "text" at bounding box center [1137, 593] width 281 height 32
click at [1020, 577] on input "text" at bounding box center [1137, 593] width 281 height 32
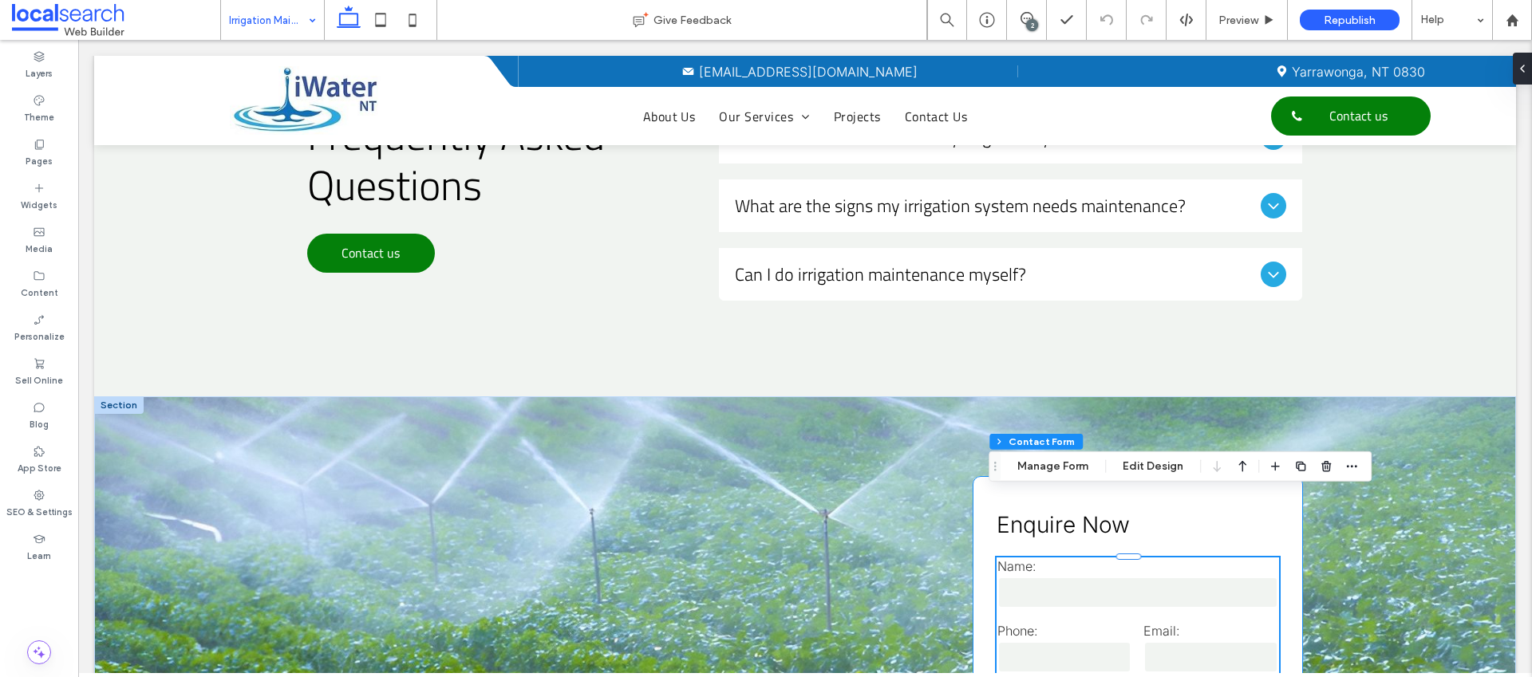
type input "*"
type input "***"
type input "*"
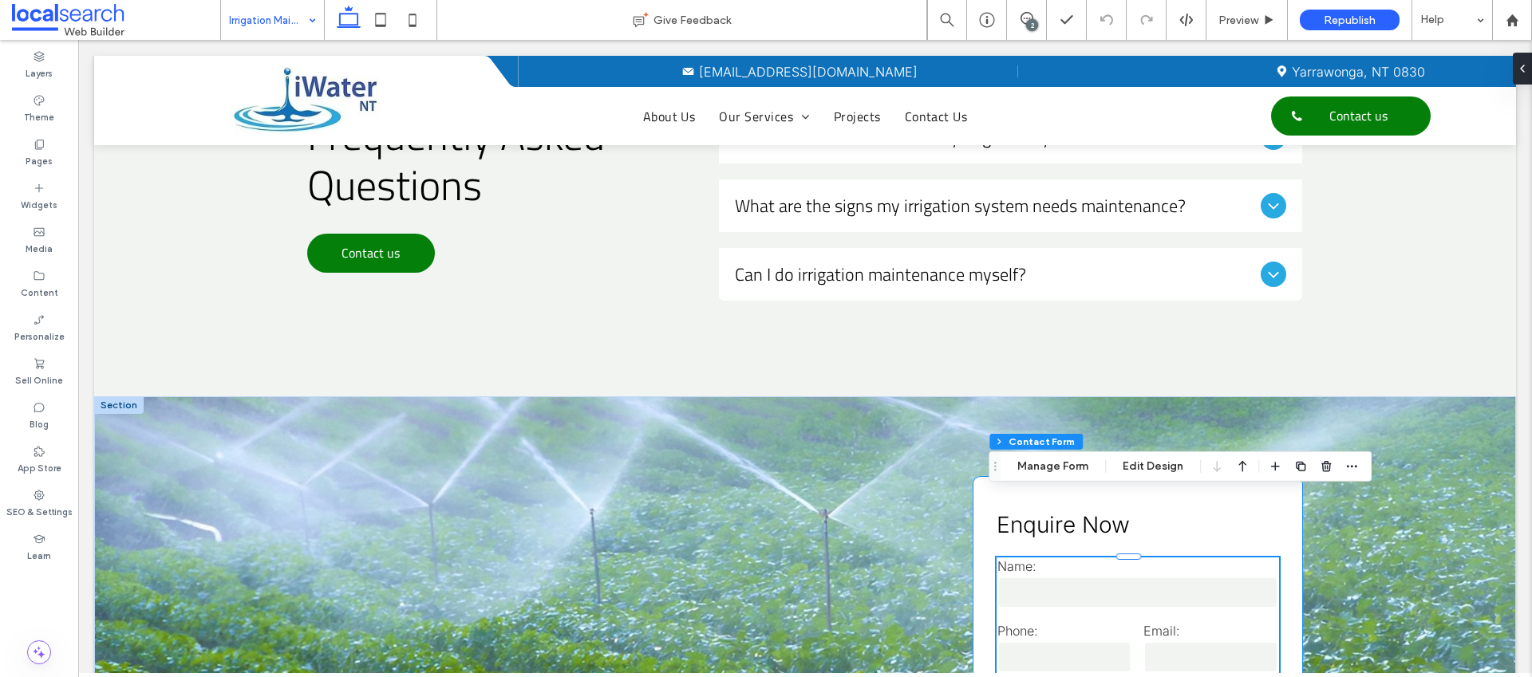
type input "***"
click at [1037, 468] on button "Manage Form" at bounding box center [1053, 466] width 92 height 19
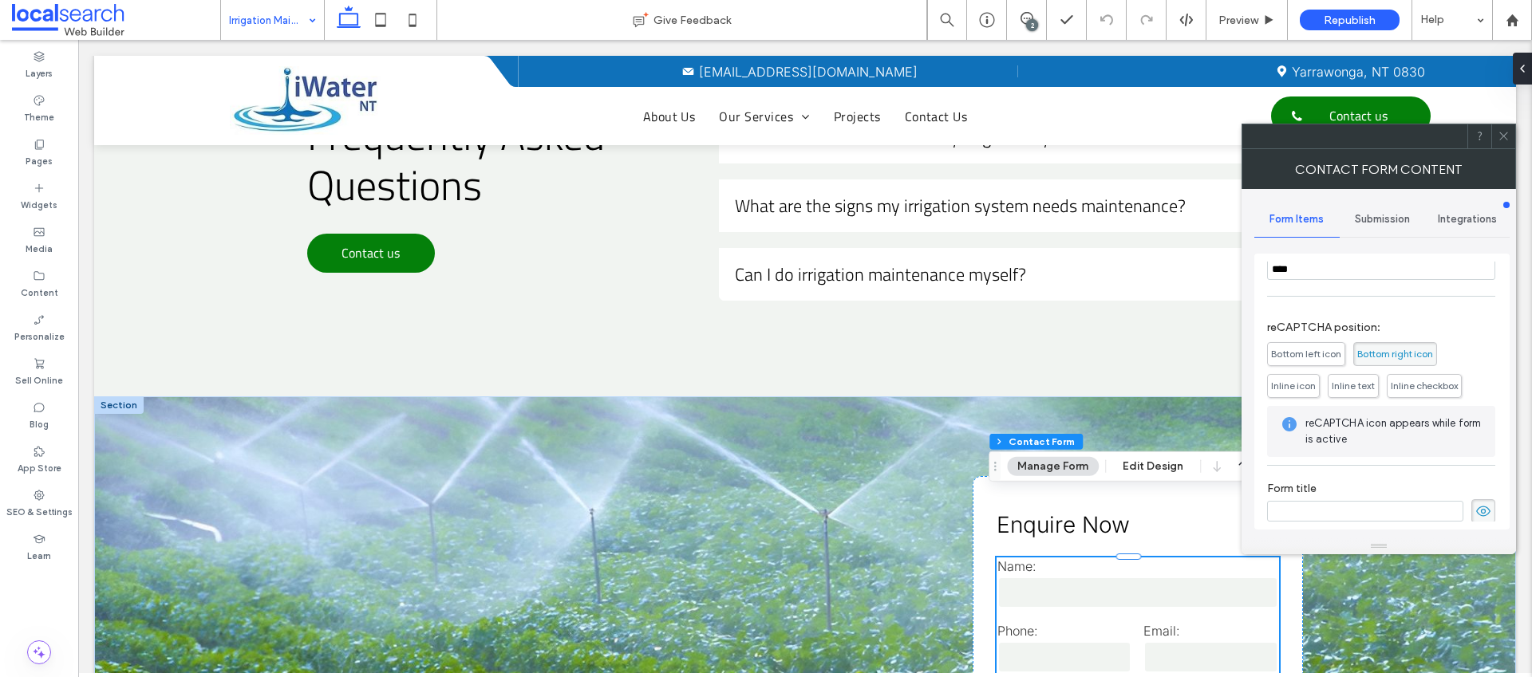
scroll to position [323, 0]
click at [1386, 215] on span "Submission" at bounding box center [1382, 219] width 55 height 13
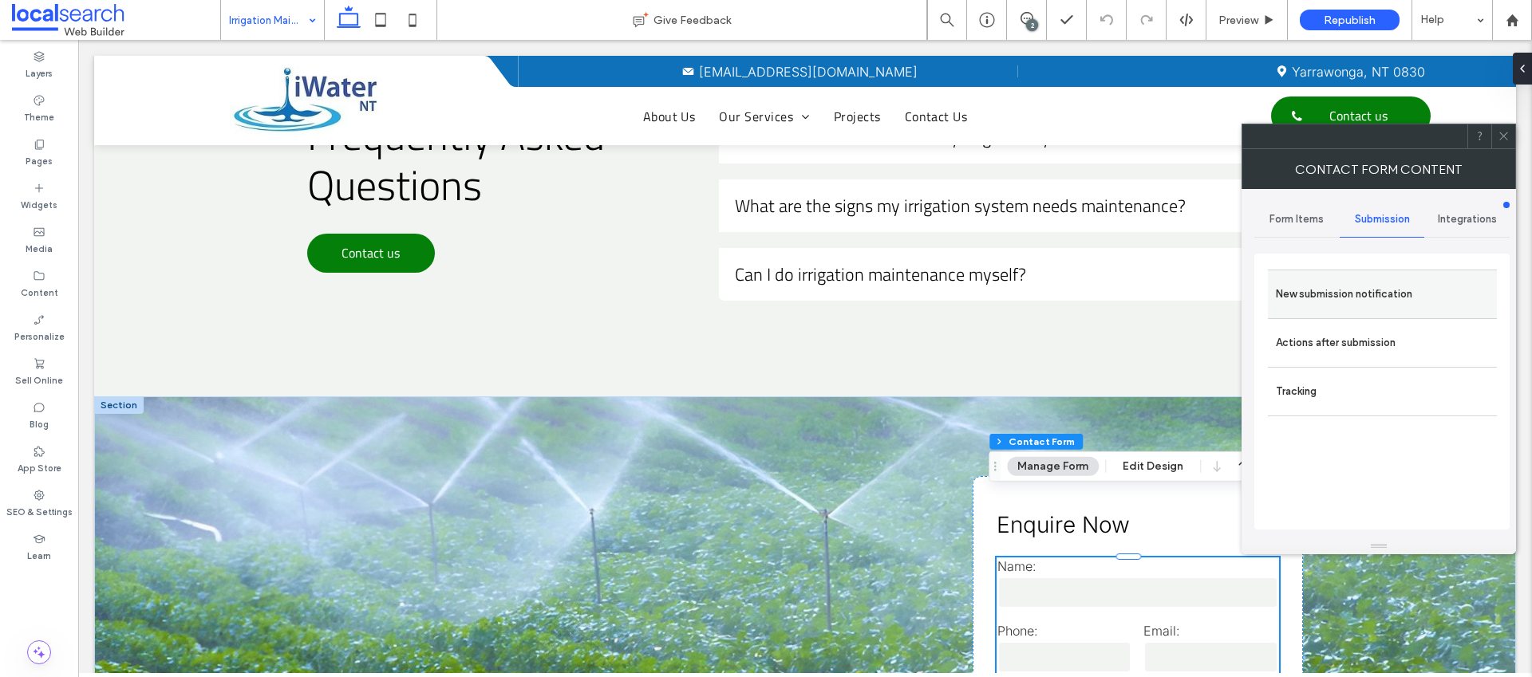
click at [1360, 301] on label "New submission notification" at bounding box center [1382, 294] width 213 height 32
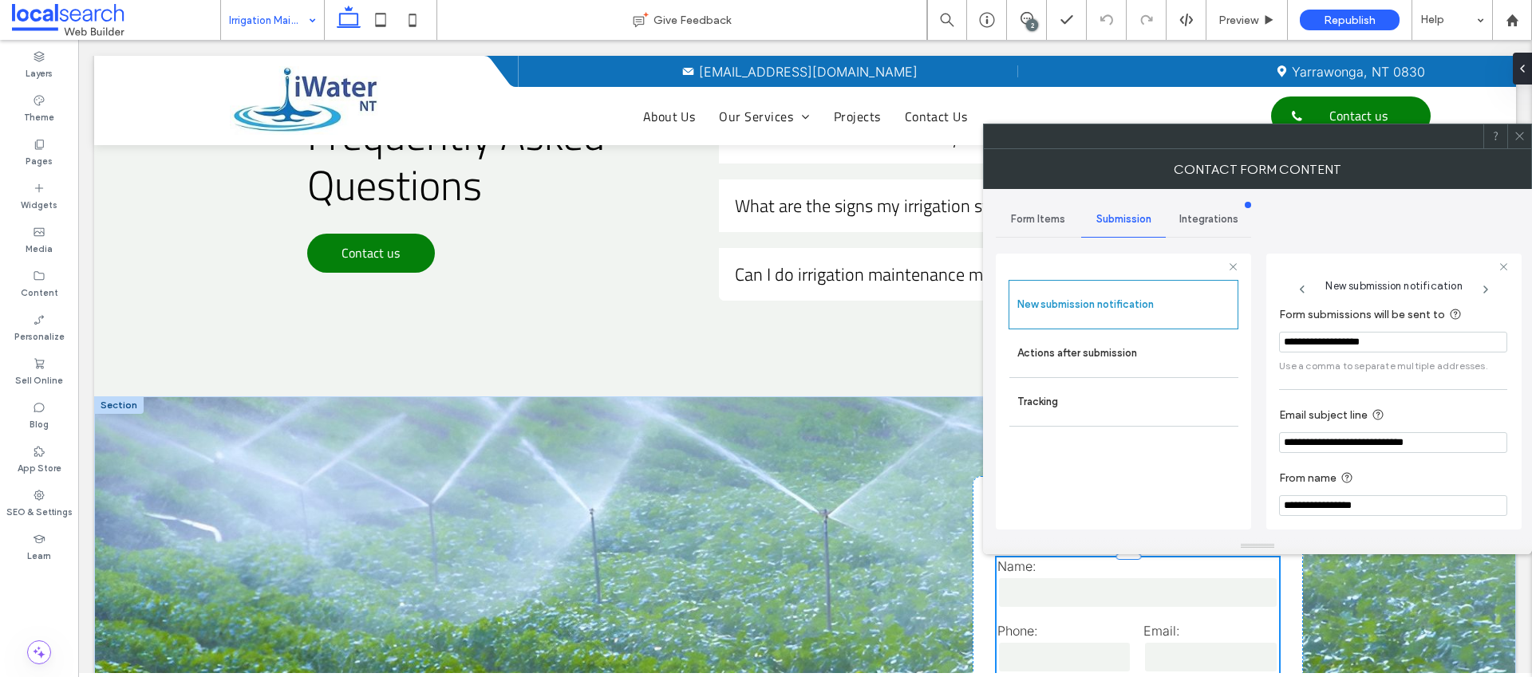
scroll to position [83, 0]
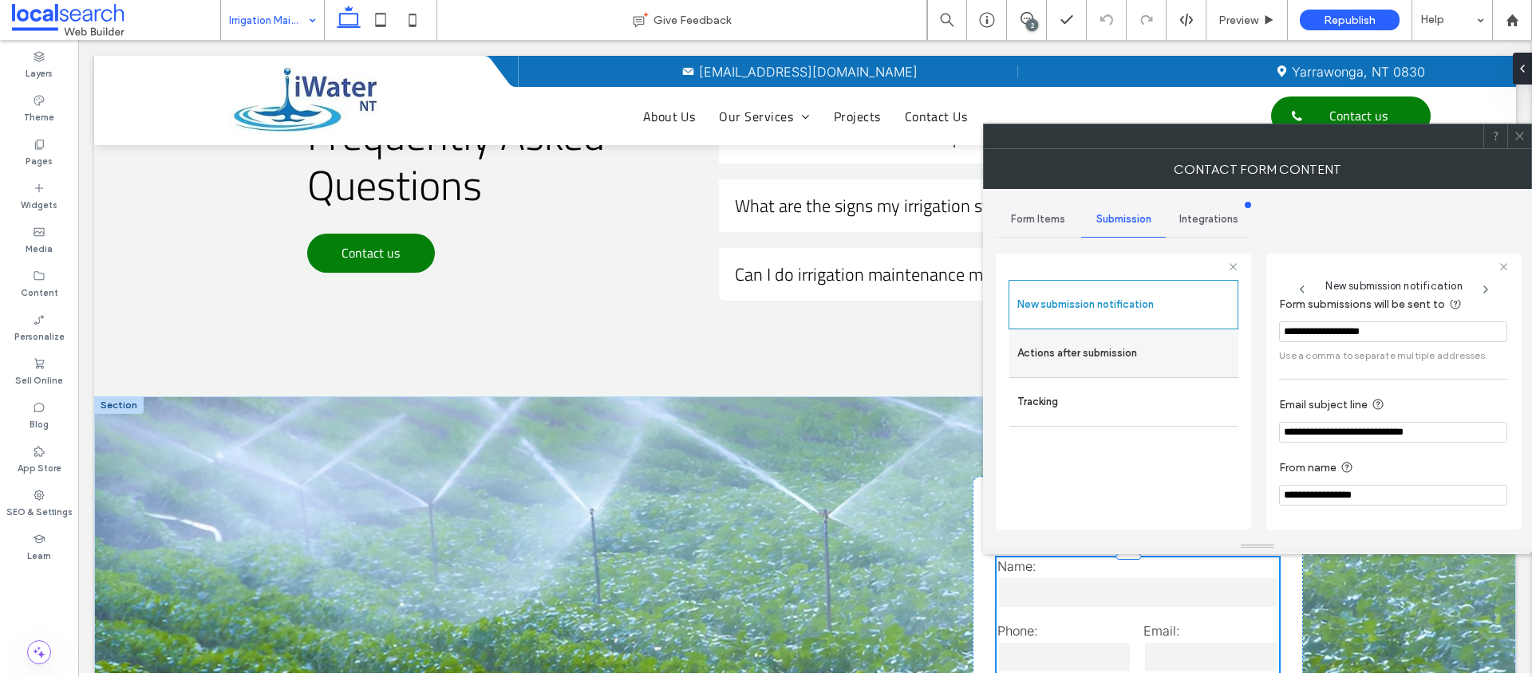
click at [1185, 361] on label "Actions after submission" at bounding box center [1123, 354] width 213 height 32
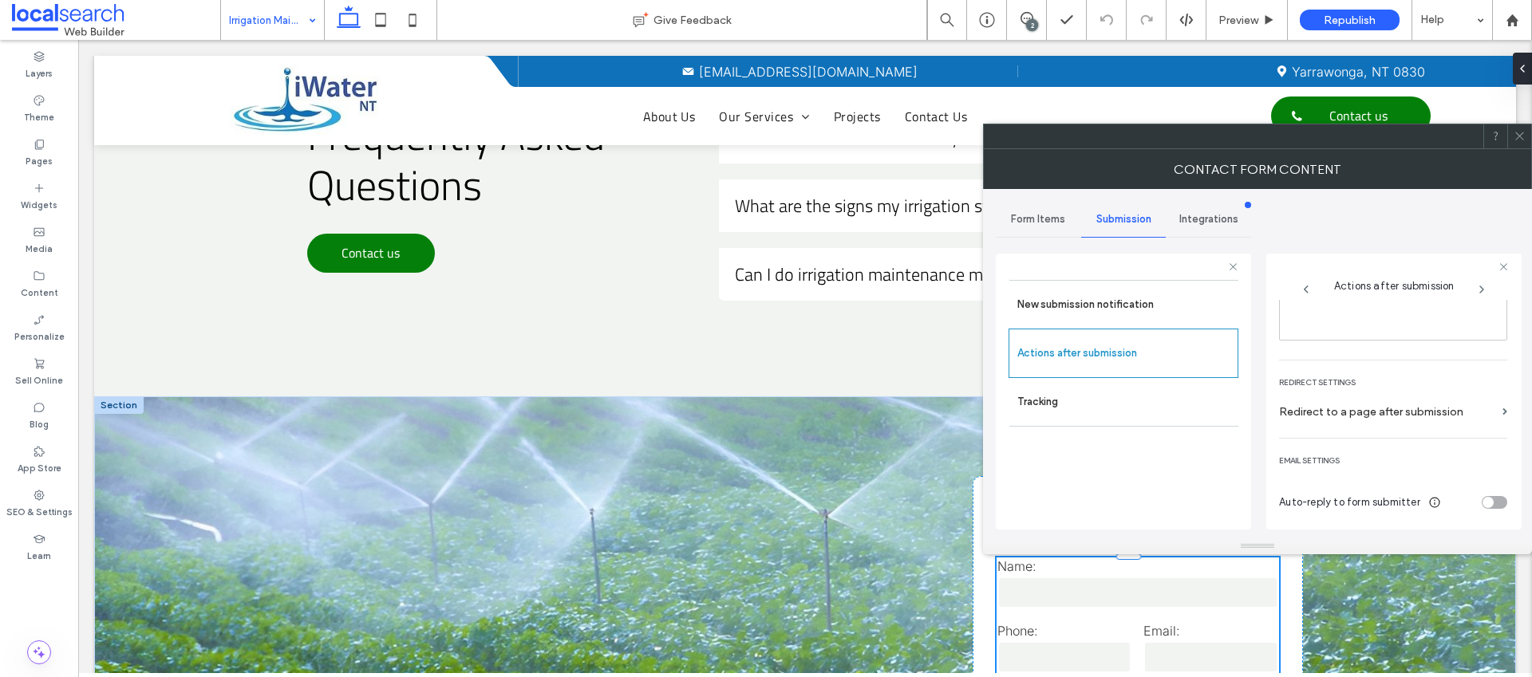
scroll to position [275, 0]
click at [1175, 396] on label "Tracking" at bounding box center [1123, 402] width 213 height 32
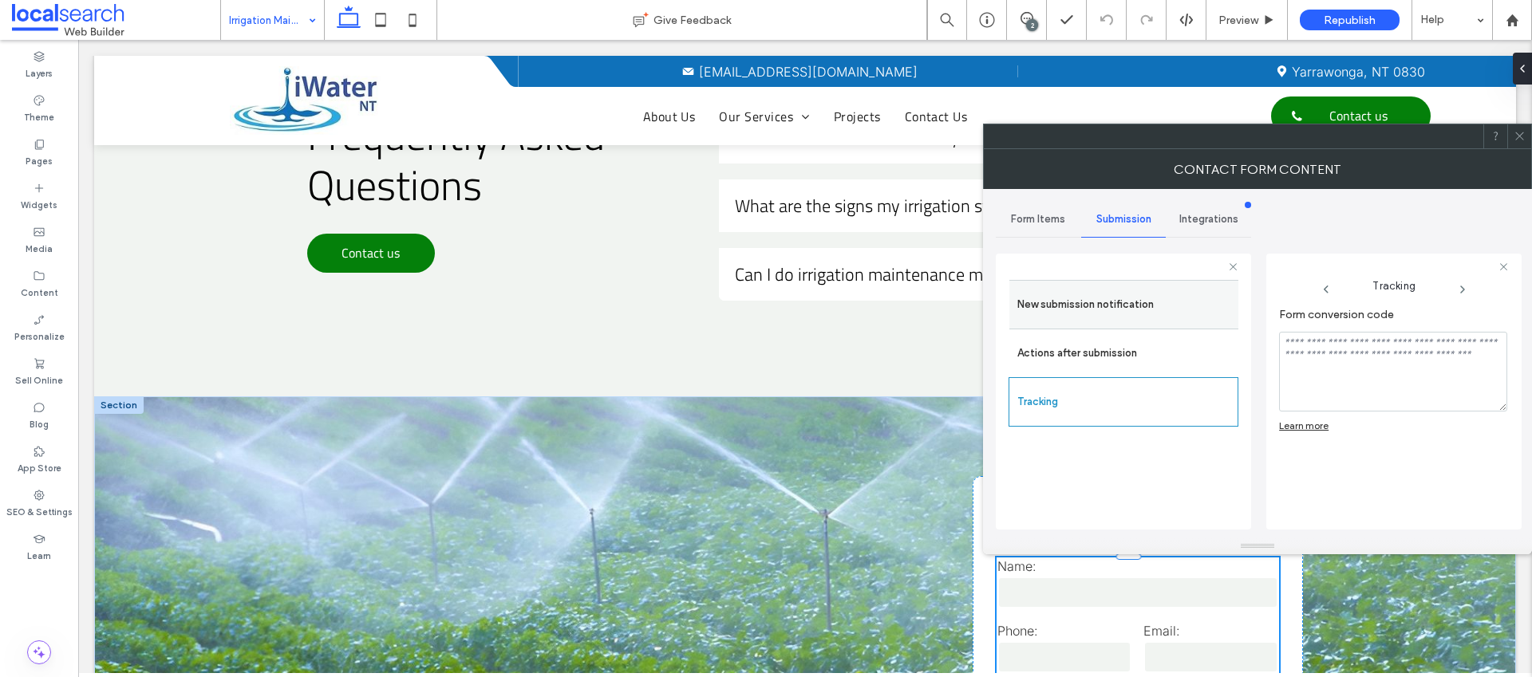
click at [1136, 294] on label "New submission notification" at bounding box center [1123, 305] width 213 height 32
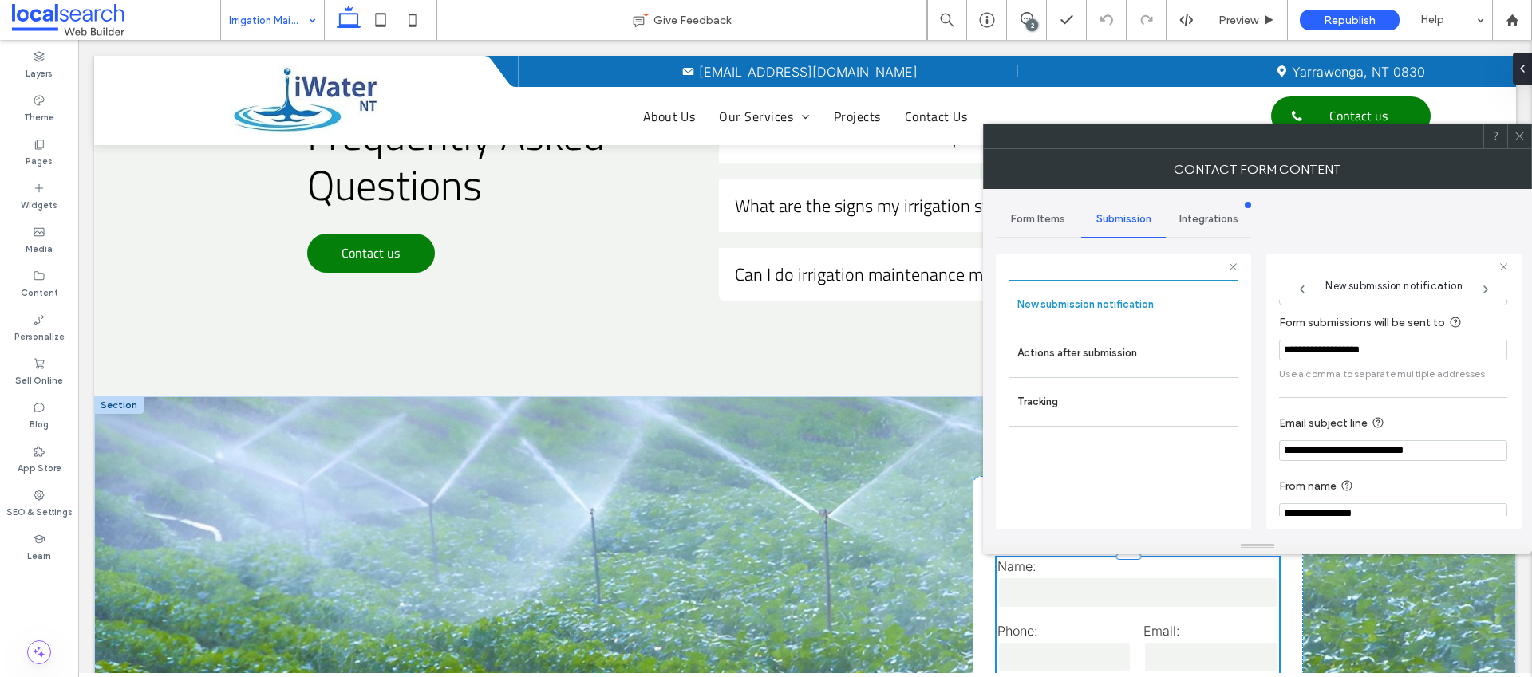
scroll to position [83, 0]
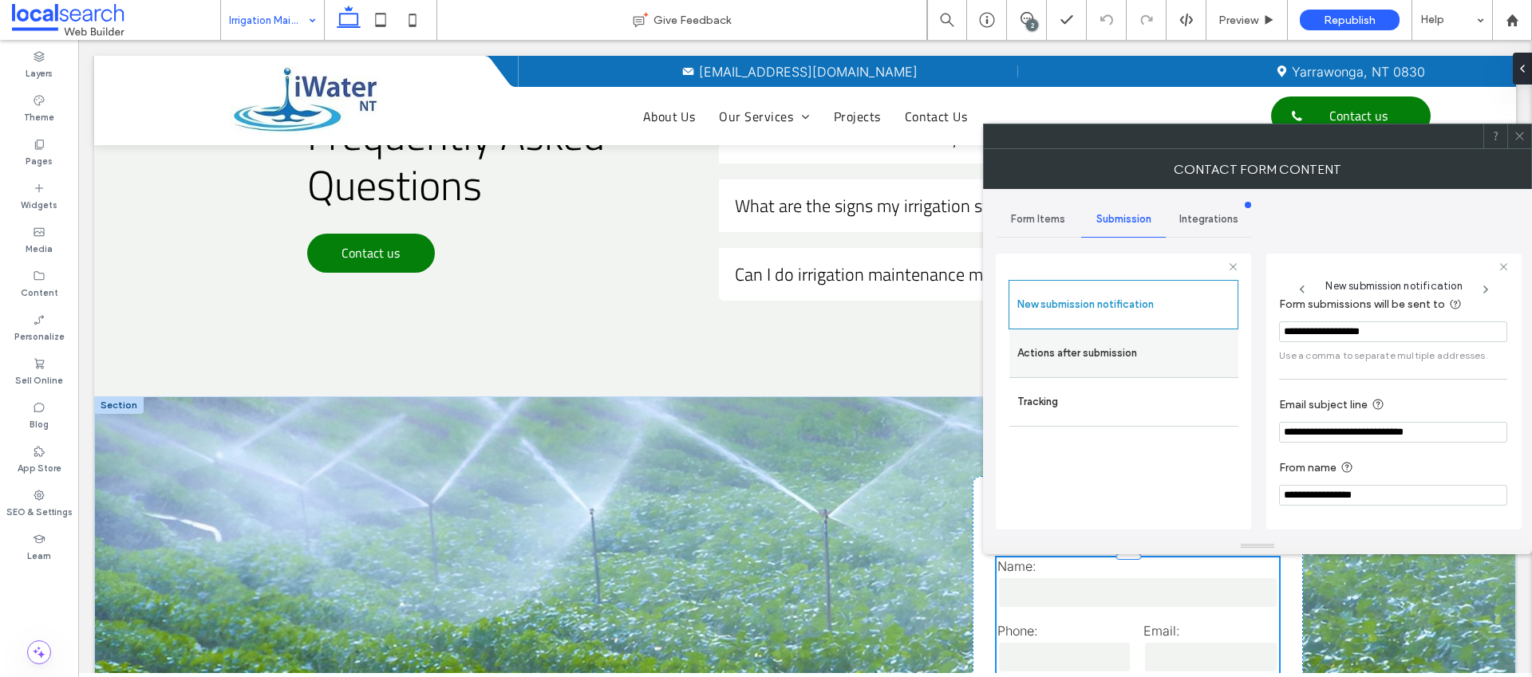
click at [1131, 372] on div "Actions after submission" at bounding box center [1123, 354] width 229 height 48
drag, startPoint x: 1158, startPoint y: 354, endPoint x: 1169, endPoint y: 355, distance: 11.2
click at [1157, 354] on label "Actions after submission" at bounding box center [1123, 354] width 213 height 32
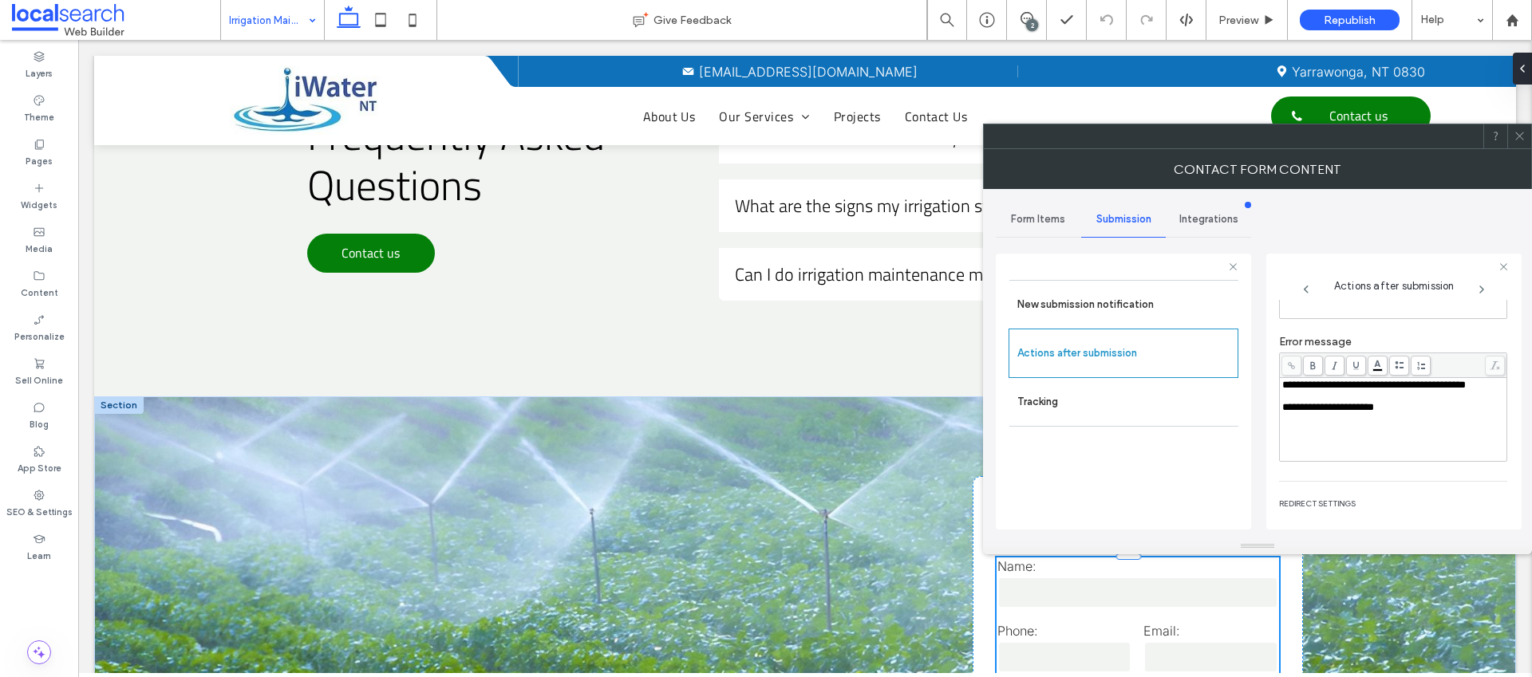
scroll to position [157, 0]
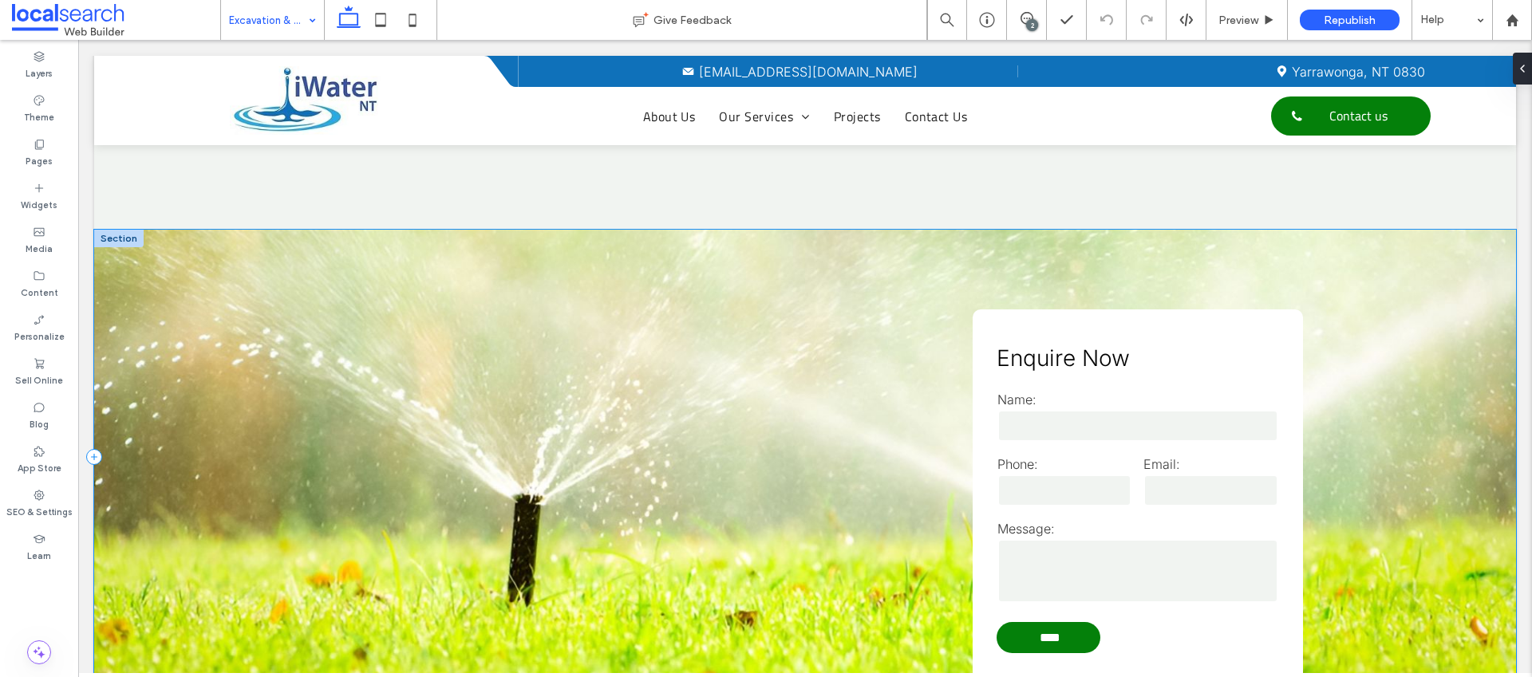
scroll to position [2125, 0]
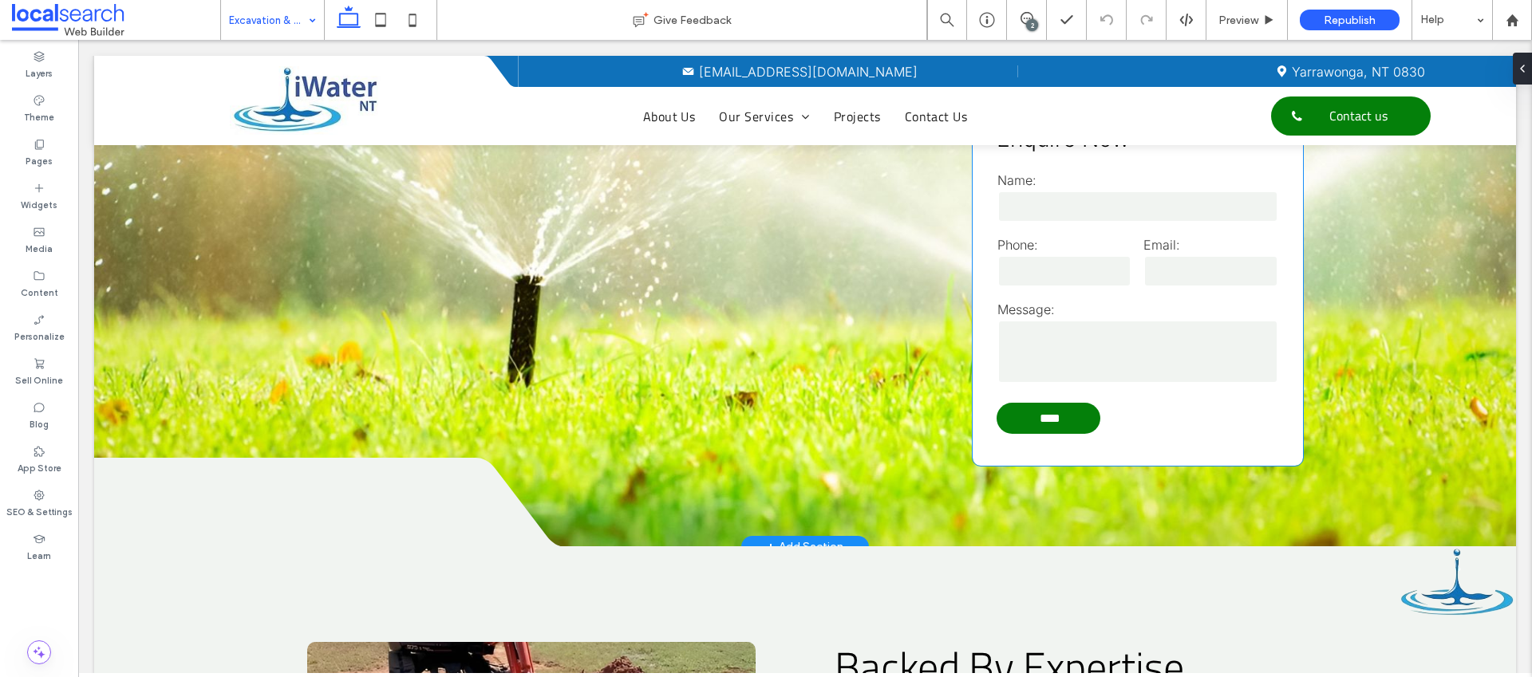
click at [1091, 355] on textarea at bounding box center [1137, 352] width 281 height 64
click at [1072, 340] on textarea at bounding box center [1137, 352] width 281 height 64
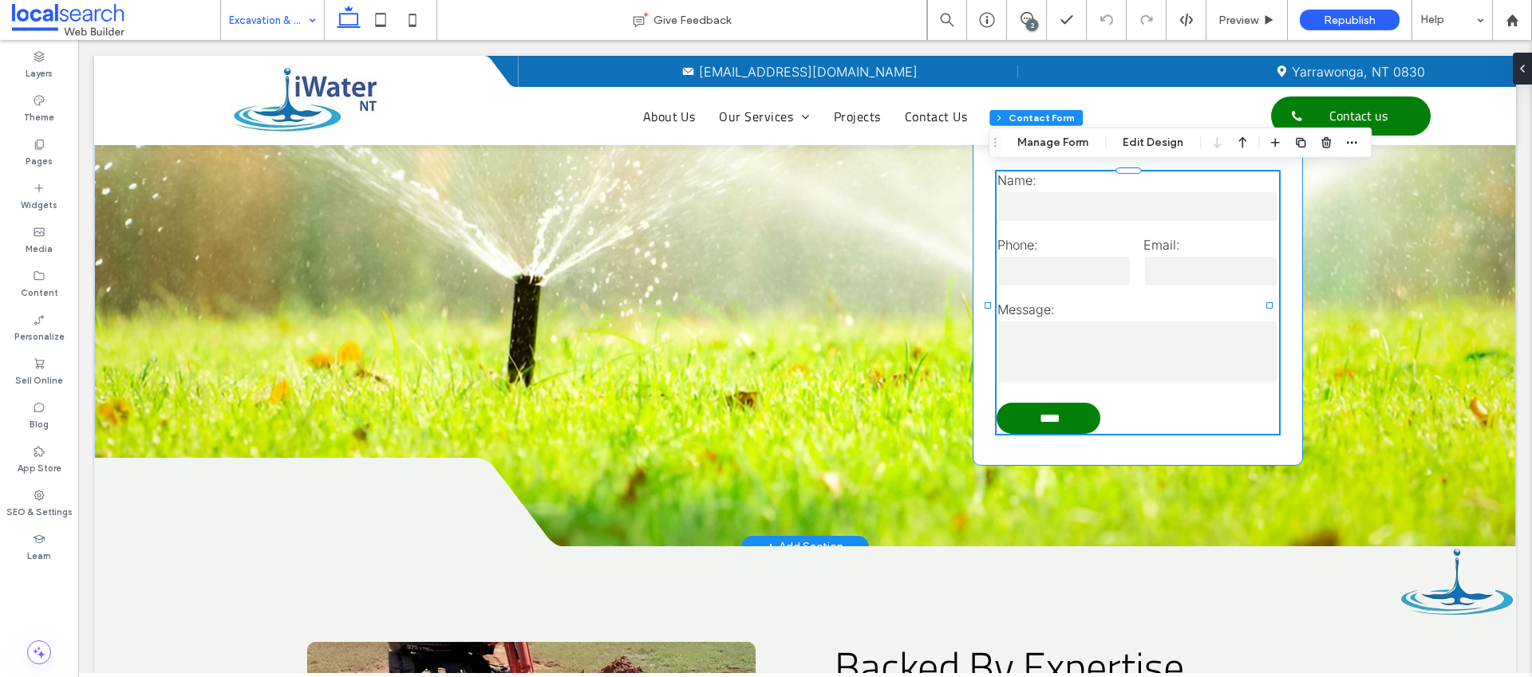
type input "*"
type input "***"
type input "*"
type input "***"
type input "*"
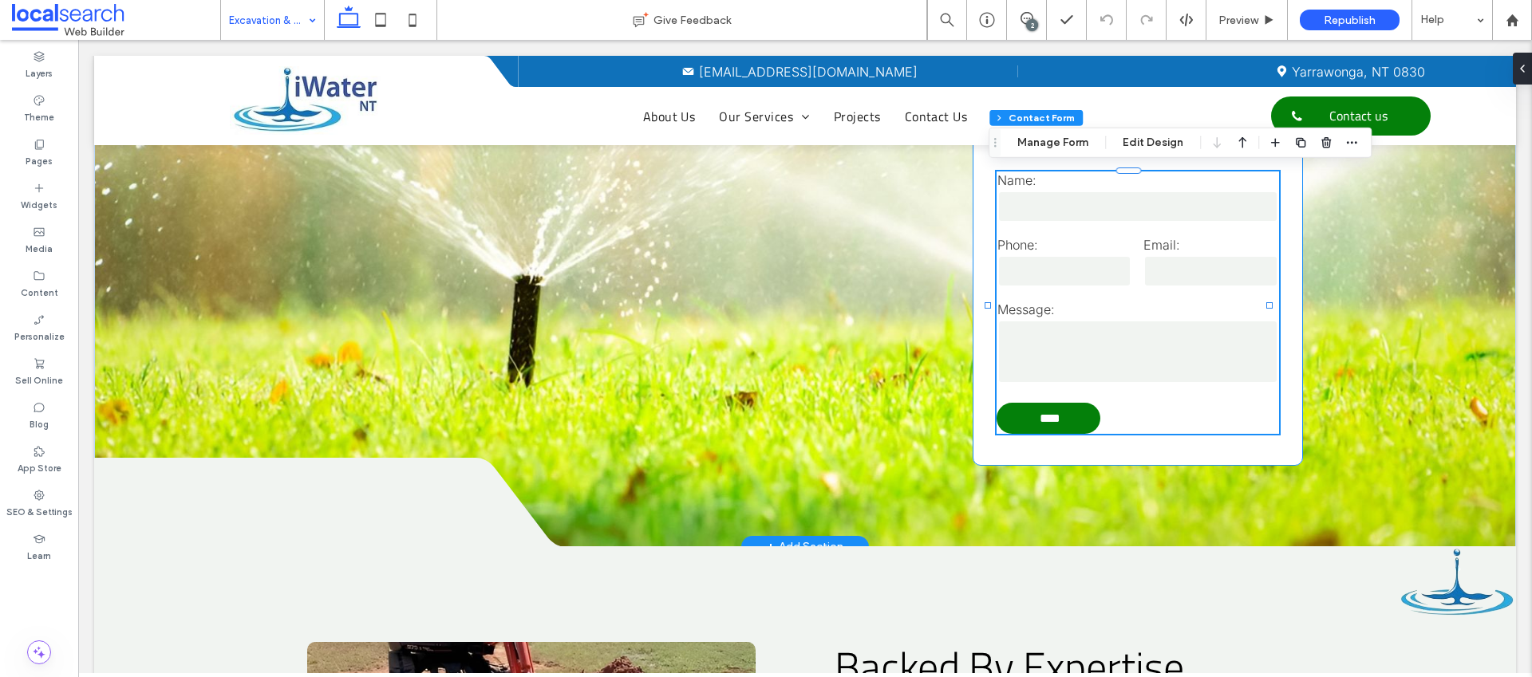
type input "*"
click at [1050, 148] on button "Manage Form" at bounding box center [1053, 142] width 92 height 19
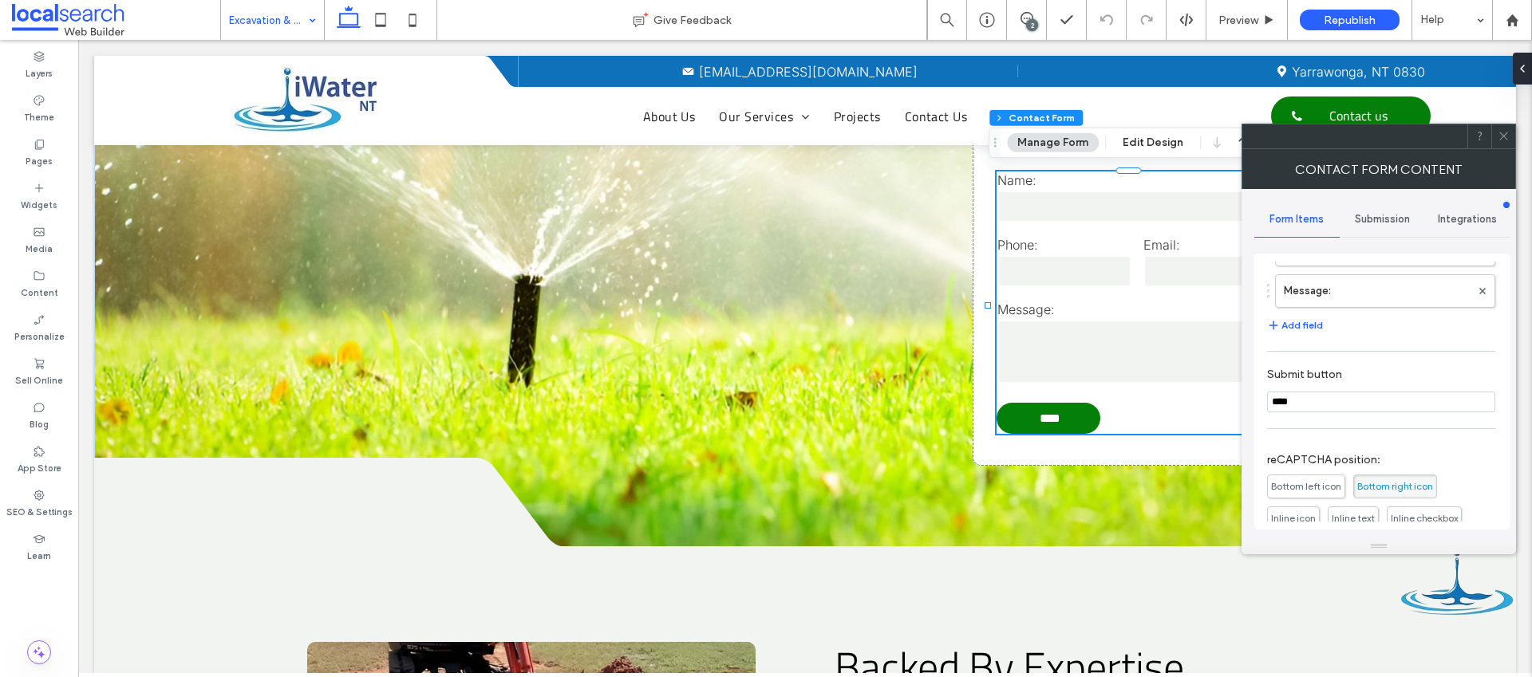
scroll to position [323, 0]
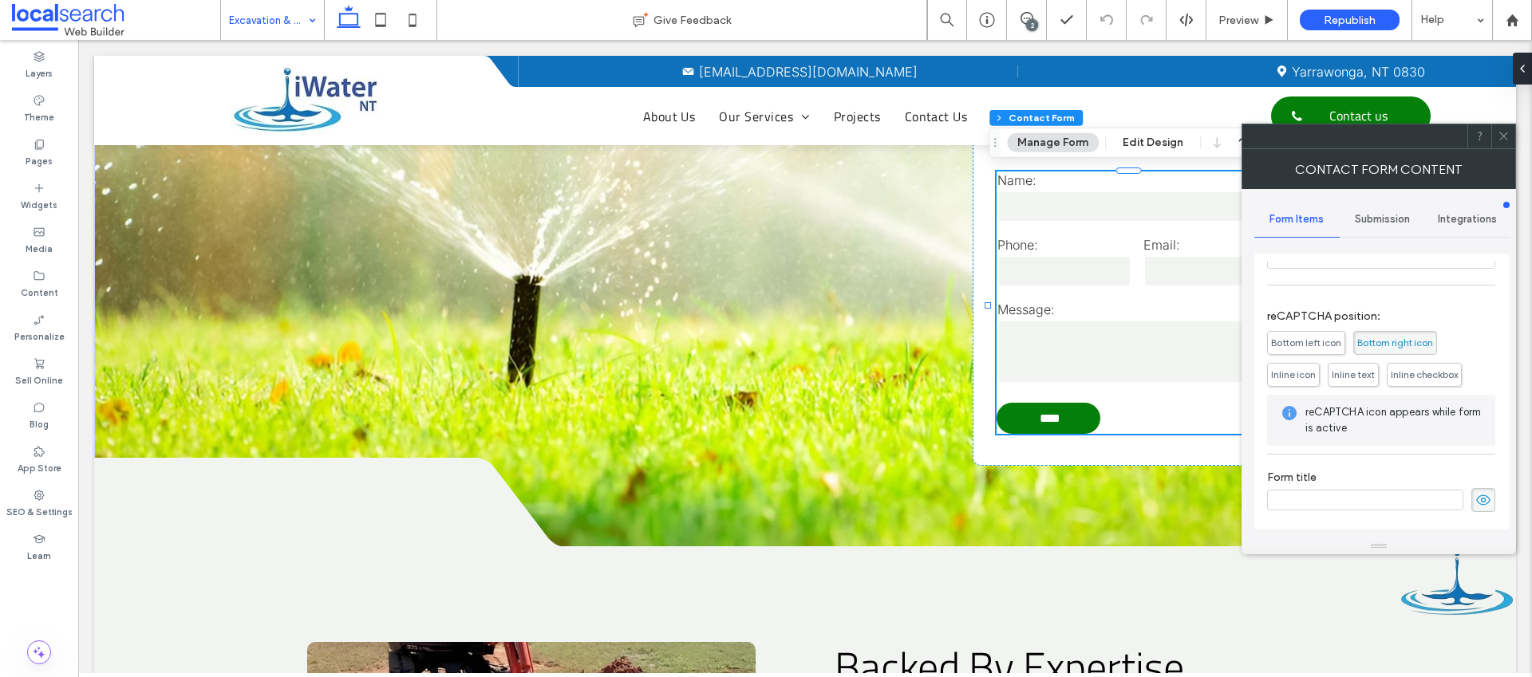
click at [1384, 218] on span "Submission" at bounding box center [1382, 219] width 55 height 13
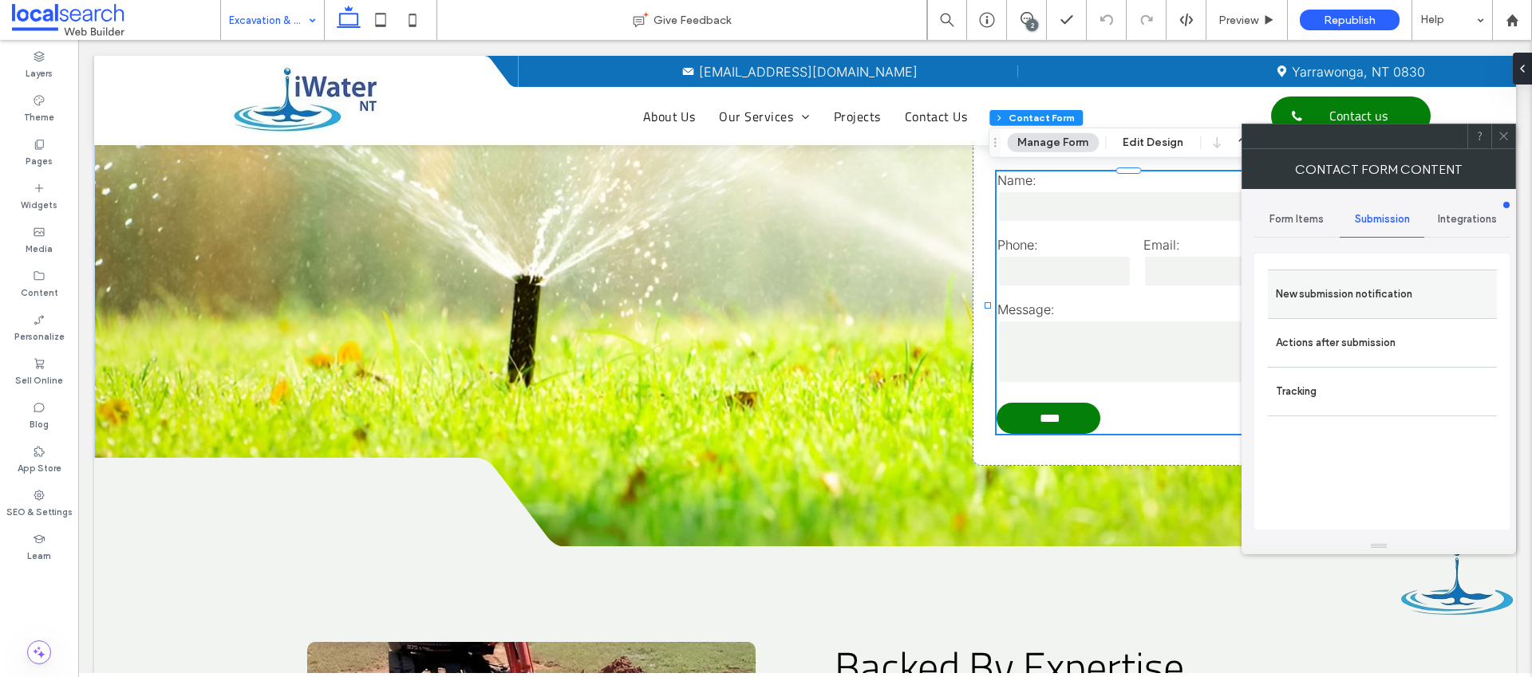
click at [1353, 295] on label "New submission notification" at bounding box center [1382, 294] width 213 height 32
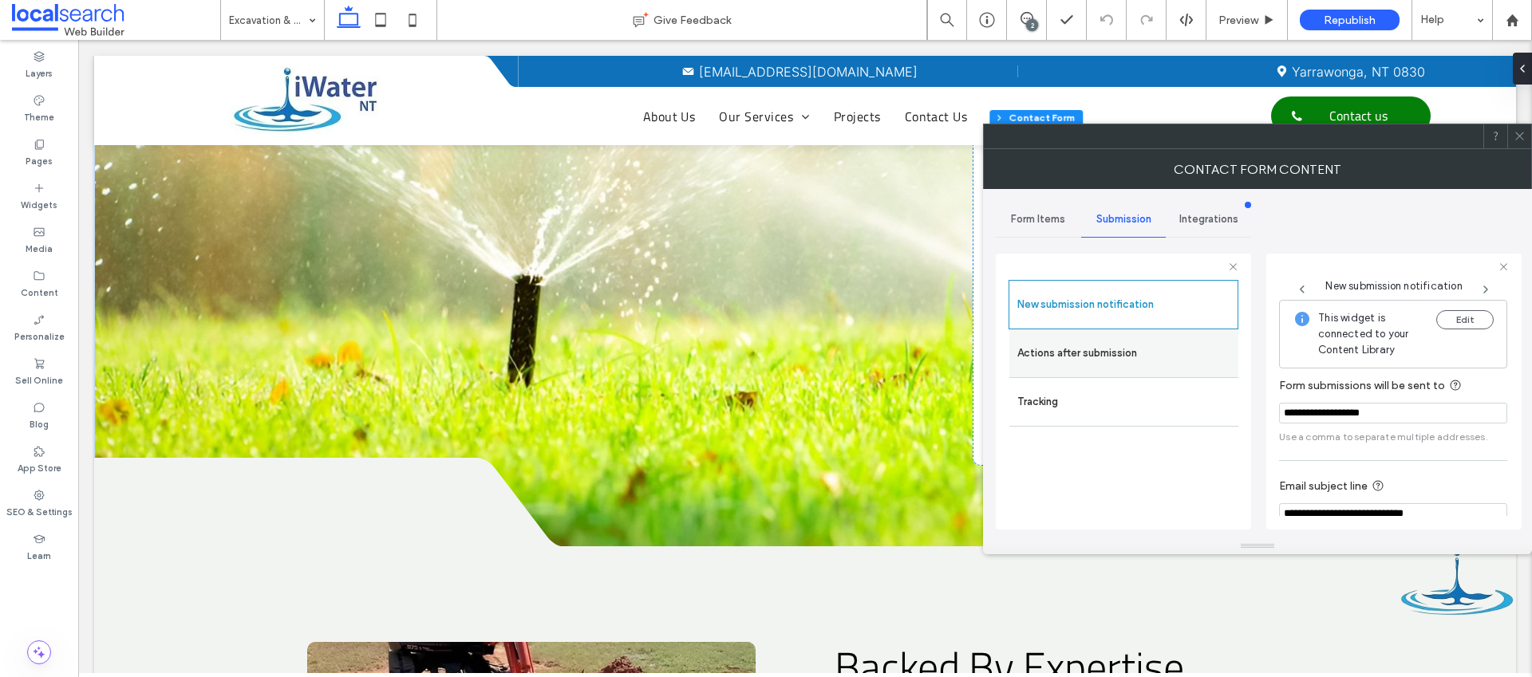
scroll to position [83, 0]
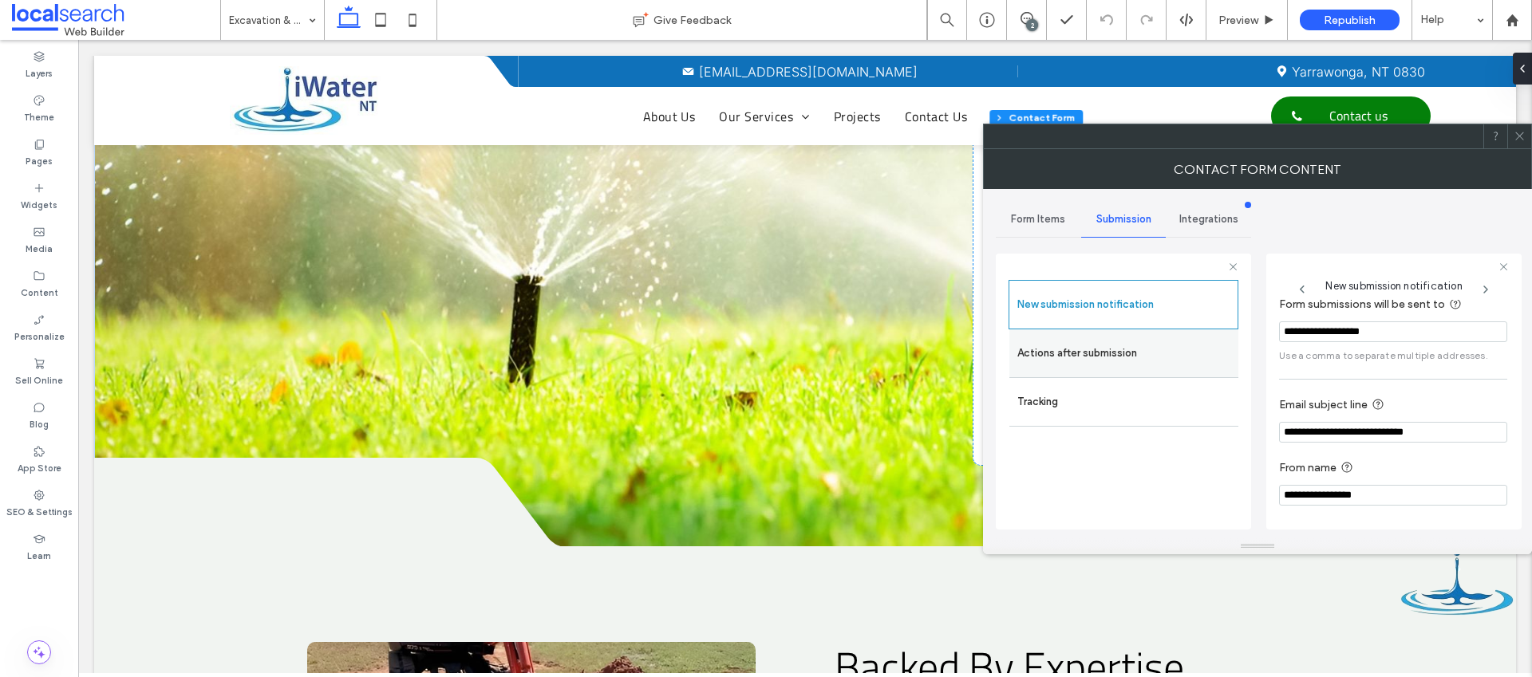
click at [1162, 340] on label "Actions after submission" at bounding box center [1123, 354] width 213 height 32
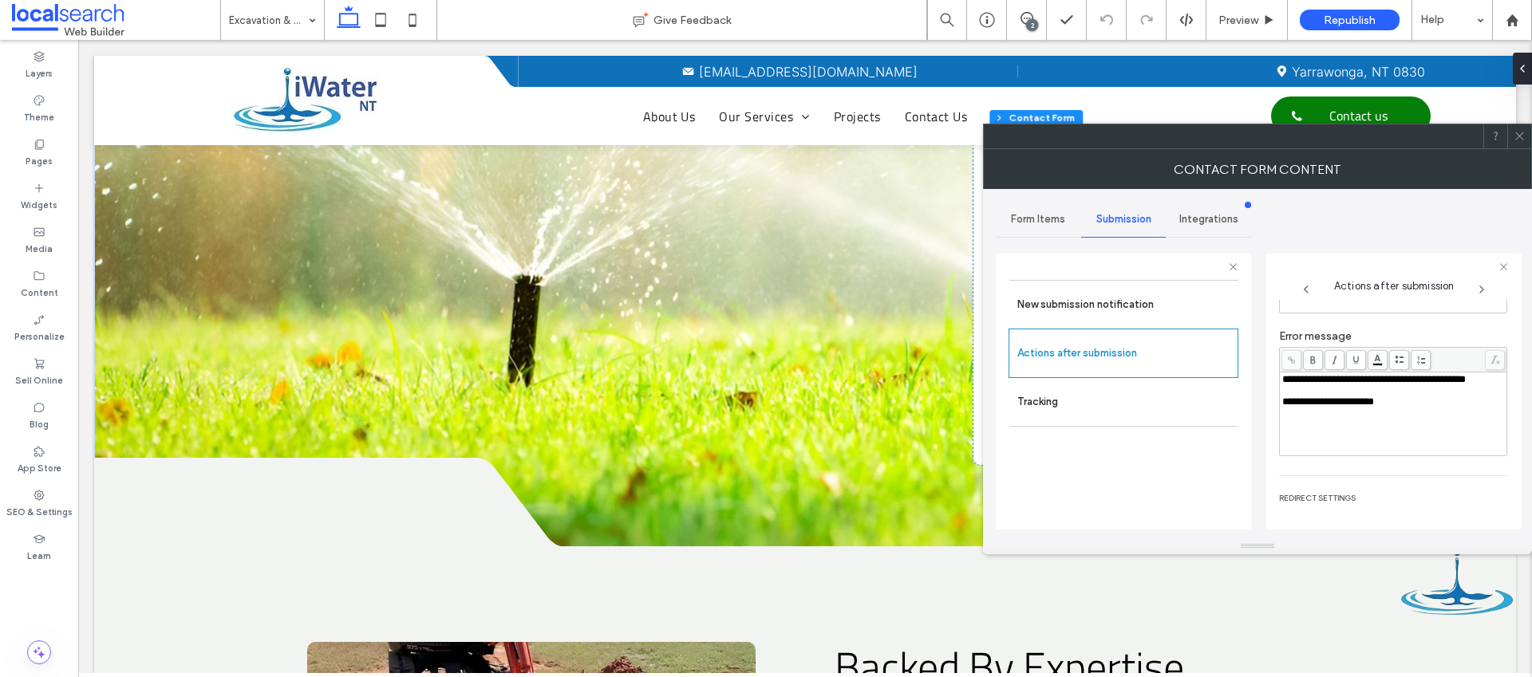
scroll to position [164, 0]
drag, startPoint x: 1519, startPoint y: 137, endPoint x: 1491, endPoint y: 148, distance: 30.8
click at [1519, 137] on icon at bounding box center [1520, 136] width 12 height 12
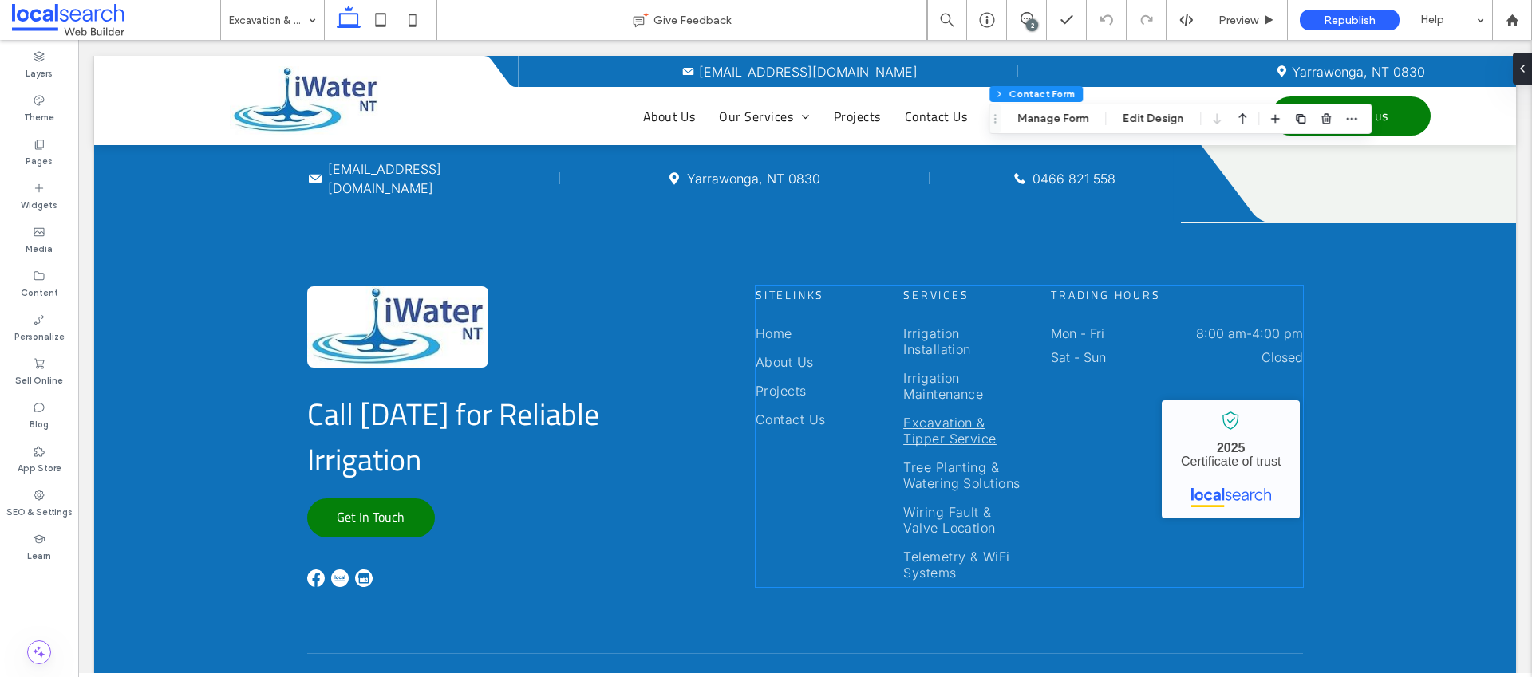
scroll to position [2907, 0]
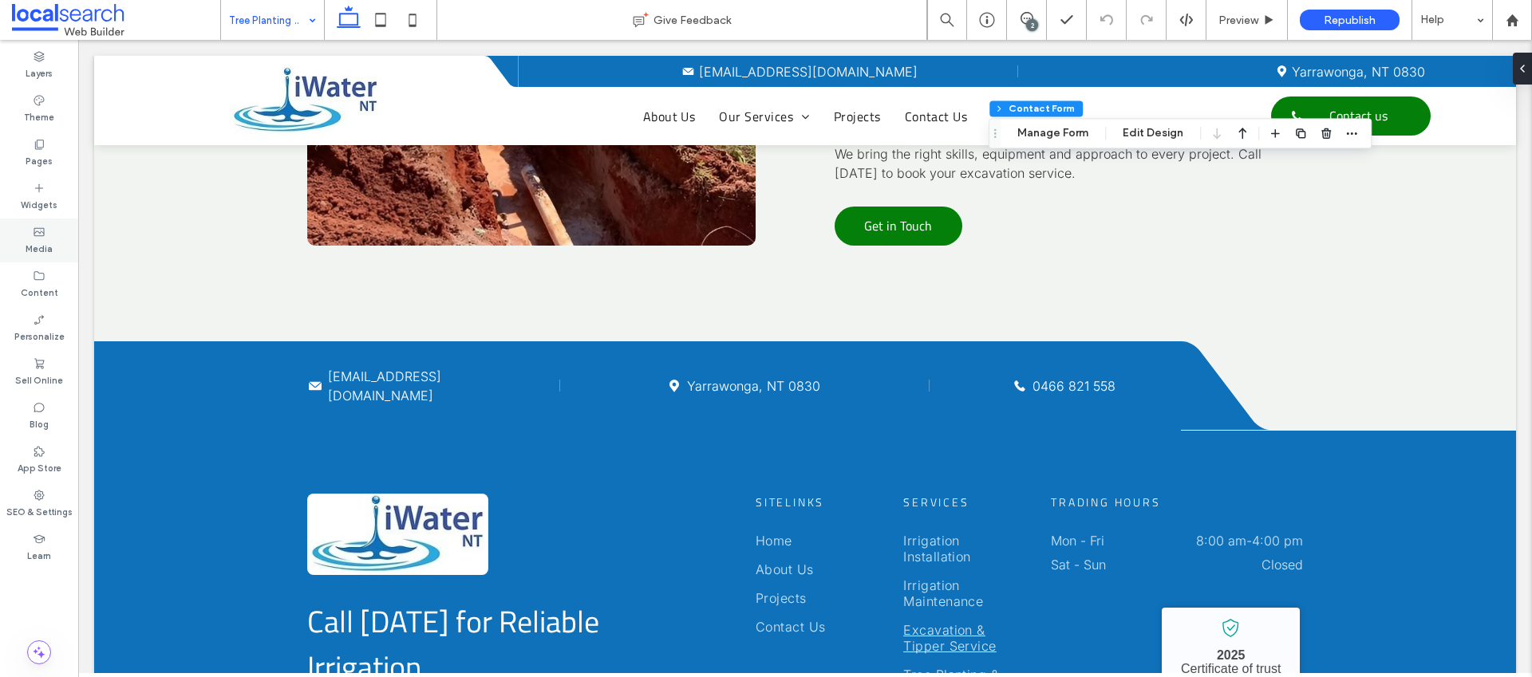
type input "*"
type input "***"
type input "*"
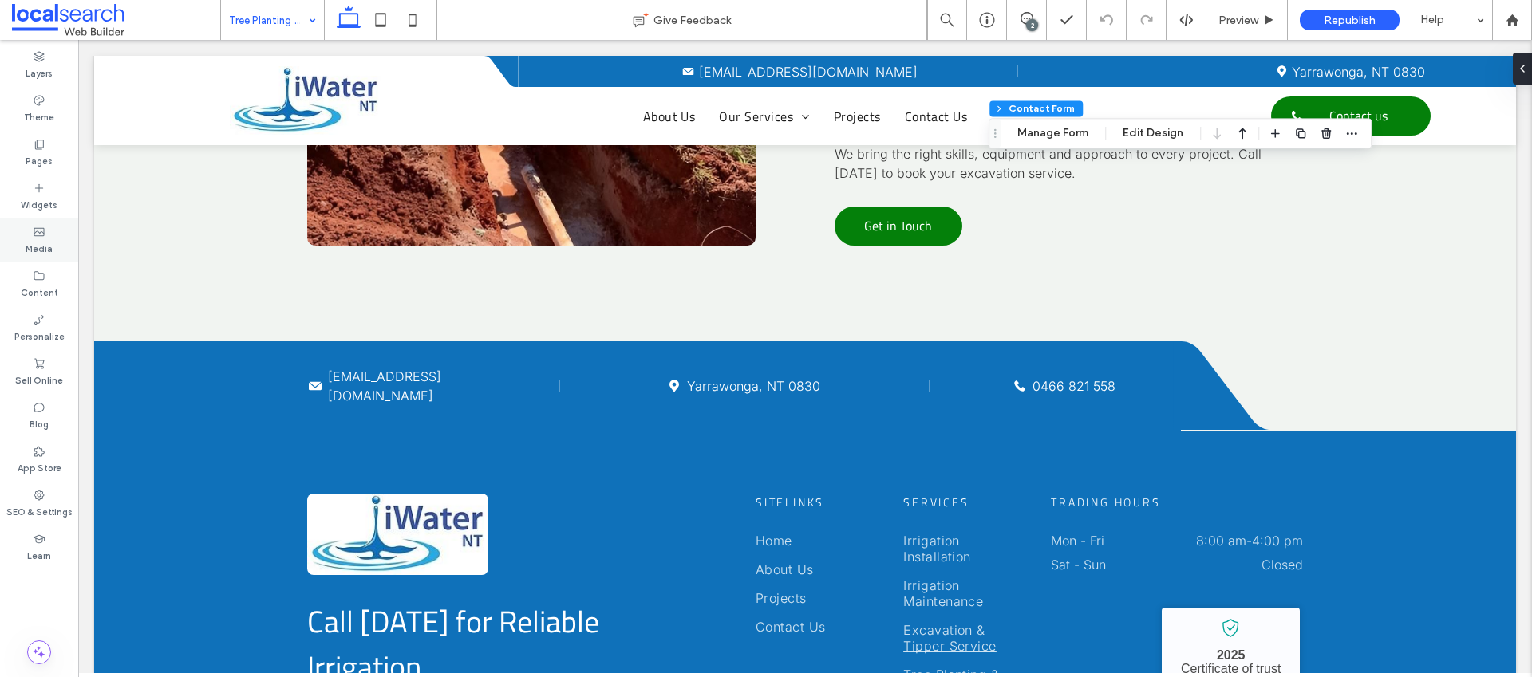
type input "***"
click at [1042, 138] on button "Manage Form" at bounding box center [1053, 133] width 92 height 19
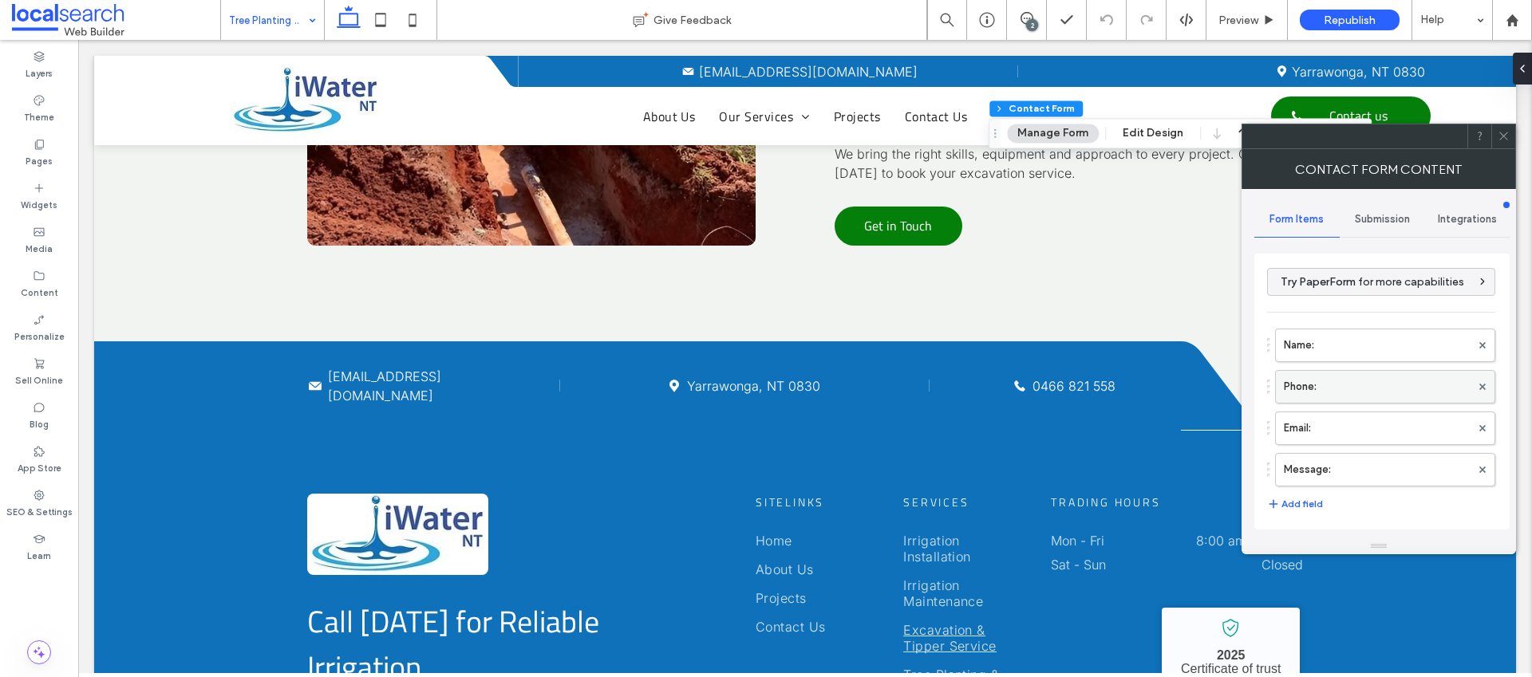
scroll to position [323, 0]
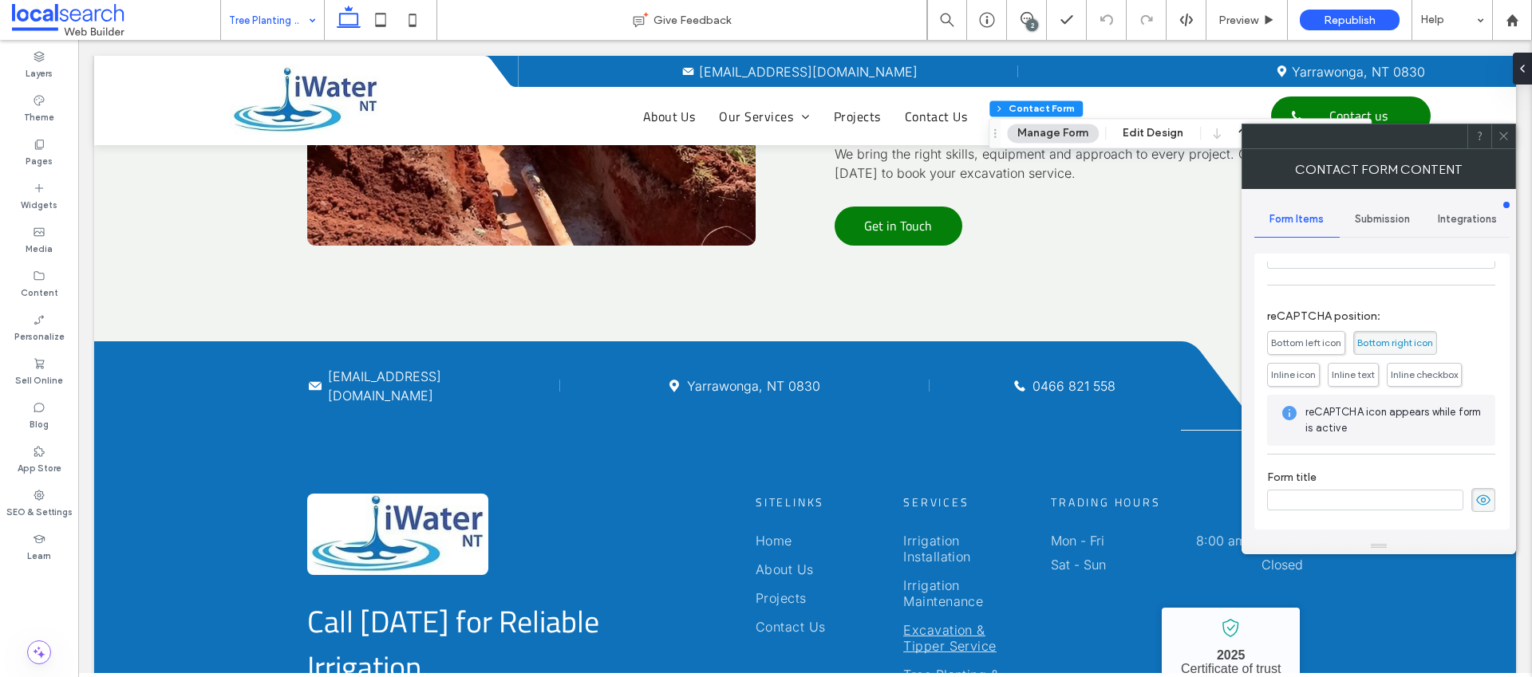
click at [1379, 216] on span "Submission" at bounding box center [1382, 219] width 55 height 13
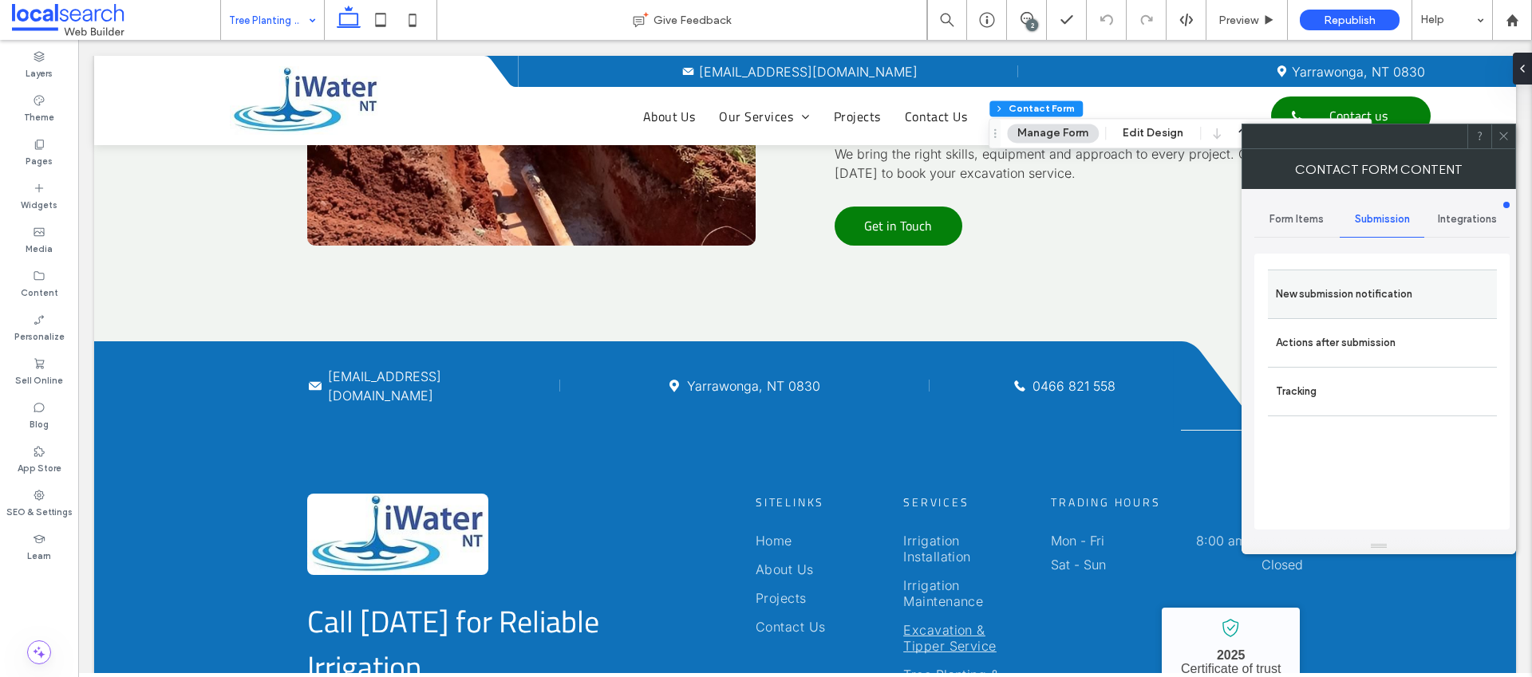
click at [1369, 309] on label "New submission notification" at bounding box center [1382, 294] width 213 height 32
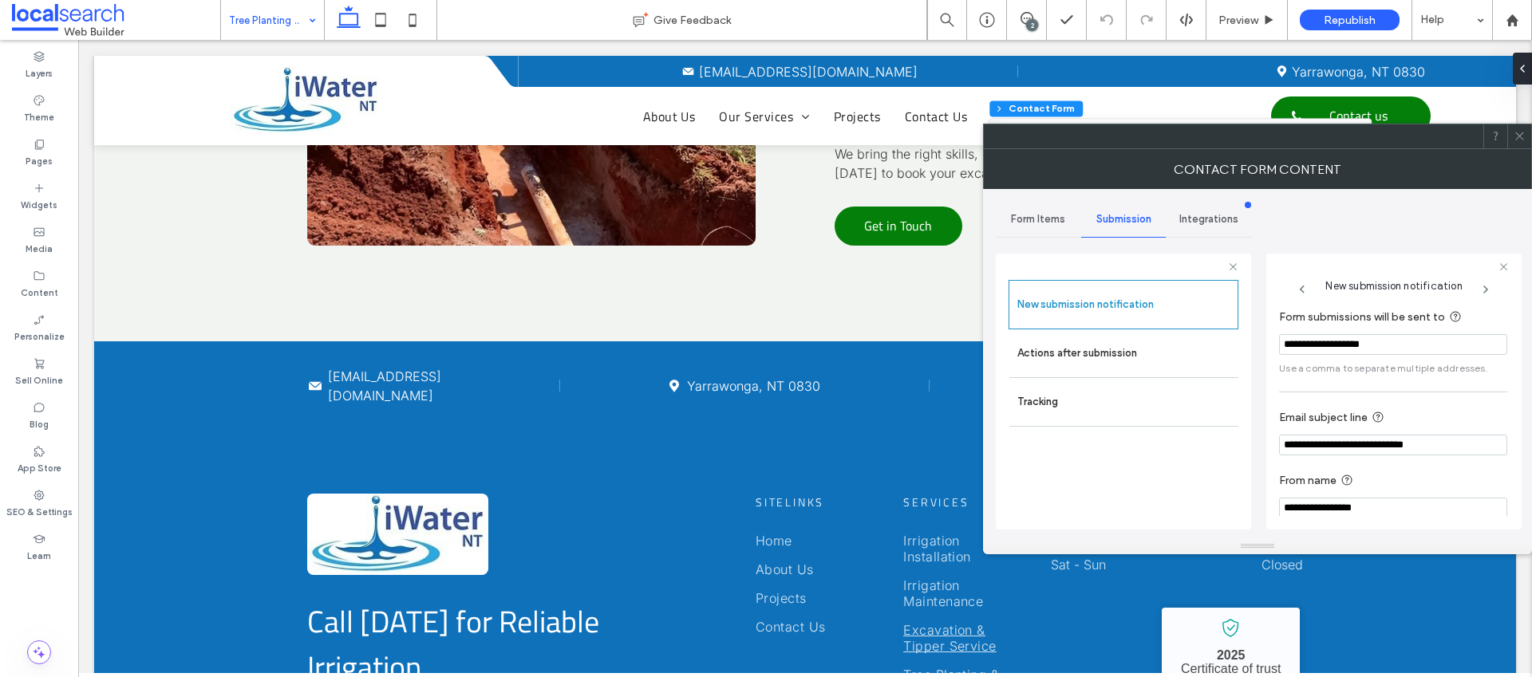
scroll to position [83, 0]
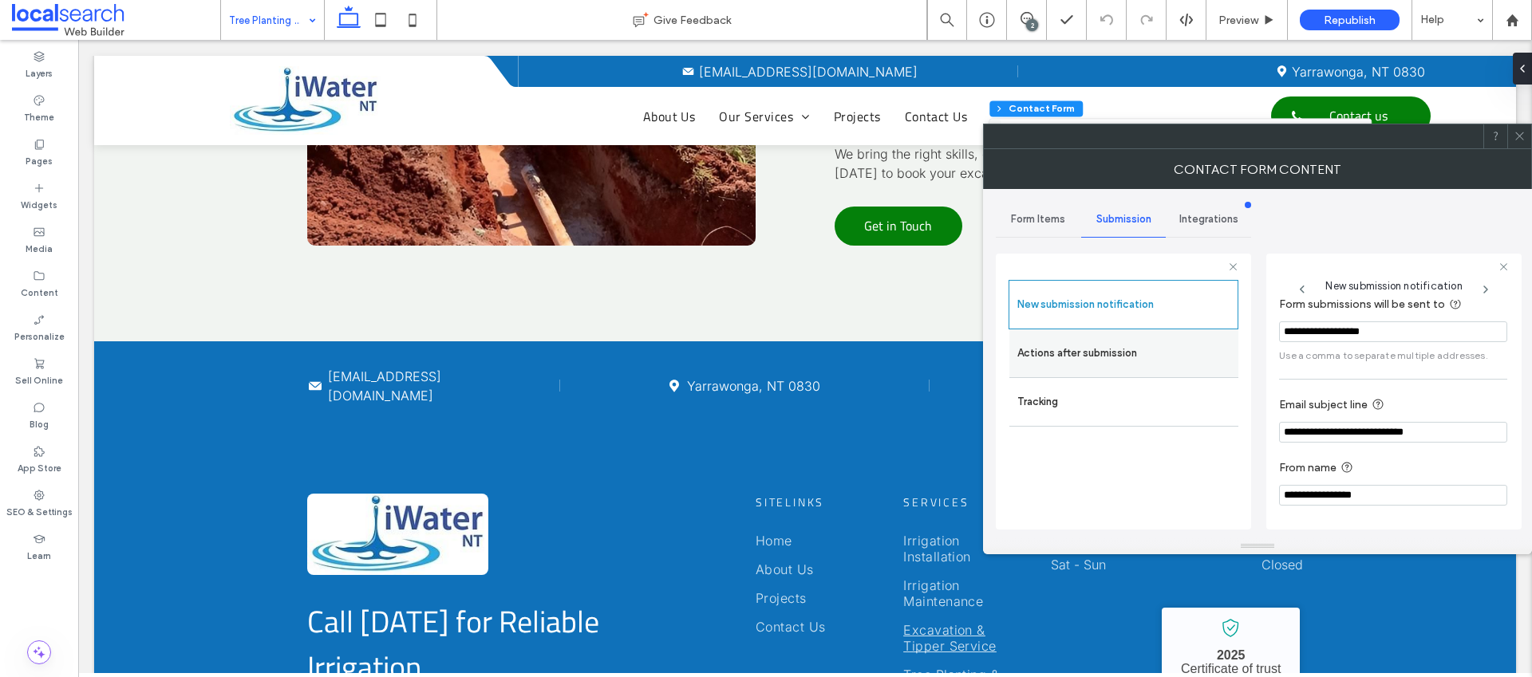
click at [1104, 351] on label "Actions after submission" at bounding box center [1123, 354] width 213 height 32
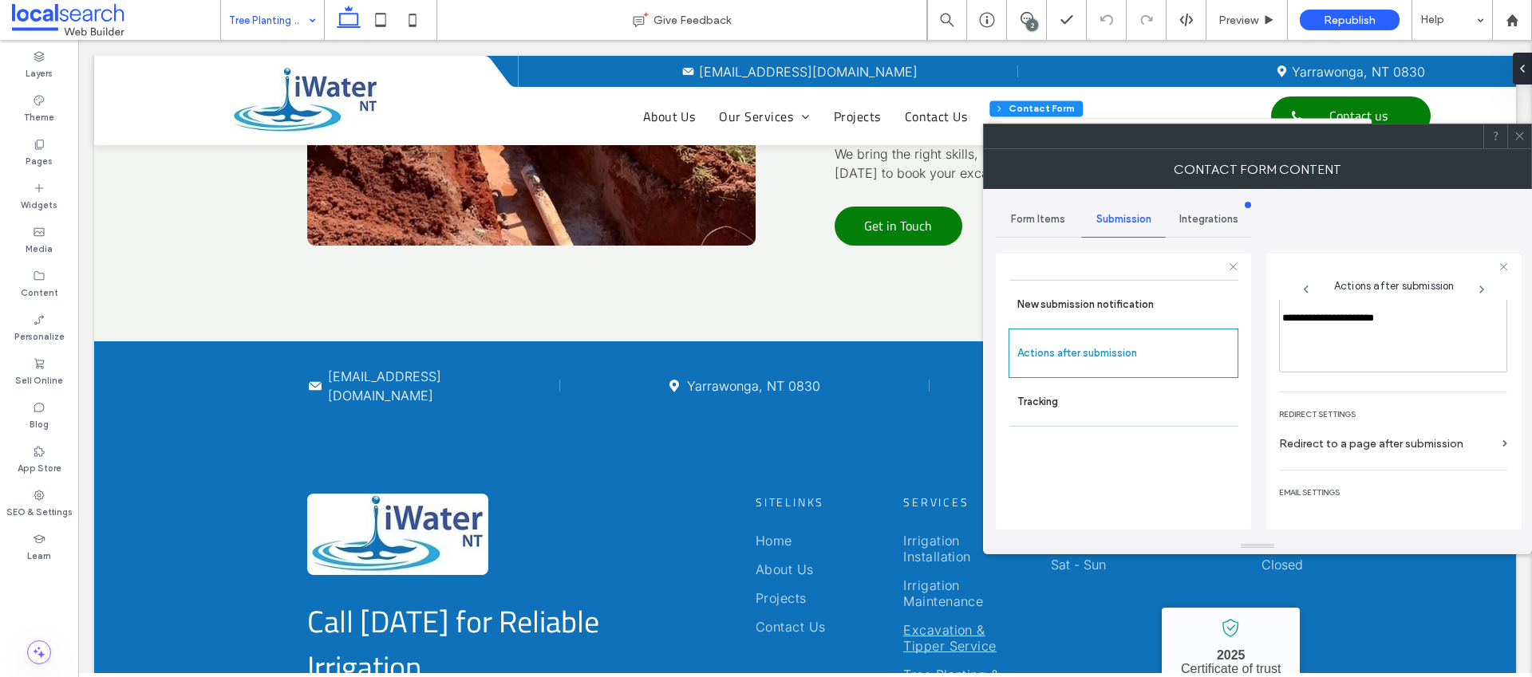
scroll to position [275, 0]
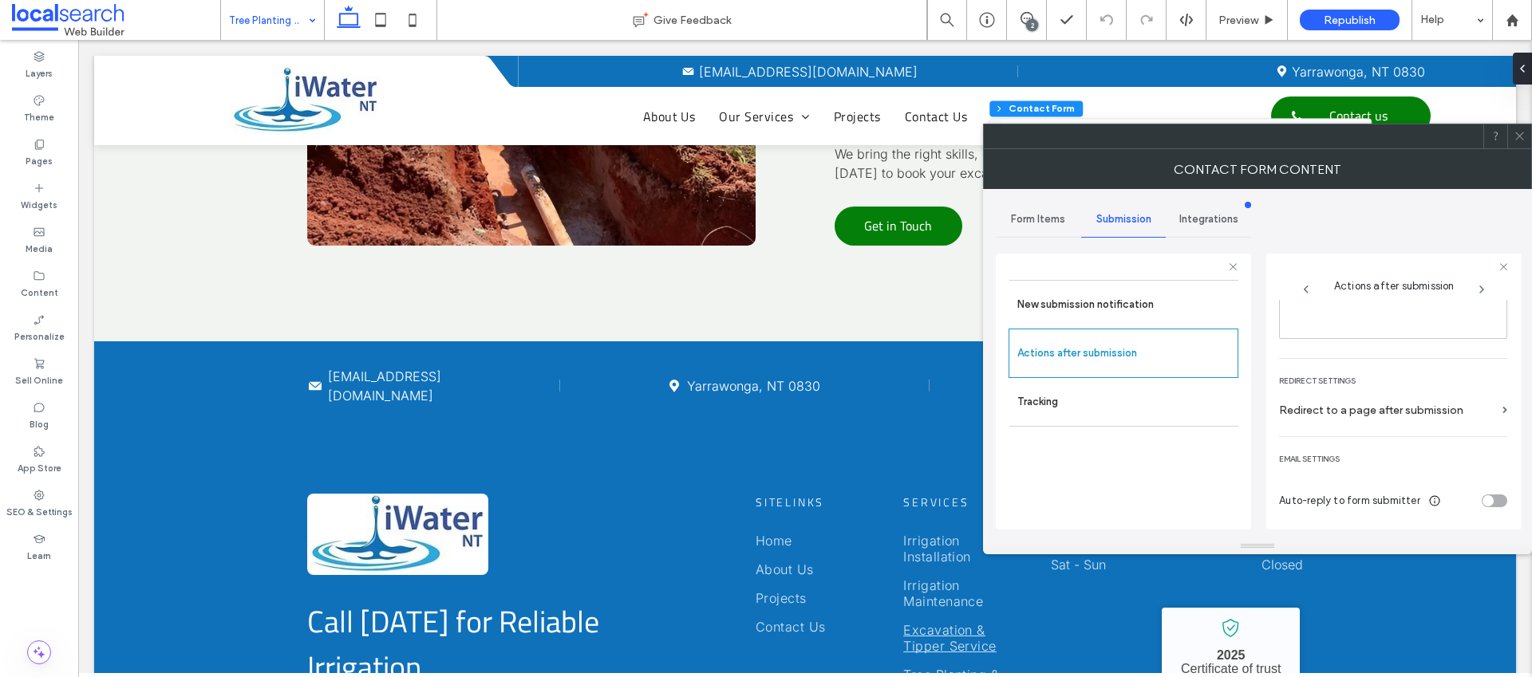
click at [1519, 144] on span at bounding box center [1520, 136] width 12 height 24
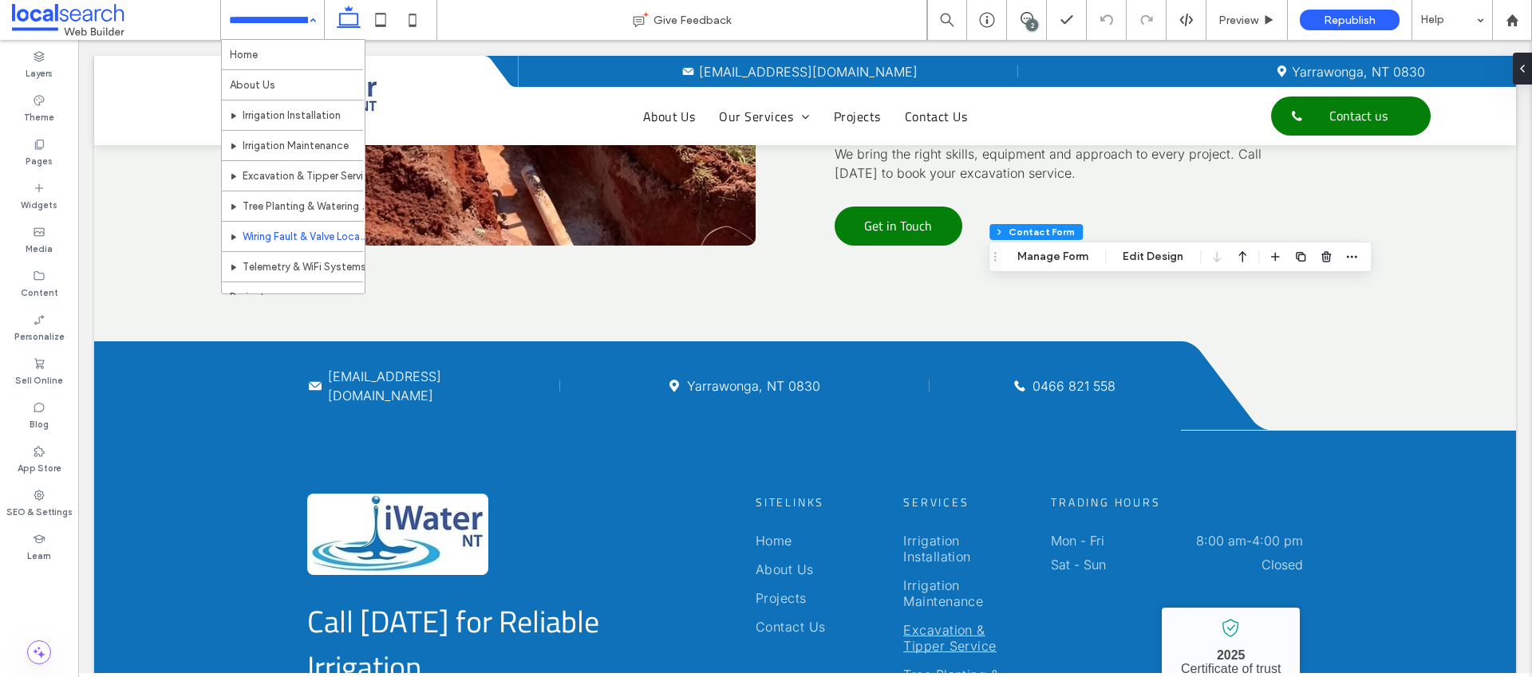
type input "*"
type input "***"
type input "*"
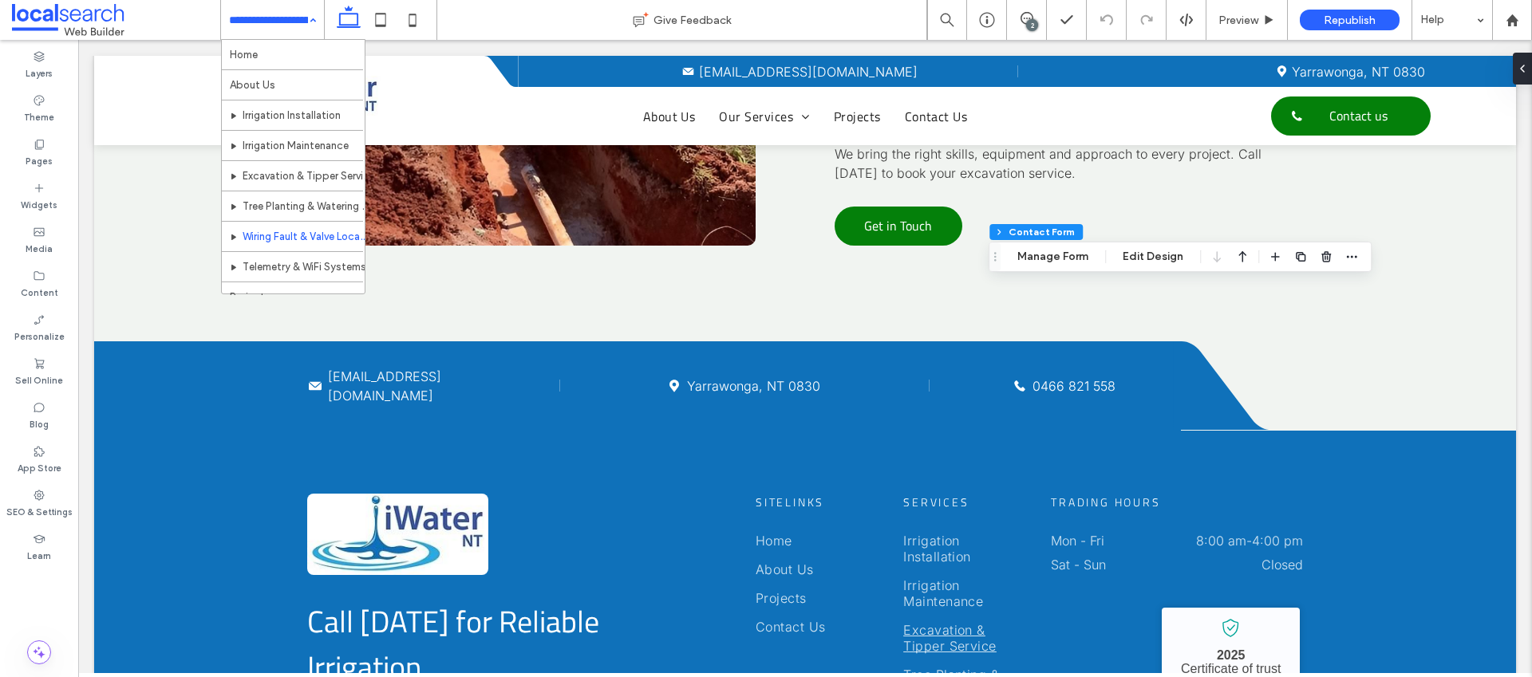
type input "***"
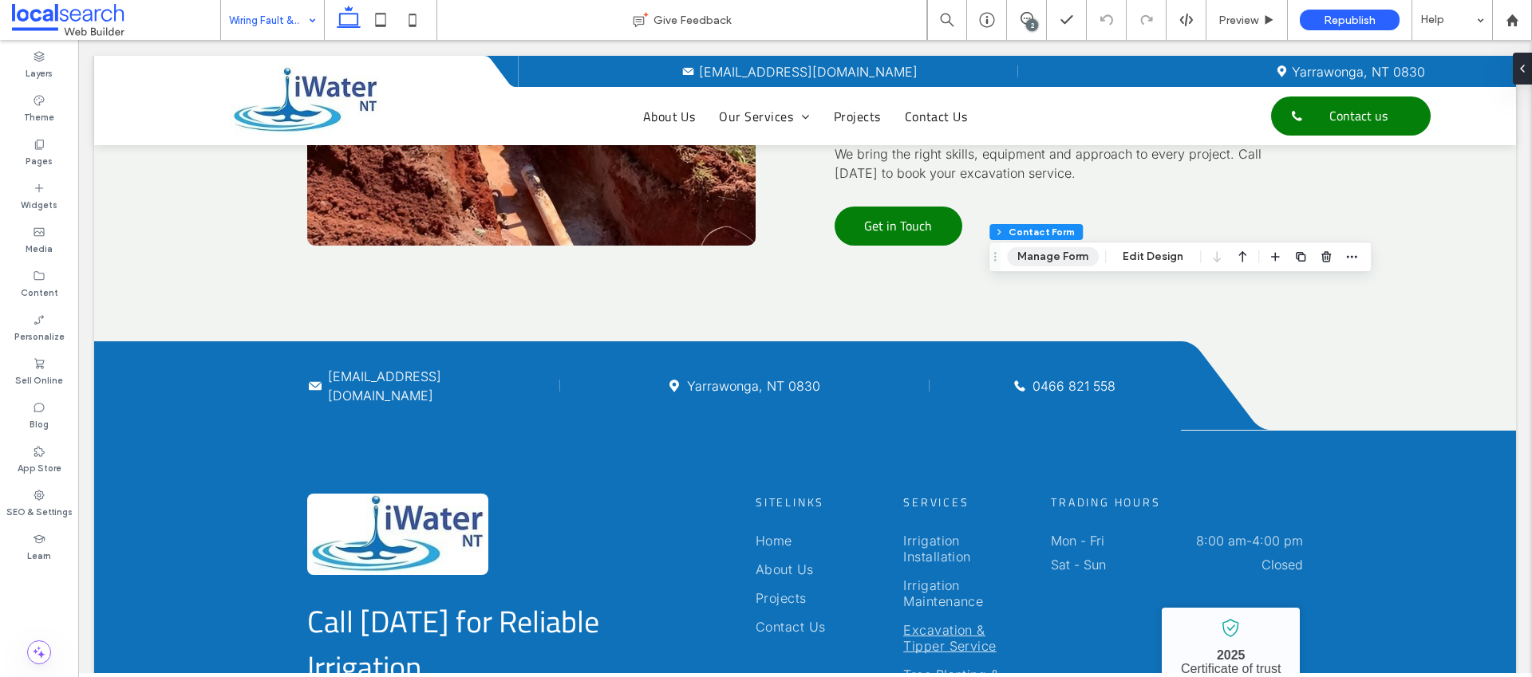
click at [1072, 264] on button "Manage Form" at bounding box center [1053, 256] width 92 height 19
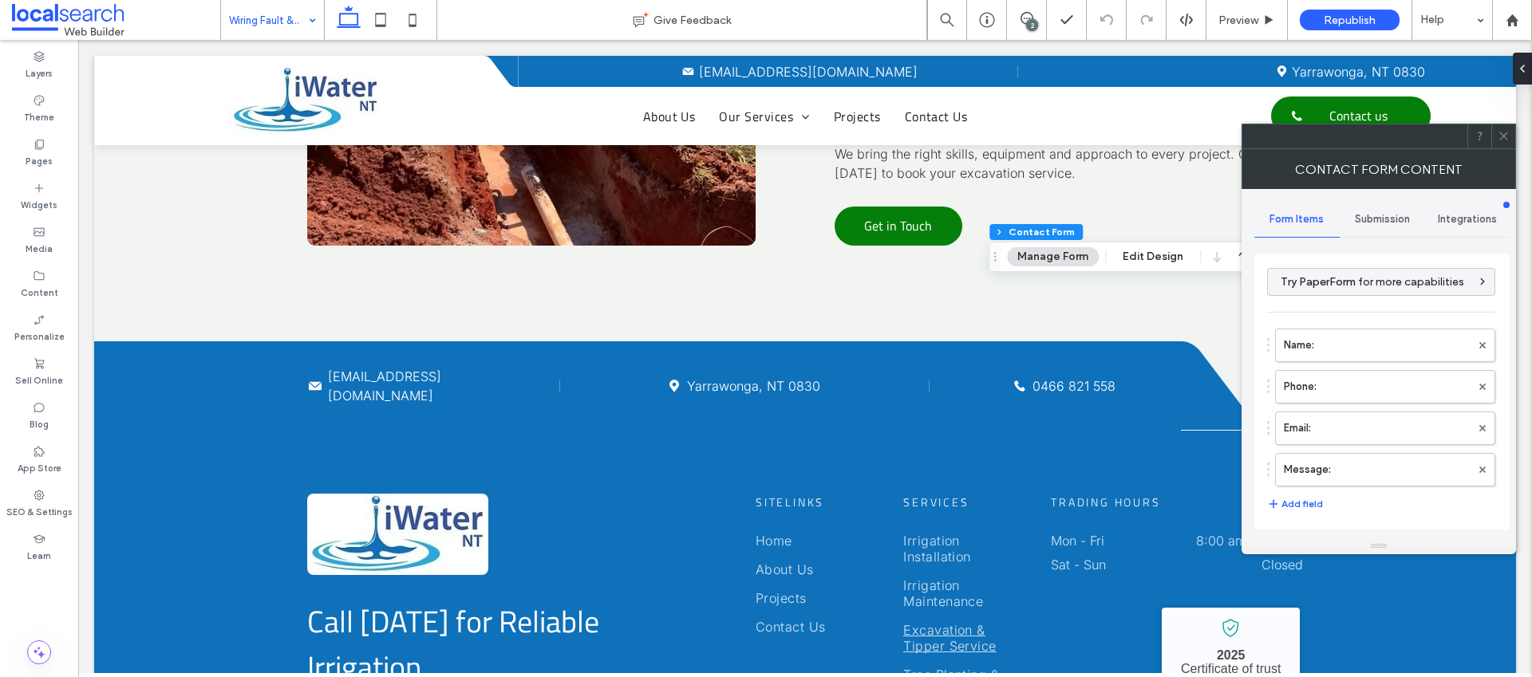
scroll to position [323, 0]
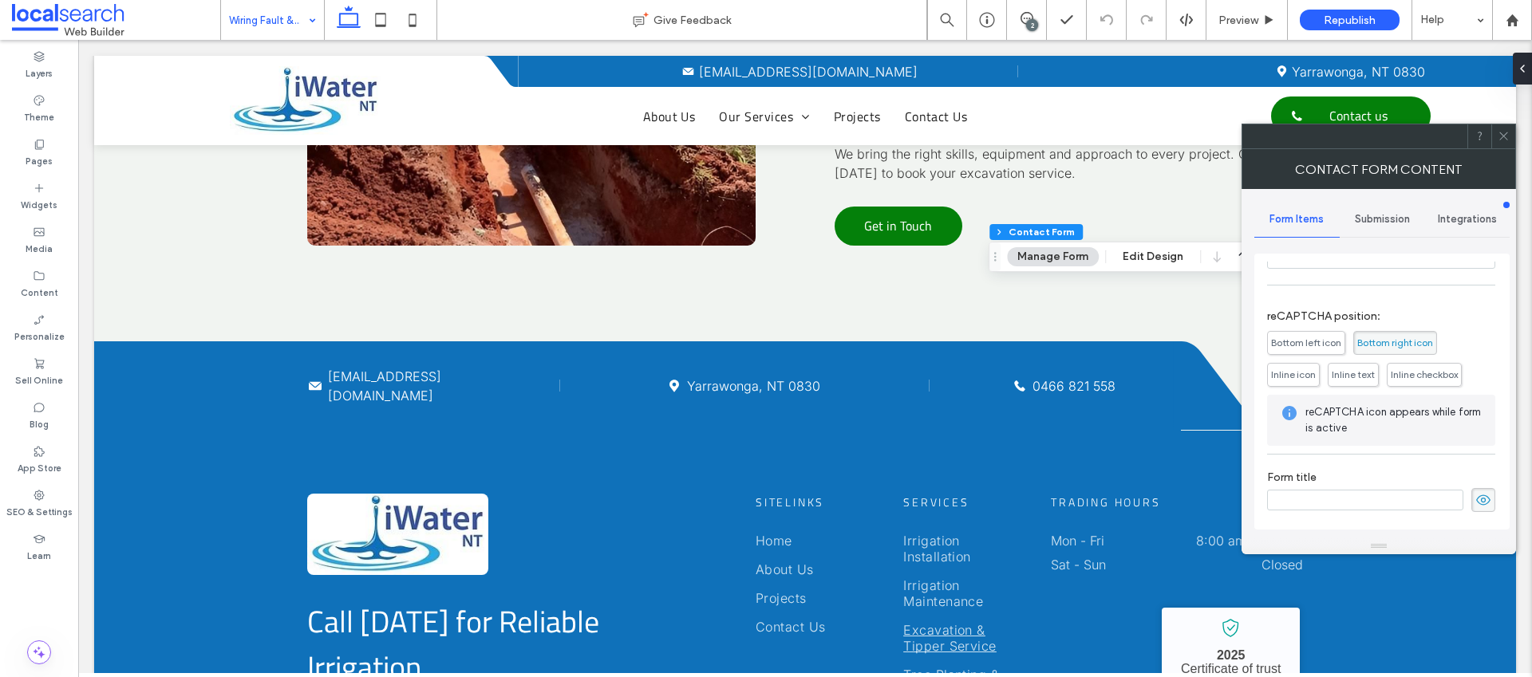
click at [1388, 231] on div "Submission" at bounding box center [1382, 219] width 85 height 35
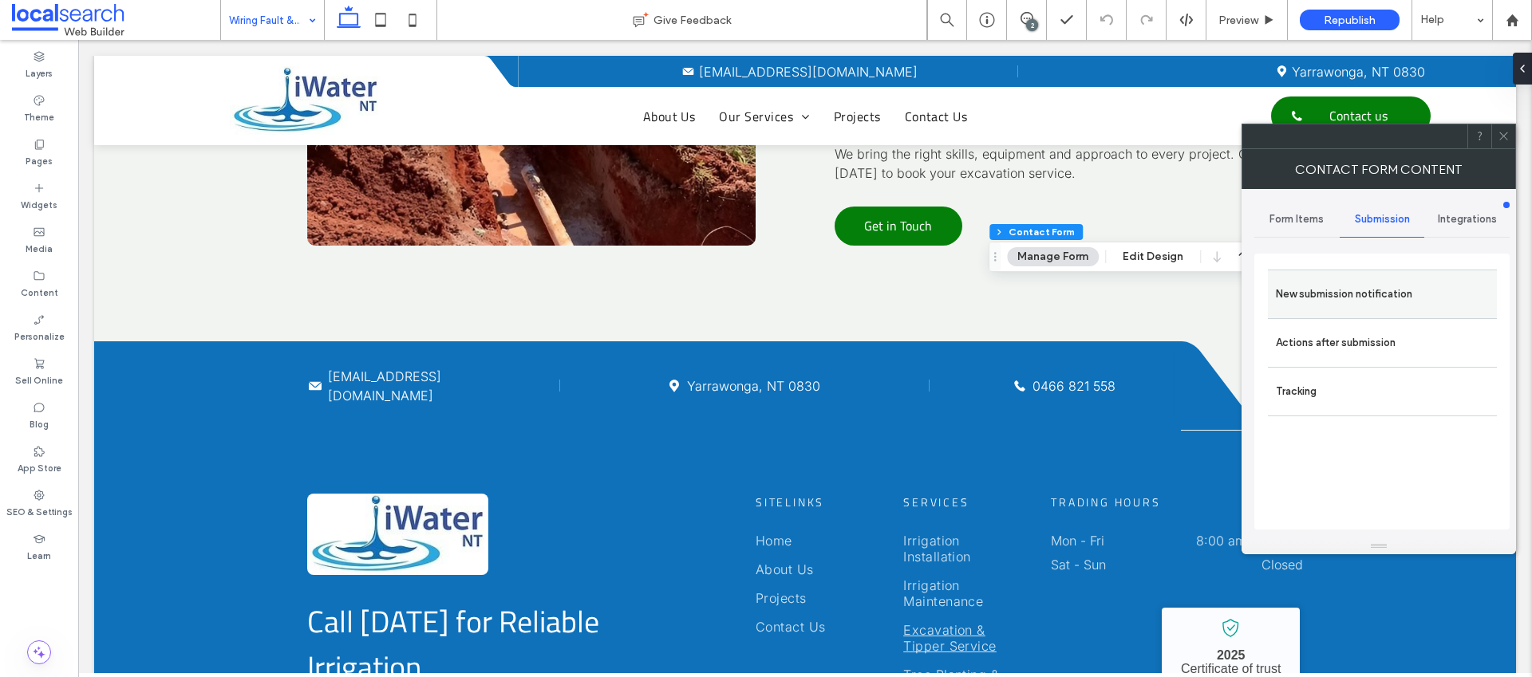
click at [1354, 289] on label "New submission notification" at bounding box center [1382, 294] width 213 height 32
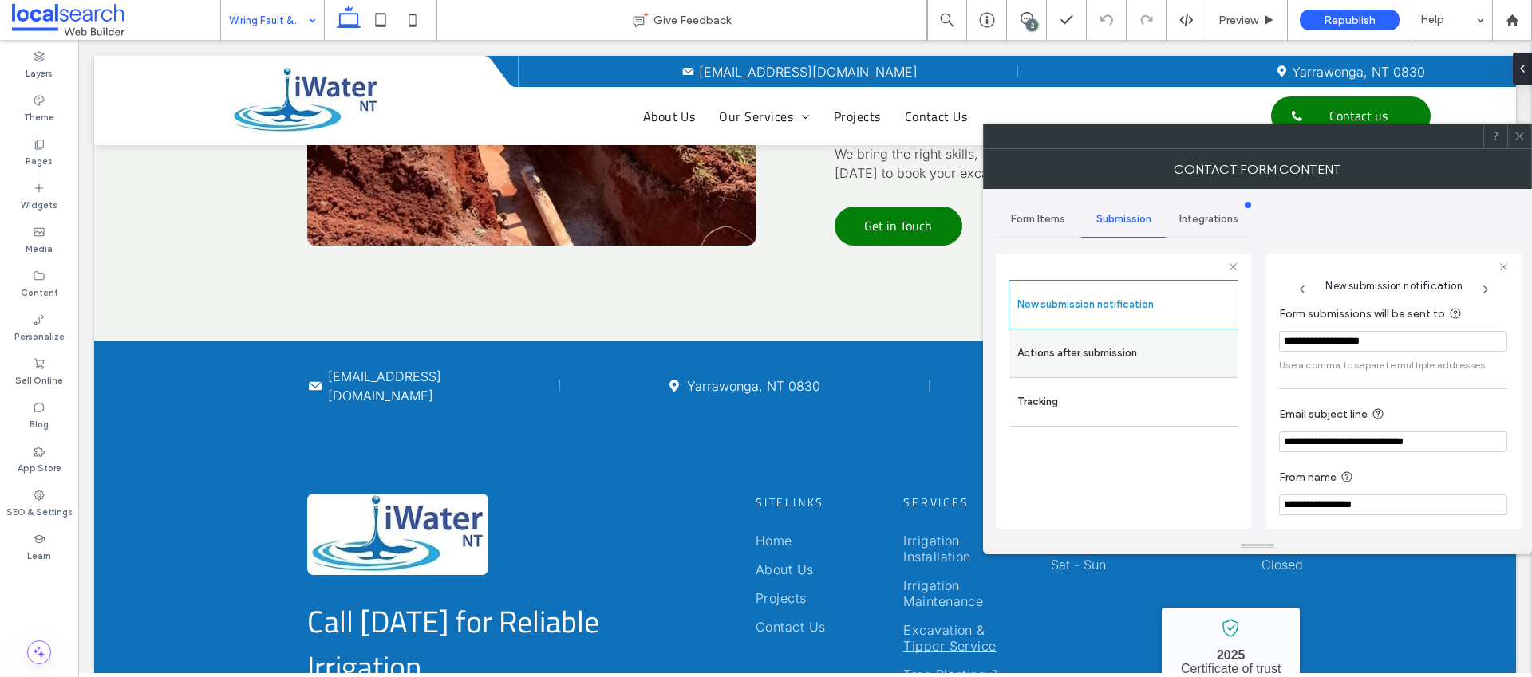
scroll to position [83, 0]
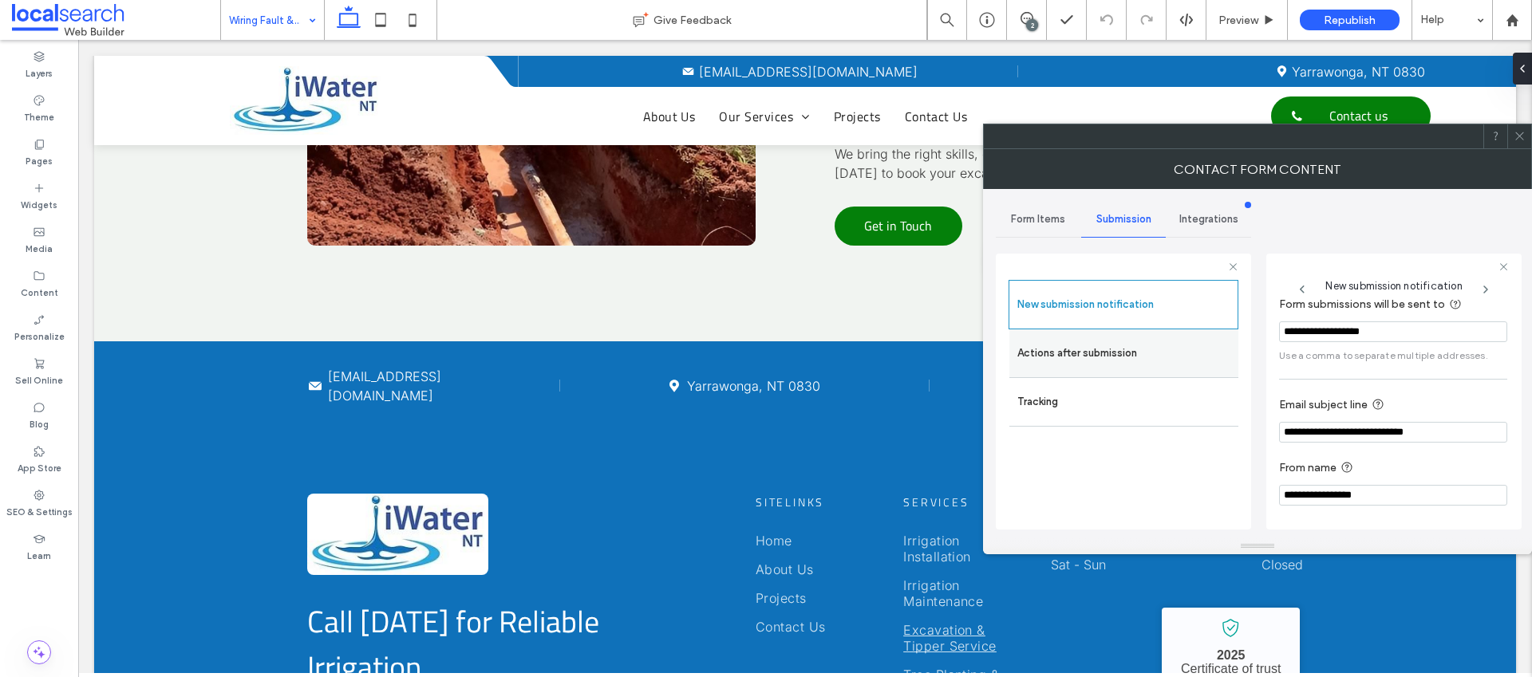
click at [1133, 366] on label "Actions after submission" at bounding box center [1123, 354] width 213 height 32
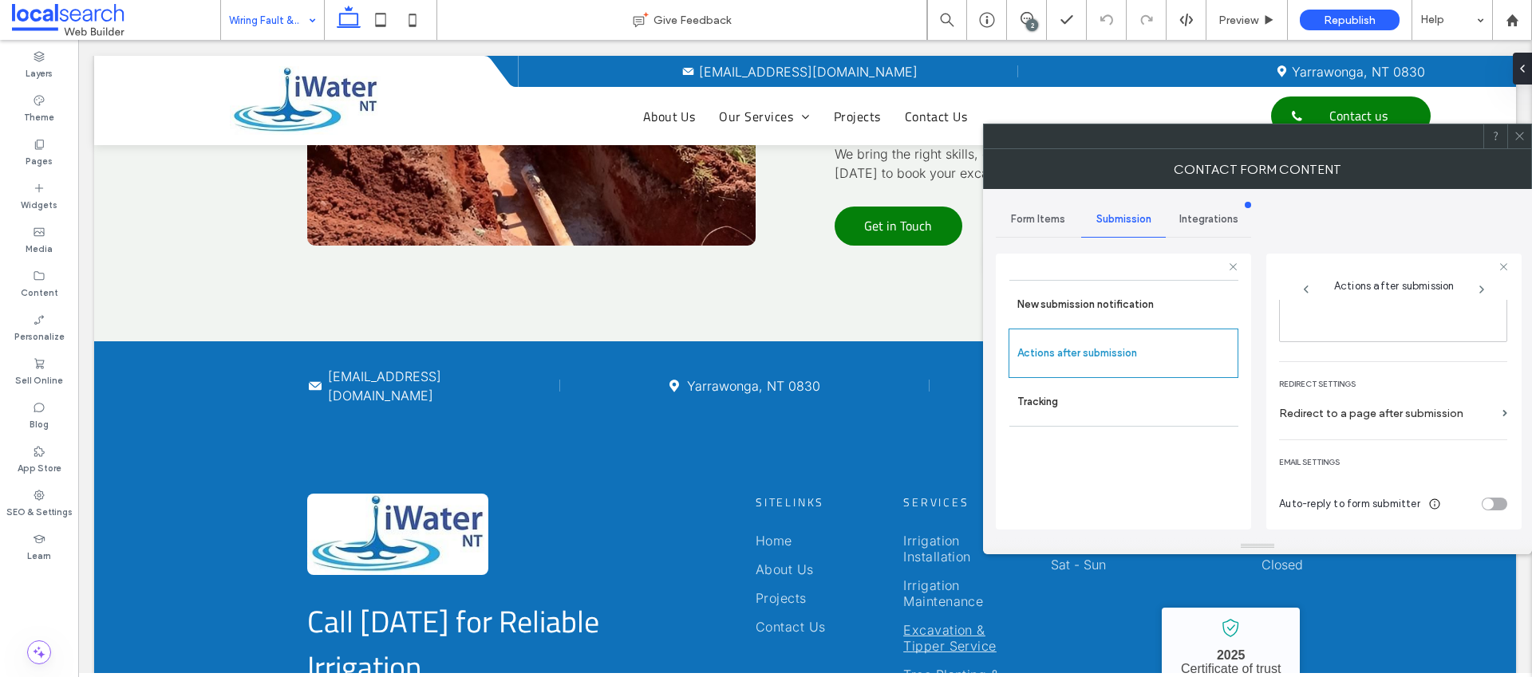
scroll to position [275, 0]
click at [1165, 390] on label "Tracking" at bounding box center [1123, 402] width 213 height 32
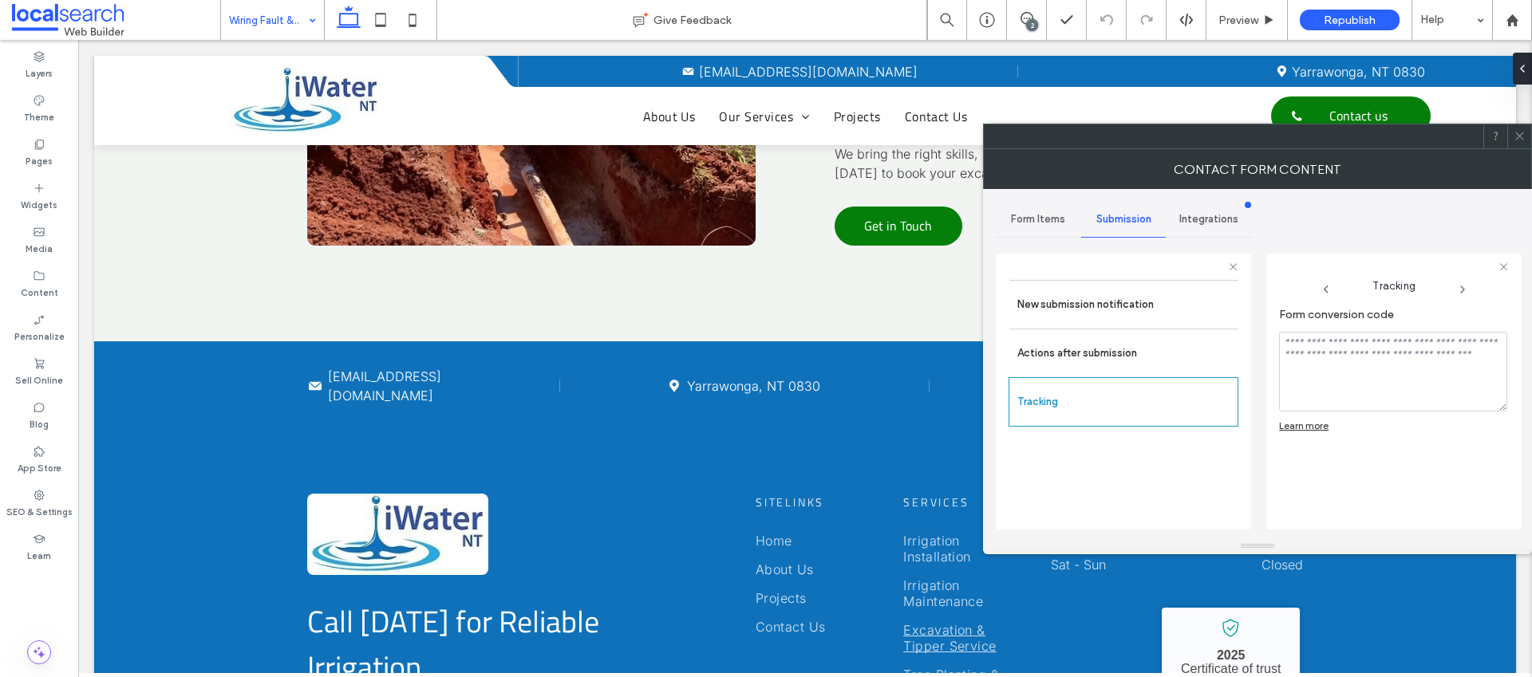
click at [1527, 138] on div at bounding box center [1519, 136] width 24 height 24
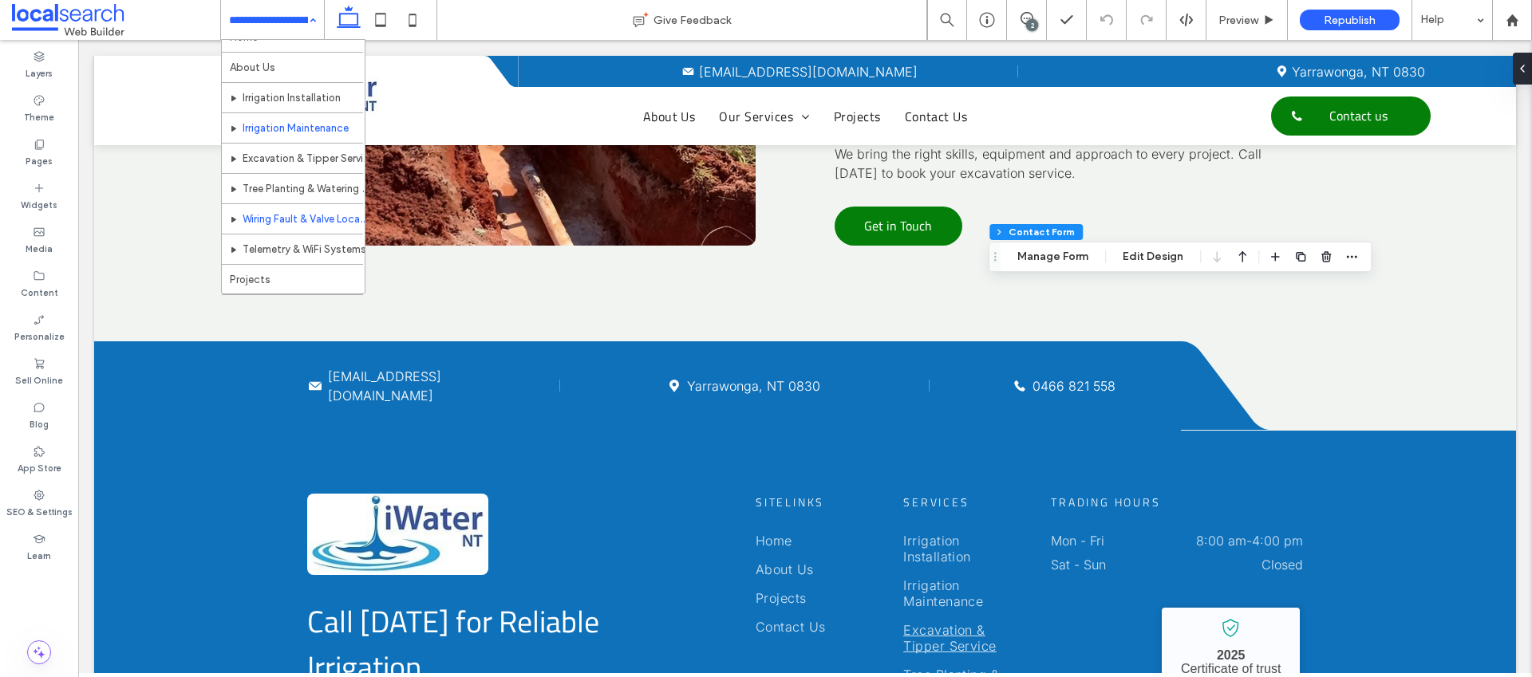
scroll to position [47, 0]
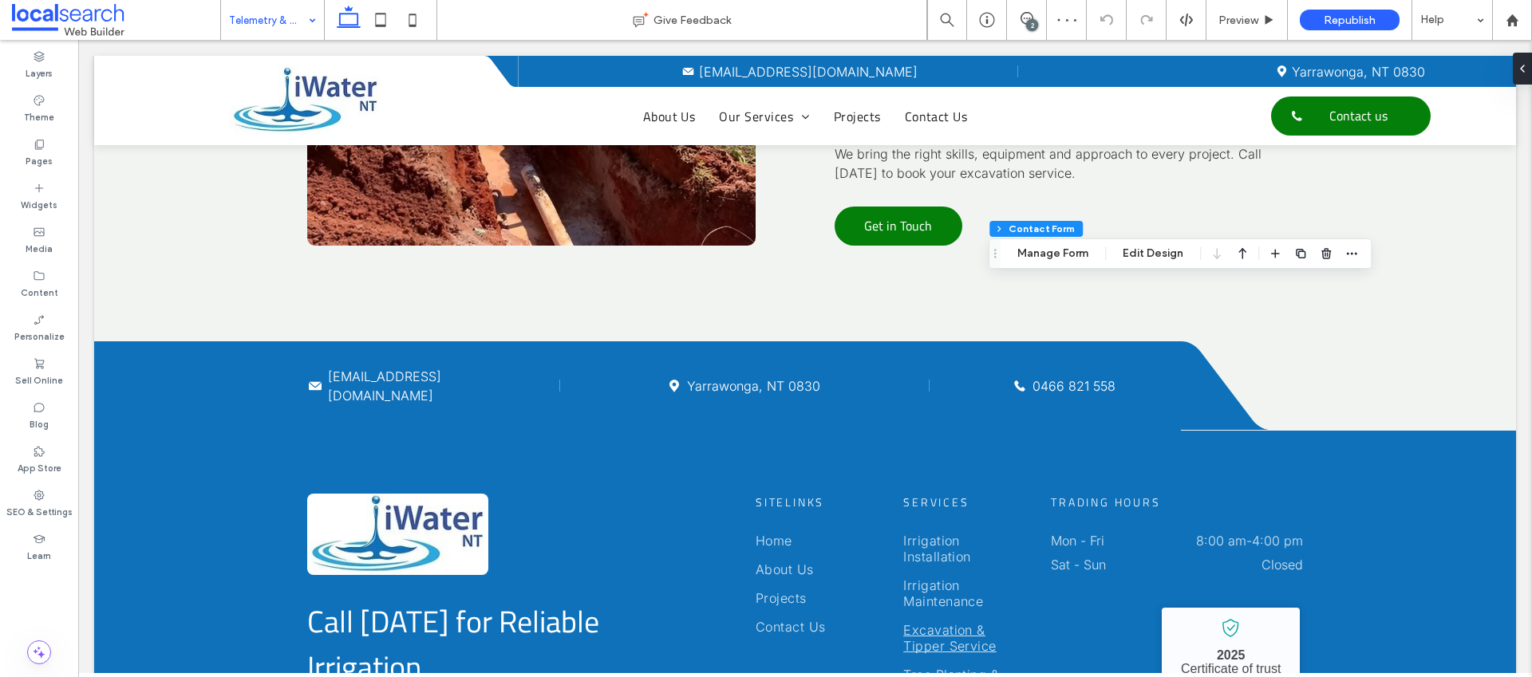
type input "*"
type input "***"
type input "*"
type input "***"
type input "*"
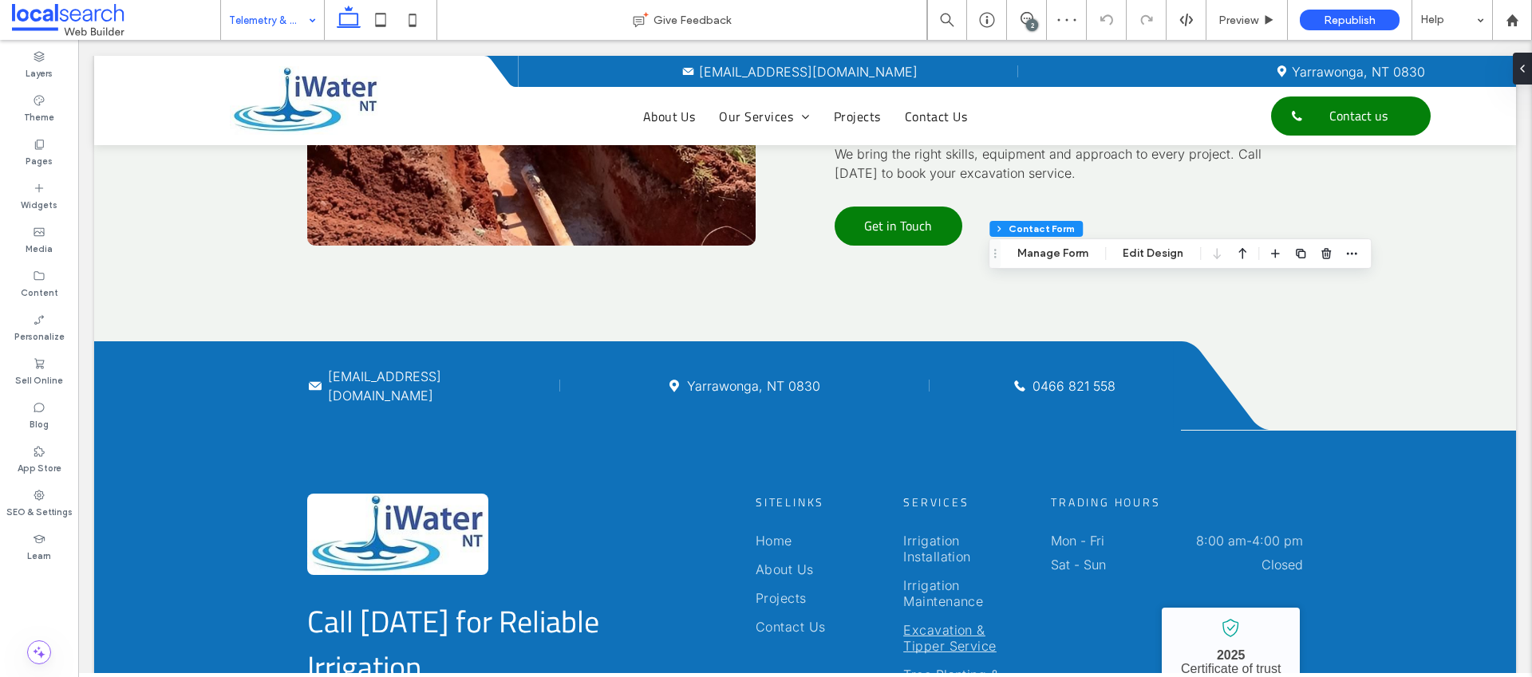
type input "*"
click at [1042, 263] on div "Section Column Inner Column Contact Form Manage Form Edit Design" at bounding box center [1180, 254] width 383 height 30
click at [1043, 258] on button "Manage Form" at bounding box center [1053, 253] width 92 height 19
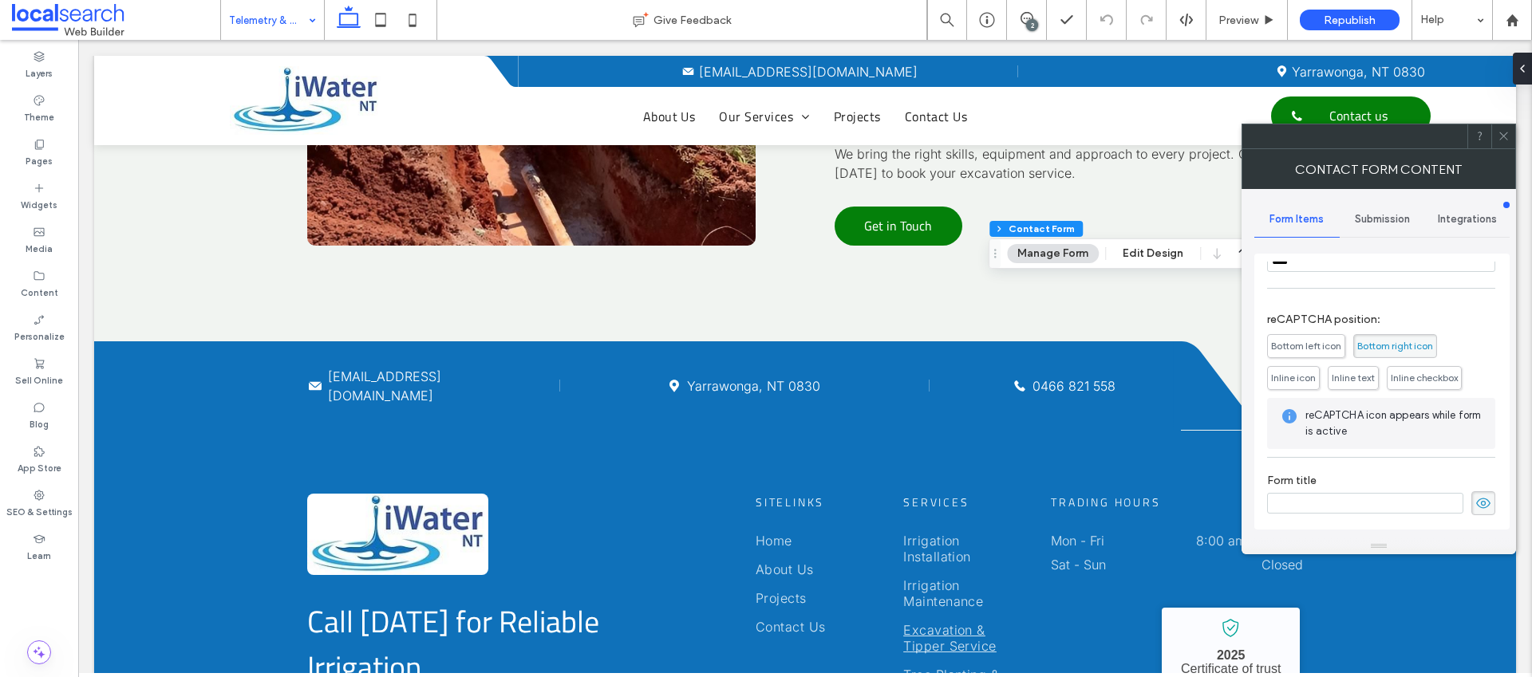
scroll to position [323, 0]
click at [1365, 226] on div "Submission" at bounding box center [1382, 219] width 85 height 35
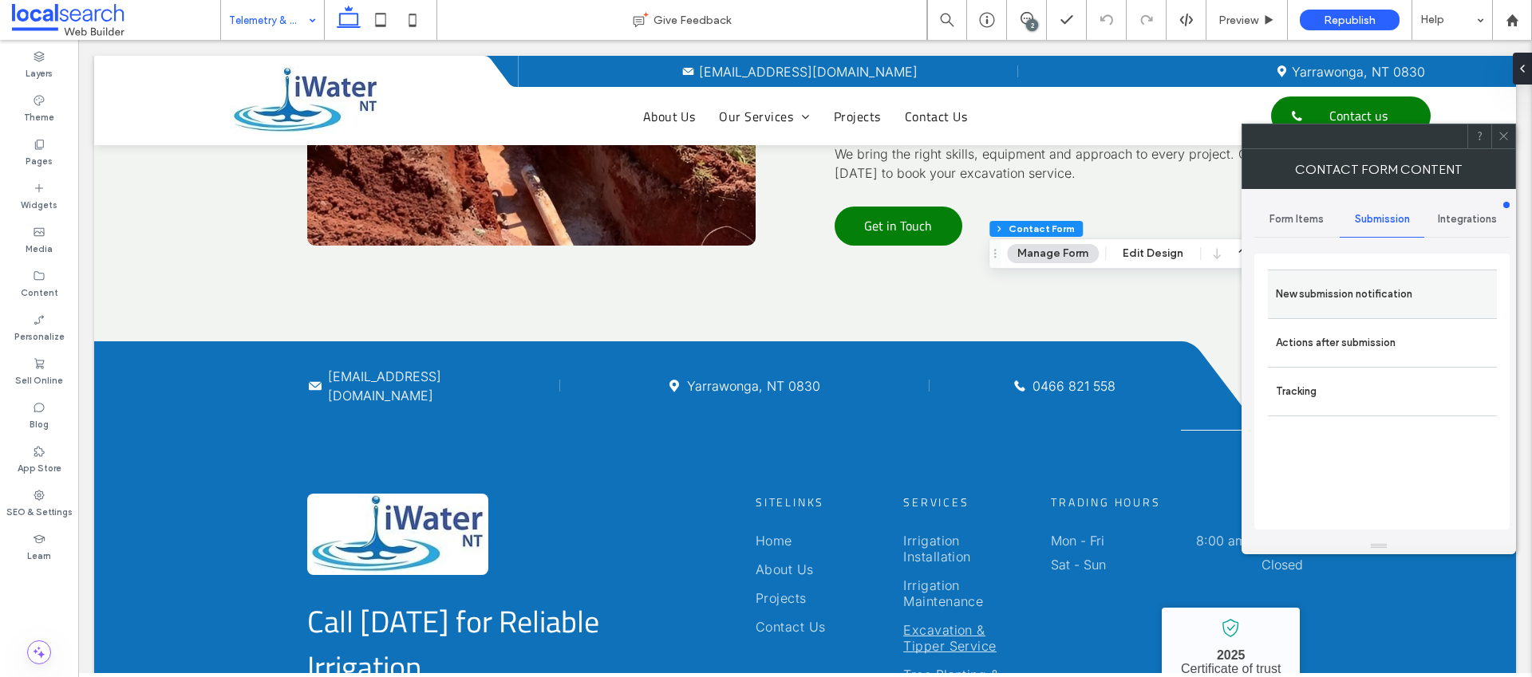
click at [1342, 292] on label "New submission notification" at bounding box center [1382, 294] width 213 height 32
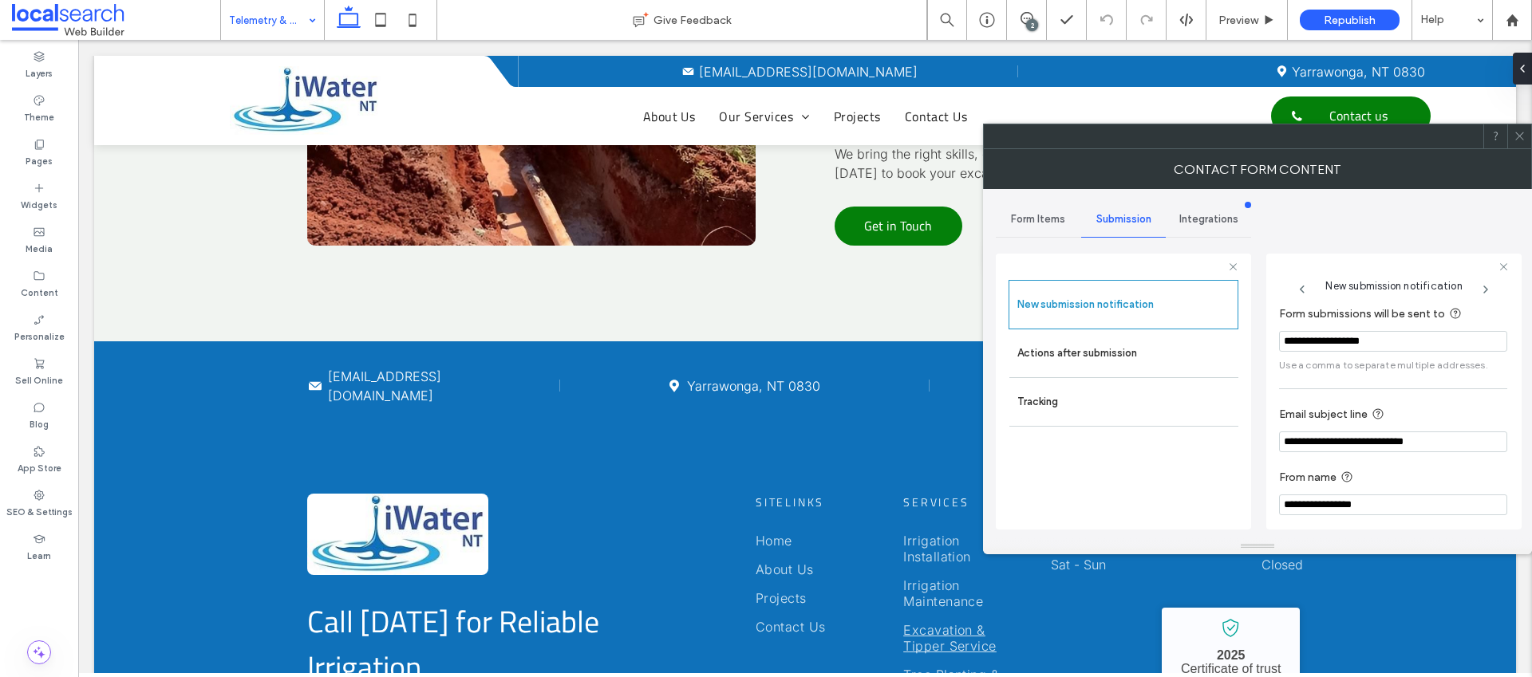
scroll to position [83, 0]
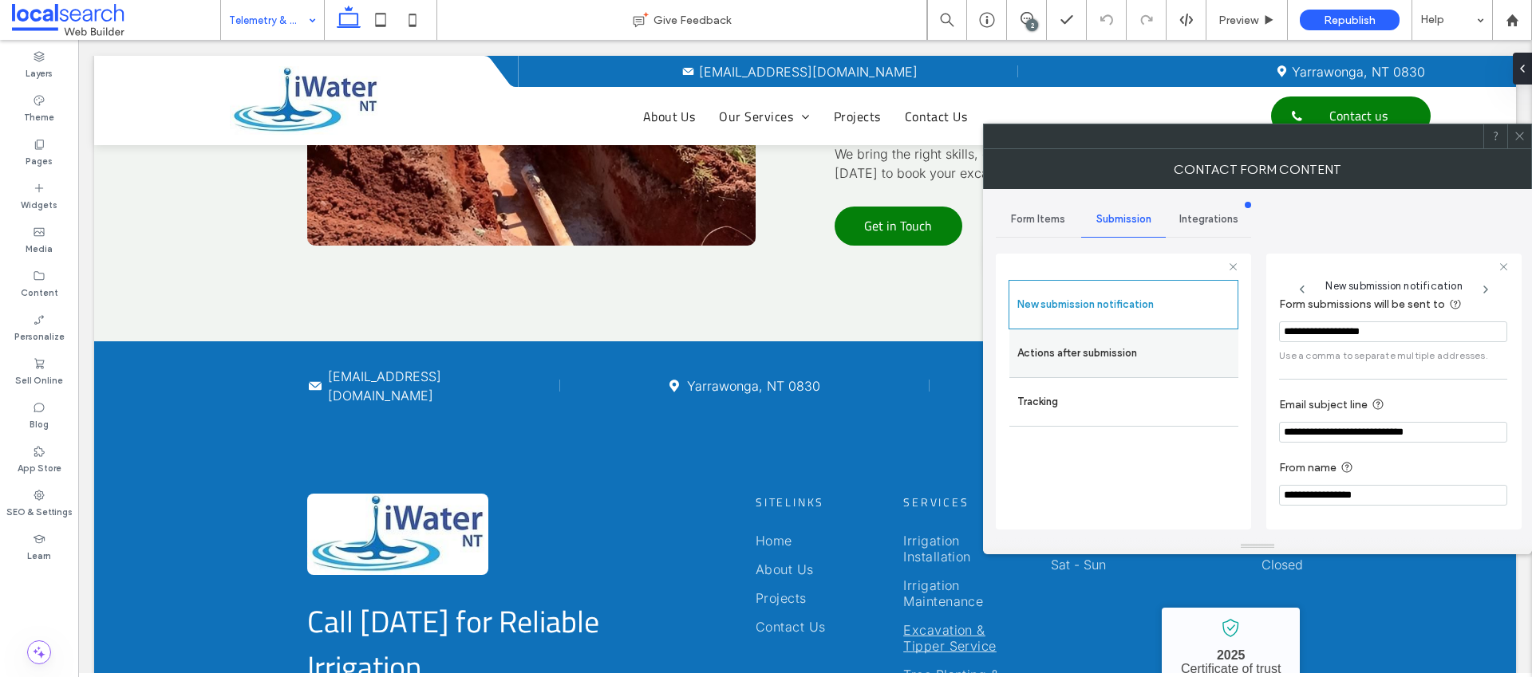
click at [1147, 344] on label "Actions after submission" at bounding box center [1123, 354] width 213 height 32
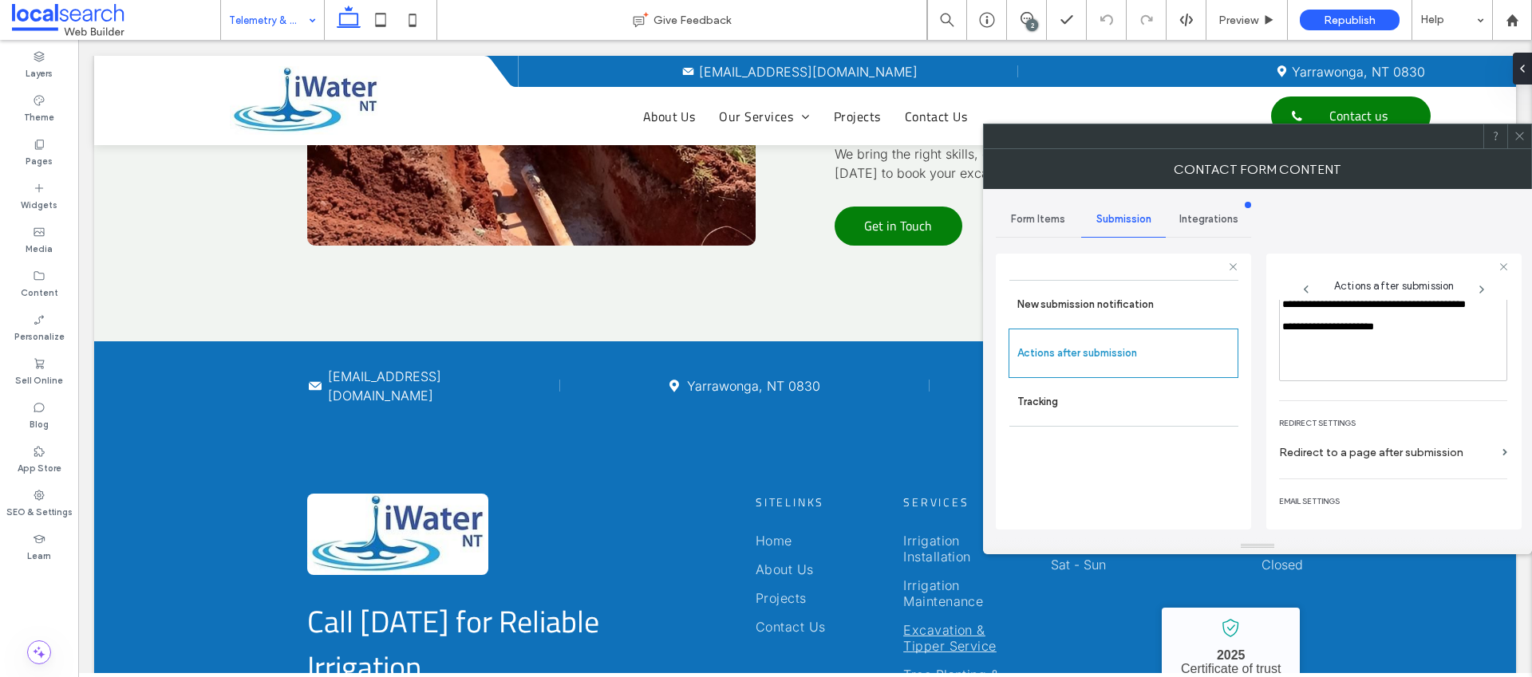
scroll to position [275, 0]
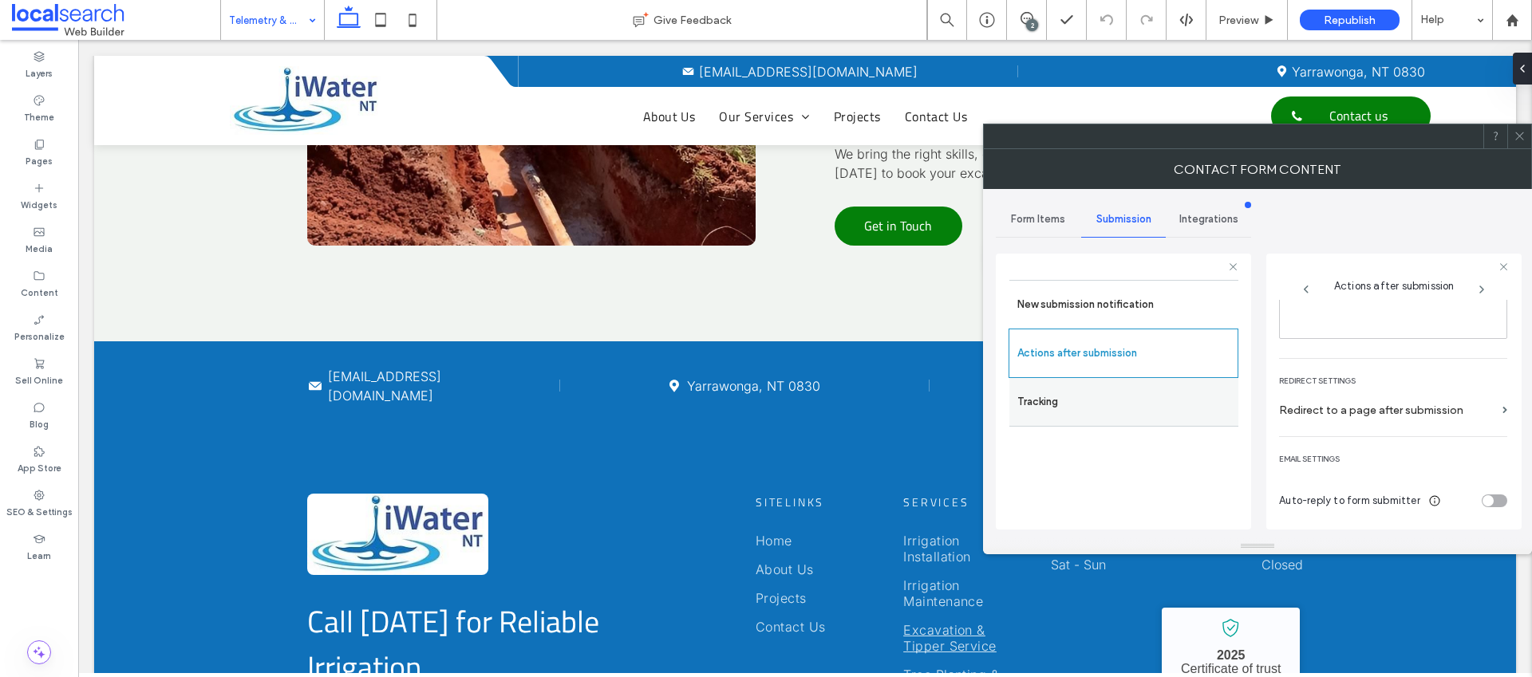
click at [1106, 394] on label "Tracking" at bounding box center [1123, 402] width 213 height 32
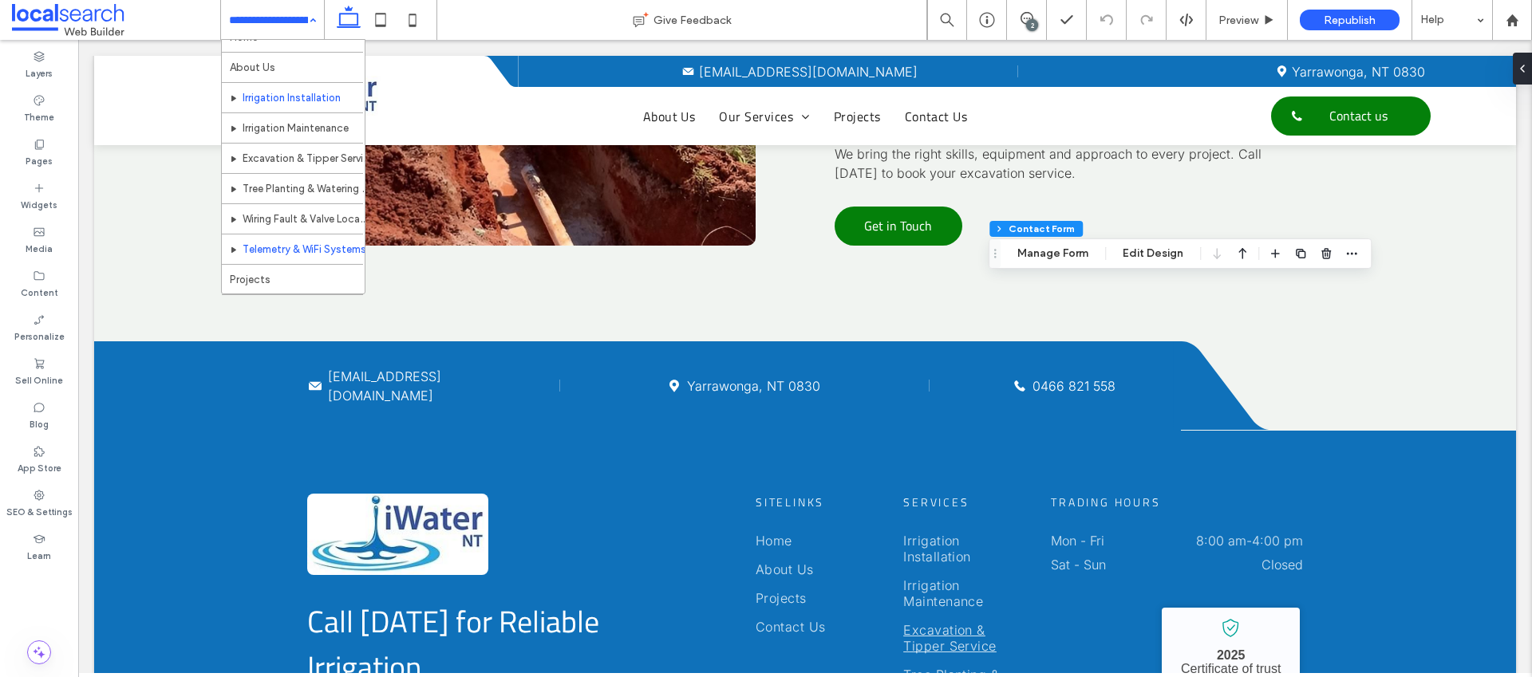
scroll to position [47, 0]
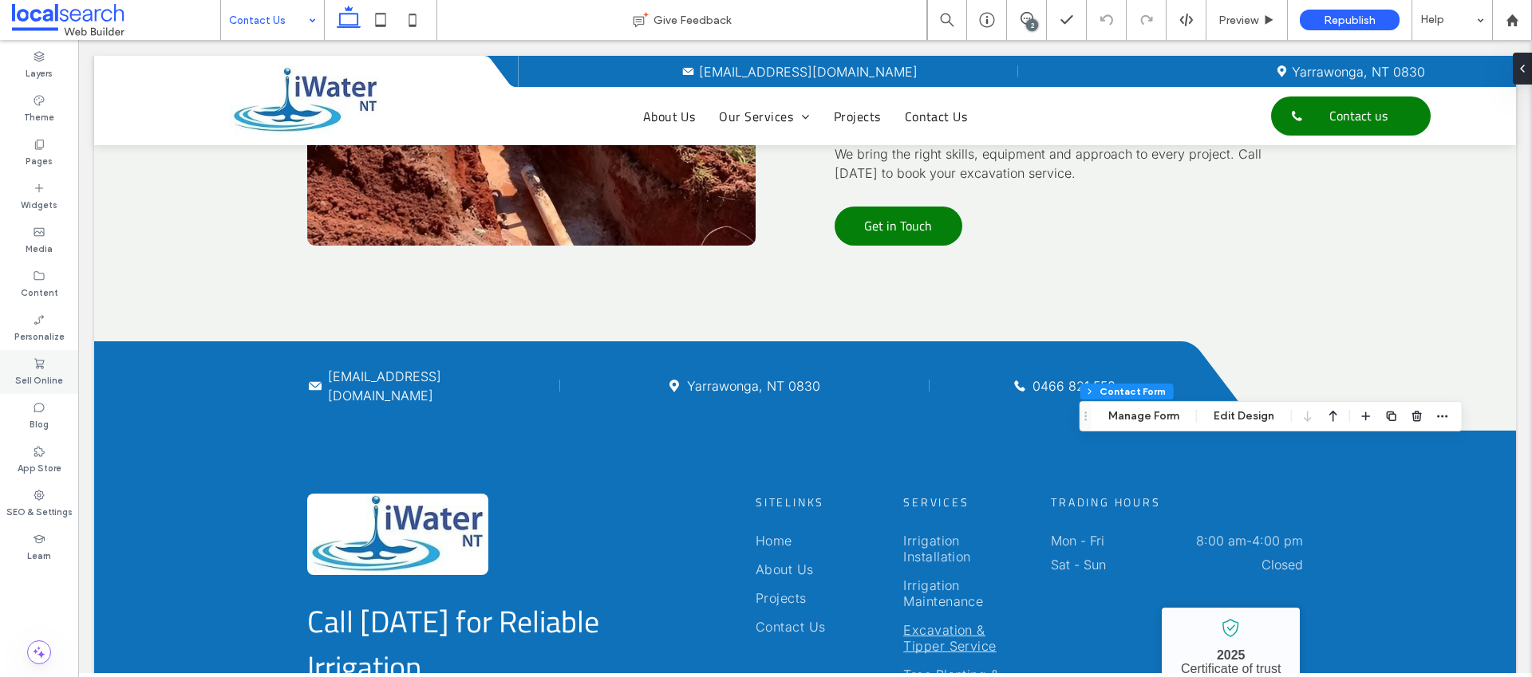
type input "*"
type input "***"
type input "*"
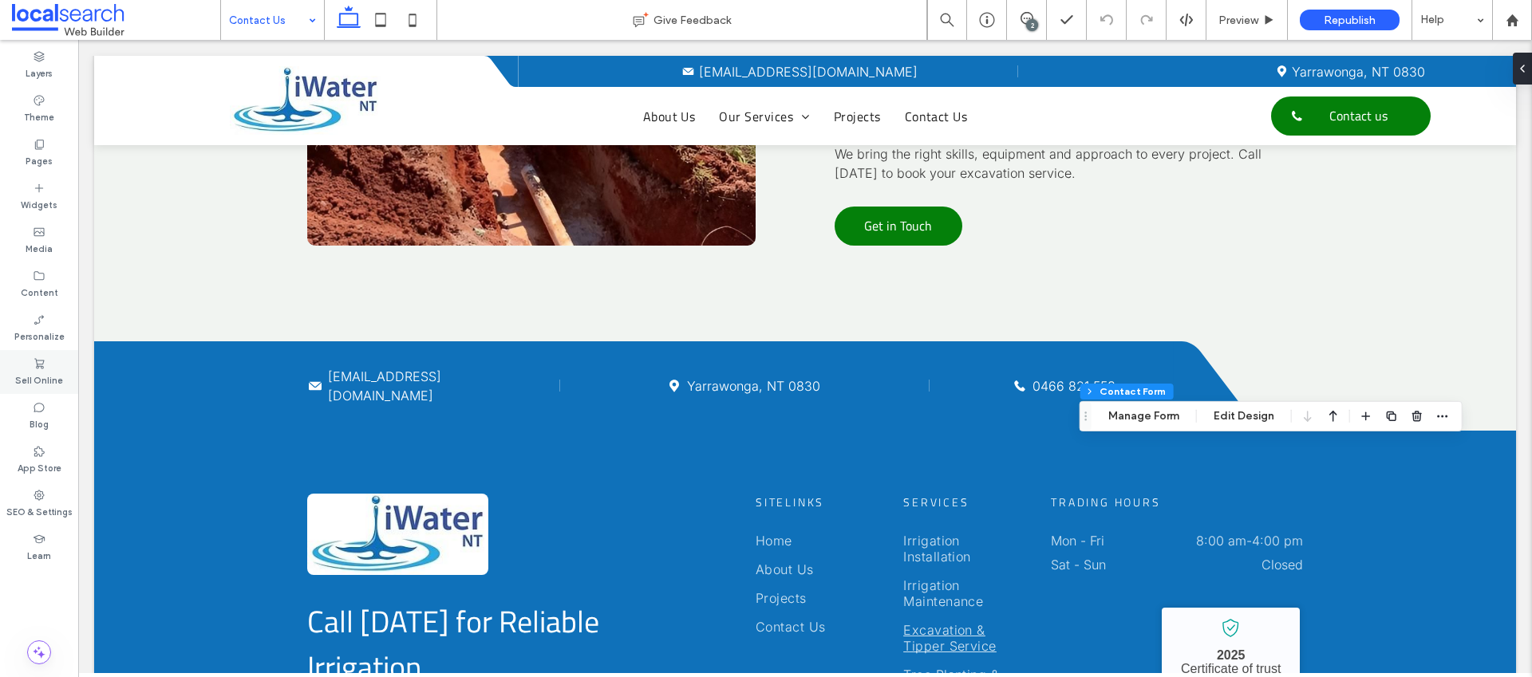
type input "***"
click at [1133, 422] on button "Manage Form" at bounding box center [1144, 416] width 92 height 19
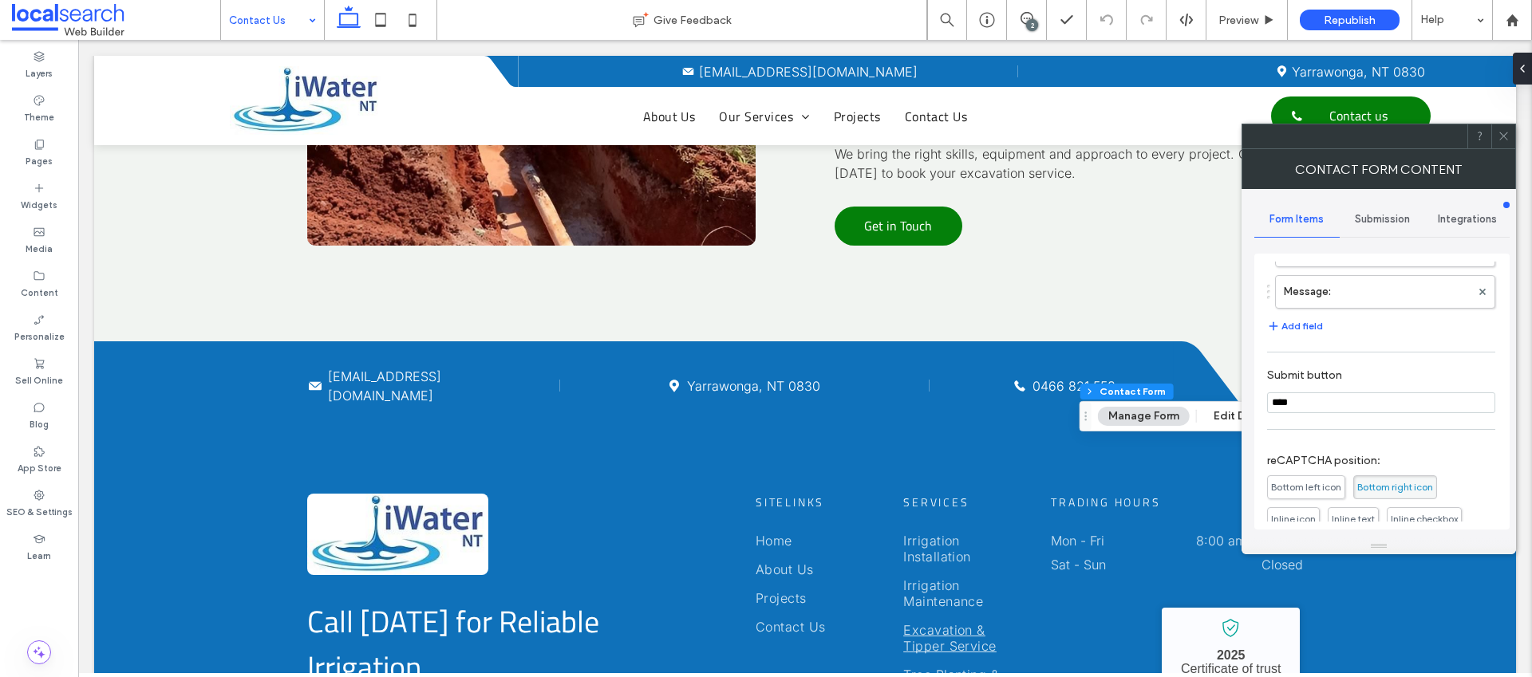
scroll to position [323, 0]
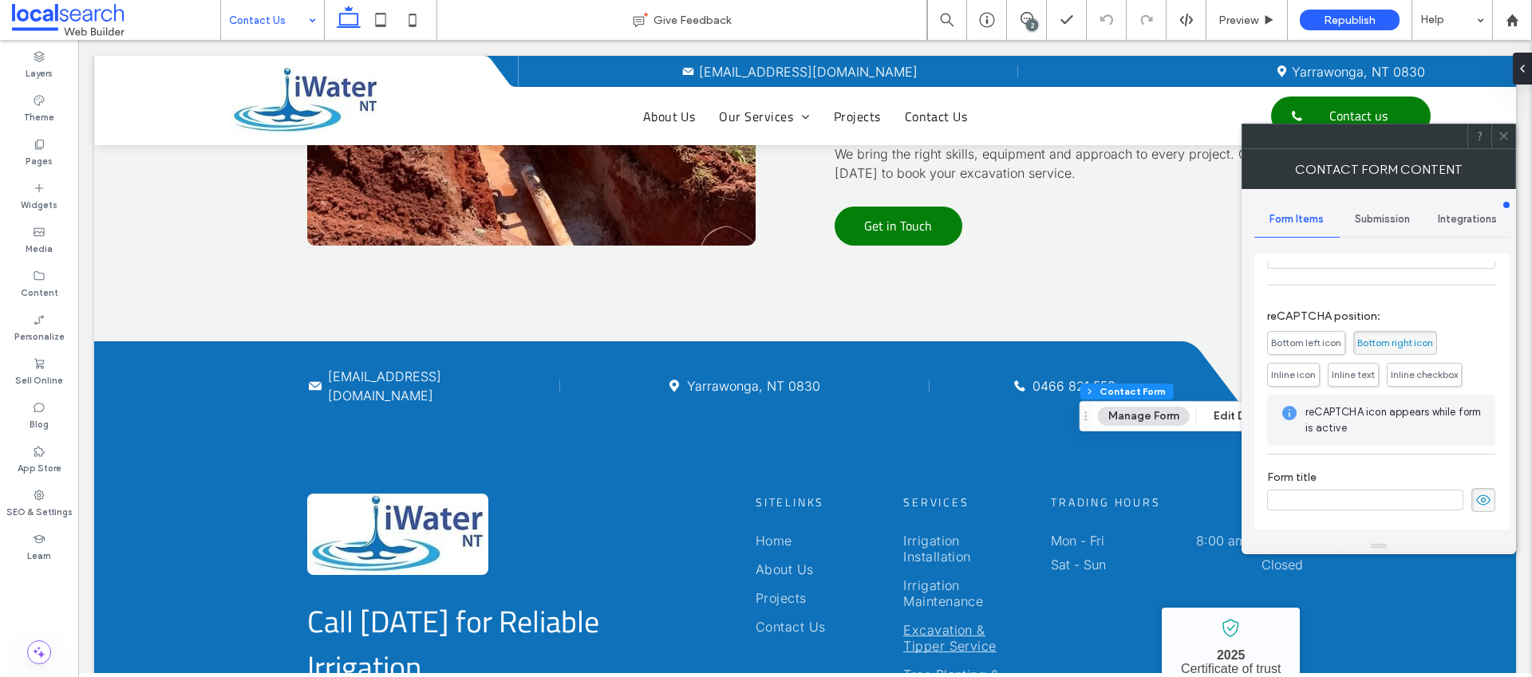
click at [1368, 213] on span "Submission" at bounding box center [1382, 219] width 55 height 13
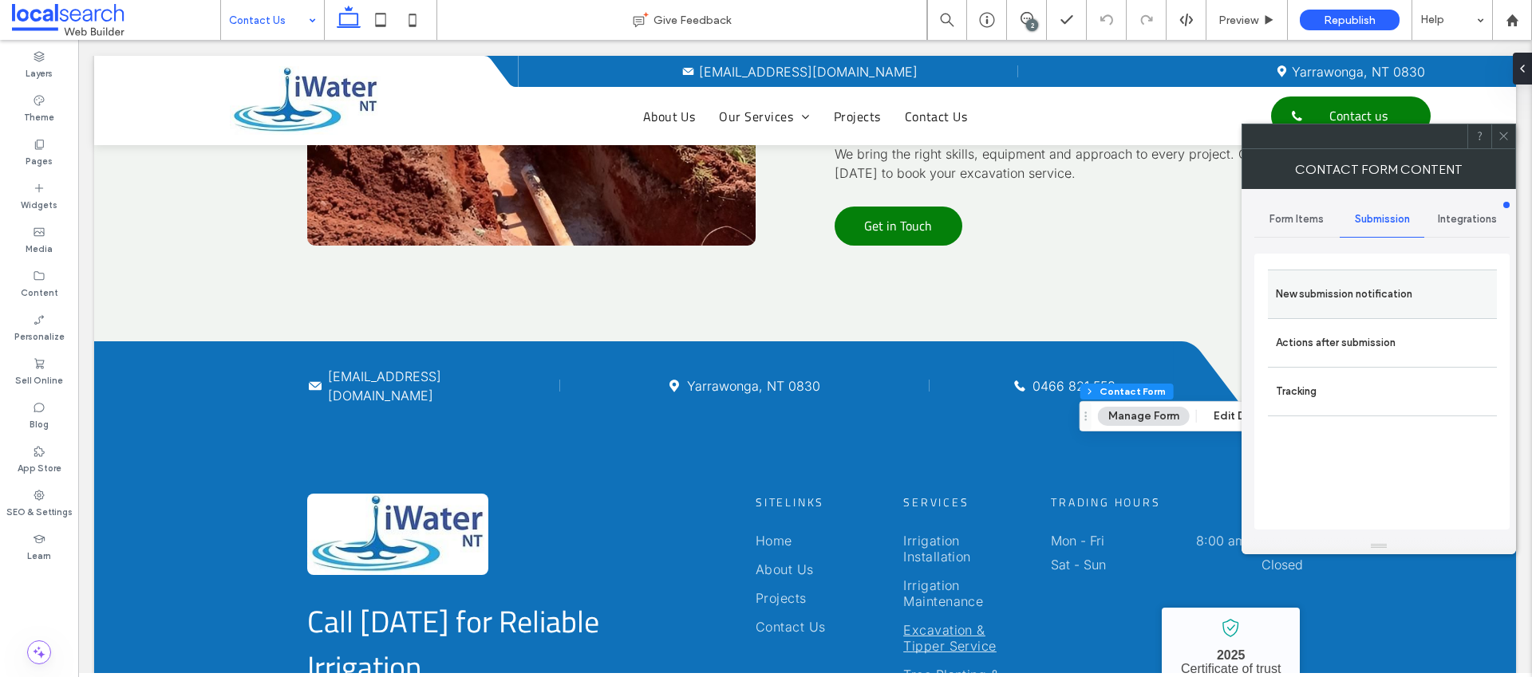
click at [1355, 283] on label "New submission notification" at bounding box center [1382, 294] width 213 height 32
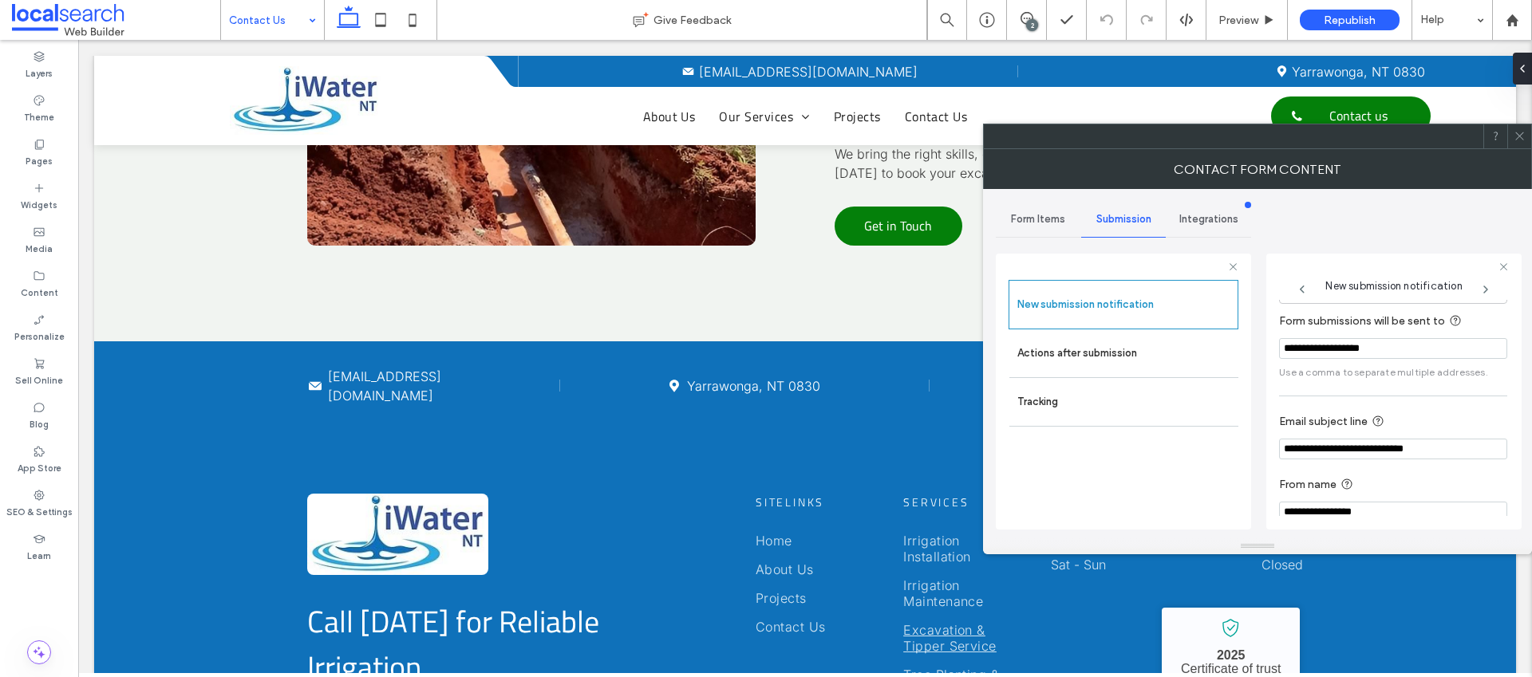
scroll to position [83, 0]
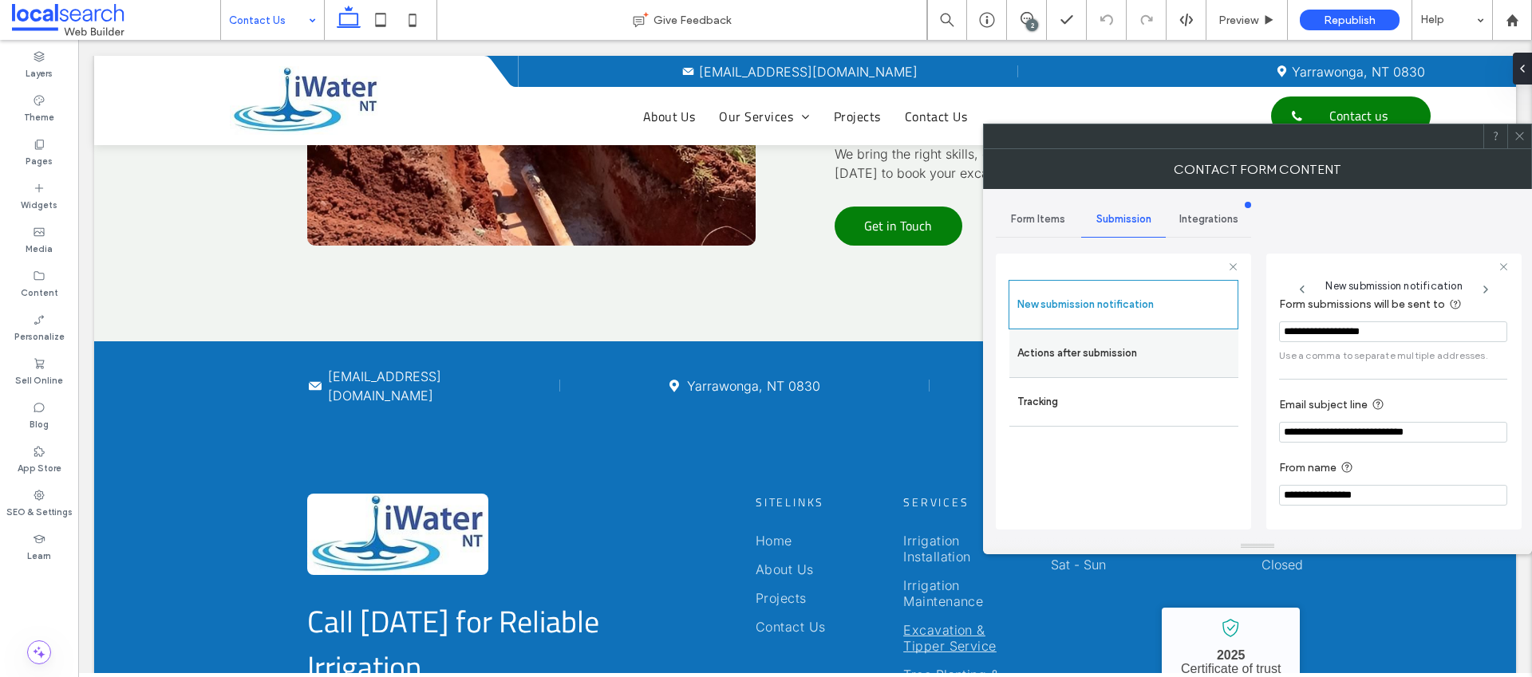
click at [1175, 346] on label "Actions after submission" at bounding box center [1123, 354] width 213 height 32
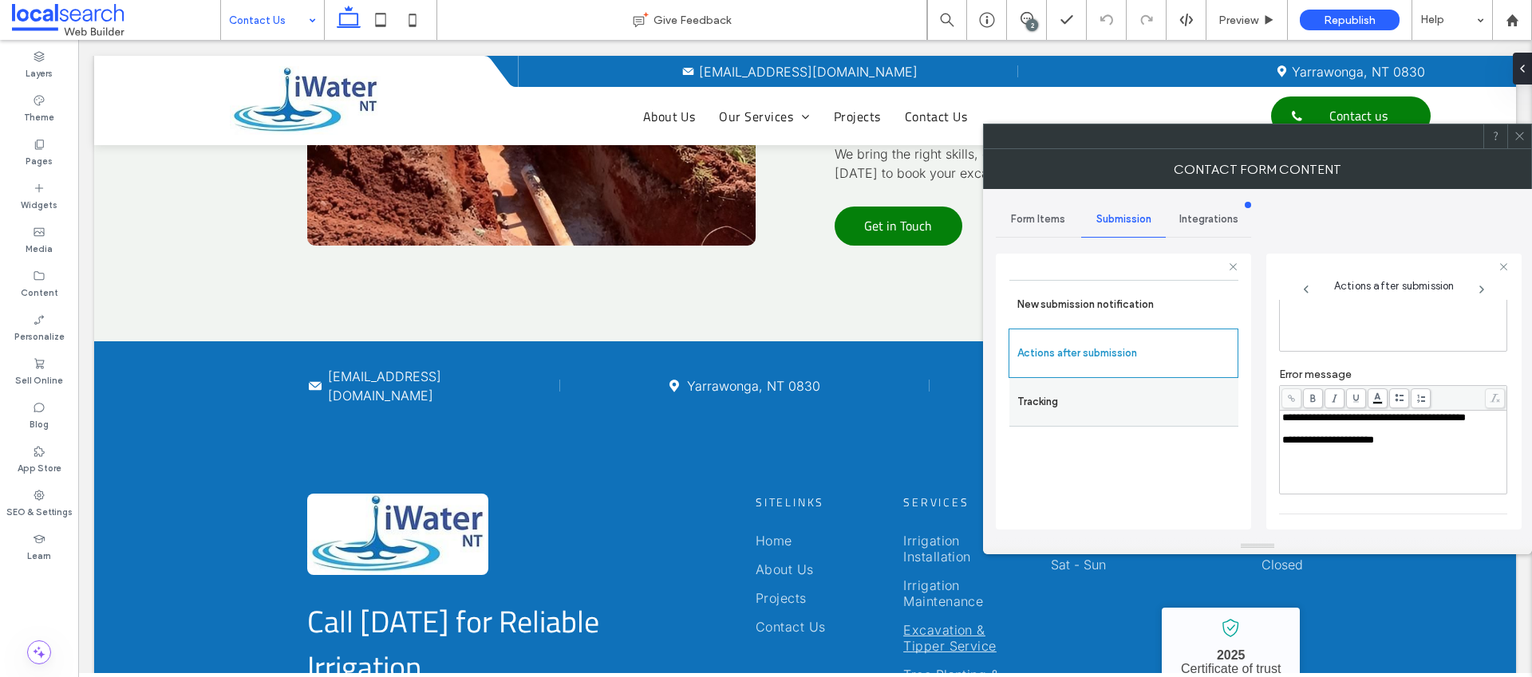
scroll to position [128, 0]
click at [1178, 396] on label "Tracking" at bounding box center [1123, 402] width 213 height 32
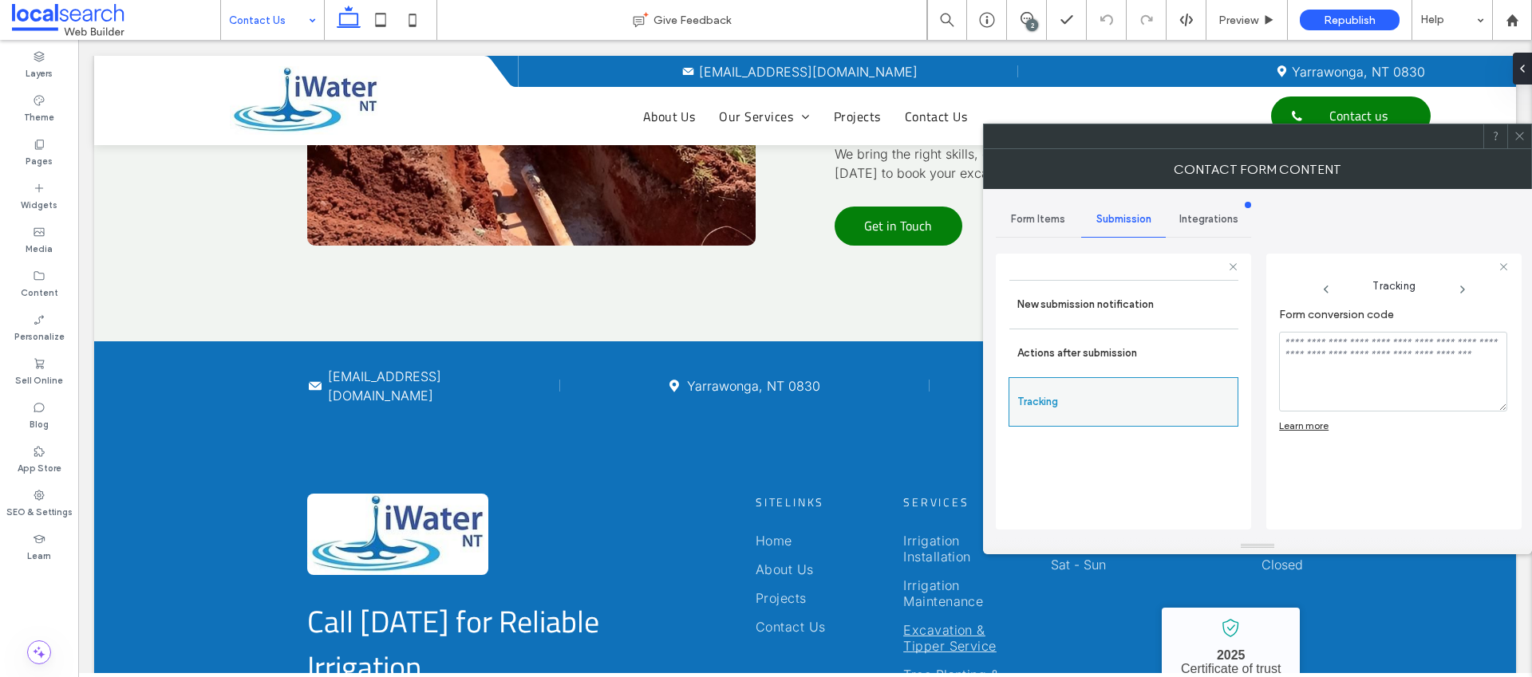
scroll to position [0, 0]
click at [1515, 144] on span at bounding box center [1520, 136] width 12 height 24
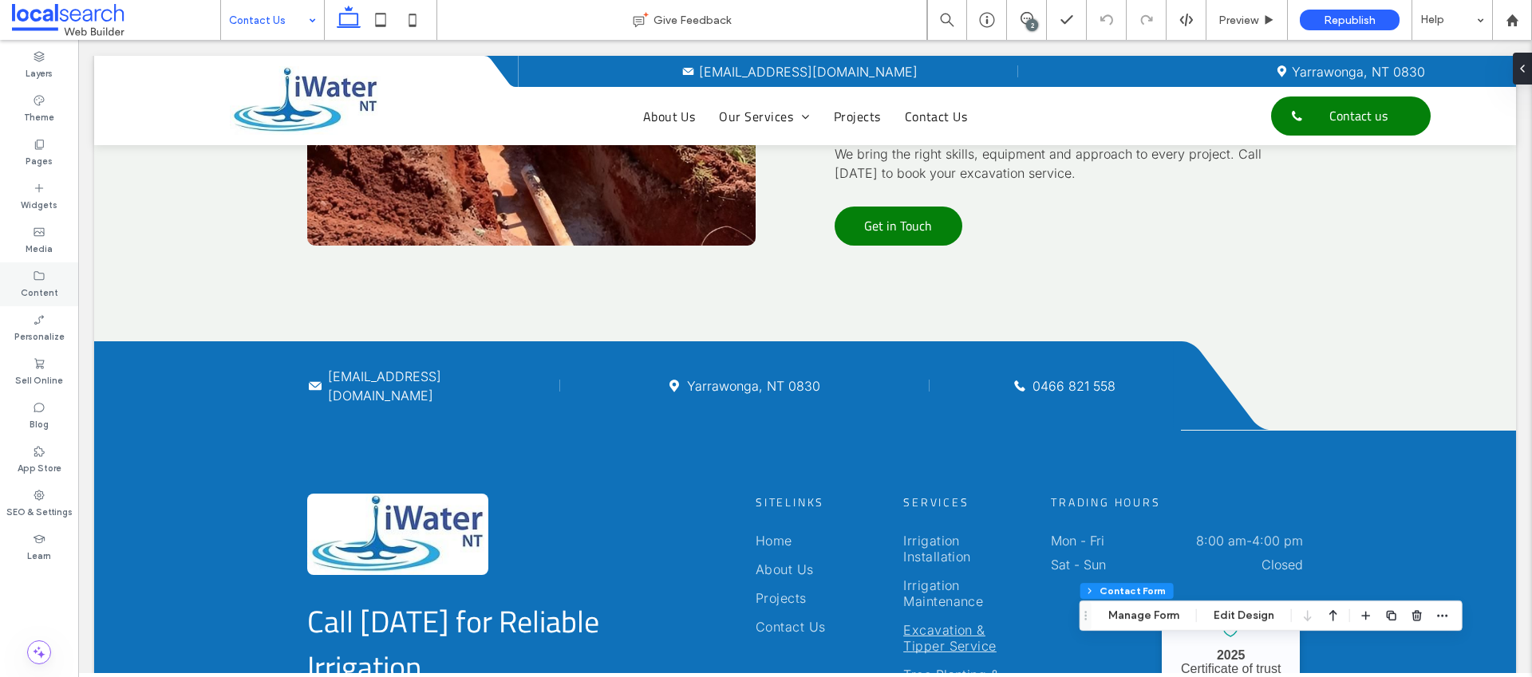
click at [45, 295] on label "Content" at bounding box center [40, 291] width 38 height 18
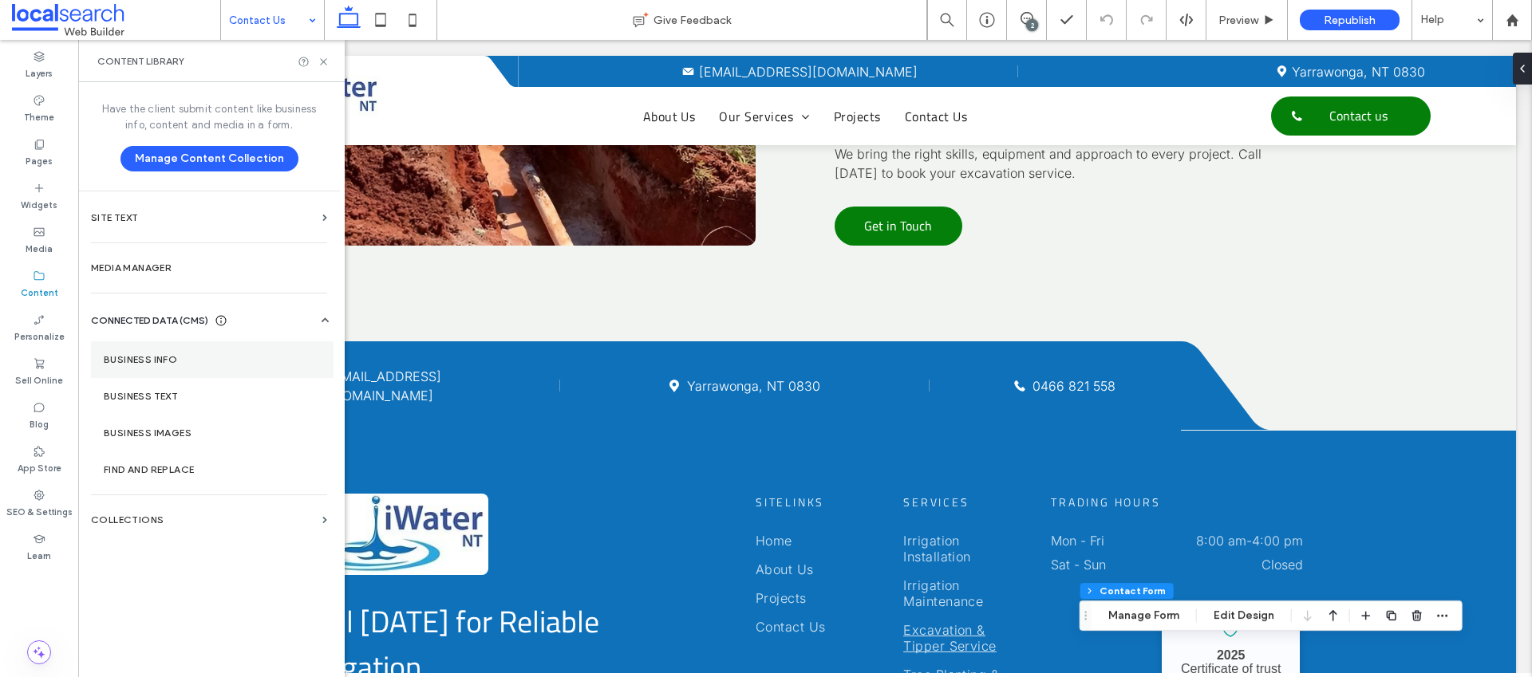
click at [144, 358] on label "Business Info" at bounding box center [212, 359] width 217 height 11
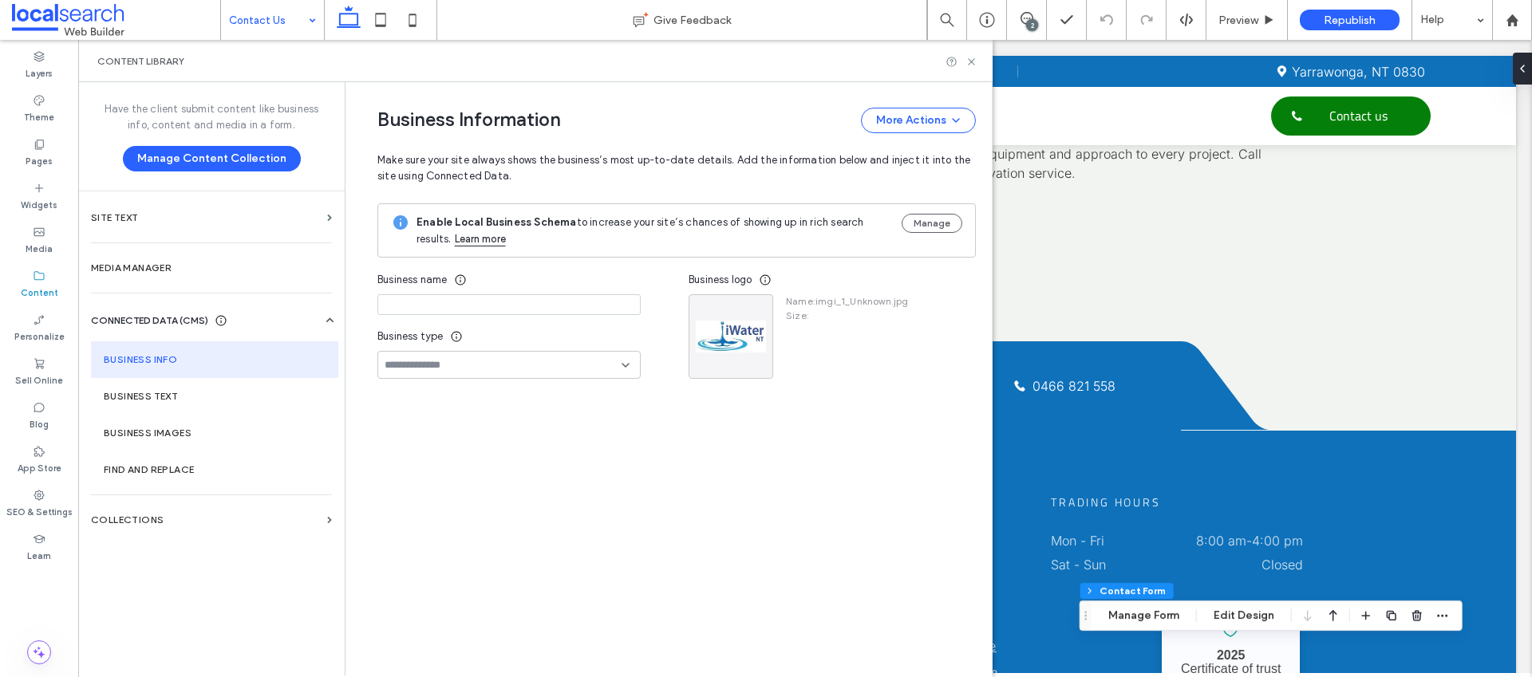
type input "**********"
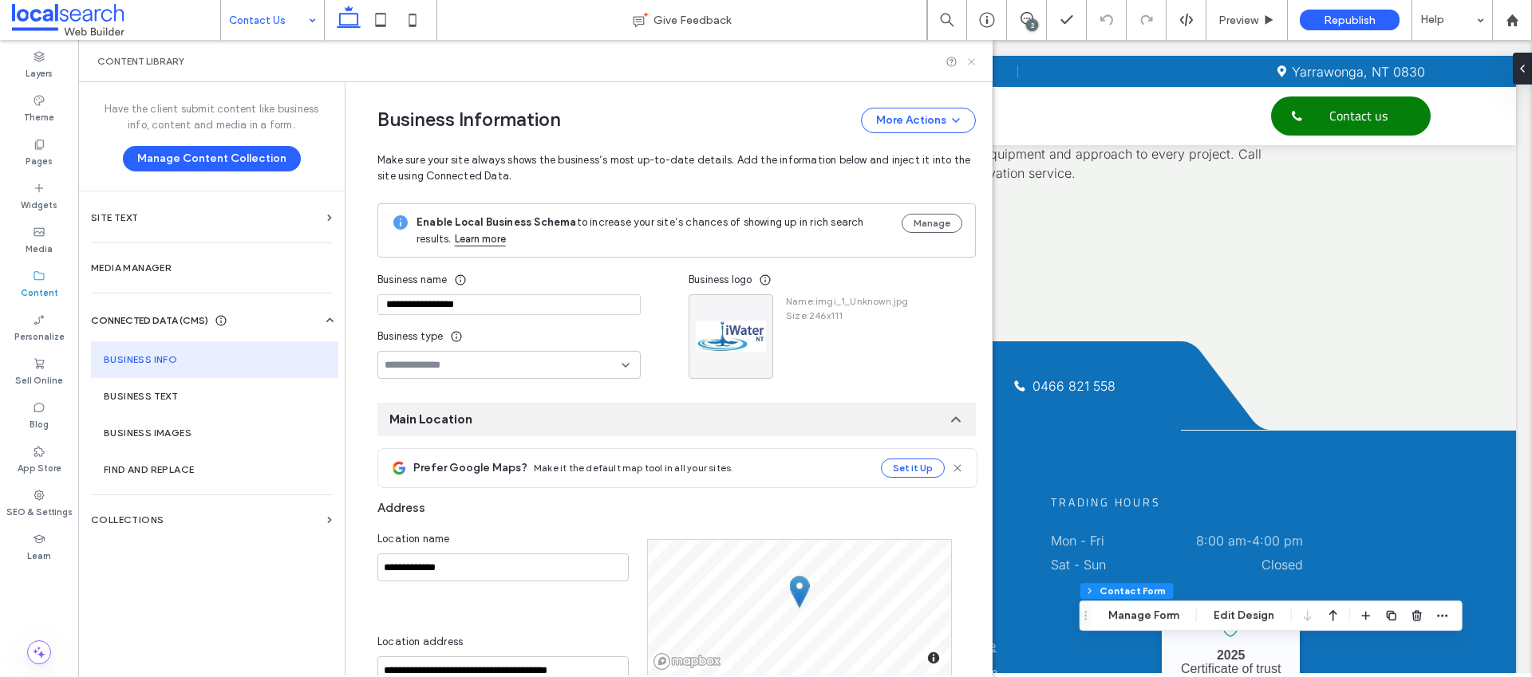
click at [967, 61] on icon at bounding box center [972, 62] width 12 height 12
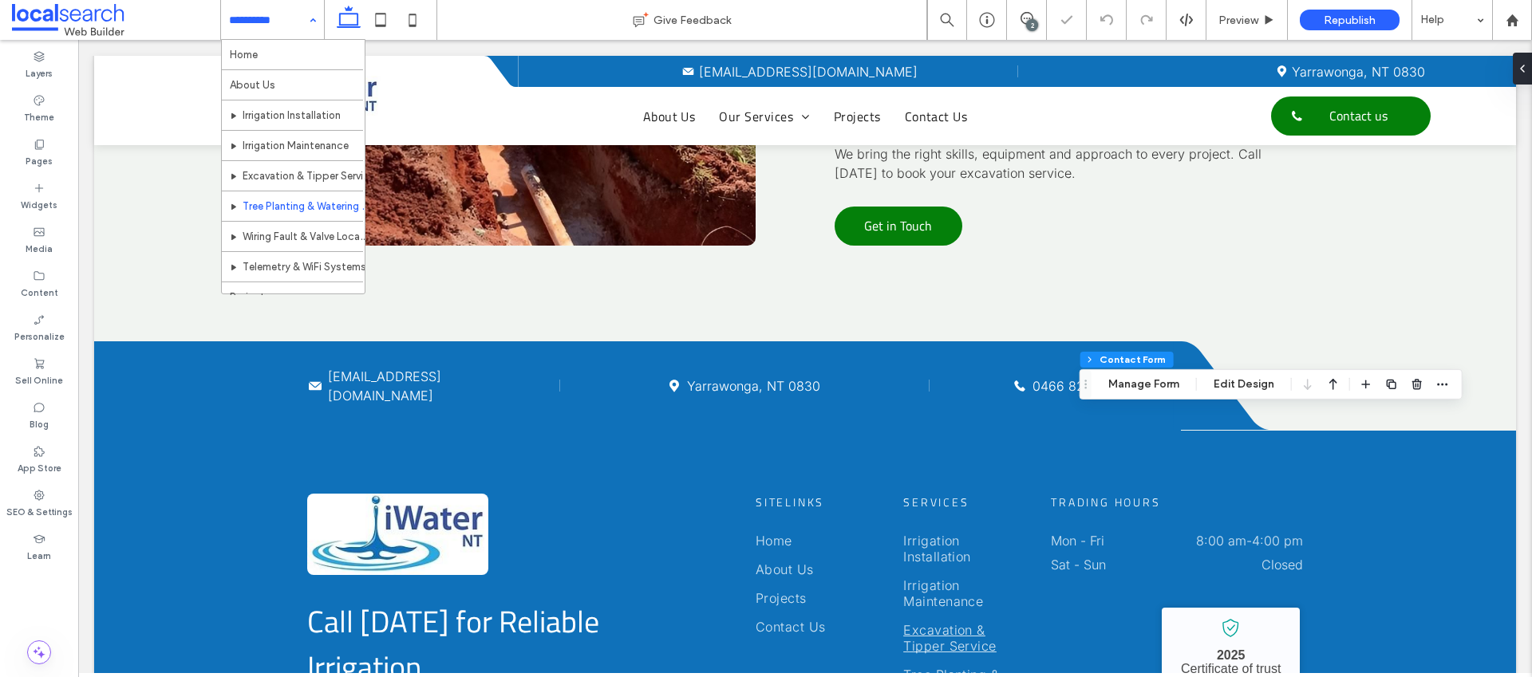
type input "*"
type input "***"
type input "*"
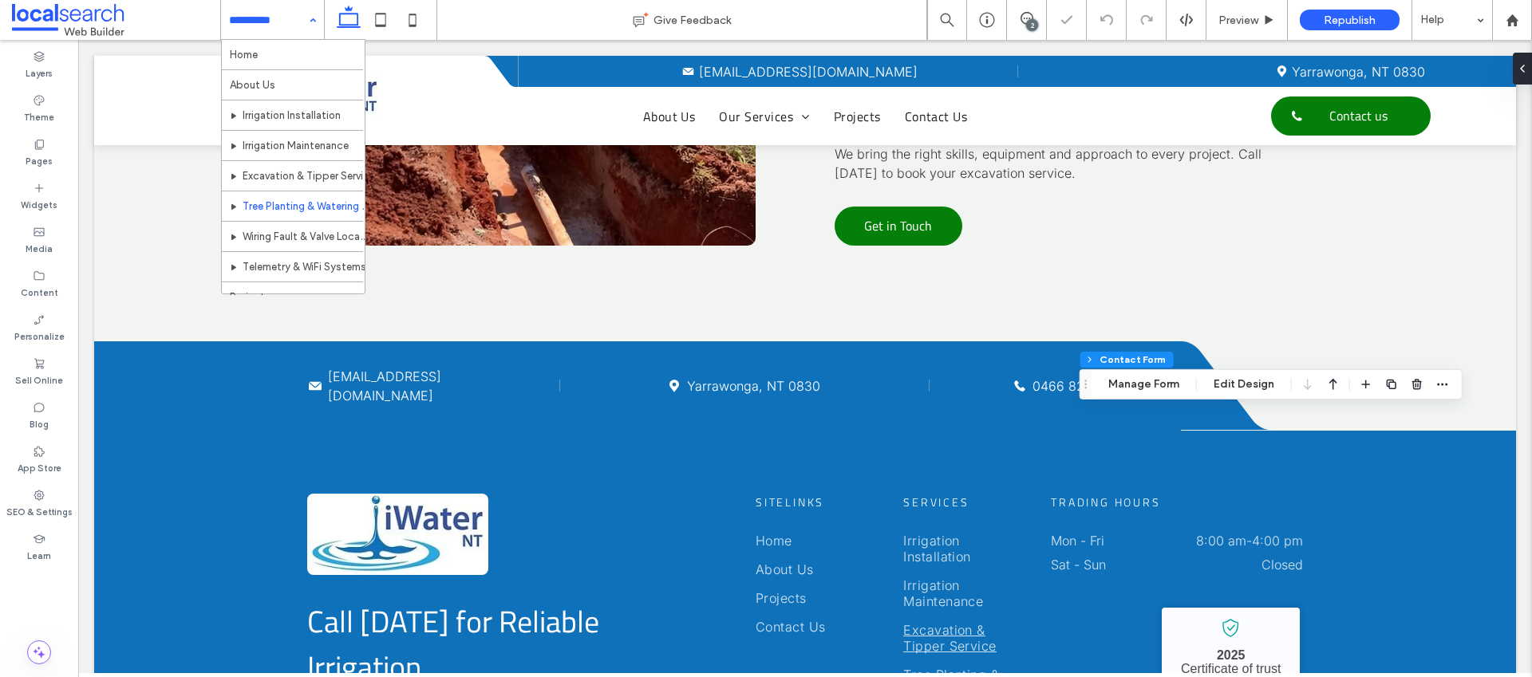
type input "***"
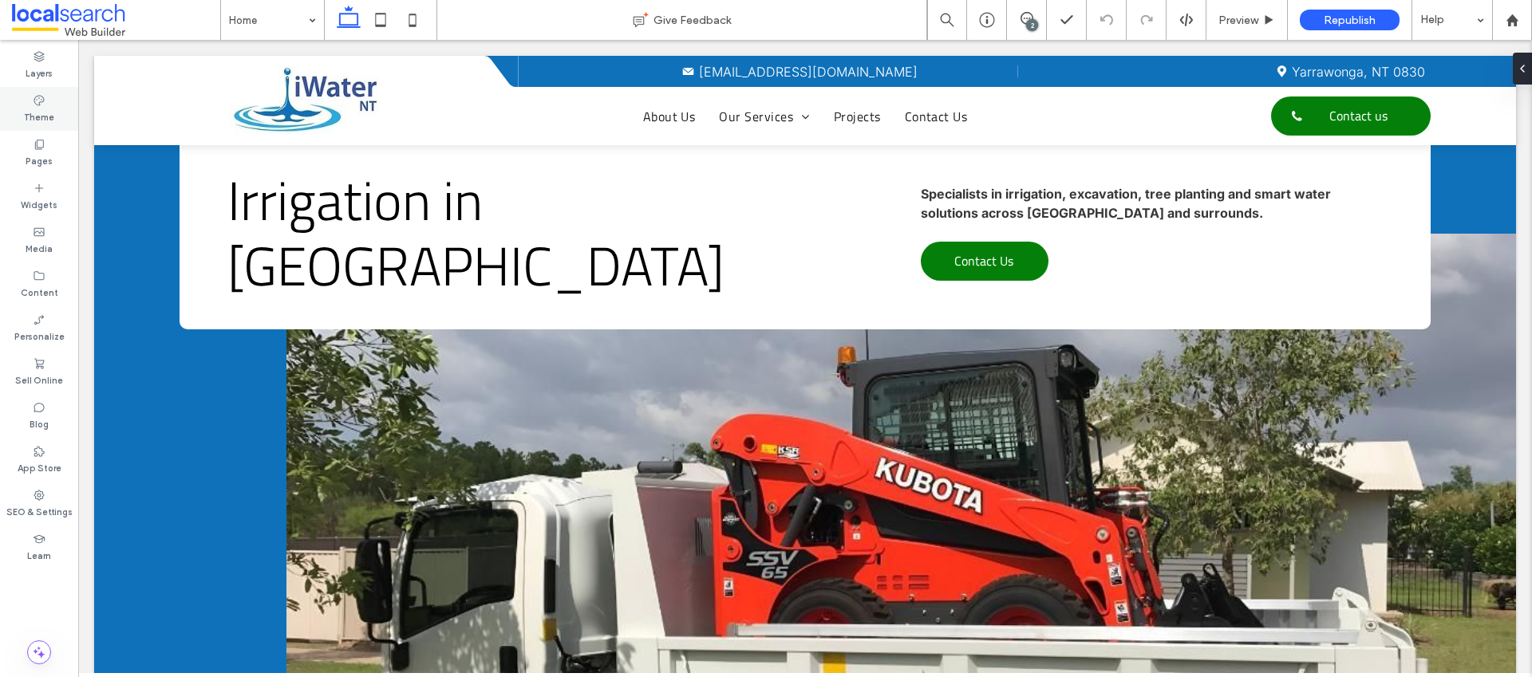
click at [33, 121] on label "Theme" at bounding box center [39, 116] width 30 height 18
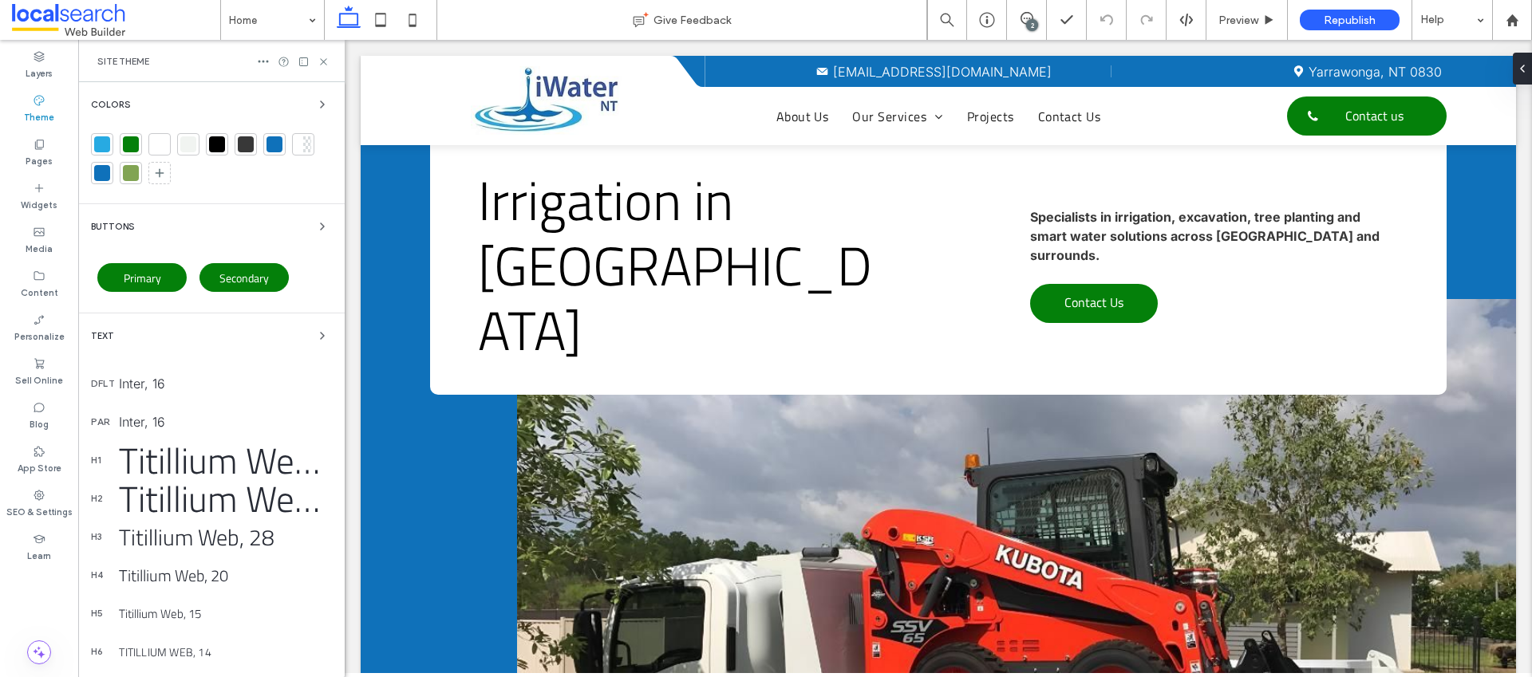
click at [276, 105] on div "Colors" at bounding box center [211, 104] width 241 height 19
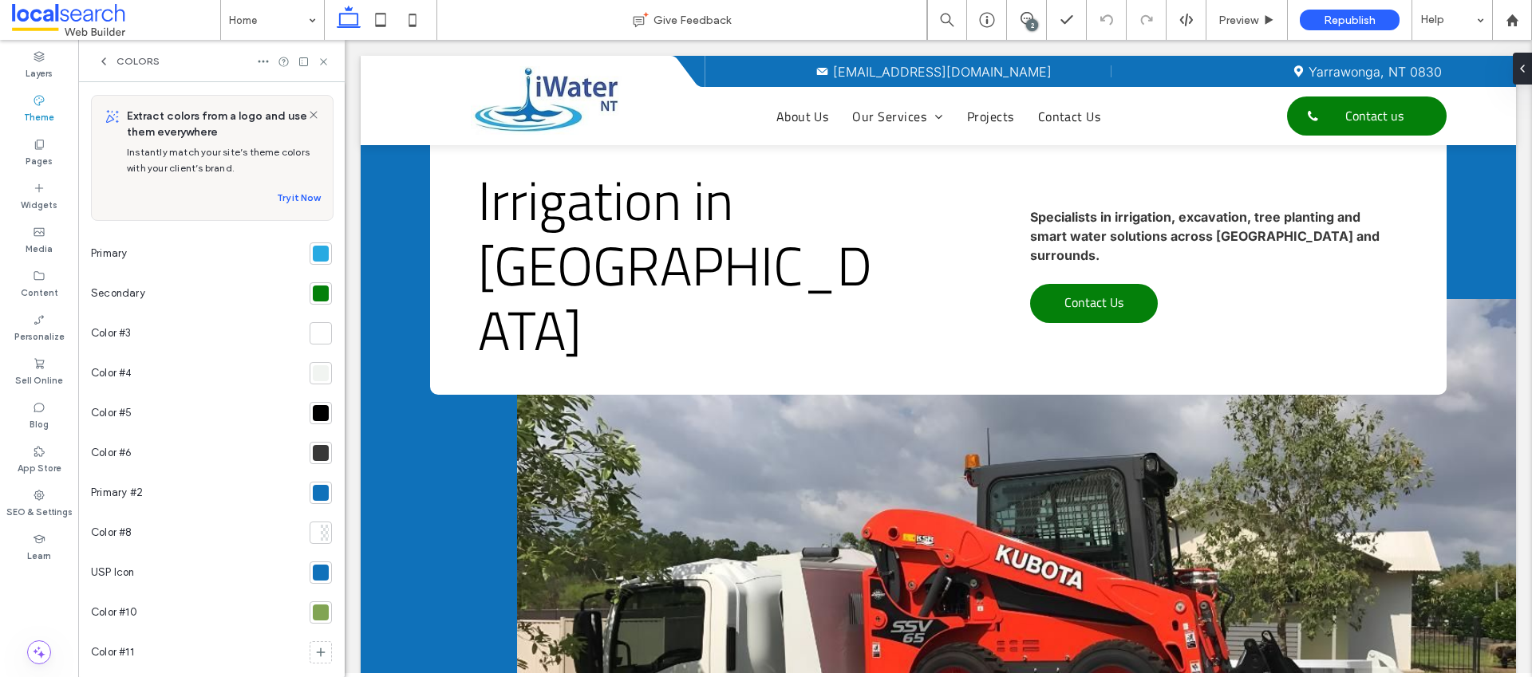
click at [313, 493] on div at bounding box center [321, 493] width 16 height 16
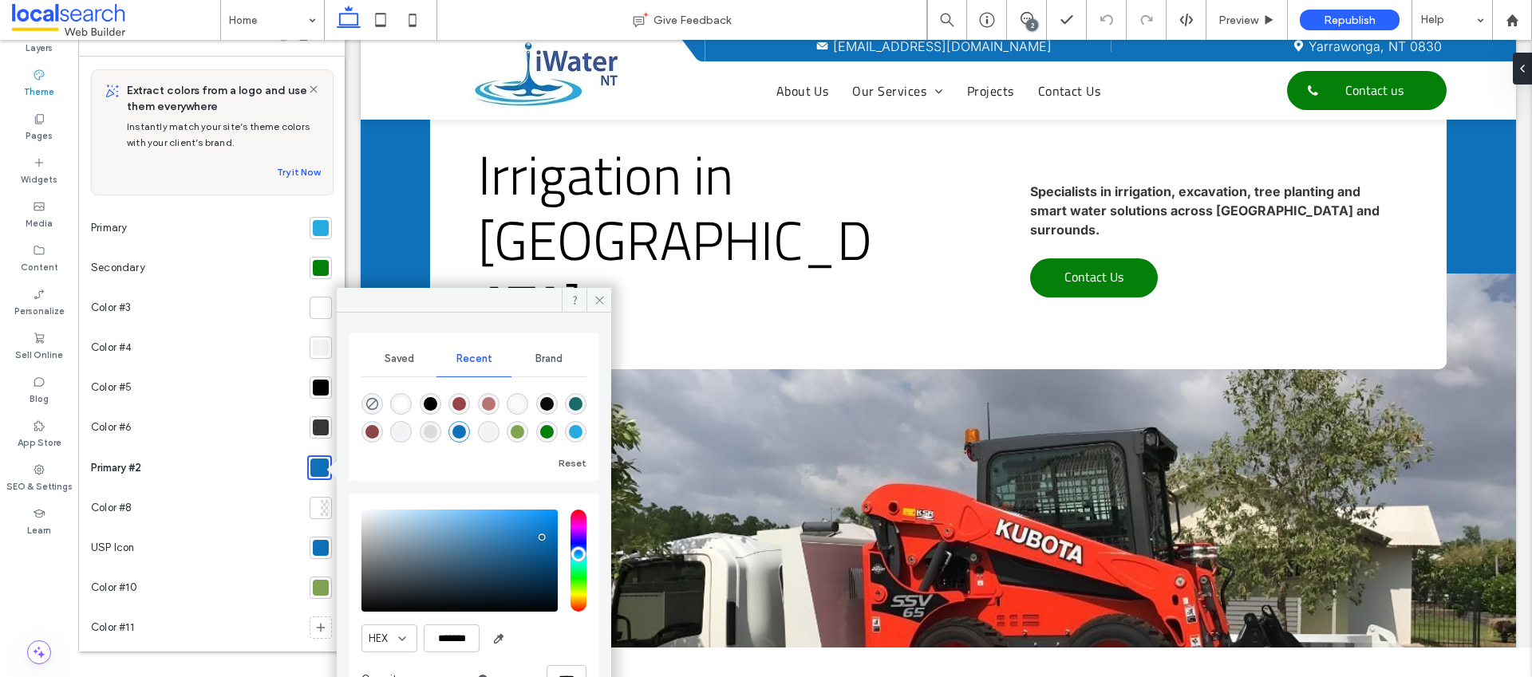
scroll to position [36, 0]
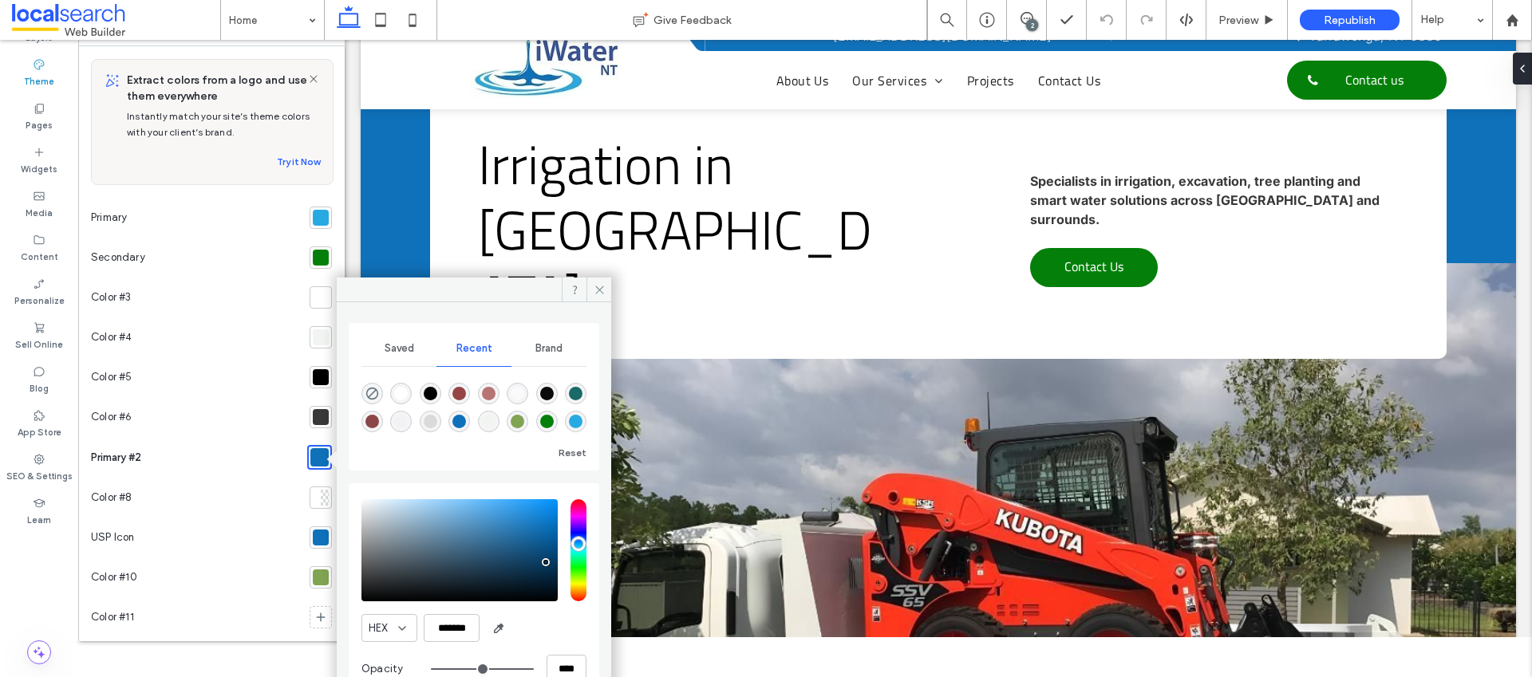
drag, startPoint x: 541, startPoint y: 528, endPoint x: 546, endPoint y: 563, distance: 34.6
click at [546, 563] on div "pointer" at bounding box center [545, 562] width 5 height 5
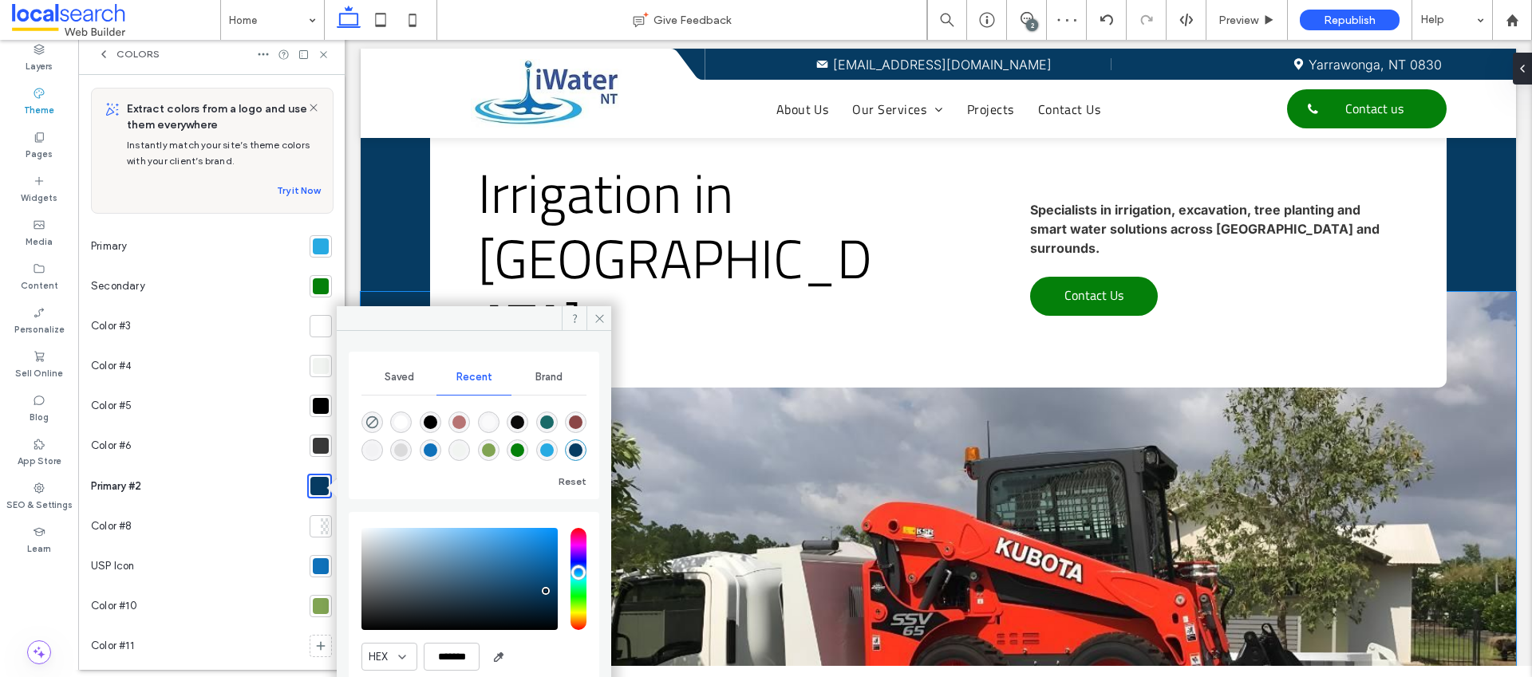
scroll to position [0, 0]
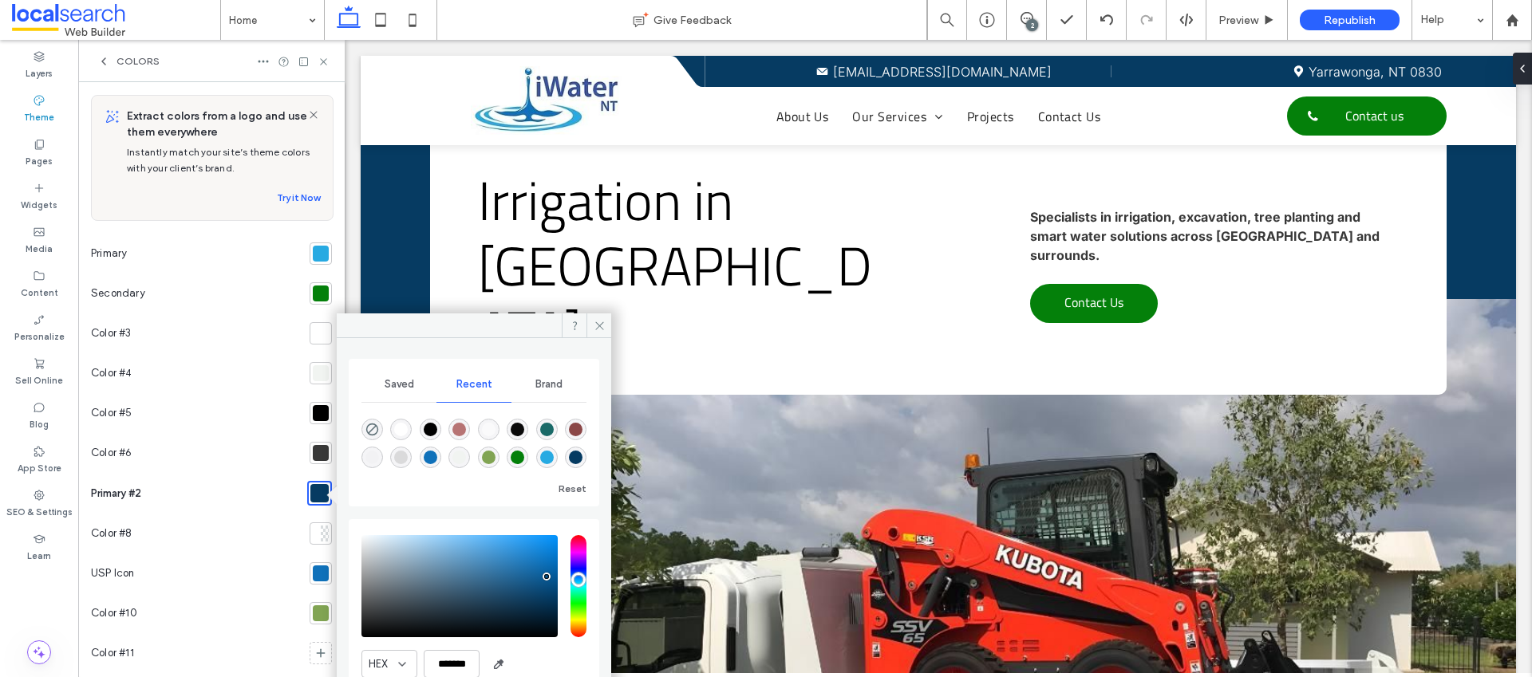
type input "*******"
drag, startPoint x: 545, startPoint y: 595, endPoint x: 545, endPoint y: 578, distance: 17.6
click at [545, 578] on div "pointer" at bounding box center [545, 577] width 5 height 5
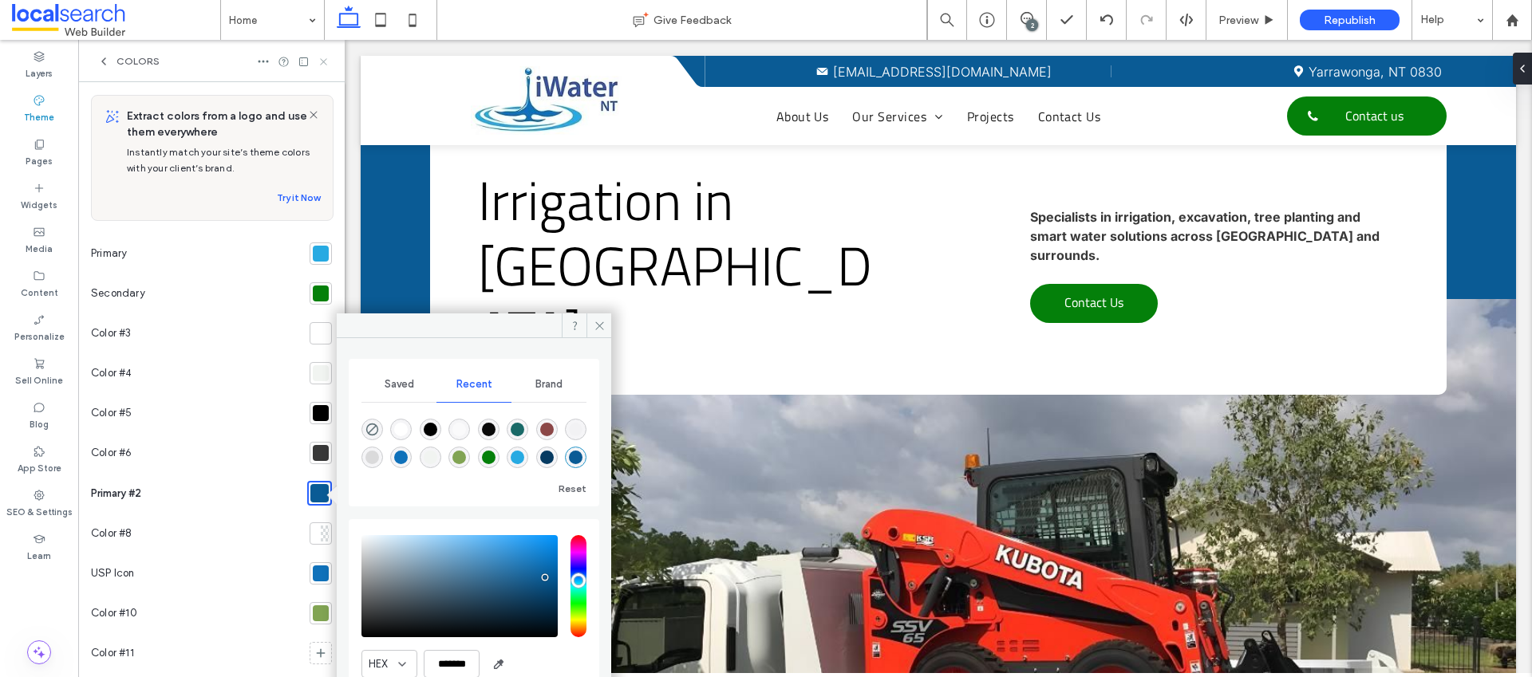
drag, startPoint x: 321, startPoint y: 63, endPoint x: 77, endPoint y: 24, distance: 247.3
click at [321, 63] on use at bounding box center [323, 61] width 6 height 6
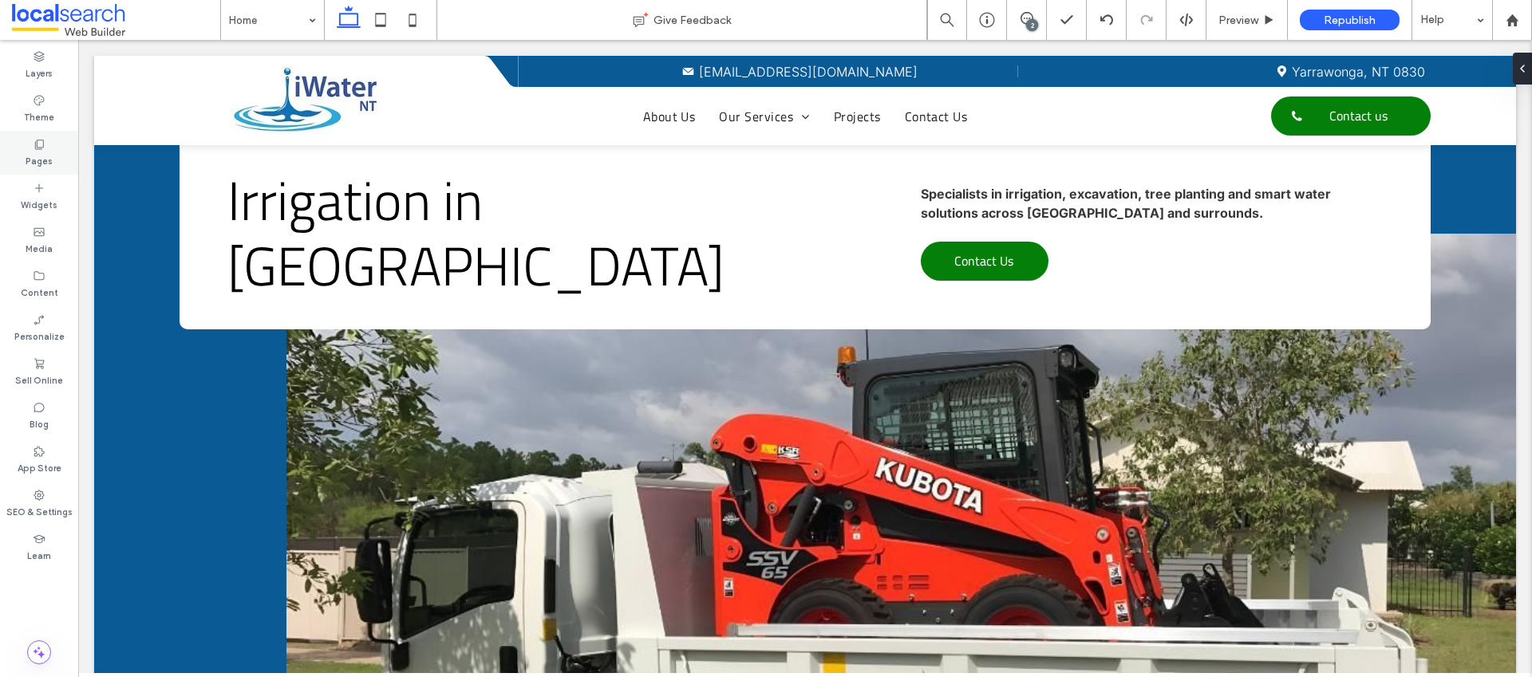
click at [41, 144] on icon at bounding box center [39, 144] width 13 height 13
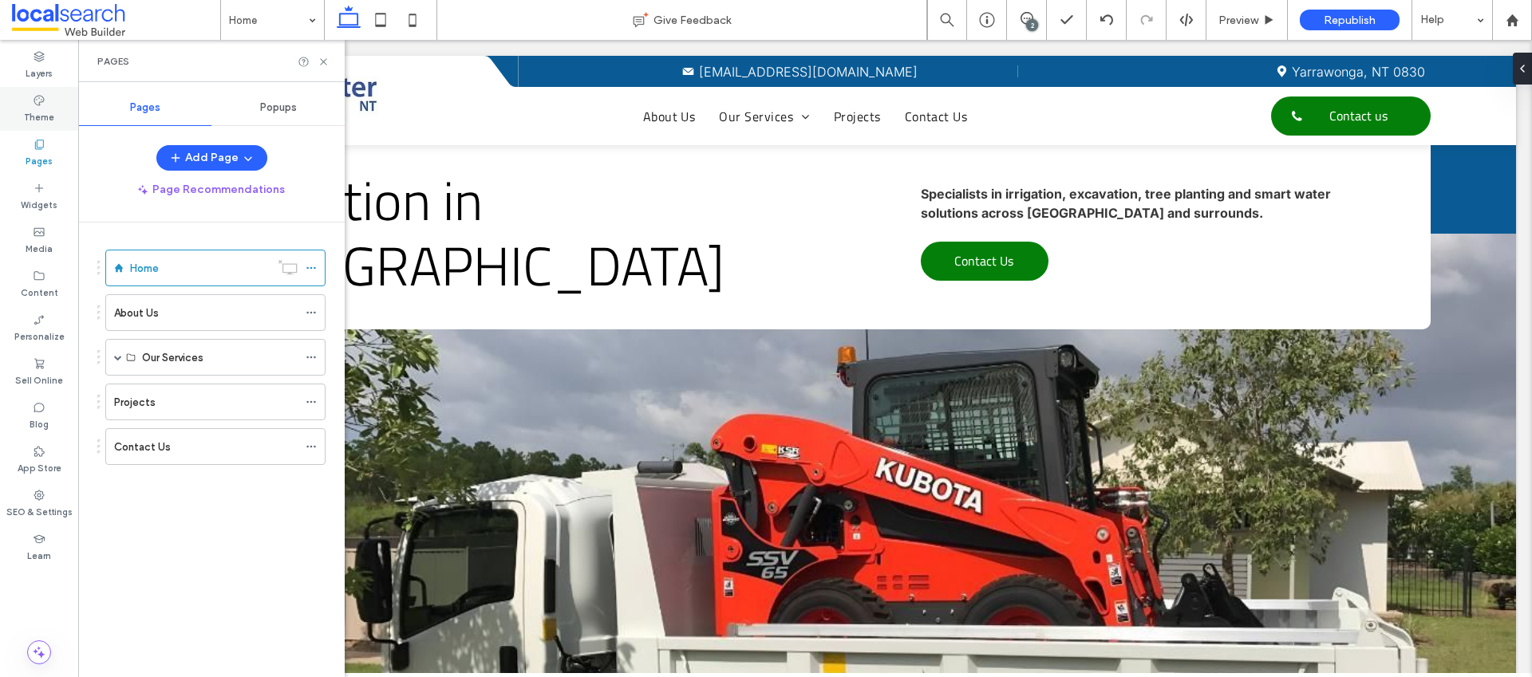
click at [43, 116] on label "Theme" at bounding box center [39, 116] width 30 height 18
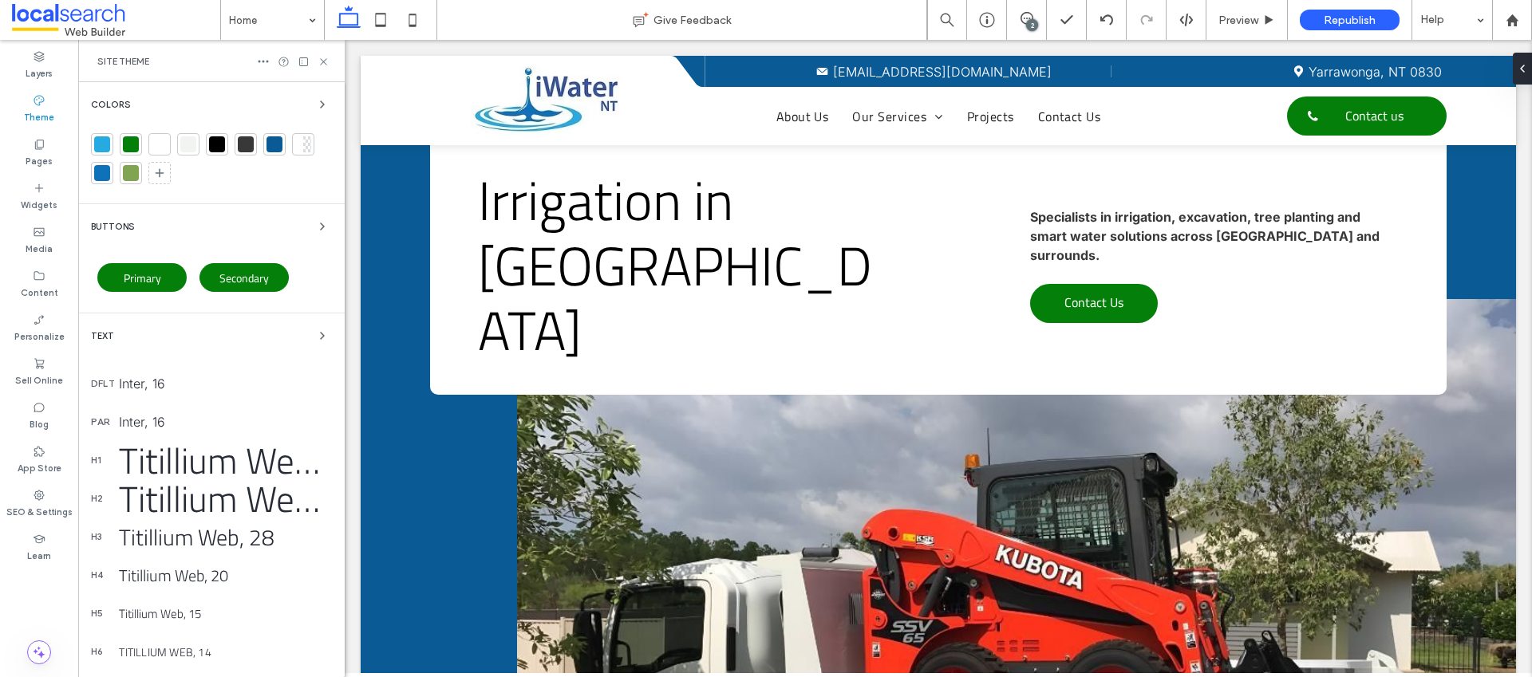
click at [298, 96] on div "Colors" at bounding box center [211, 104] width 241 height 19
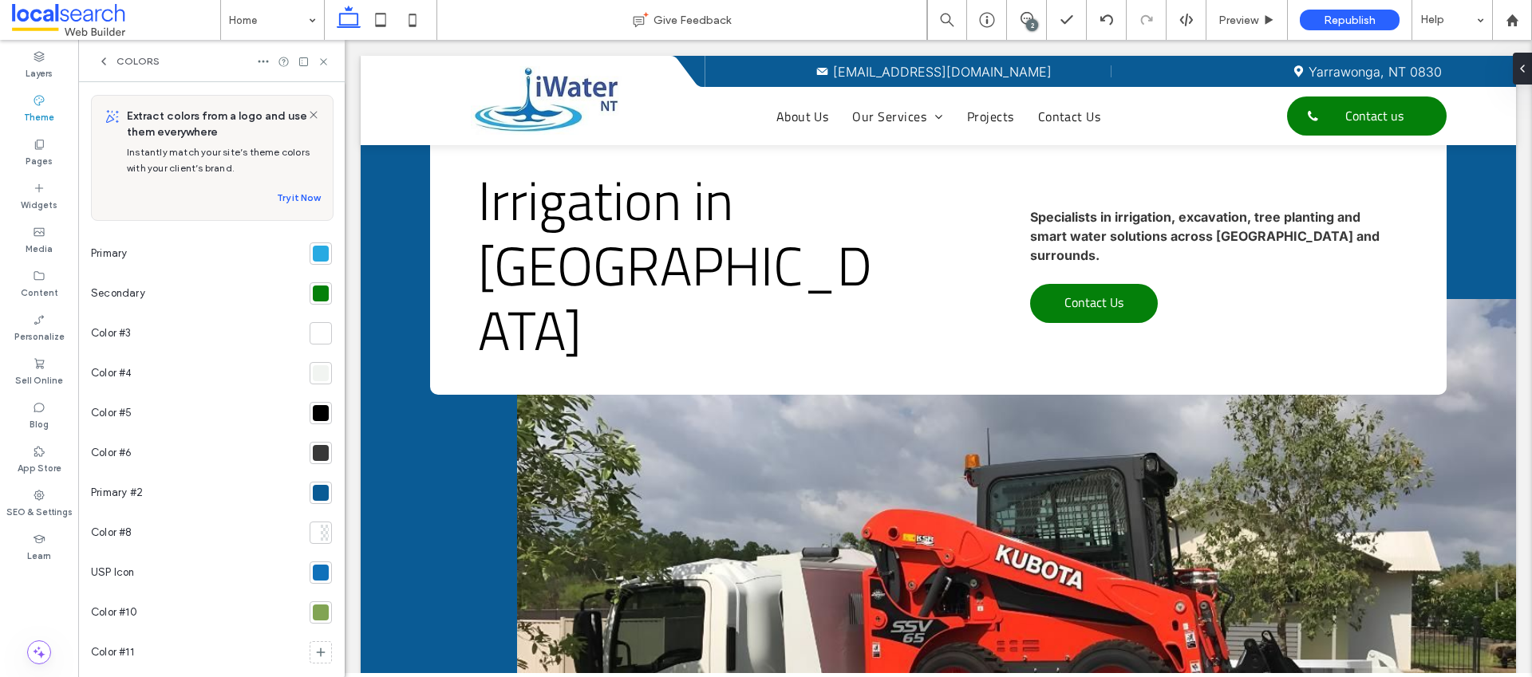
click at [317, 496] on div at bounding box center [321, 493] width 16 height 16
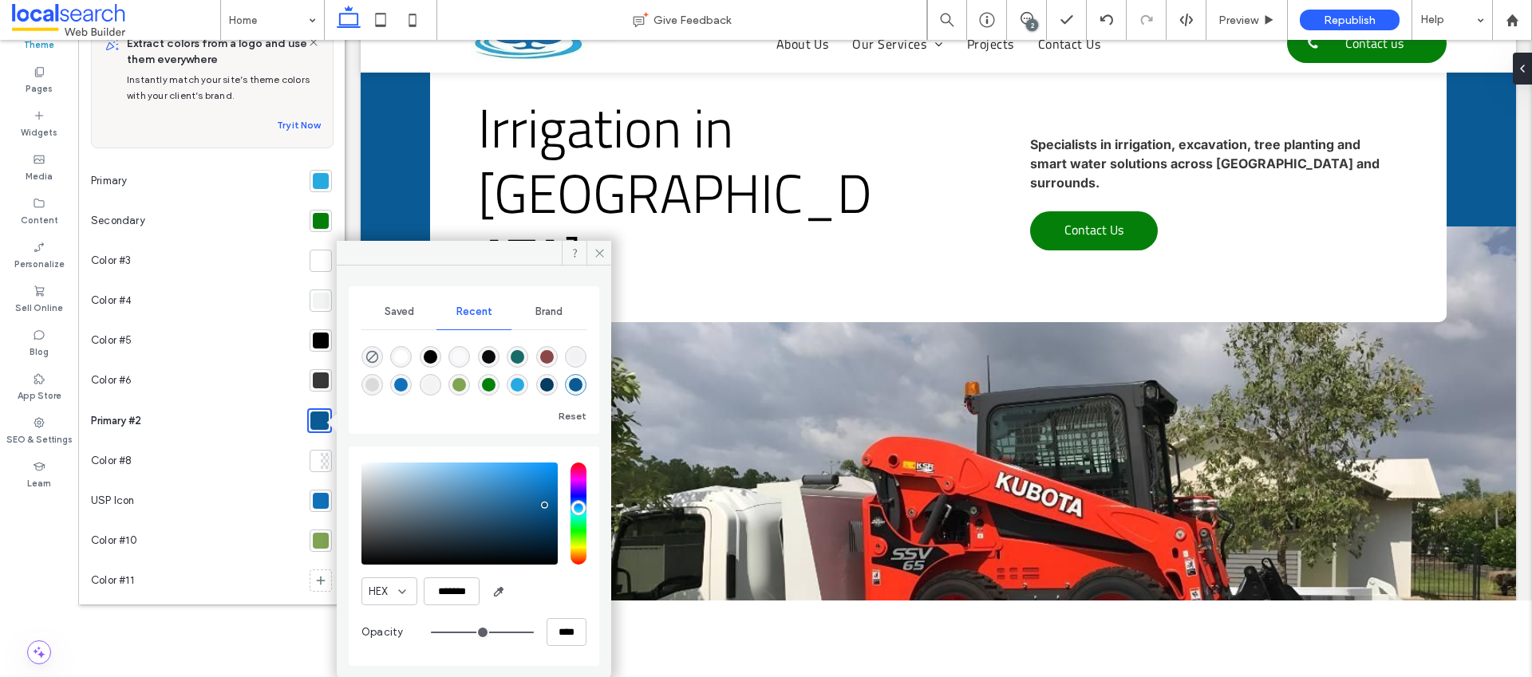
scroll to position [73, 0]
click at [550, 631] on input "****" at bounding box center [567, 632] width 40 height 28
drag, startPoint x: 571, startPoint y: 632, endPoint x: 531, endPoint y: 630, distance: 39.9
click at [531, 630] on div "****" at bounding box center [509, 632] width 156 height 28
type input "*"
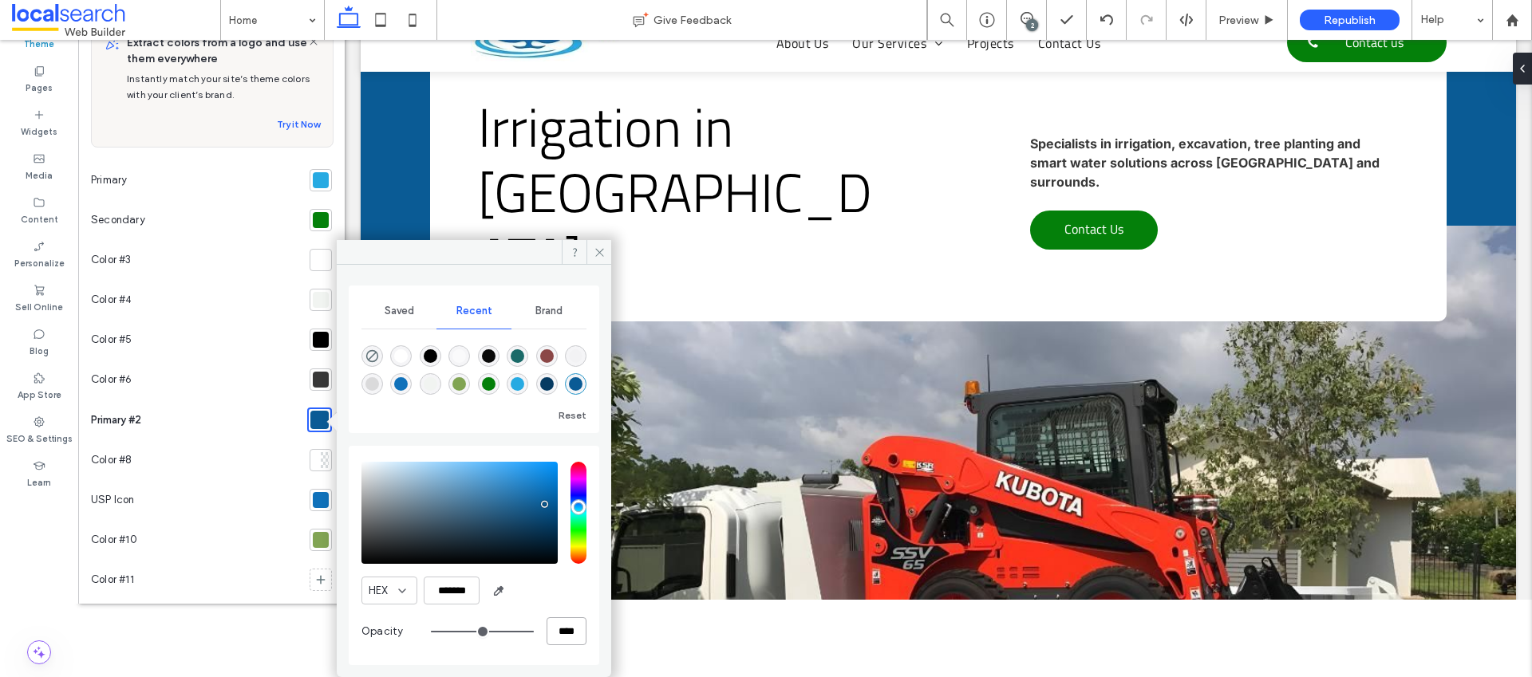
type input "**"
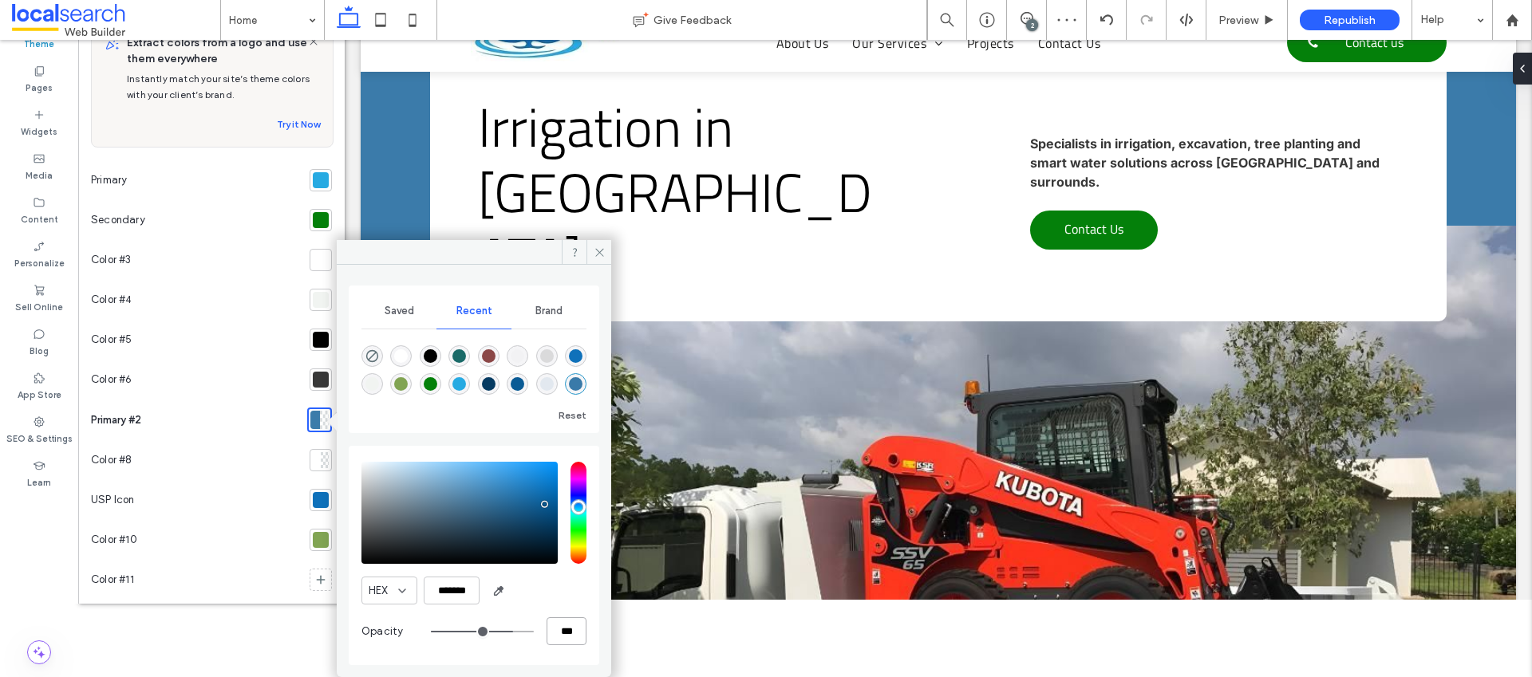
type input "***"
click at [588, 261] on span at bounding box center [599, 252] width 25 height 24
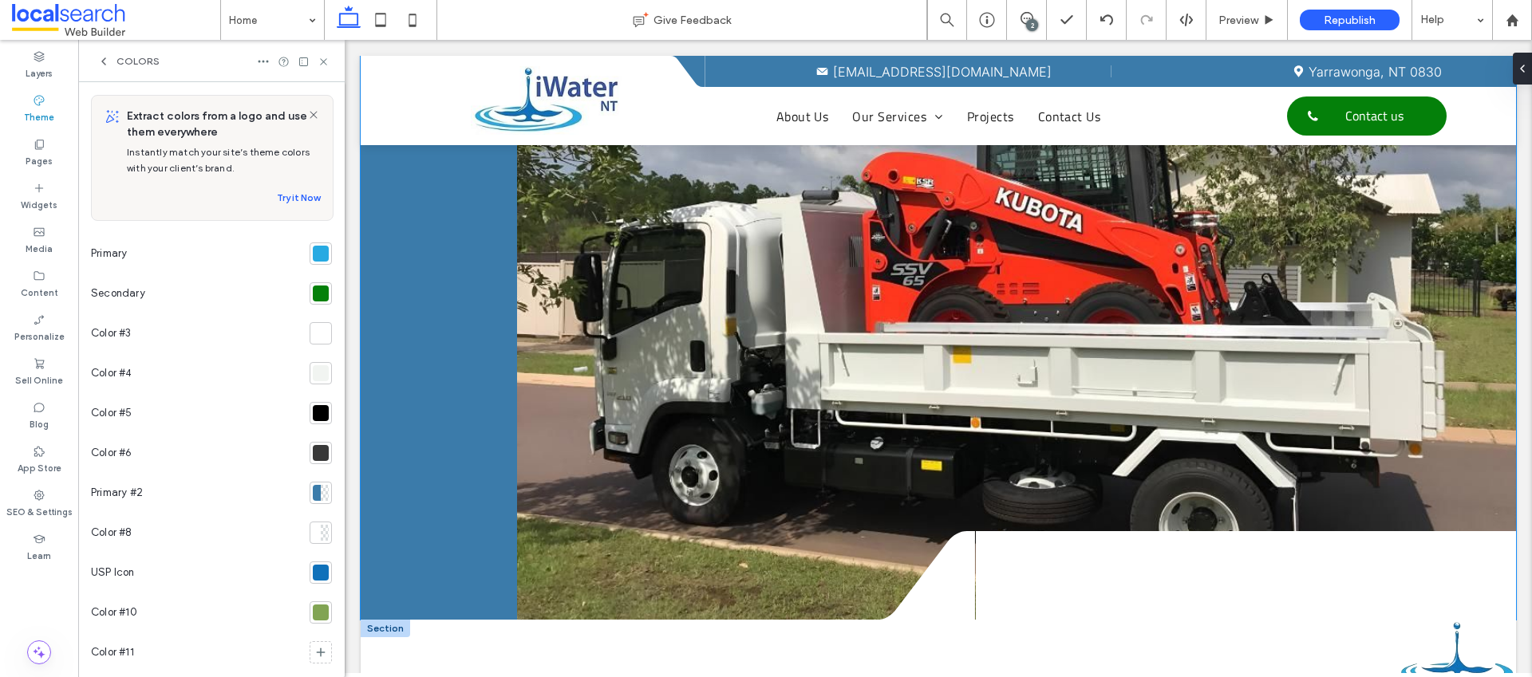
scroll to position [559, 0]
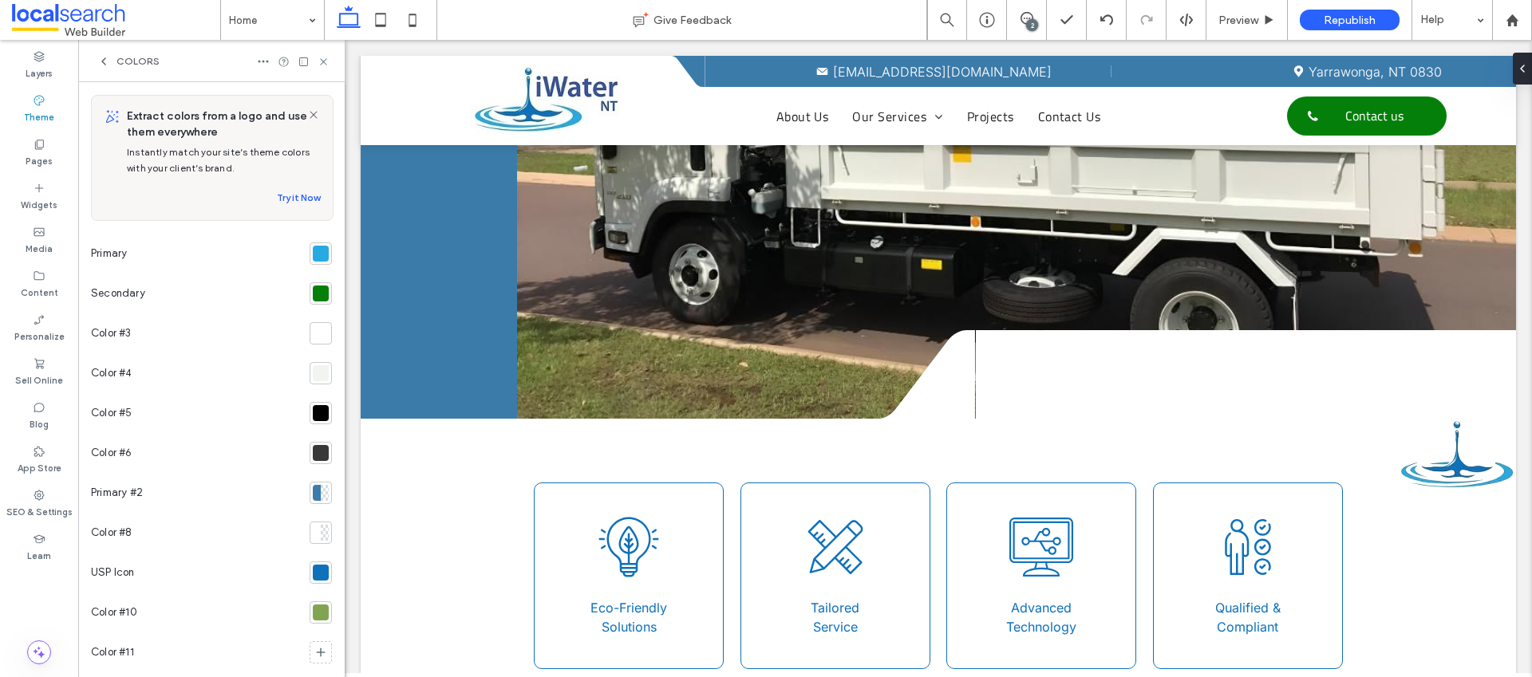
click at [321, 493] on div at bounding box center [325, 493] width 8 height 16
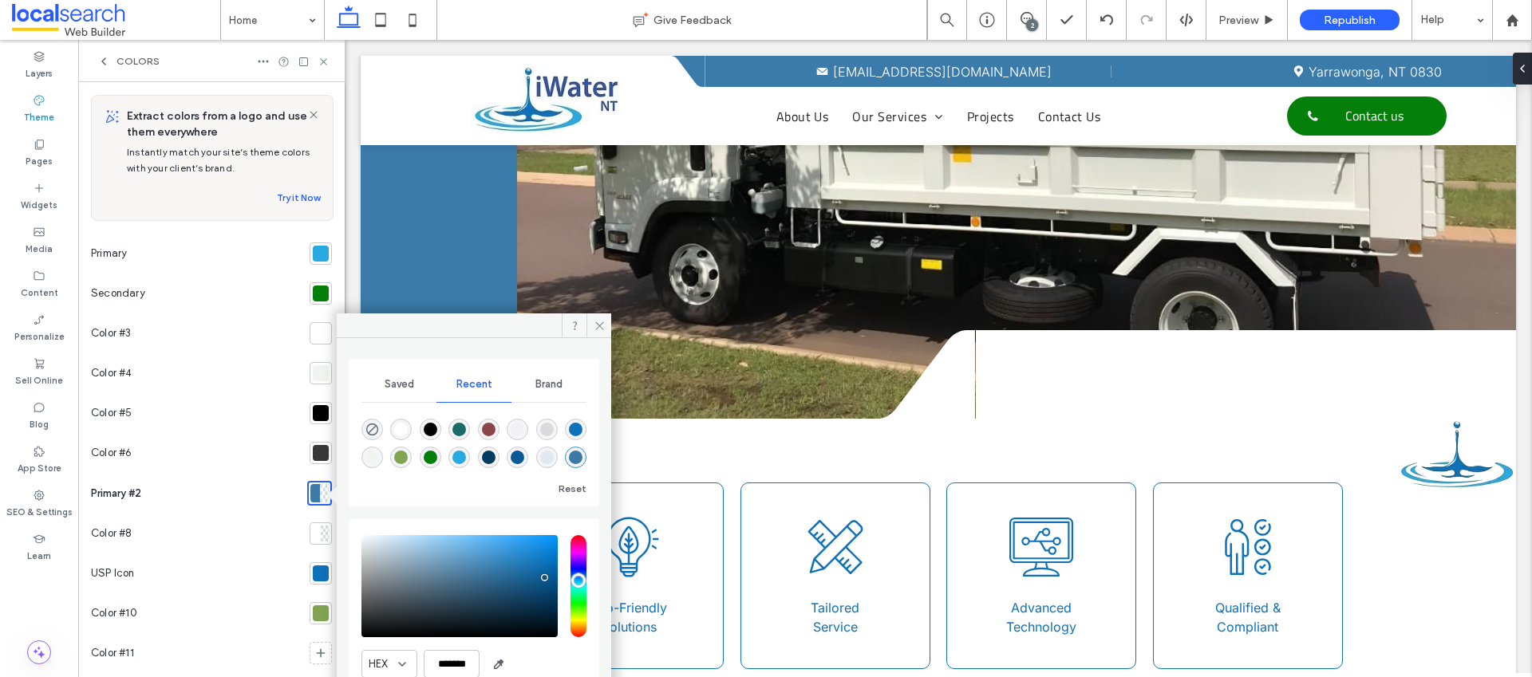
click at [578, 429] on div "rgba(15, 113, 186, 1)" at bounding box center [576, 430] width 14 height 14
type input "*******"
type input "***"
type input "****"
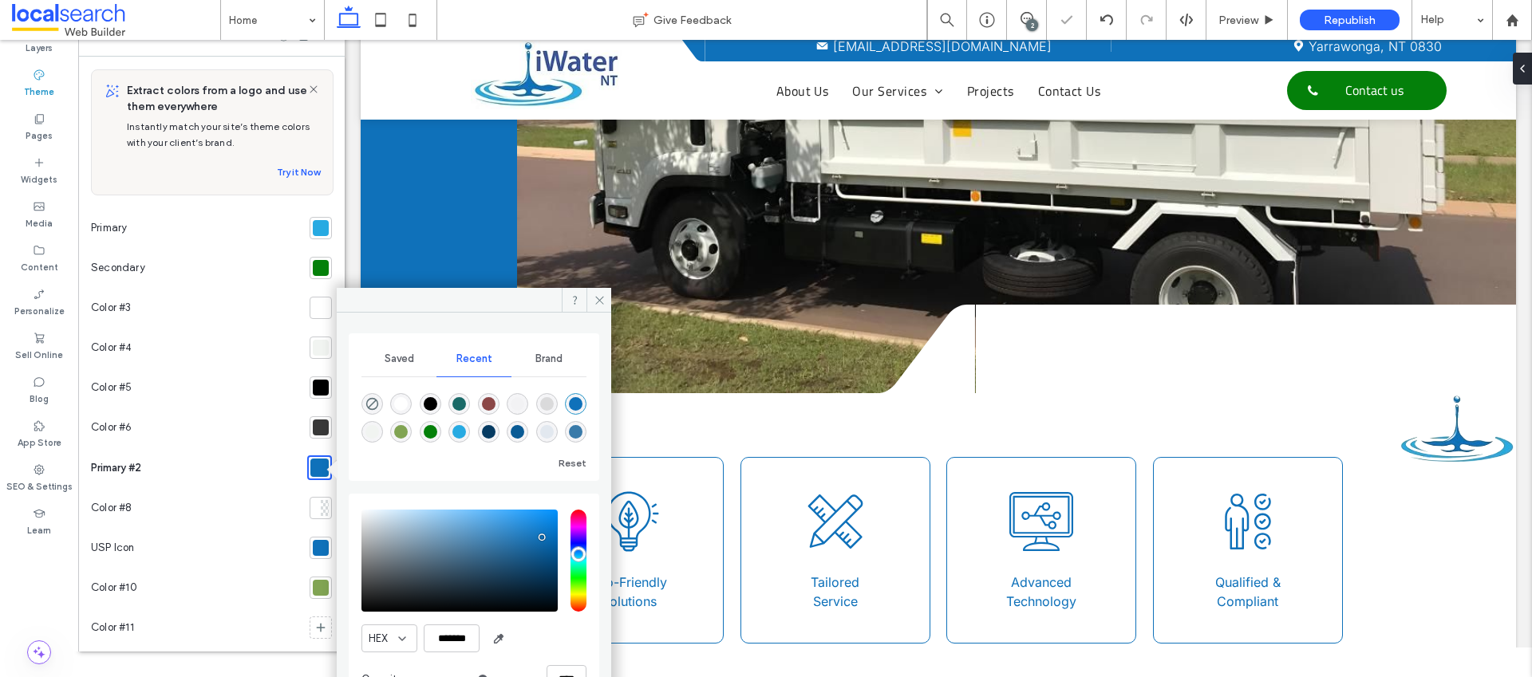
scroll to position [36, 0]
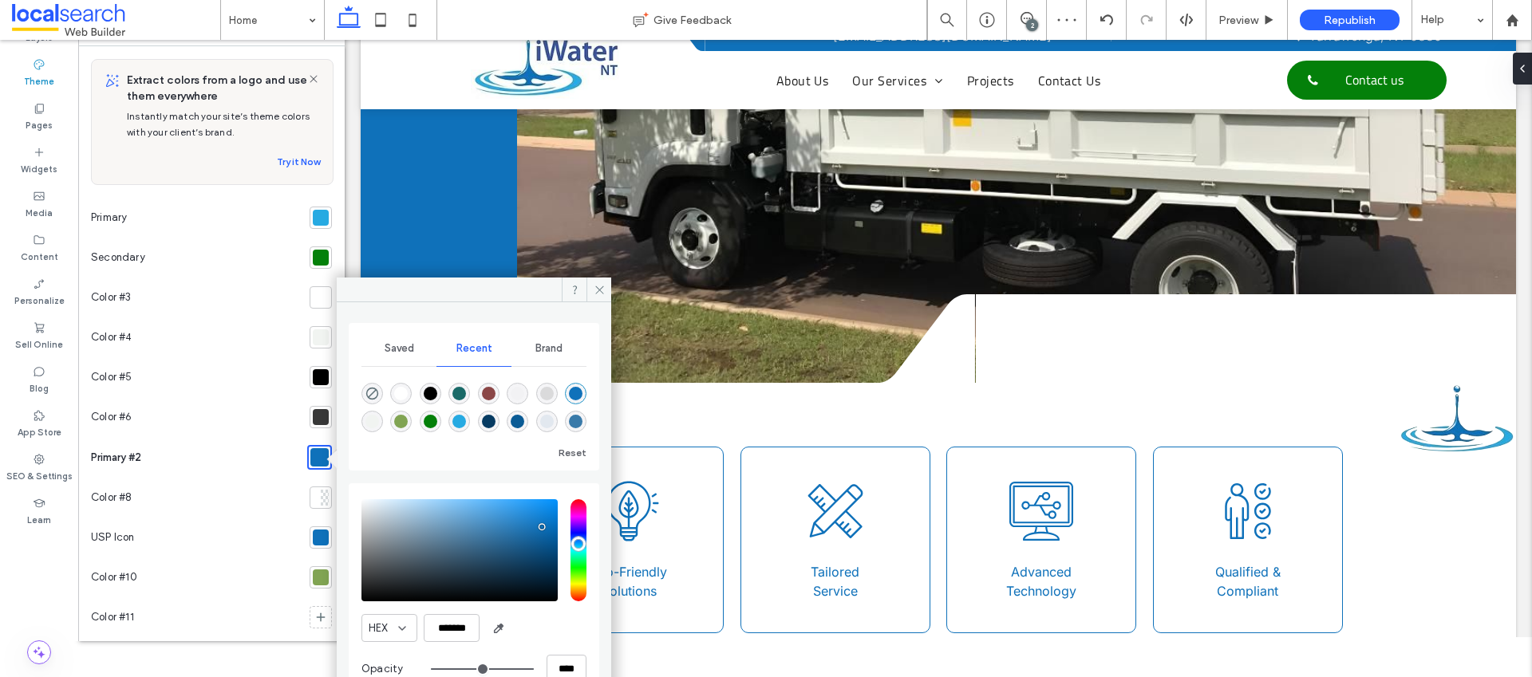
click at [540, 540] on div "saturation and value" at bounding box center [459, 551] width 196 height 102
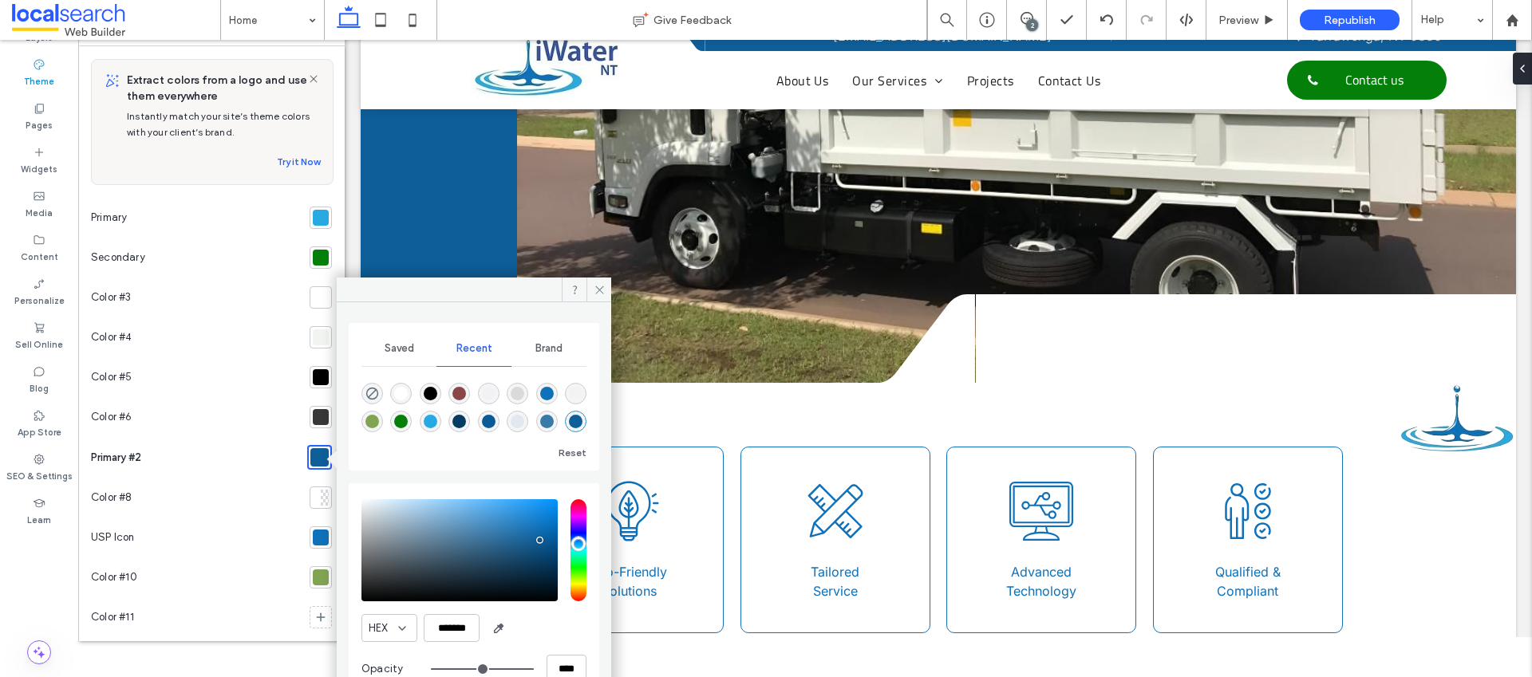
click at [539, 567] on div "saturation and value" at bounding box center [459, 551] width 196 height 102
type input "*******"
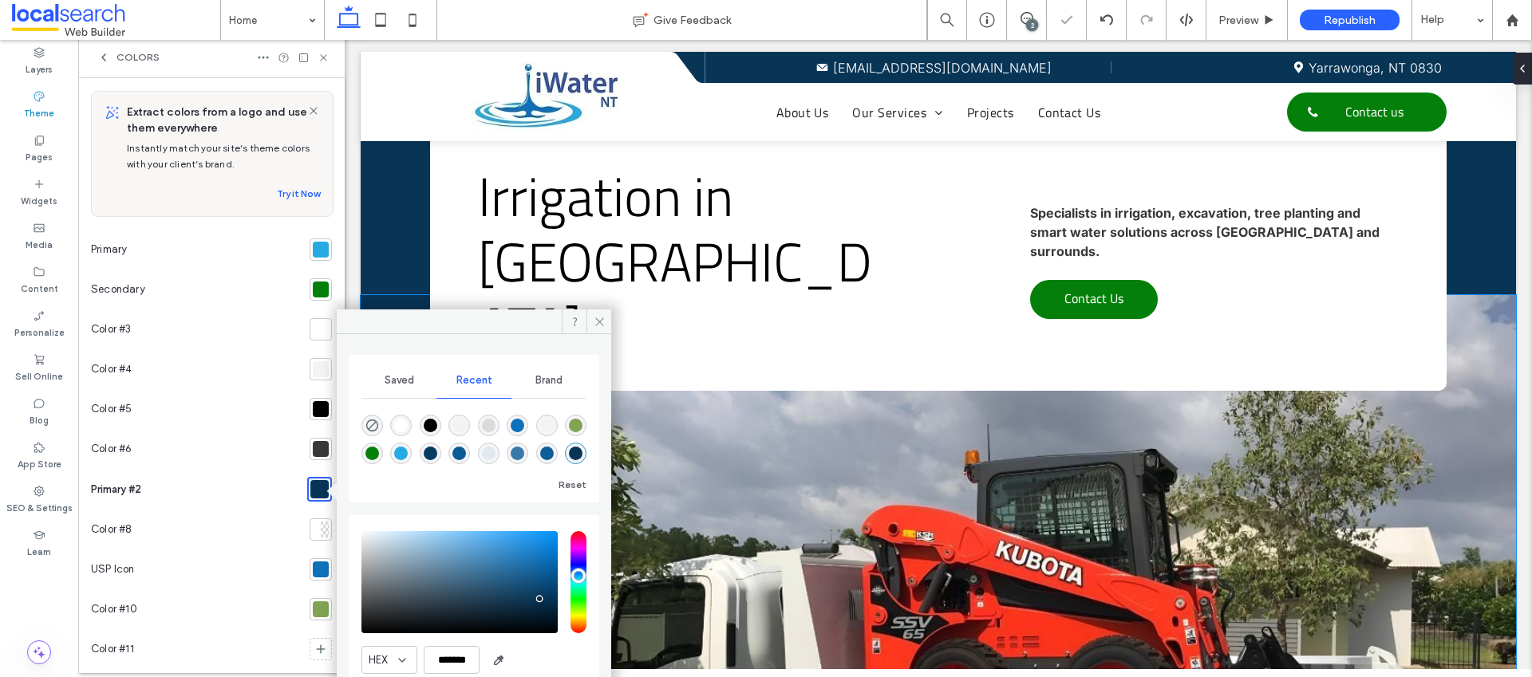
scroll to position [0, 0]
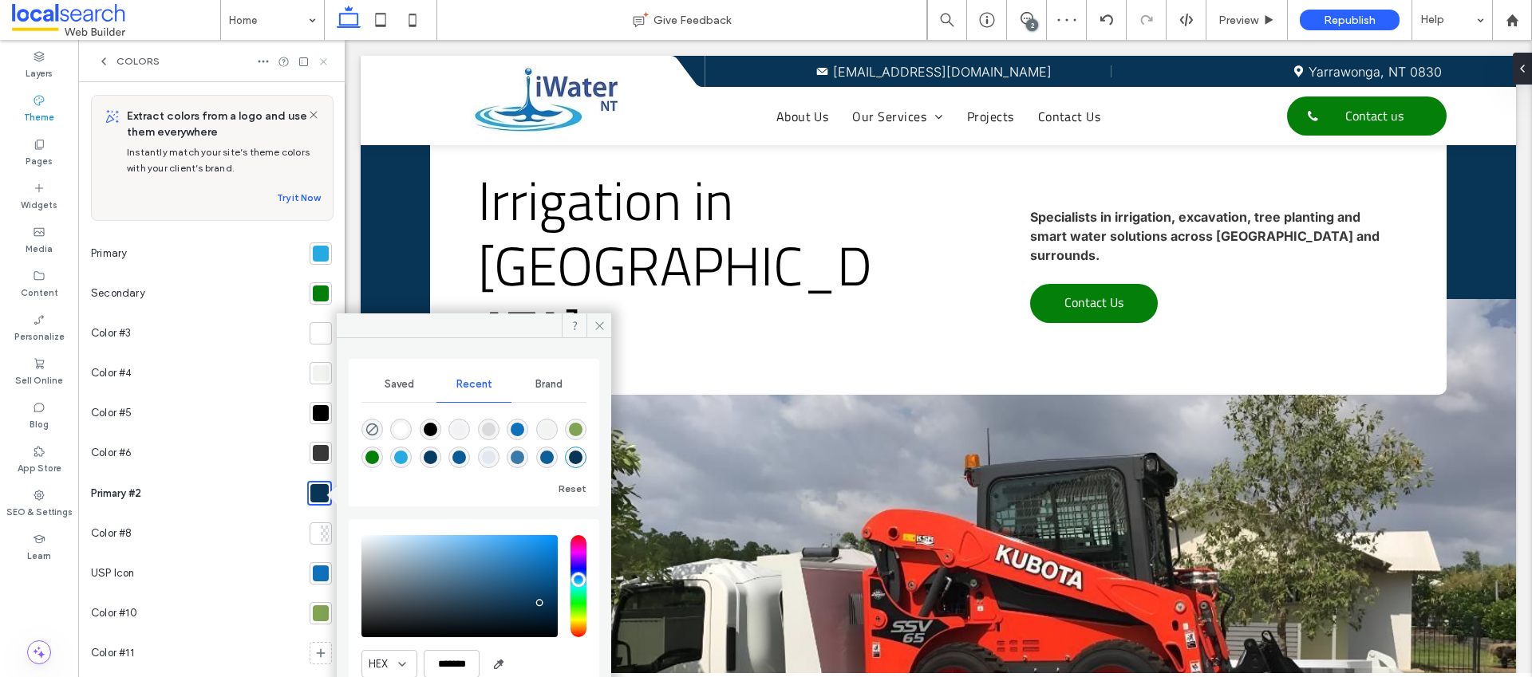
click at [326, 63] on icon at bounding box center [324, 62] width 12 height 12
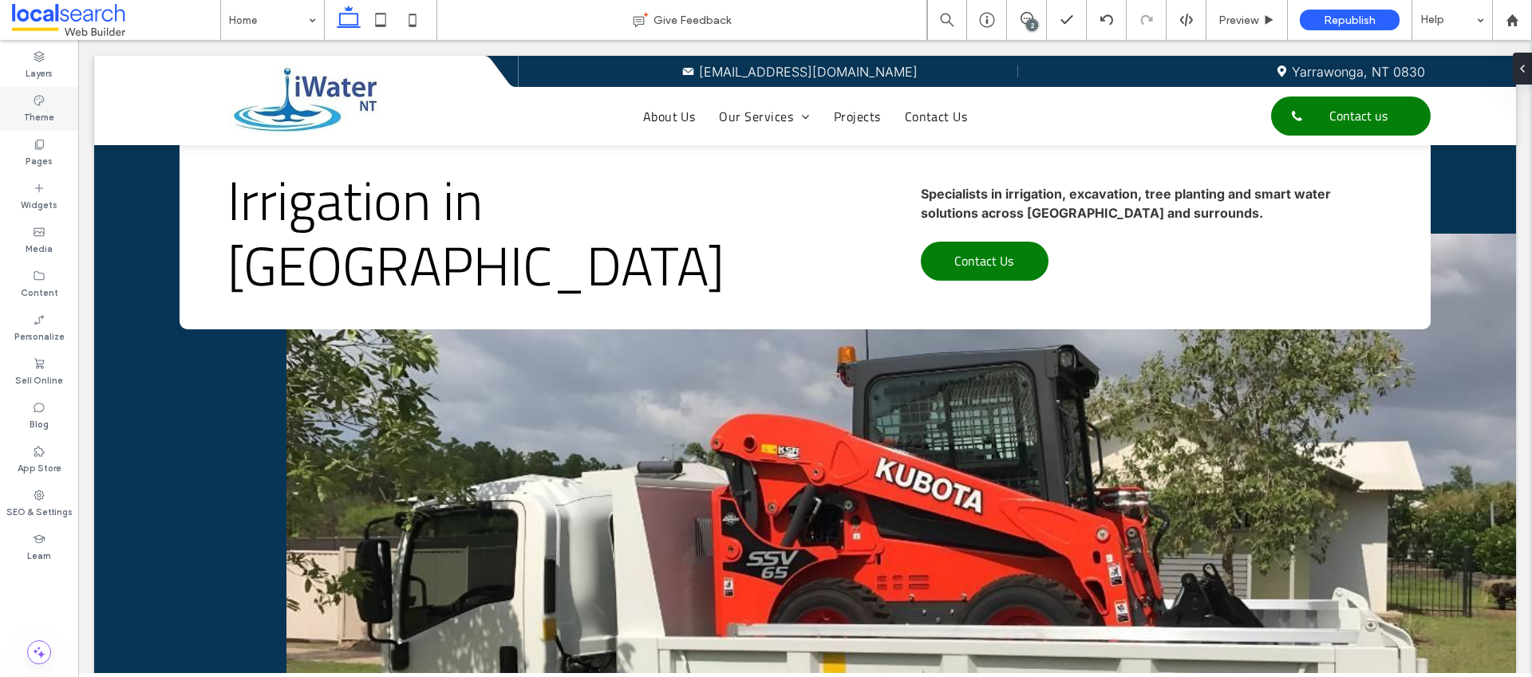
click at [32, 109] on label "Theme" at bounding box center [39, 116] width 30 height 18
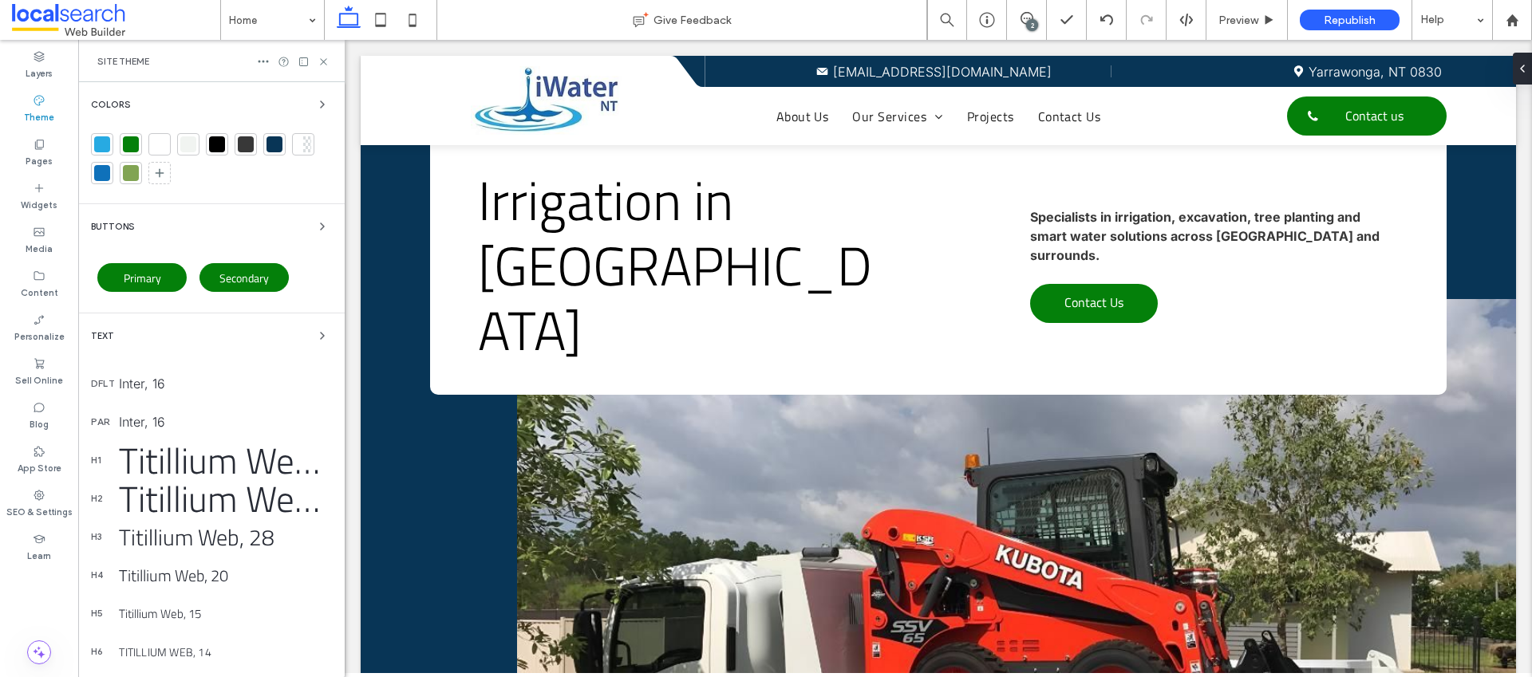
click at [278, 144] on div at bounding box center [275, 144] width 16 height 16
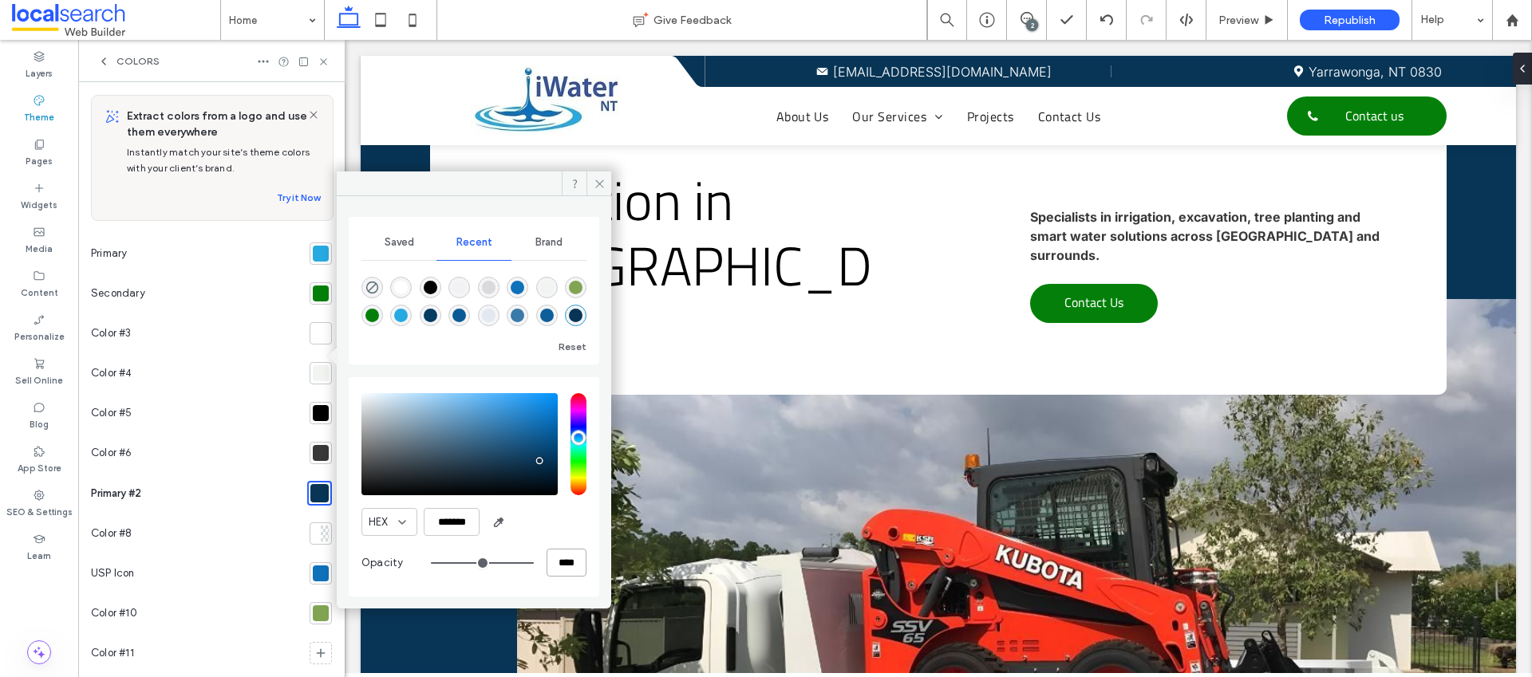
drag, startPoint x: 571, startPoint y: 560, endPoint x: 533, endPoint y: 556, distance: 38.5
click at [533, 556] on div "****" at bounding box center [509, 563] width 156 height 28
type input "*"
type input "**"
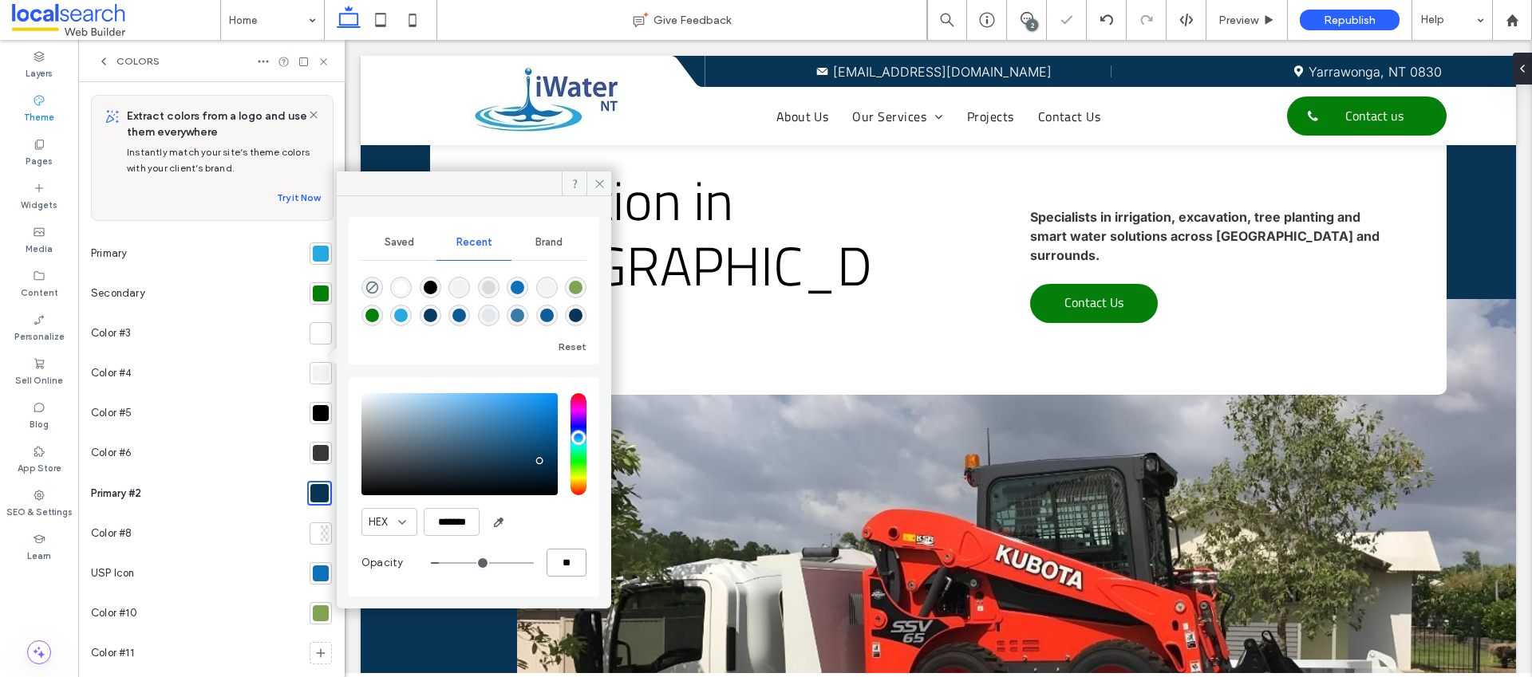
type input "***"
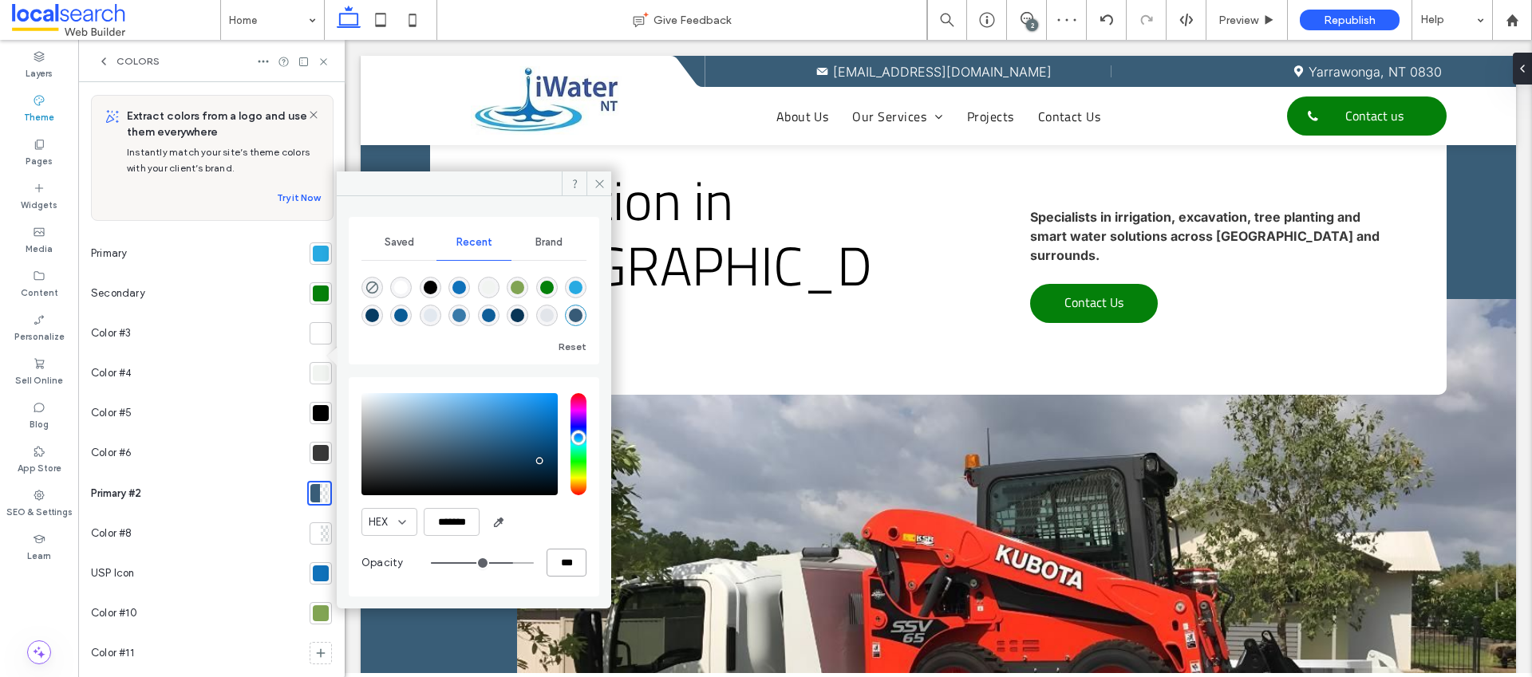
type input "*"
type input "**"
type input "***"
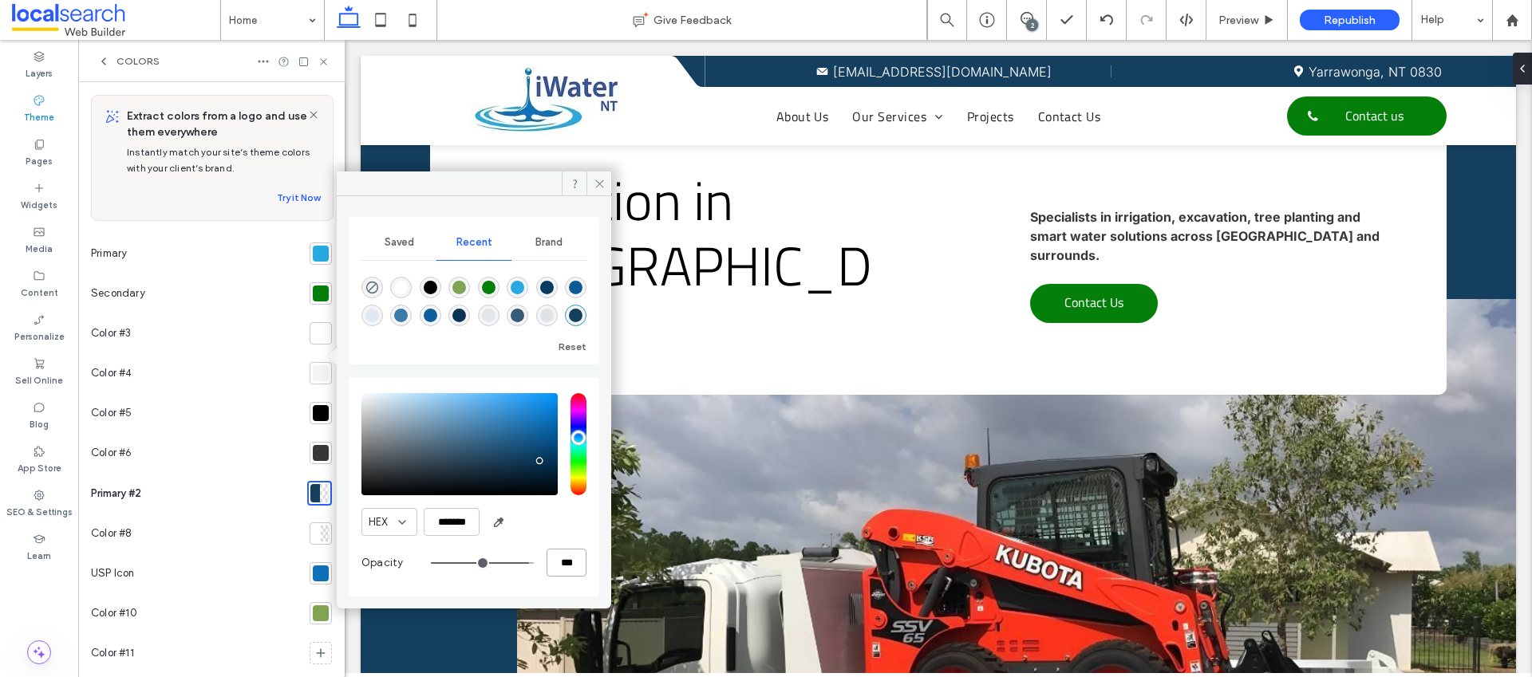
type input "*"
type input "**"
type input "***"
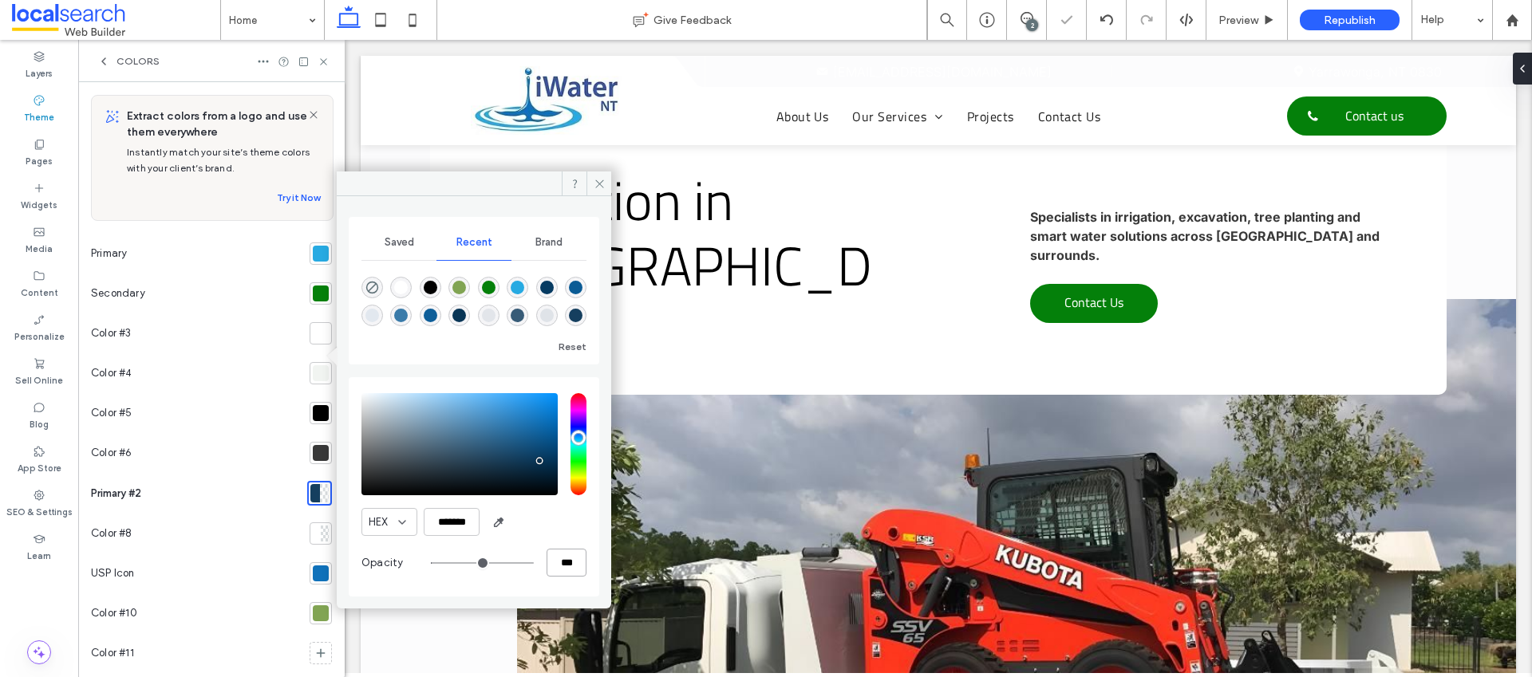
type input "***"
type input "****"
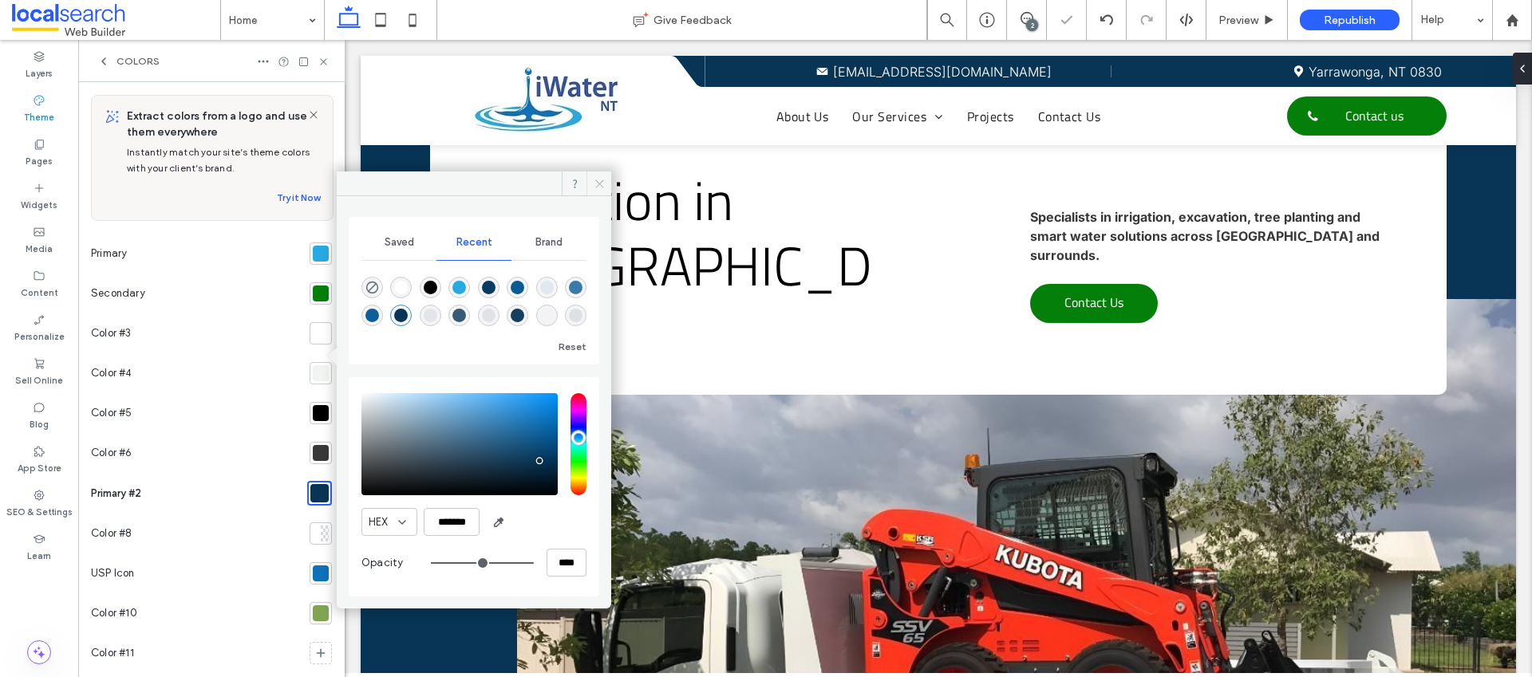
drag, startPoint x: 594, startPoint y: 187, endPoint x: 210, endPoint y: 118, distance: 389.9
click at [594, 187] on icon at bounding box center [600, 184] width 12 height 12
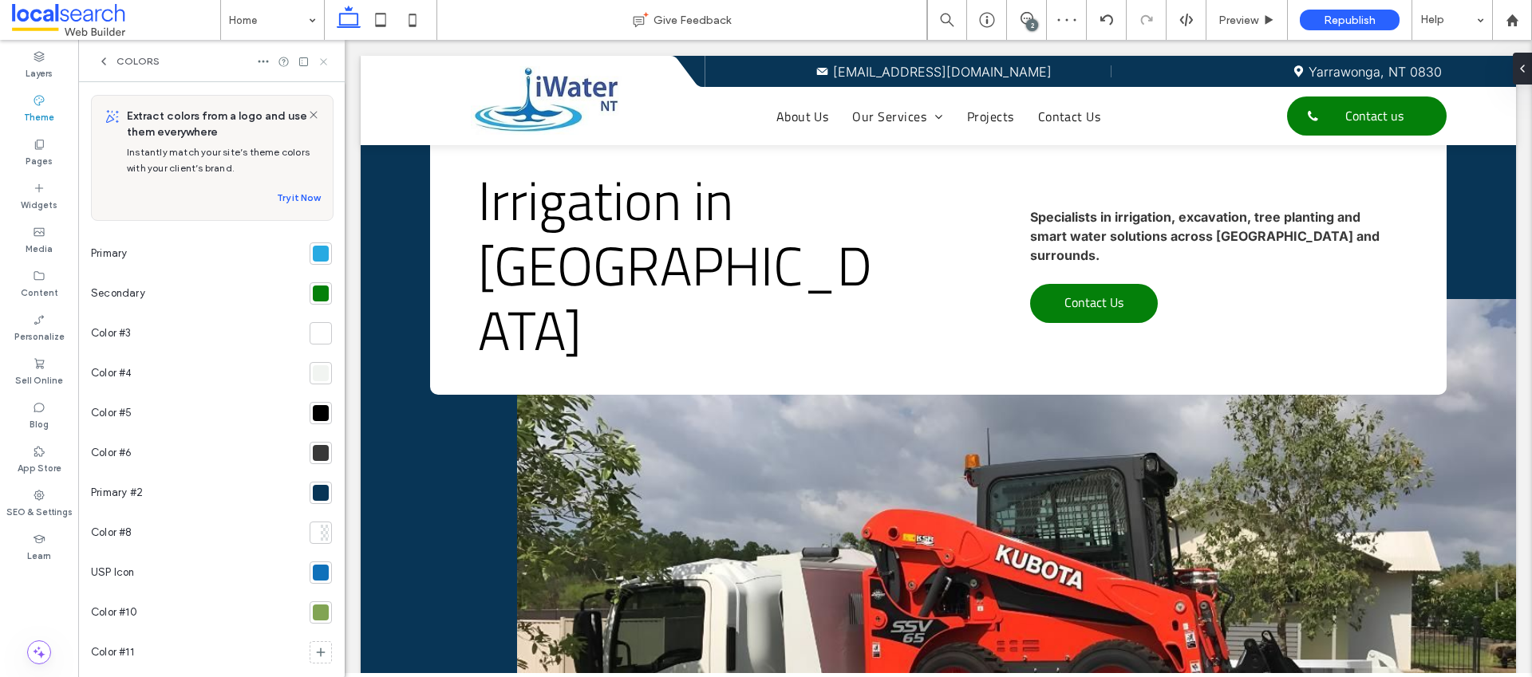
drag, startPoint x: 325, startPoint y: 63, endPoint x: 248, endPoint y: 52, distance: 77.4
click at [325, 63] on icon at bounding box center [324, 62] width 12 height 12
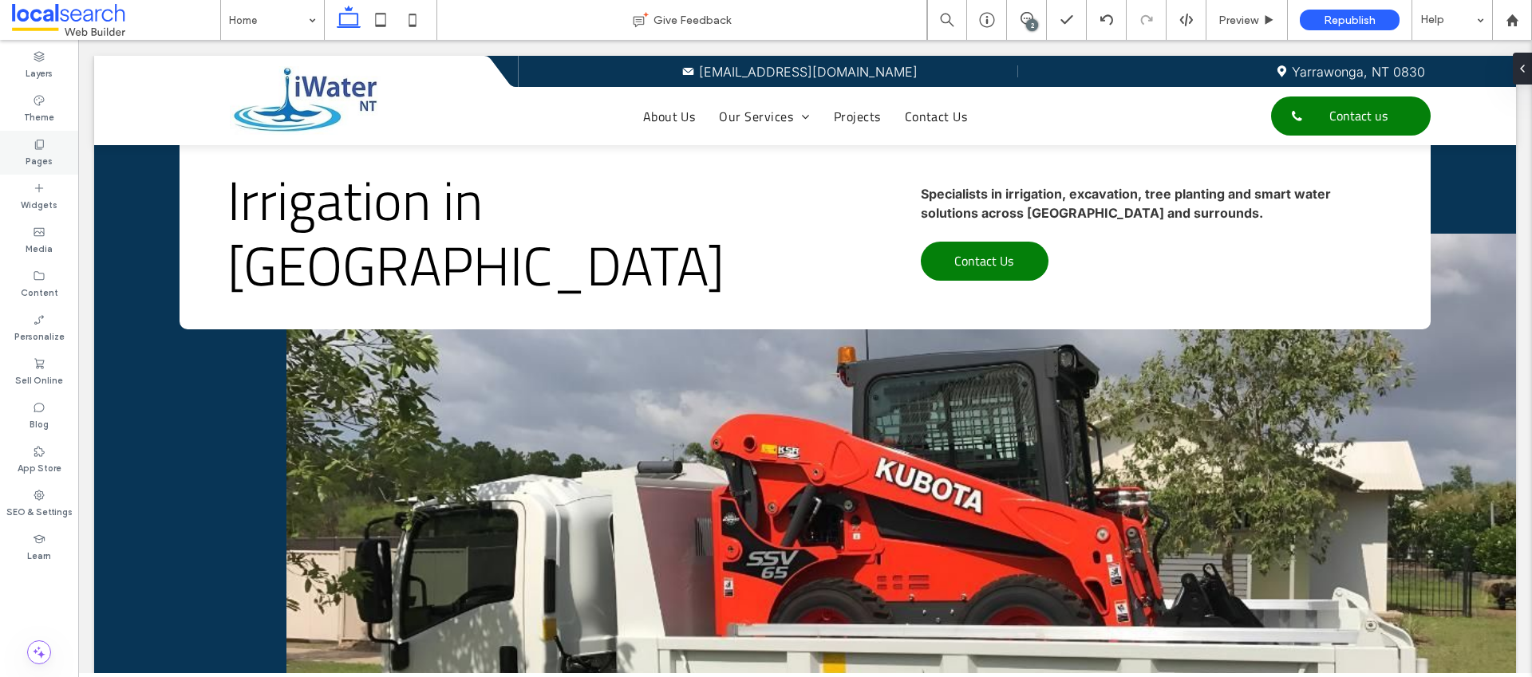
click at [49, 164] on label "Pages" at bounding box center [39, 160] width 27 height 18
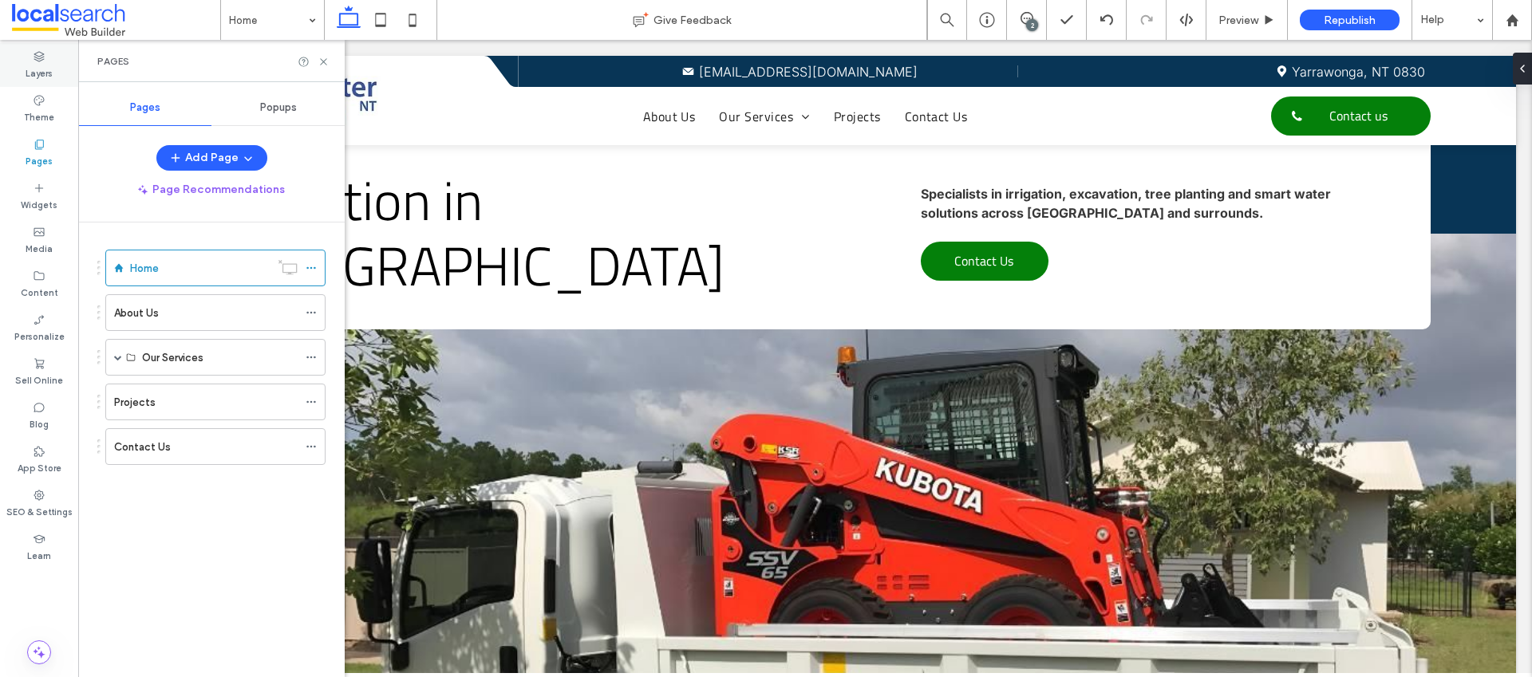
click at [38, 73] on label "Layers" at bounding box center [39, 72] width 27 height 18
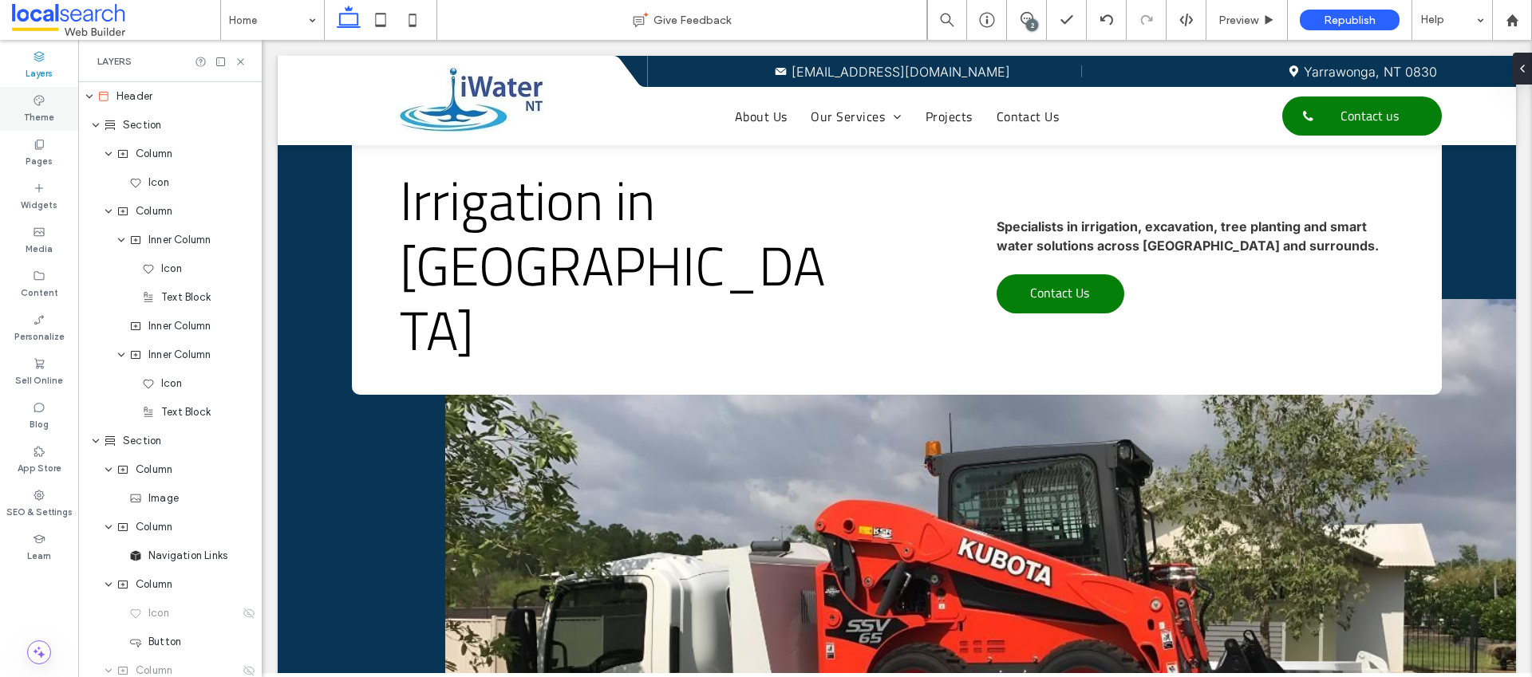
click at [29, 116] on label "Theme" at bounding box center [39, 116] width 30 height 18
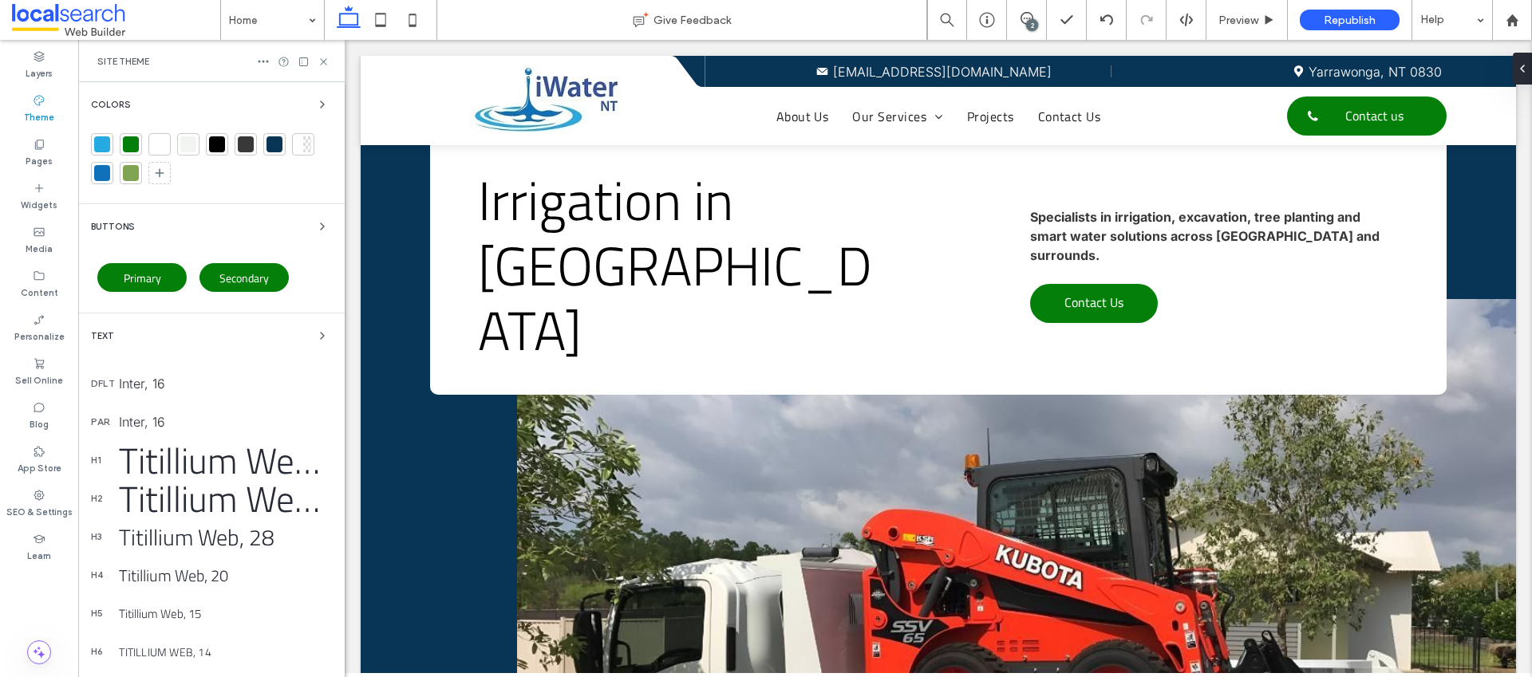
click at [275, 144] on div at bounding box center [275, 144] width 16 height 16
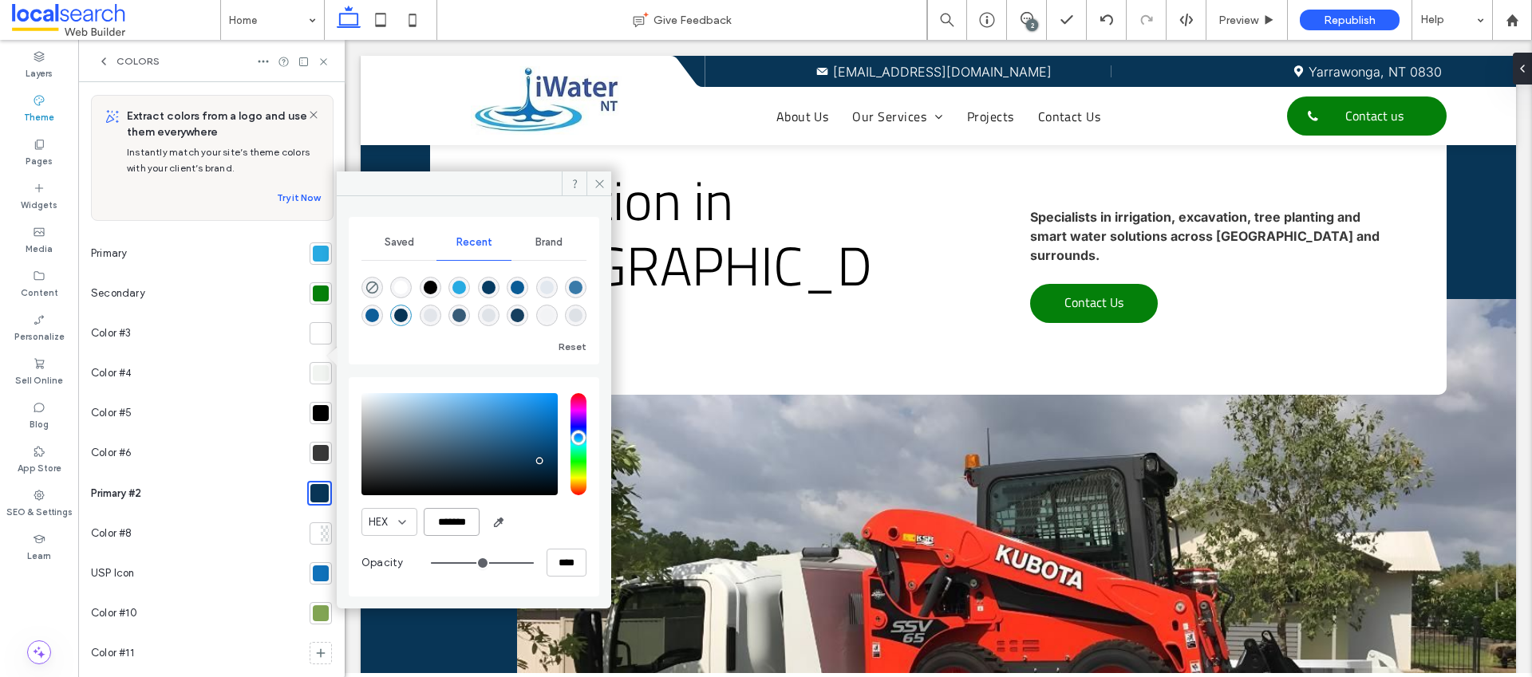
click at [464, 527] on input "*******" at bounding box center [452, 522] width 56 height 28
paste input "color picker textbox"
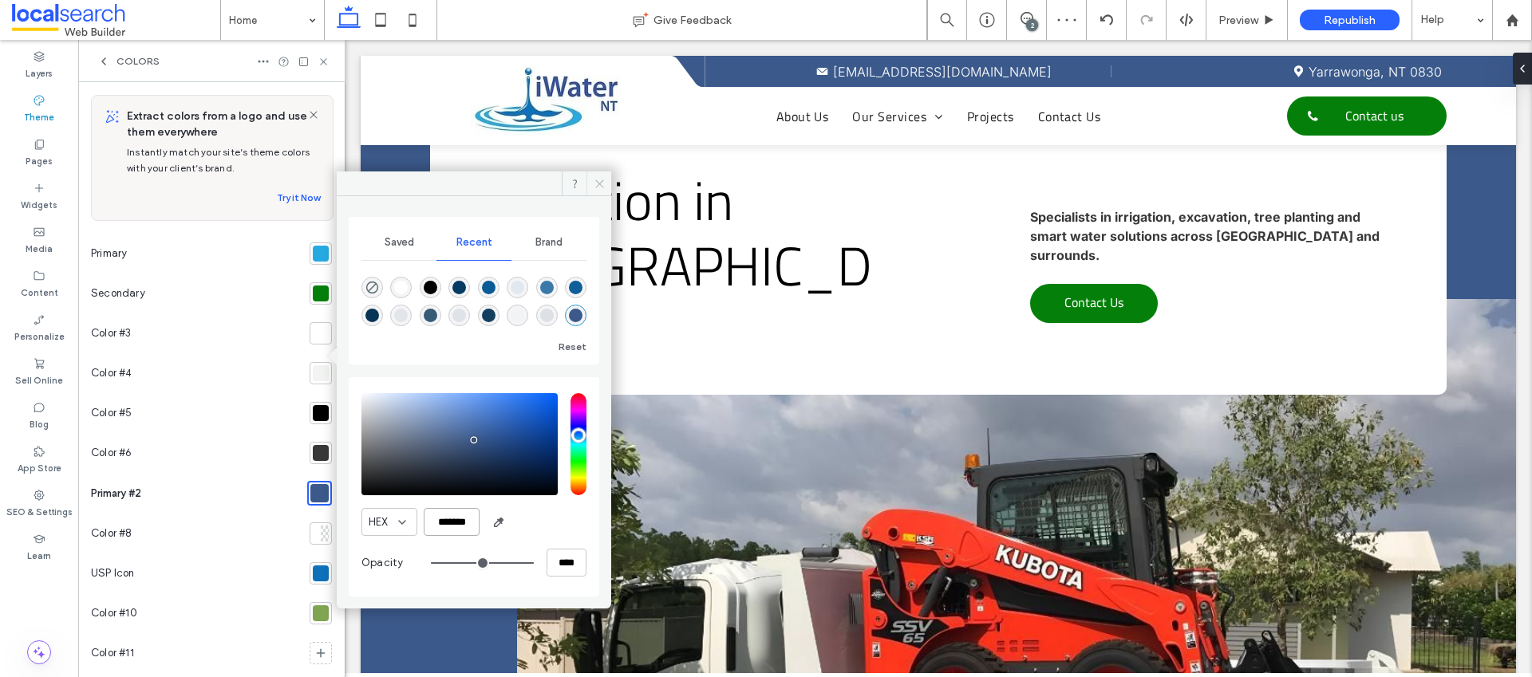
type input "*******"
drag, startPoint x: 603, startPoint y: 180, endPoint x: 244, endPoint y: 132, distance: 362.3
click at [603, 180] on icon at bounding box center [600, 184] width 12 height 12
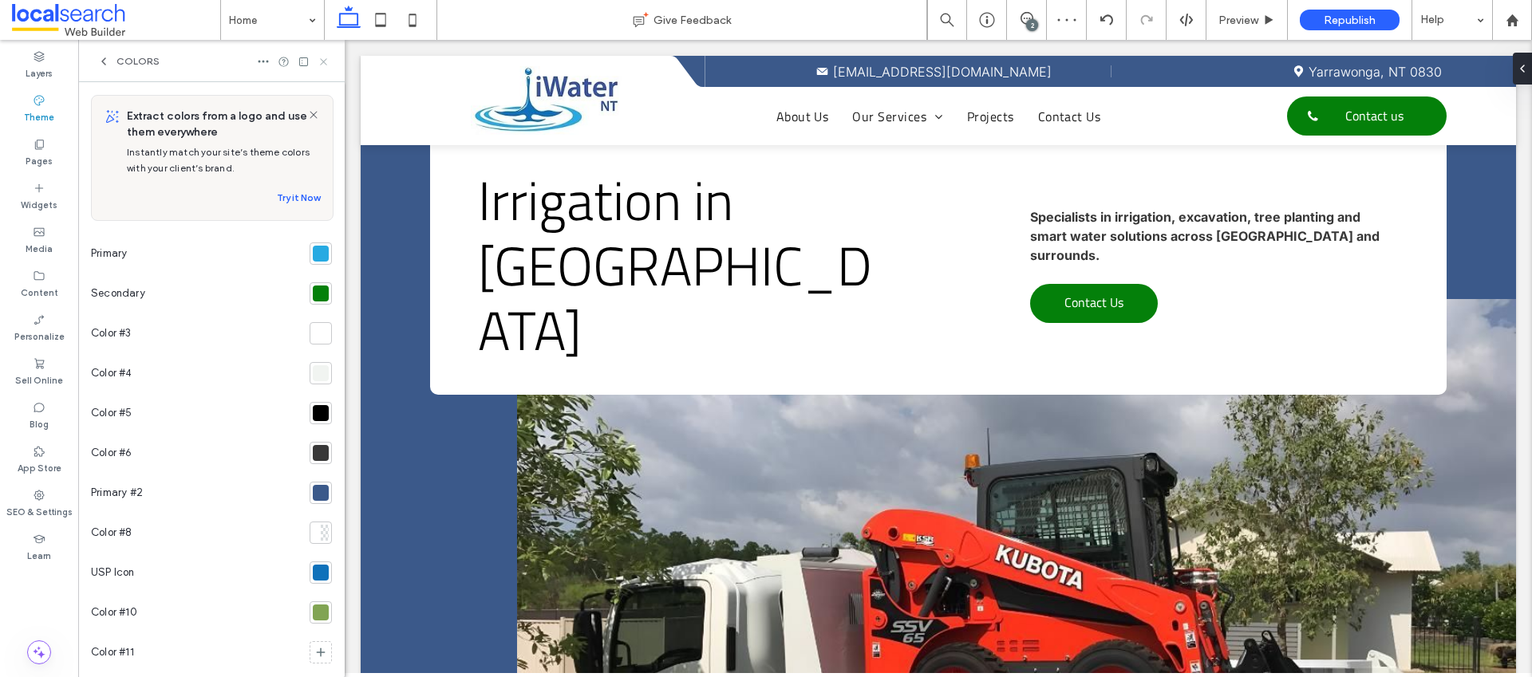
click at [326, 56] on icon at bounding box center [324, 62] width 12 height 12
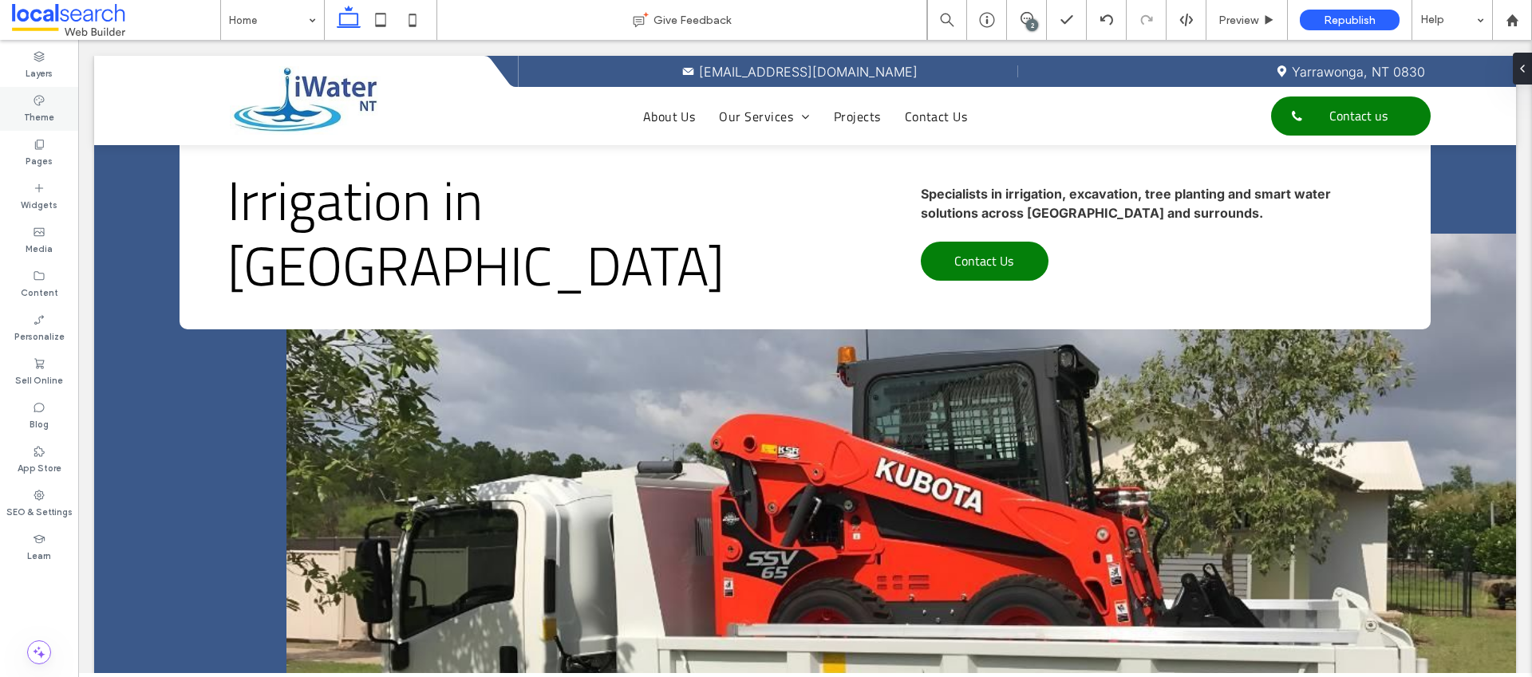
click at [43, 102] on icon at bounding box center [39, 100] width 13 height 13
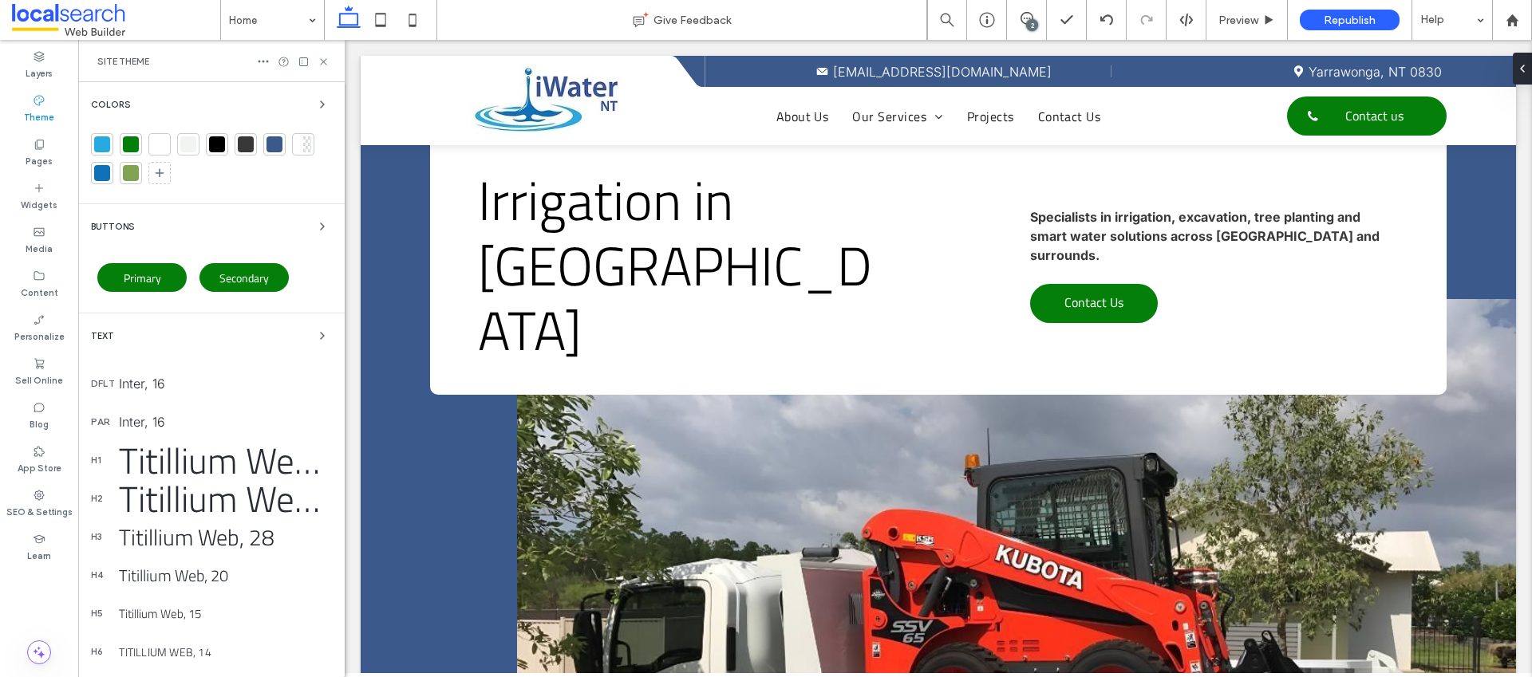
click at [273, 144] on div at bounding box center [275, 144] width 16 height 16
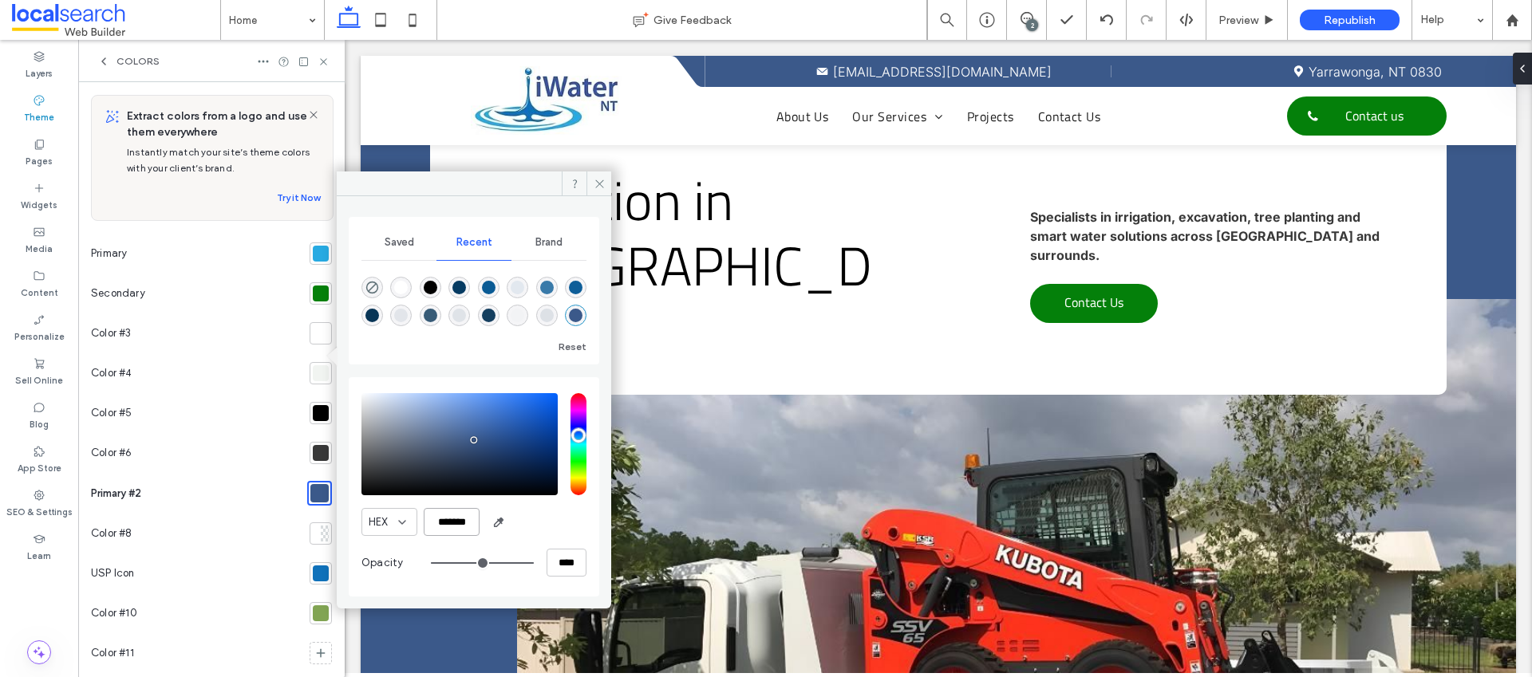
click at [456, 521] on input "*******" at bounding box center [452, 522] width 56 height 28
paste input "color picker textbox"
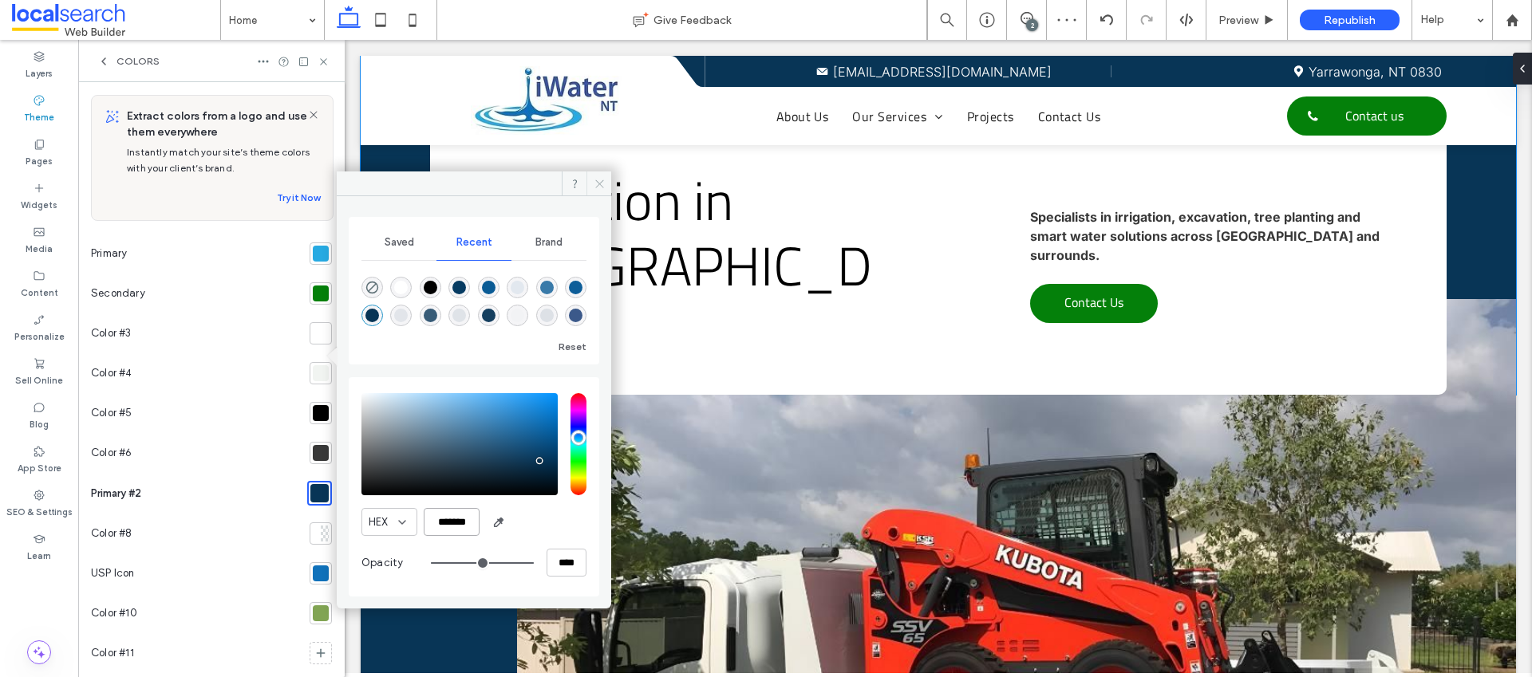
type input "*******"
drag, startPoint x: 605, startPoint y: 184, endPoint x: 106, endPoint y: 98, distance: 506.1
click at [605, 184] on span at bounding box center [599, 184] width 25 height 24
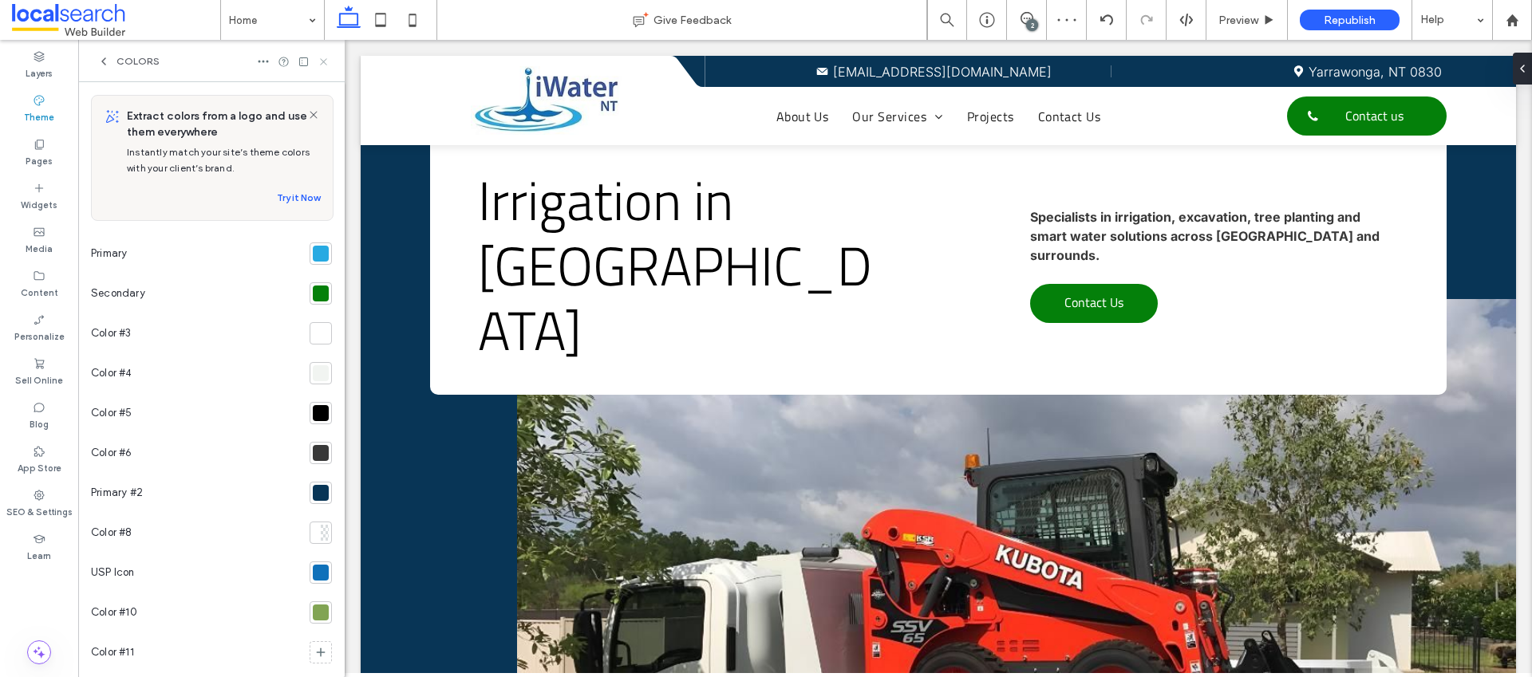
click at [322, 62] on use at bounding box center [323, 61] width 6 height 6
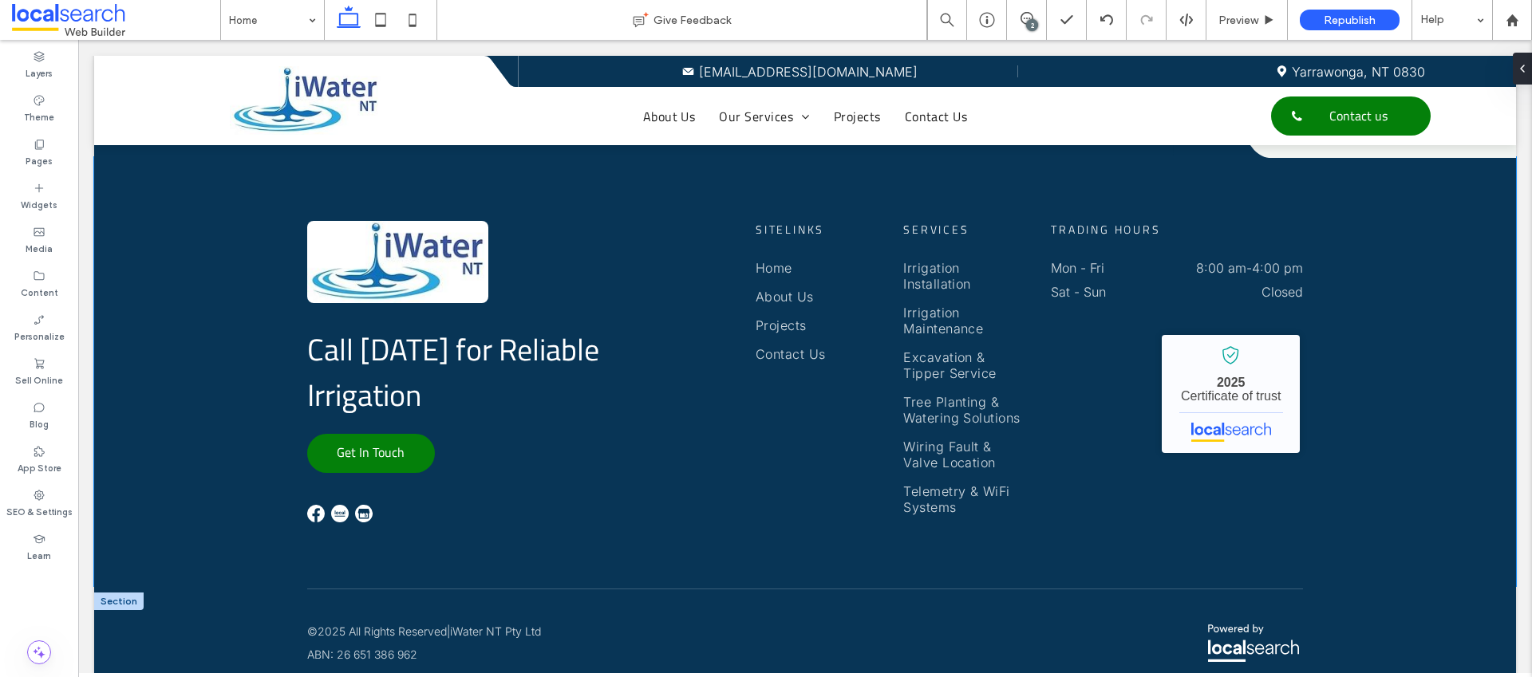
scroll to position [4133, 0]
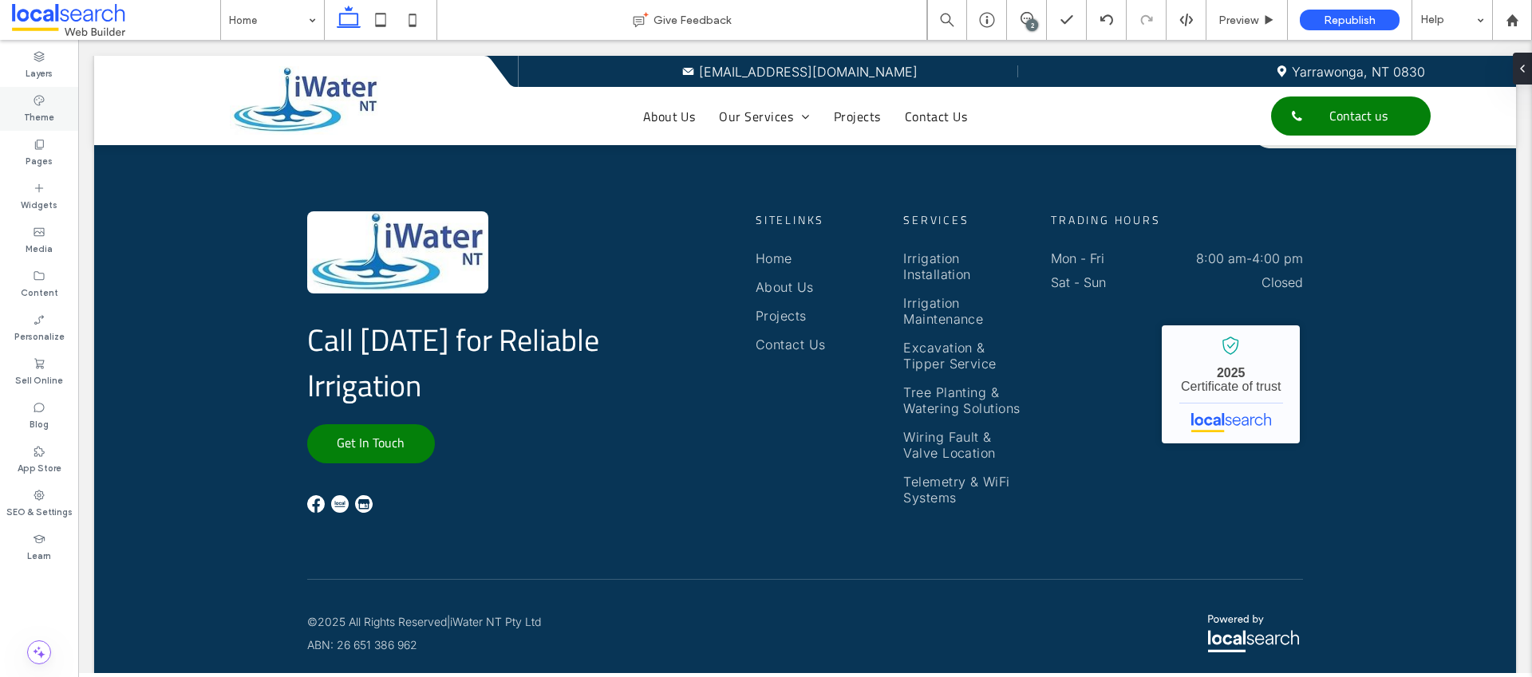
click at [45, 112] on label "Theme" at bounding box center [39, 116] width 30 height 18
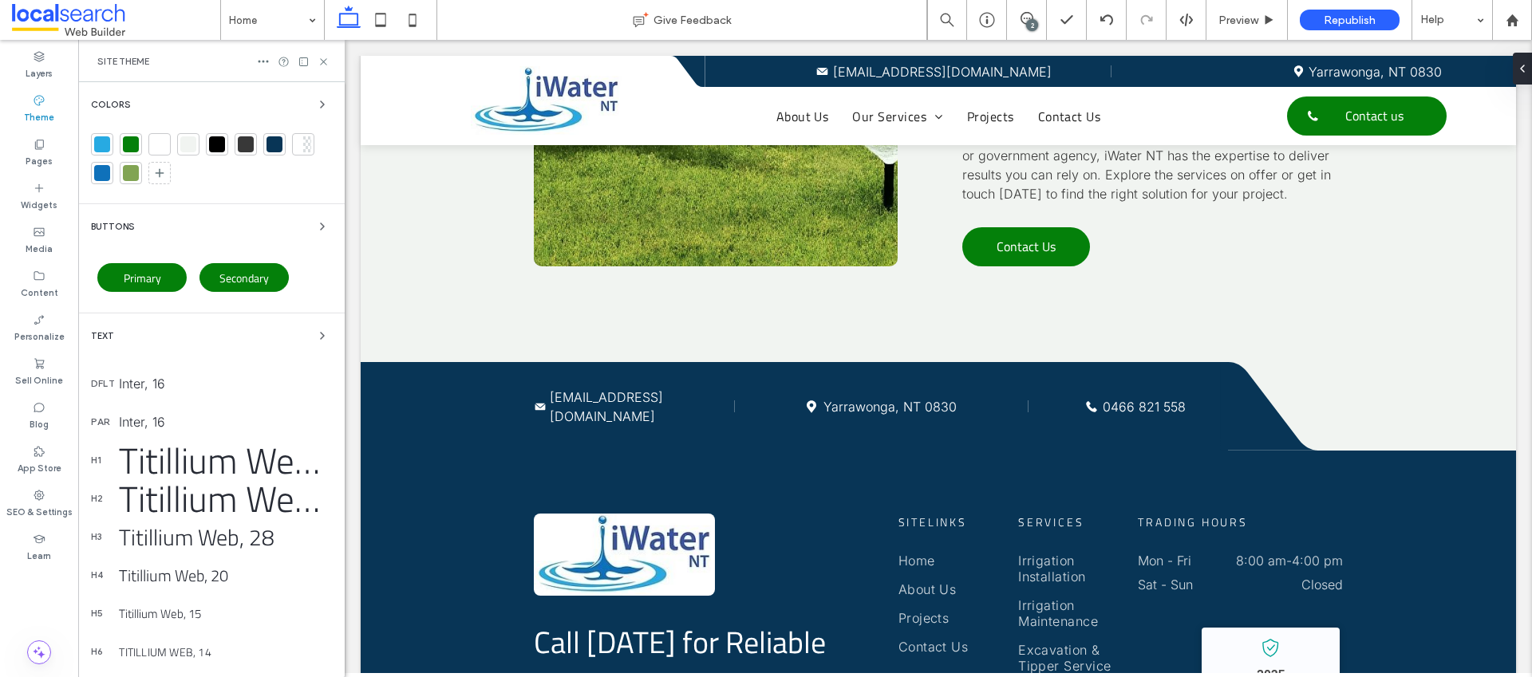
scroll to position [4335, 0]
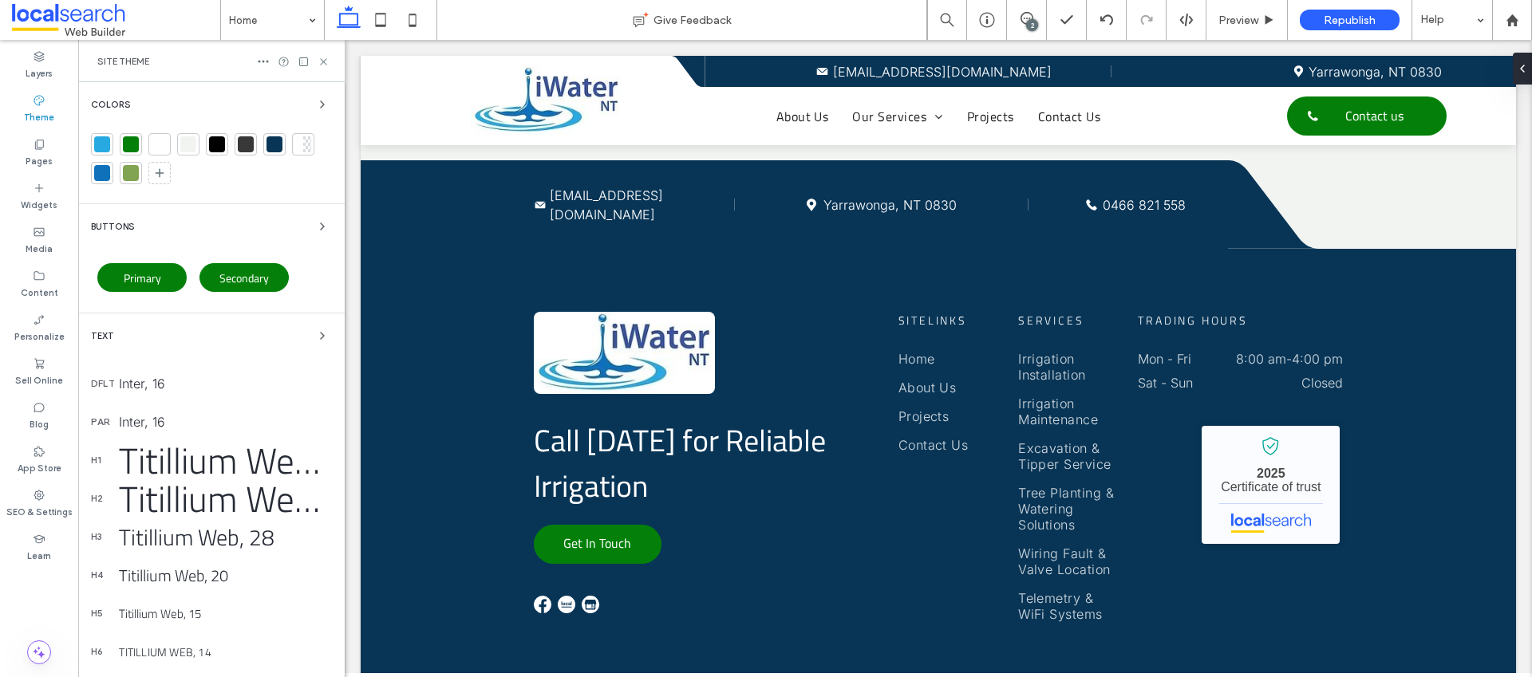
click at [282, 144] on div at bounding box center [275, 144] width 16 height 16
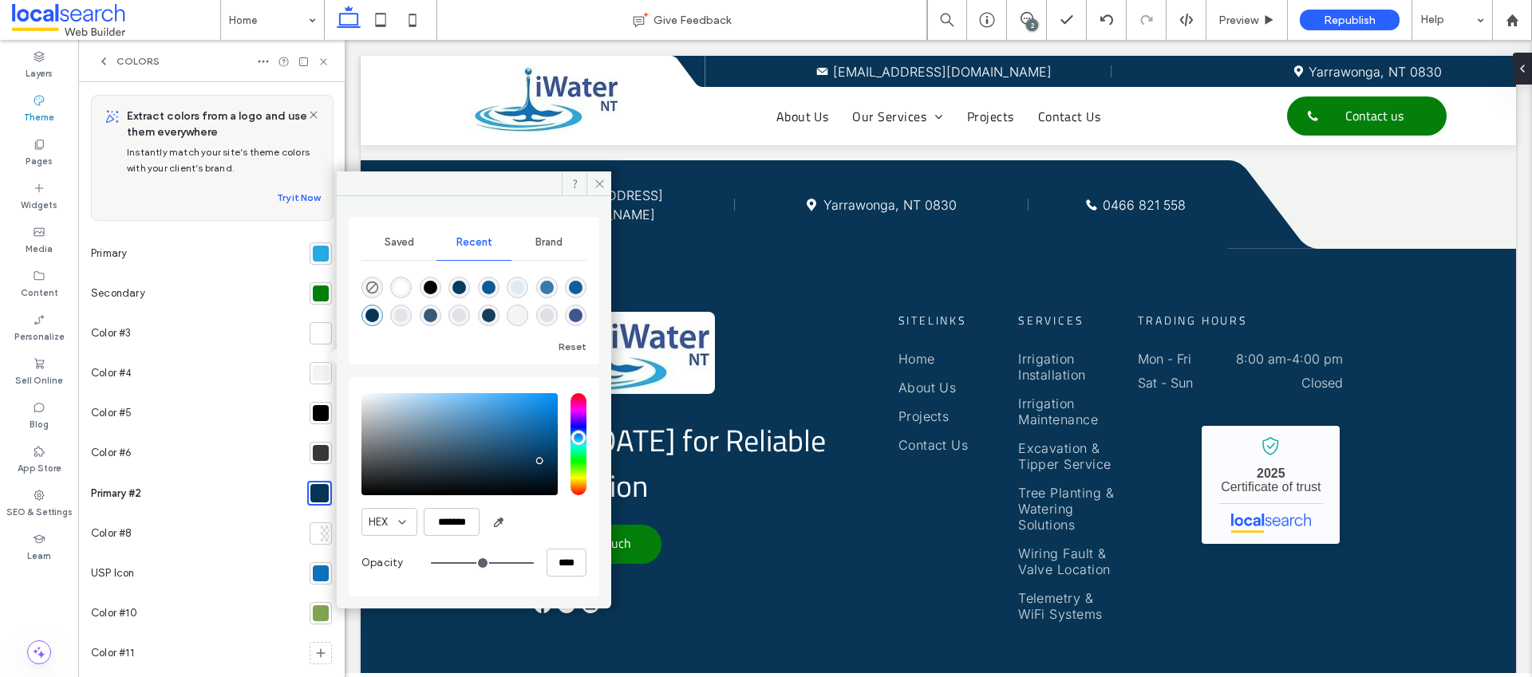
click at [541, 469] on div "saturation and value" at bounding box center [459, 444] width 196 height 102
type input "*******"
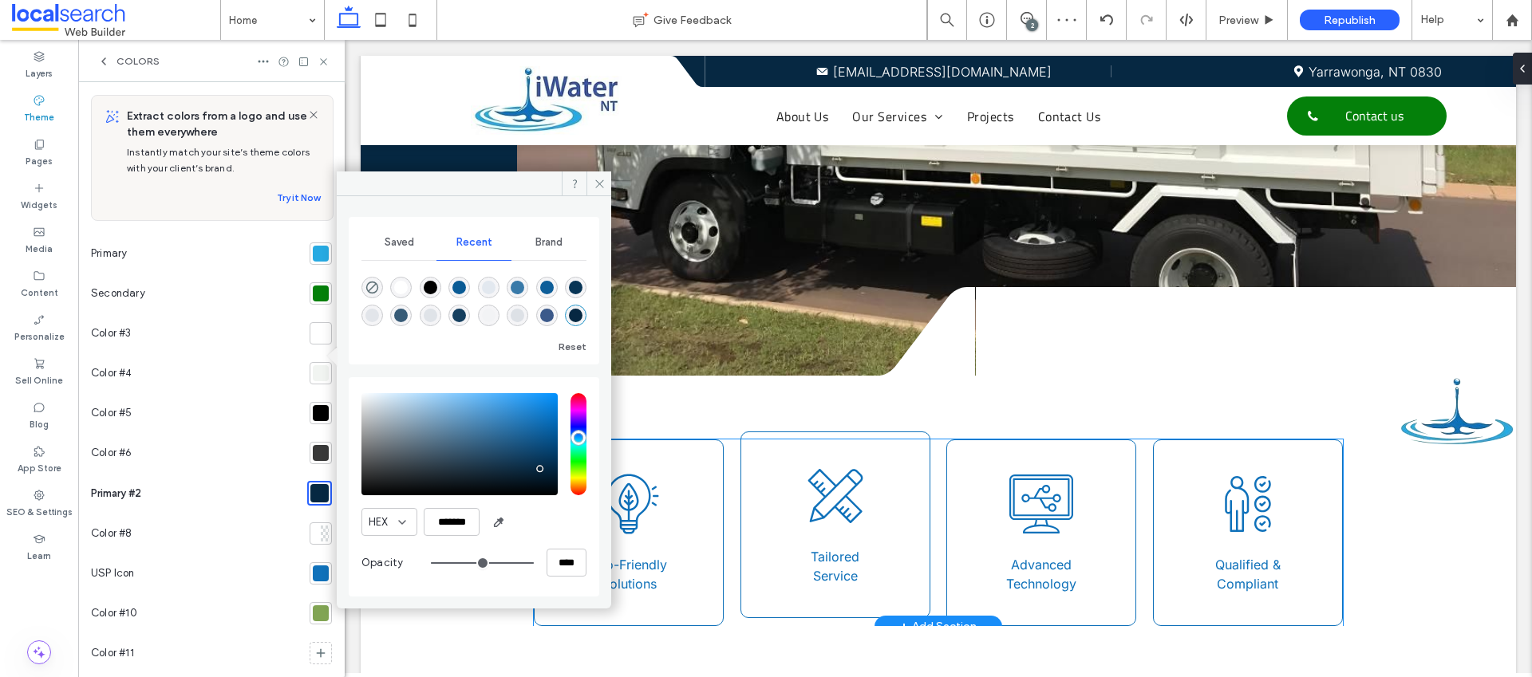
scroll to position [0, 0]
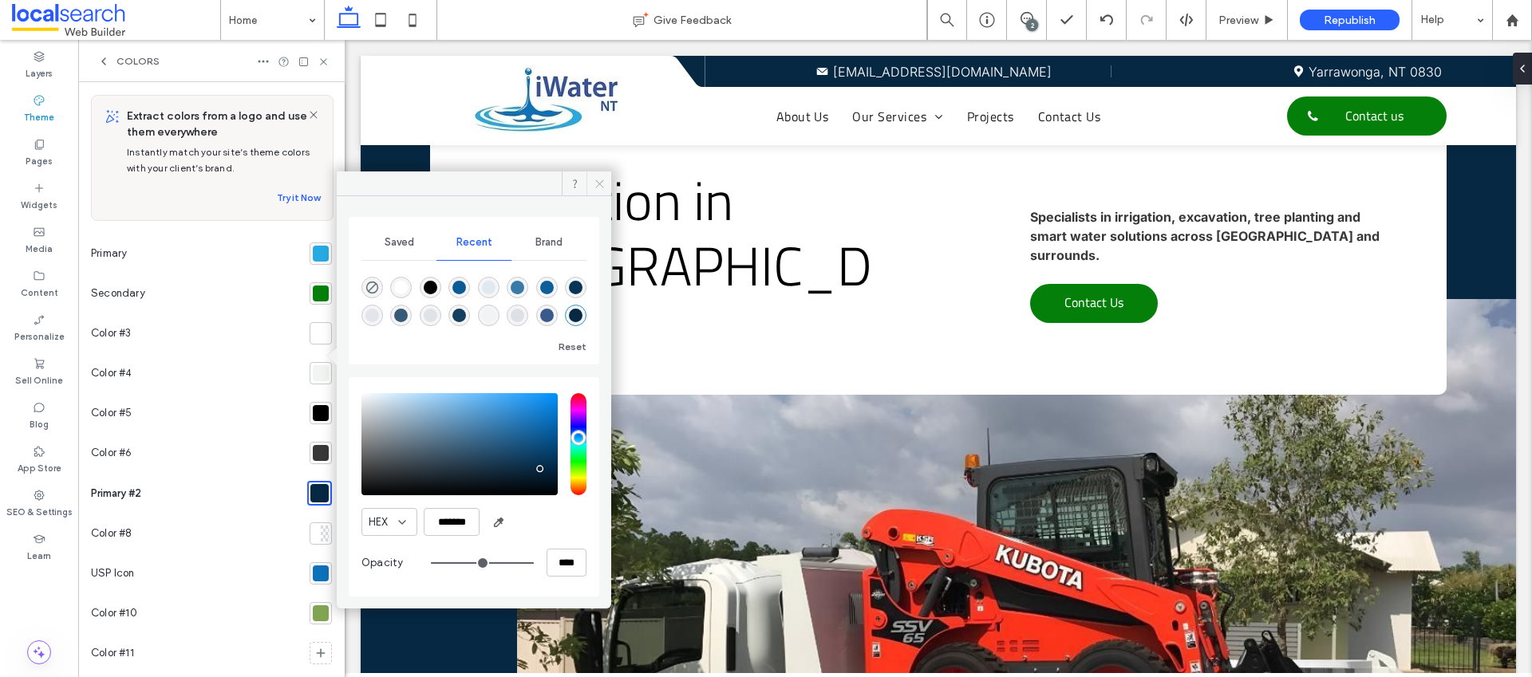
drag, startPoint x: 598, startPoint y: 184, endPoint x: 203, endPoint y: 115, distance: 401.8
click at [598, 184] on use at bounding box center [599, 184] width 8 height 8
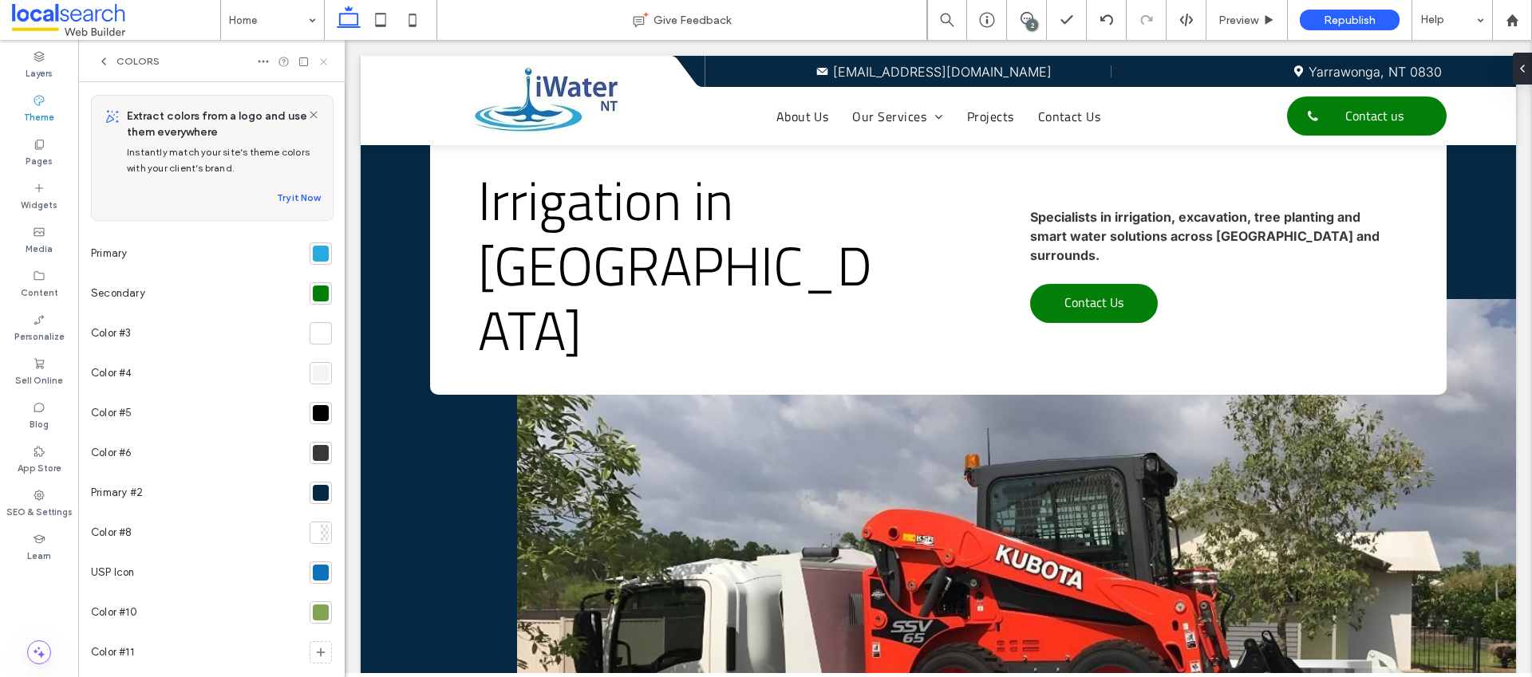
click at [326, 60] on icon at bounding box center [324, 62] width 12 height 12
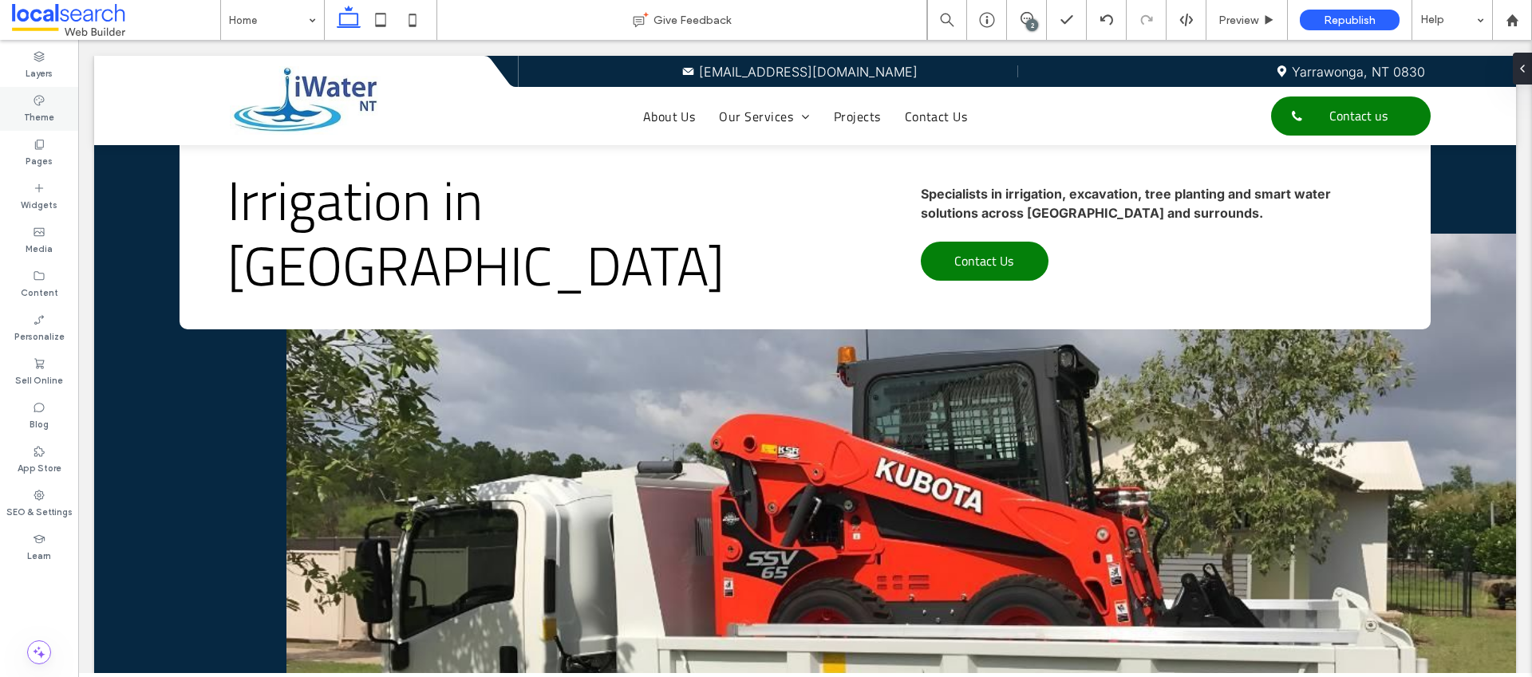
click at [46, 109] on label "Theme" at bounding box center [39, 116] width 30 height 18
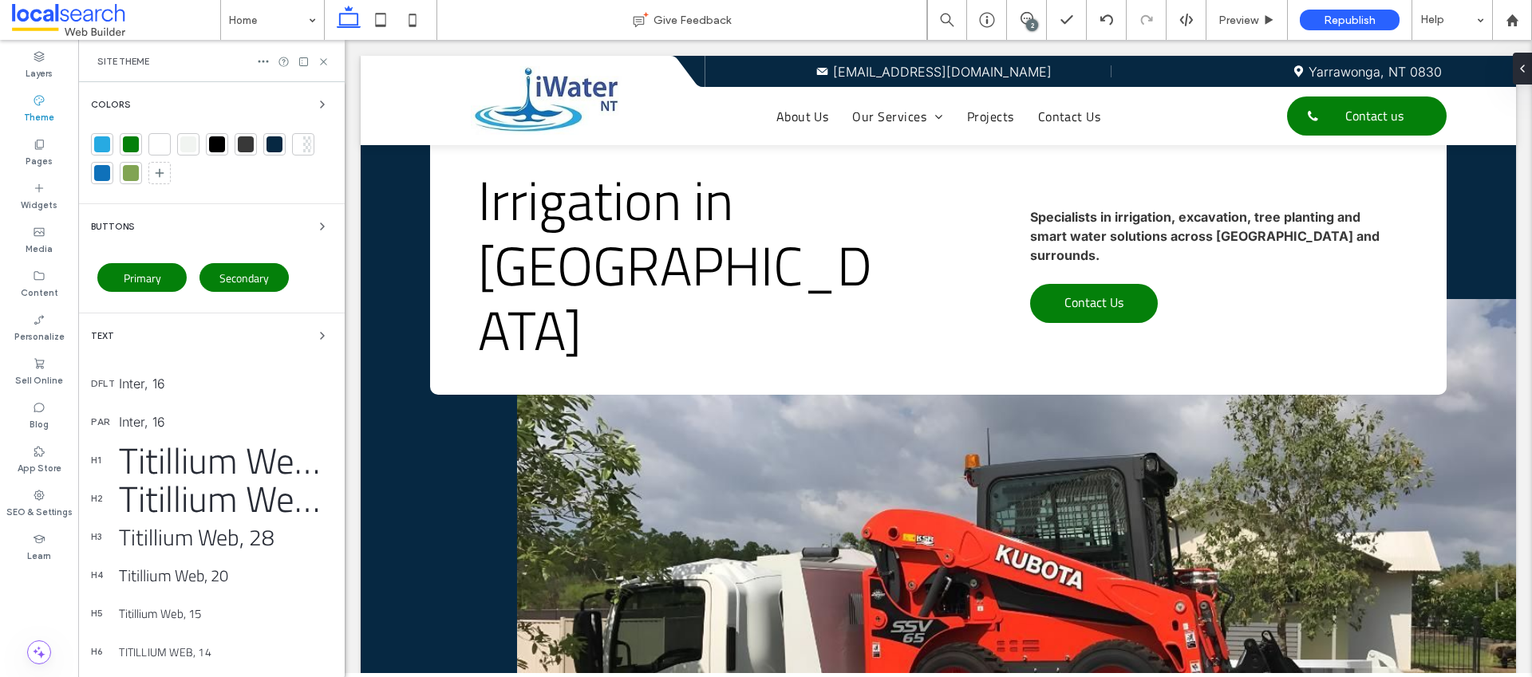
click at [269, 145] on div at bounding box center [275, 144] width 16 height 16
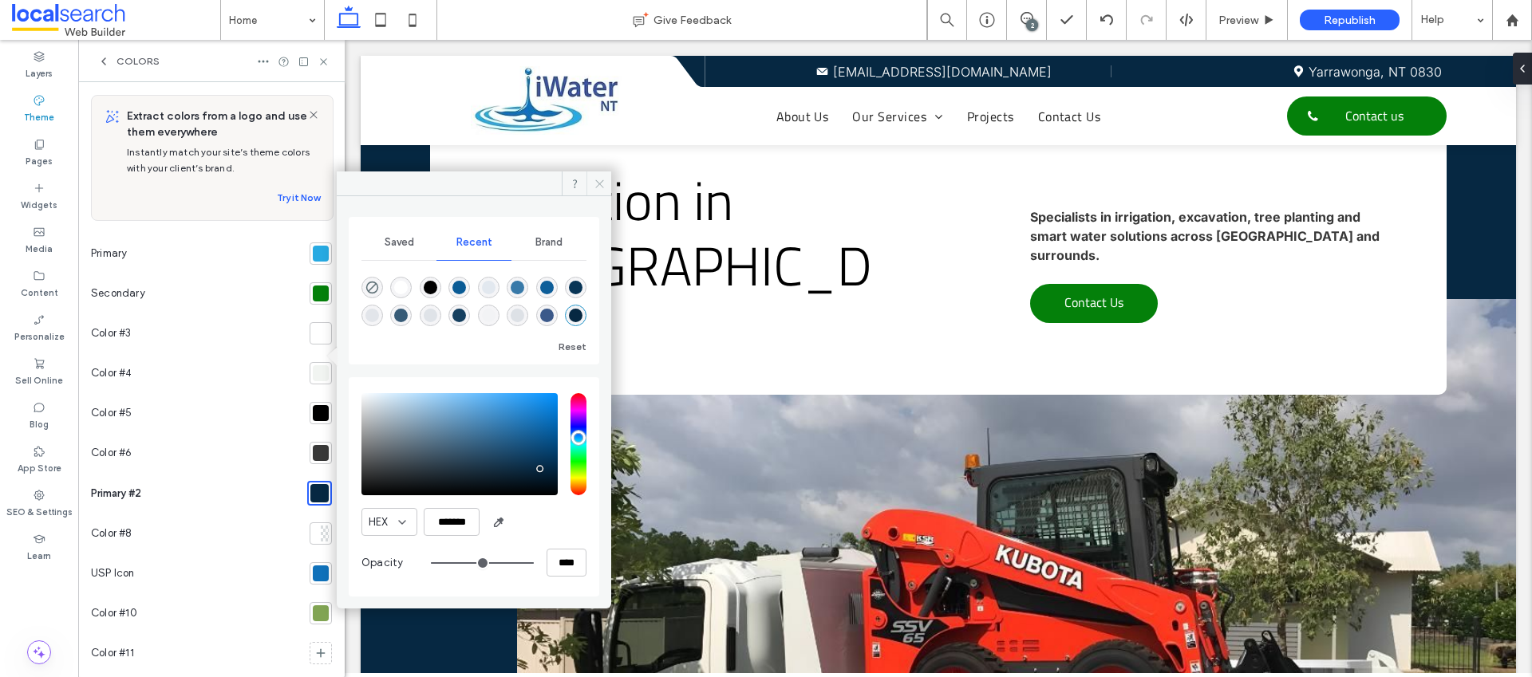
click at [601, 180] on use at bounding box center [599, 184] width 8 height 8
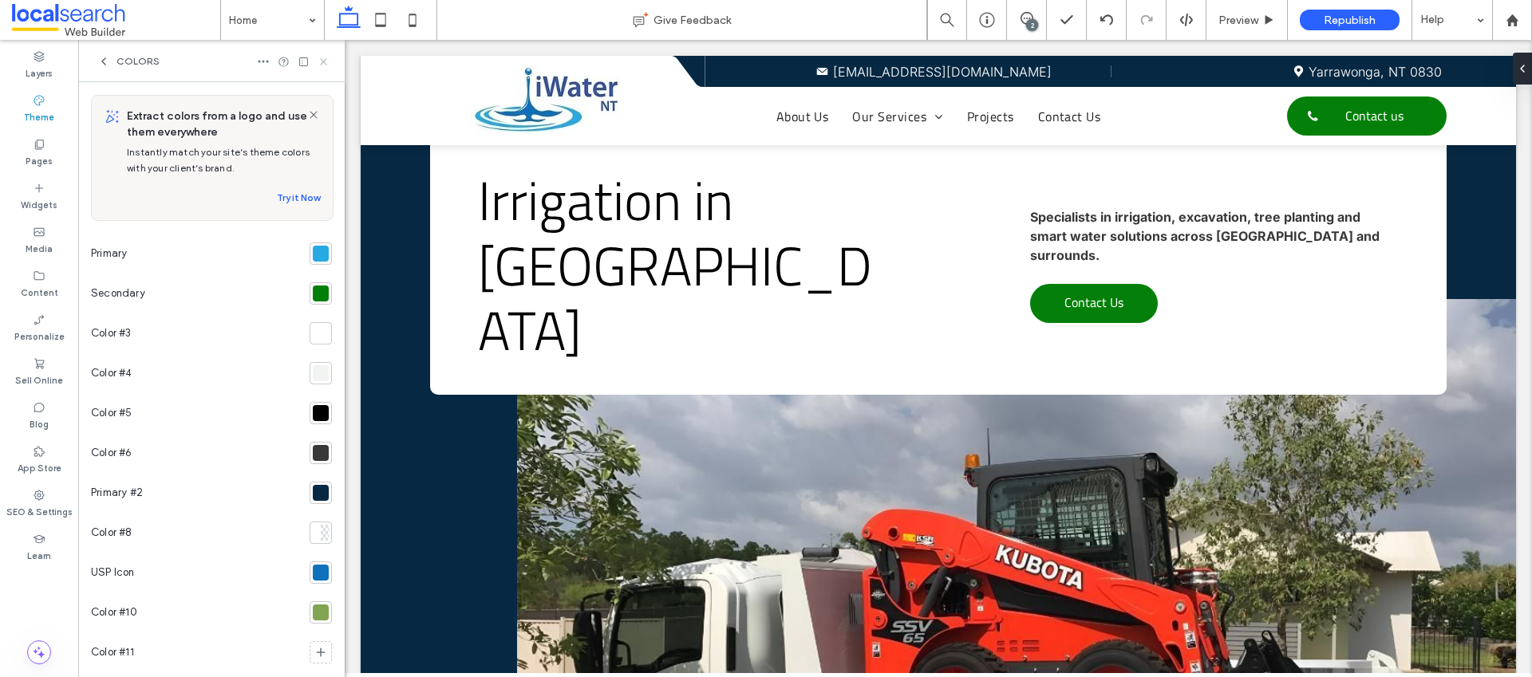
click at [326, 59] on use at bounding box center [323, 61] width 6 height 6
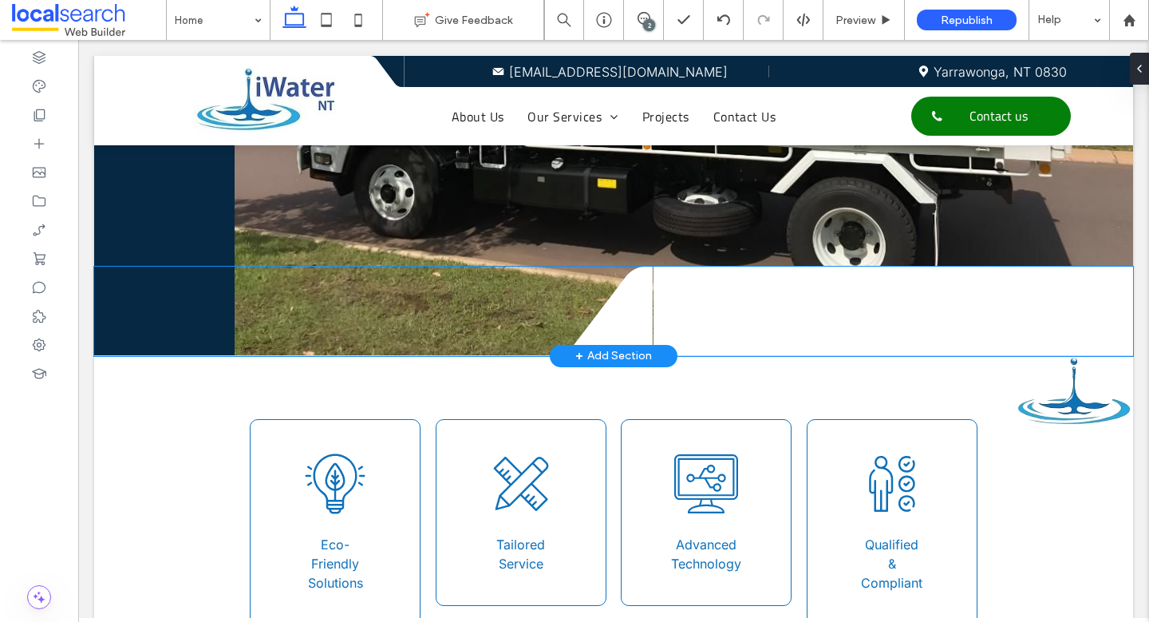
scroll to position [615, 0]
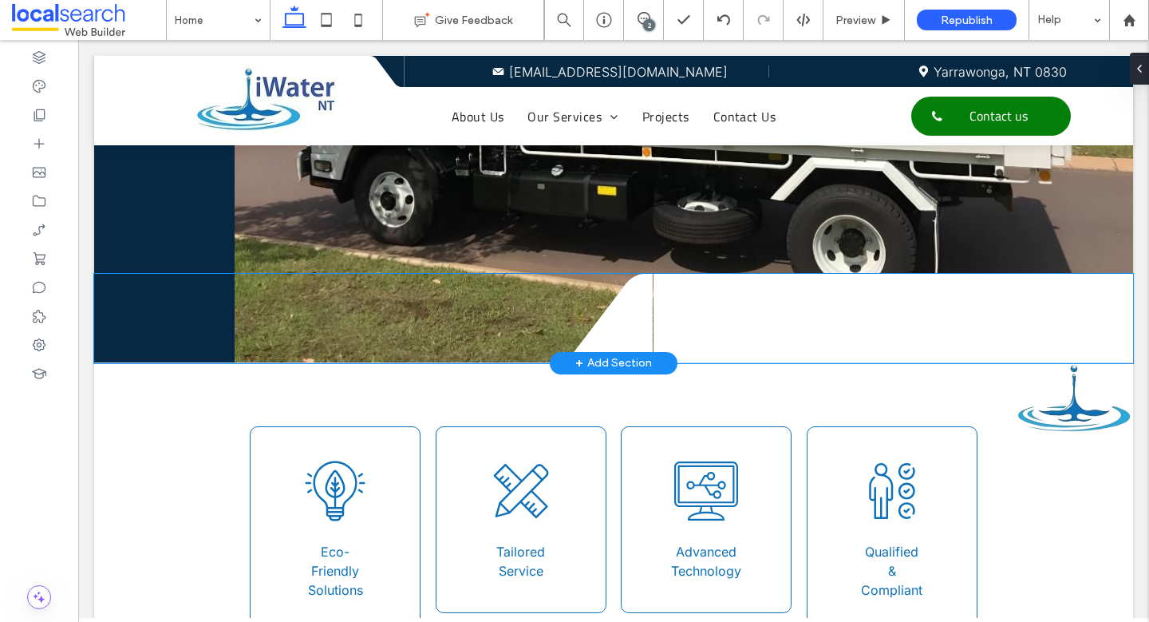
click at [680, 274] on div at bounding box center [894, 318] width 480 height 89
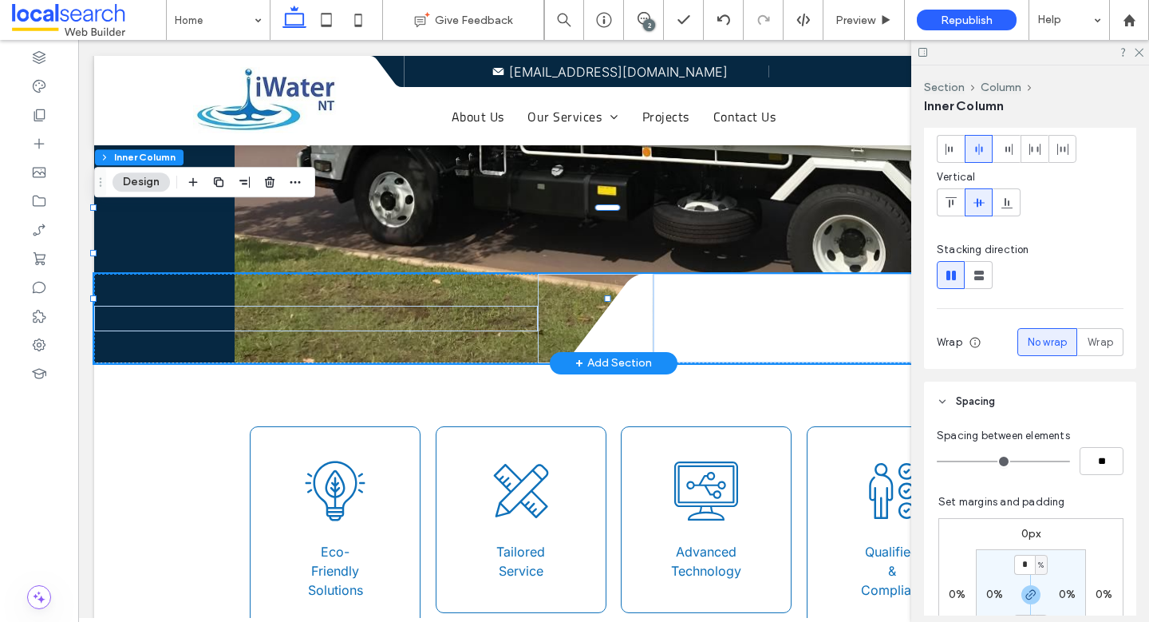
scroll to position [217, 0]
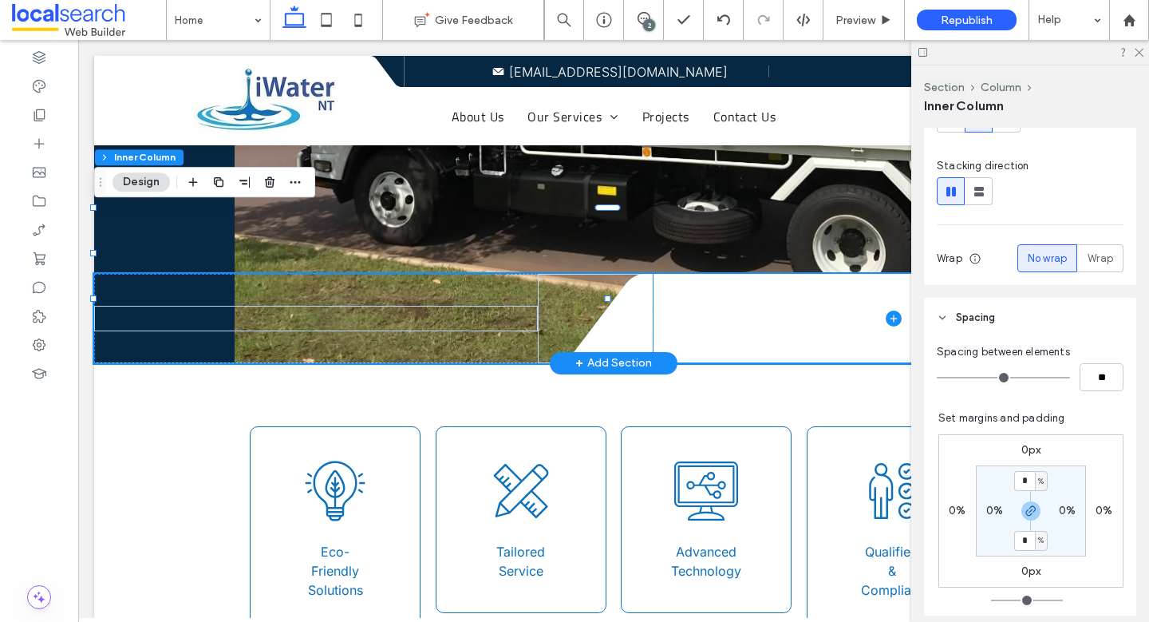
click at [777, 274] on span at bounding box center [894, 318] width 480 height 89
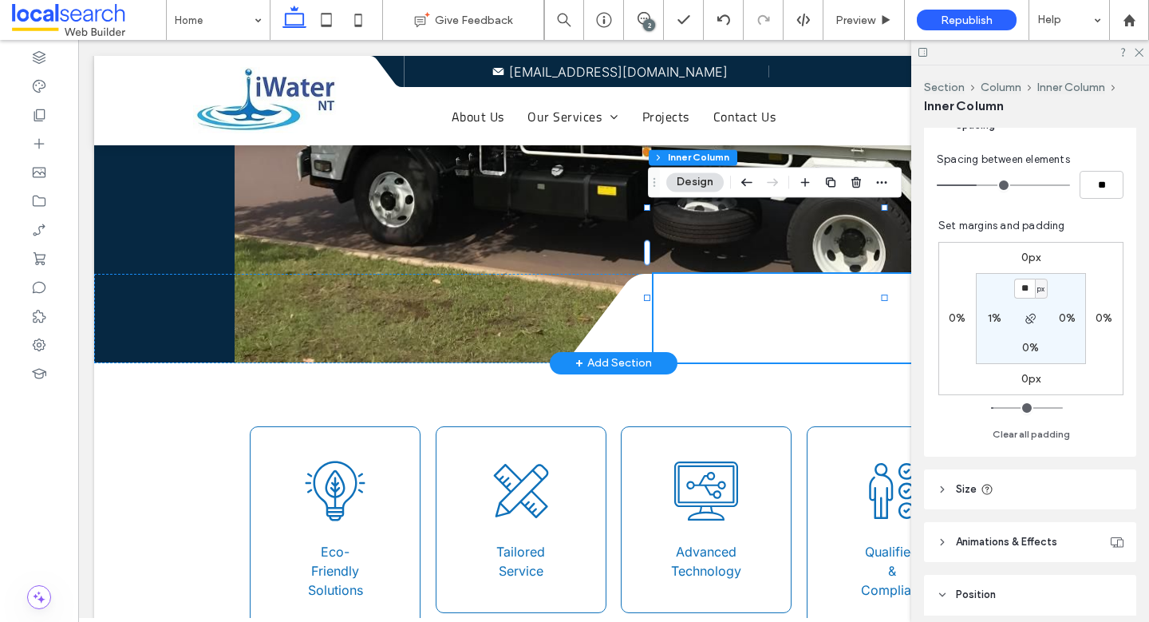
scroll to position [530, 0]
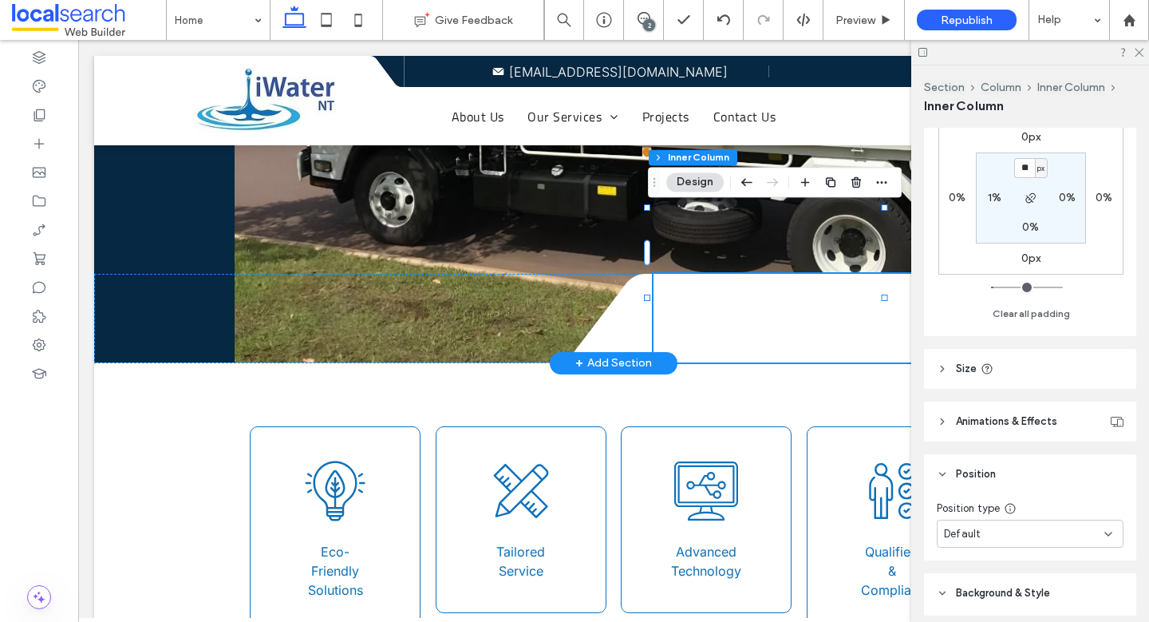
click at [988, 195] on label "1%" at bounding box center [995, 198] width 14 height 14
type input "*"
click at [597, 274] on icon at bounding box center [596, 318] width 114 height 89
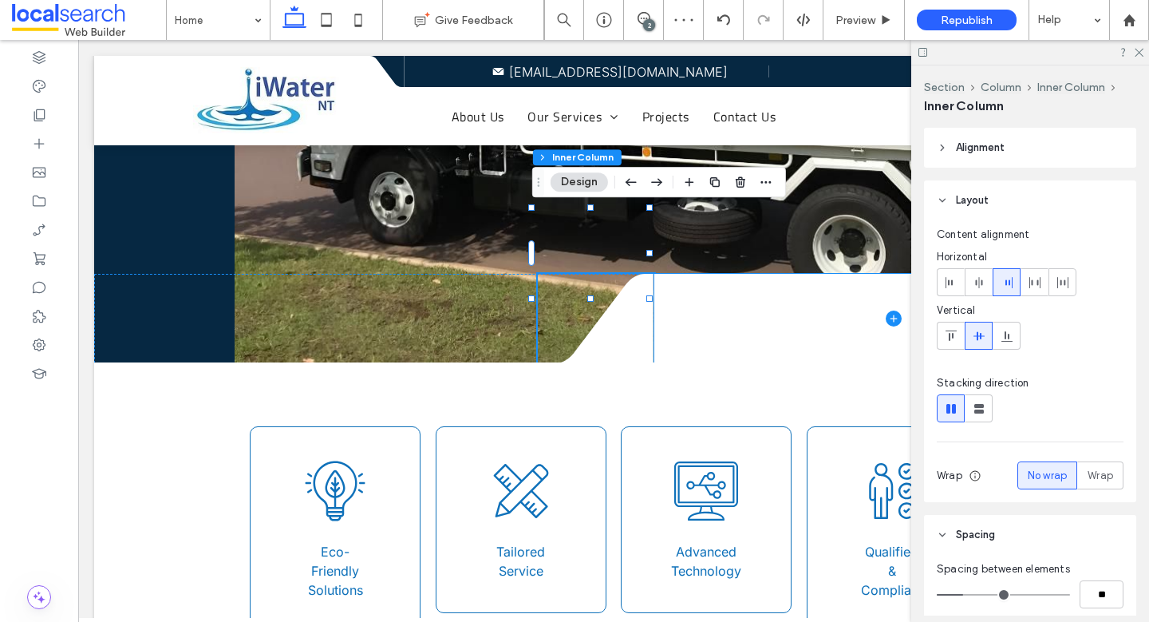
click at [713, 274] on span at bounding box center [893, 318] width 479 height 89
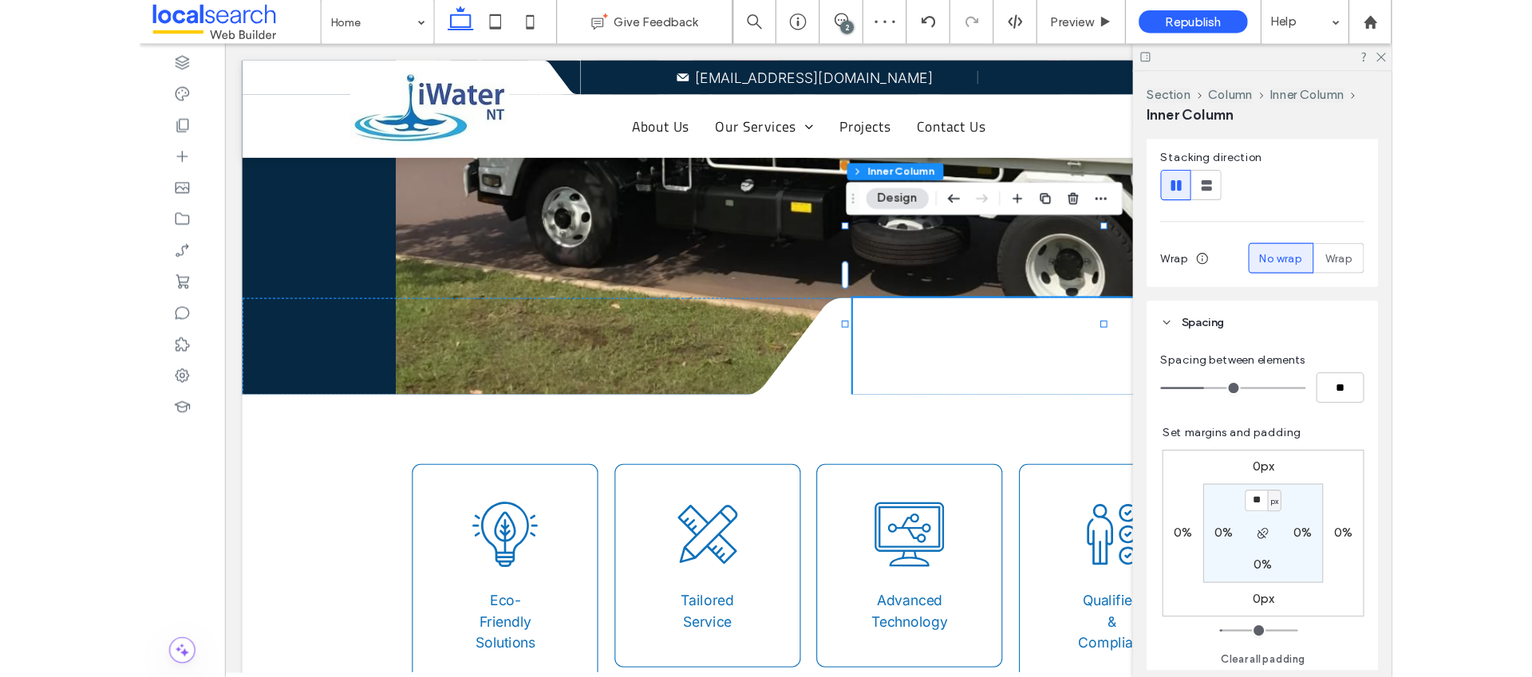
scroll to position [275, 0]
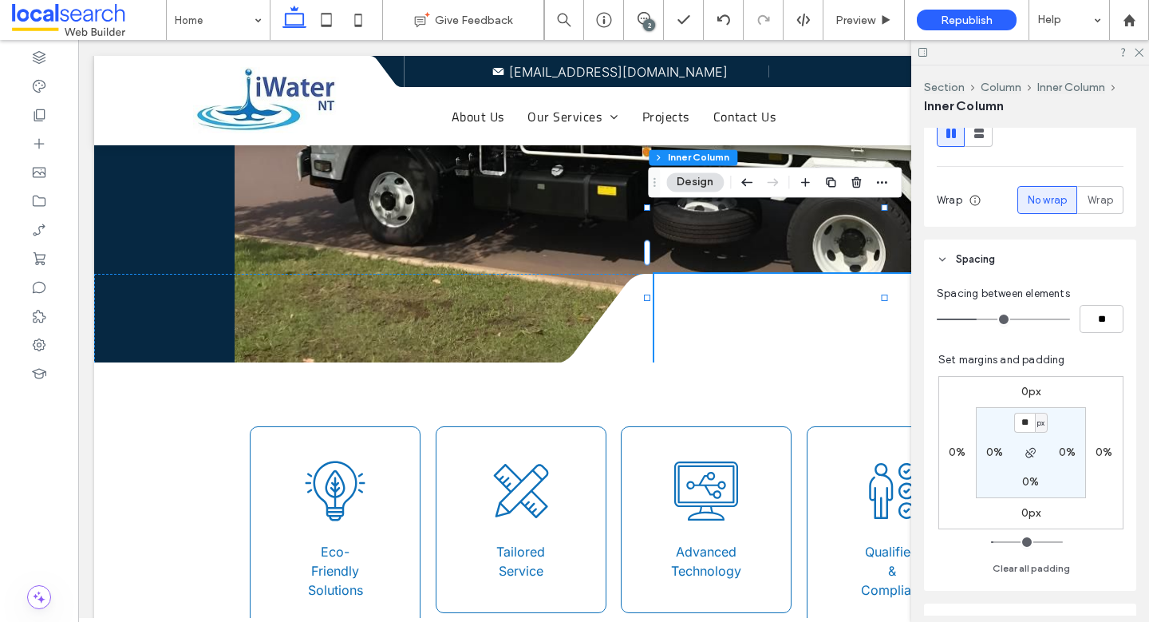
click at [988, 450] on label "0%" at bounding box center [994, 452] width 17 height 14
type input "*"
type input "**"
click at [949, 453] on label "0%" at bounding box center [957, 452] width 17 height 14
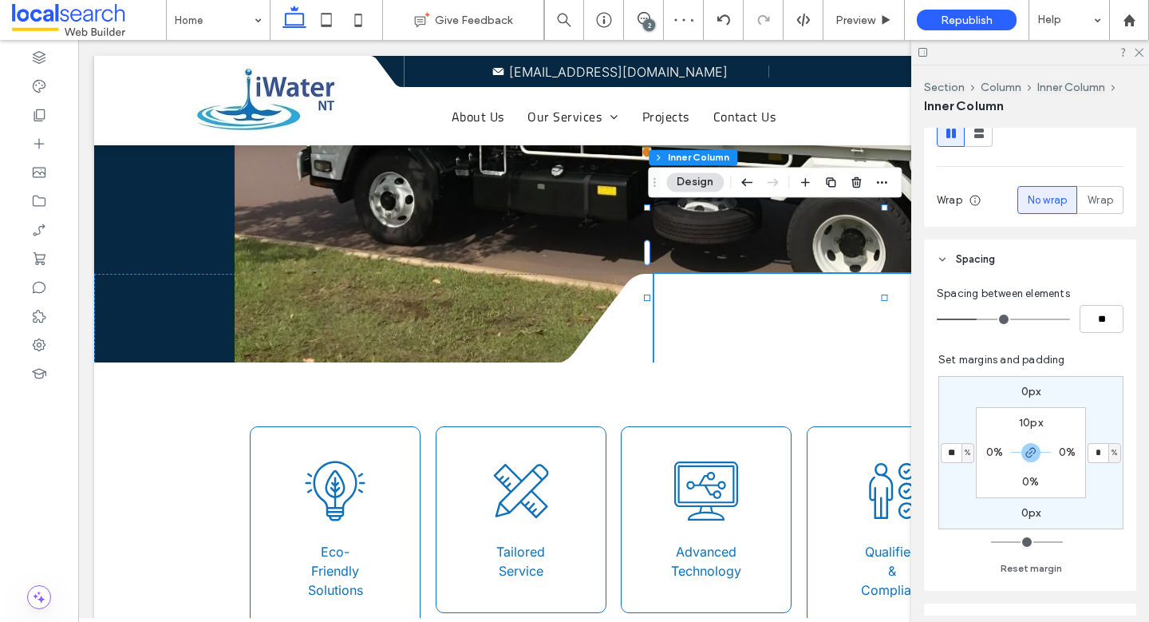
type input "**"
type input "*"
type input "**"
click at [1143, 57] on div at bounding box center [1030, 52] width 238 height 25
click at [1146, 54] on div at bounding box center [1030, 52] width 238 height 25
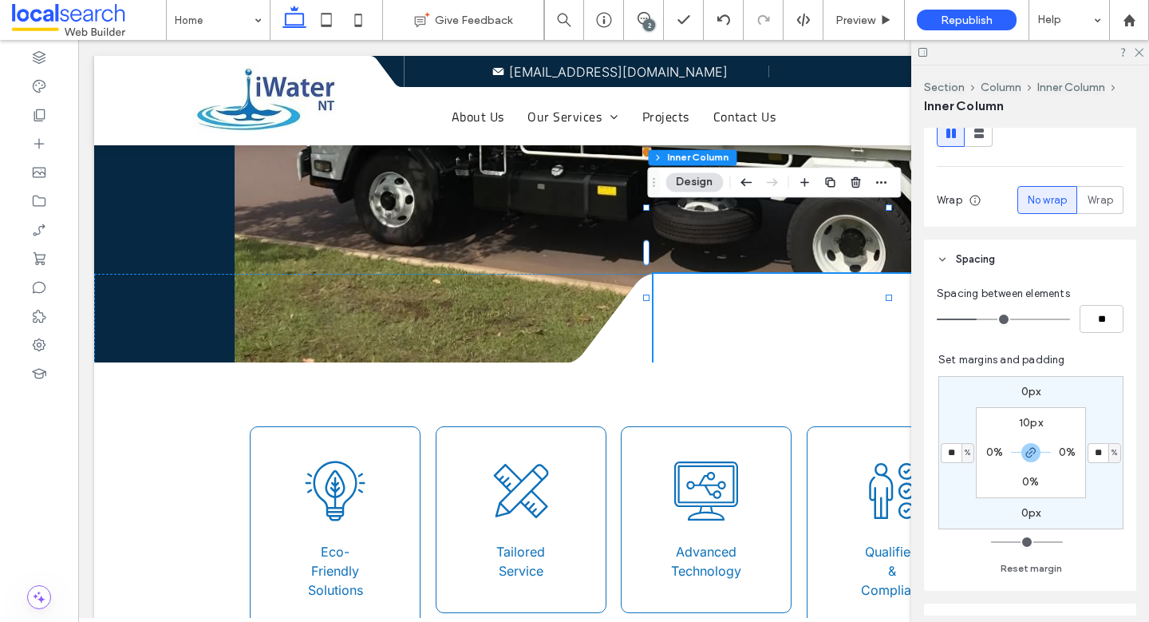
click at [1112, 449] on span "%" at bounding box center [1115, 452] width 6 height 16
click at [1025, 448] on icon "button" at bounding box center [1031, 452] width 13 height 13
click at [1096, 452] on label "-1%" at bounding box center [1104, 452] width 19 height 14
type input "*"
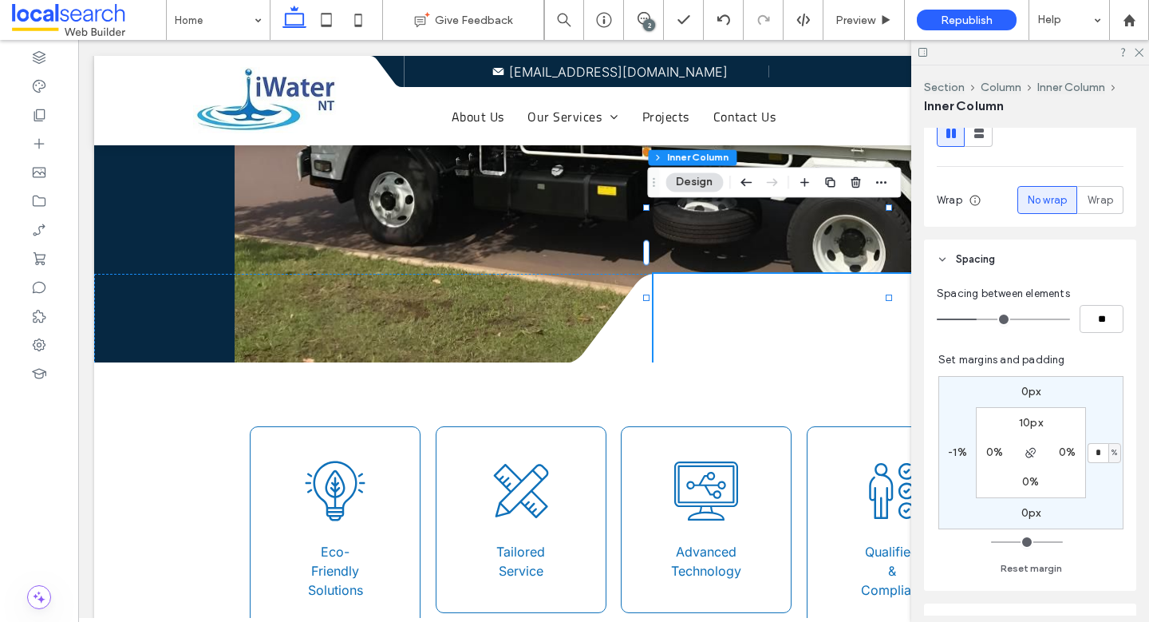
type input "*"
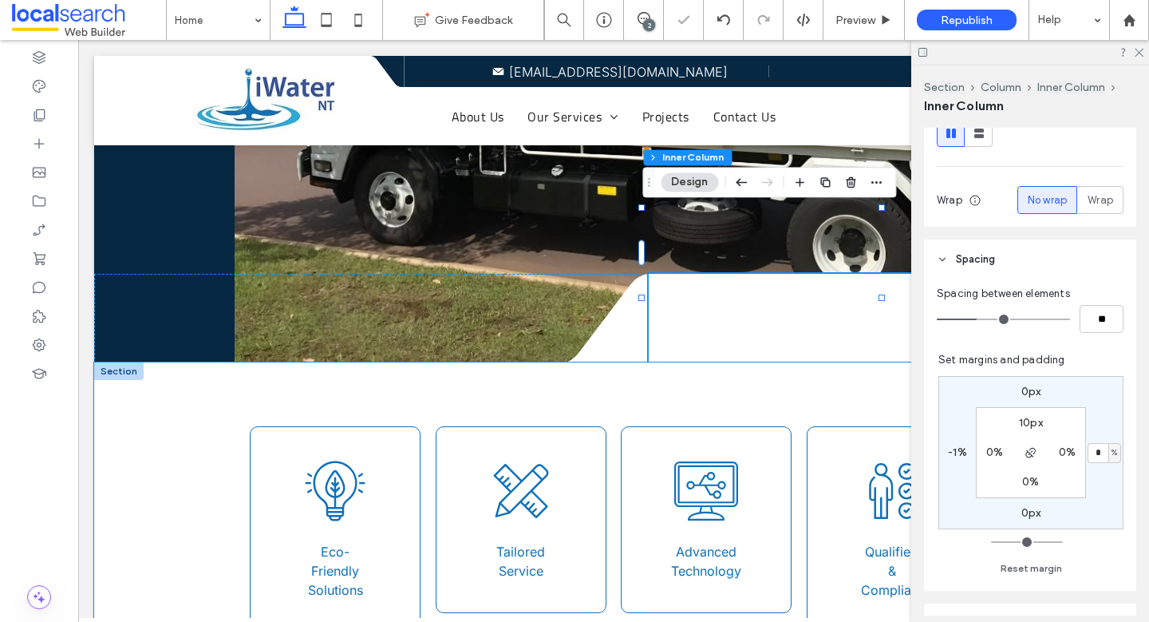
click at [214, 362] on div "Bulb Icon Eco-Friendly Solutions Tailored Icon Tailored Service Technology Icon…" at bounding box center [613, 497] width 1039 height 271
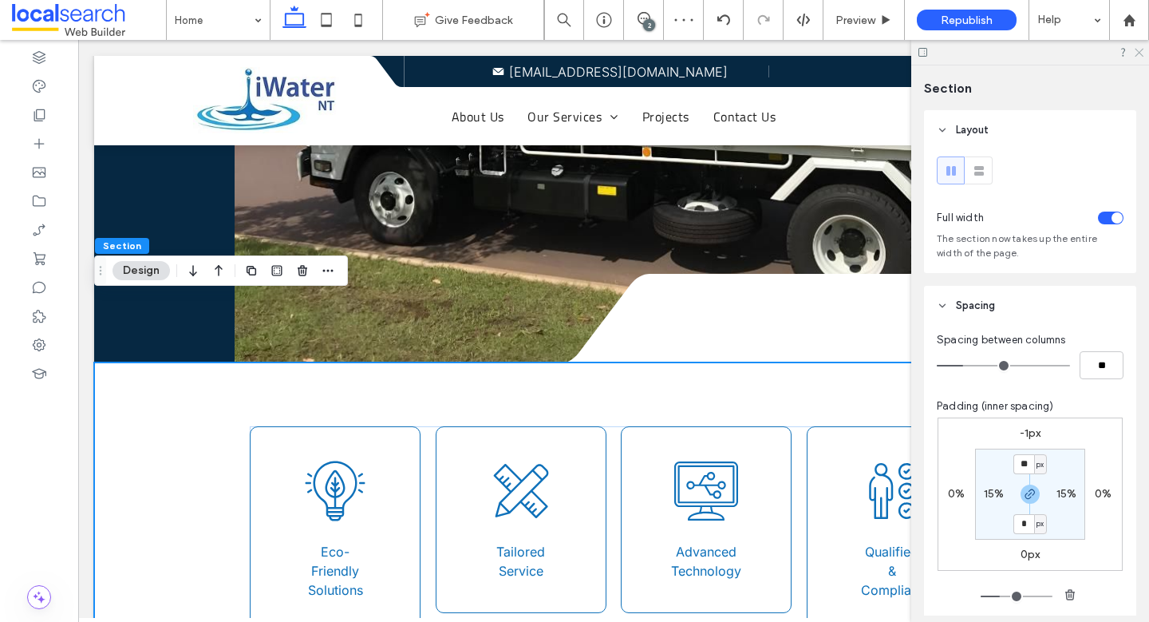
click at [1143, 55] on icon at bounding box center [1138, 51] width 10 height 10
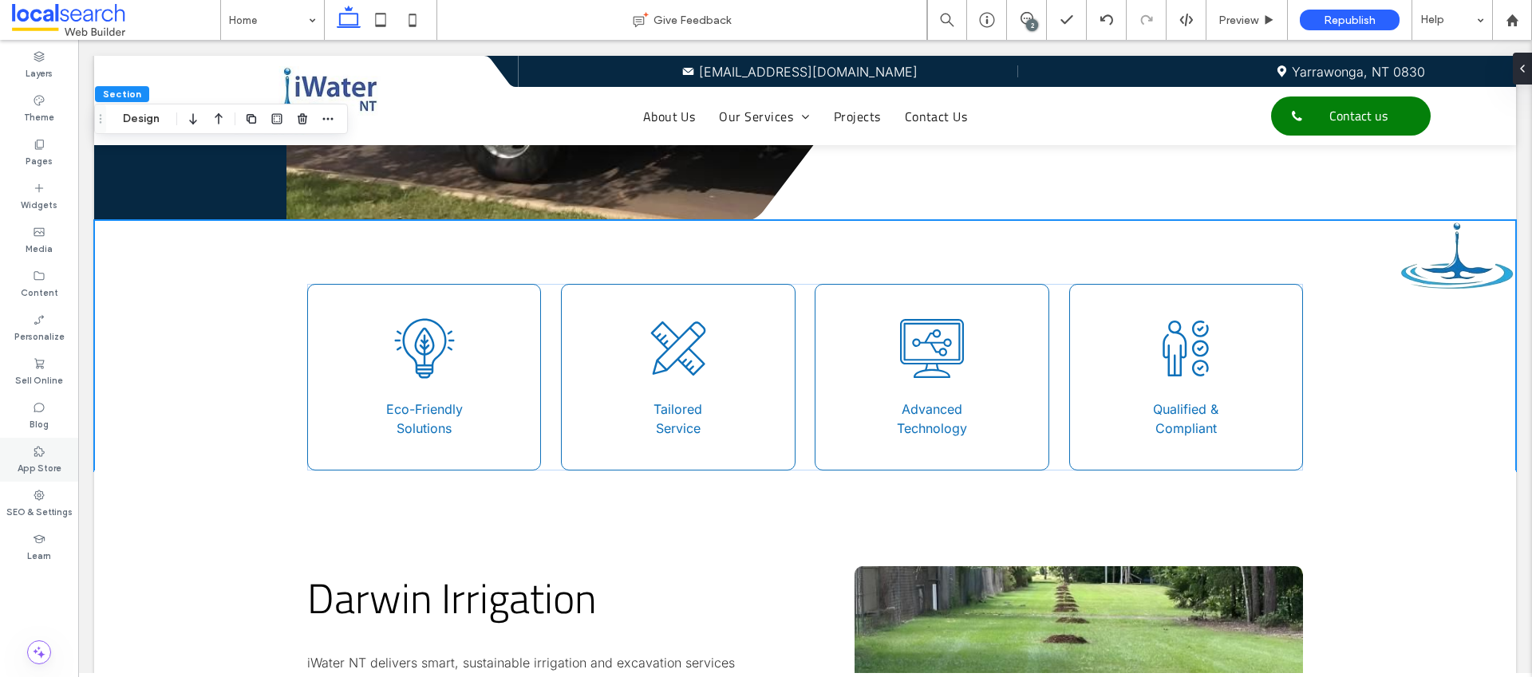
scroll to position [0, 0]
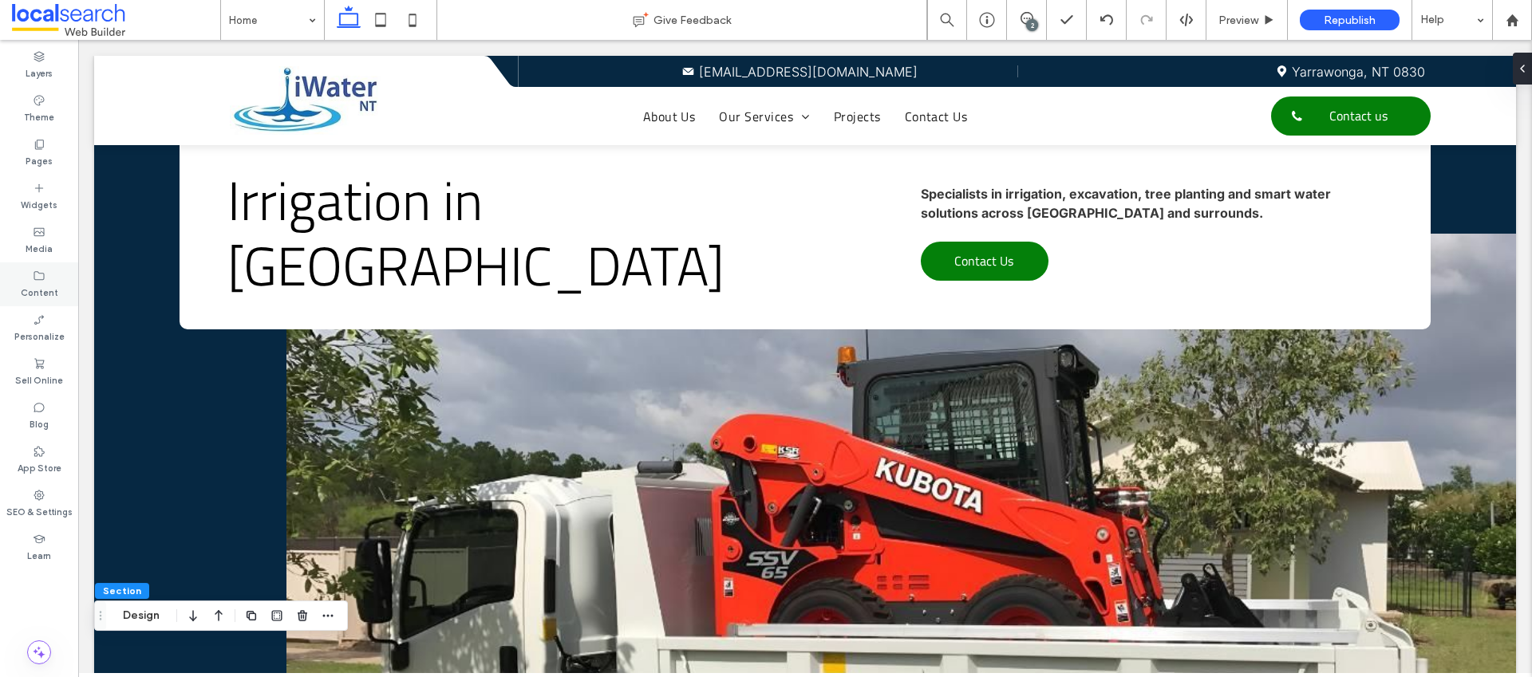
click at [42, 279] on use at bounding box center [39, 275] width 10 height 9
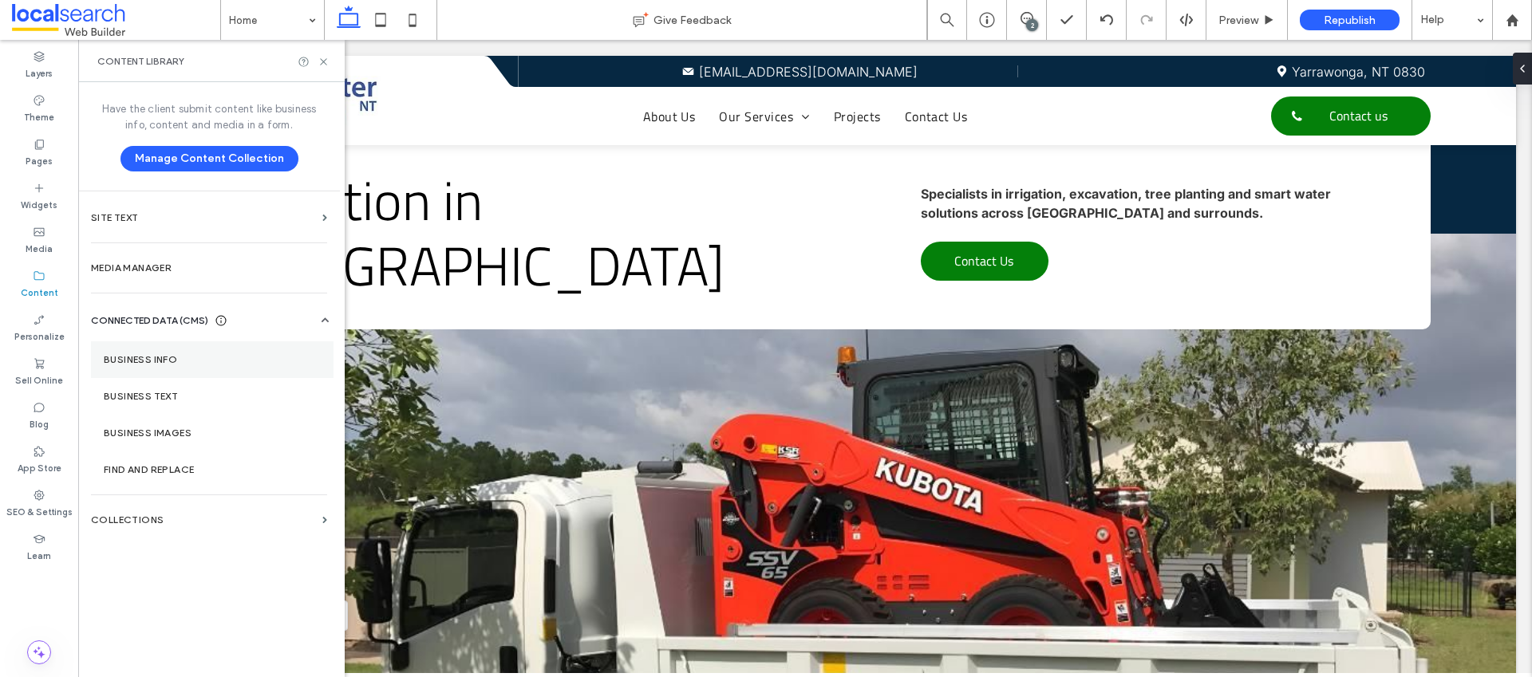
click at [148, 357] on label "Business Info" at bounding box center [212, 359] width 217 height 11
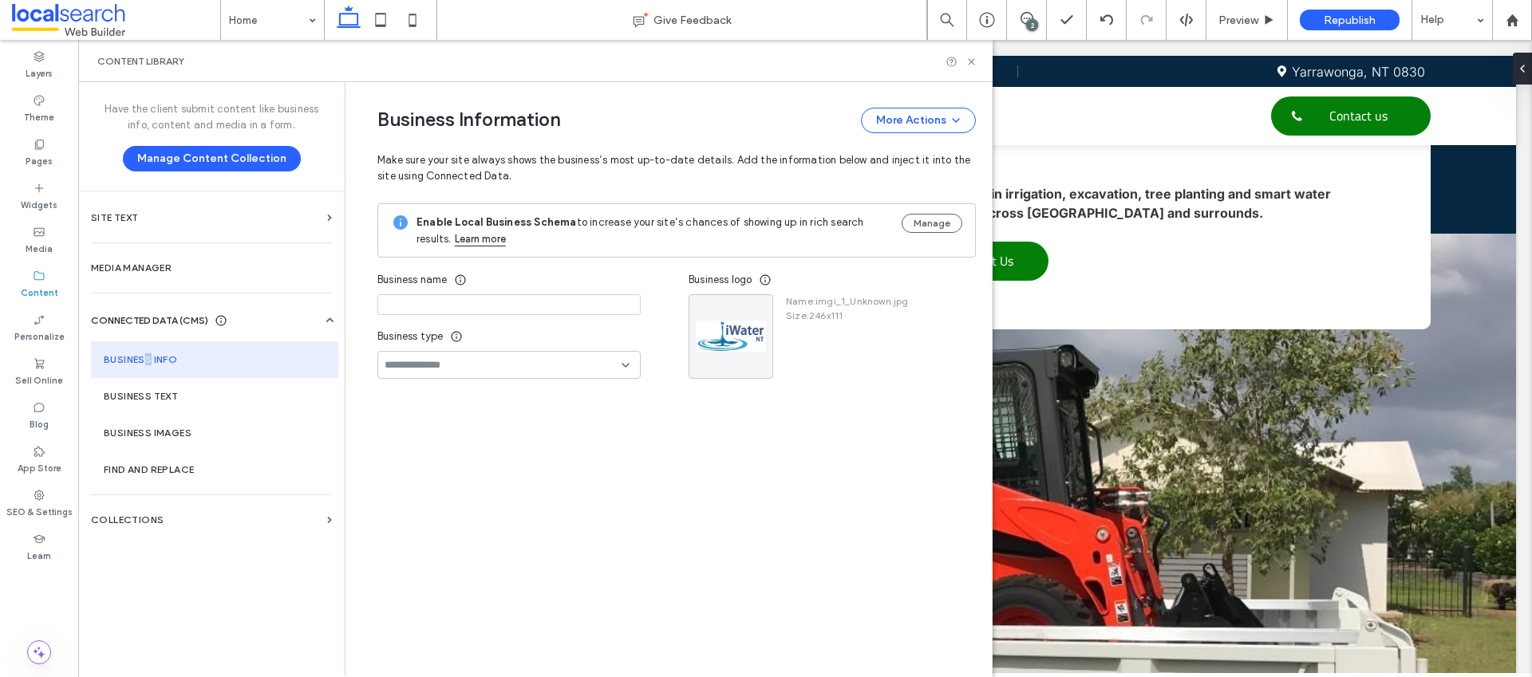
type input "**********"
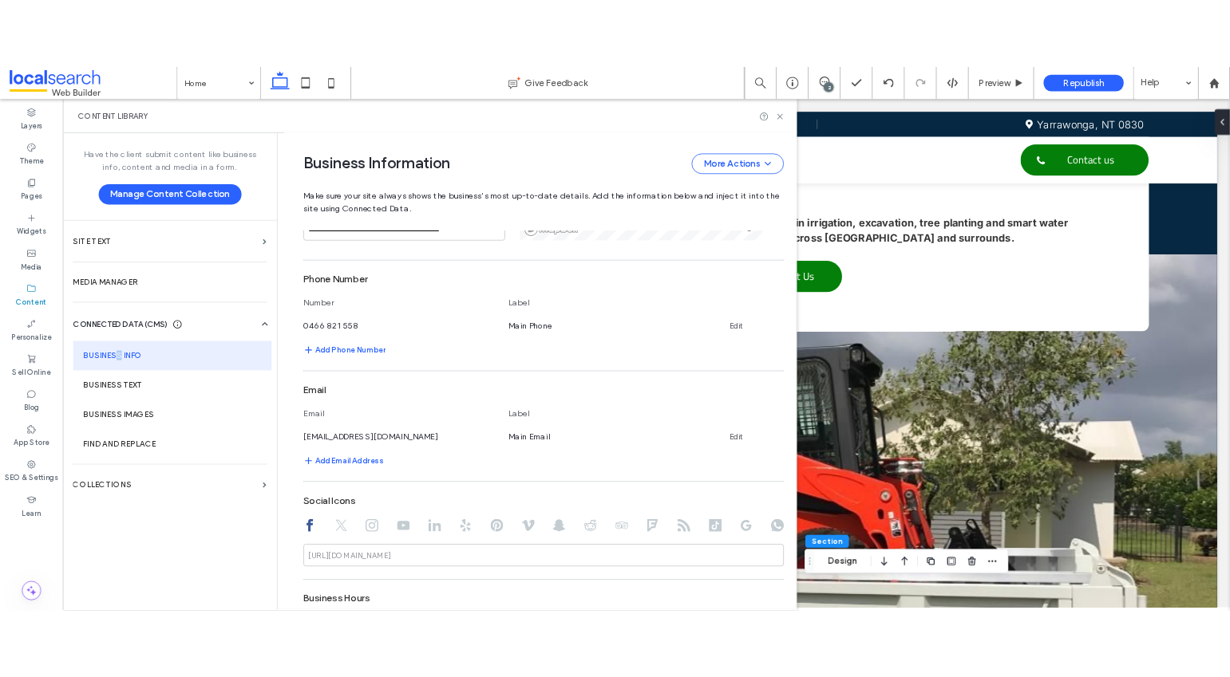
scroll to position [437, 0]
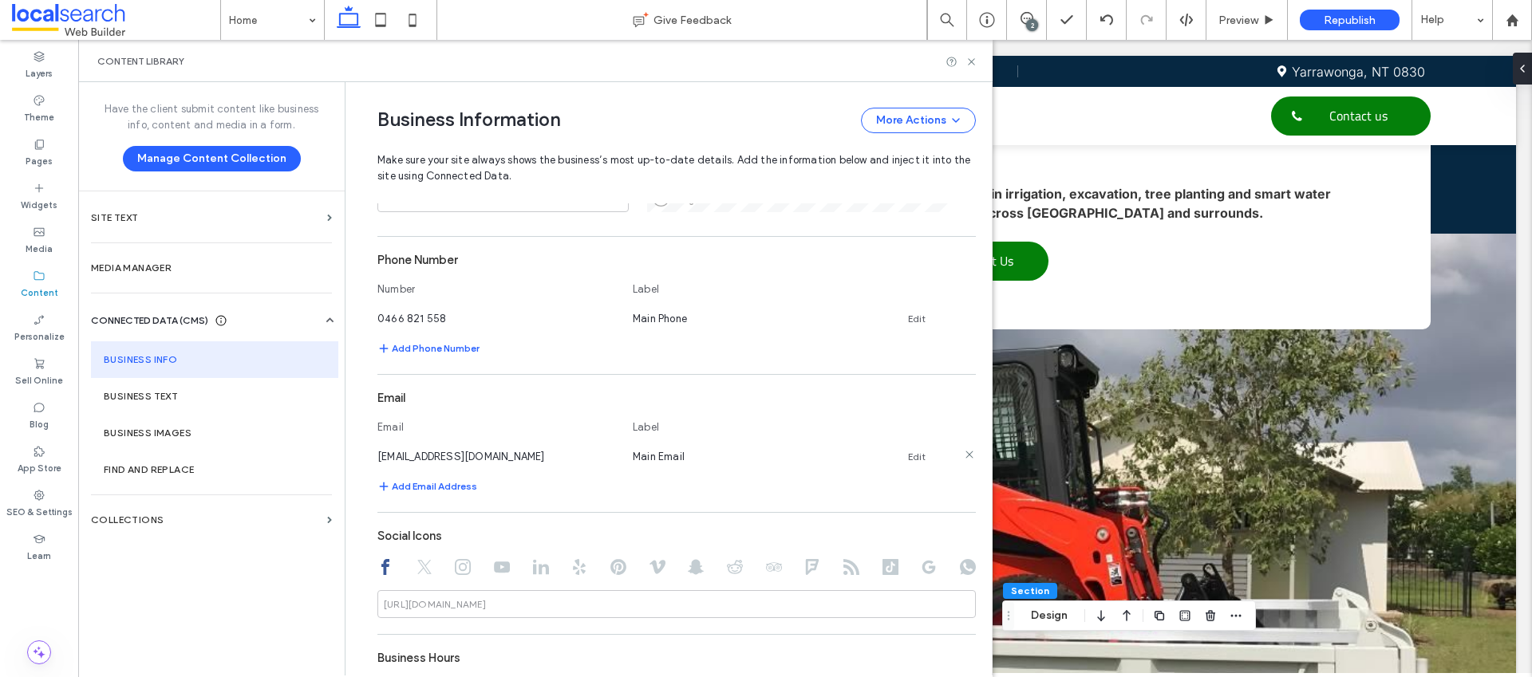
click at [908, 457] on link "Edit" at bounding box center [917, 457] width 18 height 13
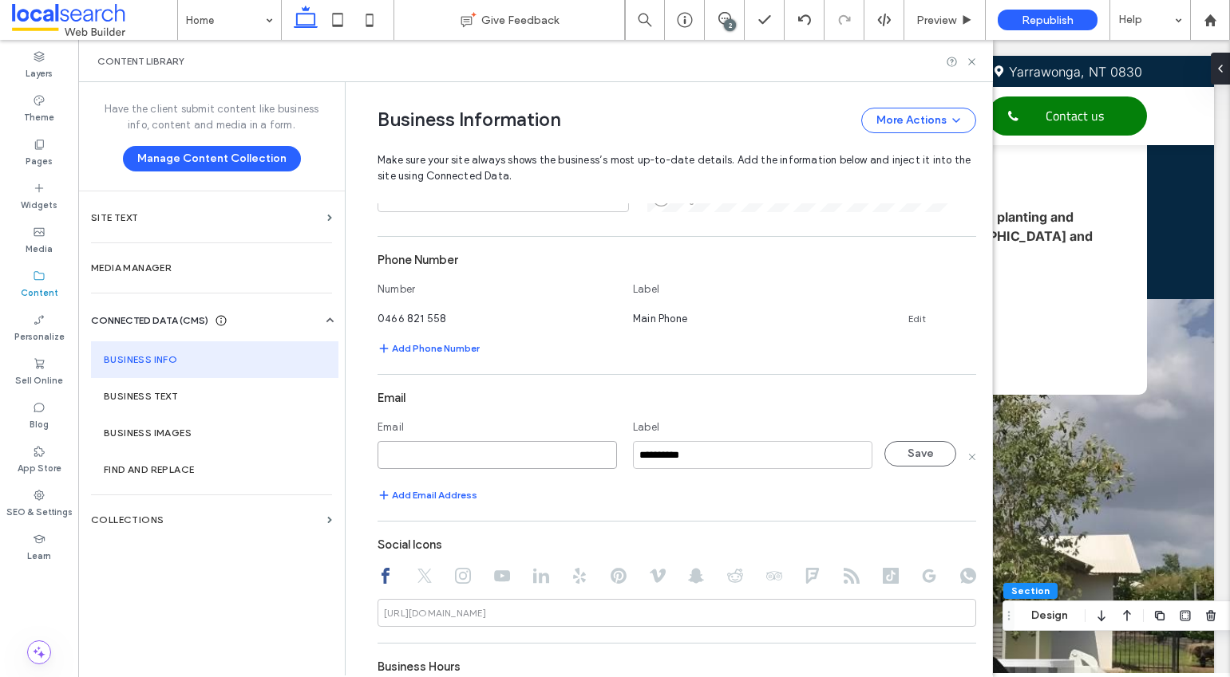
click at [413, 454] on input at bounding box center [496, 455] width 239 height 28
paste input "**********"
type input "**********"
click at [899, 449] on button "Save" at bounding box center [920, 454] width 72 height 26
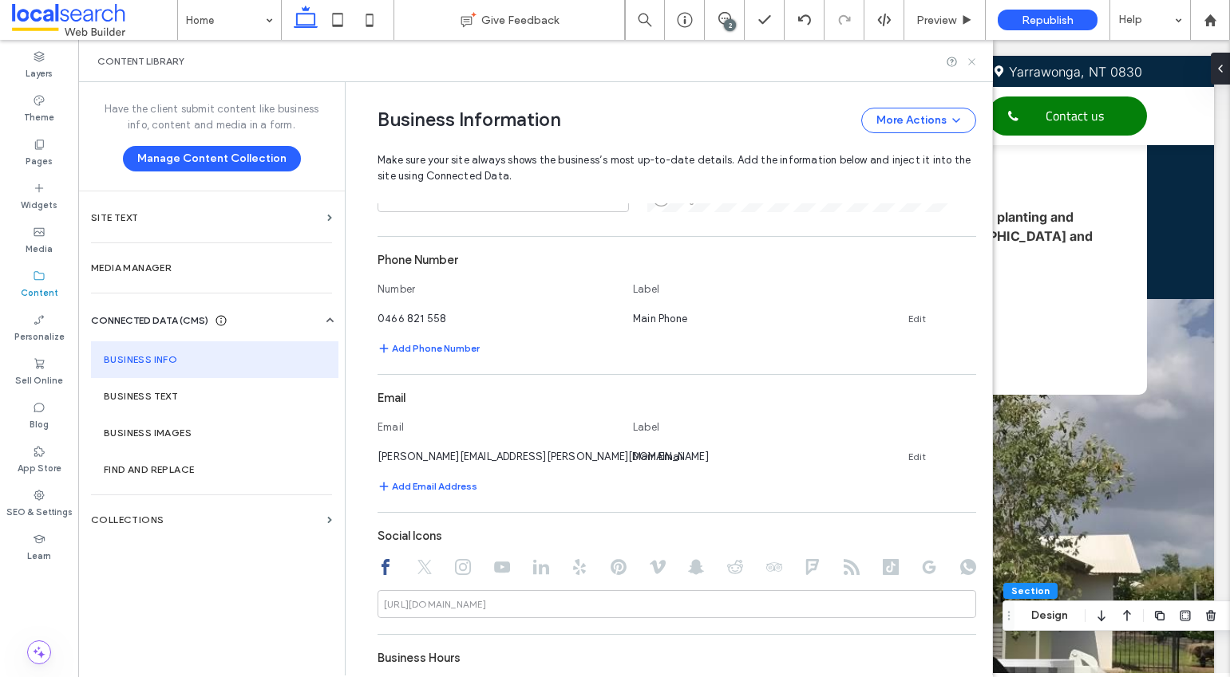
click at [971, 61] on use at bounding box center [971, 61] width 6 height 6
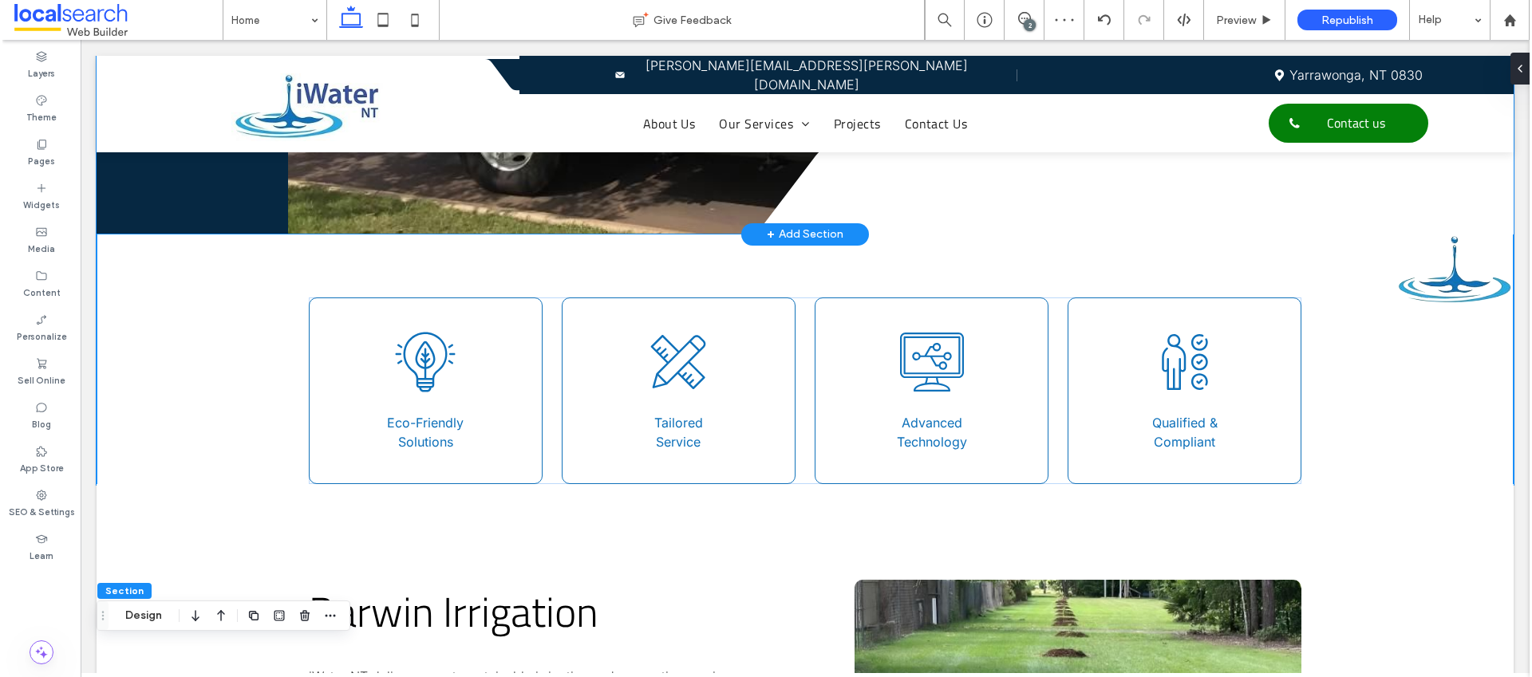
scroll to position [0, 0]
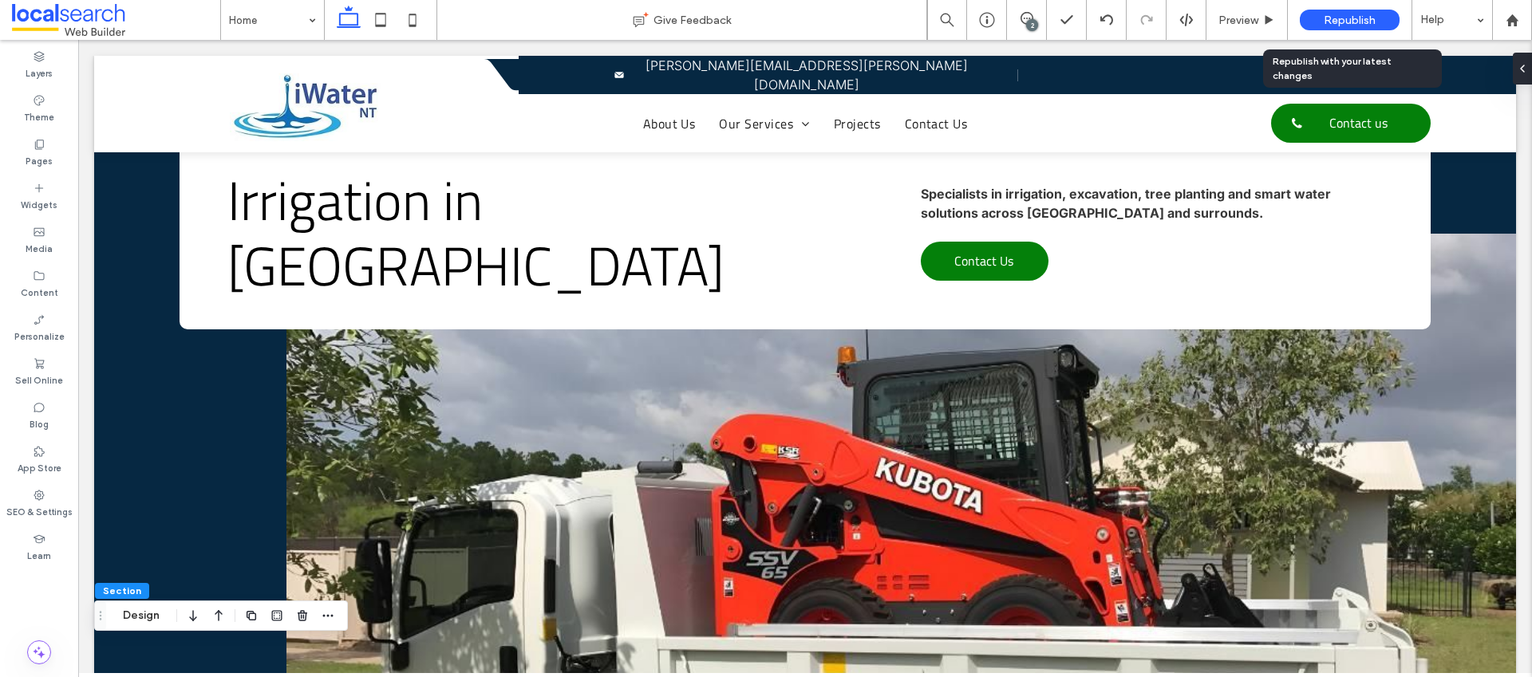
click at [1348, 19] on span "Republish" at bounding box center [1350, 21] width 52 height 14
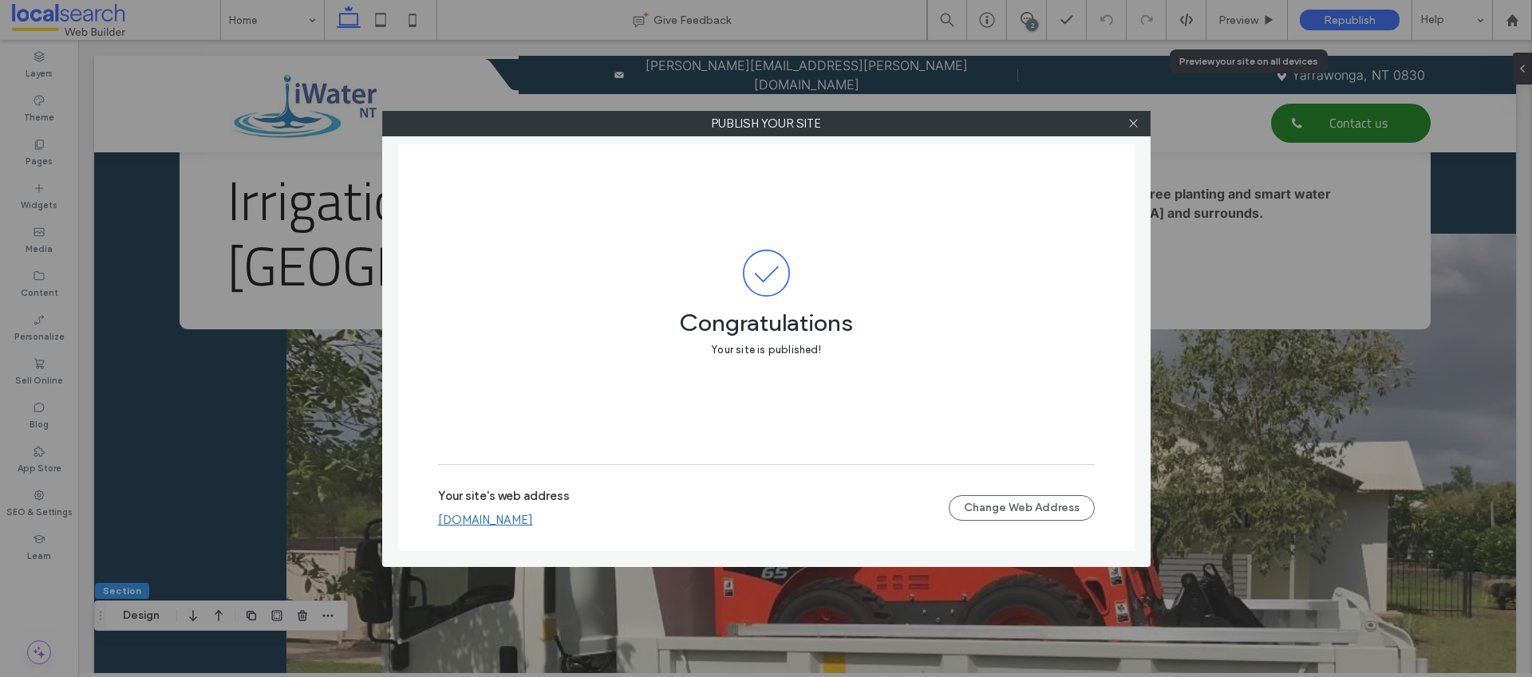
click at [533, 518] on link "iwaterntptyltd.webbuilder.localsearch.com.au" at bounding box center [485, 520] width 95 height 14
click at [1133, 123] on use at bounding box center [1133, 124] width 8 height 8
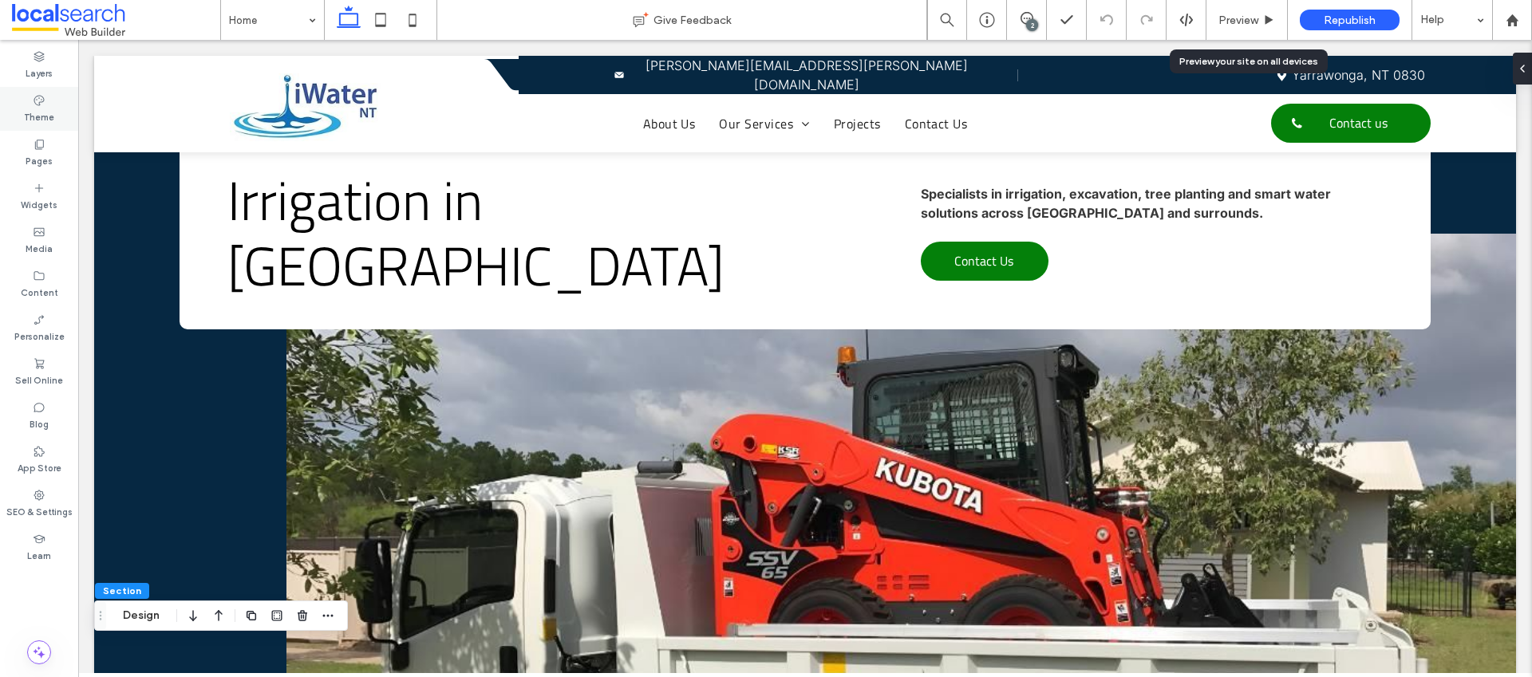
click at [49, 114] on label "Theme" at bounding box center [39, 116] width 30 height 18
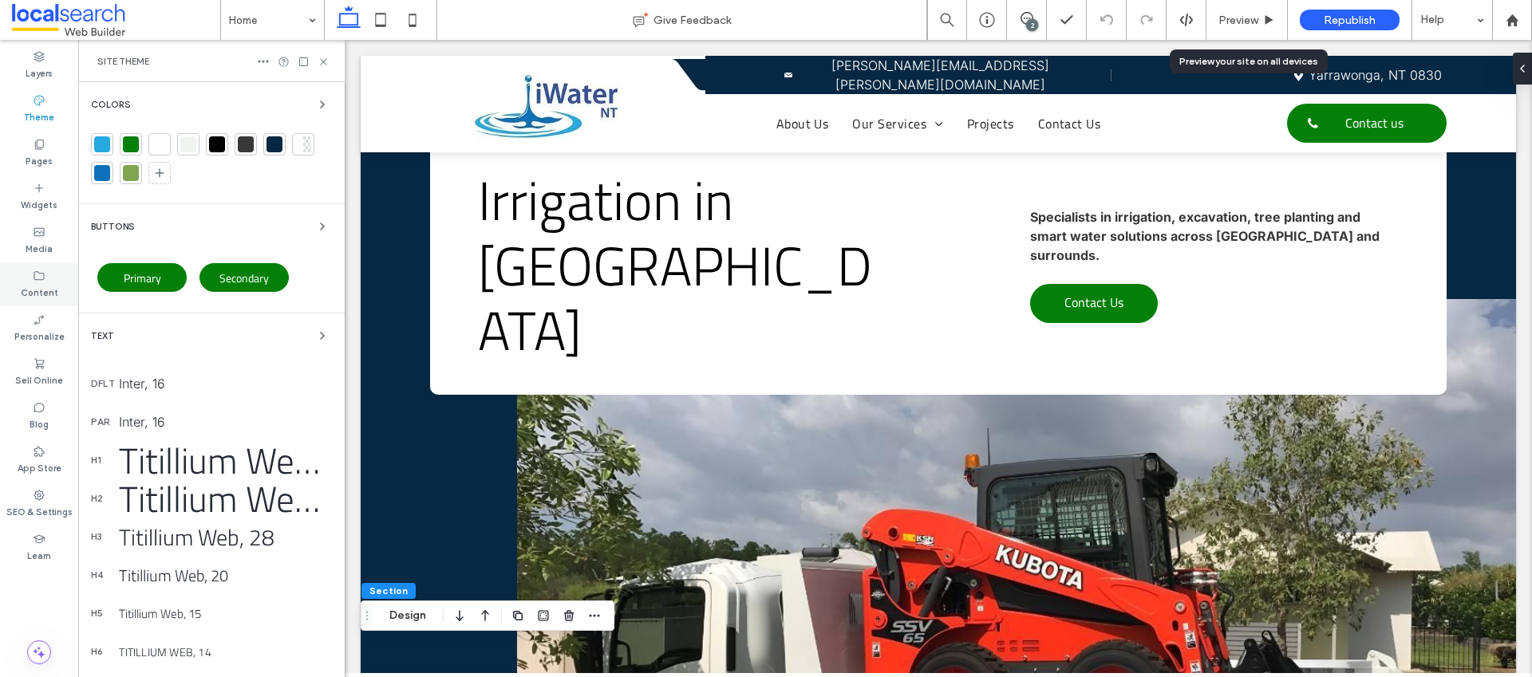
click at [56, 275] on div "Content" at bounding box center [39, 285] width 78 height 44
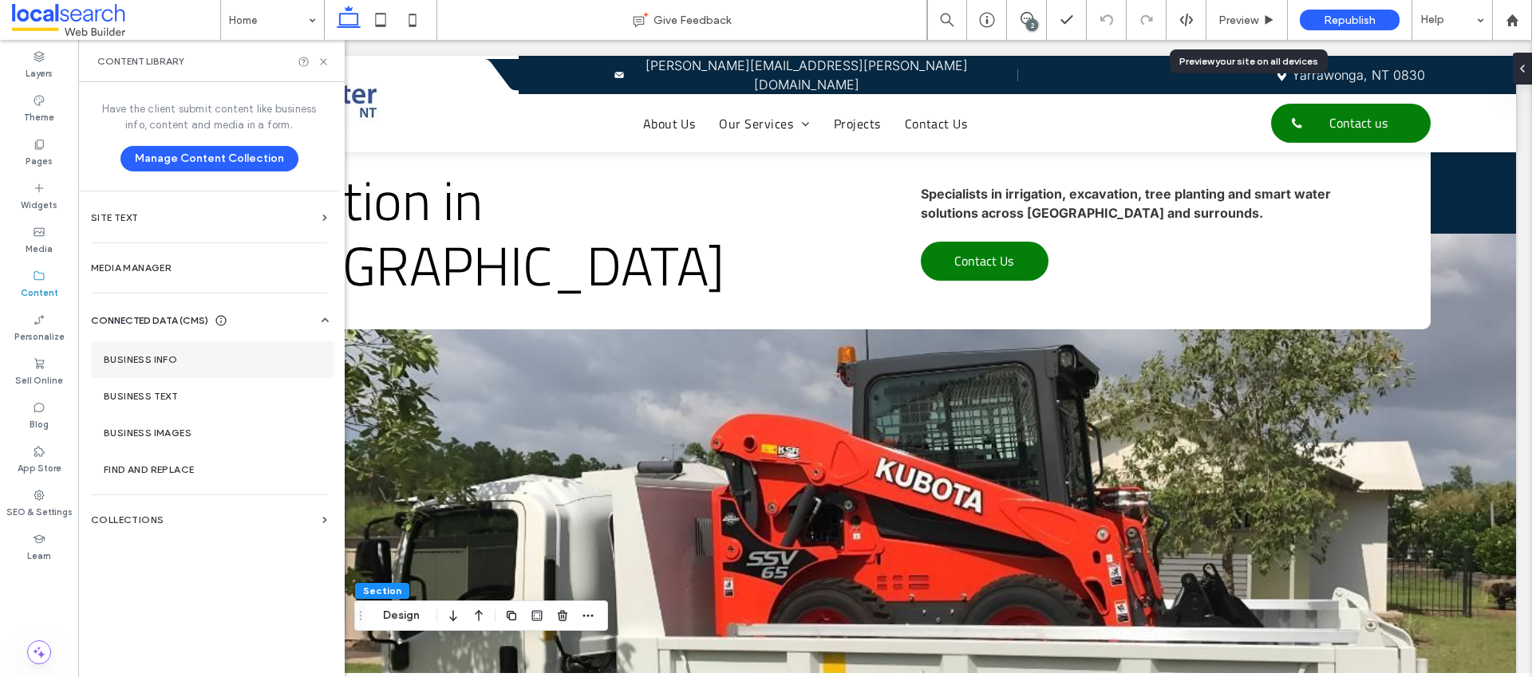
click at [147, 361] on label "Business Info" at bounding box center [212, 359] width 217 height 11
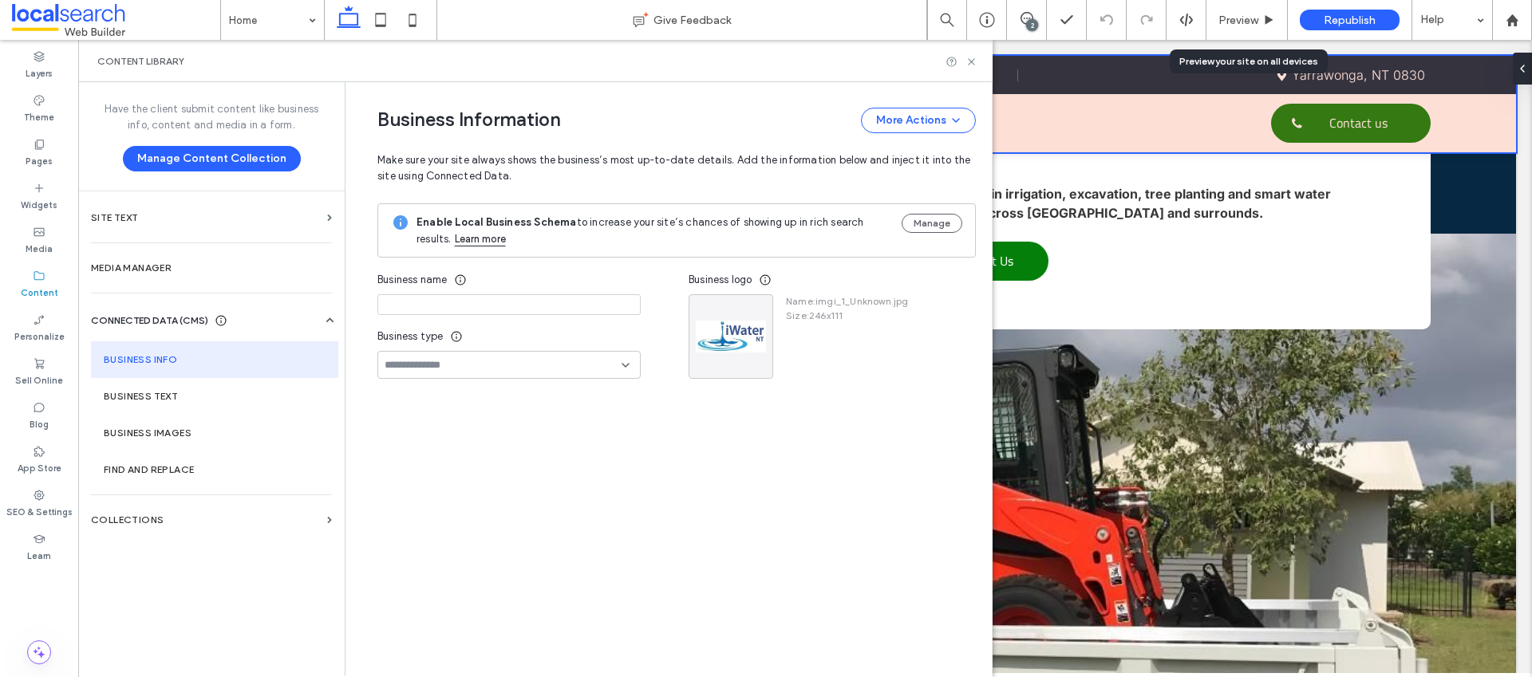
type input "**********"
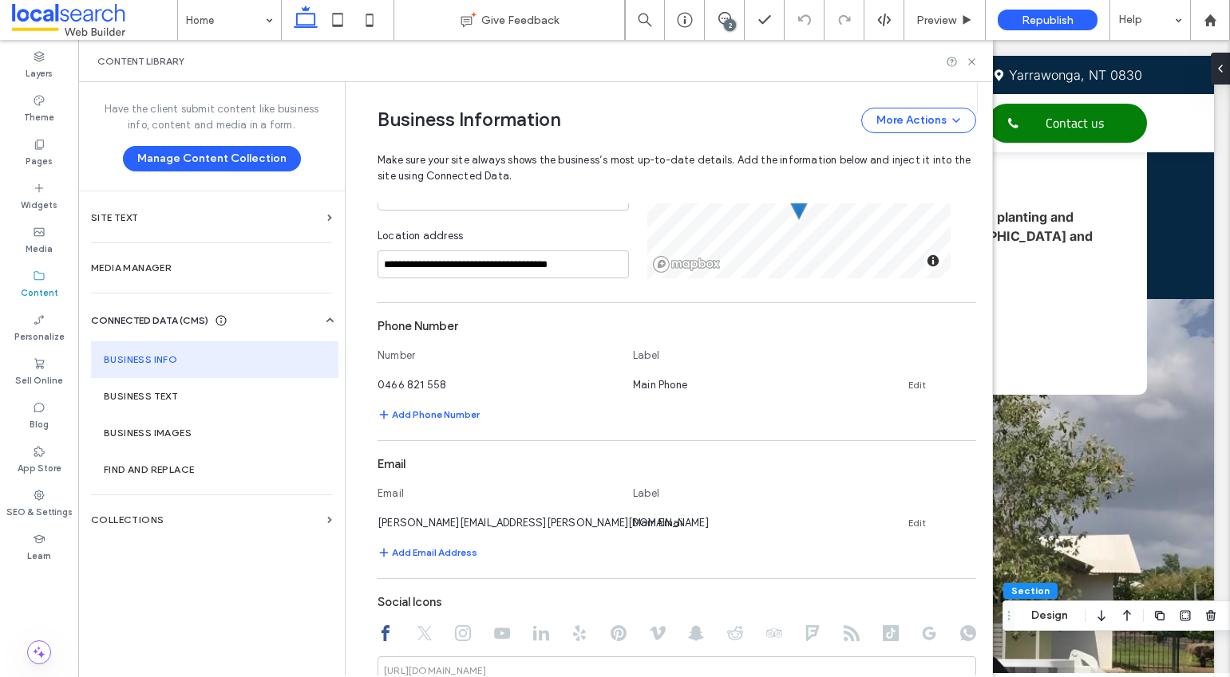
scroll to position [377, 0]
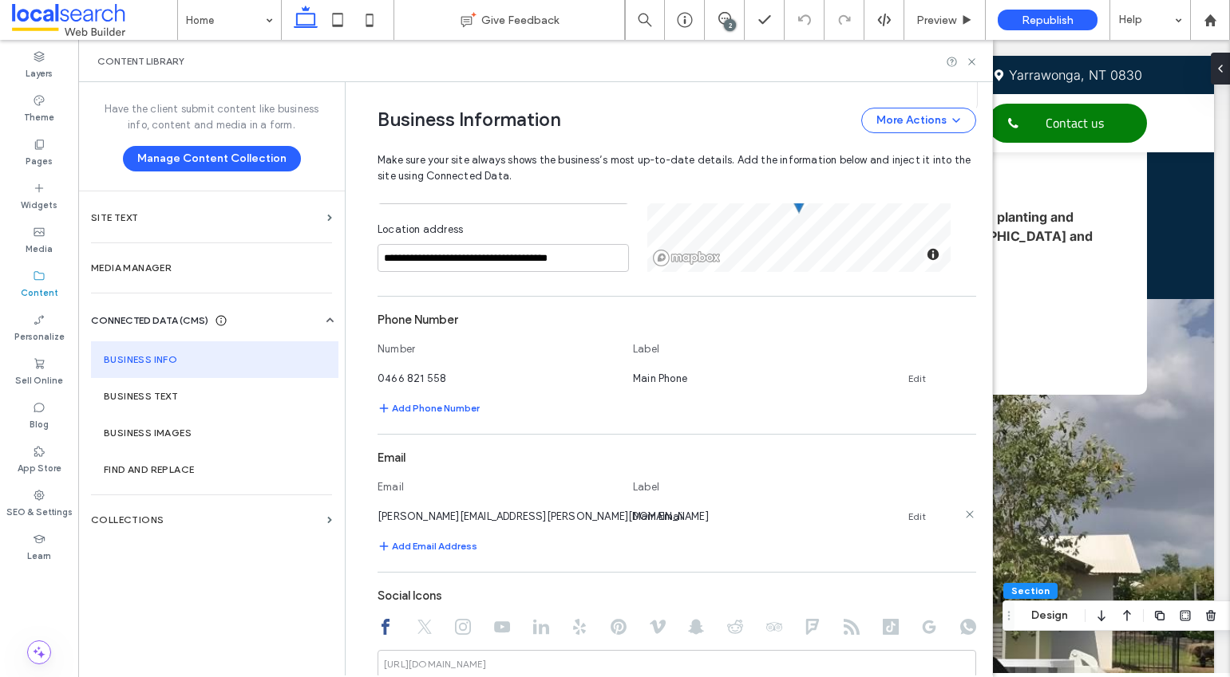
click at [916, 508] on div "jesse.brown@localsearch.com.au Main Email Edit" at bounding box center [662, 516] width 570 height 17
click at [914, 515] on link "Edit" at bounding box center [917, 517] width 18 height 13
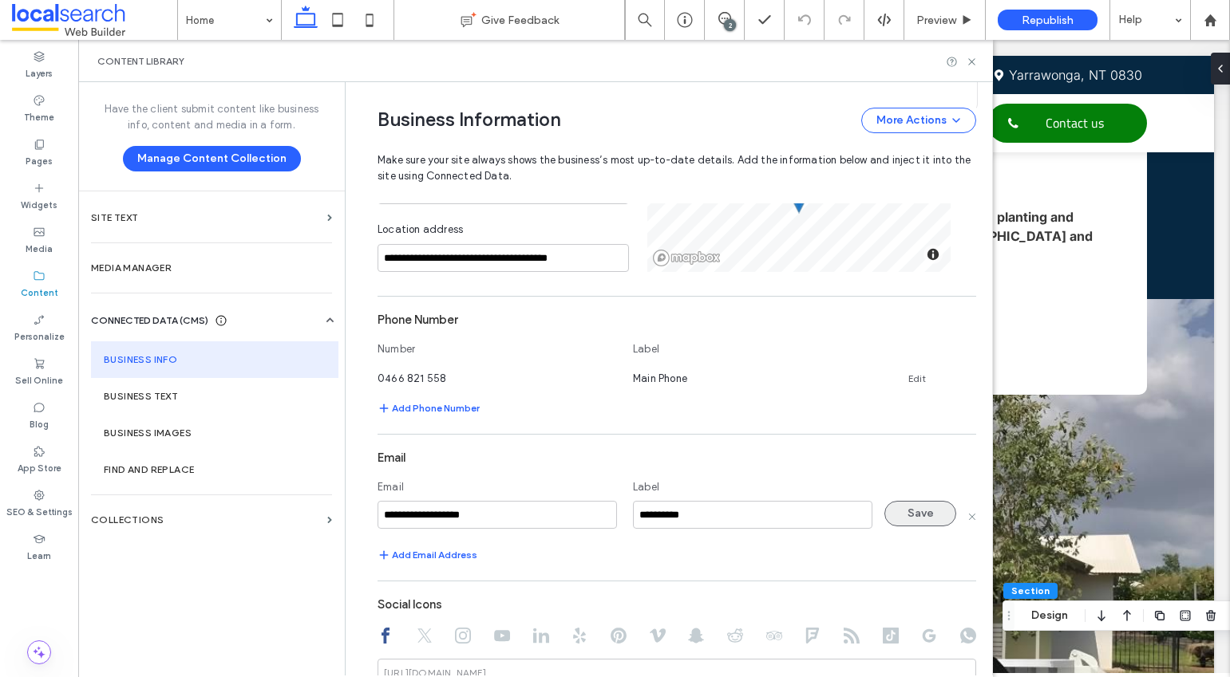
type input "**********"
click at [899, 514] on button "Save" at bounding box center [920, 514] width 72 height 26
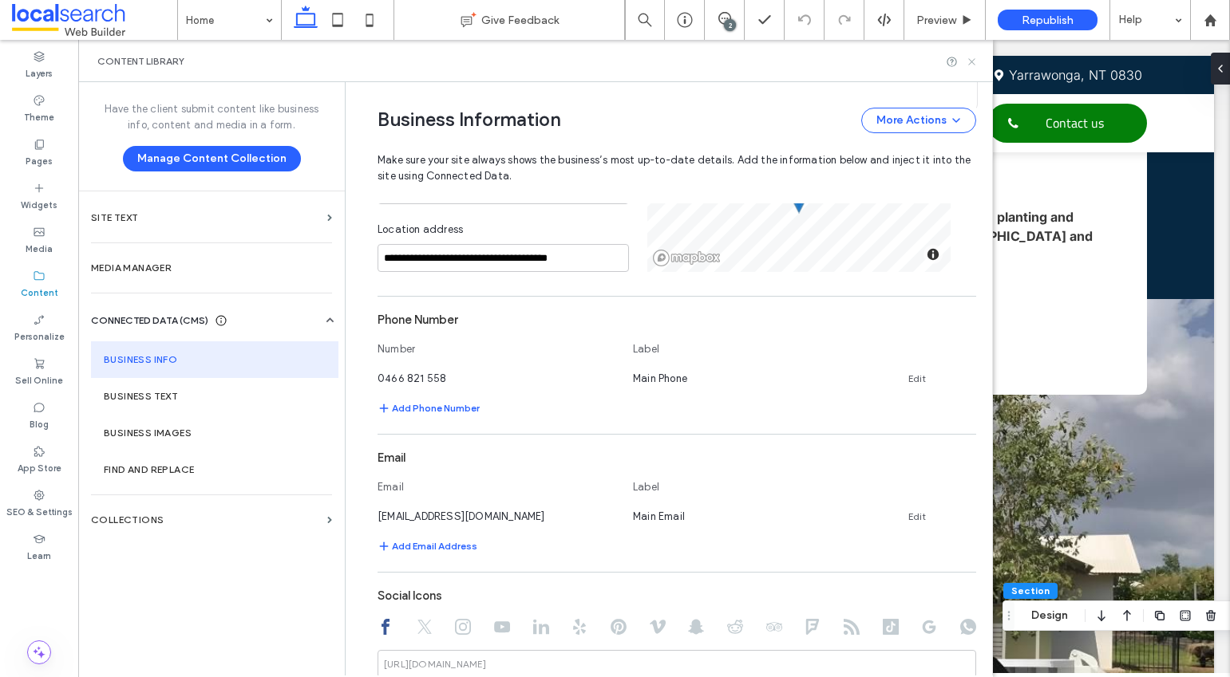
drag, startPoint x: 970, startPoint y: 63, endPoint x: 892, endPoint y: 24, distance: 87.4
click at [970, 63] on icon at bounding box center [972, 62] width 12 height 12
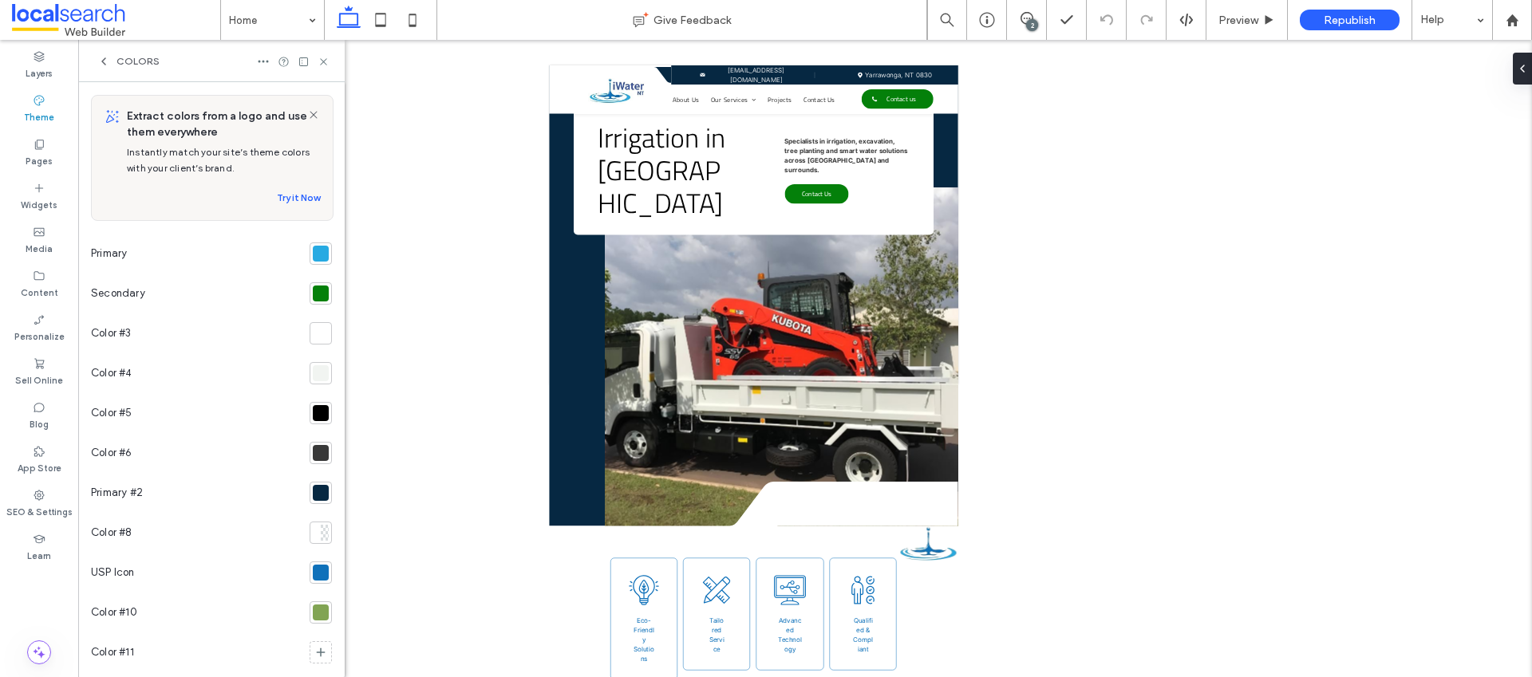
click at [313, 493] on div at bounding box center [321, 493] width 16 height 16
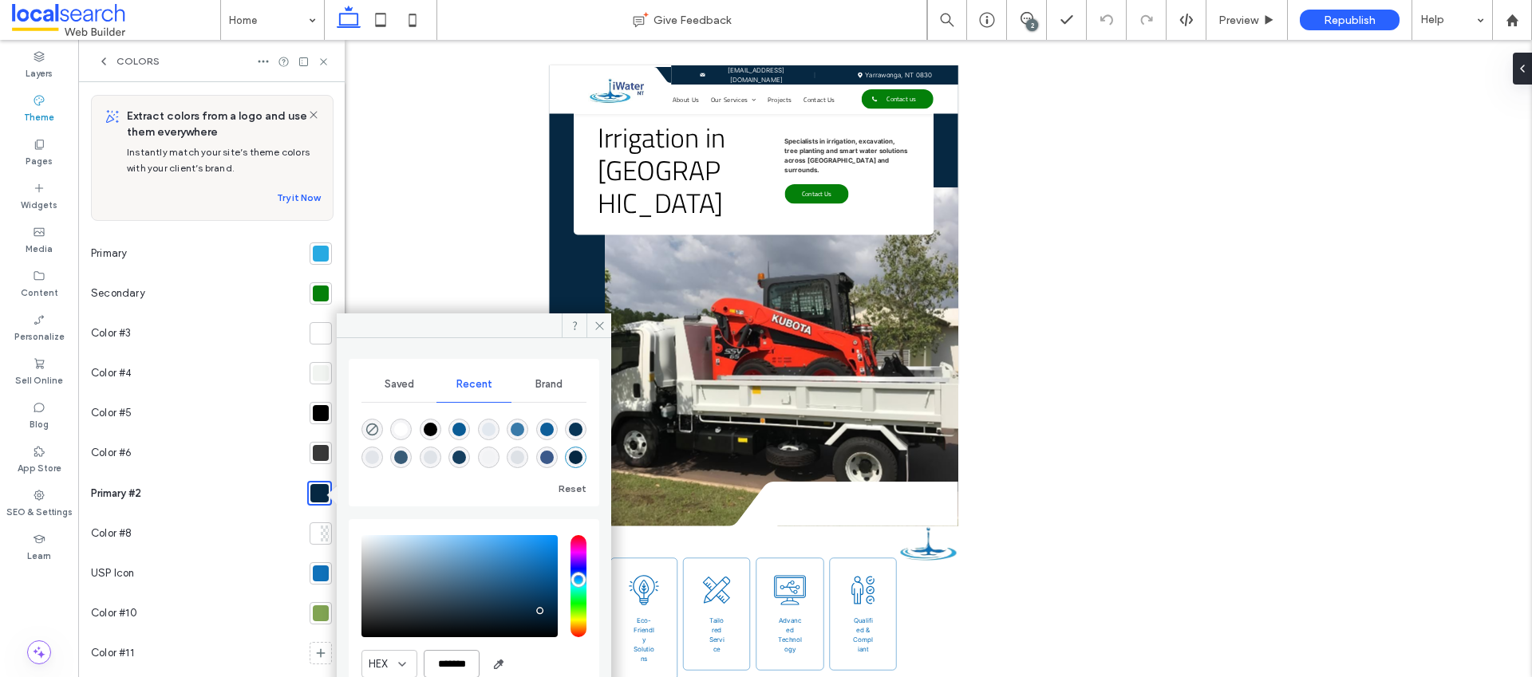
click at [451, 664] on input "*******" at bounding box center [452, 664] width 56 height 28
paste input "color picker textbox"
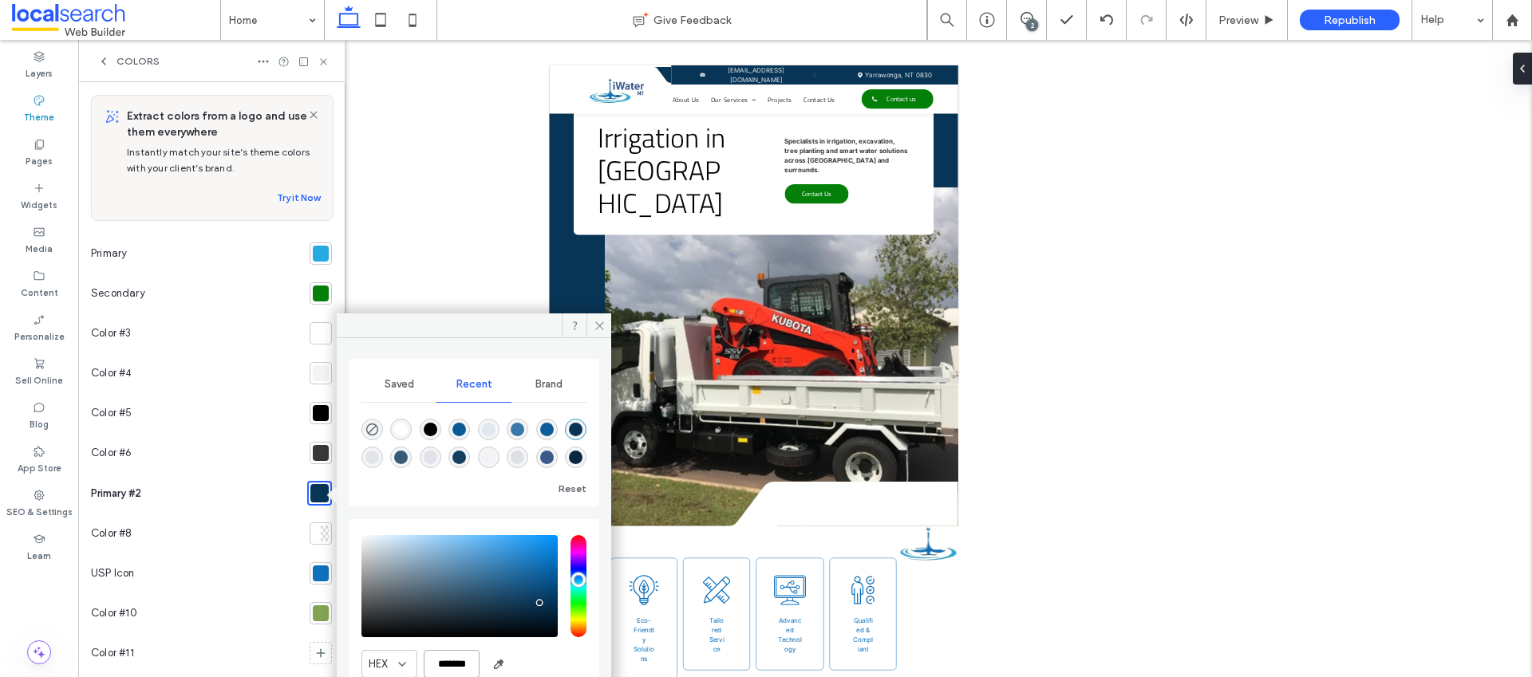
paste input "color picker textbox"
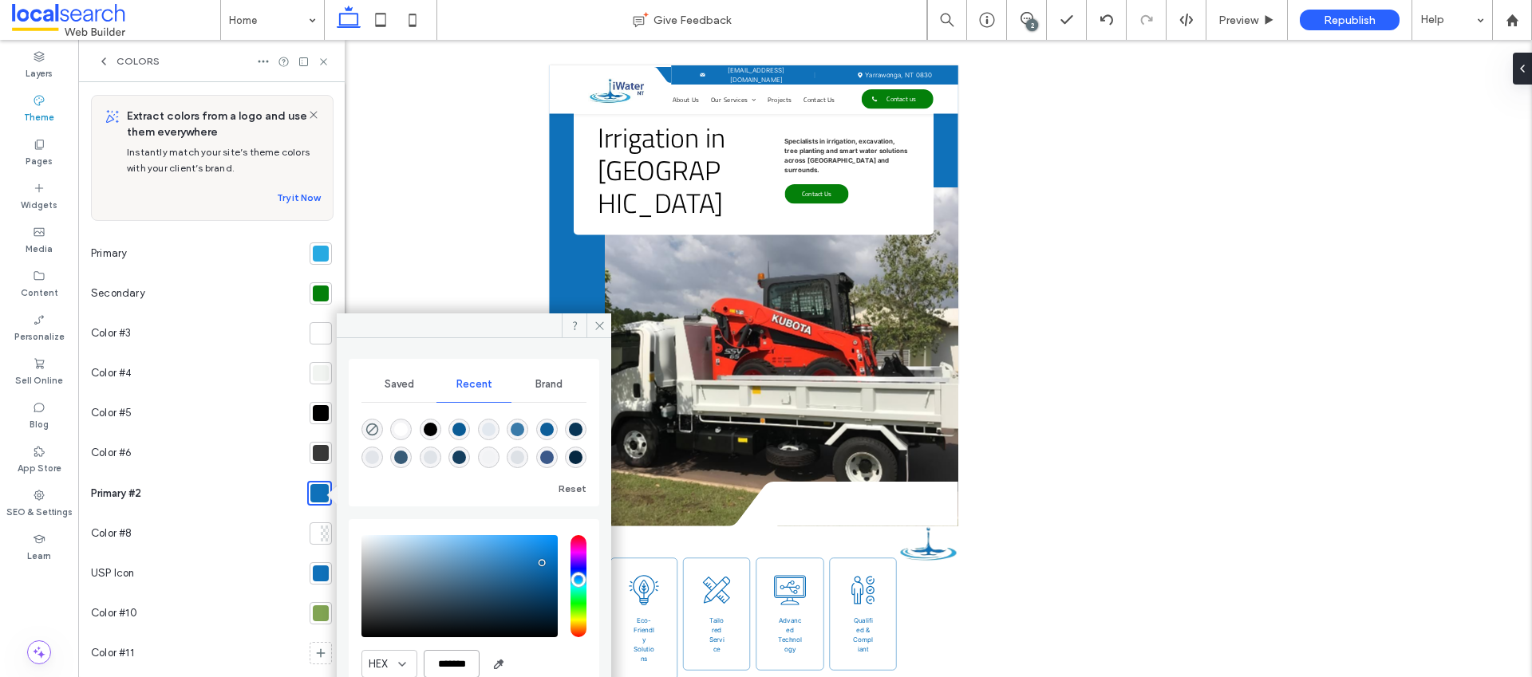
click at [462, 662] on input "*******" at bounding box center [452, 664] width 56 height 28
paste input "color picker textbox"
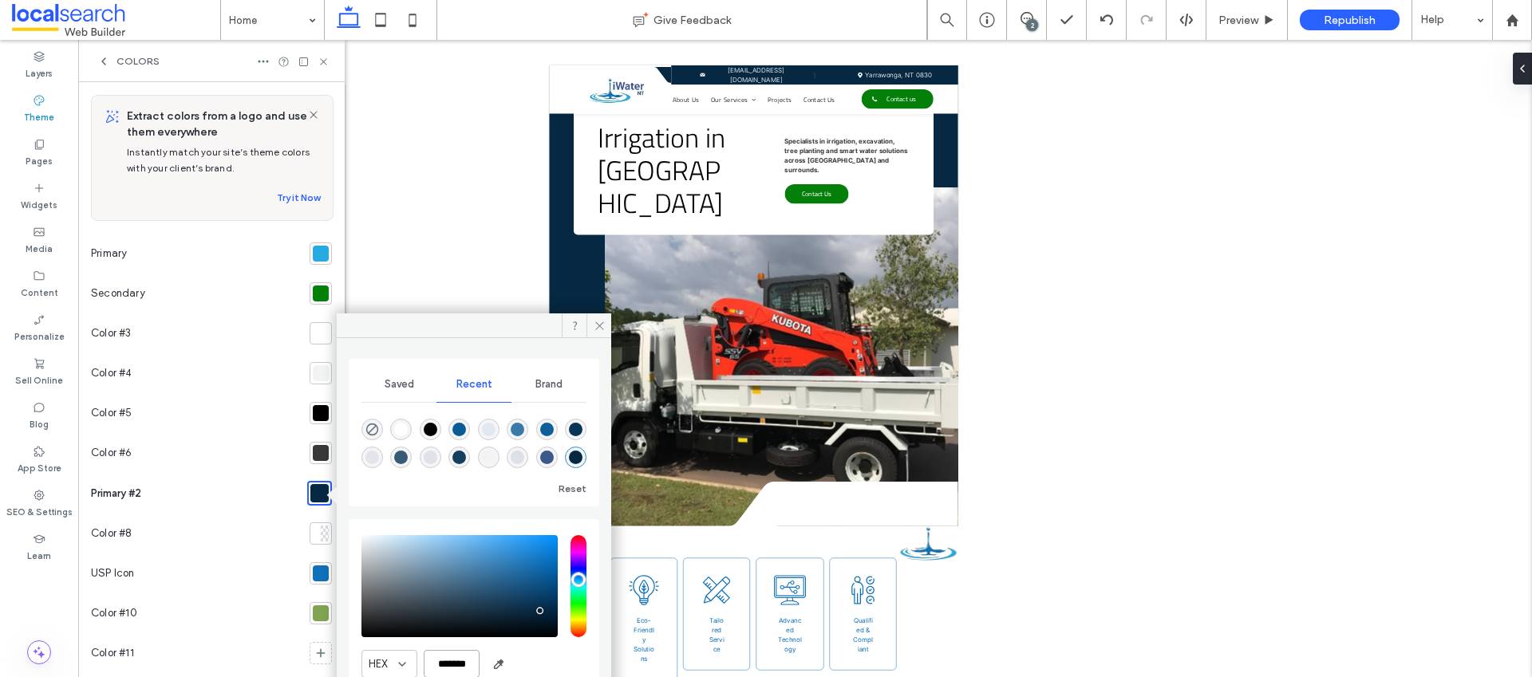
type input "*******"
click at [317, 573] on div at bounding box center [321, 574] width 16 height 16
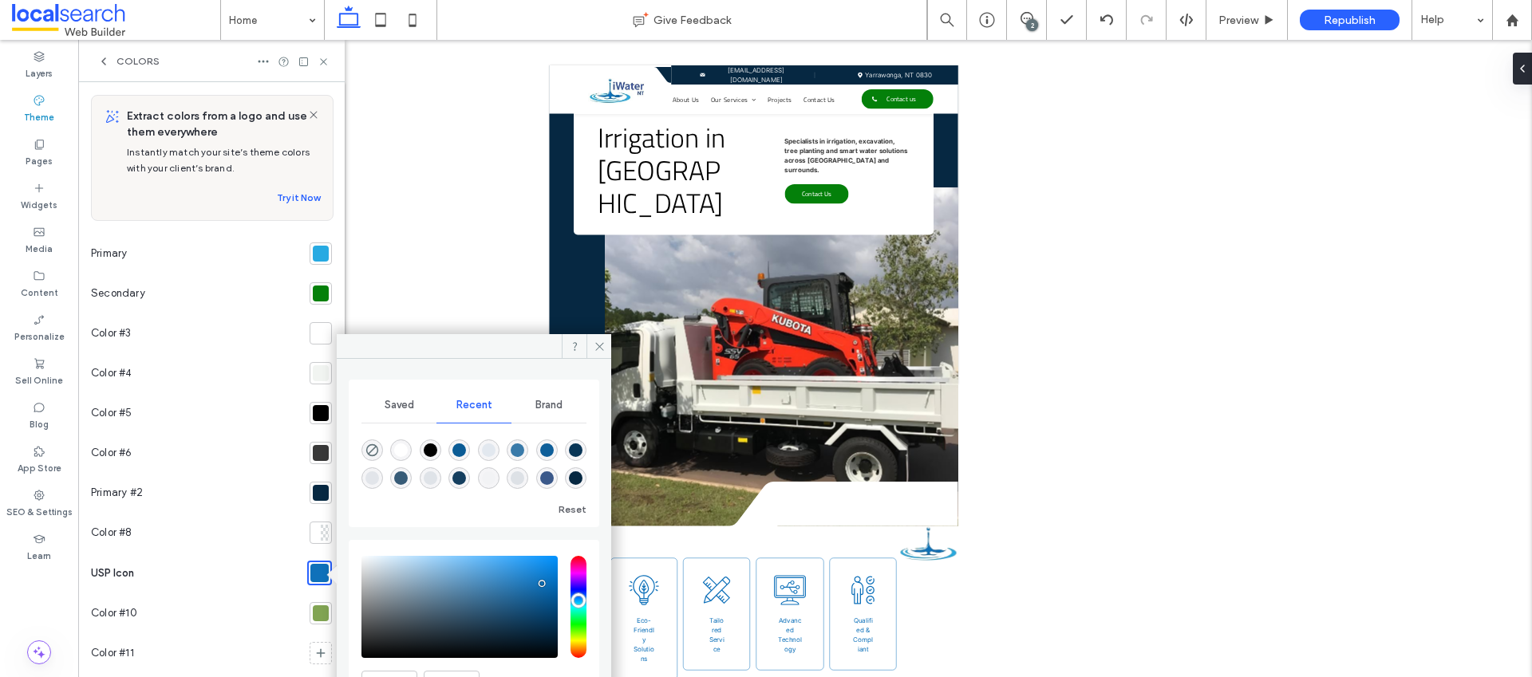
click at [313, 255] on div at bounding box center [321, 254] width 16 height 16
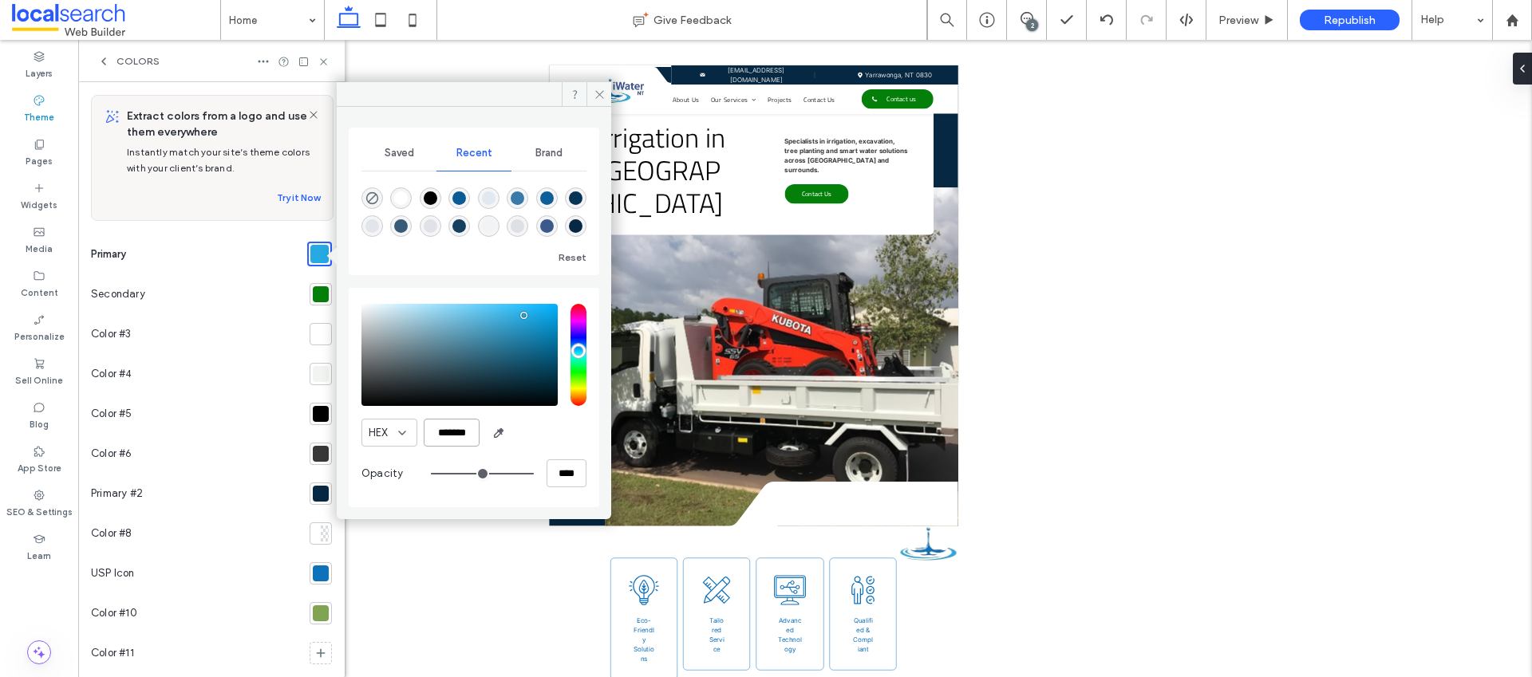
click at [466, 432] on input "*******" at bounding box center [452, 433] width 56 height 28
click at [322, 577] on div at bounding box center [321, 574] width 22 height 22
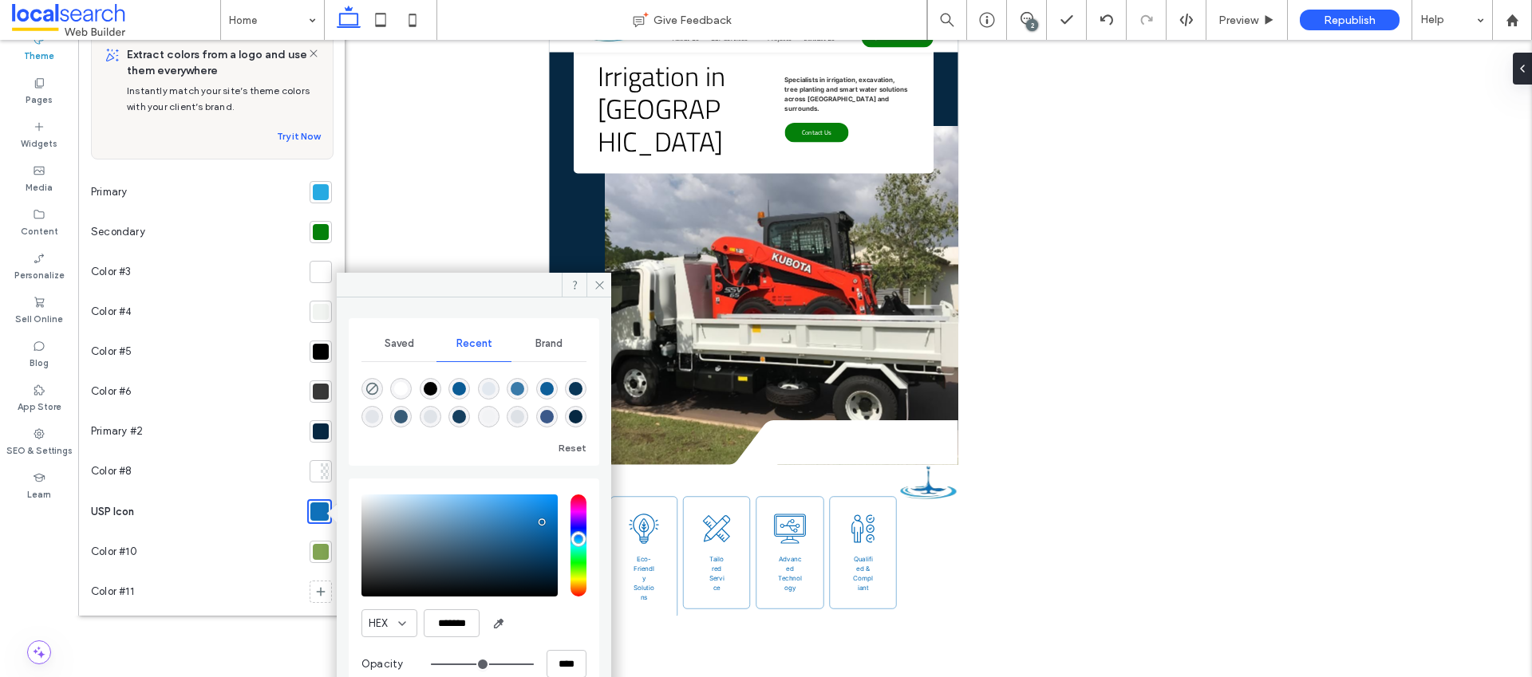
scroll to position [94, 0]
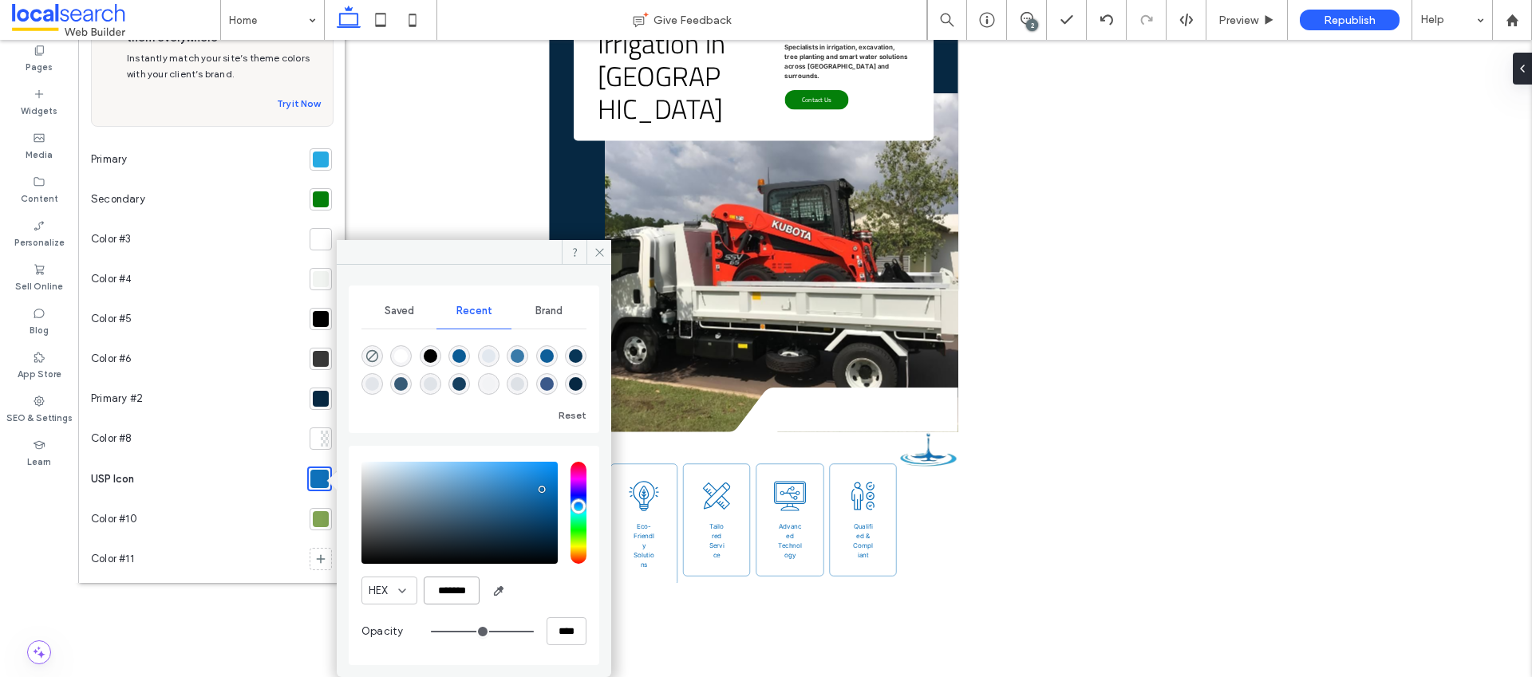
drag, startPoint x: 456, startPoint y: 603, endPoint x: 451, endPoint y: 596, distance: 8.6
click at [452, 601] on input "*******" at bounding box center [452, 591] width 56 height 28
paste input "color picker textbox"
type input "*******"
click at [598, 249] on icon at bounding box center [600, 253] width 12 height 12
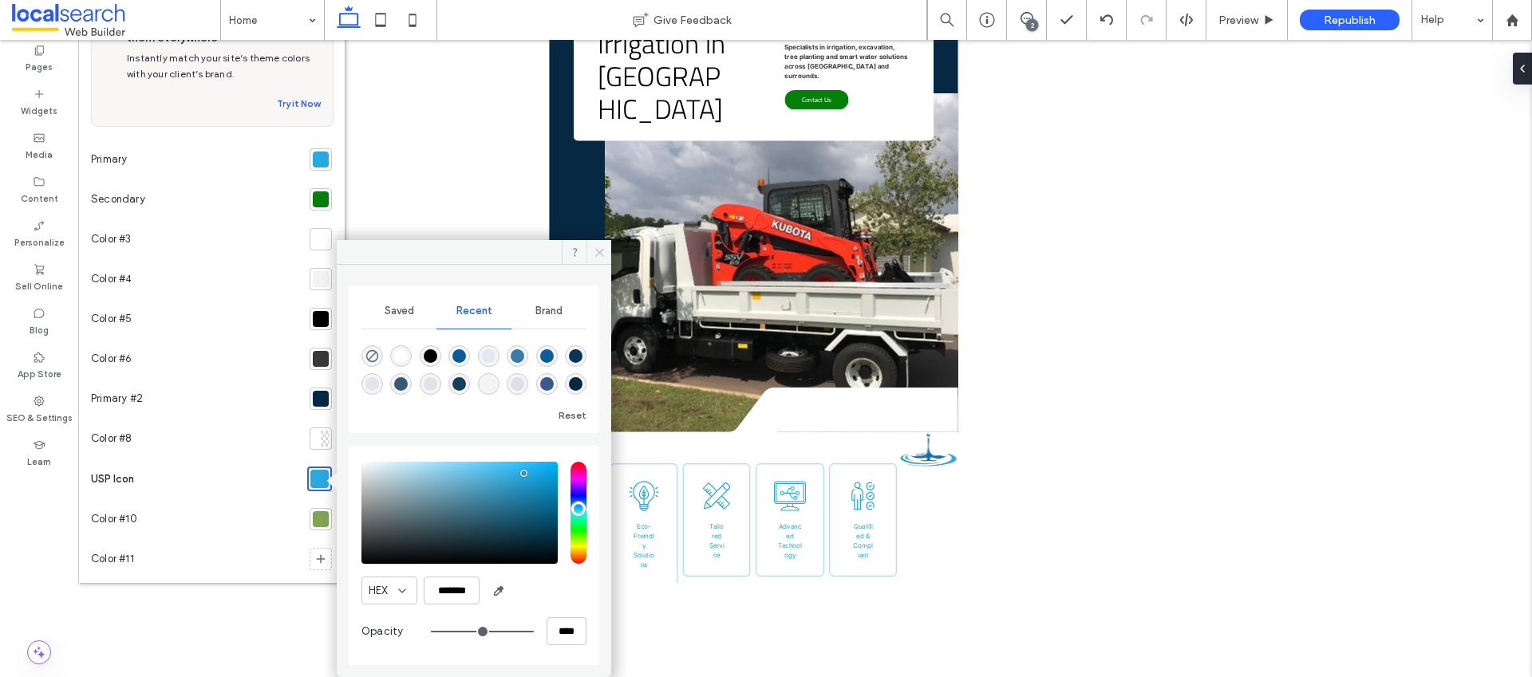
scroll to position [0, 0]
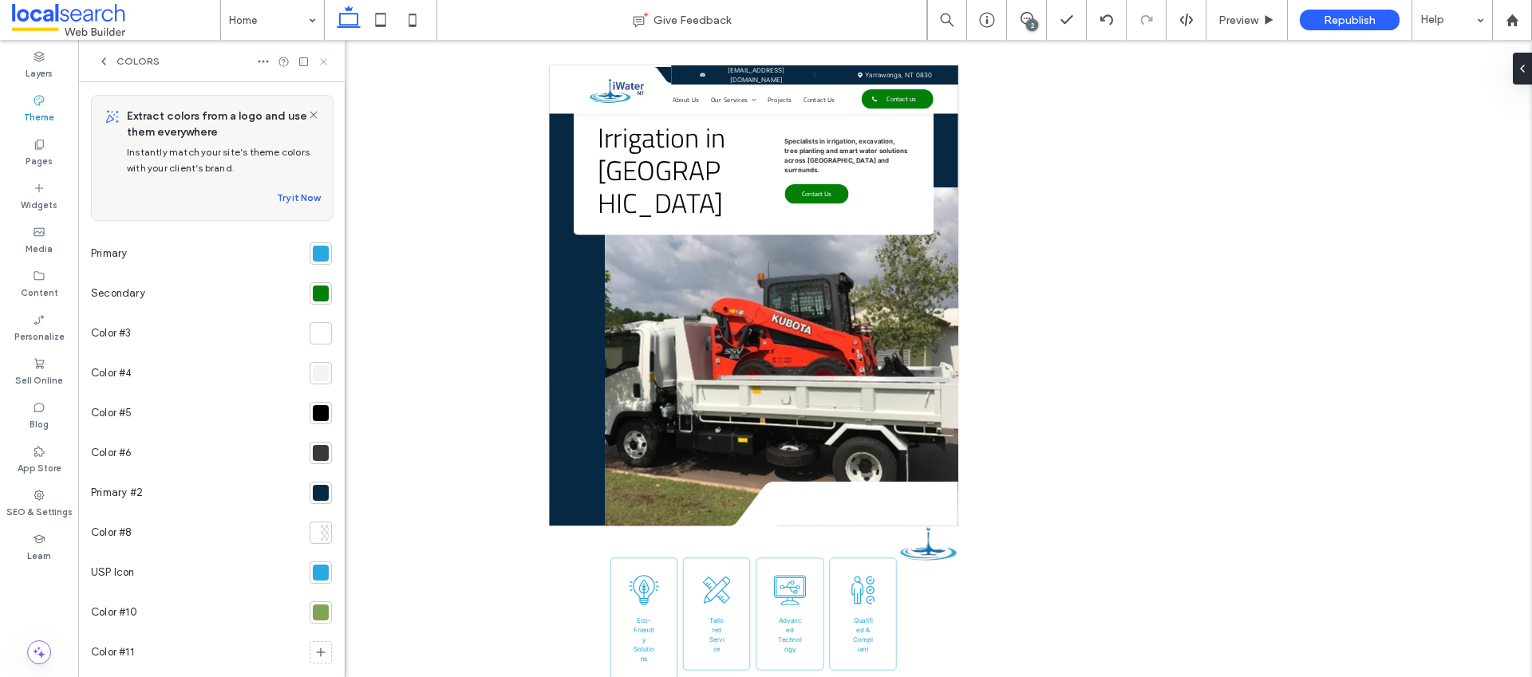
click at [322, 61] on icon at bounding box center [324, 62] width 12 height 12
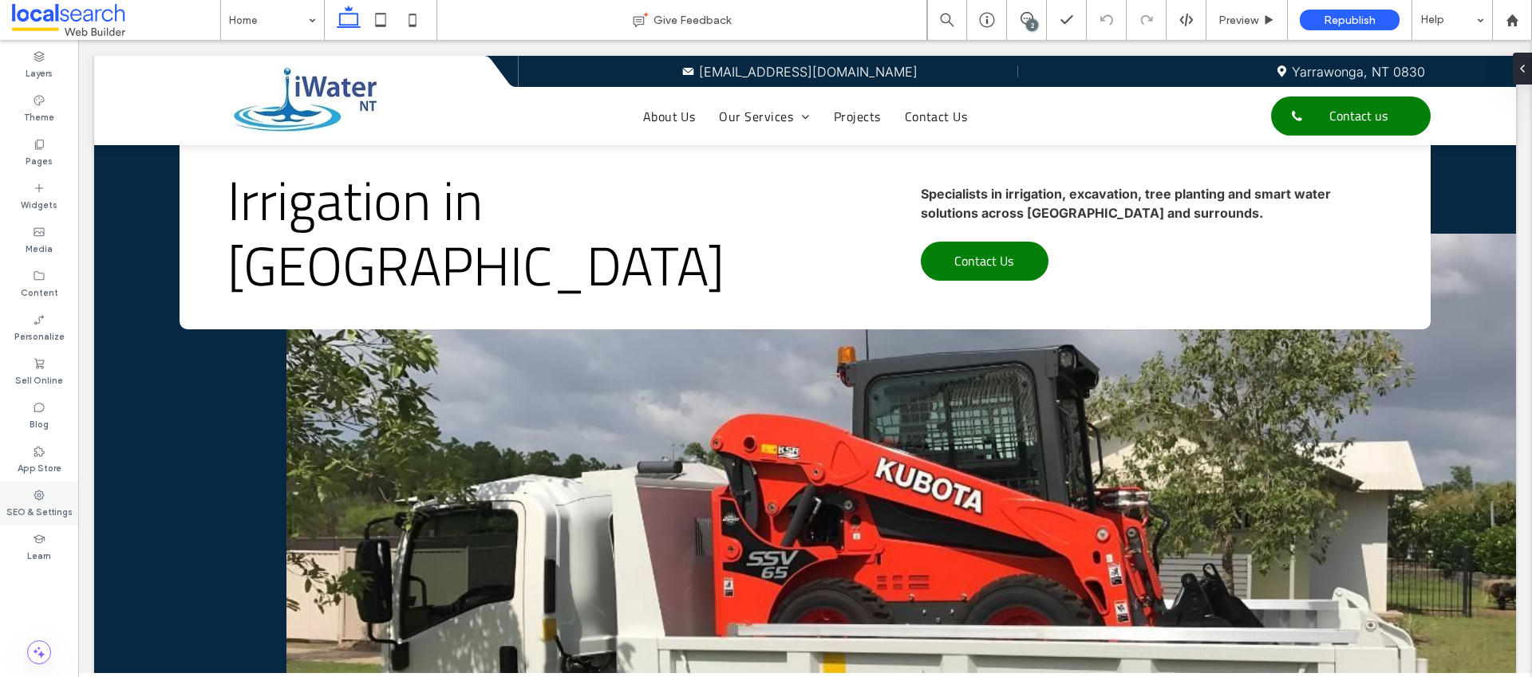
click at [61, 496] on div "SEO & Settings" at bounding box center [39, 504] width 78 height 44
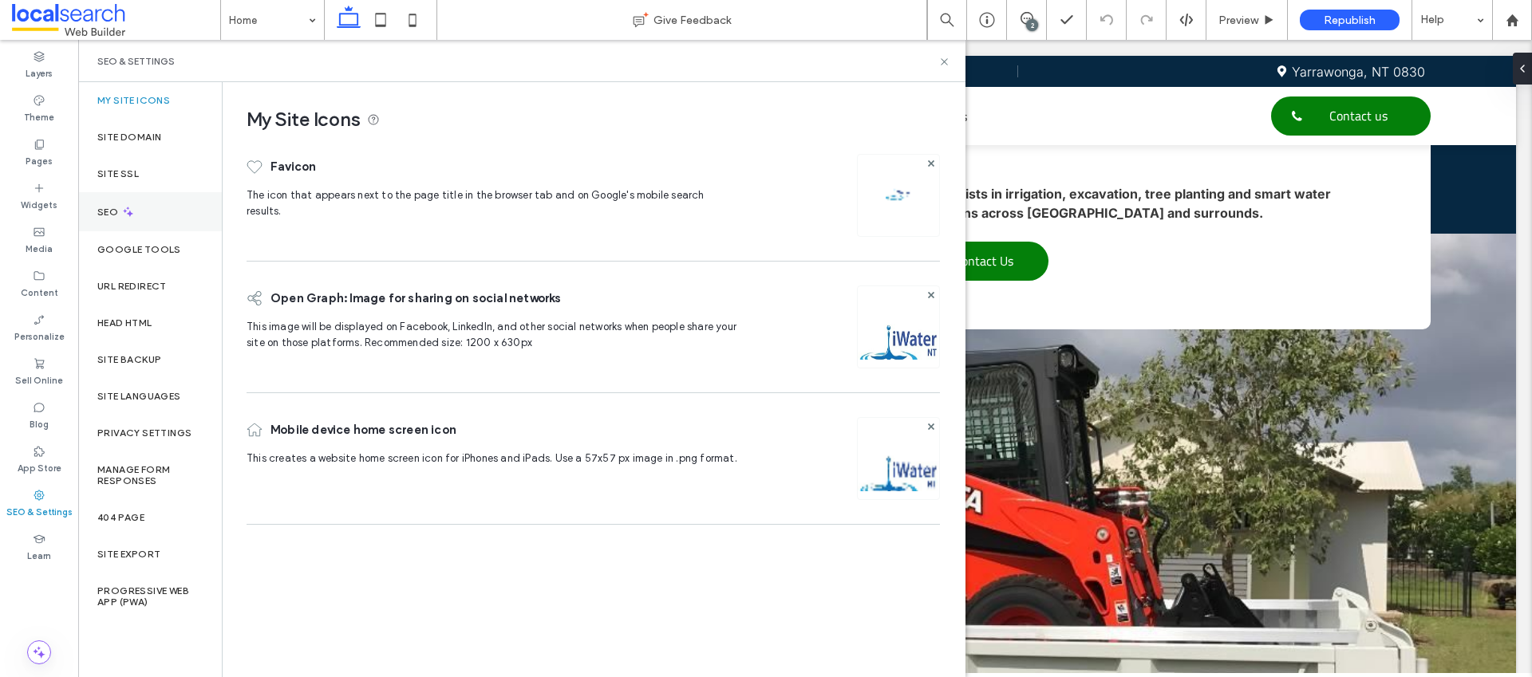
click at [134, 205] on icon at bounding box center [128, 212] width 14 height 14
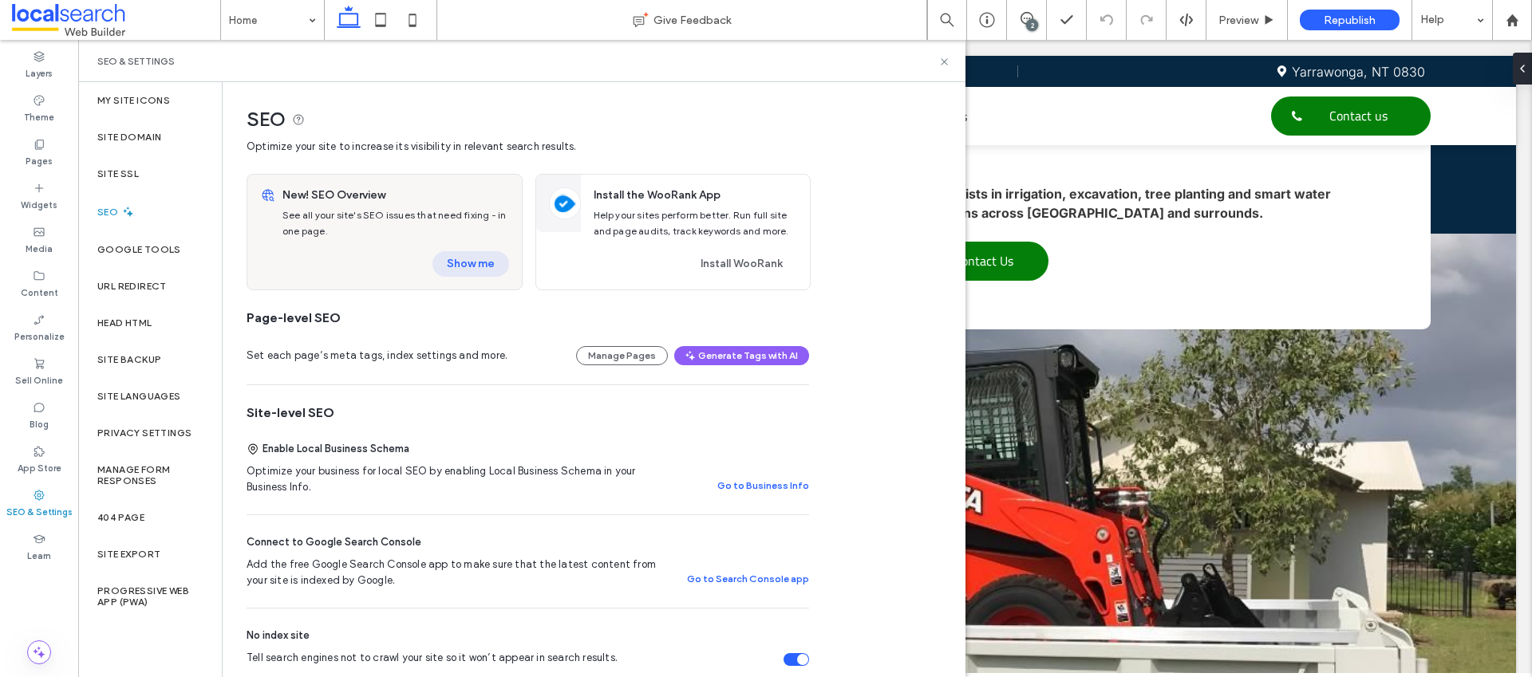
click at [472, 267] on button "Show me" at bounding box center [470, 264] width 77 height 26
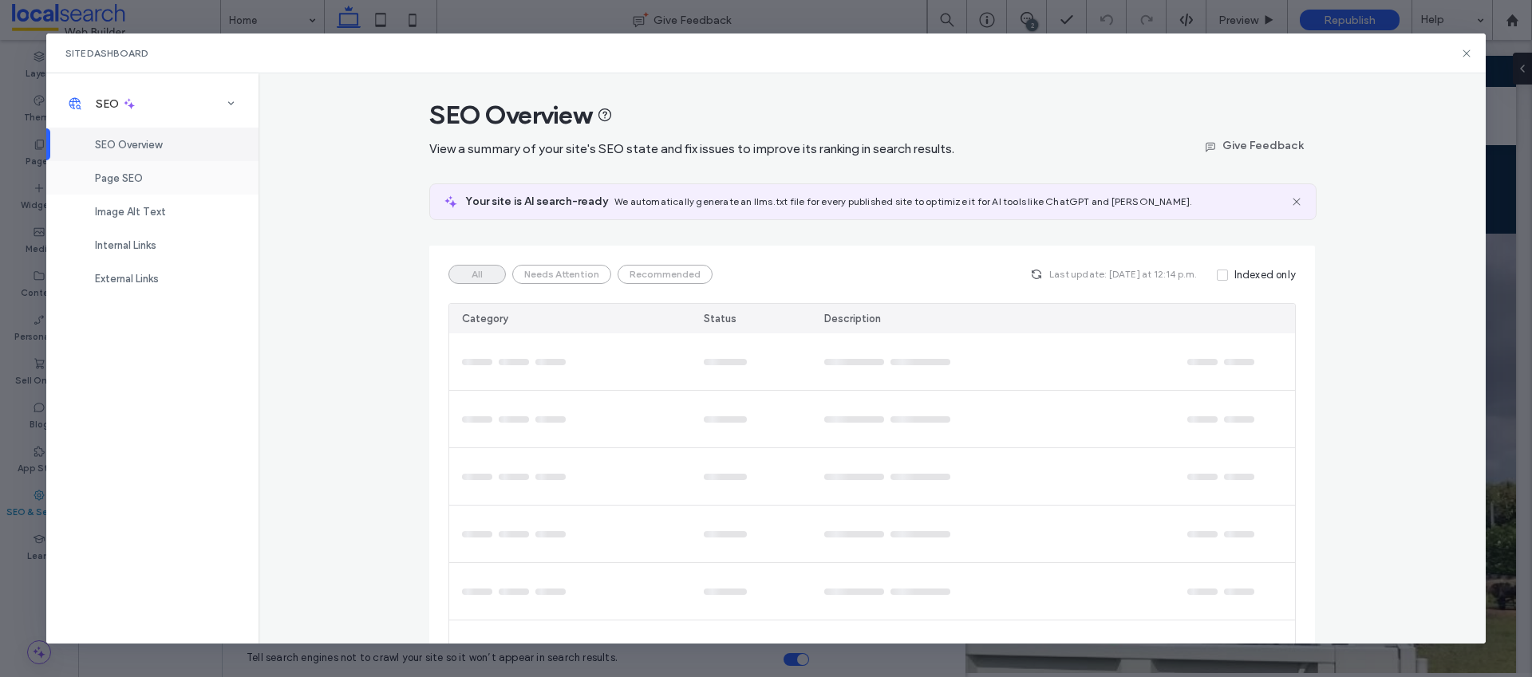
click at [176, 184] on div "Page SEO" at bounding box center [152, 178] width 212 height 34
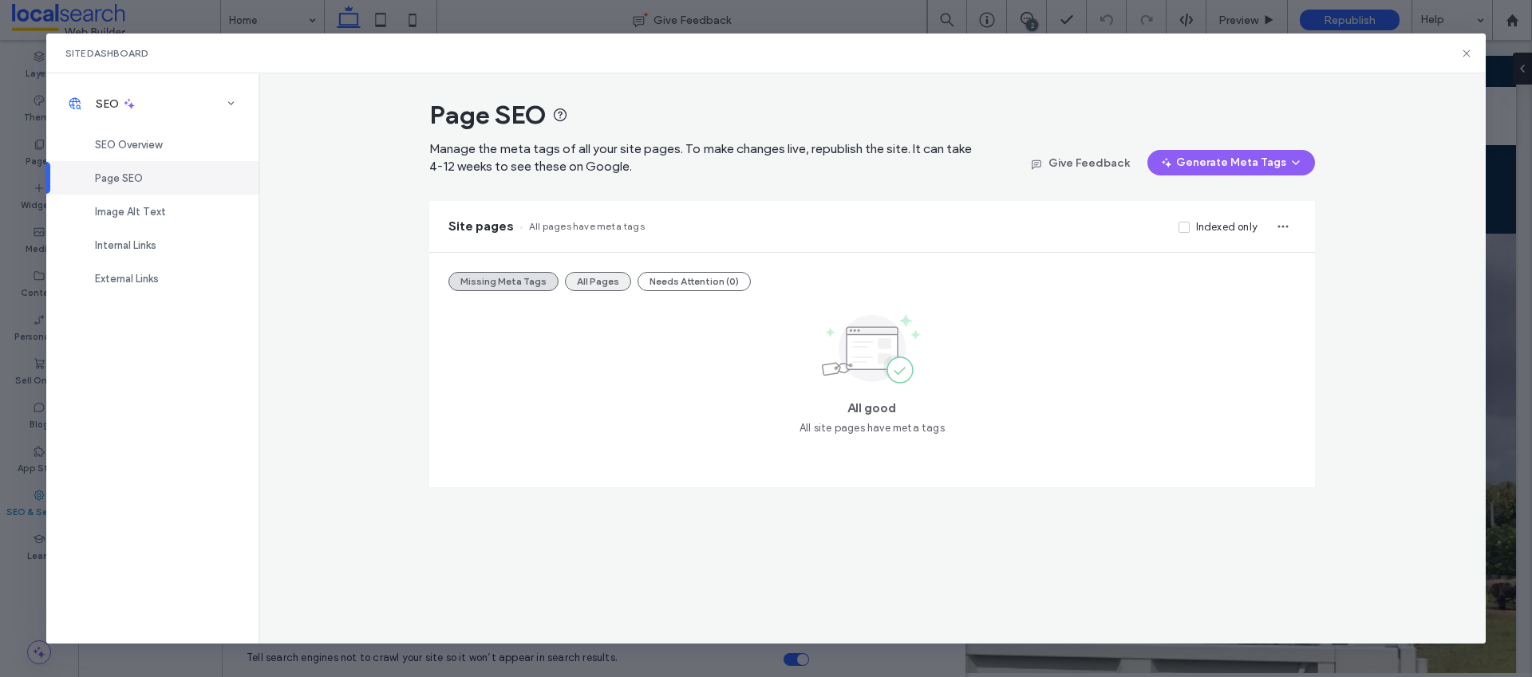
click at [579, 280] on button "All Pages" at bounding box center [598, 281] width 66 height 19
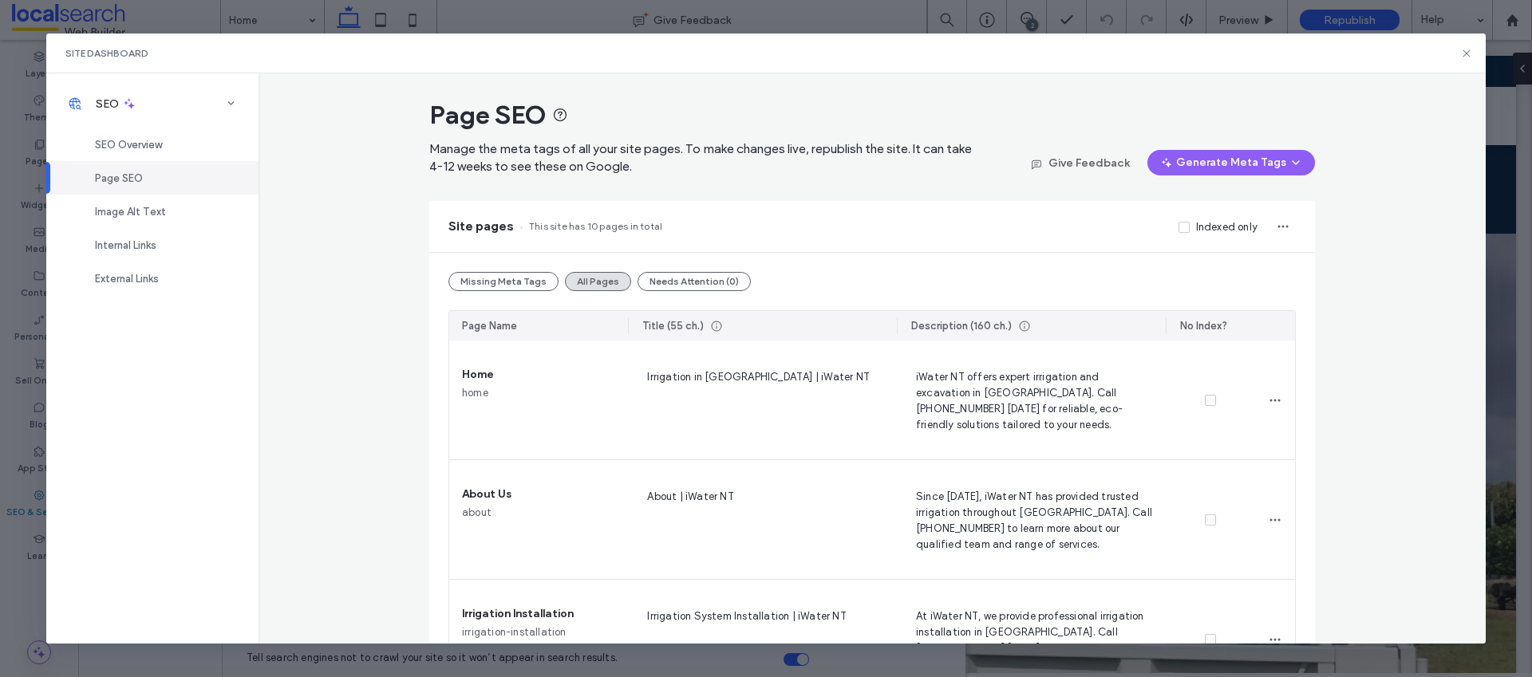
click at [1180, 231] on span at bounding box center [1184, 227] width 11 height 11
click at [1179, 231] on span at bounding box center [1184, 227] width 11 height 11
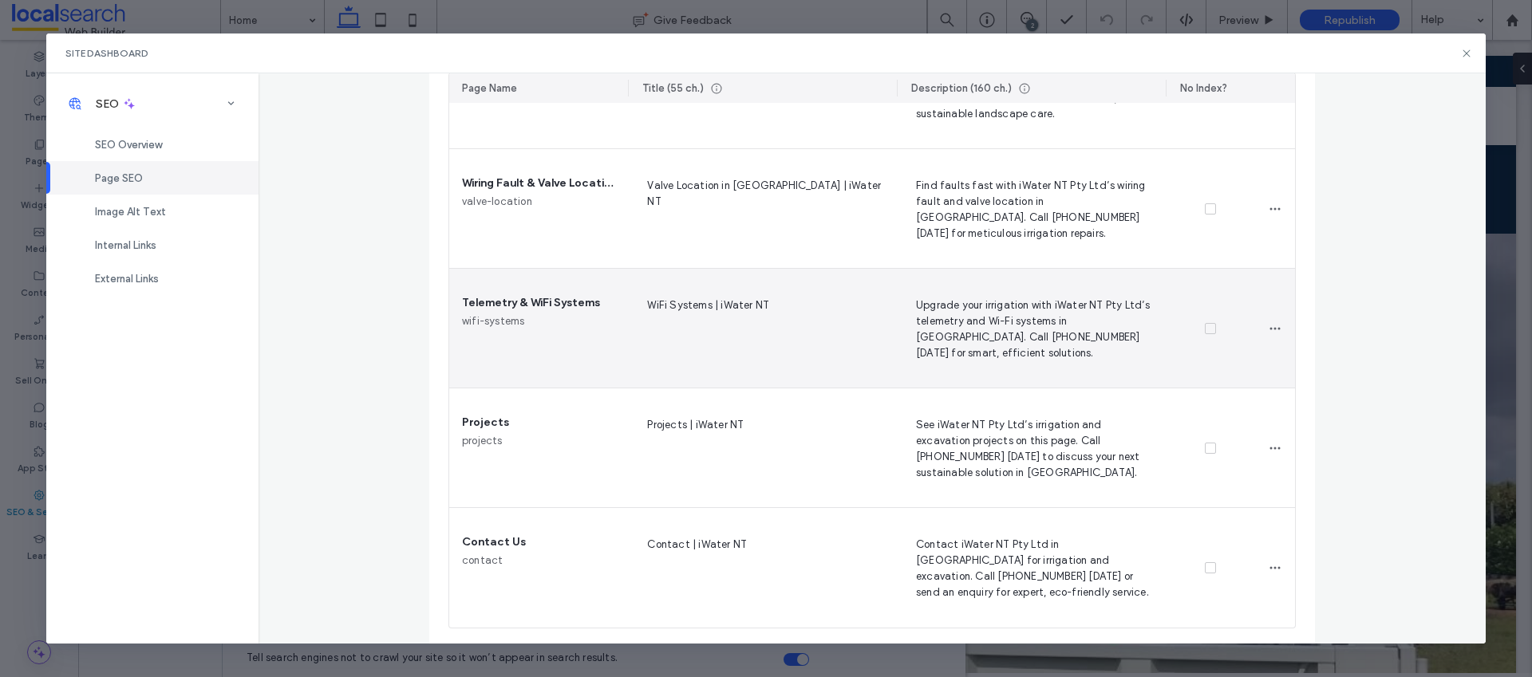
scroll to position [914, 0]
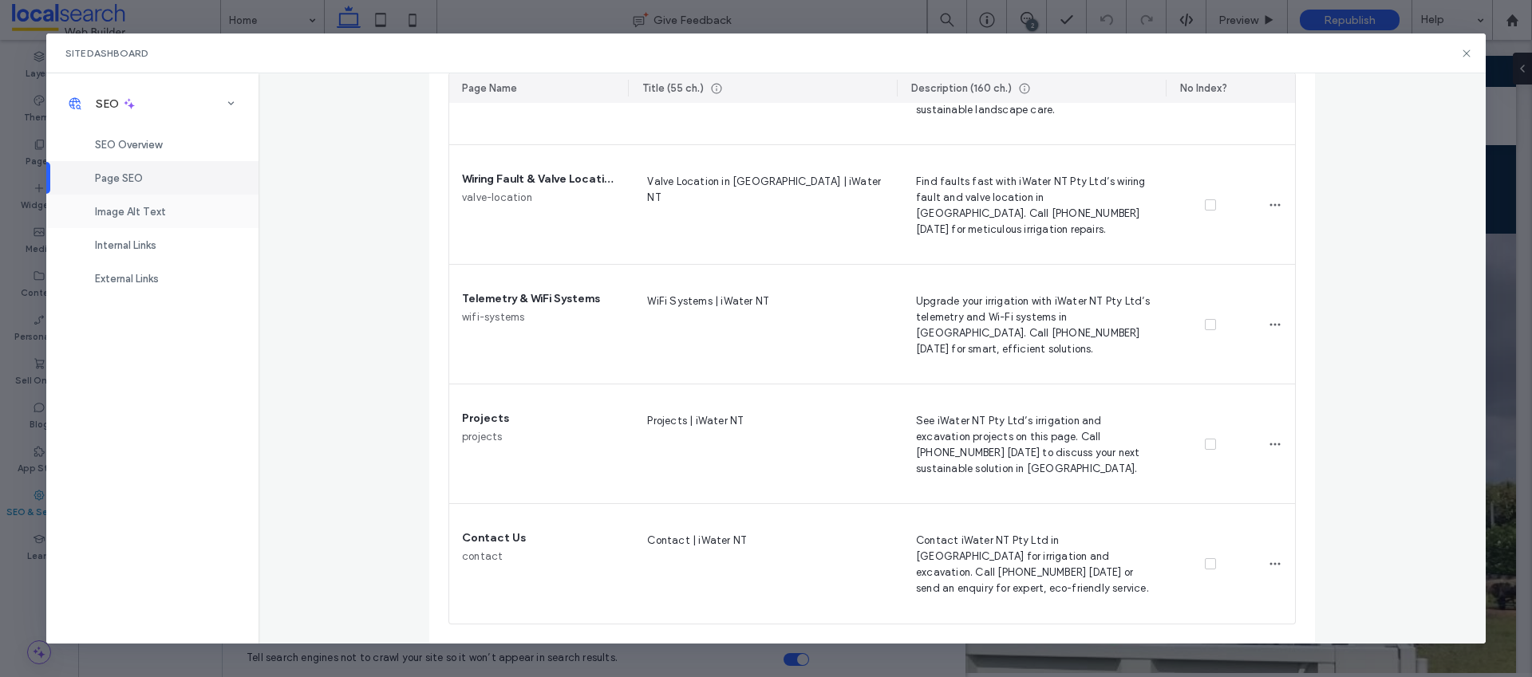
click at [196, 214] on div "Image Alt Text" at bounding box center [152, 212] width 212 height 34
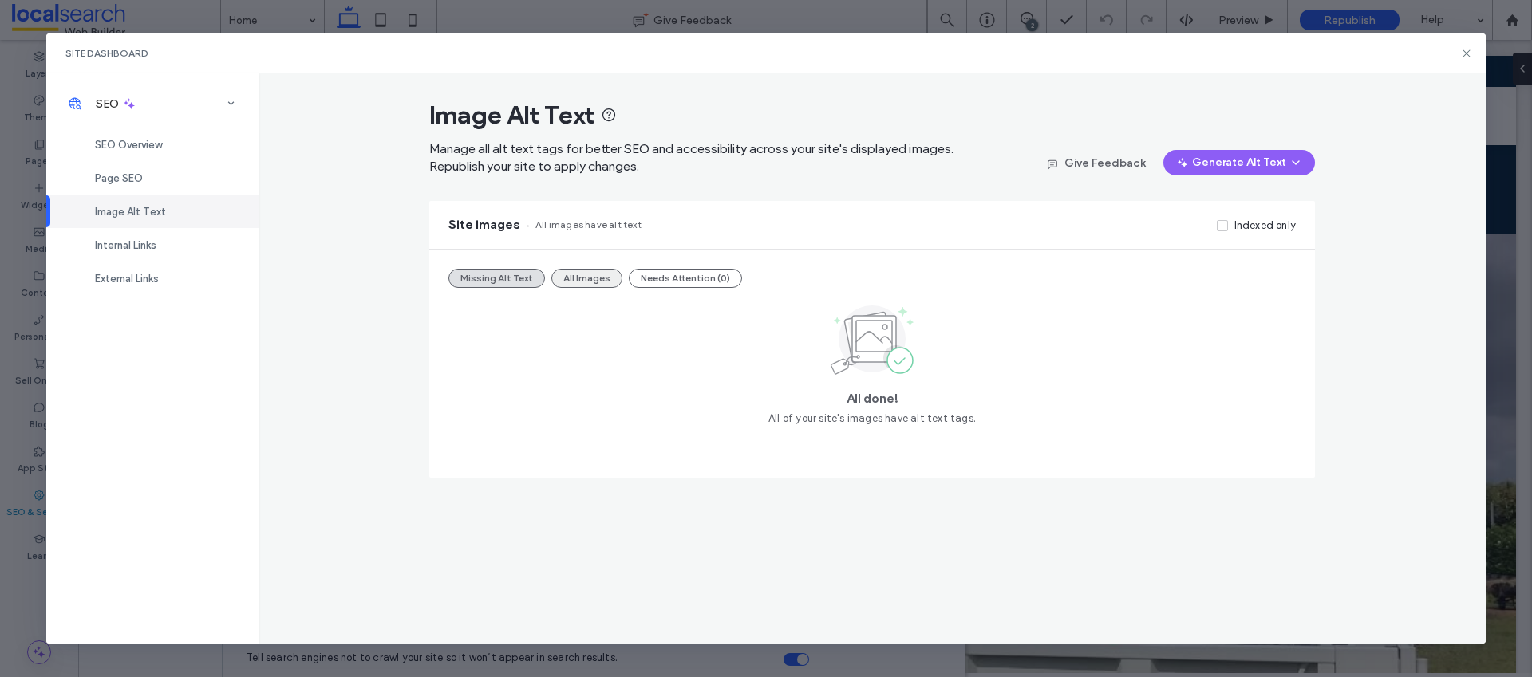
click at [587, 286] on button "All Images" at bounding box center [586, 278] width 71 height 19
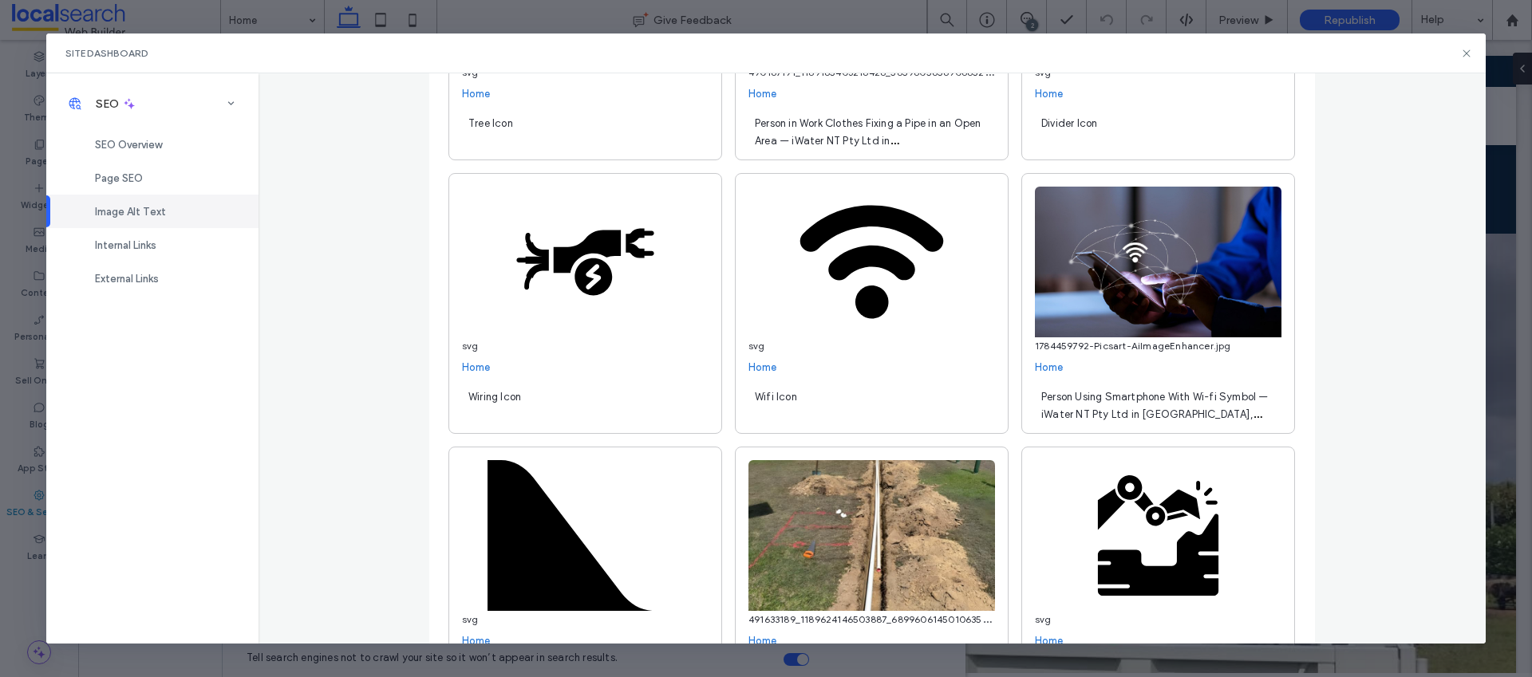
scroll to position [2884, 0]
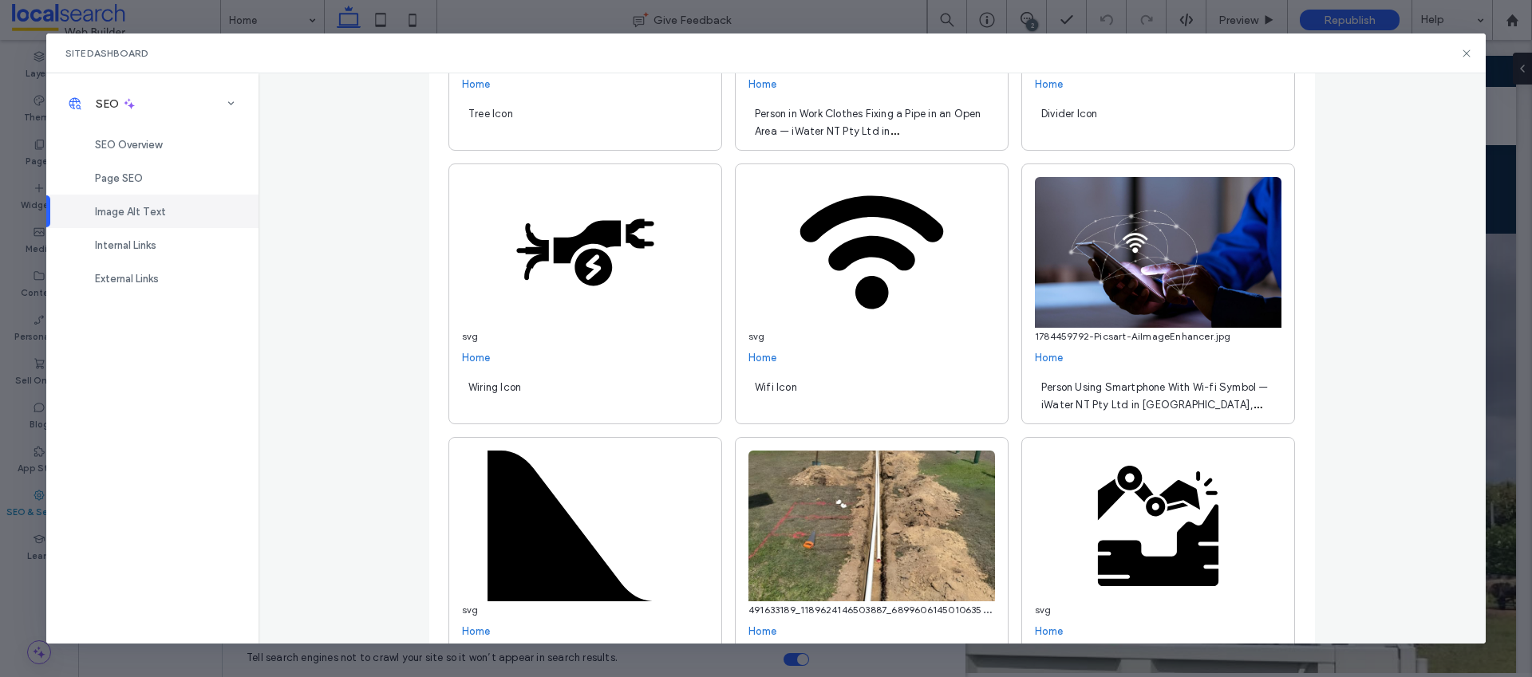
click at [1208, 385] on span "Person Using Smartphone With Wi-fi Symbol — iWater NT Pty Ltd in [GEOGRAPHIC_DA…" at bounding box center [1154, 404] width 227 height 47
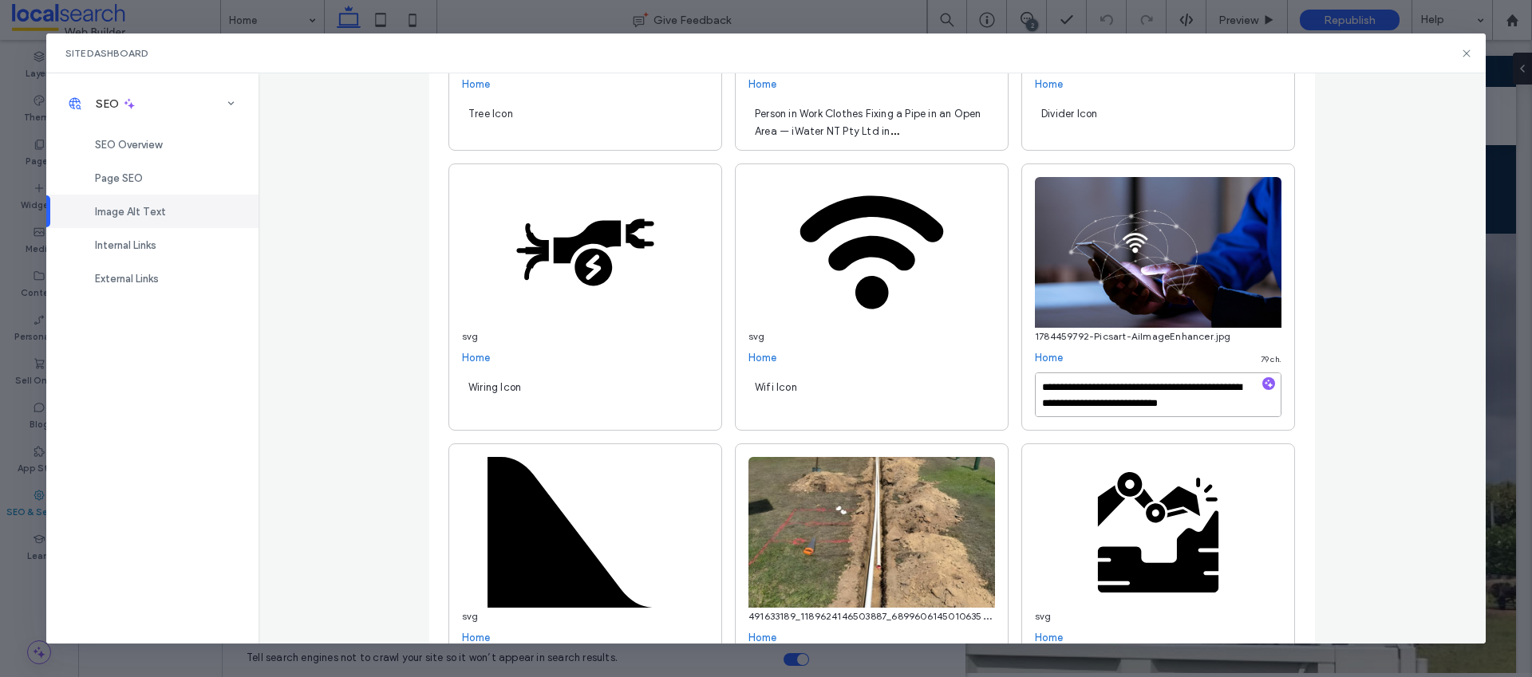
click at [1209, 385] on textarea "**********" at bounding box center [1158, 395] width 247 height 45
type textarea "**********"
click at [1339, 377] on div "**********" at bounding box center [873, 358] width 1228 height 570
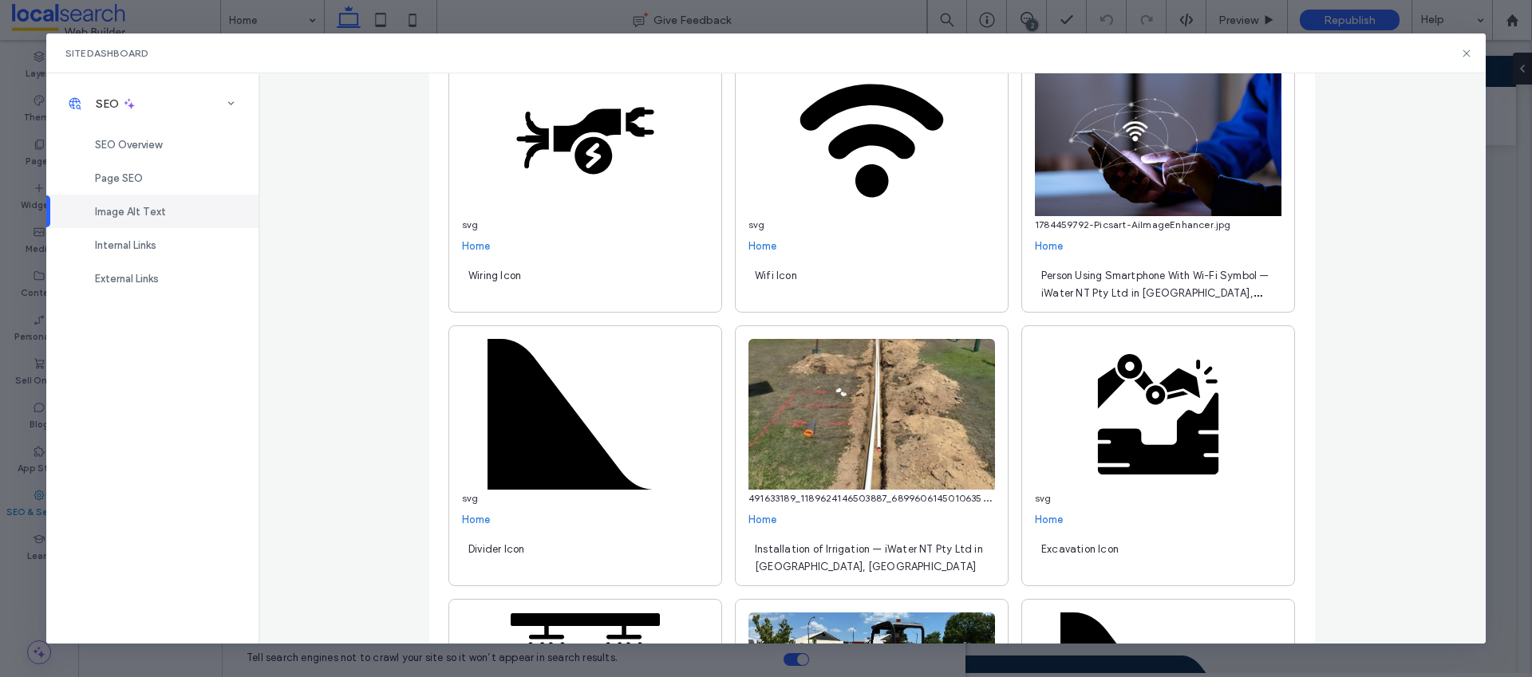
scroll to position [3207, 0]
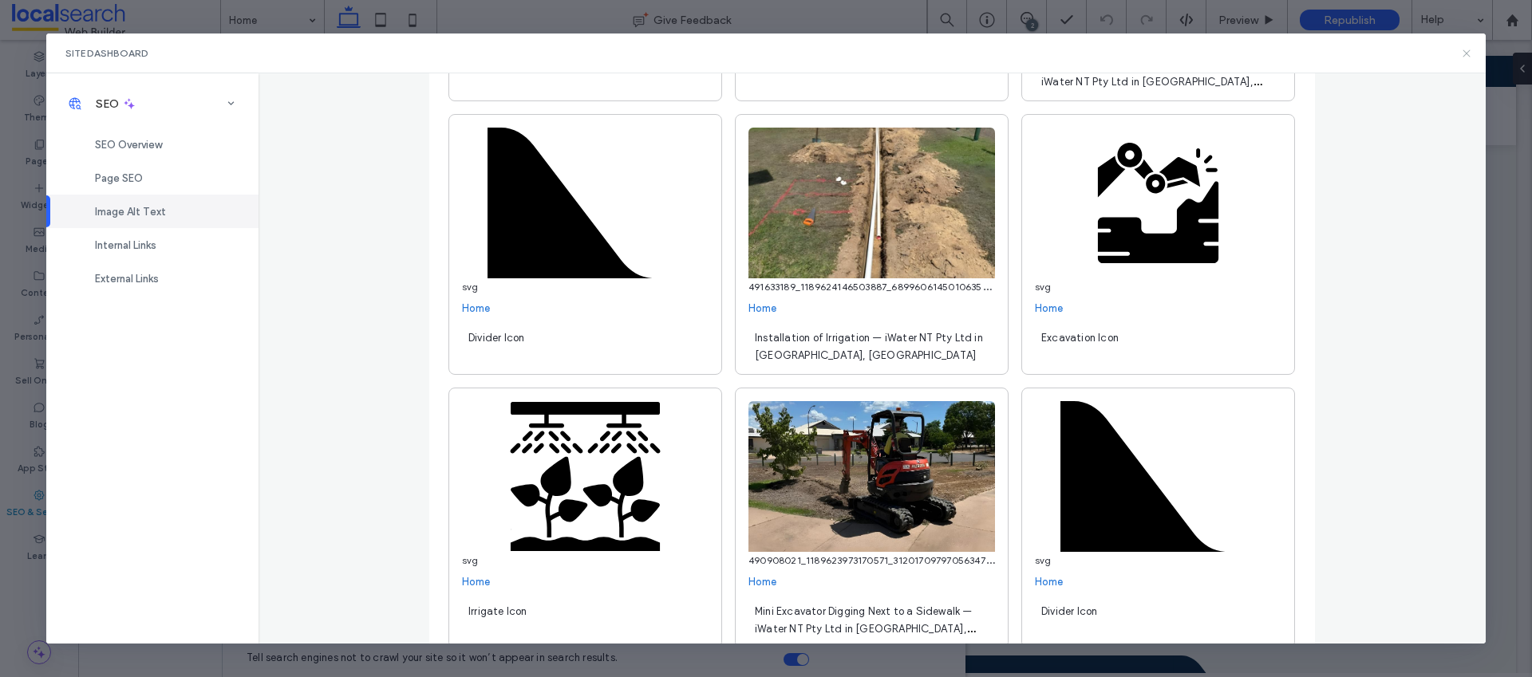
click at [1467, 49] on icon at bounding box center [1466, 53] width 13 height 13
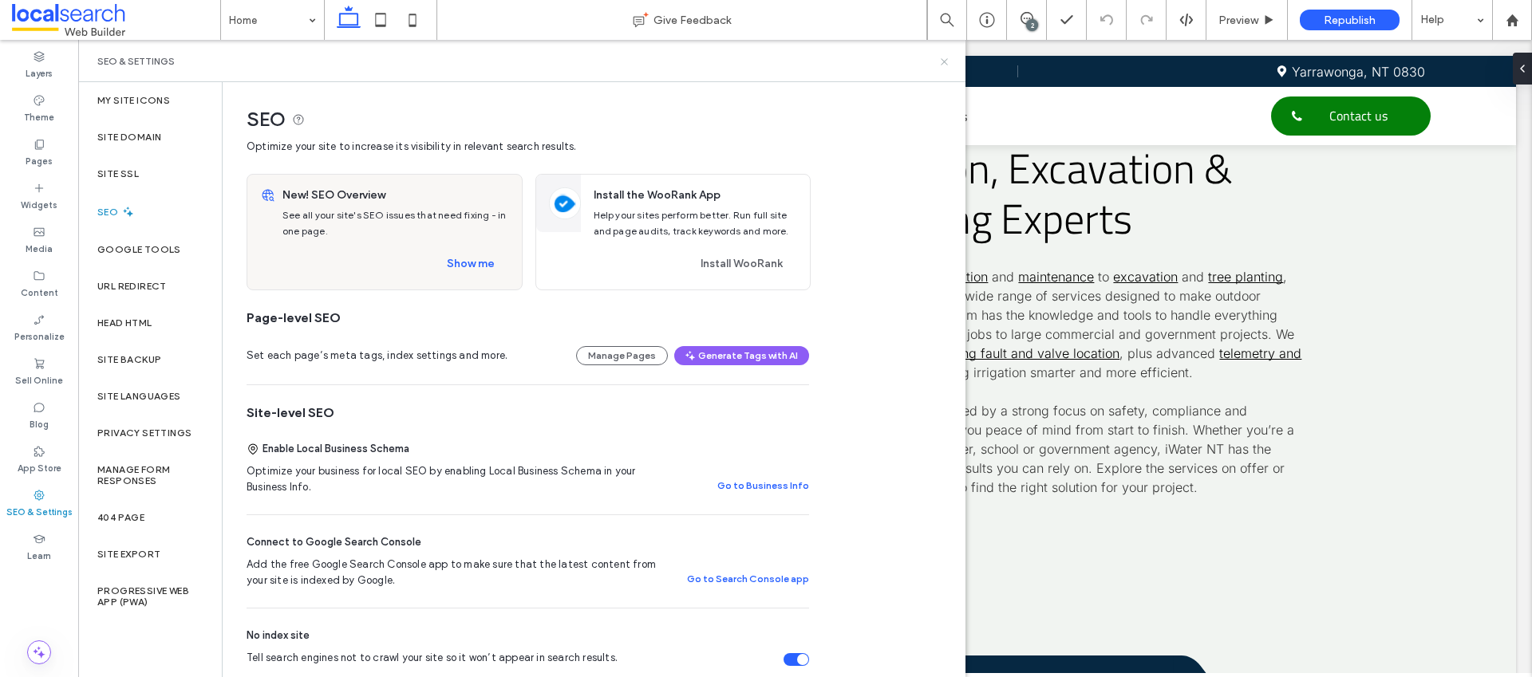
click at [943, 56] on icon at bounding box center [944, 62] width 12 height 12
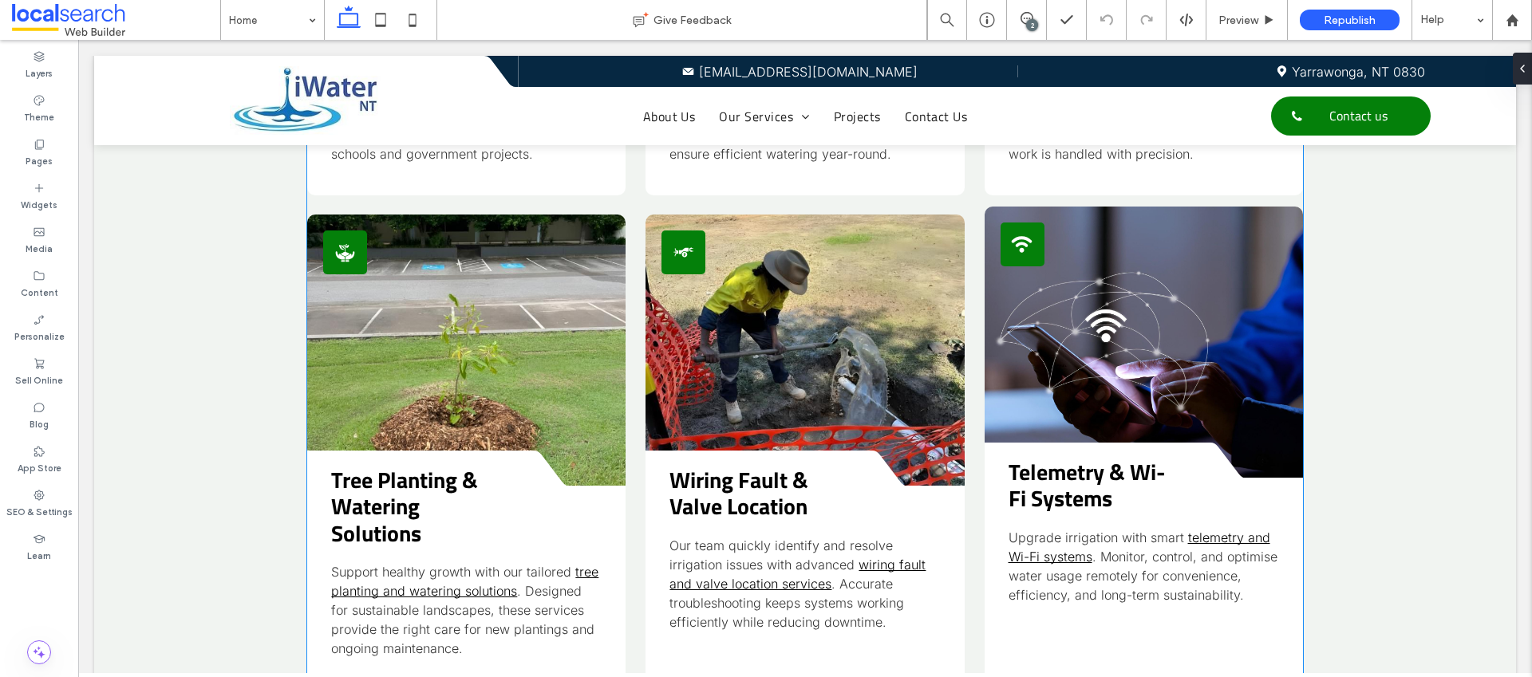
scroll to position [2228, 0]
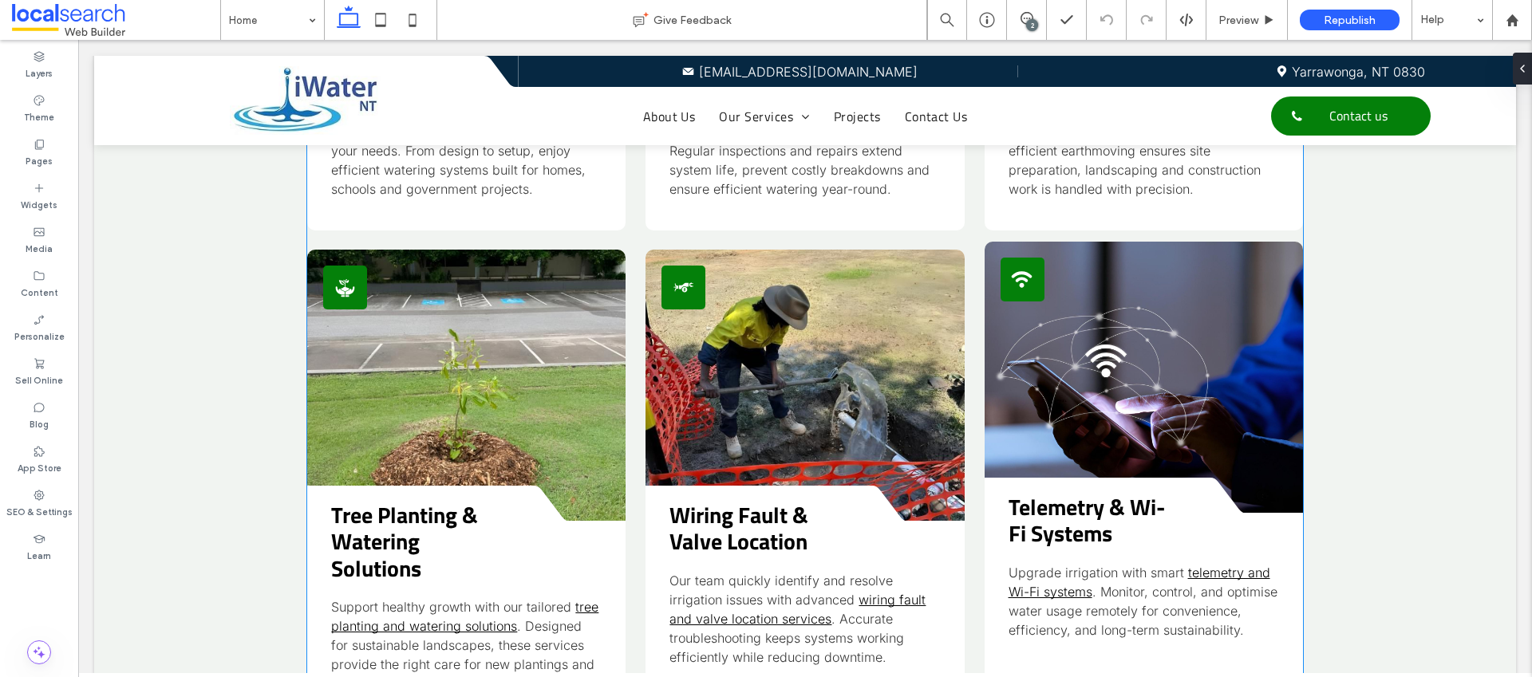
click at [1013, 269] on icon "Wifi Icon" at bounding box center [1022, 280] width 22 height 22
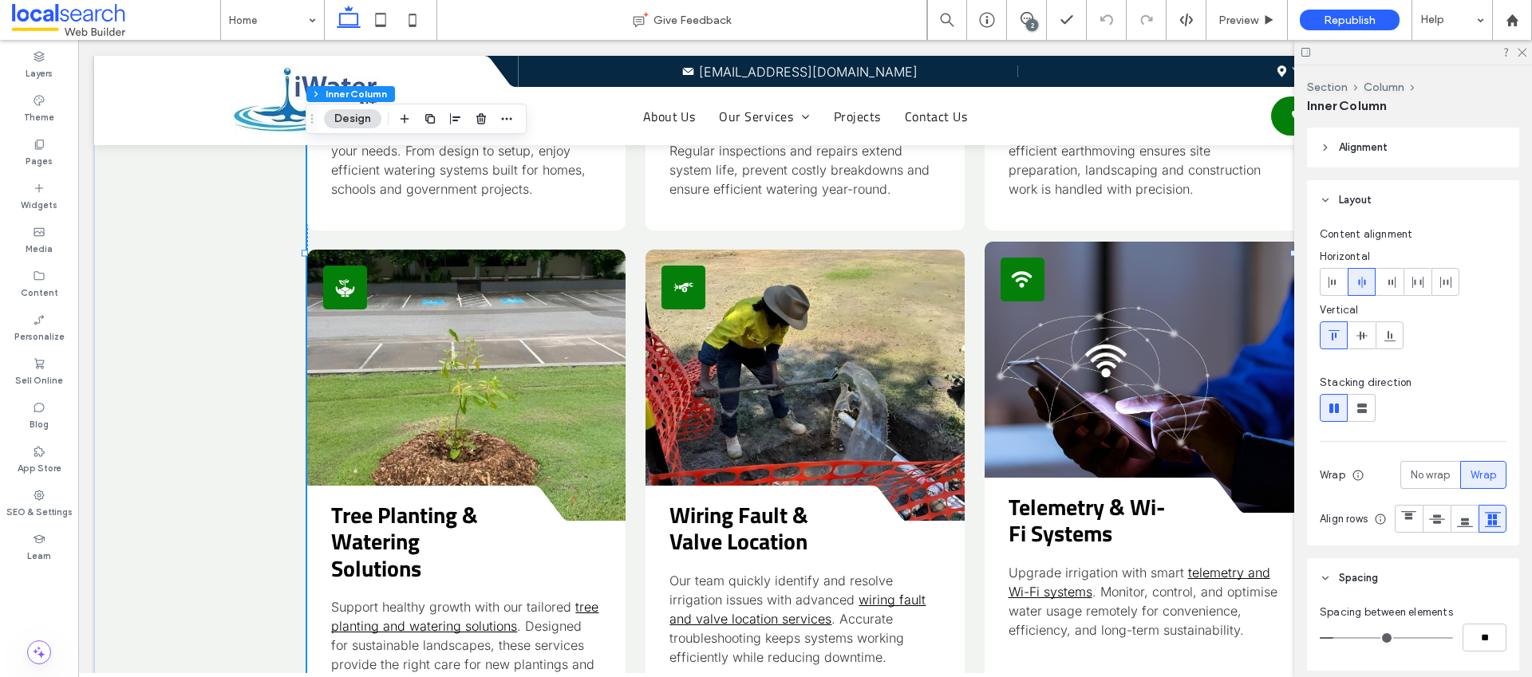
click at [1013, 269] on icon "Wifi Icon" at bounding box center [1022, 280] width 22 height 22
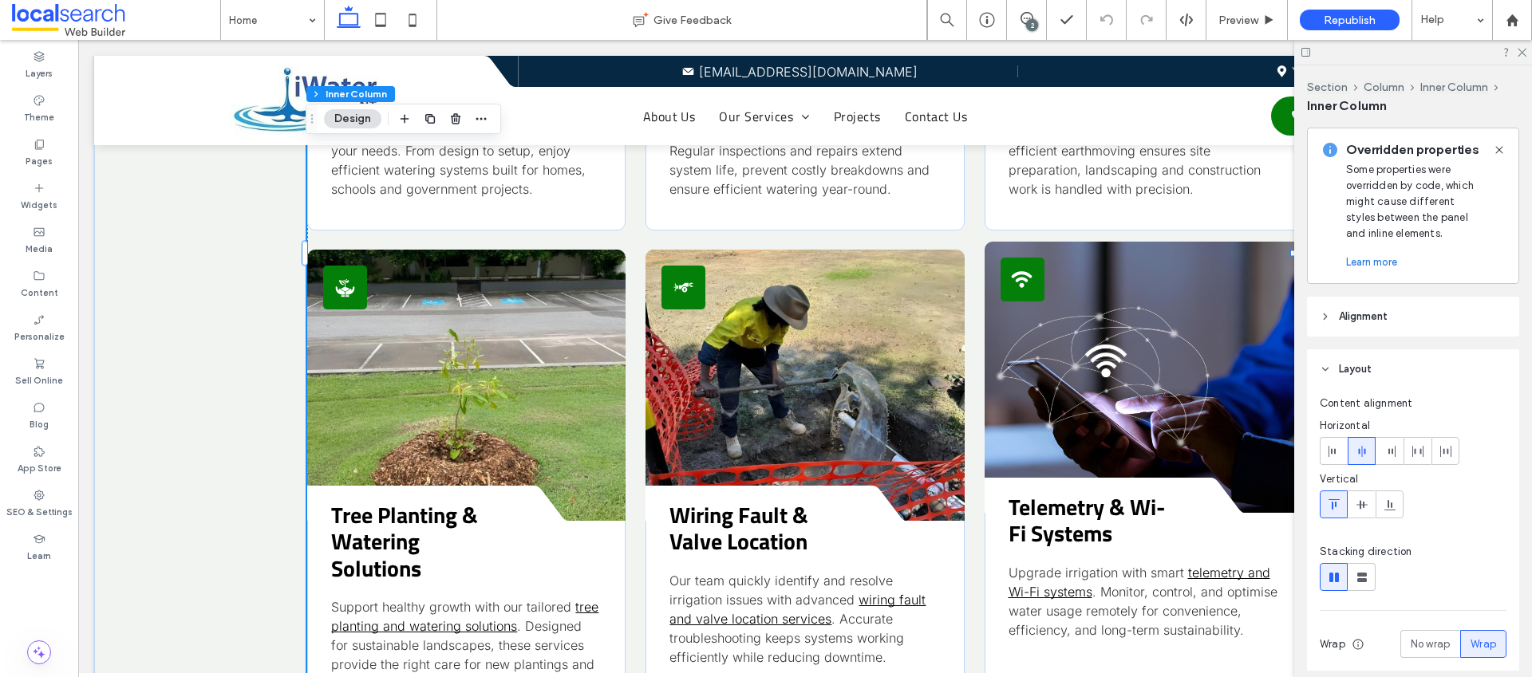
click at [1017, 269] on icon "Wifi Icon" at bounding box center [1022, 280] width 22 height 22
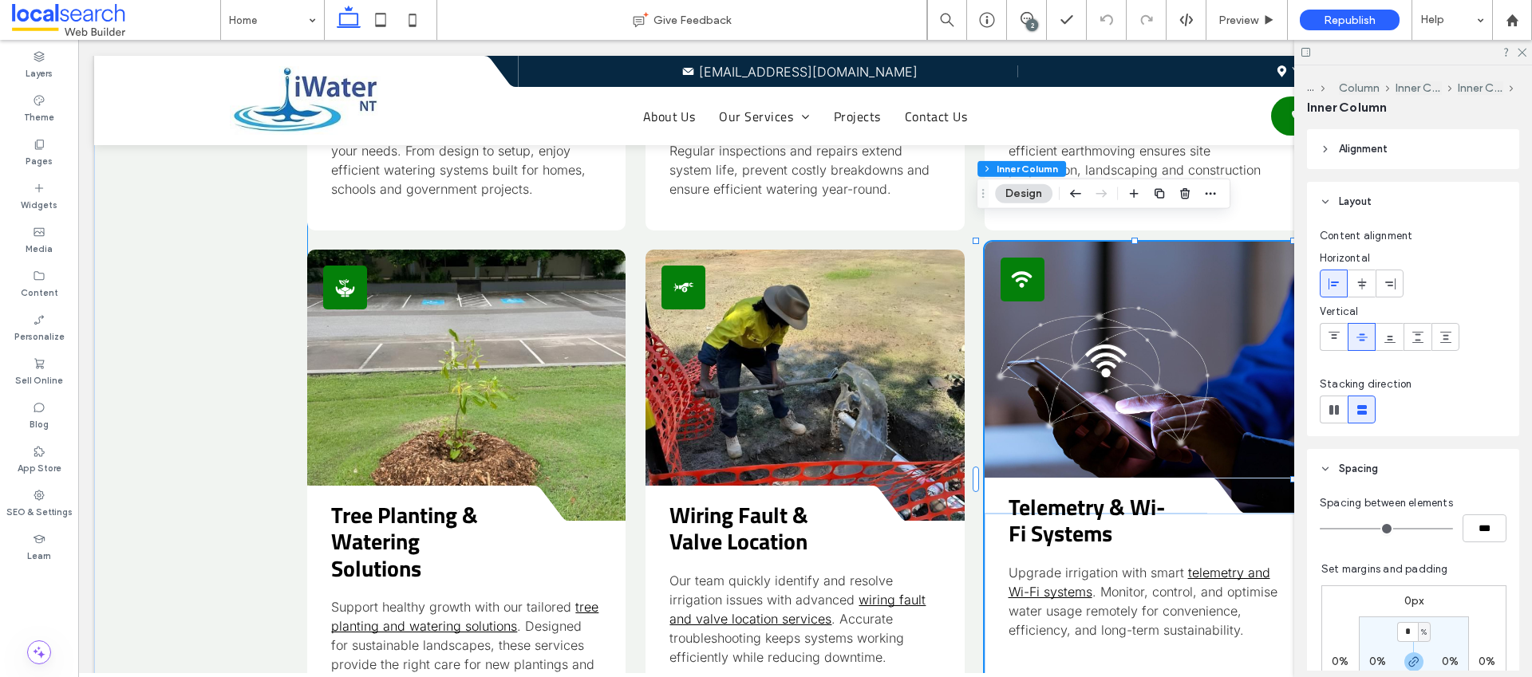
click at [1013, 269] on icon "Wifi Icon" at bounding box center [1022, 280] width 22 height 22
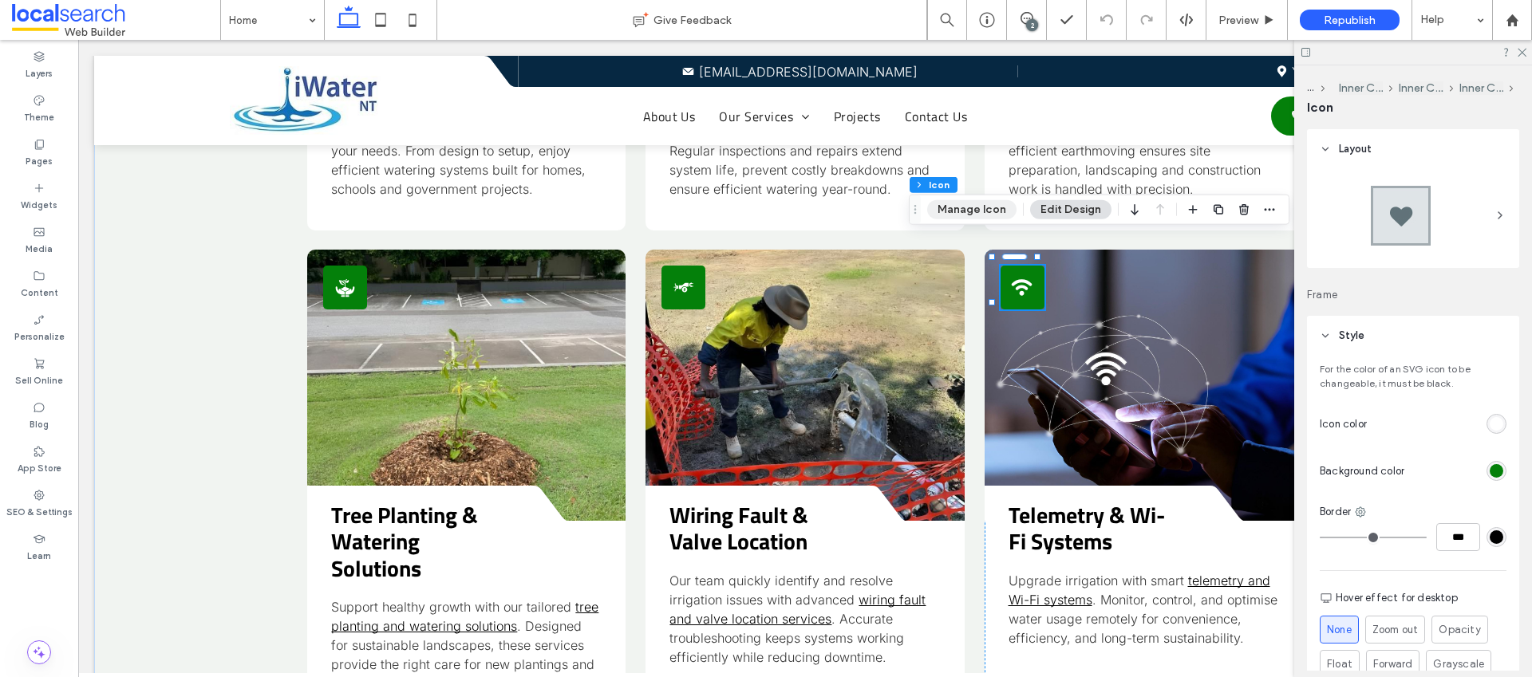
click at [986, 210] on button "Manage Icon" at bounding box center [971, 209] width 89 height 19
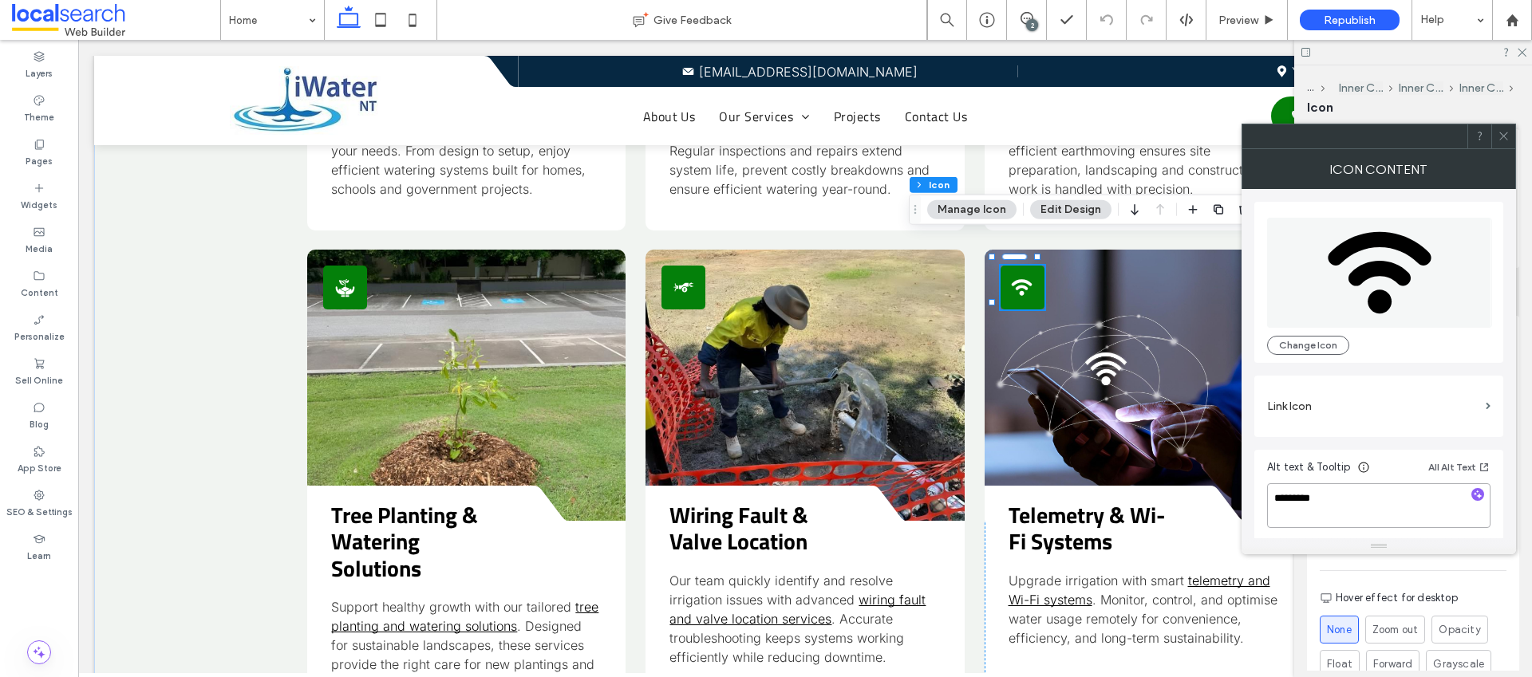
click at [1289, 498] on textarea "*********" at bounding box center [1378, 506] width 223 height 45
type textarea "**********"
click at [1438, 370] on div "**********" at bounding box center [1378, 366] width 249 height 354
click at [1501, 141] on icon at bounding box center [1504, 136] width 12 height 12
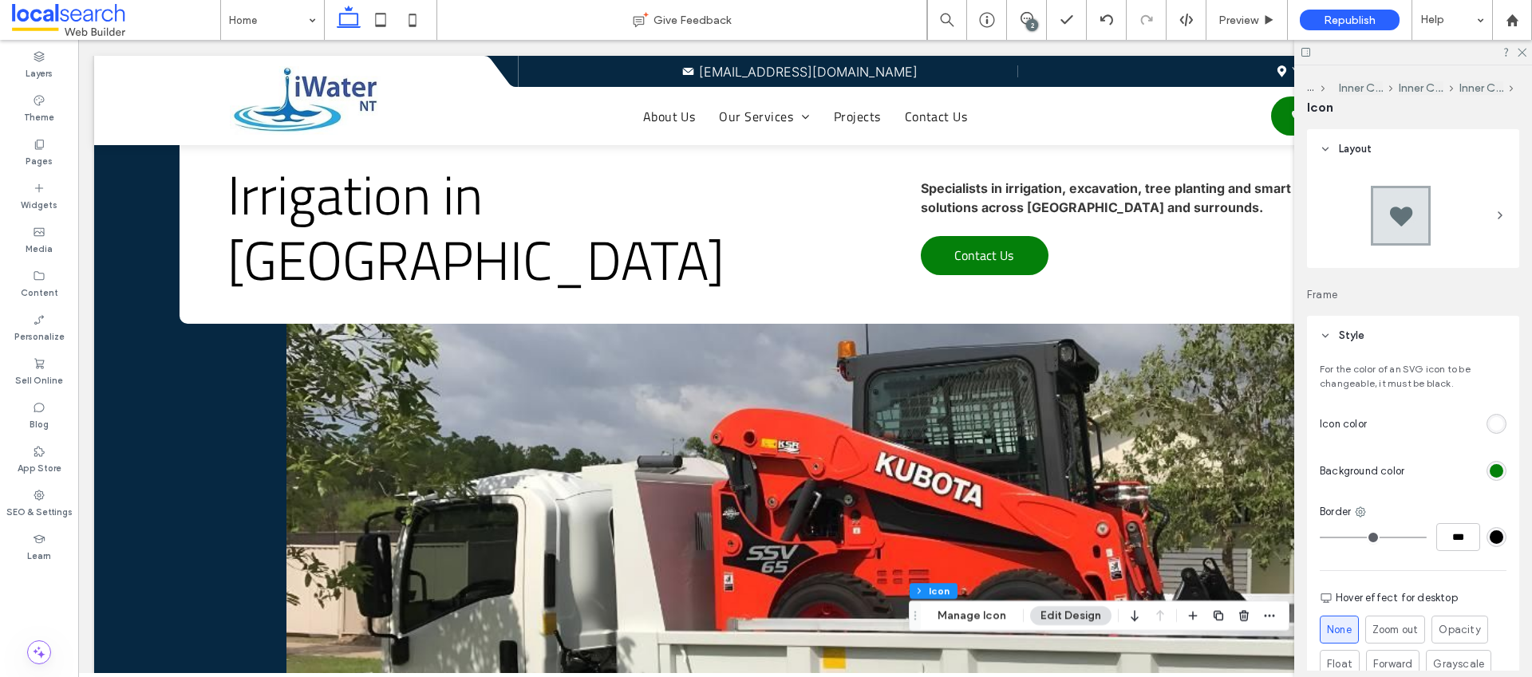
scroll to position [0, 0]
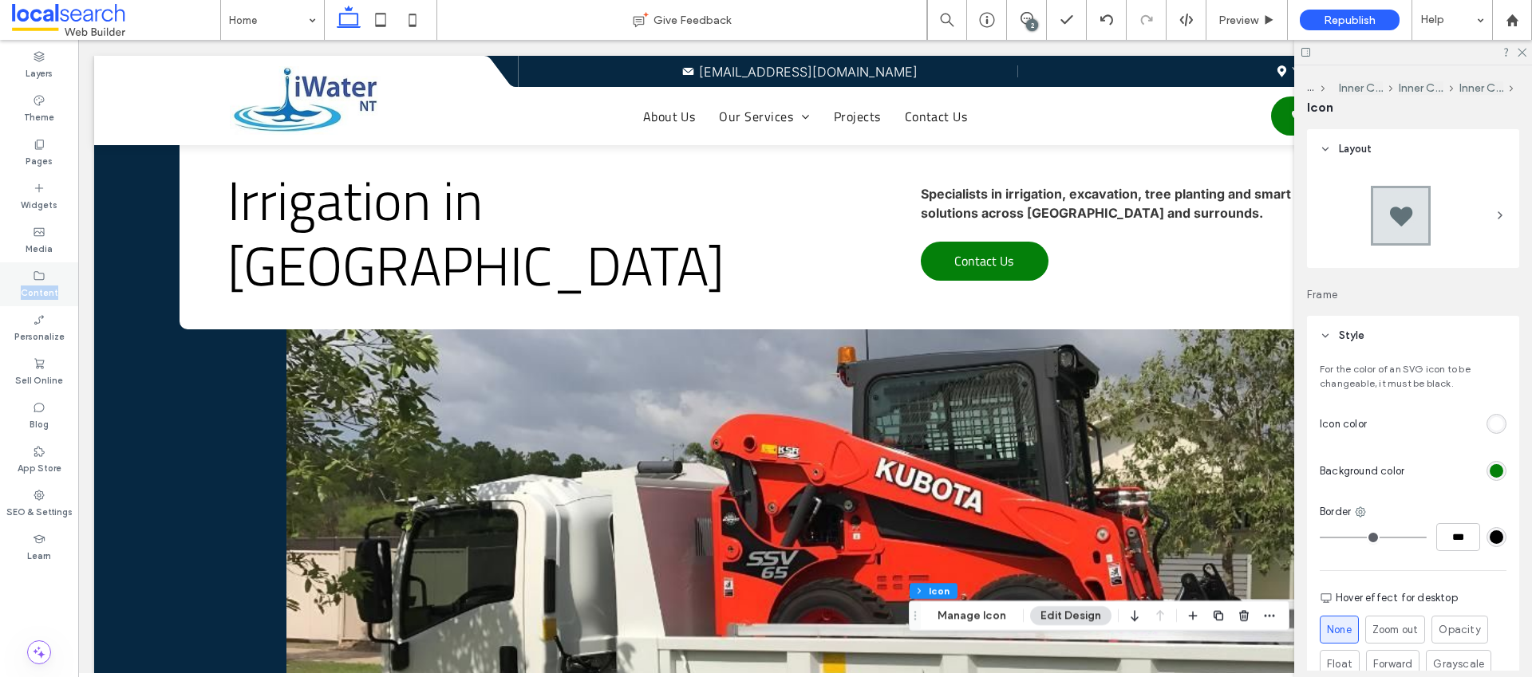
click at [56, 285] on div "Content" at bounding box center [39, 285] width 78 height 44
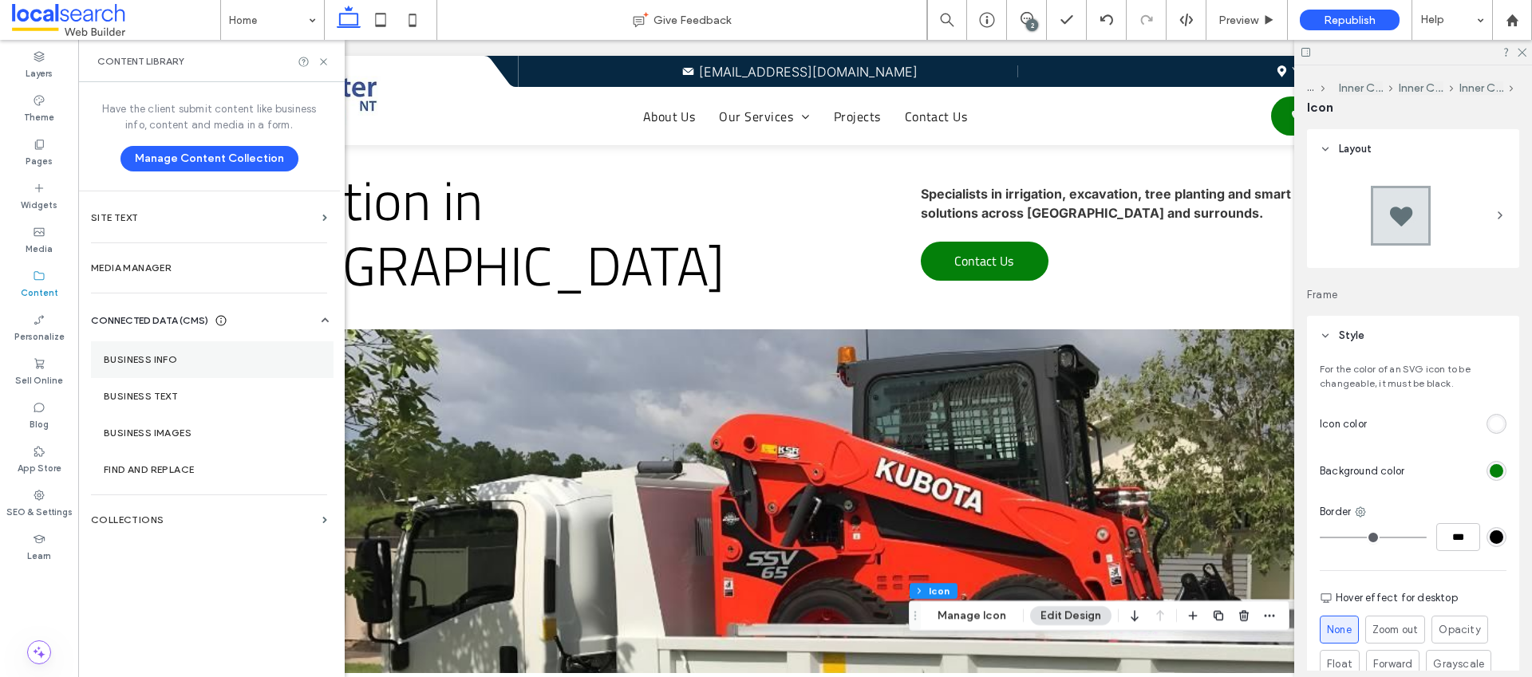
click at [181, 360] on label "Business Info" at bounding box center [212, 359] width 217 height 11
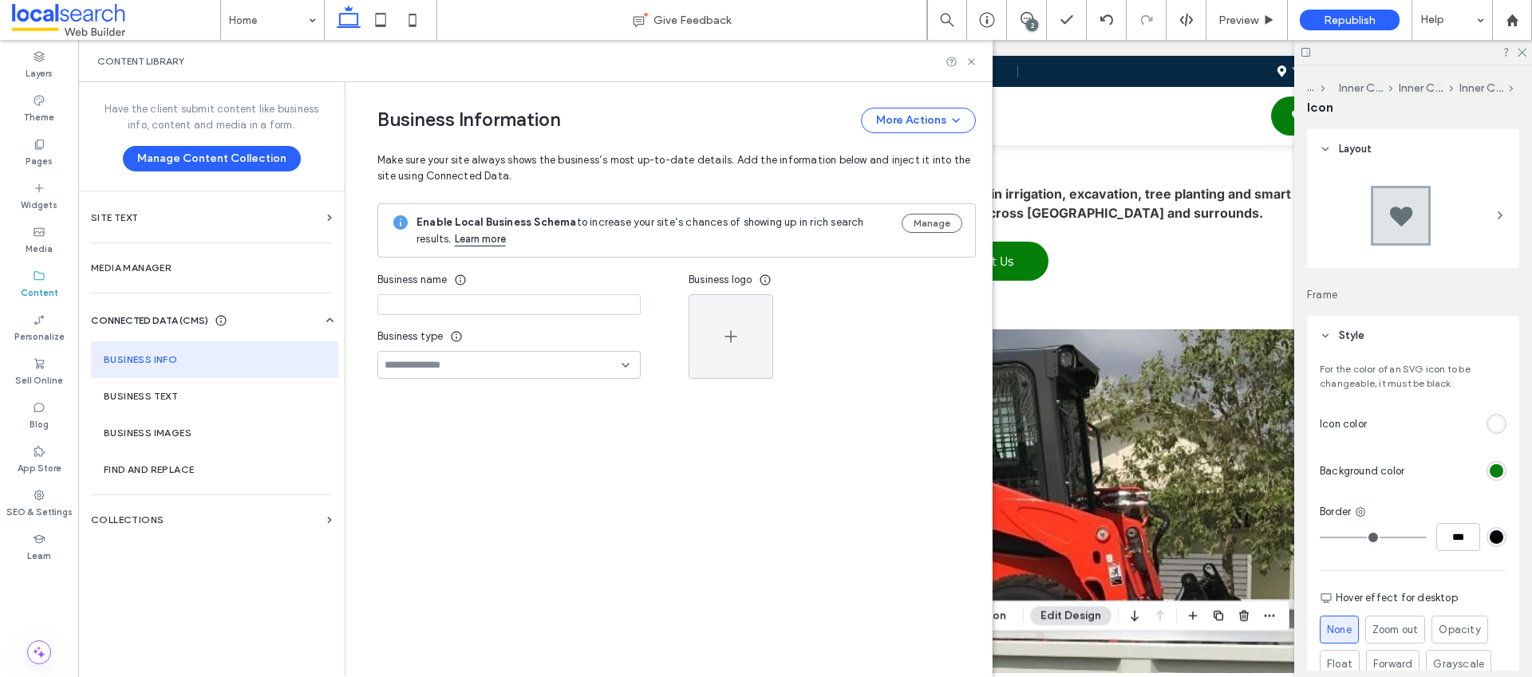
type input "**********"
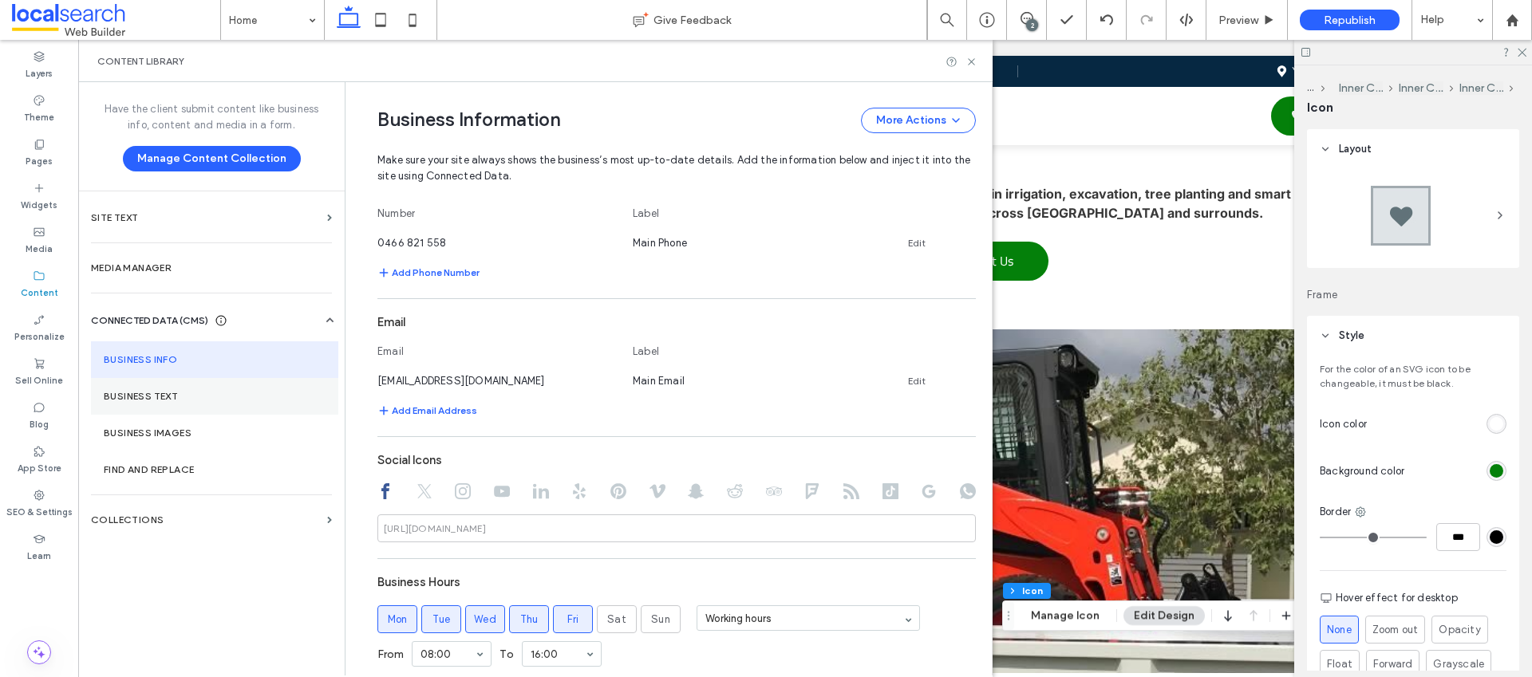
scroll to position [634, 0]
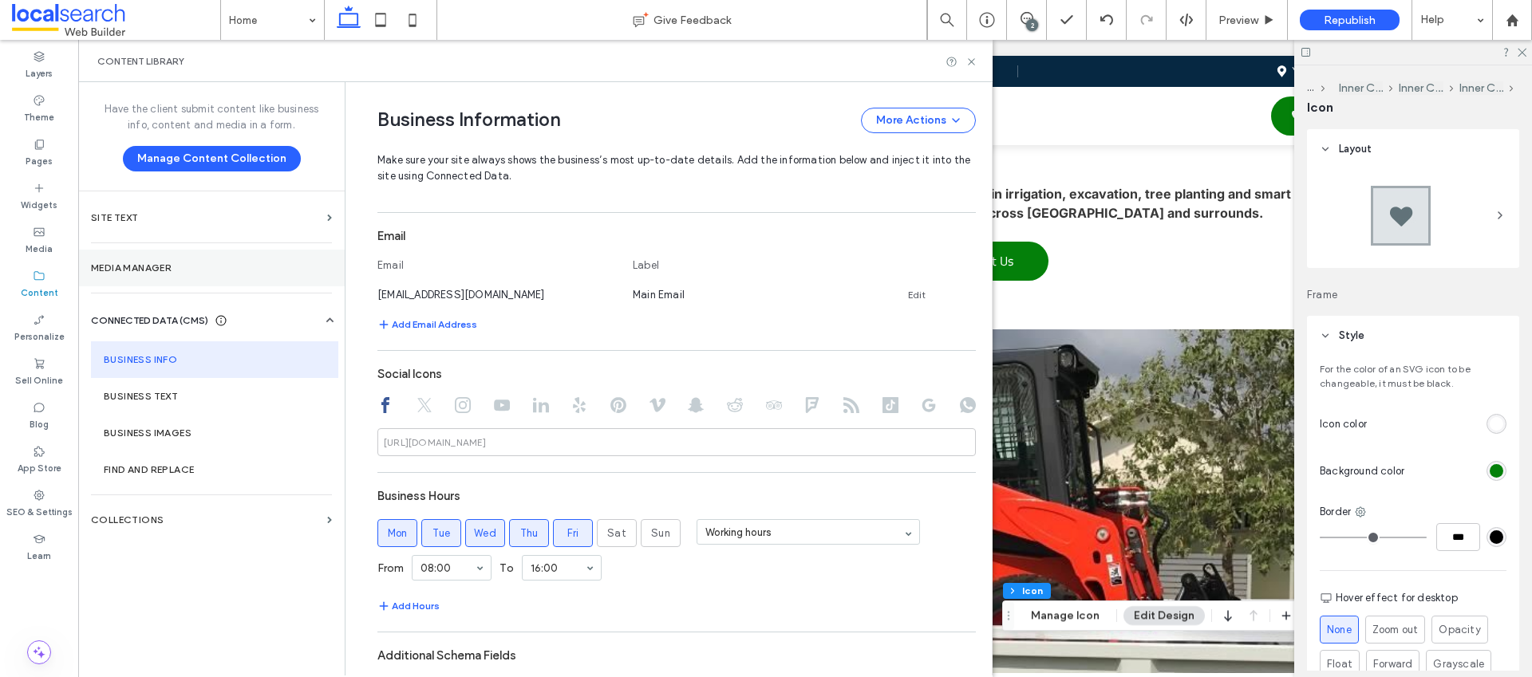
drag, startPoint x: 30, startPoint y: 492, endPoint x: 236, endPoint y: 265, distance: 307.3
click at [30, 493] on div "SEO & Settings" at bounding box center [39, 504] width 78 height 44
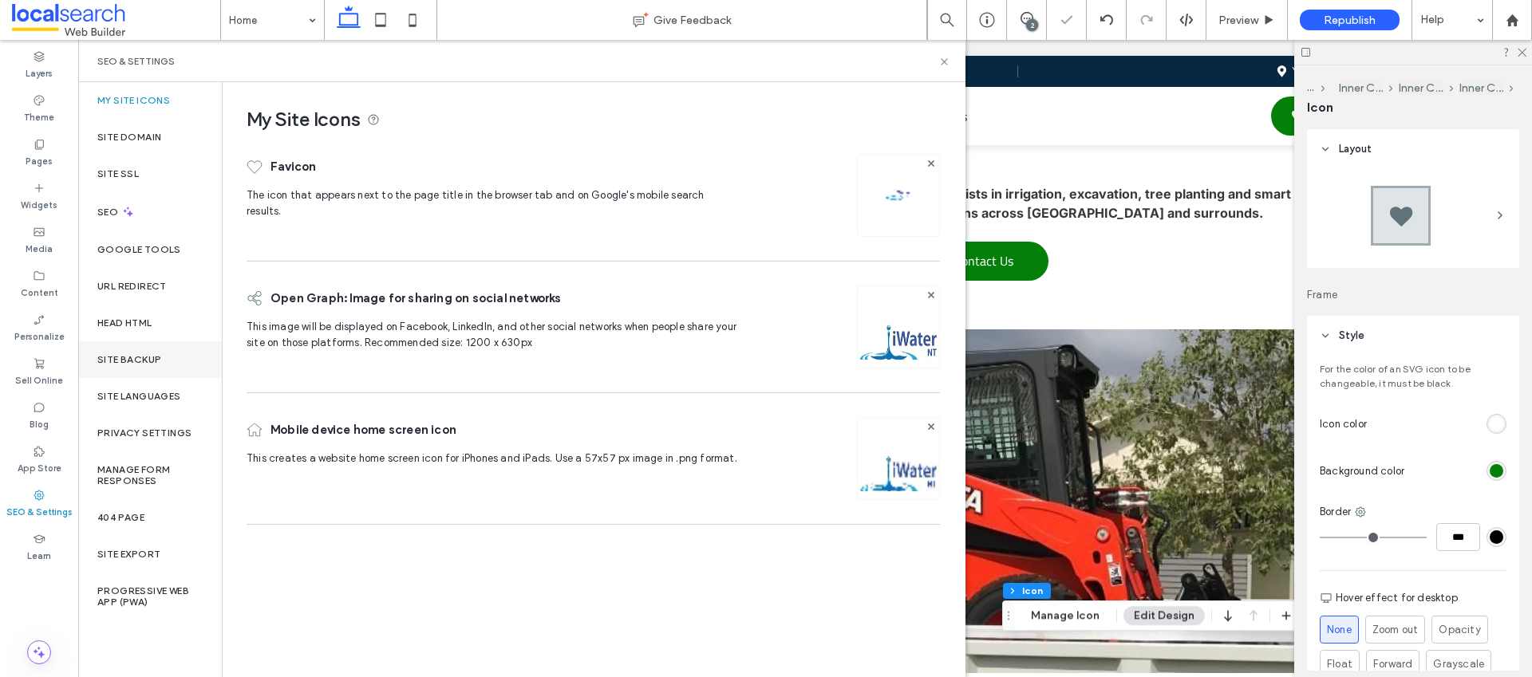
click at [128, 354] on label "Site Backup" at bounding box center [129, 359] width 64 height 11
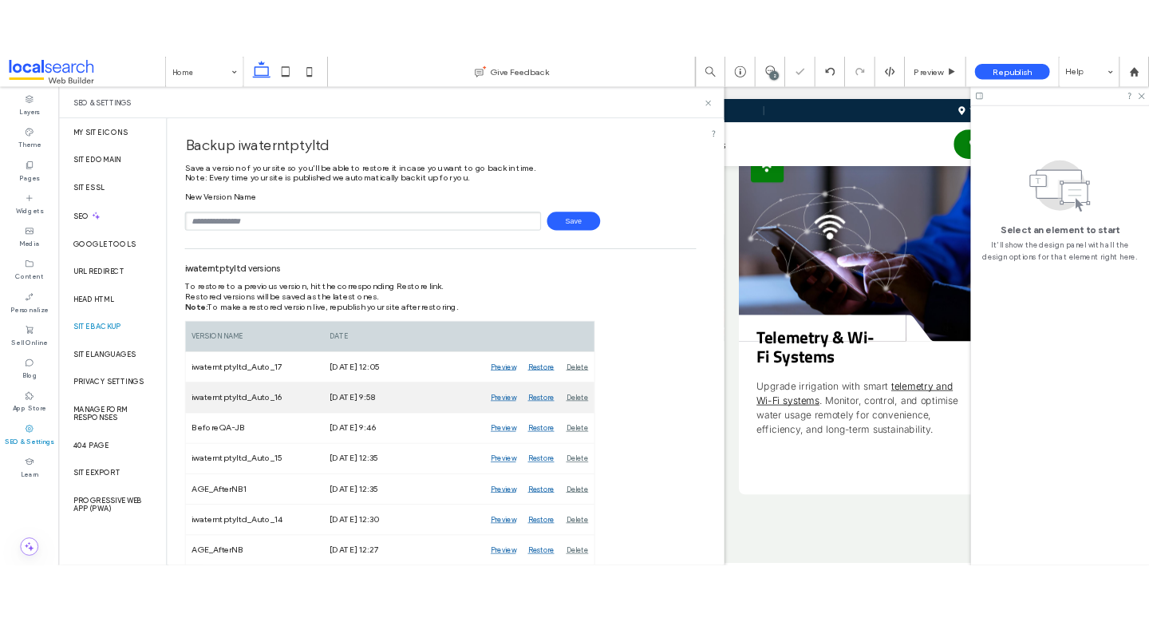
scroll to position [0, 0]
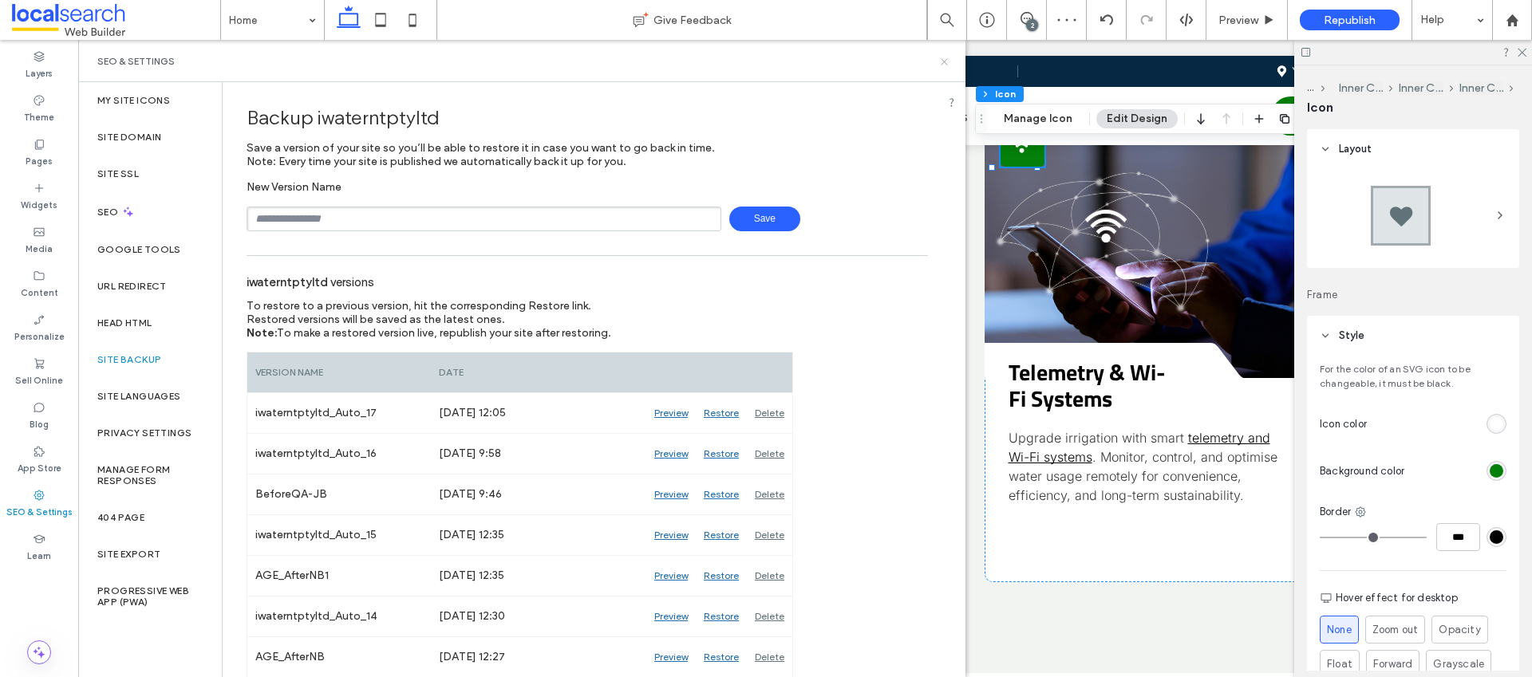
click at [946, 62] on use at bounding box center [944, 61] width 6 height 6
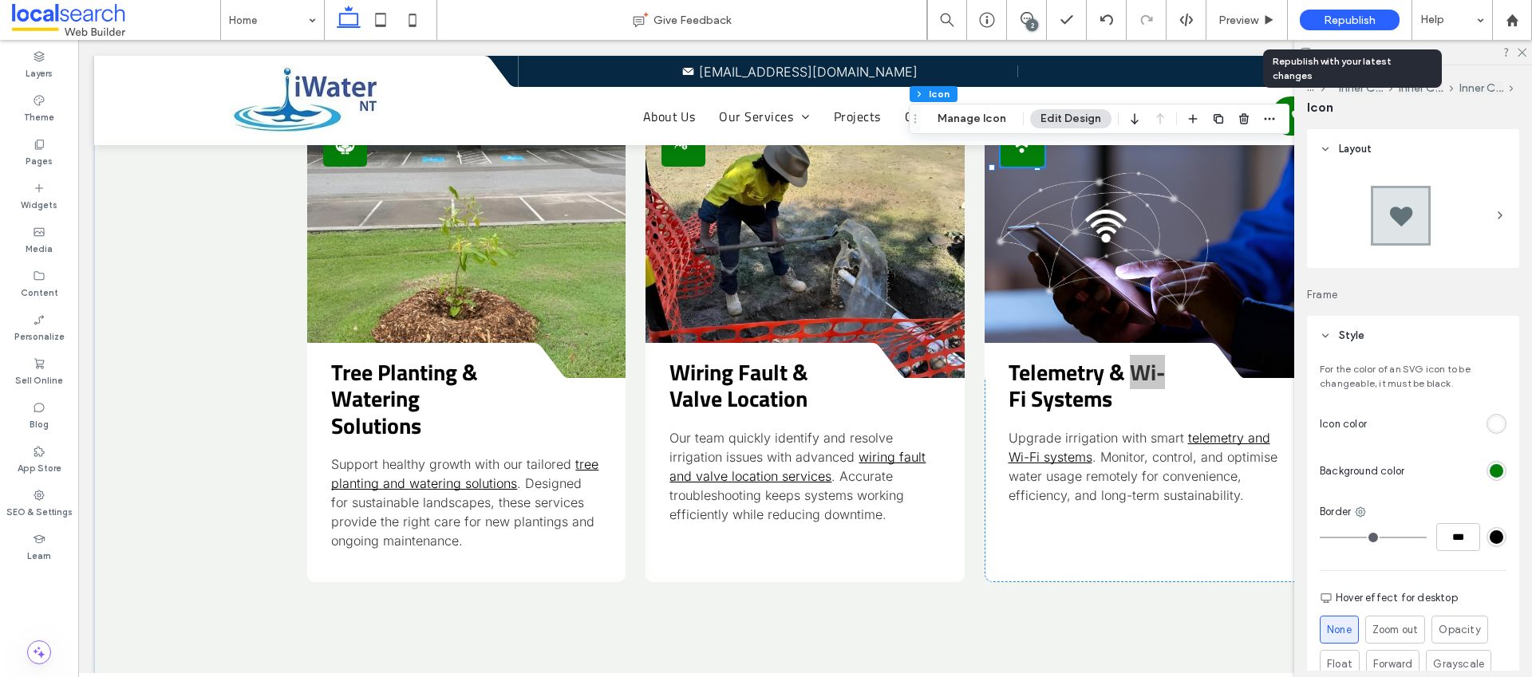
click at [1329, 18] on span "Republish" at bounding box center [1350, 21] width 52 height 14
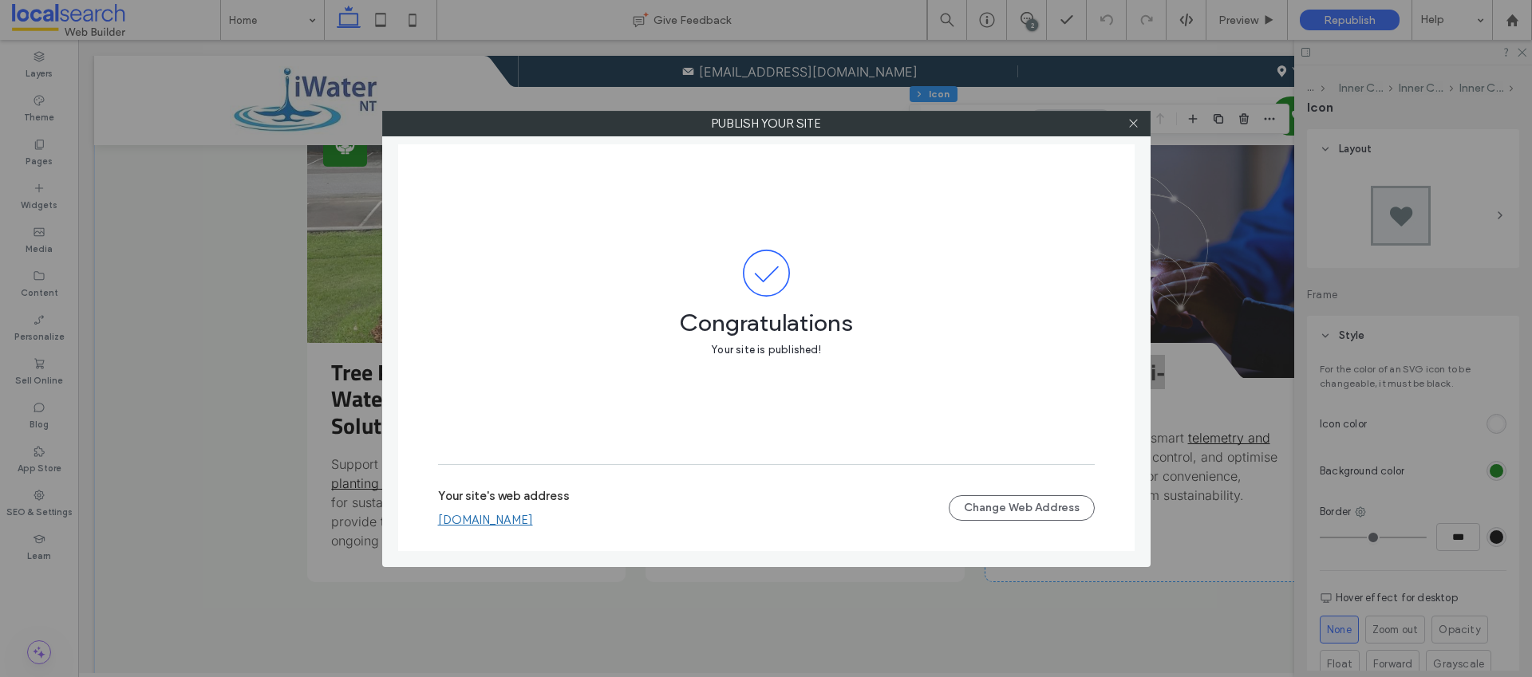
click at [1126, 124] on div at bounding box center [1134, 124] width 24 height 24
click at [1132, 128] on icon at bounding box center [1134, 123] width 12 height 12
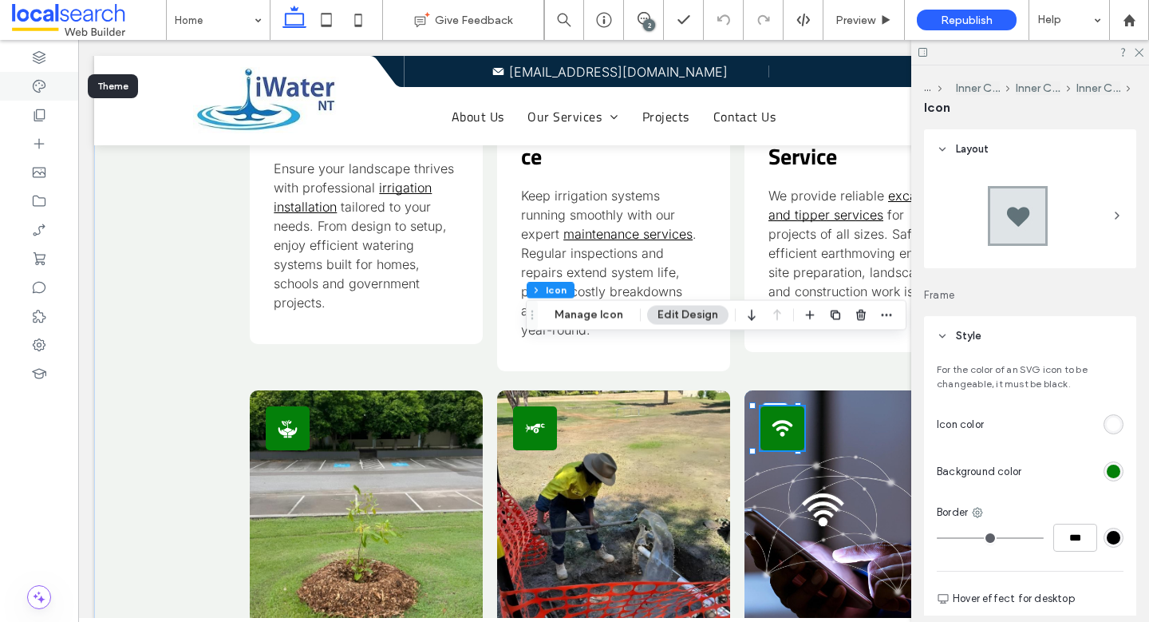
click at [43, 89] on icon at bounding box center [39, 86] width 16 height 16
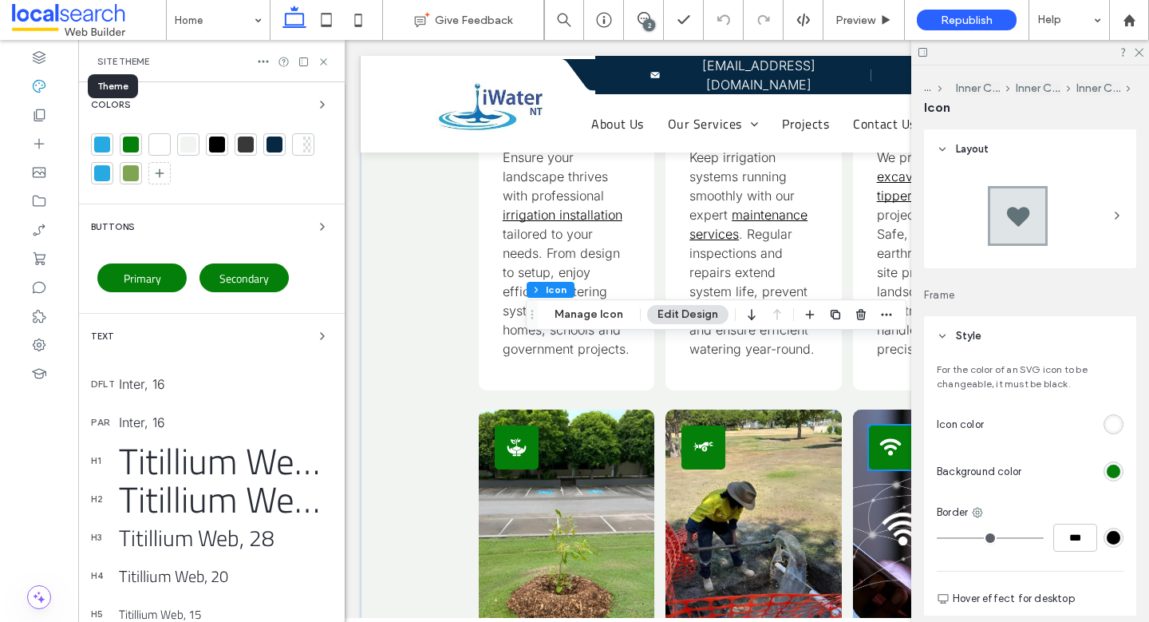
scroll to position [2676, 0]
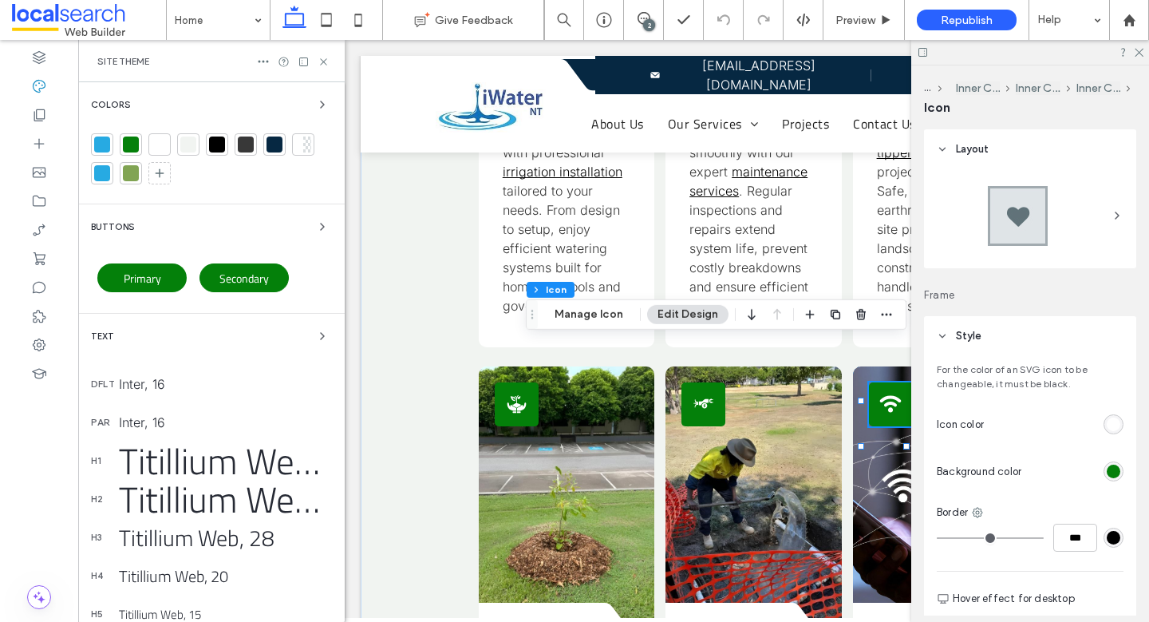
click at [233, 95] on div "Colors" at bounding box center [211, 104] width 241 height 19
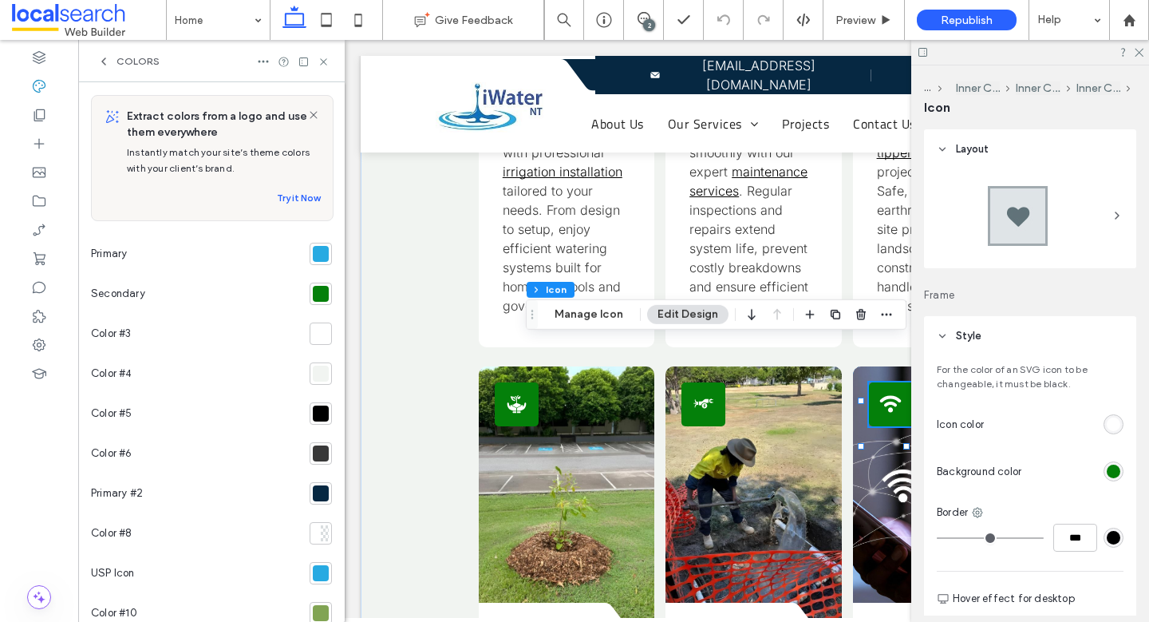
click at [315, 493] on div at bounding box center [321, 493] width 16 height 16
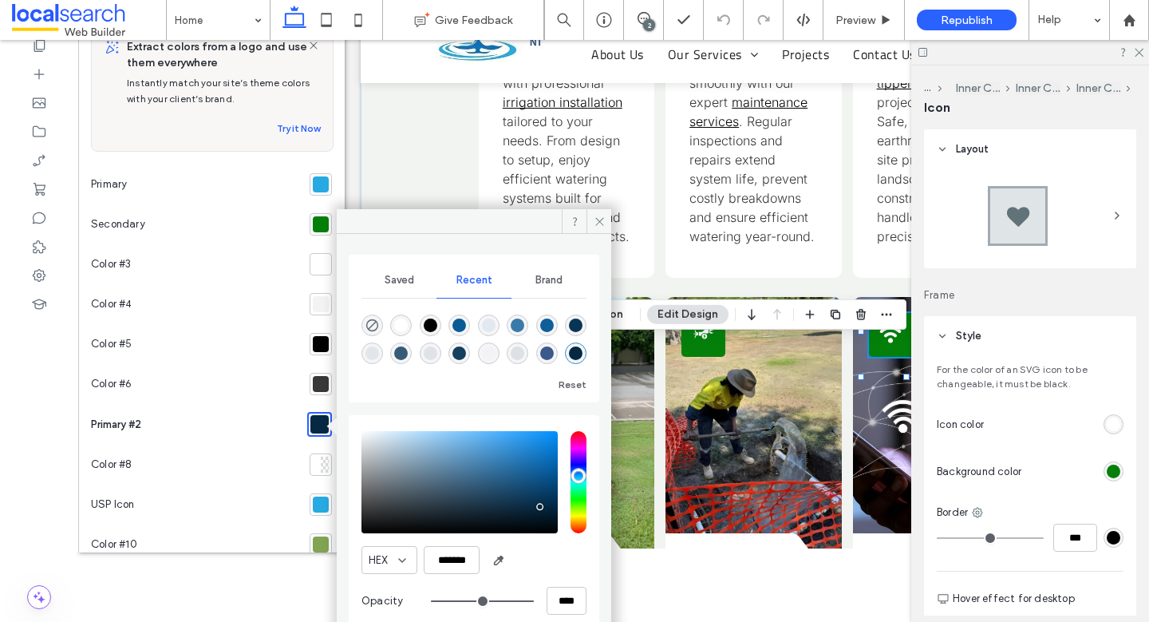
scroll to position [94, 0]
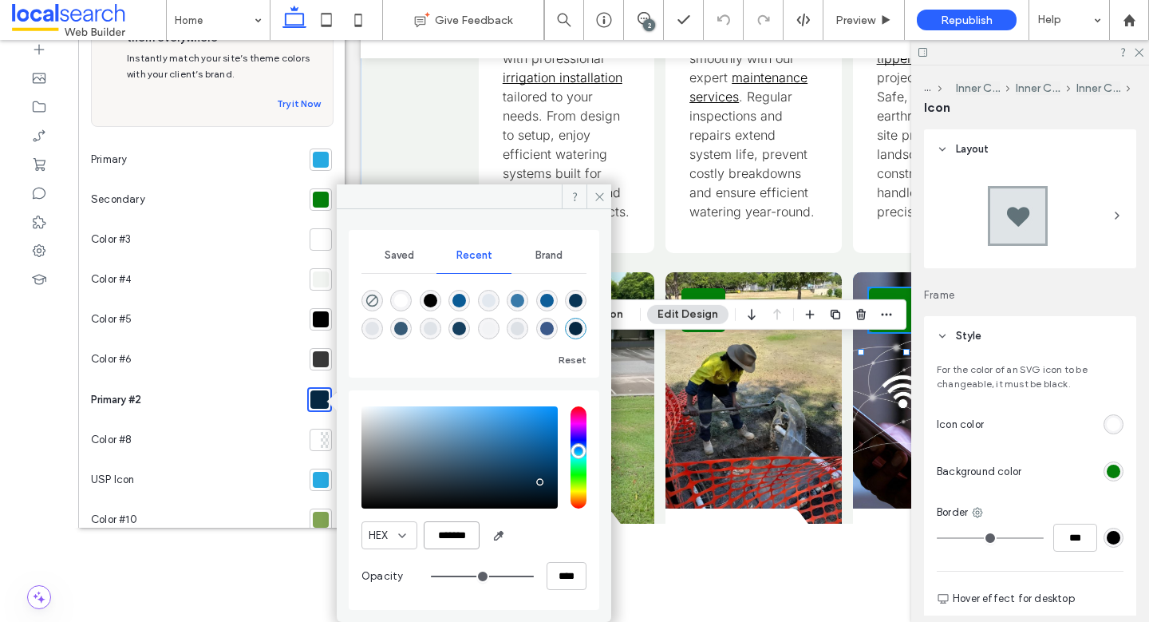
click at [449, 539] on input "*******" at bounding box center [452, 535] width 56 height 28
click at [313, 477] on div at bounding box center [321, 480] width 16 height 16
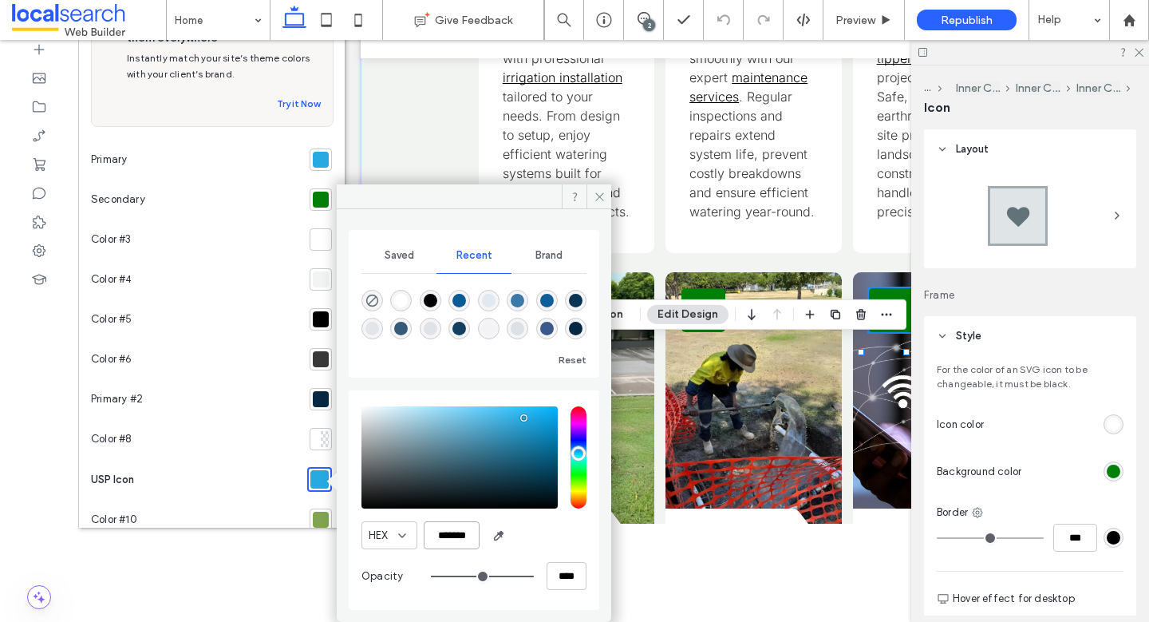
click at [460, 526] on input "*******" at bounding box center [452, 535] width 56 height 28
paste input "color picker textbox"
type input "*******"
click at [605, 199] on icon at bounding box center [600, 197] width 12 height 12
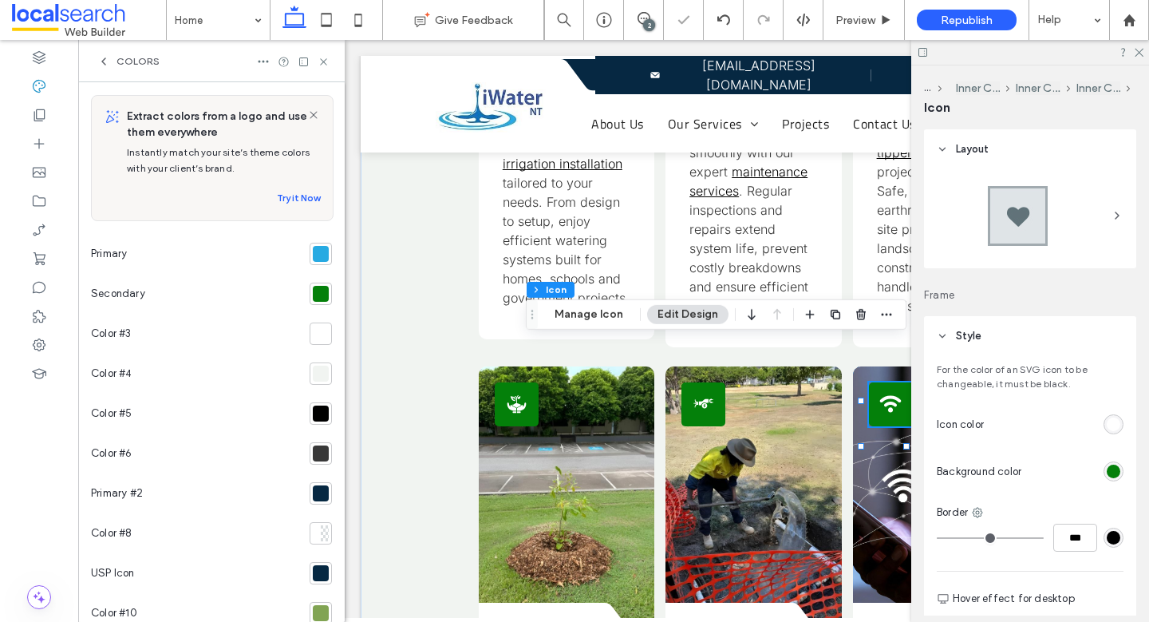
scroll to position [0, 0]
click at [320, 61] on icon at bounding box center [324, 62] width 12 height 12
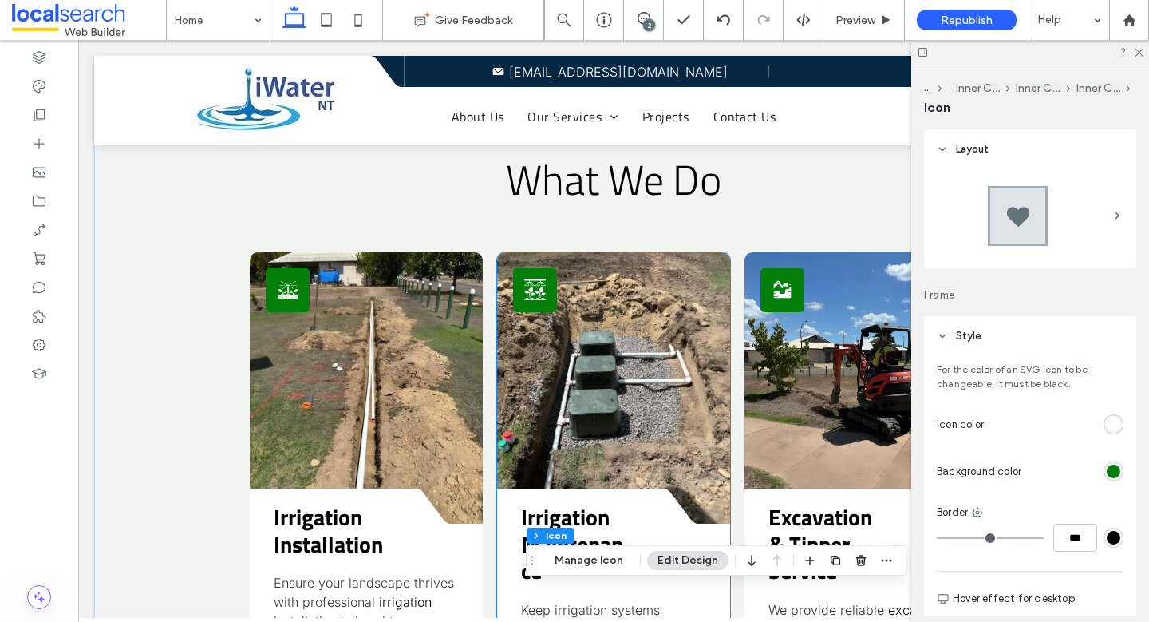
scroll to position [1843, 0]
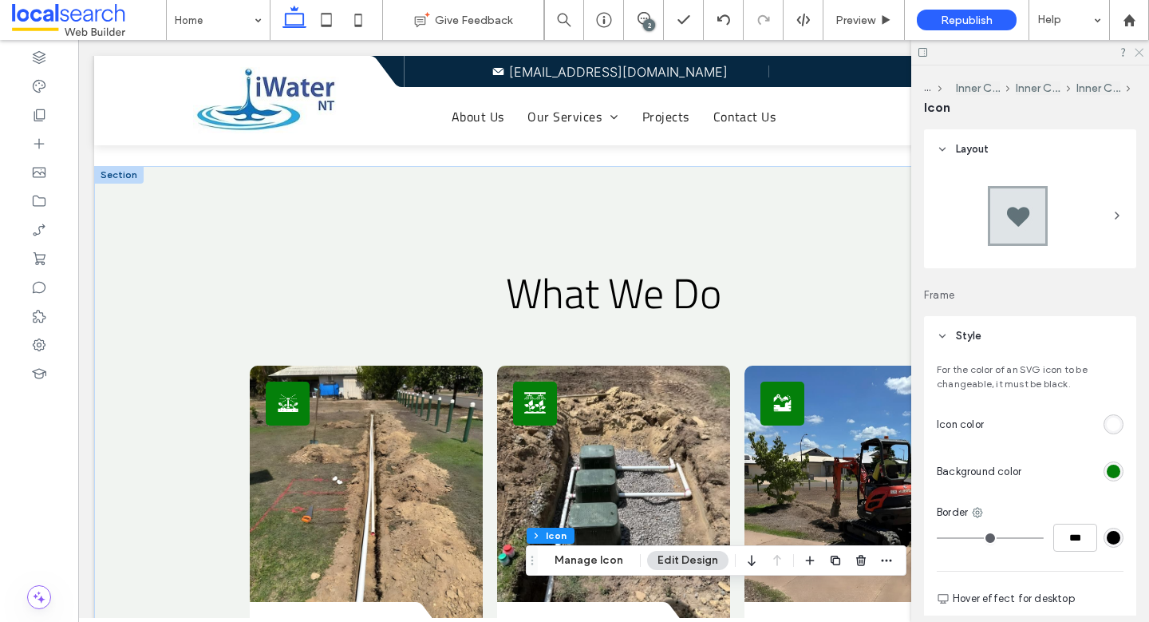
click at [1139, 50] on icon at bounding box center [1138, 51] width 10 height 10
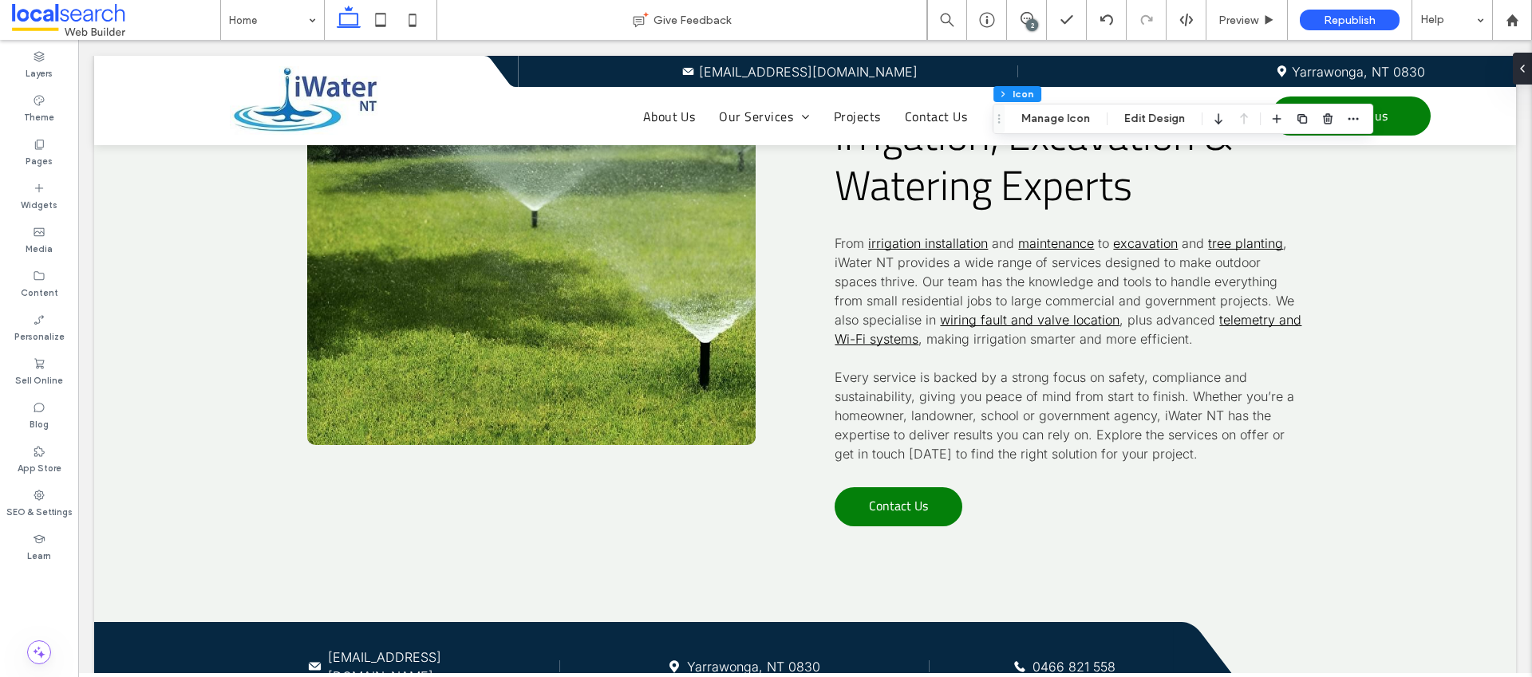
scroll to position [3112, 0]
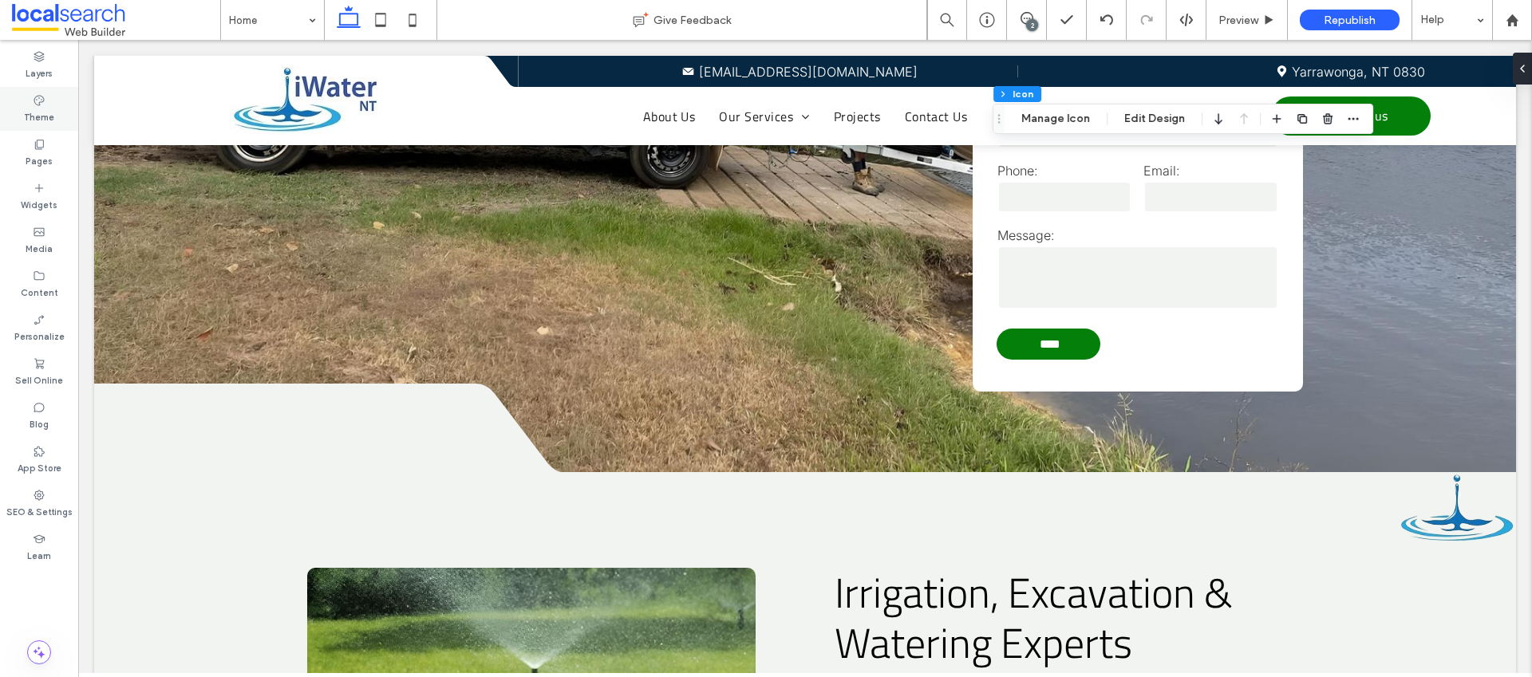
click at [38, 116] on label "Theme" at bounding box center [39, 116] width 30 height 18
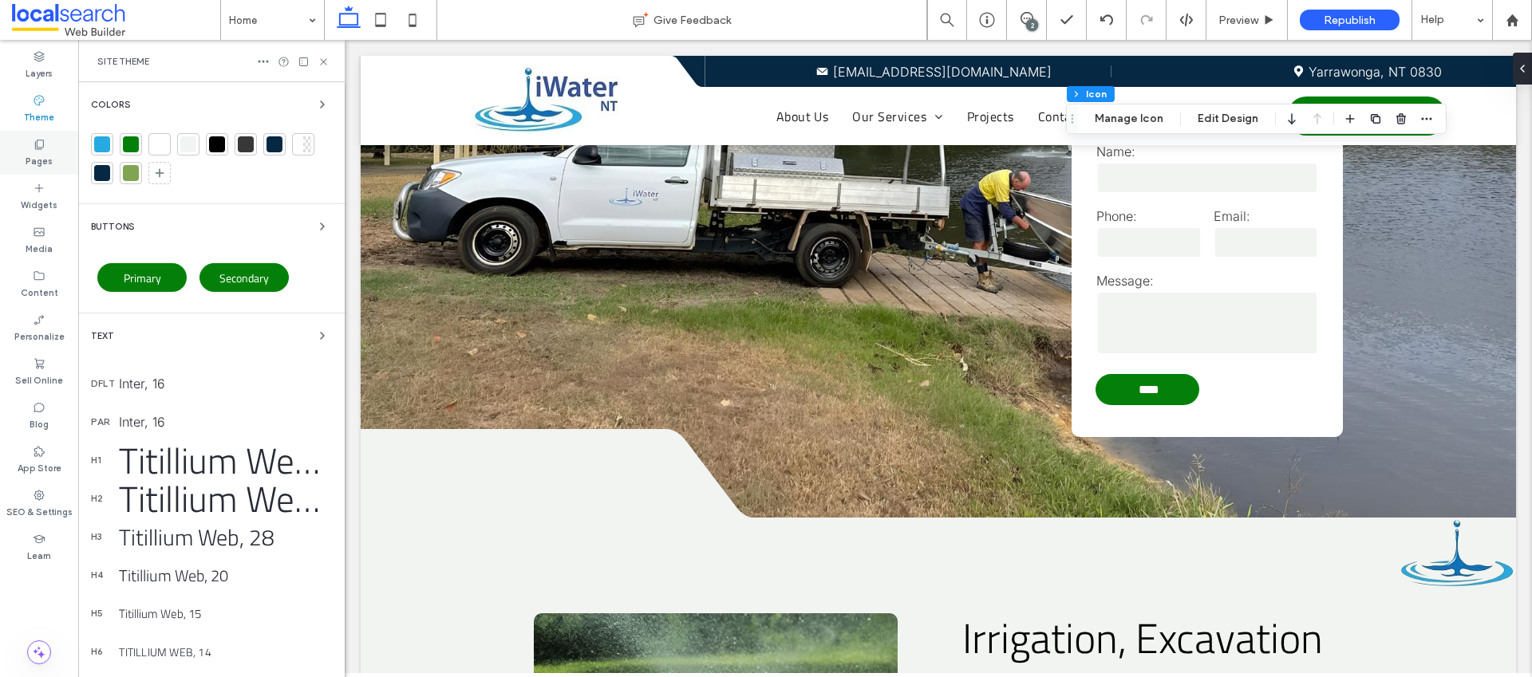
scroll to position [3314, 0]
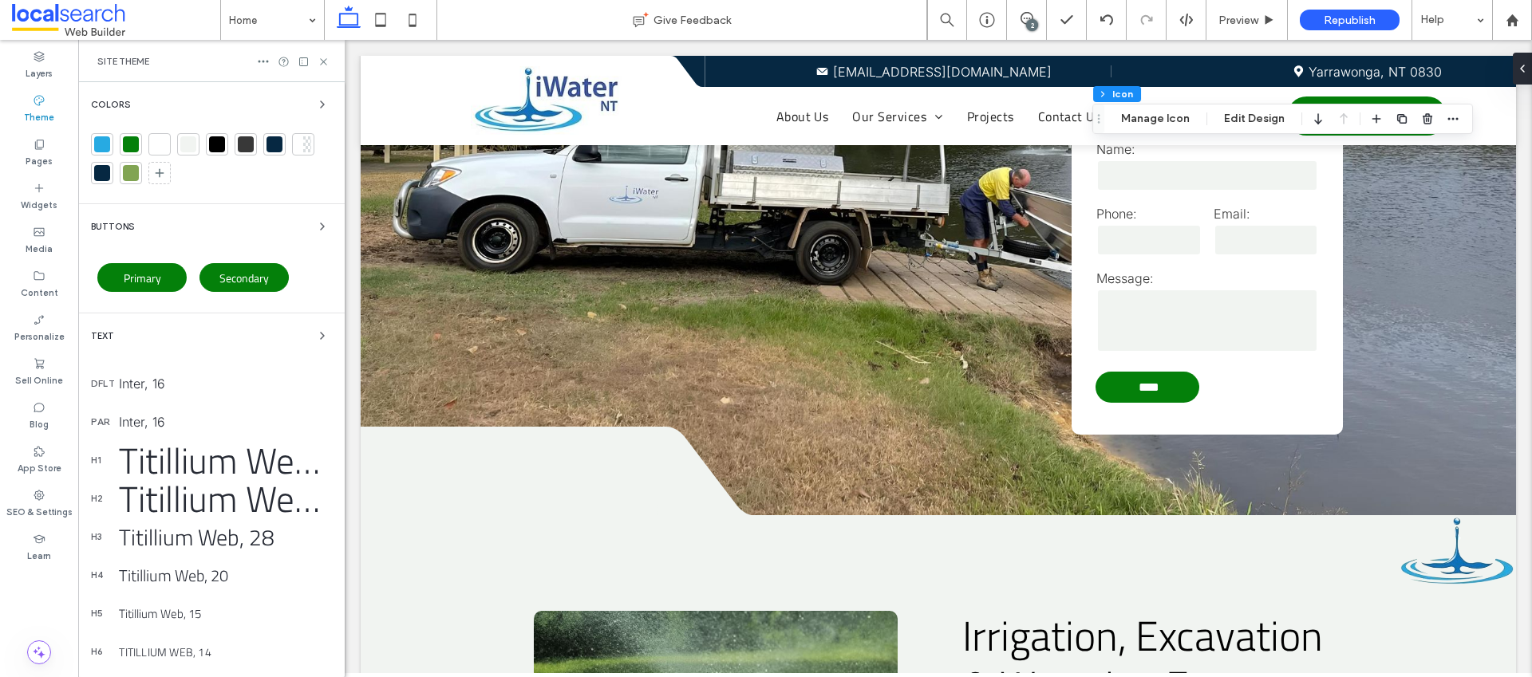
click at [101, 144] on div at bounding box center [102, 144] width 16 height 16
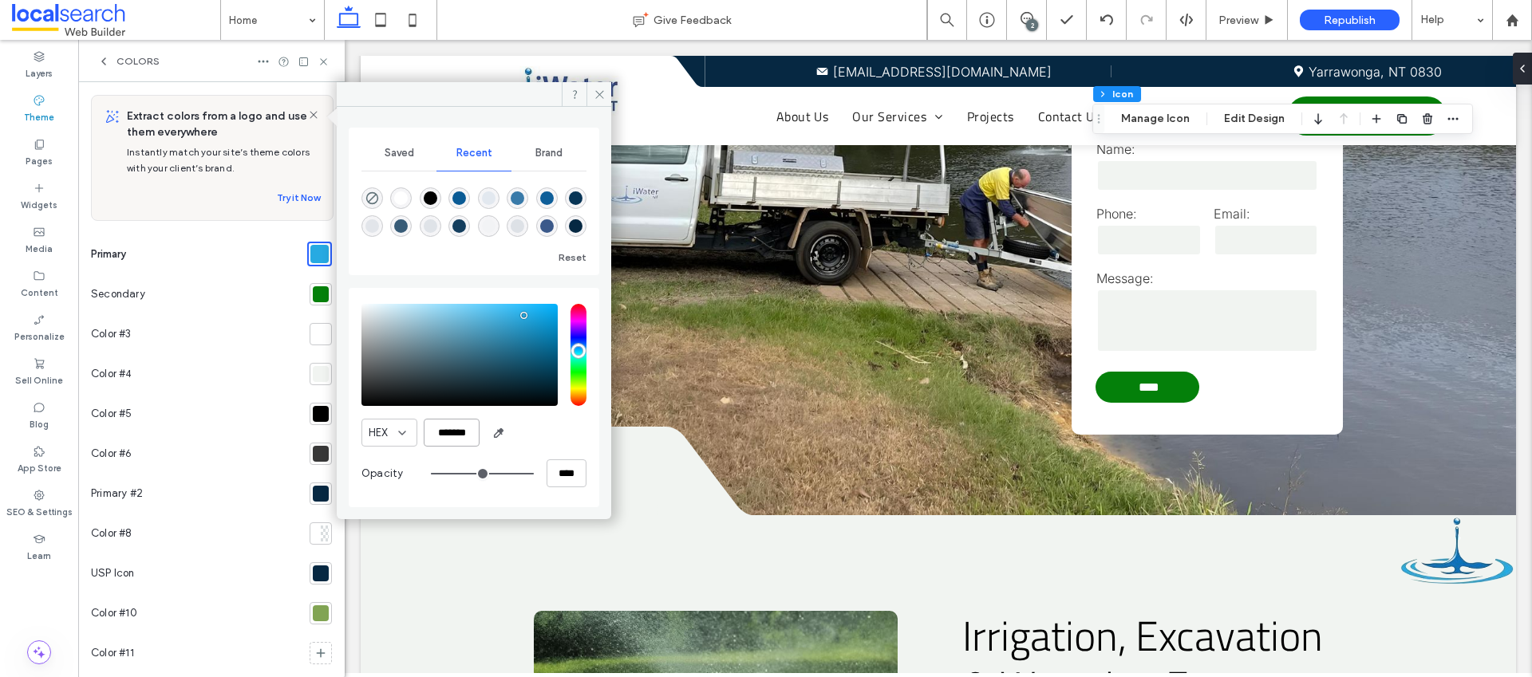
click at [448, 432] on input "*******" at bounding box center [452, 433] width 56 height 28
click at [319, 571] on div at bounding box center [321, 574] width 16 height 16
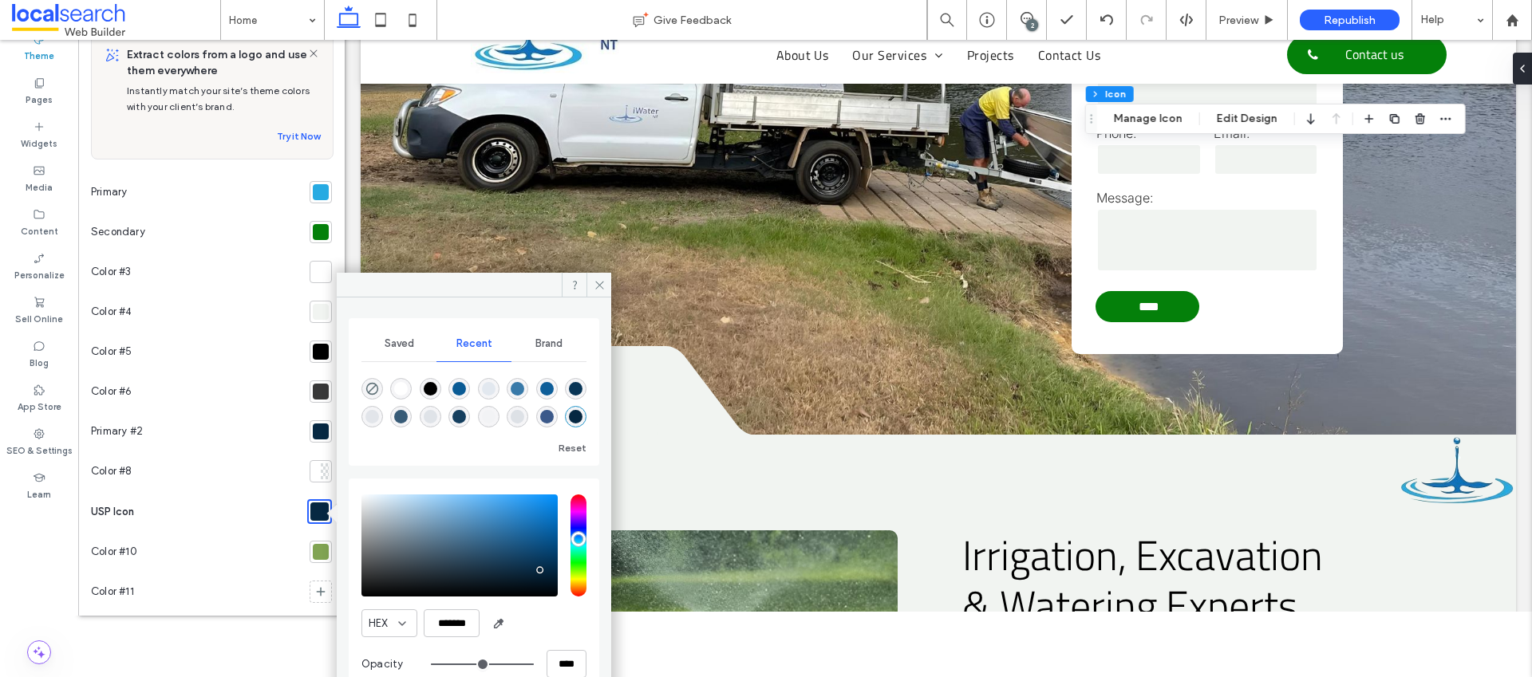
scroll to position [94, 0]
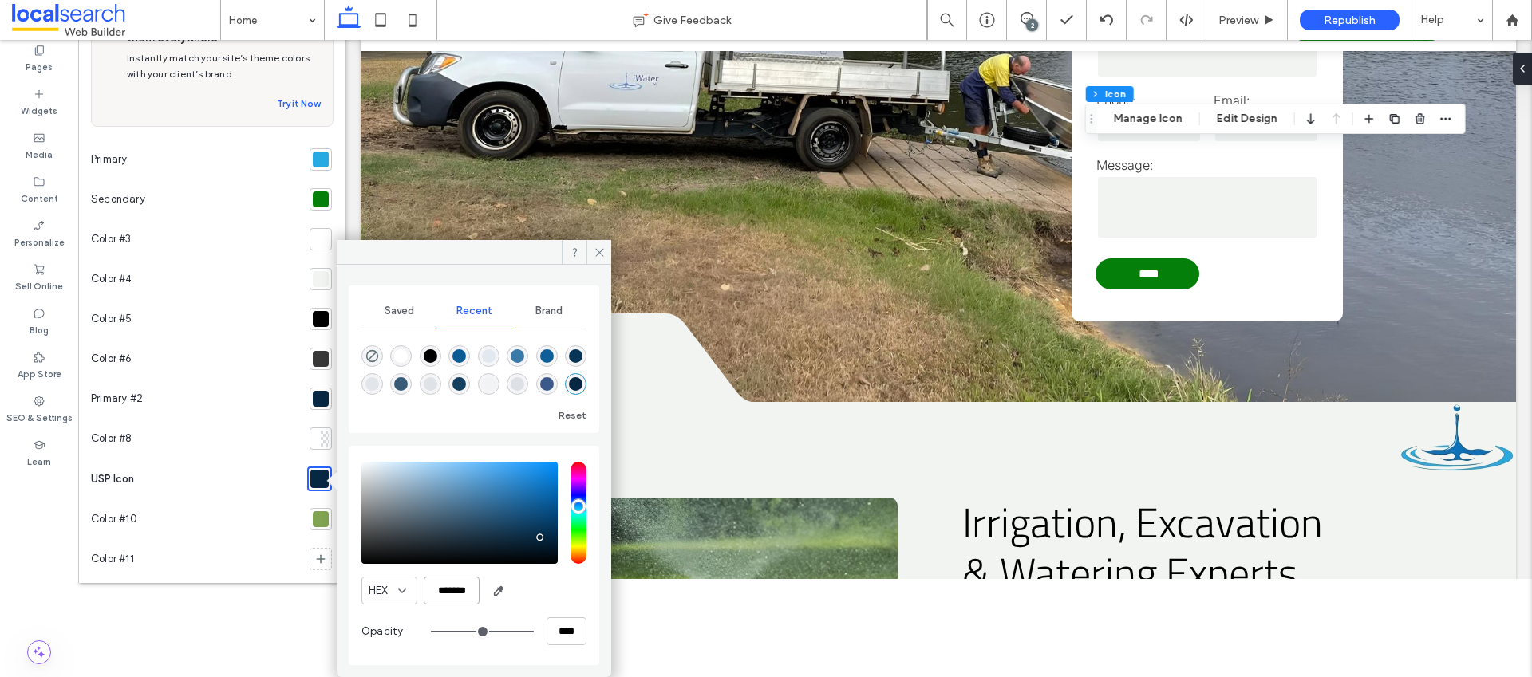
click at [451, 593] on input "*******" at bounding box center [452, 591] width 56 height 28
paste input "color picker textbox"
type input "*******"
drag, startPoint x: 597, startPoint y: 246, endPoint x: 209, endPoint y: 116, distance: 409.0
click at [597, 247] on icon at bounding box center [600, 253] width 12 height 12
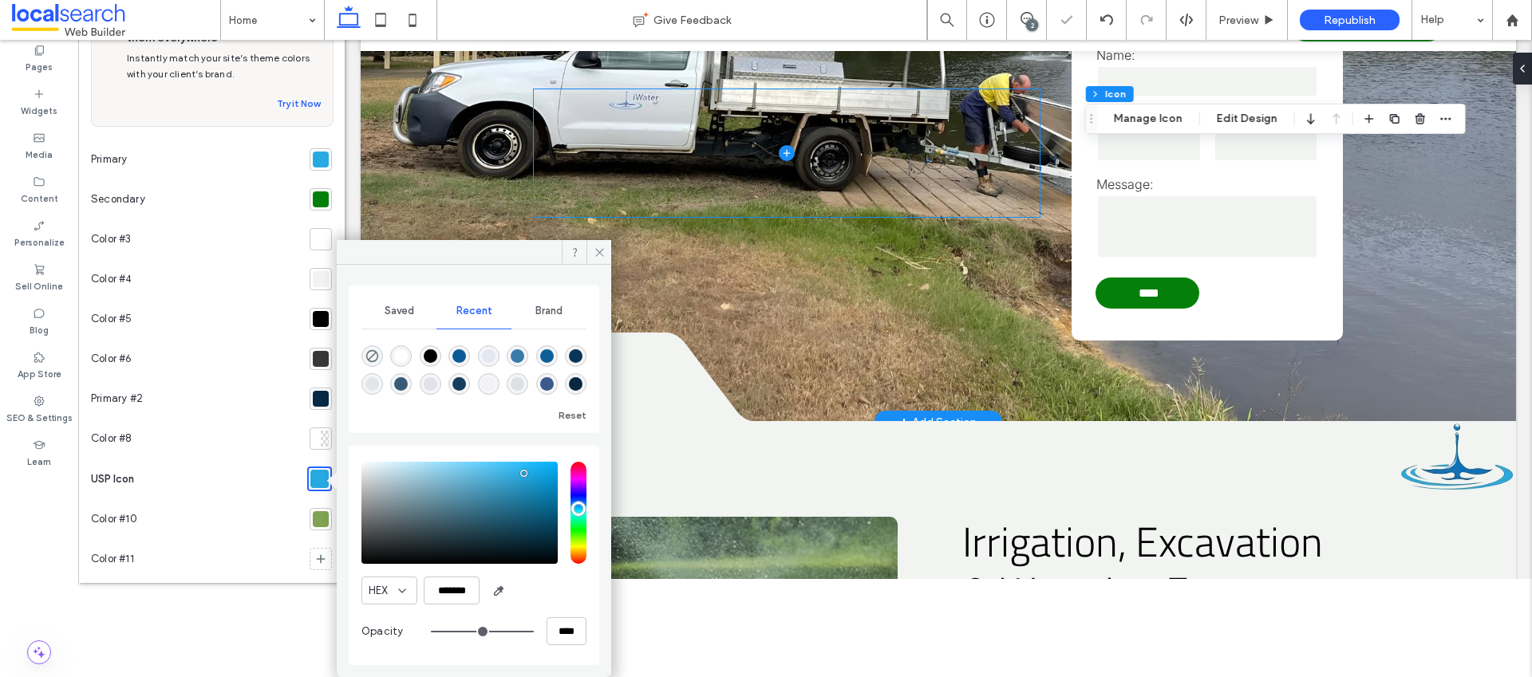
scroll to position [0, 0]
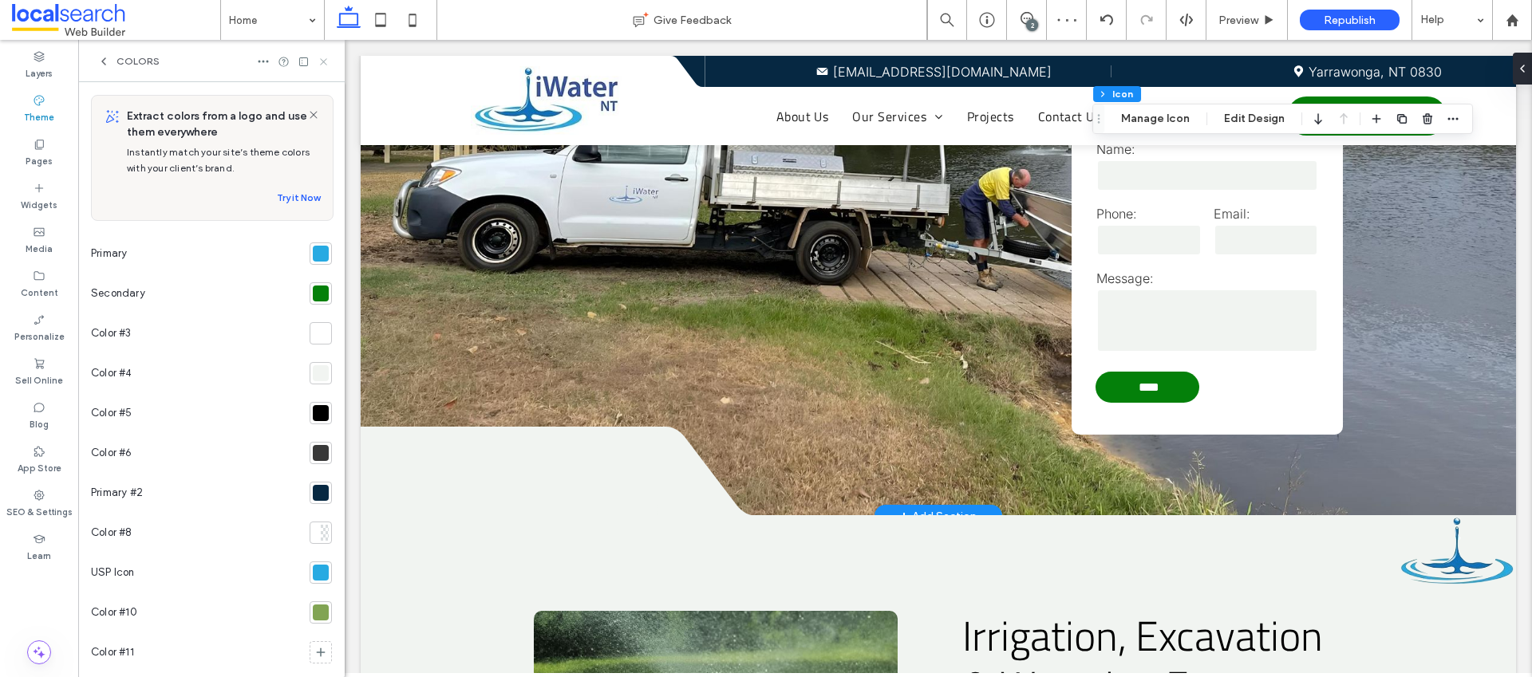
click at [322, 57] on icon at bounding box center [324, 62] width 12 height 12
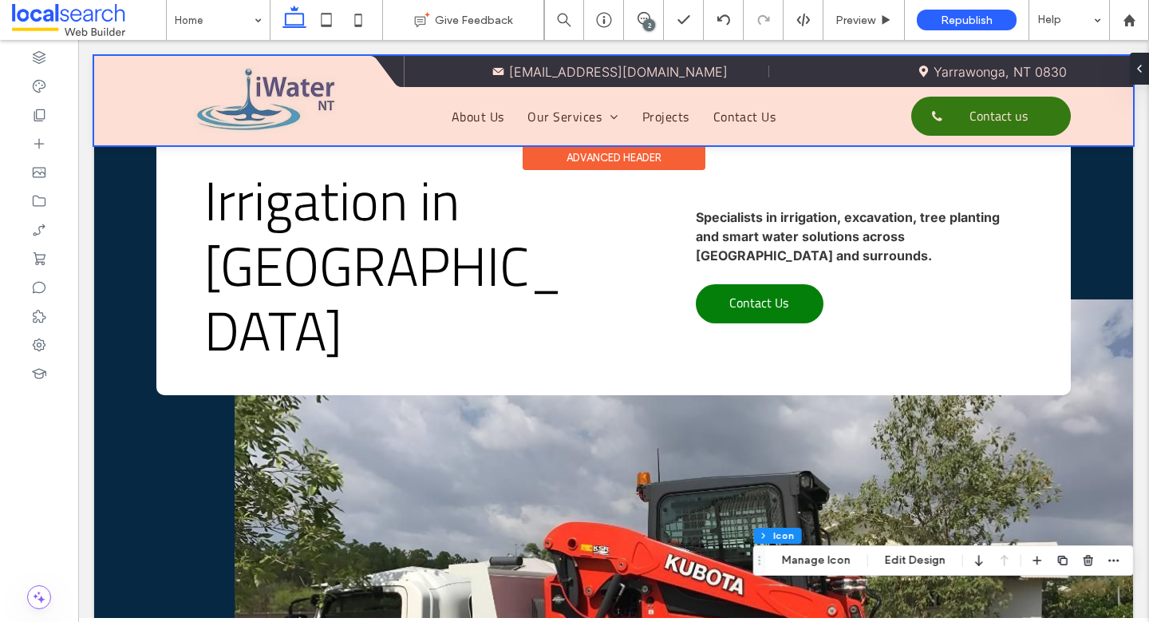
click at [975, 116] on div at bounding box center [613, 100] width 1039 height 89
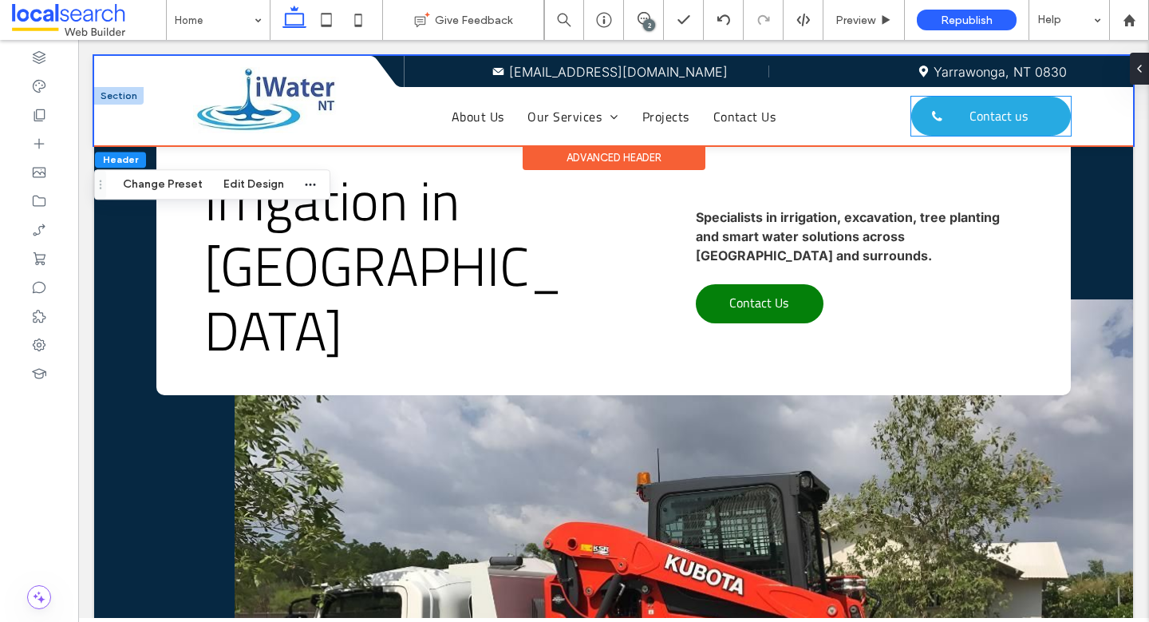
click at [970, 117] on span "Contact us" at bounding box center [999, 115] width 58 height 35
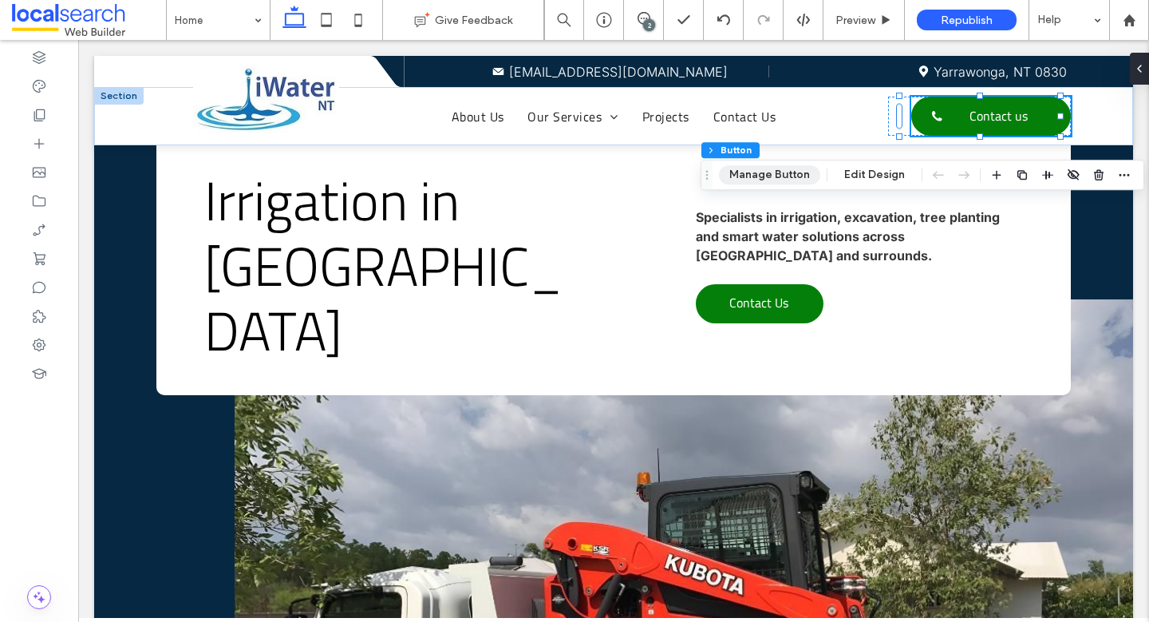
click at [763, 172] on button "Manage Button" at bounding box center [769, 174] width 101 height 19
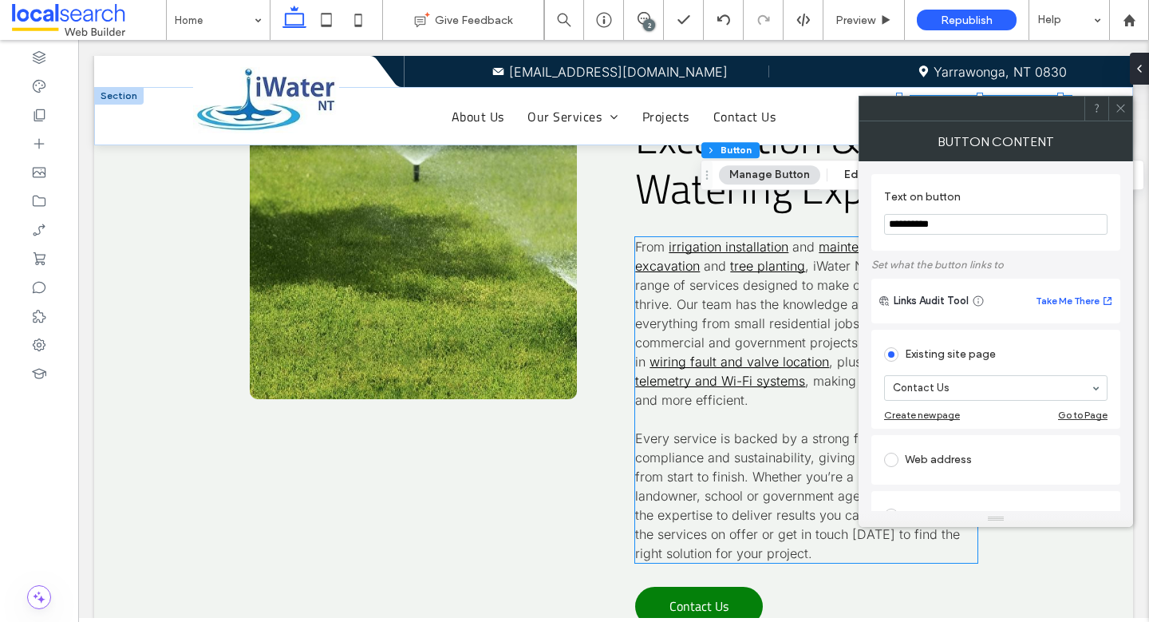
scroll to position [4725, 0]
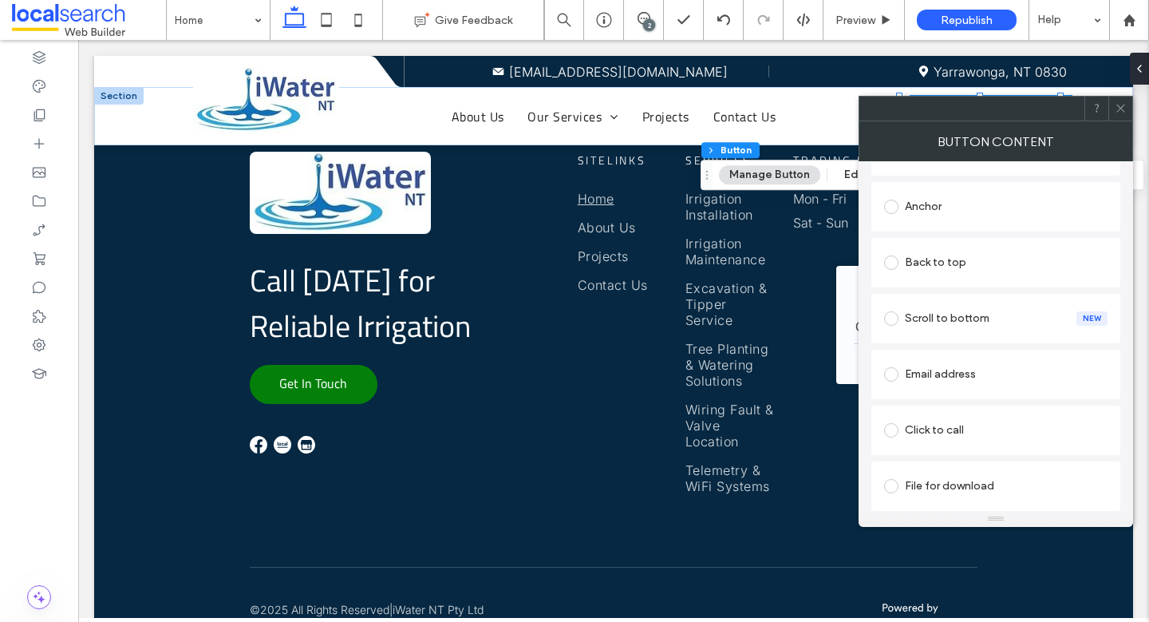
click at [930, 419] on div "Click to call" at bounding box center [995, 430] width 223 height 26
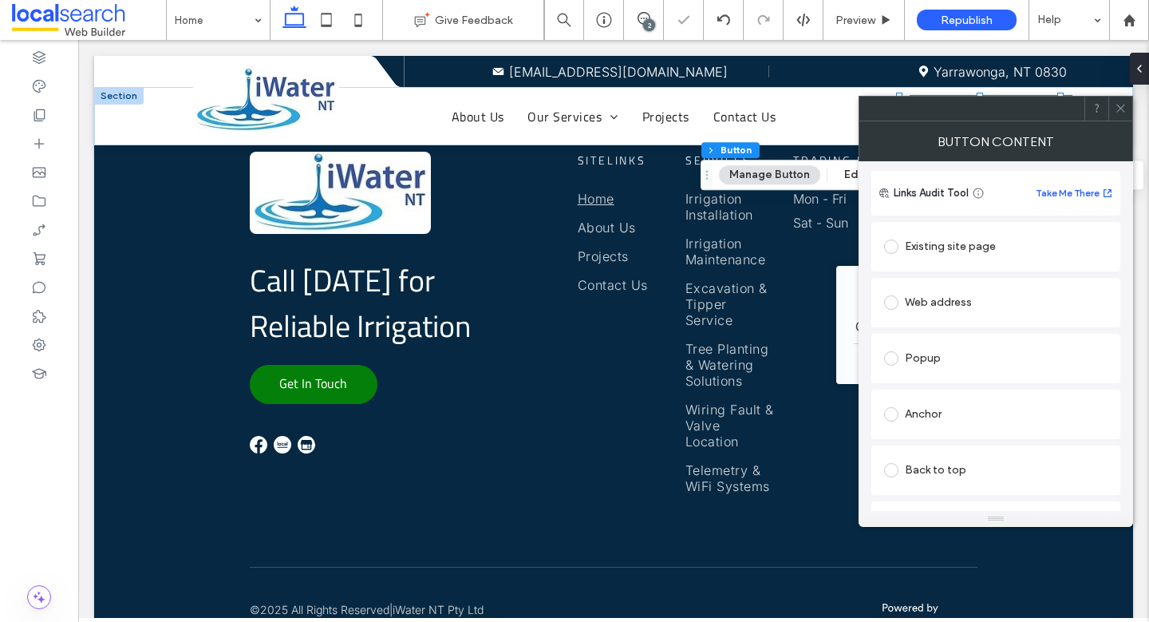
scroll to position [0, 0]
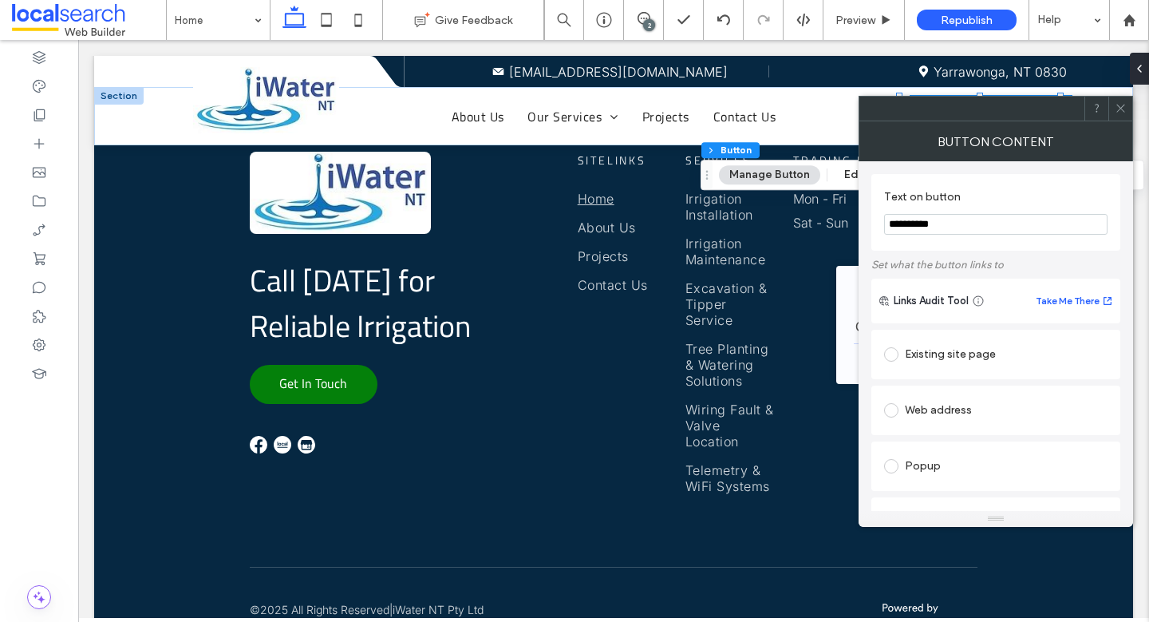
click at [1117, 107] on icon at bounding box center [1121, 108] width 12 height 12
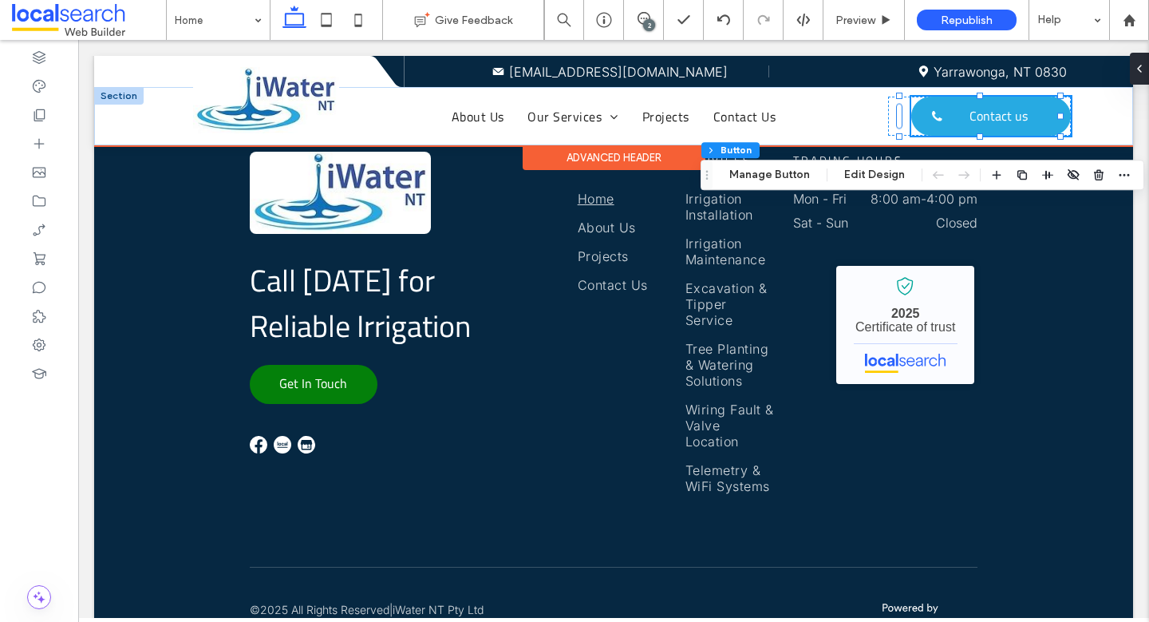
click at [1002, 120] on span "Contact us" at bounding box center [999, 115] width 58 height 35
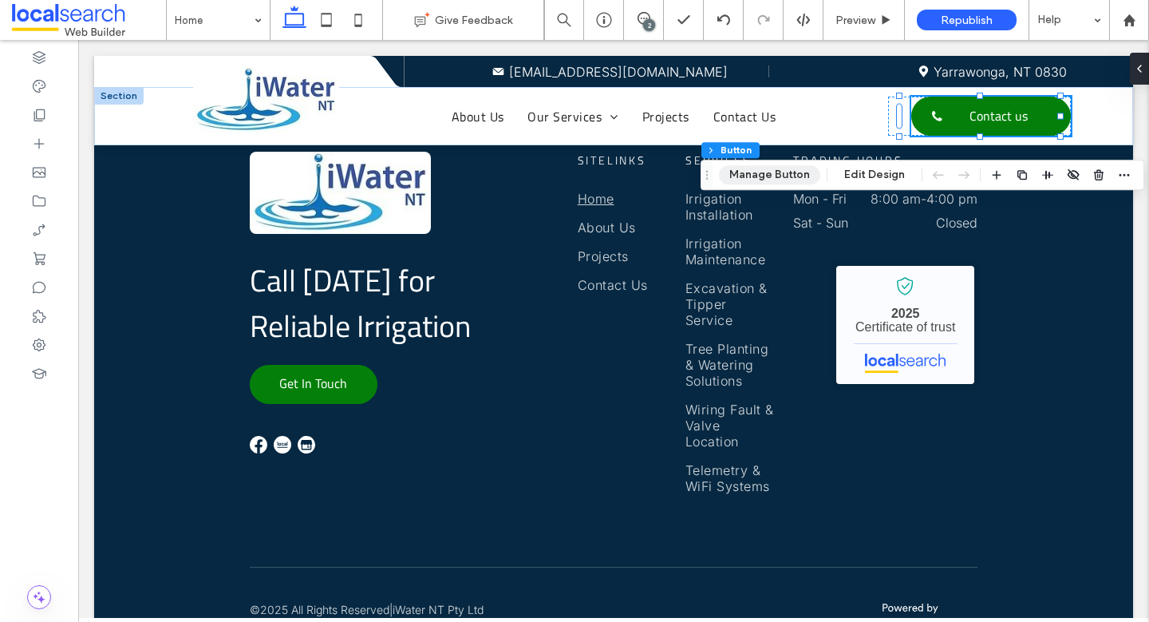
click at [785, 174] on button "Manage Button" at bounding box center [769, 174] width 101 height 19
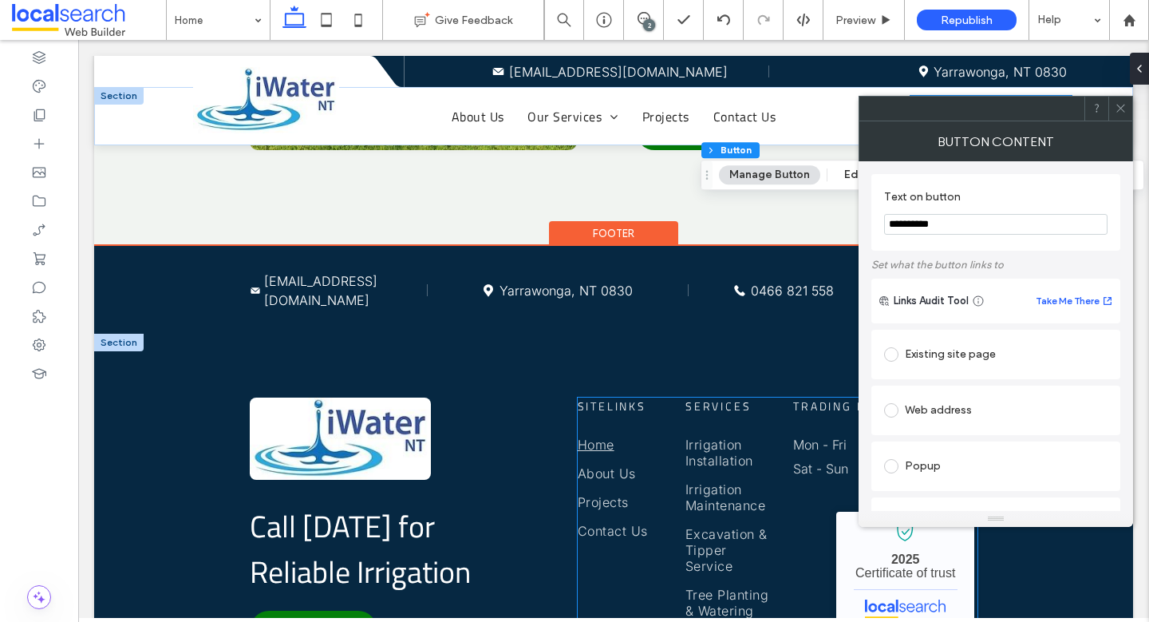
scroll to position [4463, 0]
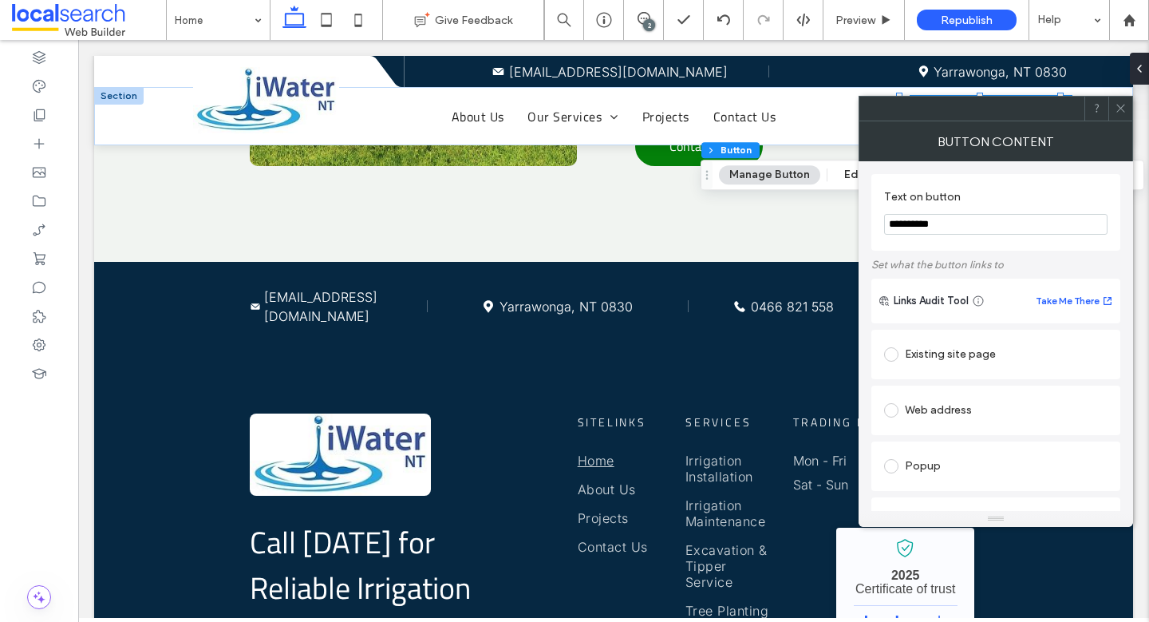
drag, startPoint x: 964, startPoint y: 225, endPoint x: 871, endPoint y: 221, distance: 92.7
click at [864, 222] on div "**********" at bounding box center [996, 336] width 275 height 350
type input "**********"
click at [1065, 185] on section "**********" at bounding box center [995, 212] width 223 height 61
click at [1122, 113] on icon at bounding box center [1121, 108] width 12 height 12
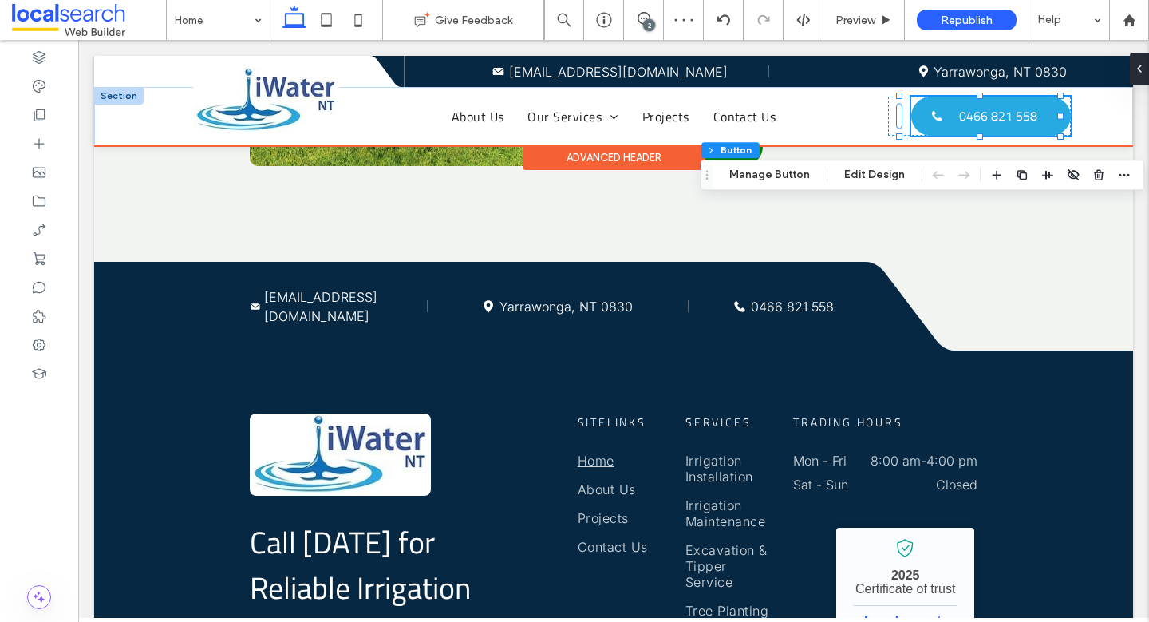
click at [995, 119] on span "0466 821 558" at bounding box center [998, 115] width 78 height 35
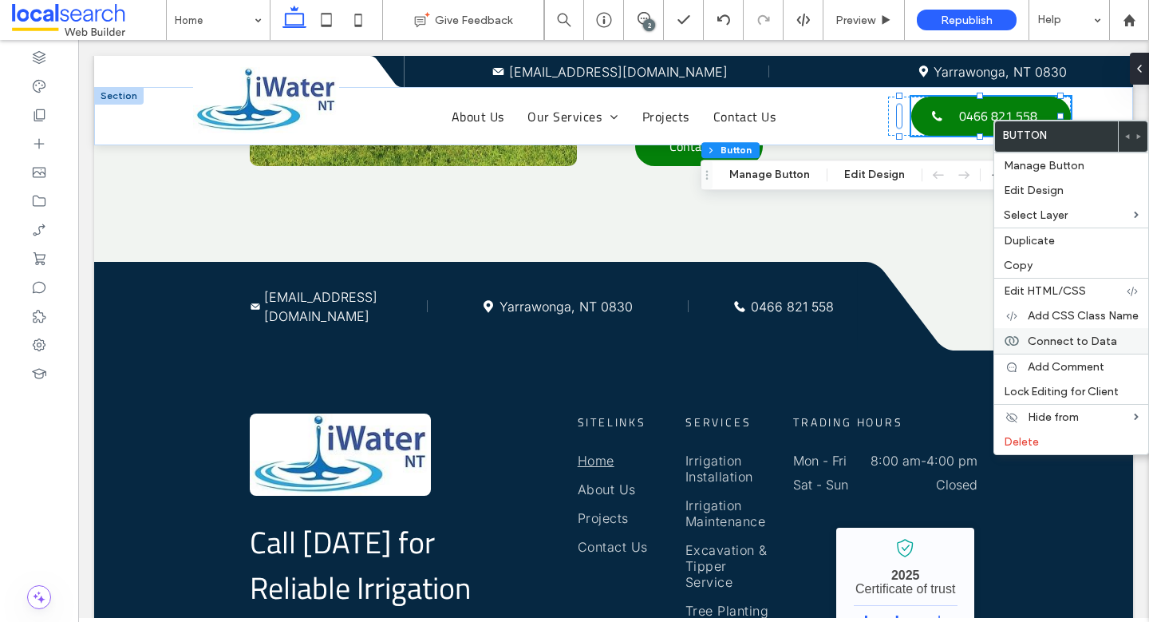
click at [1051, 339] on span "Connect to Data" at bounding box center [1072, 341] width 89 height 14
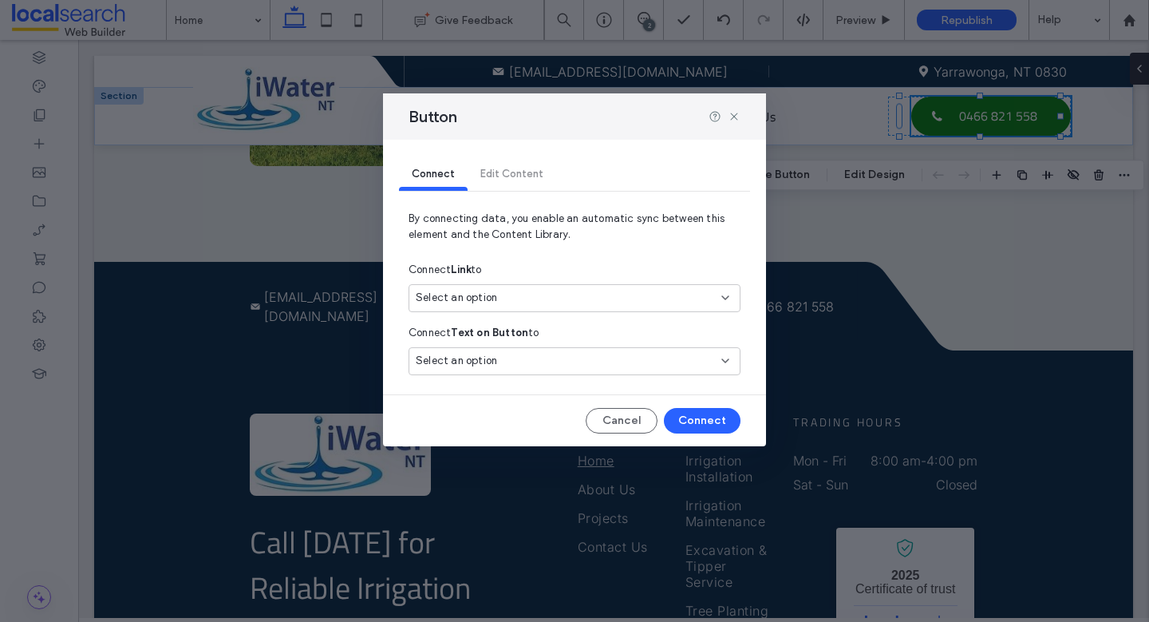
click at [579, 296] on div "Select an option" at bounding box center [565, 298] width 298 height 16
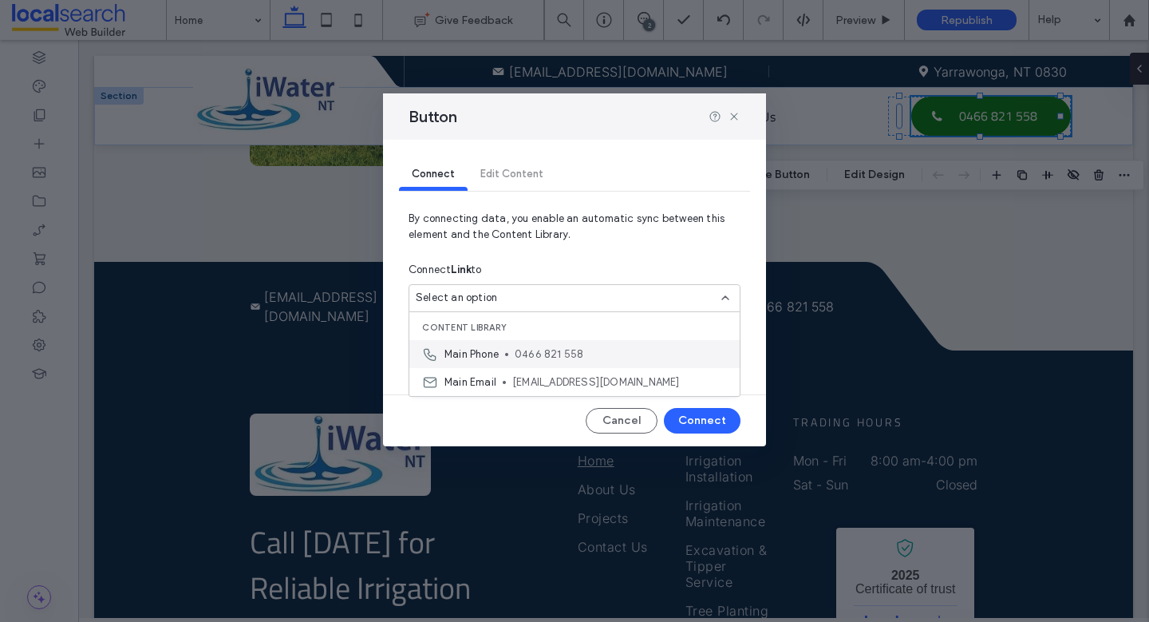
click at [554, 351] on span "0466 821 558" at bounding box center [621, 354] width 212 height 16
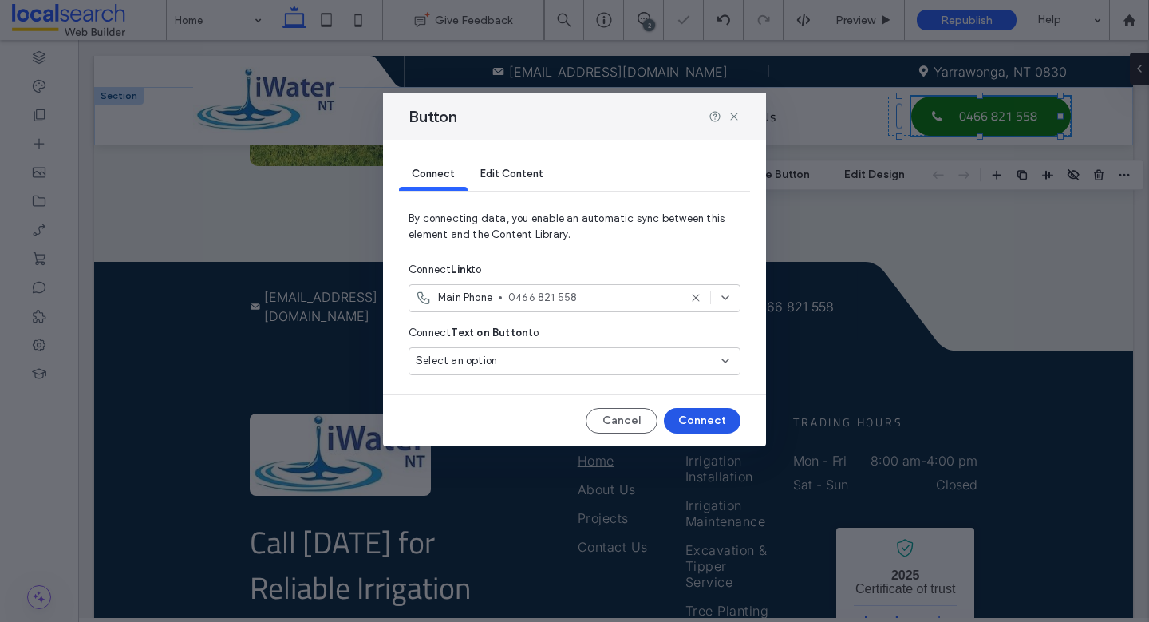
click at [686, 418] on button "Connect" at bounding box center [702, 421] width 77 height 26
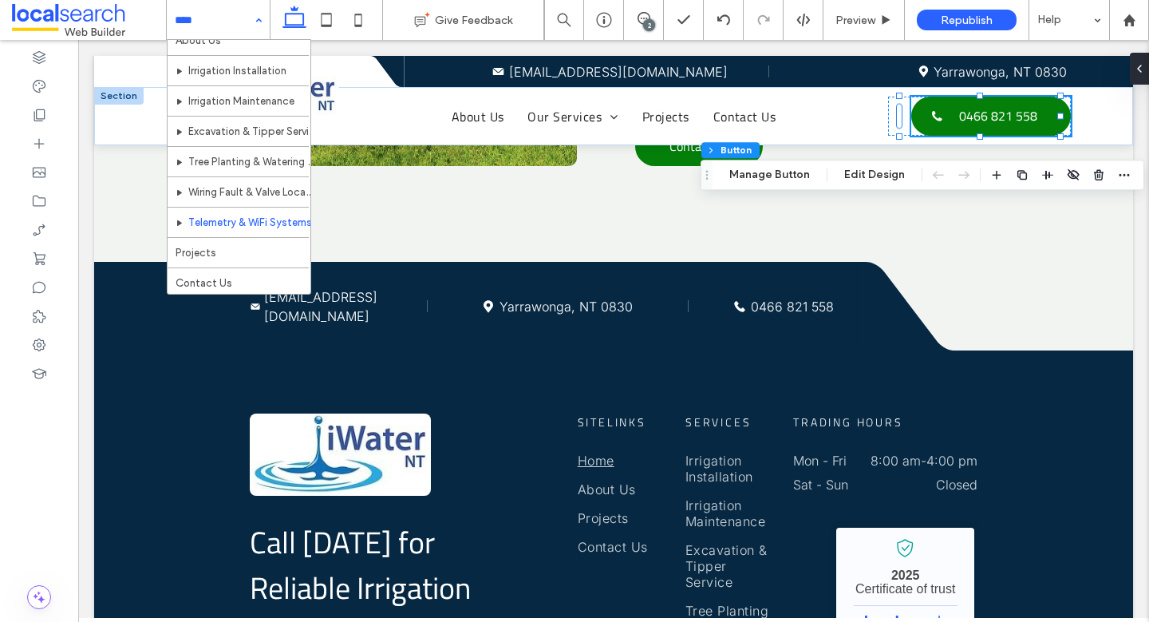
scroll to position [47, 0]
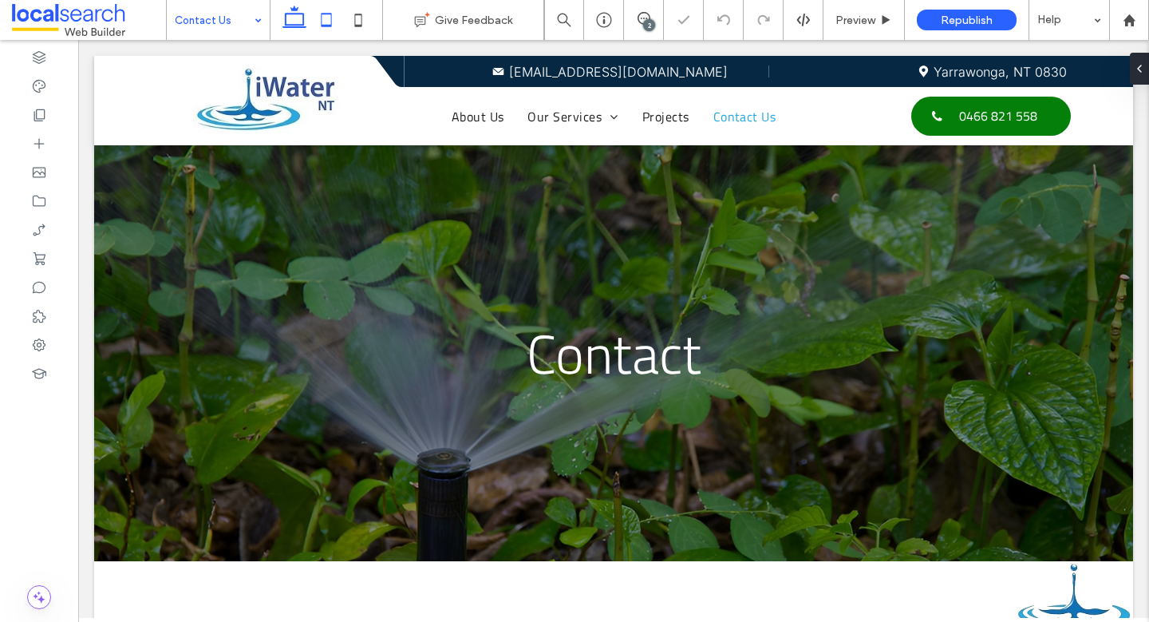
click at [319, 17] on icon at bounding box center [326, 20] width 32 height 32
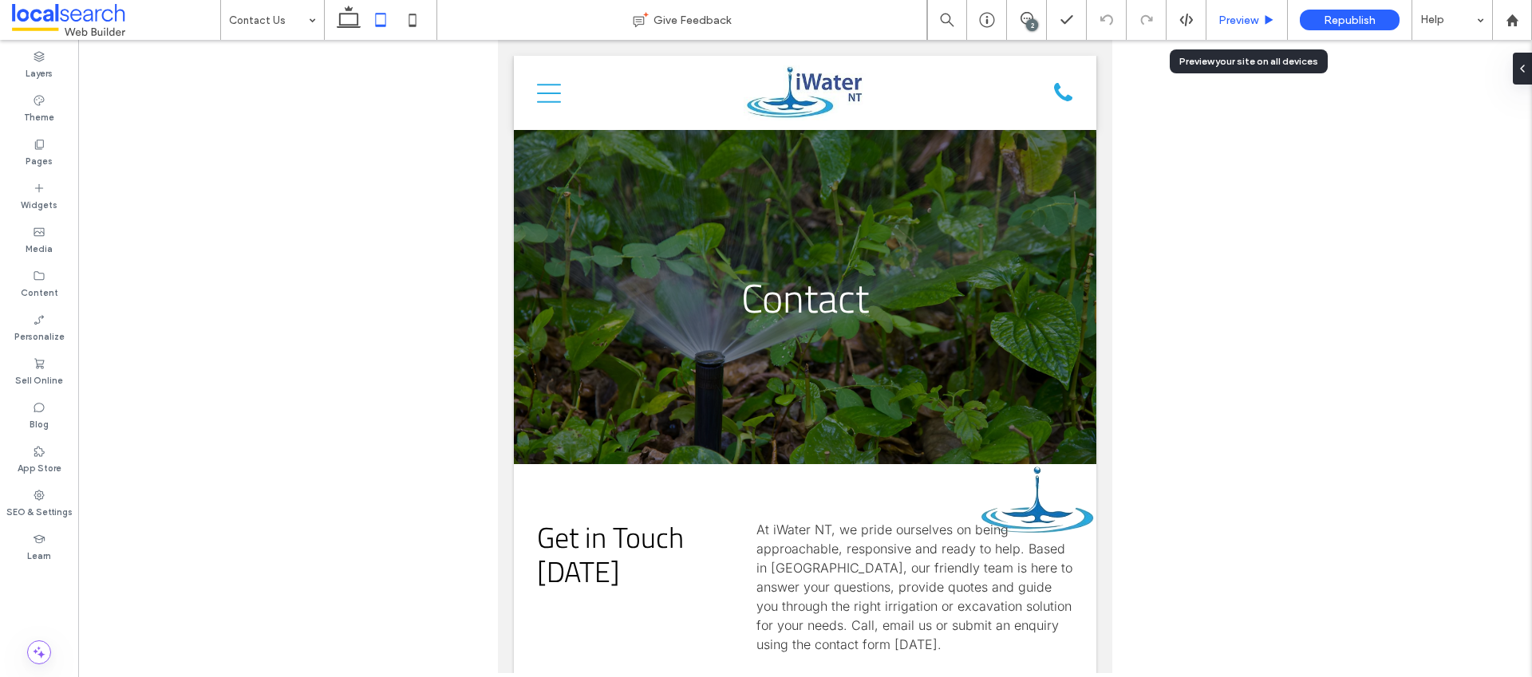
click at [1148, 25] on span "Preview" at bounding box center [1238, 21] width 40 height 14
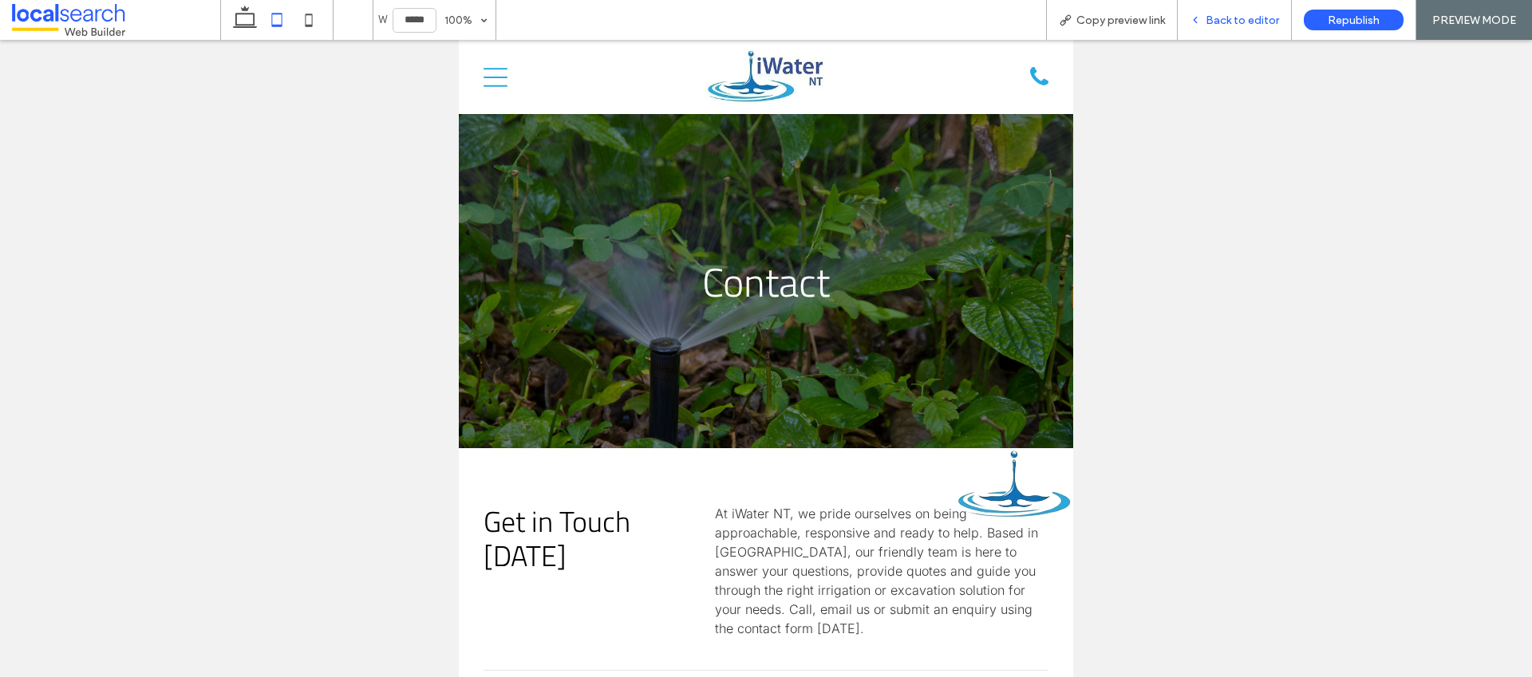
click at [1148, 16] on span "Back to editor" at bounding box center [1242, 21] width 73 height 14
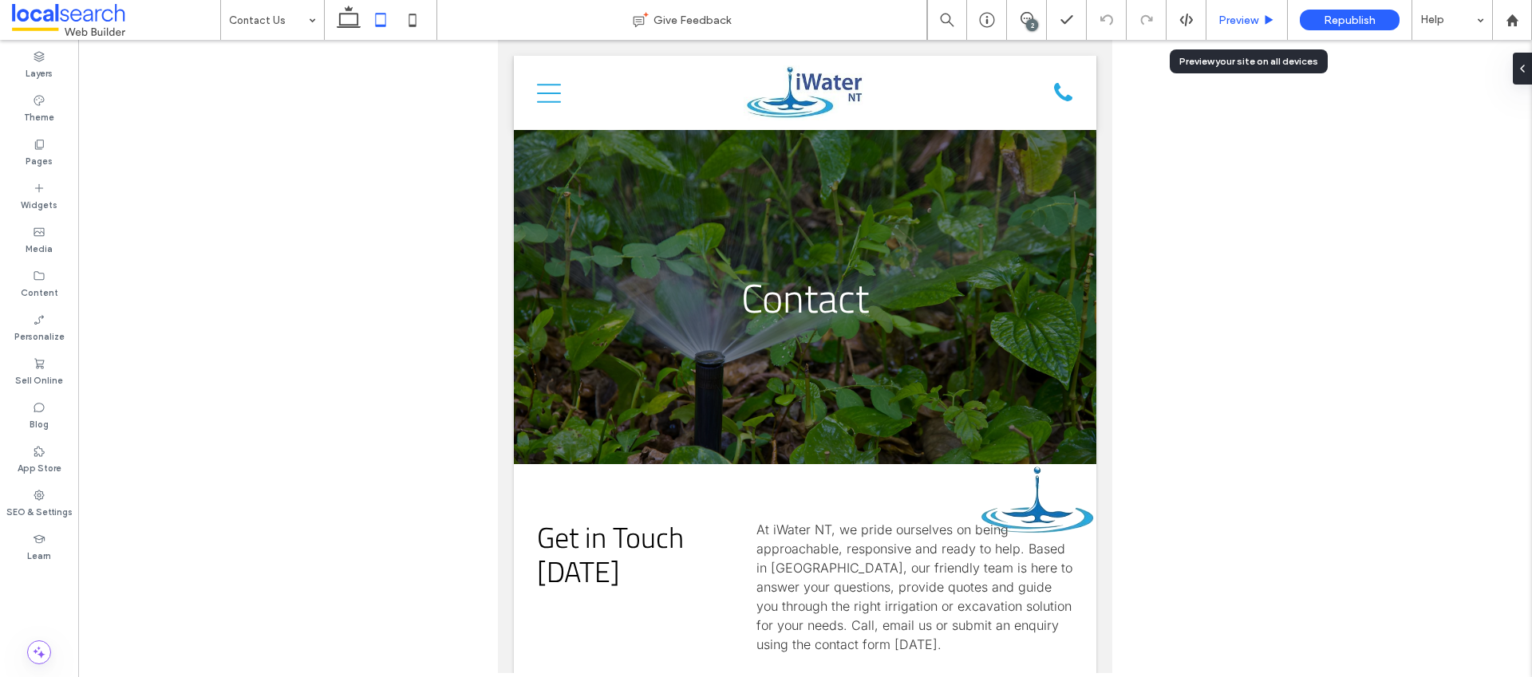
click at [1148, 25] on span "Preview" at bounding box center [1238, 21] width 40 height 14
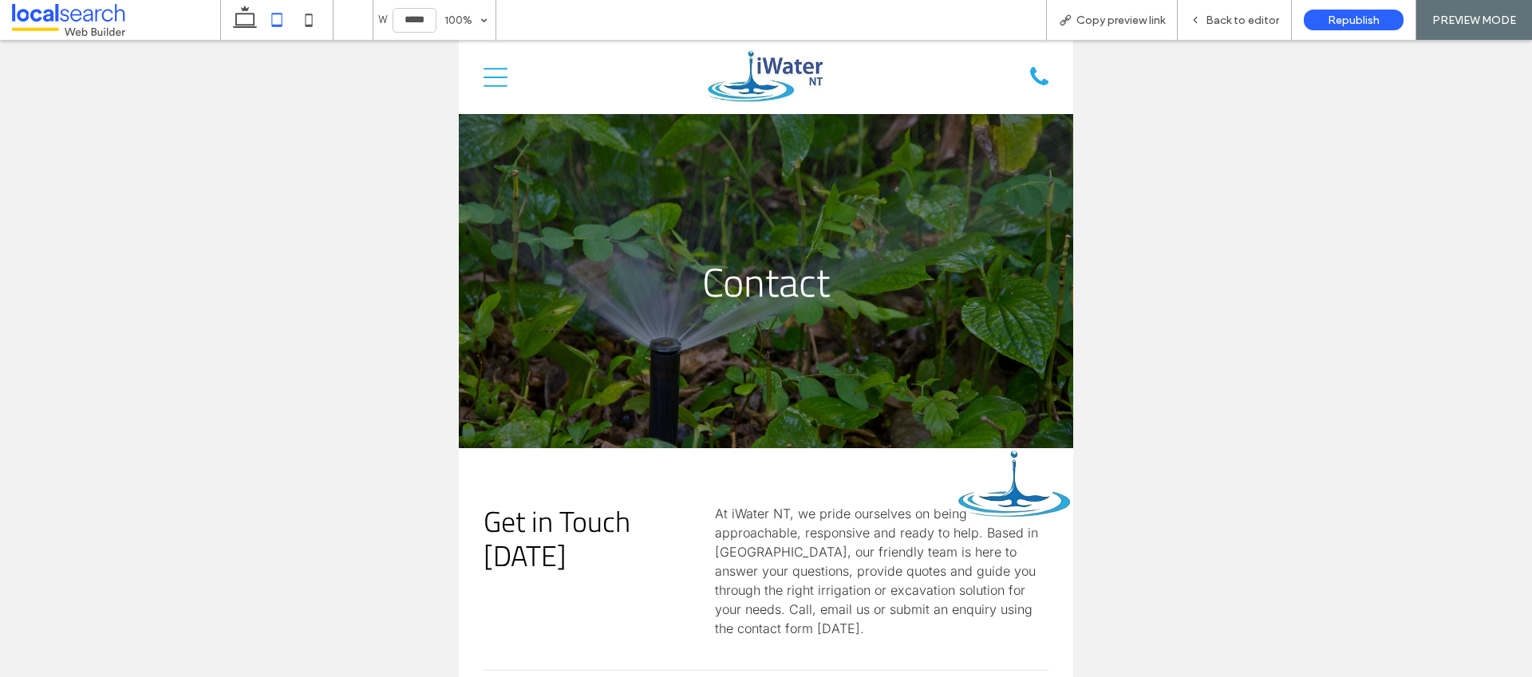
click at [492, 77] on icon at bounding box center [496, 77] width 24 height 19
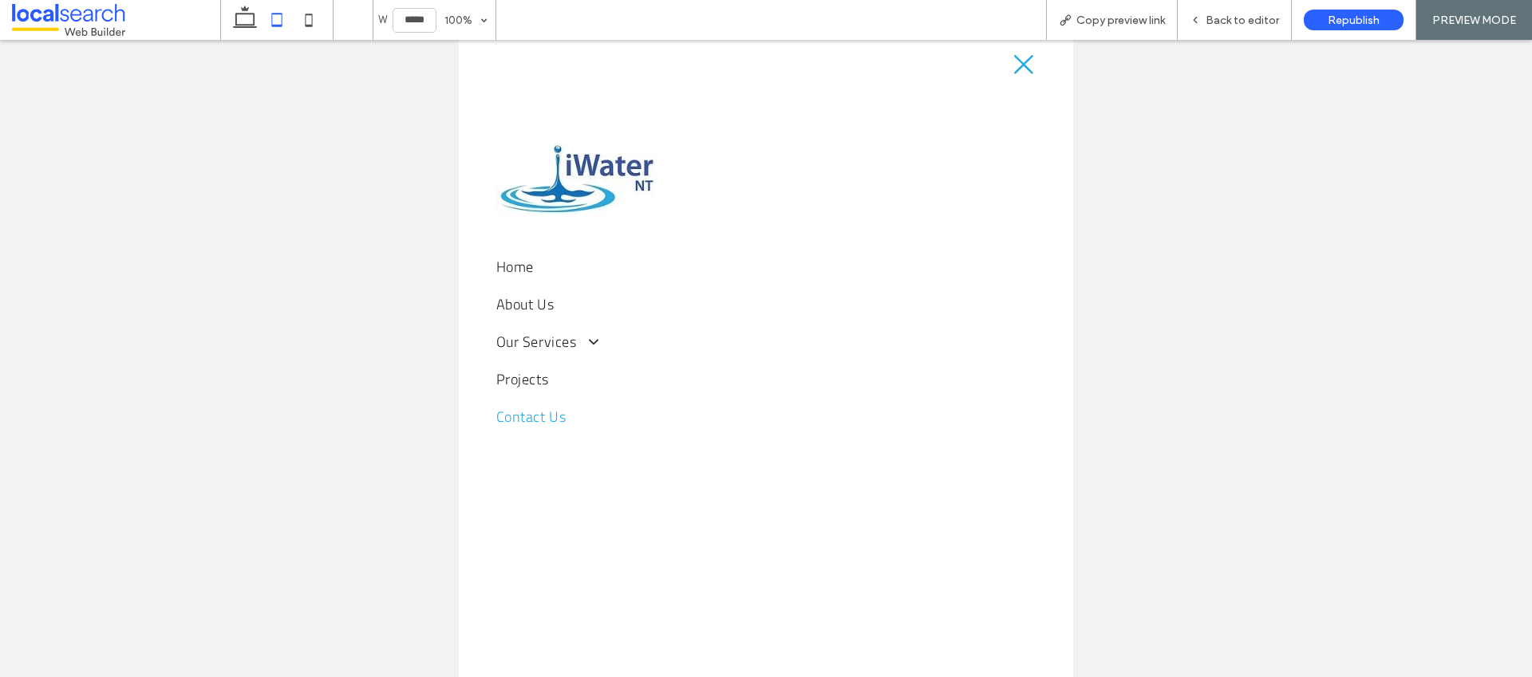
click at [1015, 65] on icon at bounding box center [1023, 64] width 19 height 19
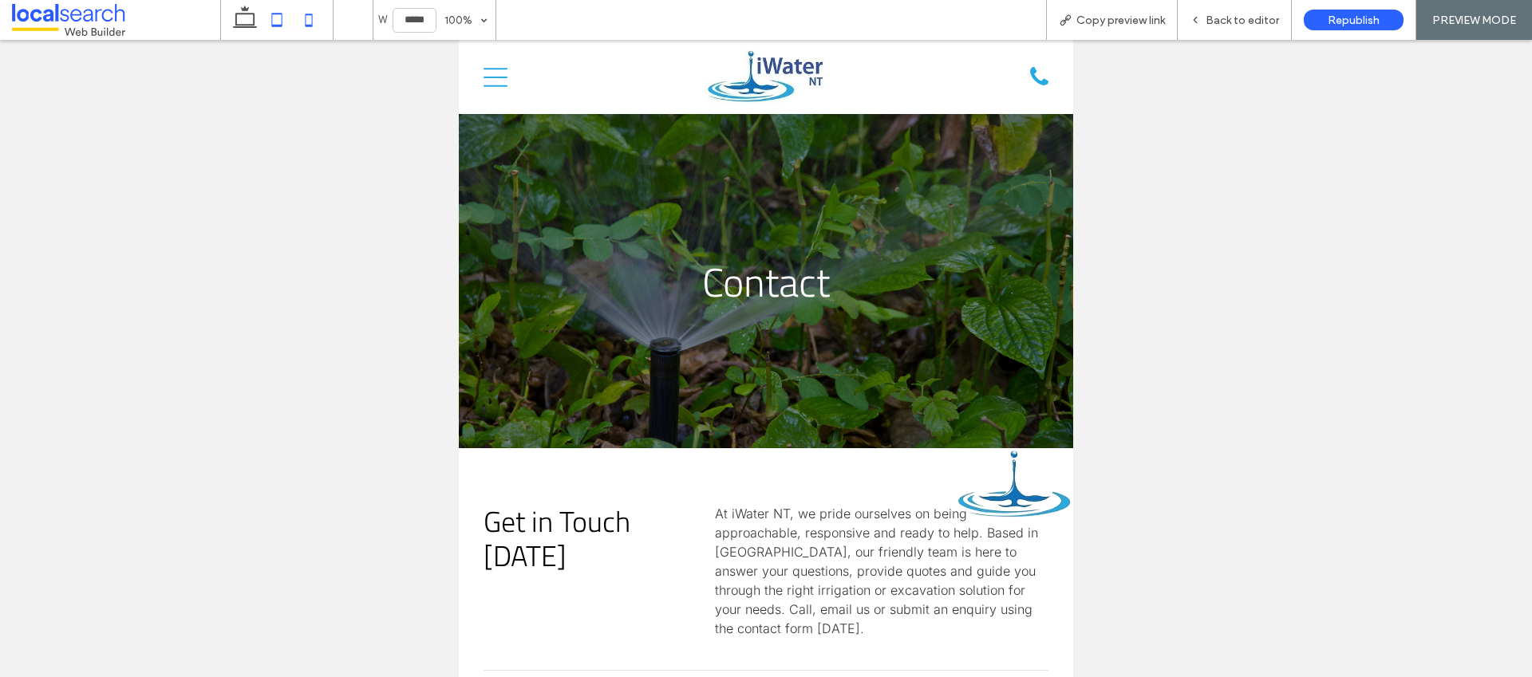
click at [321, 21] on icon at bounding box center [309, 20] width 32 height 32
type input "*****"
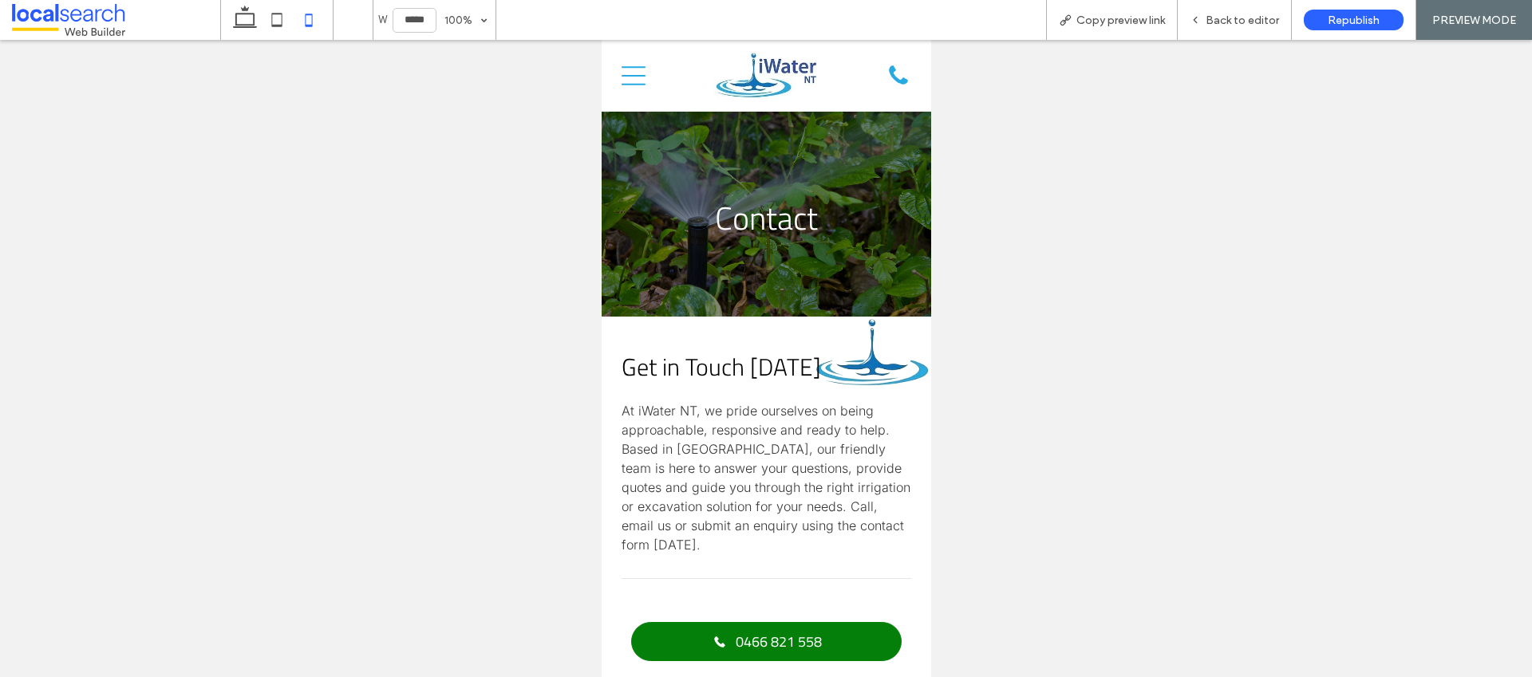
click at [626, 68] on icon "Mobile Icon Mobile" at bounding box center [633, 76] width 24 height 24
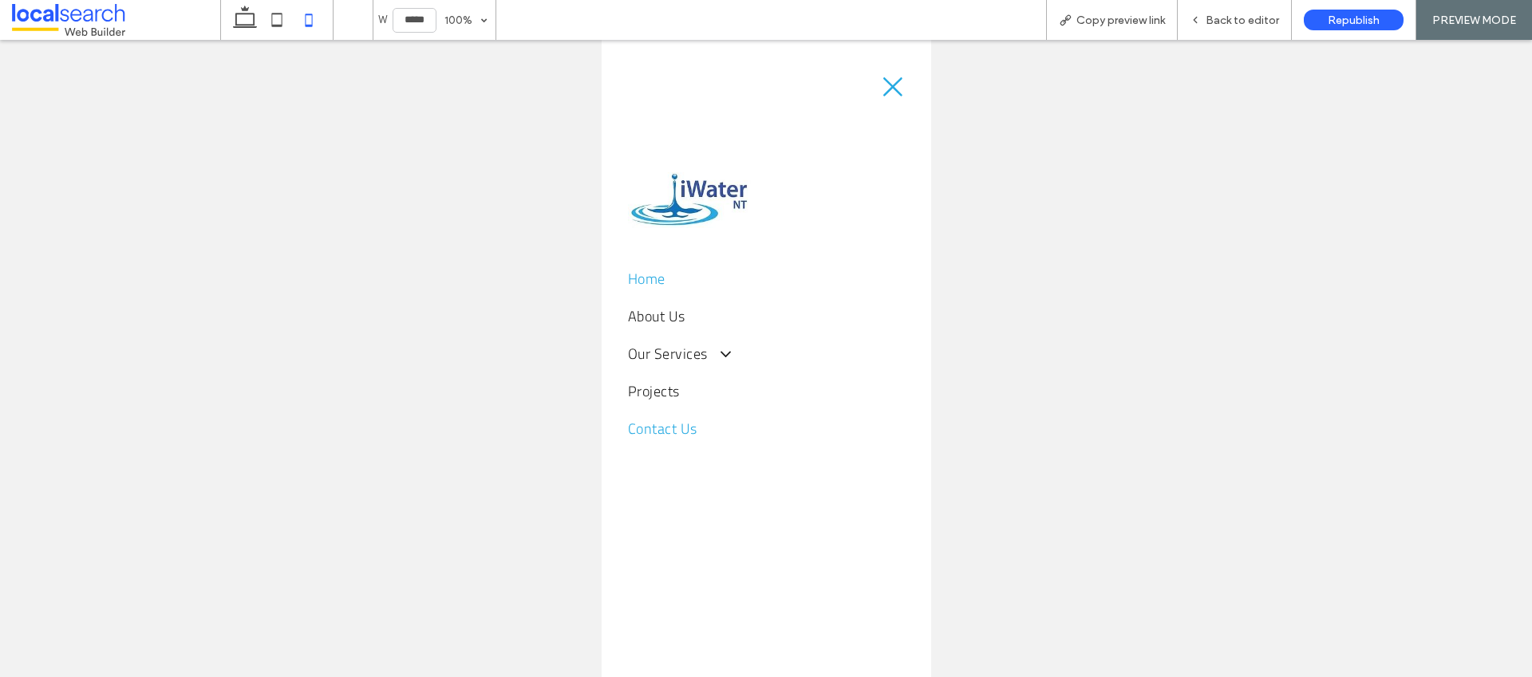
click at [653, 280] on span "Home" at bounding box center [646, 279] width 38 height 22
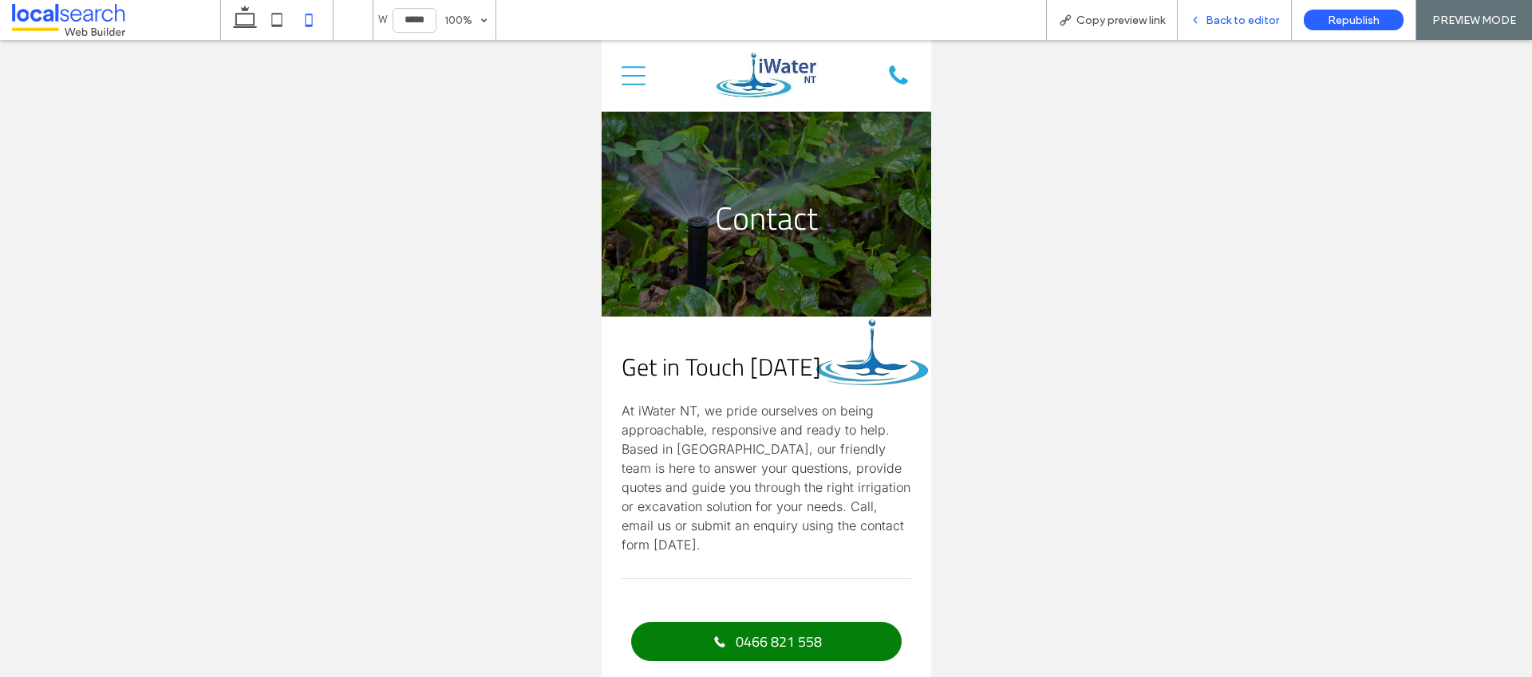
click at [1148, 26] on span "Back to editor" at bounding box center [1242, 21] width 73 height 14
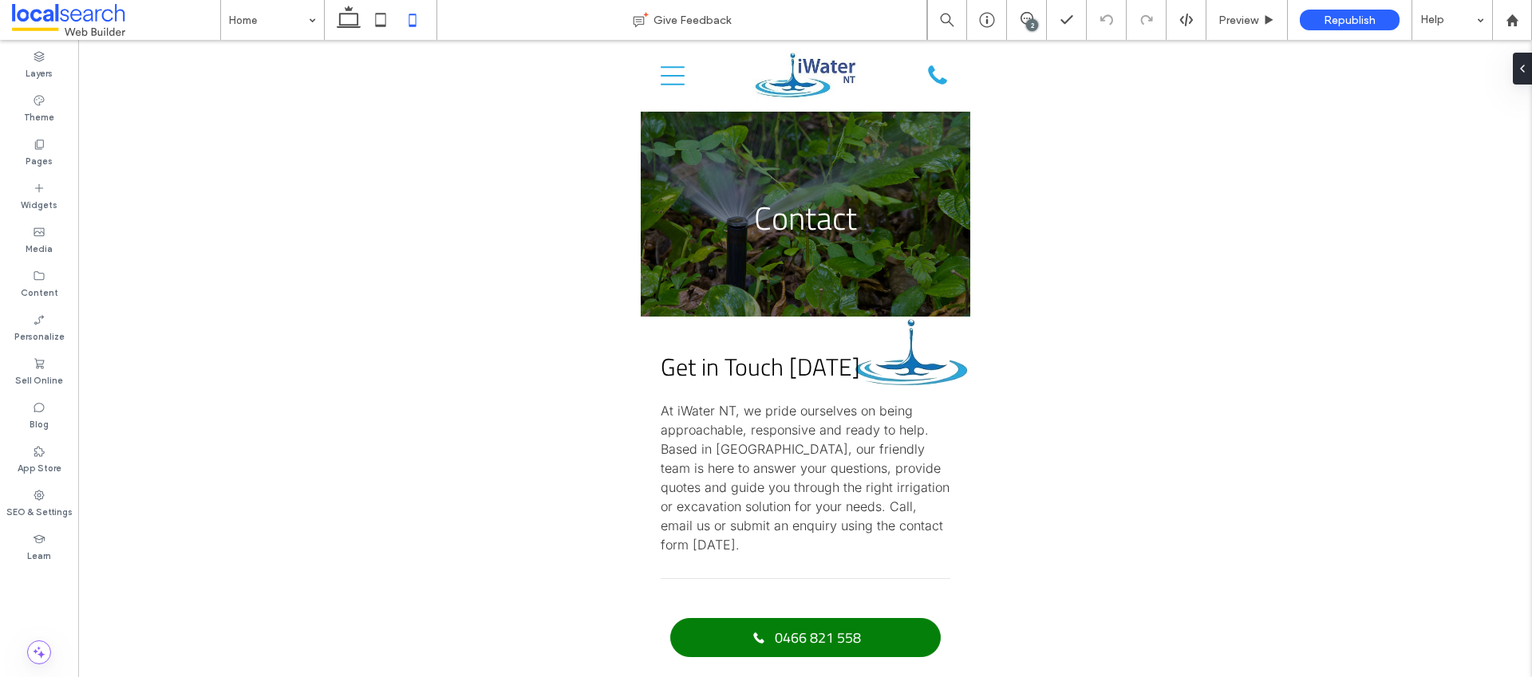
click at [1026, 26] on div "2" at bounding box center [1032, 25] width 12 height 12
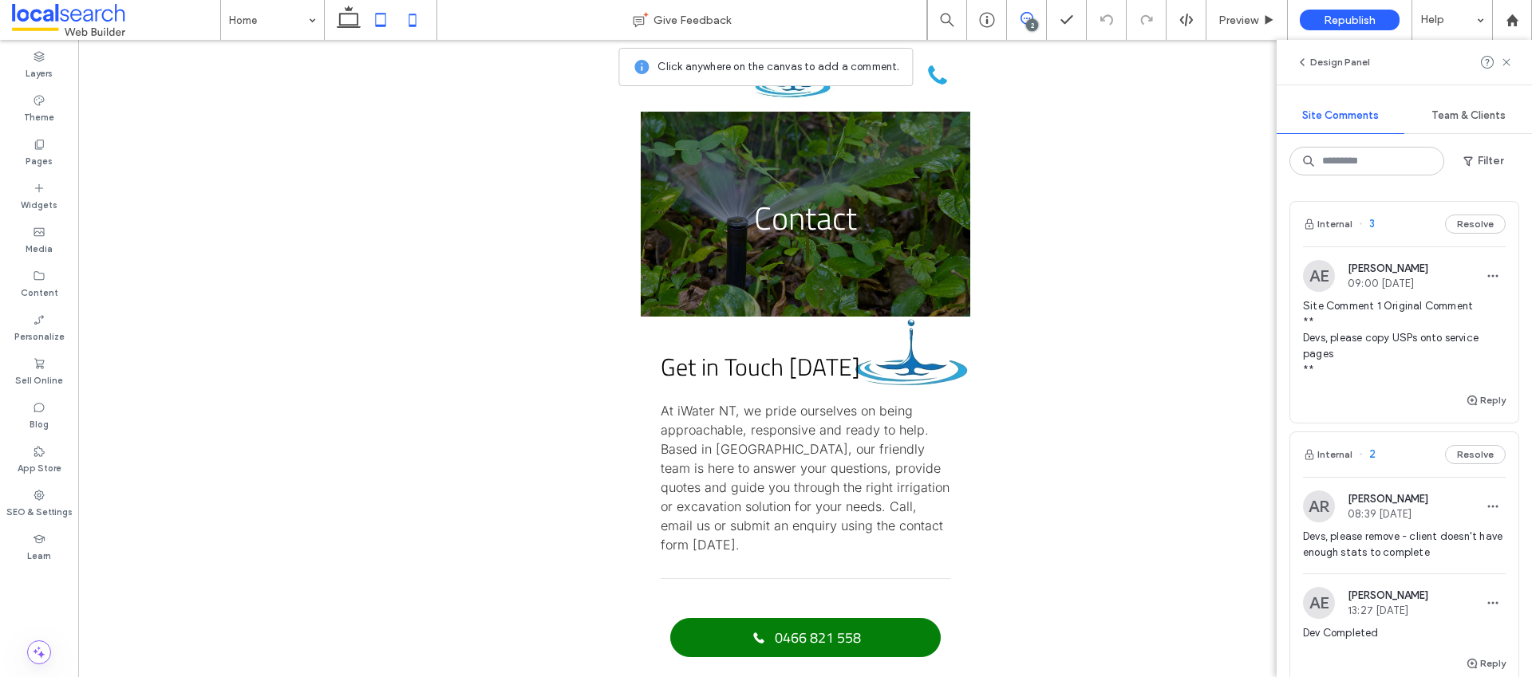
click at [378, 22] on icon at bounding box center [381, 20] width 32 height 32
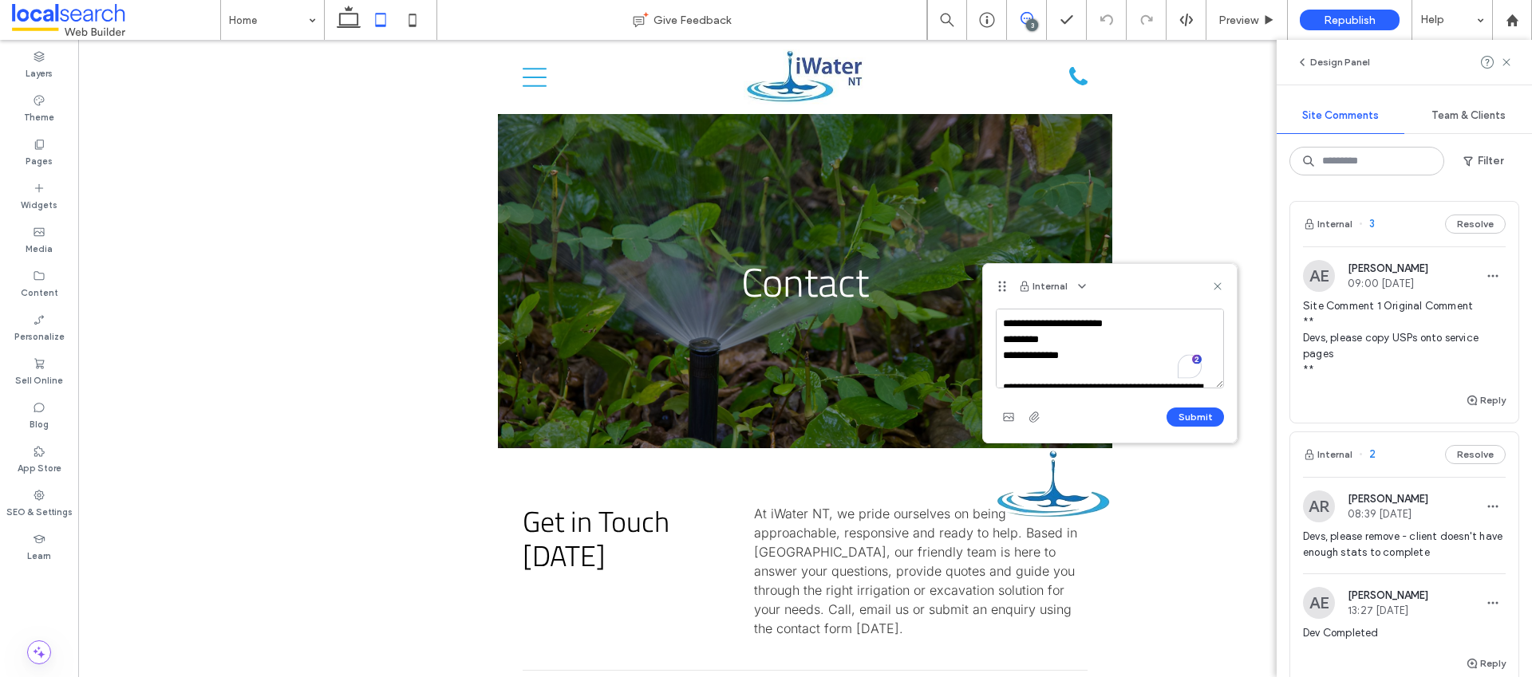
click at [1073, 331] on textarea "**********" at bounding box center [1110, 349] width 228 height 80
click at [1080, 348] on textarea "**********" at bounding box center [1110, 349] width 228 height 80
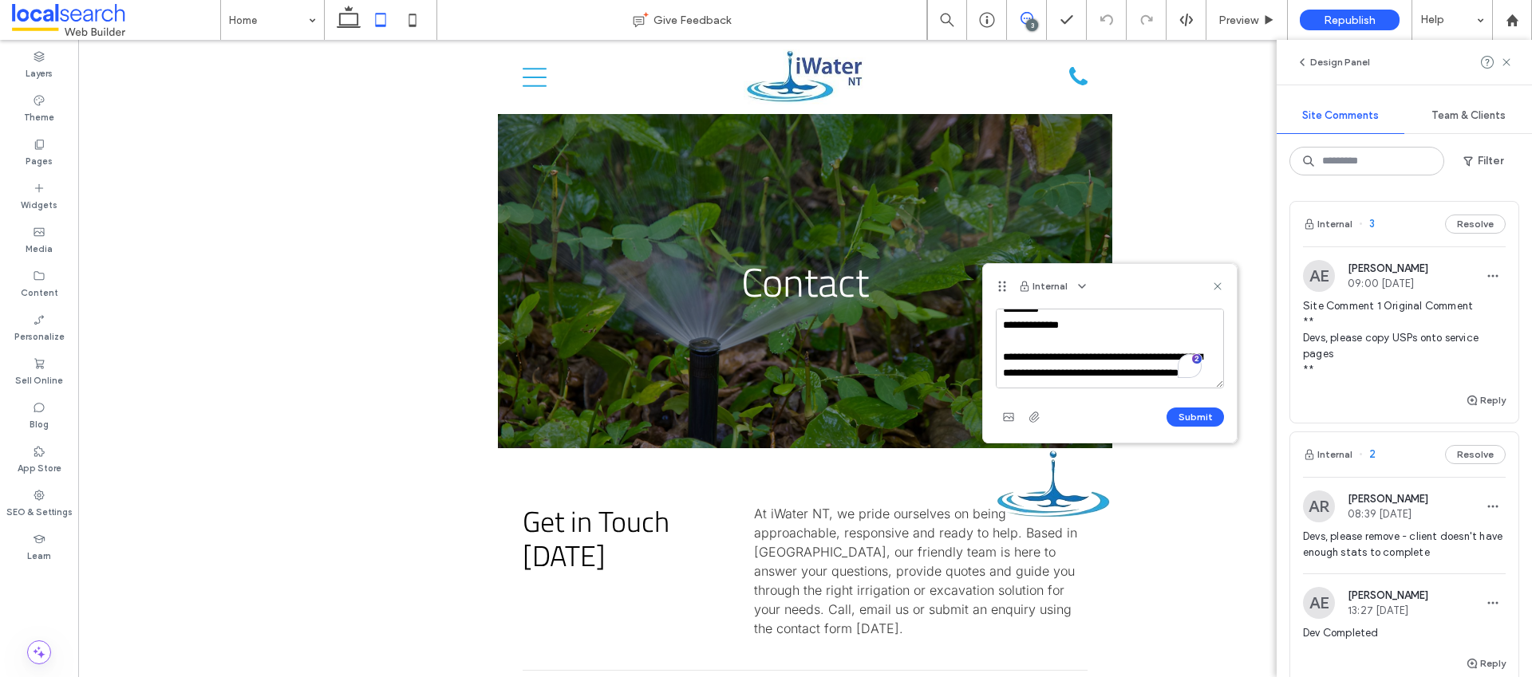
scroll to position [46, 0]
click at [1148, 373] on textarea "**********" at bounding box center [1110, 349] width 228 height 80
type textarea "**********"
click at [1148, 420] on button "Submit" at bounding box center [1195, 417] width 57 height 19
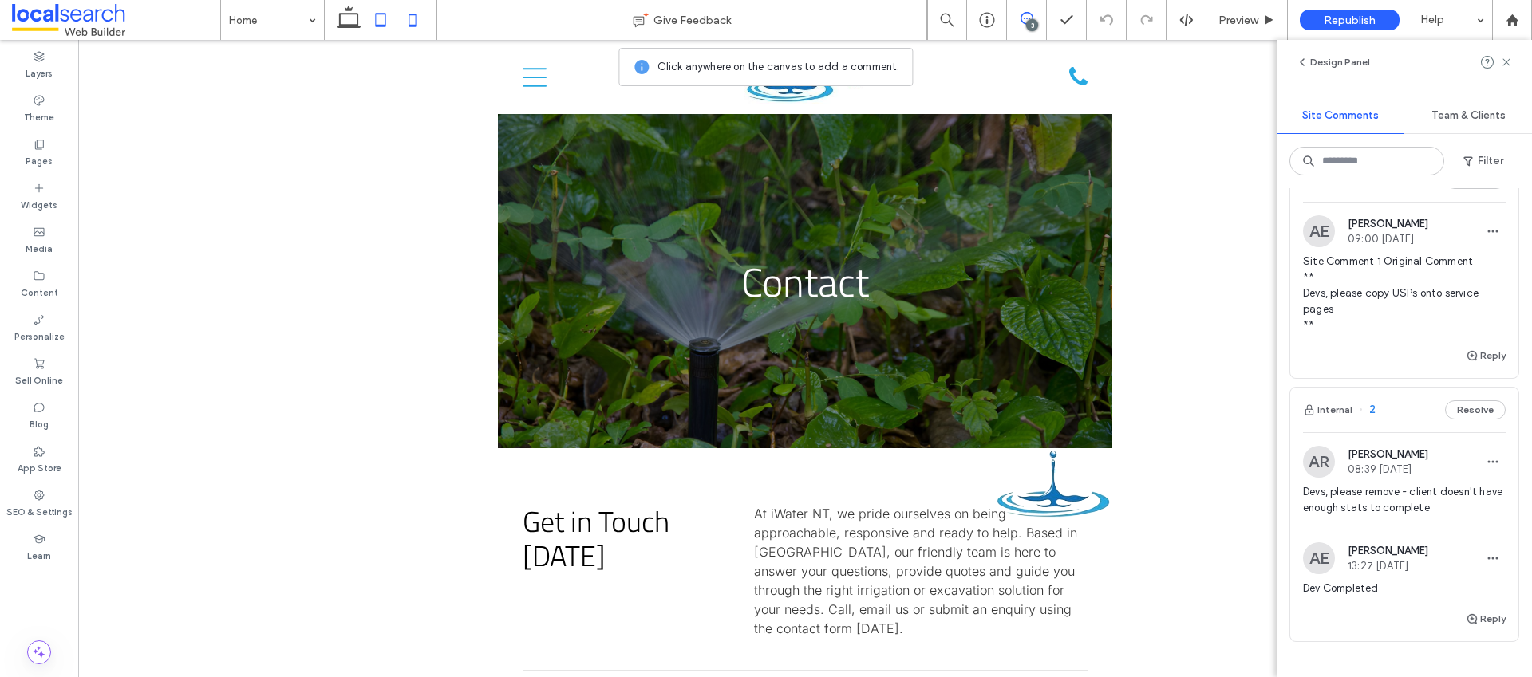
click at [409, 30] on icon at bounding box center [413, 20] width 32 height 32
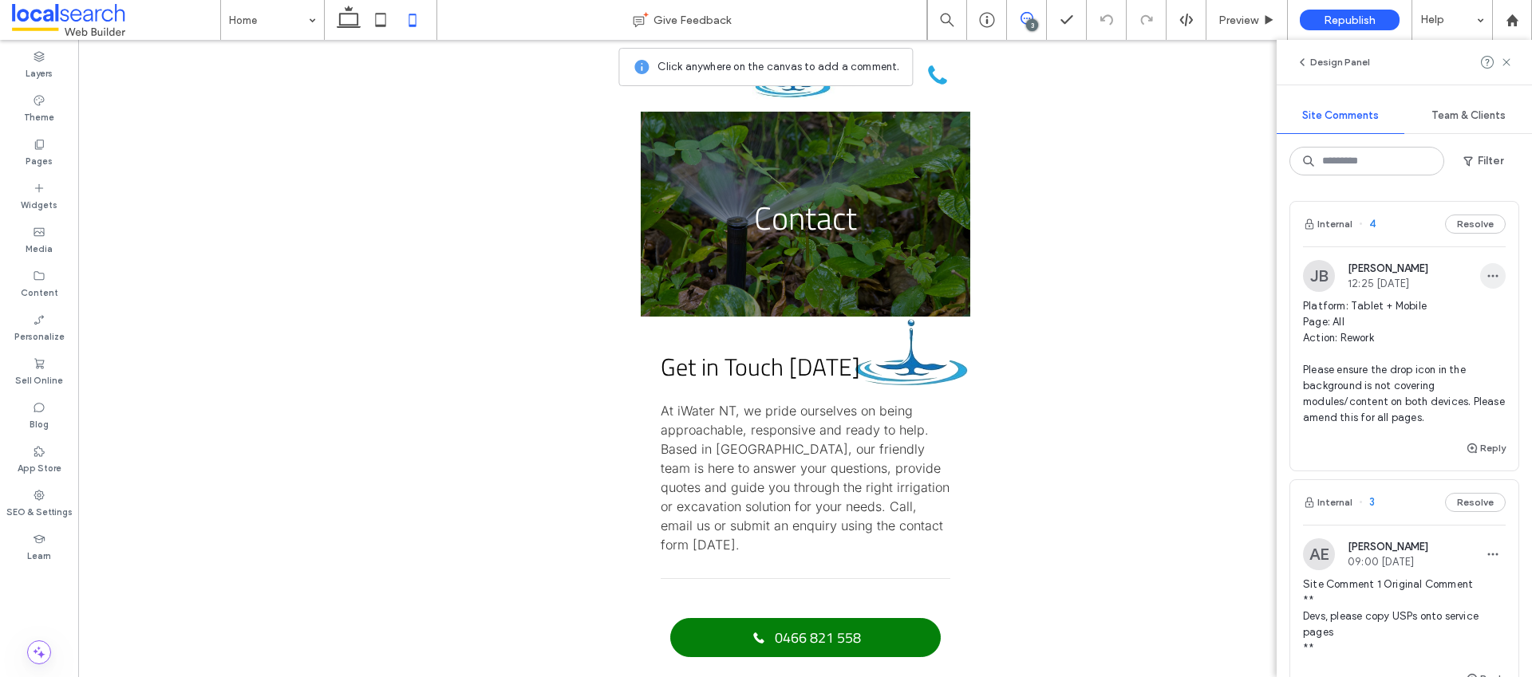
click at [1148, 272] on icon "button" at bounding box center [1493, 276] width 13 height 13
click at [1148, 323] on div "Edit" at bounding box center [1422, 317] width 142 height 30
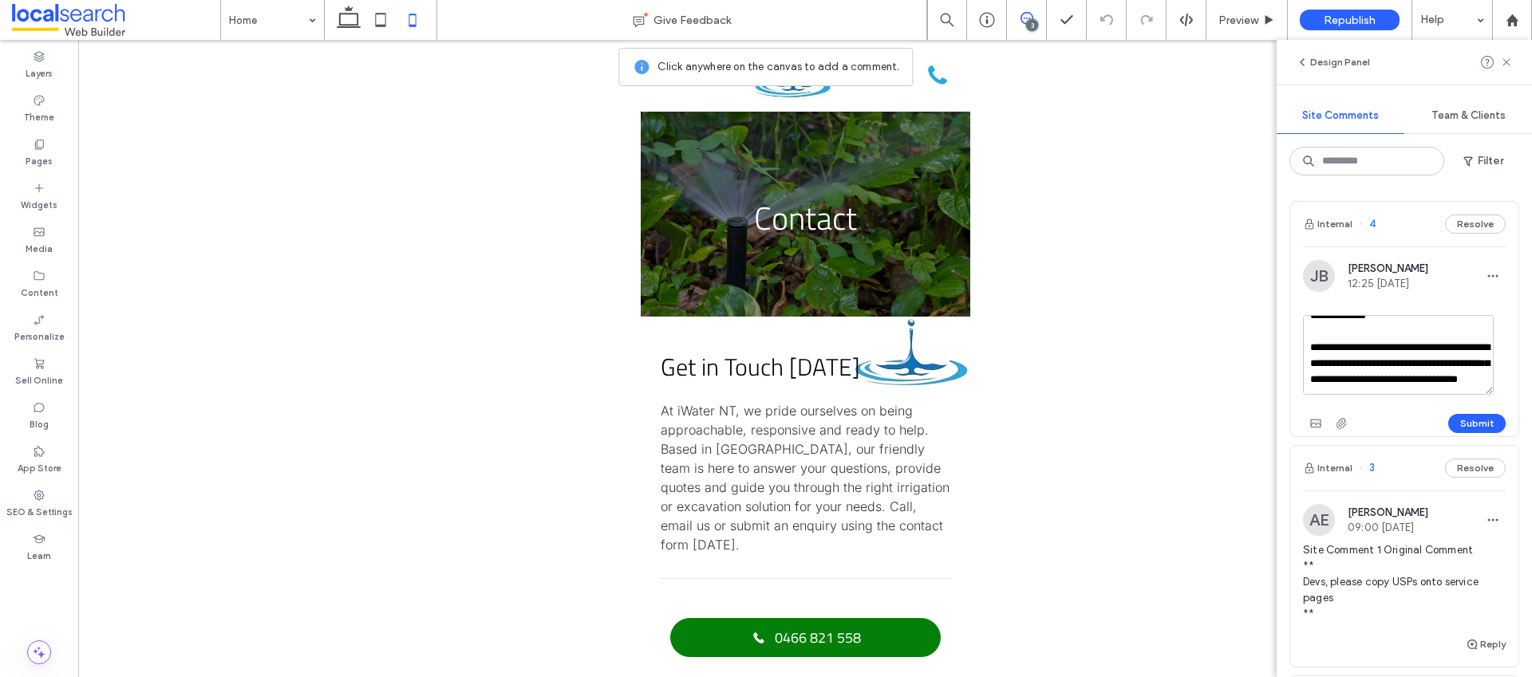
click at [1148, 382] on textarea "**********" at bounding box center [1398, 355] width 191 height 80
click at [1148, 367] on textarea "**********" at bounding box center [1398, 355] width 191 height 80
click at [1148, 370] on textarea "**********" at bounding box center [1398, 355] width 191 height 80
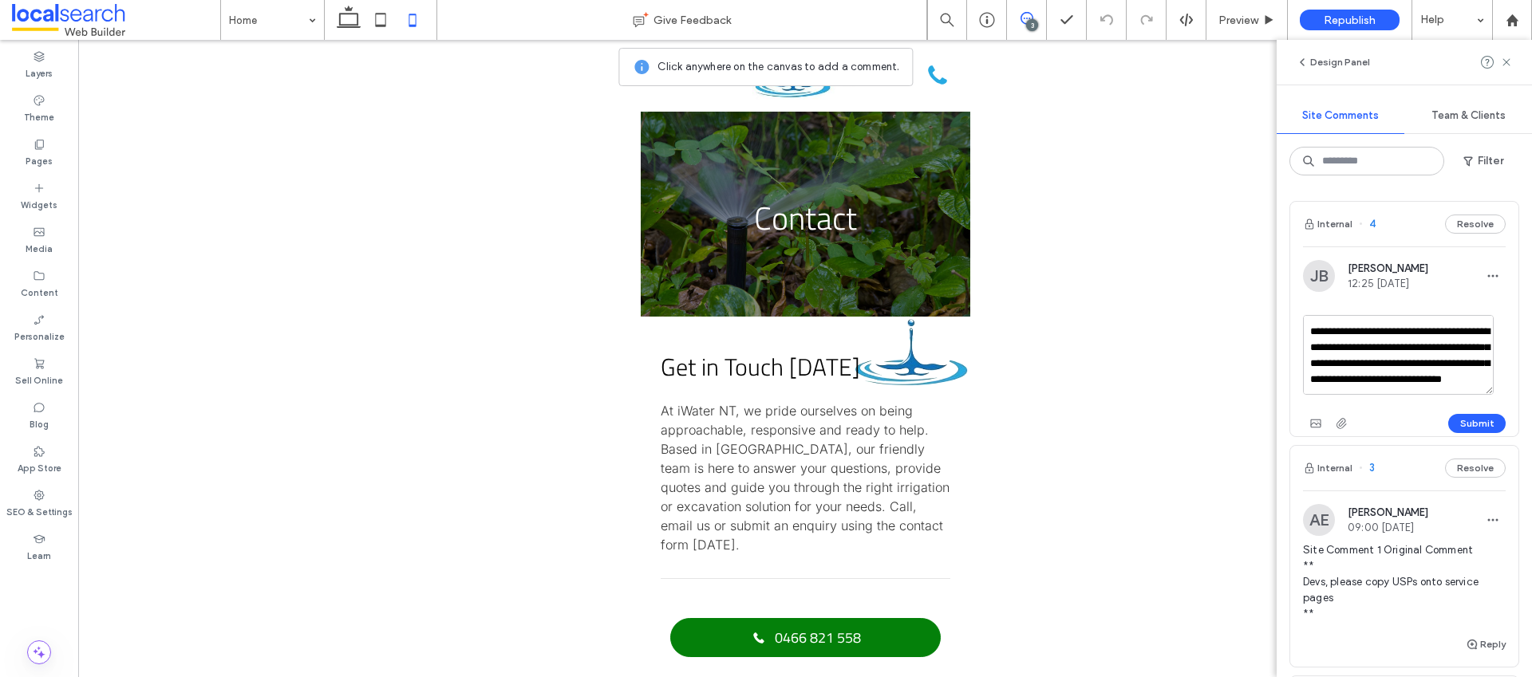
click at [1148, 370] on textarea "**********" at bounding box center [1398, 355] width 191 height 80
click at [1148, 371] on textarea "**********" at bounding box center [1398, 355] width 191 height 80
click at [1148, 368] on textarea "**********" at bounding box center [1398, 355] width 191 height 80
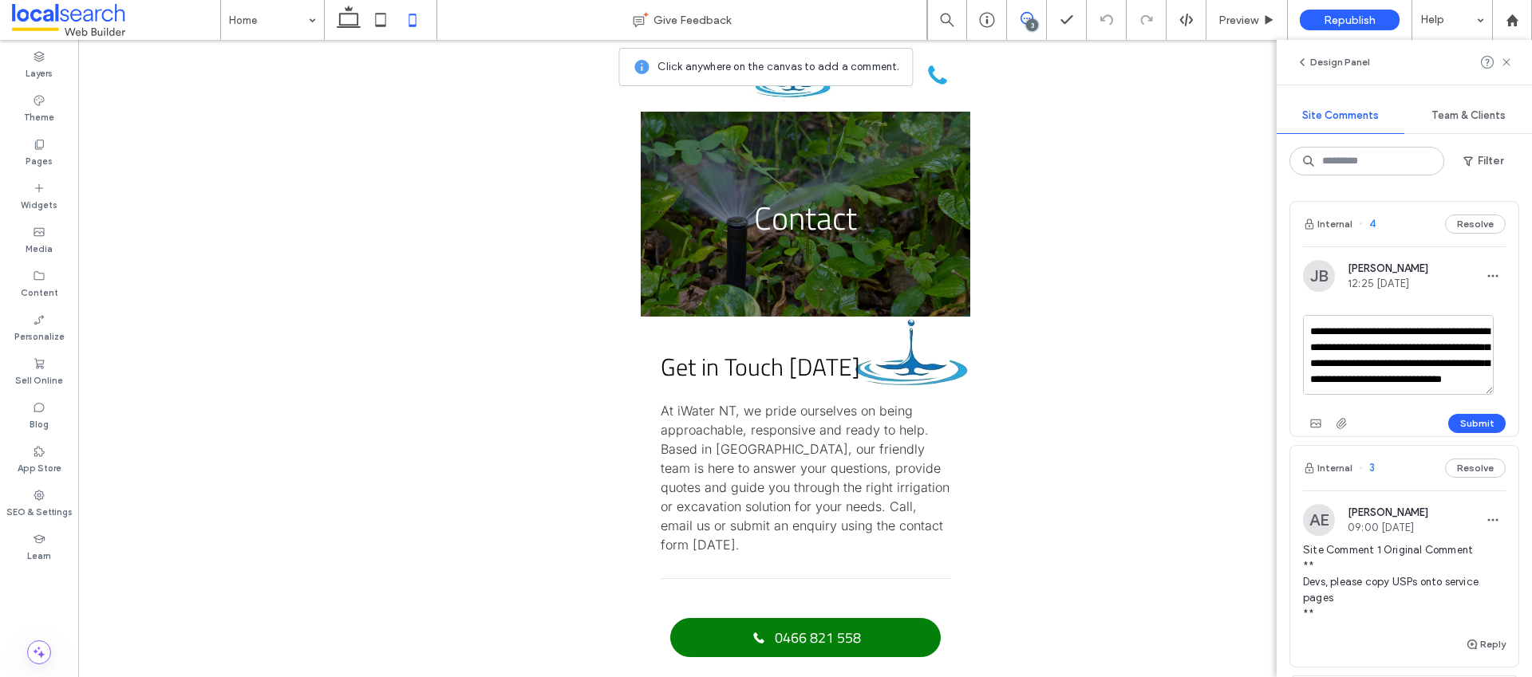
click at [1148, 384] on textarea "**********" at bounding box center [1398, 355] width 191 height 80
click at [1148, 368] on textarea "**********" at bounding box center [1398, 355] width 191 height 80
click at [1148, 367] on textarea "**********" at bounding box center [1398, 355] width 191 height 80
click at [1148, 385] on textarea "**********" at bounding box center [1398, 355] width 191 height 80
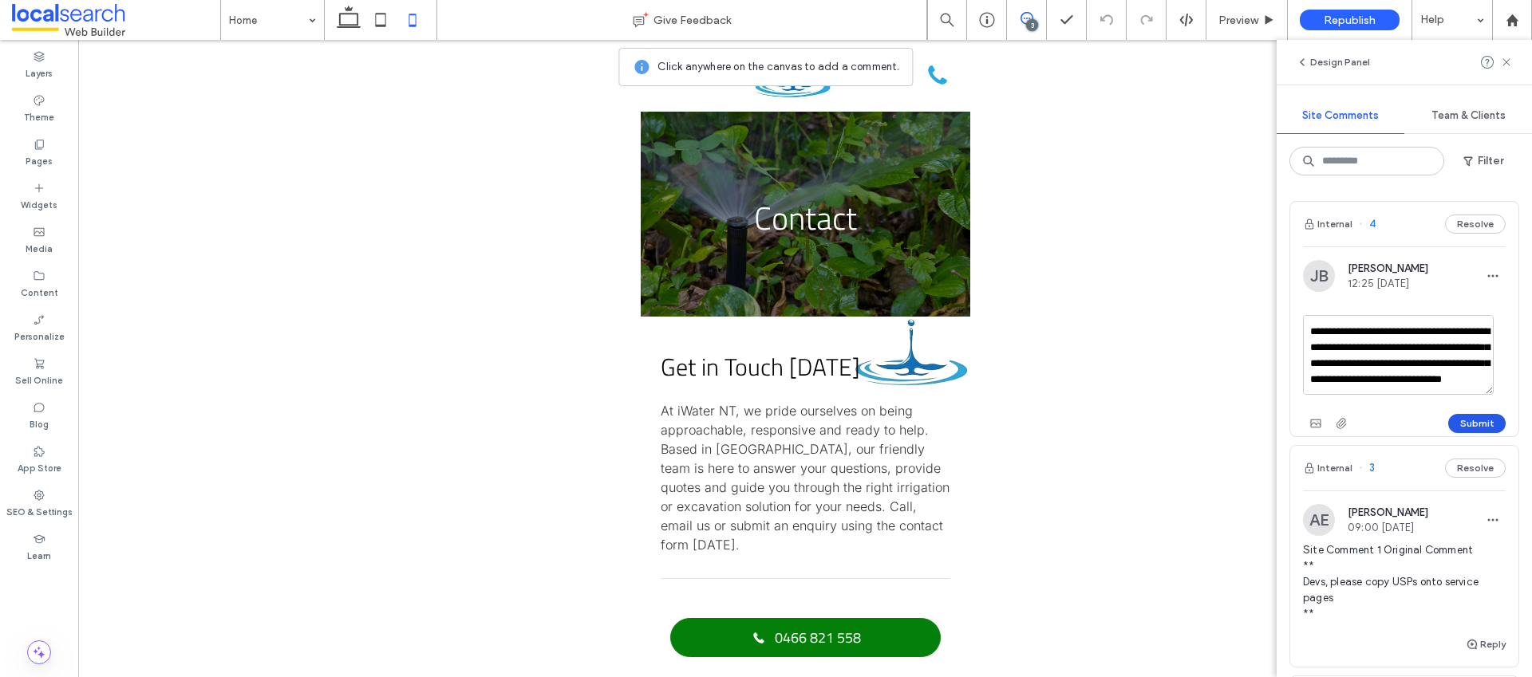
type textarea "**********"
click at [1148, 424] on button "Submit" at bounding box center [1476, 423] width 57 height 19
